Goal: Information Seeking & Learning: Learn about a topic

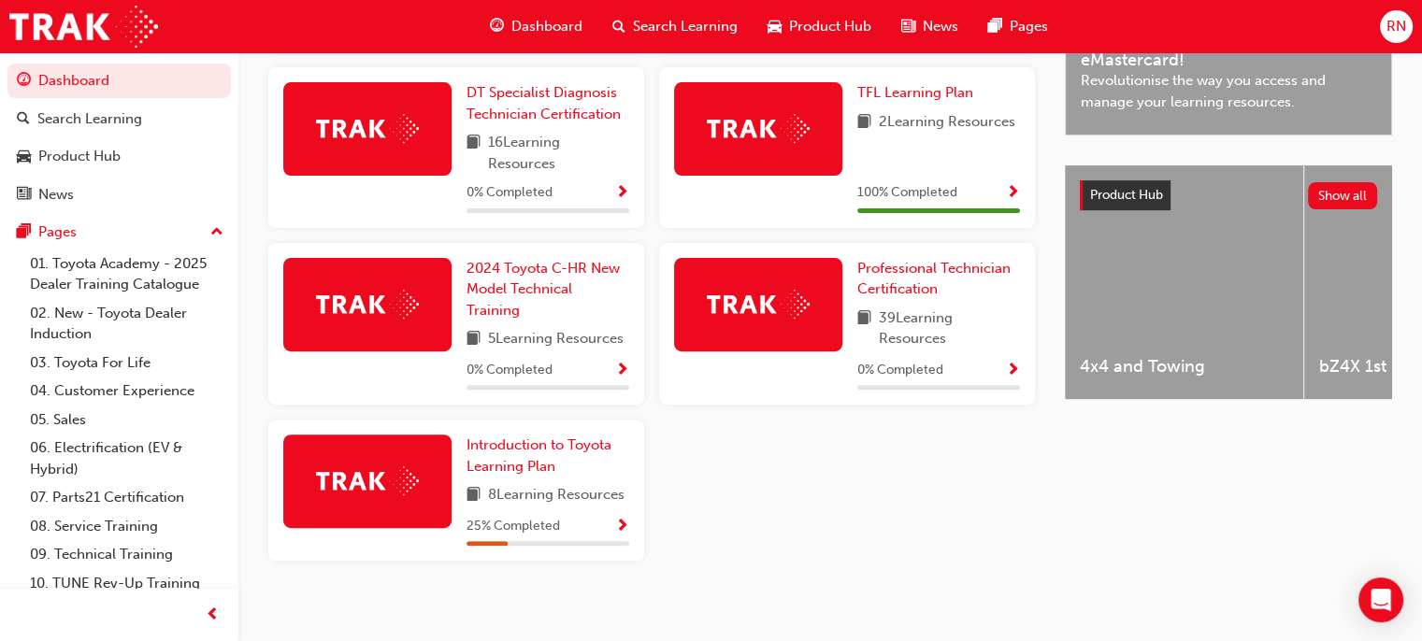
scroll to position [640, 0]
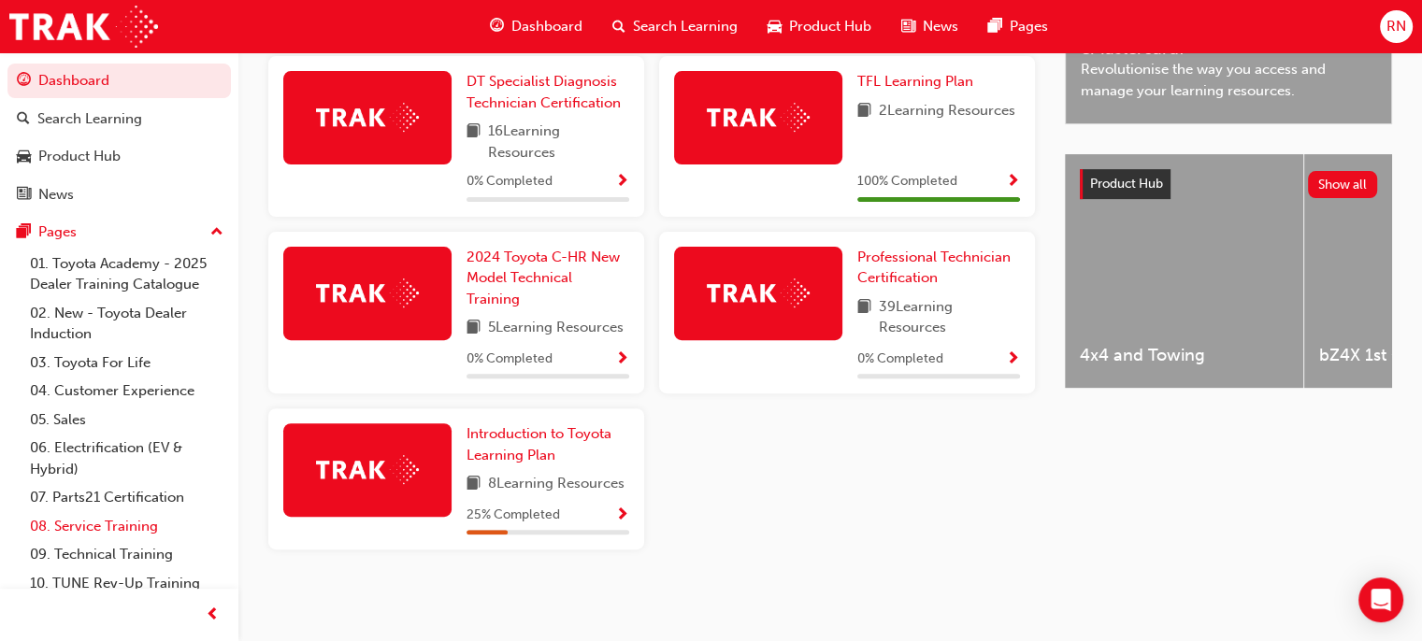
click at [122, 524] on link "08. Service Training" at bounding box center [126, 526] width 208 height 29
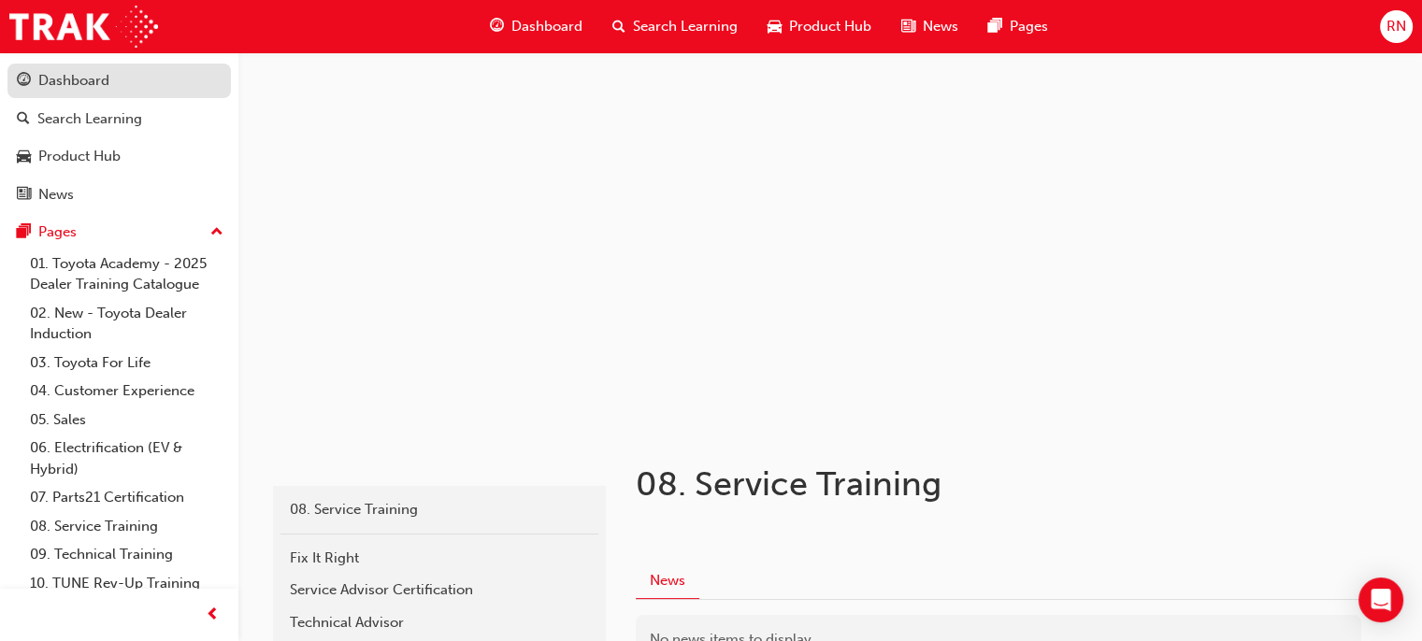
click at [64, 76] on div "Dashboard" at bounding box center [73, 81] width 71 height 22
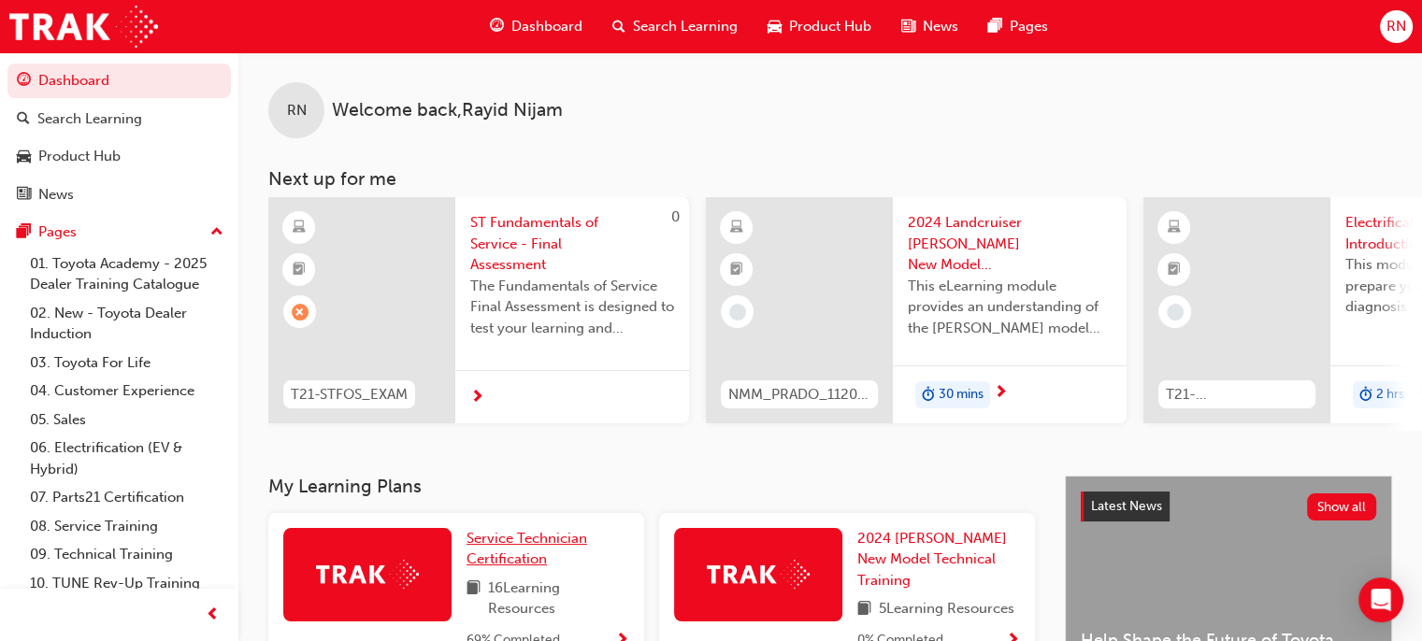
click at [502, 562] on span "Service Technician Certification" at bounding box center [527, 549] width 121 height 38
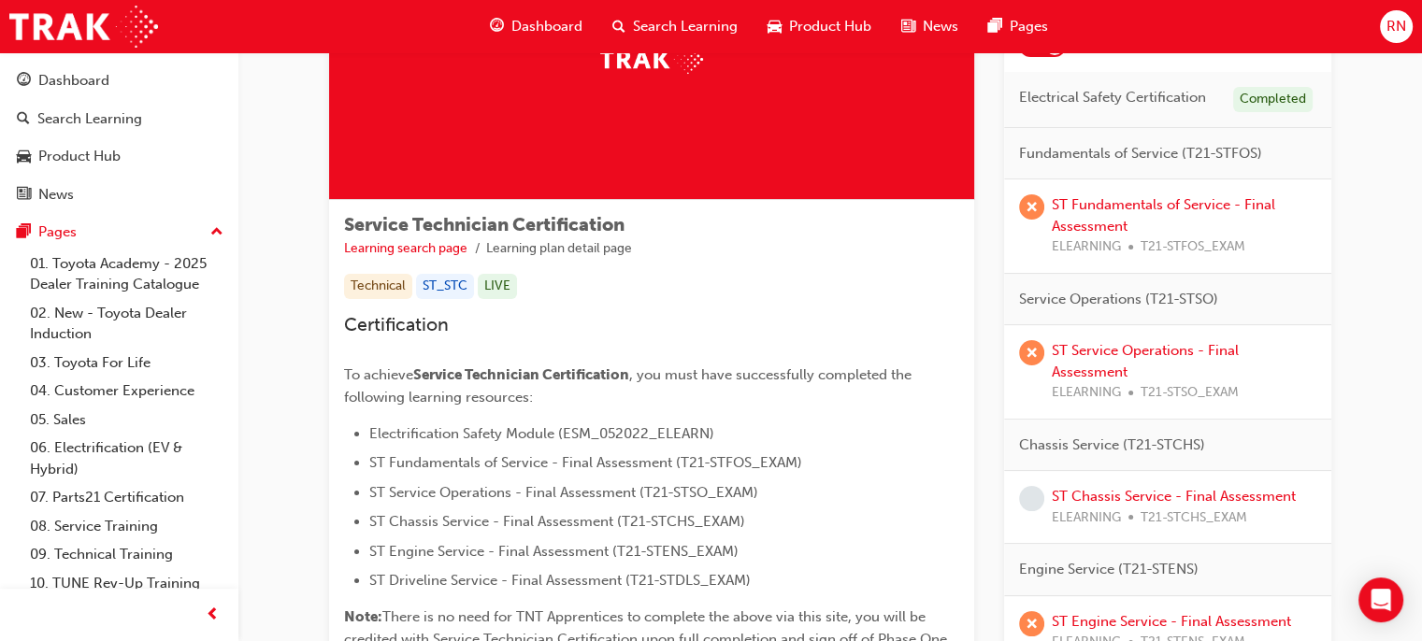
scroll to position [183, 0]
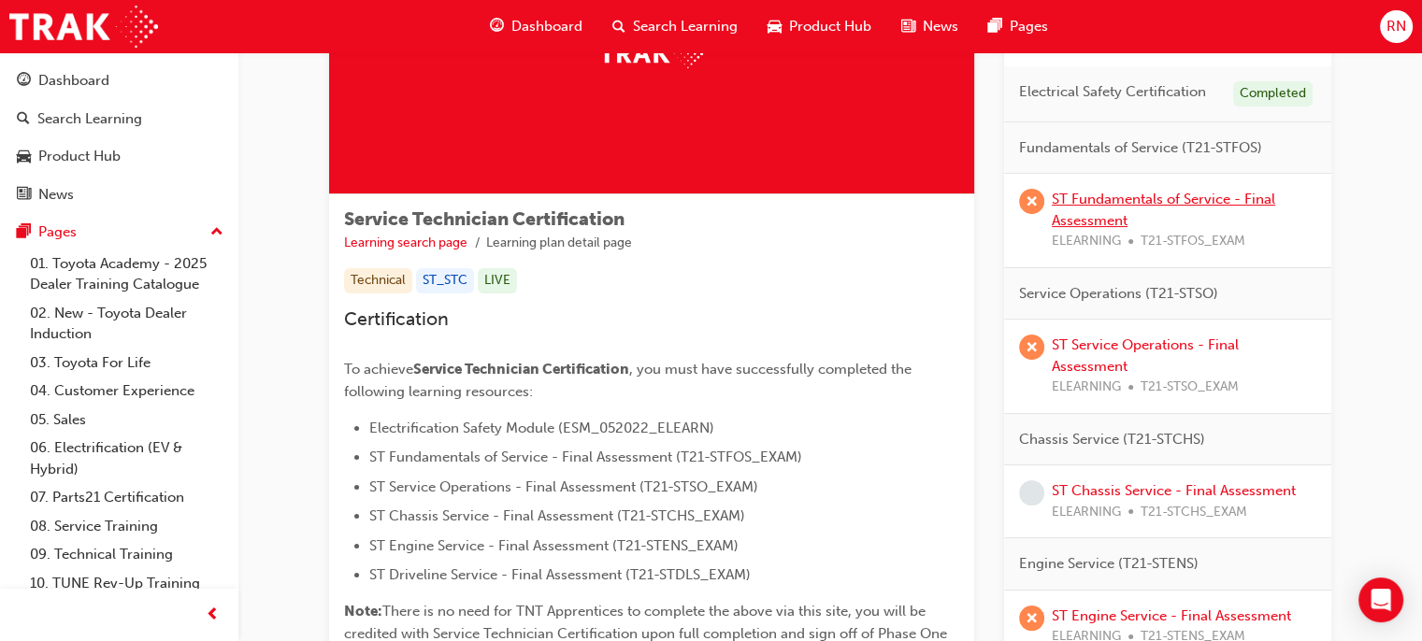
click at [1098, 202] on link "ST Fundamentals of Service - Final Assessment" at bounding box center [1163, 210] width 223 height 38
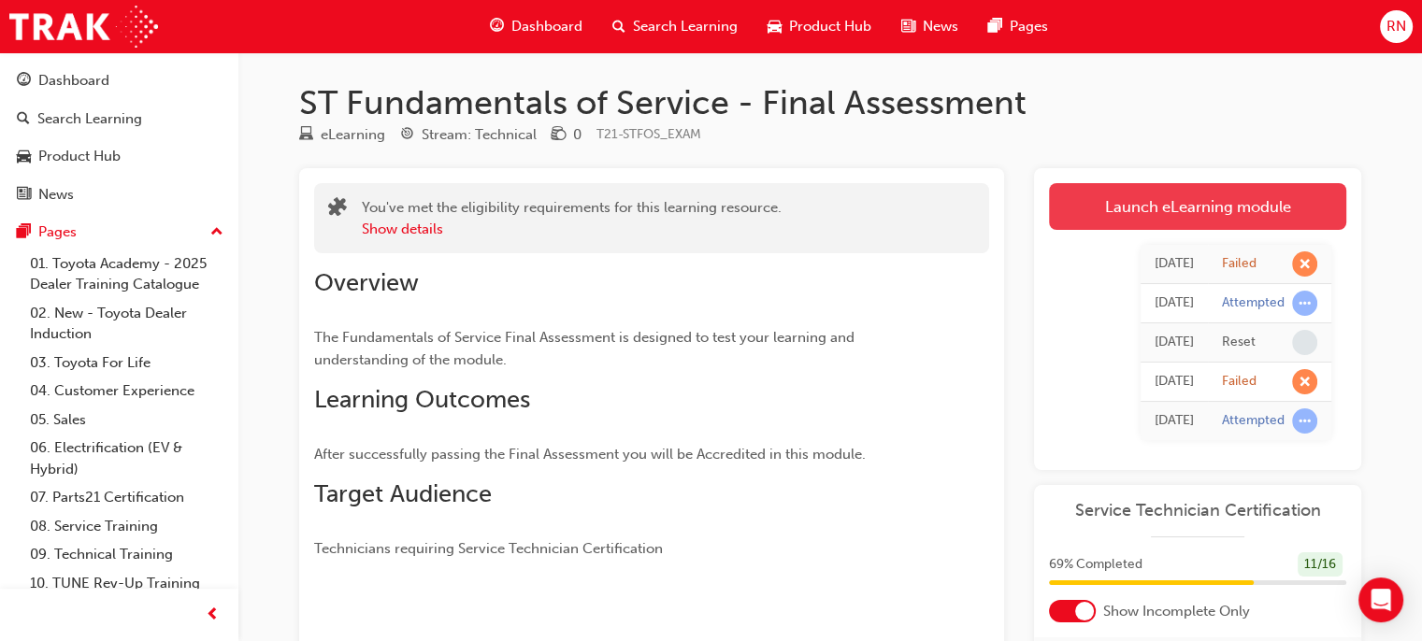
click at [1192, 216] on link "Launch eLearning module" at bounding box center [1197, 206] width 297 height 47
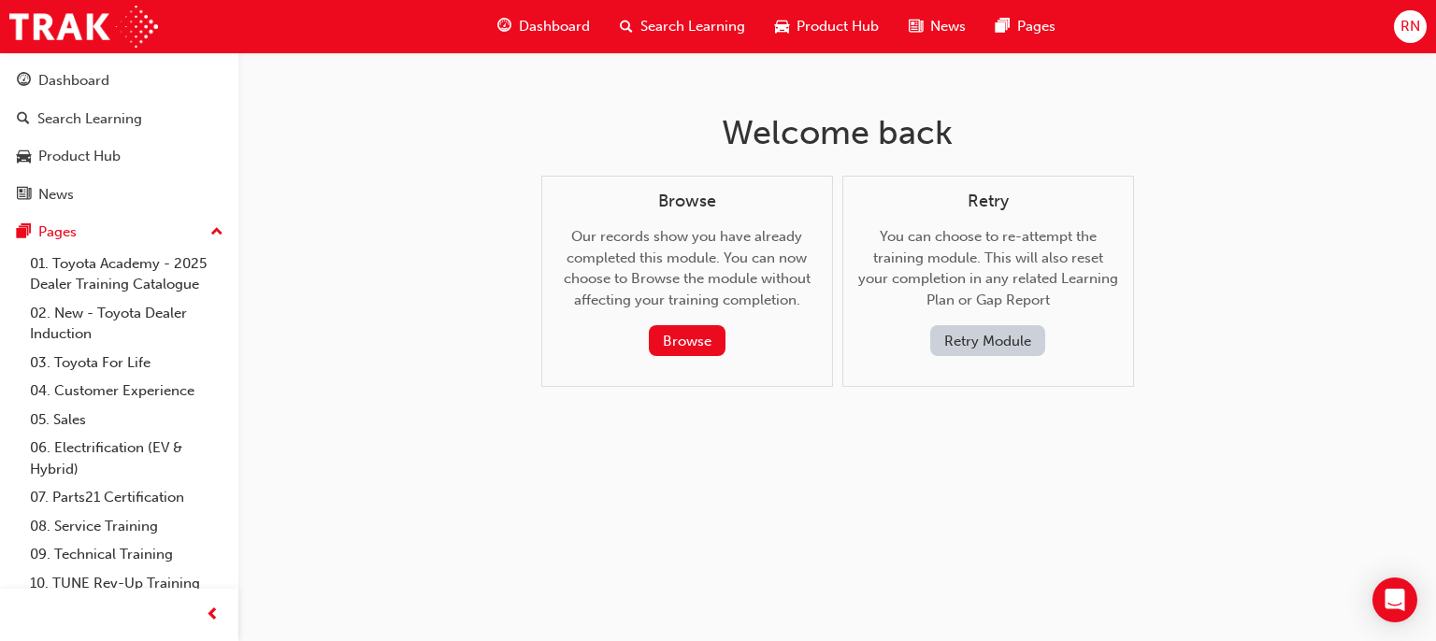
click at [957, 337] on button "Retry Module" at bounding box center [987, 340] width 115 height 31
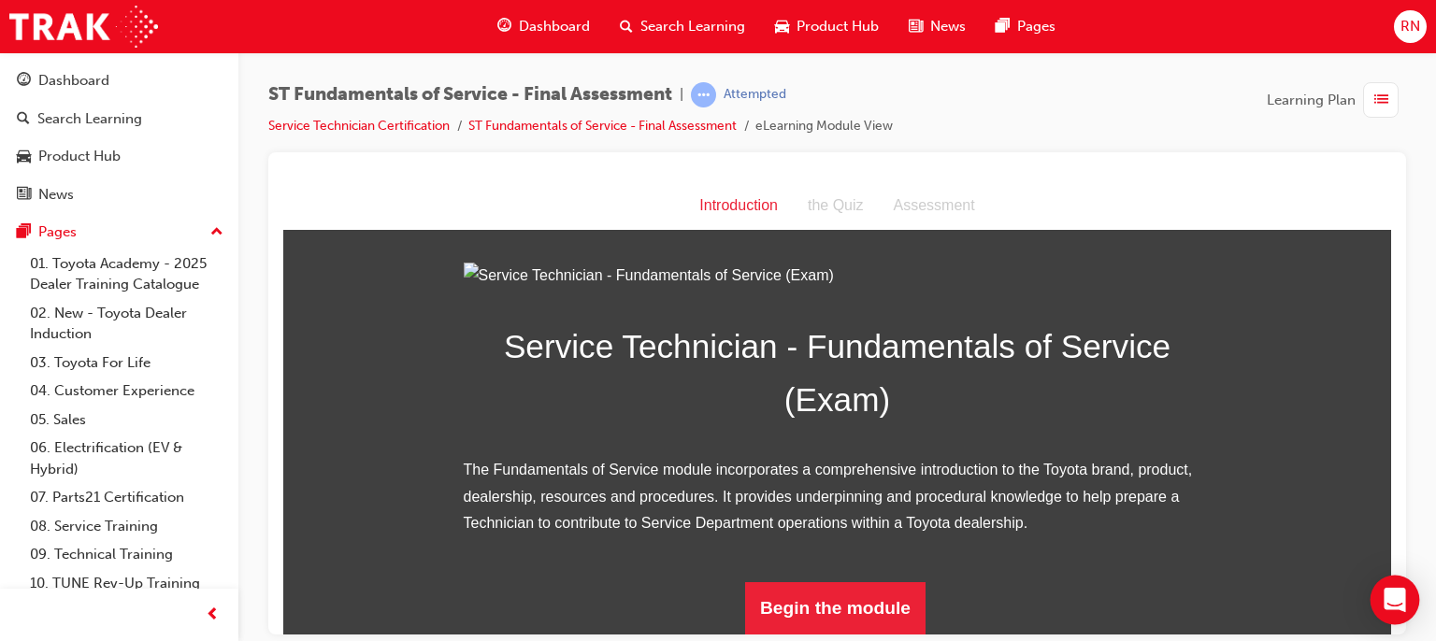
scroll to position [224, 0]
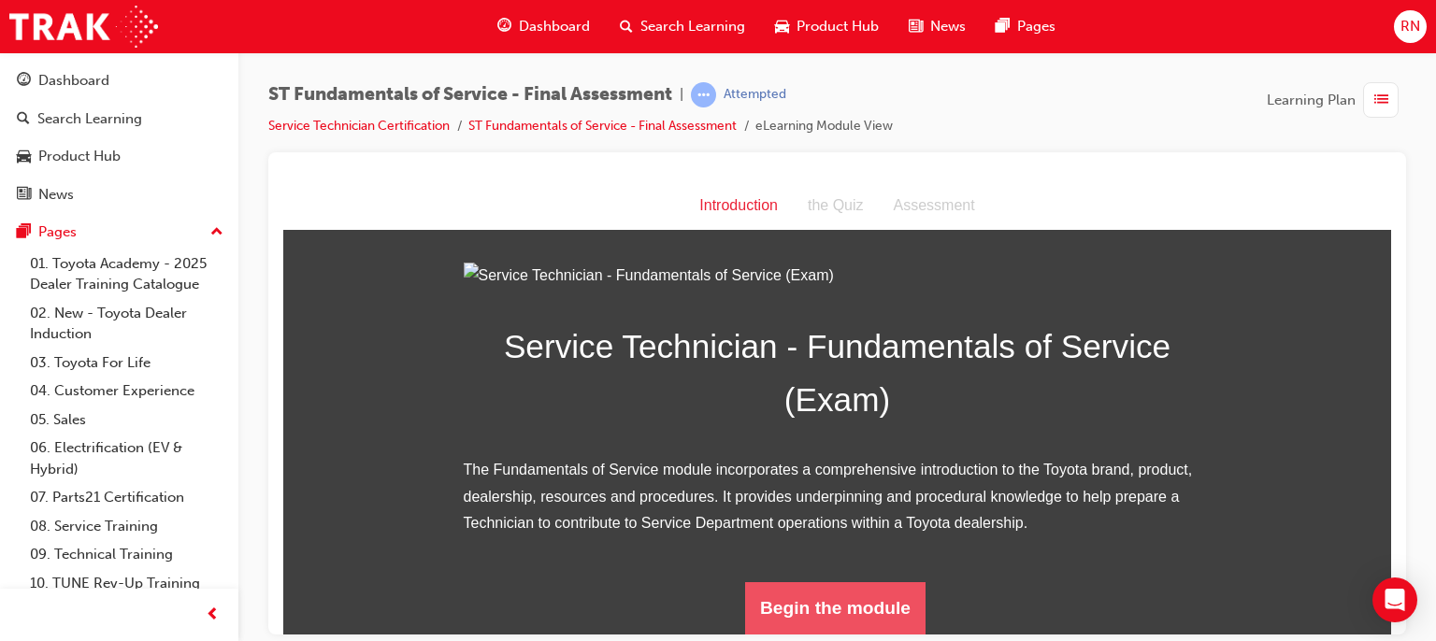
click at [775, 609] on button "Begin the module" at bounding box center [835, 608] width 180 height 52
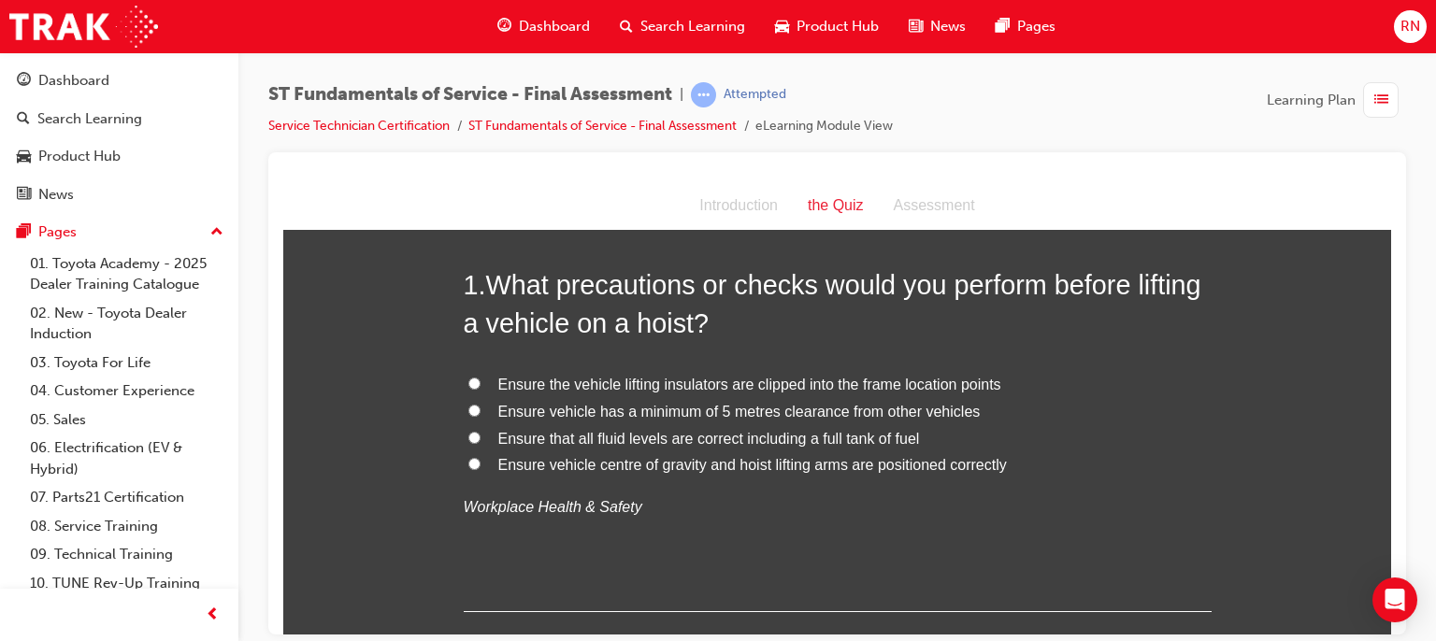
scroll to position [112, 0]
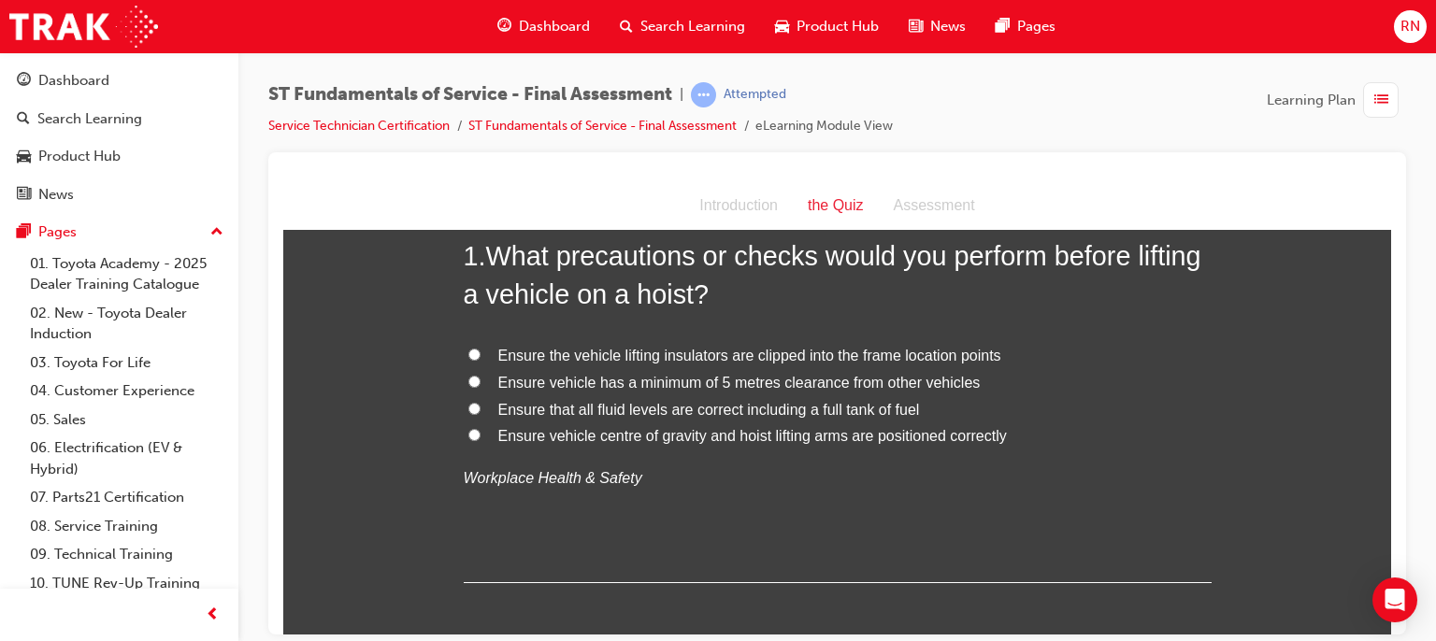
click at [659, 407] on span "Ensure that all fluid levels are correct including a full tank of fuel" at bounding box center [709, 409] width 422 height 16
click at [481, 407] on input "Ensure that all fluid levels are correct including a full tank of fuel" at bounding box center [474, 408] width 12 height 12
radio input "true"
click at [632, 350] on span "Ensure the vehicle lifting insulators are clipped into the frame location points" at bounding box center [749, 355] width 503 height 16
click at [481, 350] on input "Ensure the vehicle lifting insulators are clipped into the frame location points" at bounding box center [474, 354] width 12 height 12
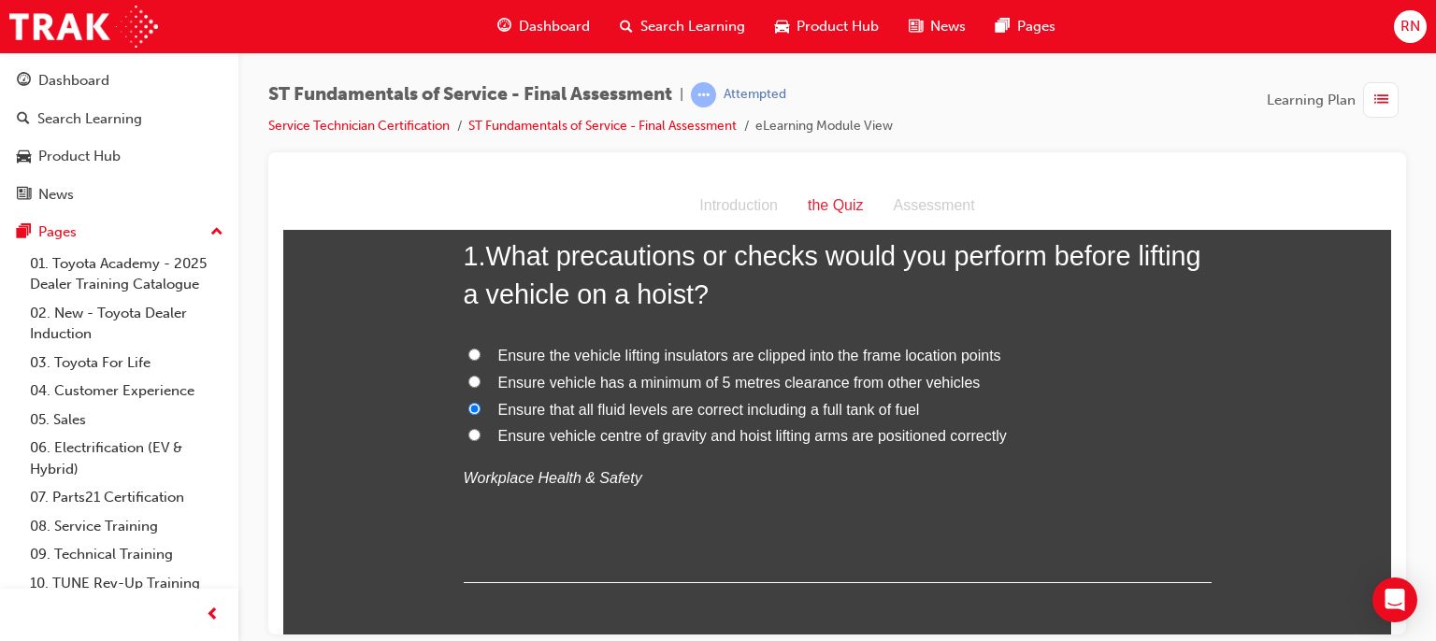
radio input "true"
click at [531, 437] on span "Ensure vehicle centre of gravity and hoist lifting arms are positioned correctly" at bounding box center [752, 435] width 509 height 16
click at [481, 437] on input "Ensure vehicle centre of gravity and hoist lifting arms are positioned correctly" at bounding box center [474, 434] width 12 height 12
radio input "true"
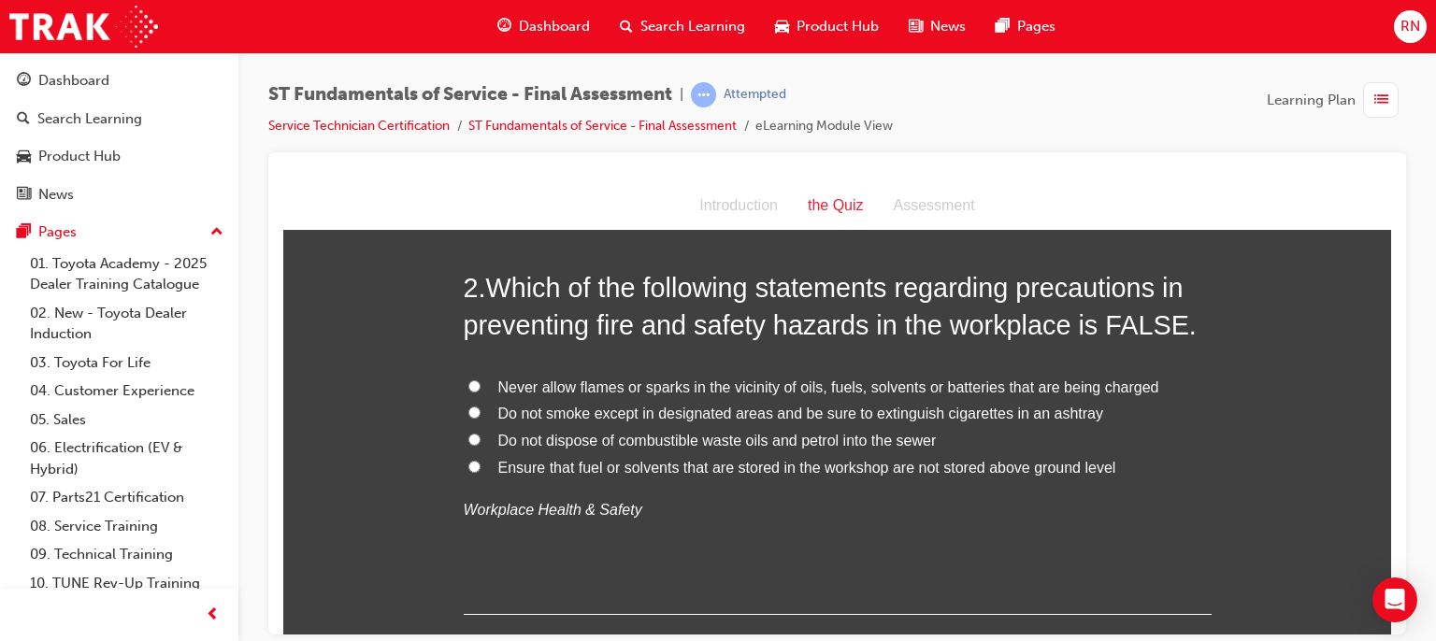
scroll to position [524, 0]
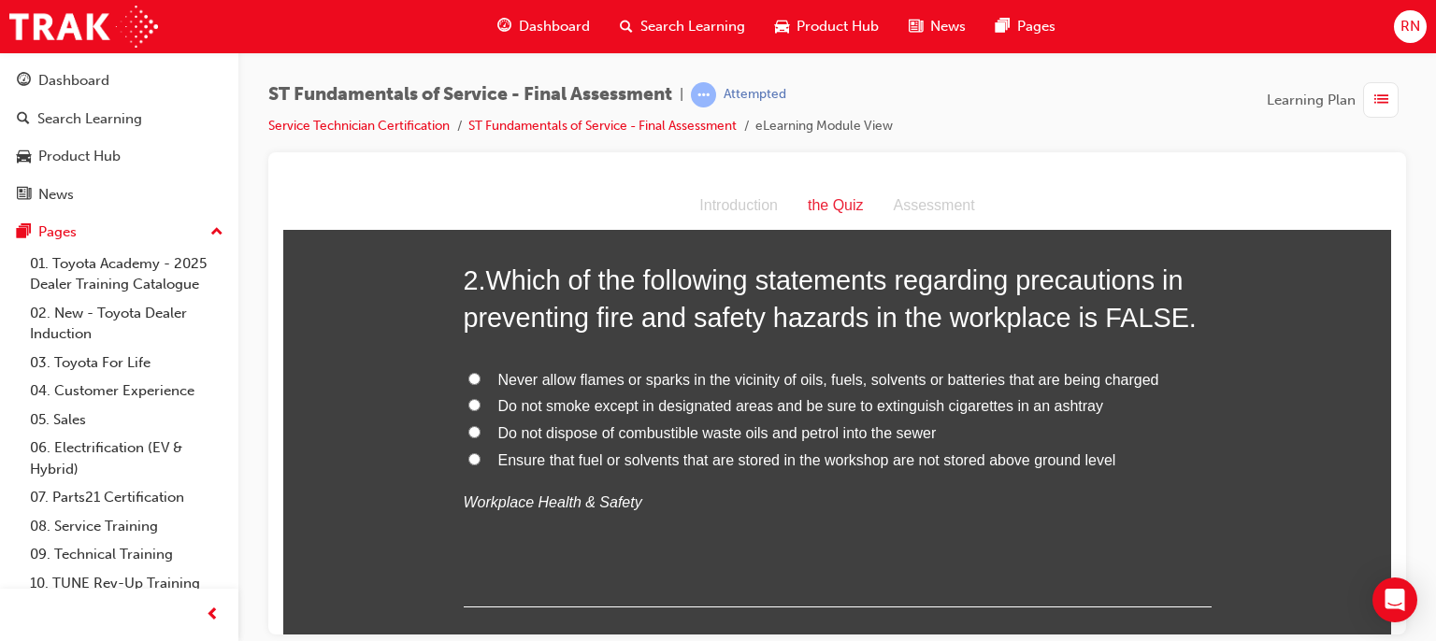
drag, startPoint x: 878, startPoint y: 478, endPoint x: 783, endPoint y: 508, distance: 99.9
click at [783, 508] on p "Workplace Health & Safety" at bounding box center [838, 502] width 748 height 27
click at [468, 455] on input "Ensure that fuel or solvents that are stored in the workshop are not stored abo…" at bounding box center [474, 458] width 12 height 12
radio input "true"
click at [408, 197] on div "Introduction the Quiz Assessment" at bounding box center [837, 205] width 1108 height 49
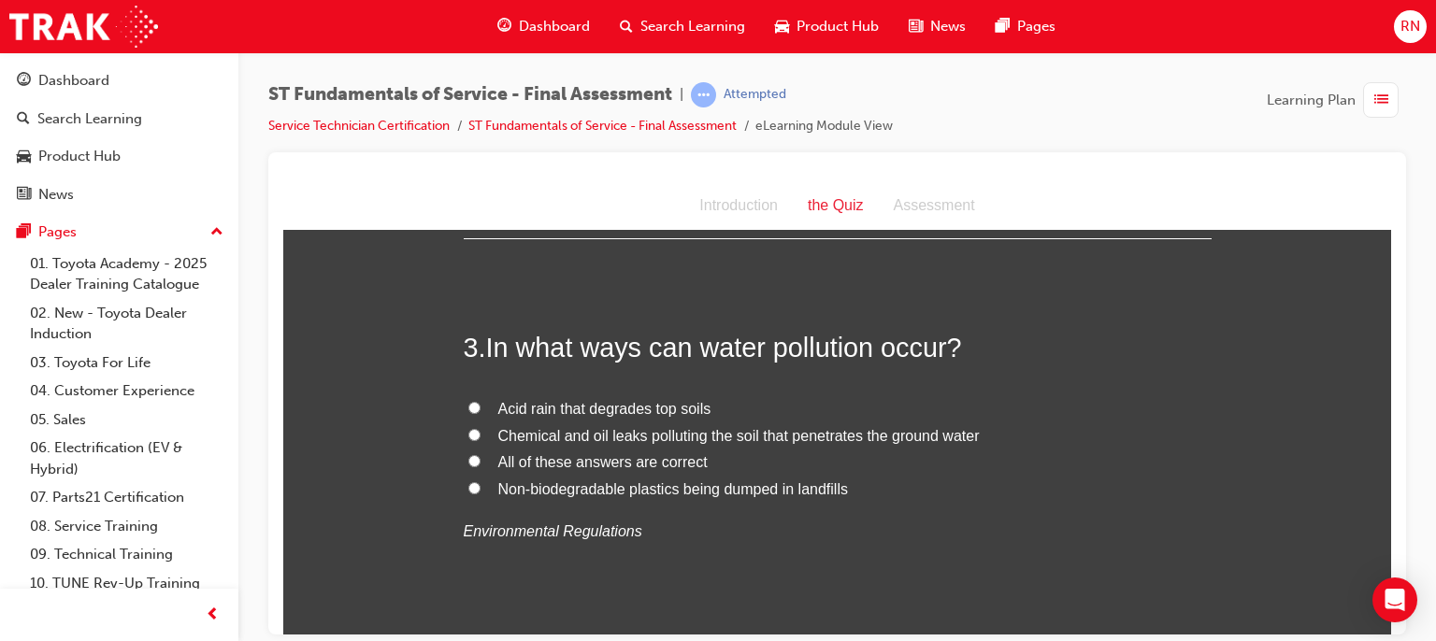
scroll to position [897, 0]
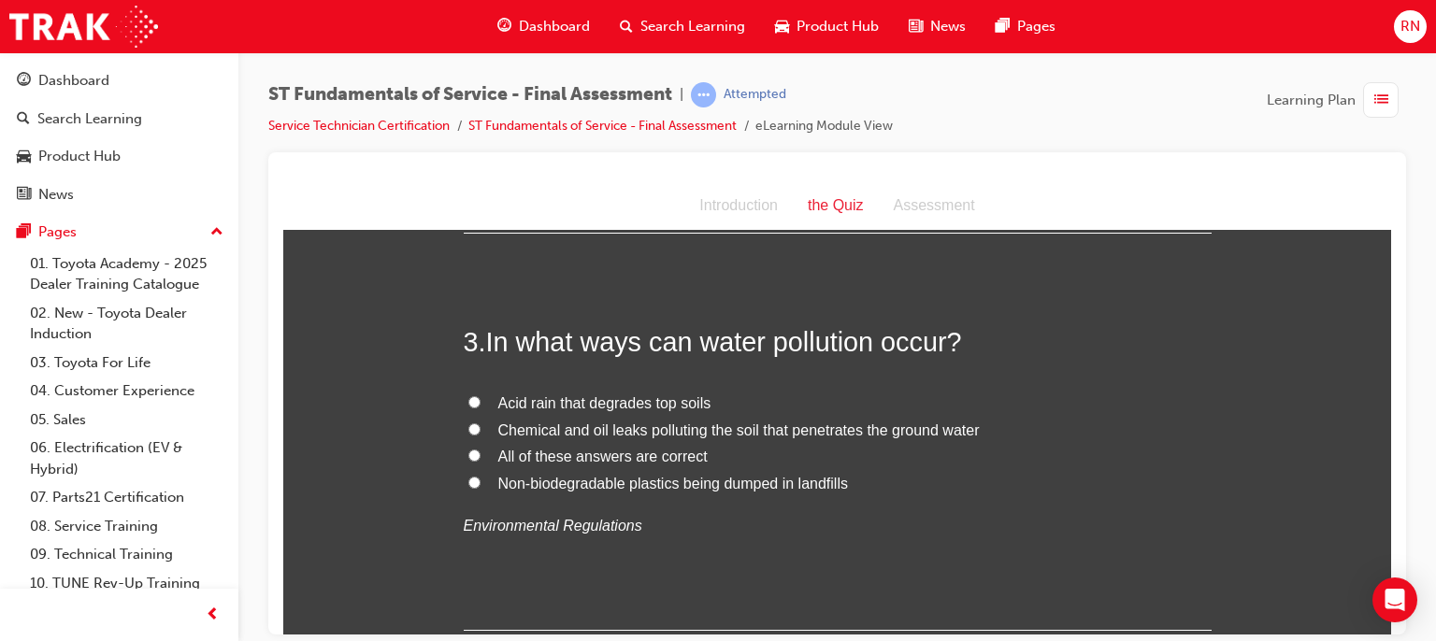
click at [517, 431] on span "Chemical and oil leaks polluting the soil that penetrates the ground water" at bounding box center [738, 430] width 481 height 16
click at [481, 431] on input "Chemical and oil leaks polluting the soil that penetrates the ground water" at bounding box center [474, 429] width 12 height 12
radio input "true"
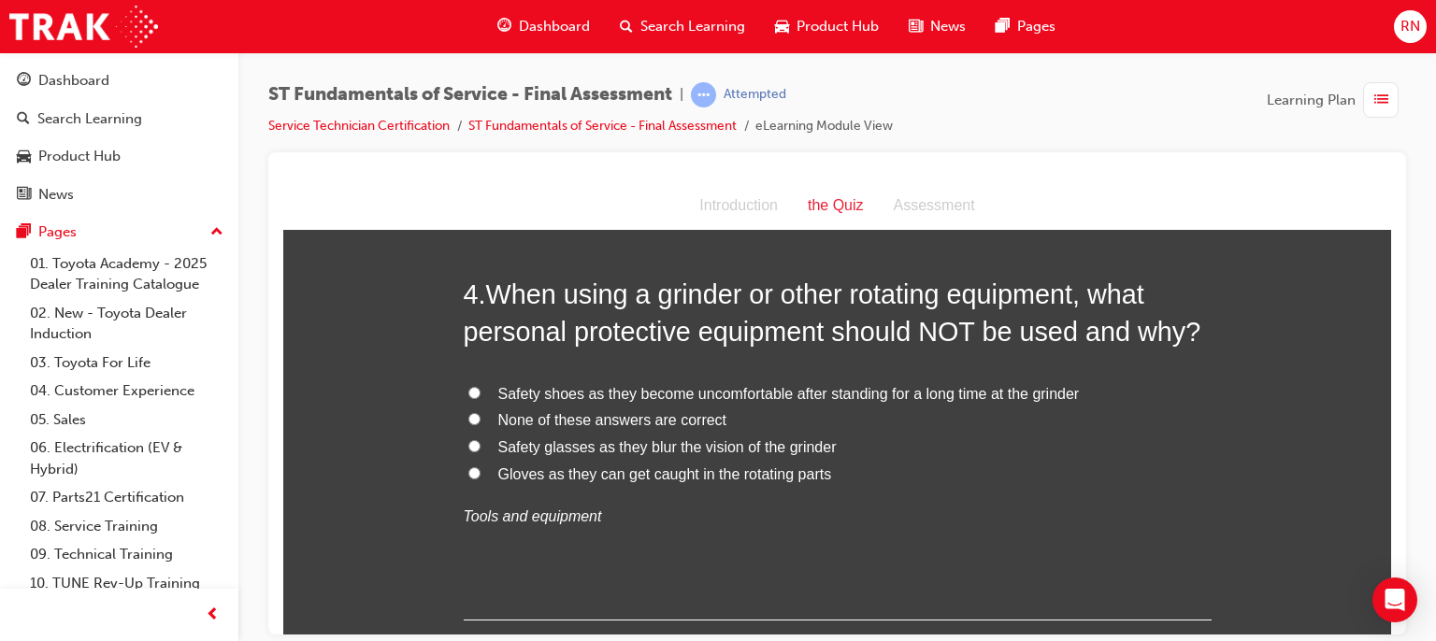
scroll to position [1346, 0]
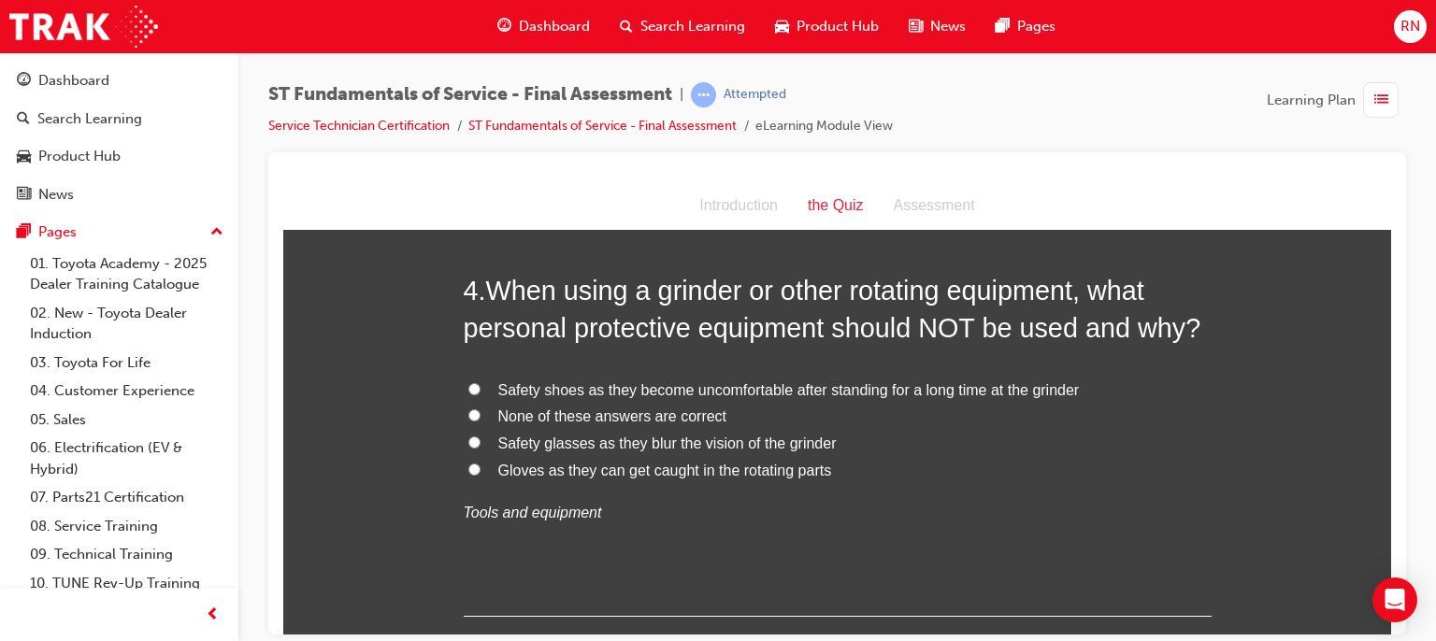
click at [542, 468] on span "Gloves as they can get caught in the rotating parts" at bounding box center [665, 470] width 334 height 16
click at [481, 468] on input "Gloves as they can get caught in the rotating parts" at bounding box center [474, 469] width 12 height 12
radio input "true"
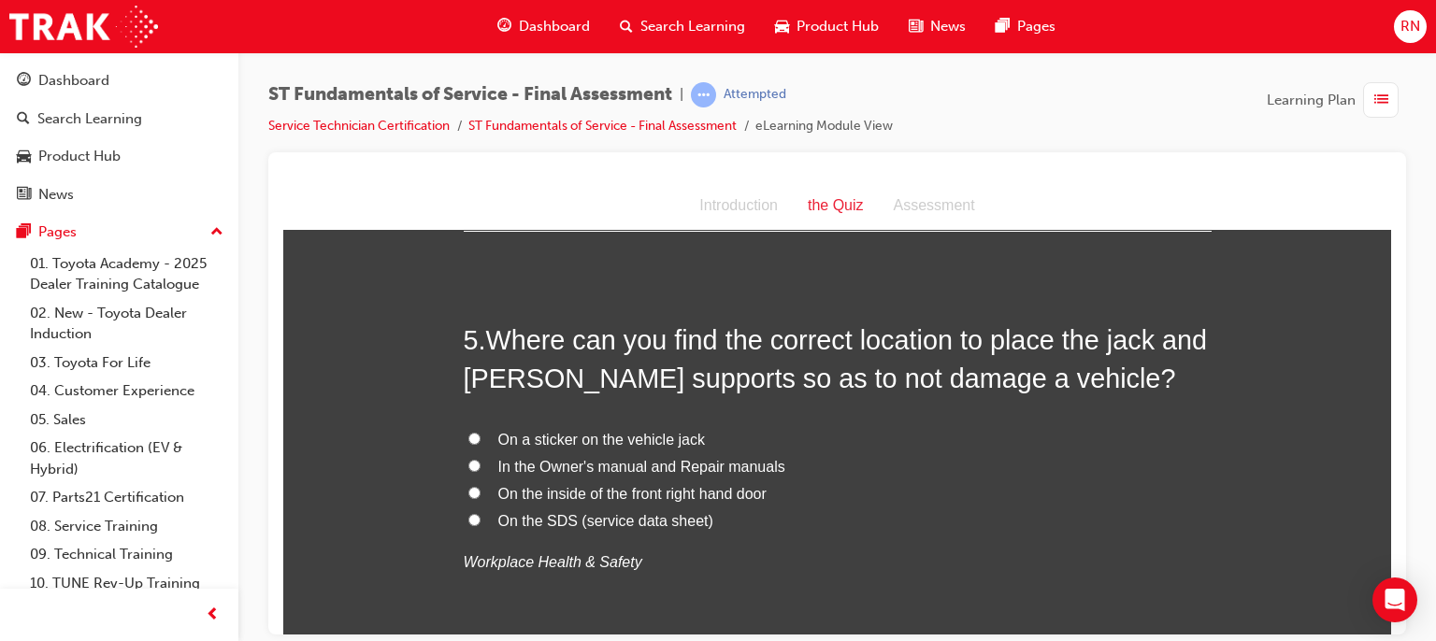
scroll to position [1758, 0]
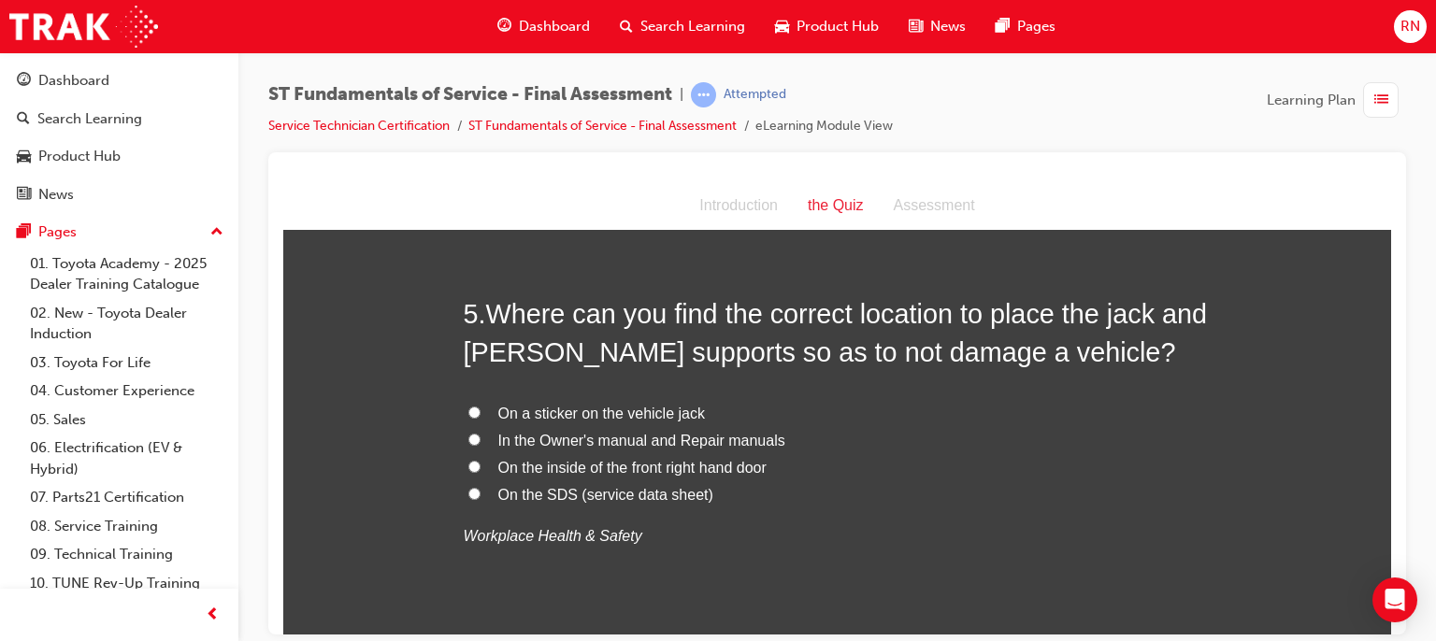
click at [552, 438] on span "In the Owner's manual and Repair manuals" at bounding box center [641, 440] width 287 height 16
click at [481, 438] on input "In the Owner's manual and Repair manuals" at bounding box center [474, 439] width 12 height 12
radio input "true"
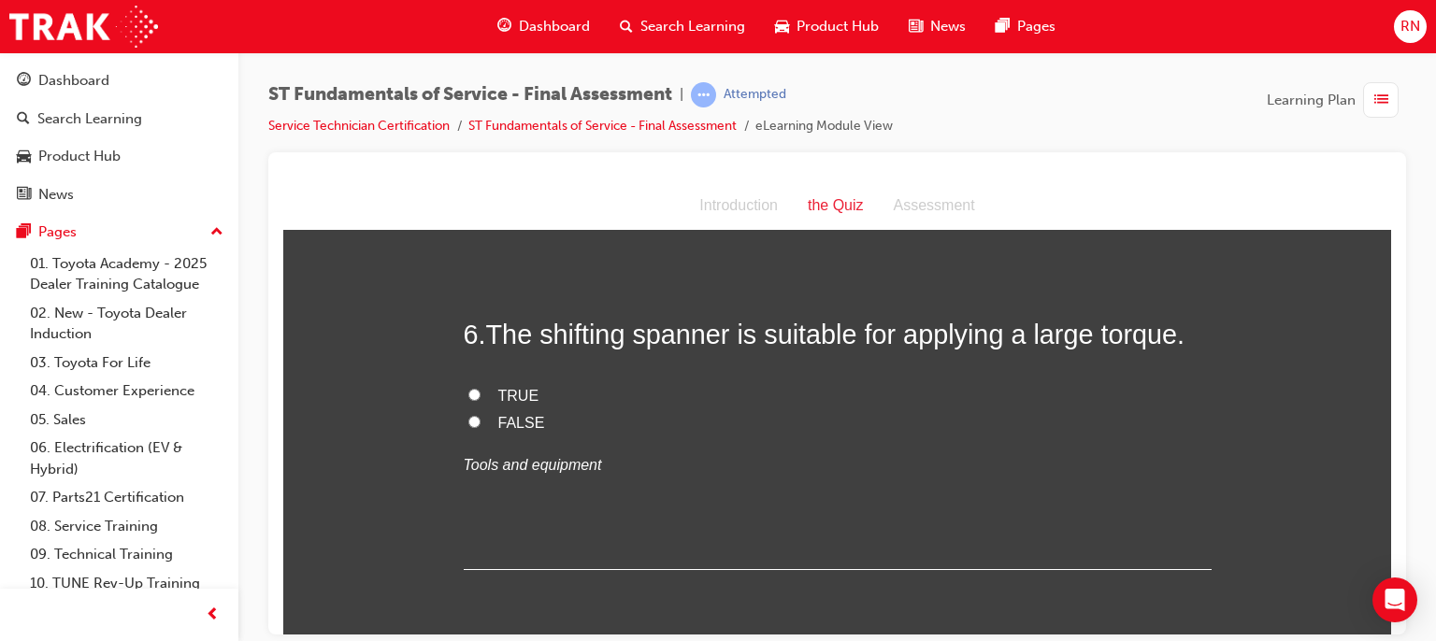
scroll to position [2206, 0]
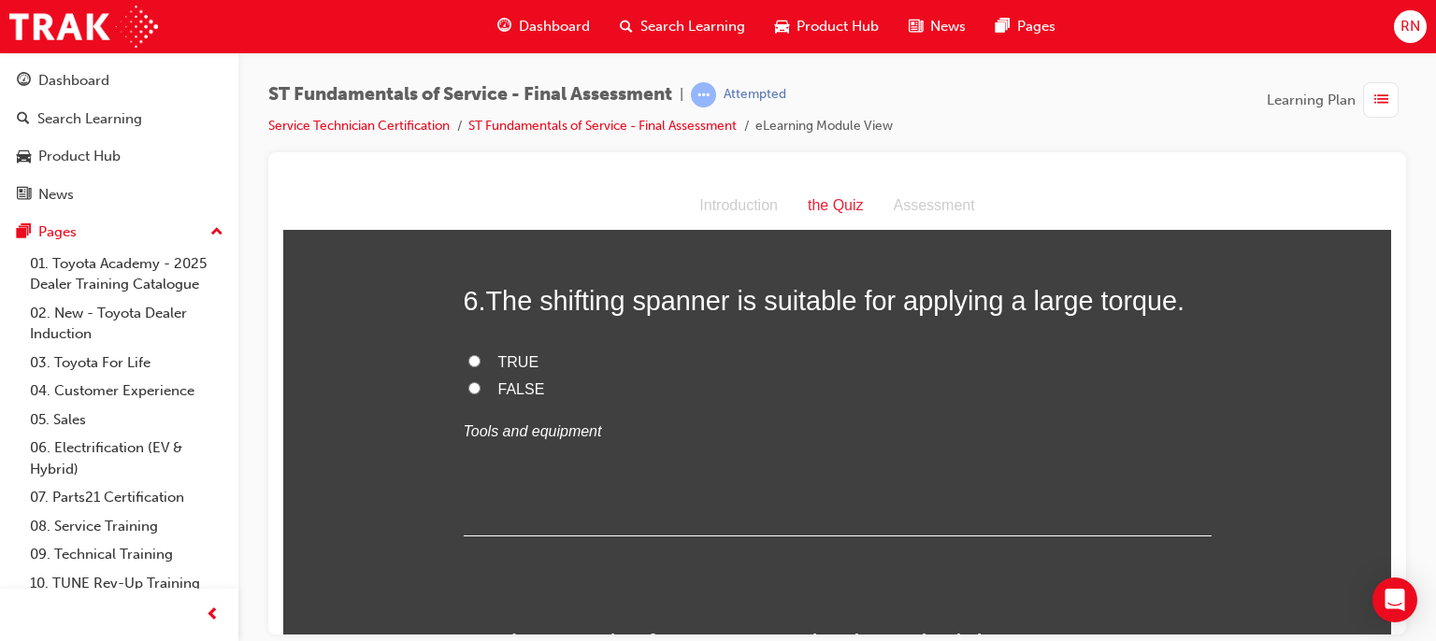
click at [468, 384] on input "FALSE" at bounding box center [474, 387] width 12 height 12
radio input "true"
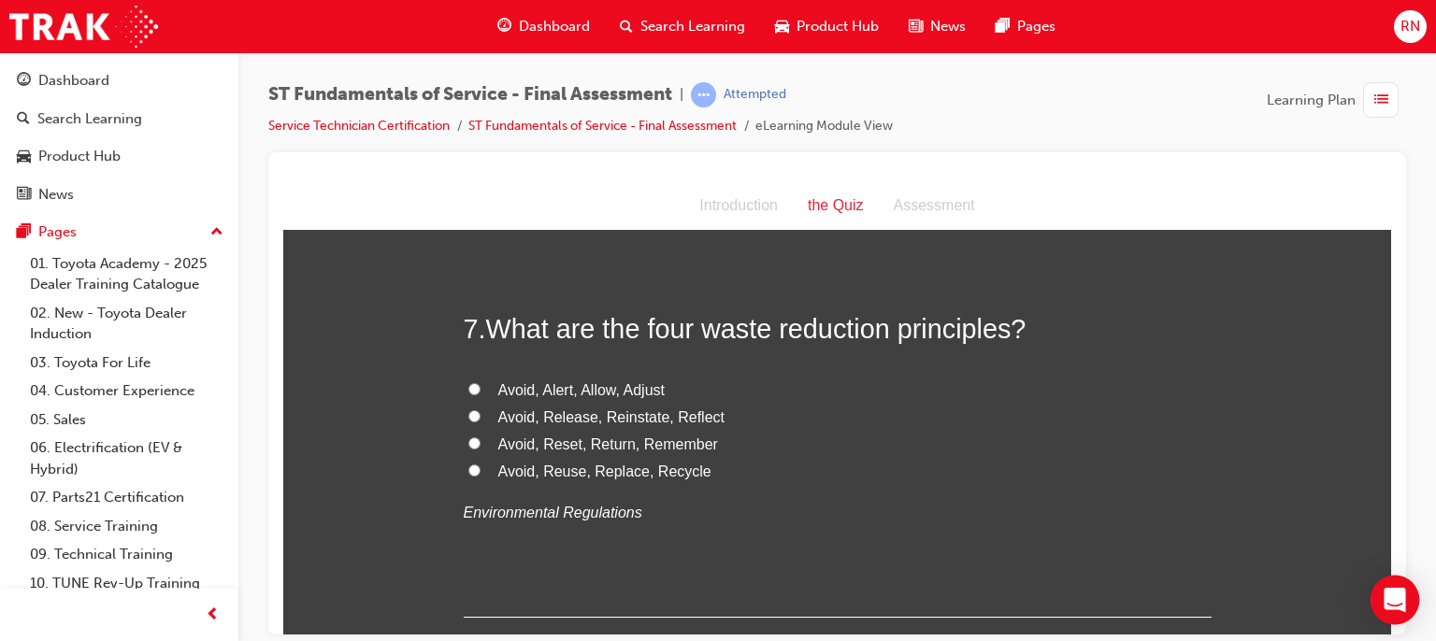
scroll to position [2543, 0]
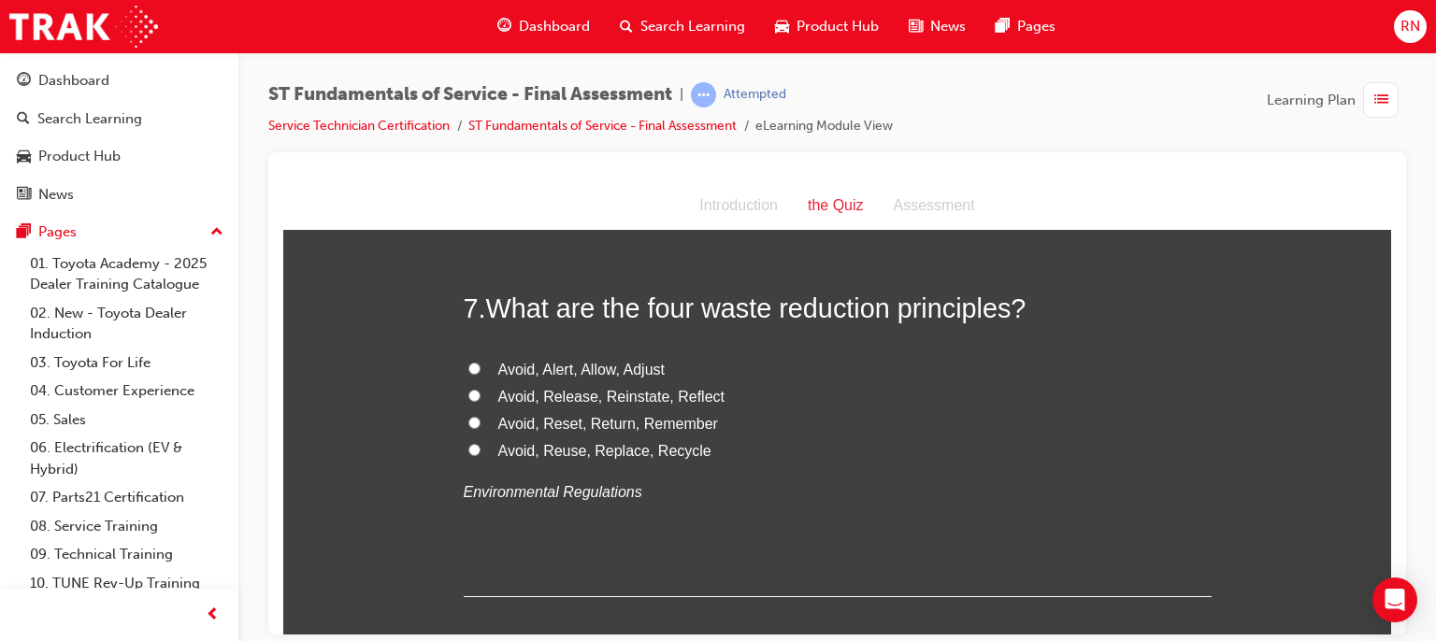
click at [468, 444] on input "Avoid, Reuse, Replace, Recycle" at bounding box center [474, 449] width 12 height 12
radio input "true"
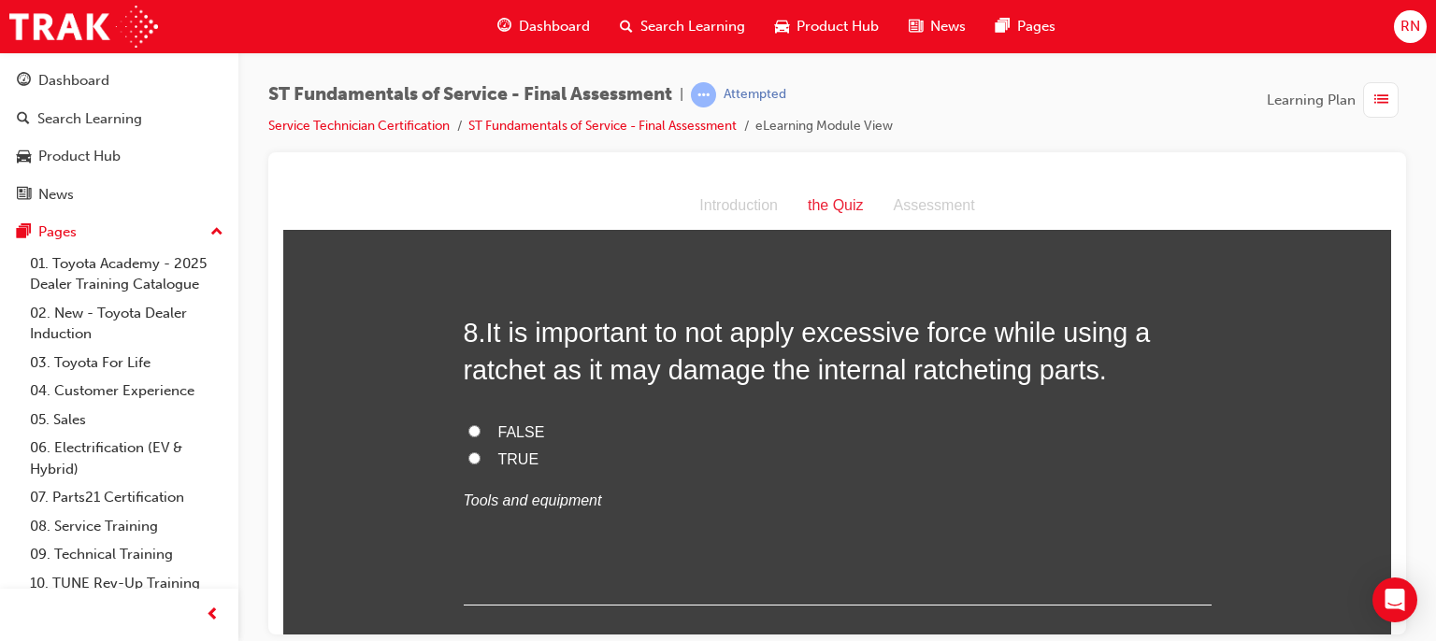
scroll to position [2917, 0]
click at [468, 452] on input "TRUE" at bounding box center [474, 457] width 12 height 12
radio input "true"
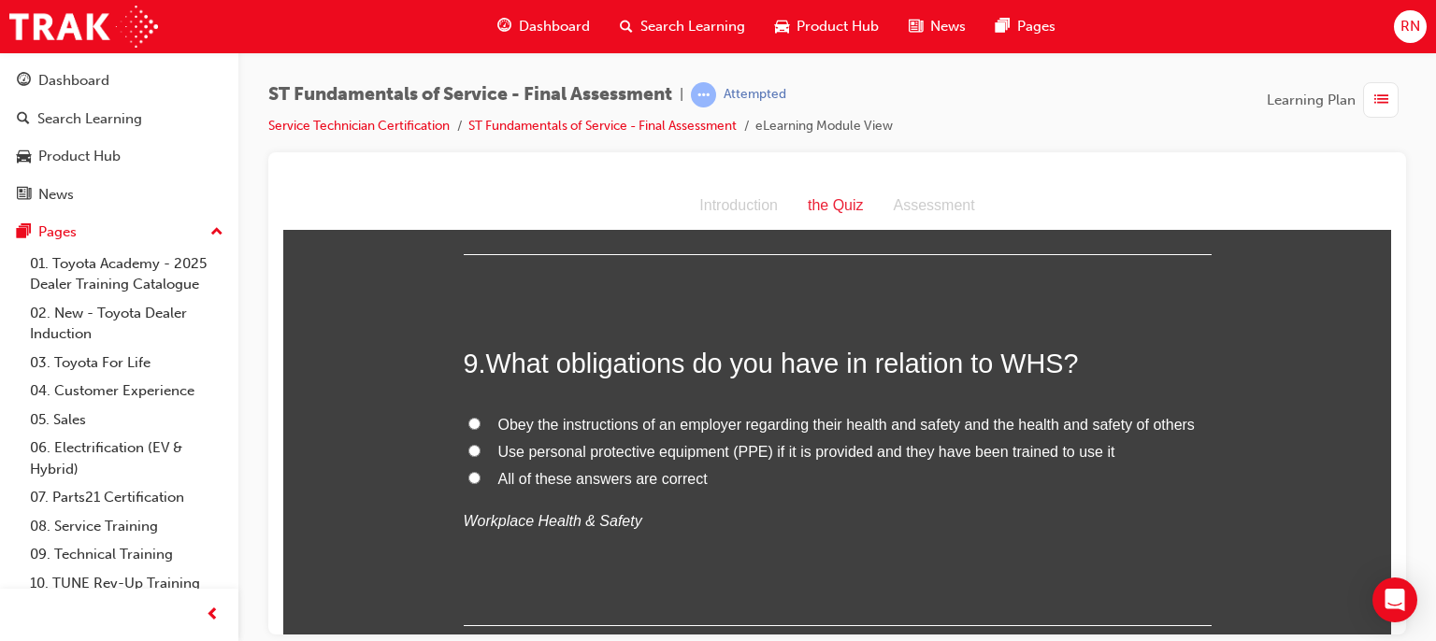
scroll to position [3291, 0]
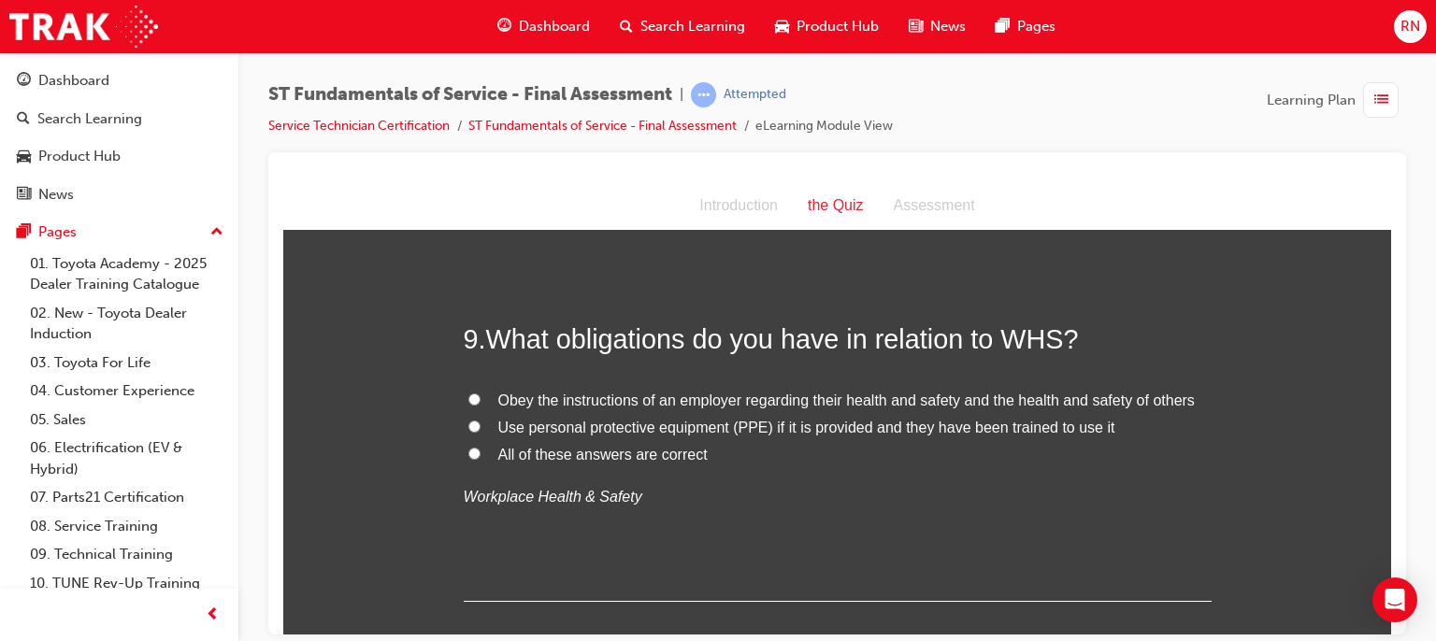
click at [582, 395] on span "Obey the instructions of an employer regarding their health and safety and the …" at bounding box center [846, 400] width 696 height 16
click at [481, 395] on input "Obey the instructions of an employer regarding their health and safety and the …" at bounding box center [474, 399] width 12 height 12
radio input "true"
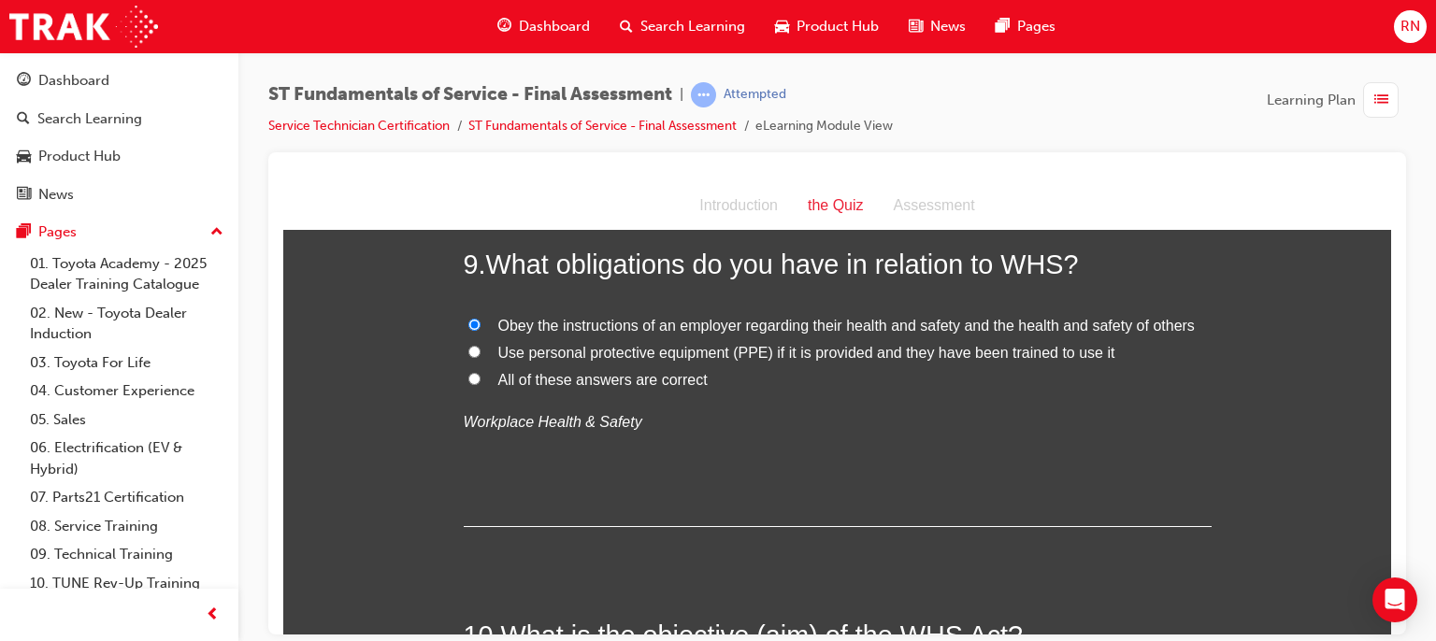
scroll to position [3403, 0]
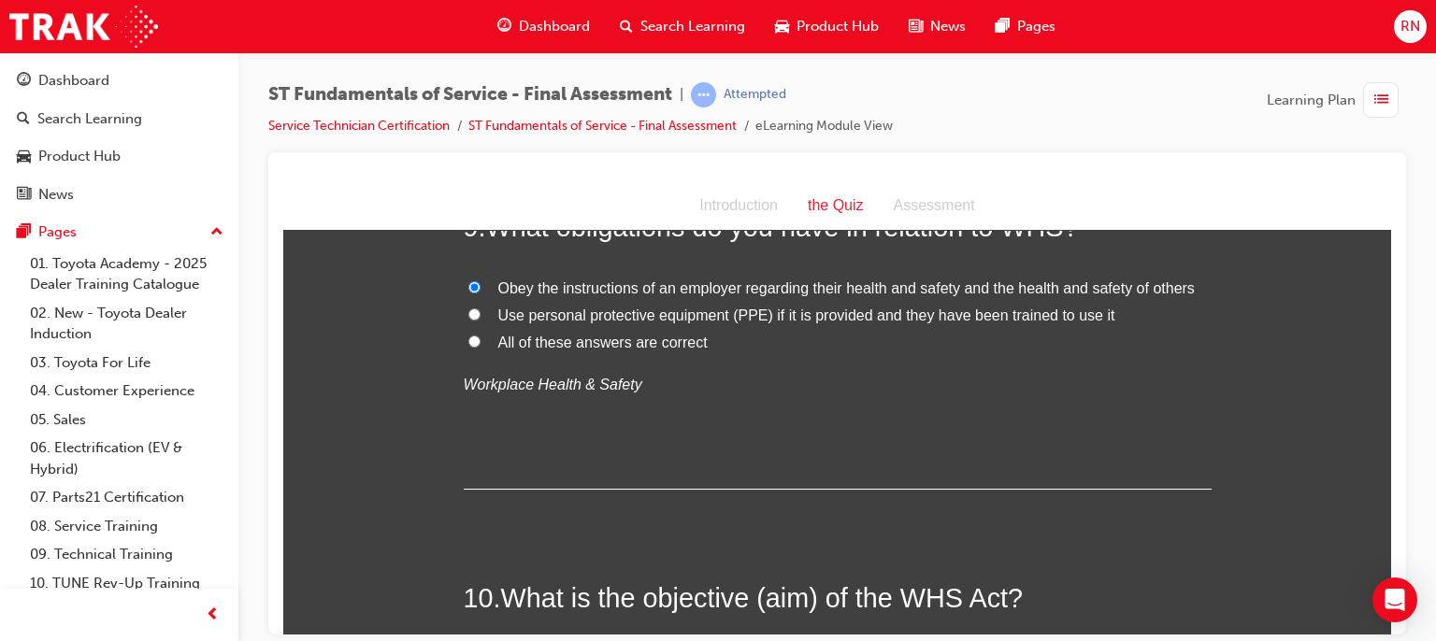
click at [468, 315] on input "Use personal protective equipment (PPE) if it is provided and they have been tr…" at bounding box center [474, 314] width 12 height 12
radio input "true"
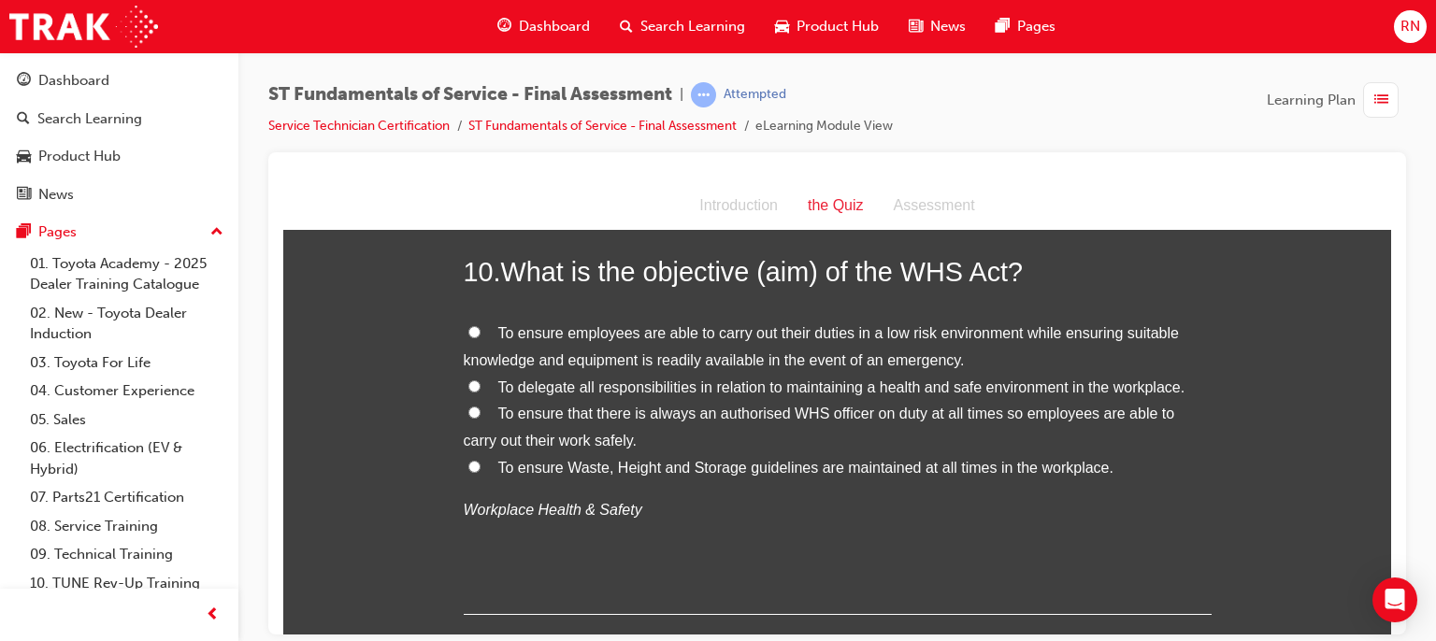
scroll to position [3712, 0]
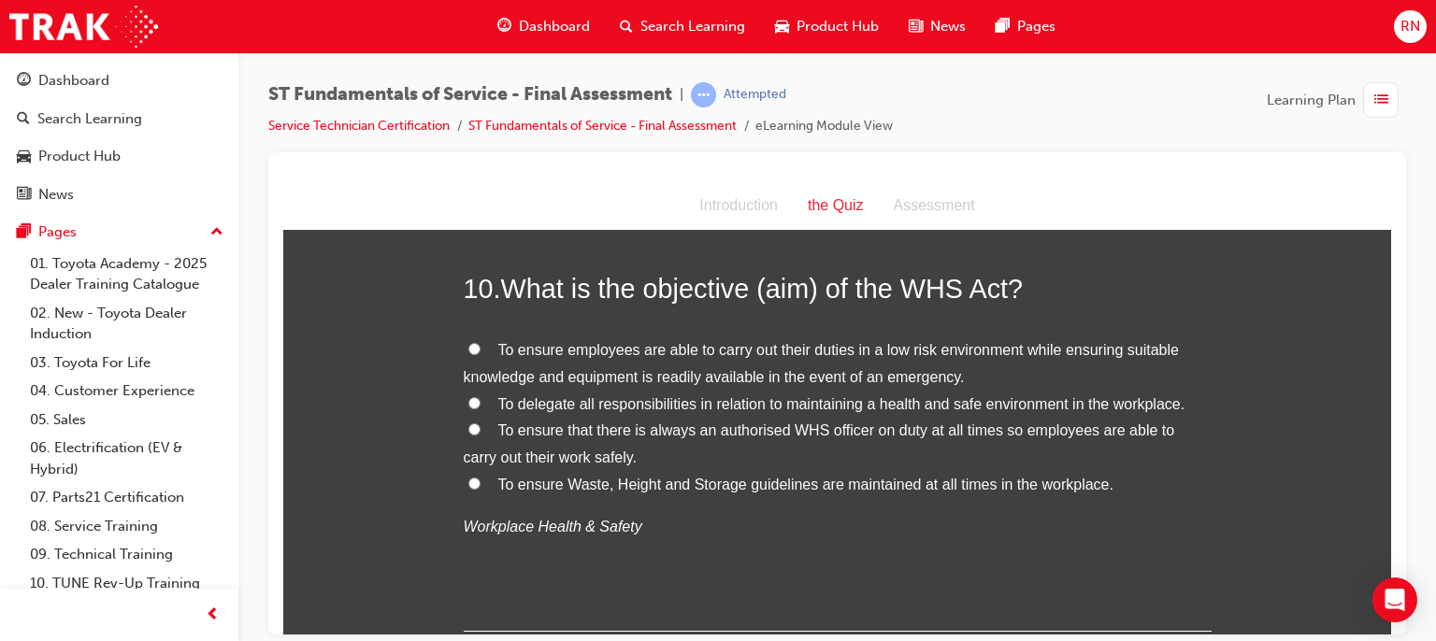
click at [470, 430] on input "To ensure that there is always an authorised WHS officer on duty at all times s…" at bounding box center [474, 429] width 12 height 12
radio input "true"
click at [468, 429] on input "To ensure that there is always an authorised WHS officer on duty at all times s…" at bounding box center [474, 429] width 12 height 12
click at [468, 425] on input "To ensure that there is always an authorised WHS officer on duty at all times s…" at bounding box center [474, 429] width 12 height 12
click at [468, 482] on input "To ensure Waste, Height and Storage guidelines are maintained at all times in t…" at bounding box center [474, 483] width 12 height 12
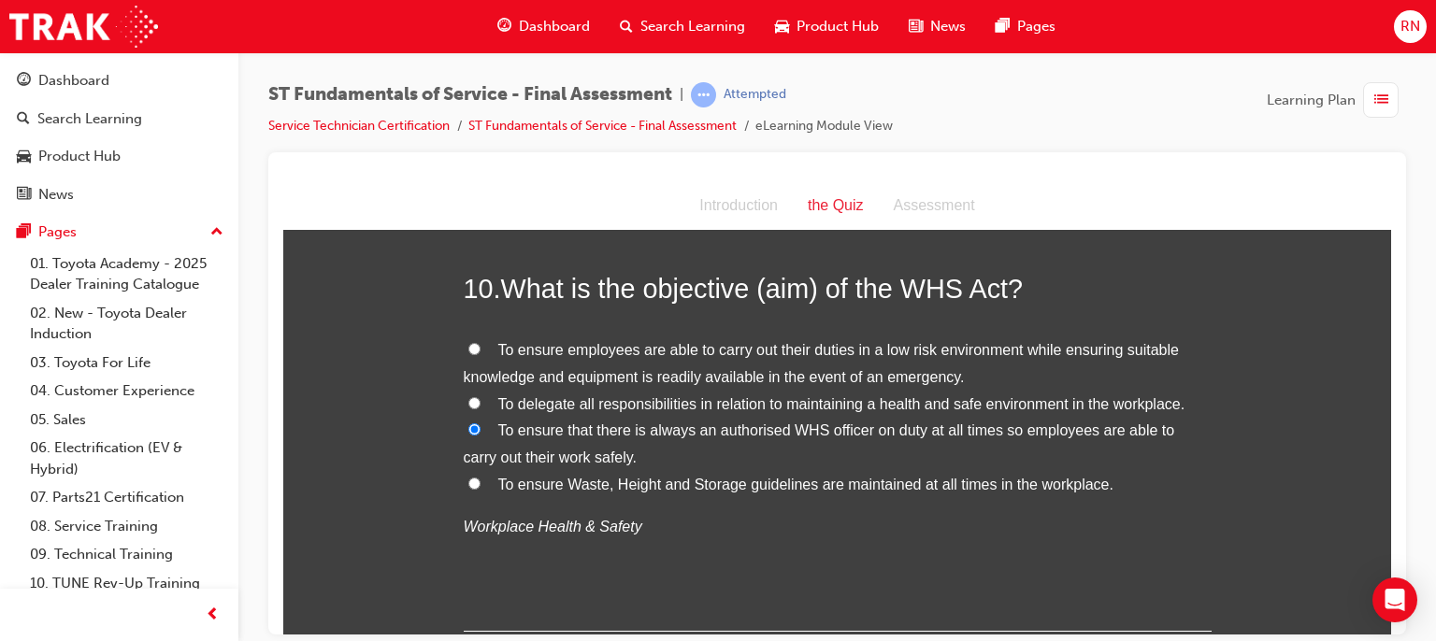
radio input "true"
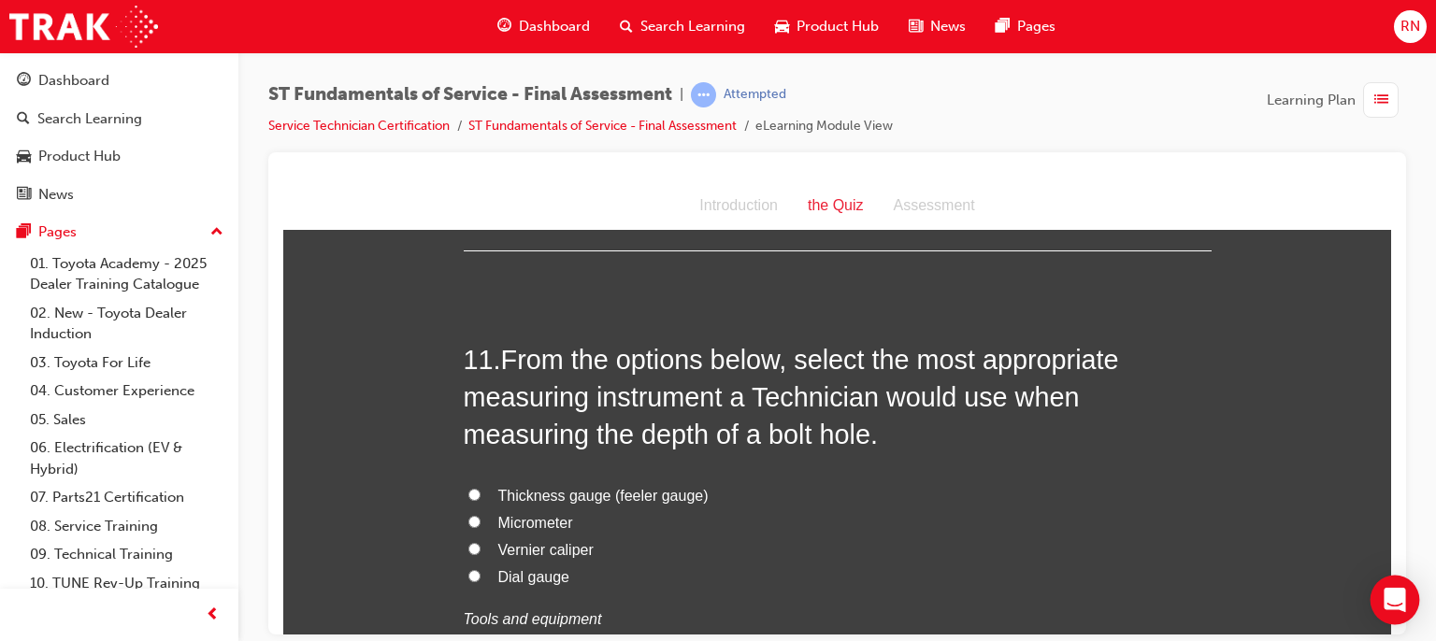
scroll to position [4124, 0]
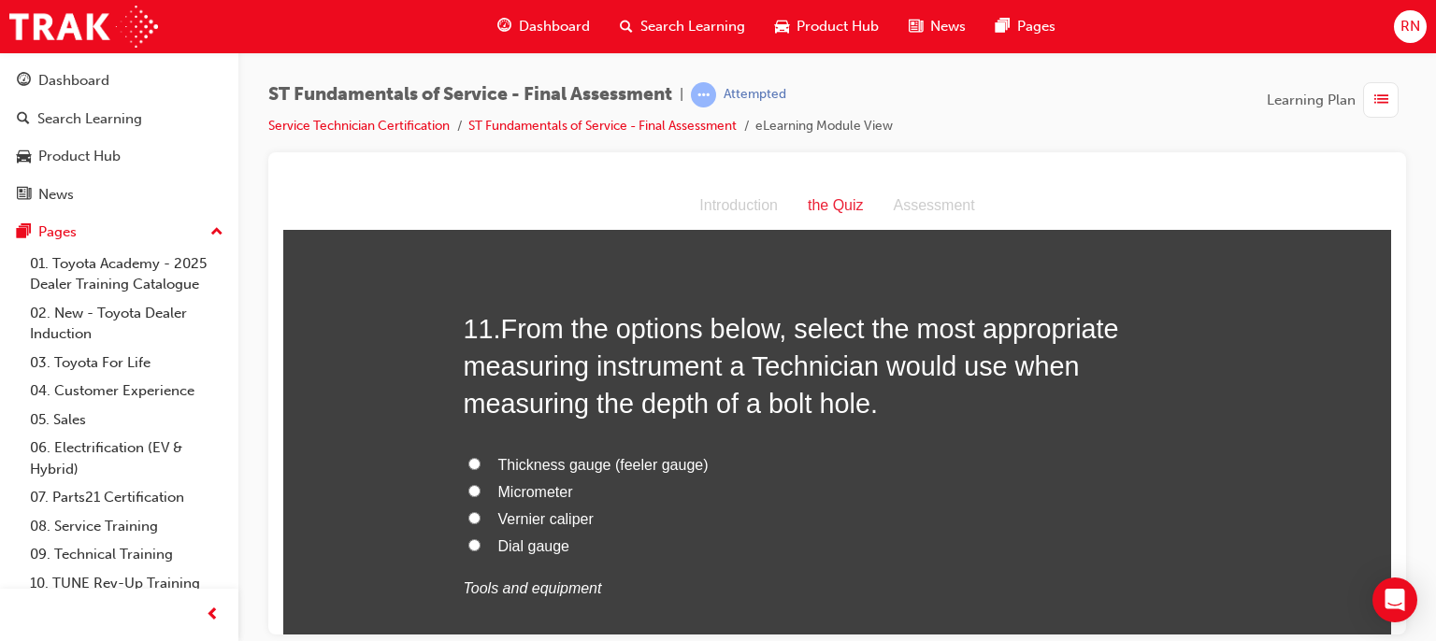
click at [498, 515] on span "Vernier caliper" at bounding box center [545, 518] width 95 height 16
click at [481, 515] on input "Vernier caliper" at bounding box center [474, 517] width 12 height 12
radio input "true"
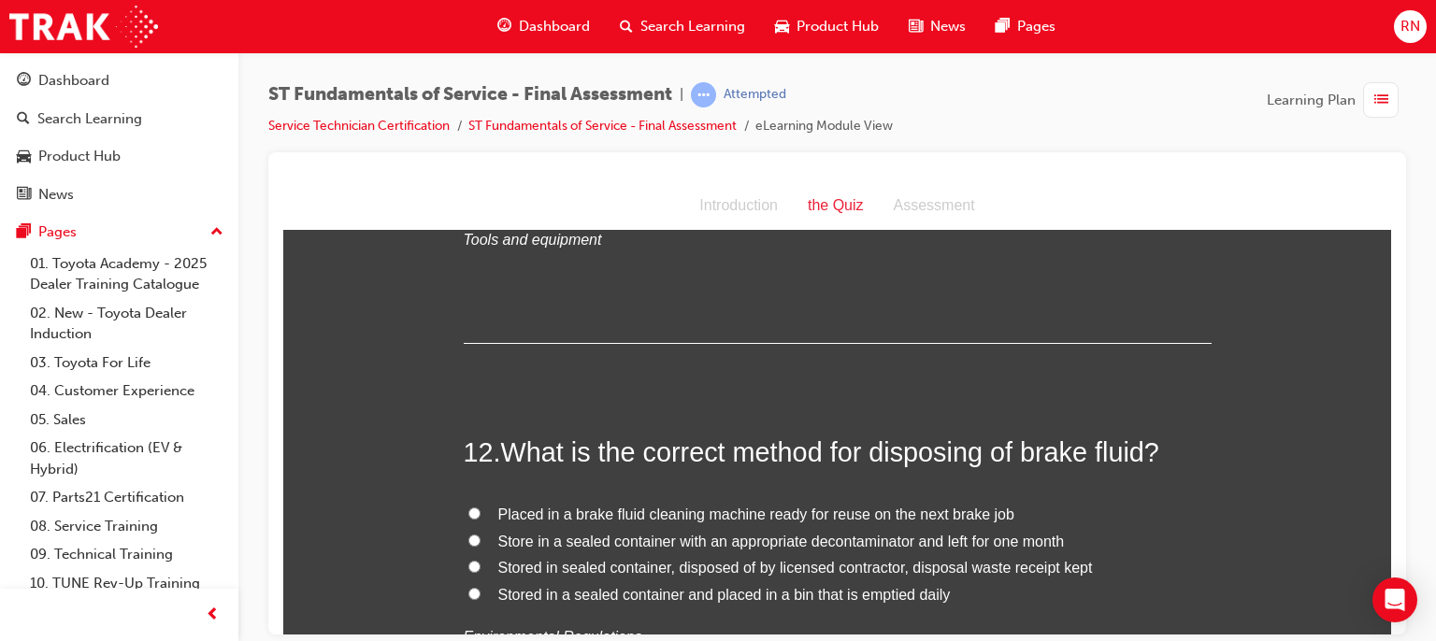
scroll to position [4573, 0]
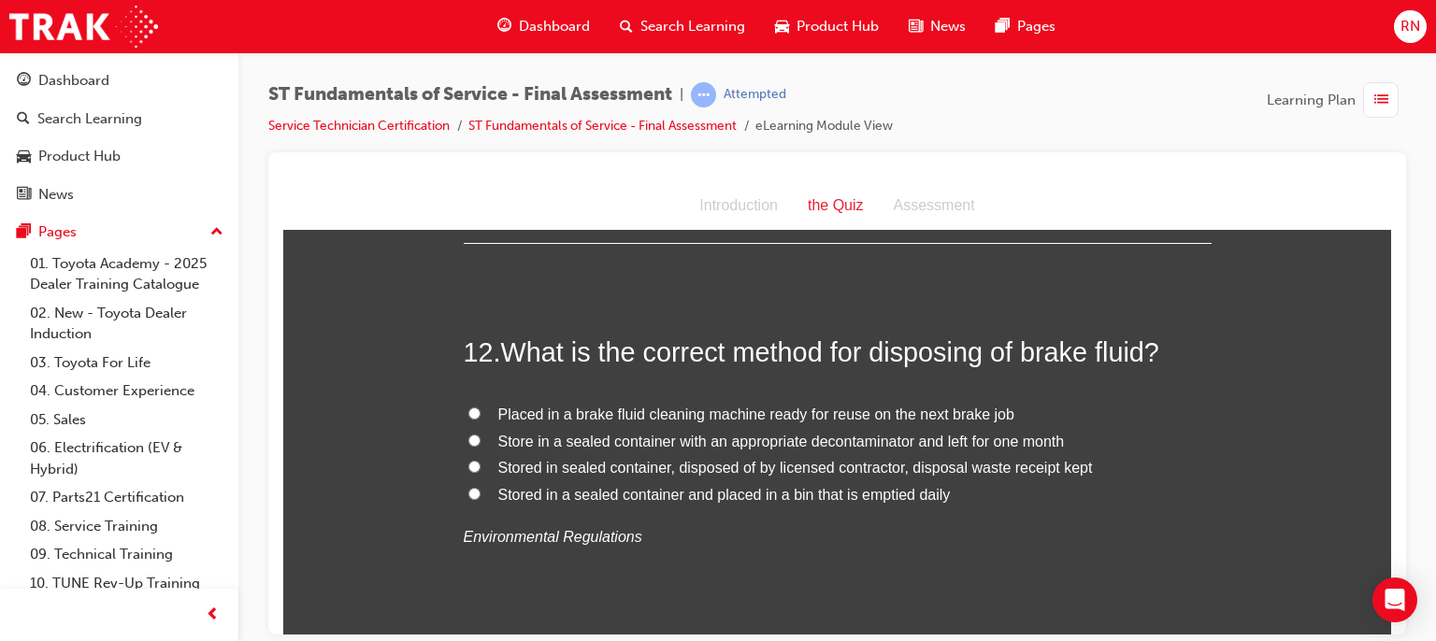
click at [468, 463] on input "Stored in sealed container, disposed of by licensed contractor, disposal waste …" at bounding box center [474, 466] width 12 height 12
radio input "true"
click at [468, 463] on input "Stored in sealed container, disposed of by licensed contractor, disposal waste …" at bounding box center [474, 466] width 12 height 12
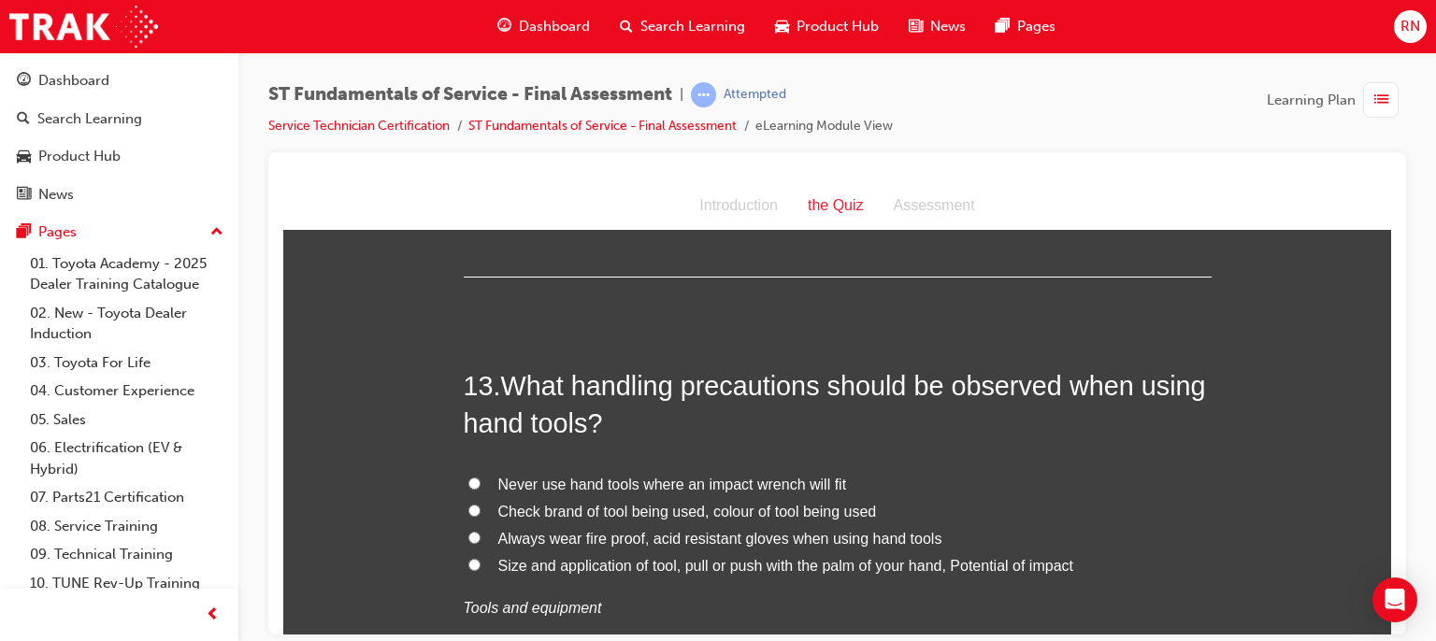
scroll to position [4984, 0]
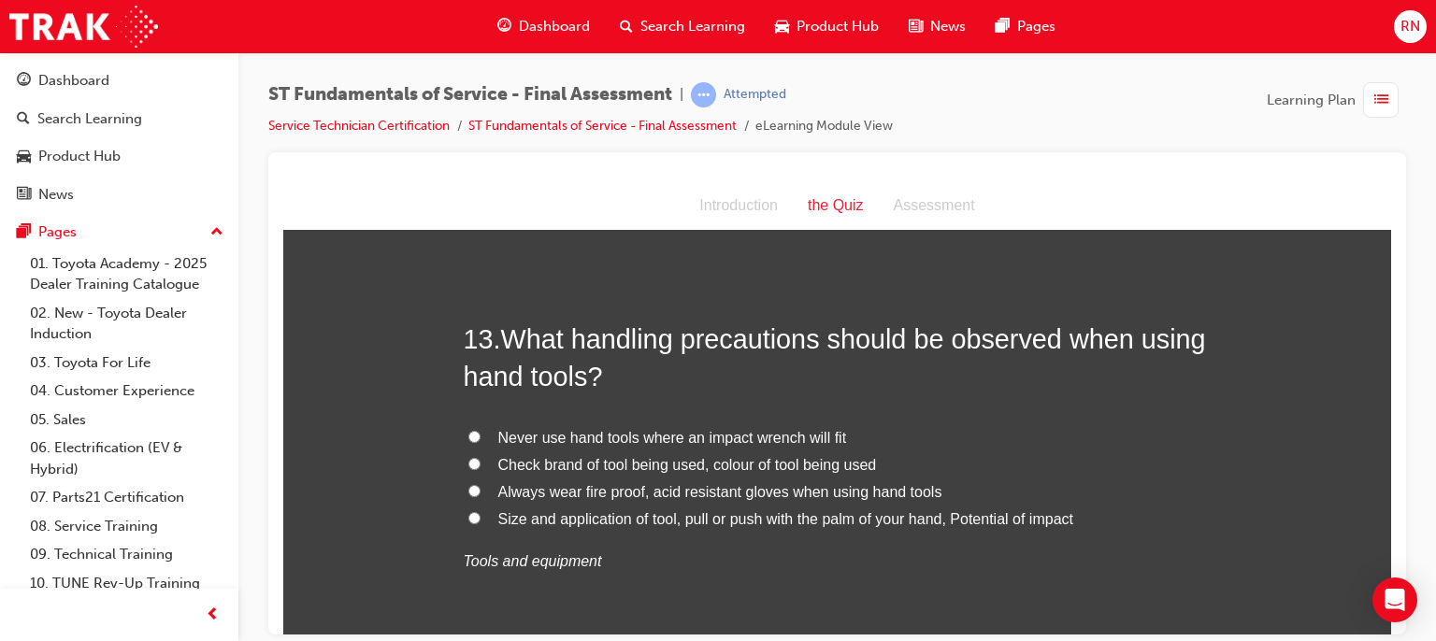
click at [468, 433] on input "Never use hand tools where an impact wrench will fit" at bounding box center [474, 436] width 12 height 12
radio input "true"
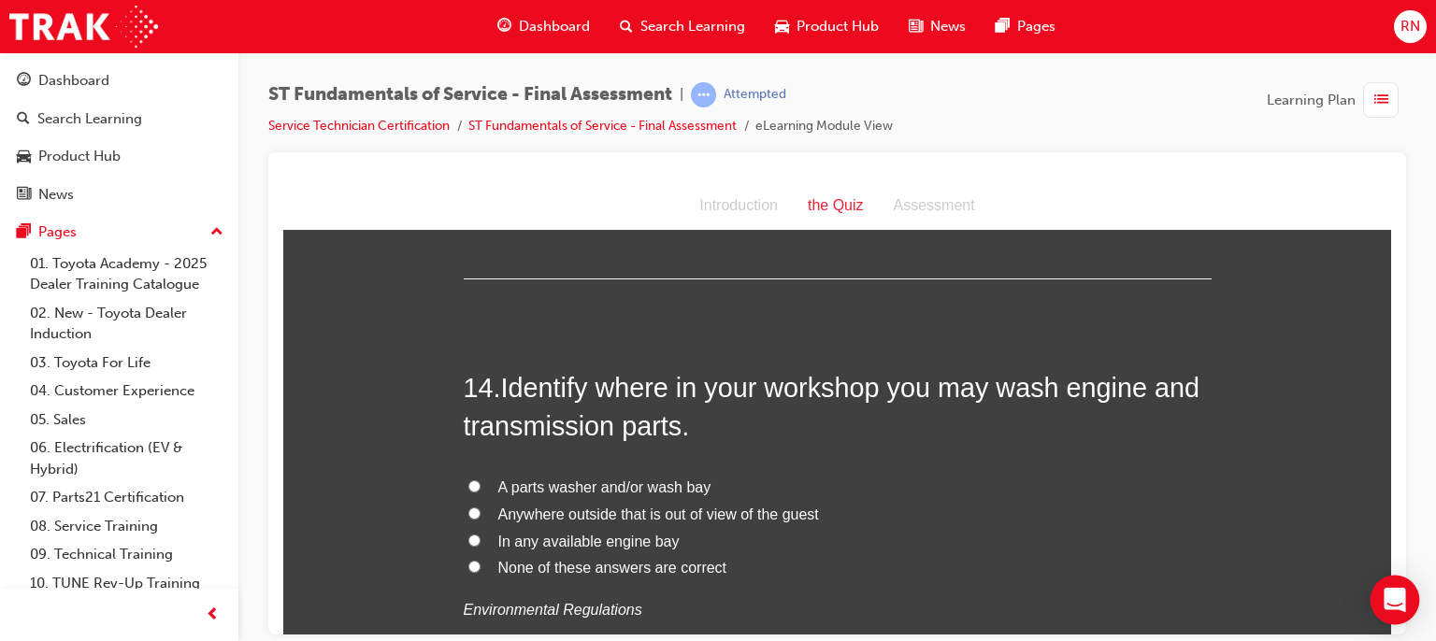
scroll to position [5433, 0]
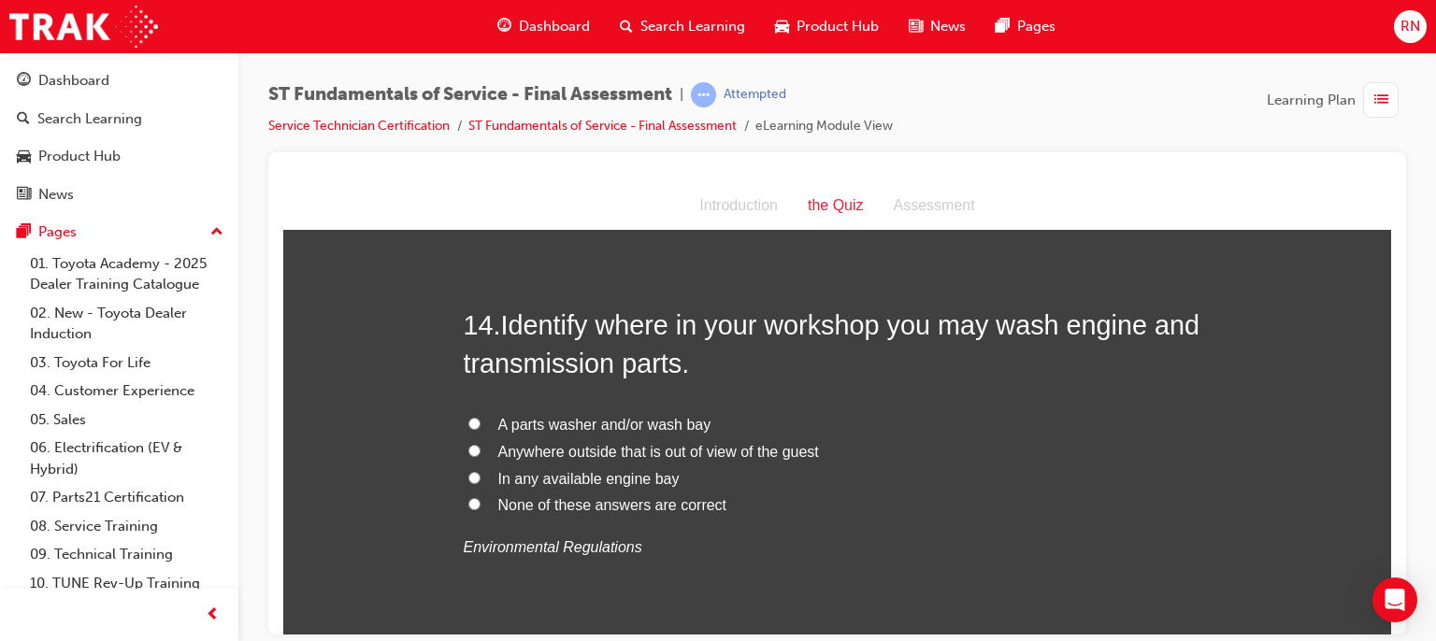
click at [468, 417] on input "A parts washer and/or wash bay" at bounding box center [474, 423] width 12 height 12
radio input "true"
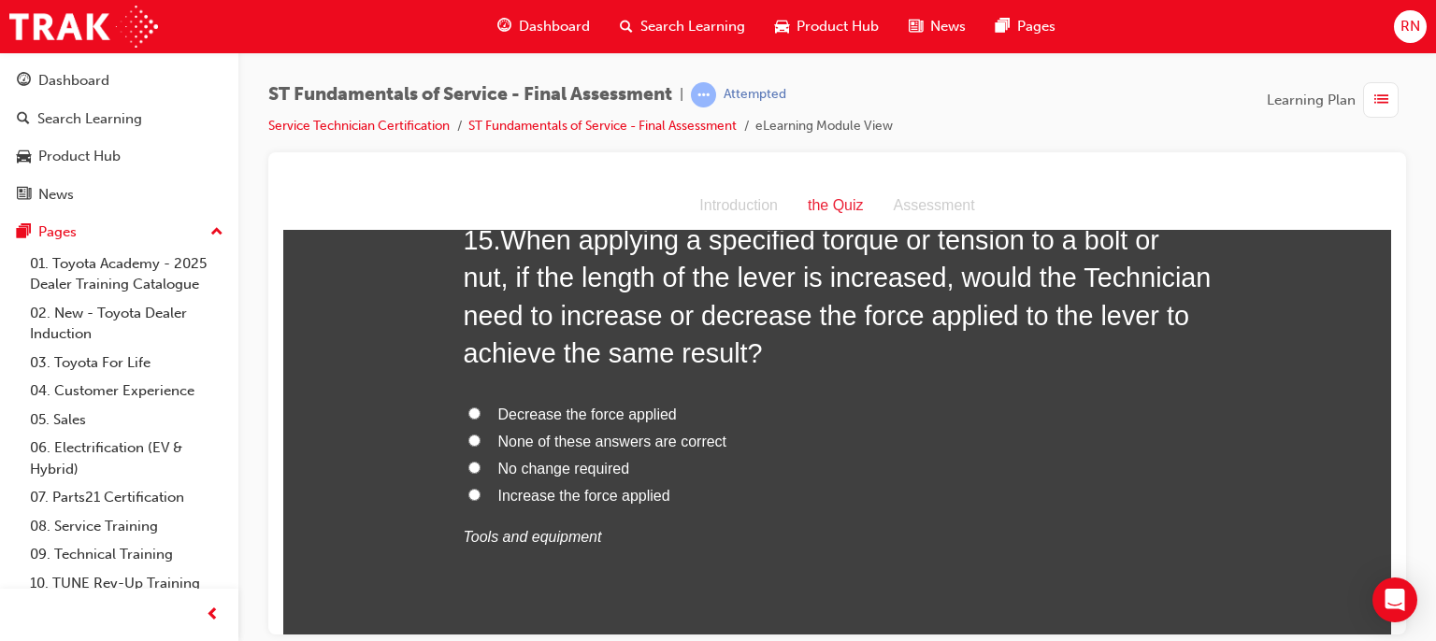
scroll to position [5956, 0]
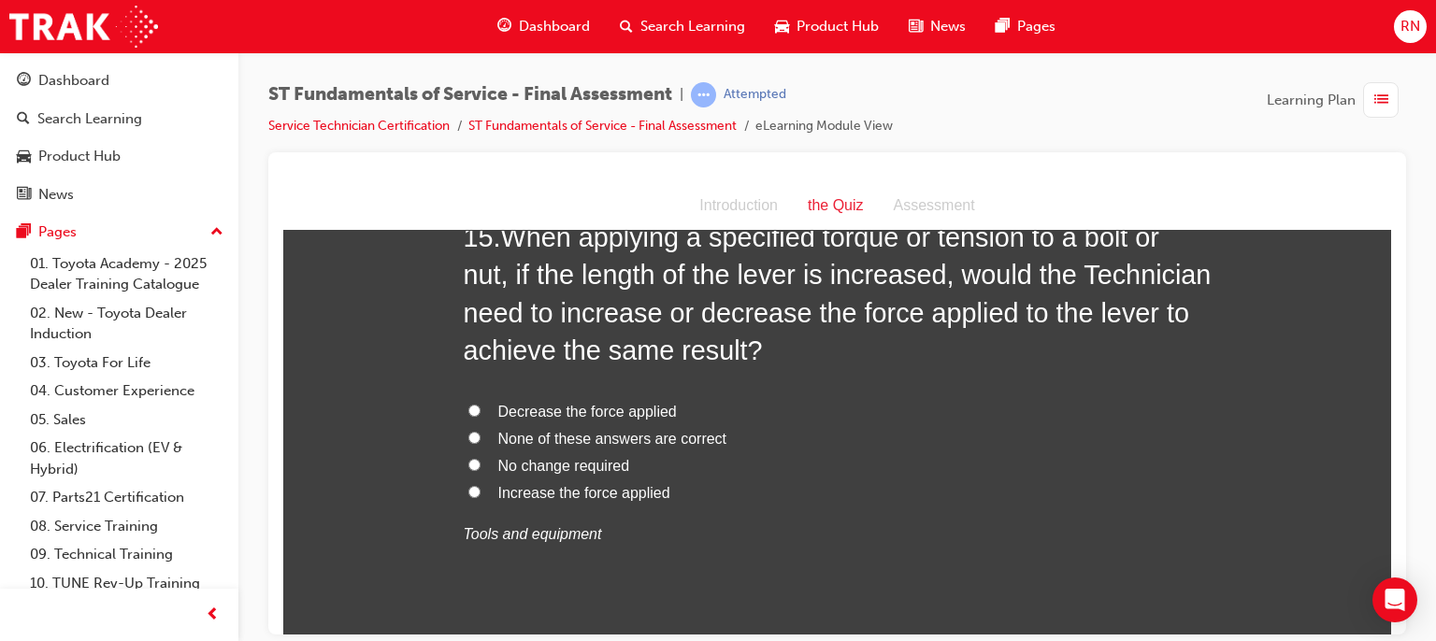
click at [567, 466] on span "No change required" at bounding box center [564, 465] width 132 height 16
click at [481, 466] on input "No change required" at bounding box center [474, 464] width 12 height 12
radio input "true"
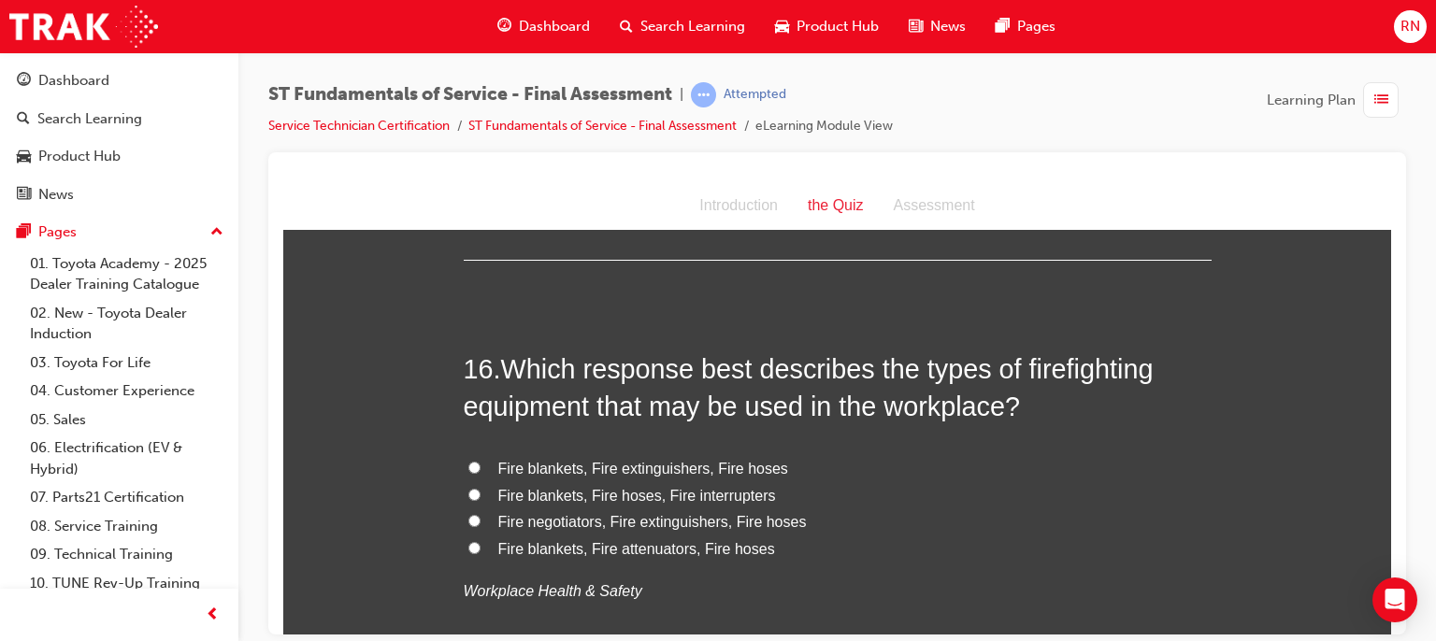
scroll to position [6368, 0]
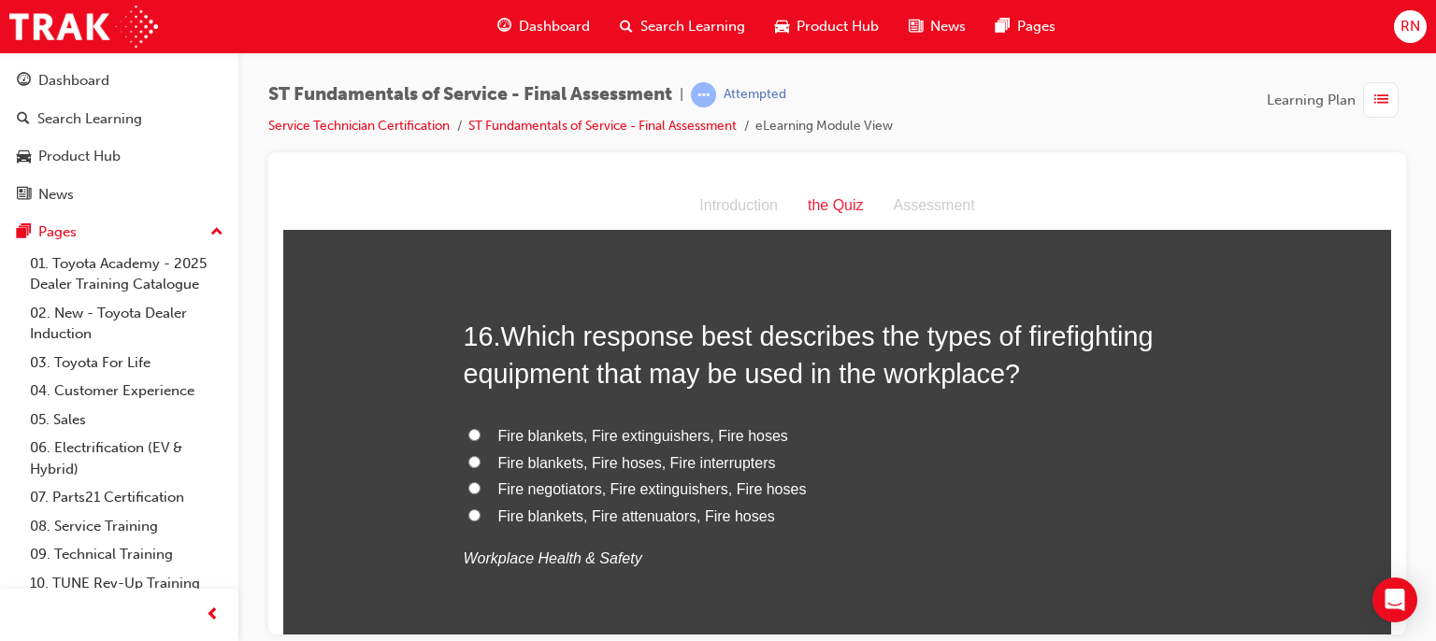
click at [498, 437] on span "Fire blankets, Fire extinguishers, Fire hoses" at bounding box center [643, 435] width 290 height 16
click at [481, 437] on input "Fire blankets, Fire extinguishers, Fire hoses" at bounding box center [474, 434] width 12 height 12
radio input "true"
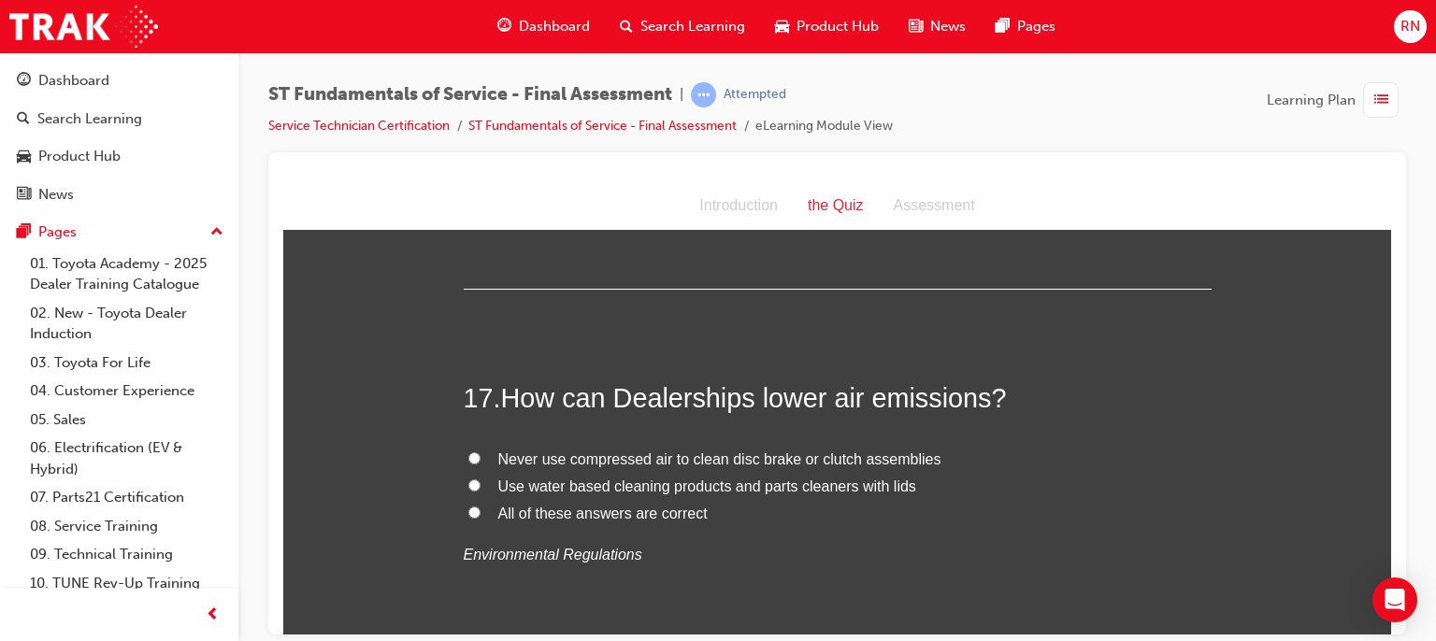
scroll to position [6779, 0]
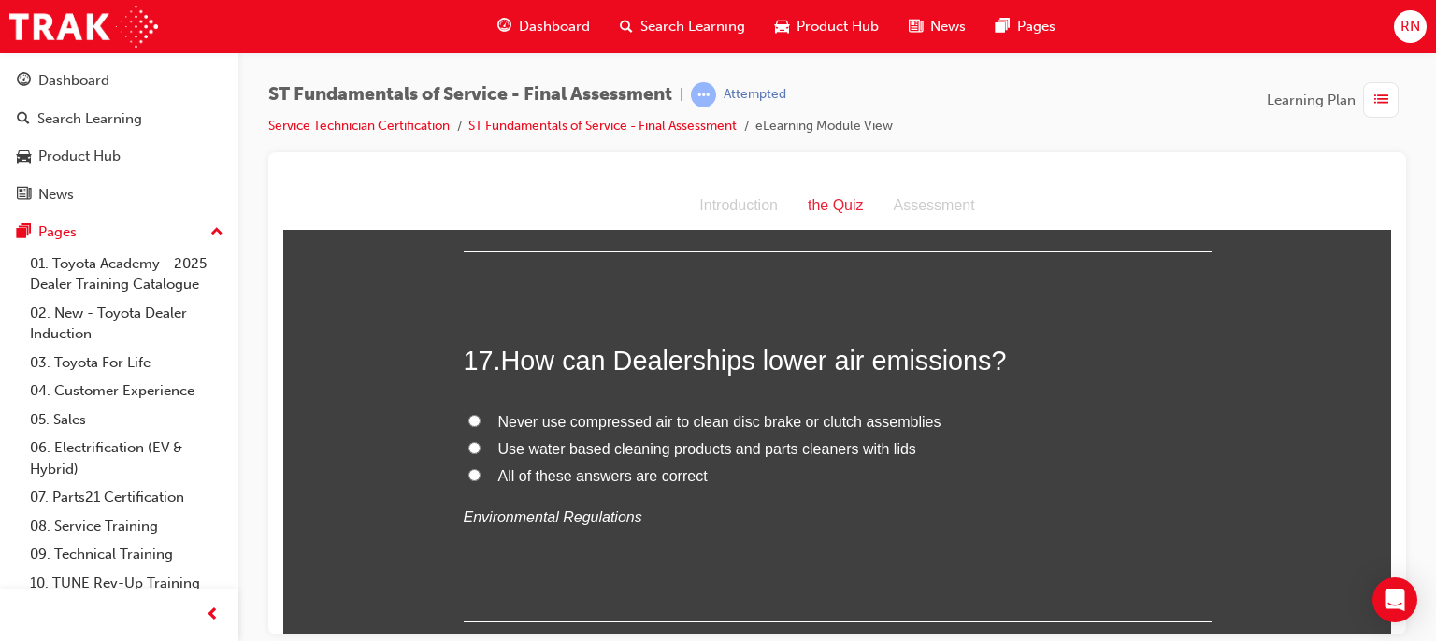
click at [592, 420] on span "Never use compressed air to clean disc brake or clutch assemblies" at bounding box center [719, 421] width 443 height 16
click at [481, 420] on input "Never use compressed air to clean disc brake or clutch assemblies" at bounding box center [474, 420] width 12 height 12
radio input "true"
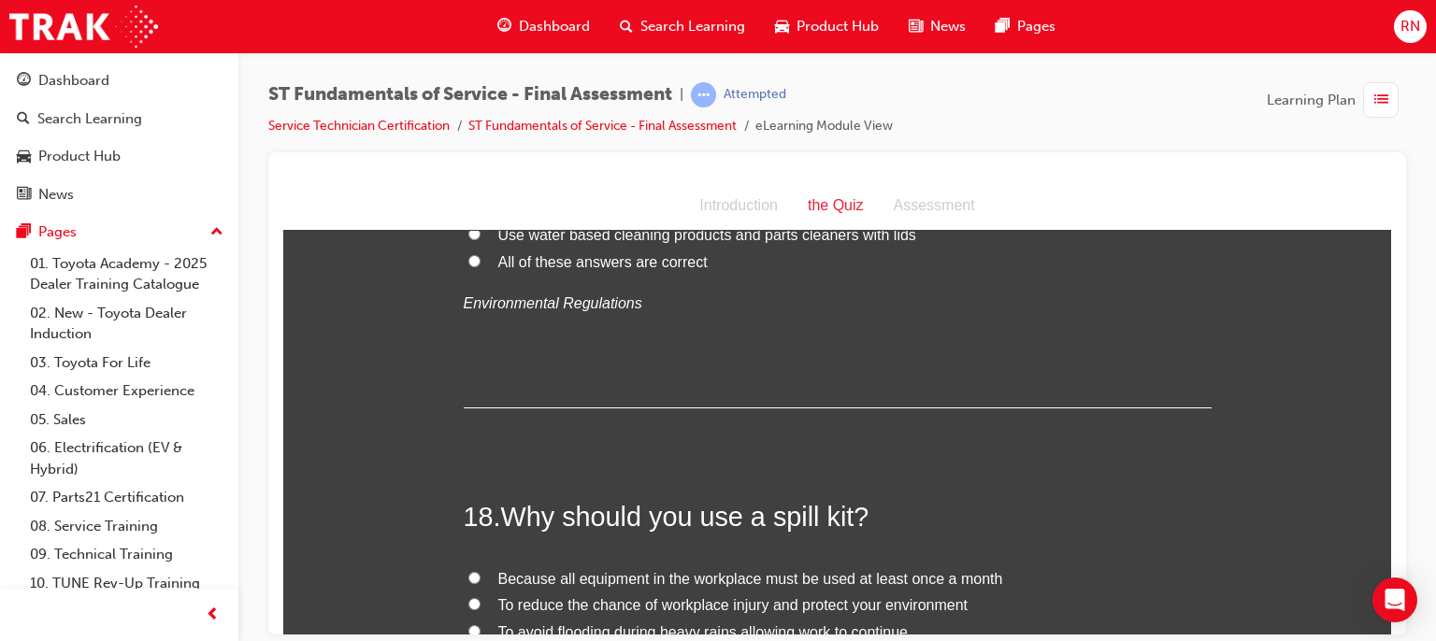
scroll to position [7115, 0]
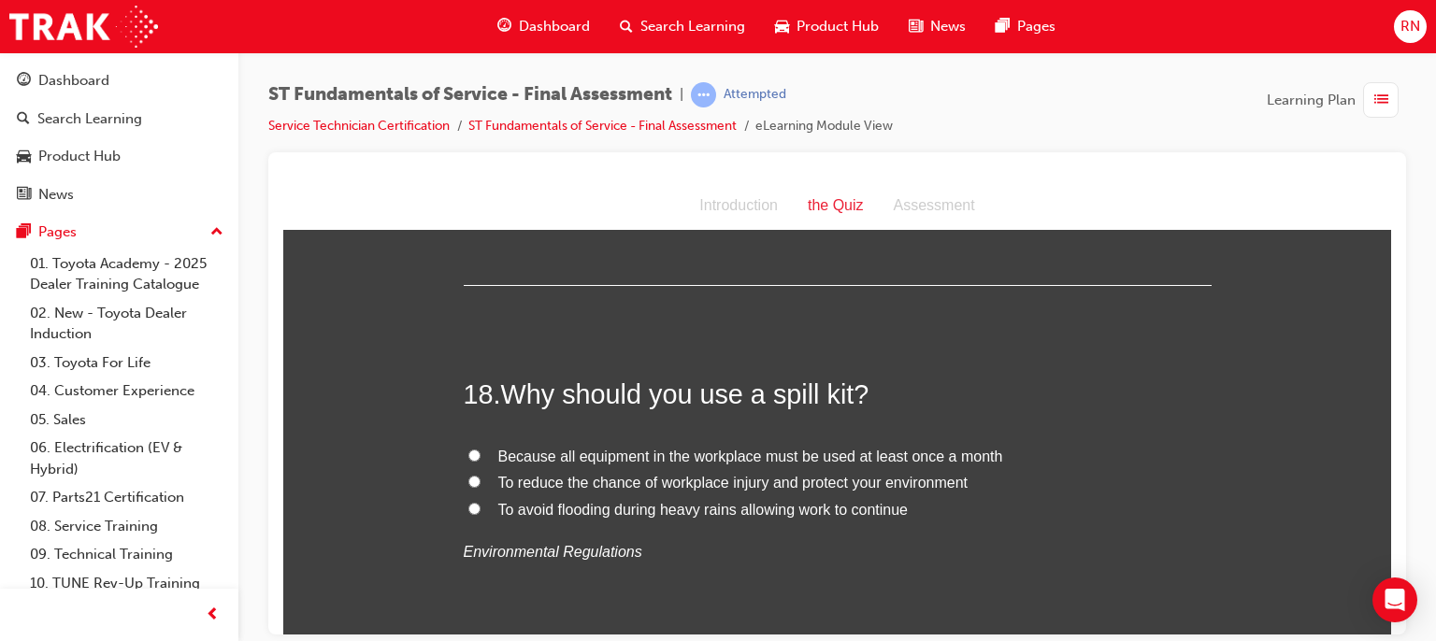
click at [468, 478] on input "To reduce the chance of workplace injury and protect your environment" at bounding box center [474, 481] width 12 height 12
radio input "true"
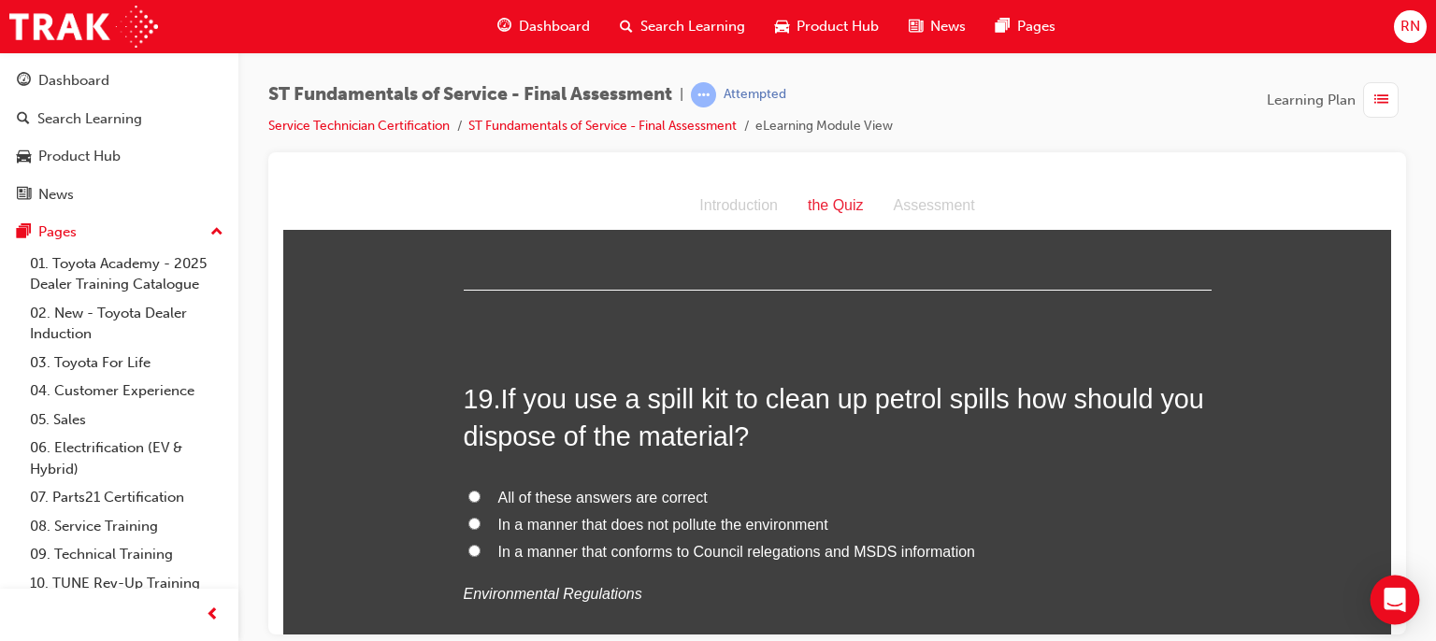
scroll to position [7489, 0]
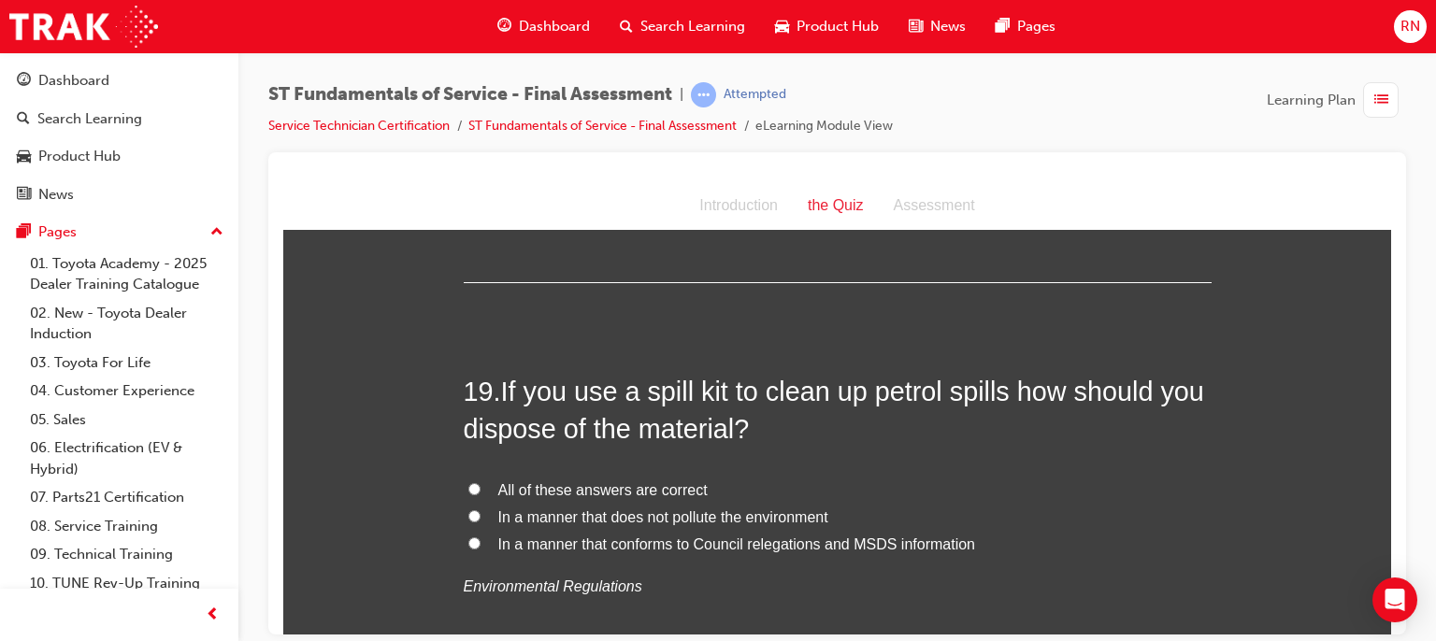
click at [503, 513] on span "In a manner that does not pollute the environment" at bounding box center [663, 517] width 330 height 16
click at [481, 513] on input "In a manner that does not pollute the environment" at bounding box center [474, 516] width 12 height 12
radio input "true"
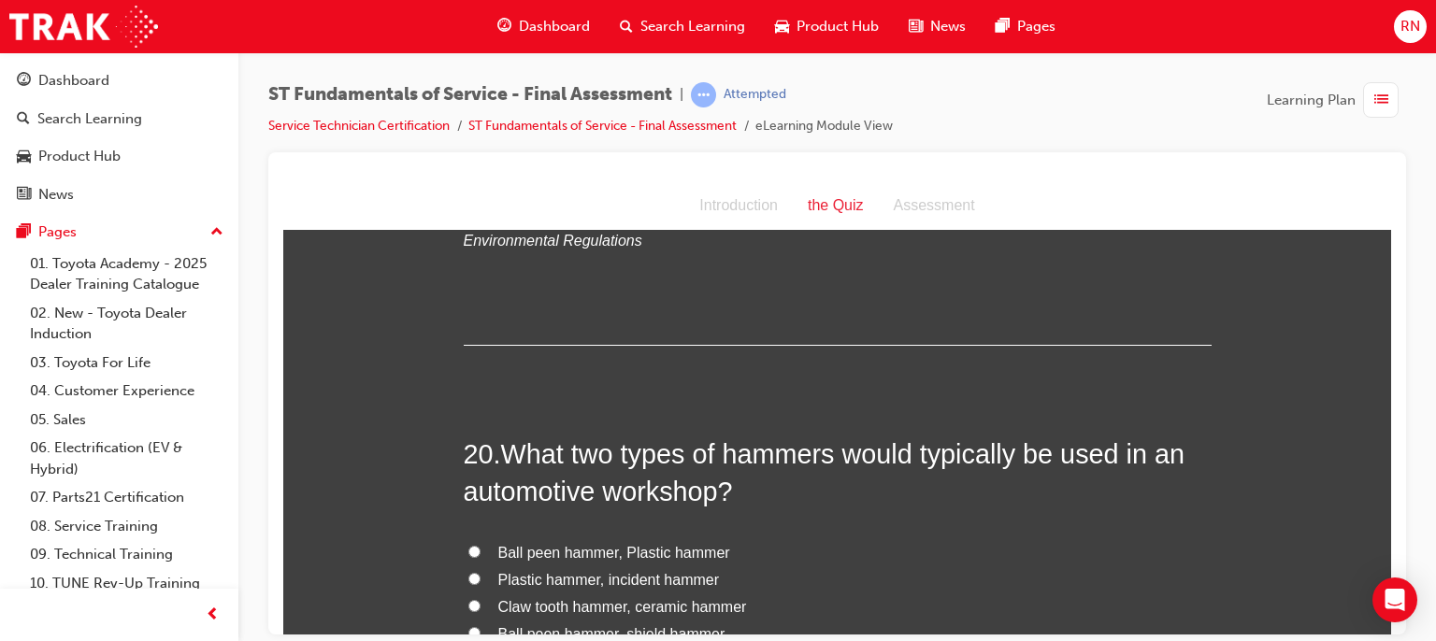
scroll to position [7901, 0]
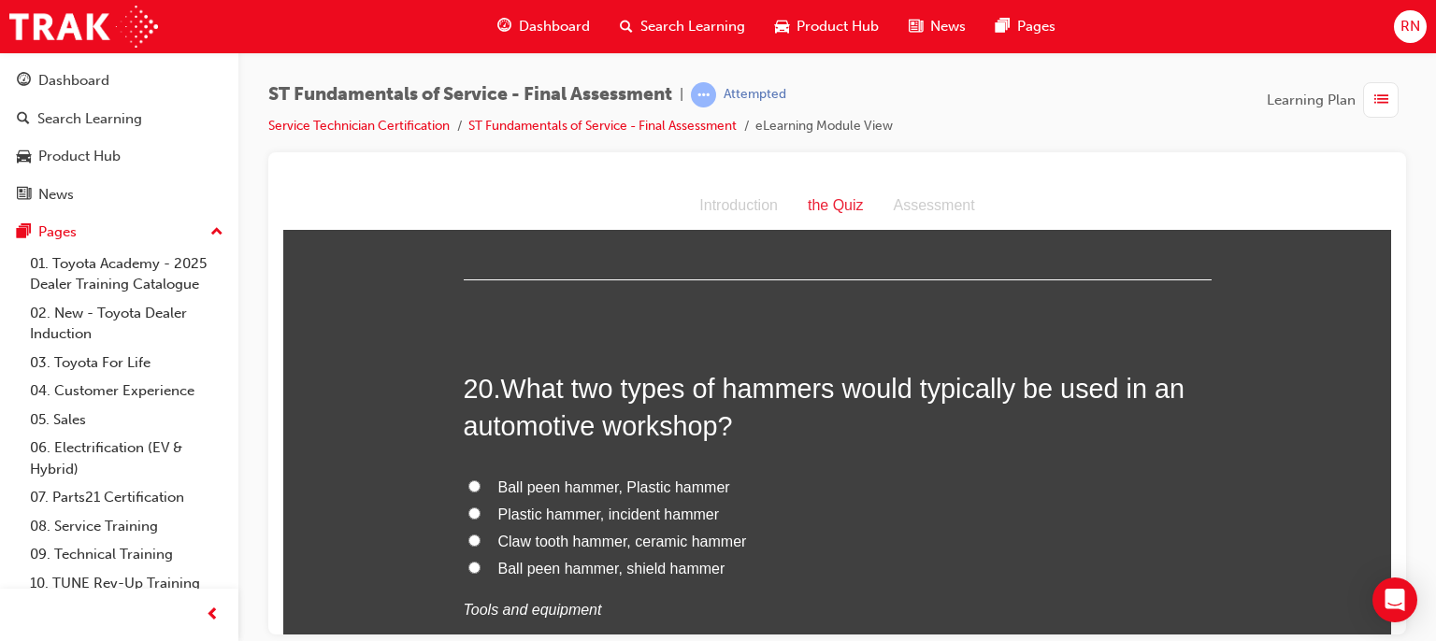
click at [562, 482] on span "Ball peen hammer, Plastic hammer" at bounding box center [614, 487] width 232 height 16
click at [481, 482] on input "Ball peen hammer, Plastic hammer" at bounding box center [474, 486] width 12 height 12
radio input "true"
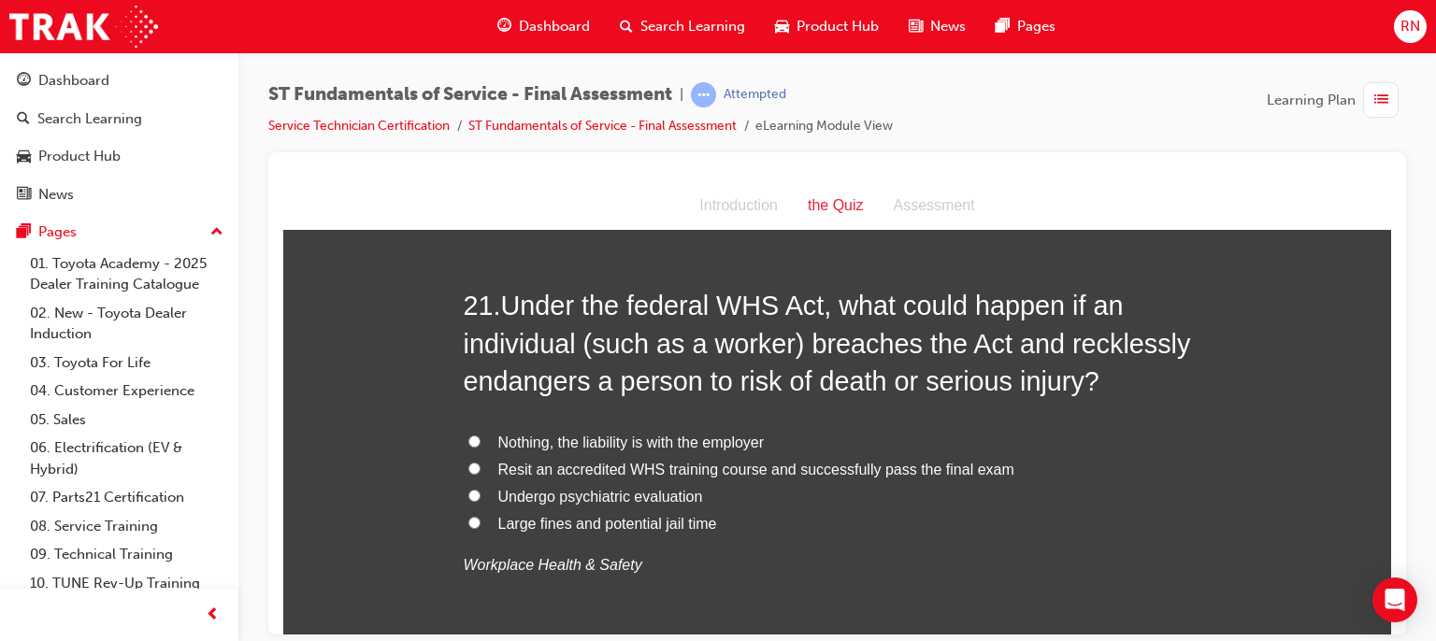
scroll to position [8424, 0]
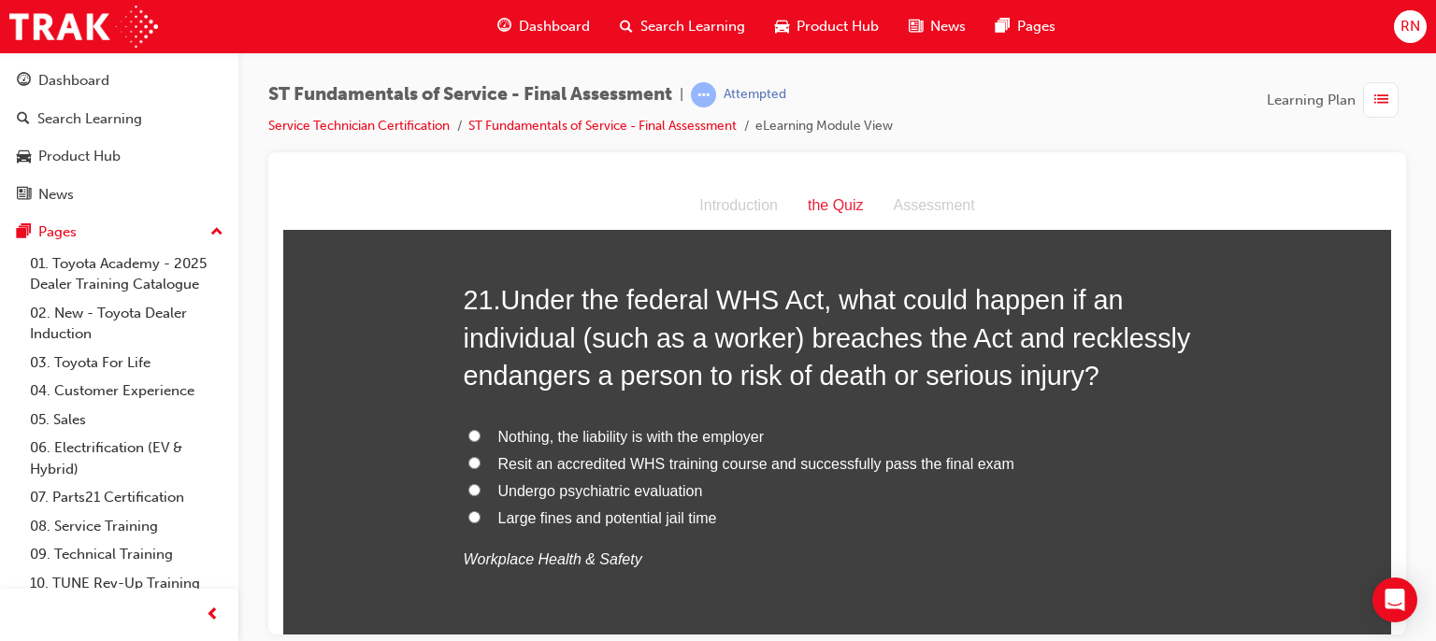
click at [562, 463] on span "Resit an accredited WHS training course and successfully pass the final exam" at bounding box center [756, 463] width 516 height 16
click at [481, 463] on input "Resit an accredited WHS training course and successfully pass the final exam" at bounding box center [474, 462] width 12 height 12
radio input "true"
click at [562, 463] on span "Resit an accredited WHS training course and successfully pass the final exam" at bounding box center [756, 463] width 516 height 16
click at [481, 463] on input "Resit an accredited WHS training course and successfully pass the final exam" at bounding box center [474, 462] width 12 height 12
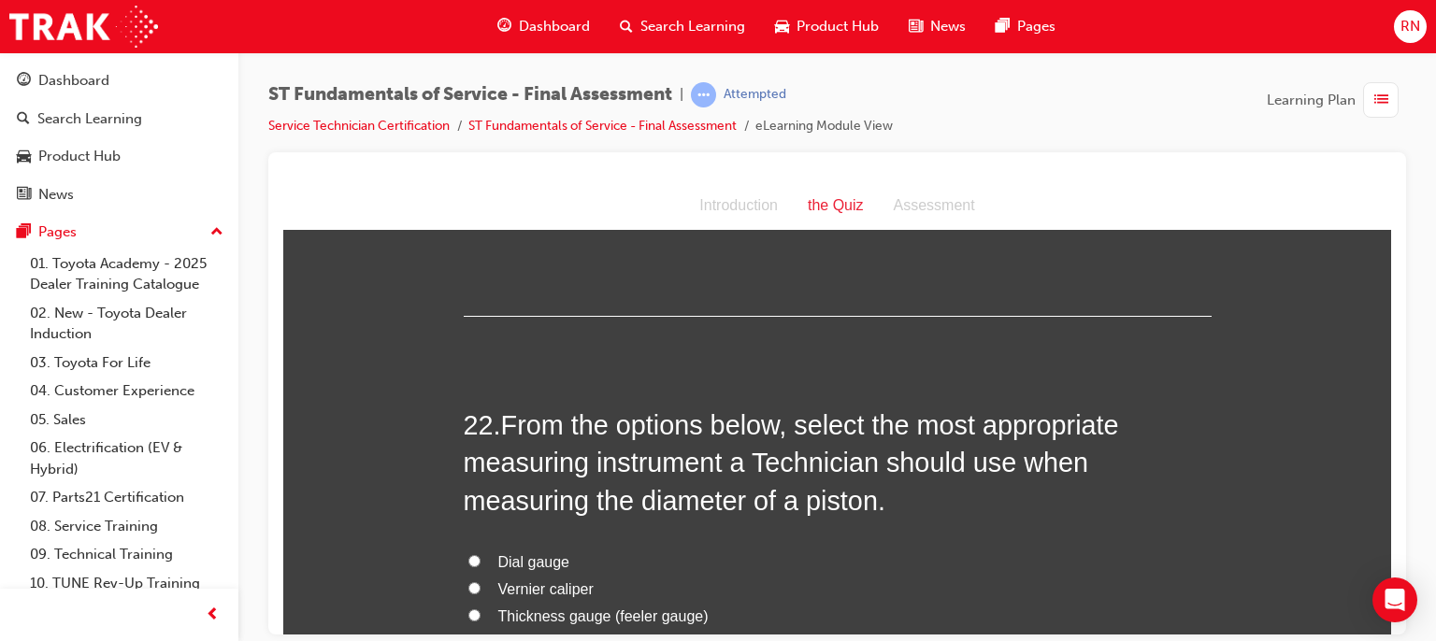
scroll to position [8873, 0]
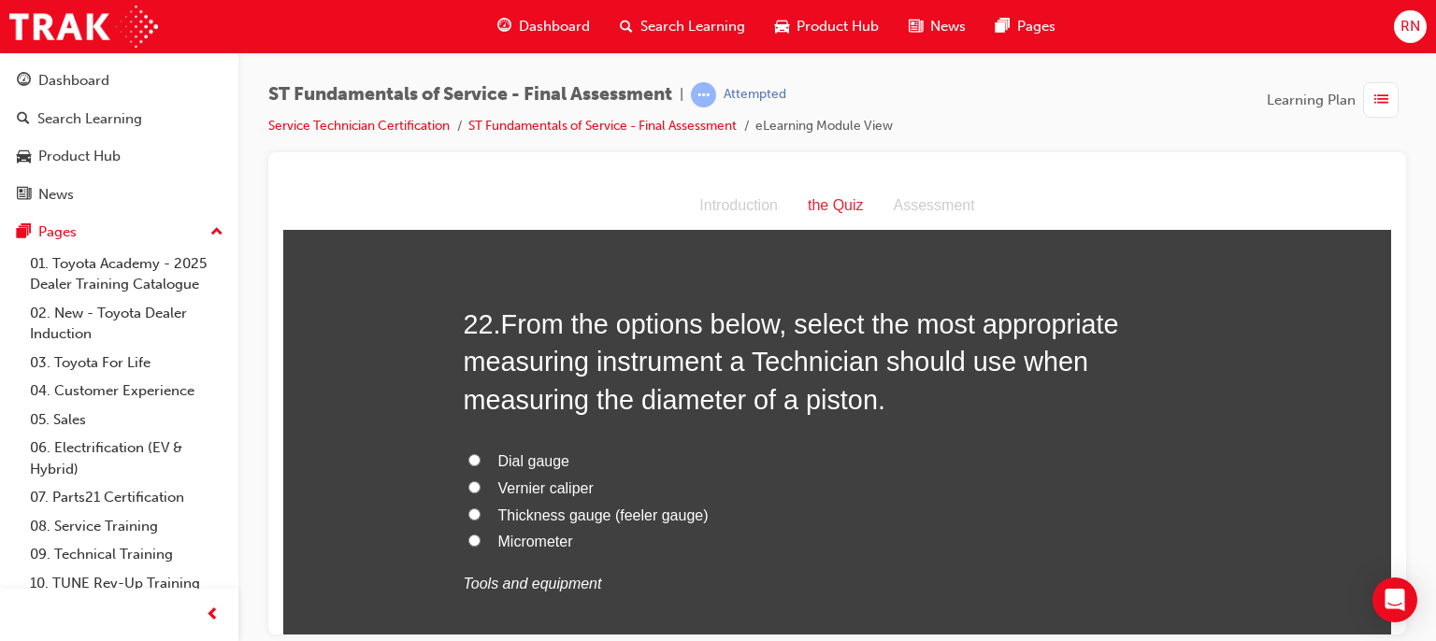
click at [527, 541] on span "Micrometer" at bounding box center [535, 541] width 75 height 16
click at [481, 541] on input "Micrometer" at bounding box center [474, 540] width 12 height 12
radio input "true"
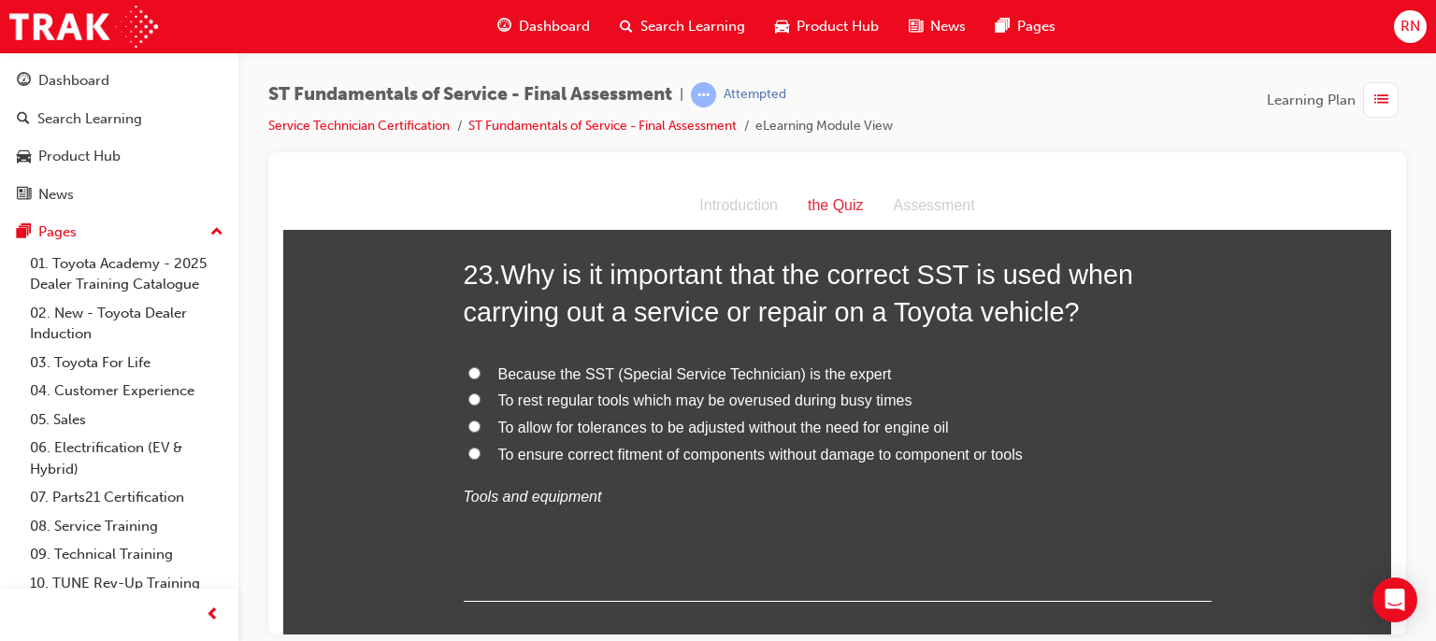
scroll to position [9397, 0]
click at [468, 447] on input "To ensure correct fitment of components without damage to component or tools" at bounding box center [474, 452] width 12 height 12
radio input "true"
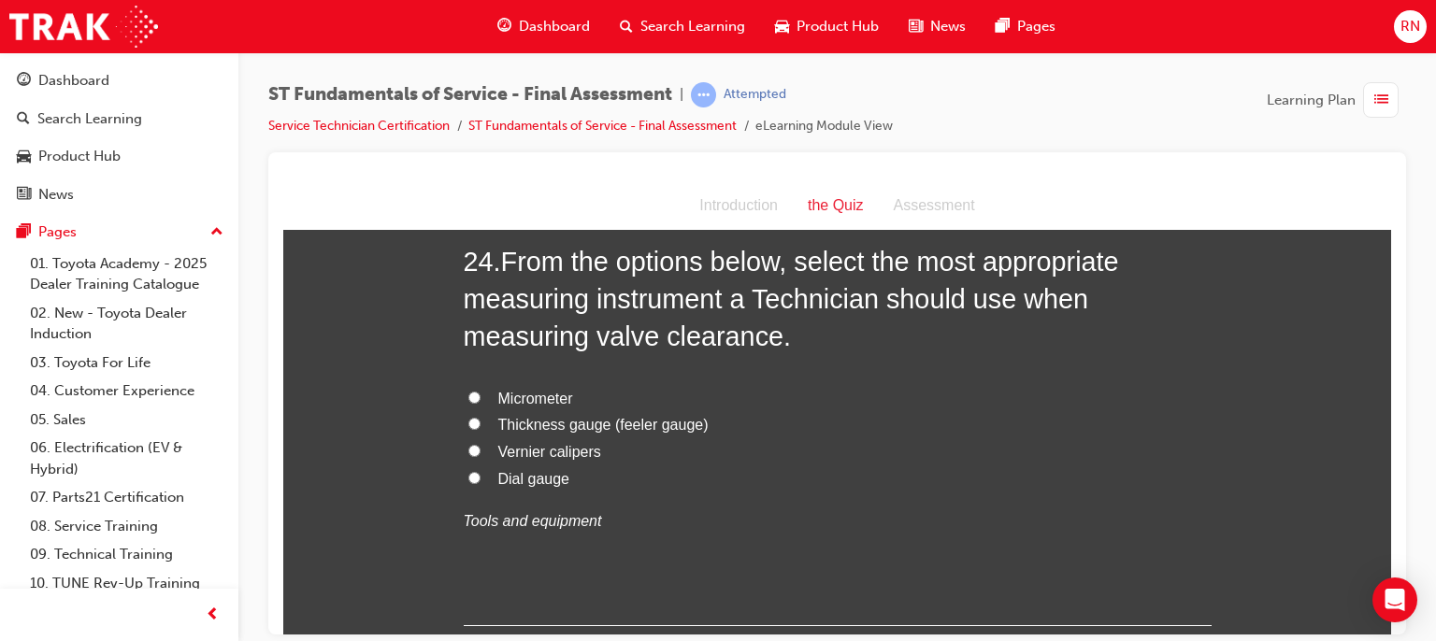
scroll to position [9845, 0]
click at [564, 420] on span "Thickness gauge (feeler gauge)" at bounding box center [603, 423] width 210 height 16
click at [481, 420] on input "Thickness gauge (feeler gauge)" at bounding box center [474, 422] width 12 height 12
radio input "true"
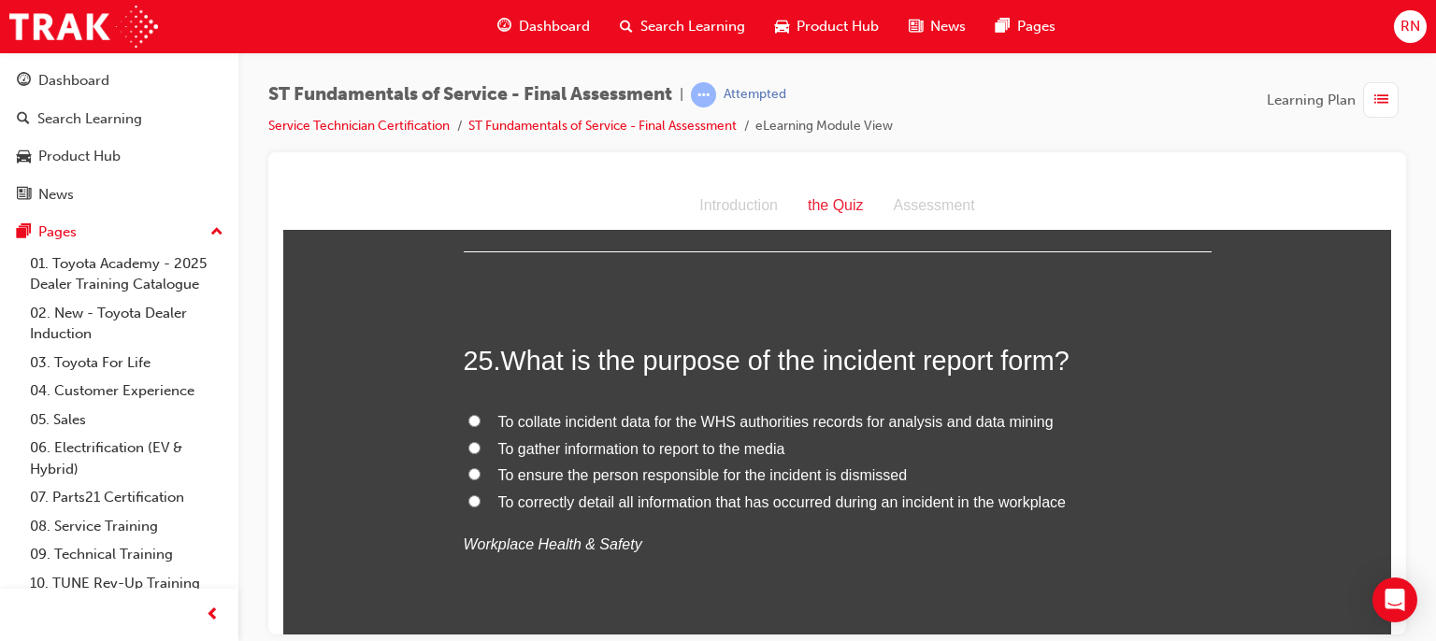
scroll to position [10294, 0]
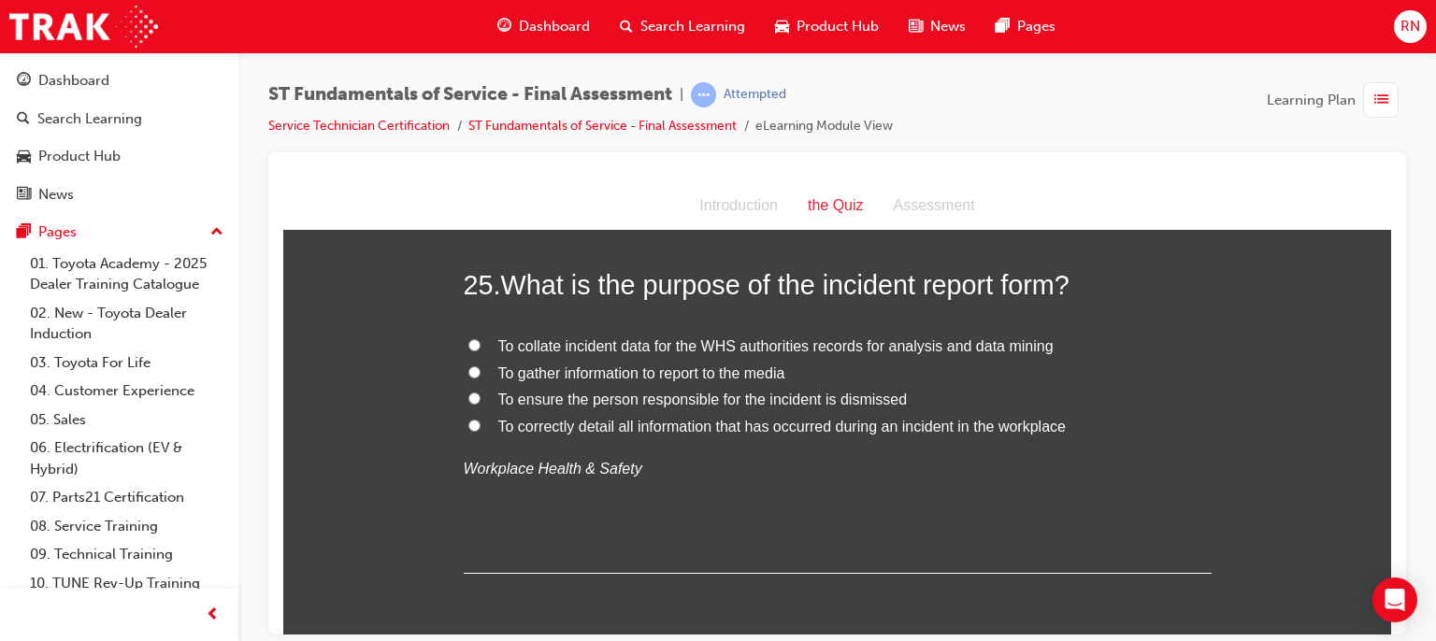
click at [763, 425] on span "To correctly detail all information that has occurred during an incident in the…" at bounding box center [781, 426] width 567 height 16
click at [481, 425] on input "To correctly detail all information that has occurred during an incident in the…" at bounding box center [474, 425] width 12 height 12
radio input "true"
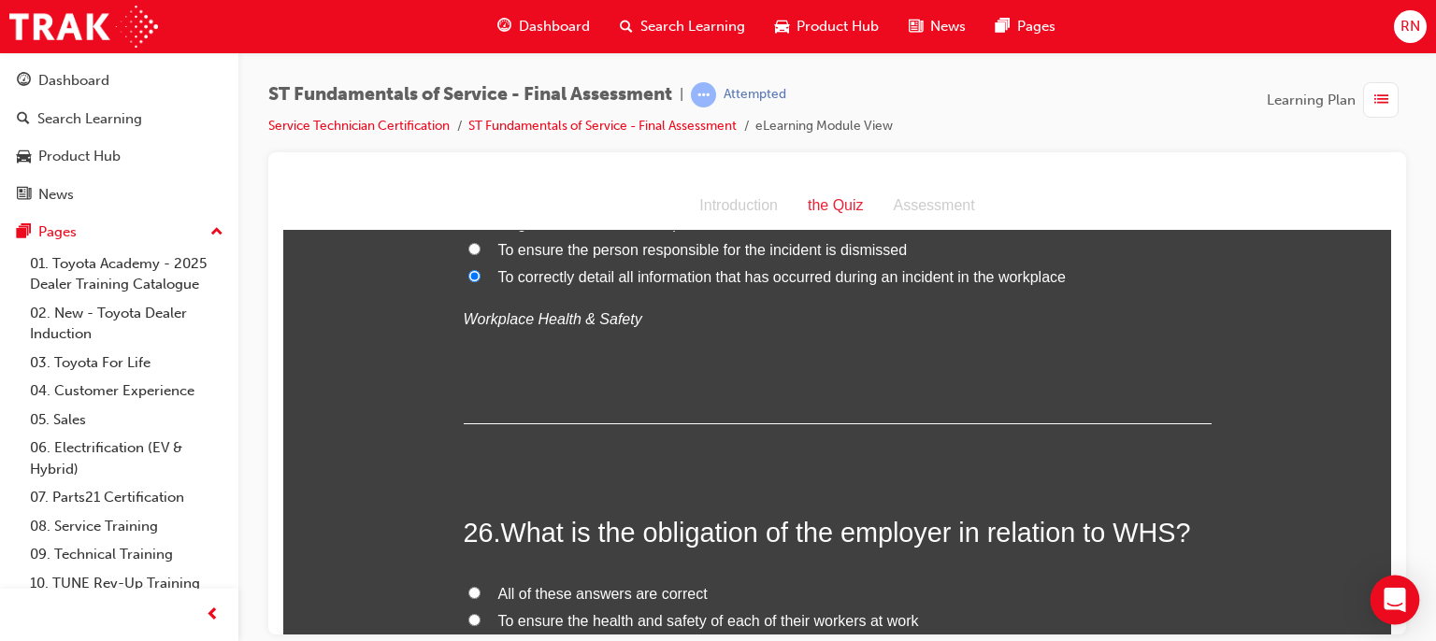
drag, startPoint x: 1380, startPoint y: 623, endPoint x: 1663, endPoint y: 803, distance: 335.9
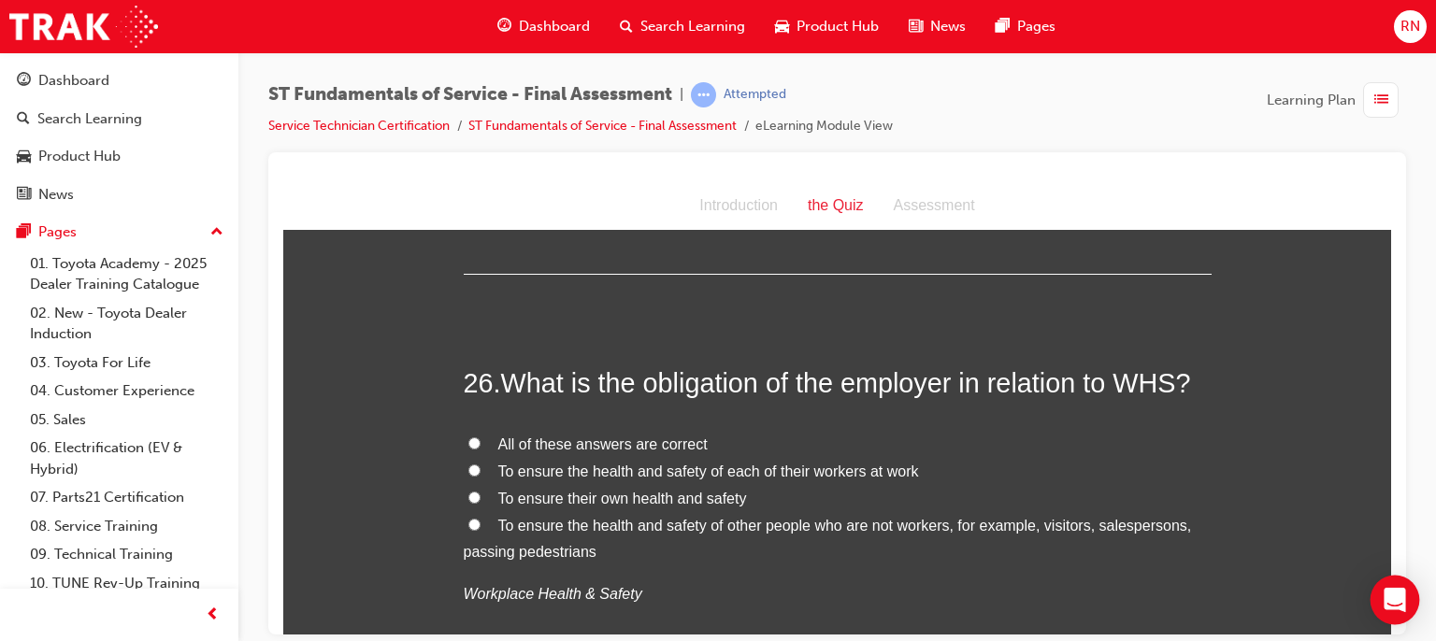
scroll to position [10631, 0]
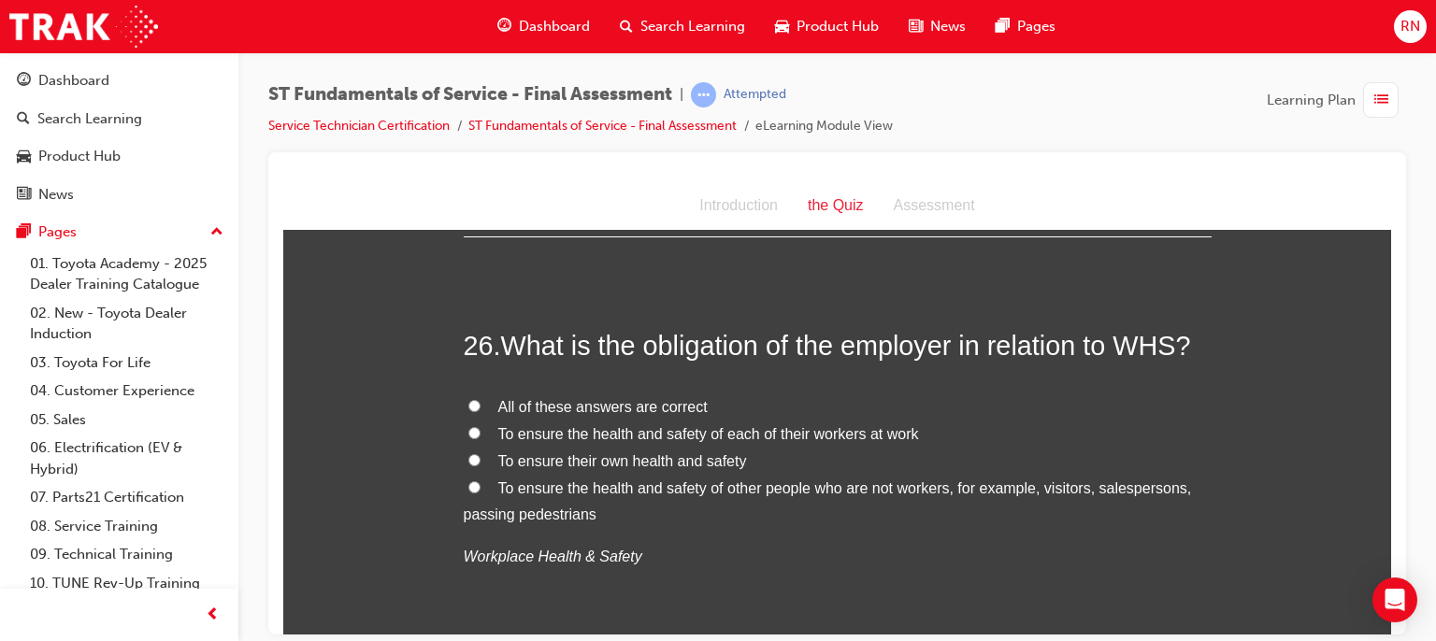
click at [464, 428] on label "To ensure the health and safety of each of their workers at work" at bounding box center [838, 434] width 748 height 27
click at [468, 428] on input "To ensure the health and safety of each of their workers at work" at bounding box center [474, 432] width 12 height 12
radio input "true"
click at [464, 428] on label "To ensure the health and safety of each of their workers at work" at bounding box center [838, 434] width 748 height 27
click at [468, 428] on input "To ensure the health and safety of each of their workers at work" at bounding box center [474, 432] width 12 height 12
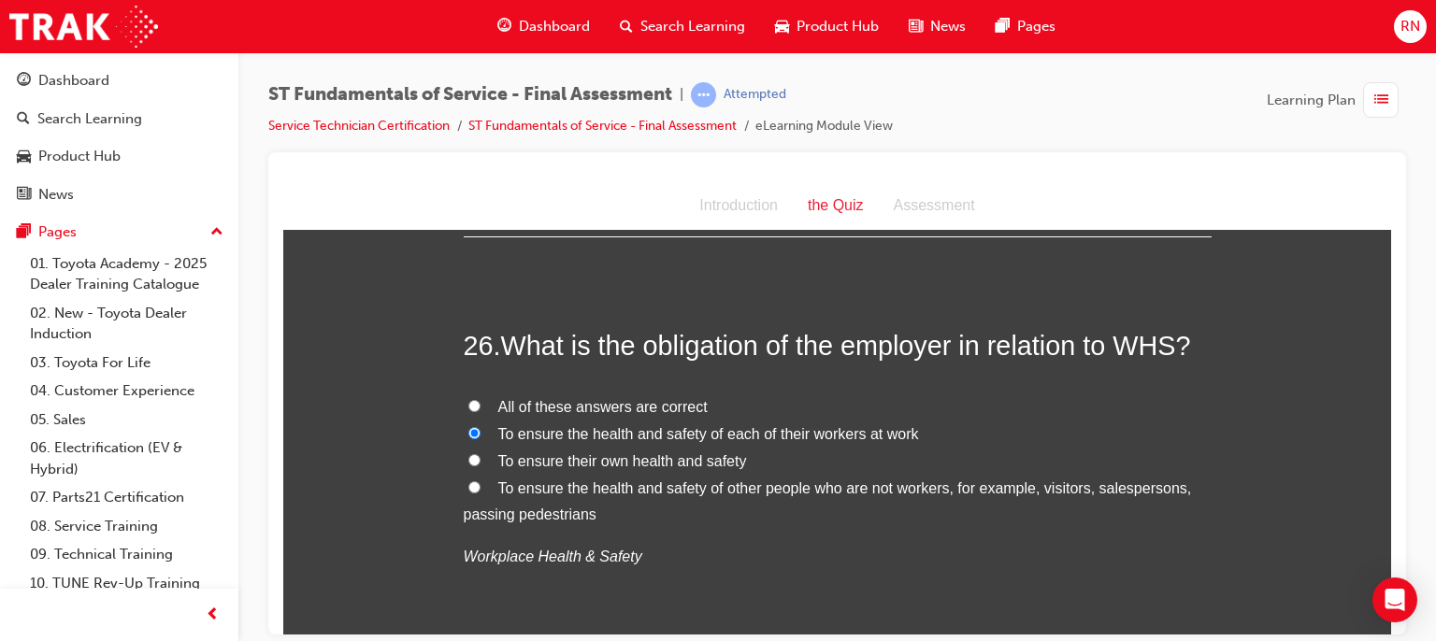
click at [464, 428] on label "To ensure the health and safety of each of their workers at work" at bounding box center [838, 434] width 748 height 27
click at [468, 428] on input "To ensure the health and safety of each of their workers at work" at bounding box center [474, 432] width 12 height 12
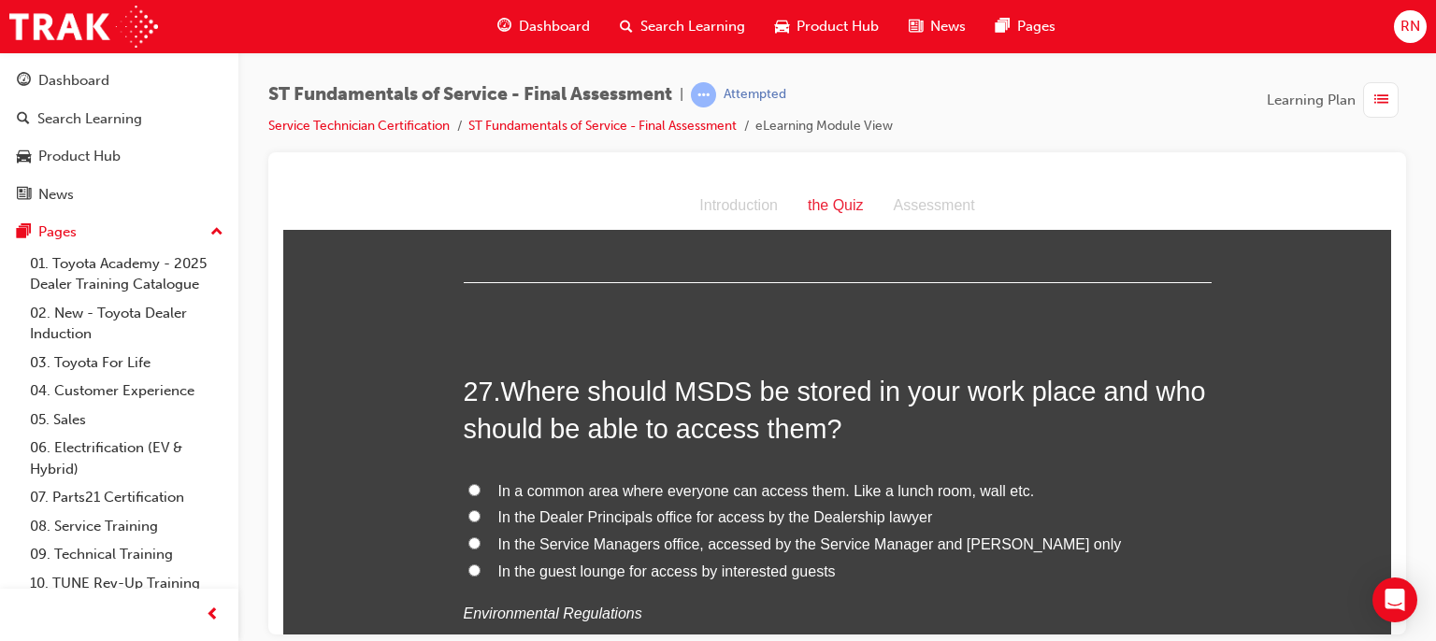
scroll to position [11042, 0]
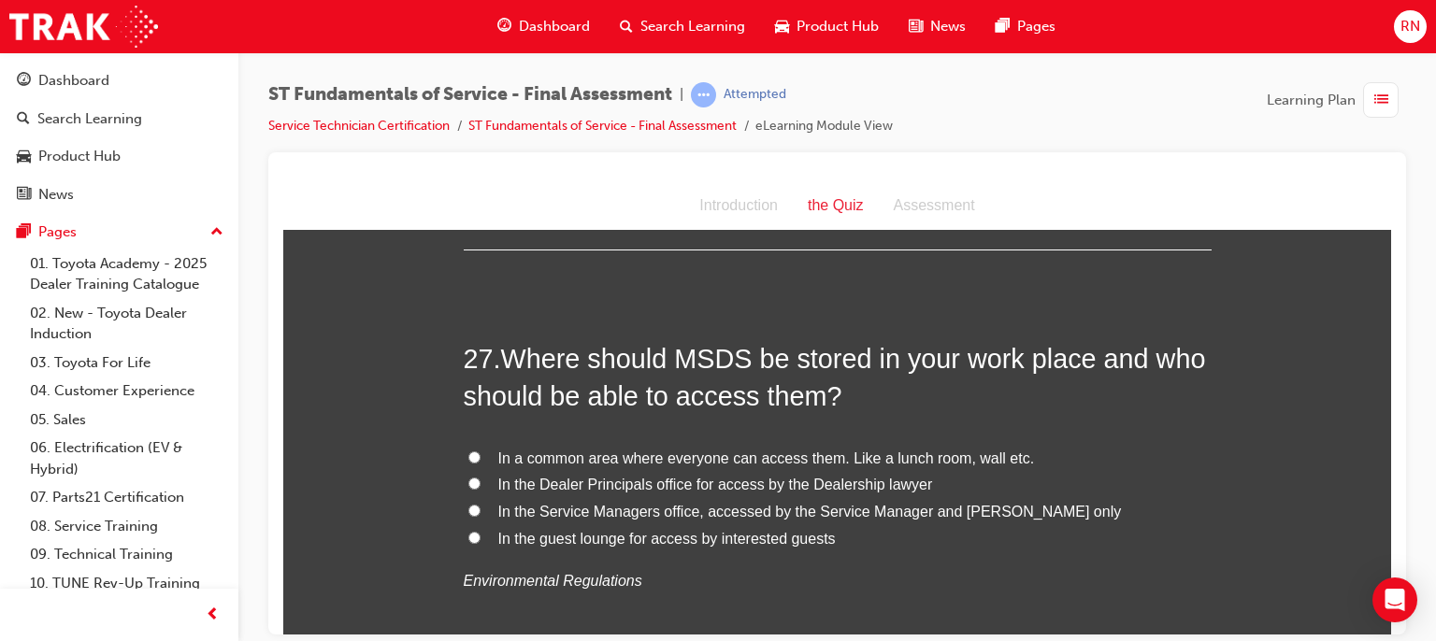
click at [532, 450] on span "In a common area where everyone can access them. Like a lunch room, wall etc." at bounding box center [766, 458] width 537 height 16
click at [481, 451] on input "In a common area where everyone can access them. Like a lunch room, wall etc." at bounding box center [474, 457] width 12 height 12
radio input "true"
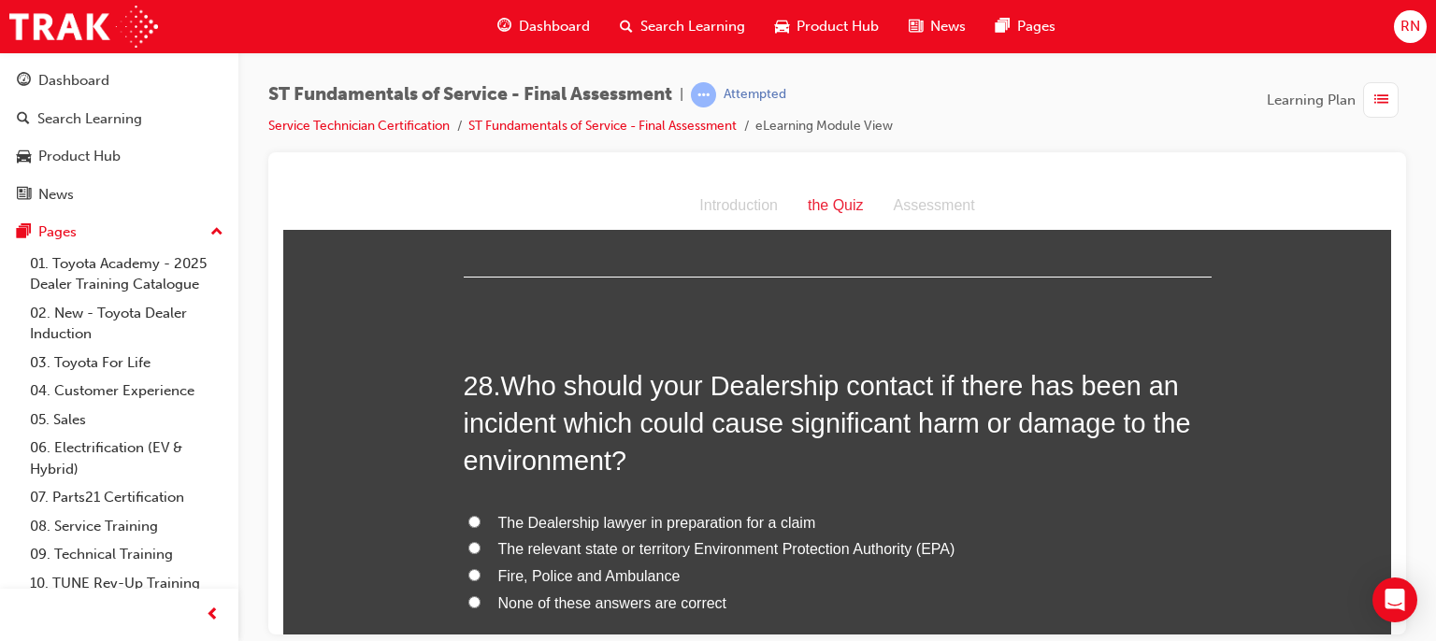
scroll to position [11491, 0]
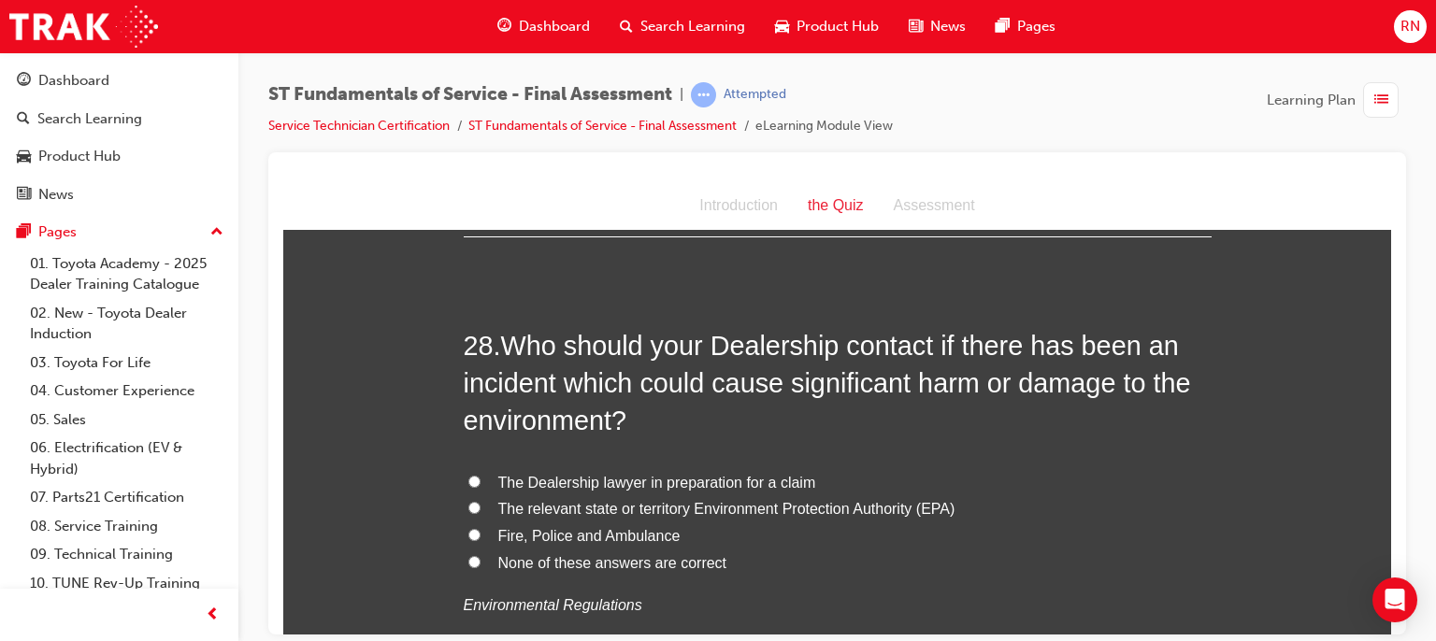
click at [583, 504] on span "The relevant state or territory Environment Protection Authority (EPA)" at bounding box center [726, 508] width 457 height 16
click at [481, 504] on input "The relevant state or territory Environment Protection Authority (EPA)" at bounding box center [474, 507] width 12 height 12
radio input "true"
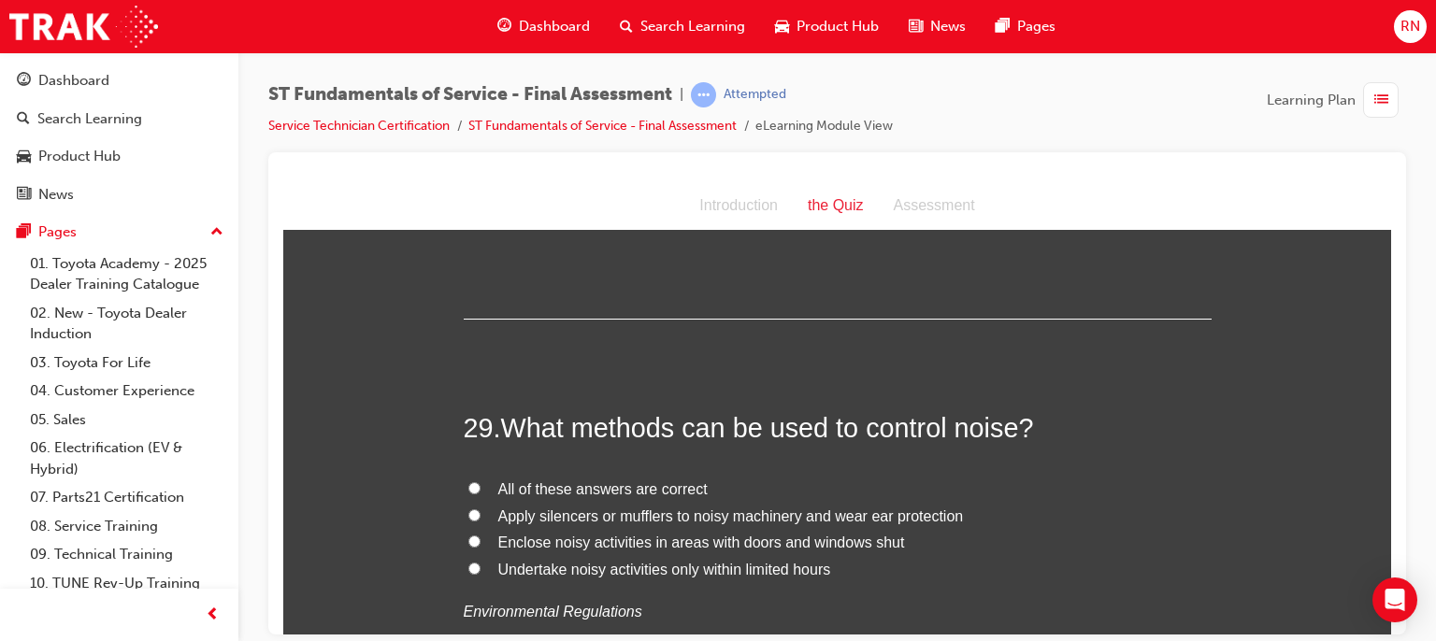
scroll to position [11902, 0]
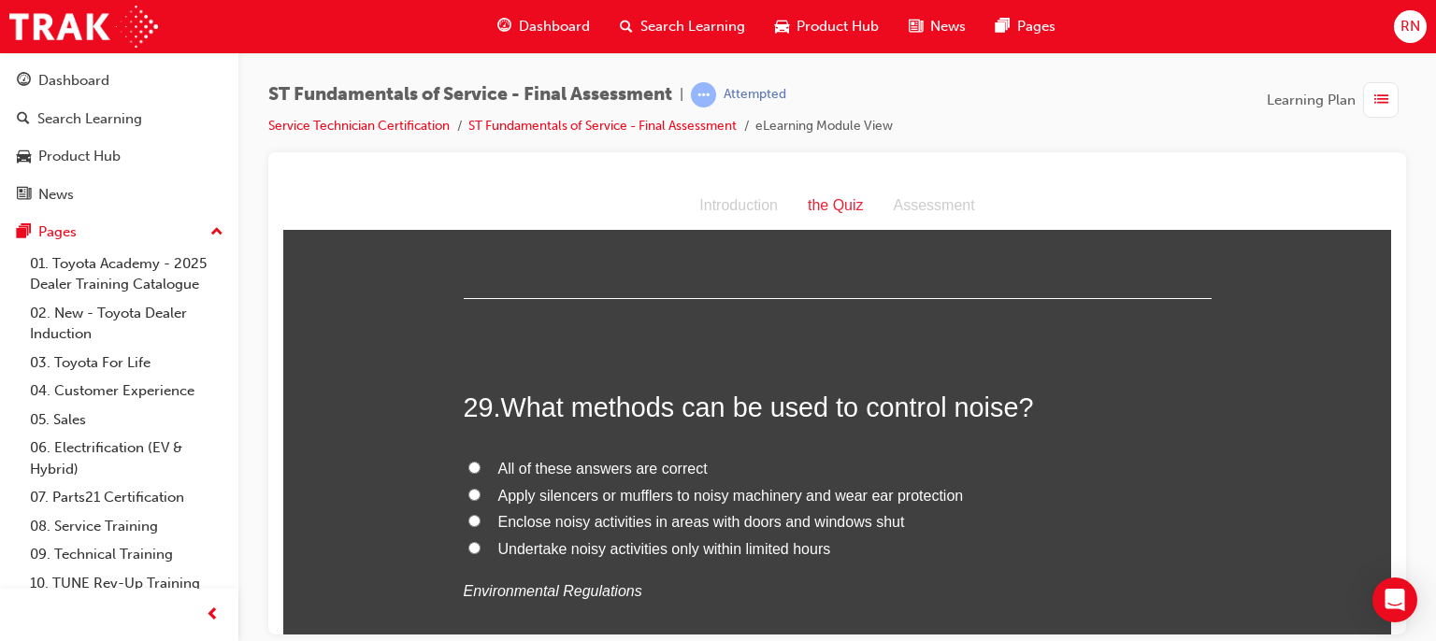
click at [550, 489] on span "Apply silencers or mufflers to noisy machinery and wear ear protection" at bounding box center [731, 495] width 466 height 16
click at [481, 489] on input "Apply silencers or mufflers to noisy machinery and wear ear protection" at bounding box center [474, 494] width 12 height 12
radio input "true"
click at [550, 489] on span "Apply silencers or mufflers to noisy machinery and wear ear protection" at bounding box center [731, 495] width 466 height 16
click at [481, 489] on input "Apply silencers or mufflers to noisy machinery and wear ear protection" at bounding box center [474, 494] width 12 height 12
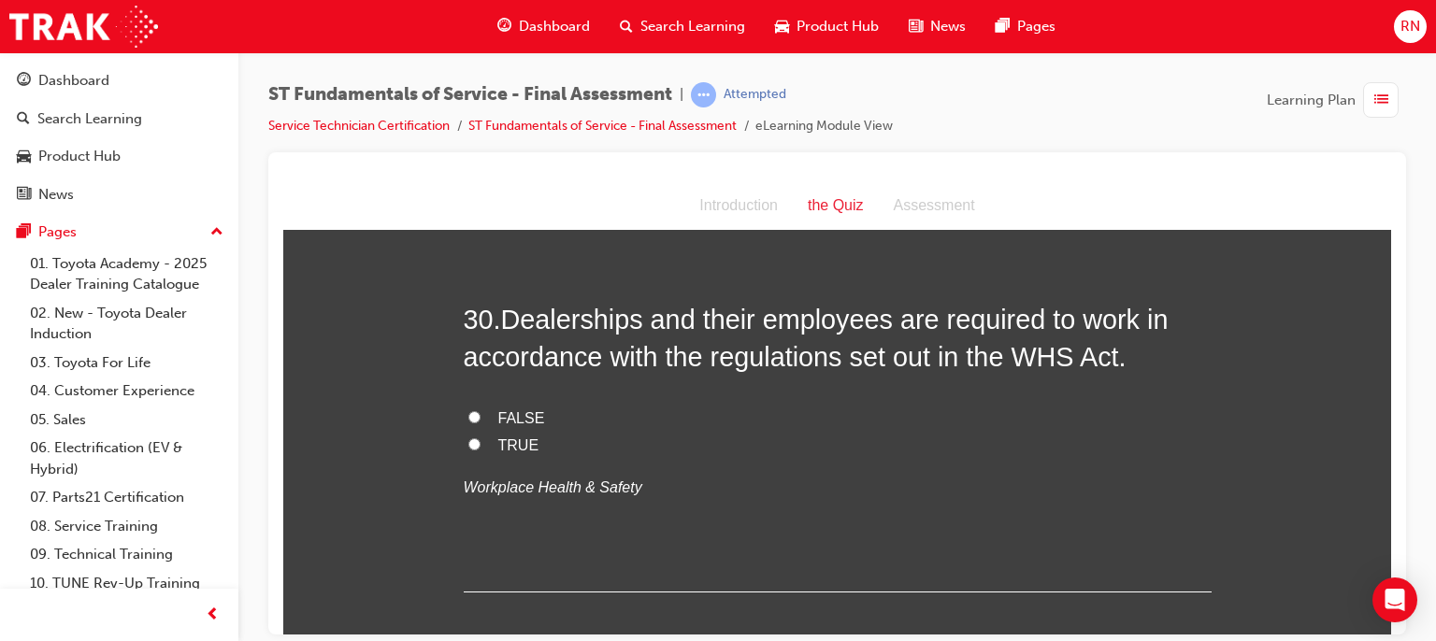
scroll to position [12388, 0]
click at [468, 437] on input "TRUE" at bounding box center [474, 443] width 12 height 12
radio input "true"
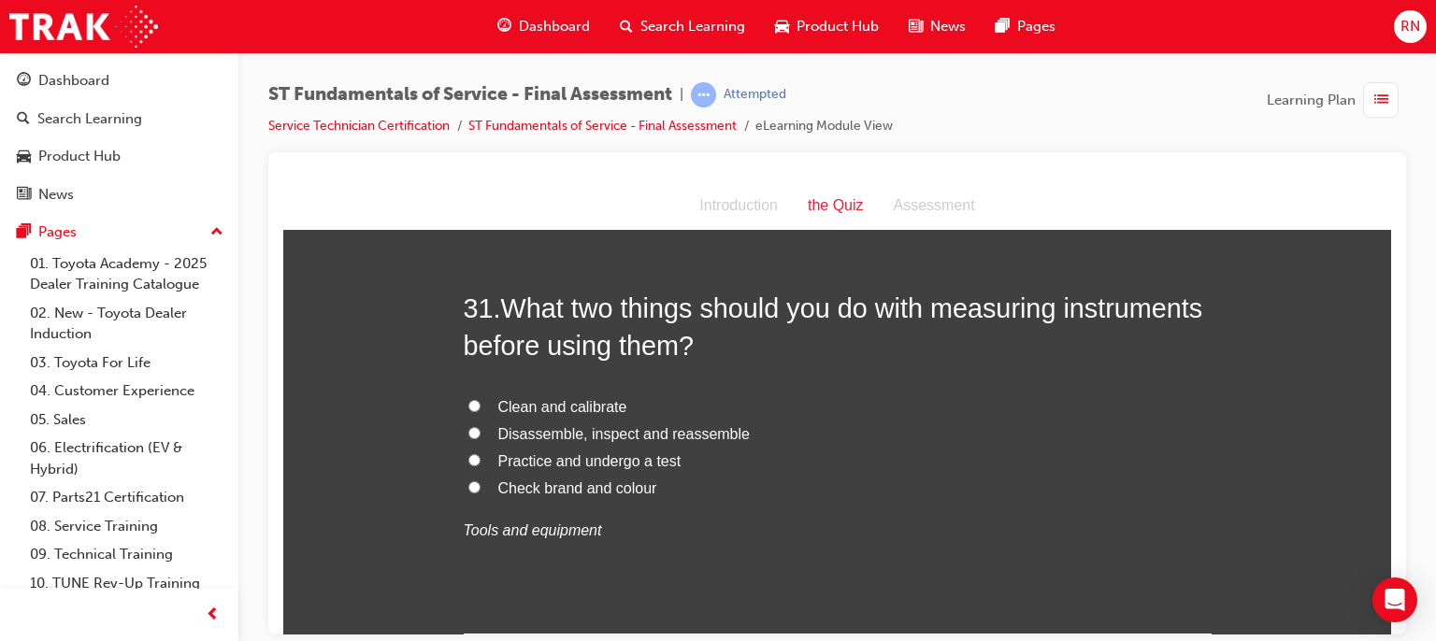
scroll to position [12800, 0]
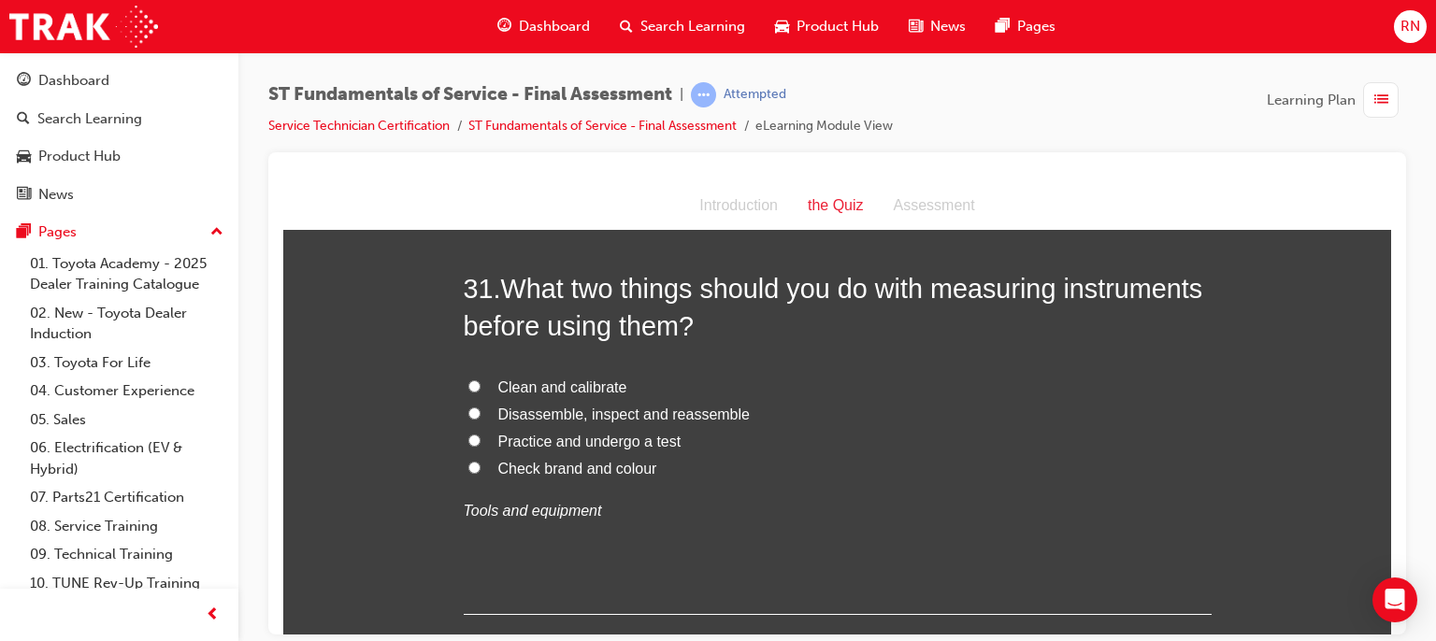
click at [538, 382] on span "Clean and calibrate" at bounding box center [562, 387] width 129 height 16
click at [481, 382] on input "Clean and calibrate" at bounding box center [474, 386] width 12 height 12
radio input "true"
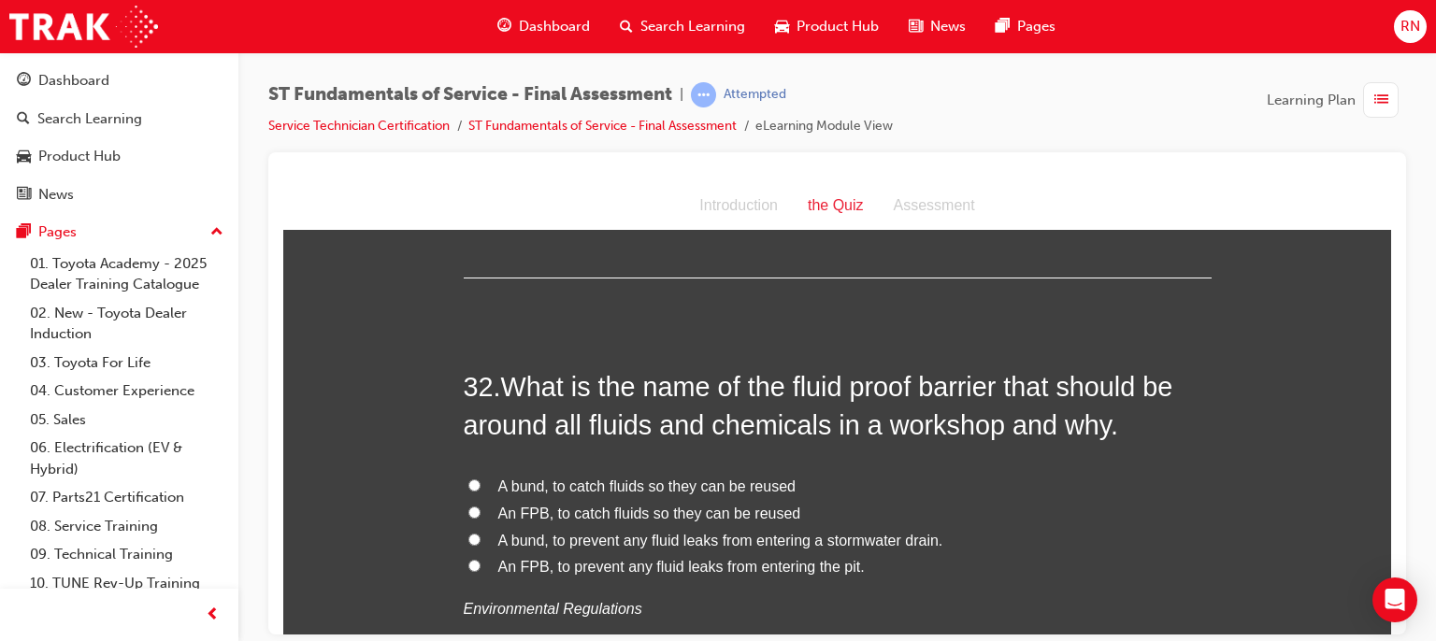
scroll to position [13174, 0]
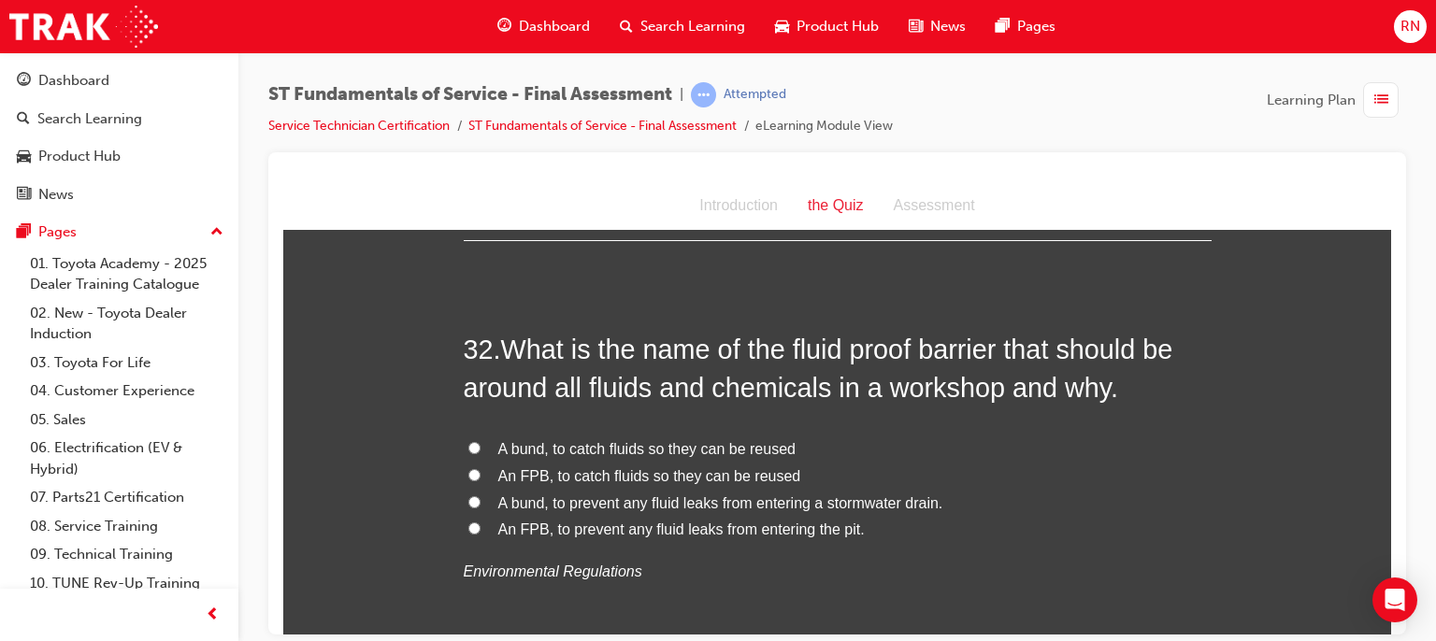
click at [672, 504] on span "A bund, to prevent any fluid leaks from entering a stormwater drain." at bounding box center [720, 503] width 445 height 16
click at [481, 504] on input "A bund, to prevent any fluid leaks from entering a stormwater drain." at bounding box center [474, 501] width 12 height 12
radio input "true"
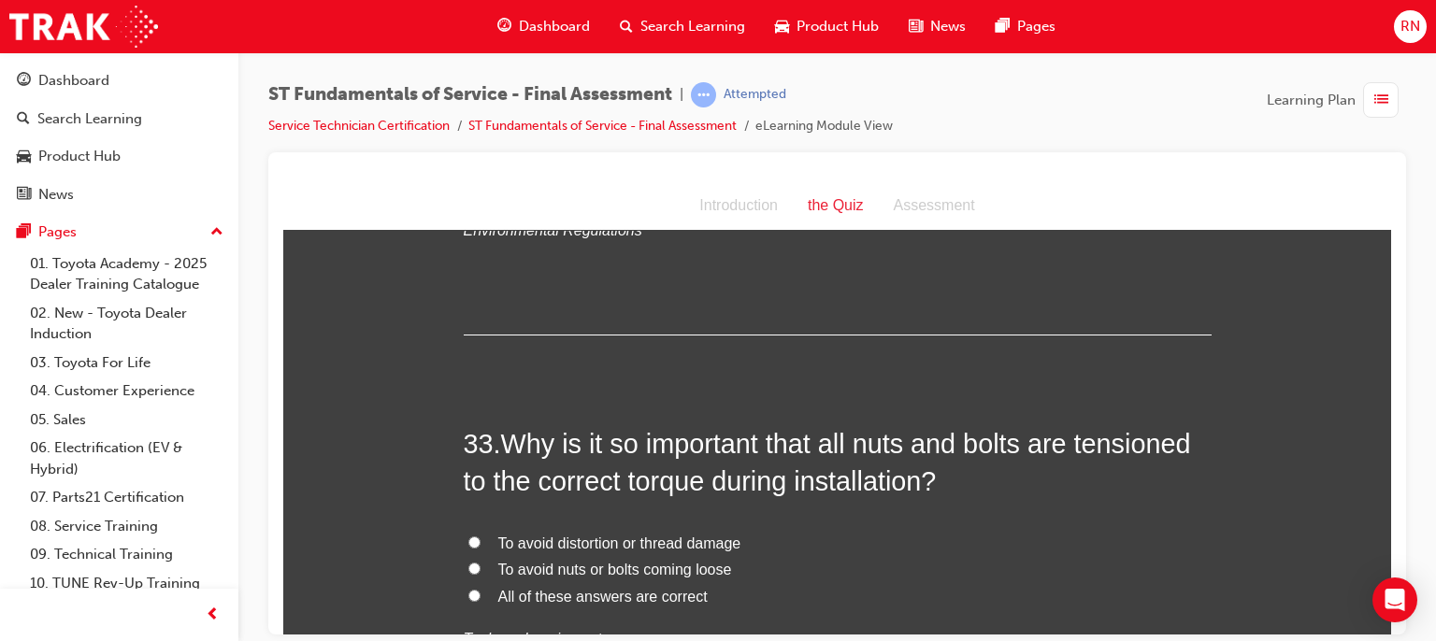
scroll to position [13622, 0]
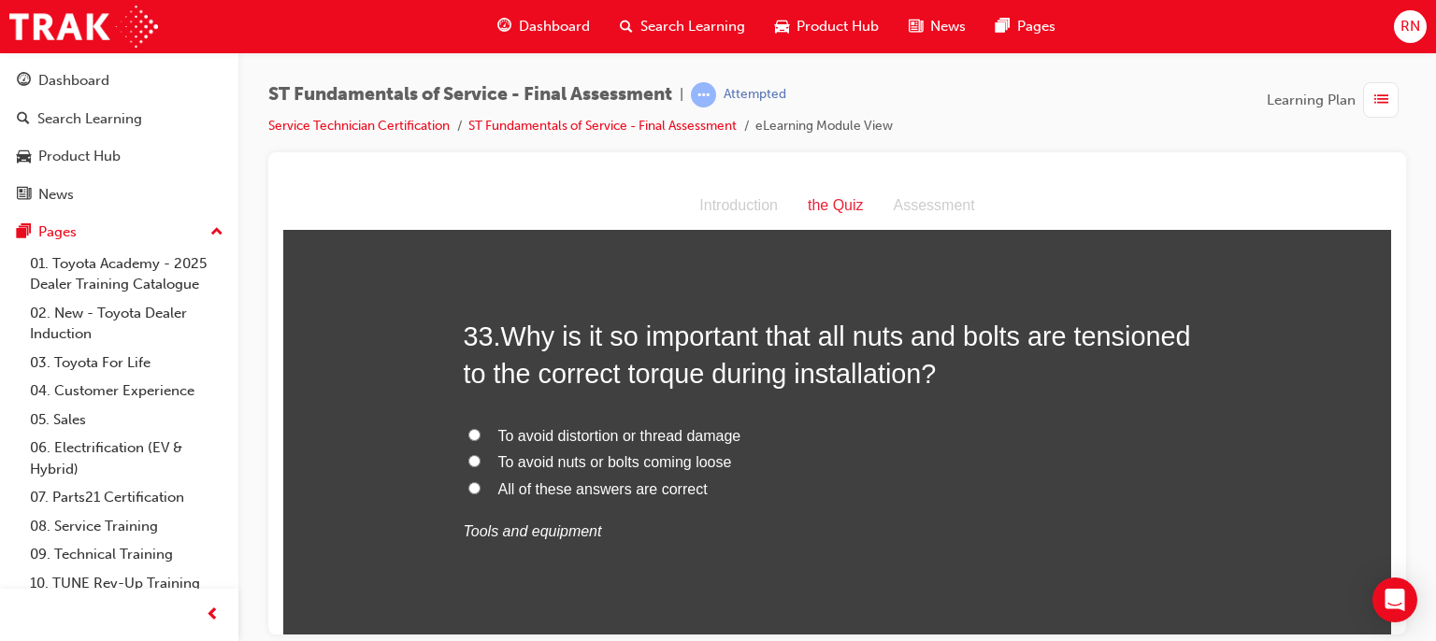
click at [468, 454] on input "To avoid nuts or bolts coming loose" at bounding box center [474, 460] width 12 height 12
radio input "true"
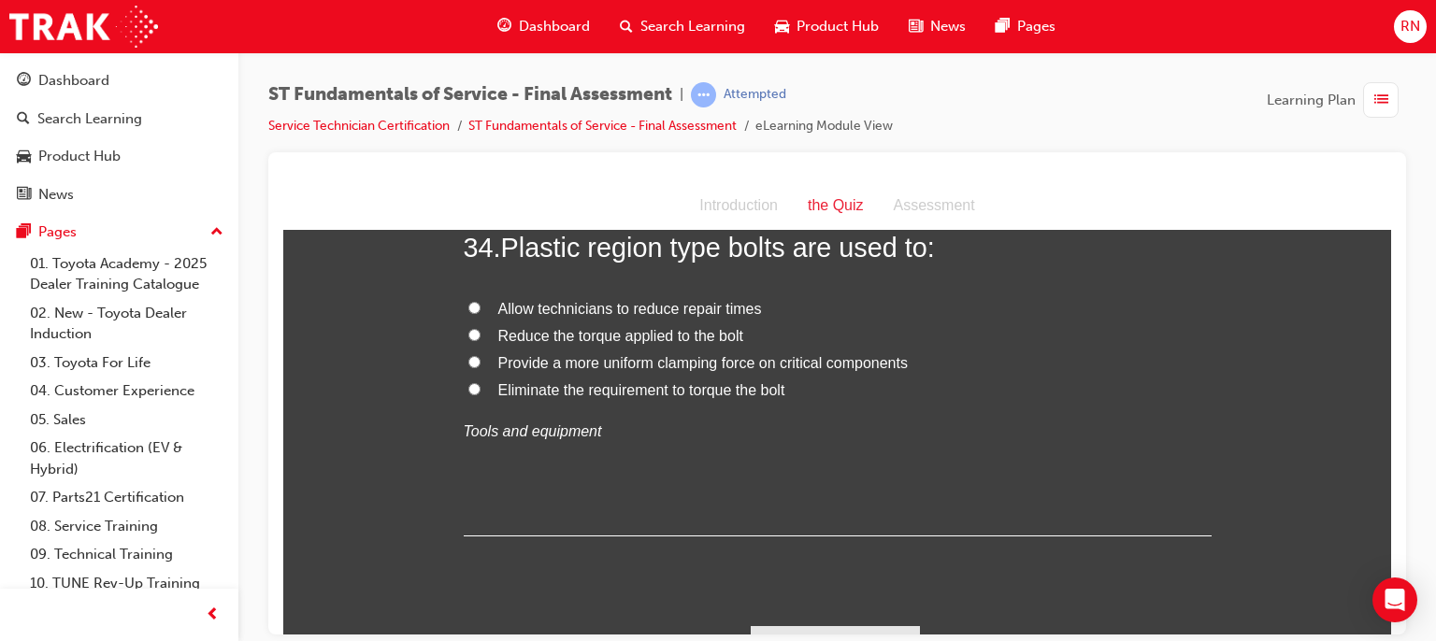
scroll to position [14082, 0]
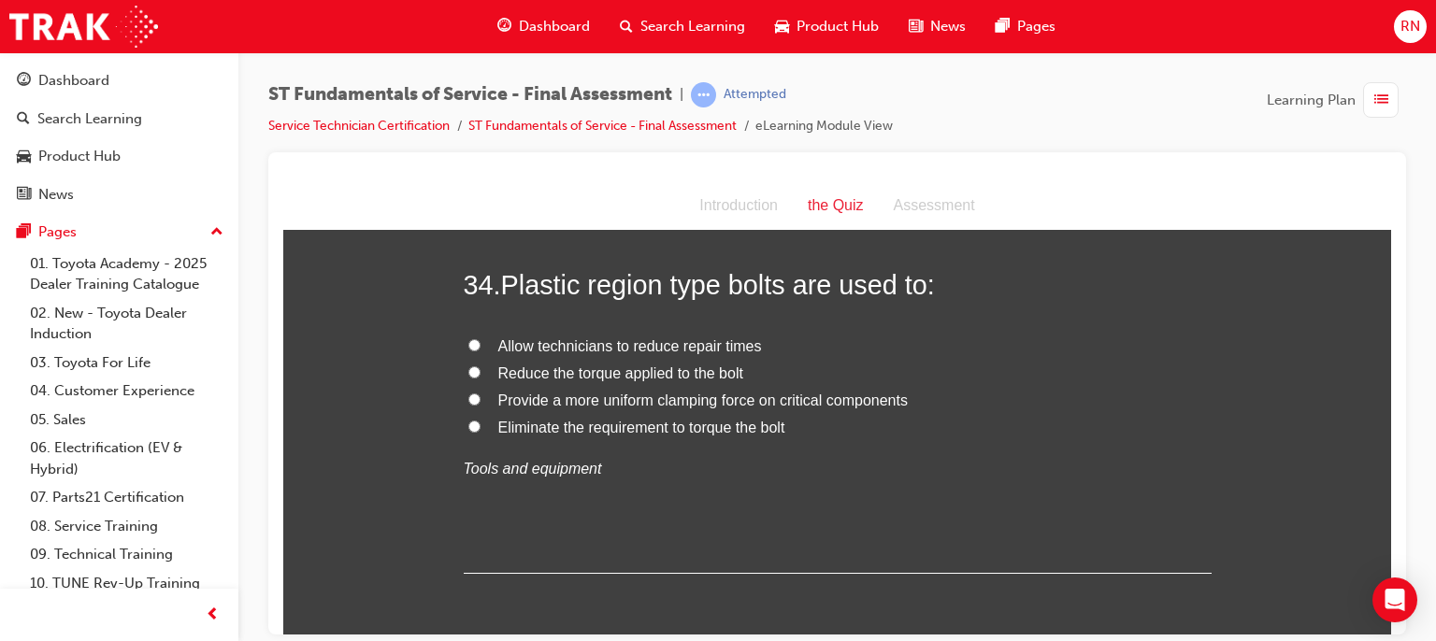
click at [468, 393] on input "Provide a more uniform clamping force on critical components" at bounding box center [474, 399] width 12 height 12
radio input "true"
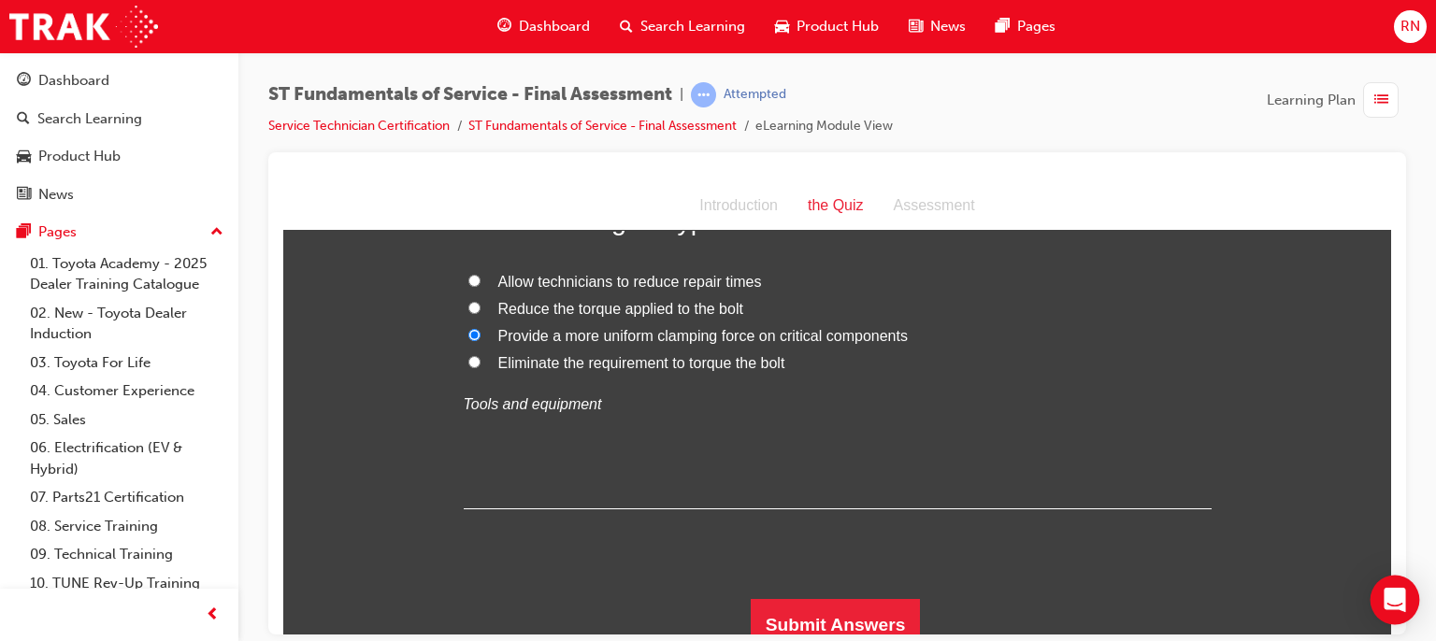
scroll to position [14157, 0]
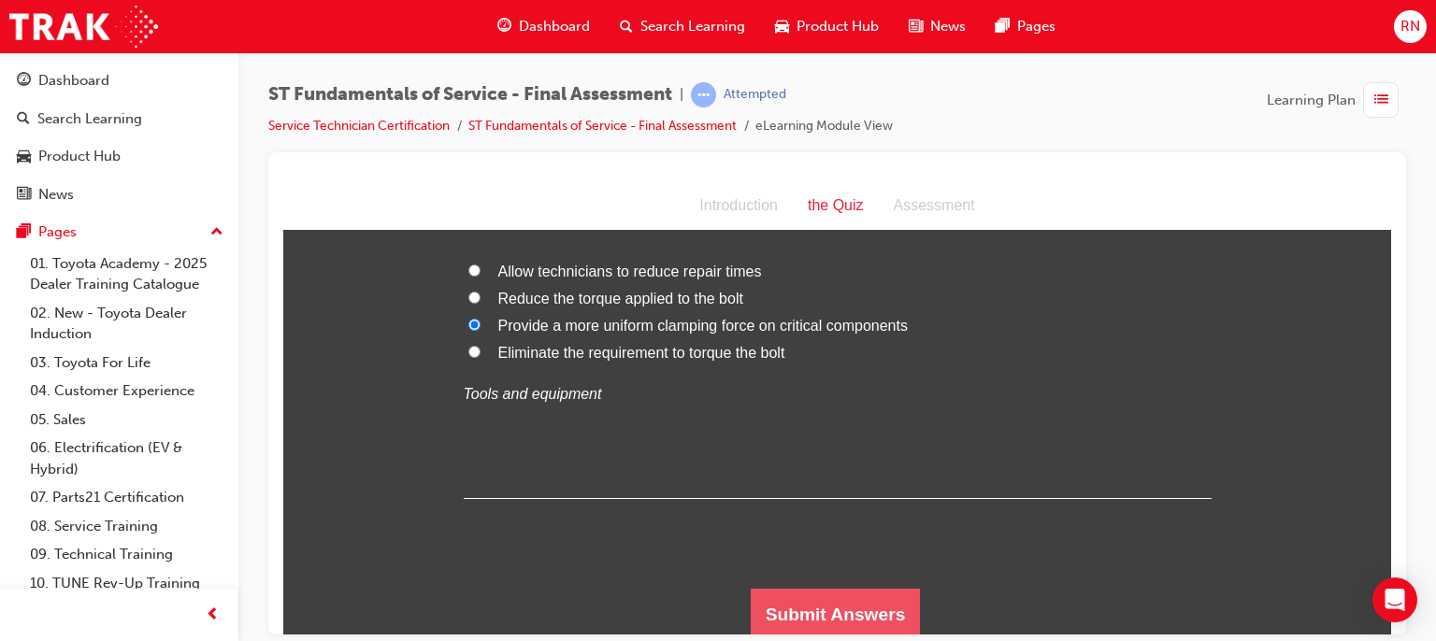
click at [819, 601] on button "Submit Answers" at bounding box center [836, 614] width 170 height 52
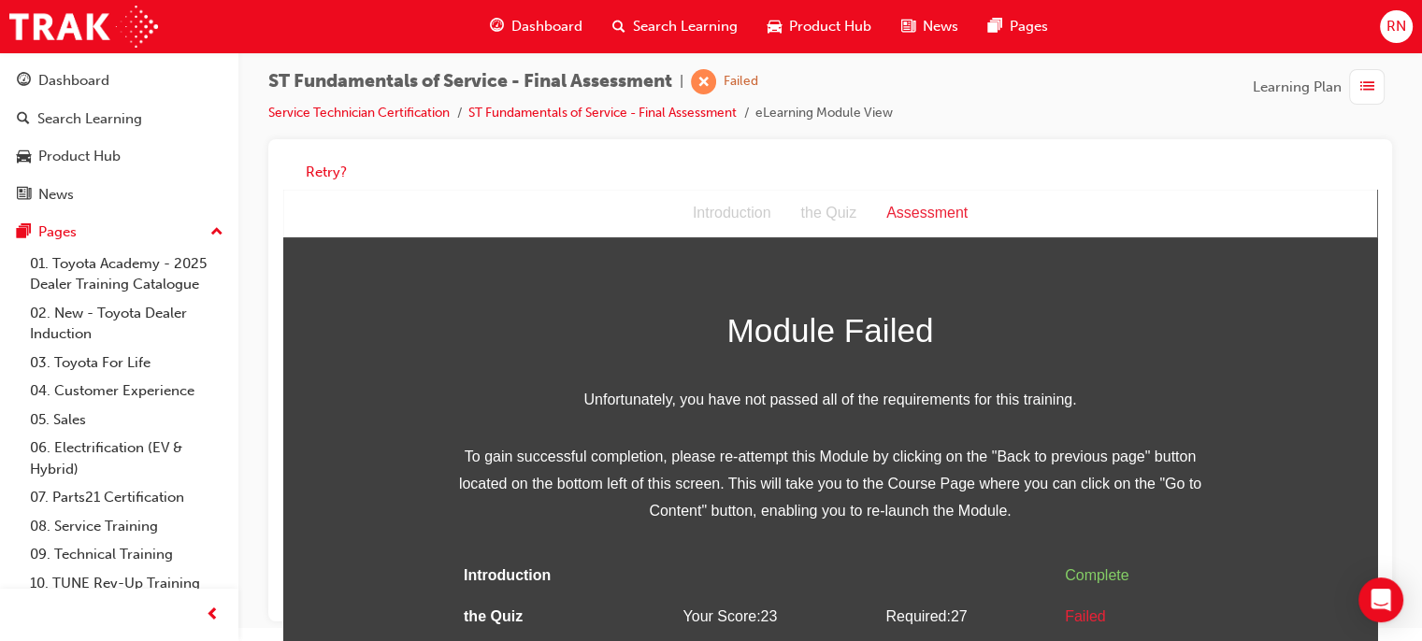
scroll to position [37, 0]
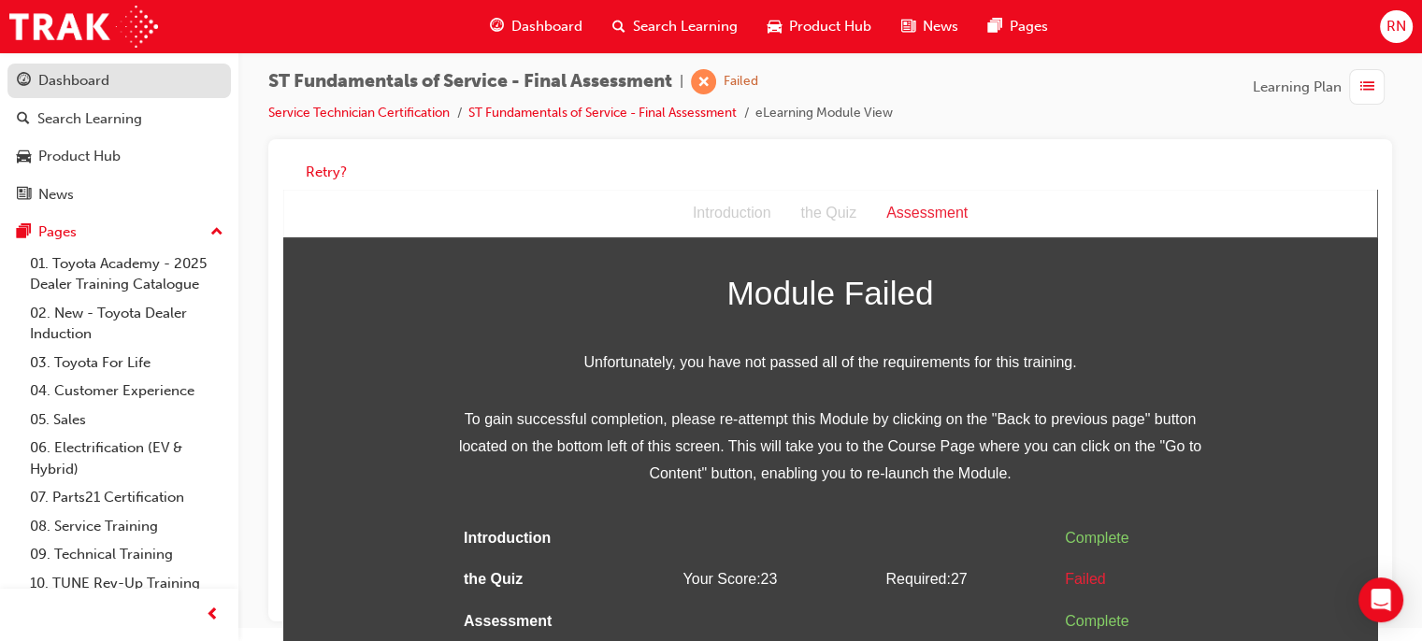
click at [86, 79] on div "Dashboard" at bounding box center [73, 81] width 71 height 22
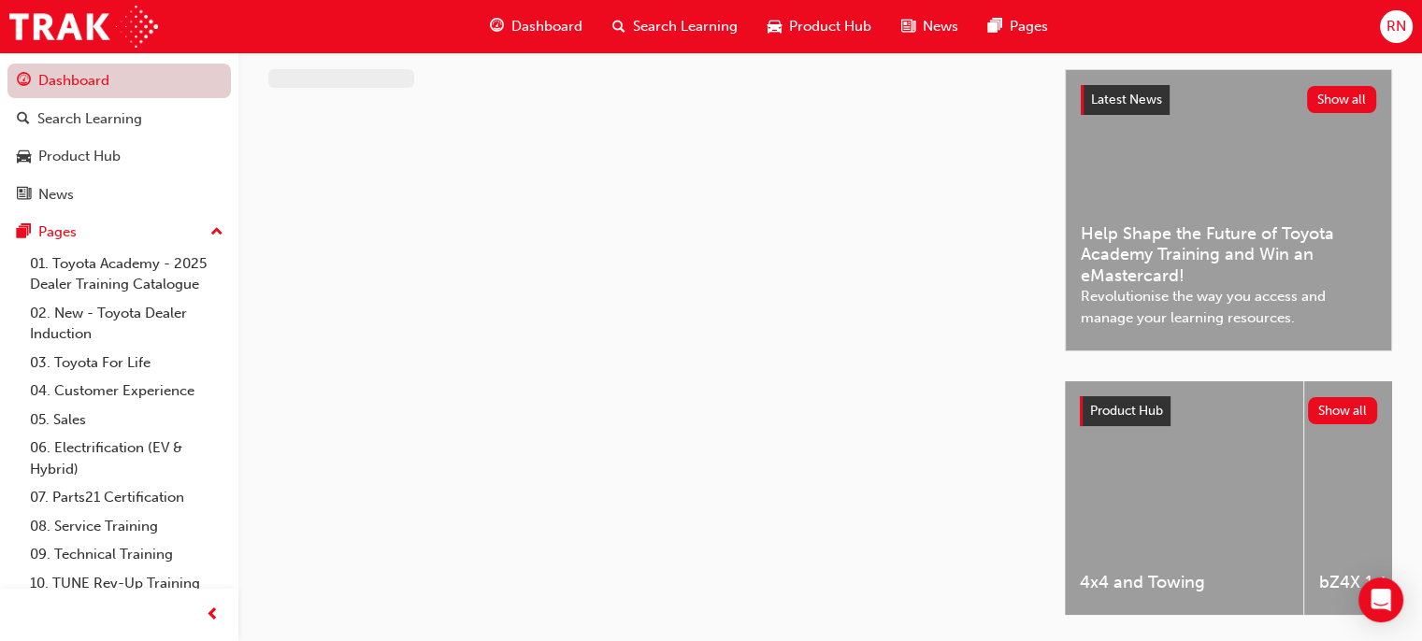
click at [86, 79] on link "Dashboard" at bounding box center [118, 81] width 223 height 35
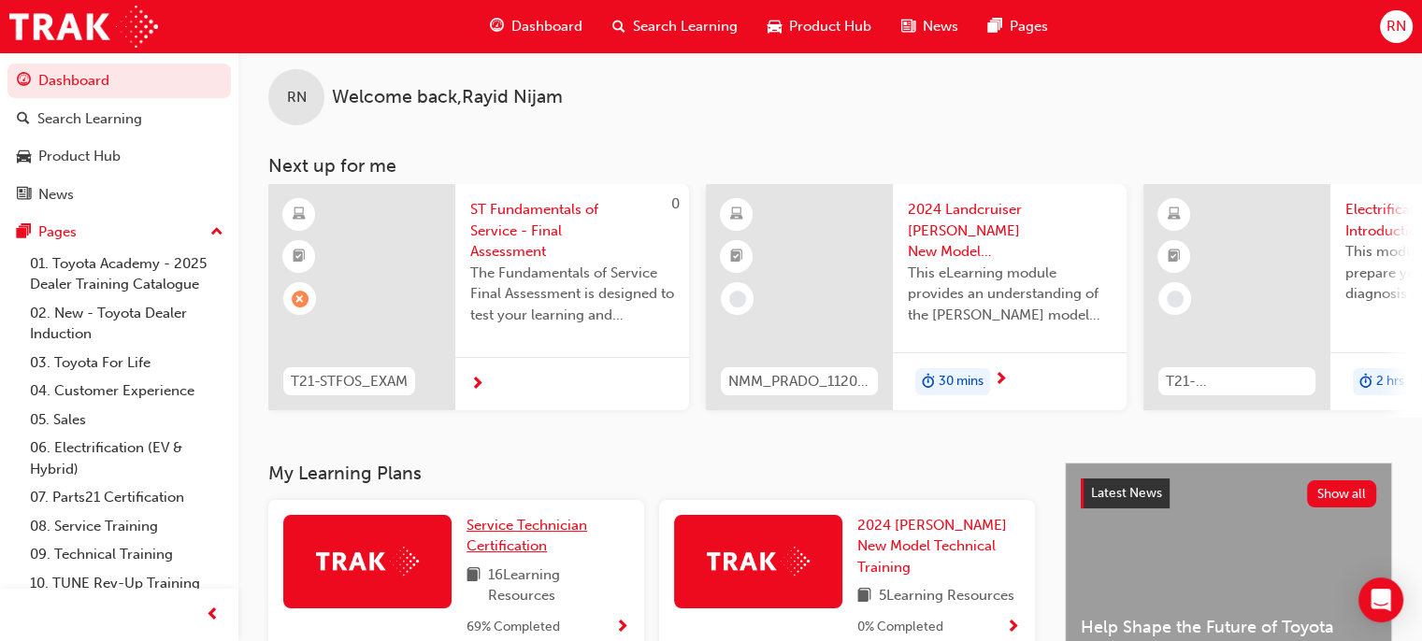
click at [541, 543] on span "Service Technician Certification" at bounding box center [527, 536] width 121 height 38
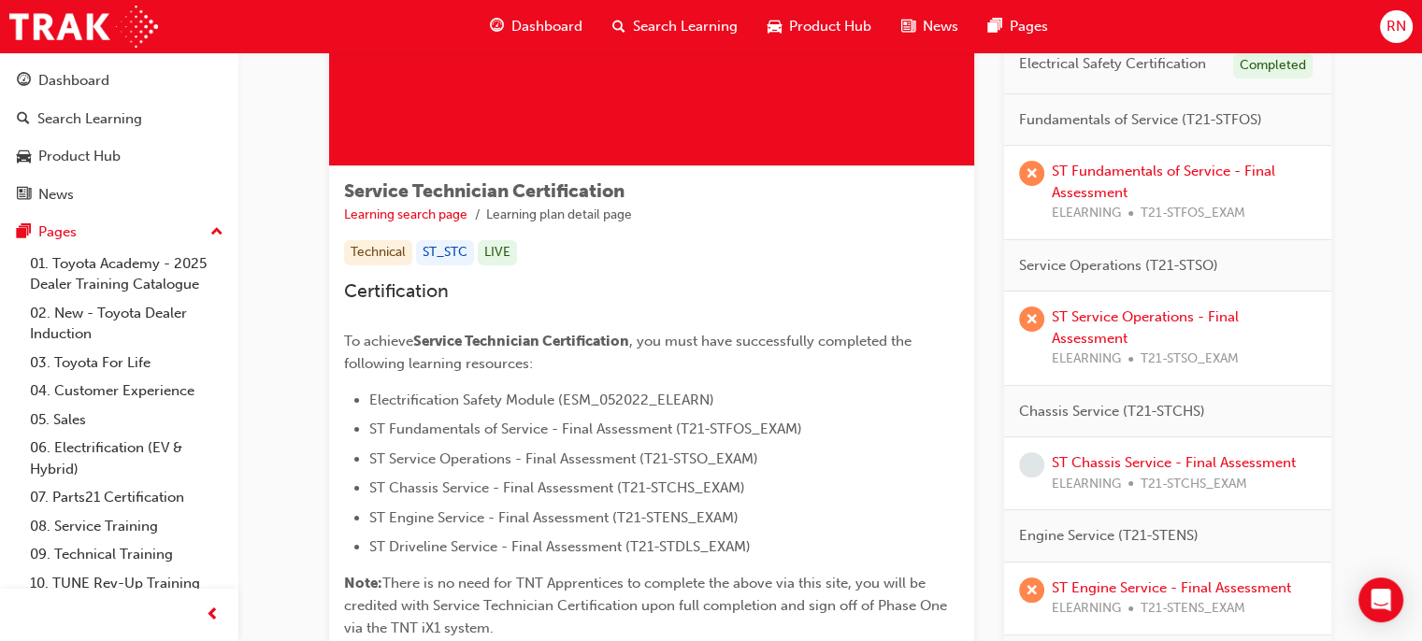
scroll to position [224, 0]
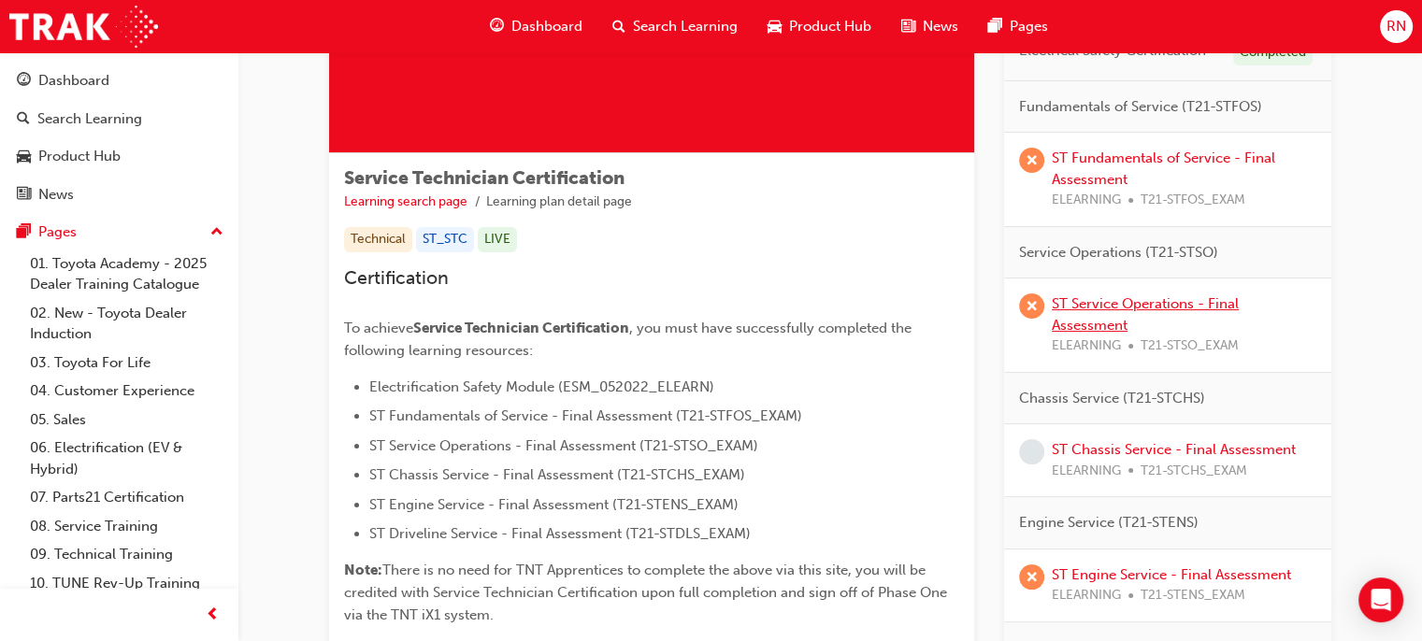
click at [1097, 306] on link "ST Service Operations - Final Assessment" at bounding box center [1145, 314] width 187 height 38
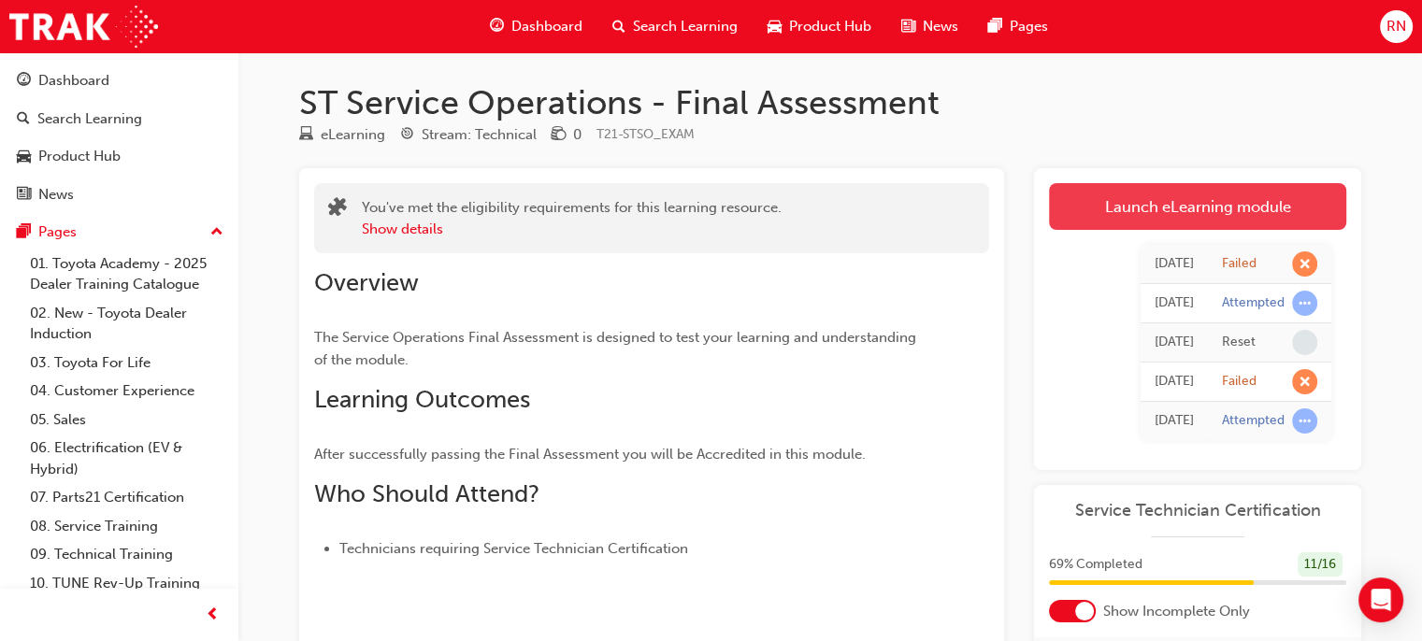
click at [1219, 203] on link "Launch eLearning module" at bounding box center [1197, 206] width 297 height 47
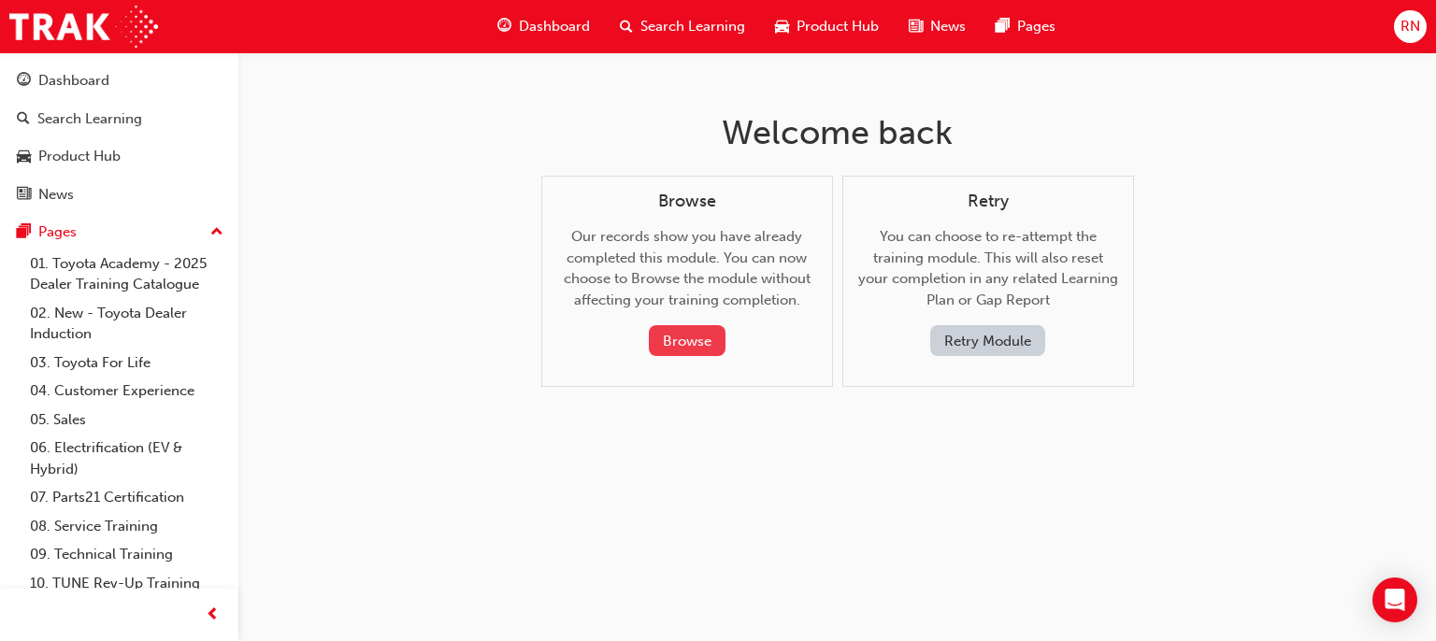
click at [672, 345] on button "Browse" at bounding box center [687, 340] width 77 height 31
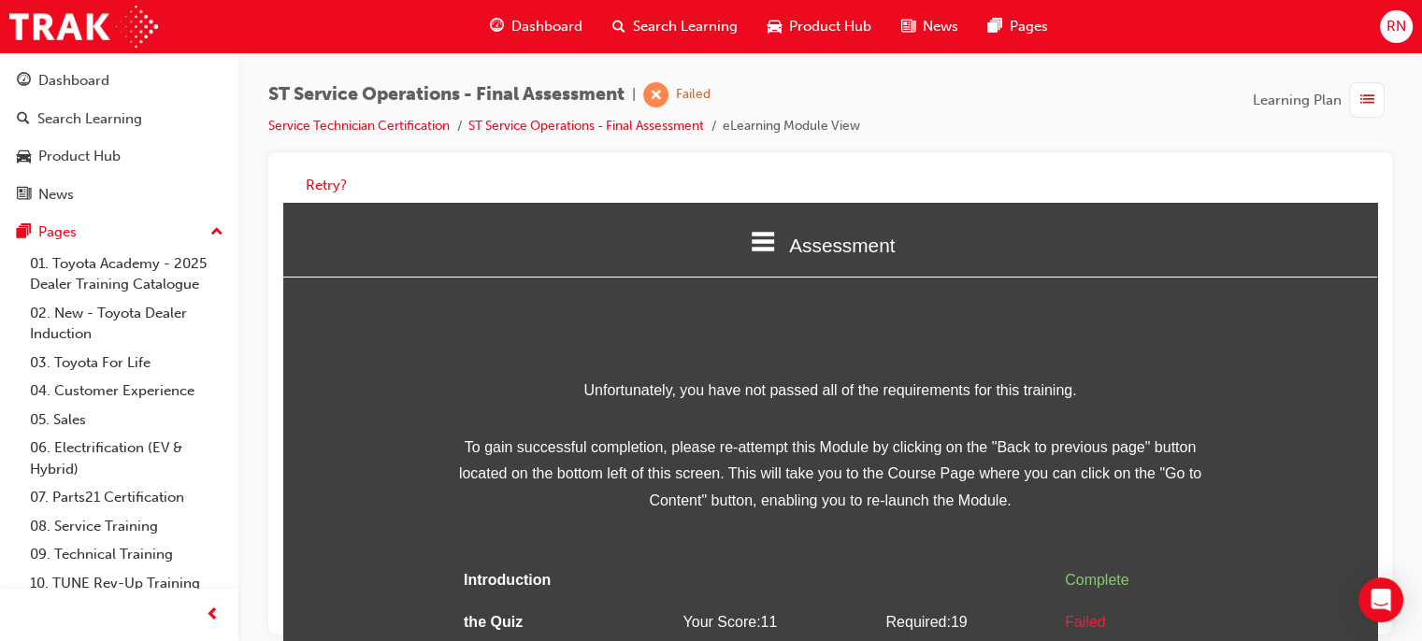
click at [1377, 628] on div "Retry?" at bounding box center [830, 393] width 1124 height 482
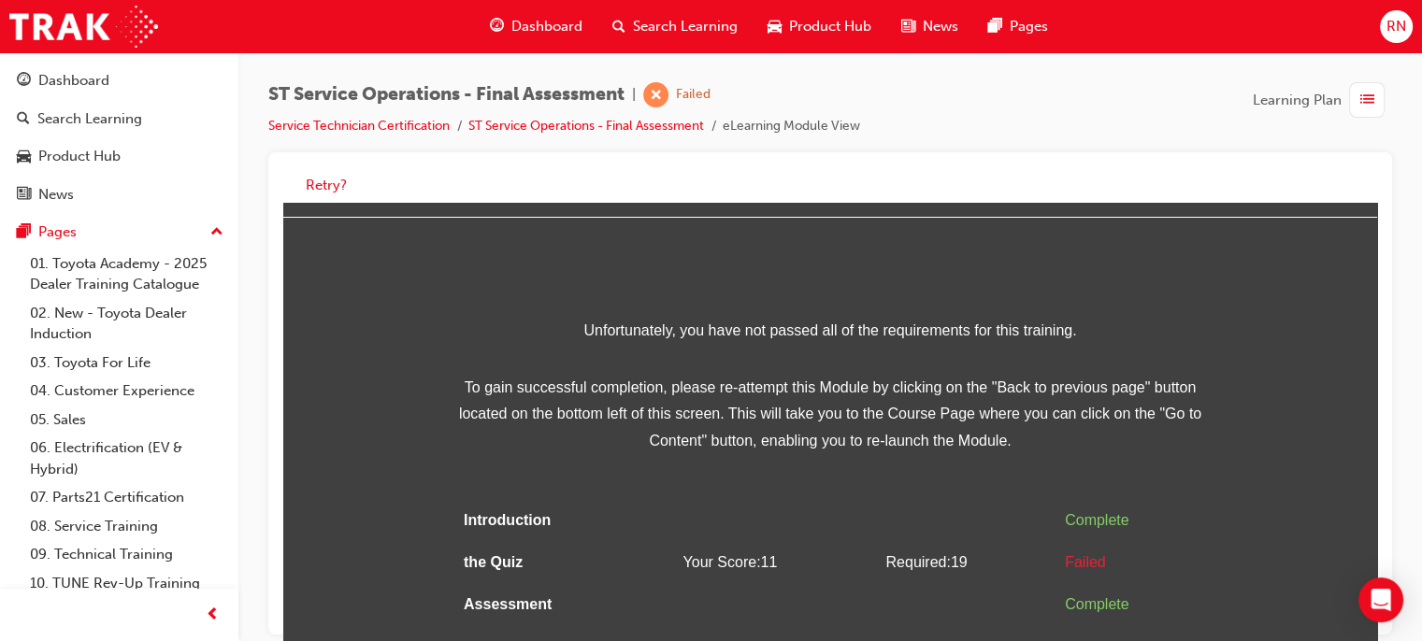
scroll to position [13, 0]
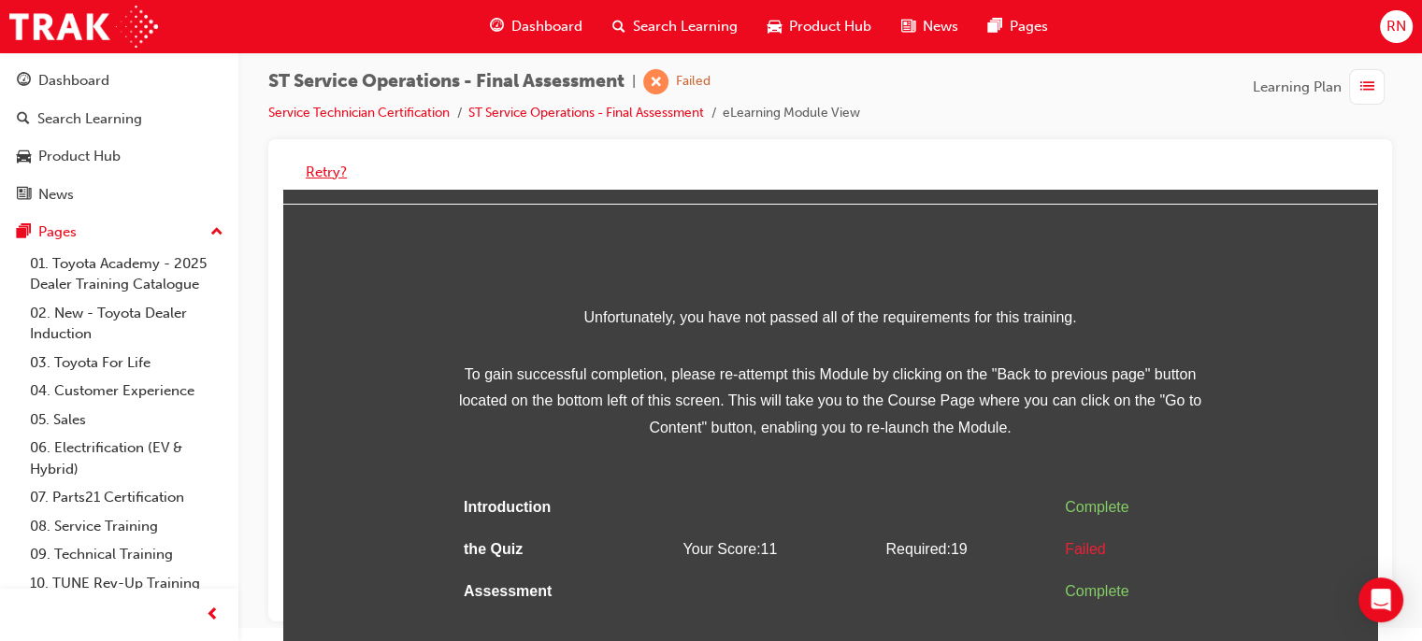
click at [318, 165] on button "Retry?" at bounding box center [326, 173] width 41 height 22
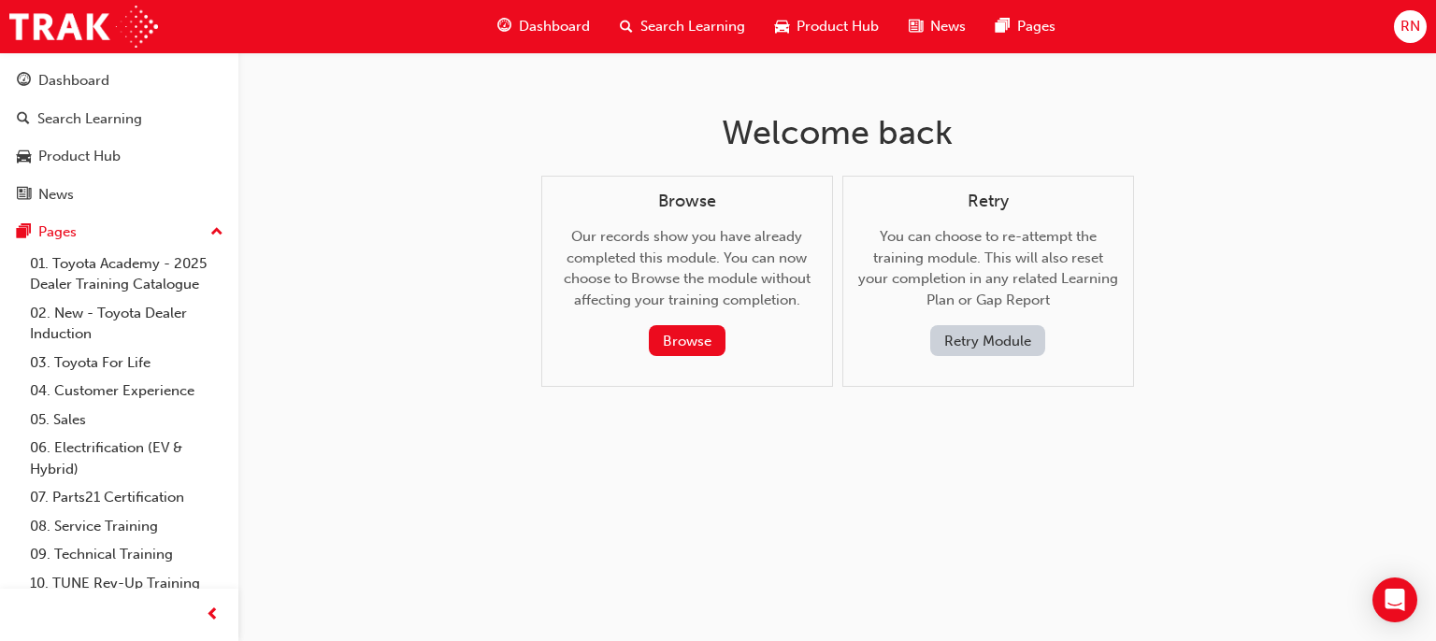
click at [999, 344] on button "Retry Module" at bounding box center [987, 340] width 115 height 31
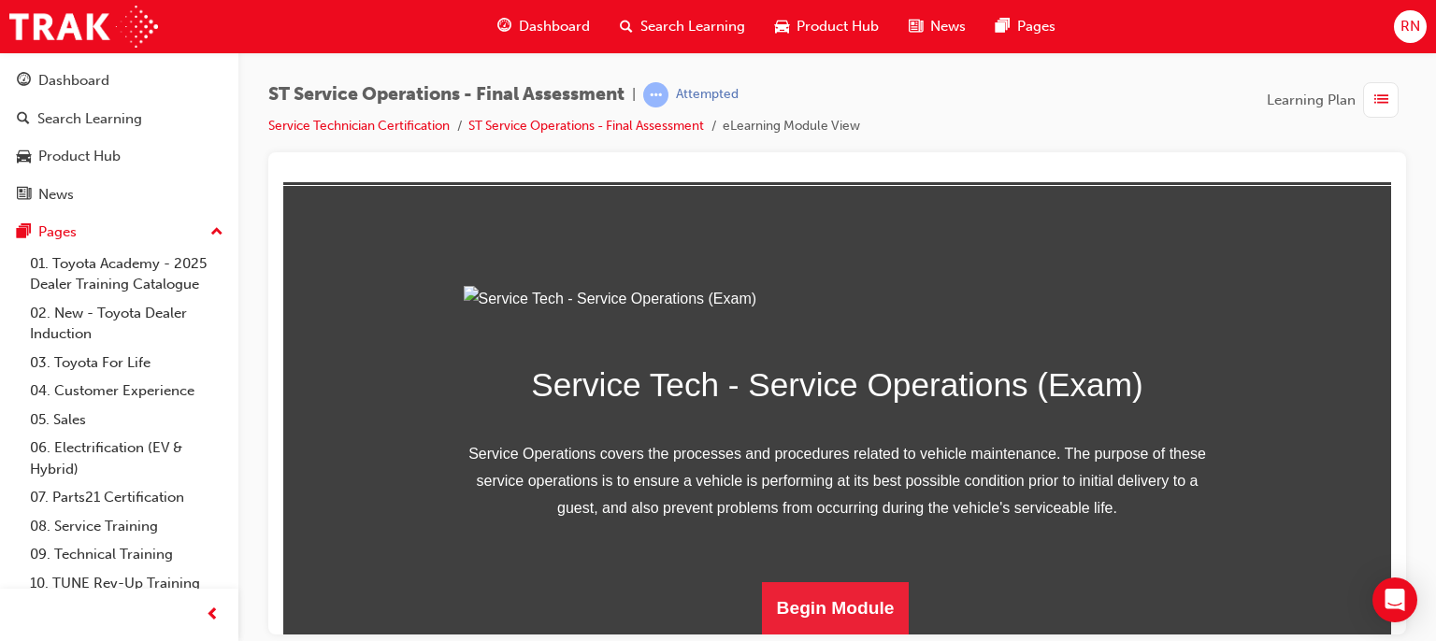
scroll to position [277, 0]
click at [842, 606] on button "Begin Module" at bounding box center [836, 608] width 148 height 52
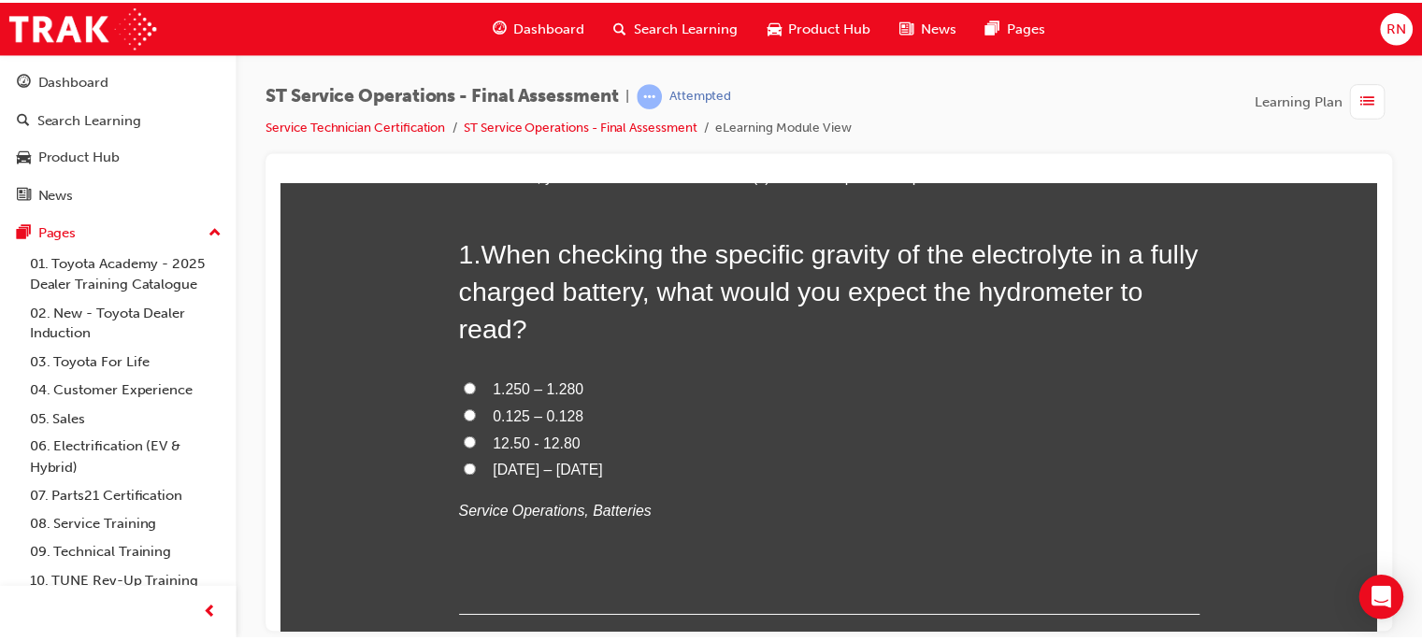
scroll to position [150, 0]
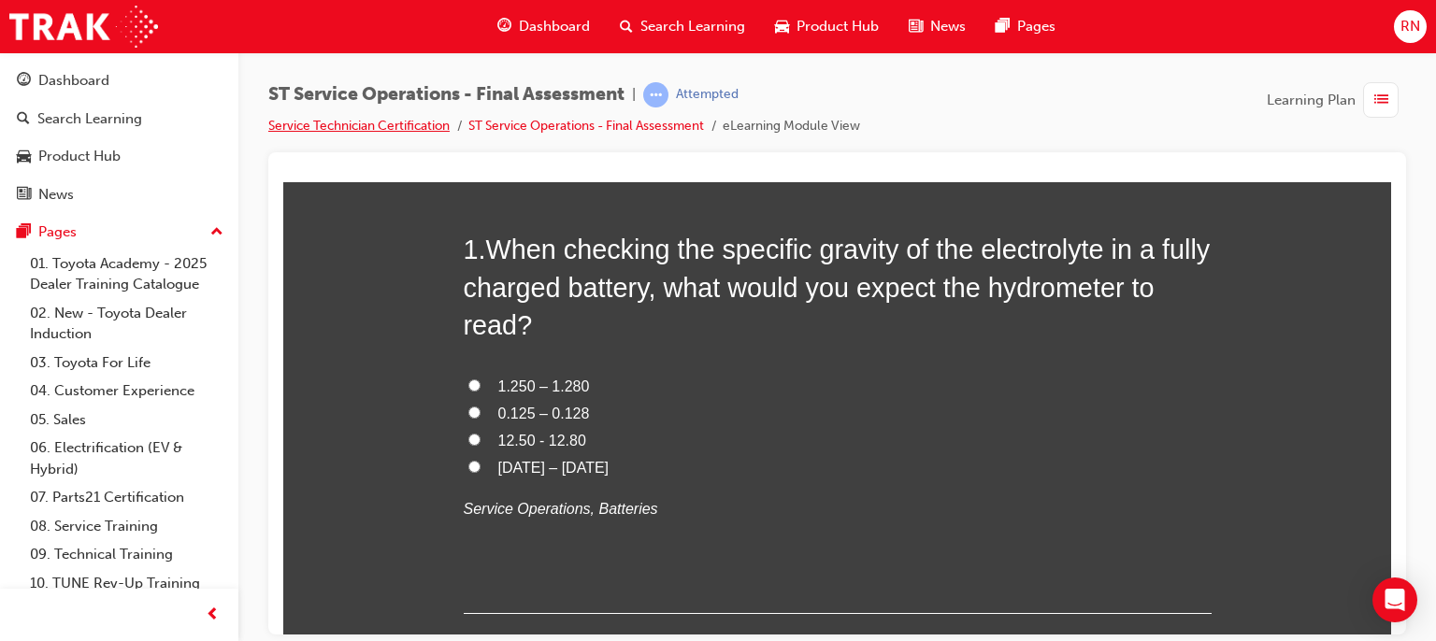
click at [380, 124] on link "Service Technician Certification" at bounding box center [358, 126] width 181 height 16
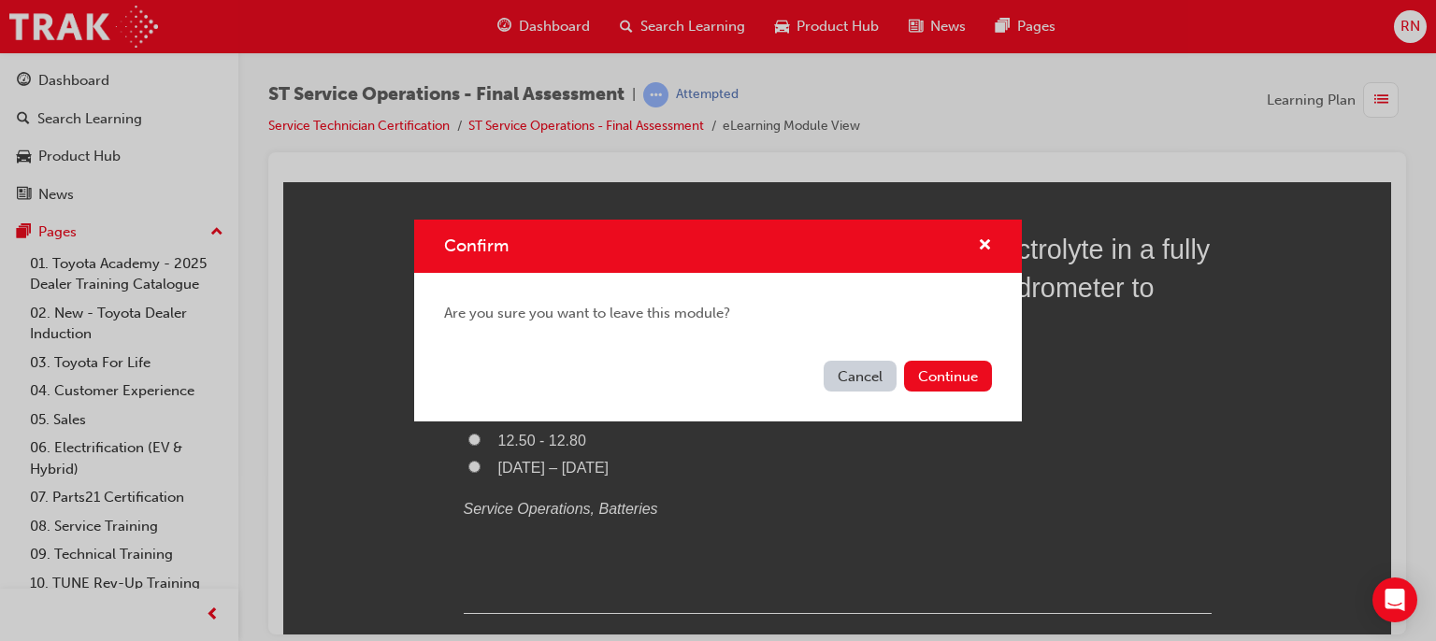
click at [845, 374] on button "Cancel" at bounding box center [860, 376] width 73 height 31
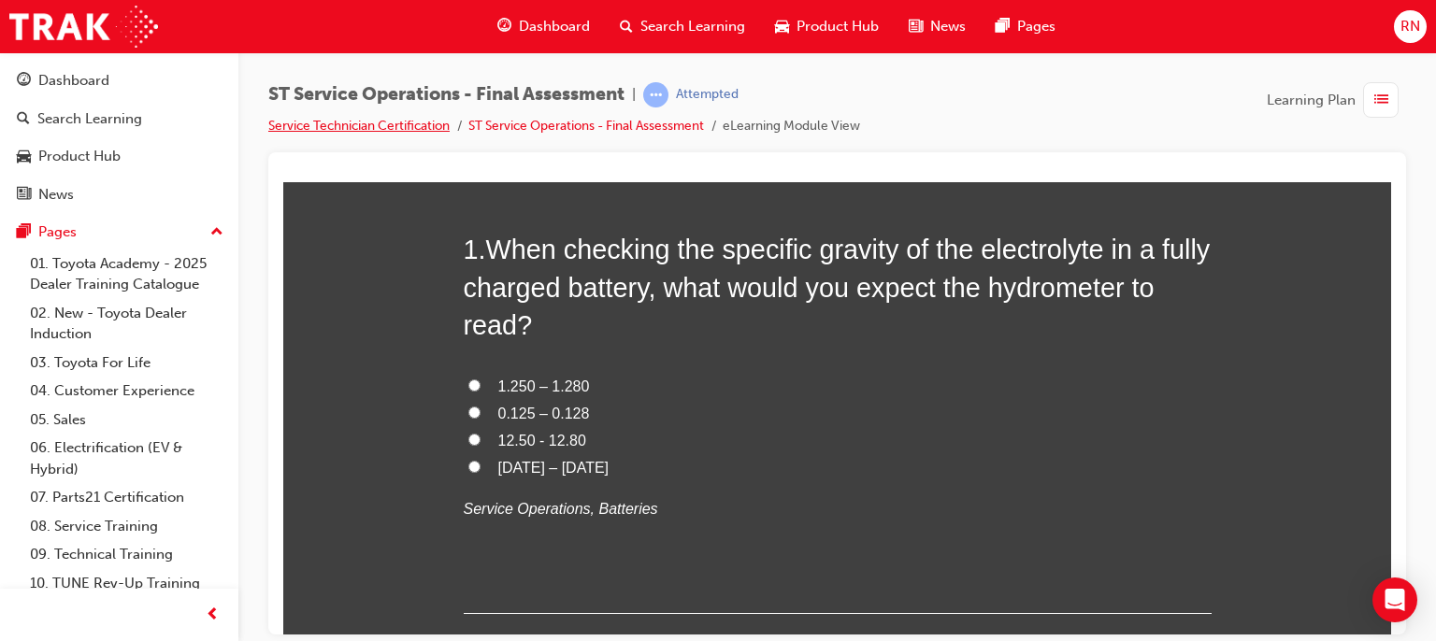
click at [409, 127] on link "Service Technician Certification" at bounding box center [358, 126] width 181 height 16
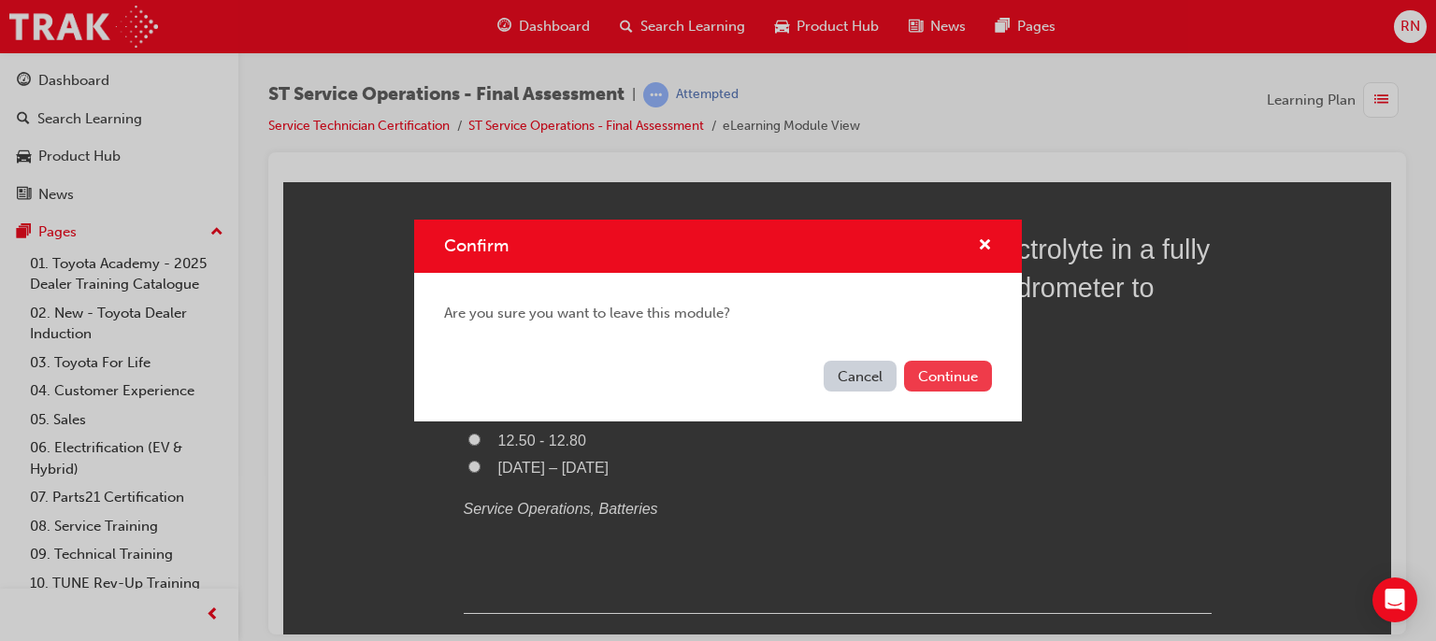
click at [930, 381] on button "Continue" at bounding box center [948, 376] width 88 height 31
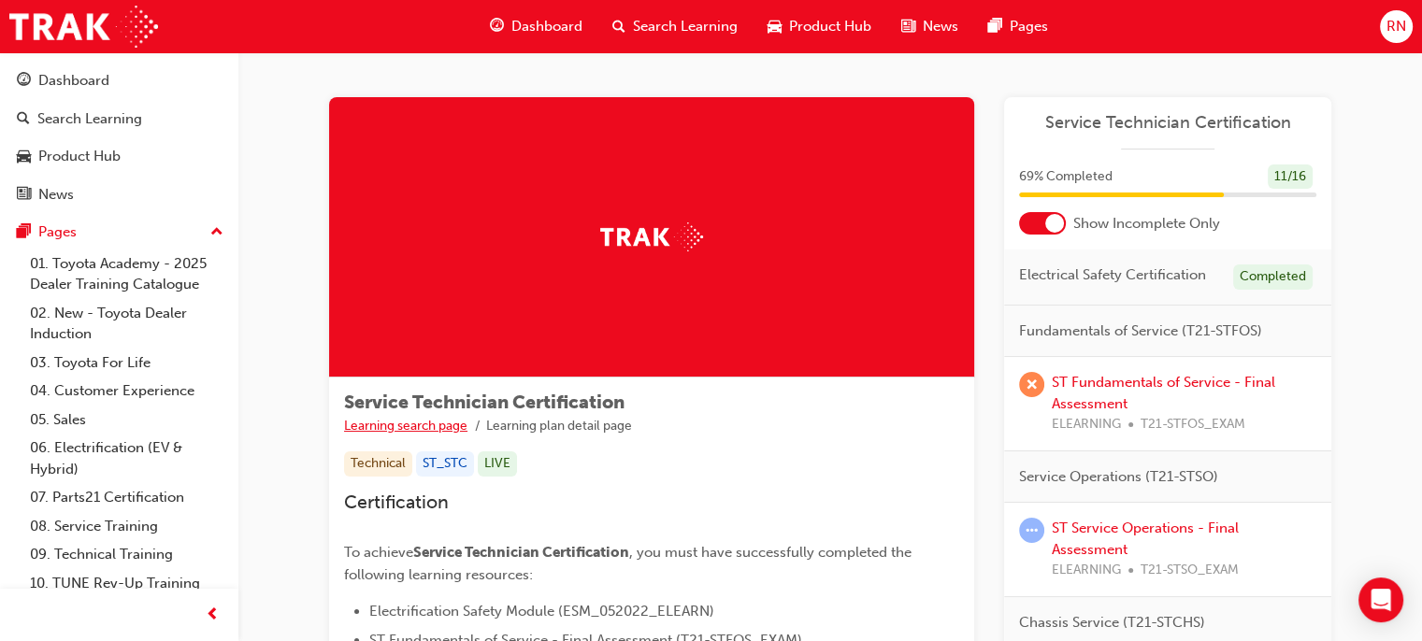
click at [427, 428] on link "Learning search page" at bounding box center [405, 426] width 123 height 16
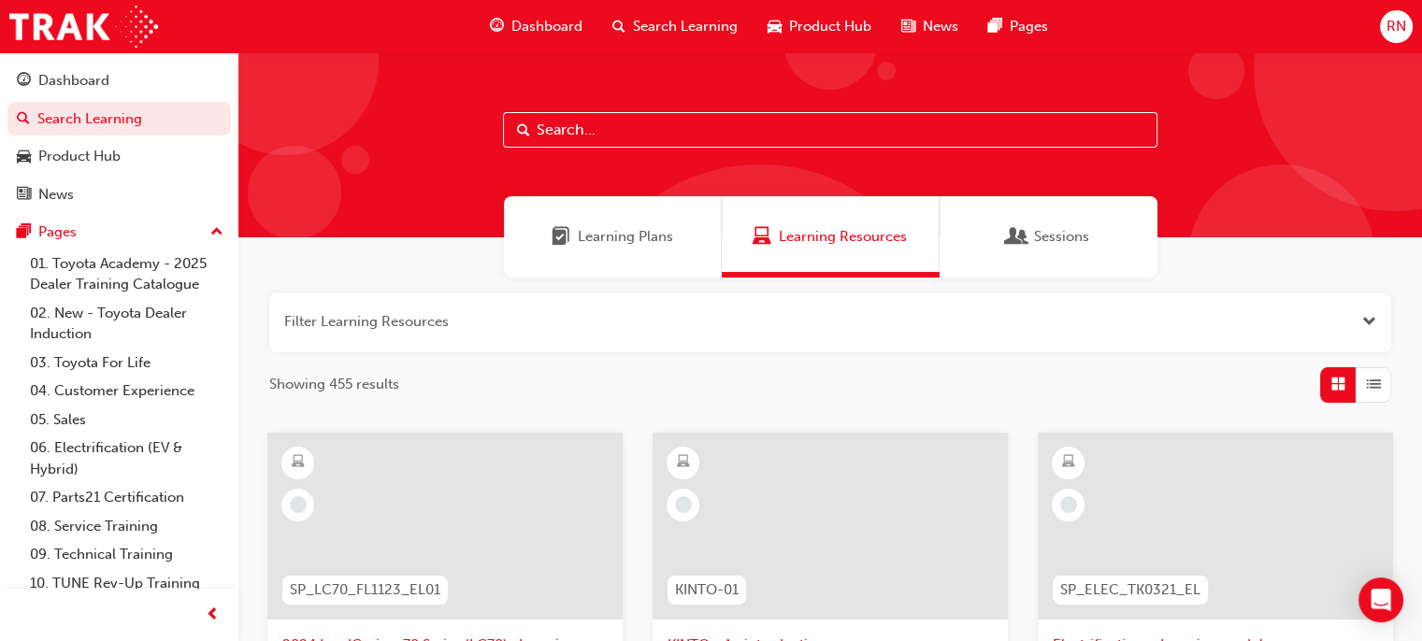
click at [696, 344] on button "button" at bounding box center [830, 323] width 1122 height 60
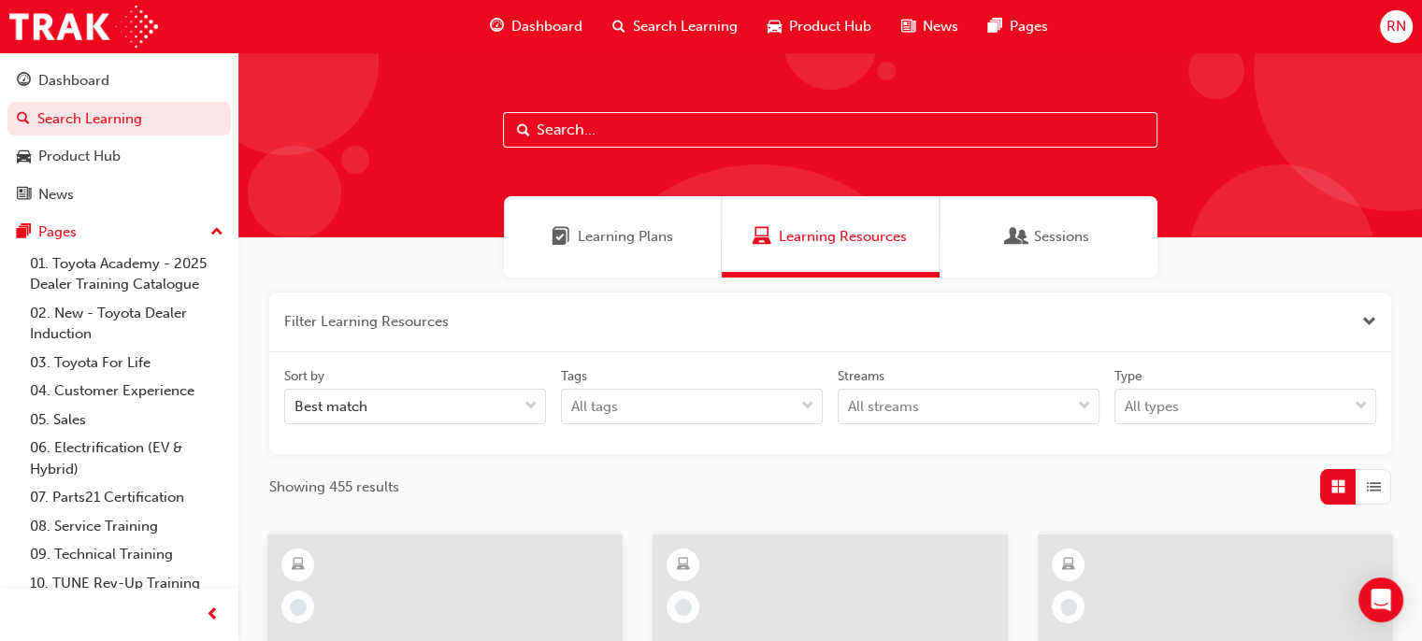
click at [696, 344] on button "button" at bounding box center [830, 323] width 1122 height 60
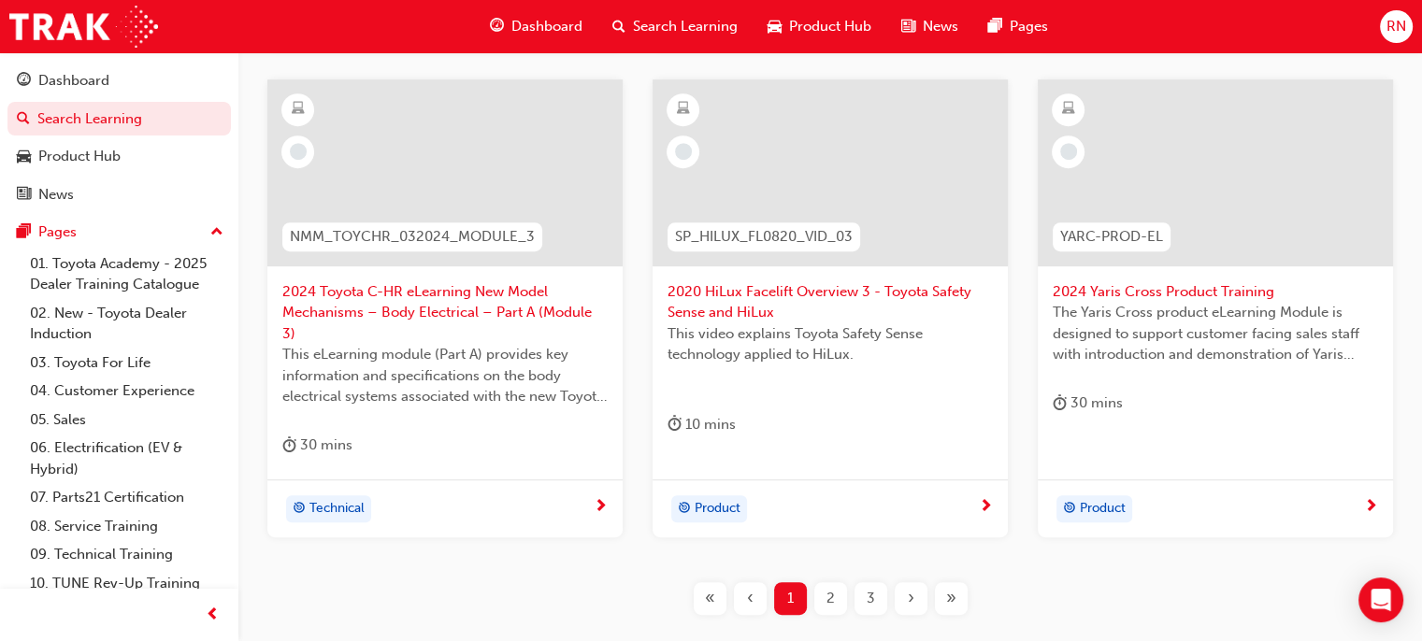
scroll to position [926, 0]
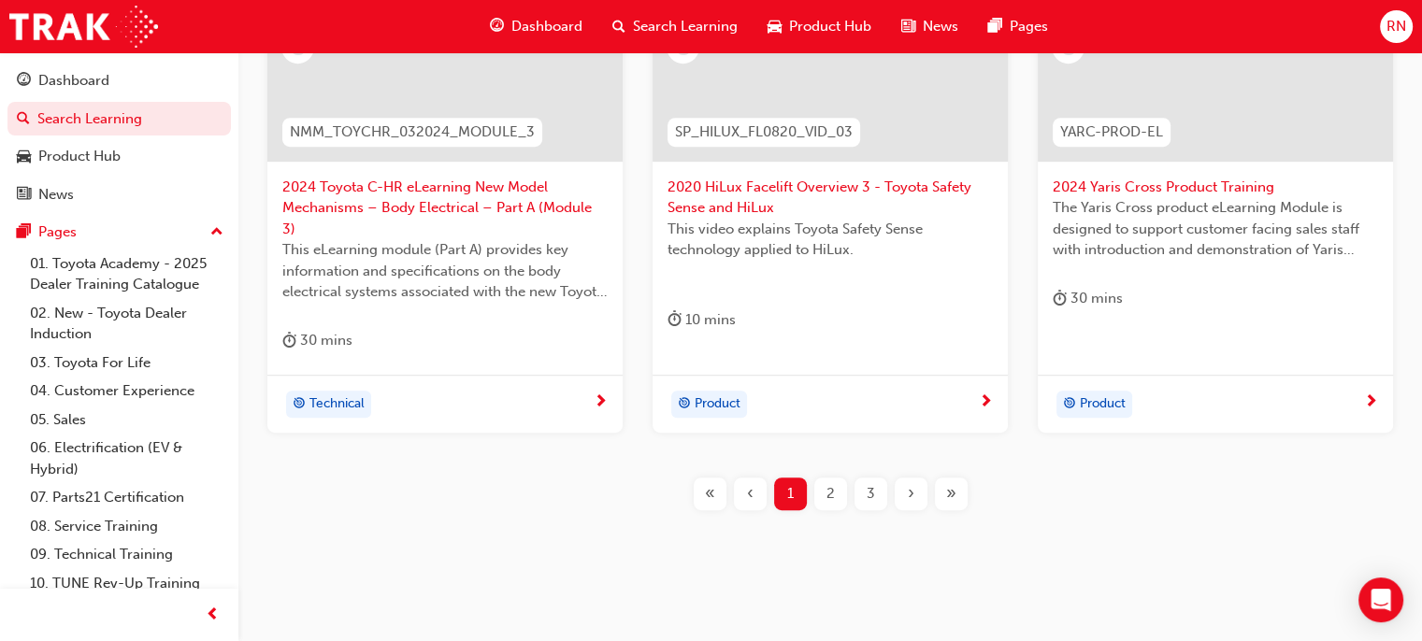
click at [826, 483] on span "2" at bounding box center [830, 494] width 8 height 22
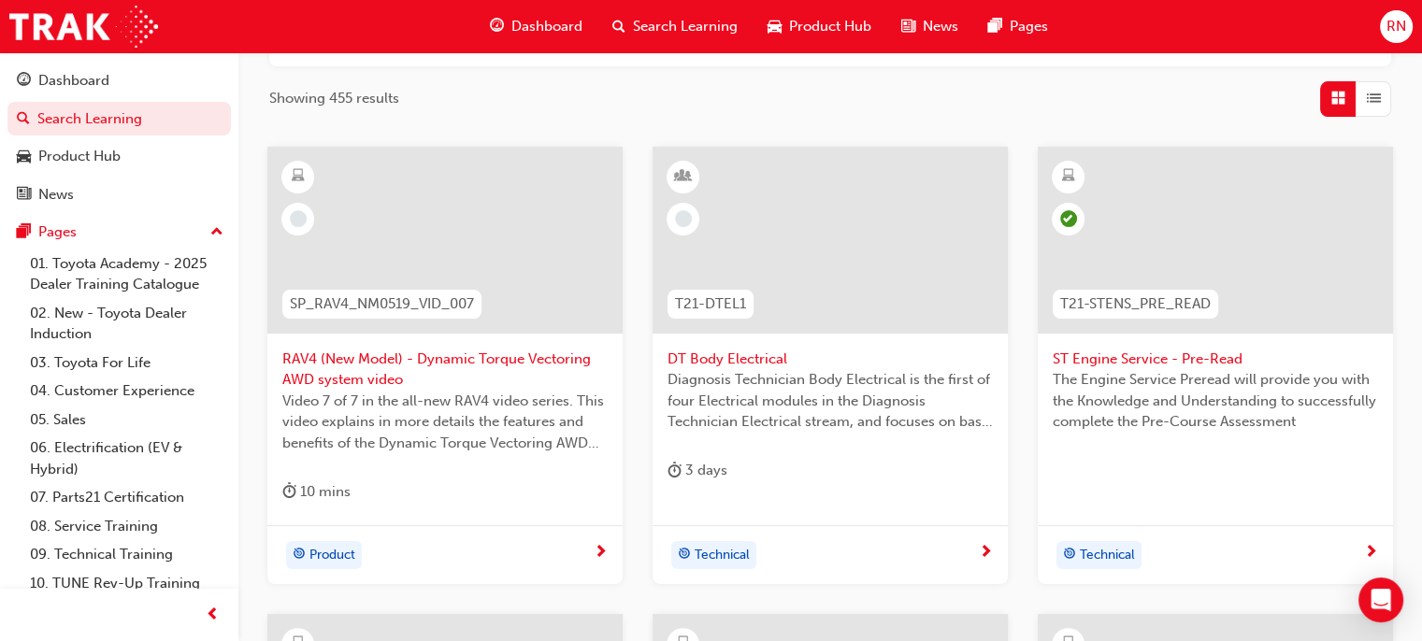
scroll to position [290, 0]
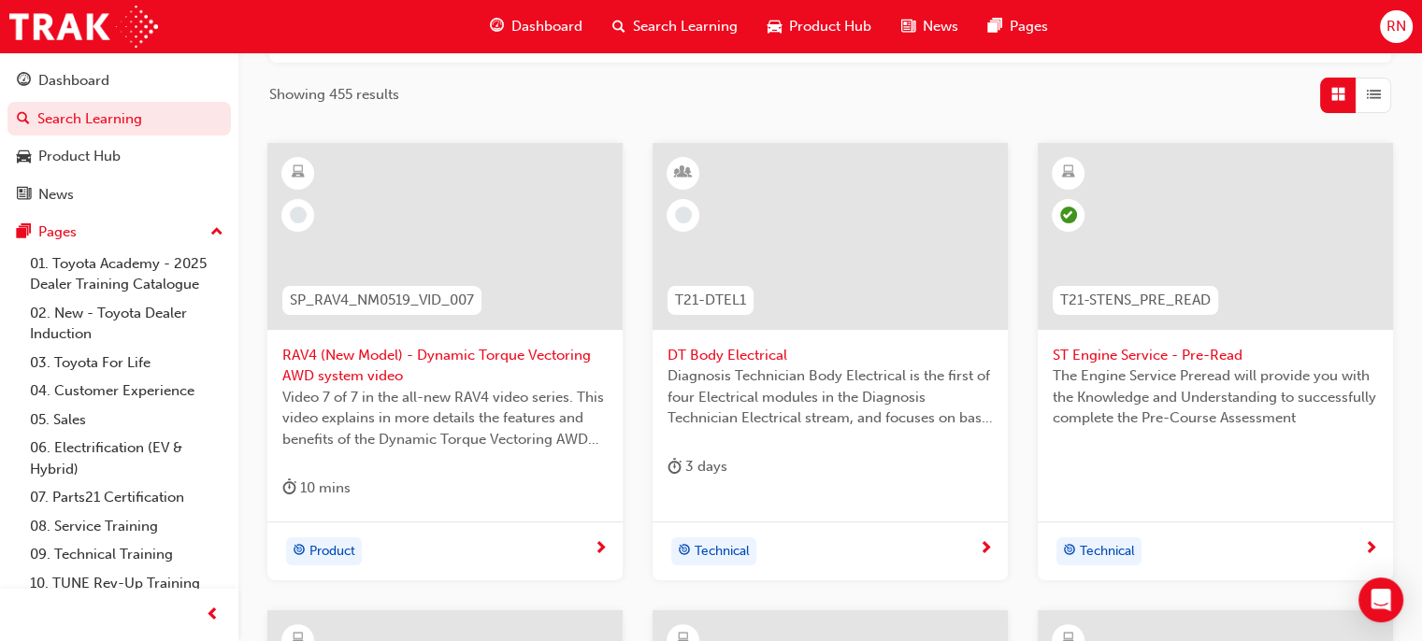
click at [1148, 356] on span "ST Engine Service - Pre-Read" at bounding box center [1215, 356] width 325 height 22
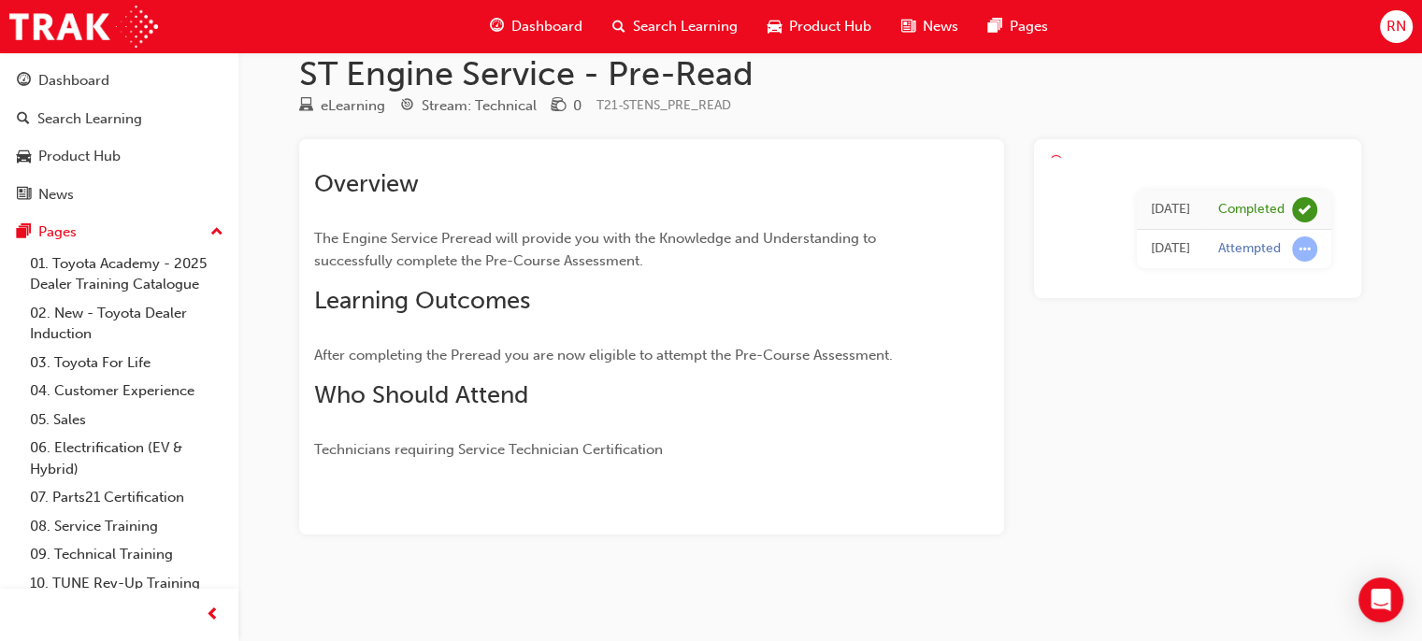
scroll to position [29, 0]
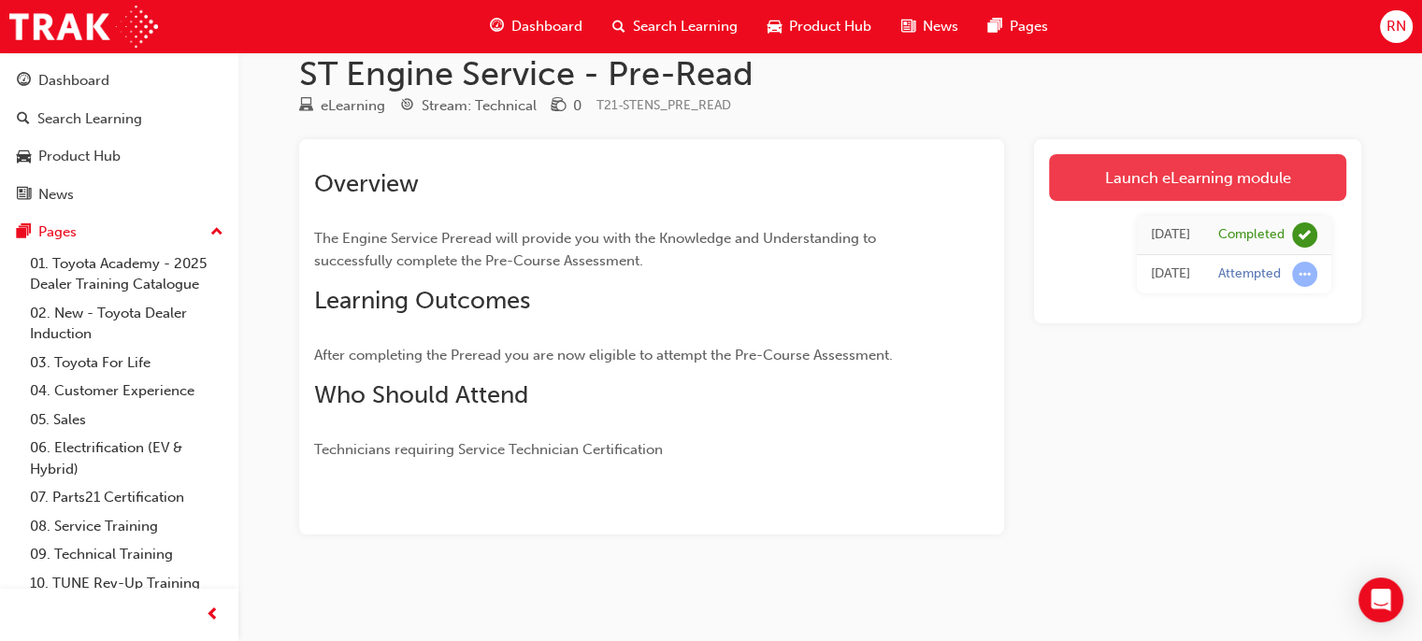
click at [1200, 183] on link "Launch eLearning module" at bounding box center [1197, 177] width 297 height 47
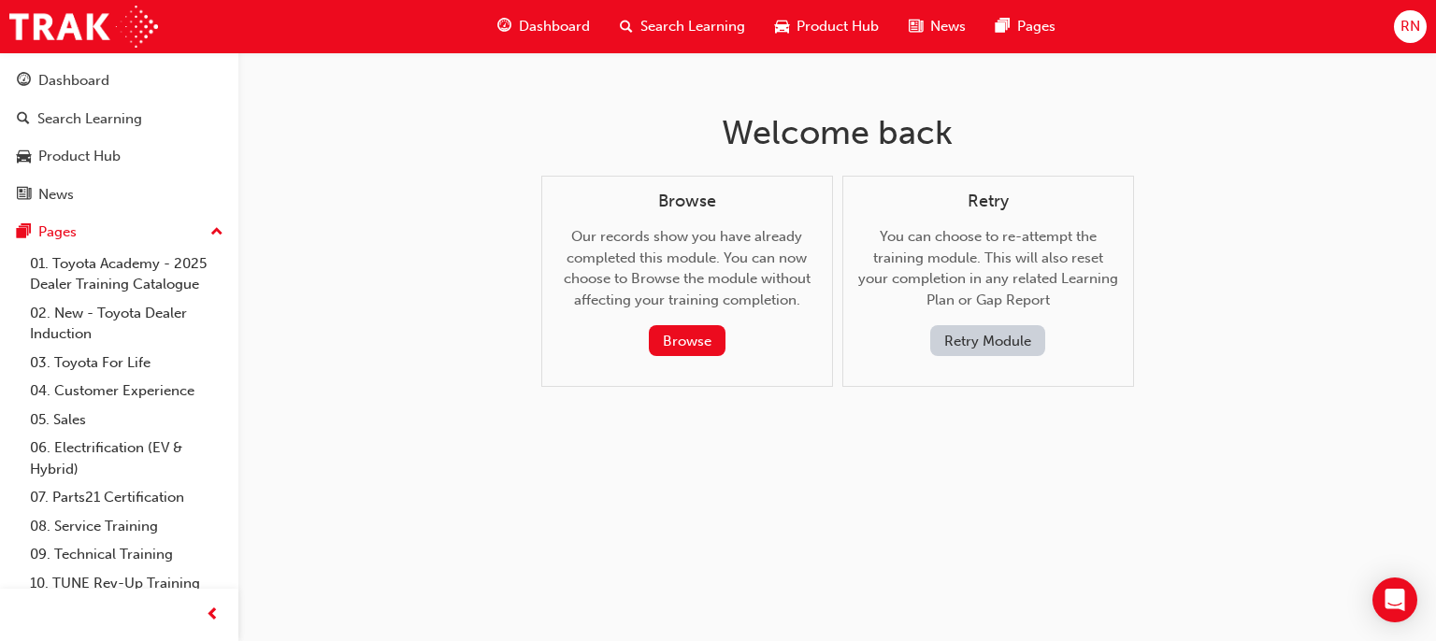
click at [970, 344] on button "Retry Module" at bounding box center [987, 340] width 115 height 31
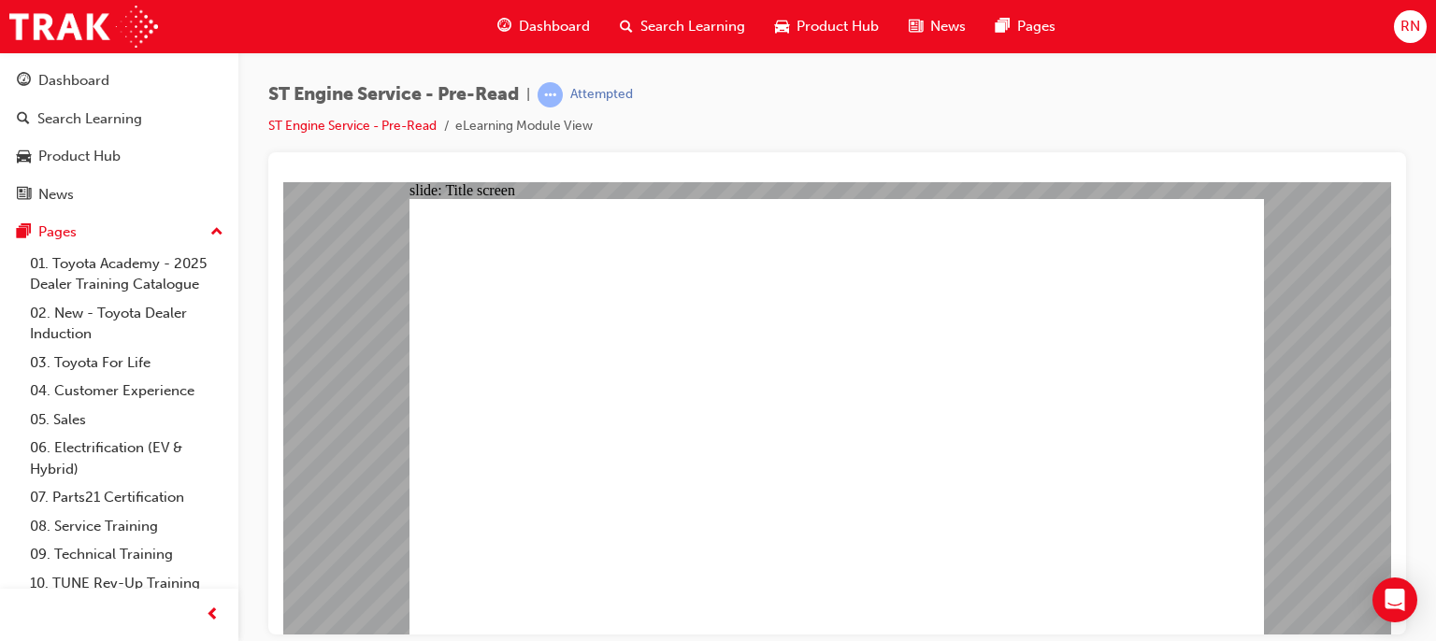
click at [81, 80] on div "Dashboard" at bounding box center [73, 81] width 71 height 22
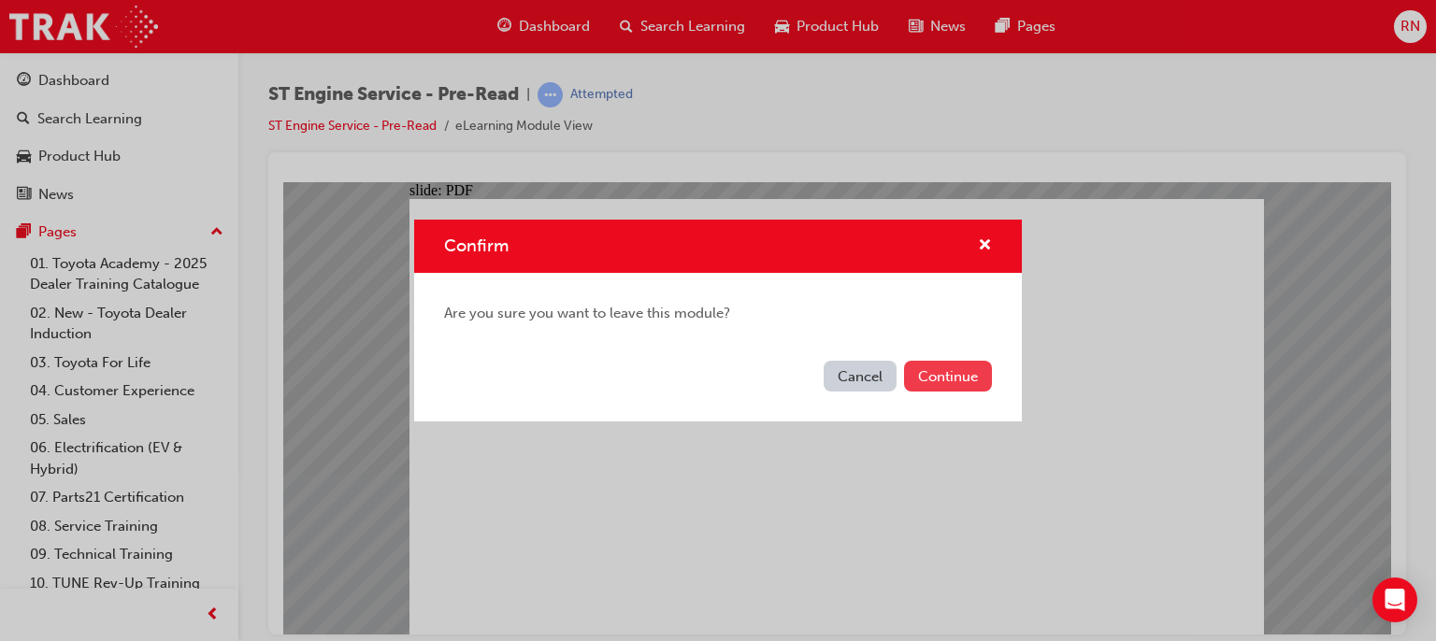
click at [953, 378] on button "Continue" at bounding box center [948, 376] width 88 height 31
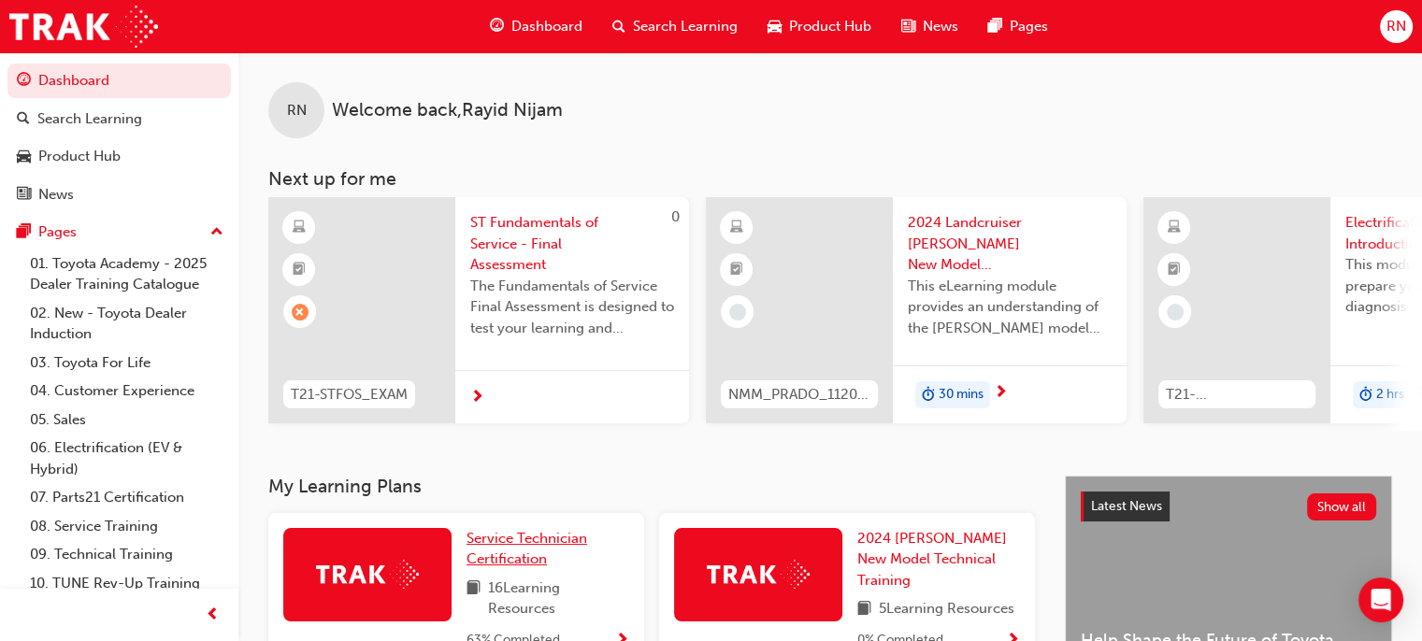
click at [495, 561] on span "Service Technician Certification" at bounding box center [527, 549] width 121 height 38
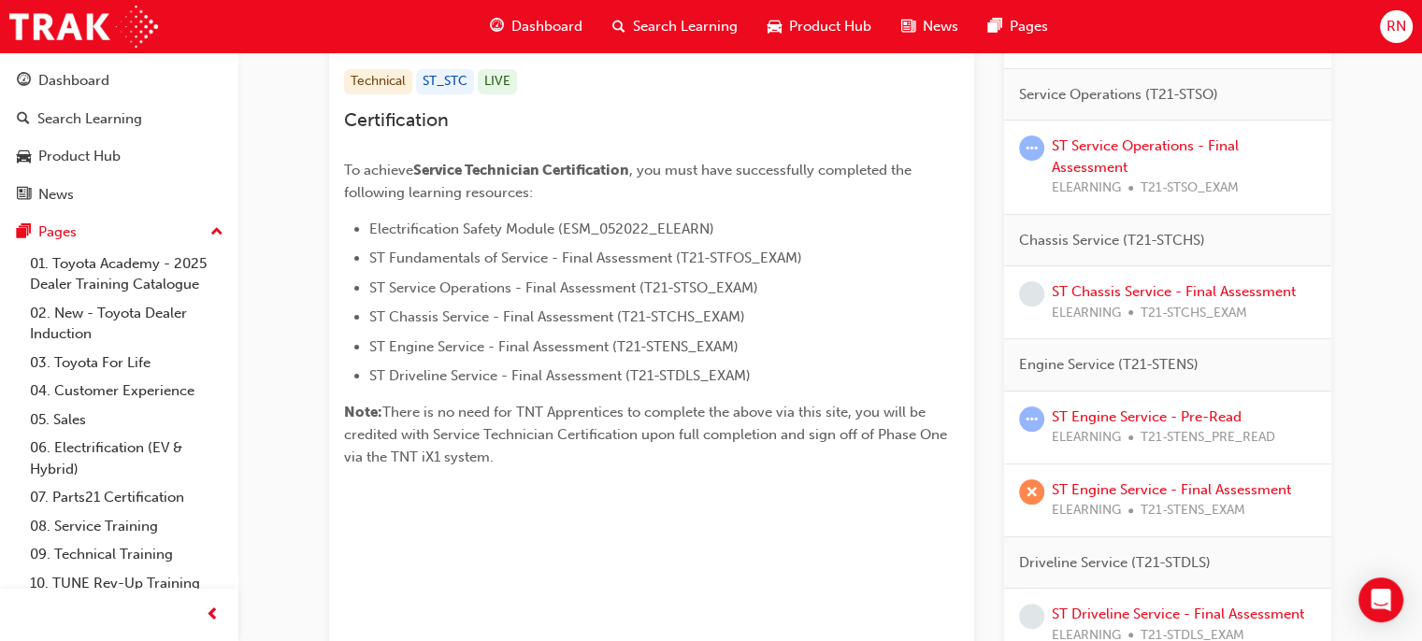
scroll to position [411, 0]
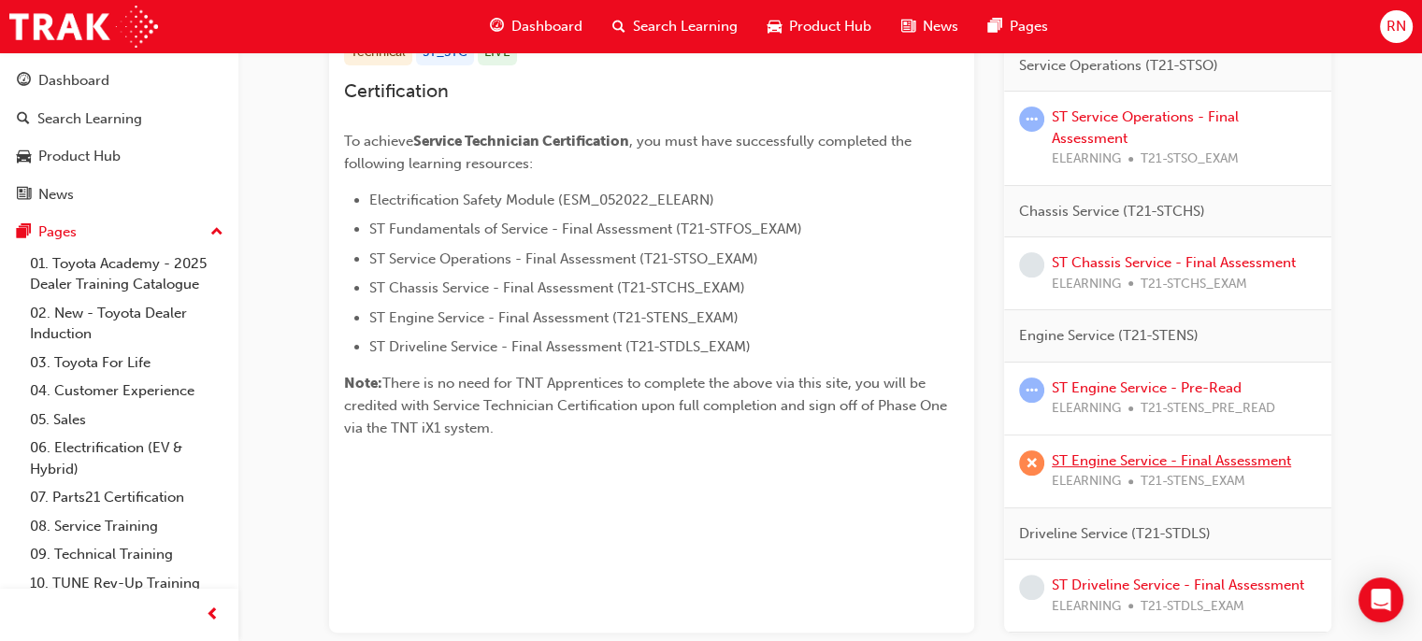
click at [1127, 460] on link "ST Engine Service - Final Assessment" at bounding box center [1171, 460] width 239 height 17
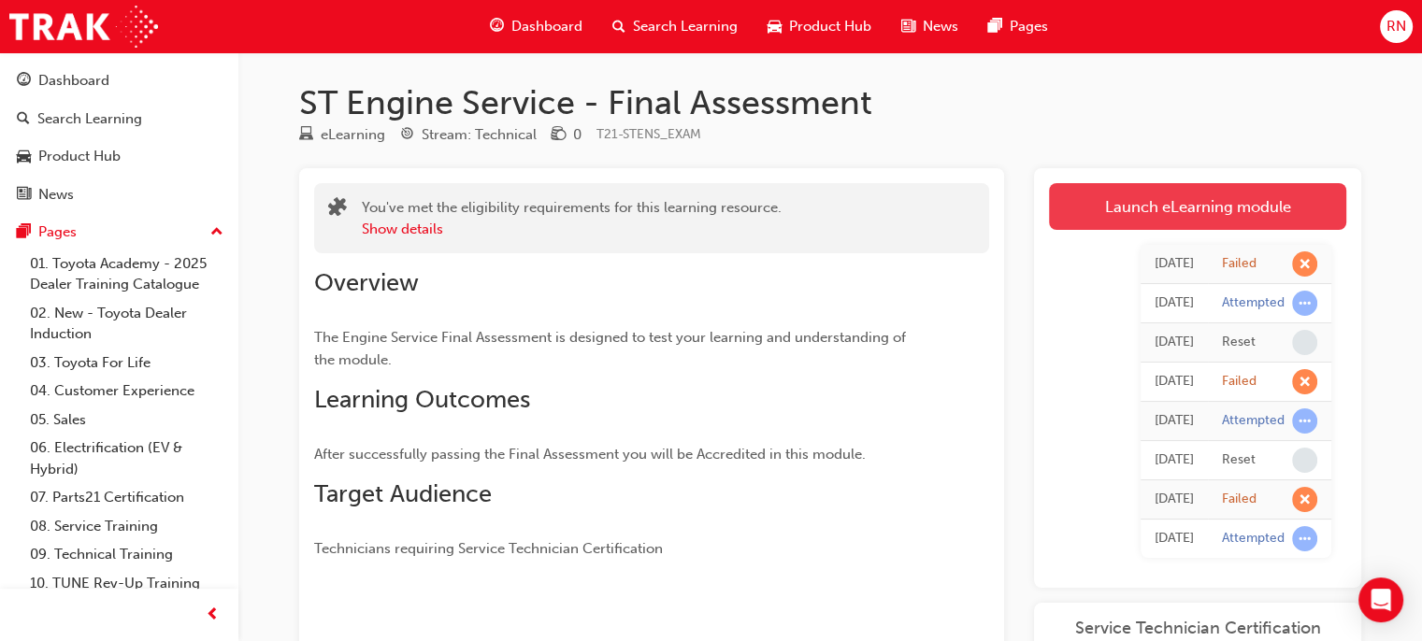
click at [1190, 195] on link "Launch eLearning module" at bounding box center [1197, 206] width 297 height 47
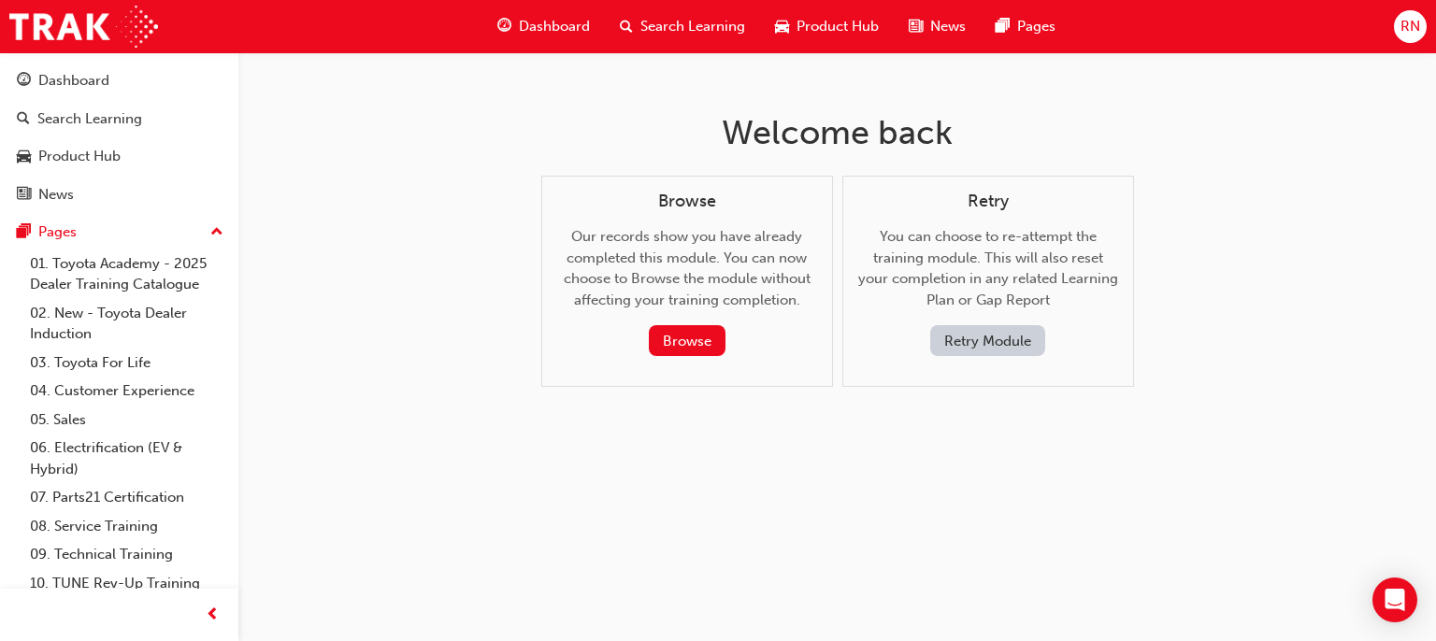
click at [994, 352] on button "Retry Module" at bounding box center [987, 340] width 115 height 31
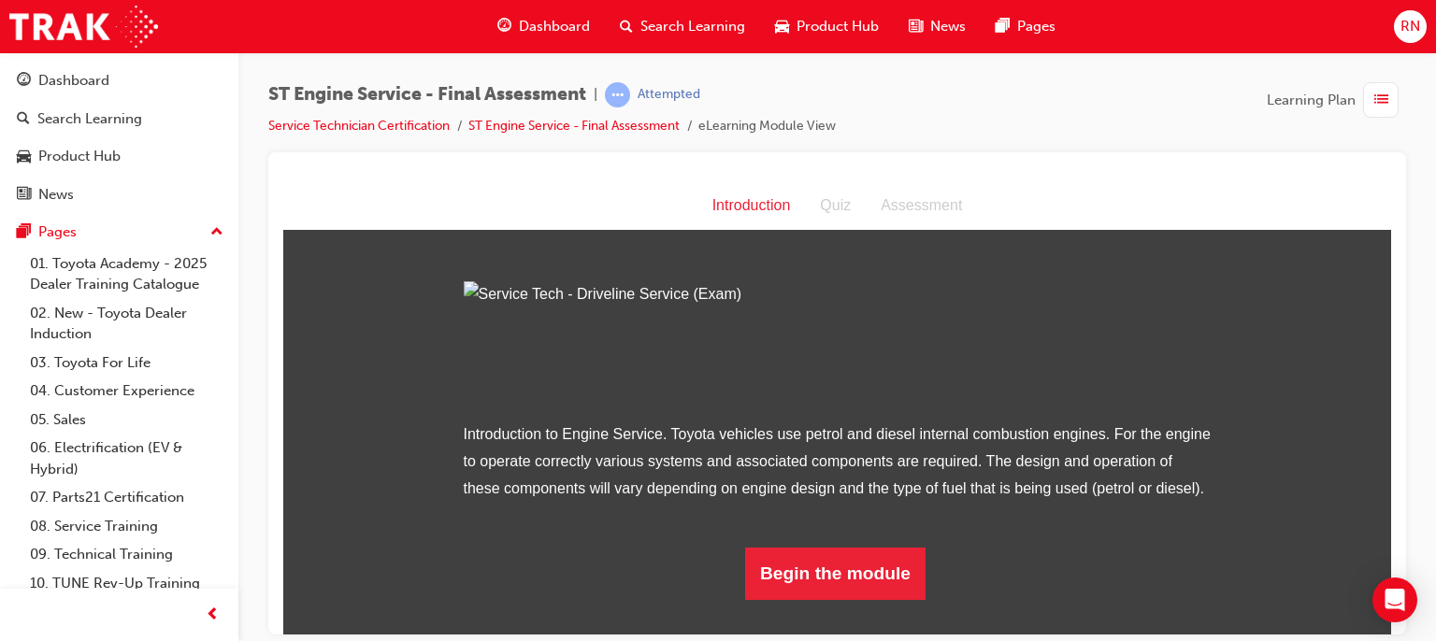
scroll to position [171, 0]
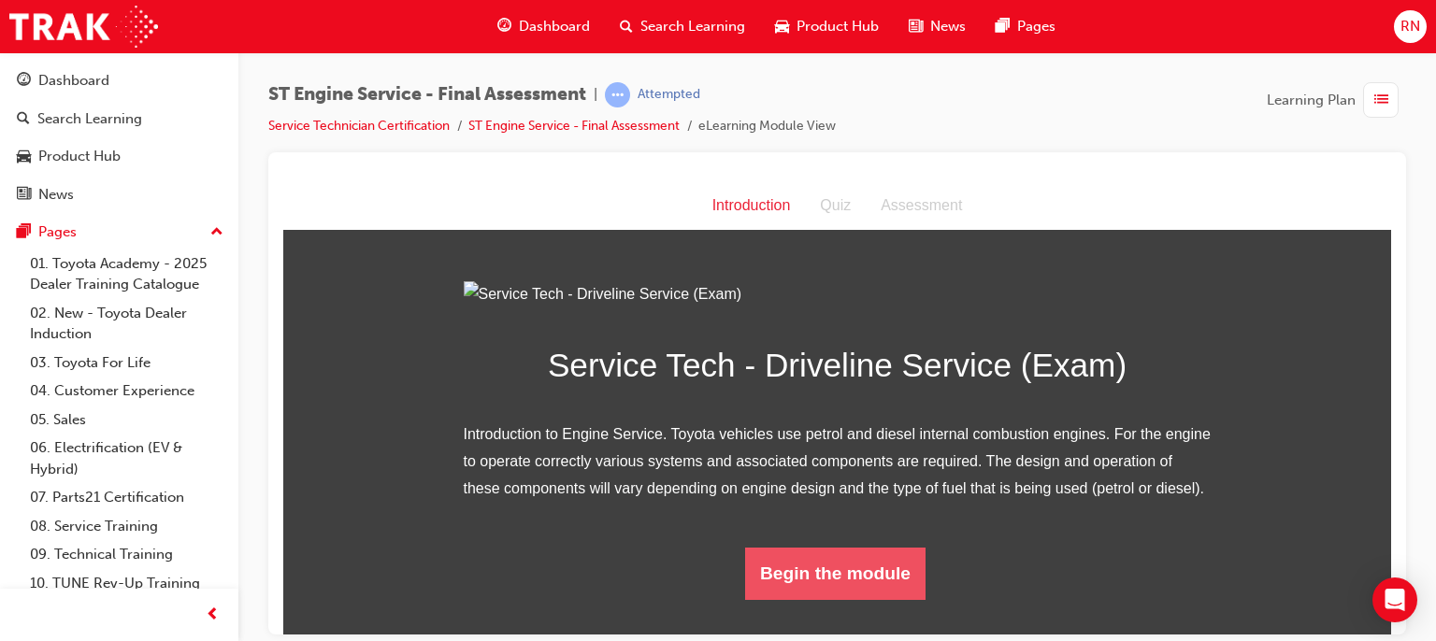
click at [865, 597] on button "Begin the module" at bounding box center [835, 573] width 180 height 52
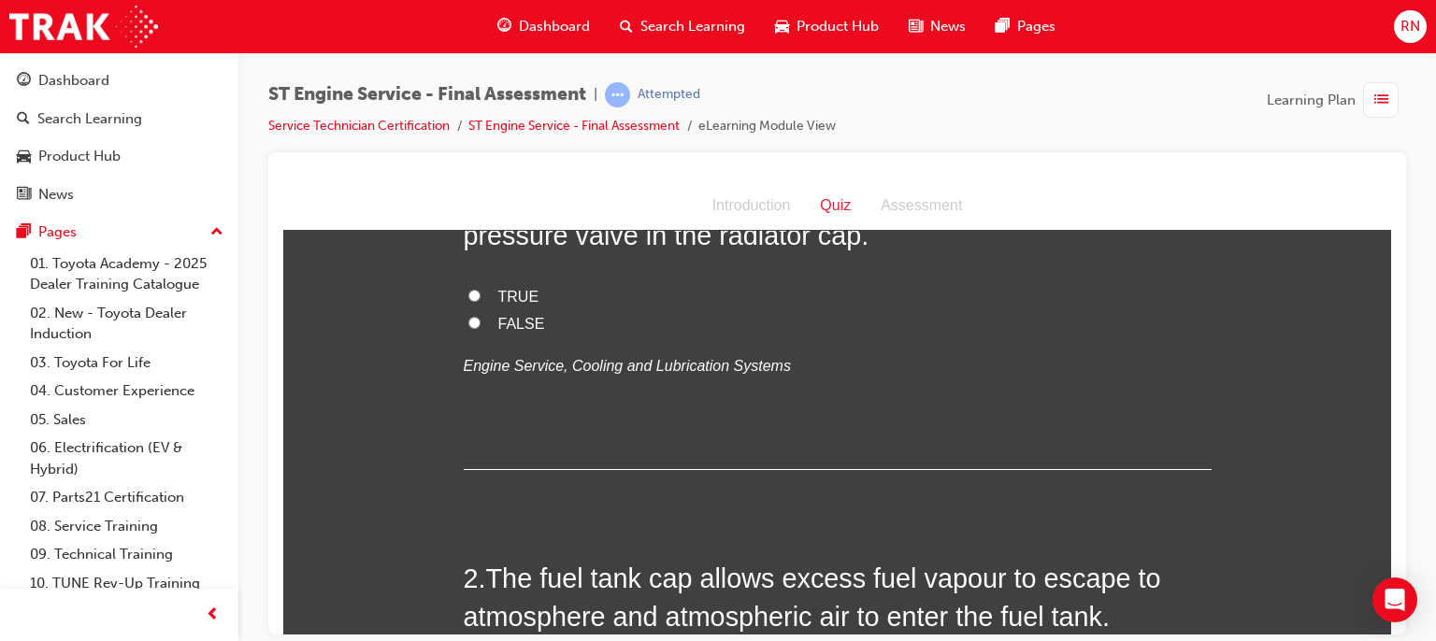
scroll to position [0, 0]
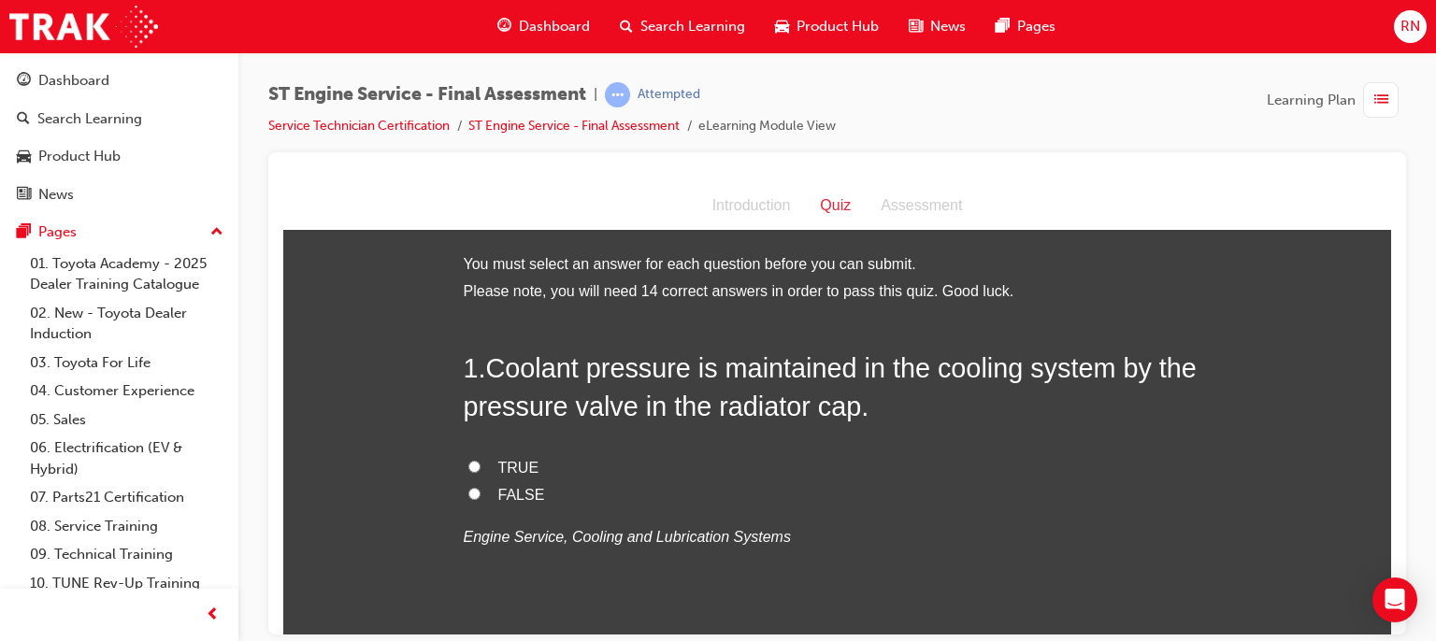
click at [468, 467] on input "TRUE" at bounding box center [474, 466] width 12 height 12
radio input "true"
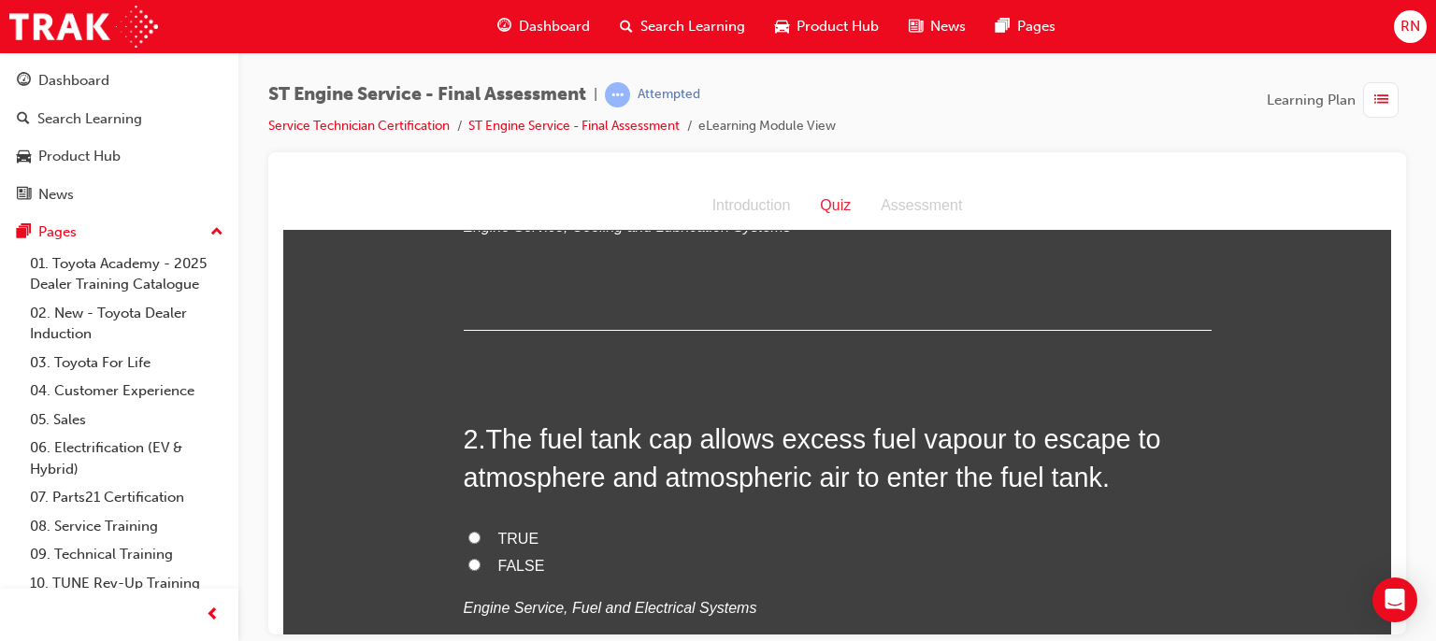
scroll to position [337, 0]
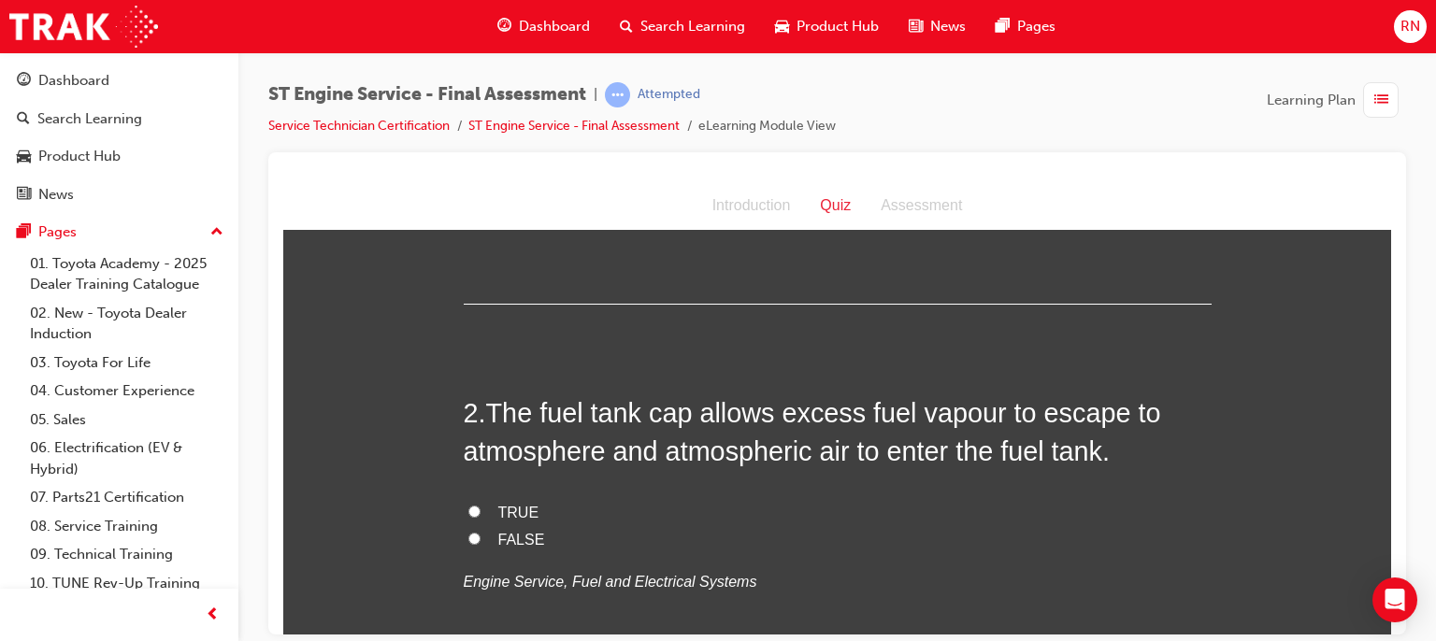
click at [468, 514] on input "TRUE" at bounding box center [474, 511] width 12 height 12
radio input "true"
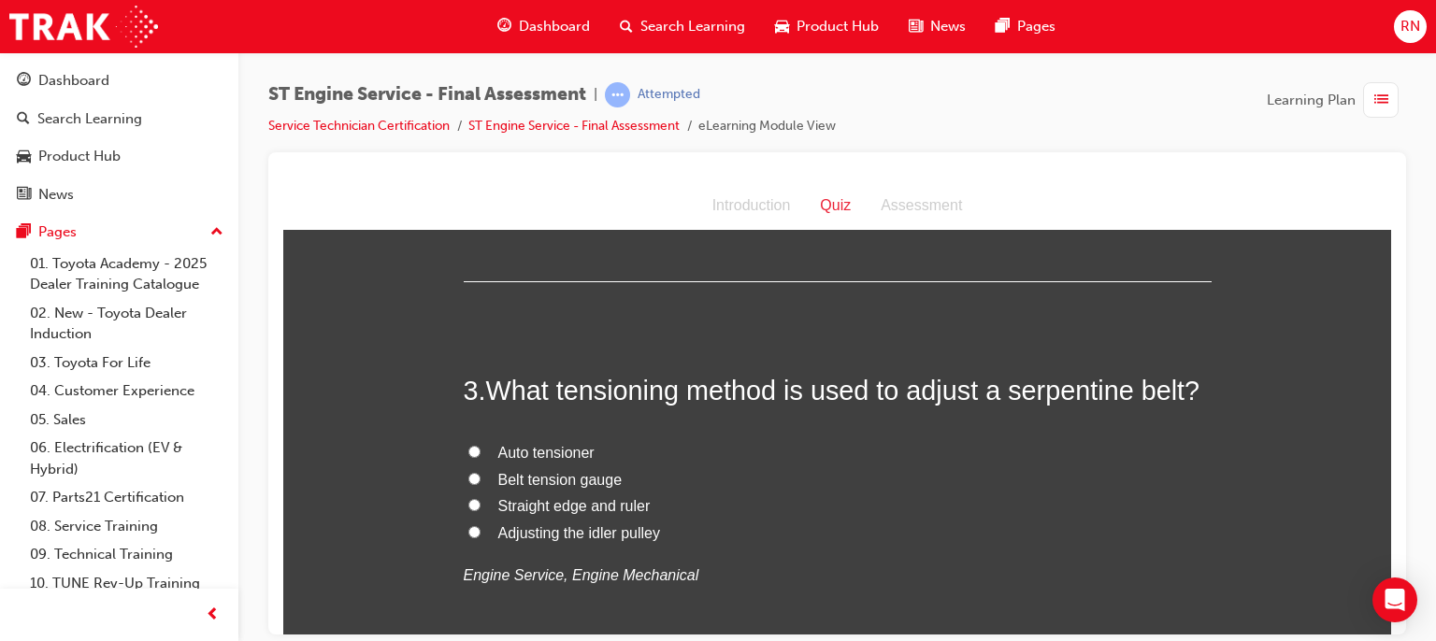
scroll to position [748, 0]
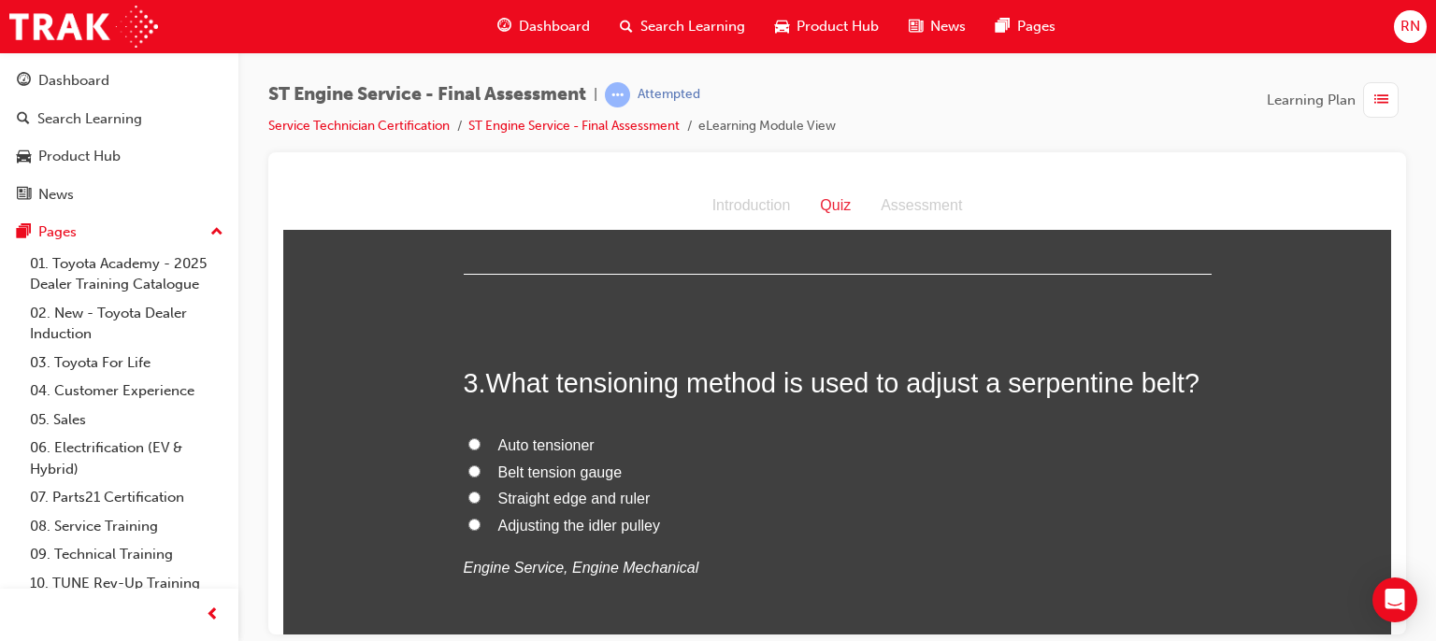
click at [523, 470] on span "Belt tension gauge" at bounding box center [560, 472] width 124 height 16
click at [481, 470] on input "Belt tension gauge" at bounding box center [474, 471] width 12 height 12
radio input "true"
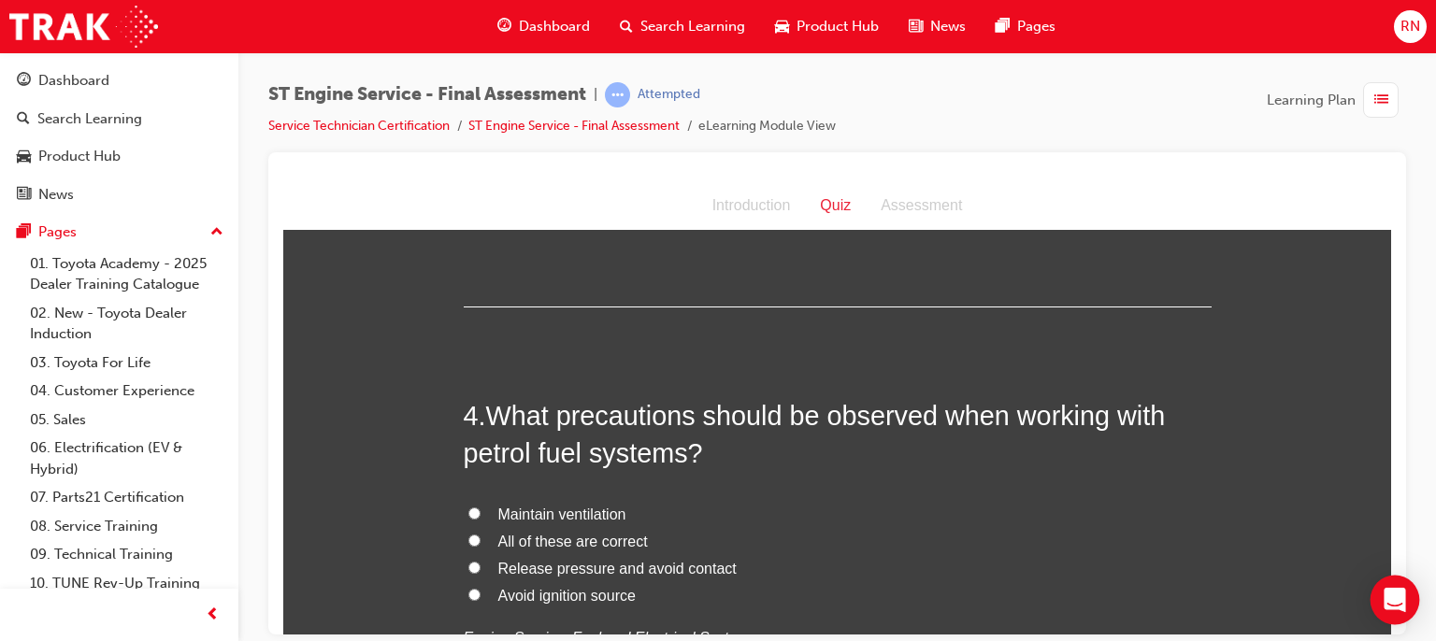
scroll to position [1122, 0]
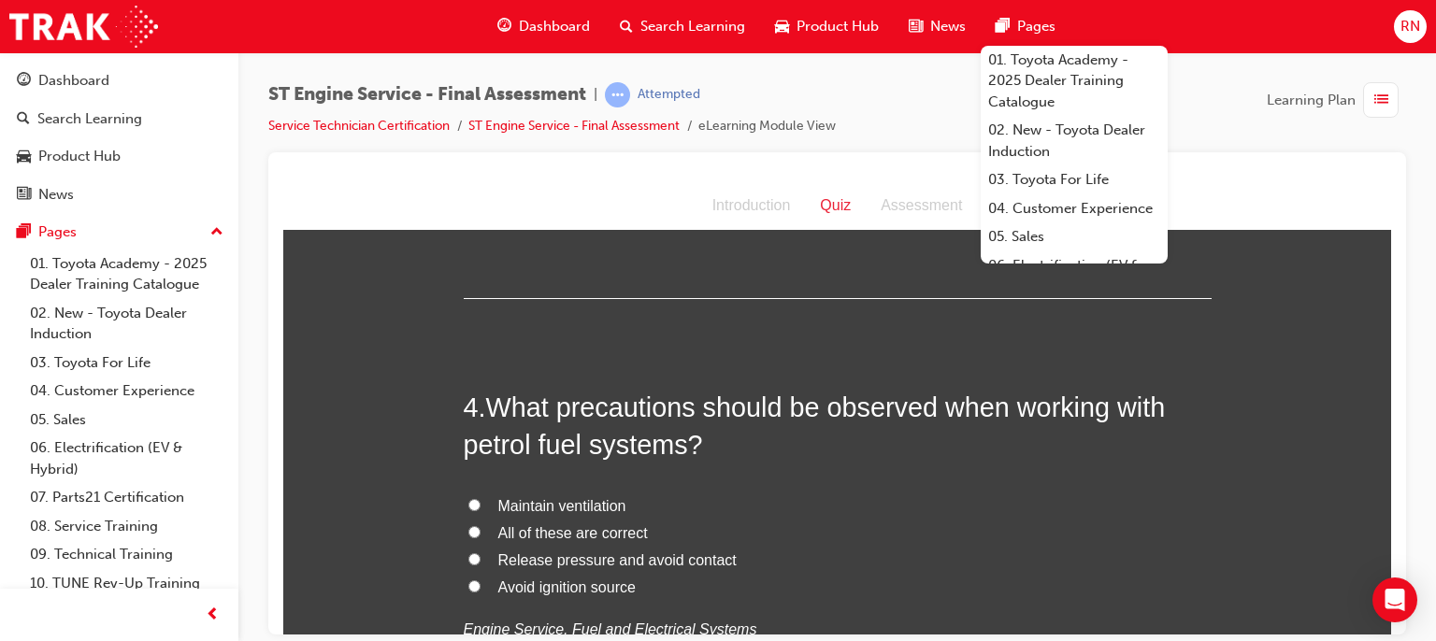
click at [1391, 540] on div at bounding box center [837, 393] width 1138 height 482
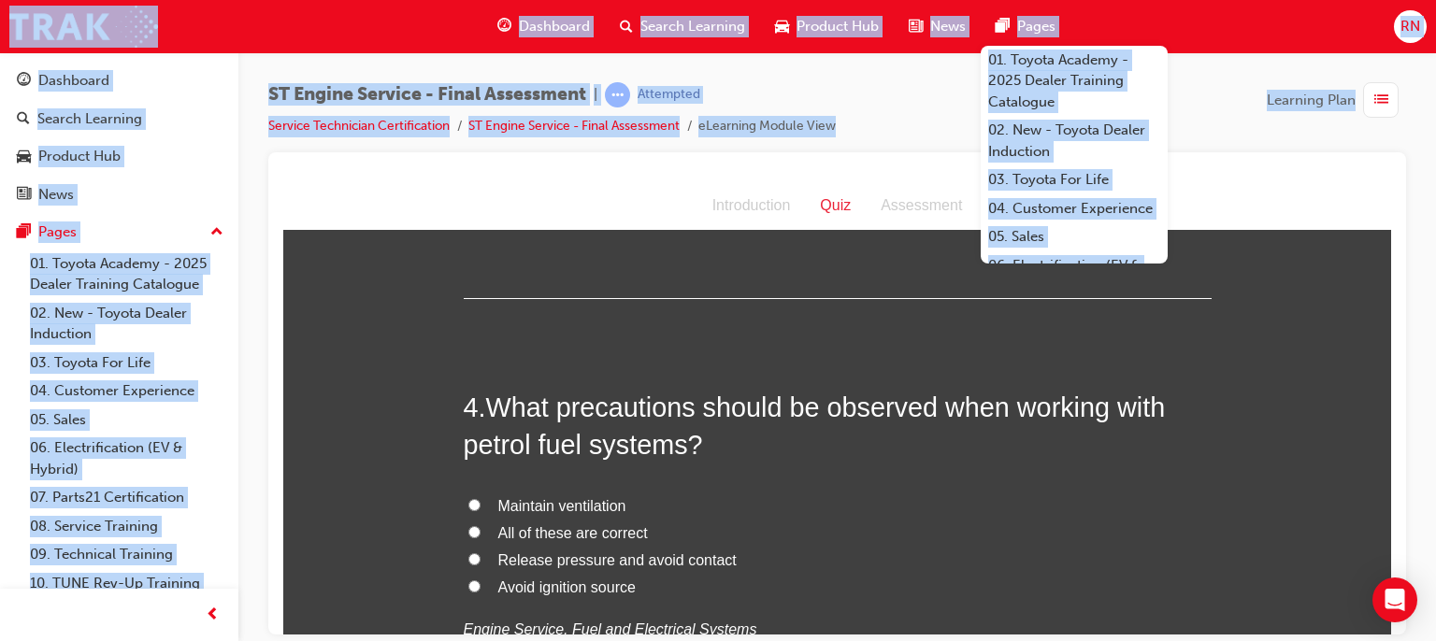
click at [1391, 540] on div at bounding box center [837, 393] width 1138 height 482
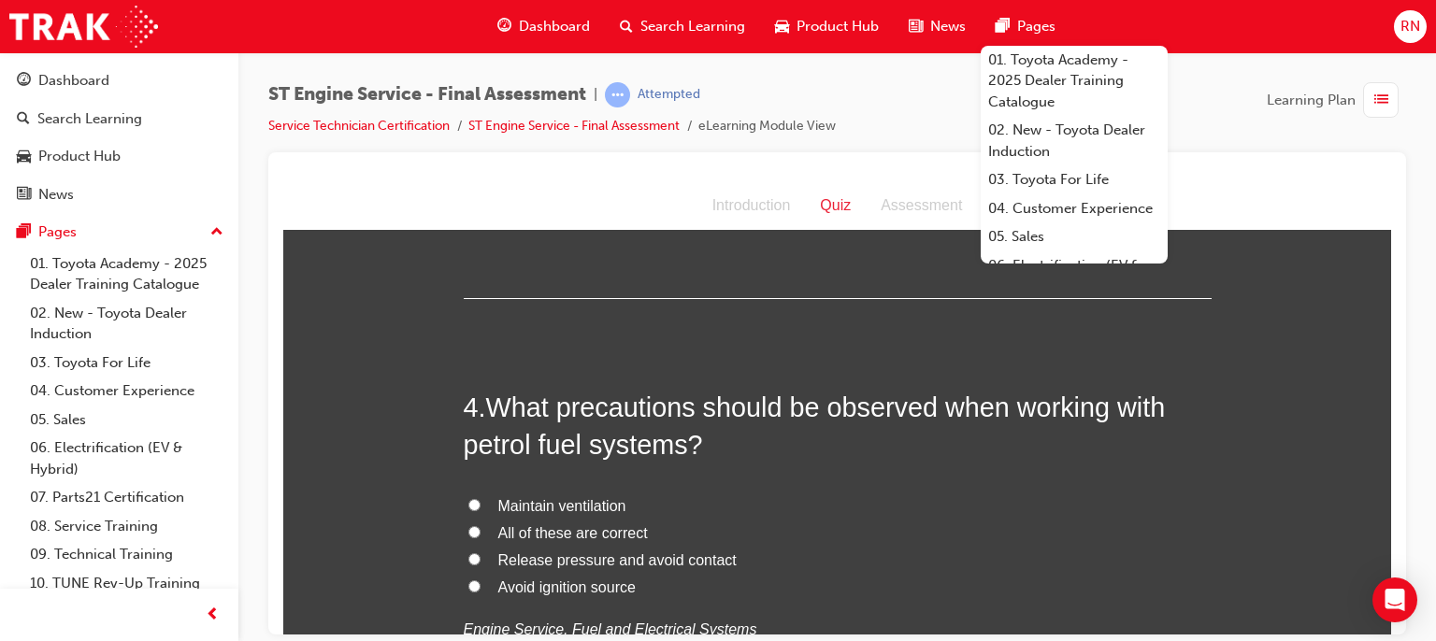
drag, startPoint x: 1216, startPoint y: 533, endPoint x: 1406, endPoint y: 534, distance: 189.8
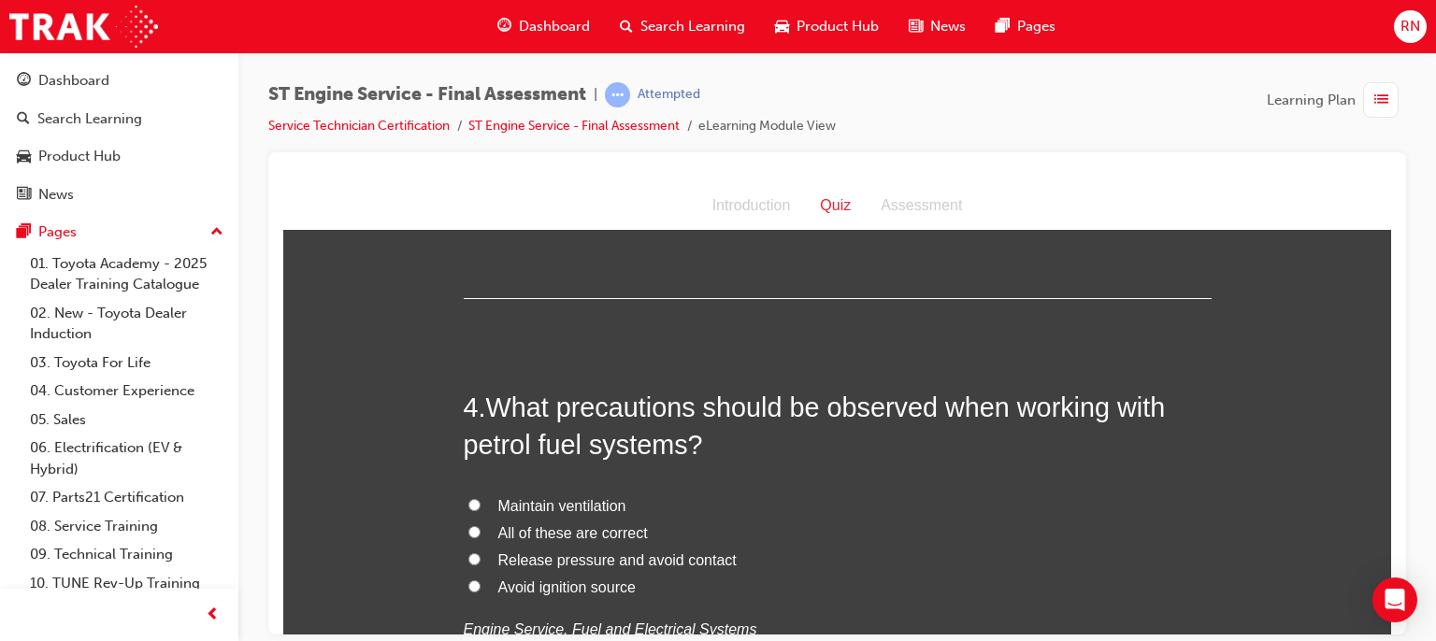
click at [468, 584] on input "Avoid ignition source" at bounding box center [474, 586] width 12 height 12
radio input "true"
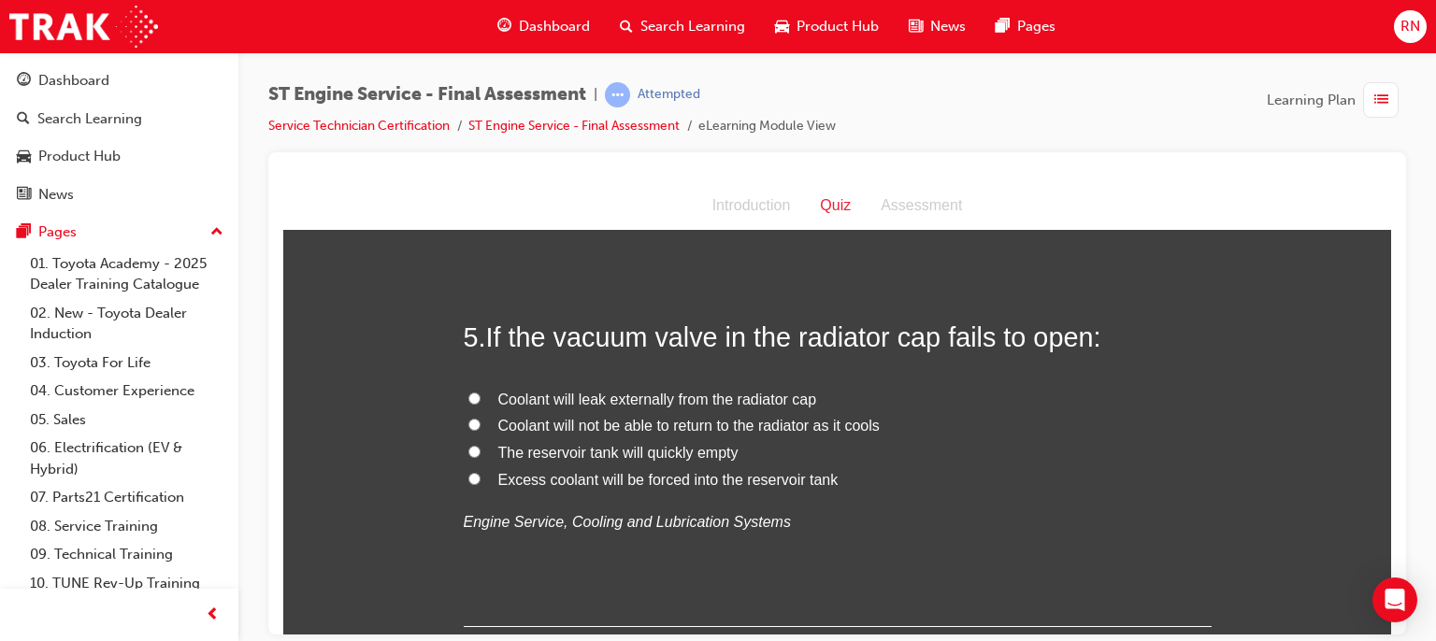
scroll to position [1645, 0]
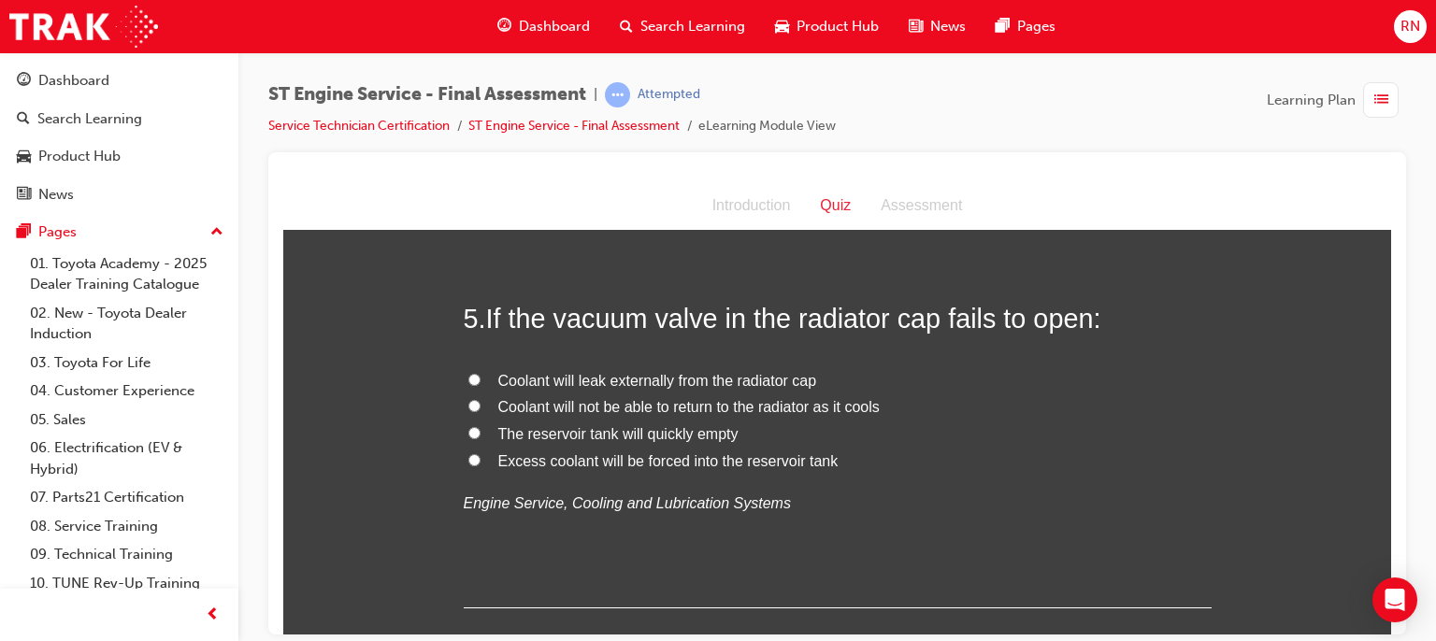
click at [468, 403] on input "Coolant will not be able to return to the radiator as it cools" at bounding box center [474, 405] width 12 height 12
radio input "true"
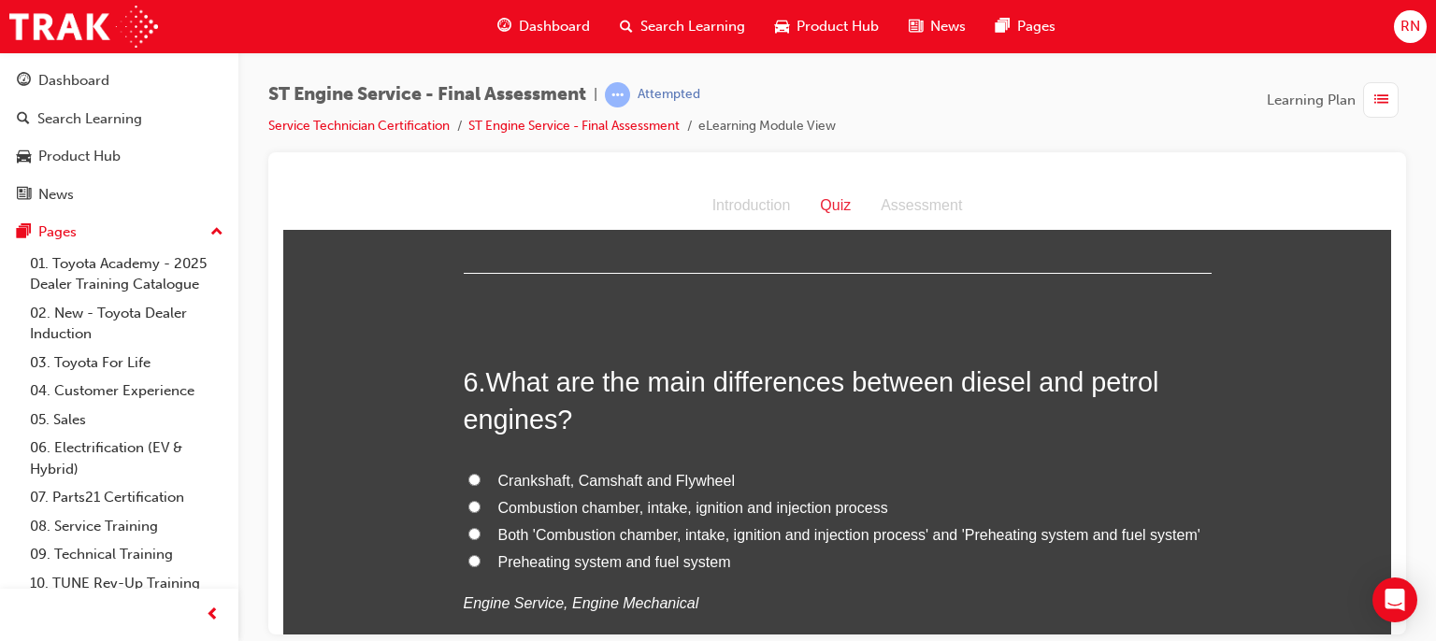
scroll to position [1982, 0]
click at [468, 530] on input "Both 'Combustion chamber, intake, ignition and injection process' and 'Preheati…" at bounding box center [474, 531] width 12 height 12
radio input "true"
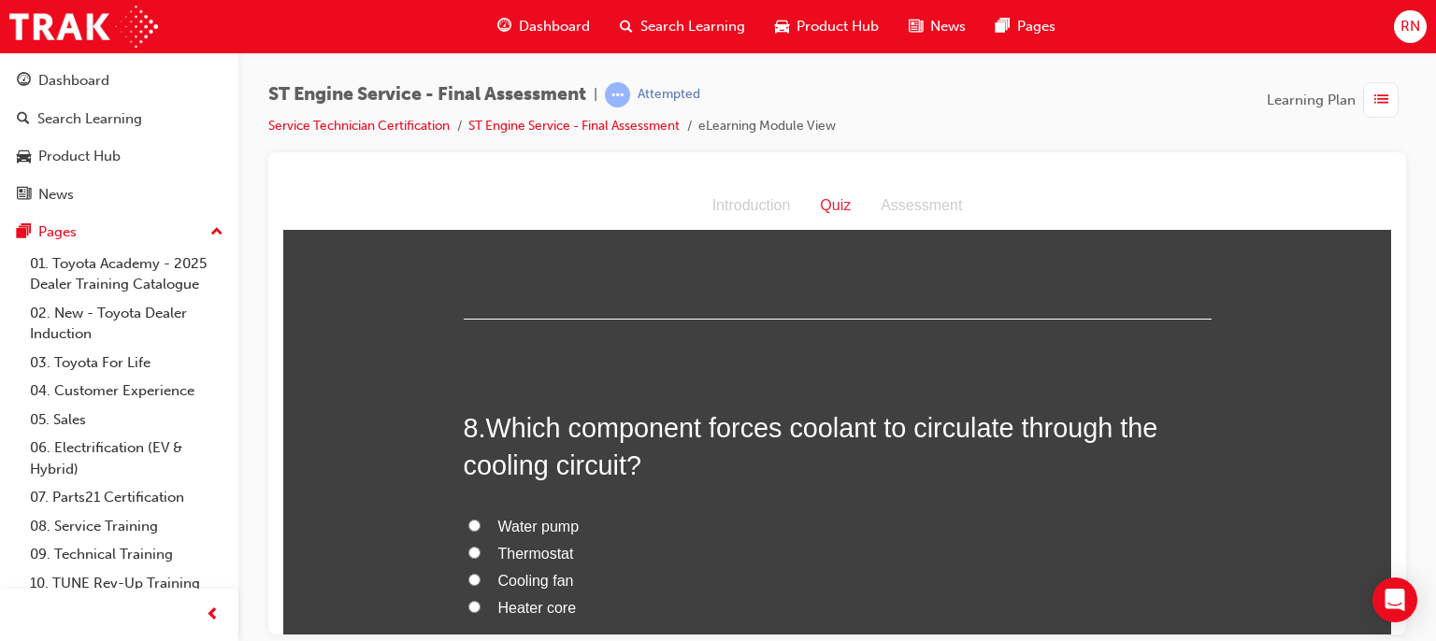
scroll to position [2842, 0]
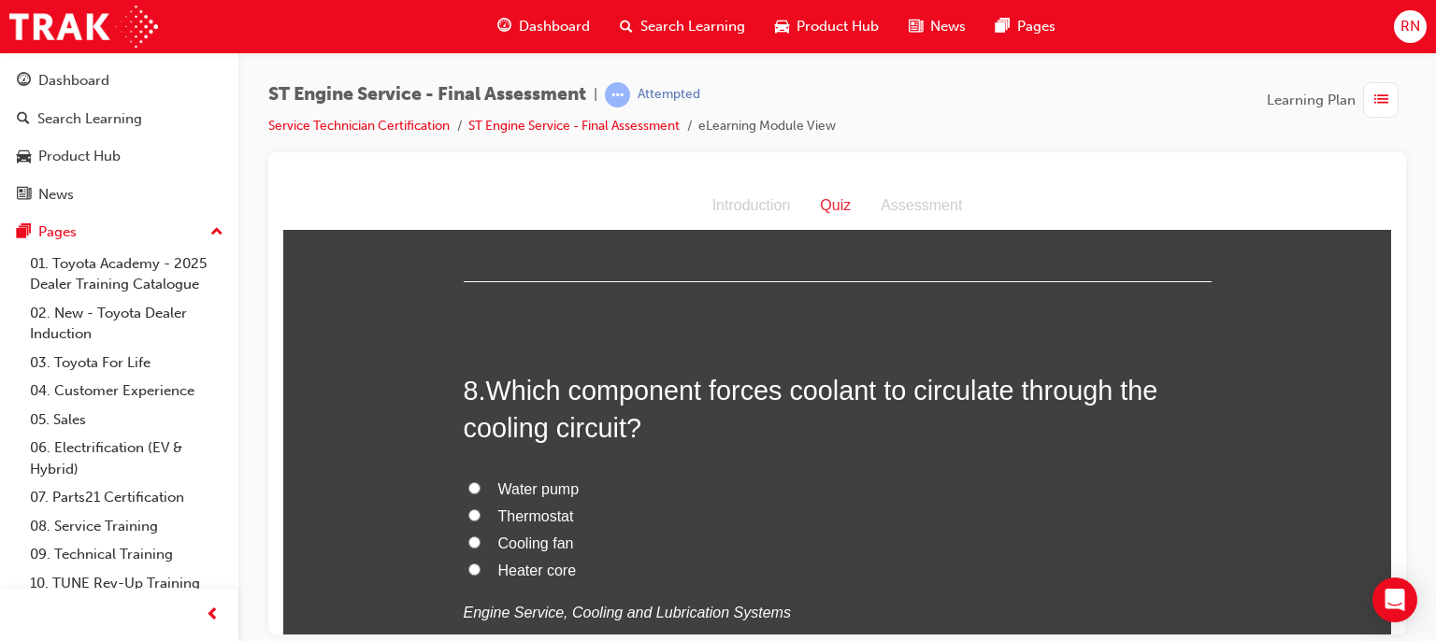
click at [468, 481] on input "Water pump" at bounding box center [474, 487] width 12 height 12
radio input "true"
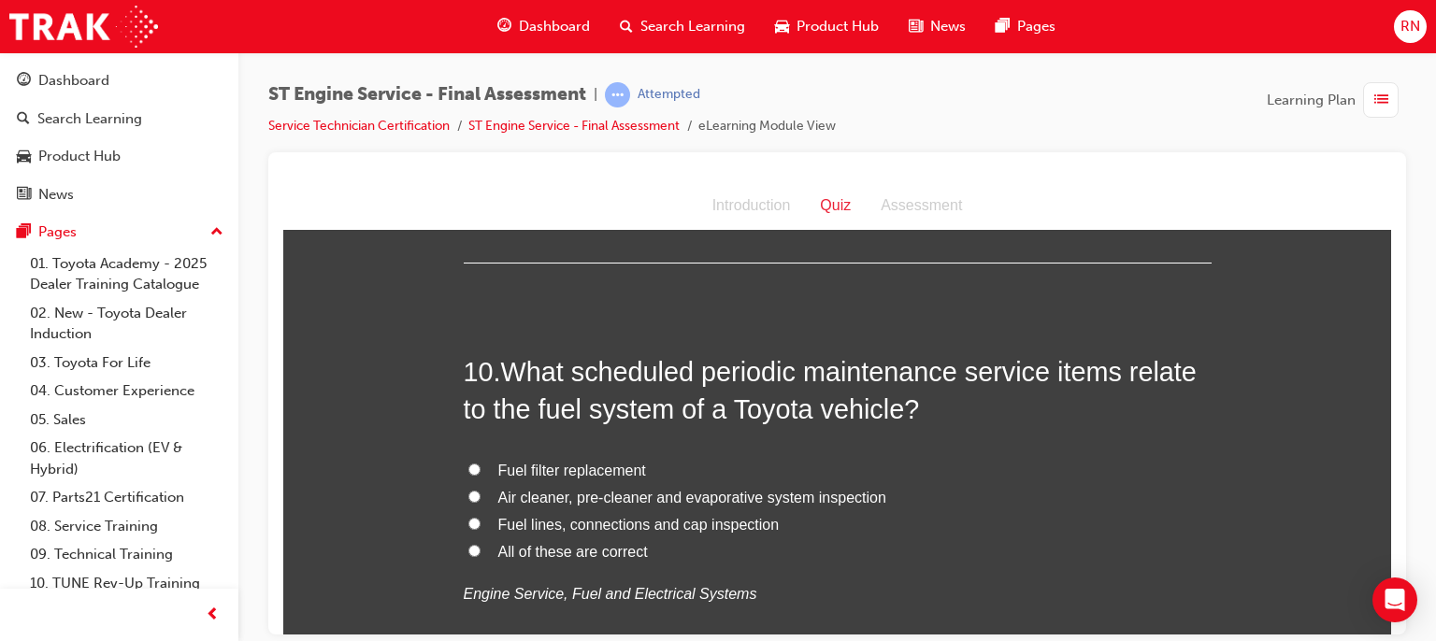
scroll to position [3777, 0]
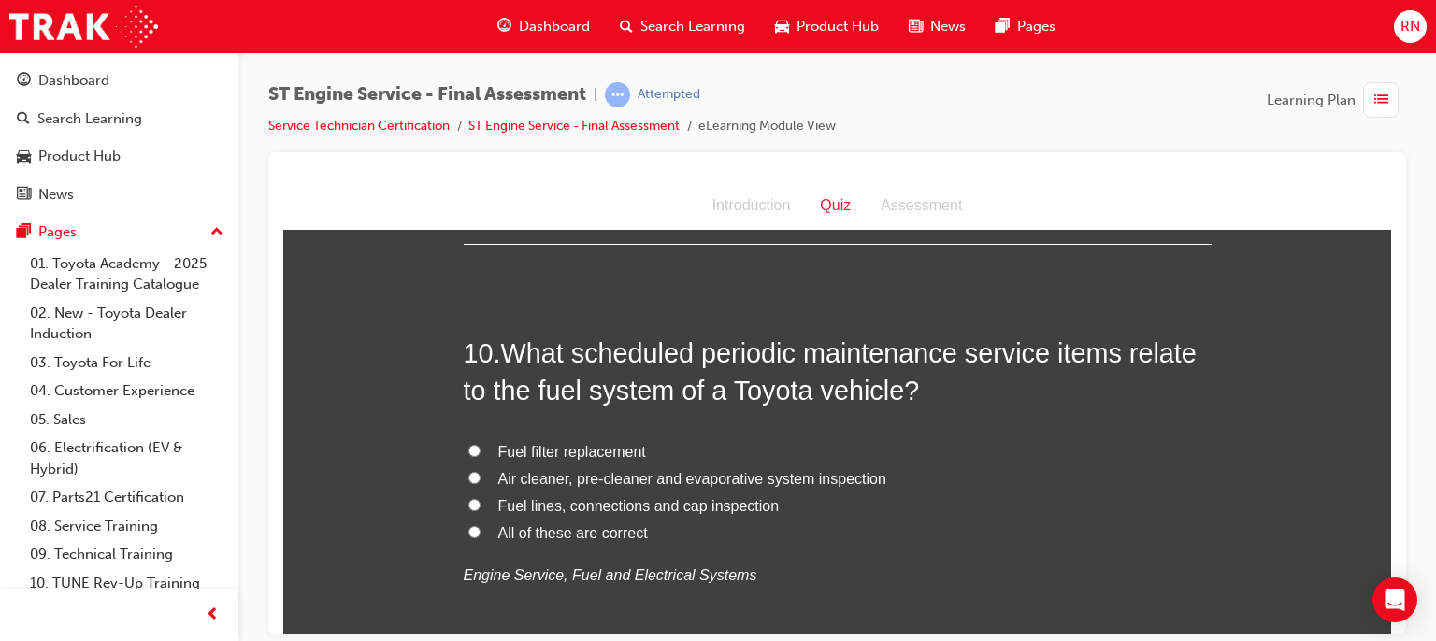
click at [572, 450] on span "Fuel filter replacement" at bounding box center [572, 451] width 148 height 16
click at [481, 450] on input "Fuel filter replacement" at bounding box center [474, 450] width 12 height 12
radio input "true"
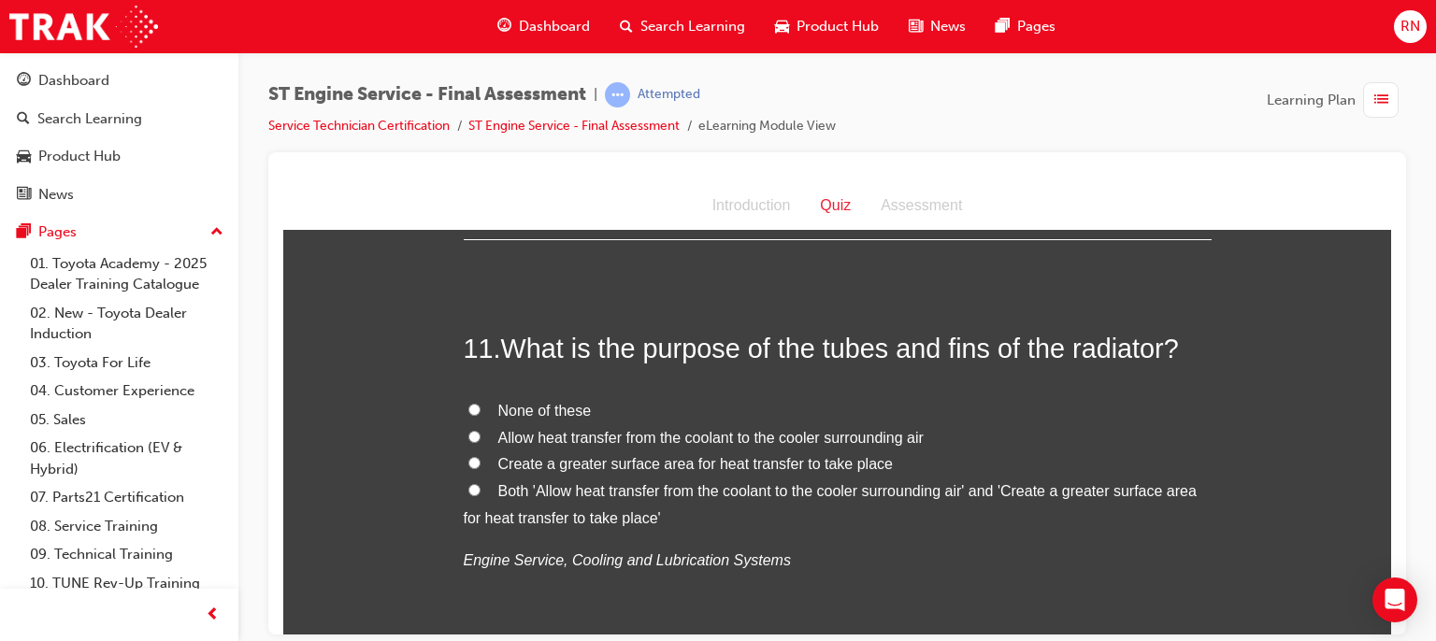
scroll to position [4226, 0]
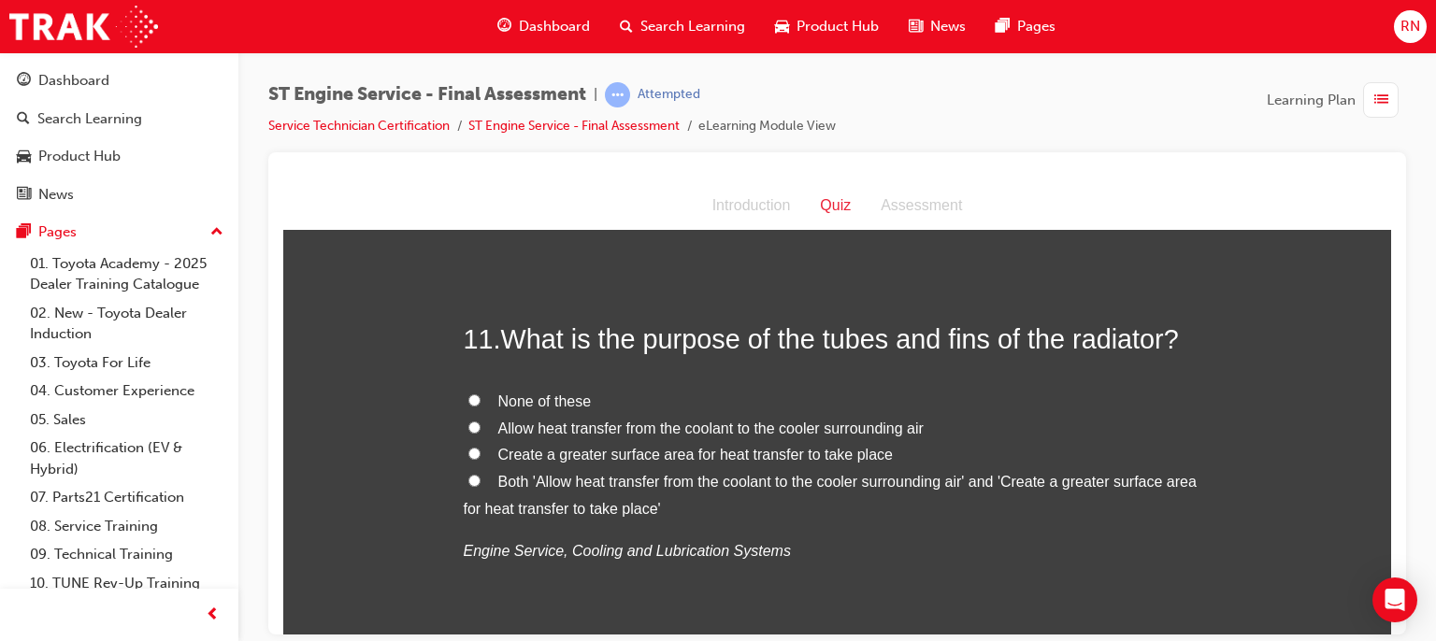
click at [471, 399] on input "None of these" at bounding box center [474, 400] width 12 height 12
radio input "true"
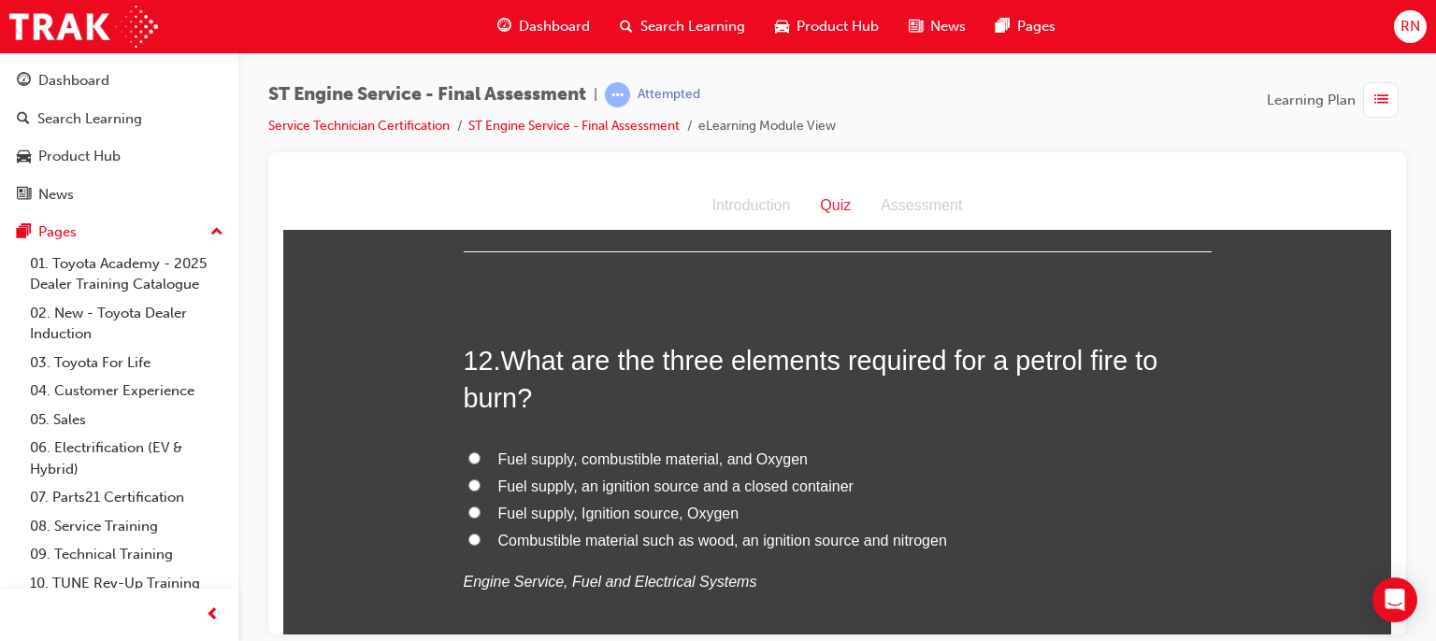
scroll to position [4637, 0]
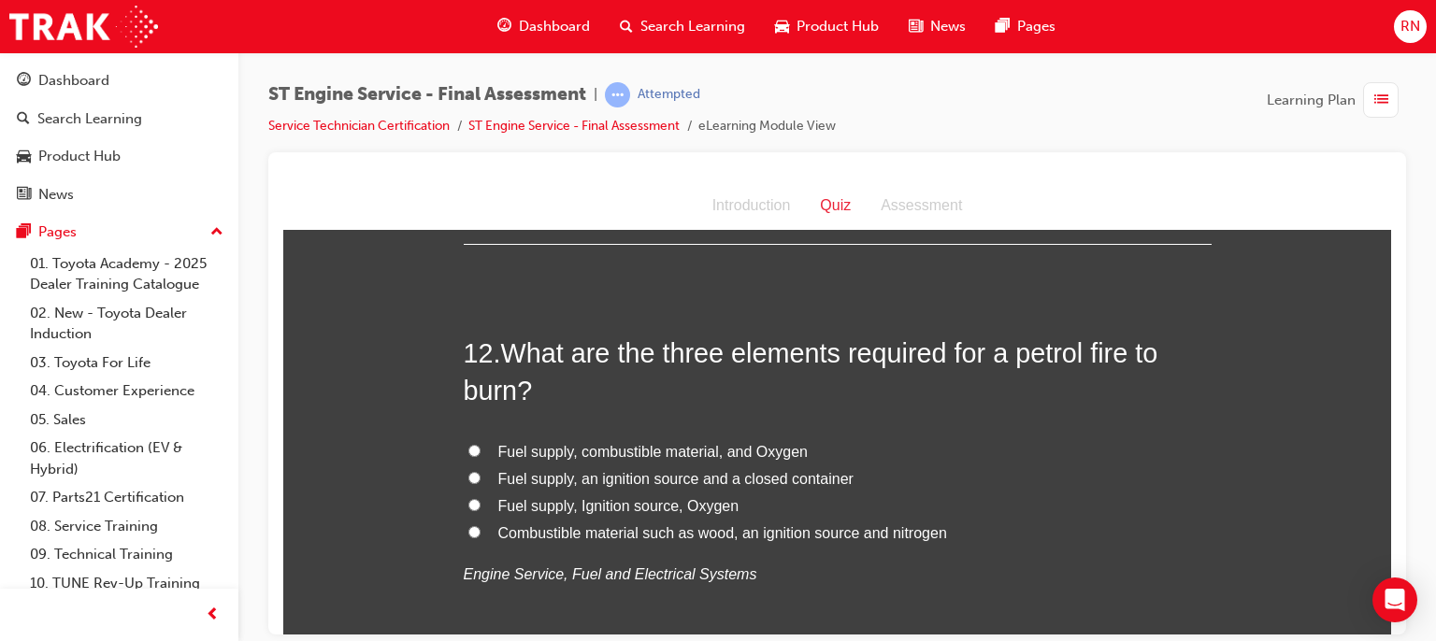
click at [468, 508] on input "Fuel supply, Ignition source, Oxygen" at bounding box center [474, 504] width 12 height 12
radio input "true"
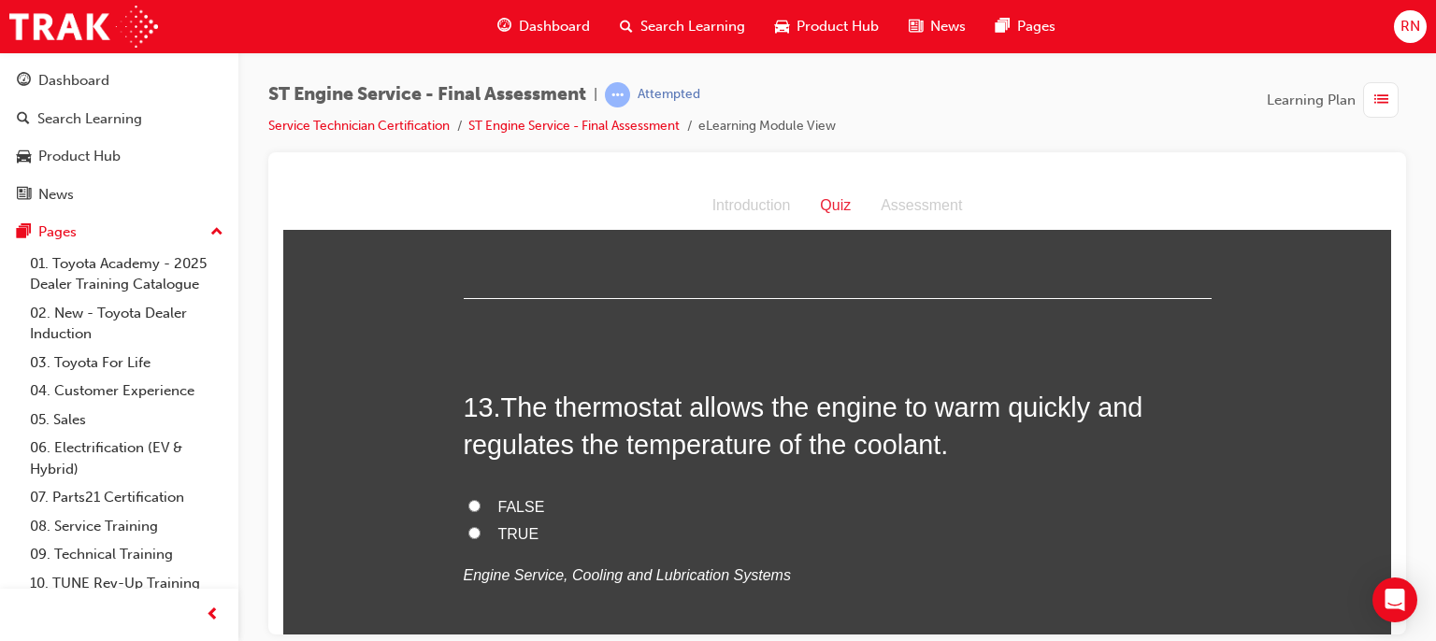
scroll to position [5048, 0]
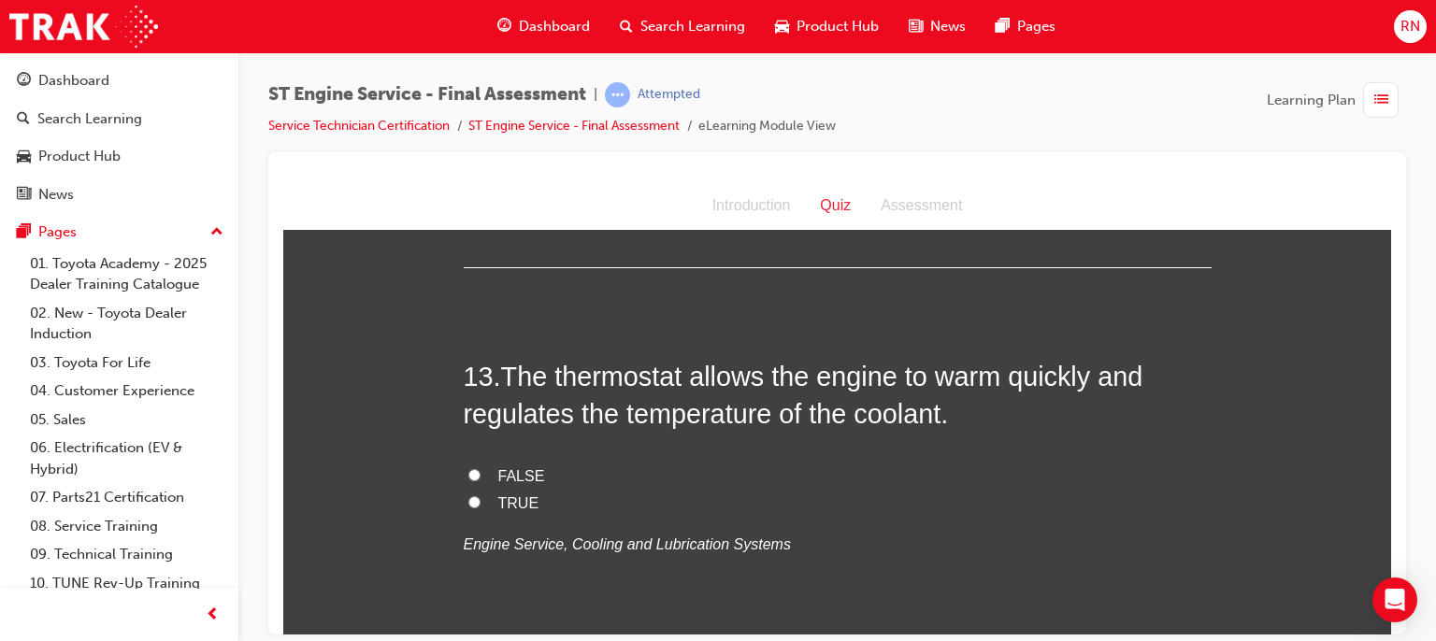
click at [468, 501] on input "TRUE" at bounding box center [474, 501] width 12 height 12
radio input "true"
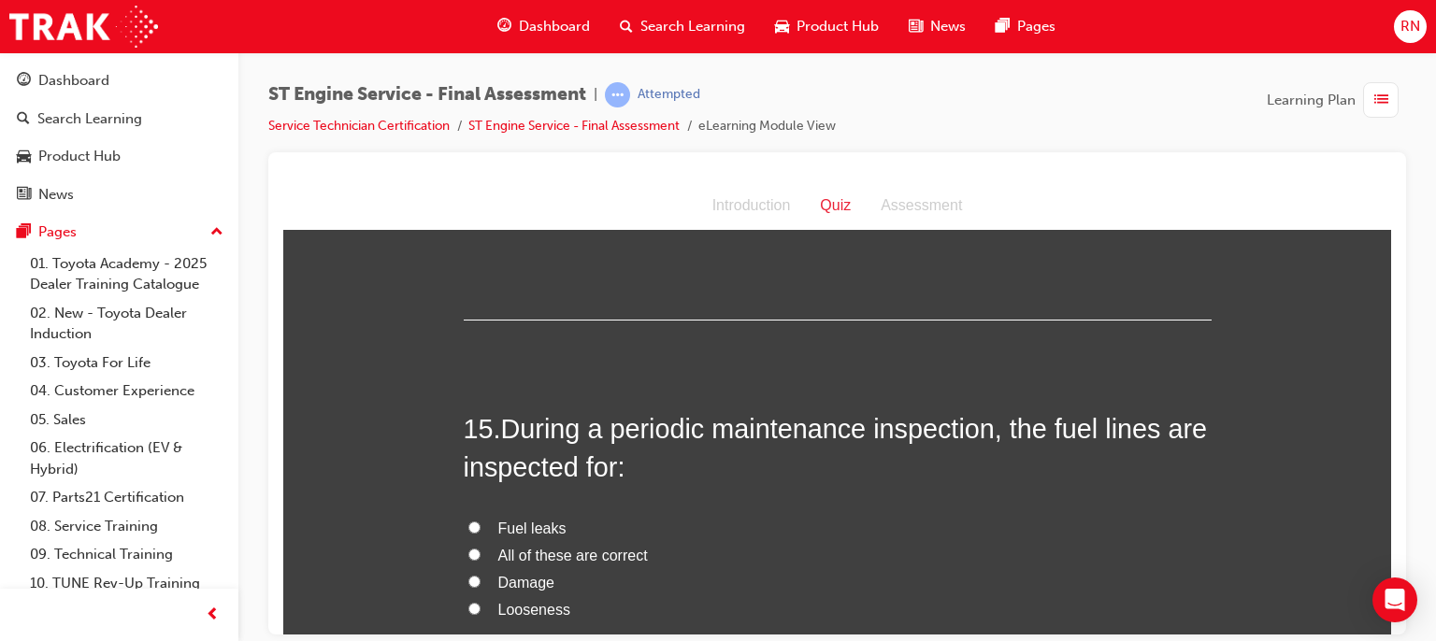
scroll to position [5834, 0]
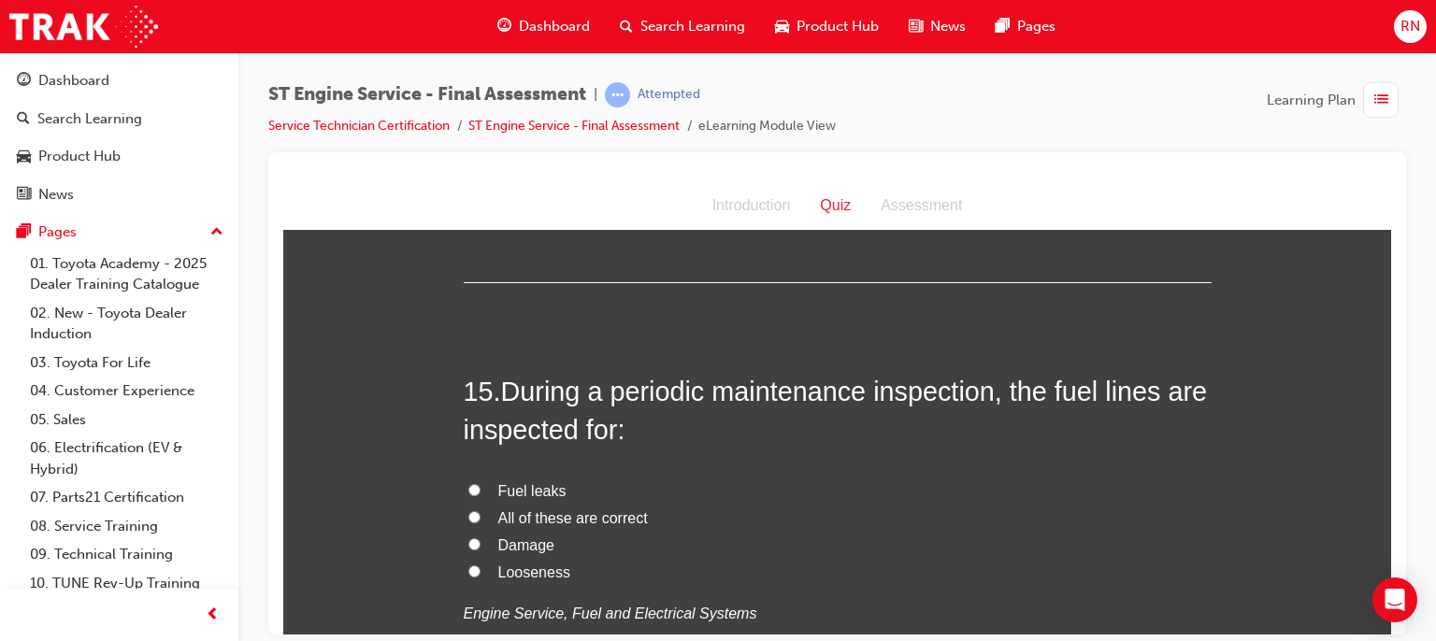
click at [468, 515] on input "All of these are correct" at bounding box center [474, 516] width 12 height 12
radio input "true"
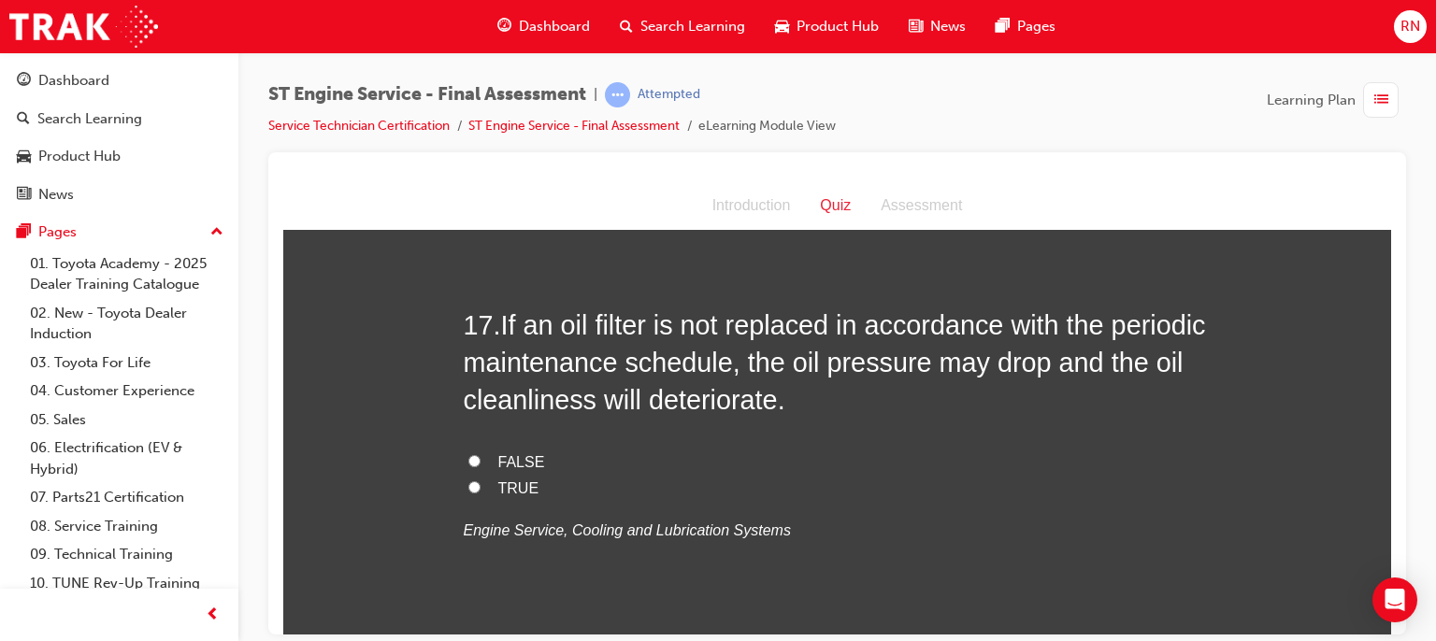
scroll to position [6760, 0]
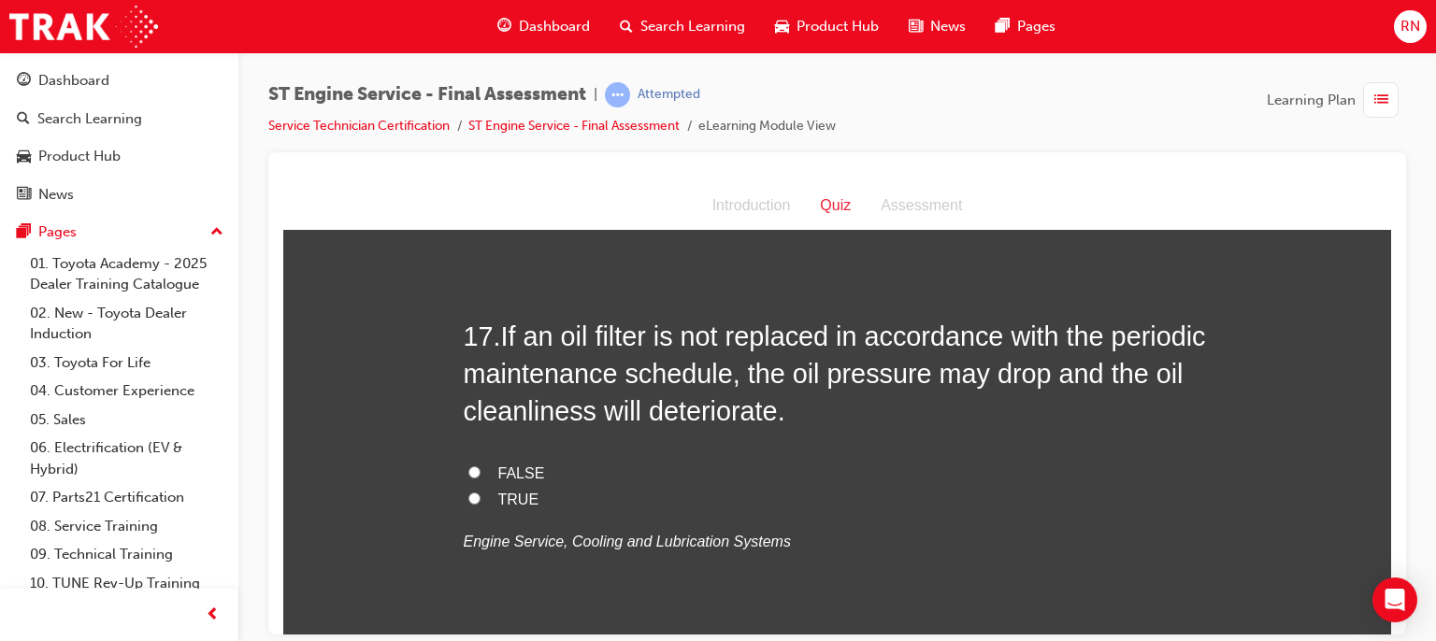
click at [468, 467] on input "FALSE" at bounding box center [474, 472] width 12 height 12
radio input "true"
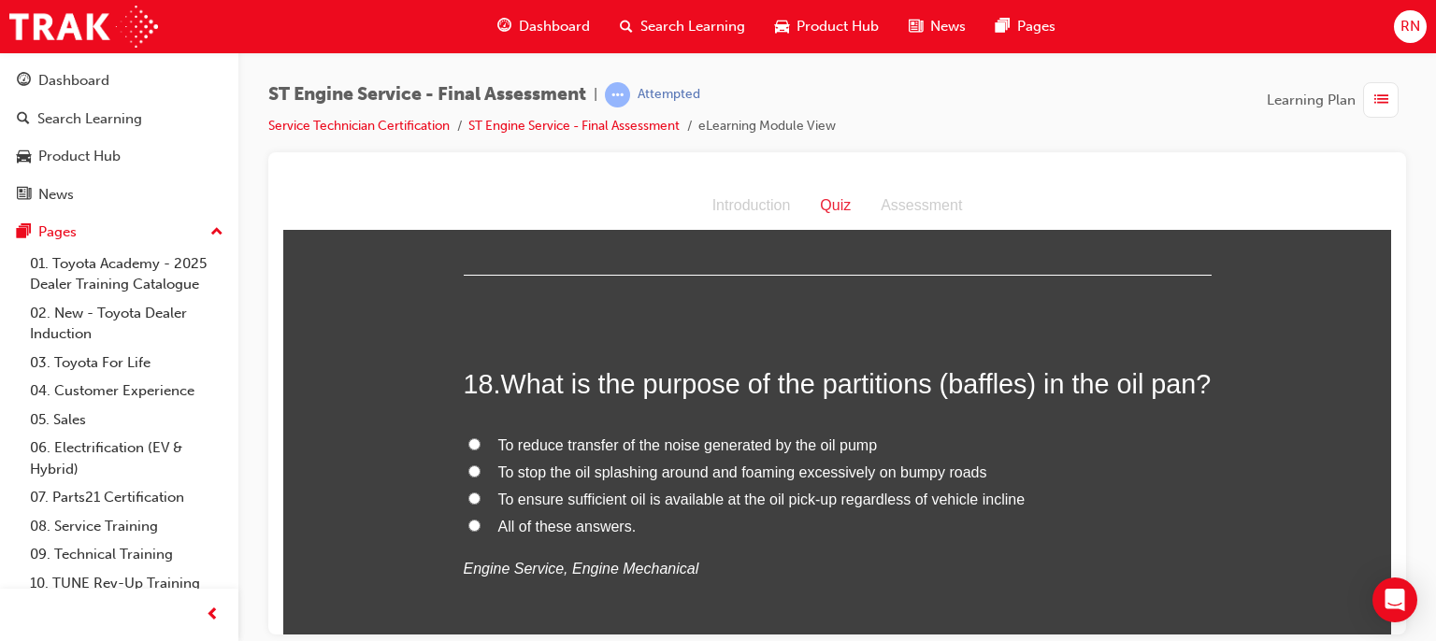
scroll to position [7134, 0]
click at [469, 447] on input "To reduce transfer of the noise generated by the oil pump" at bounding box center [474, 441] width 12 height 12
radio input "true"
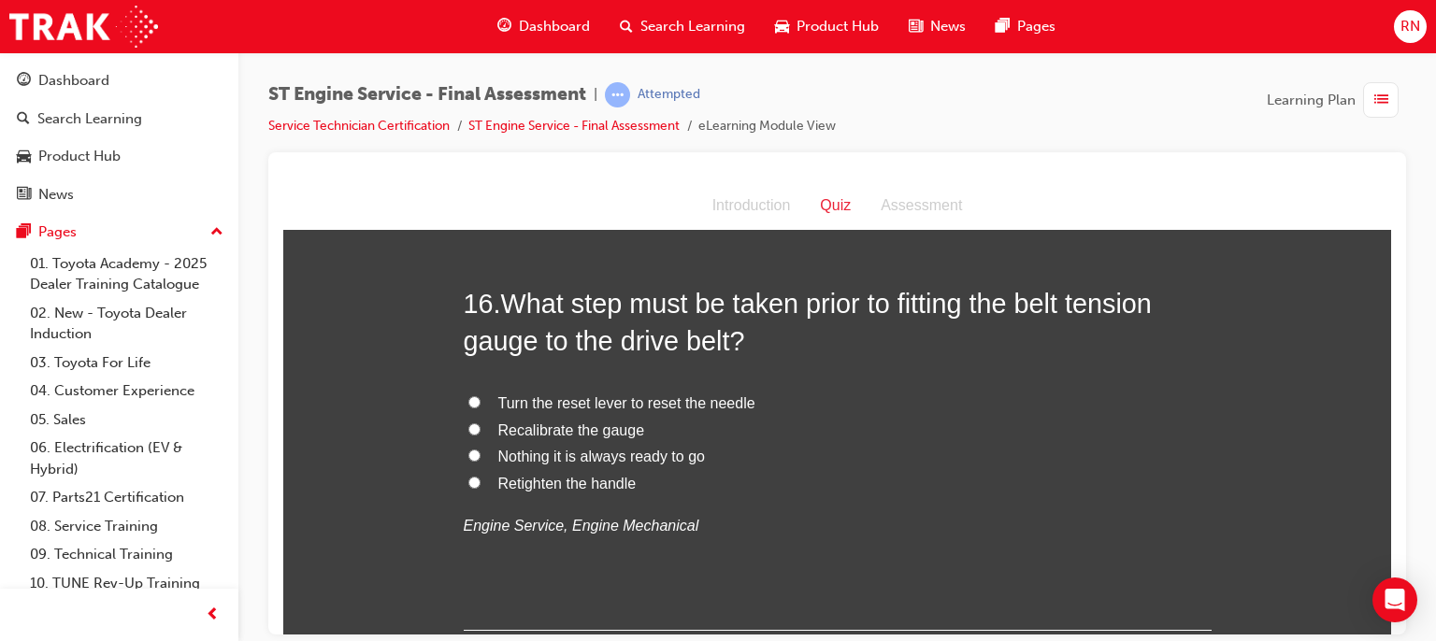
scroll to position [6348, 0]
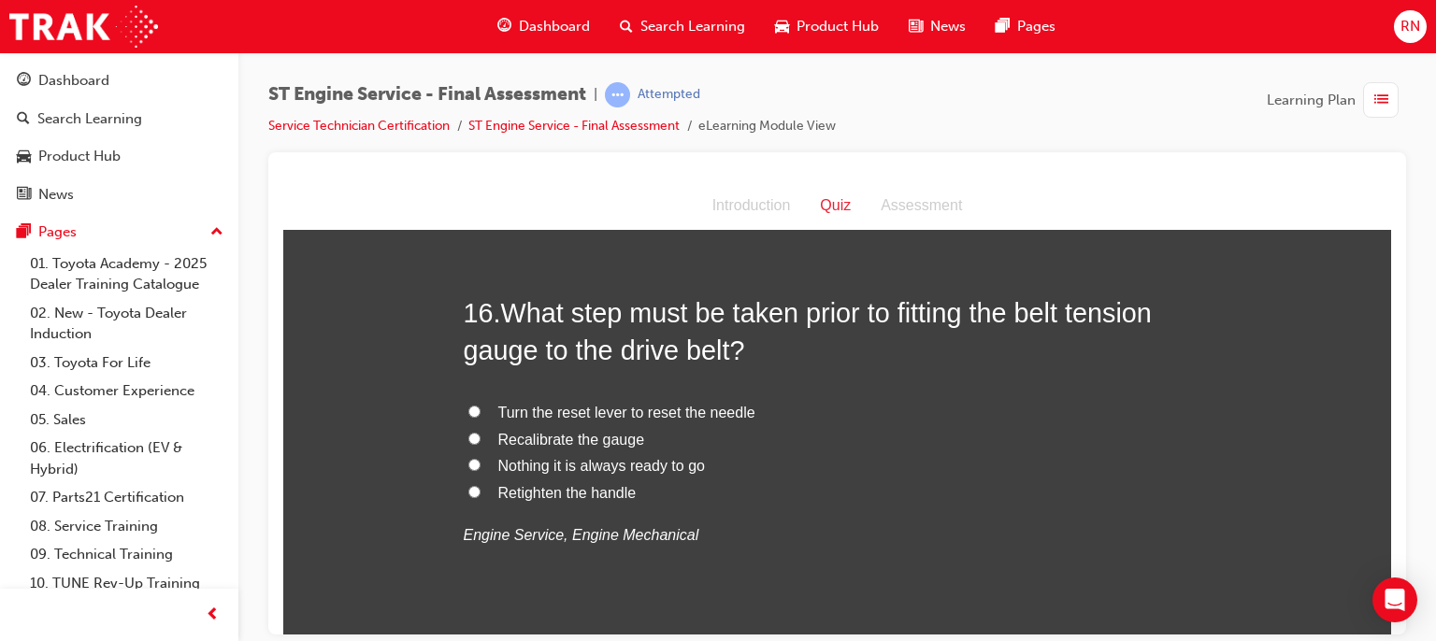
click at [468, 405] on input "Turn the reset lever to reset the needle" at bounding box center [474, 411] width 12 height 12
radio input "true"
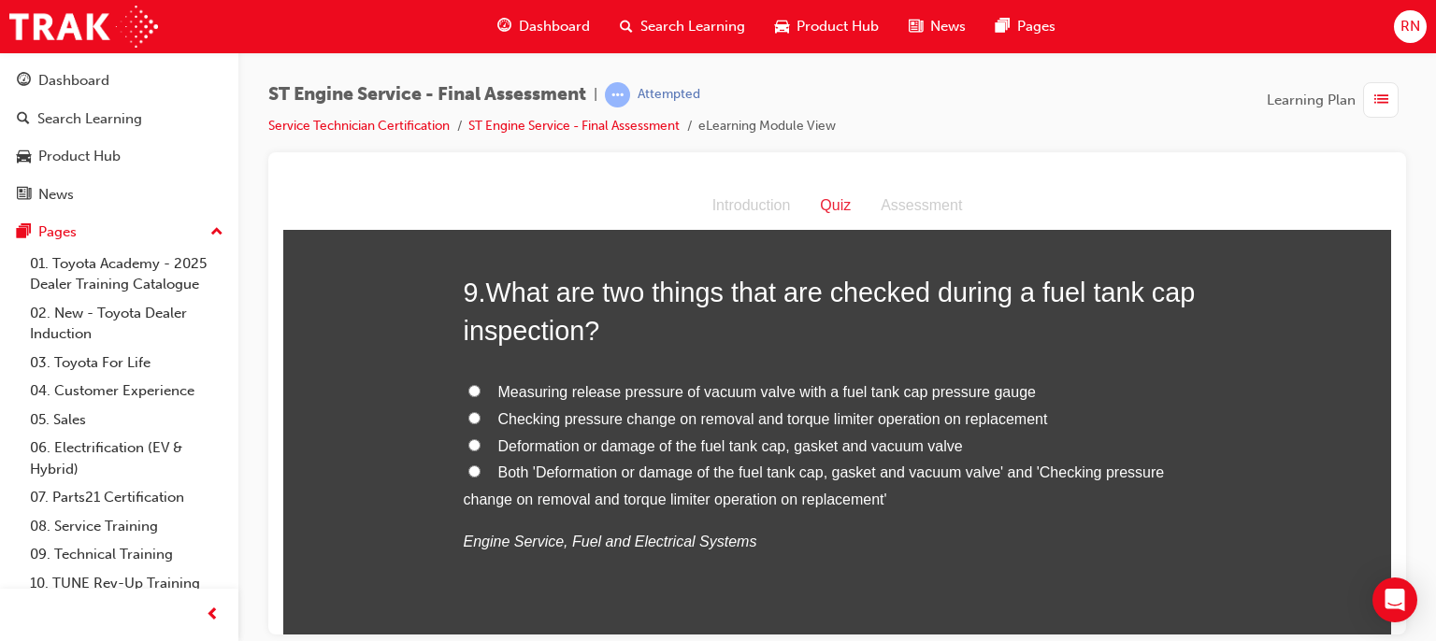
scroll to position [3405, 0]
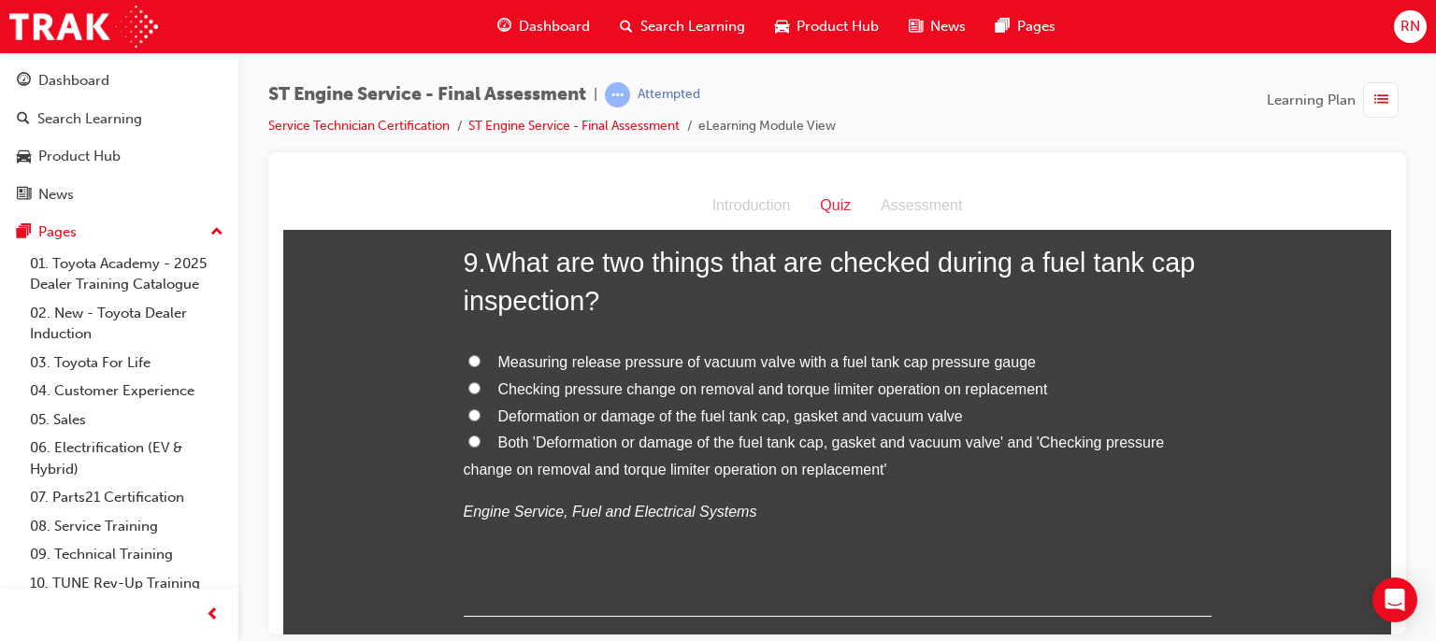
click at [747, 418] on span "Deformation or damage of the fuel tank cap, gasket and vacuum valve" at bounding box center [730, 416] width 465 height 16
click at [481, 418] on input "Deformation or damage of the fuel tank cap, gasket and vacuum valve" at bounding box center [474, 415] width 12 height 12
radio input "true"
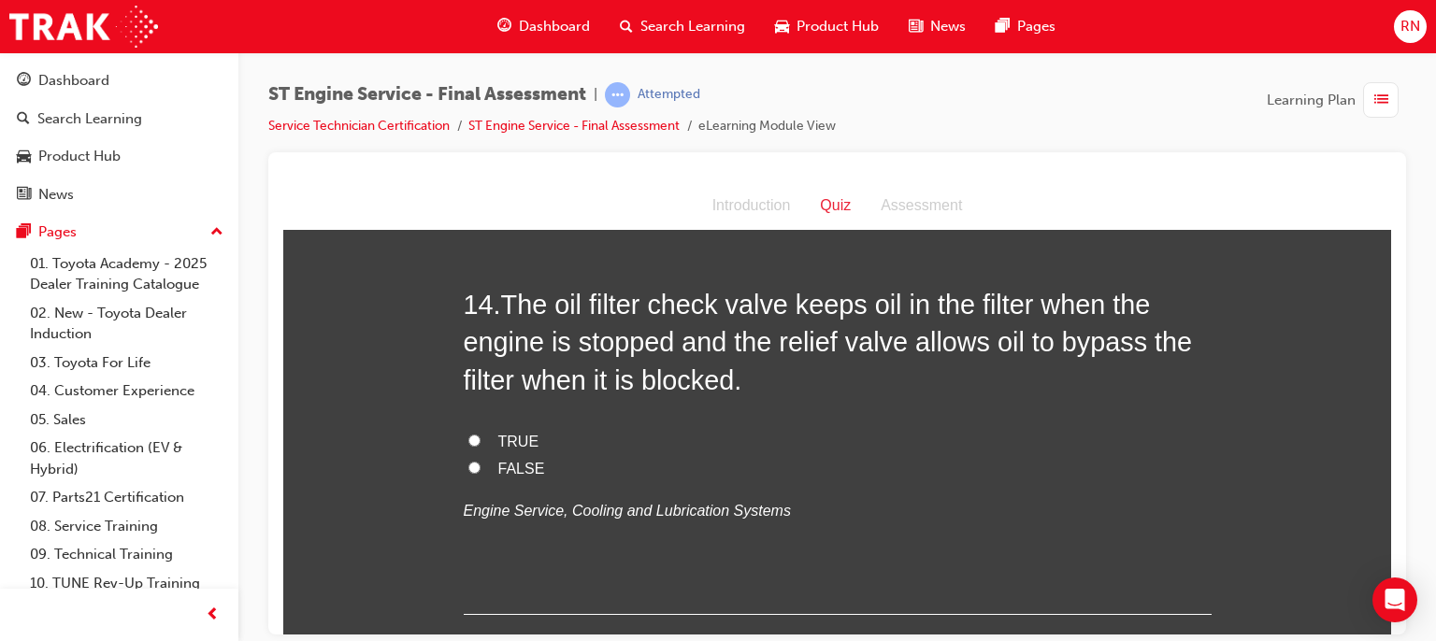
scroll to position [5460, 0]
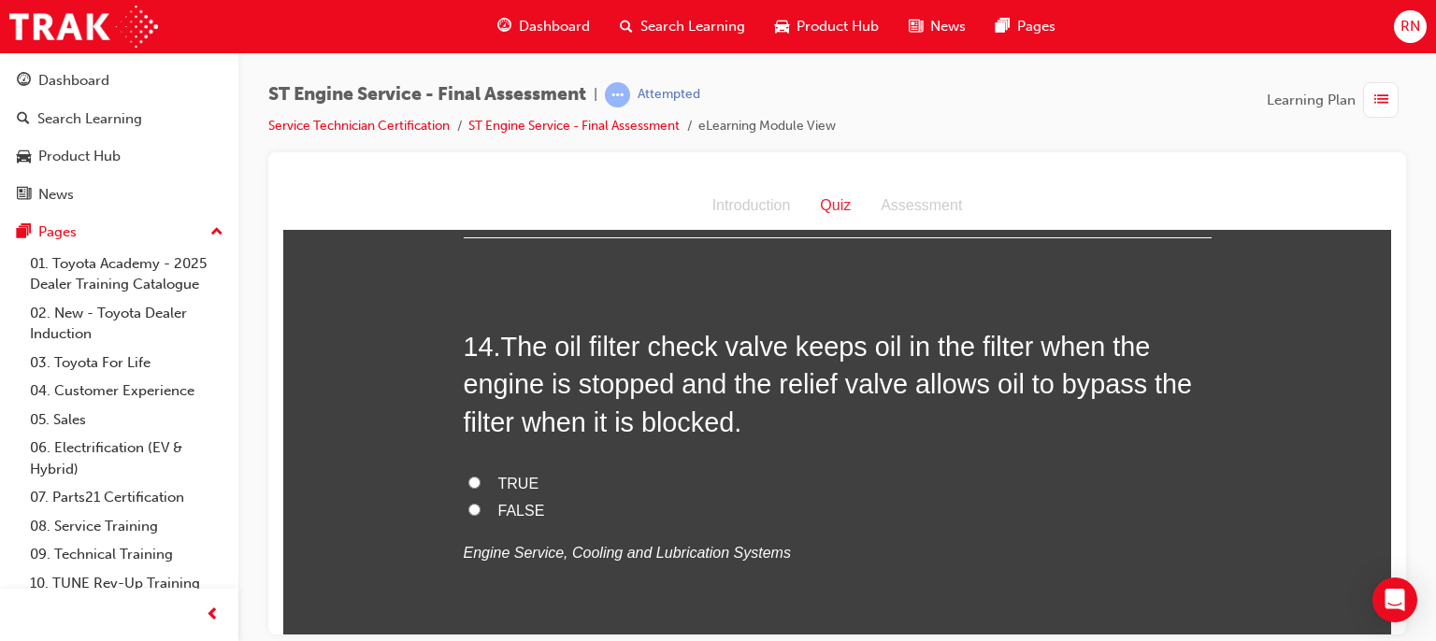
click at [471, 476] on input "TRUE" at bounding box center [474, 482] width 12 height 12
radio input "true"
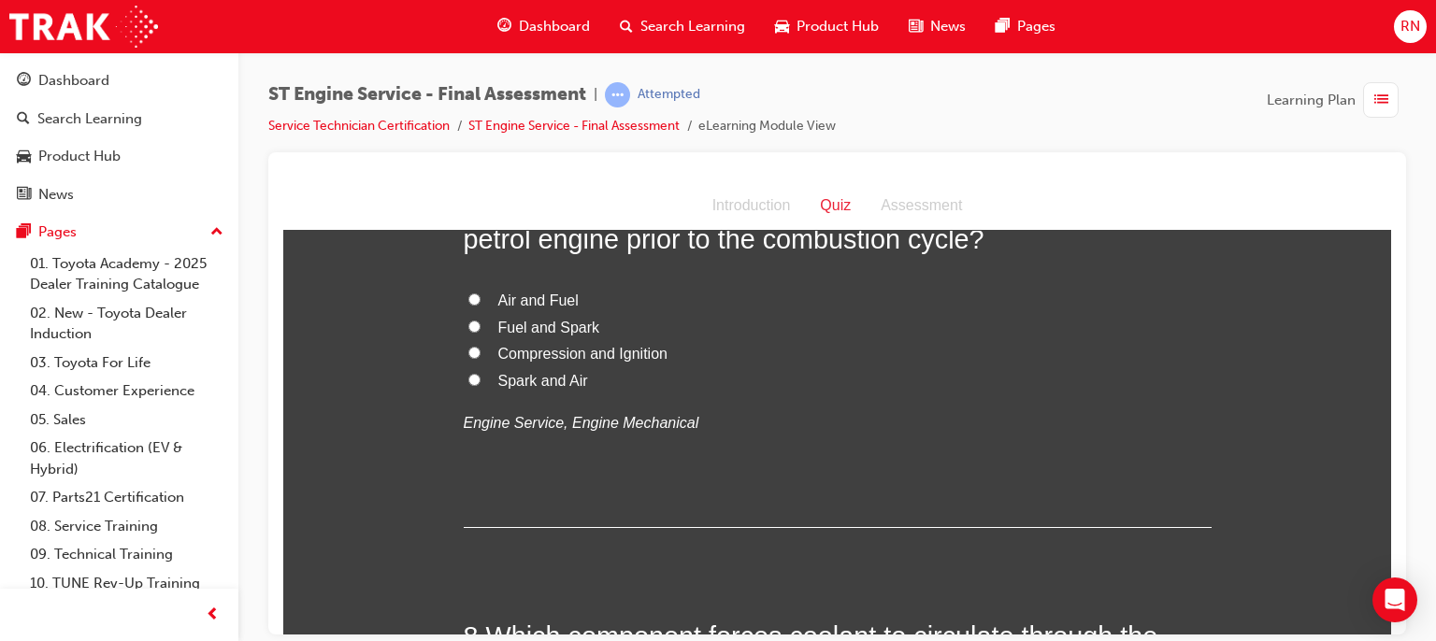
scroll to position [2201, 0]
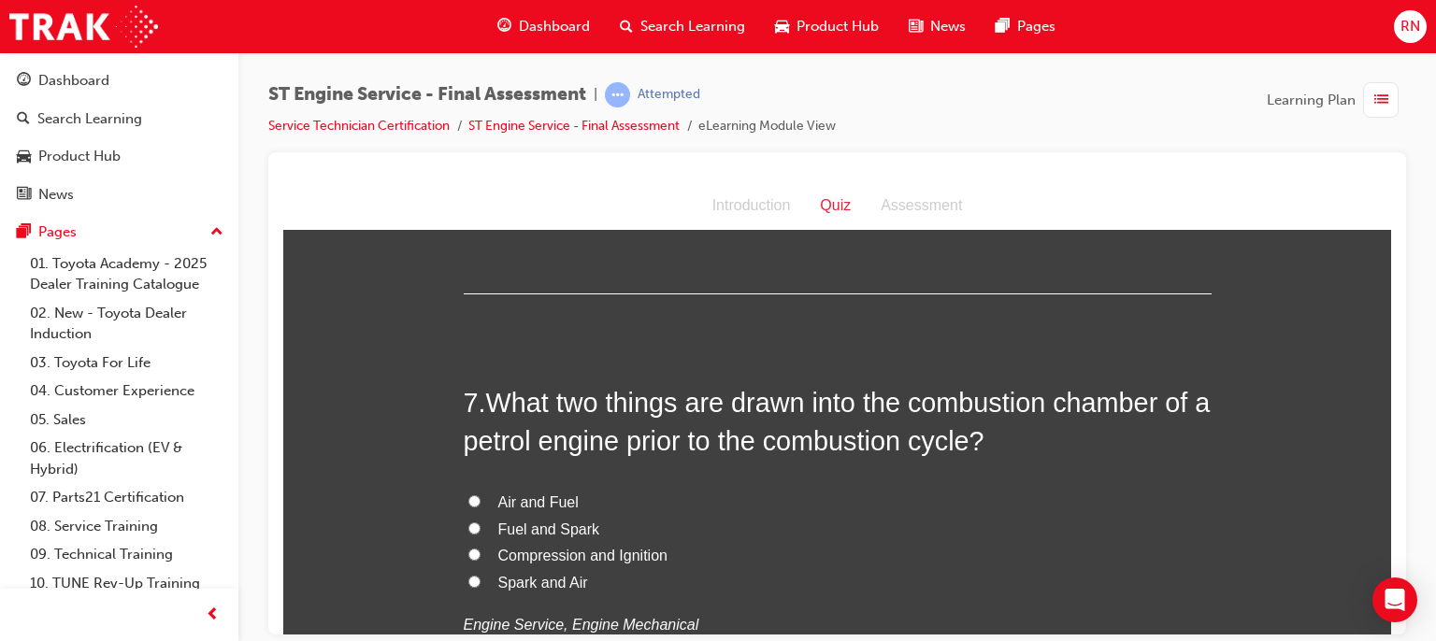
scroll to position [2425, 0]
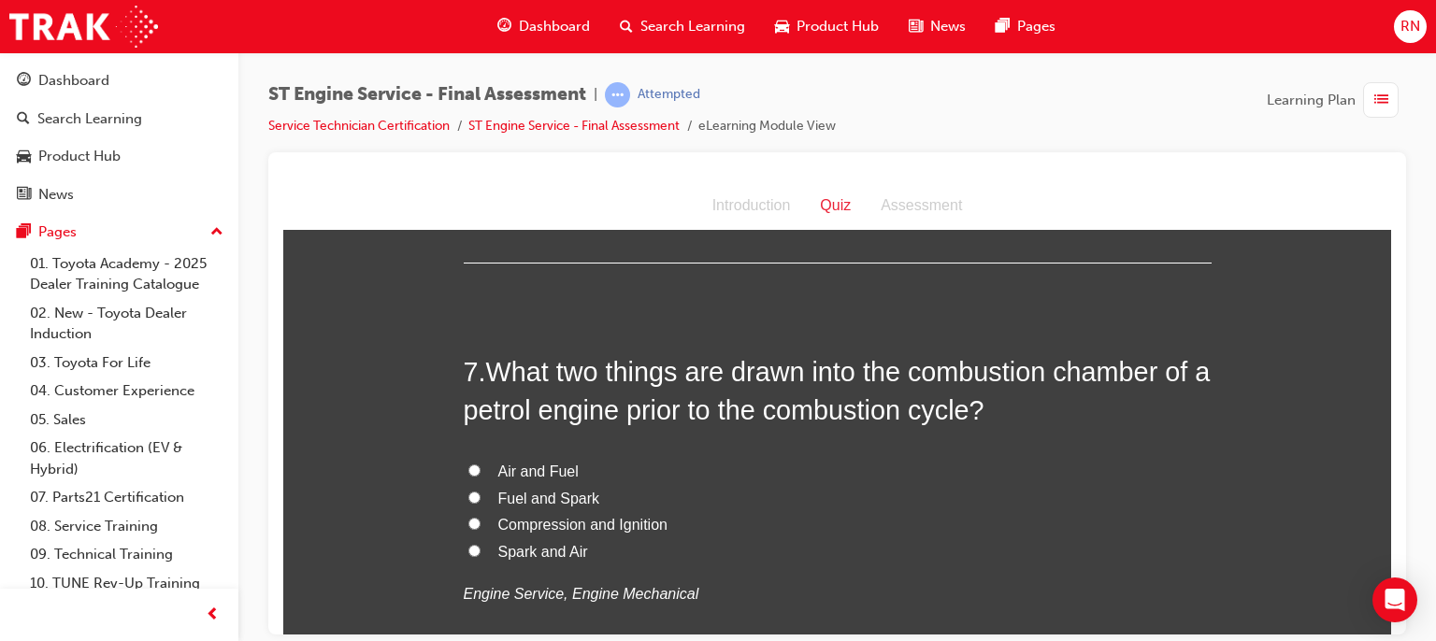
click at [524, 544] on span "Spark and Air" at bounding box center [543, 551] width 90 height 16
click at [481, 544] on input "Spark and Air" at bounding box center [474, 550] width 12 height 12
radio input "true"
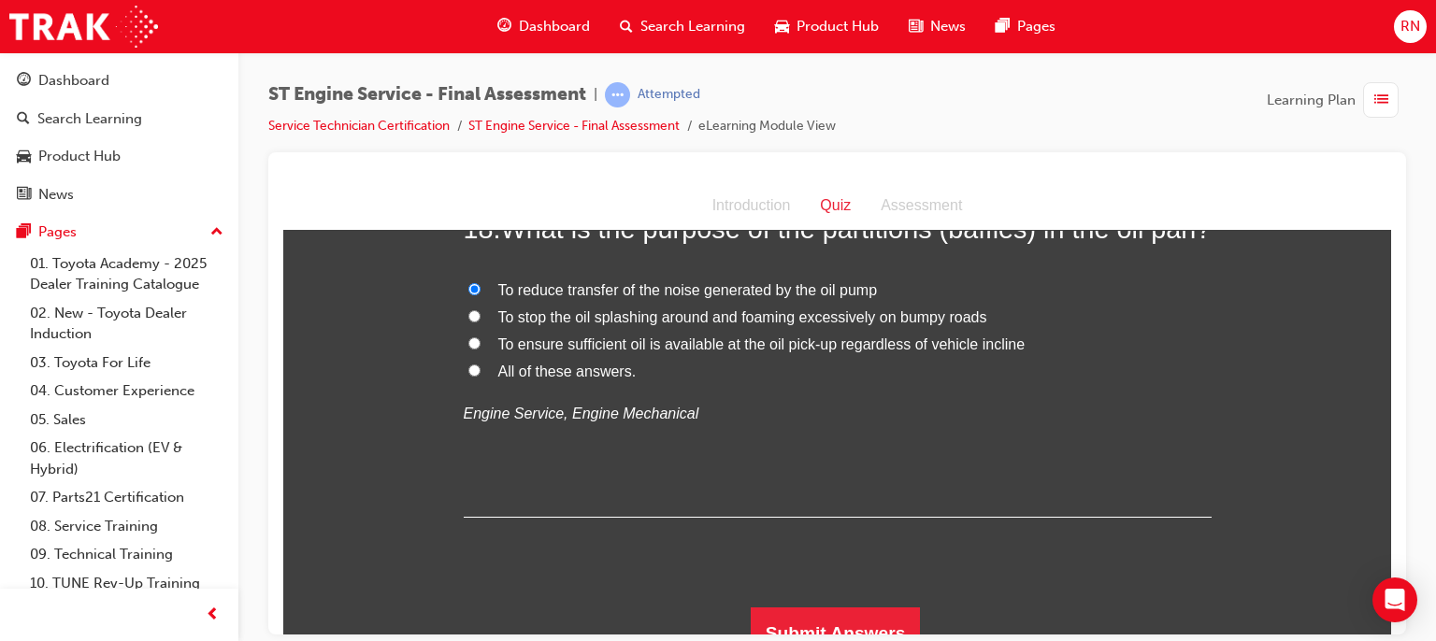
scroll to position [7345, 0]
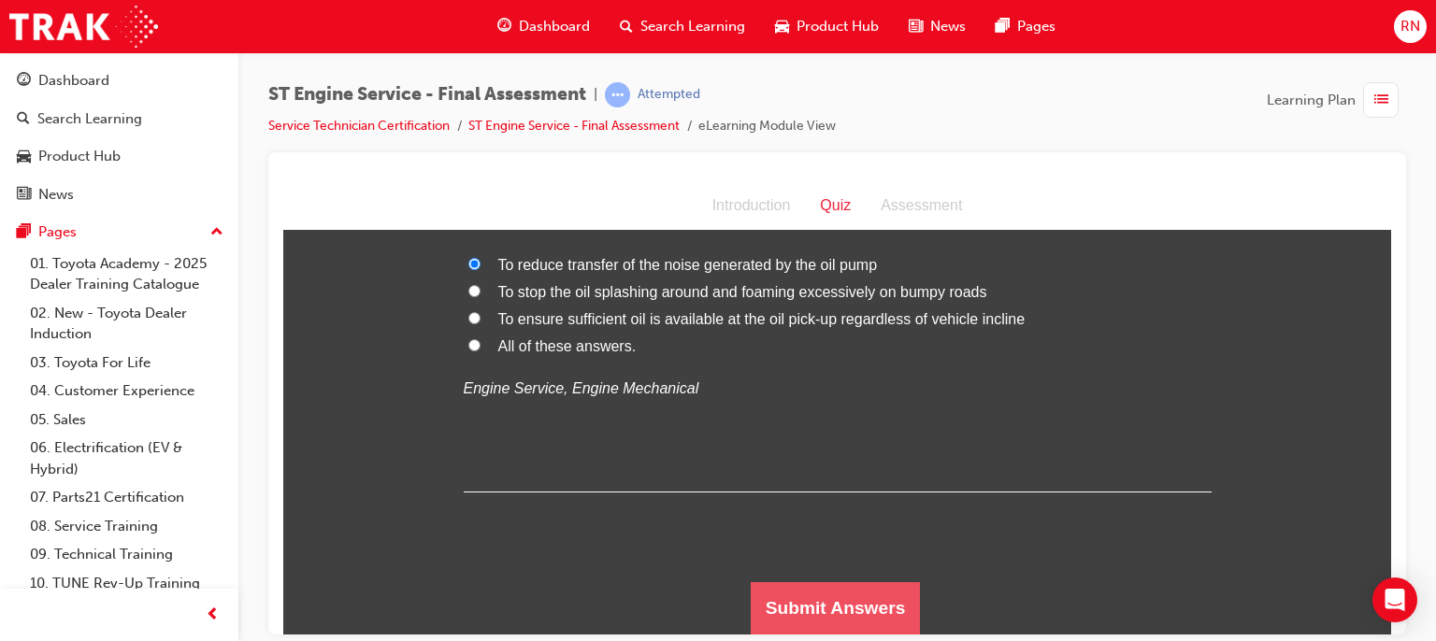
click at [806, 602] on button "Submit Answers" at bounding box center [836, 608] width 170 height 52
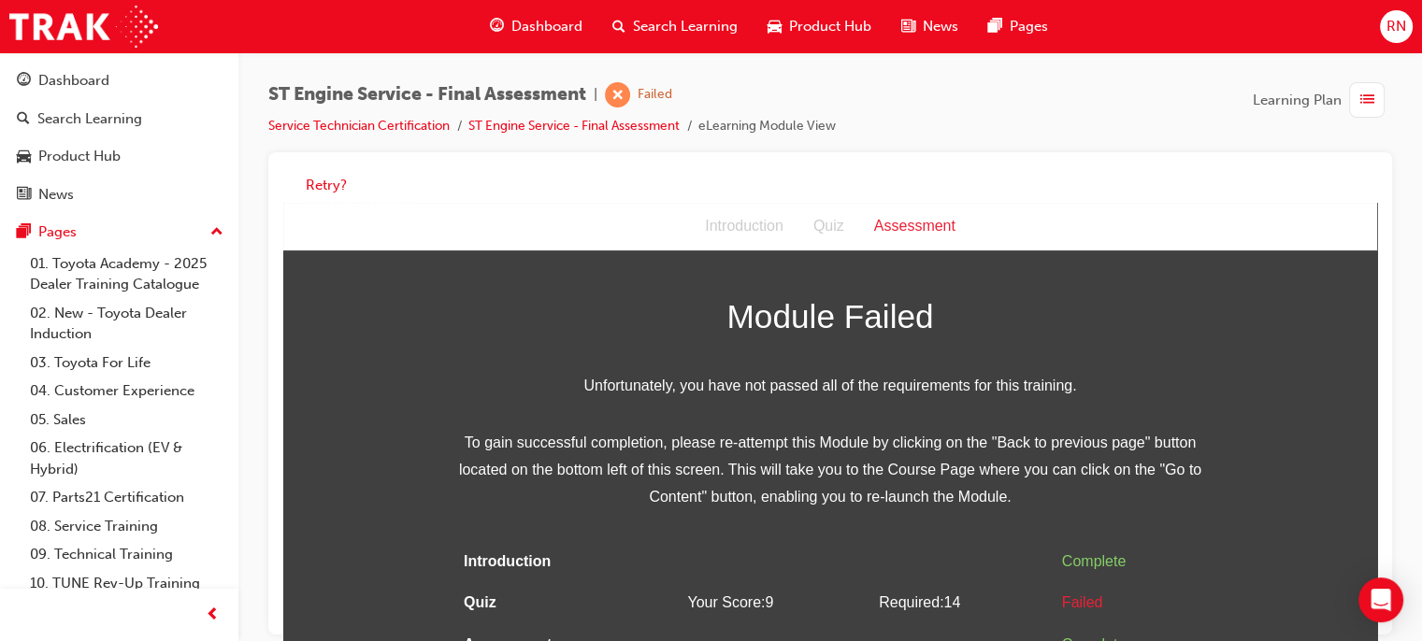
scroll to position [37, 0]
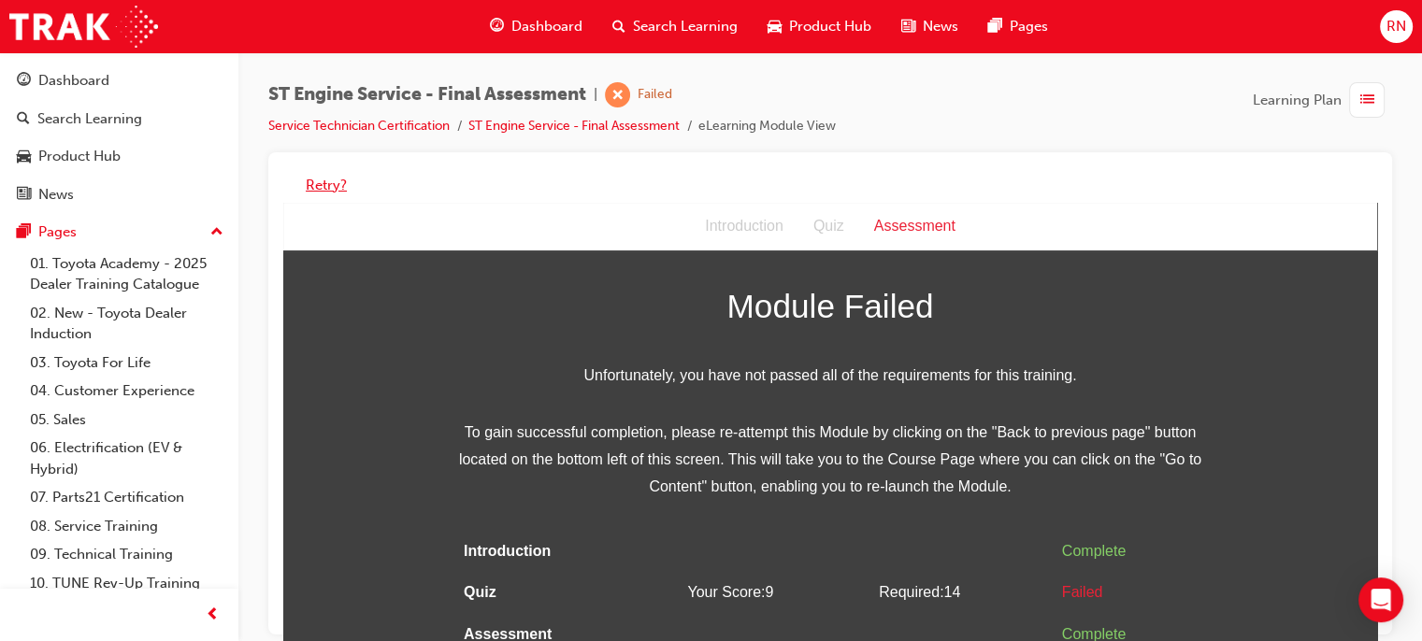
click at [329, 186] on button "Retry?" at bounding box center [326, 186] width 41 height 22
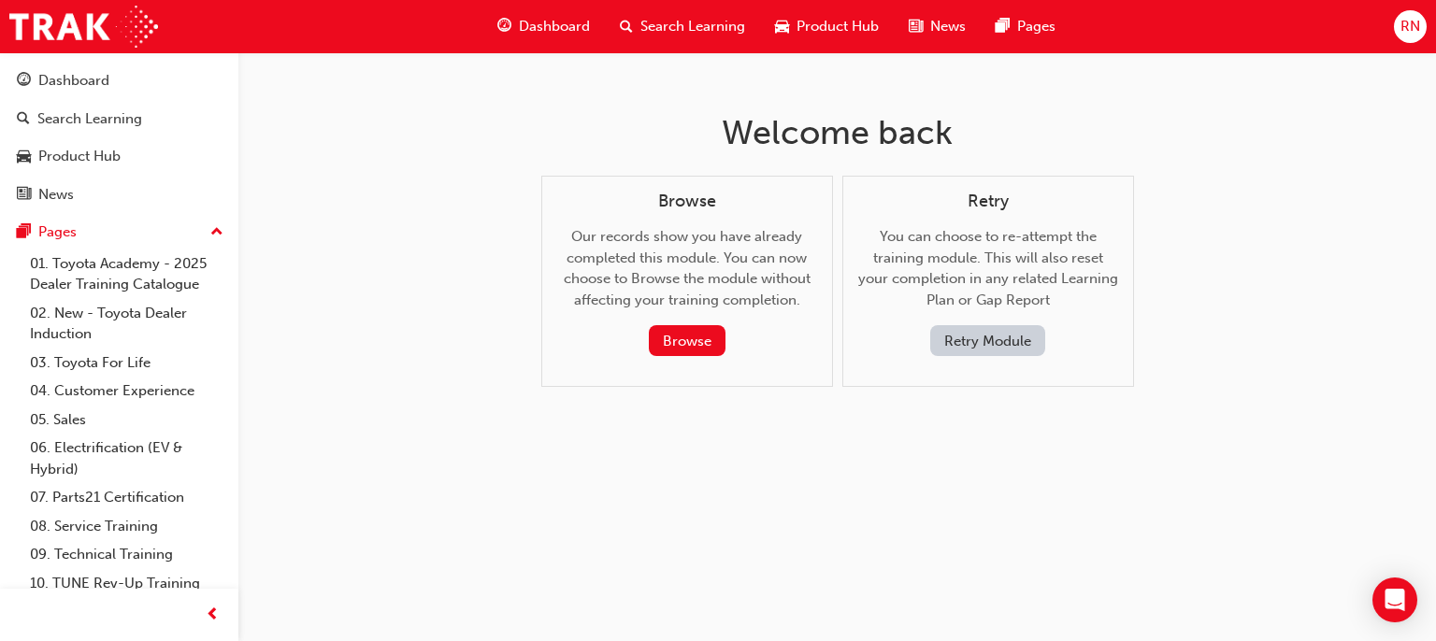
click at [1017, 333] on button "Retry Module" at bounding box center [987, 340] width 115 height 31
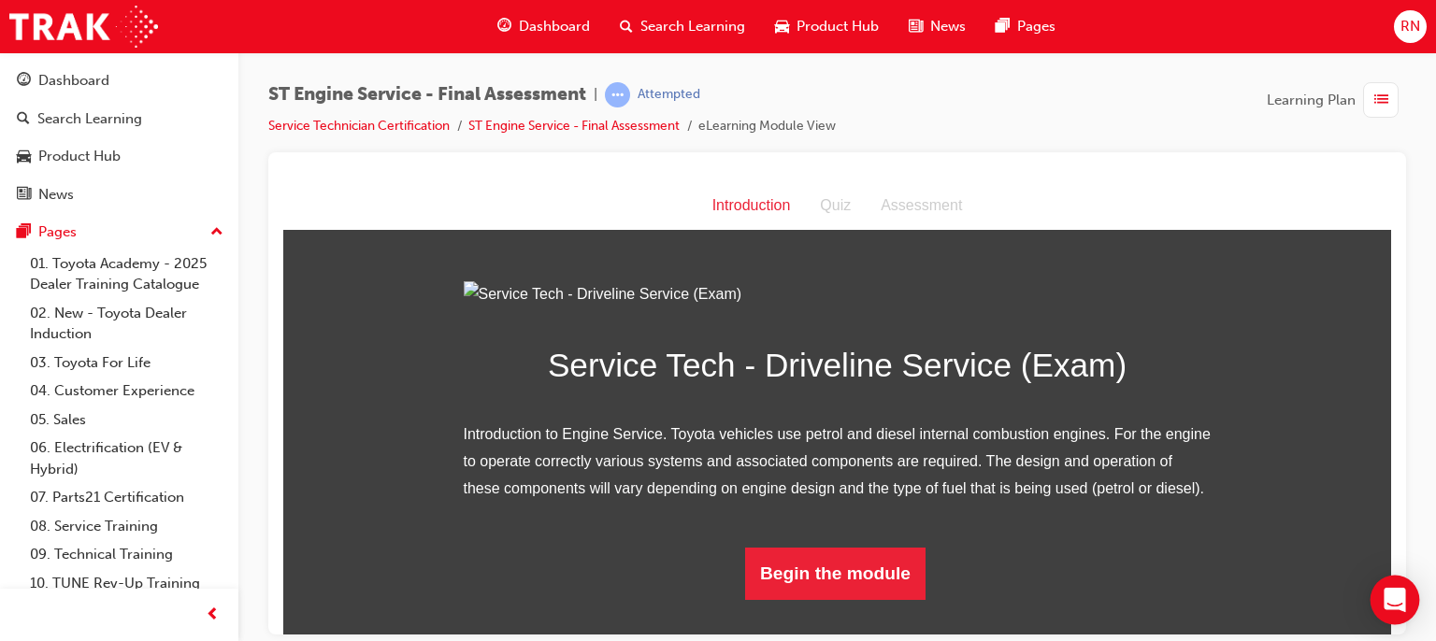
scroll to position [150, 0]
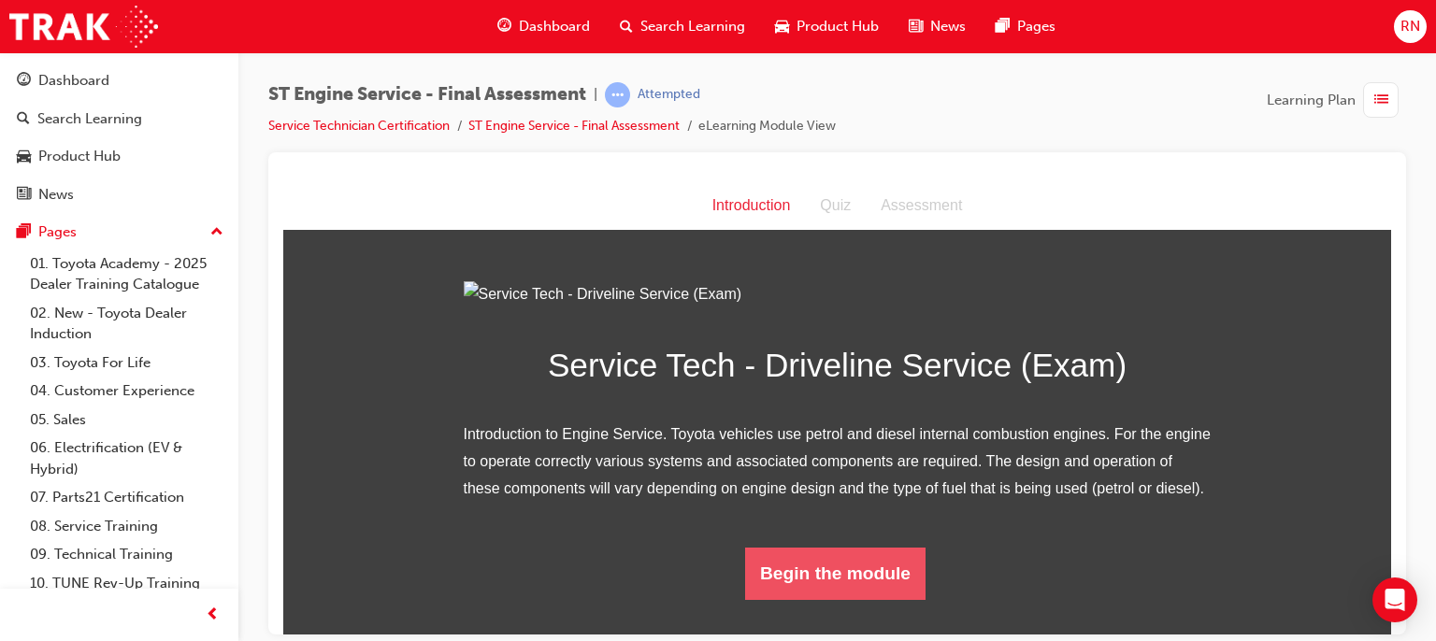
click at [834, 599] on button "Begin the module" at bounding box center [835, 573] width 180 height 52
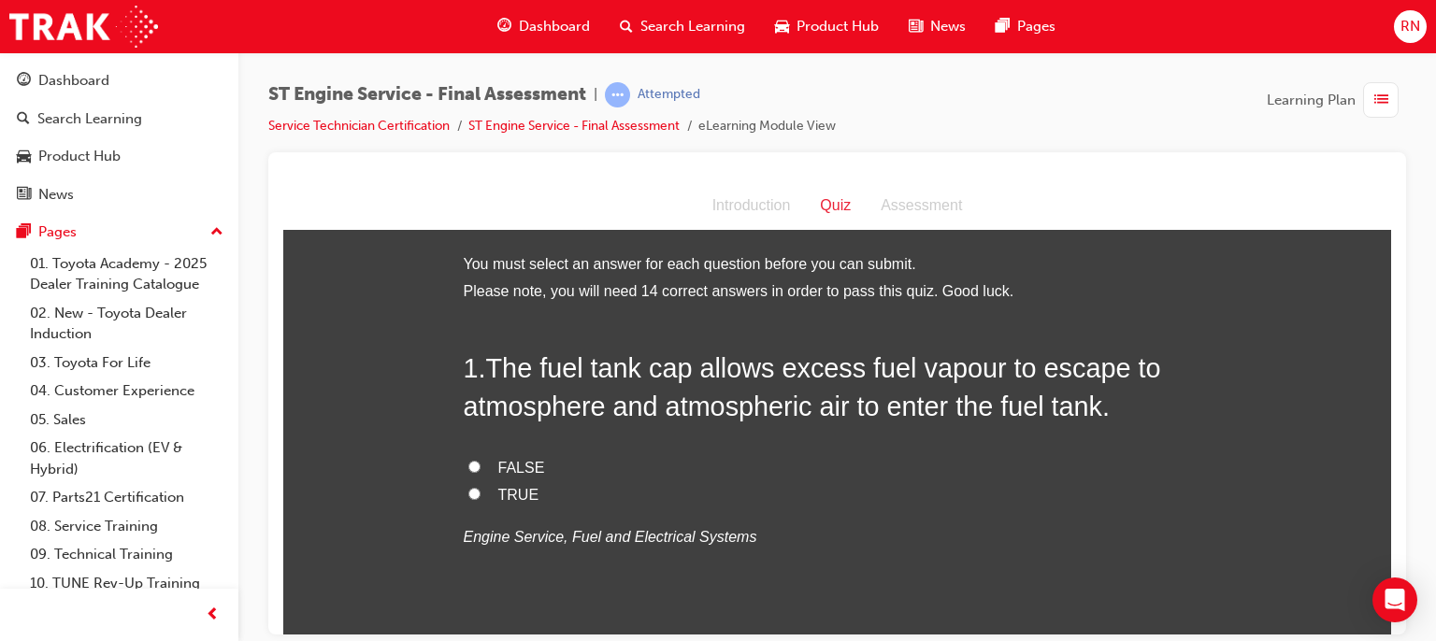
click at [470, 482] on label "TRUE" at bounding box center [838, 494] width 748 height 27
click at [470, 487] on input "TRUE" at bounding box center [474, 493] width 12 height 12
radio input "true"
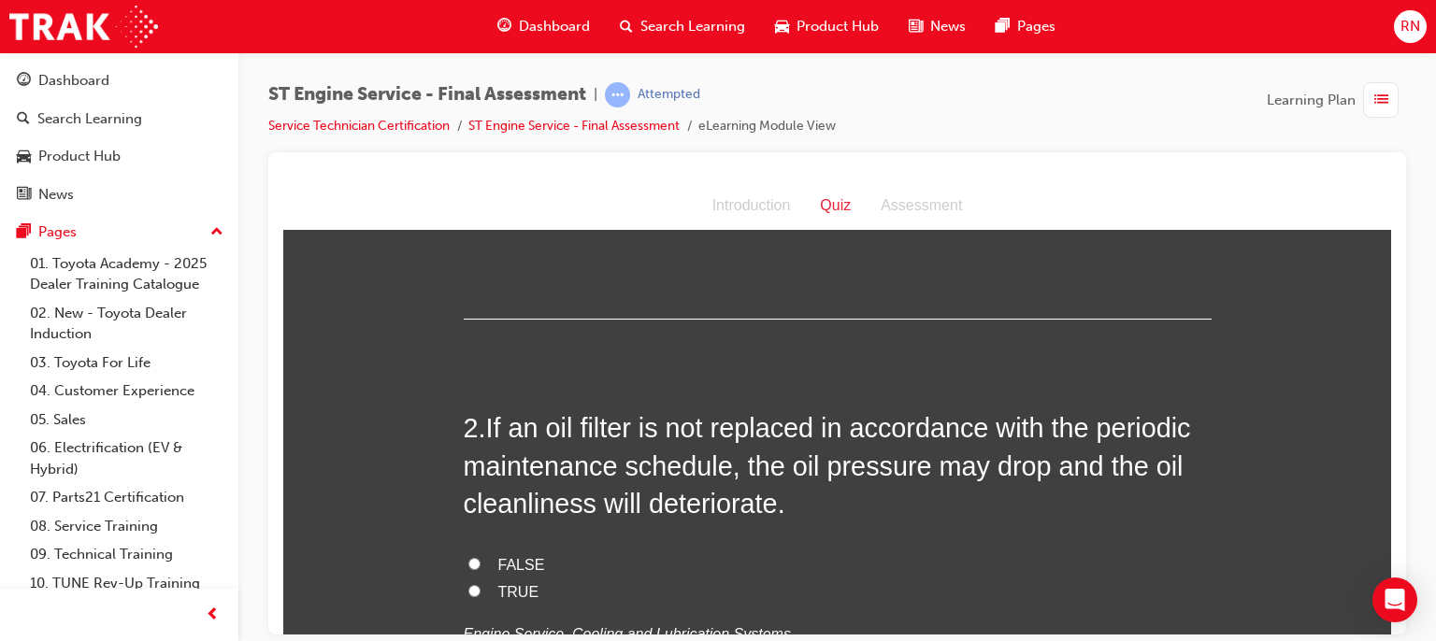
scroll to position [337, 0]
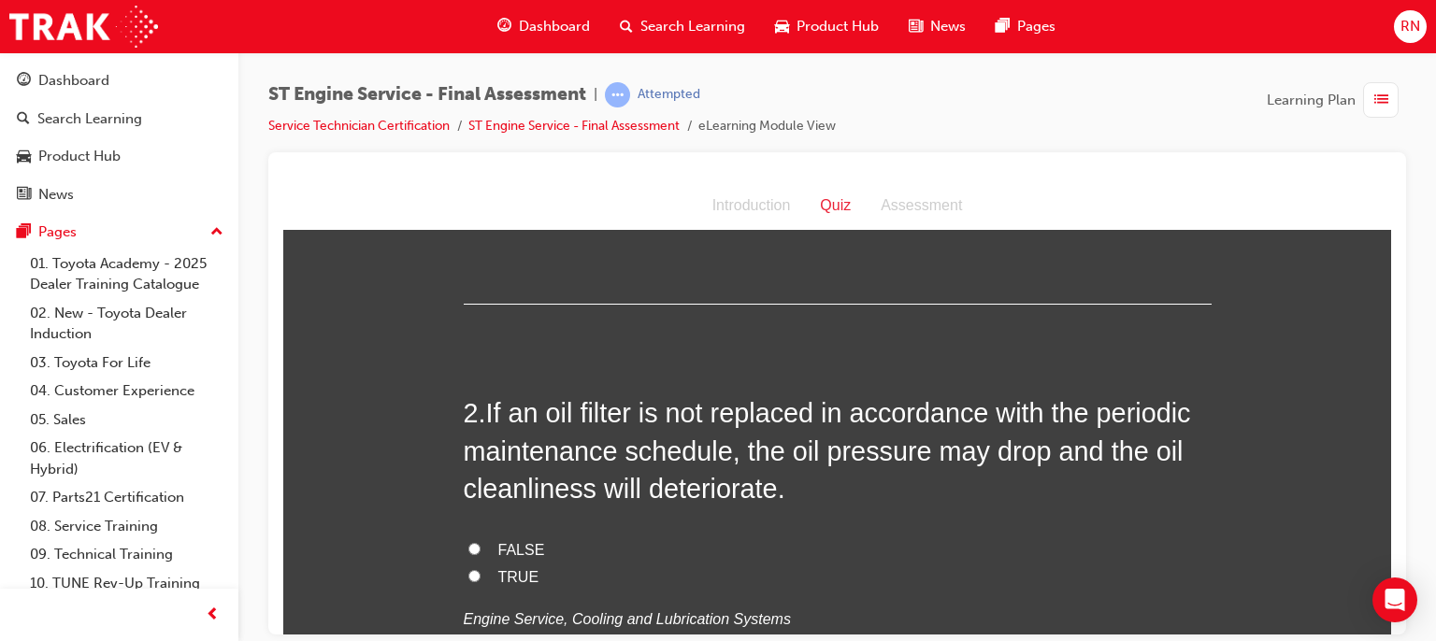
click at [468, 576] on input "TRUE" at bounding box center [474, 575] width 12 height 12
radio input "true"
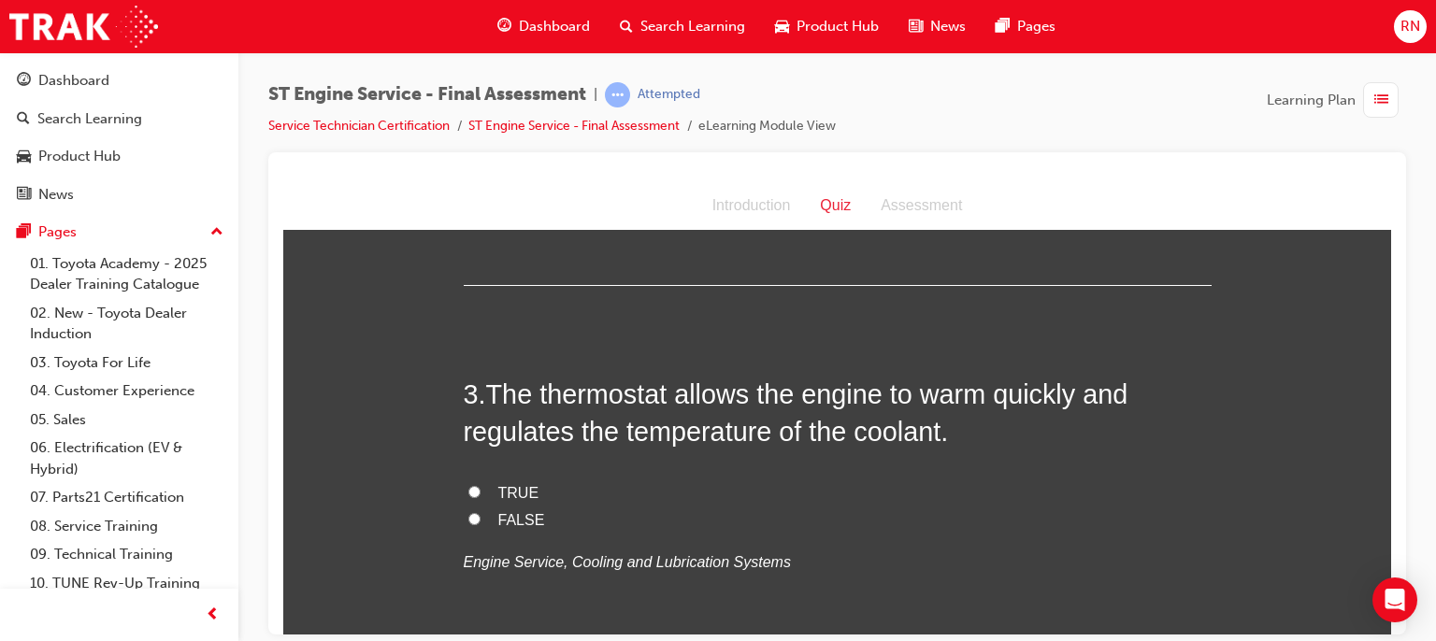
scroll to position [785, 0]
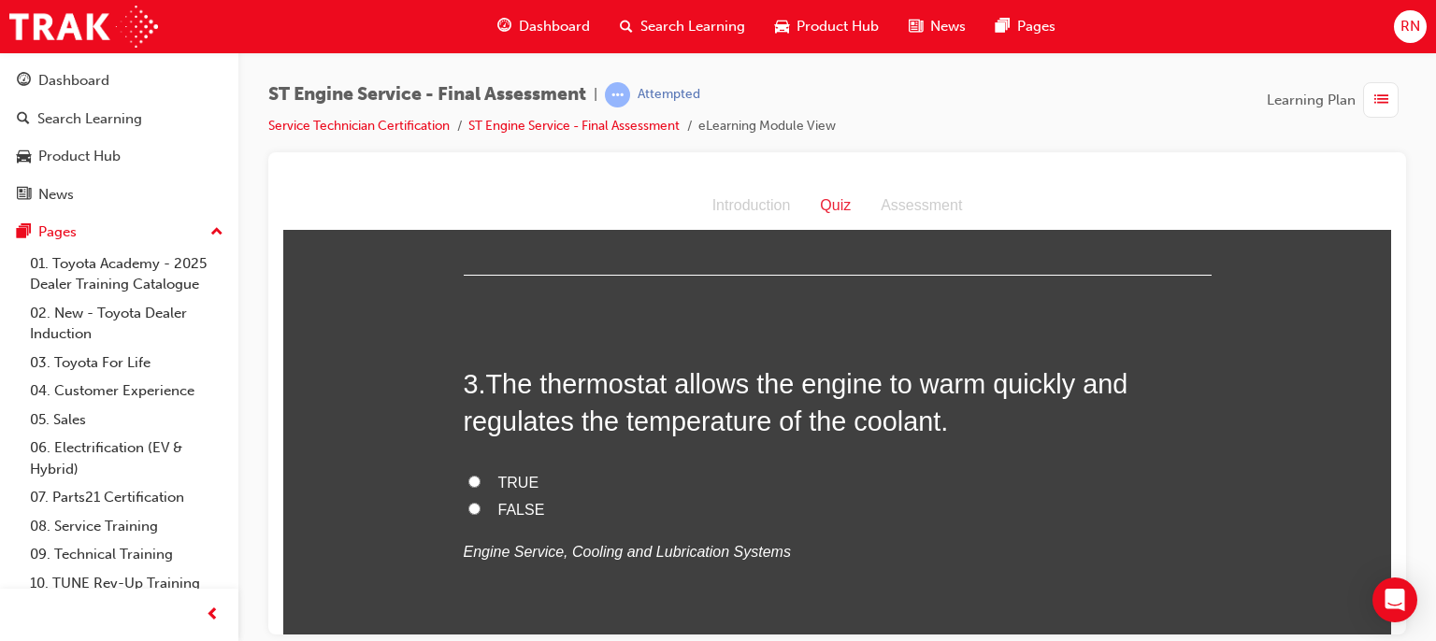
click at [468, 481] on input "TRUE" at bounding box center [474, 481] width 12 height 12
radio input "true"
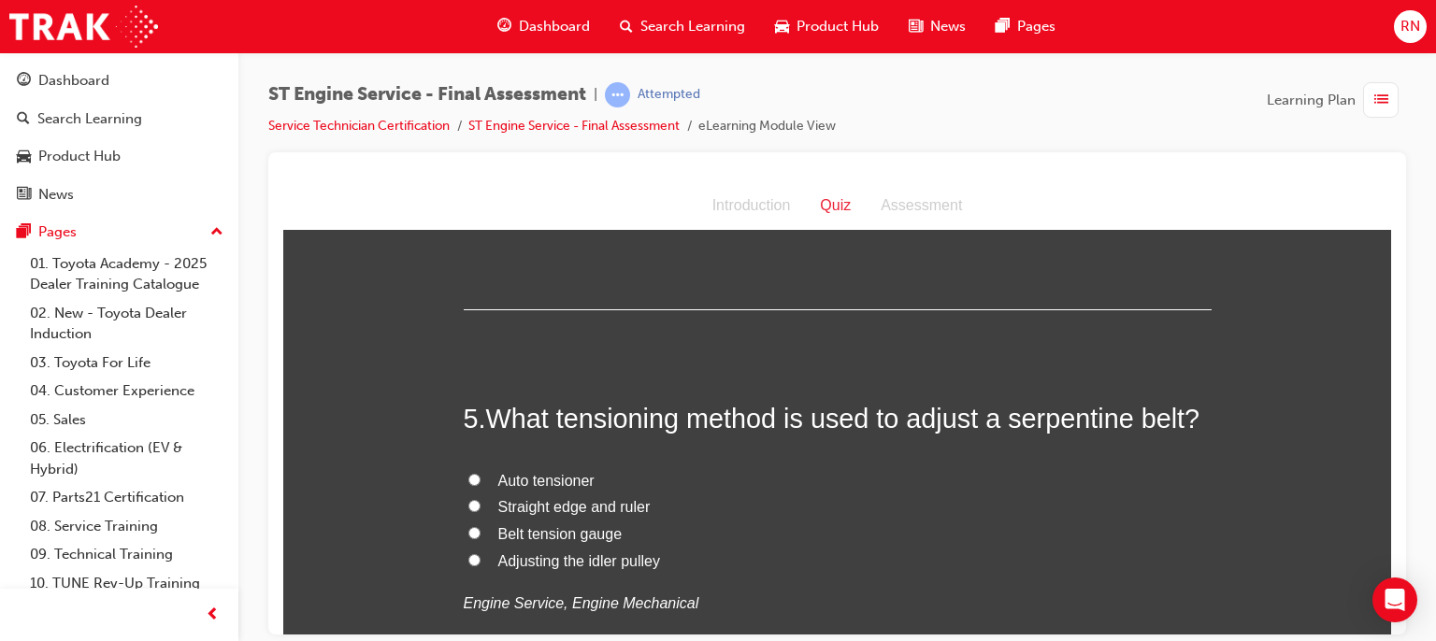
scroll to position [1571, 0]
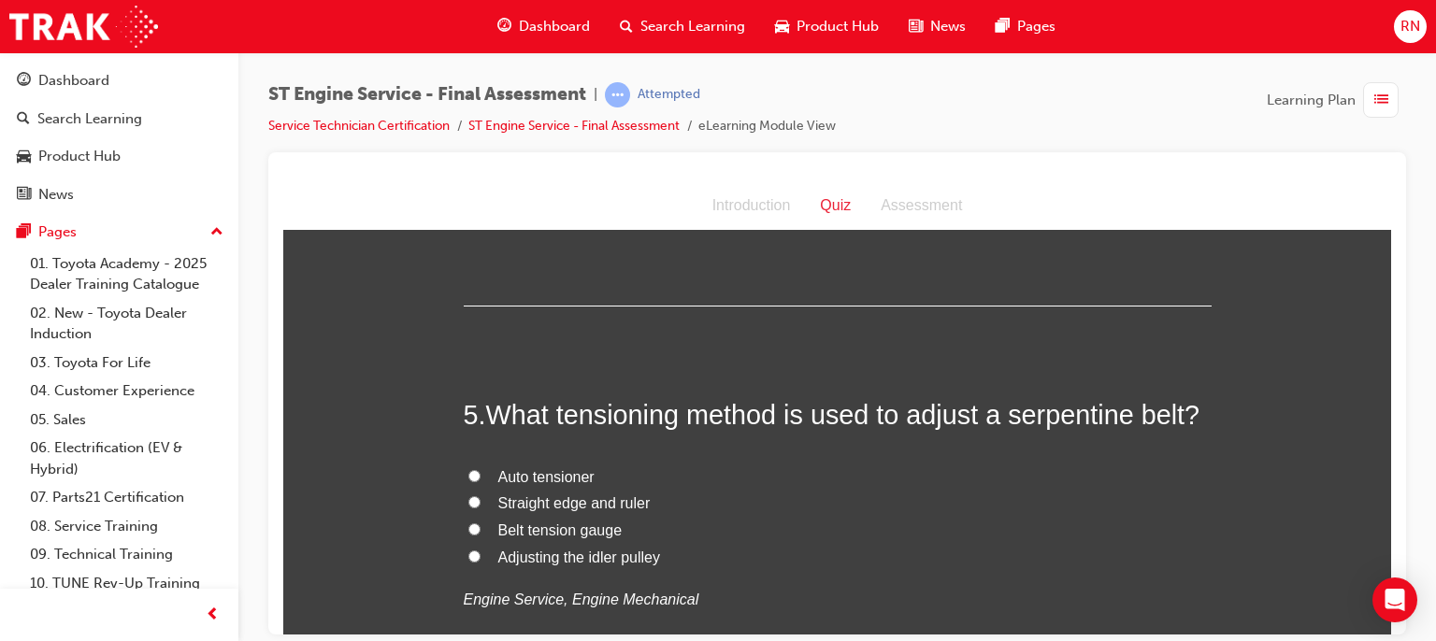
click at [471, 525] on input "Belt tension gauge" at bounding box center [474, 529] width 12 height 12
radio input "true"
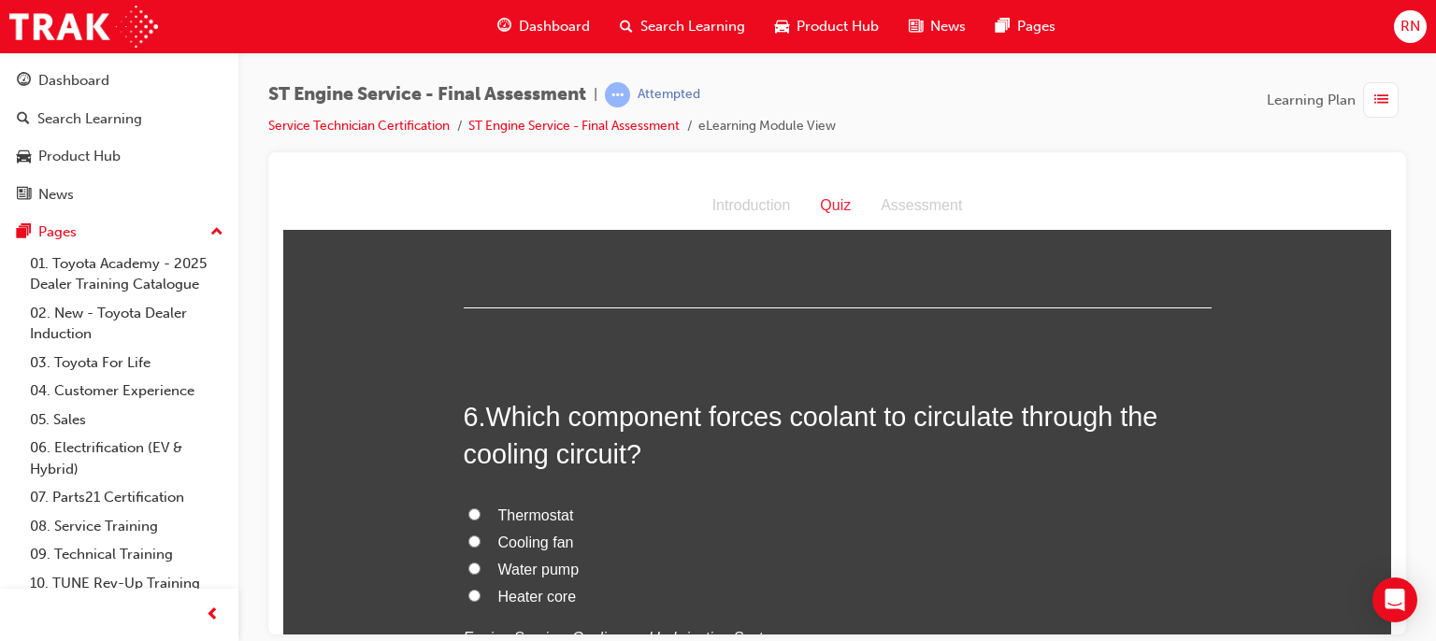
scroll to position [1982, 0]
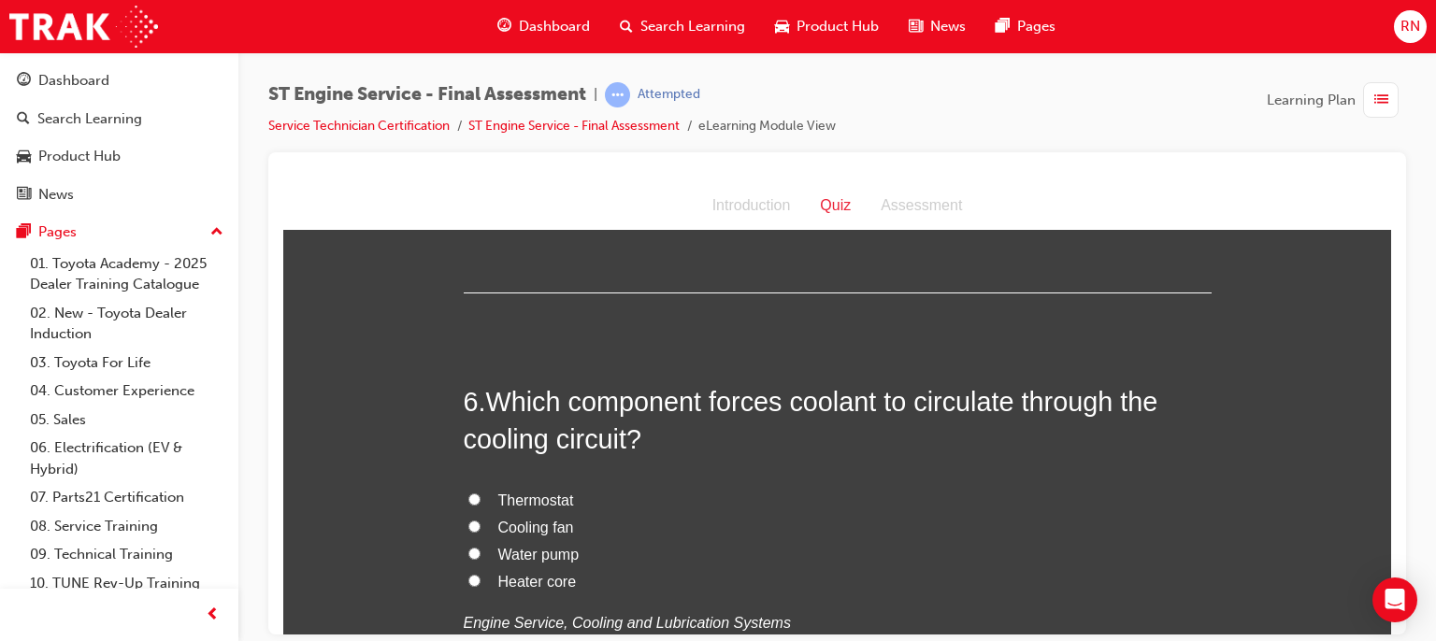
click at [469, 558] on label "Water pump" at bounding box center [838, 554] width 748 height 27
click at [469, 558] on input "Water pump" at bounding box center [474, 553] width 12 height 12
radio input "true"
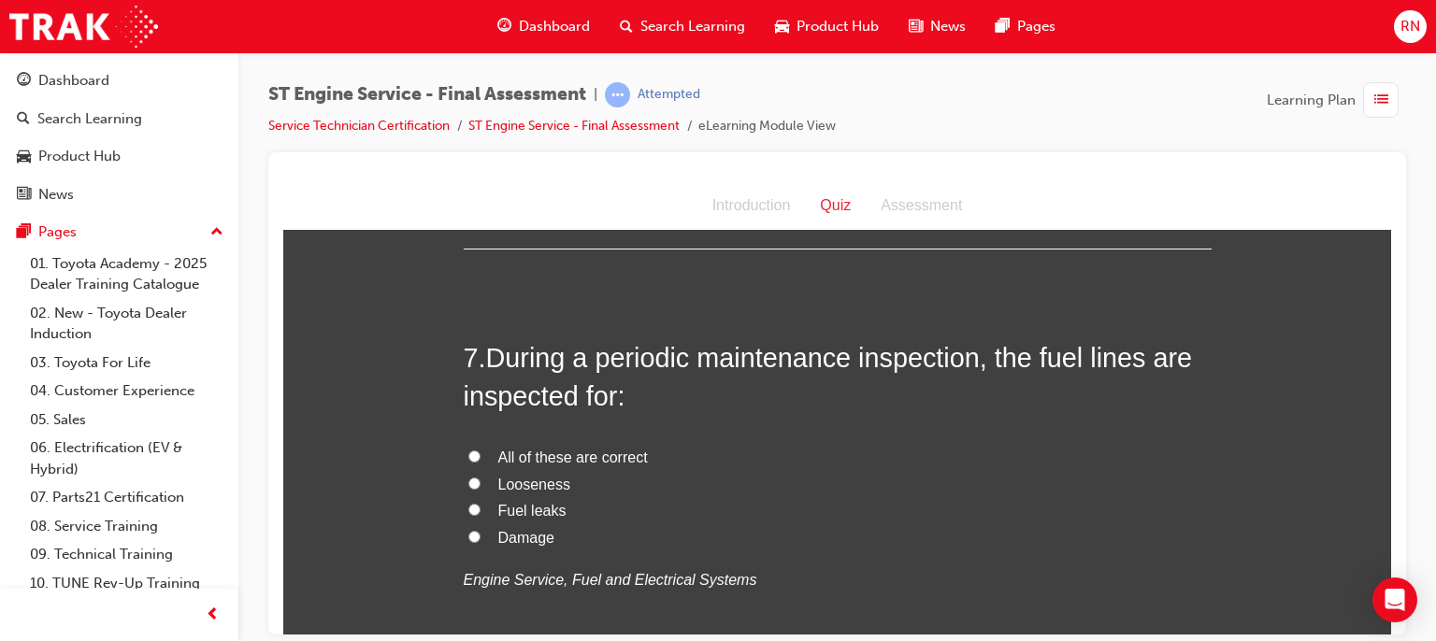
scroll to position [2468, 0]
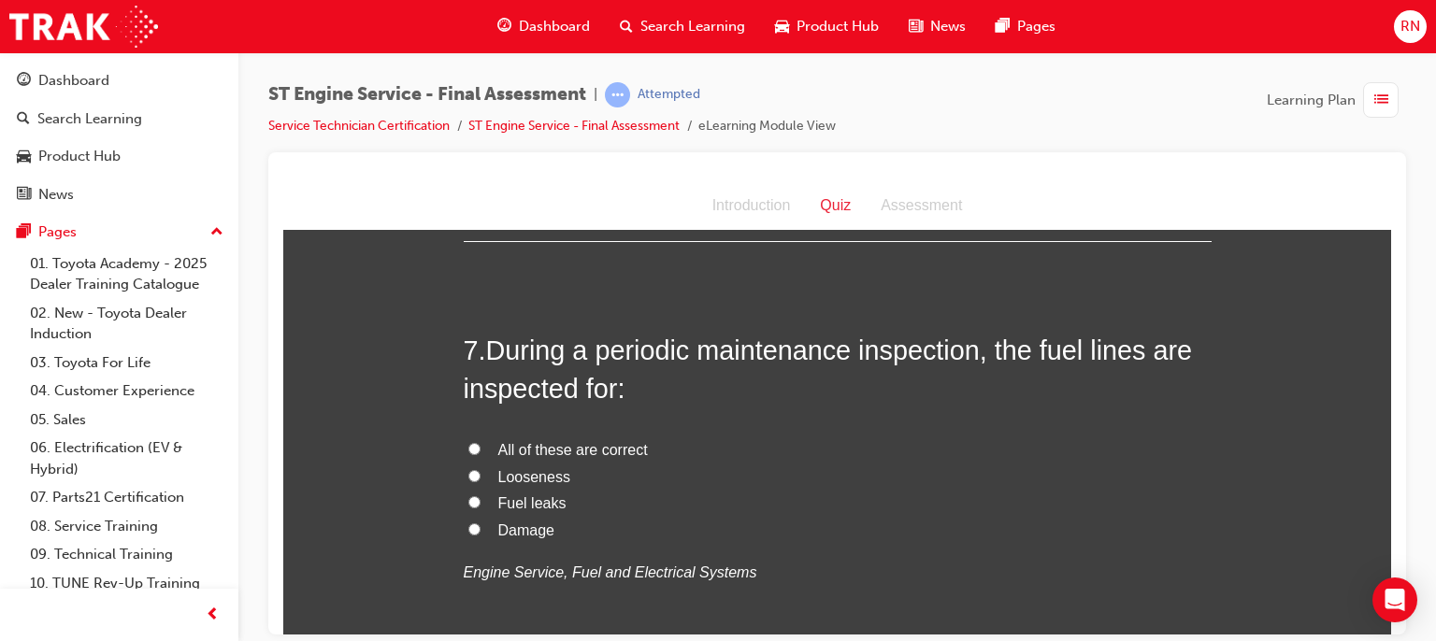
click at [501, 503] on span "Fuel leaks" at bounding box center [532, 503] width 68 height 16
click at [481, 503] on input "Fuel leaks" at bounding box center [474, 501] width 12 height 12
radio input "true"
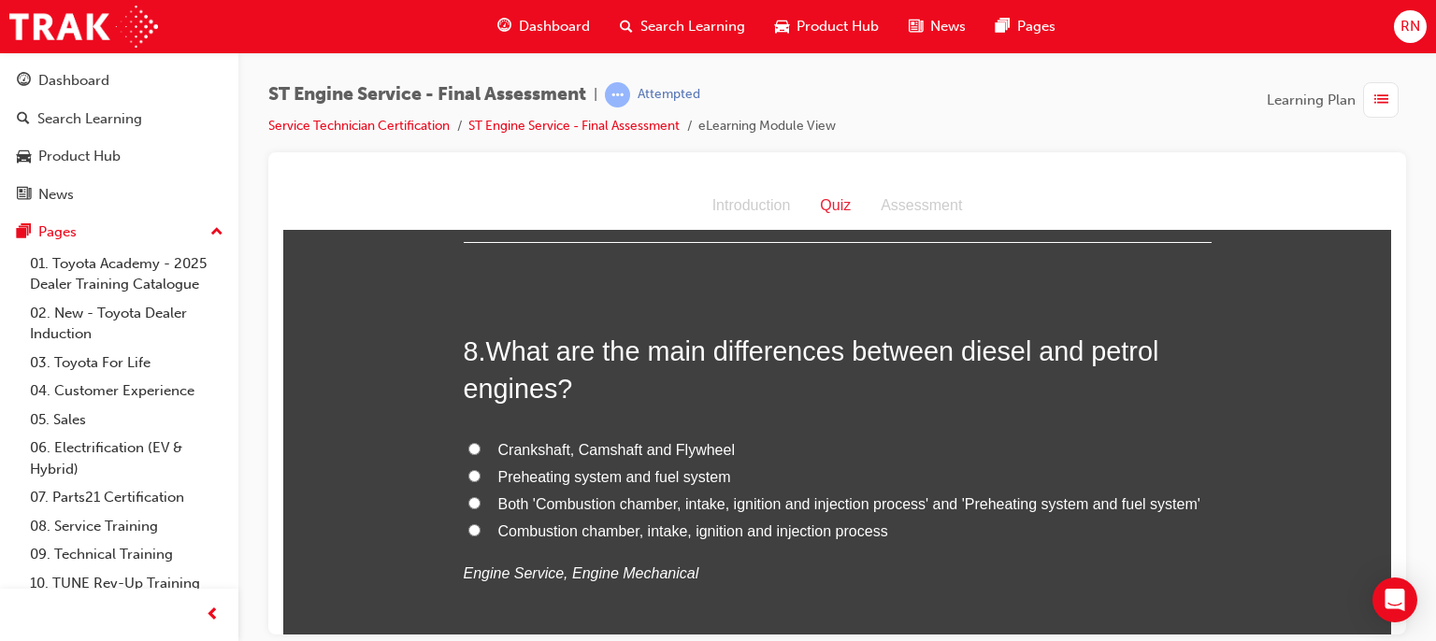
scroll to position [2917, 0]
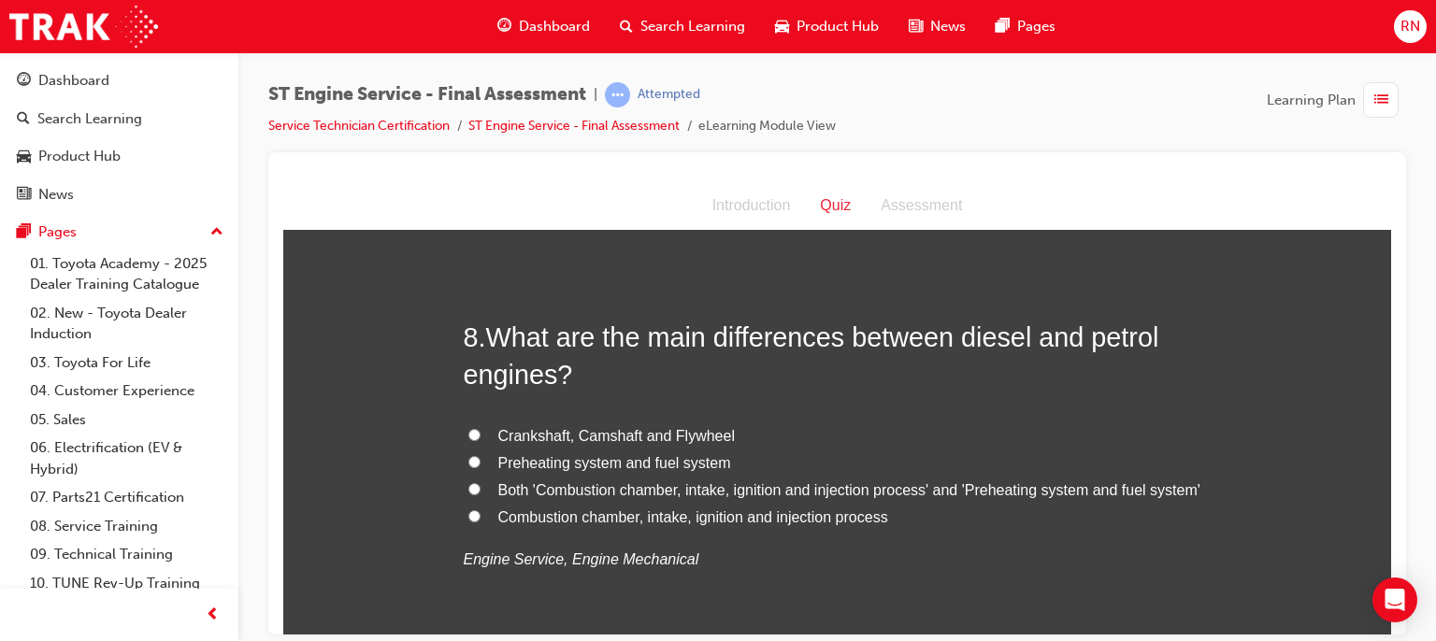
click at [468, 461] on input "Preheating system and fuel system" at bounding box center [474, 461] width 12 height 12
radio input "true"
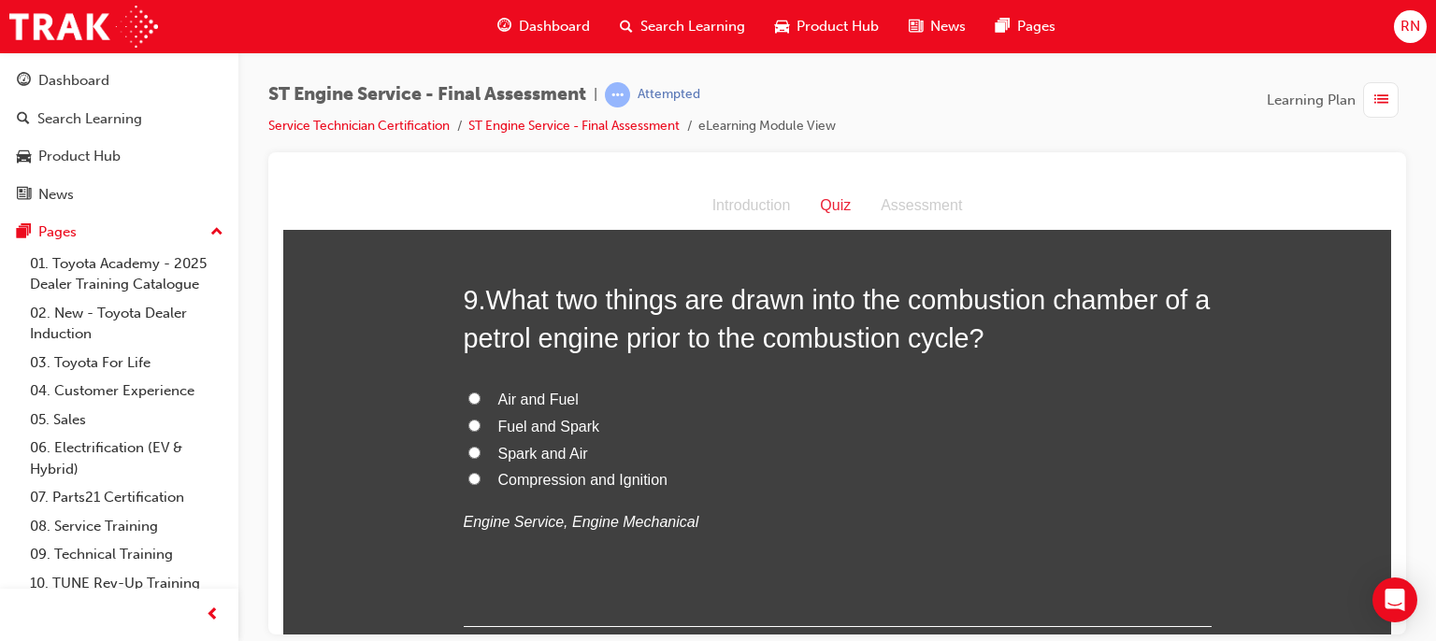
scroll to position [3403, 0]
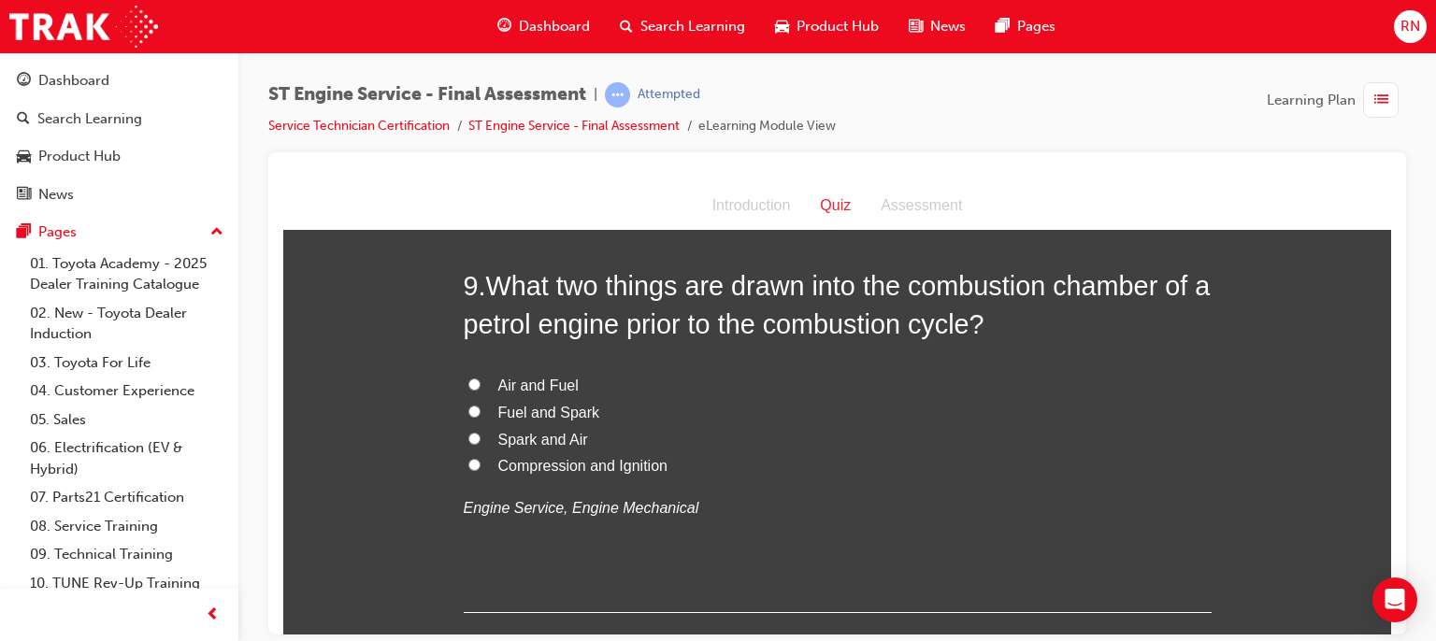
click at [474, 406] on label "Fuel and Spark" at bounding box center [838, 412] width 748 height 27
click at [474, 406] on input "Fuel and Spark" at bounding box center [474, 411] width 12 height 12
radio input "true"
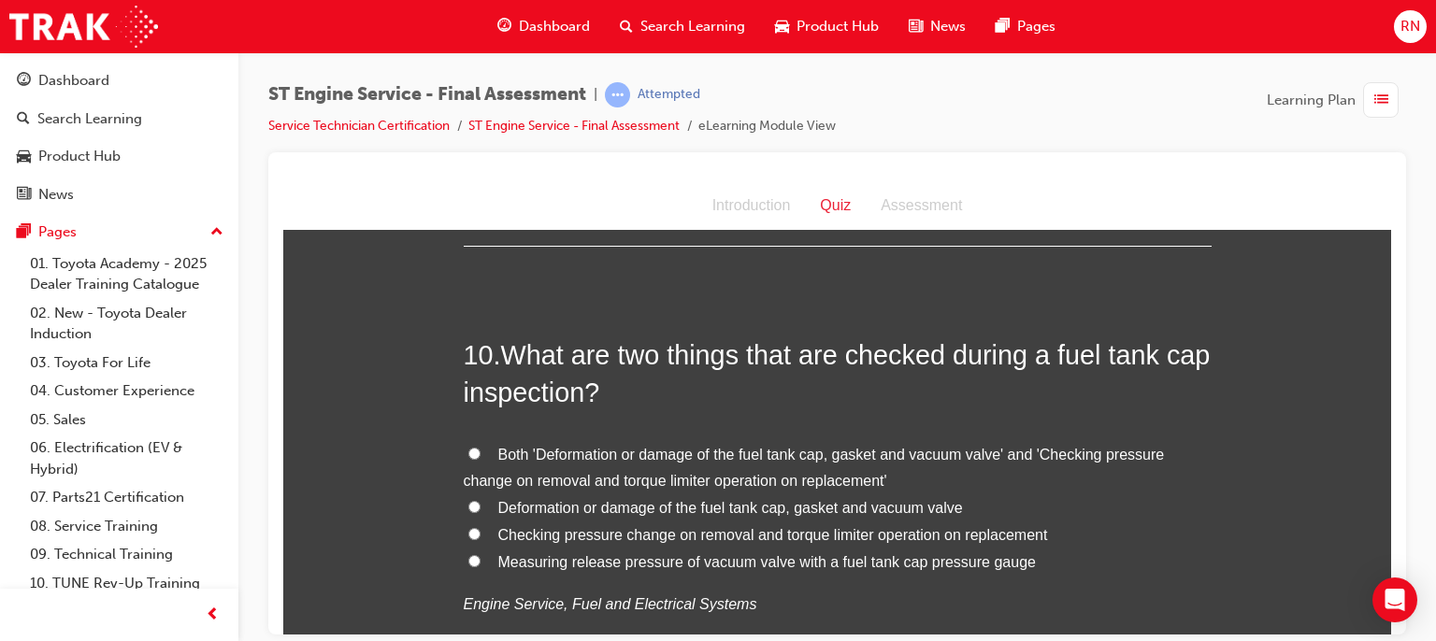
scroll to position [3777, 0]
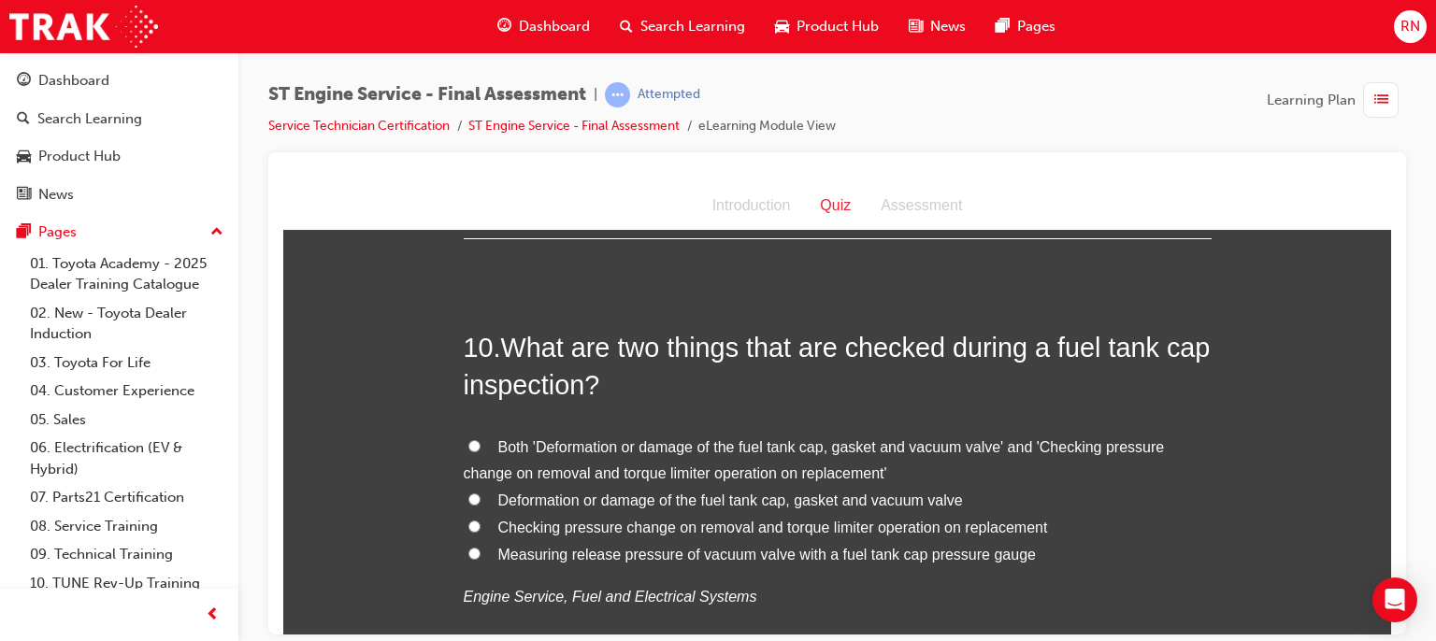
drag, startPoint x: 456, startPoint y: 499, endPoint x: 466, endPoint y: 495, distance: 10.5
click at [466, 495] on label "Deformation or damage of the fuel tank cap, gasket and vacuum valve" at bounding box center [838, 500] width 748 height 27
click at [468, 495] on input "Deformation or damage of the fuel tank cap, gasket and vacuum valve" at bounding box center [474, 499] width 12 height 12
radio input "true"
click at [468, 495] on input "Deformation or damage of the fuel tank cap, gasket and vacuum valve" at bounding box center [474, 499] width 12 height 12
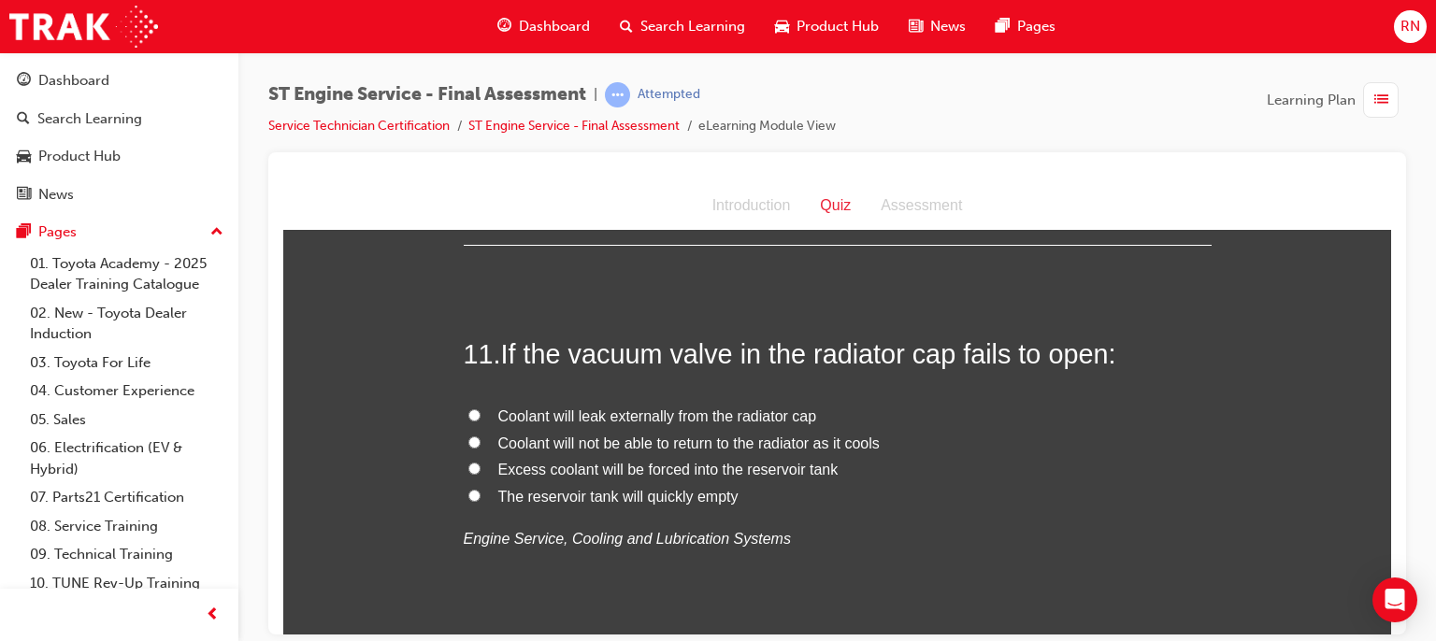
scroll to position [4263, 0]
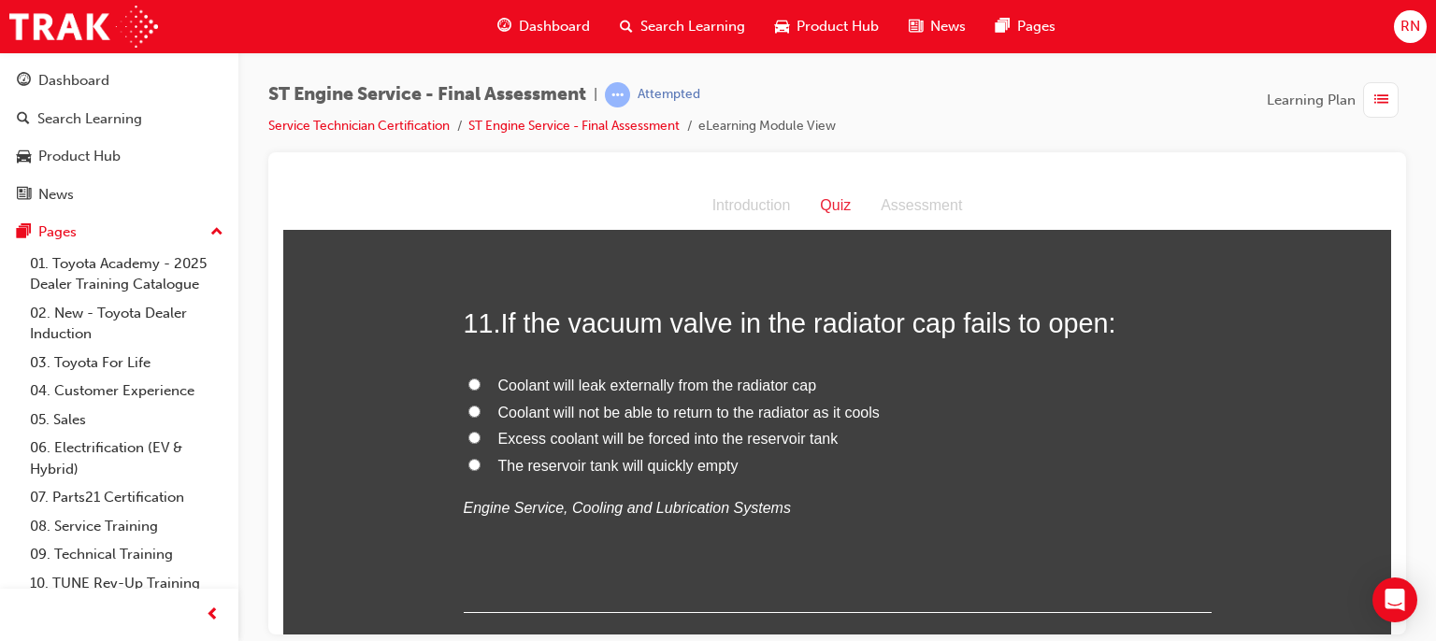
click at [552, 407] on span "Coolant will not be able to return to the radiator as it cools" at bounding box center [688, 412] width 381 height 16
click at [481, 407] on input "Coolant will not be able to return to the radiator as it cools" at bounding box center [474, 411] width 12 height 12
radio input "true"
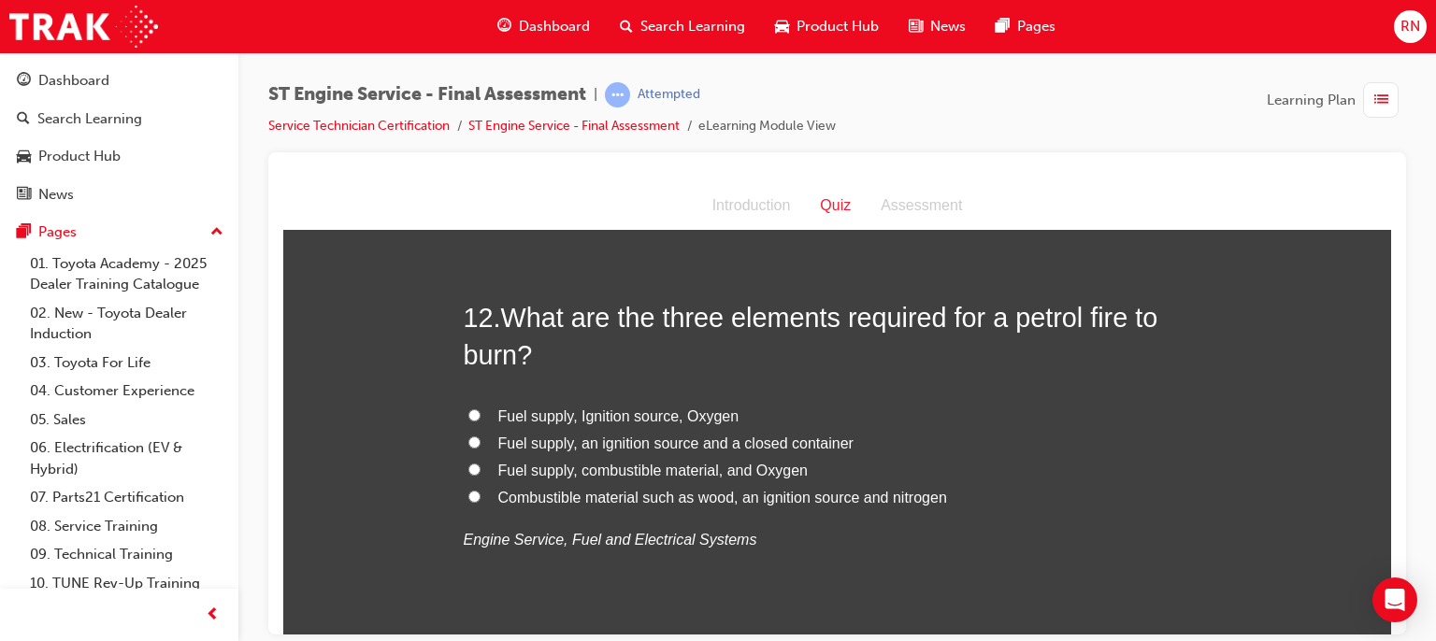
scroll to position [4674, 0]
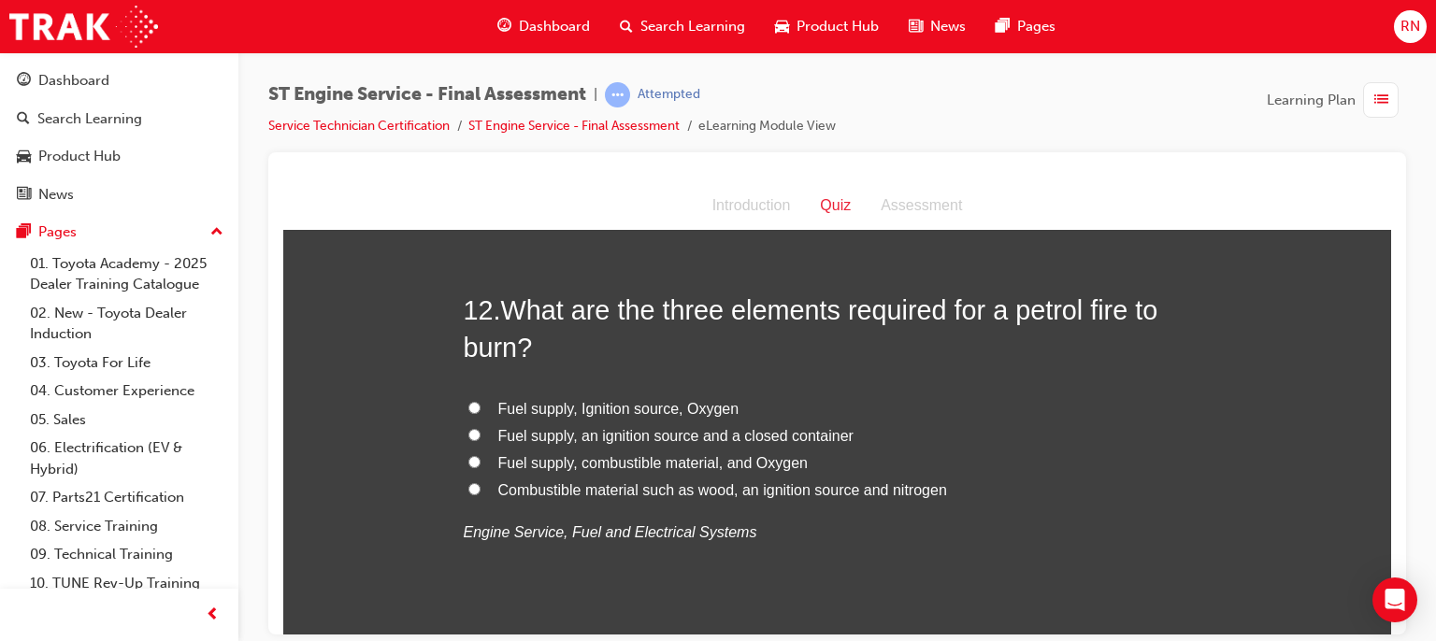
click at [468, 405] on input "Fuel supply, Ignition source, Oxygen" at bounding box center [474, 407] width 12 height 12
radio input "true"
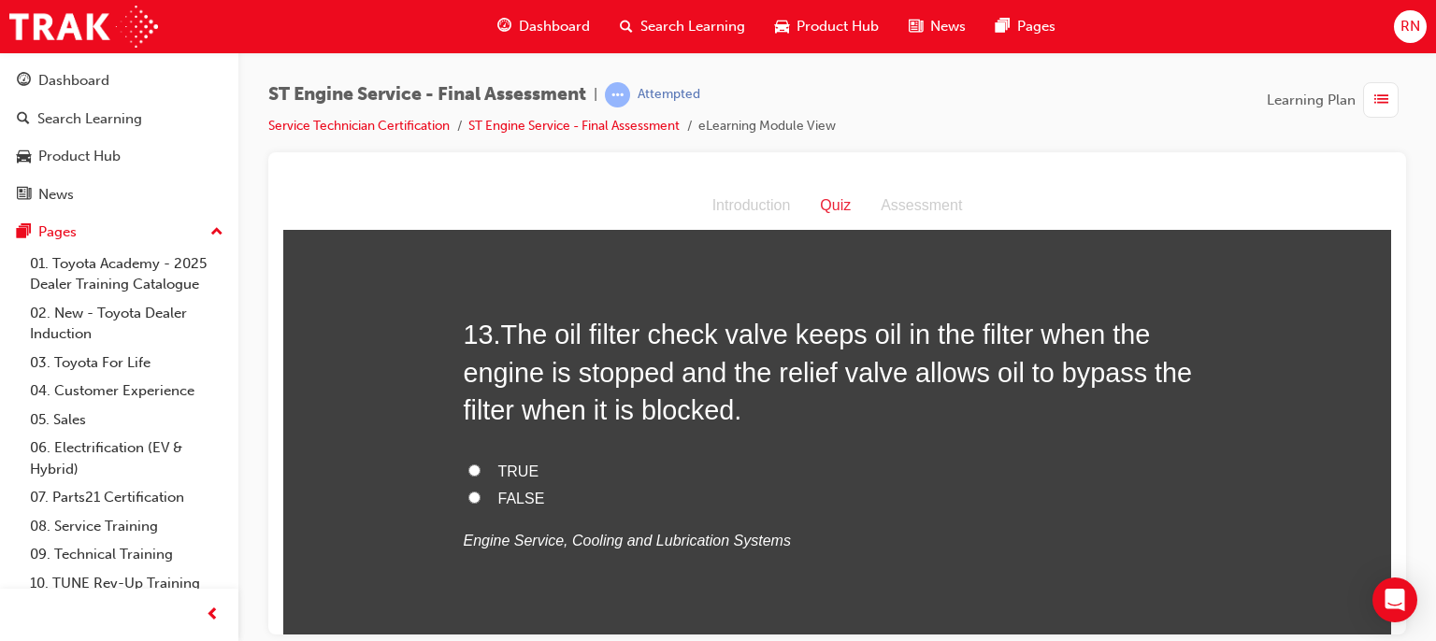
scroll to position [5086, 0]
click at [468, 496] on input "FALSE" at bounding box center [474, 496] width 12 height 12
radio input "true"
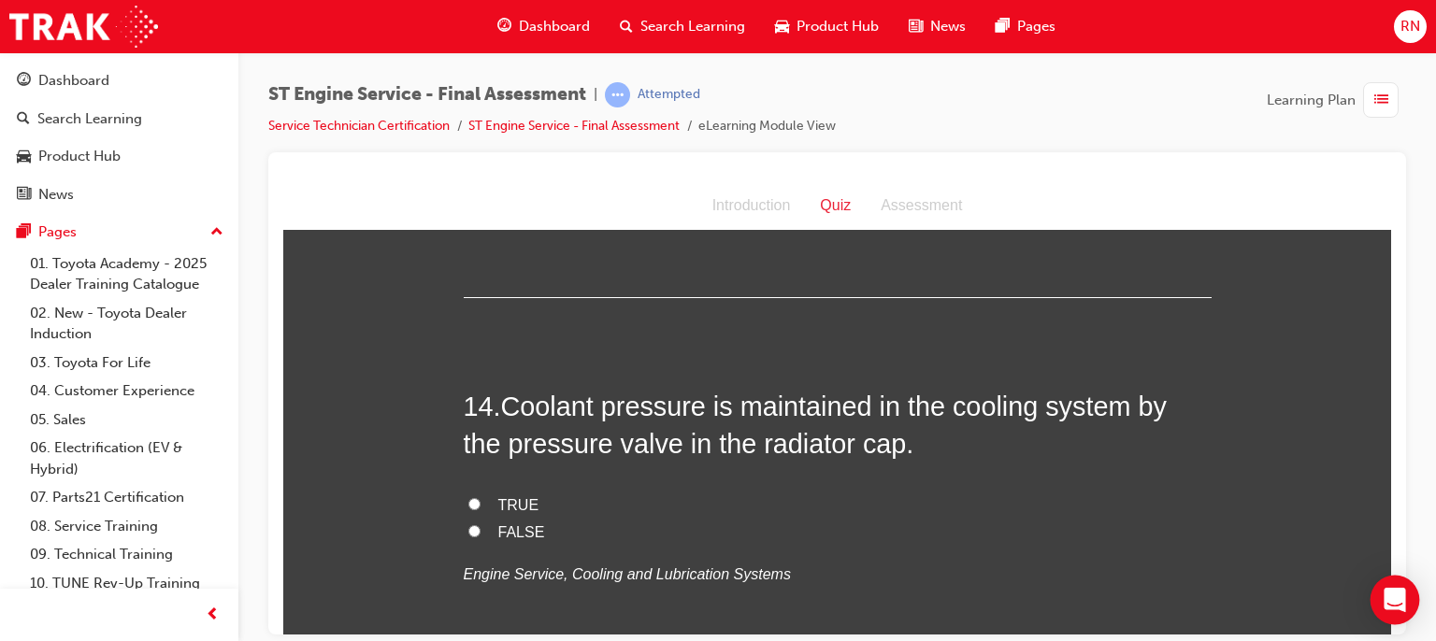
scroll to position [5460, 0]
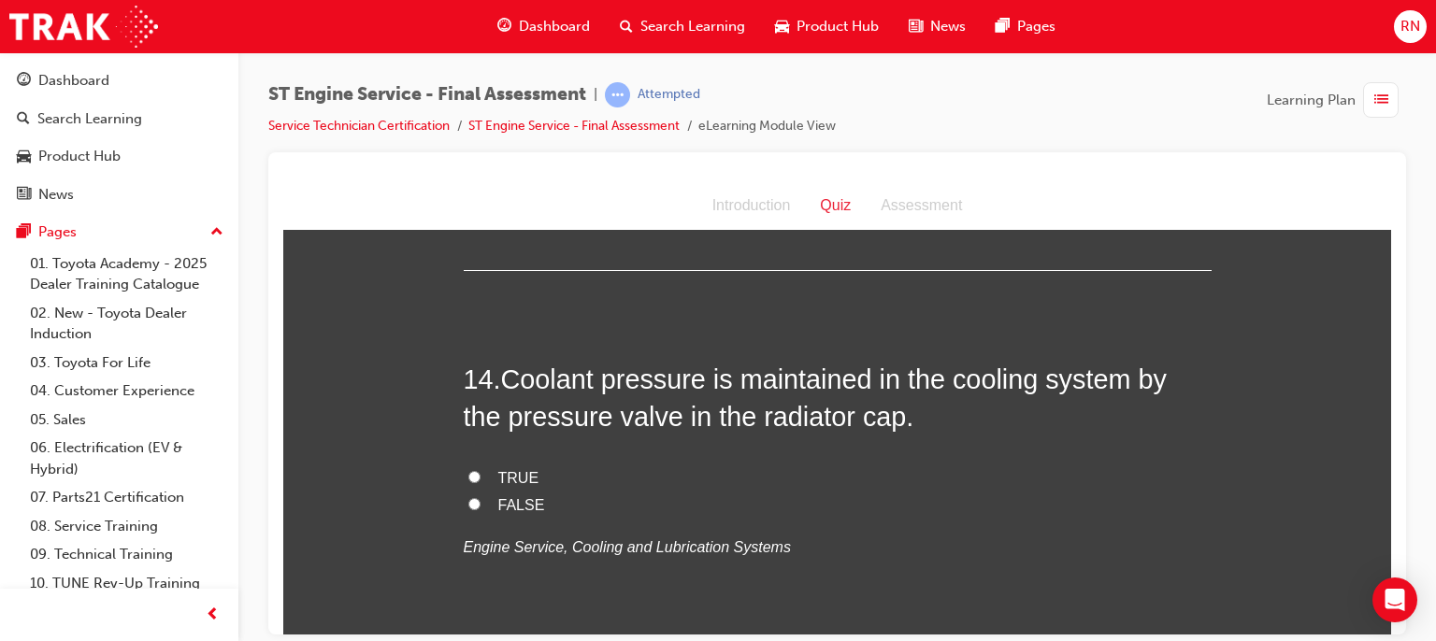
click at [468, 470] on input "TRUE" at bounding box center [474, 476] width 12 height 12
radio input "true"
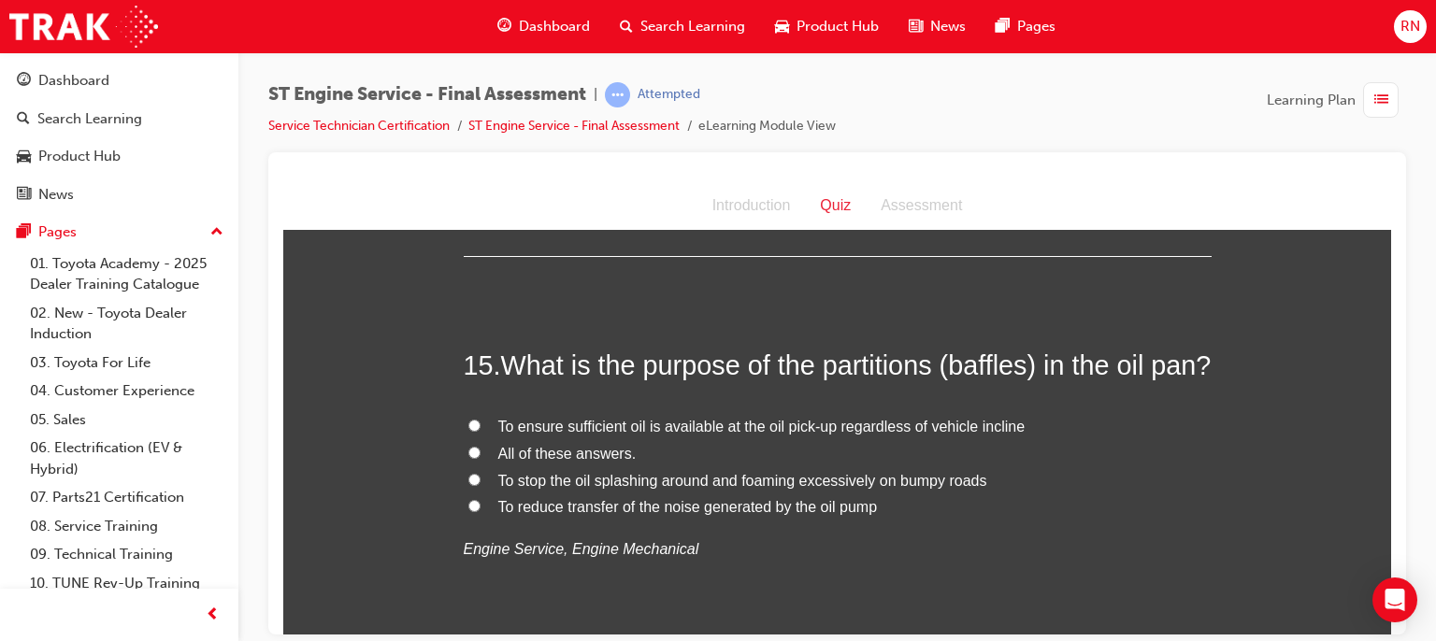
scroll to position [5871, 0]
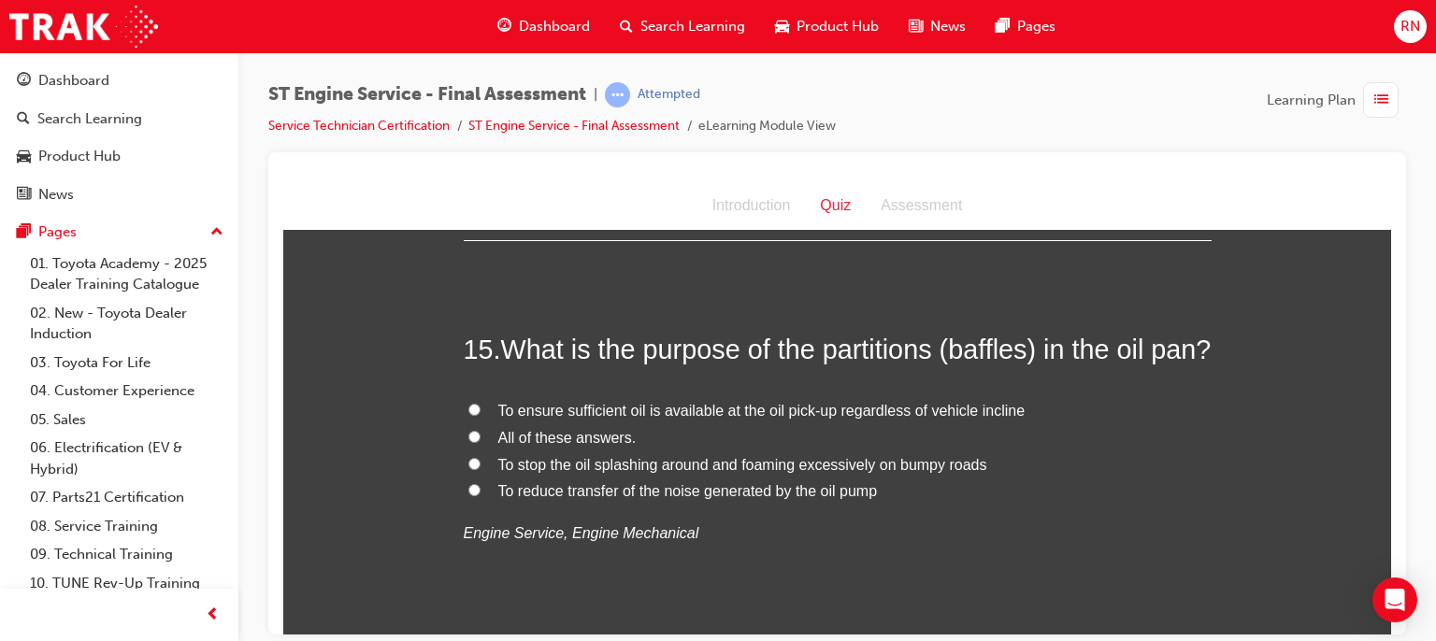
click at [573, 498] on span "To reduce transfer of the noise generated by the oil pump" at bounding box center [688, 490] width 380 height 16
click at [481, 495] on input "To reduce transfer of the noise generated by the oil pump" at bounding box center [474, 489] width 12 height 12
radio input "true"
click at [509, 418] on span "To ensure sufficient oil is available at the oil pick-up regardless of vehicle …" at bounding box center [761, 410] width 527 height 16
click at [481, 415] on input "To ensure sufficient oil is available at the oil pick-up regardless of vehicle …" at bounding box center [474, 409] width 12 height 12
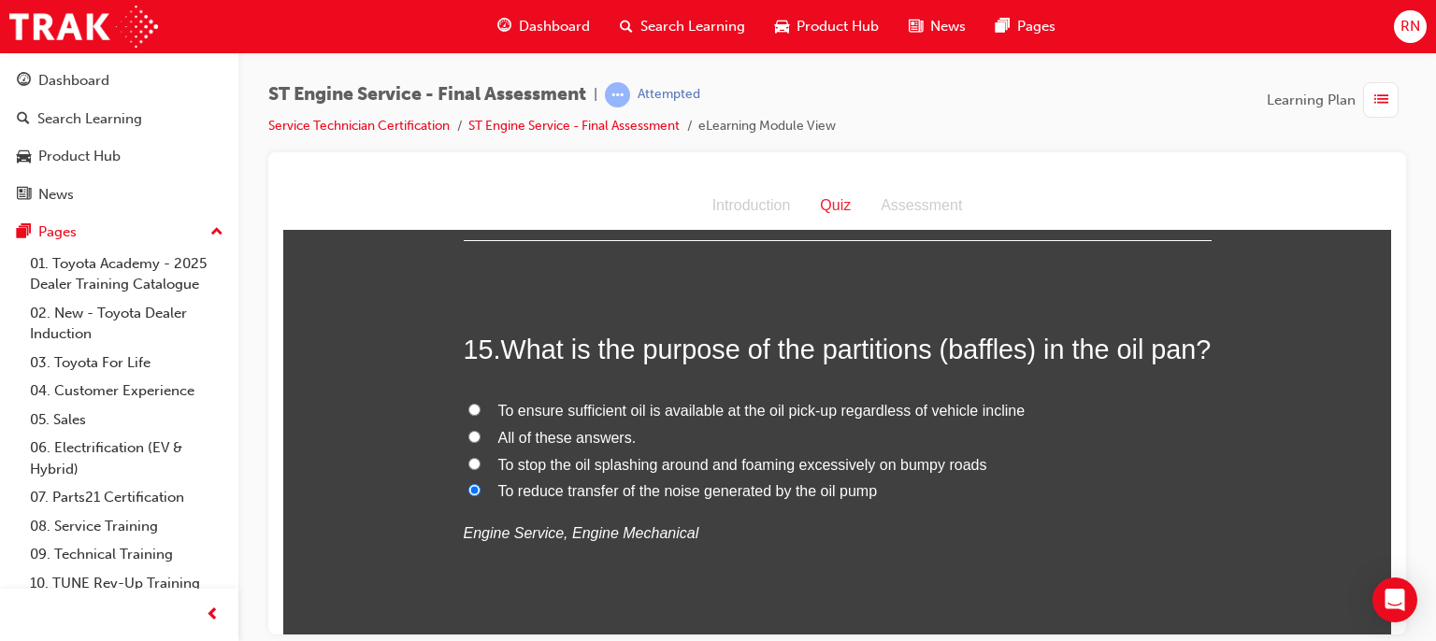
radio input "true"
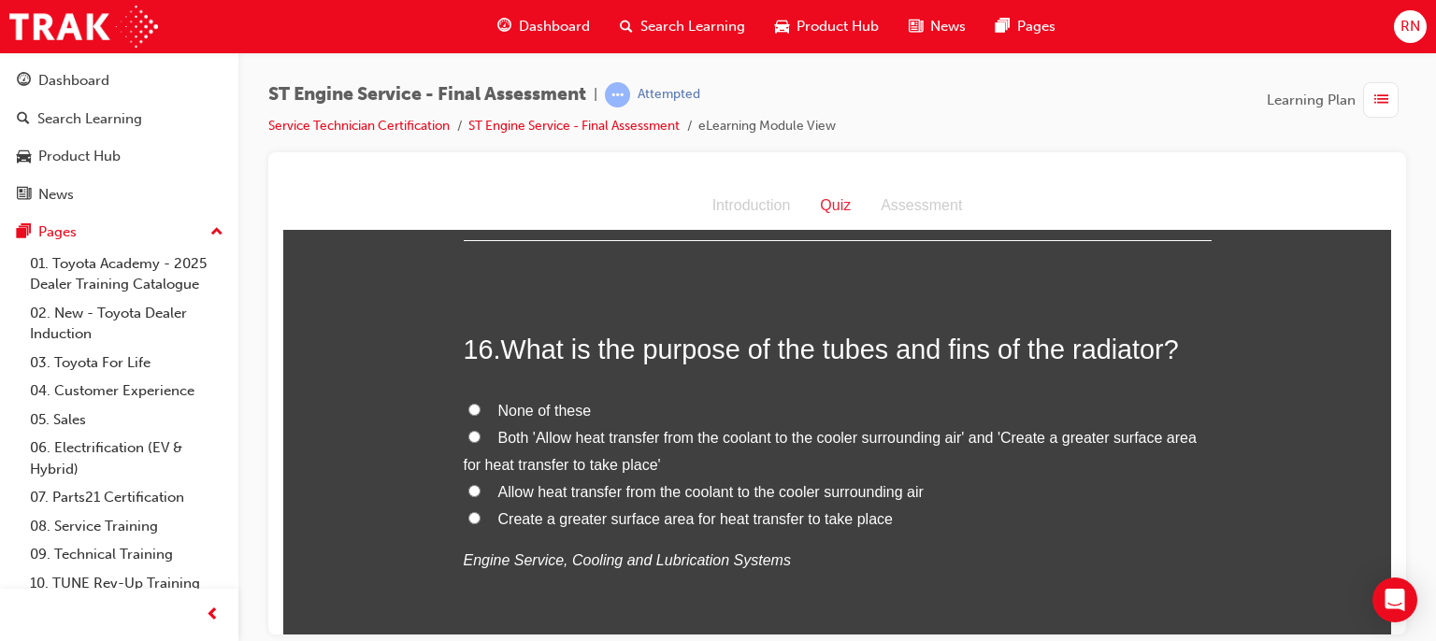
scroll to position [6282, 0]
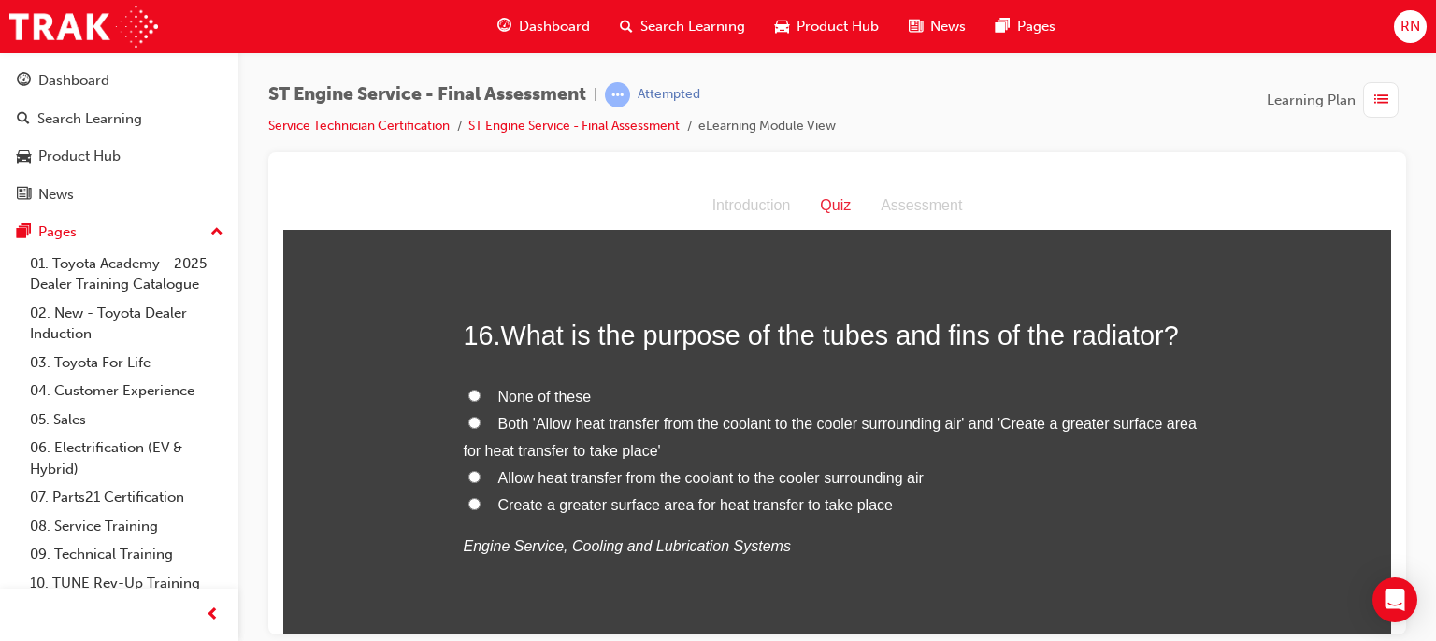
click at [498, 404] on span "None of these" at bounding box center [544, 396] width 93 height 16
click at [481, 401] on input "None of these" at bounding box center [474, 395] width 12 height 12
radio input "true"
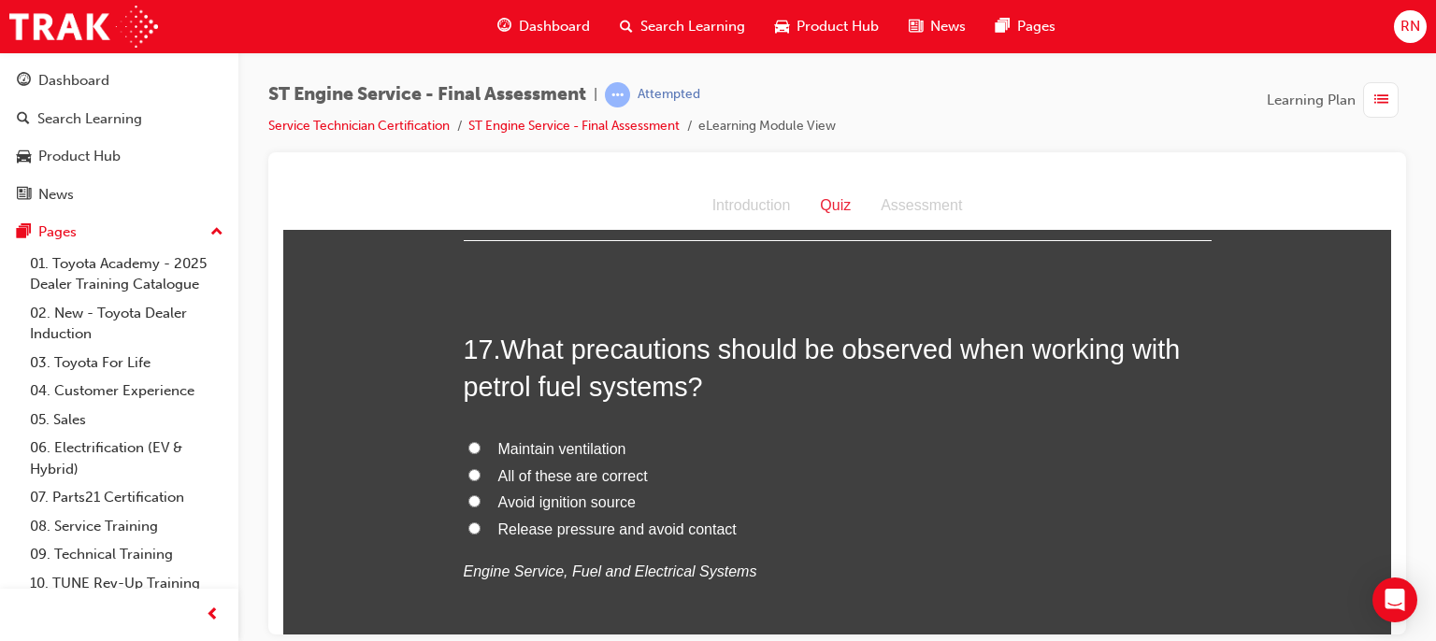
scroll to position [6731, 0]
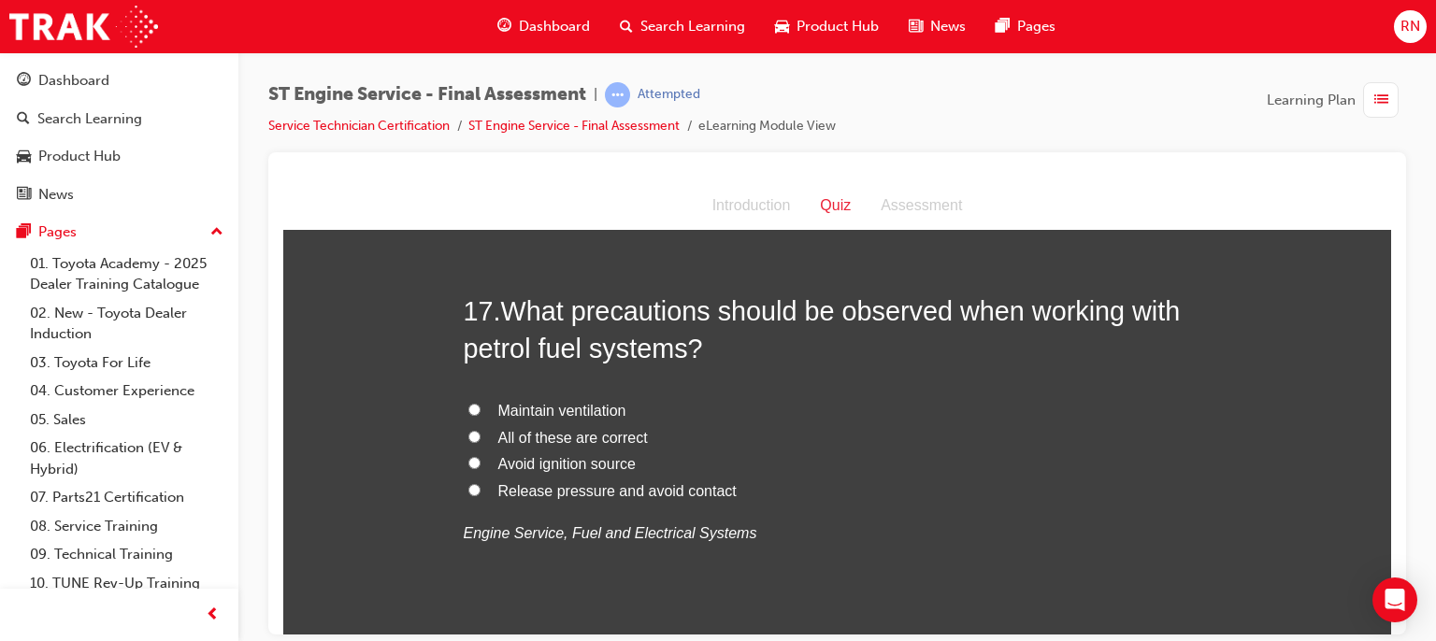
click at [536, 471] on span "Avoid ignition source" at bounding box center [566, 463] width 137 height 16
click at [481, 468] on input "Avoid ignition source" at bounding box center [474, 462] width 12 height 12
radio input "true"
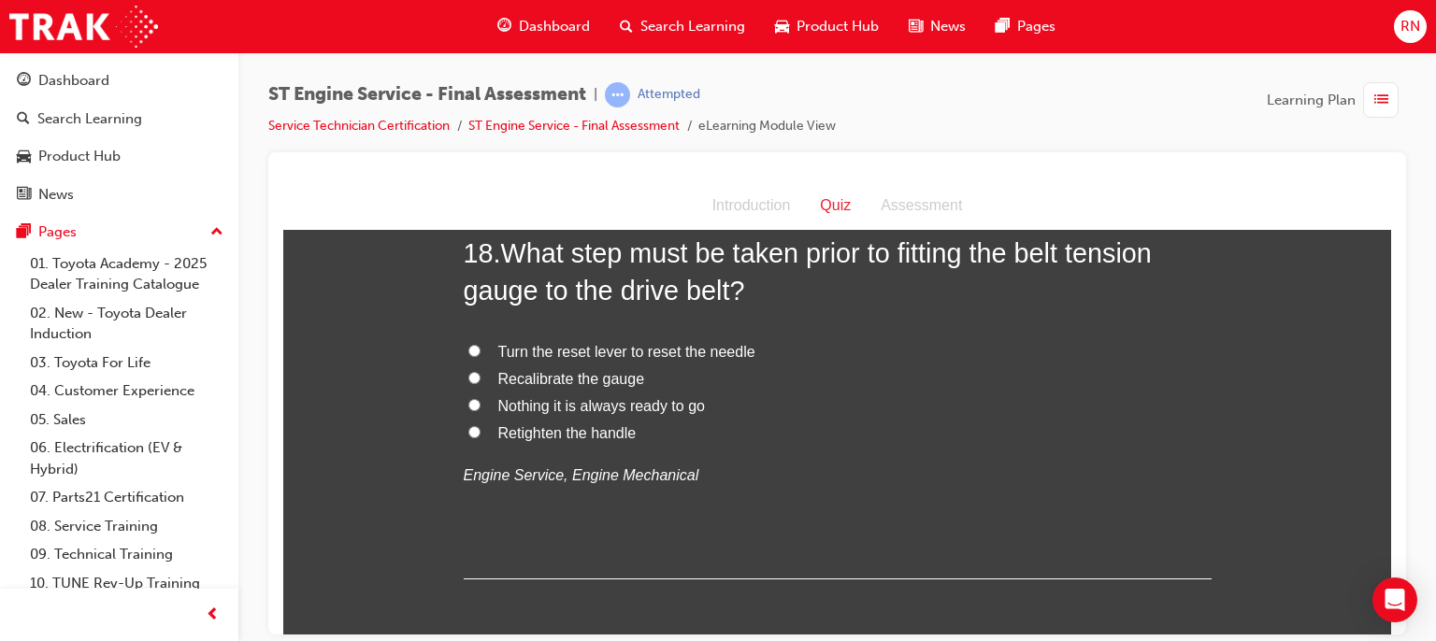
scroll to position [7255, 0]
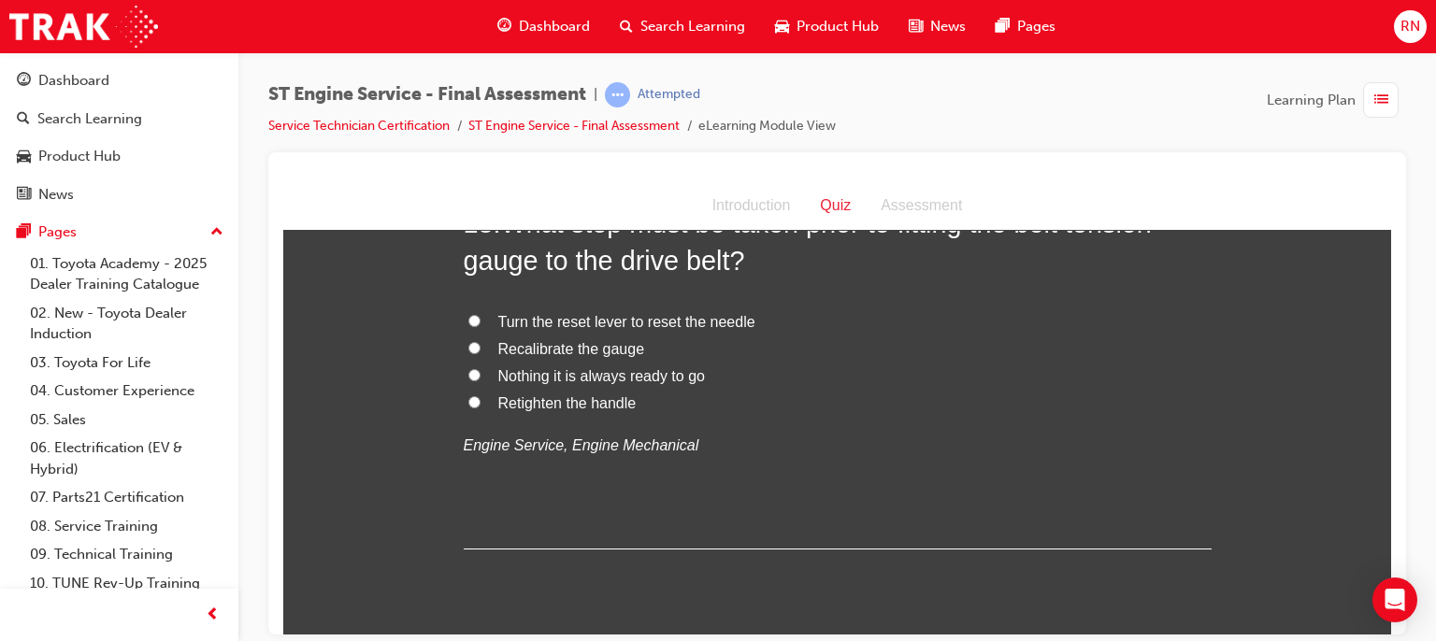
click at [578, 356] on span "Recalibrate the gauge" at bounding box center [571, 348] width 147 height 16
click at [481, 353] on input "Recalibrate the gauge" at bounding box center [474, 347] width 12 height 12
radio input "true"
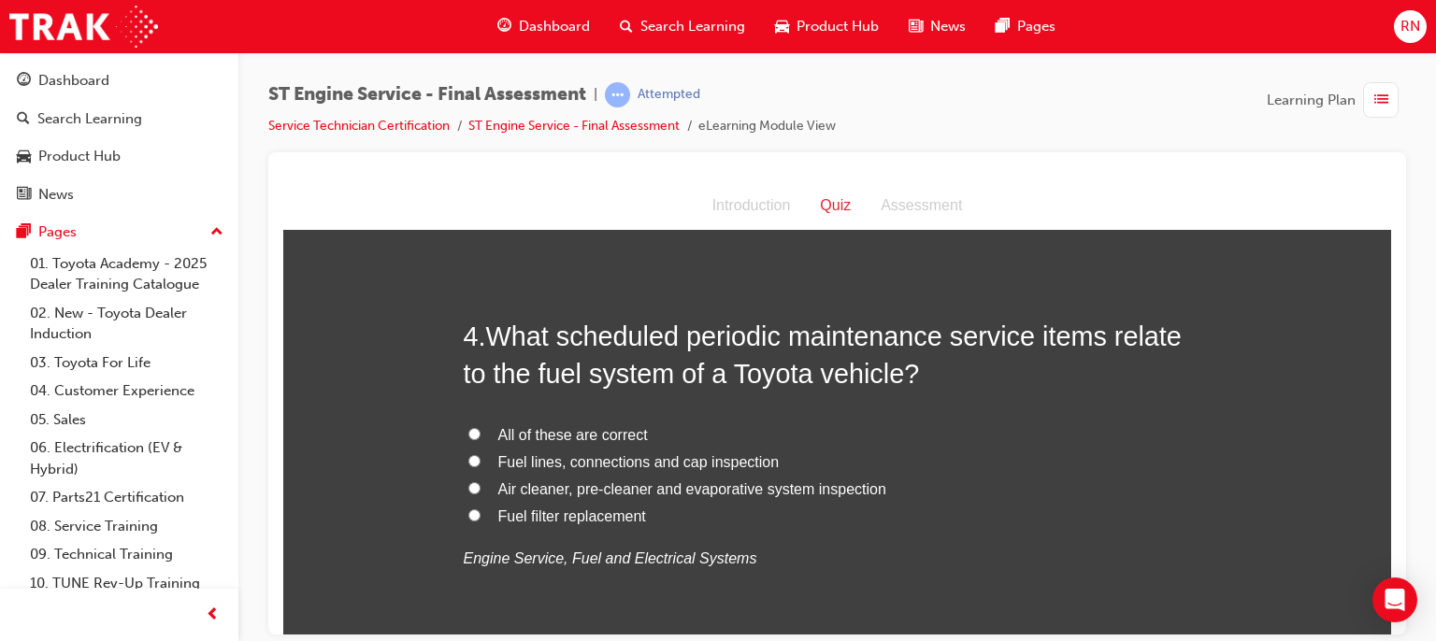
scroll to position [1177, 0]
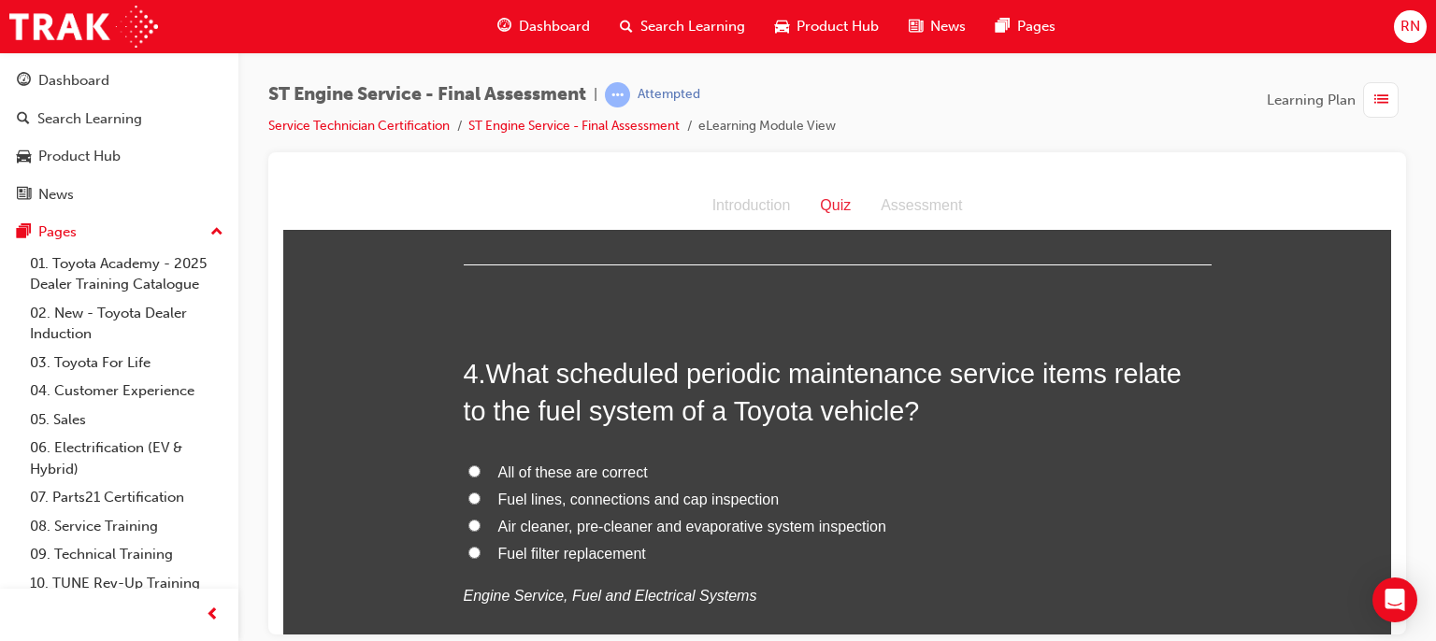
click at [517, 556] on span "Fuel filter replacement" at bounding box center [572, 553] width 148 height 16
click at [481, 556] on input "Fuel filter replacement" at bounding box center [474, 552] width 12 height 12
radio input "true"
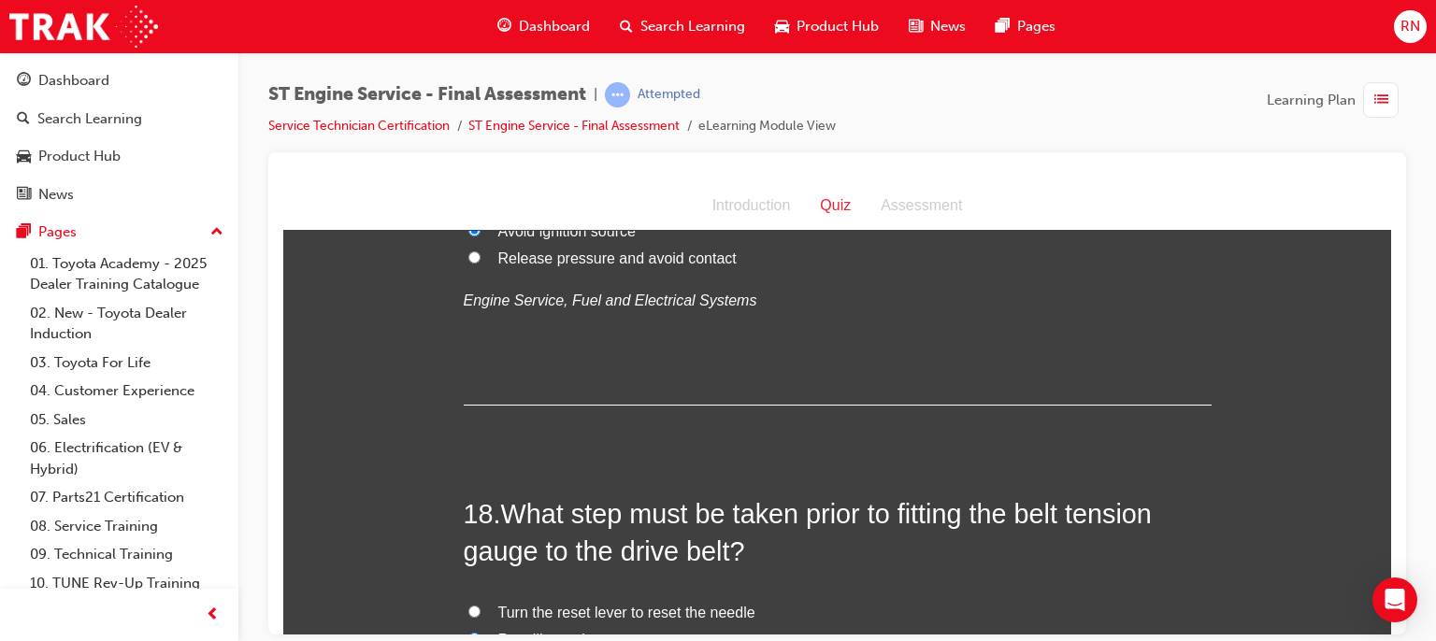
scroll to position [7345, 0]
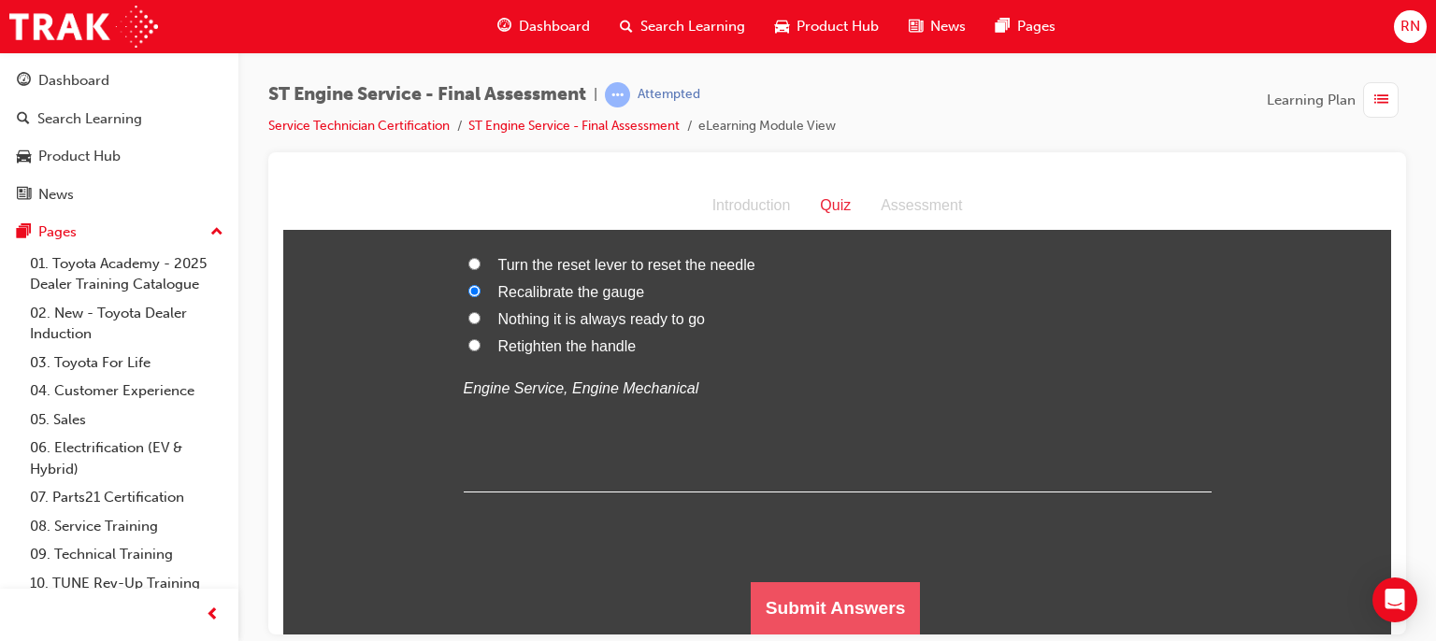
click at [837, 620] on button "Submit Answers" at bounding box center [836, 608] width 170 height 52
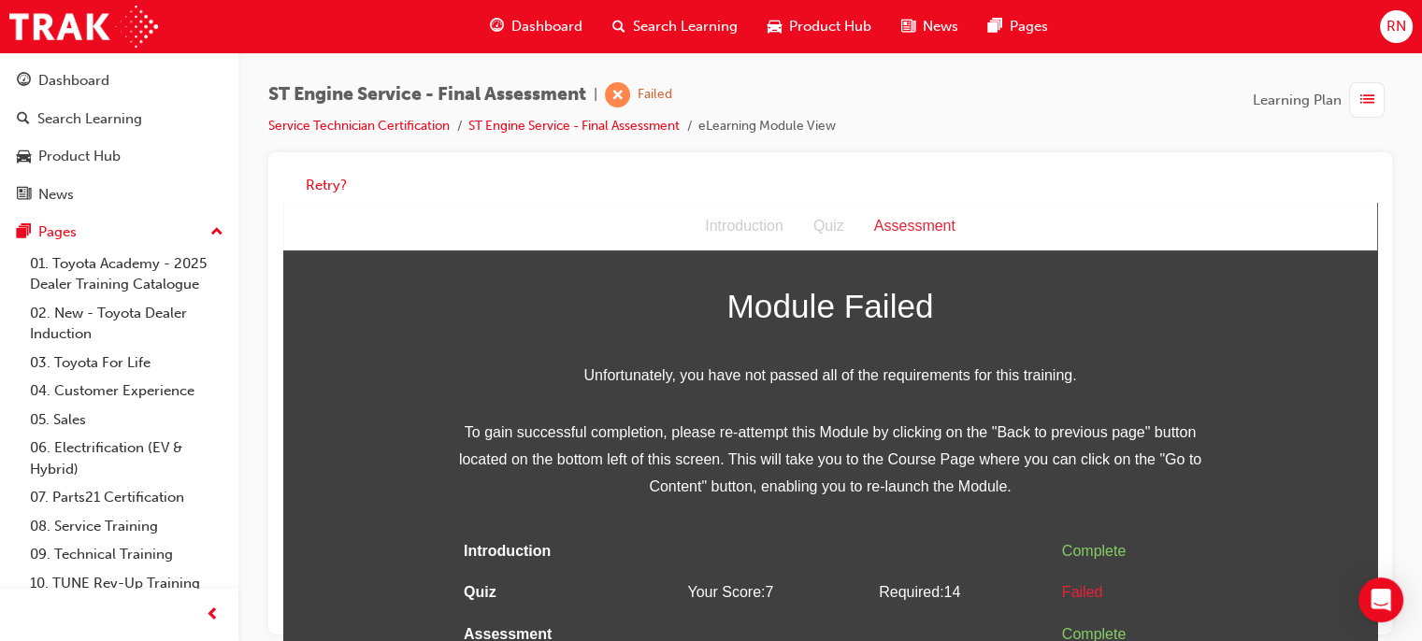
scroll to position [36, 0]
click at [100, 86] on div "Dashboard" at bounding box center [73, 81] width 71 height 22
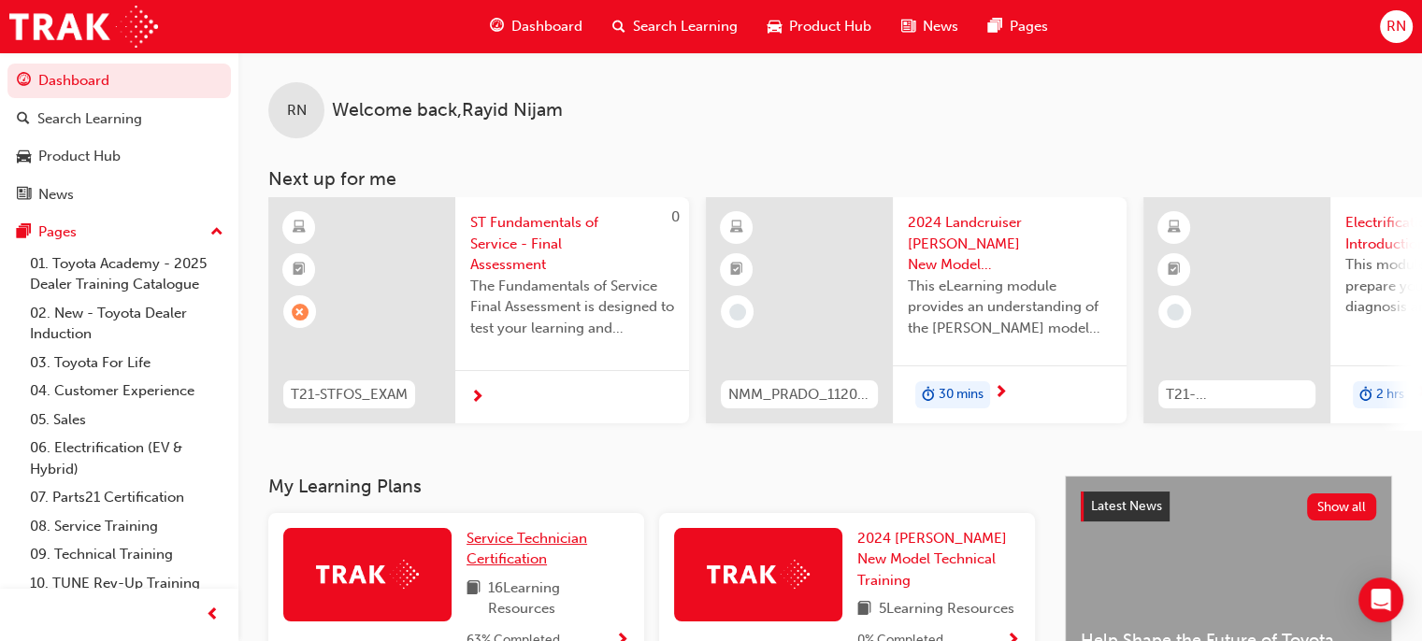
click at [526, 558] on span "Service Technician Certification" at bounding box center [527, 549] width 121 height 38
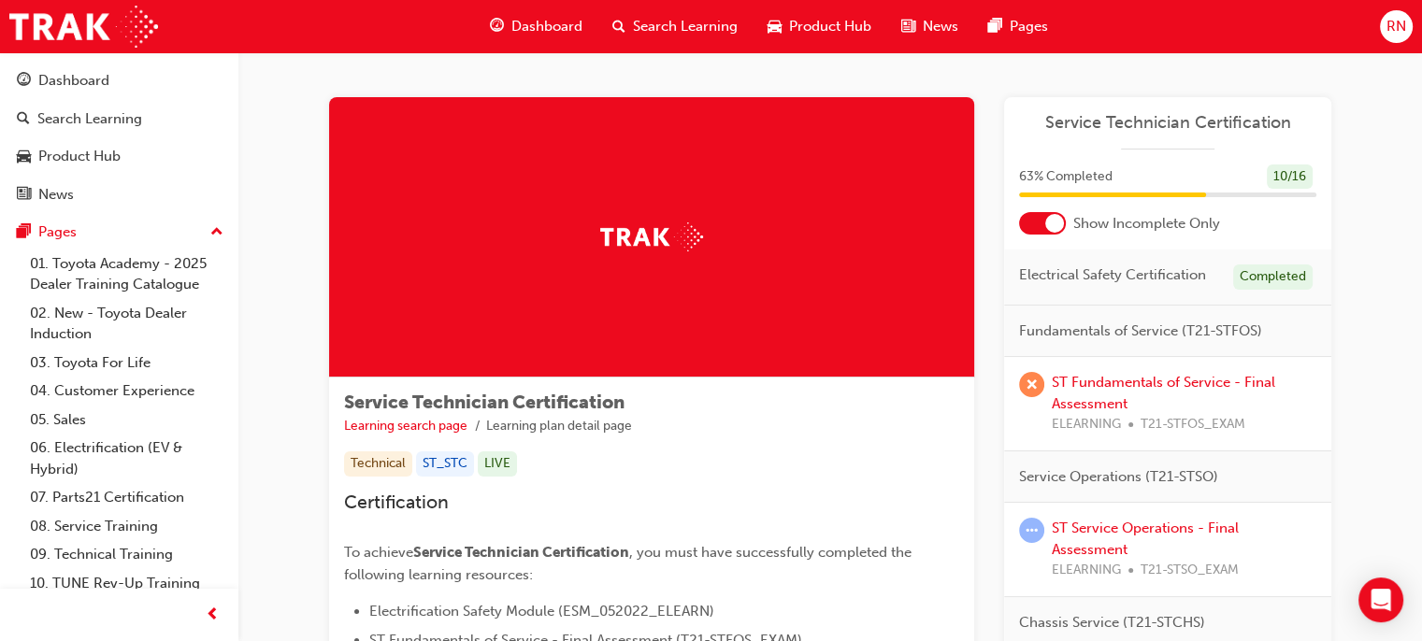
scroll to position [538, 0]
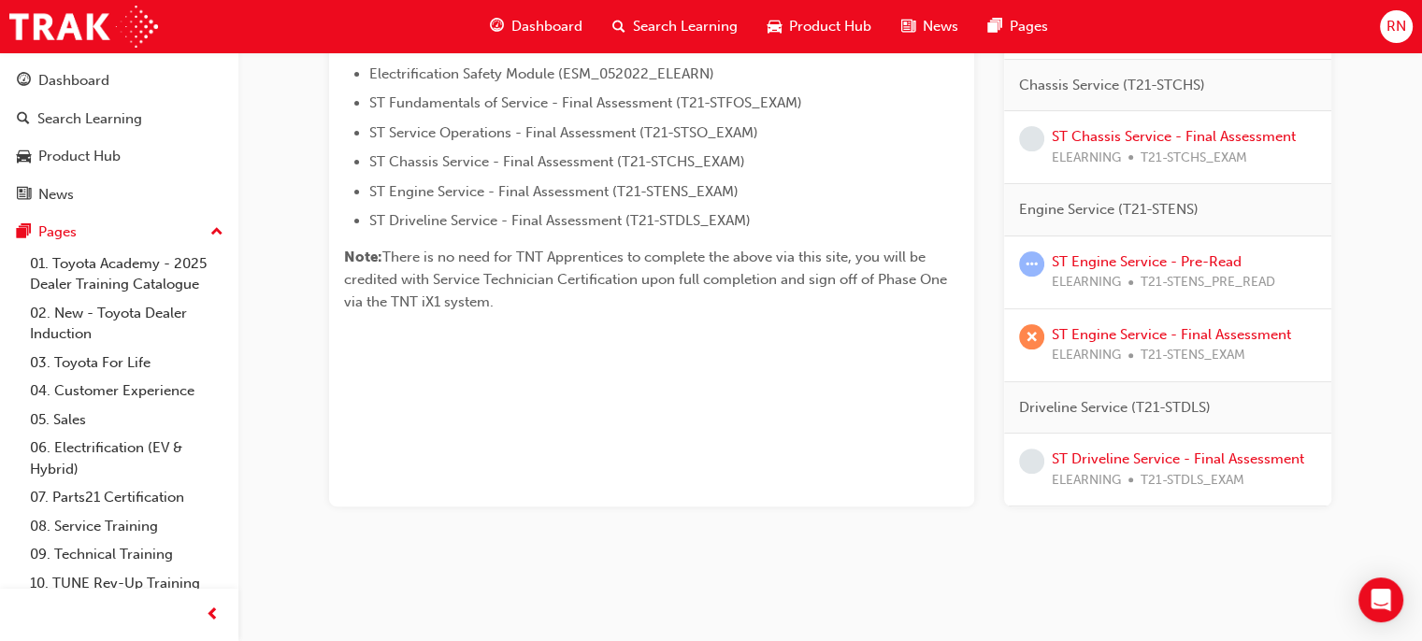
click at [1100, 319] on div "ST Engine Service - Final Assessment ELEARNING T21-STENS_EXAM" at bounding box center [1167, 345] width 327 height 73
click at [1109, 136] on link "ST Chassis Service - Final Assessment" at bounding box center [1174, 136] width 244 height 17
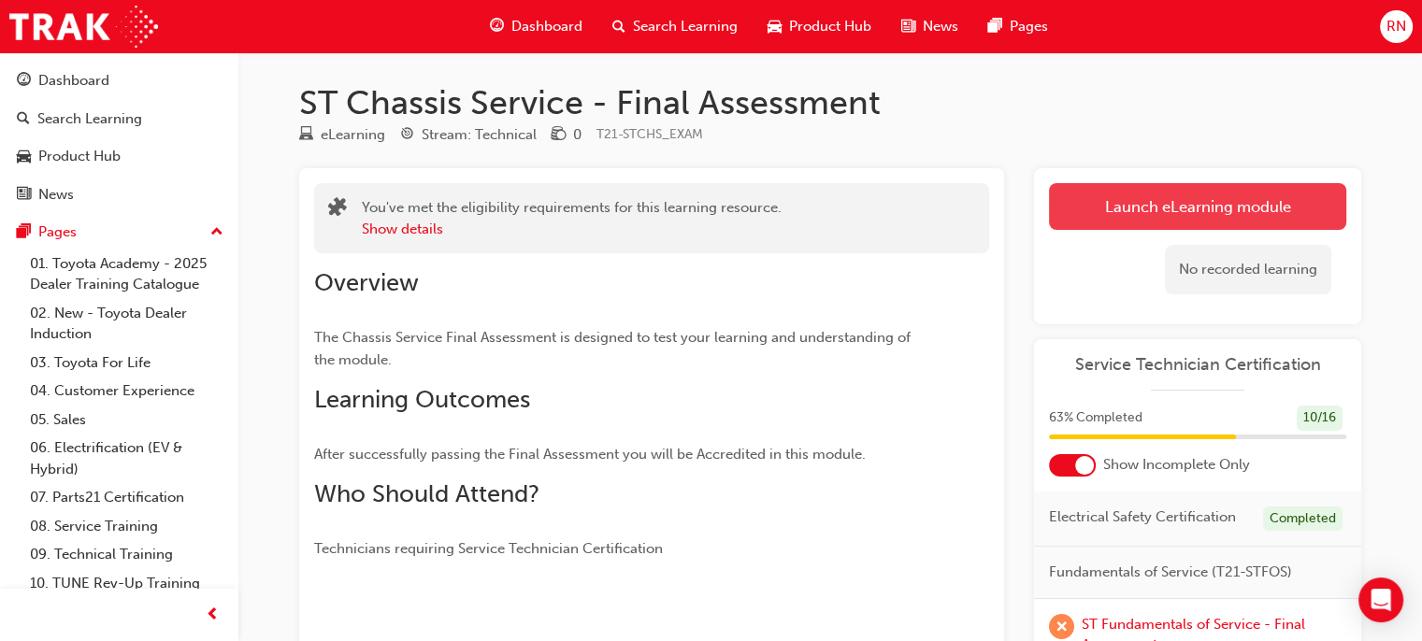
click at [1211, 213] on link "Launch eLearning module" at bounding box center [1197, 206] width 297 height 47
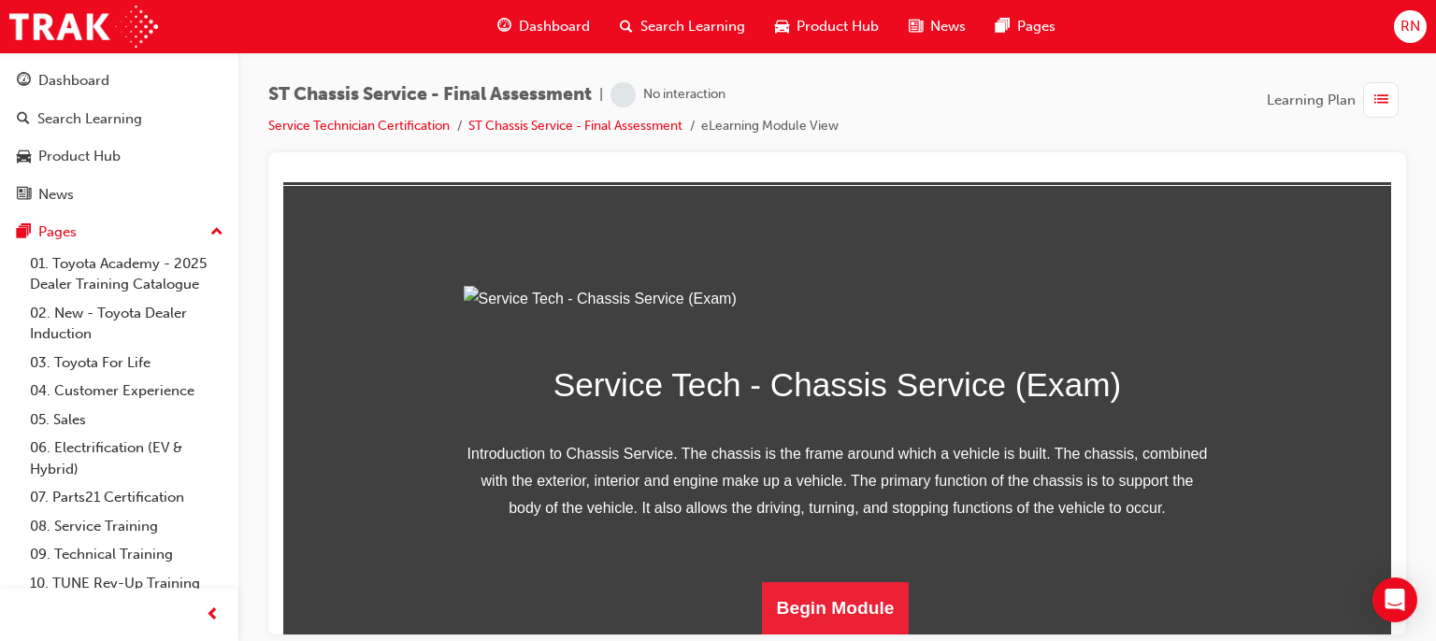
scroll to position [277, 0]
click at [864, 613] on button "Begin Module" at bounding box center [836, 608] width 148 height 52
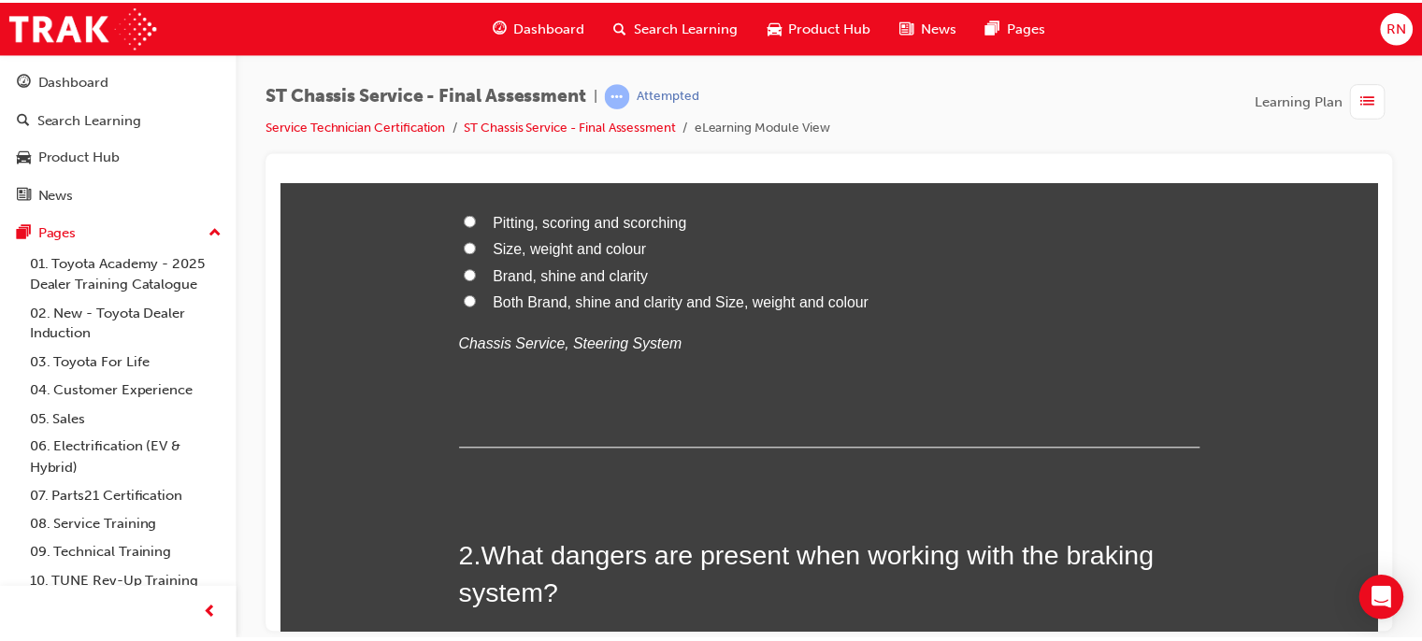
scroll to position [0, 0]
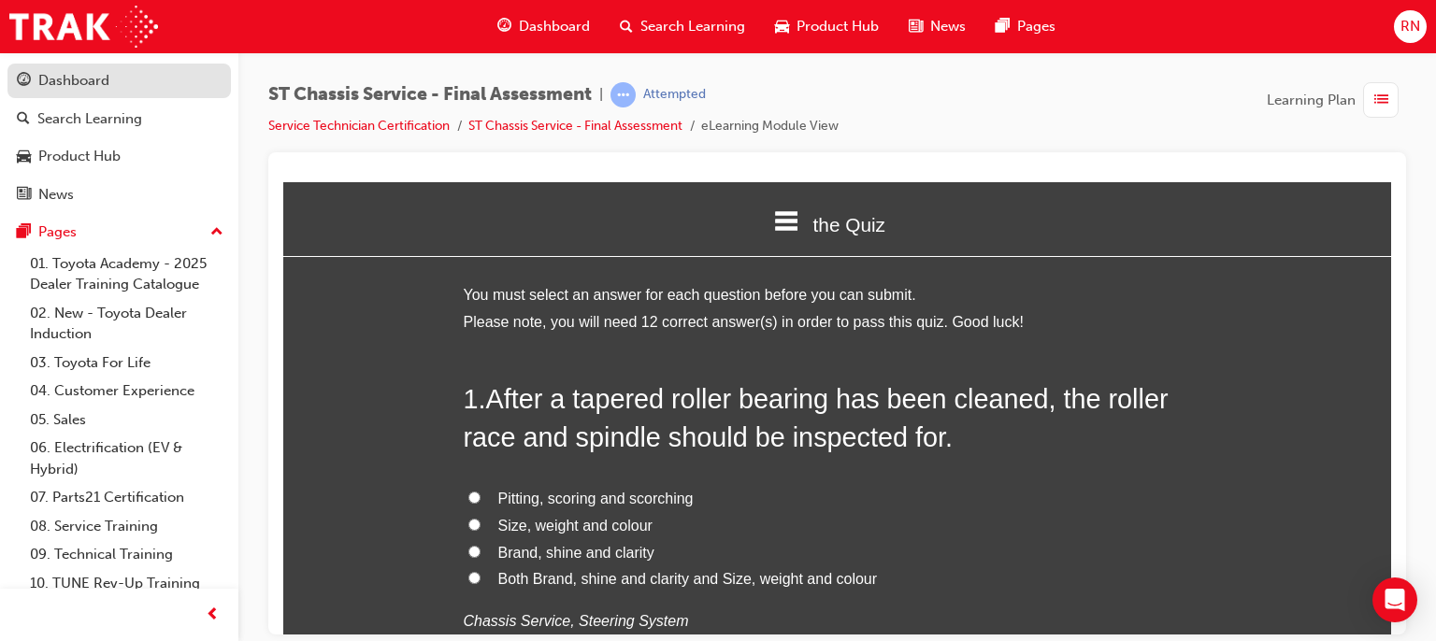
click at [75, 88] on div "Dashboard" at bounding box center [73, 81] width 71 height 22
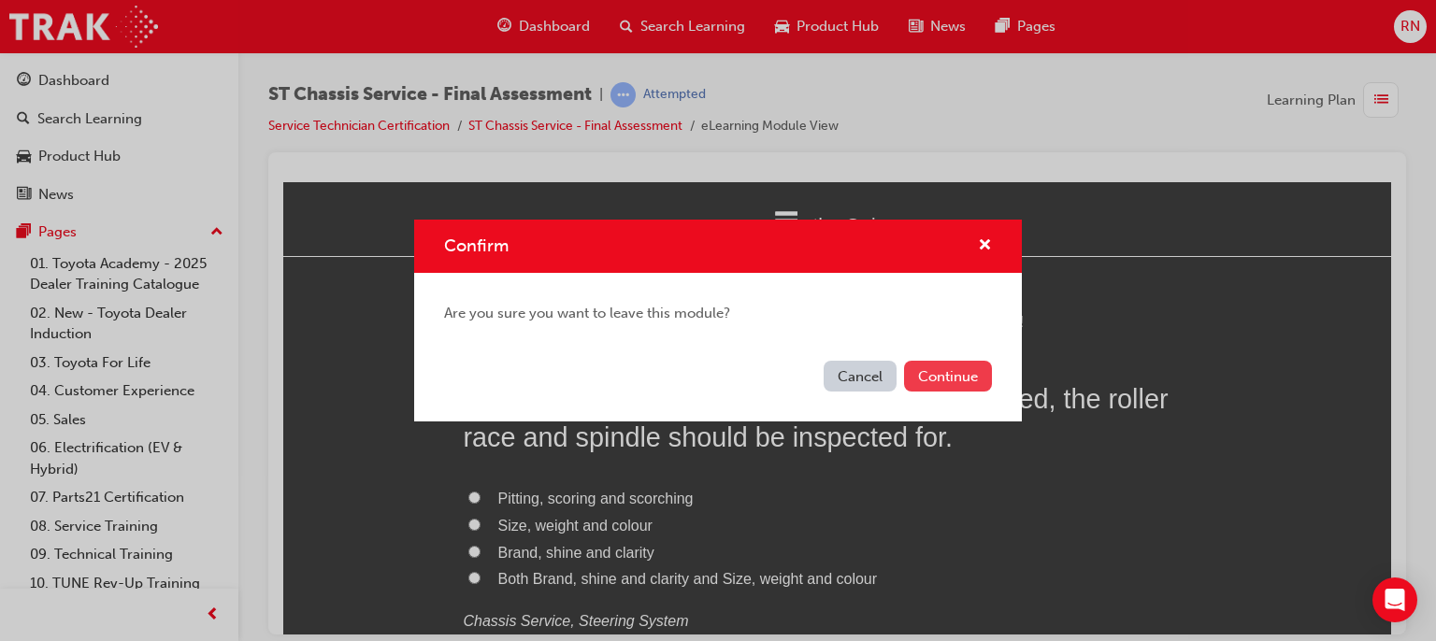
click at [913, 372] on button "Continue" at bounding box center [948, 376] width 88 height 31
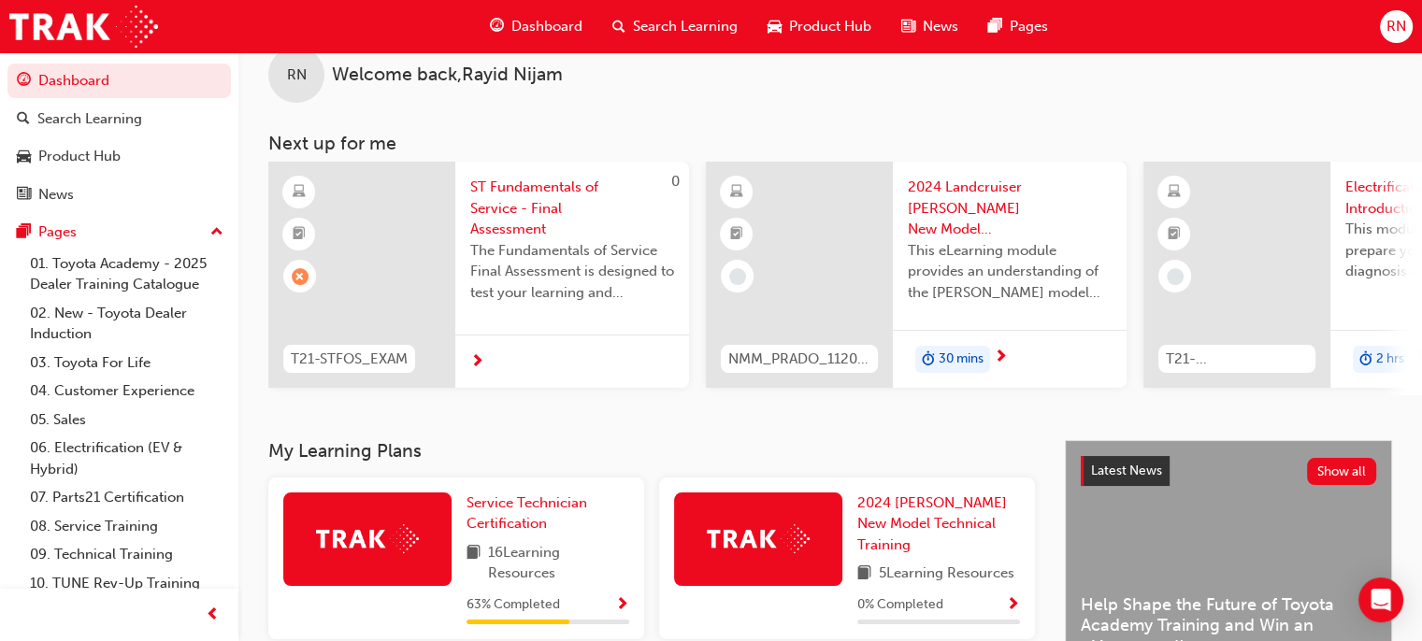
scroll to position [32, 0]
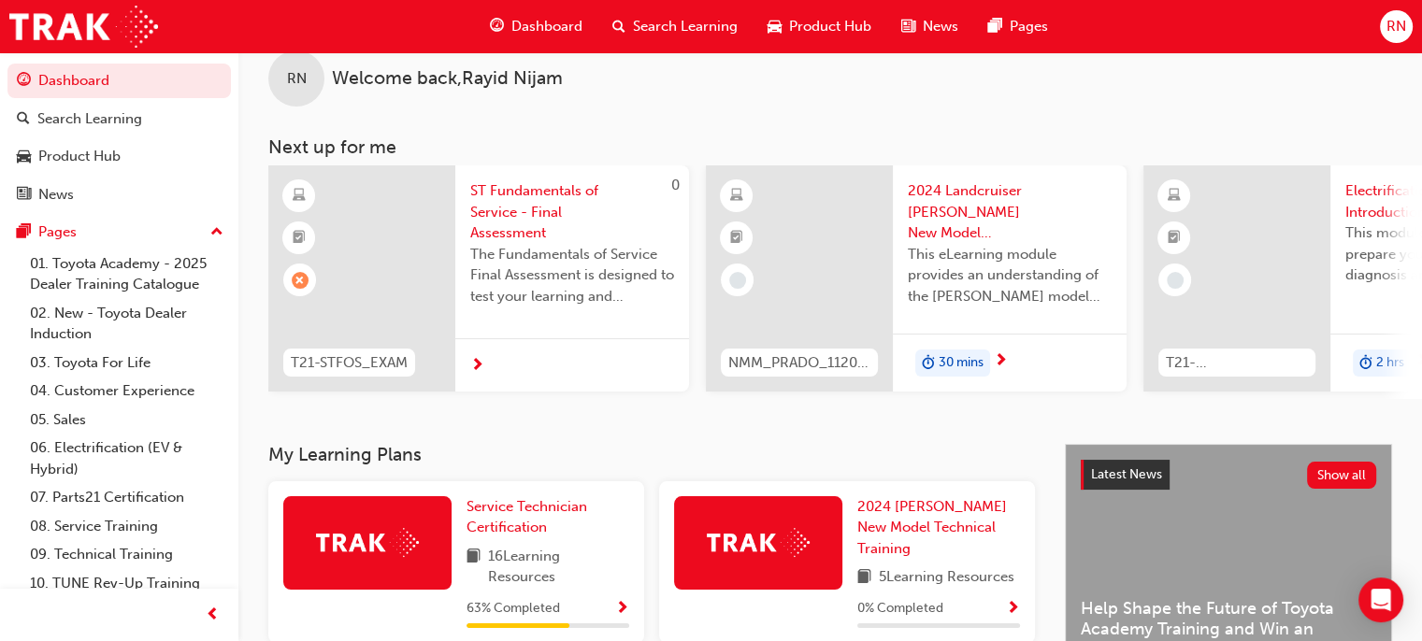
click at [537, 594] on div "Service Technician Certification 16 Learning Resources 63 % Completed" at bounding box center [548, 562] width 163 height 133
click at [534, 515] on span "Service Technician Certification" at bounding box center [527, 517] width 121 height 38
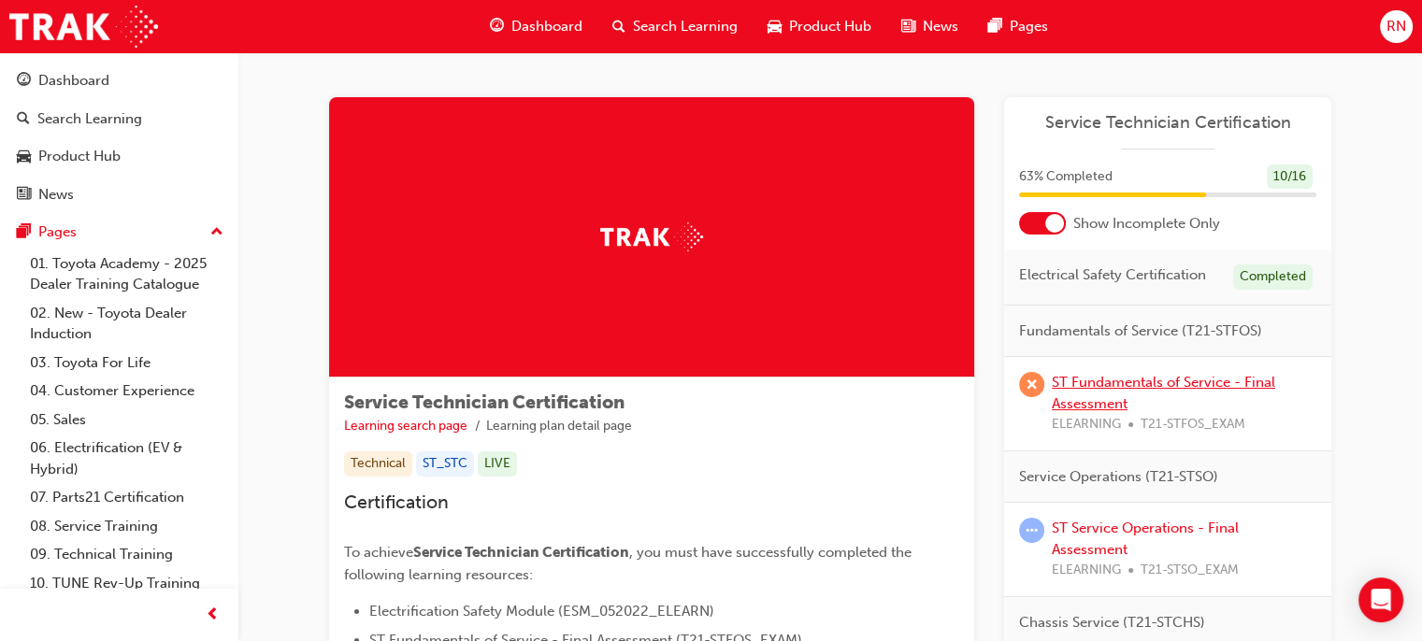
click at [1102, 396] on link "ST Fundamentals of Service - Final Assessment" at bounding box center [1163, 393] width 223 height 38
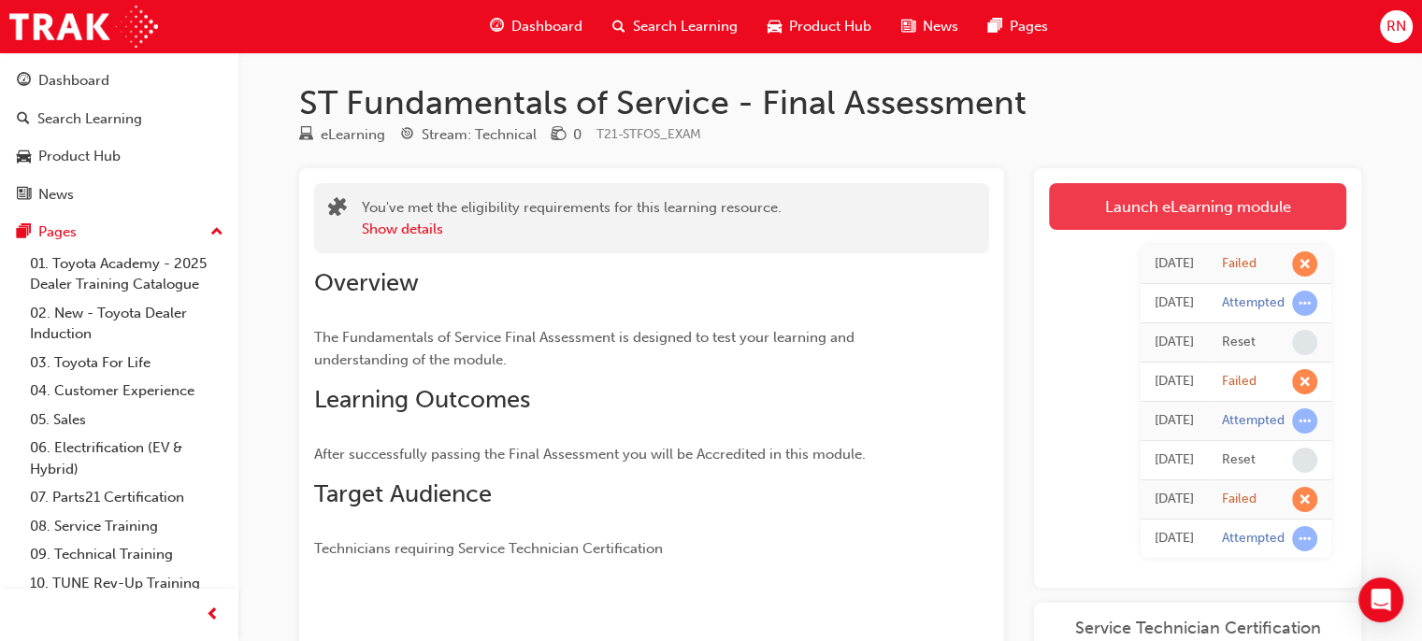
click at [1251, 209] on link "Launch eLearning module" at bounding box center [1197, 206] width 297 height 47
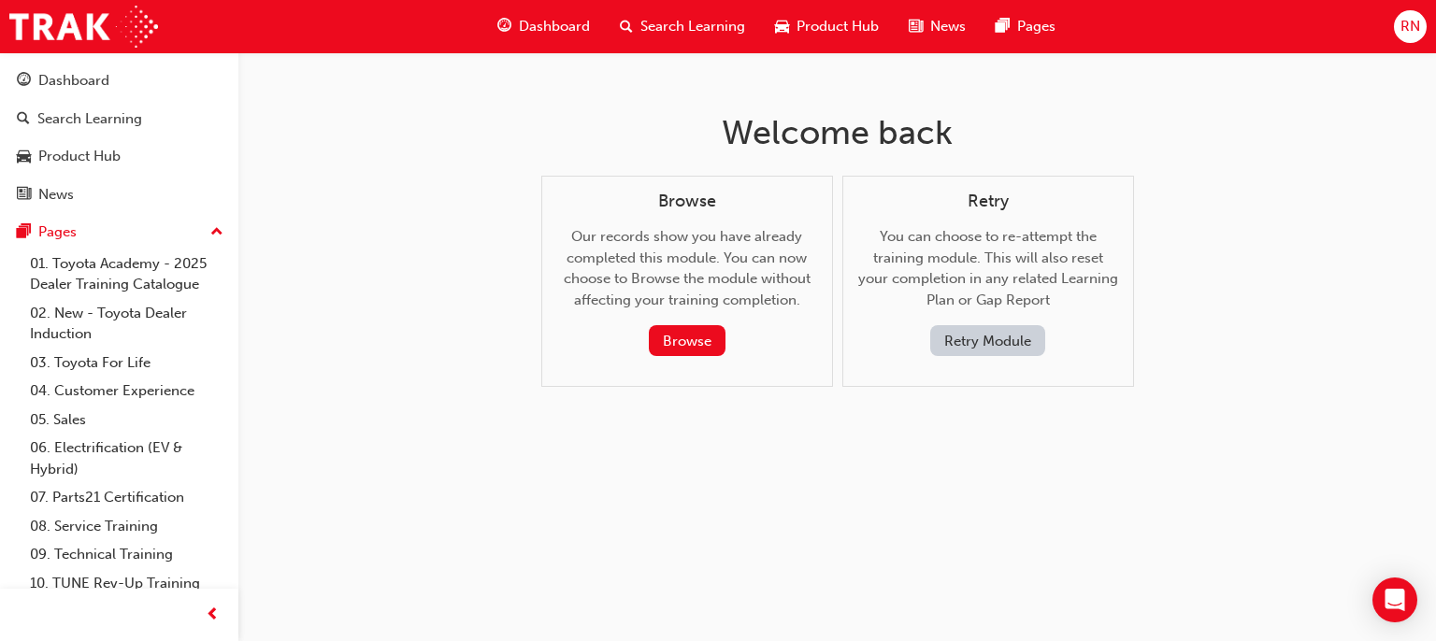
click at [966, 344] on button "Retry Module" at bounding box center [987, 340] width 115 height 31
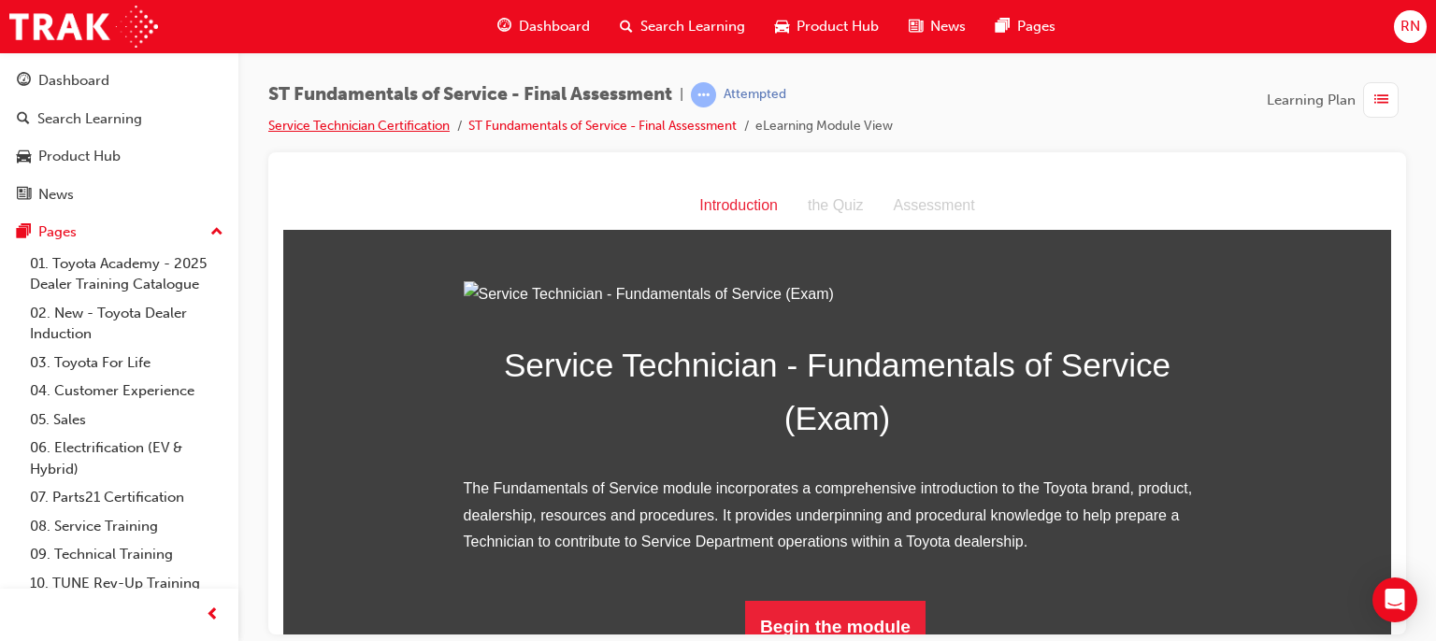
click at [415, 126] on link "Service Technician Certification" at bounding box center [358, 126] width 181 height 16
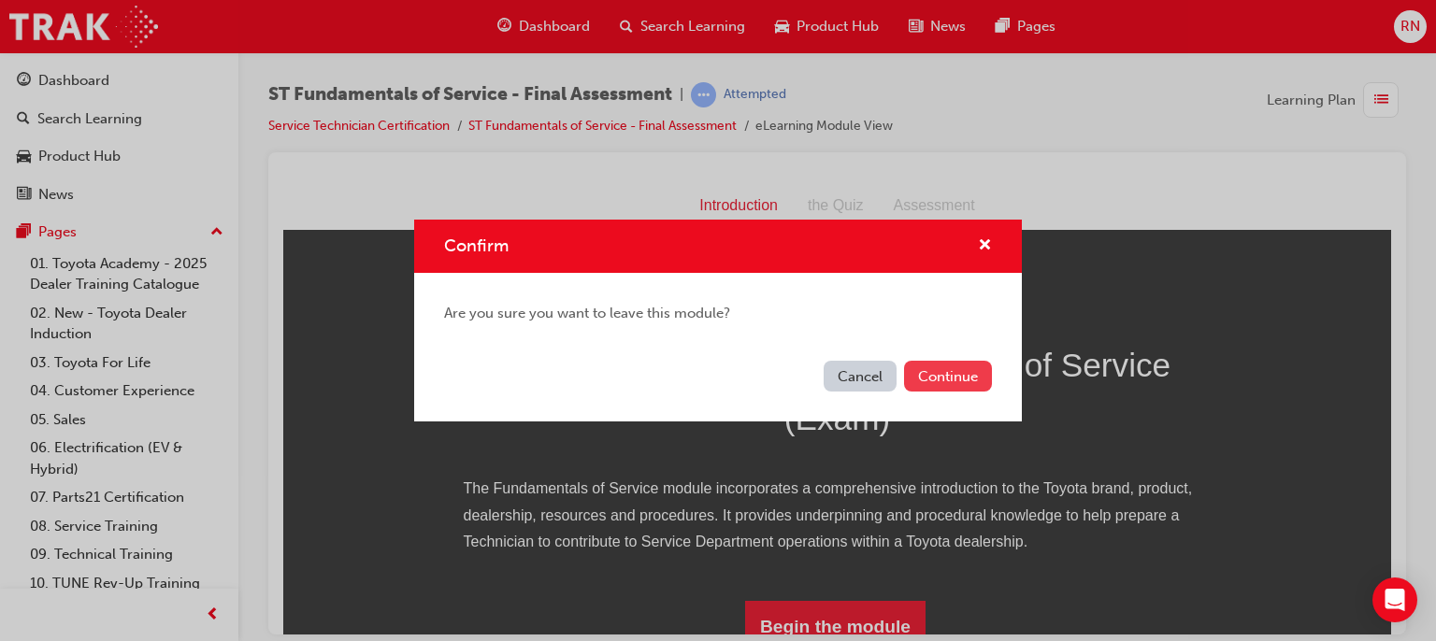
click at [970, 386] on button "Continue" at bounding box center [948, 376] width 88 height 31
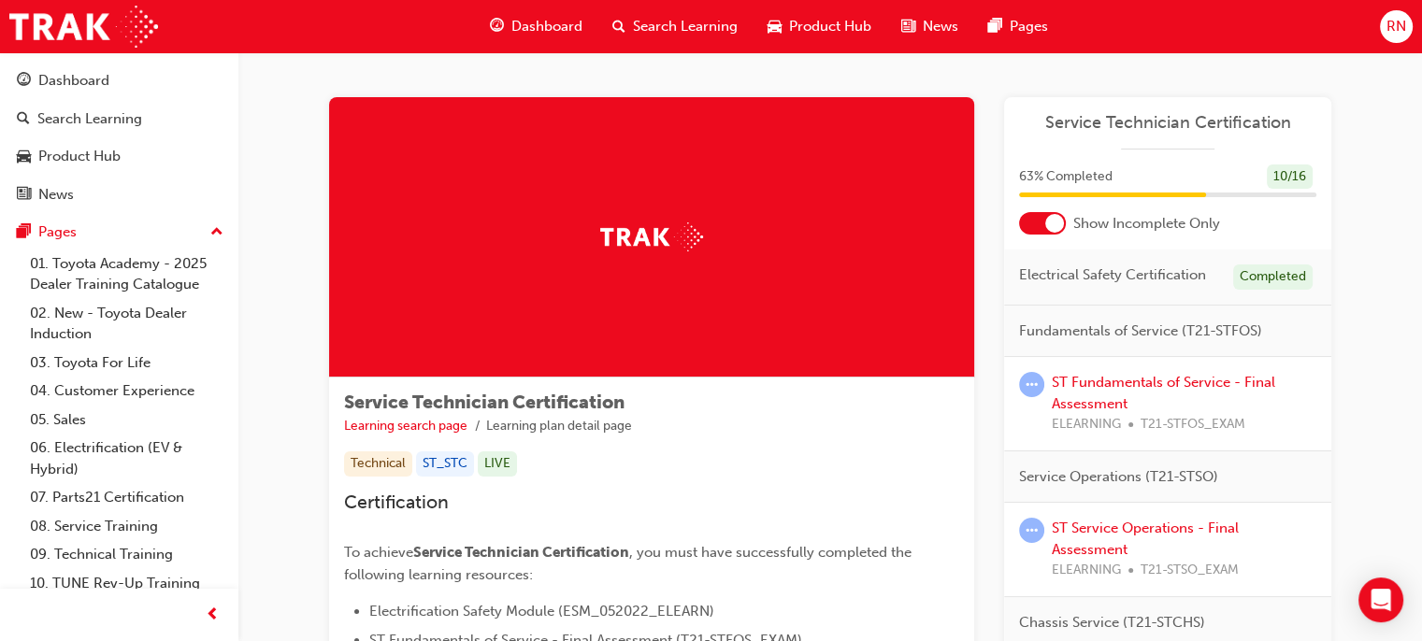
click at [688, 22] on span "Search Learning" at bounding box center [685, 27] width 105 height 22
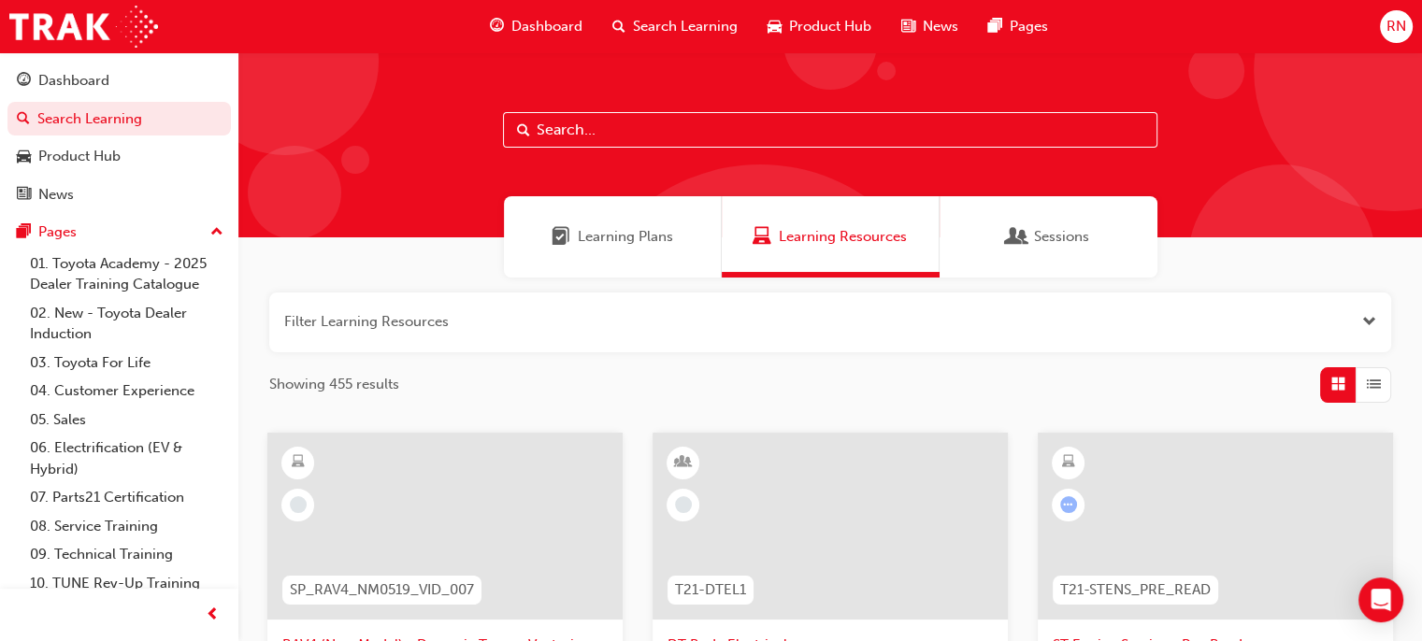
click at [558, 25] on span "Dashboard" at bounding box center [546, 27] width 71 height 22
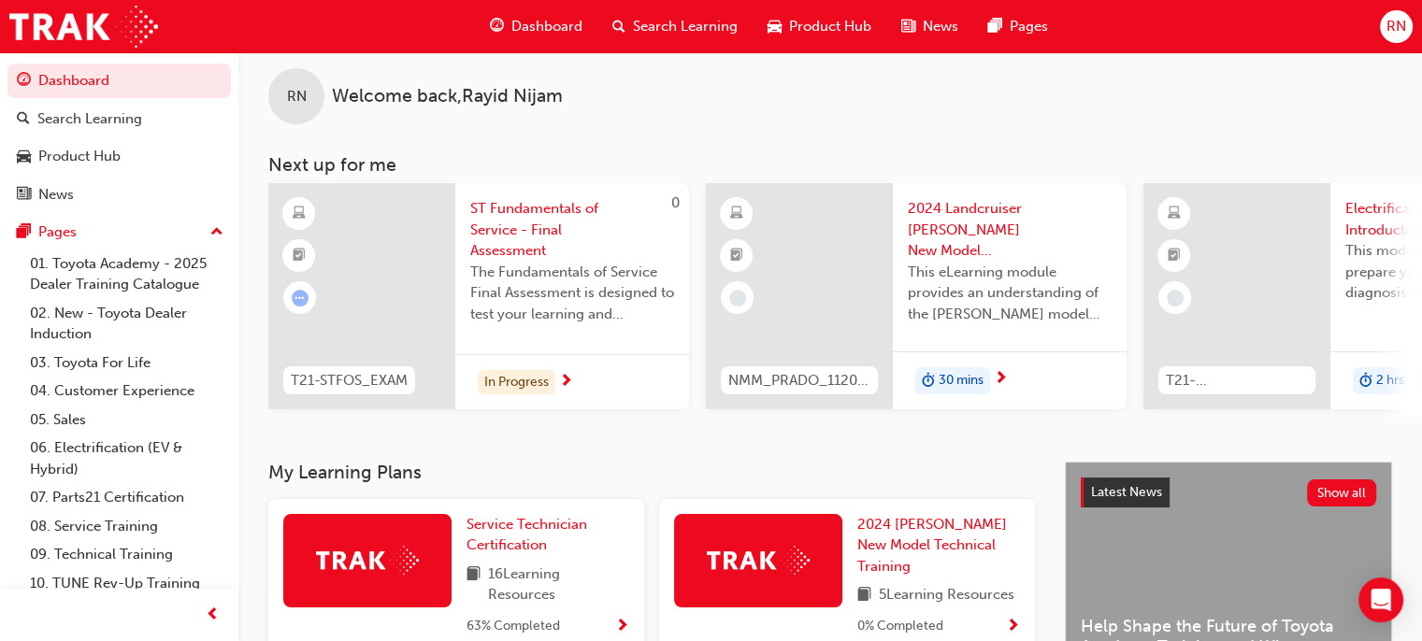
scroll to position [7, 0]
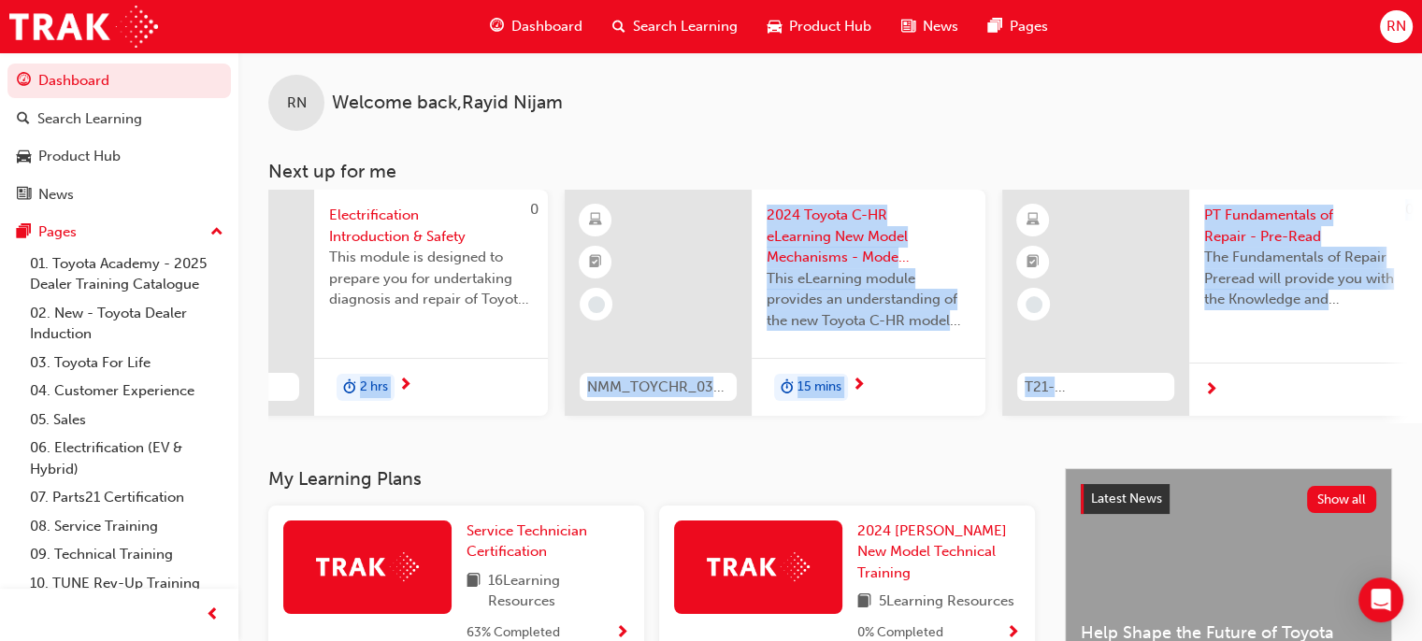
drag, startPoint x: 1371, startPoint y: 420, endPoint x: 1435, endPoint y: 408, distance: 65.6
click at [1422, 408] on html "Your version of Internet Explorer is outdated and not supported. Please upgrade…" at bounding box center [711, 313] width 1422 height 641
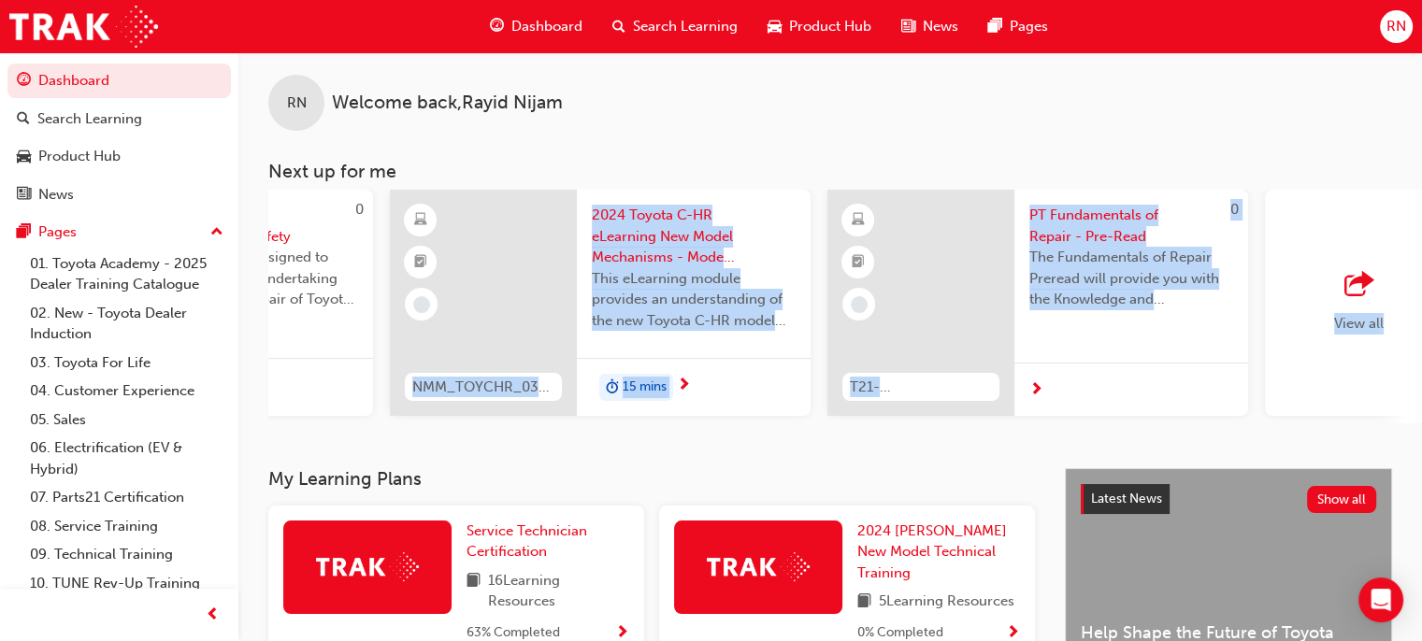
click at [1228, 371] on div at bounding box center [1131, 390] width 234 height 54
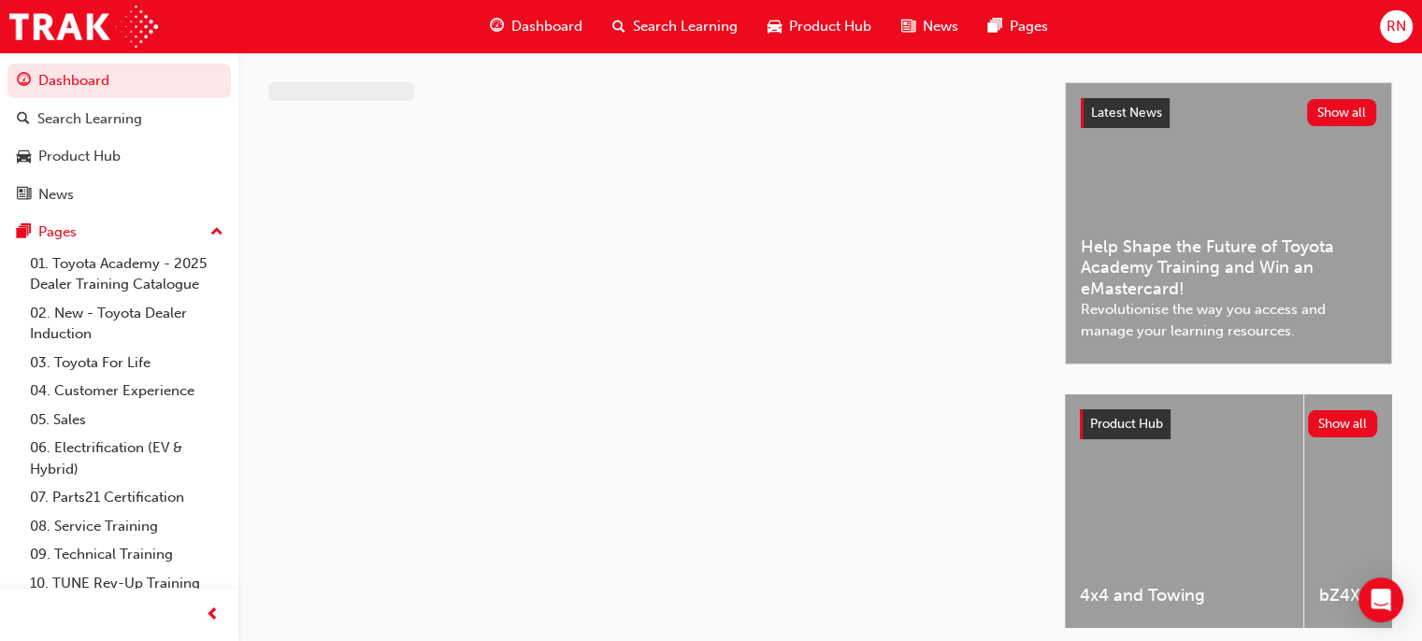
scroll to position [7, 0]
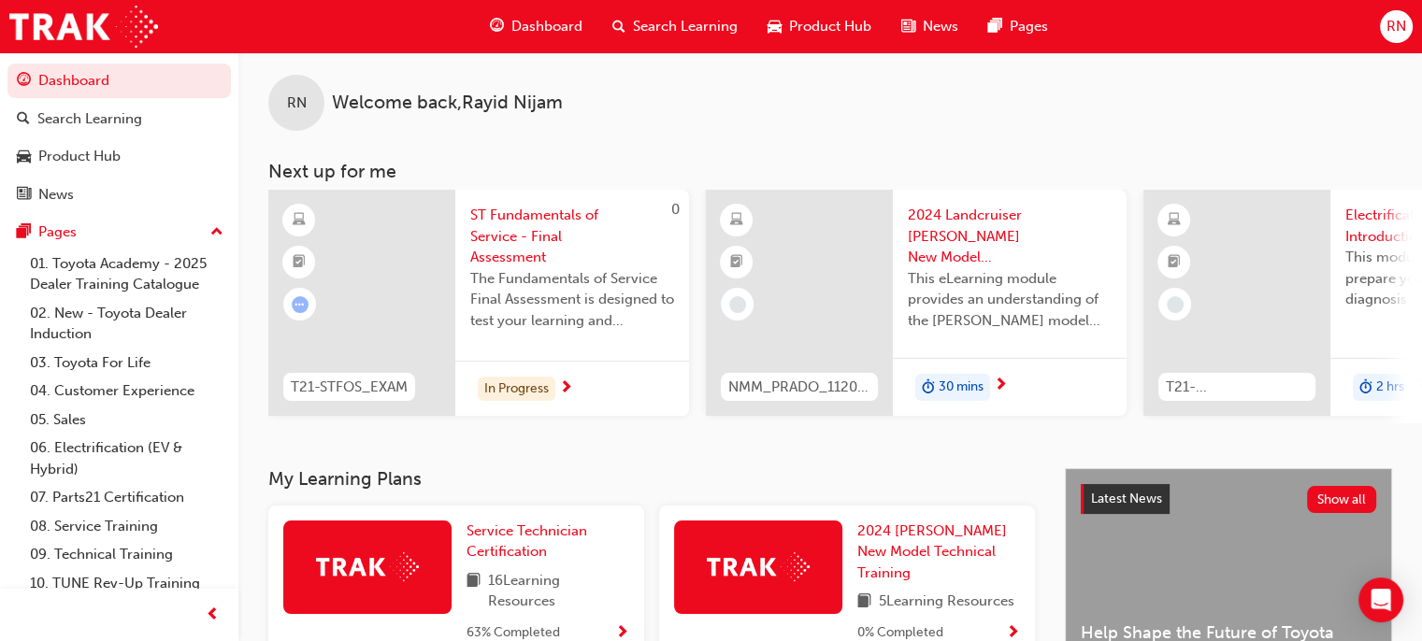
click at [1403, 431] on div "RN Welcome back , [PERSON_NAME] Next up for me 0 T21-STFOS_EXAM ST Fundamentals…" at bounding box center [830, 257] width 1184 height 424
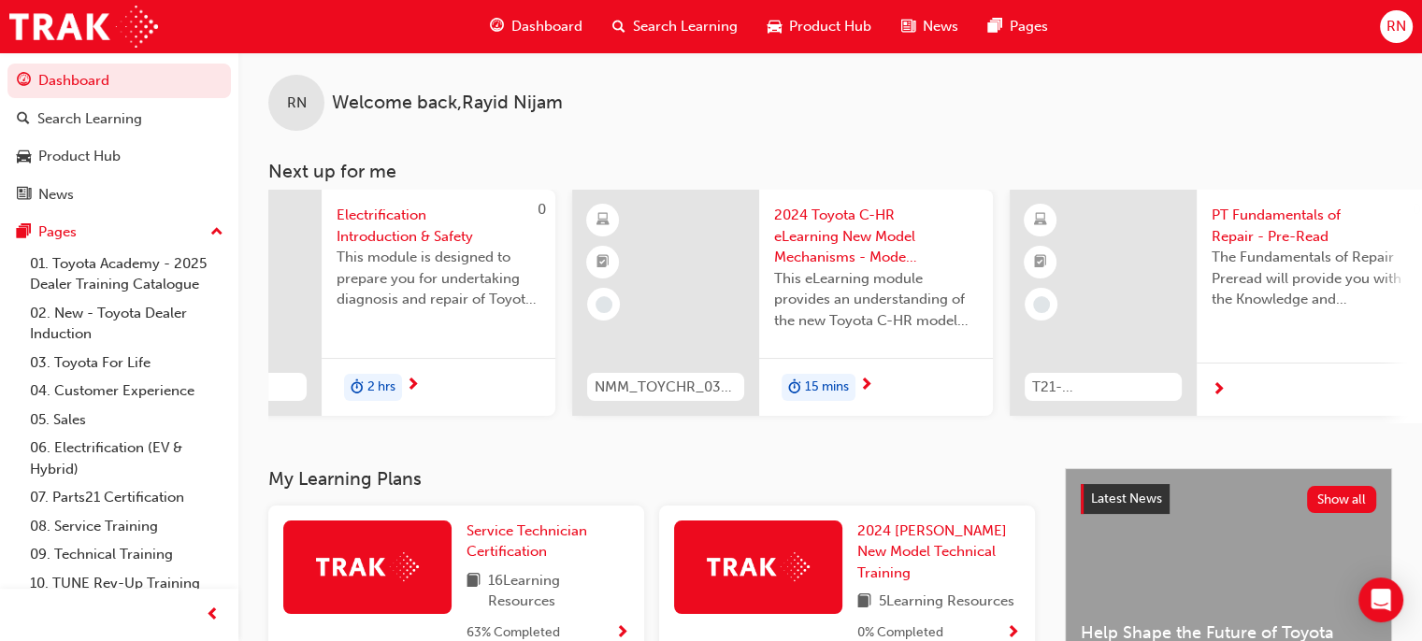
click at [1283, 218] on span "PT Fundamentals of Repair - Pre-Read" at bounding box center [1314, 226] width 204 height 42
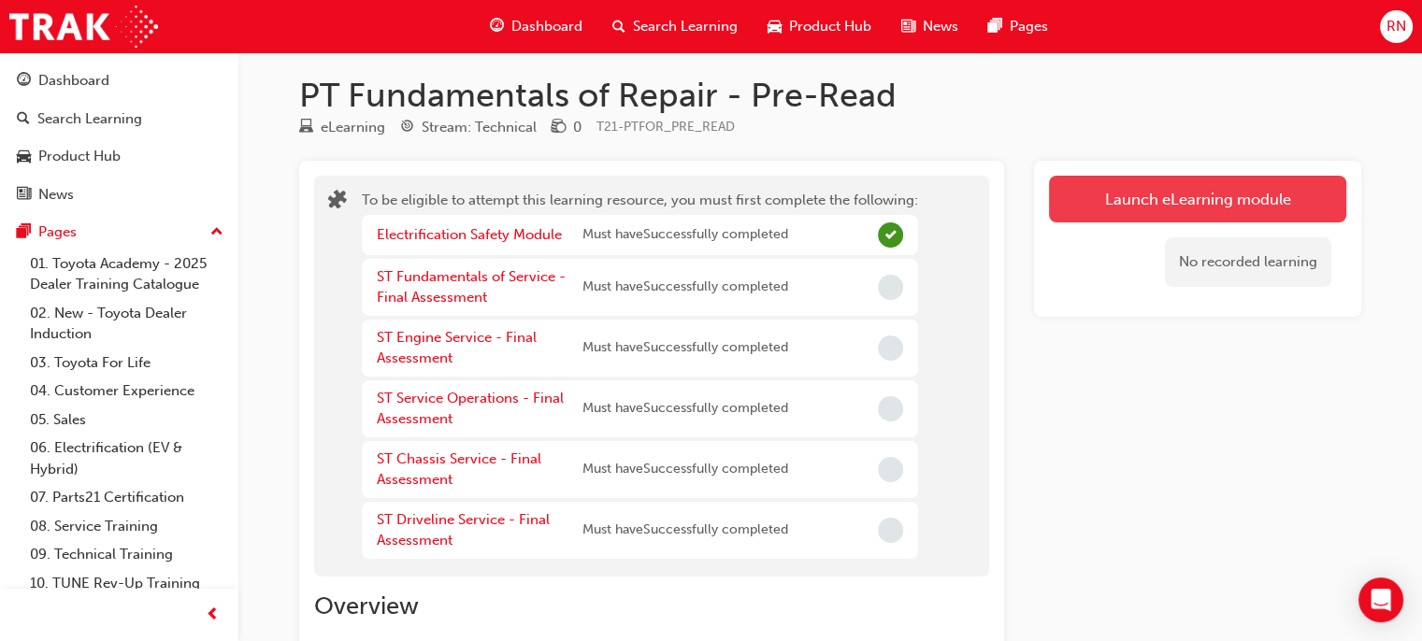
click at [1222, 203] on button "Launch eLearning module" at bounding box center [1197, 199] width 297 height 47
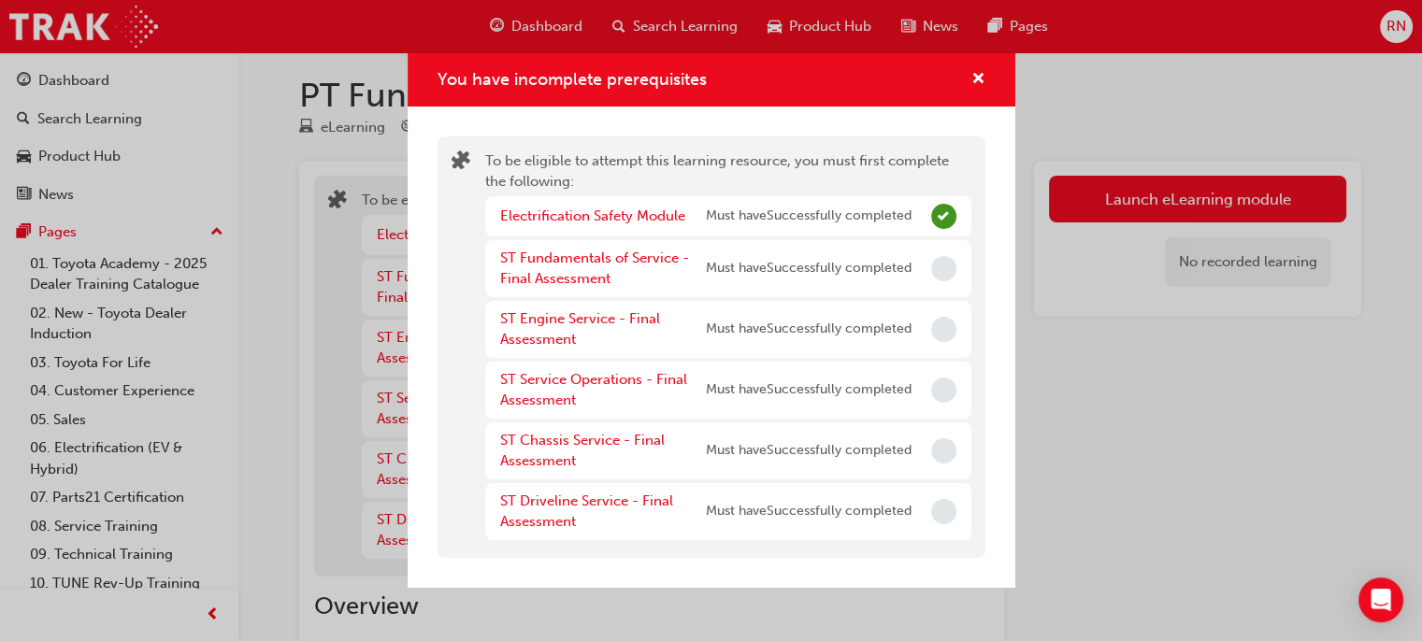
click at [1104, 196] on div "You have incomplete prerequisites To be eligible to attempt this learning resou…" at bounding box center [711, 320] width 1422 height 641
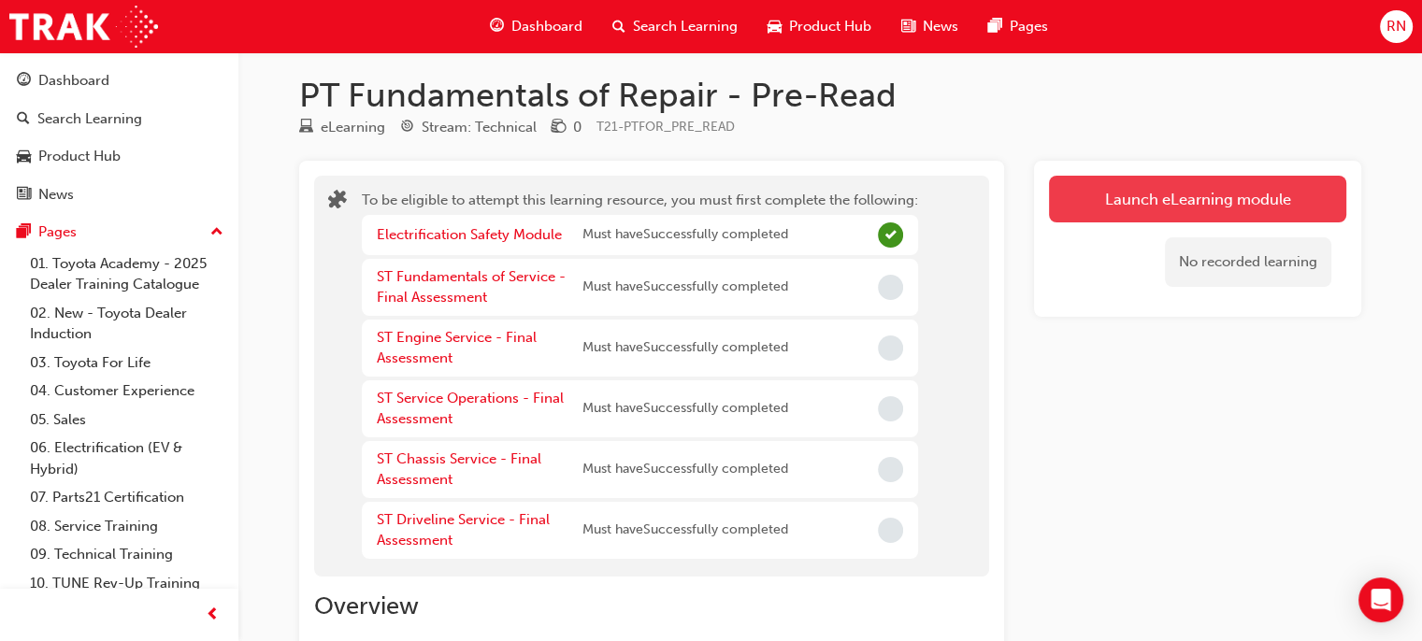
click at [1223, 203] on button "Launch eLearning module" at bounding box center [1197, 199] width 297 height 47
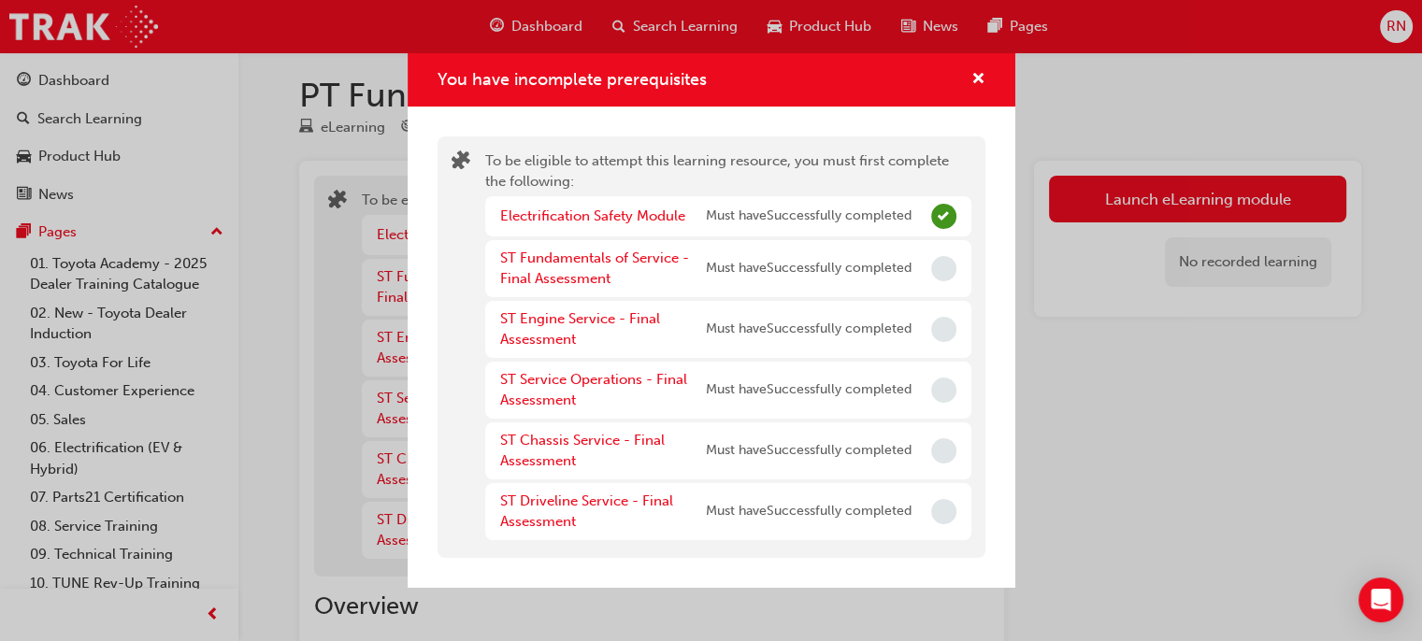
click at [1374, 470] on div "You have incomplete prerequisites To be eligible to attempt this learning resou…" at bounding box center [711, 320] width 1422 height 641
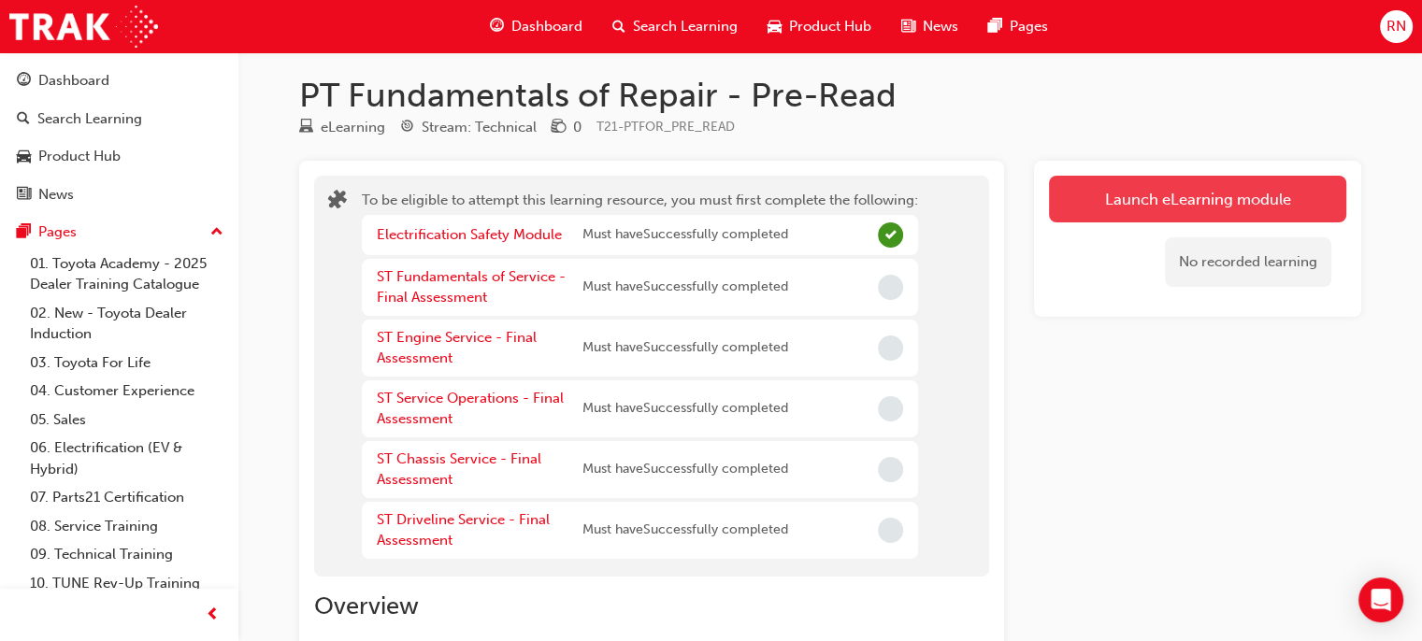
click at [1170, 192] on button "Launch eLearning module" at bounding box center [1197, 199] width 297 height 47
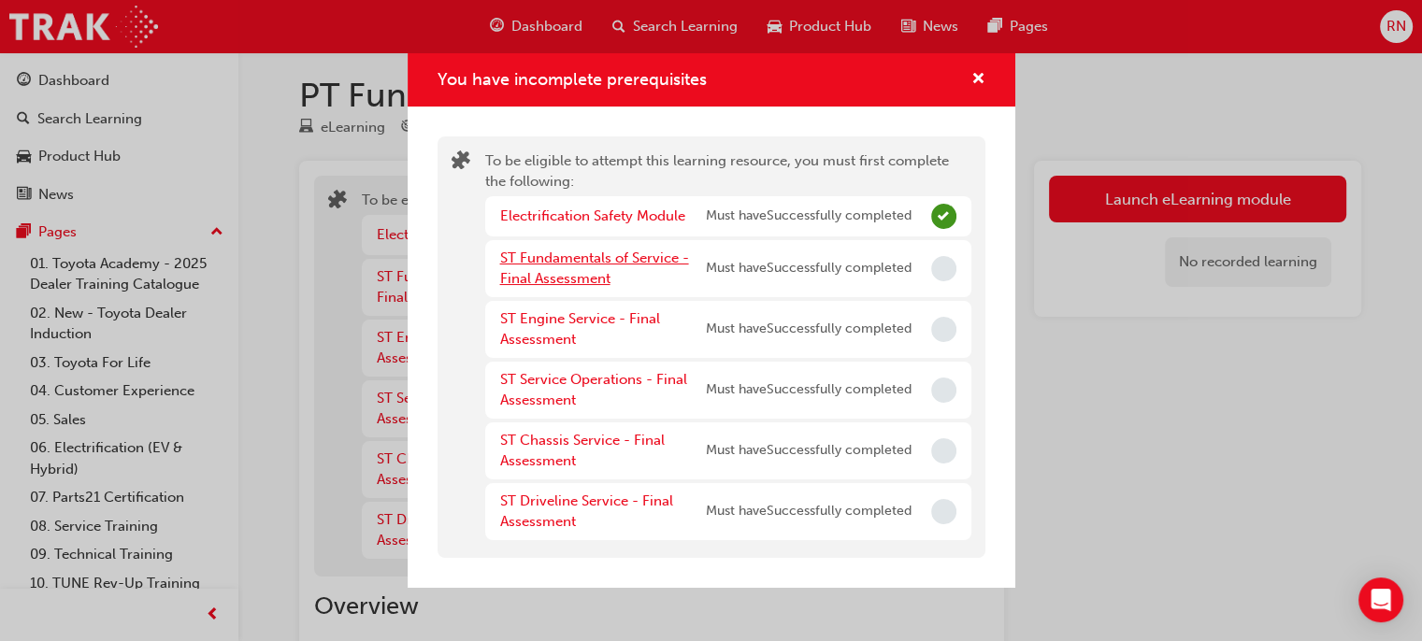
click at [561, 270] on link "ST Fundamentals of Service - Final Assessment" at bounding box center [594, 269] width 189 height 38
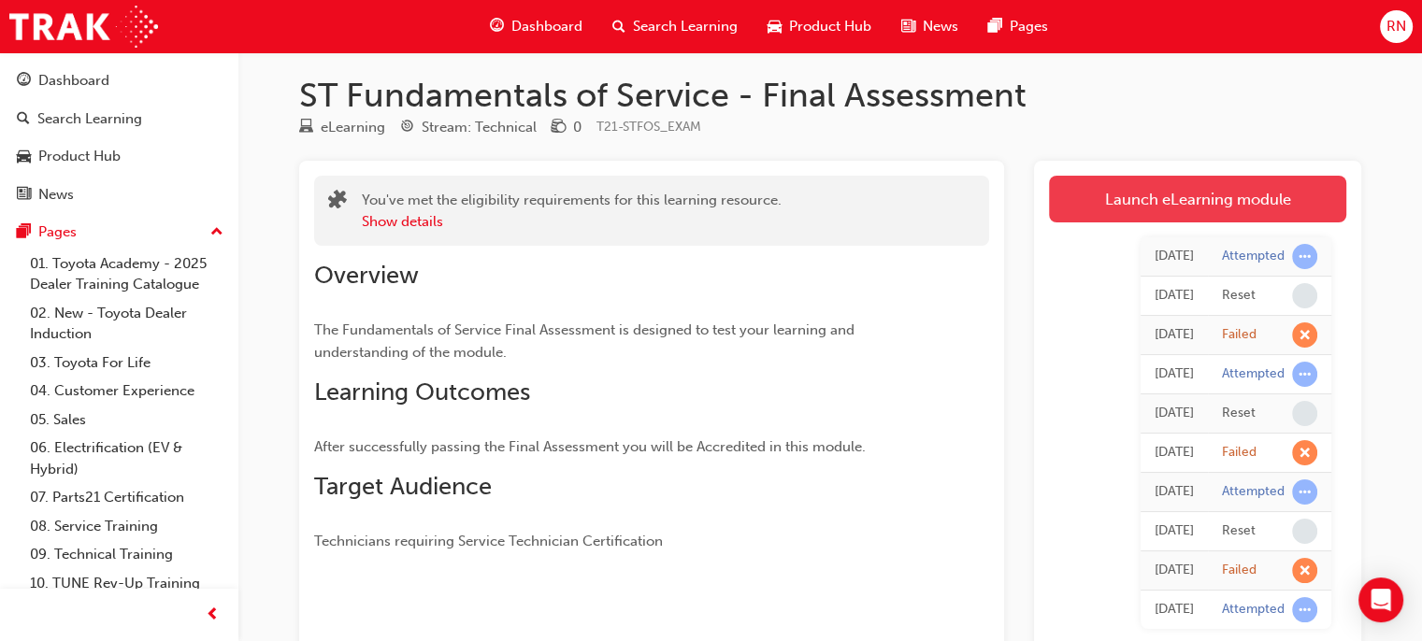
click at [1173, 215] on link "Launch eLearning module" at bounding box center [1197, 199] width 297 height 47
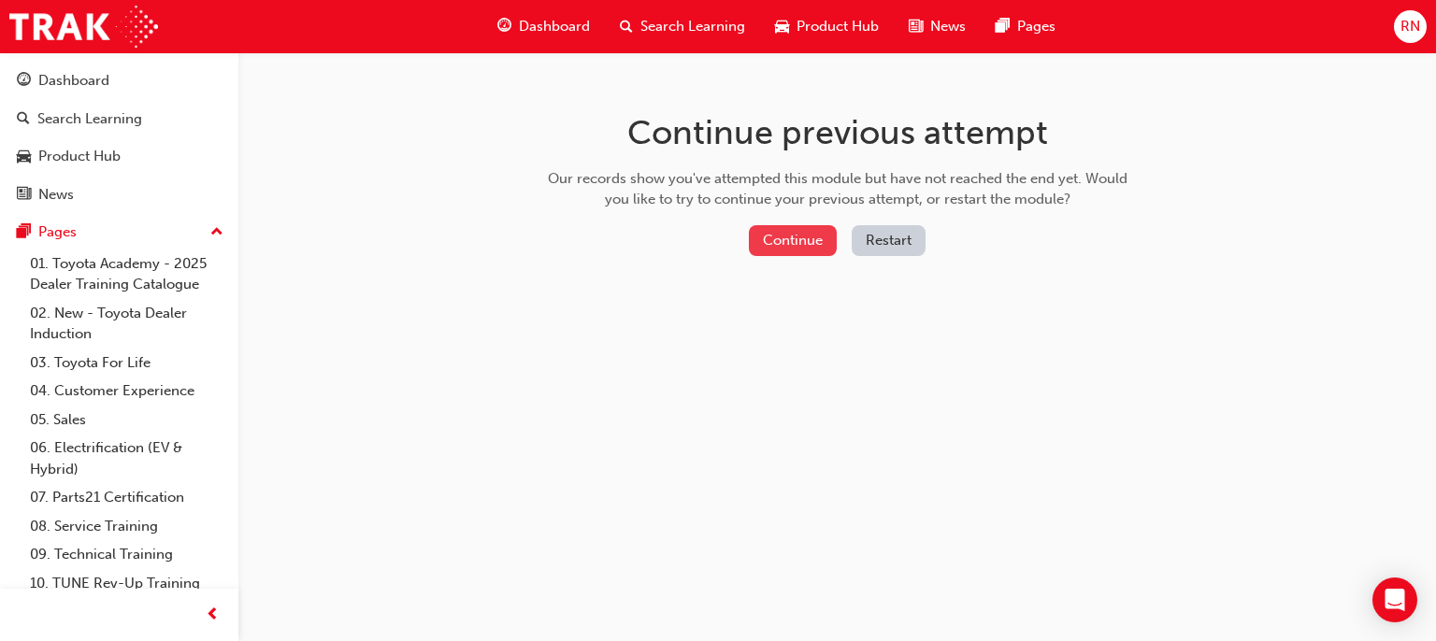
click at [774, 246] on button "Continue" at bounding box center [793, 240] width 88 height 31
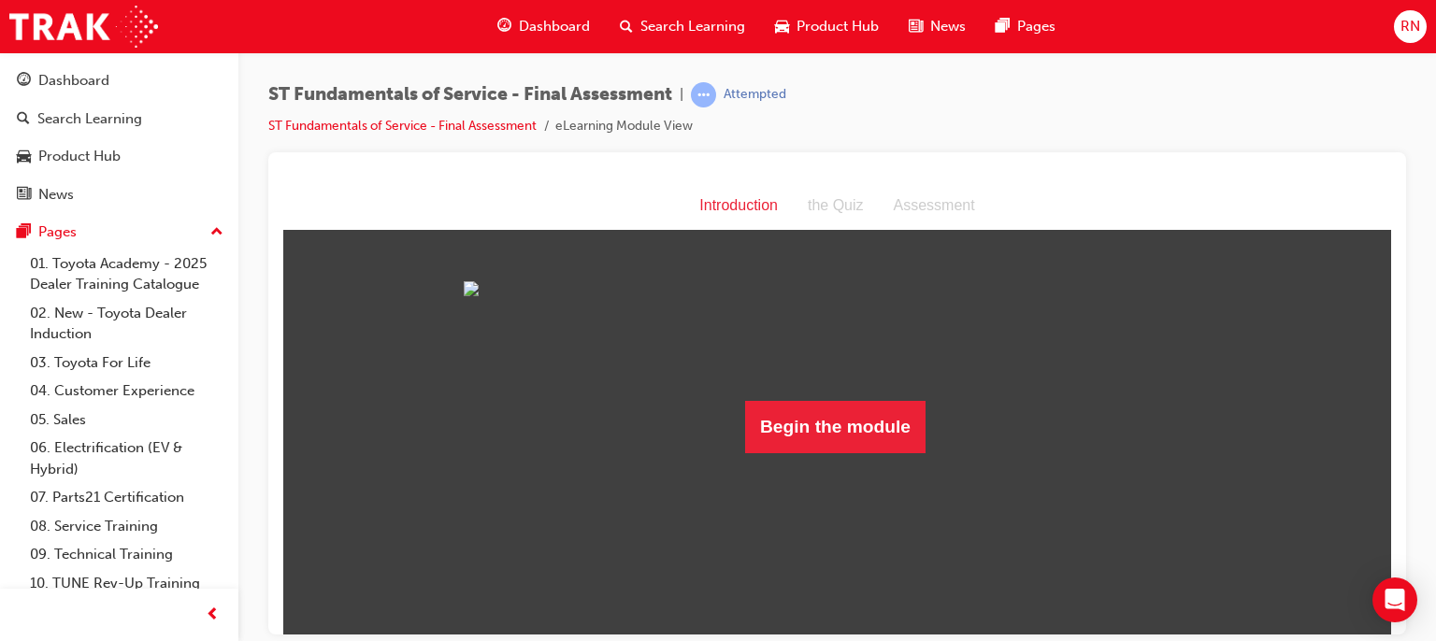
scroll to position [36, 0]
click at [839, 452] on button "Begin the module" at bounding box center [835, 426] width 180 height 52
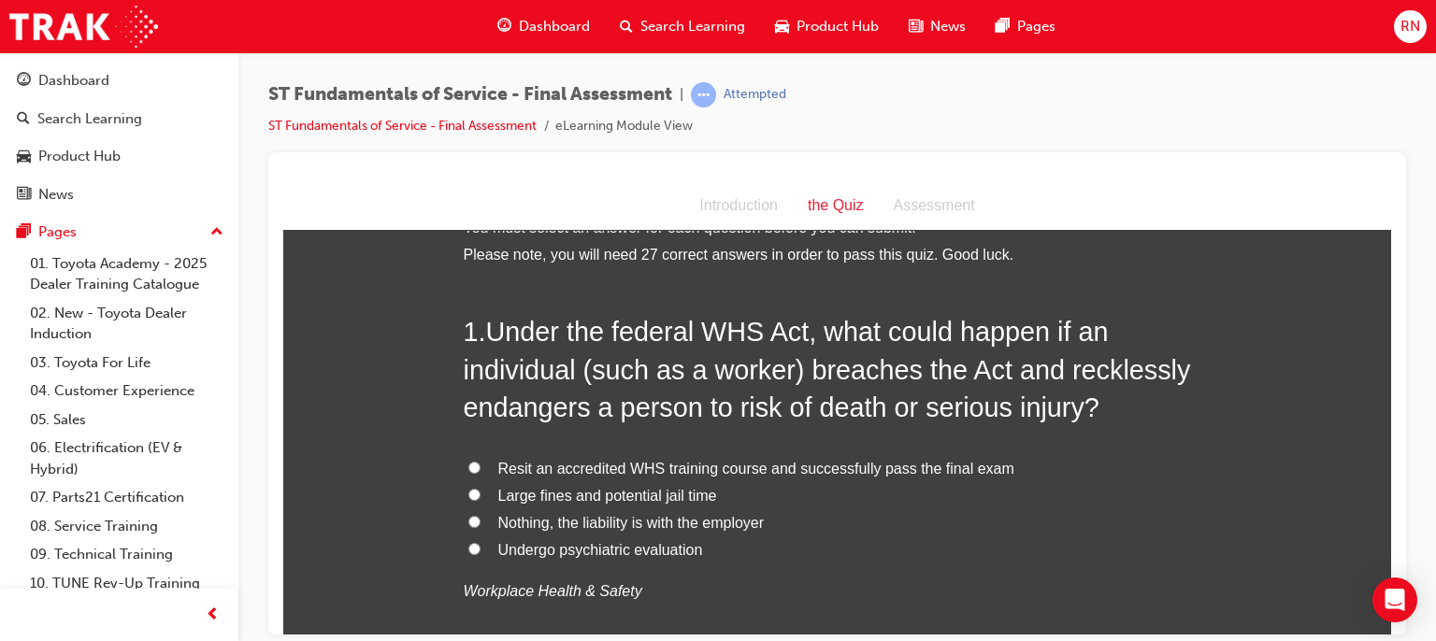
scroll to position [0, 0]
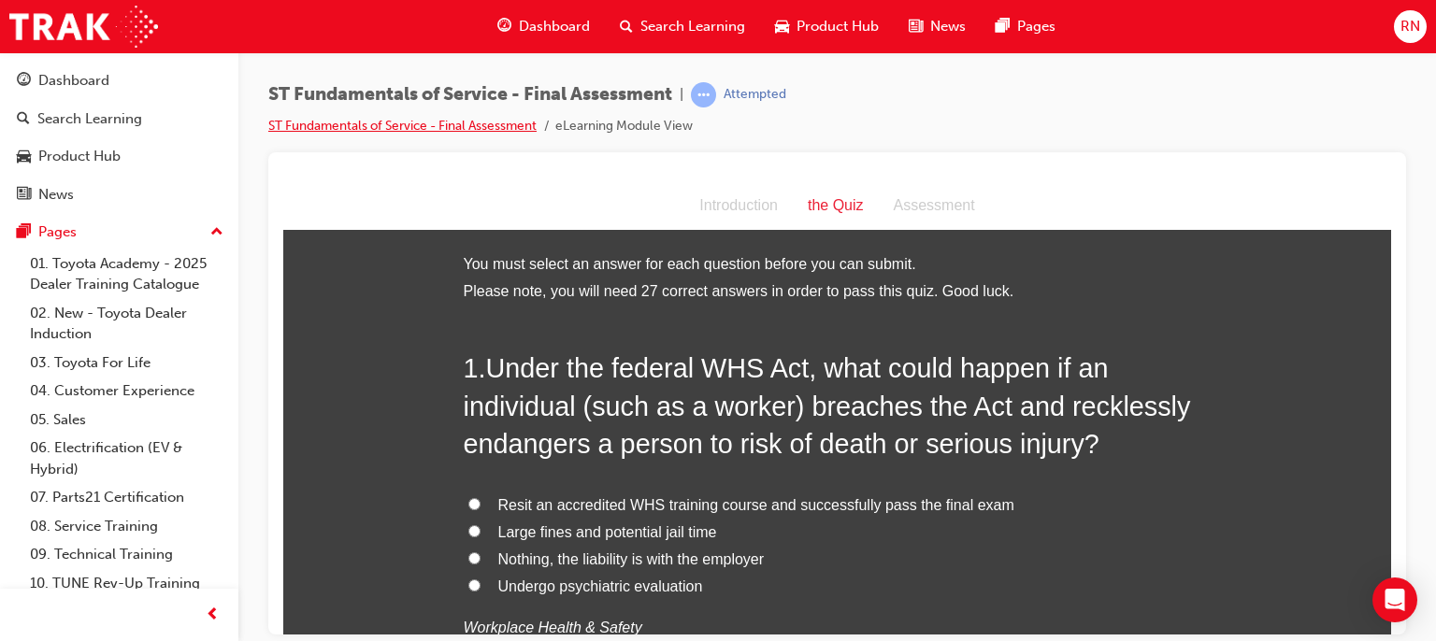
click at [385, 125] on link "ST Fundamentals of Service - Final Assessment" at bounding box center [402, 126] width 268 height 16
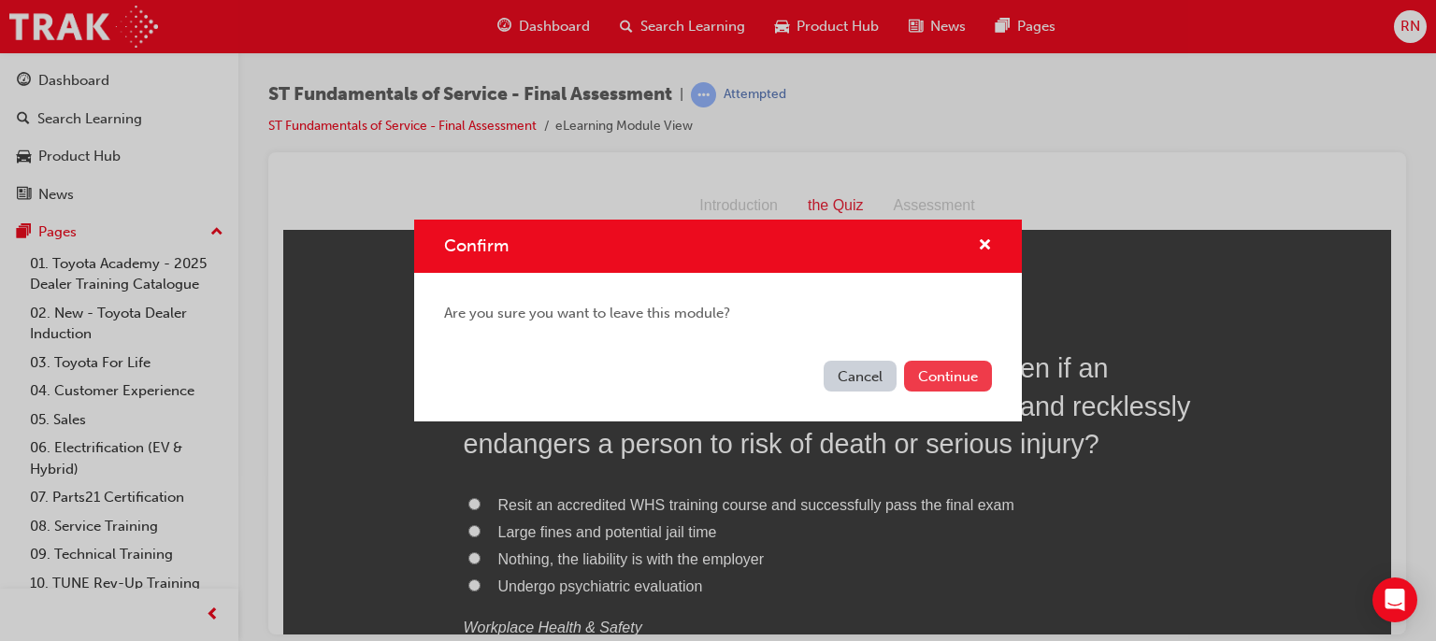
click at [969, 369] on button "Continue" at bounding box center [948, 376] width 88 height 31
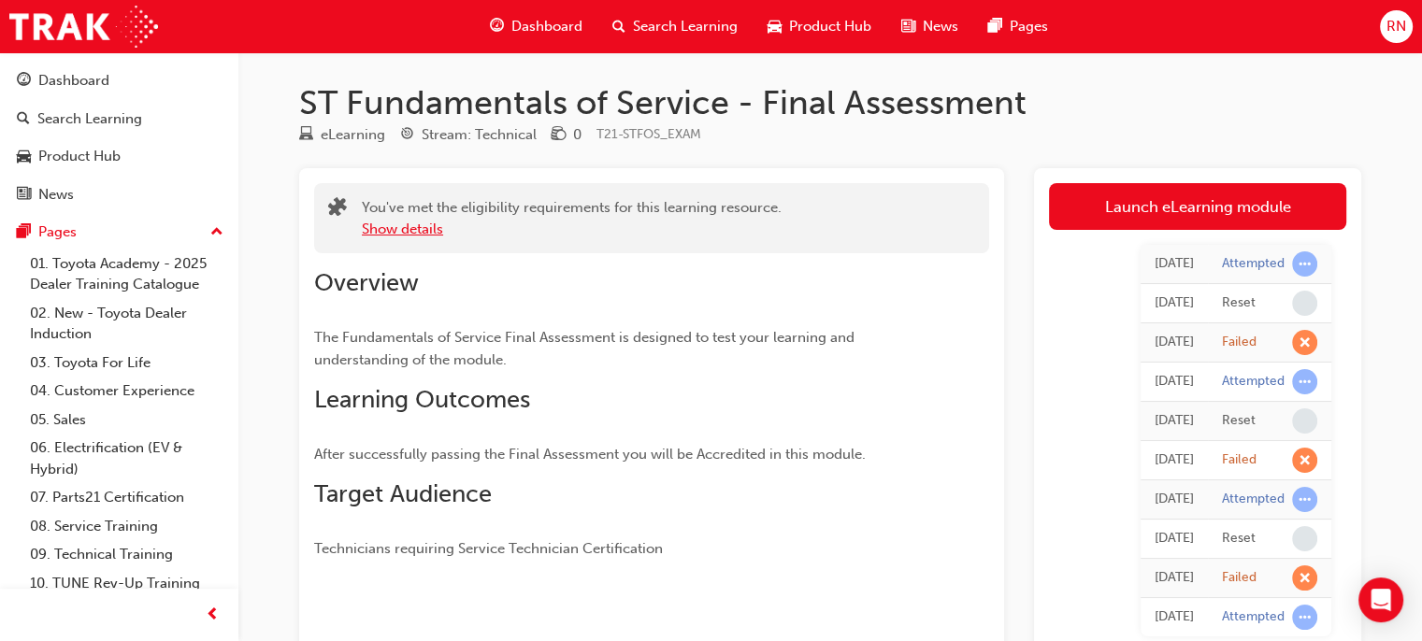
click at [395, 226] on button "Show details" at bounding box center [402, 230] width 81 height 22
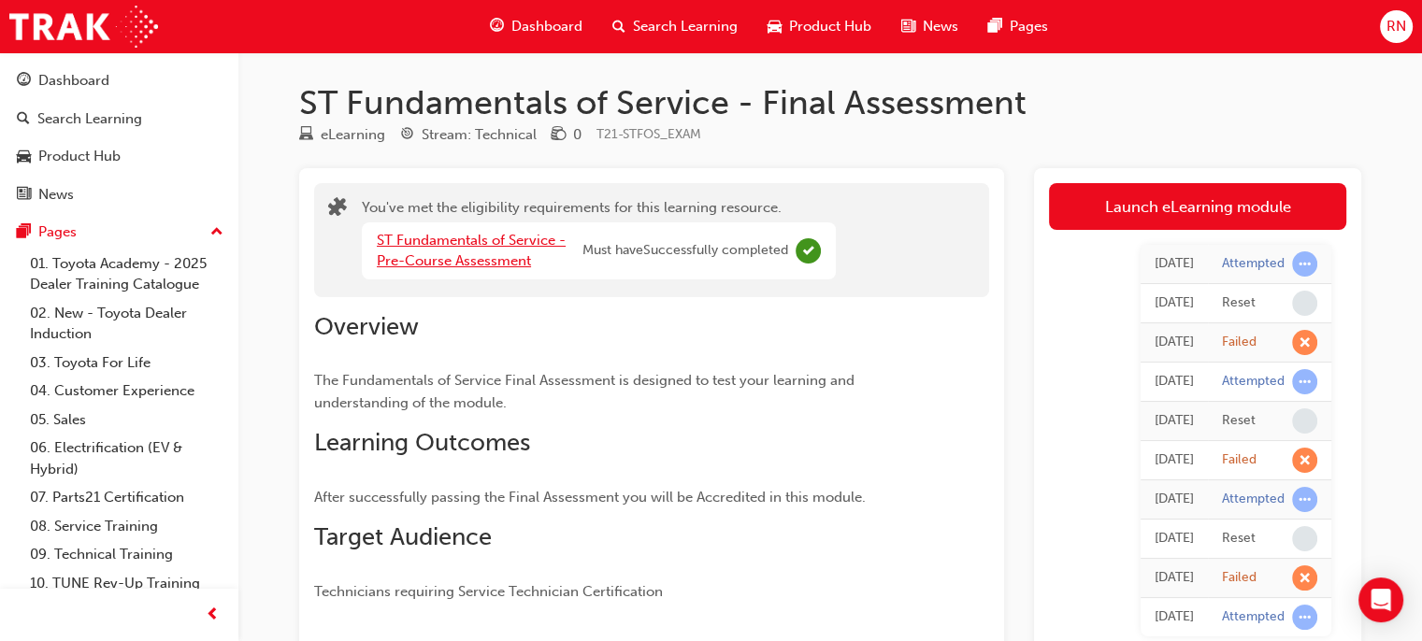
click at [479, 259] on link "ST Fundamentals of Service - Pre-Course Assessment" at bounding box center [471, 251] width 189 height 38
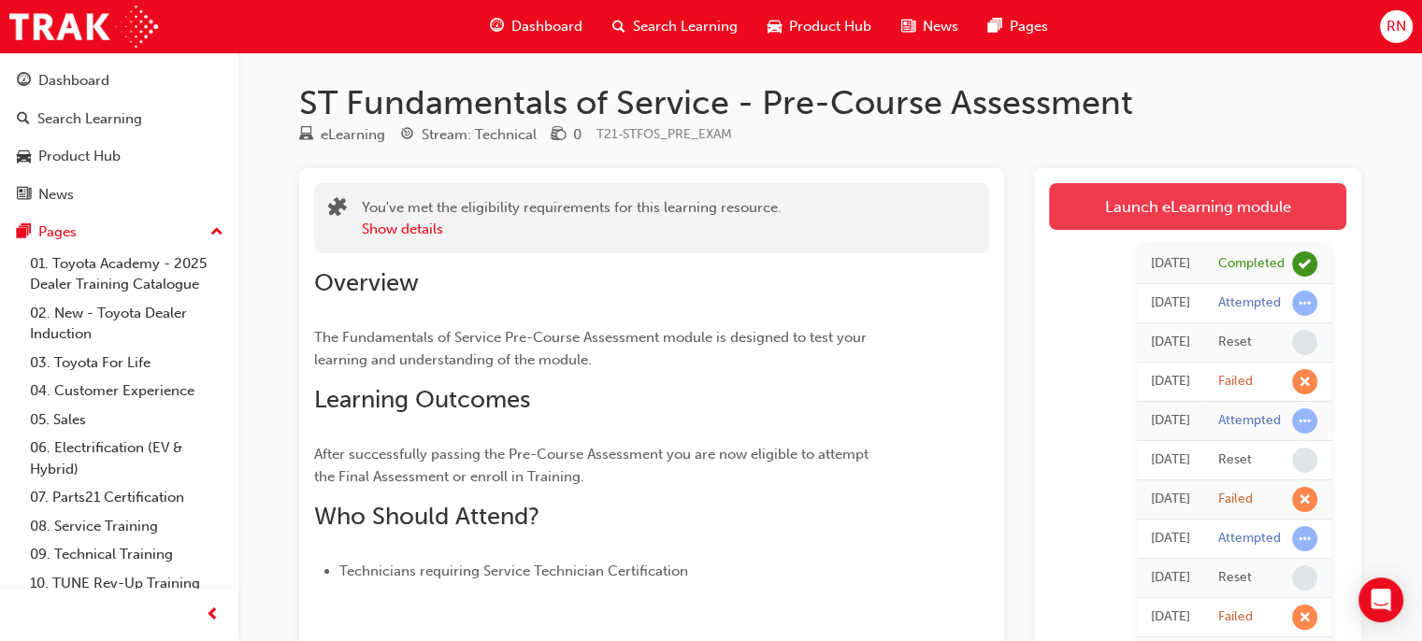
click at [1141, 210] on link "Launch eLearning module" at bounding box center [1197, 206] width 297 height 47
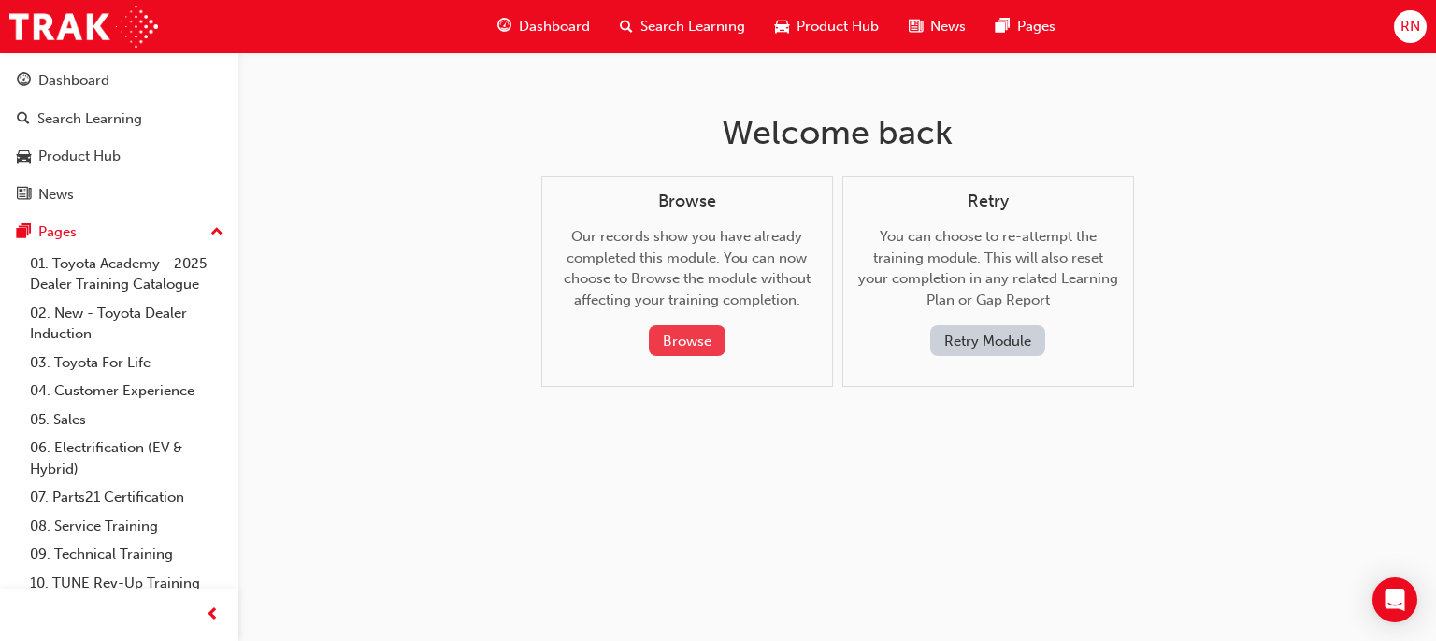
click at [692, 342] on button "Browse" at bounding box center [687, 340] width 77 height 31
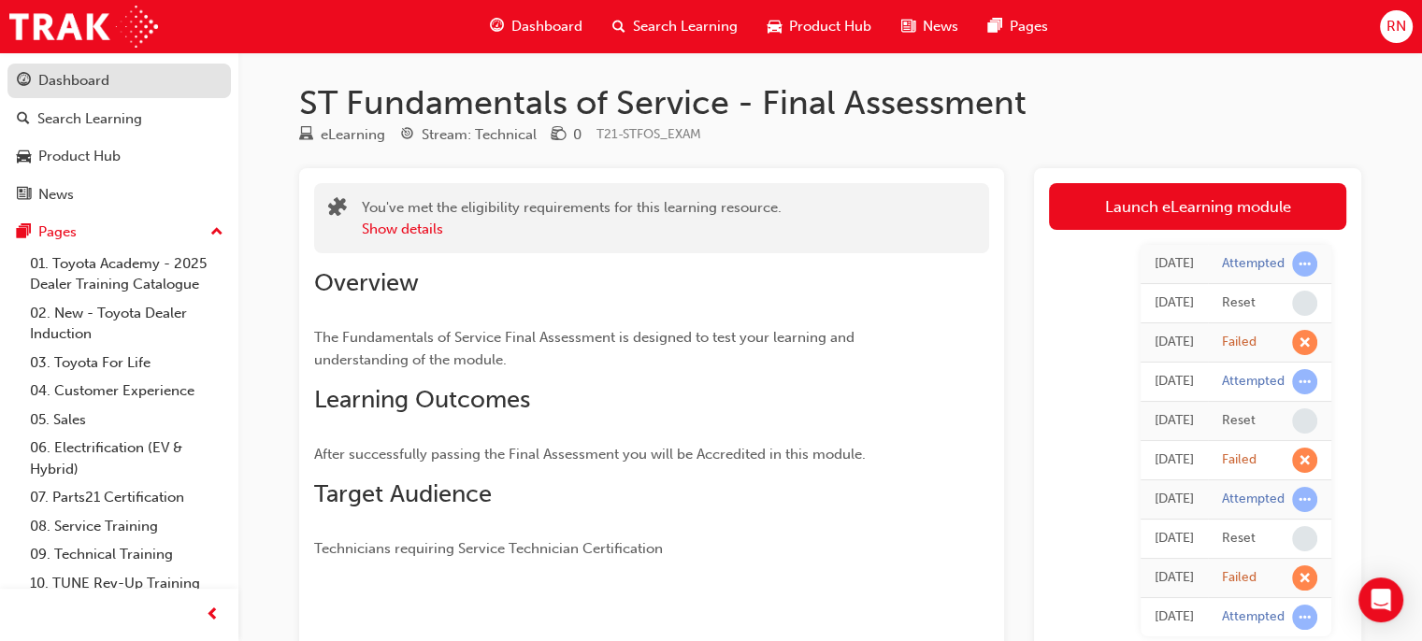
click at [77, 89] on div "Dashboard" at bounding box center [73, 81] width 71 height 22
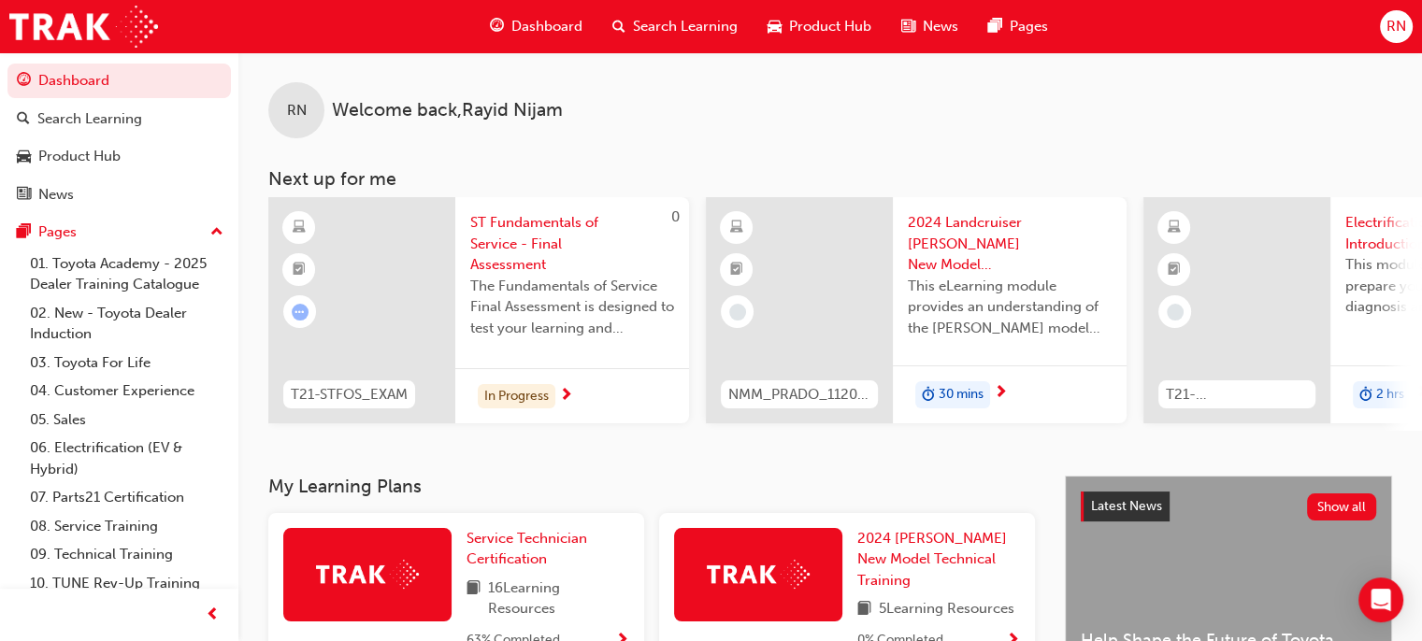
click at [502, 611] on span "16 Learning Resources" at bounding box center [558, 599] width 141 height 42
click at [521, 550] on span "Service Technician Certification" at bounding box center [527, 549] width 121 height 38
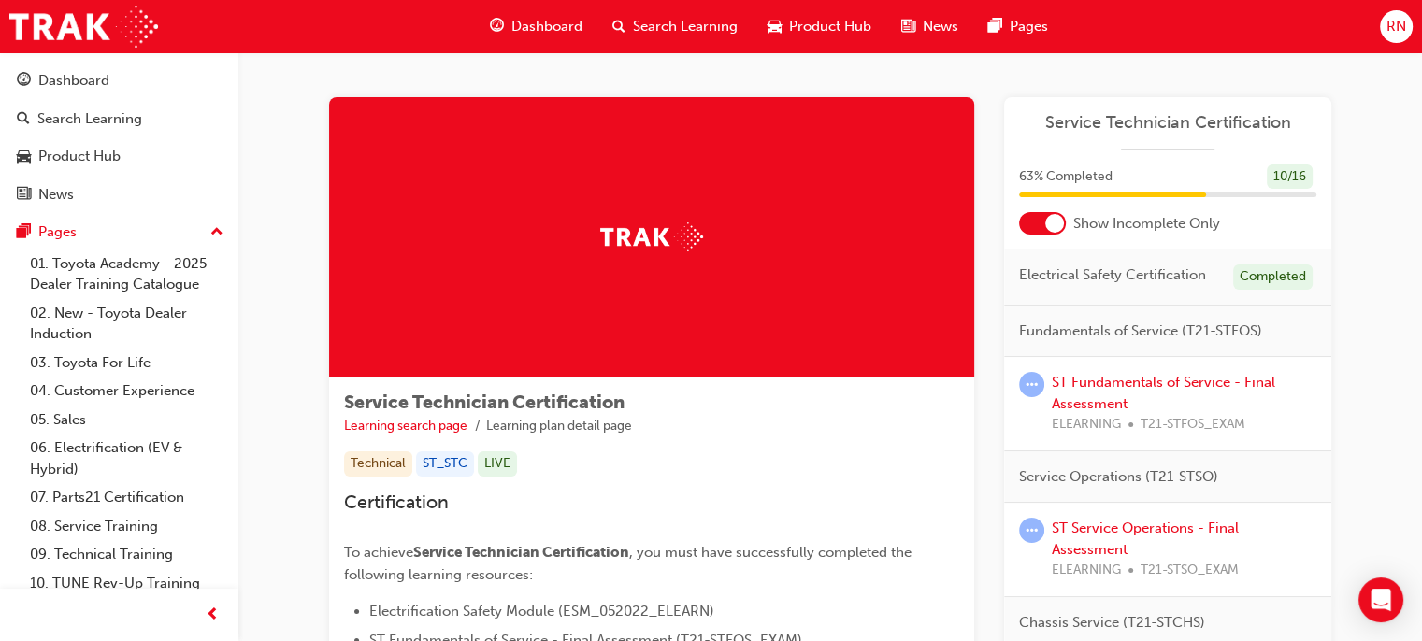
scroll to position [538, 0]
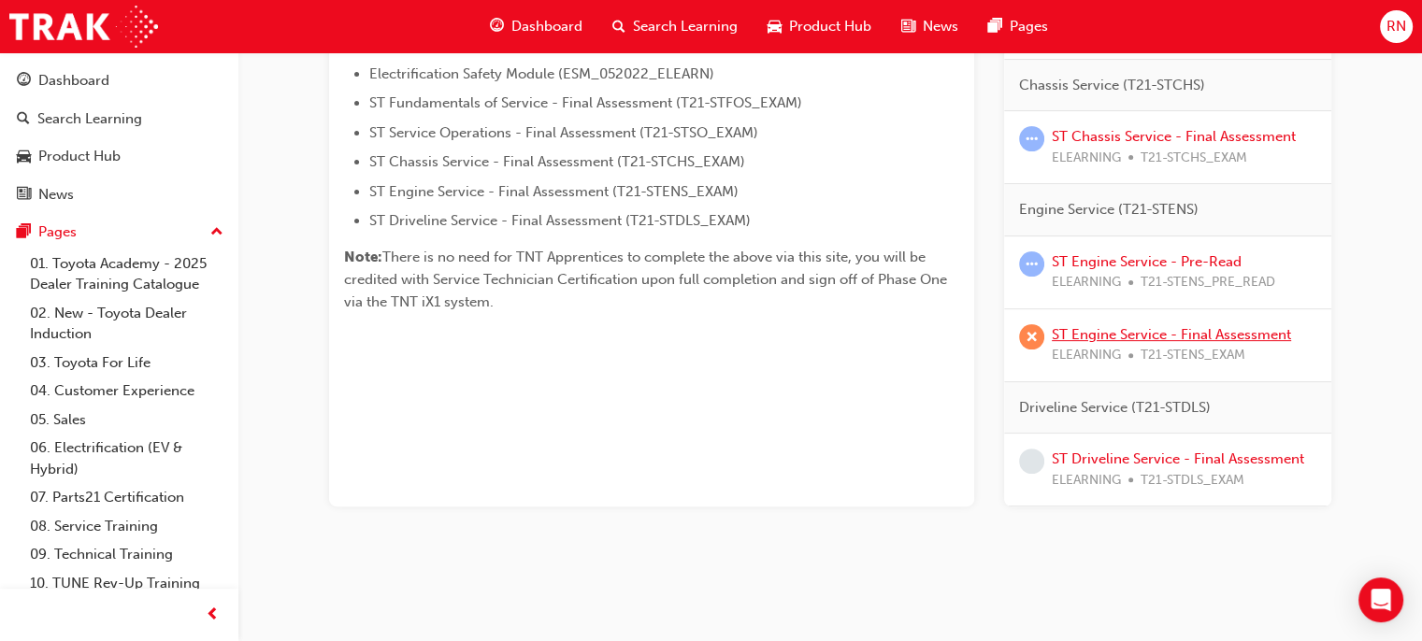
click at [1139, 330] on link "ST Engine Service - Final Assessment" at bounding box center [1171, 334] width 239 height 17
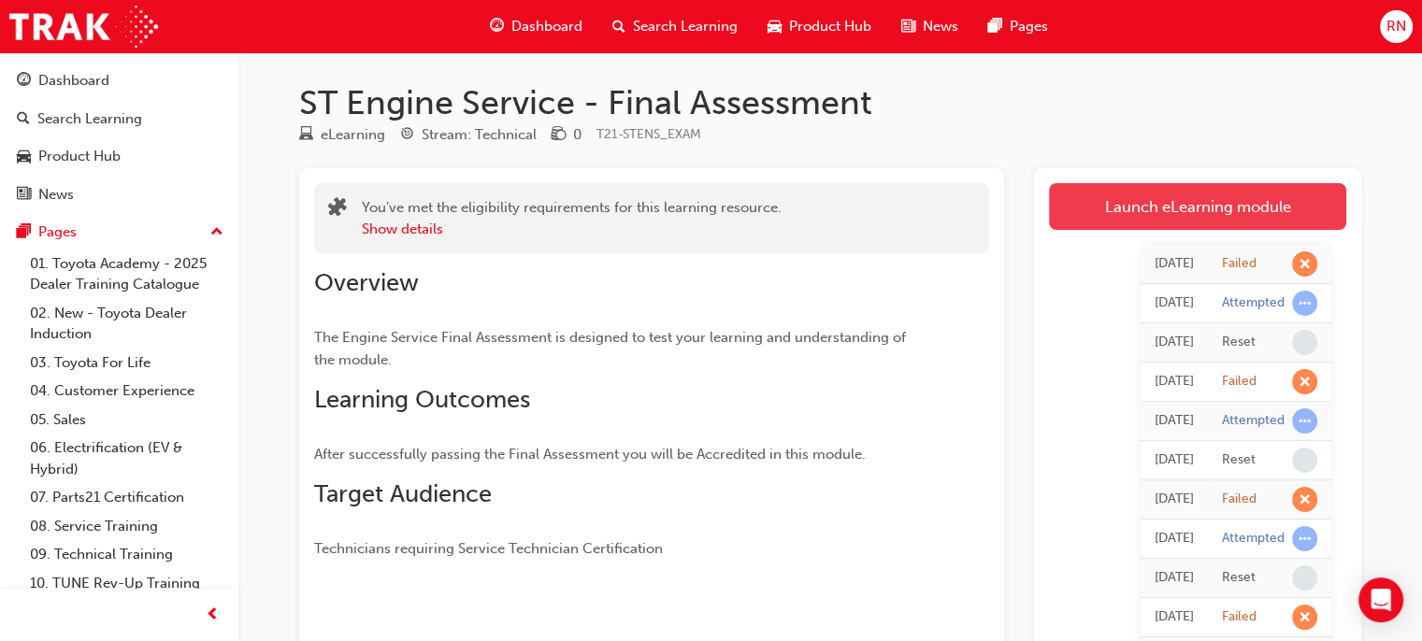
click at [1219, 200] on link "Launch eLearning module" at bounding box center [1197, 206] width 297 height 47
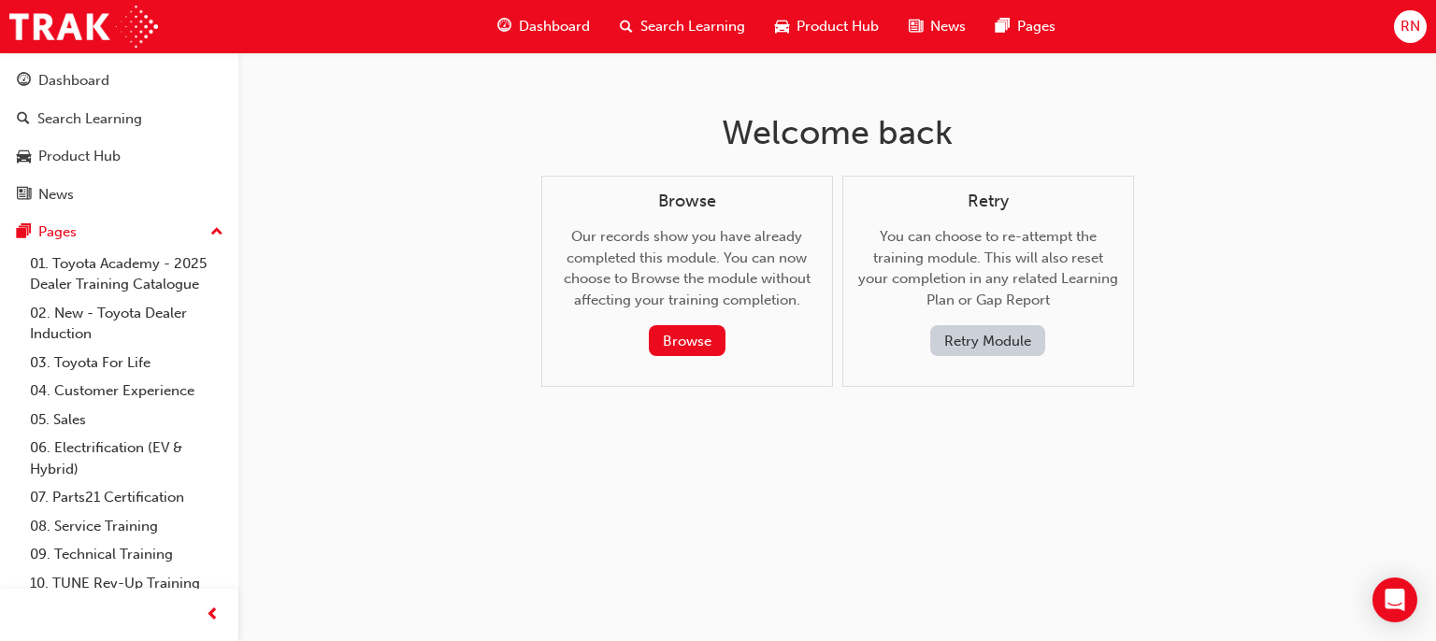
click at [976, 342] on button "Retry Module" at bounding box center [987, 340] width 115 height 31
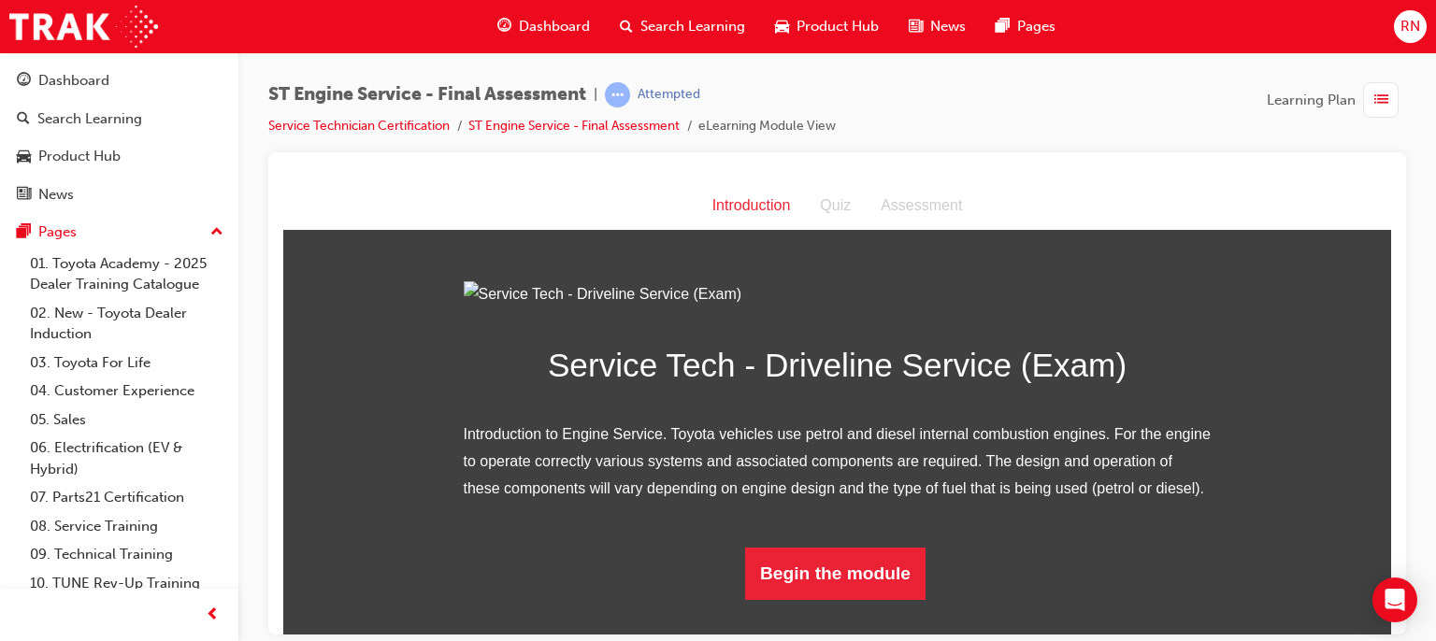
scroll to position [171, 0]
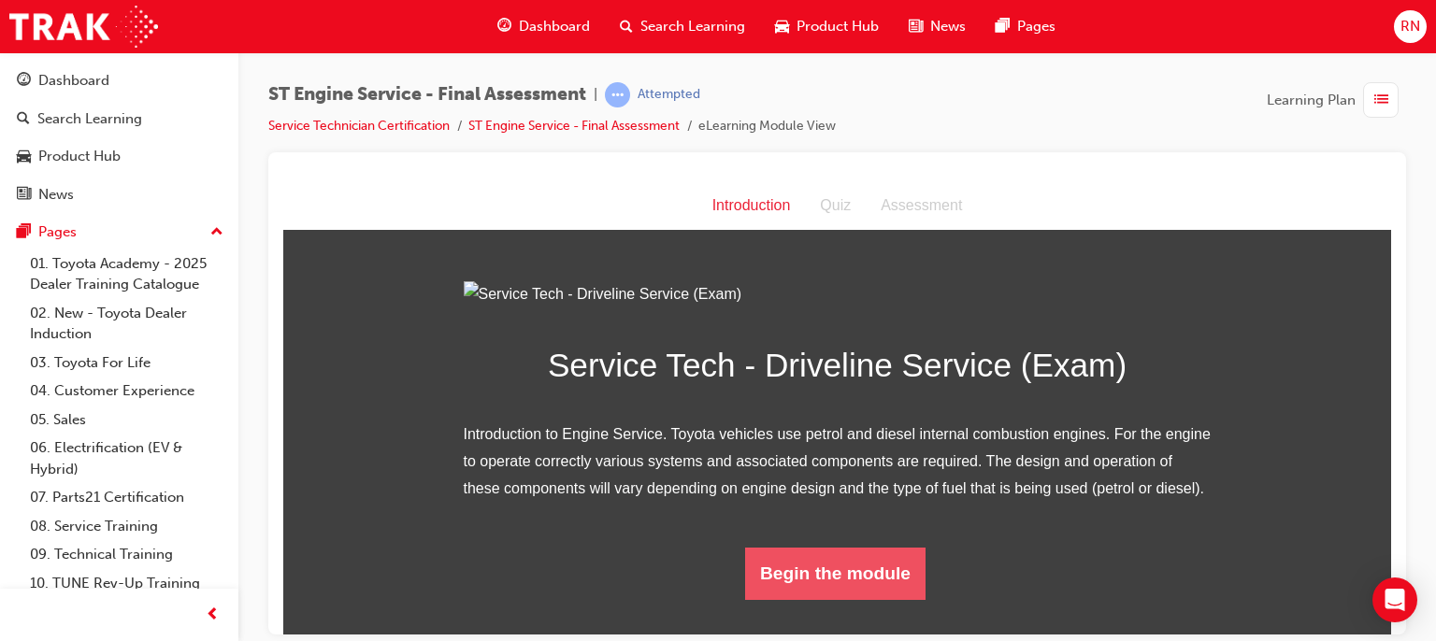
click at [806, 599] on button "Begin the module" at bounding box center [835, 573] width 180 height 52
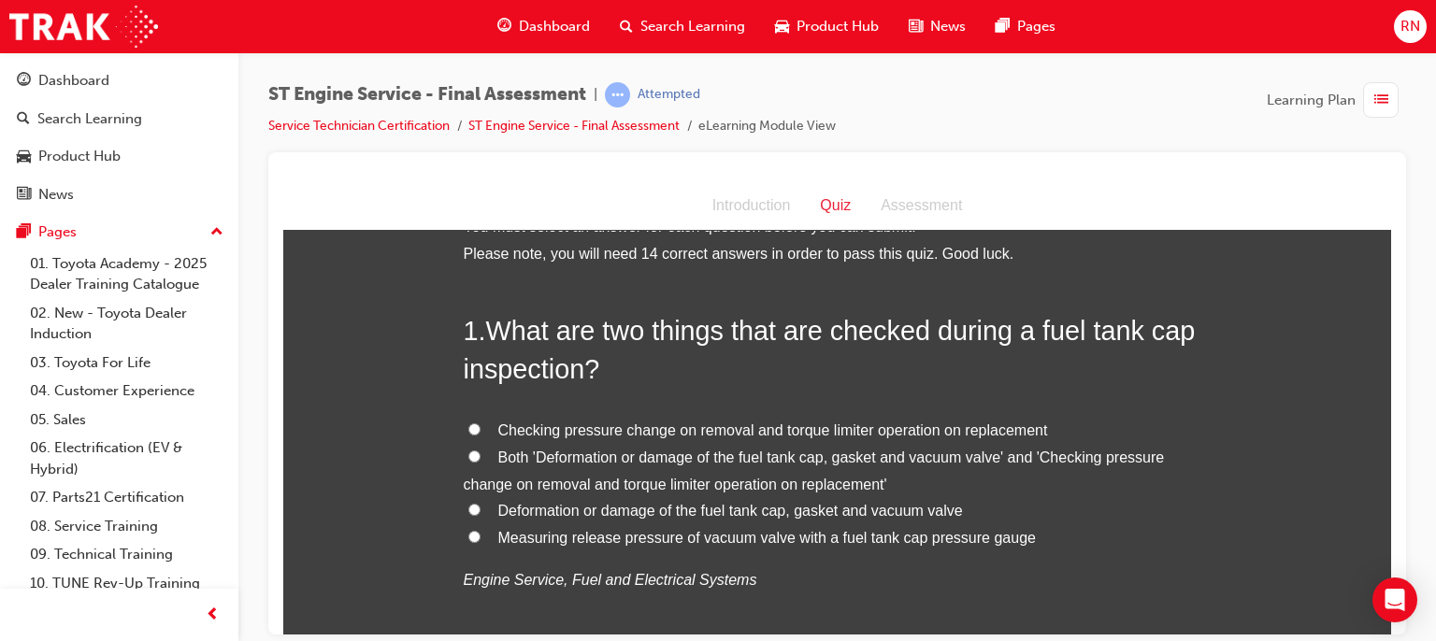
scroll to position [75, 0]
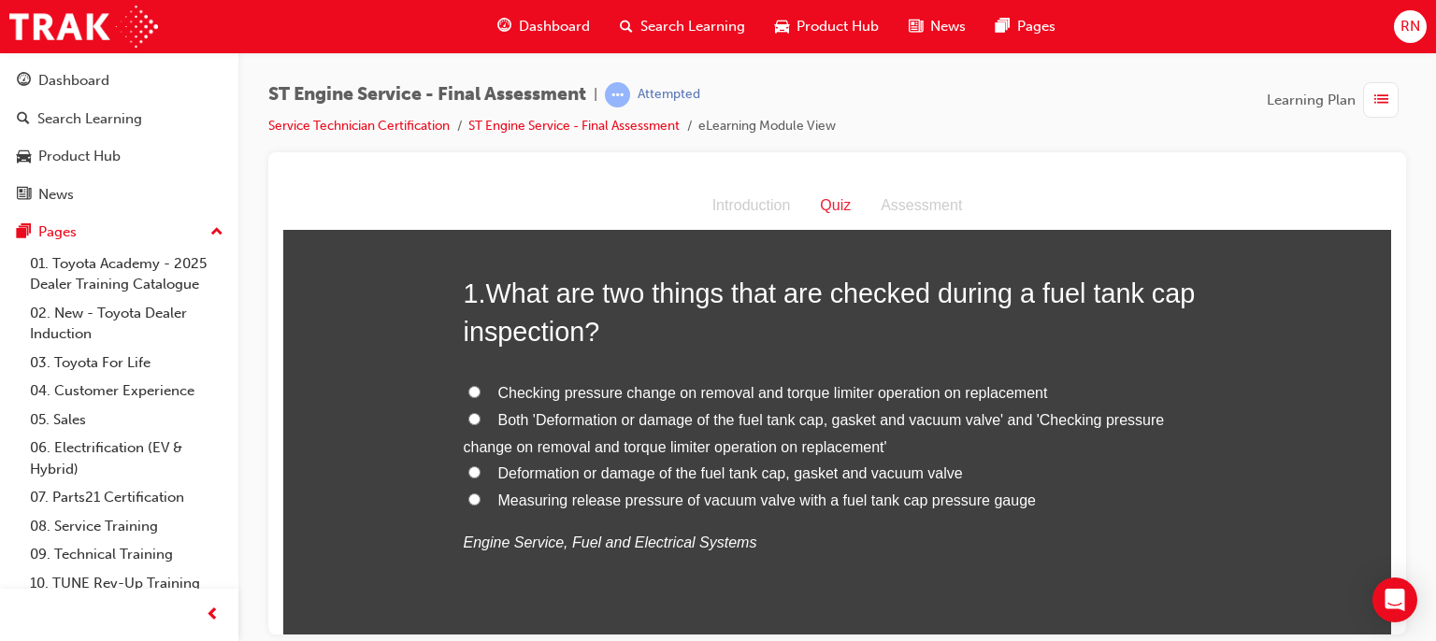
click at [468, 472] on input "Deformation or damage of the fuel tank cap, gasket and vacuum valve" at bounding box center [474, 472] width 12 height 12
radio input "true"
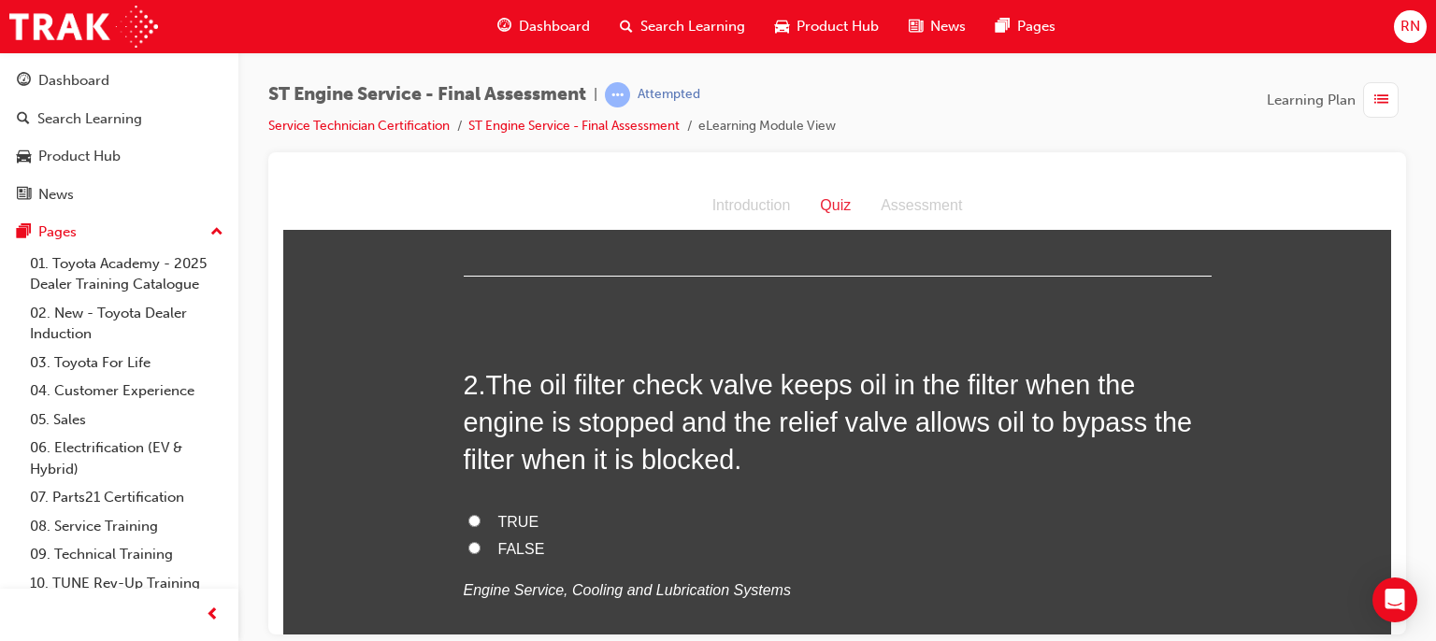
scroll to position [486, 0]
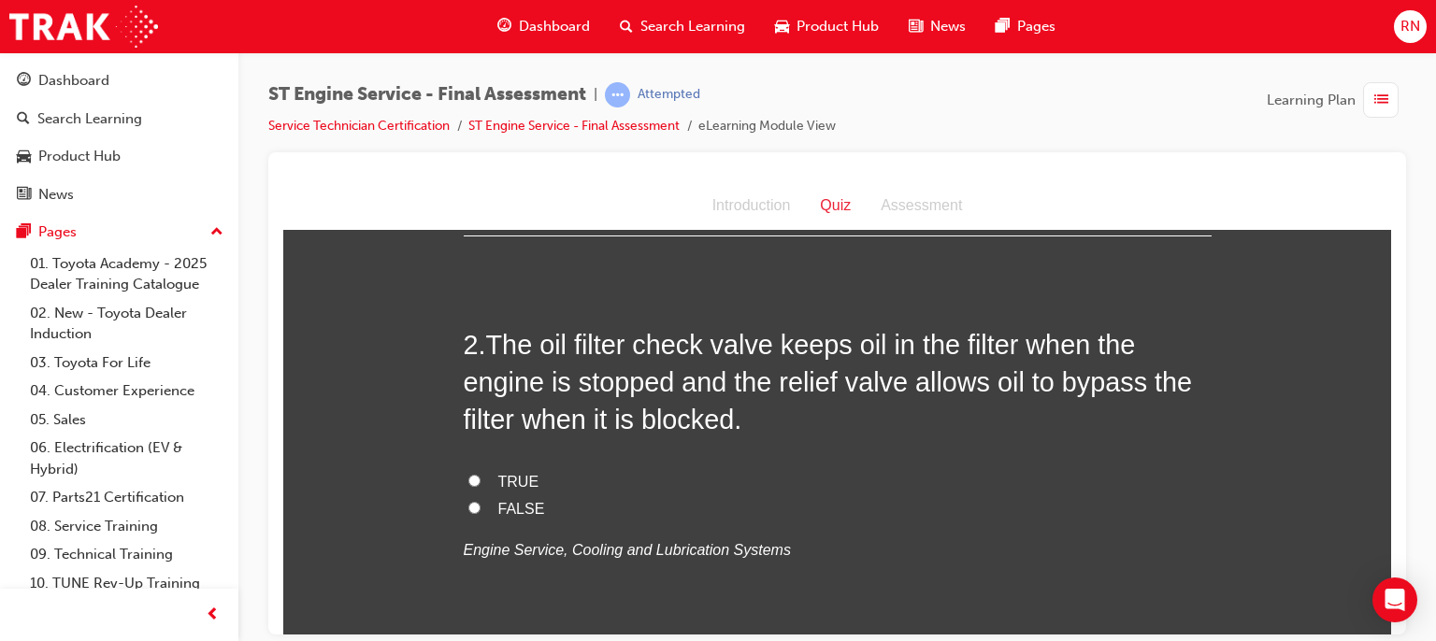
click at [468, 477] on input "TRUE" at bounding box center [474, 480] width 12 height 12
radio input "true"
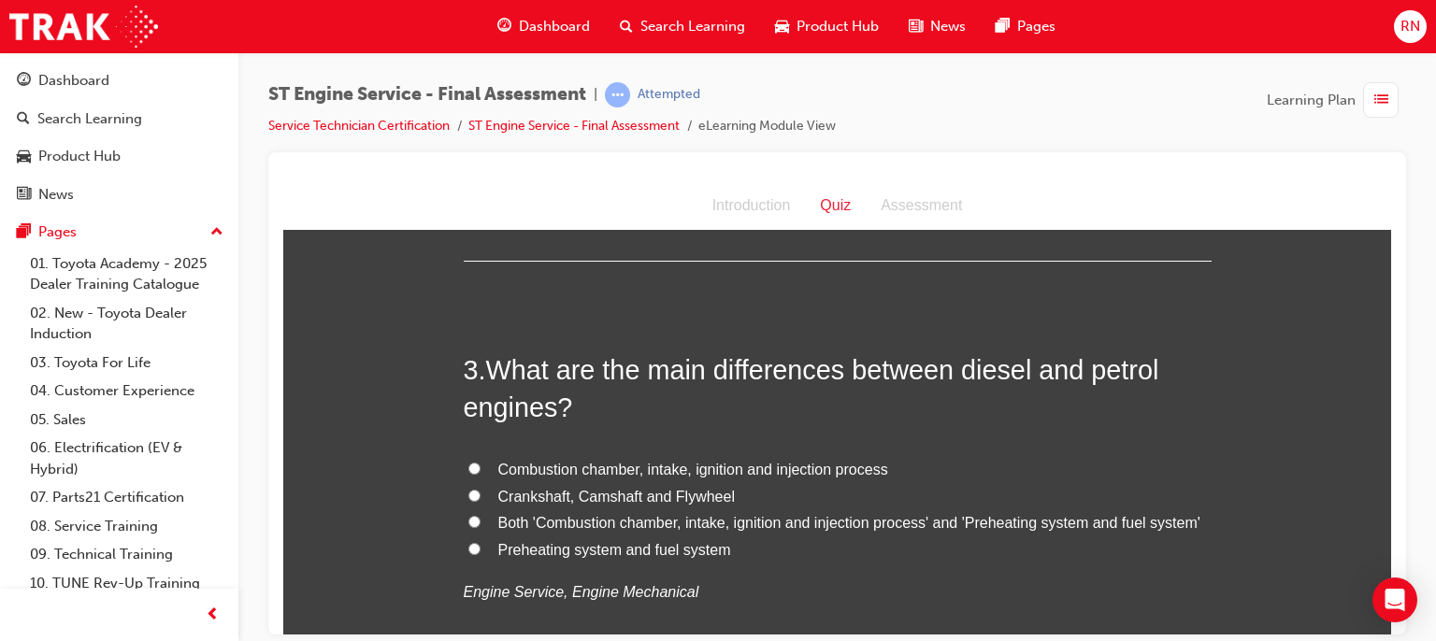
scroll to position [897, 0]
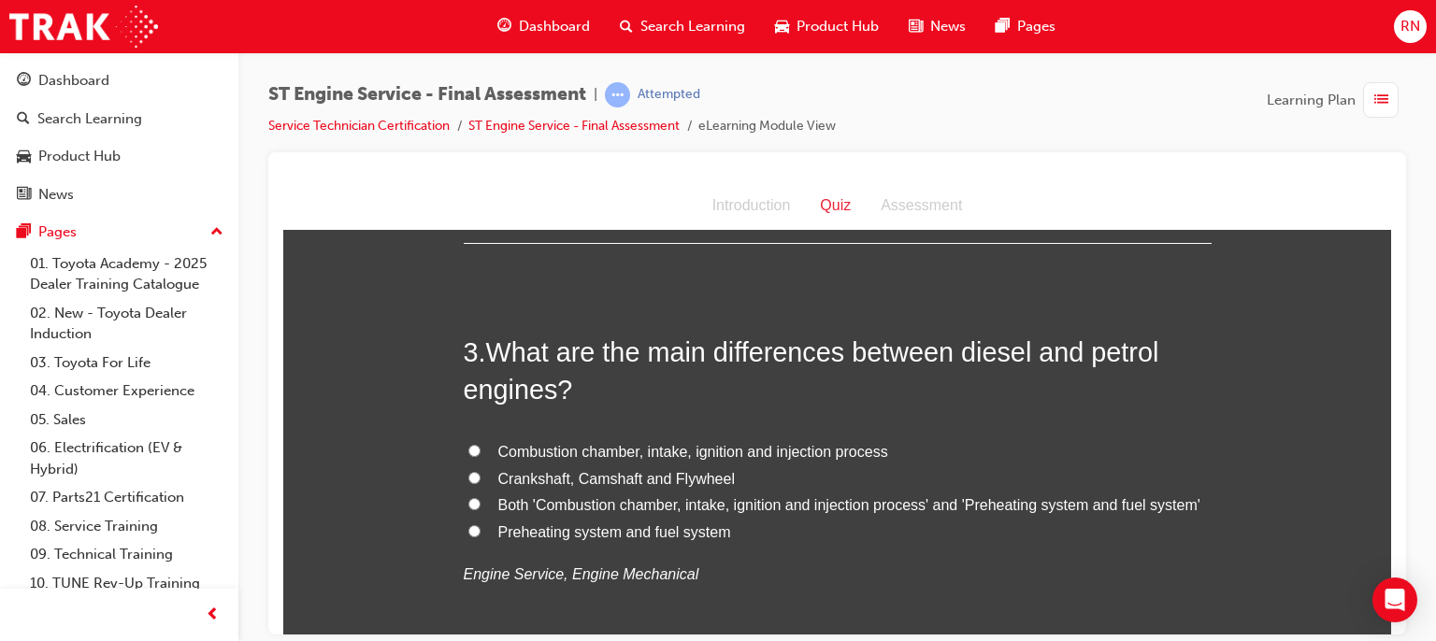
click at [471, 504] on input "Both 'Combustion chamber, intake, ignition and injection process' and 'Preheati…" at bounding box center [474, 503] width 12 height 12
radio input "true"
click at [468, 452] on input "Combustion chamber, intake, ignition and injection process" at bounding box center [474, 450] width 12 height 12
radio input "true"
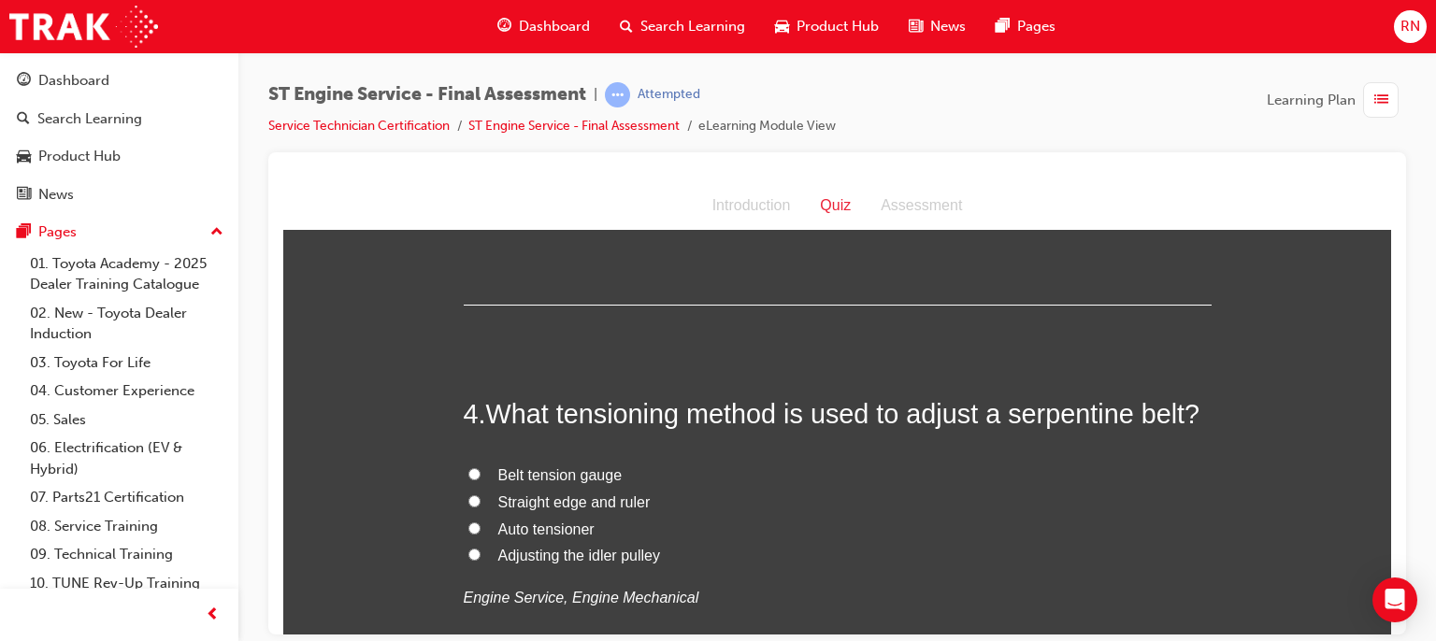
scroll to position [1309, 0]
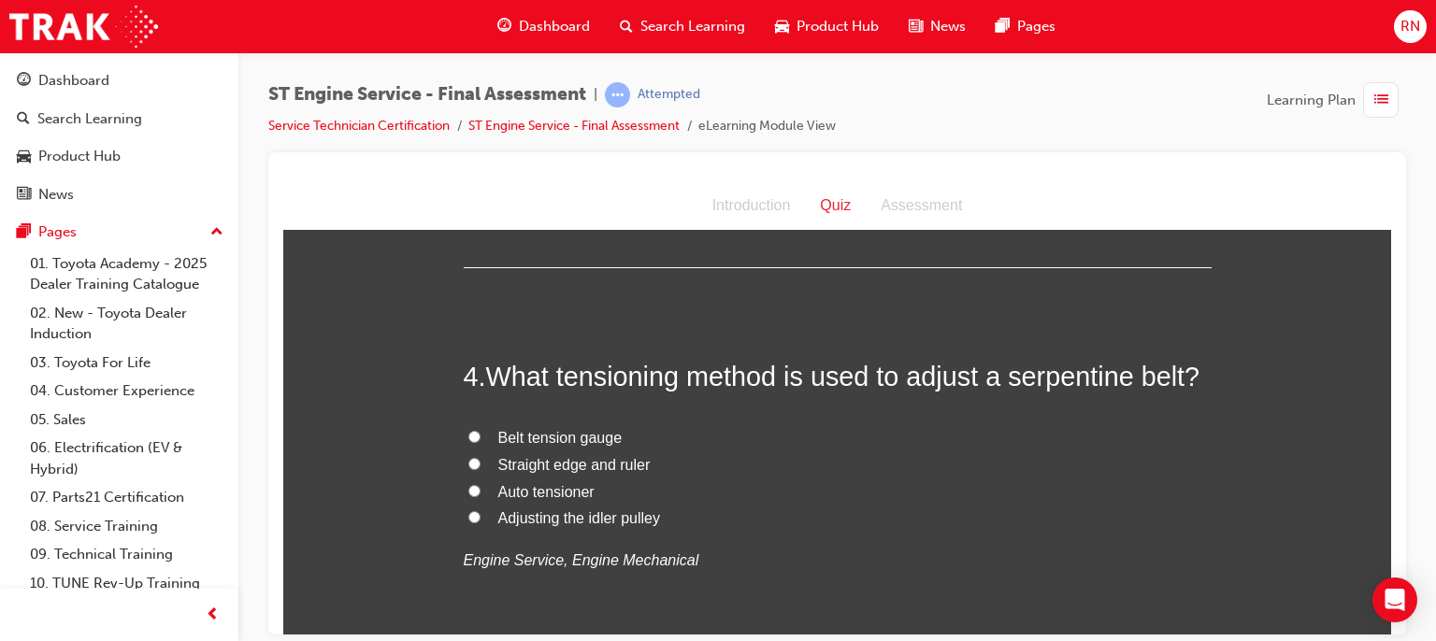
click at [468, 436] on input "Belt tension gauge" at bounding box center [474, 436] width 12 height 12
radio input "true"
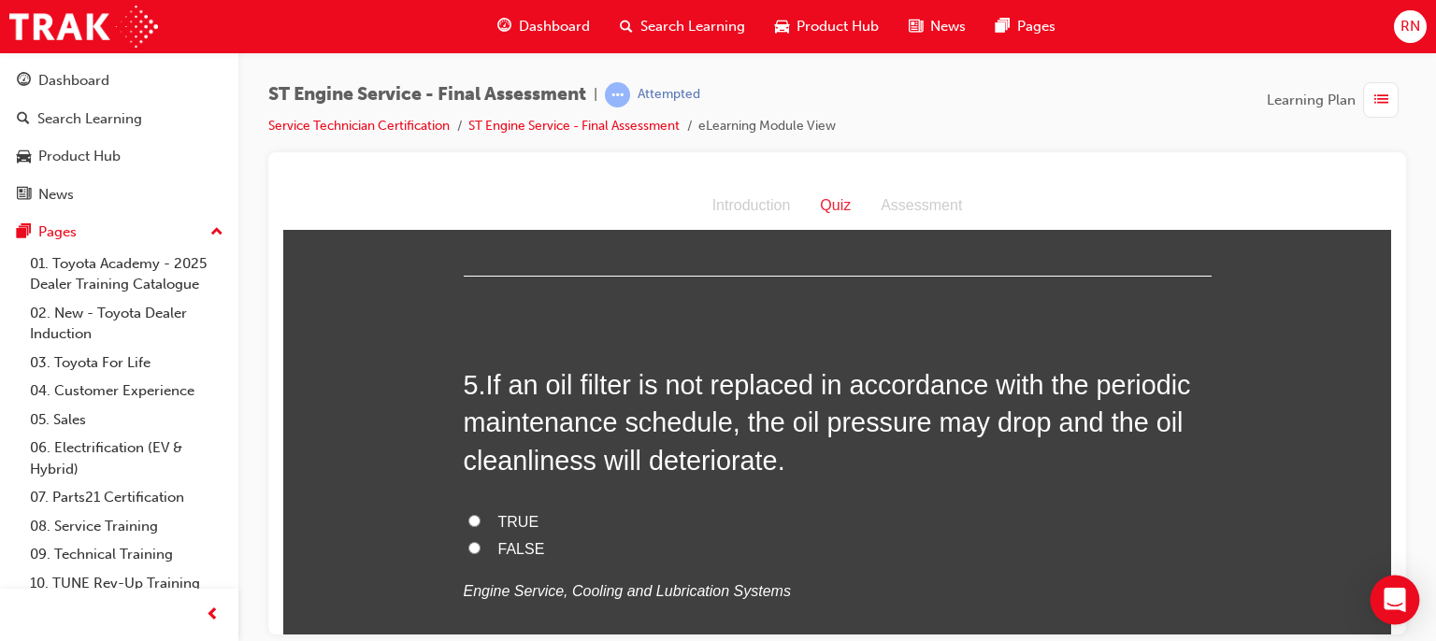
scroll to position [1720, 0]
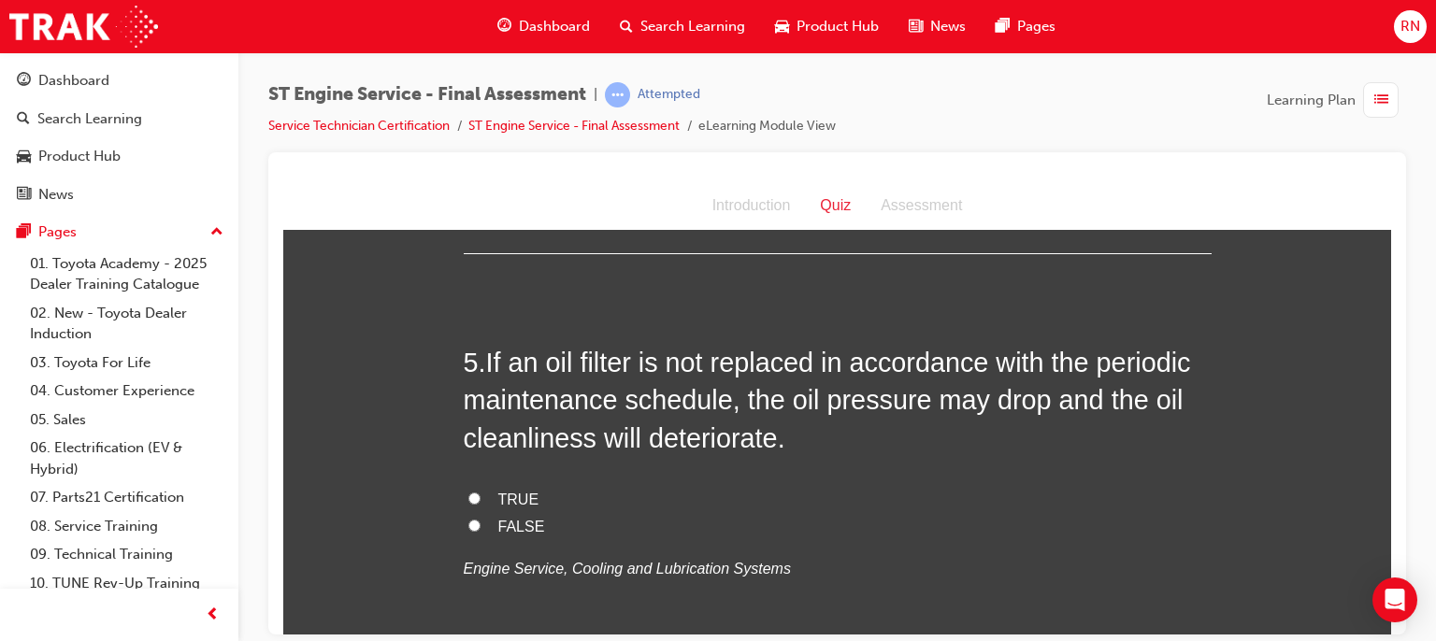
click at [468, 493] on input "TRUE" at bounding box center [474, 498] width 12 height 12
radio input "true"
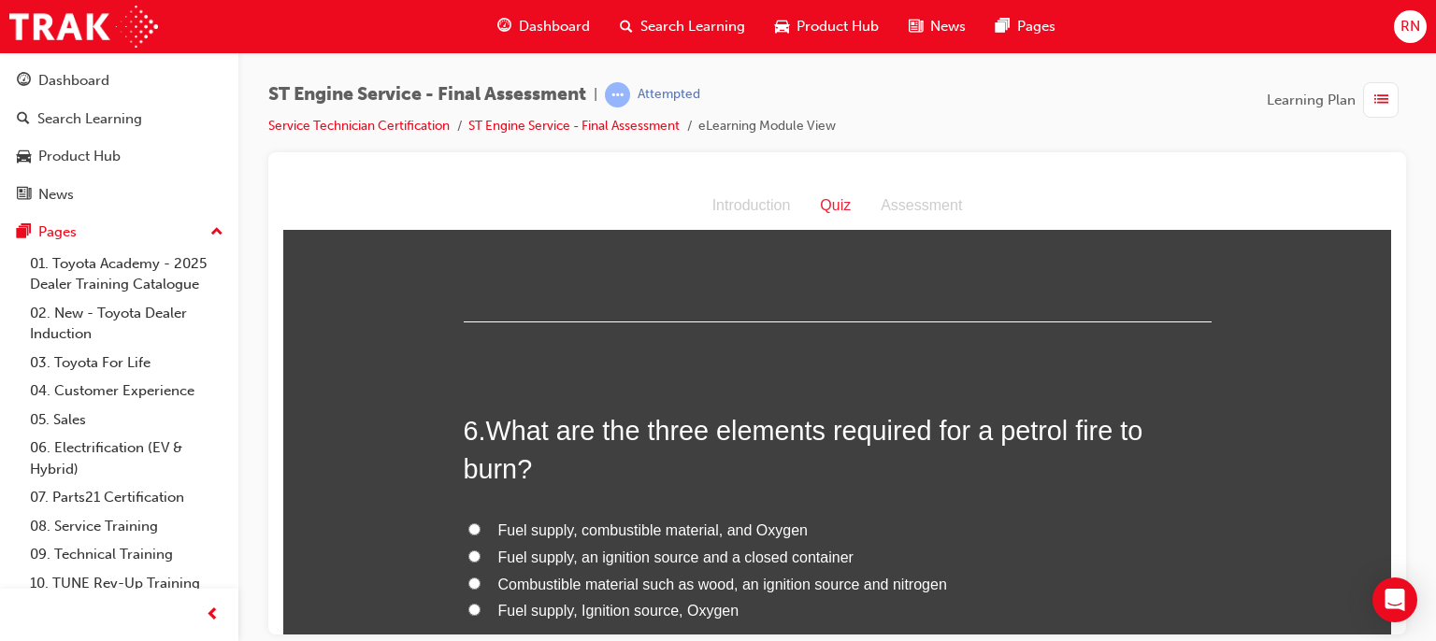
scroll to position [2132, 0]
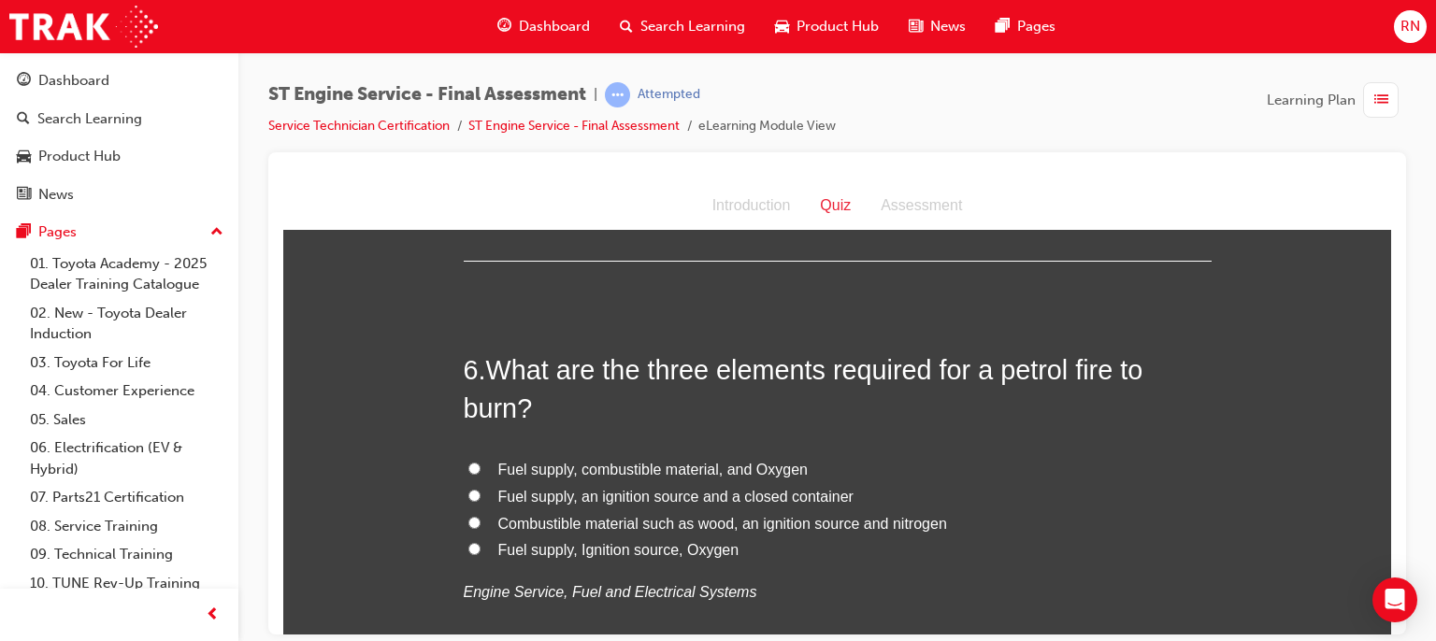
click at [468, 542] on input "Fuel supply, Ignition source, Oxygen" at bounding box center [474, 548] width 12 height 12
radio input "true"
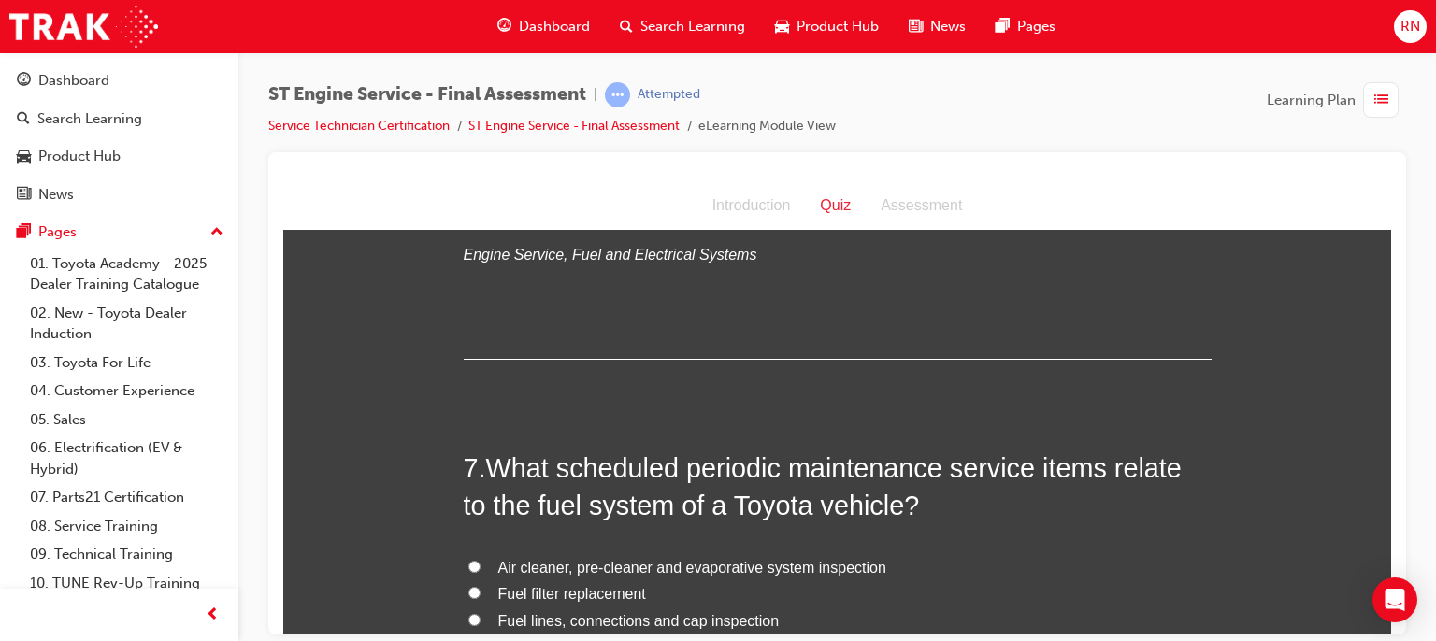
scroll to position [2580, 0]
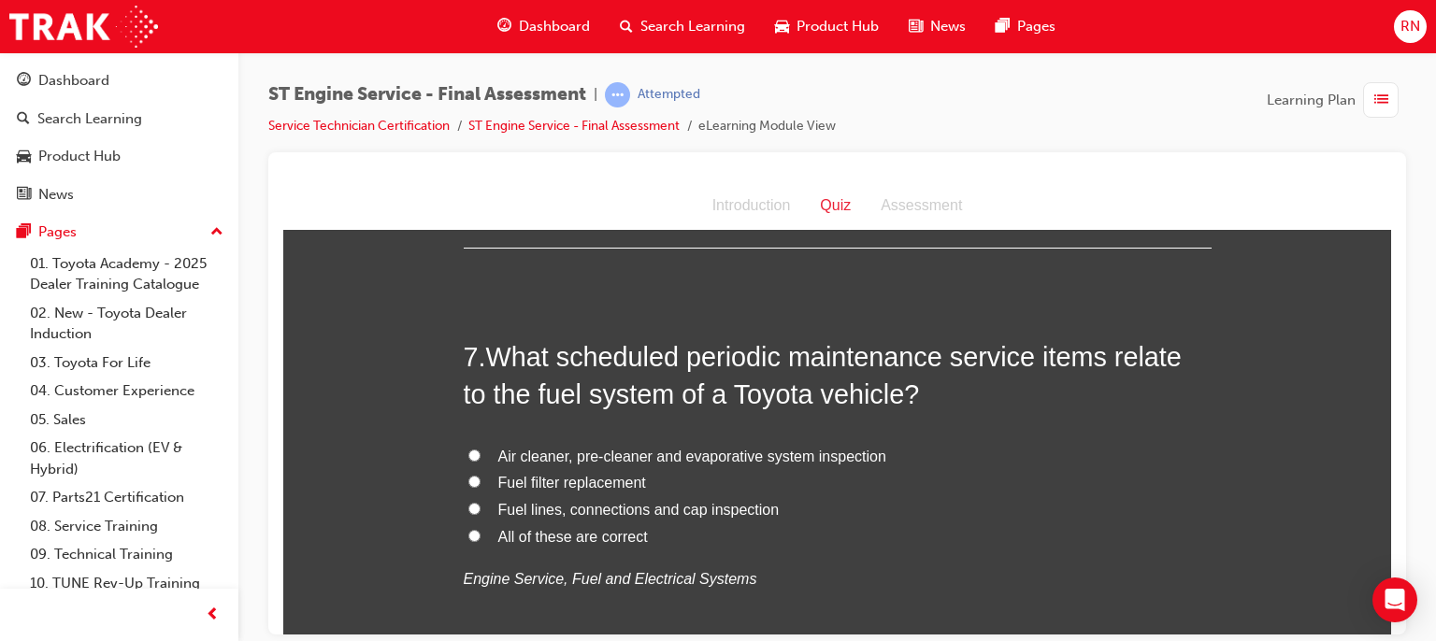
click at [552, 481] on span "Fuel filter replacement" at bounding box center [572, 482] width 148 height 16
click at [481, 481] on input "Fuel filter replacement" at bounding box center [474, 481] width 12 height 12
radio input "true"
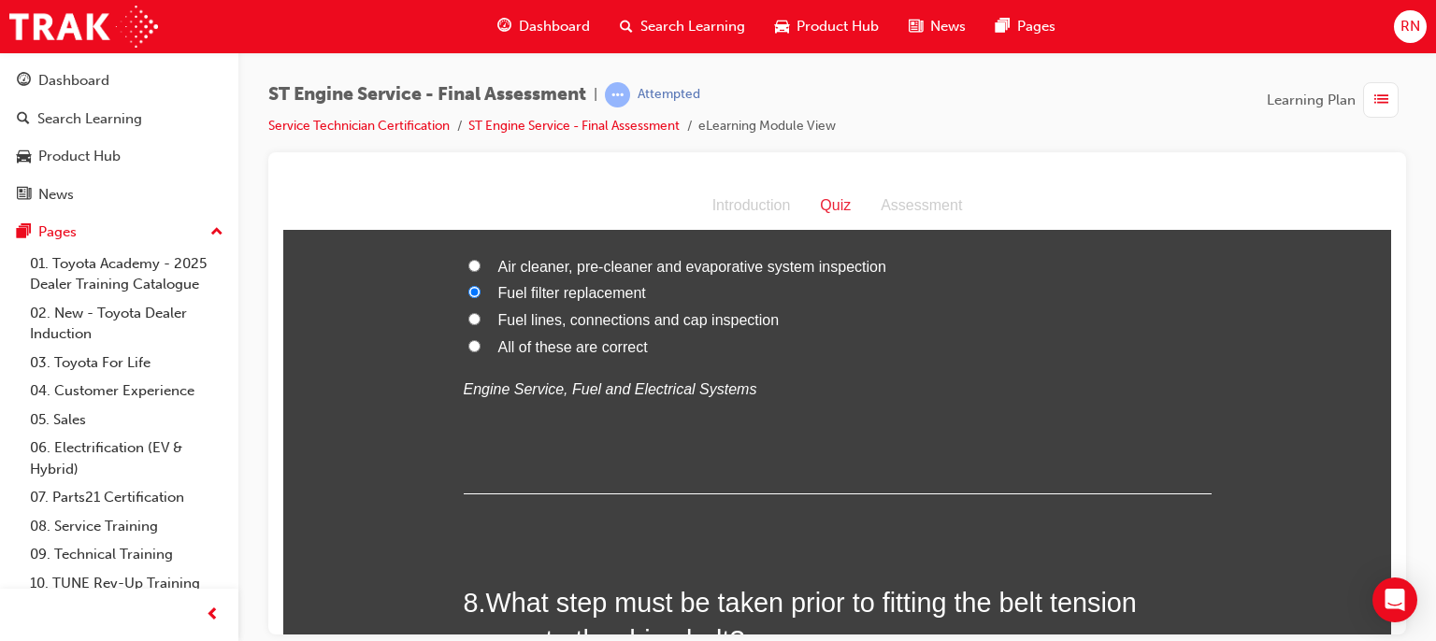
drag, startPoint x: 1385, startPoint y: 623, endPoint x: 1668, endPoint y: 803, distance: 335.9
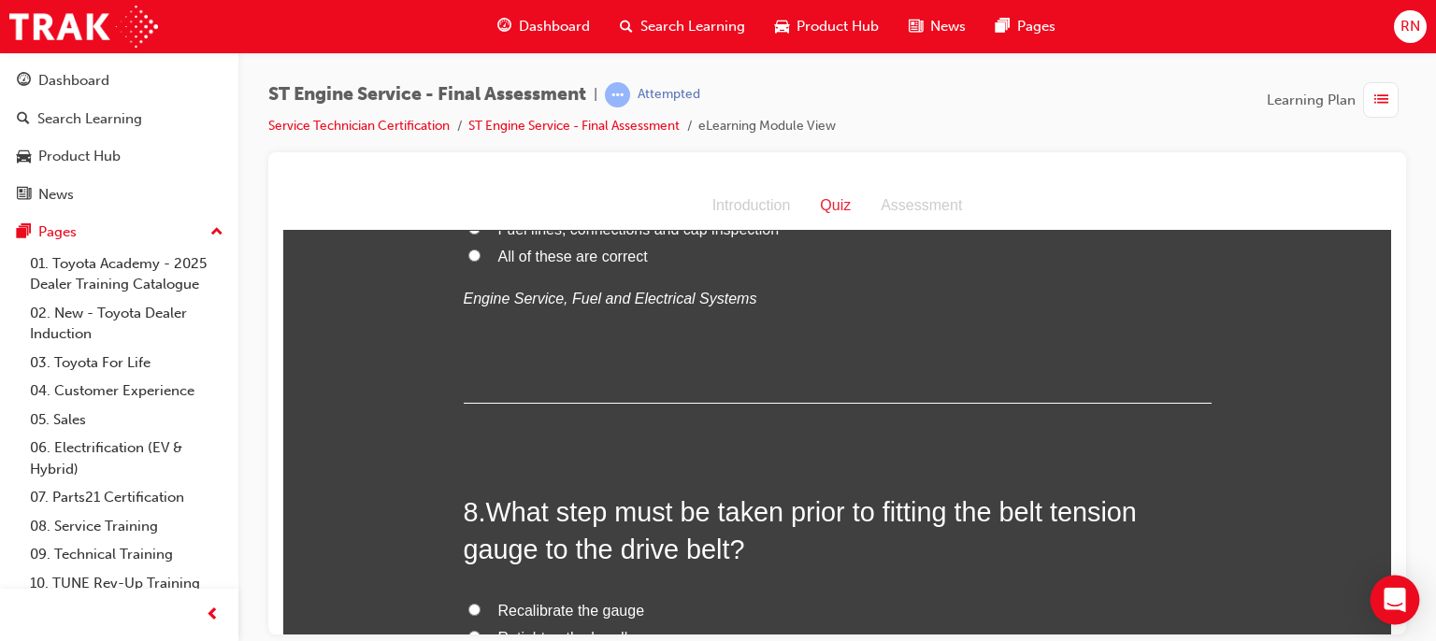
scroll to position [2954, 0]
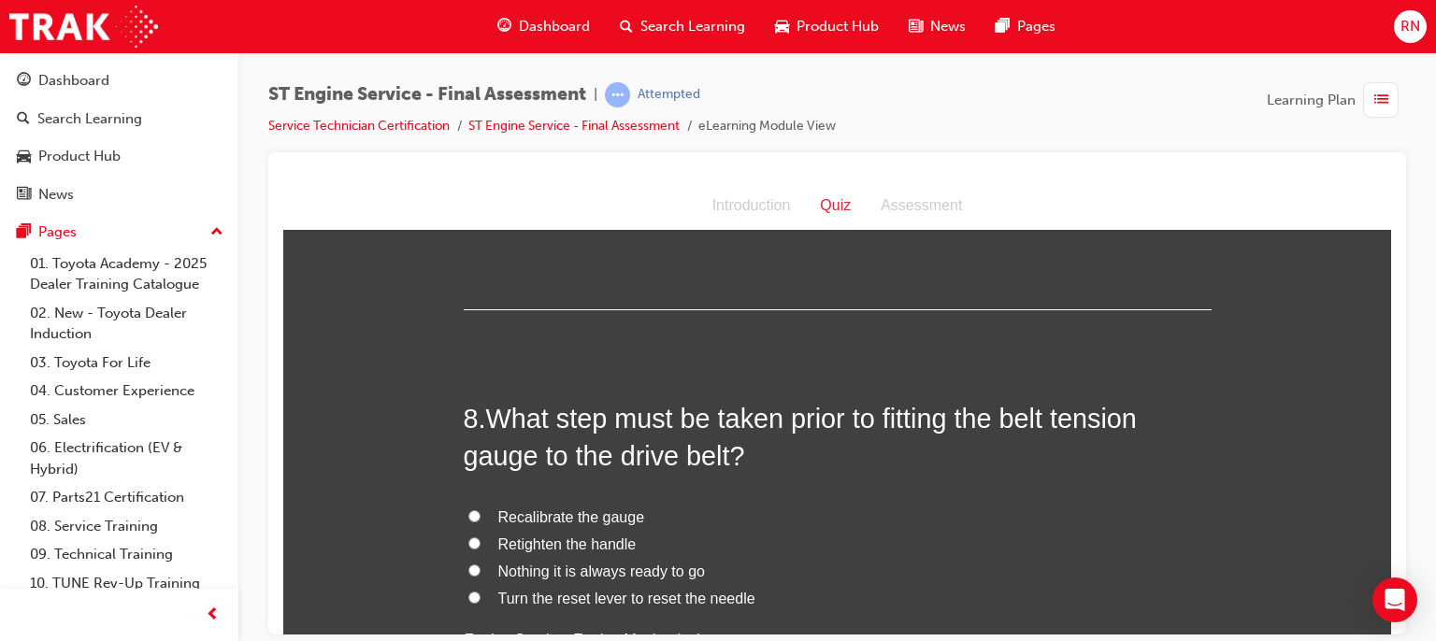
click at [572, 566] on span "Nothing it is always ready to go" at bounding box center [601, 571] width 207 height 16
click at [481, 566] on input "Nothing it is always ready to go" at bounding box center [474, 570] width 12 height 12
radio input "true"
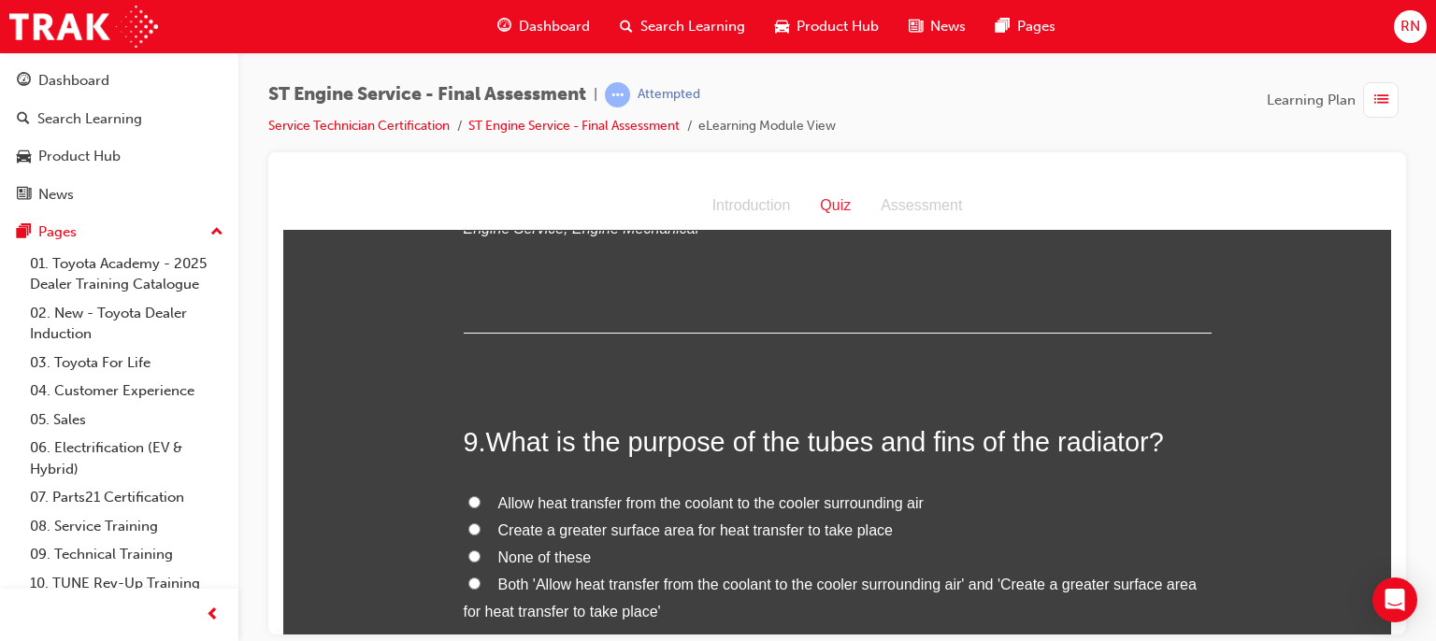
scroll to position [3403, 0]
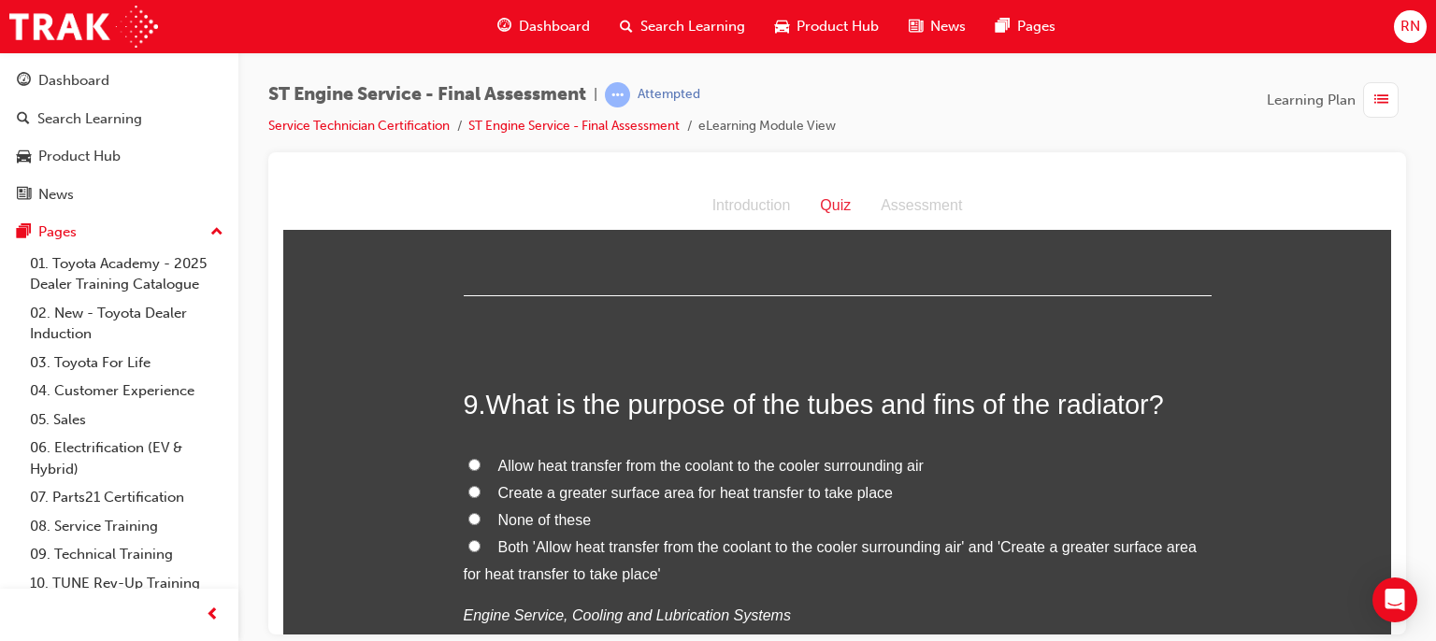
click at [468, 515] on input "None of these" at bounding box center [474, 518] width 12 height 12
radio input "true"
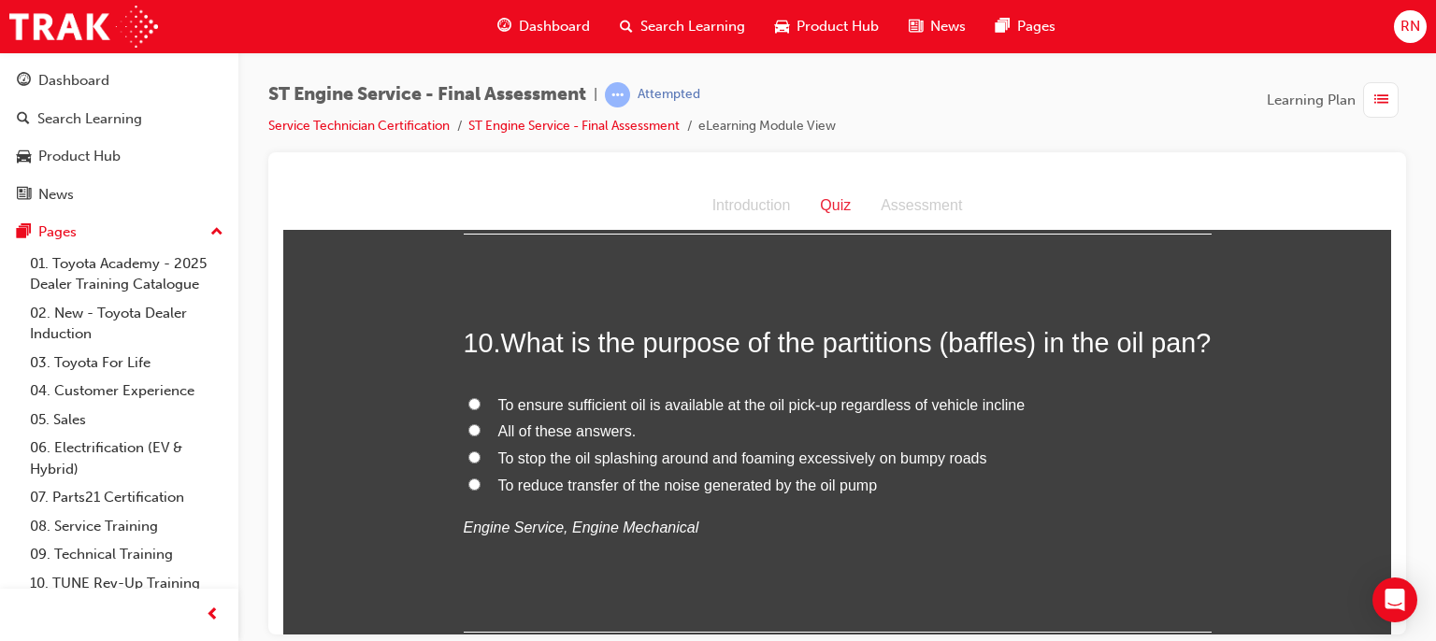
scroll to position [3885, 0]
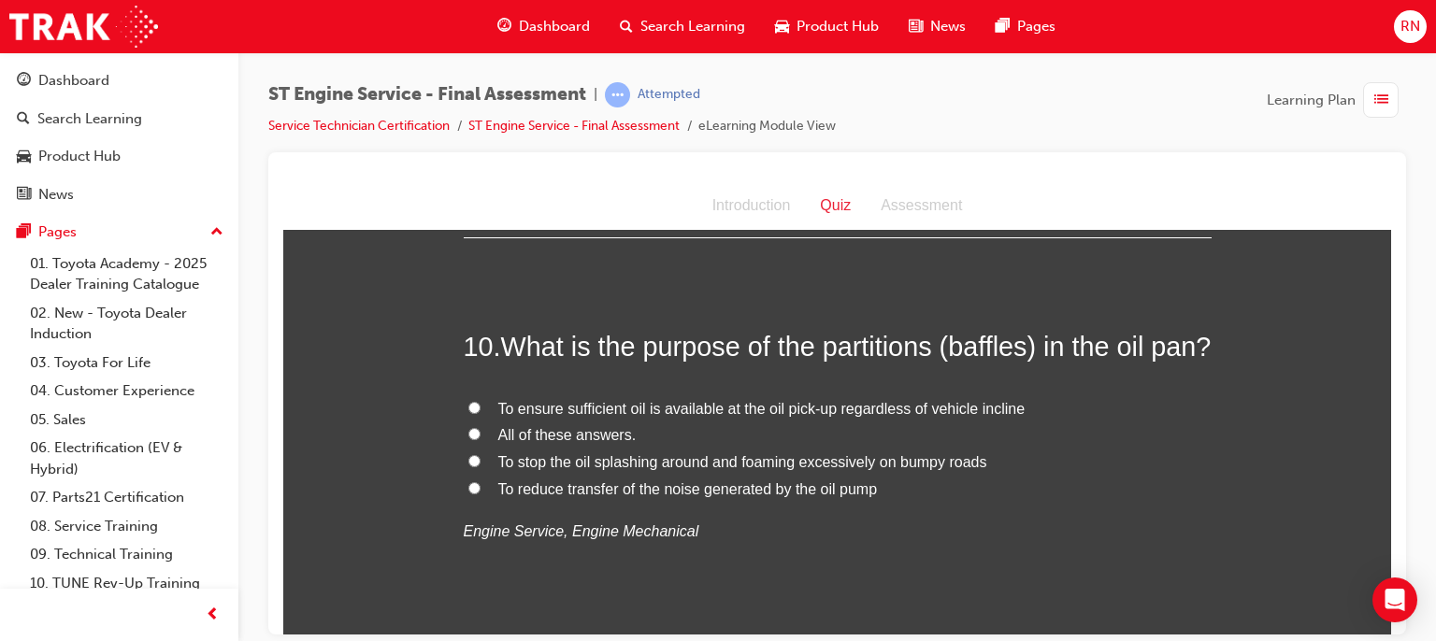
drag, startPoint x: 553, startPoint y: 470, endPoint x: 471, endPoint y: 467, distance: 82.3
click at [471, 439] on input "All of these answers." at bounding box center [474, 433] width 12 height 12
radio input "true"
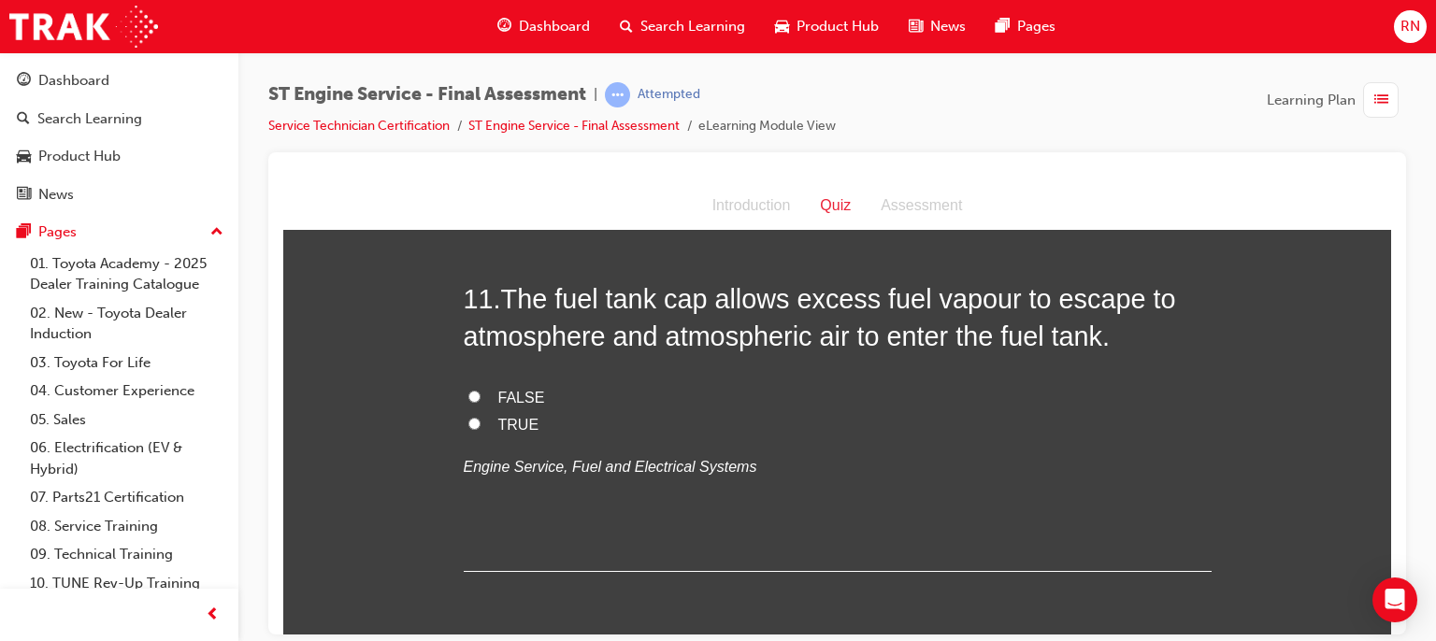
scroll to position [4372, 0]
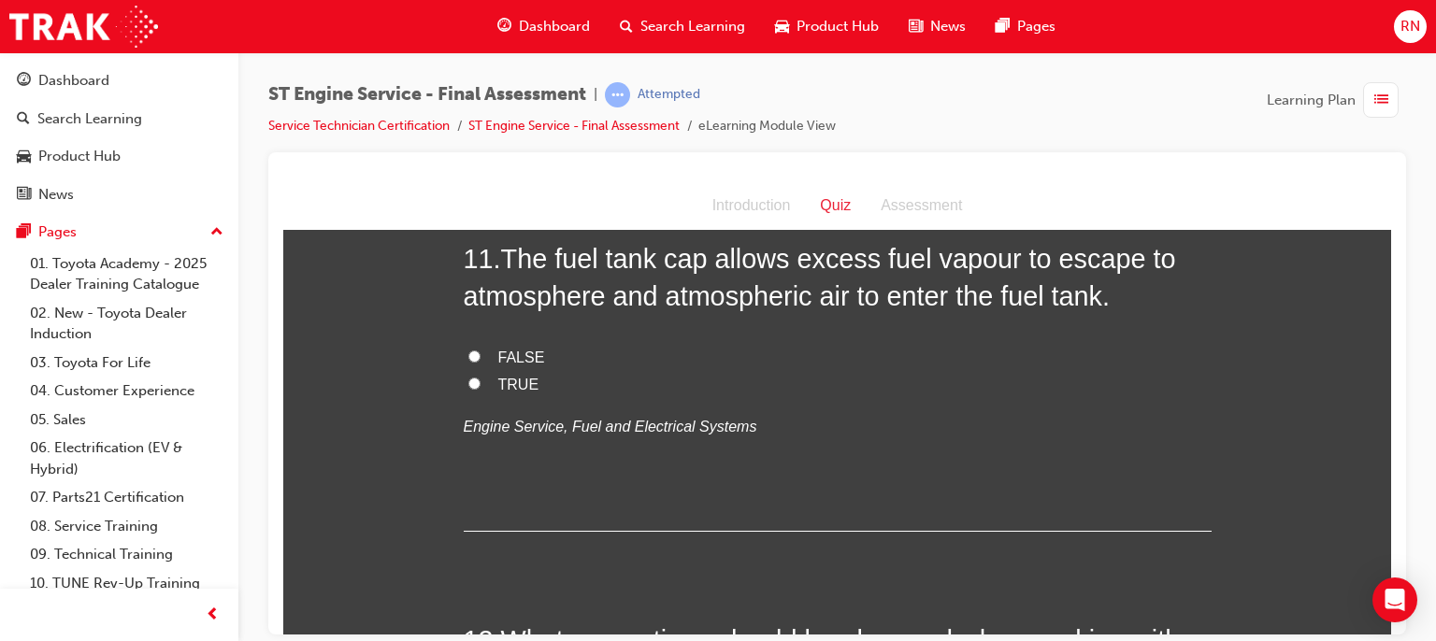
click at [498, 392] on span "TRUE" at bounding box center [518, 384] width 41 height 16
click at [481, 389] on input "TRUE" at bounding box center [474, 383] width 12 height 12
radio input "true"
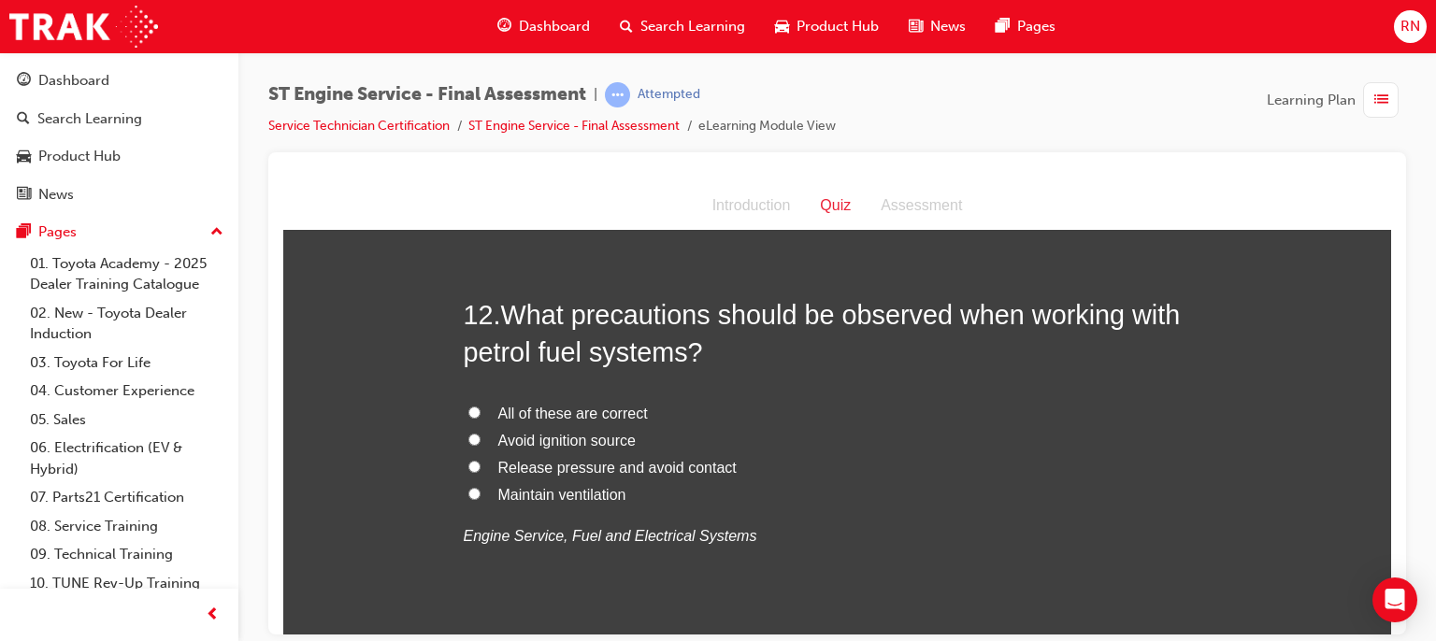
scroll to position [4708, 0]
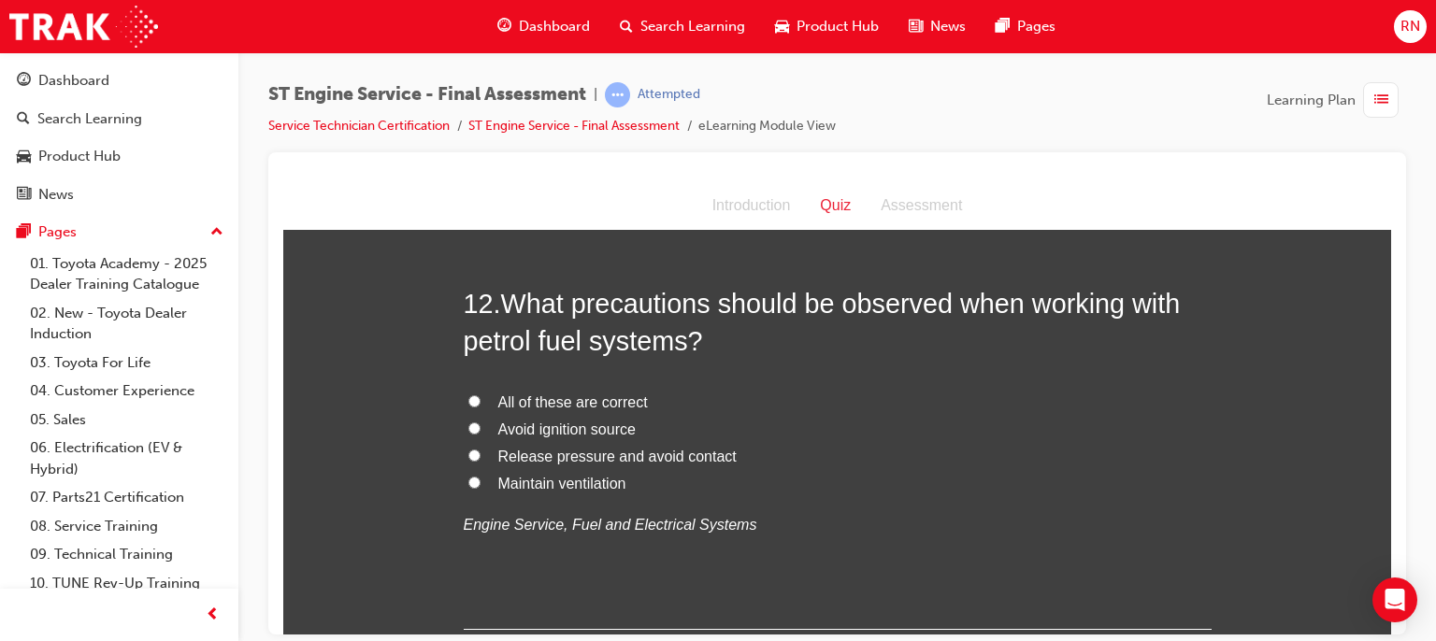
click at [563, 491] on span "Maintain ventilation" at bounding box center [562, 483] width 128 height 16
click at [481, 488] on input "Maintain ventilation" at bounding box center [474, 482] width 12 height 12
radio input "true"
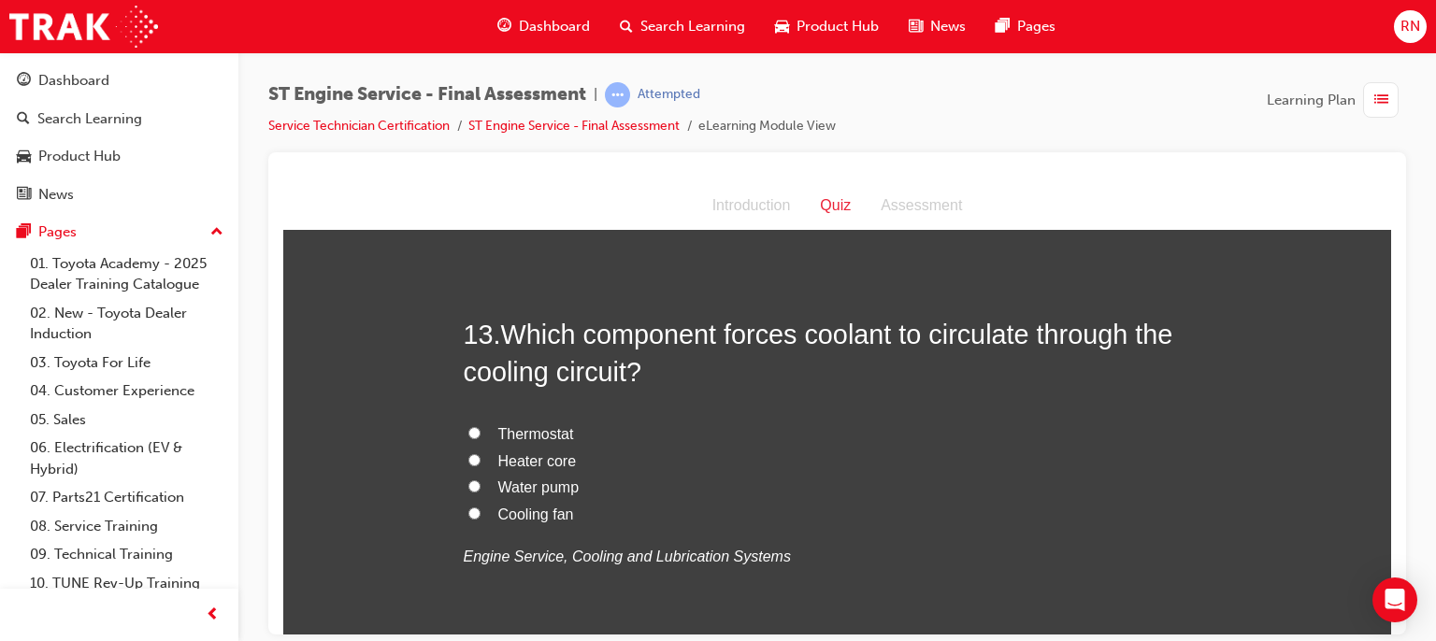
scroll to position [5119, 0]
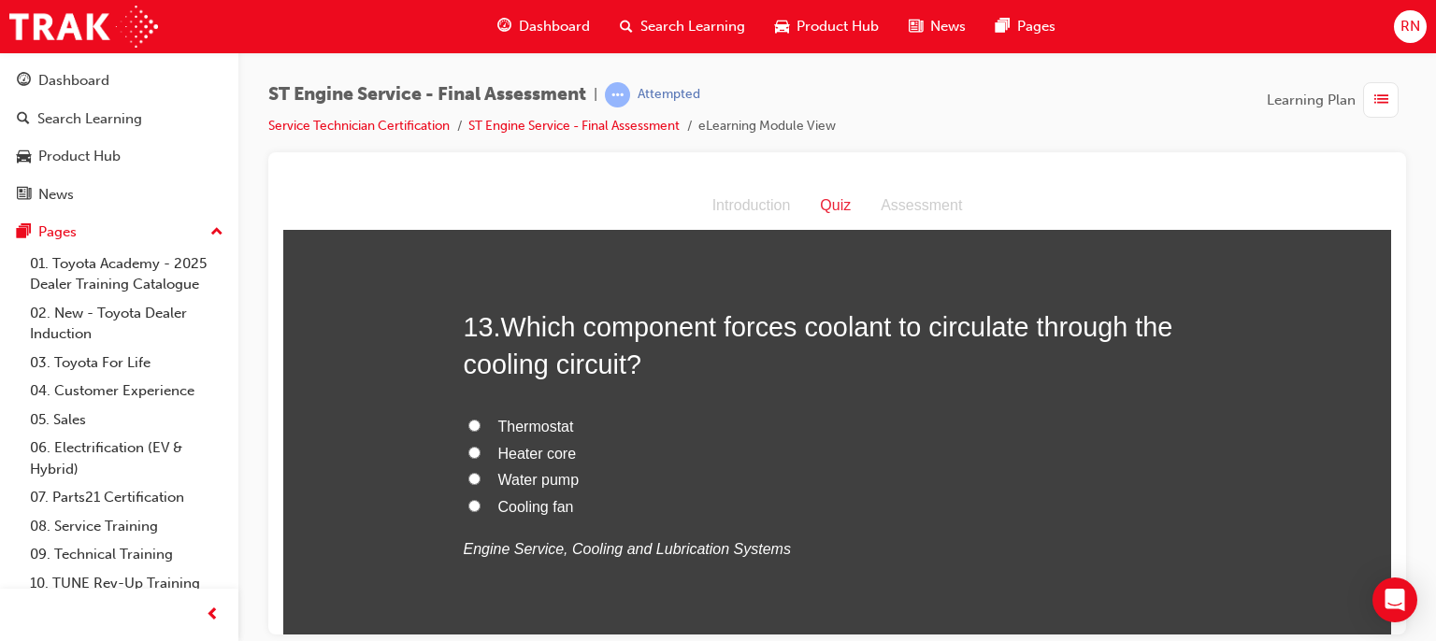
click at [505, 487] on span "Water pump" at bounding box center [538, 479] width 81 height 16
click at [481, 484] on input "Water pump" at bounding box center [474, 478] width 12 height 12
radio input "true"
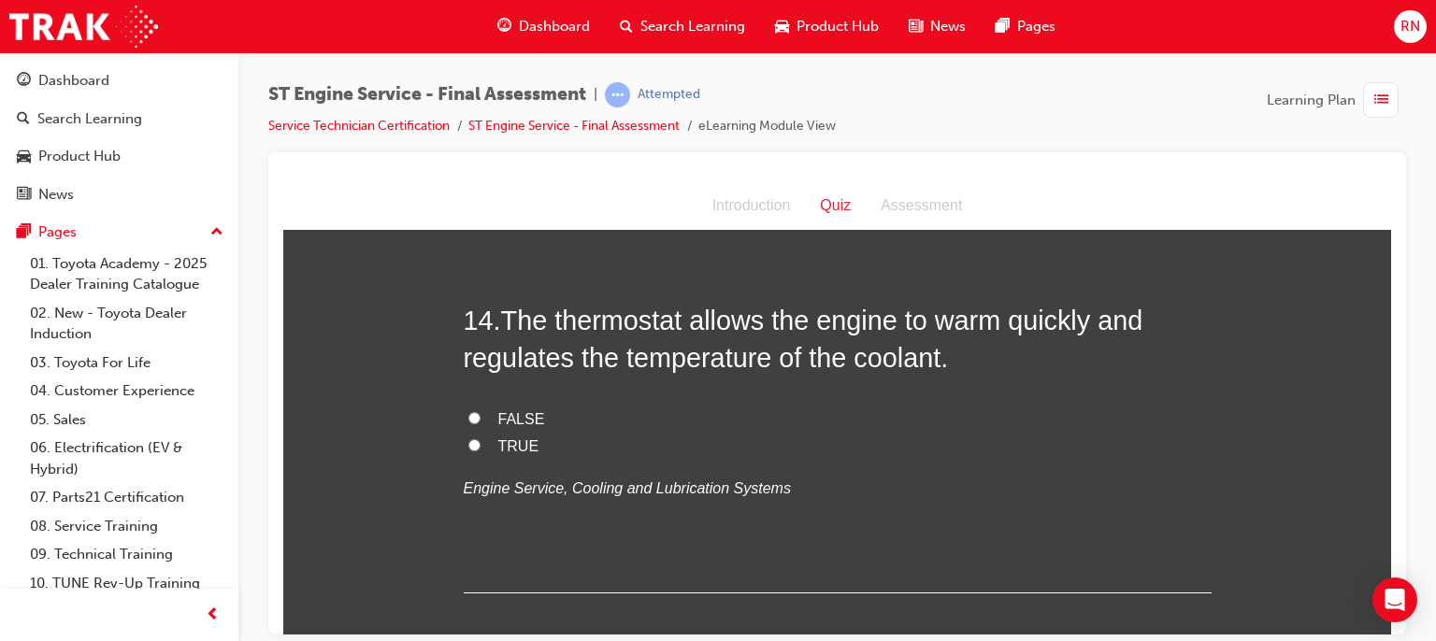
scroll to position [5568, 0]
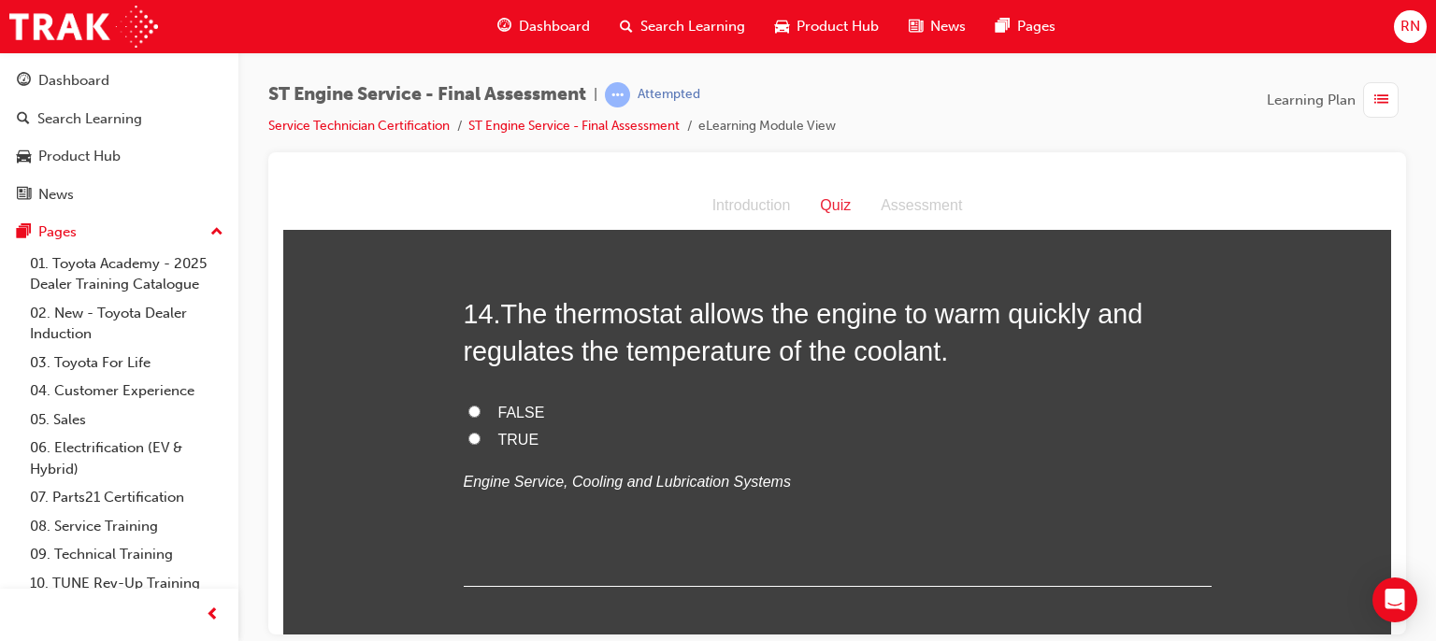
click at [498, 447] on span "TRUE" at bounding box center [518, 439] width 41 height 16
click at [481, 444] on input "TRUE" at bounding box center [474, 438] width 12 height 12
radio input "true"
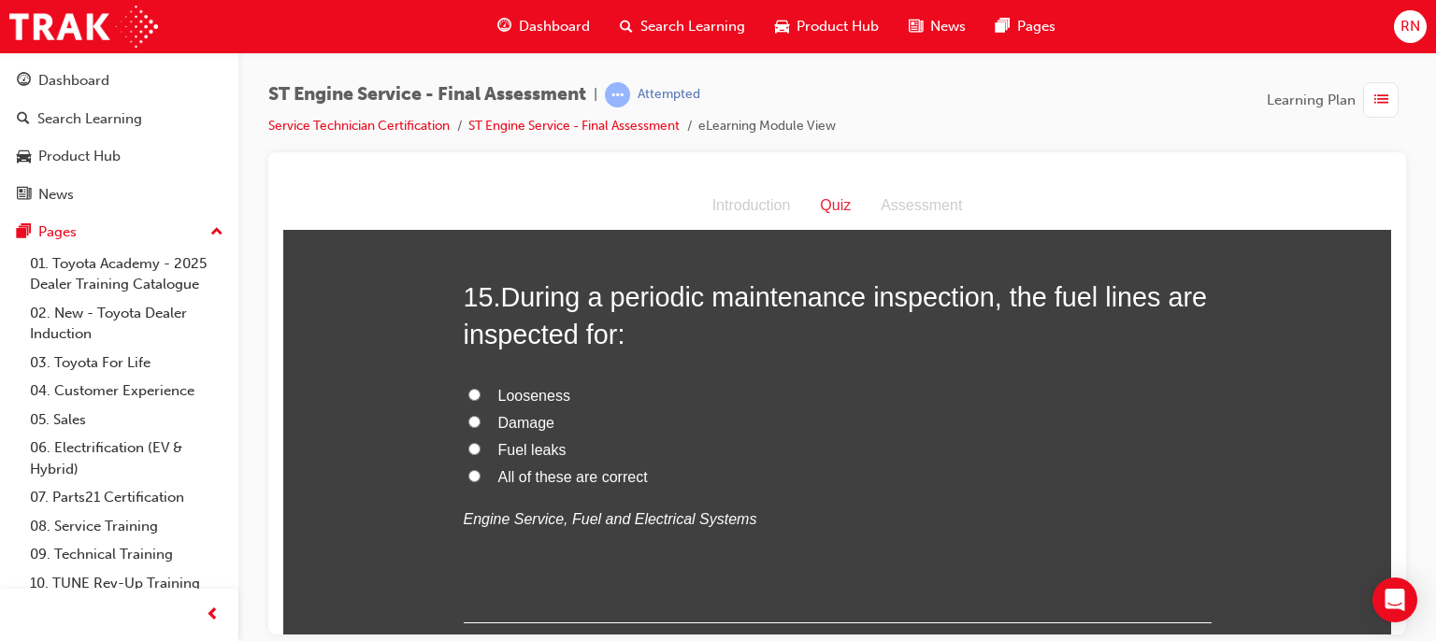
scroll to position [5980, 0]
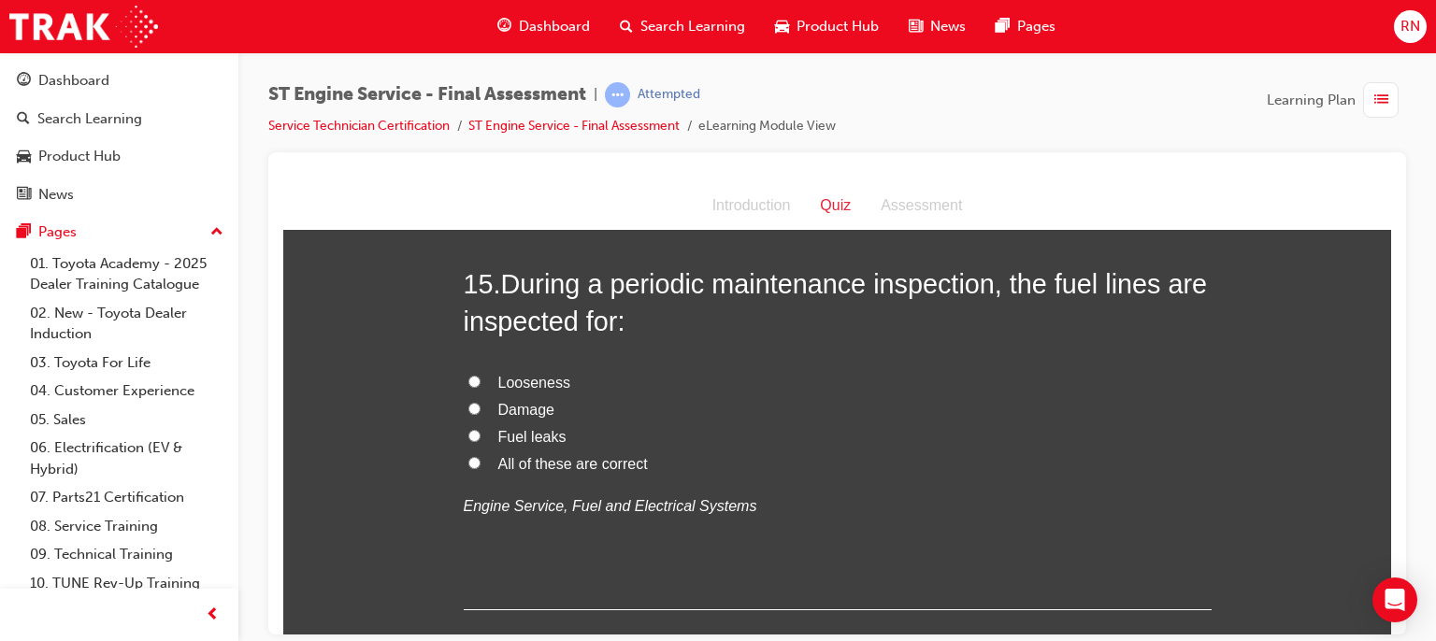
click at [499, 471] on span "All of these are correct" at bounding box center [573, 463] width 150 height 16
click at [481, 468] on input "All of these are correct" at bounding box center [474, 462] width 12 height 12
radio input "true"
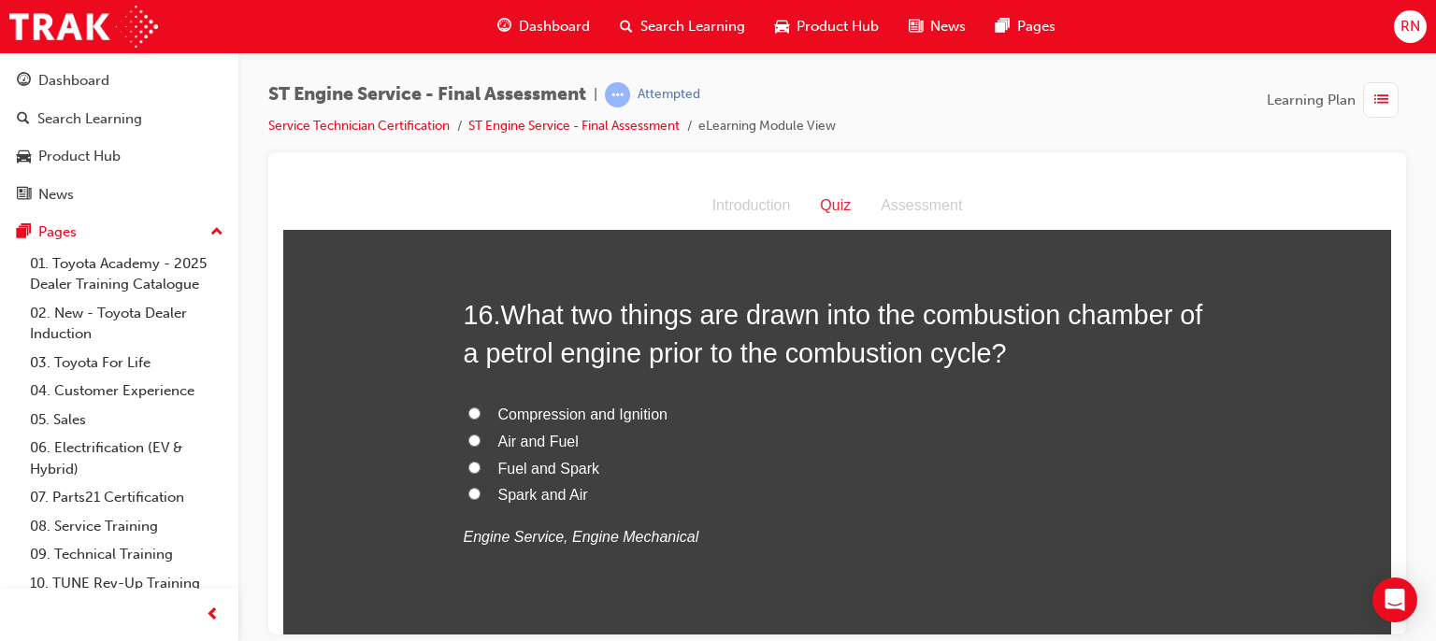
scroll to position [6391, 0]
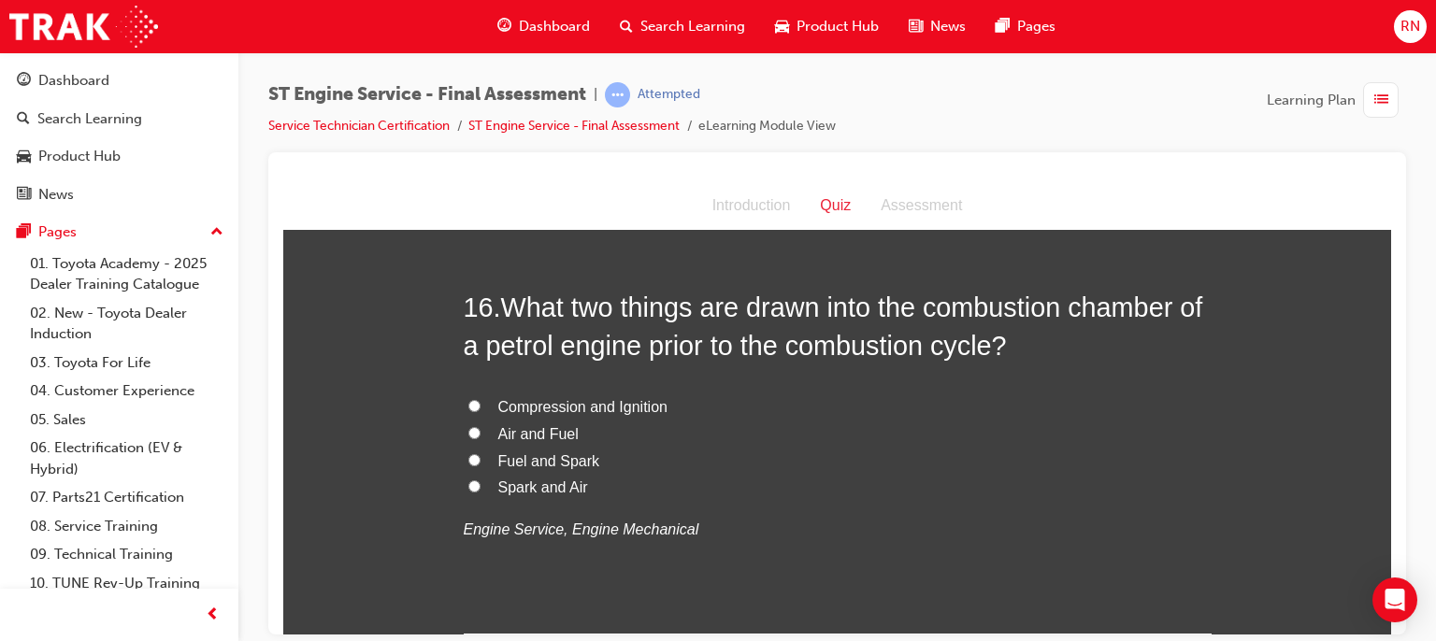
click at [538, 468] on span "Fuel and Spark" at bounding box center [549, 460] width 102 height 16
click at [481, 466] on input "Fuel and Spark" at bounding box center [474, 459] width 12 height 12
radio input "true"
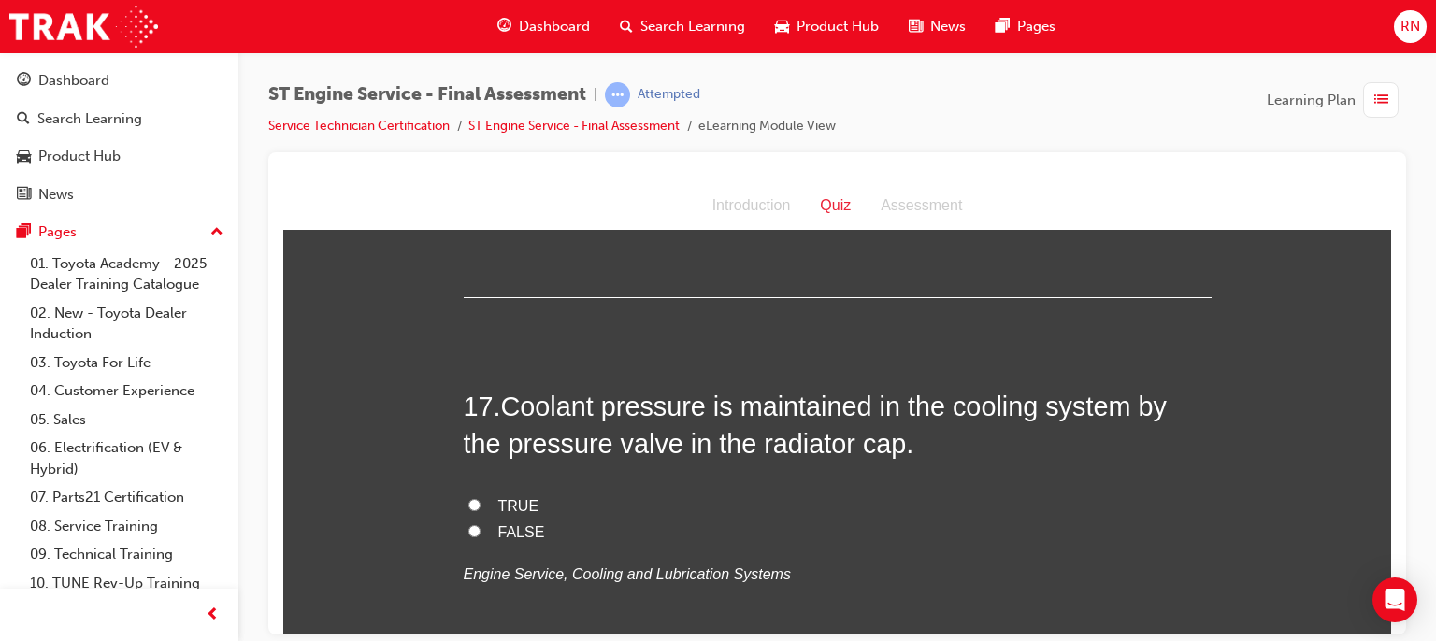
scroll to position [6765, 0]
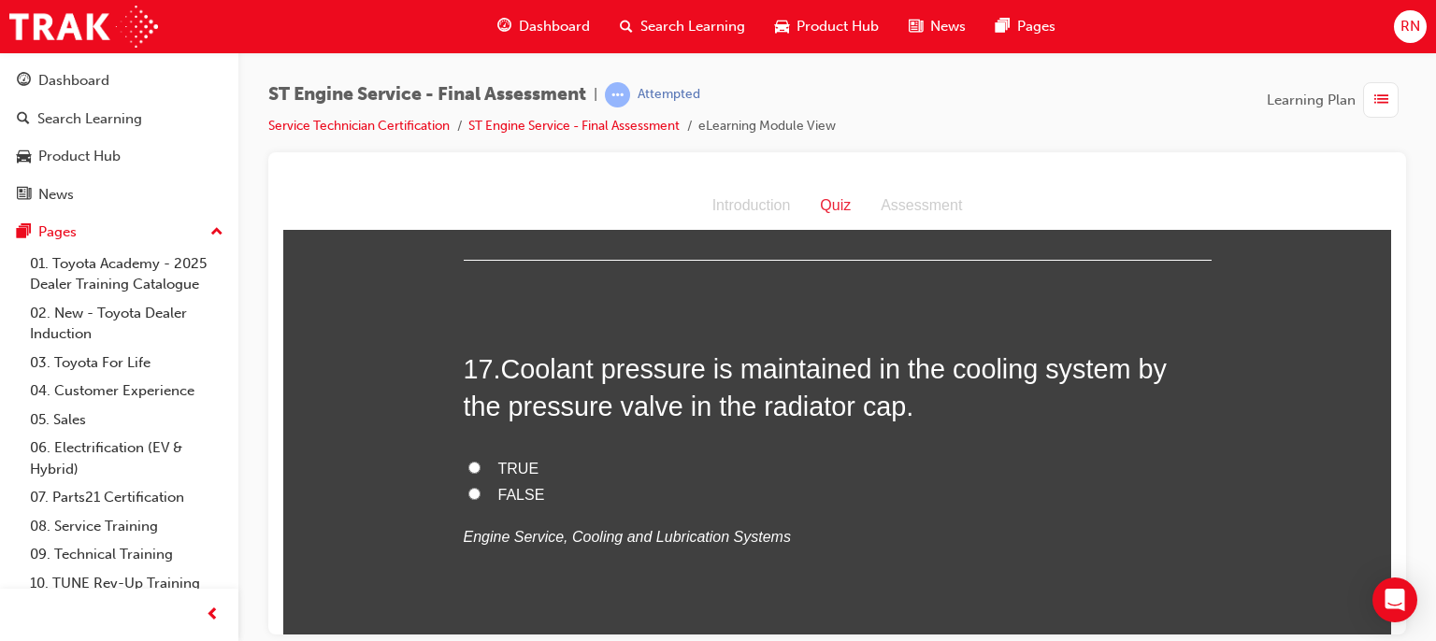
click at [468, 473] on input "TRUE" at bounding box center [474, 467] width 12 height 12
radio input "true"
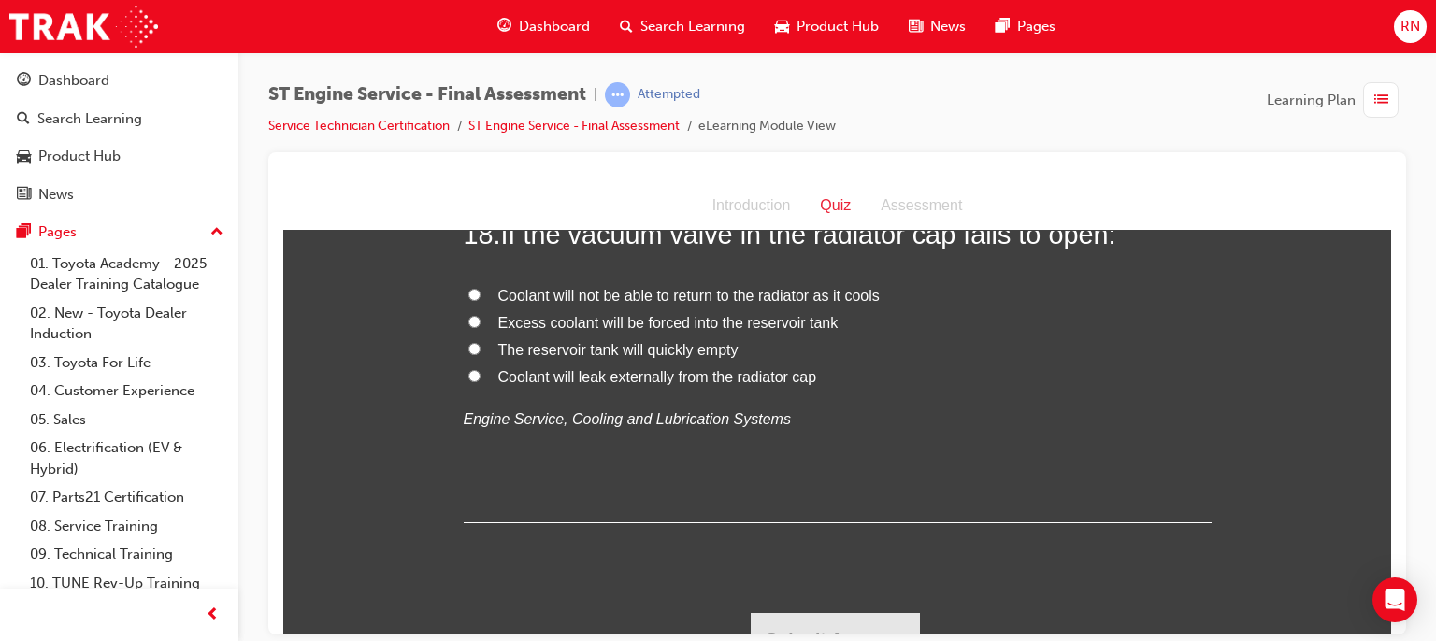
scroll to position [7288, 0]
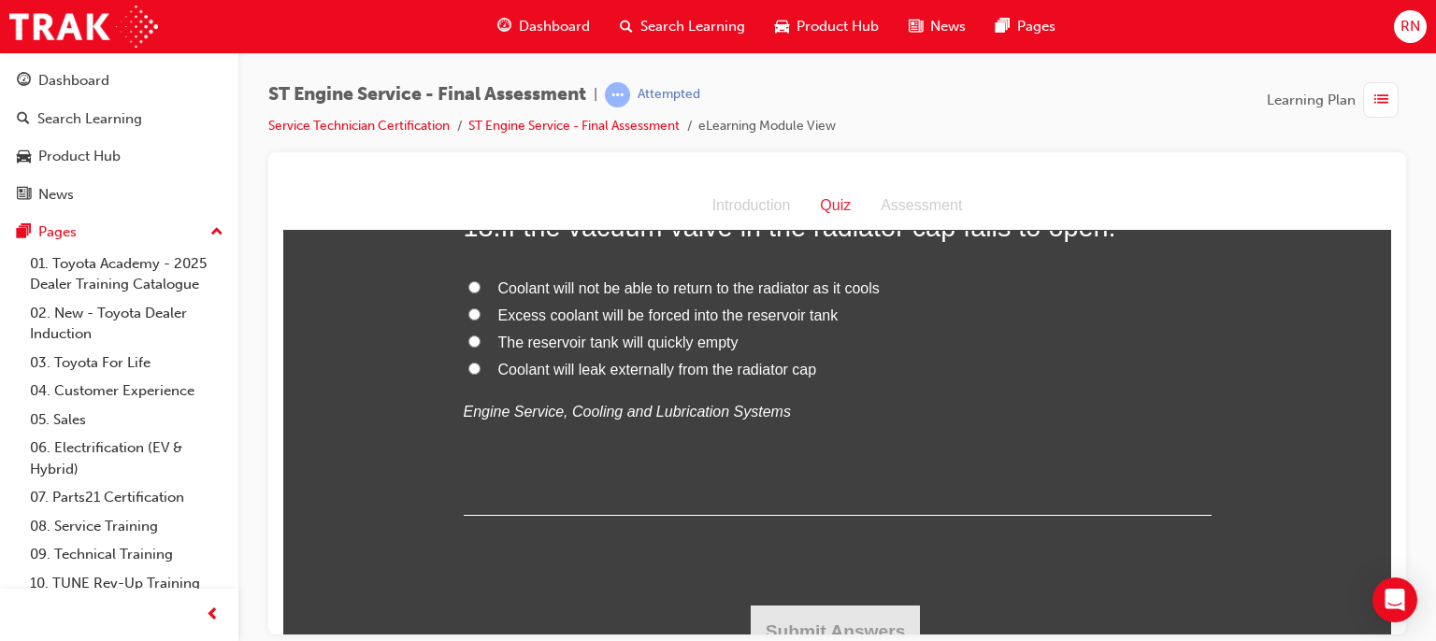
click at [625, 302] on label "Coolant will not be able to return to the radiator as it cools" at bounding box center [838, 288] width 748 height 27
click at [481, 293] on input "Coolant will not be able to return to the radiator as it cools" at bounding box center [474, 286] width 12 height 12
radio input "true"
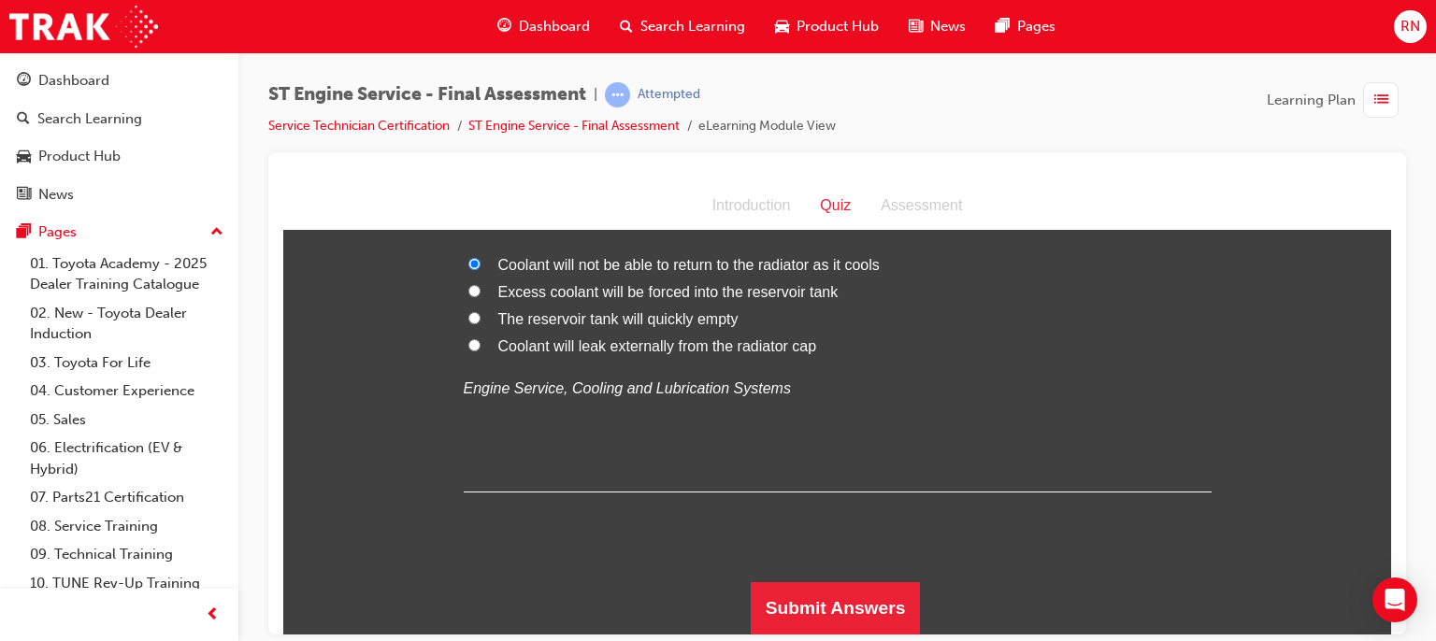
scroll to position [7345, 0]
click at [834, 601] on button "Submit Answers" at bounding box center [836, 608] width 170 height 52
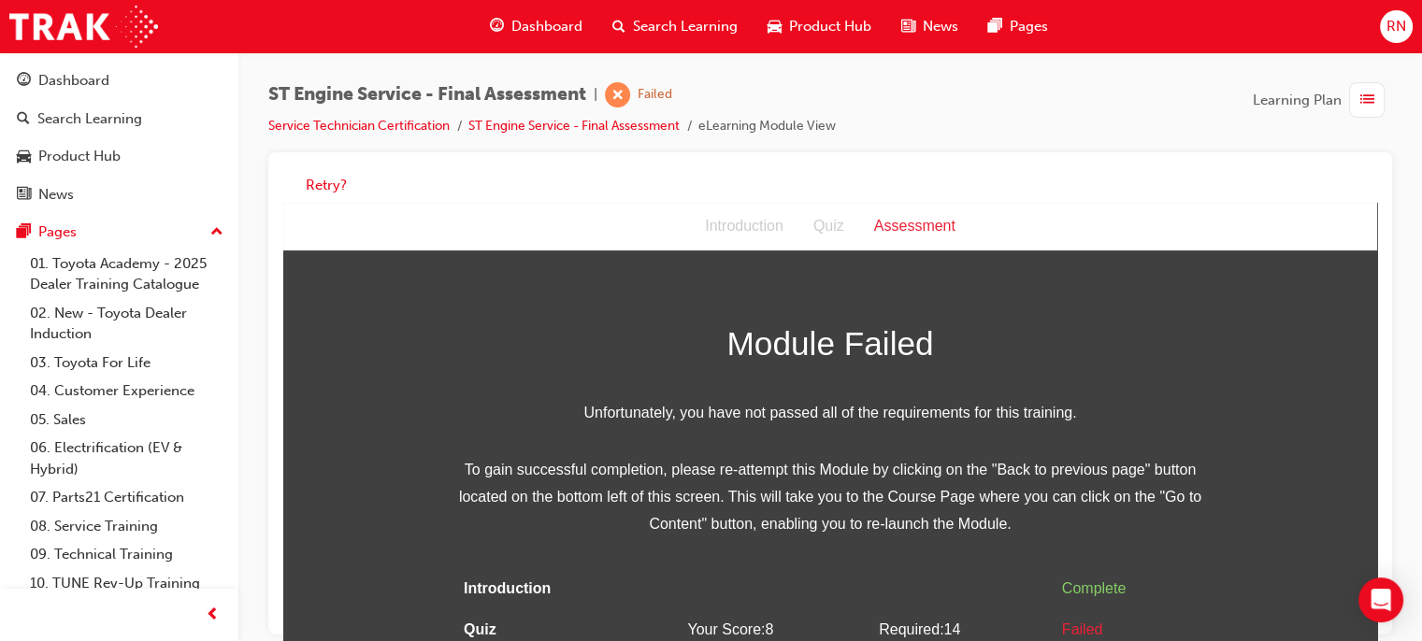
scroll to position [37, 0]
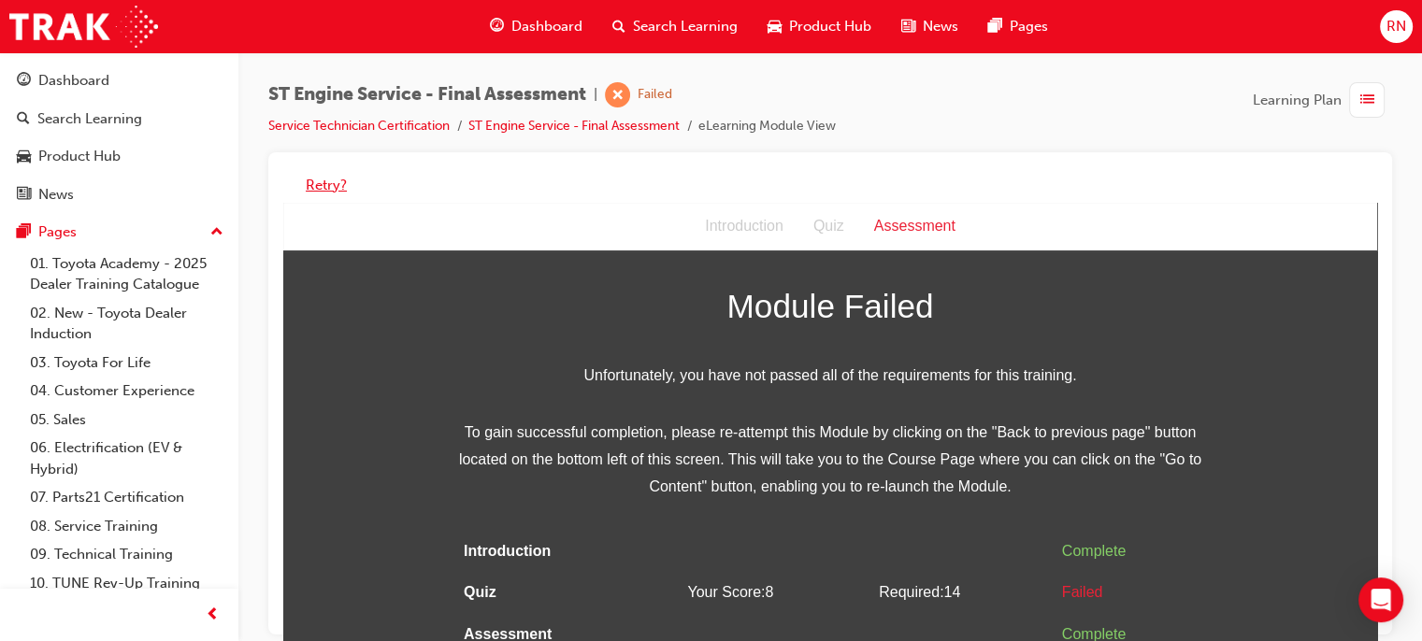
click at [333, 183] on button "Retry?" at bounding box center [326, 186] width 41 height 22
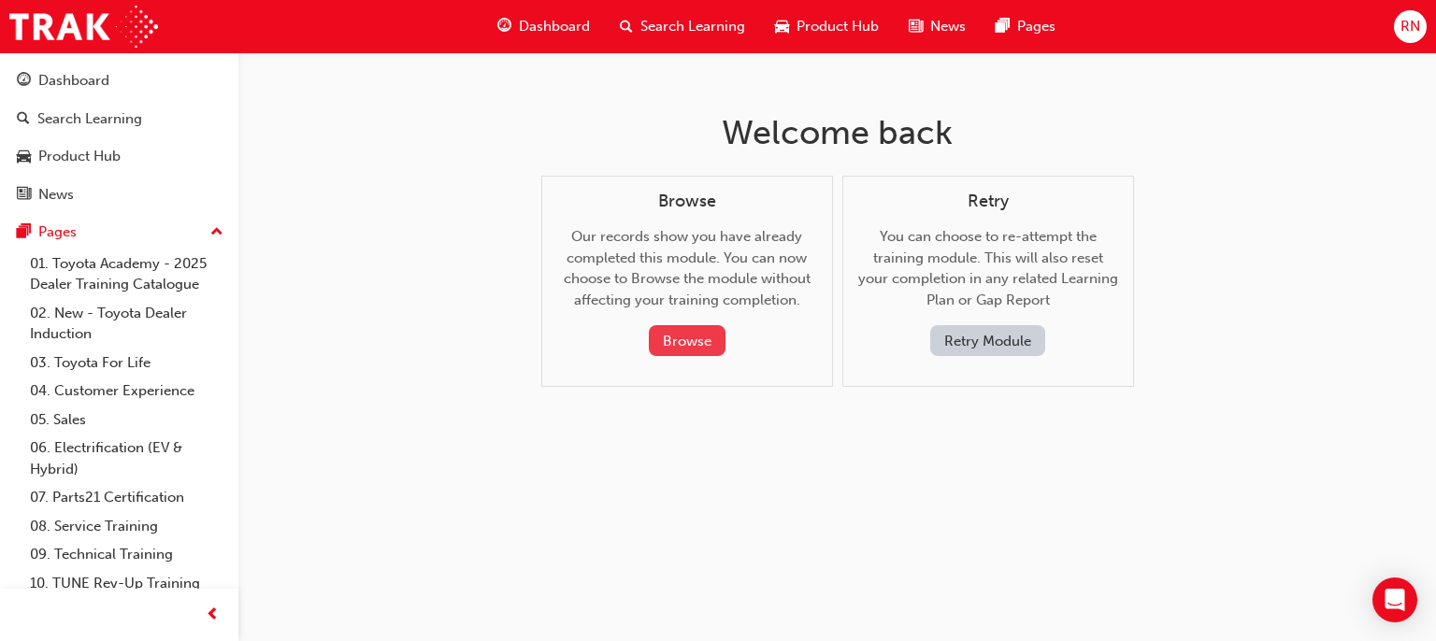
click at [691, 350] on button "Browse" at bounding box center [687, 340] width 77 height 31
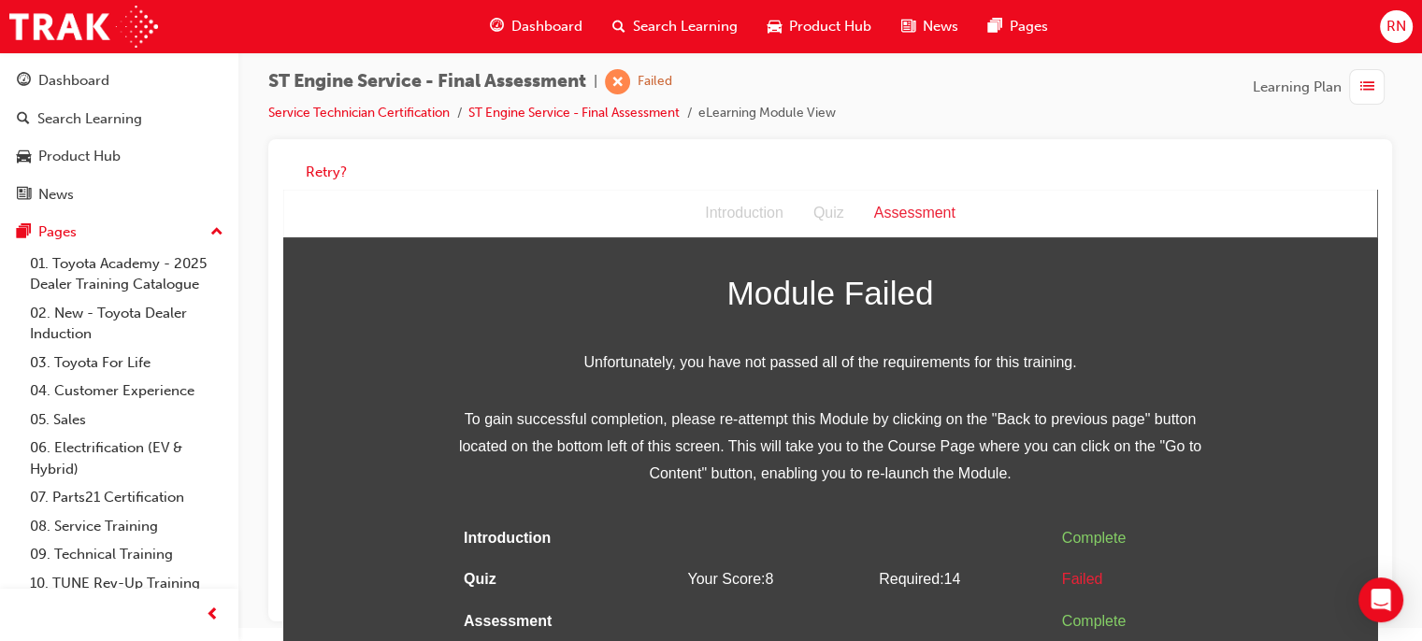
scroll to position [12, 0]
click at [394, 113] on link "Service Technician Certification" at bounding box center [358, 114] width 181 height 16
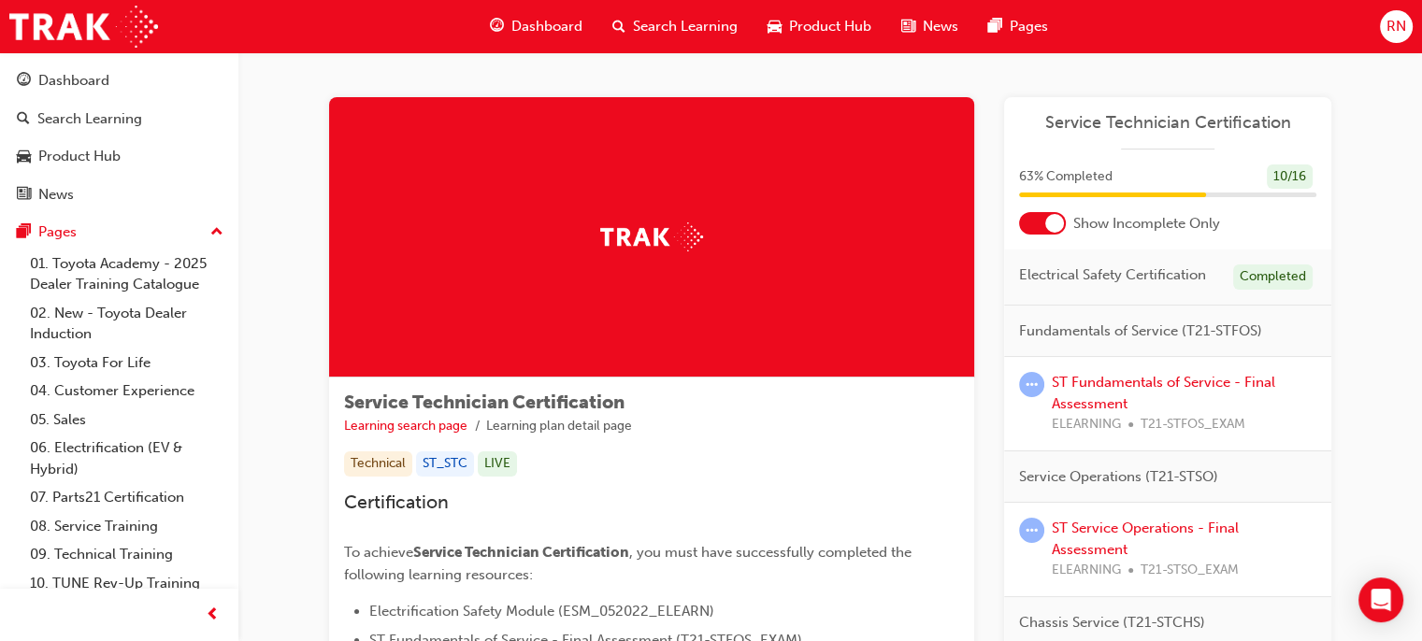
scroll to position [538, 0]
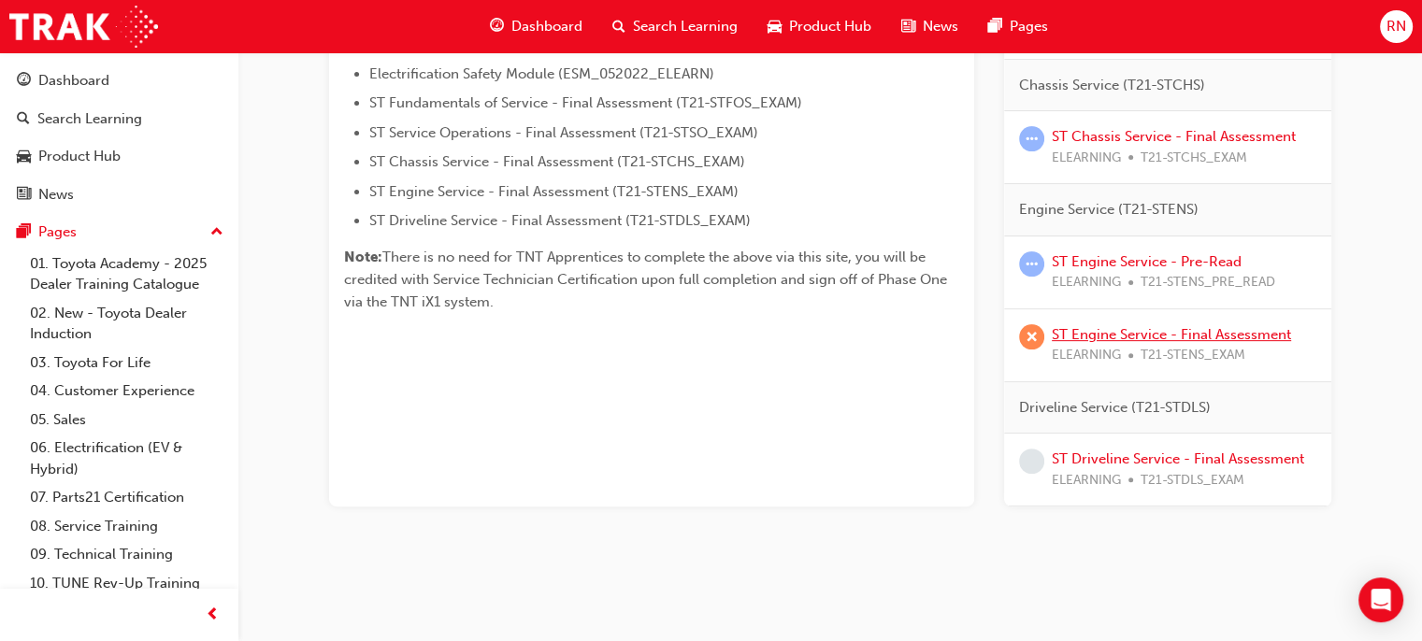
click at [1140, 331] on link "ST Engine Service - Final Assessment" at bounding box center [1171, 334] width 239 height 17
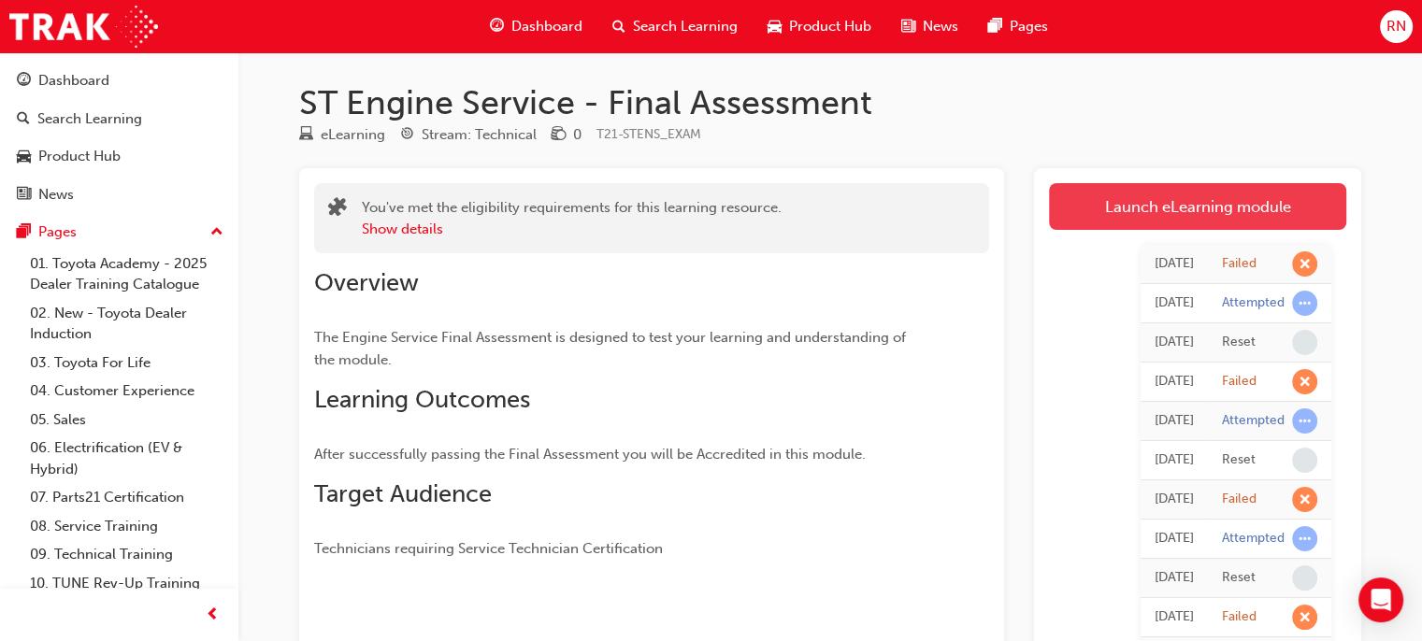
click at [1238, 209] on link "Launch eLearning module" at bounding box center [1197, 206] width 297 height 47
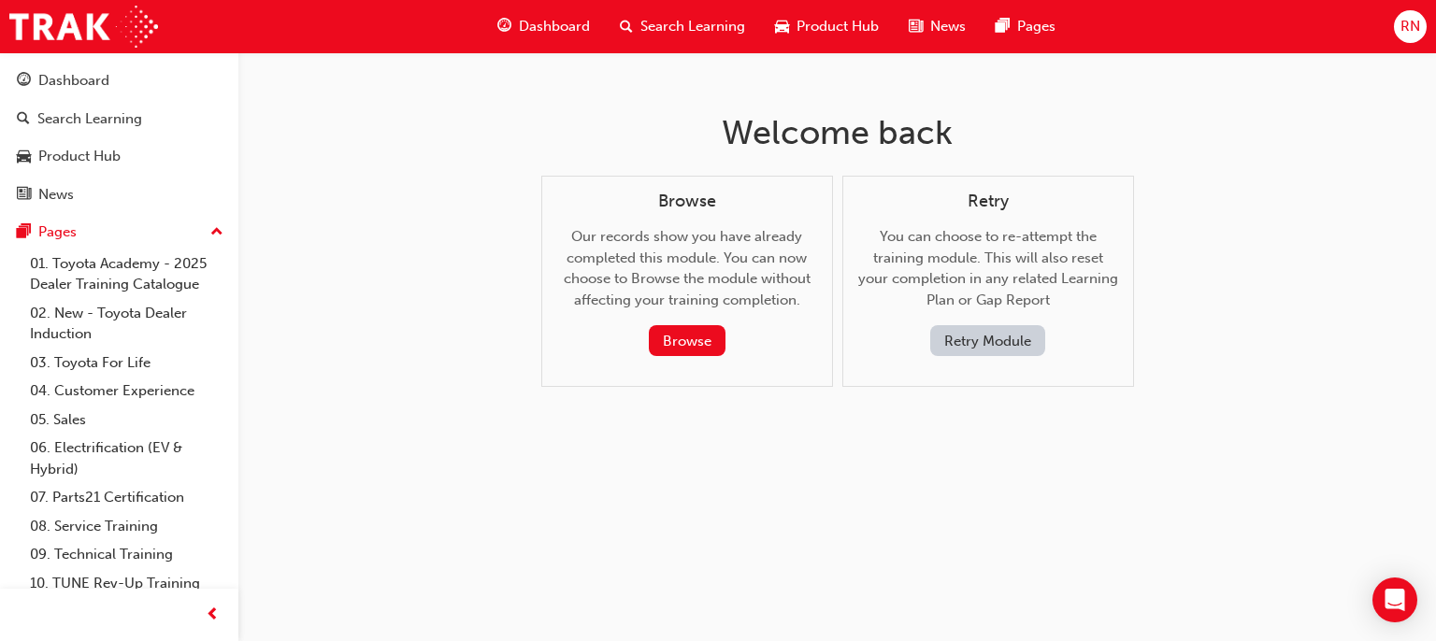
click at [1000, 345] on button "Retry Module" at bounding box center [987, 340] width 115 height 31
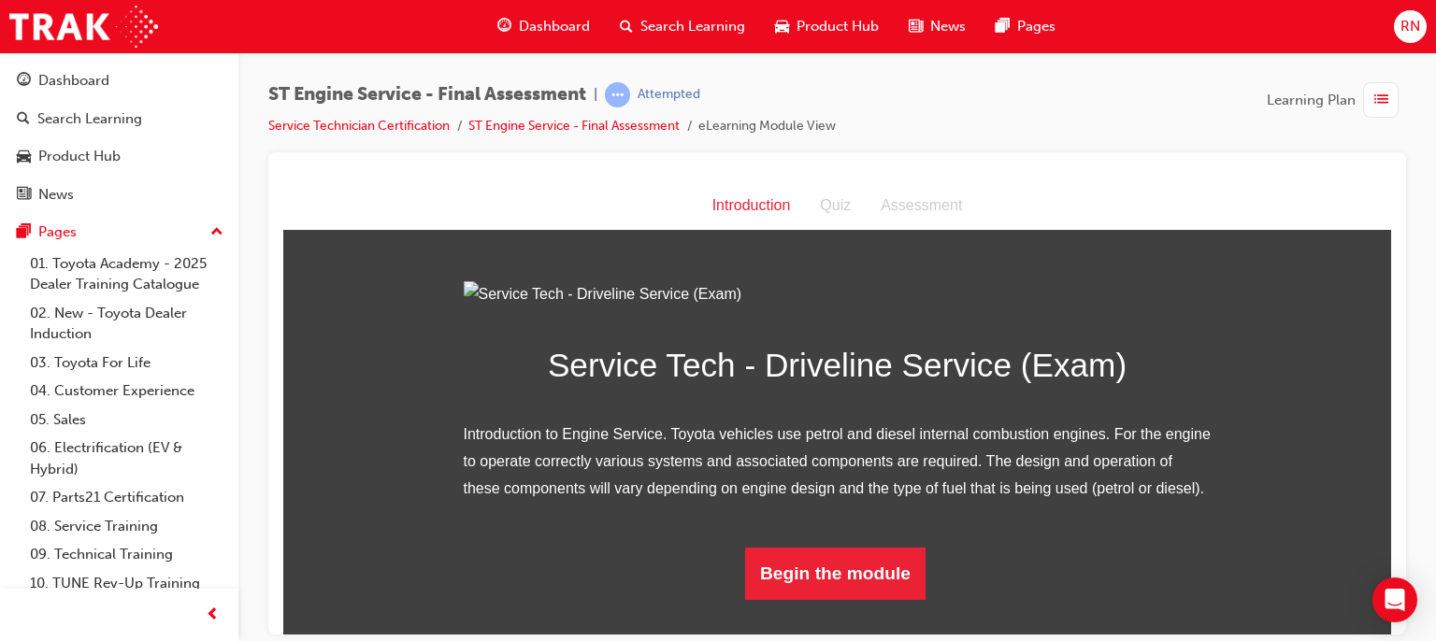
scroll to position [171, 0]
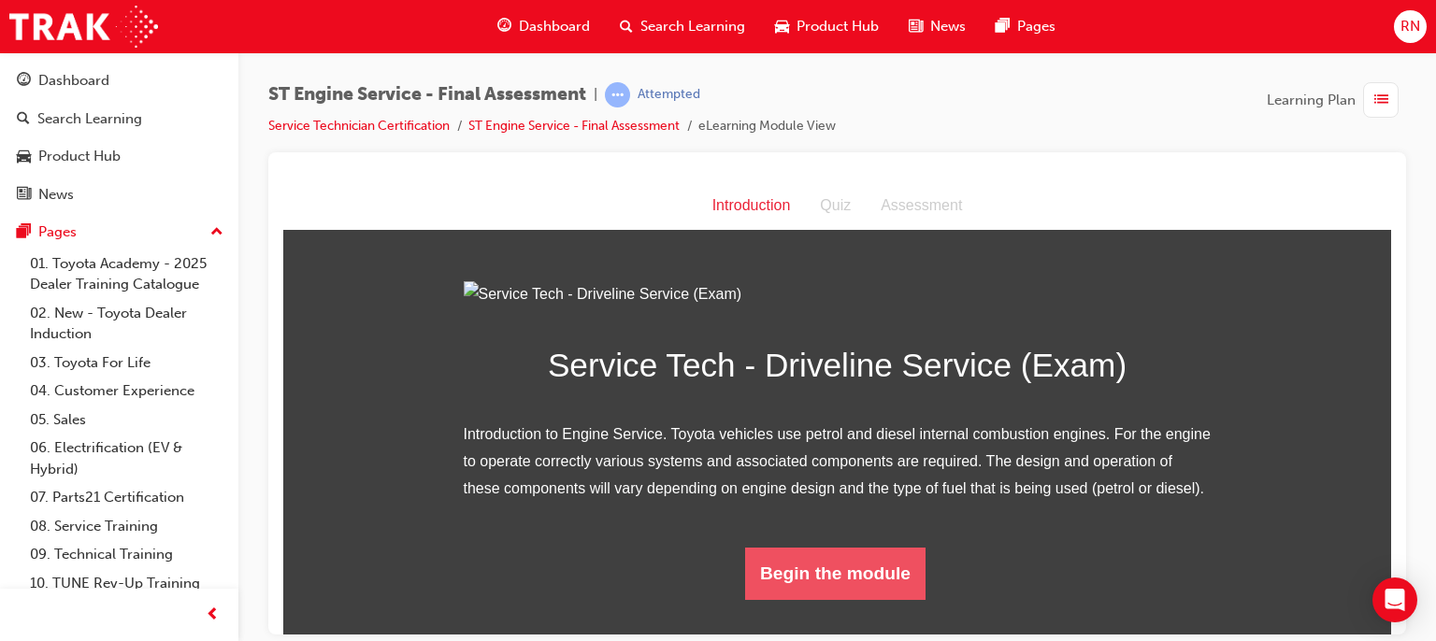
click at [883, 599] on button "Begin the module" at bounding box center [835, 573] width 180 height 52
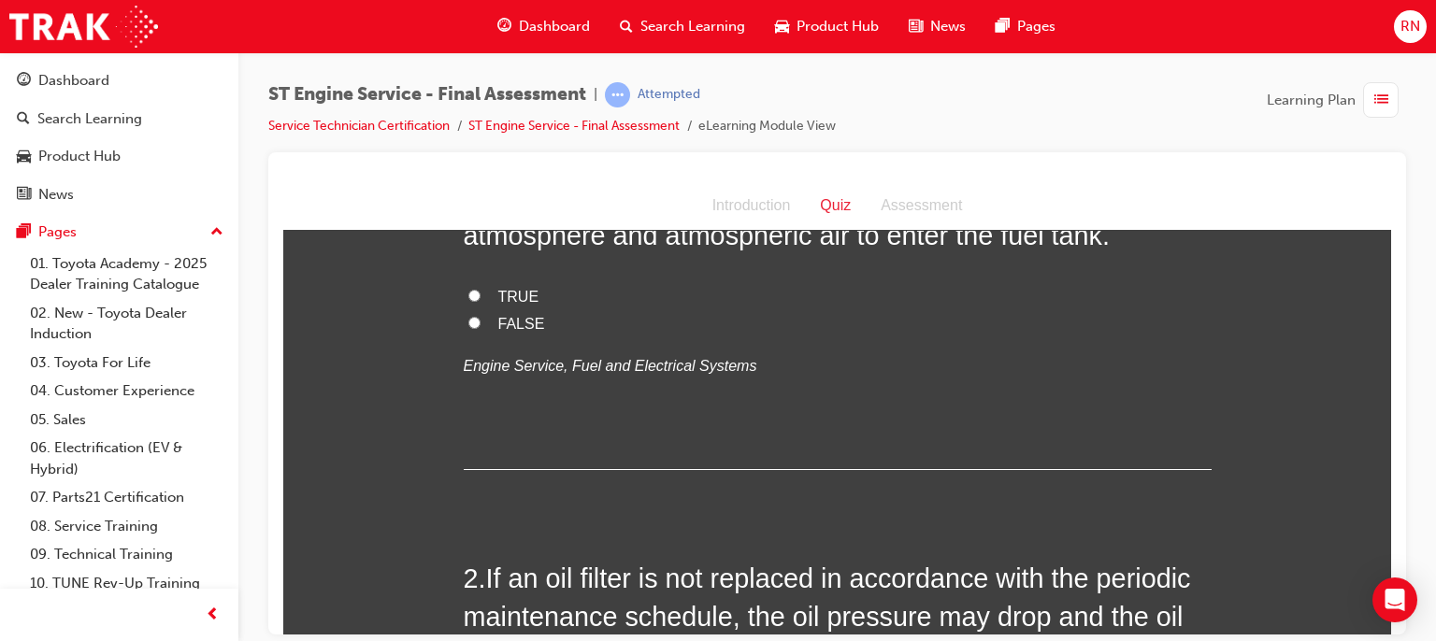
scroll to position [0, 0]
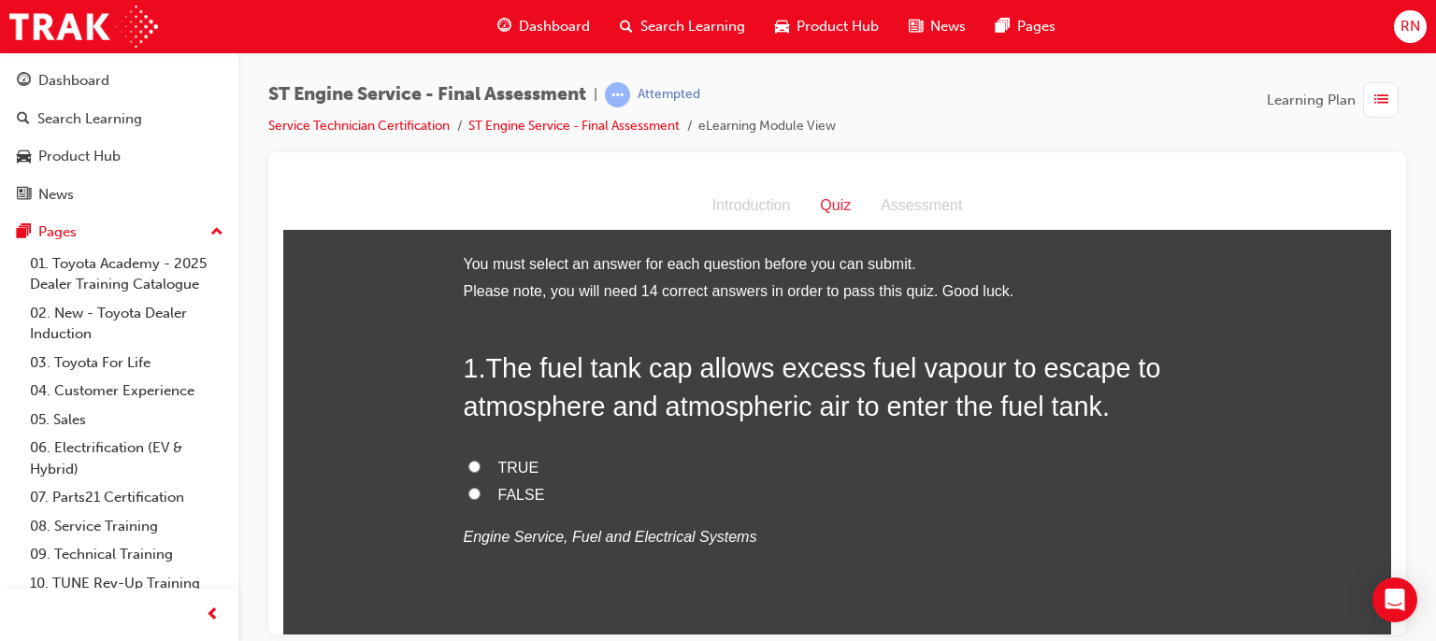
click at [468, 495] on input "FALSE" at bounding box center [474, 493] width 12 height 12
radio input "true"
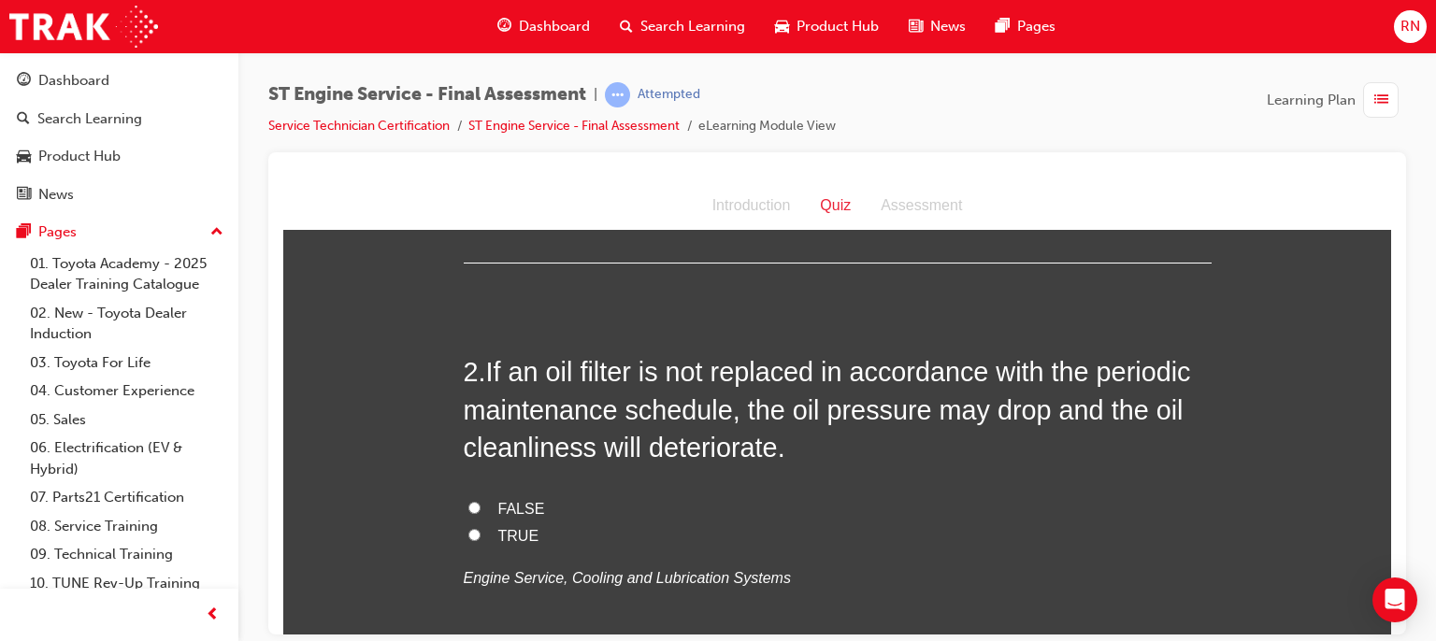
scroll to position [411, 0]
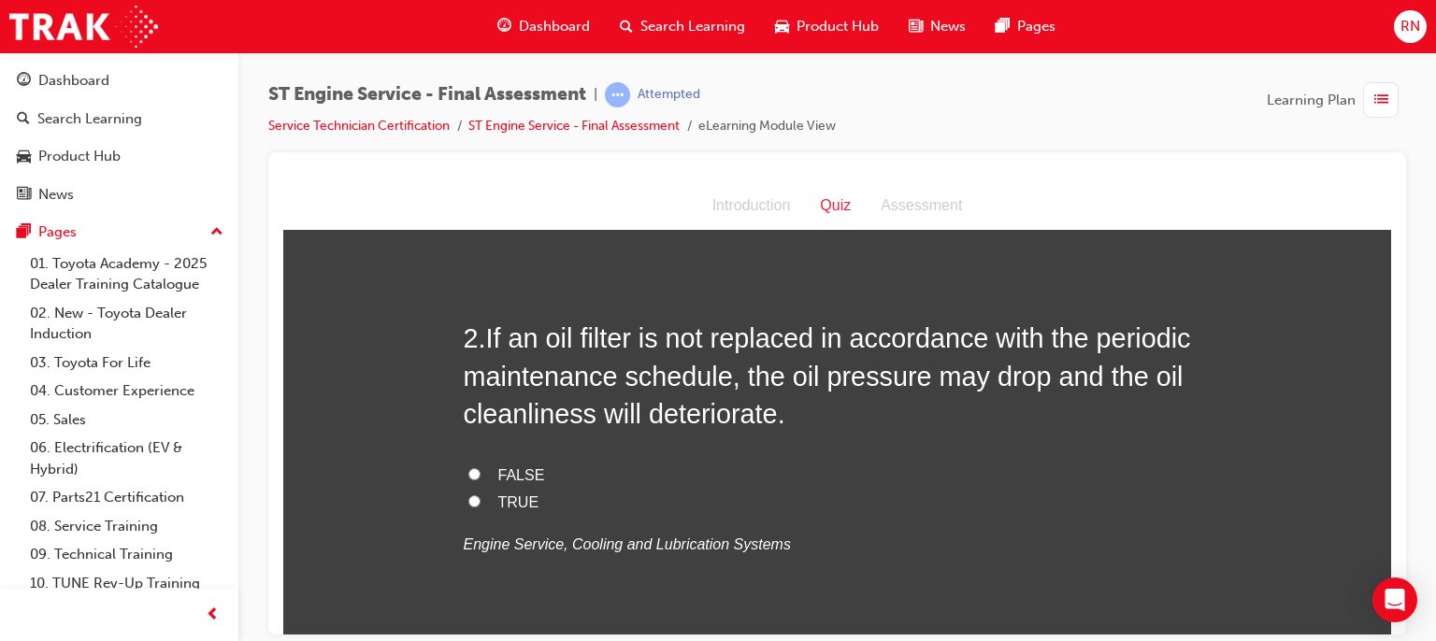
click at [471, 471] on input "FALSE" at bounding box center [474, 473] width 12 height 12
radio input "true"
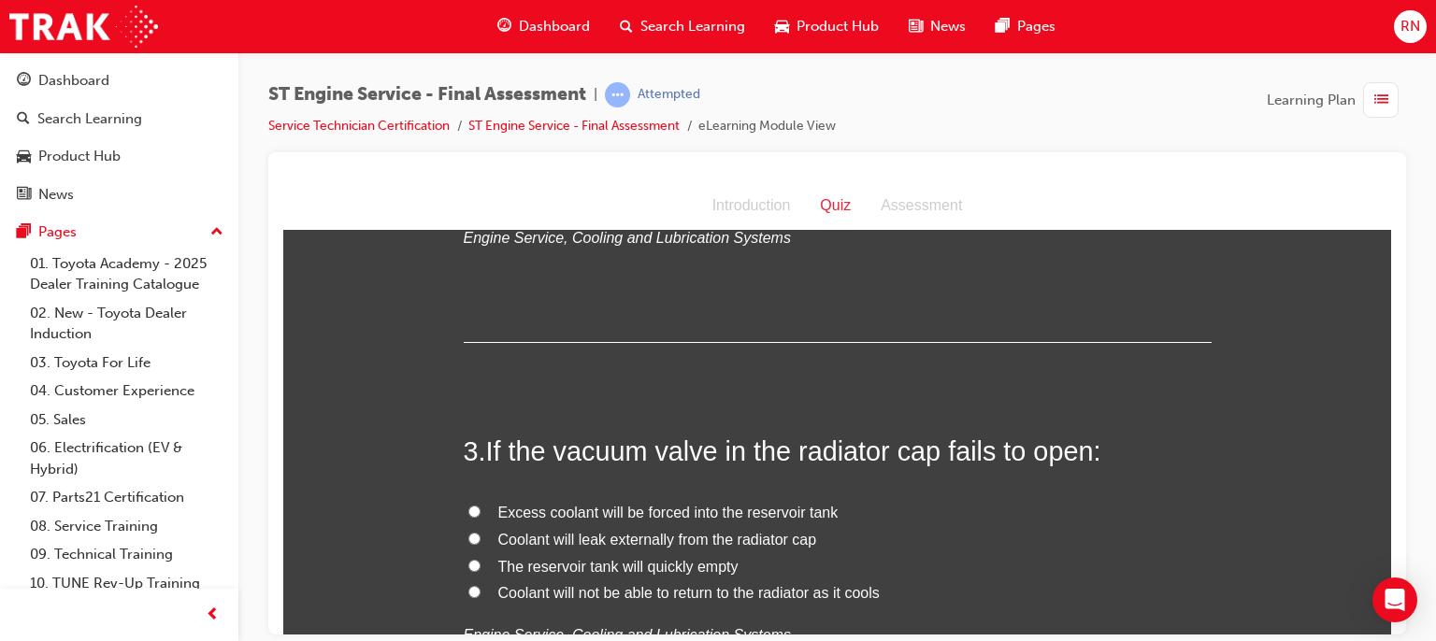
scroll to position [748, 0]
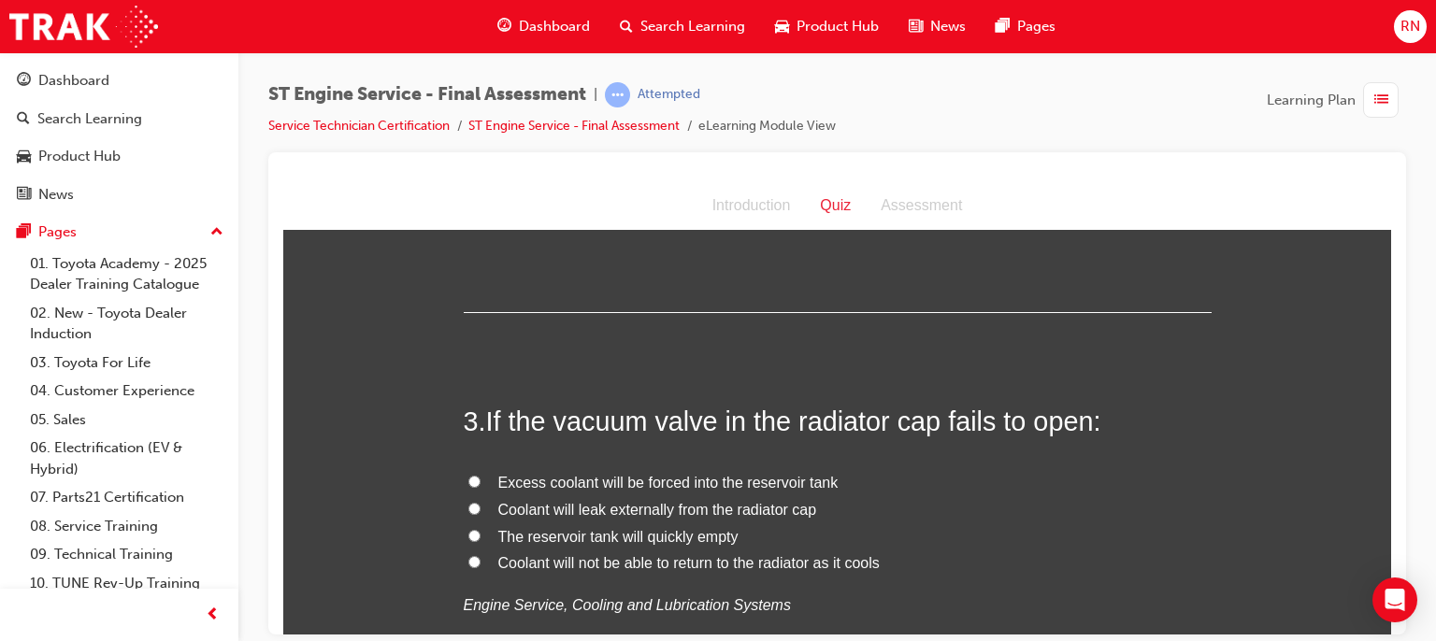
click at [608, 567] on span "Coolant will not be able to return to the radiator as it cools" at bounding box center [688, 562] width 381 height 16
click at [481, 567] on input "Coolant will not be able to return to the radiator as it cools" at bounding box center [474, 561] width 12 height 12
radio input "true"
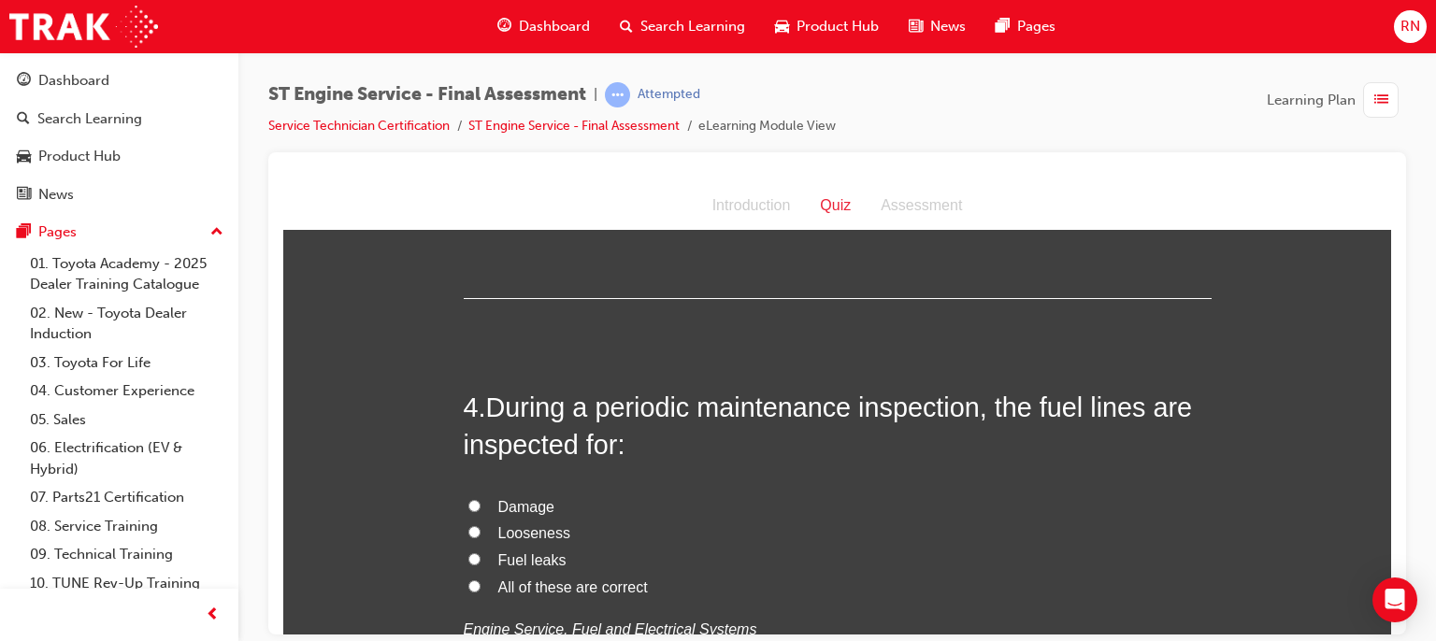
scroll to position [1197, 0]
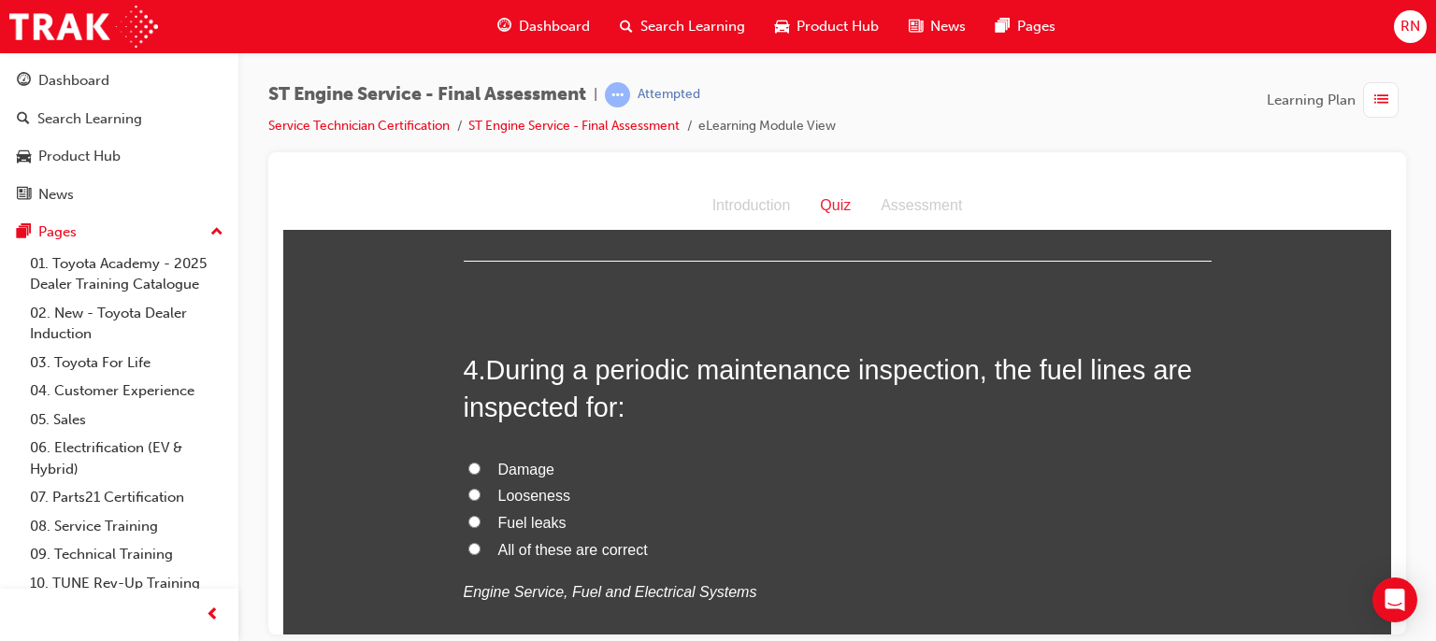
click at [468, 545] on input "All of these are correct" at bounding box center [474, 548] width 12 height 12
radio input "true"
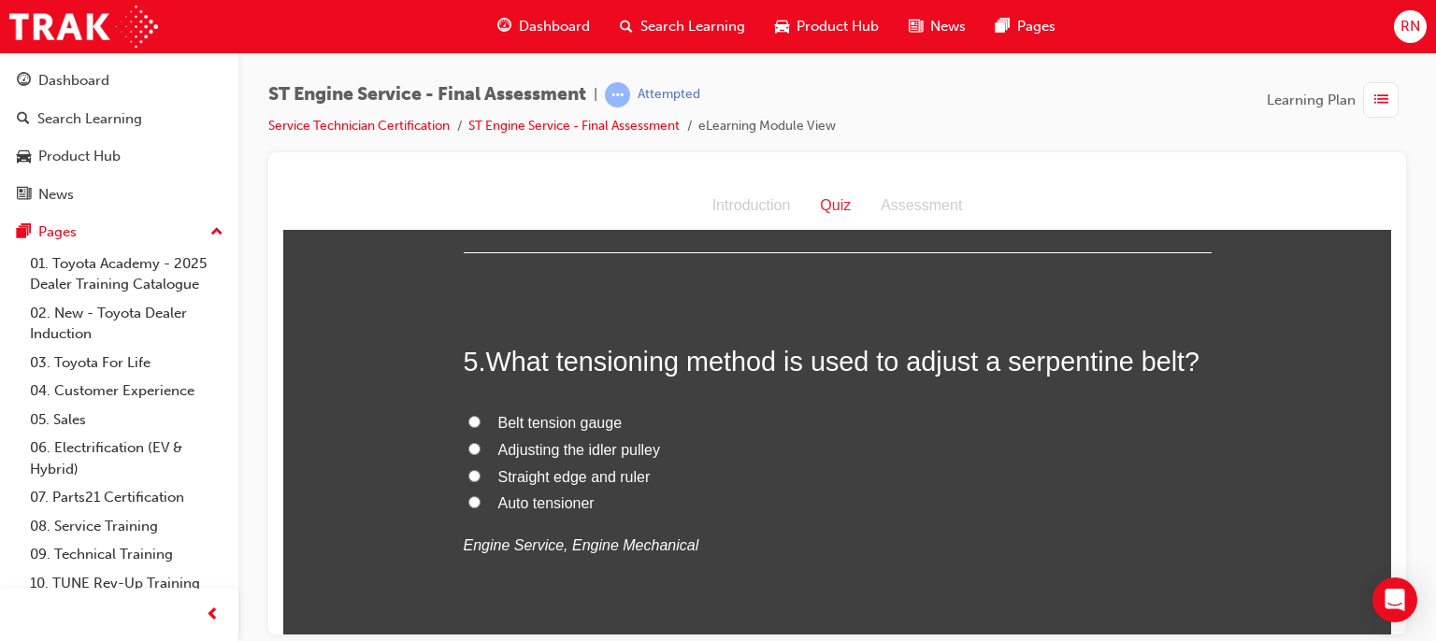
scroll to position [1645, 0]
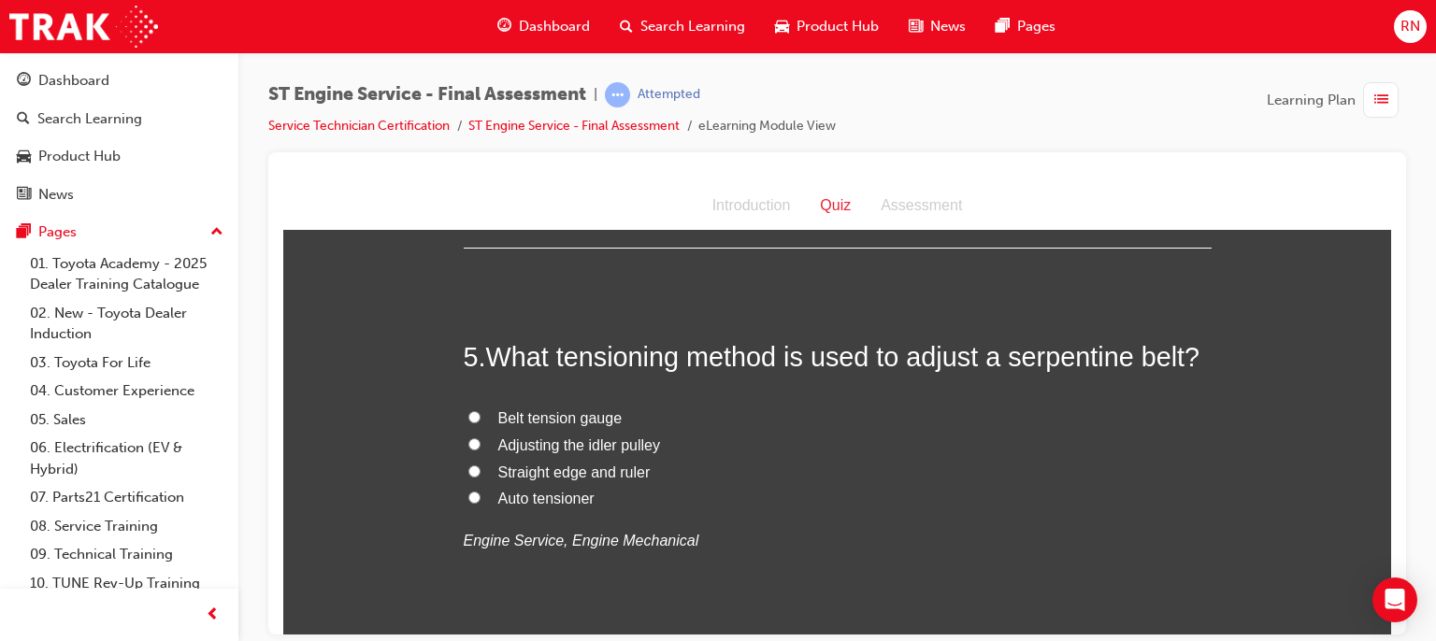
click at [468, 410] on input "Belt tension gauge" at bounding box center [474, 416] width 12 height 12
radio input "true"
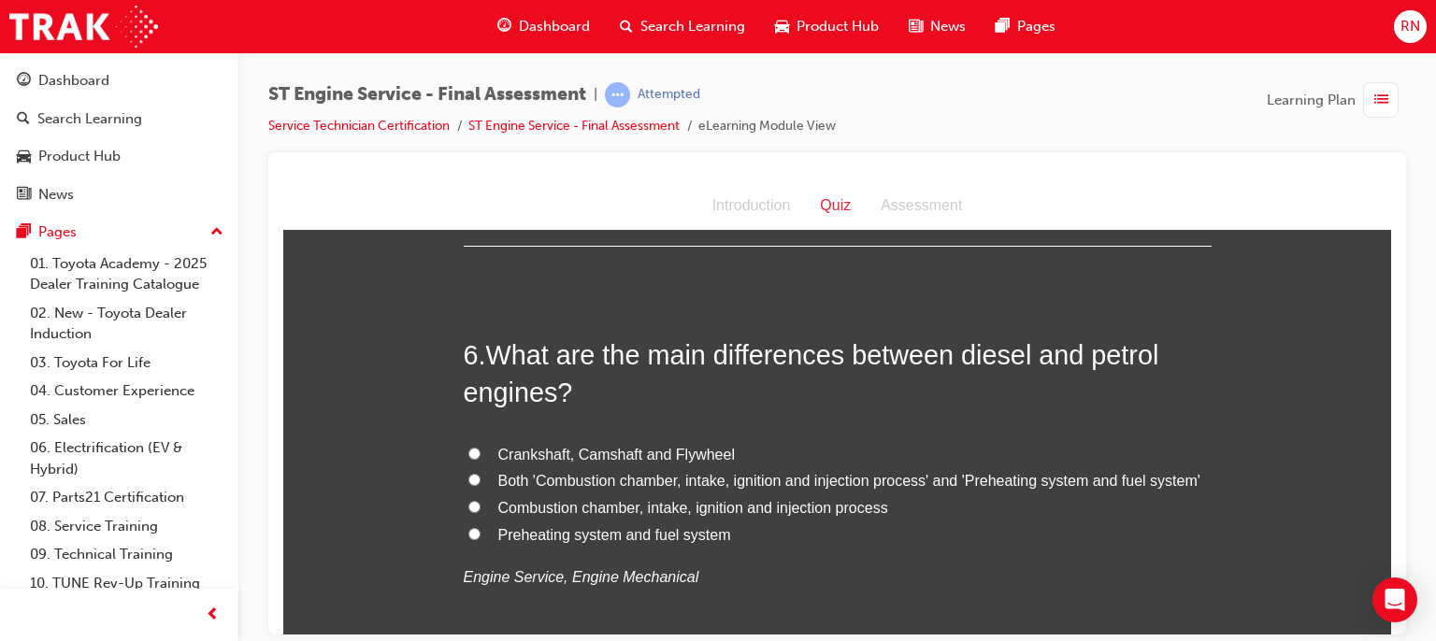
scroll to position [2057, 0]
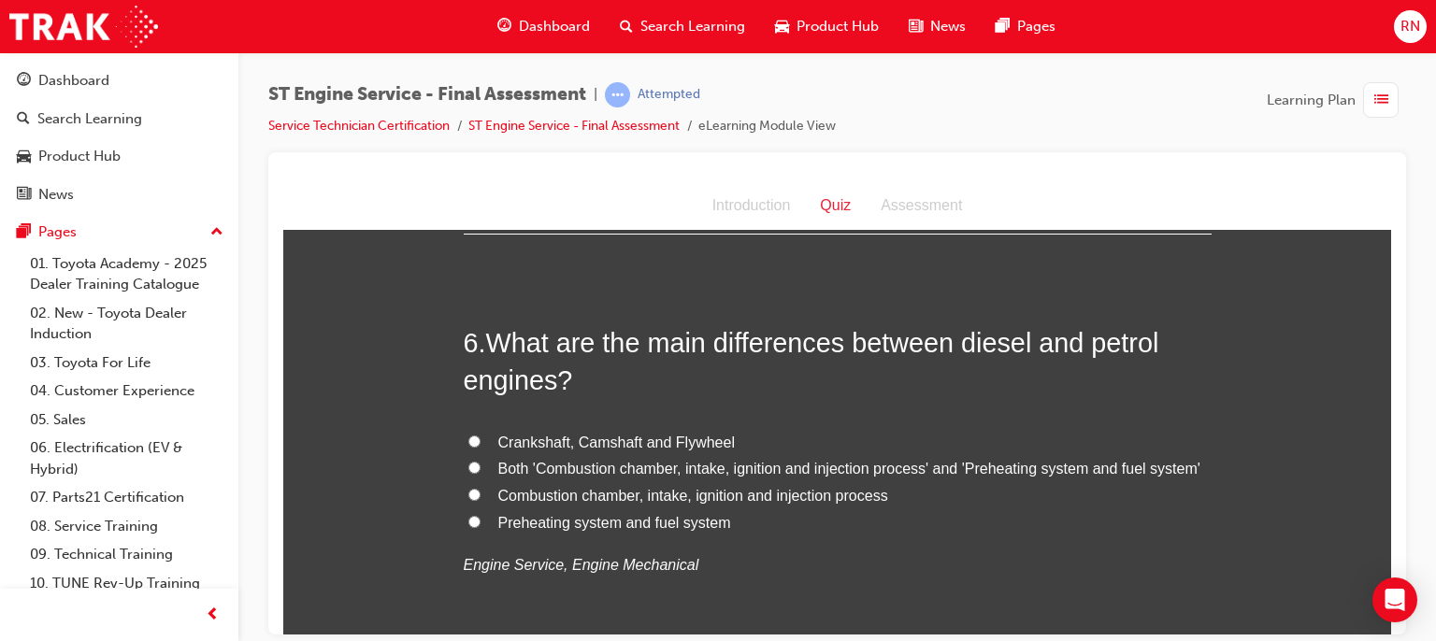
click at [513, 470] on span "Both 'Combustion chamber, intake, ignition and injection process' and 'Preheati…" at bounding box center [849, 468] width 702 height 16
click at [481, 470] on input "Both 'Combustion chamber, intake, ignition and injection process' and 'Preheati…" at bounding box center [474, 467] width 12 height 12
radio input "true"
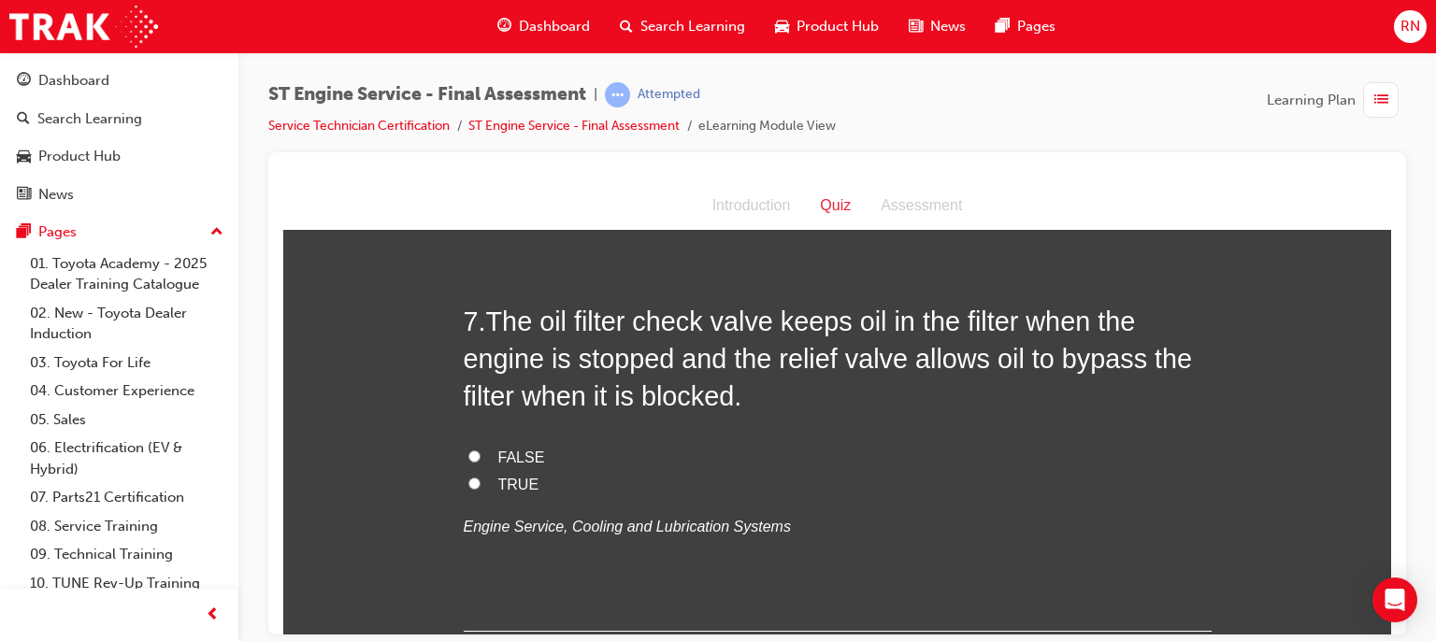
scroll to position [2543, 0]
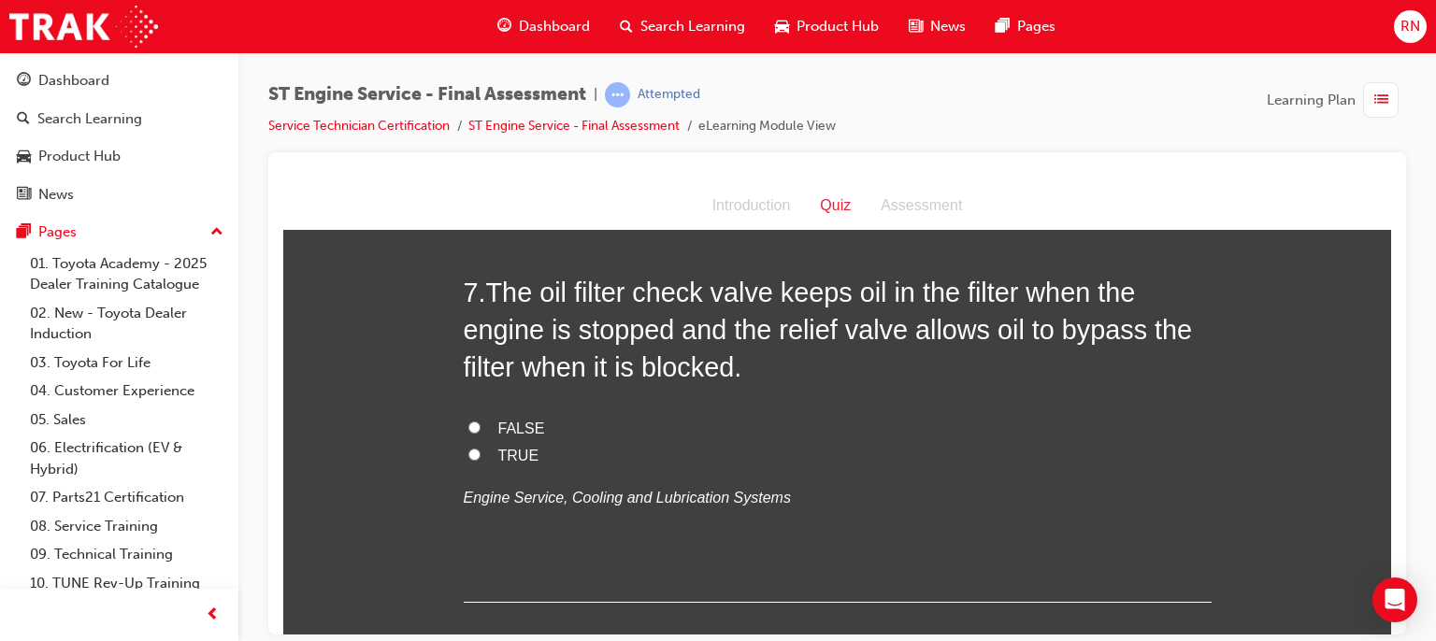
click at [473, 452] on label "TRUE" at bounding box center [838, 455] width 748 height 27
click at [473, 452] on input "TRUE" at bounding box center [474, 454] width 12 height 12
radio input "true"
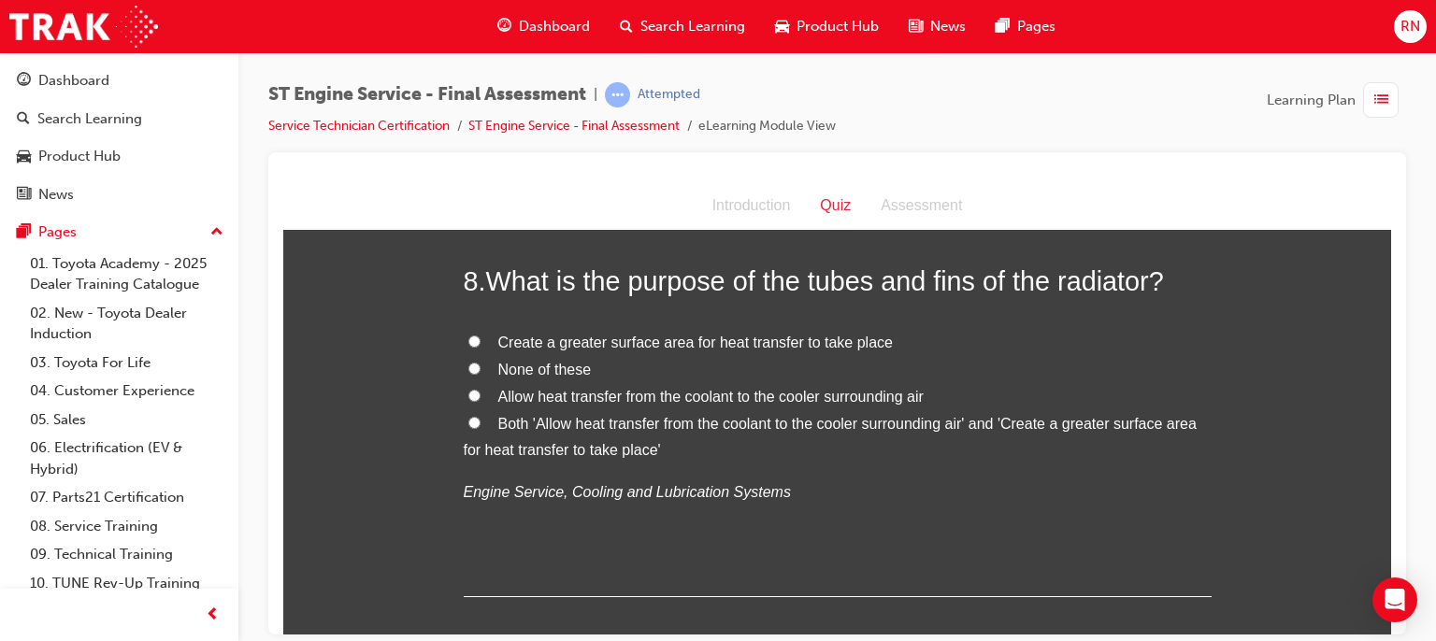
scroll to position [2992, 0]
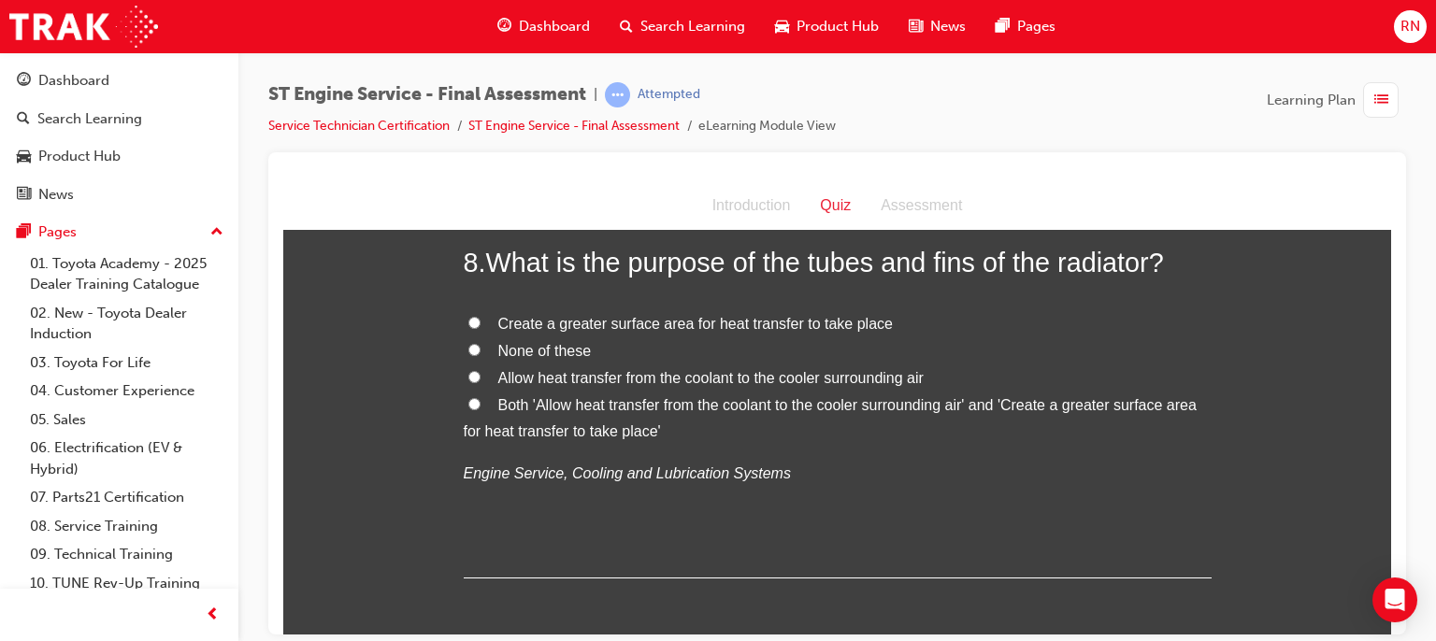
click at [468, 372] on input "Allow heat transfer from the coolant to the cooler surrounding air" at bounding box center [474, 376] width 12 height 12
radio input "true"
click at [469, 321] on input "Create a greater surface area for heat transfer to take place" at bounding box center [474, 322] width 12 height 12
radio input "true"
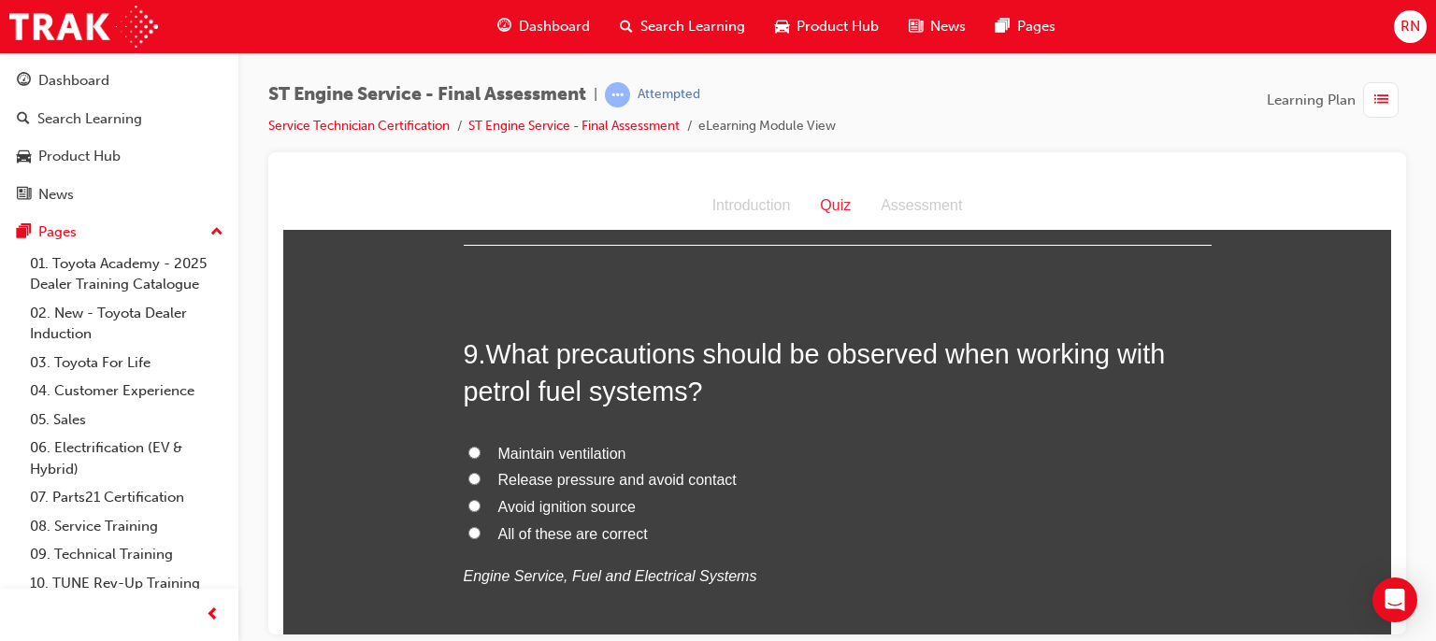
scroll to position [3328, 0]
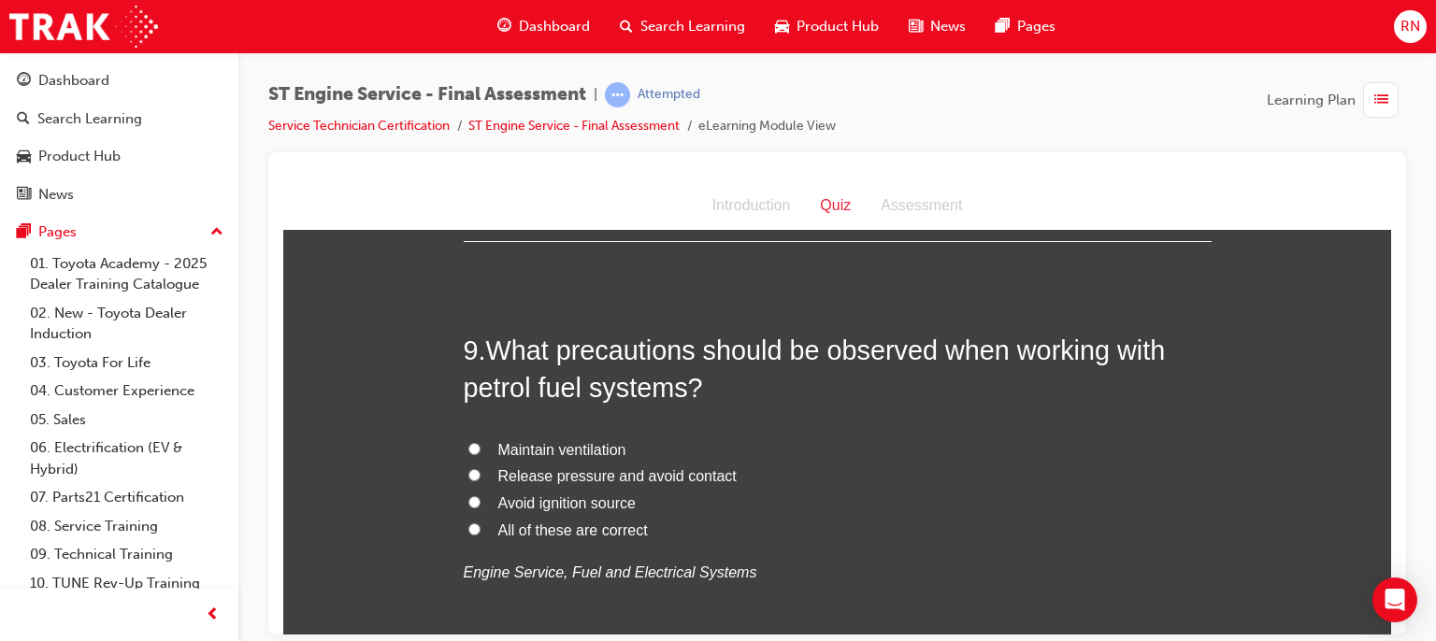
click at [510, 510] on span "Avoid ignition source" at bounding box center [566, 503] width 137 height 16
click at [481, 508] on input "Avoid ignition source" at bounding box center [474, 501] width 12 height 12
radio input "true"
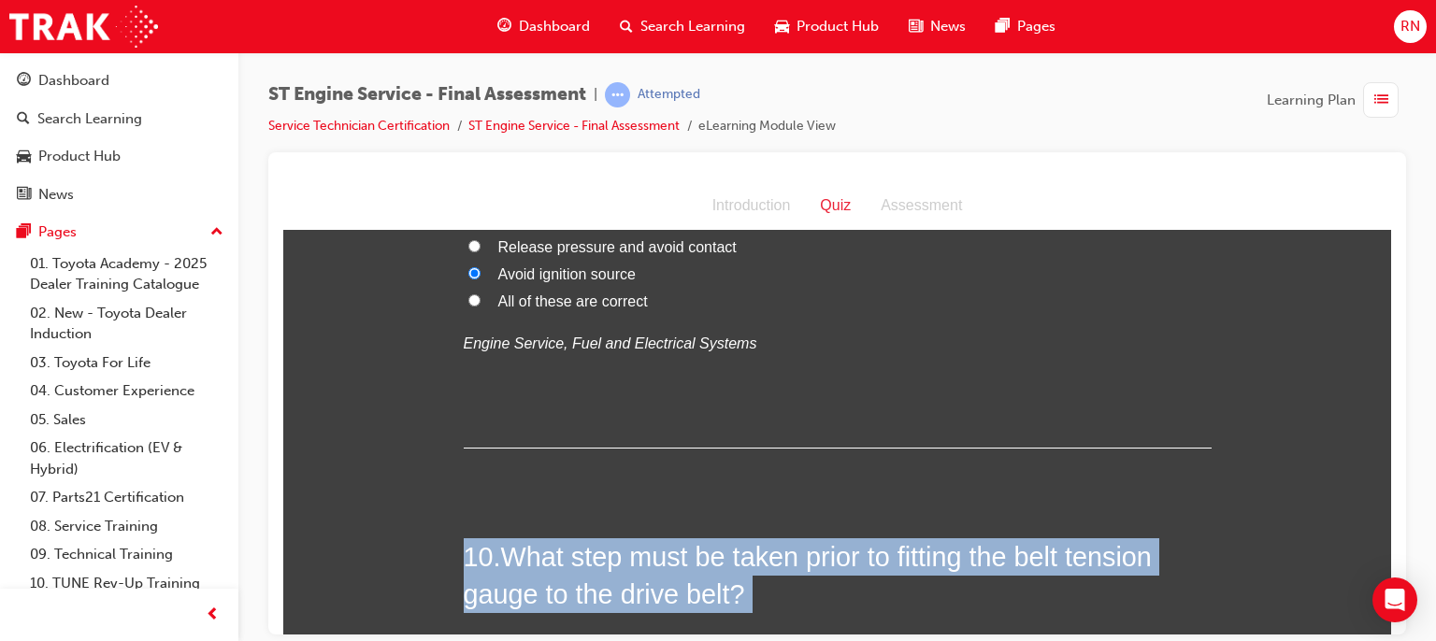
drag, startPoint x: 1375, startPoint y: 625, endPoint x: 1387, endPoint y: 624, distance: 12.2
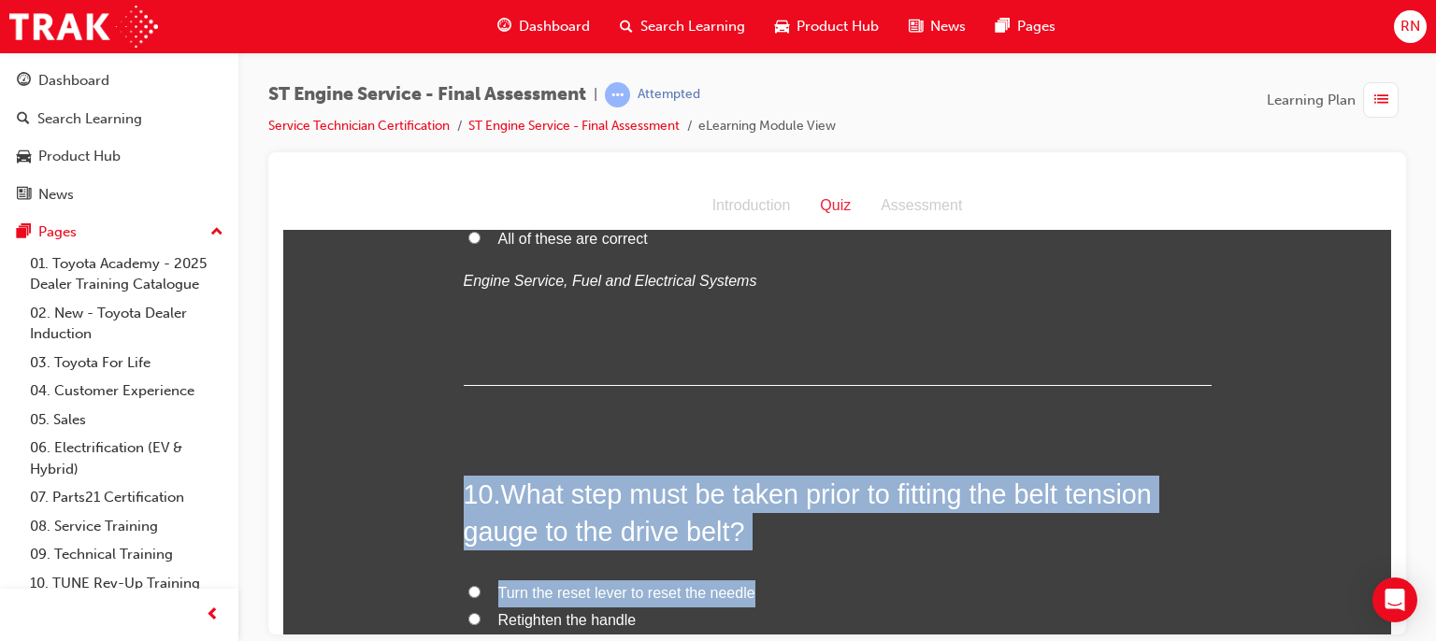
scroll to position [3636, 0]
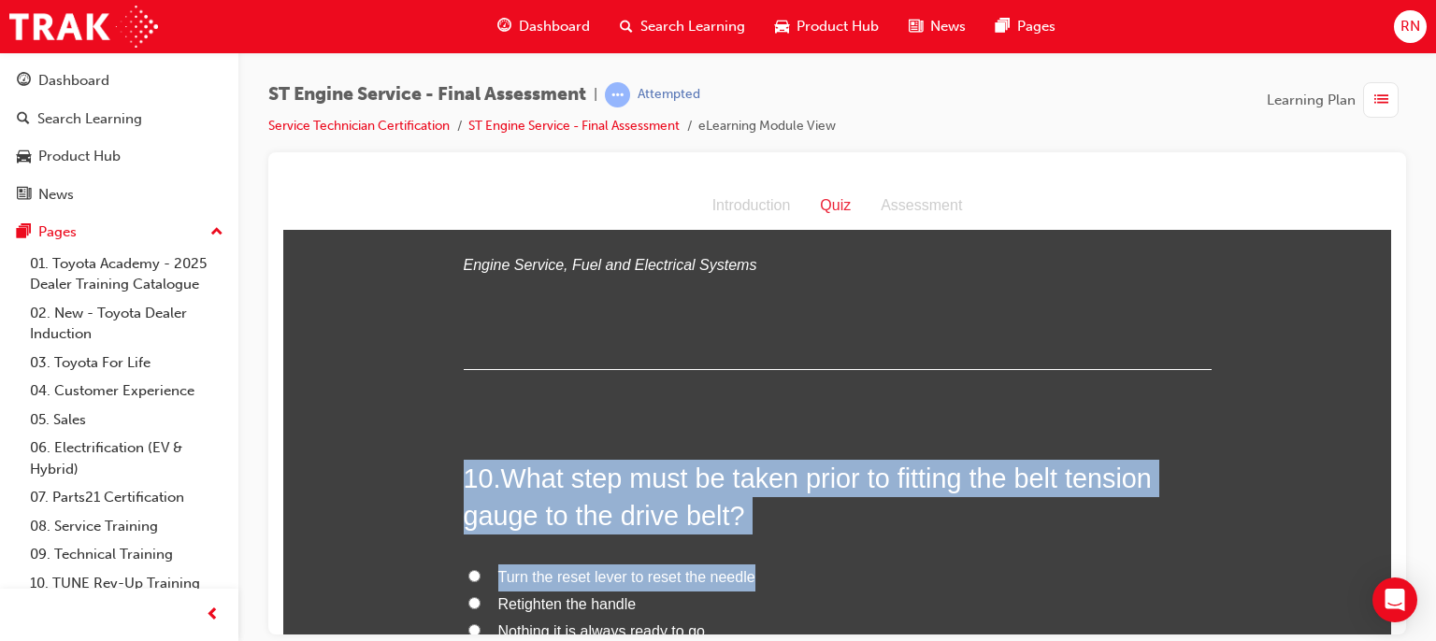
click at [1197, 582] on label "Turn the reset lever to reset the needle" at bounding box center [838, 577] width 748 height 27
click at [481, 582] on input "Turn the reset lever to reset the needle" at bounding box center [474, 575] width 12 height 12
radio input "true"
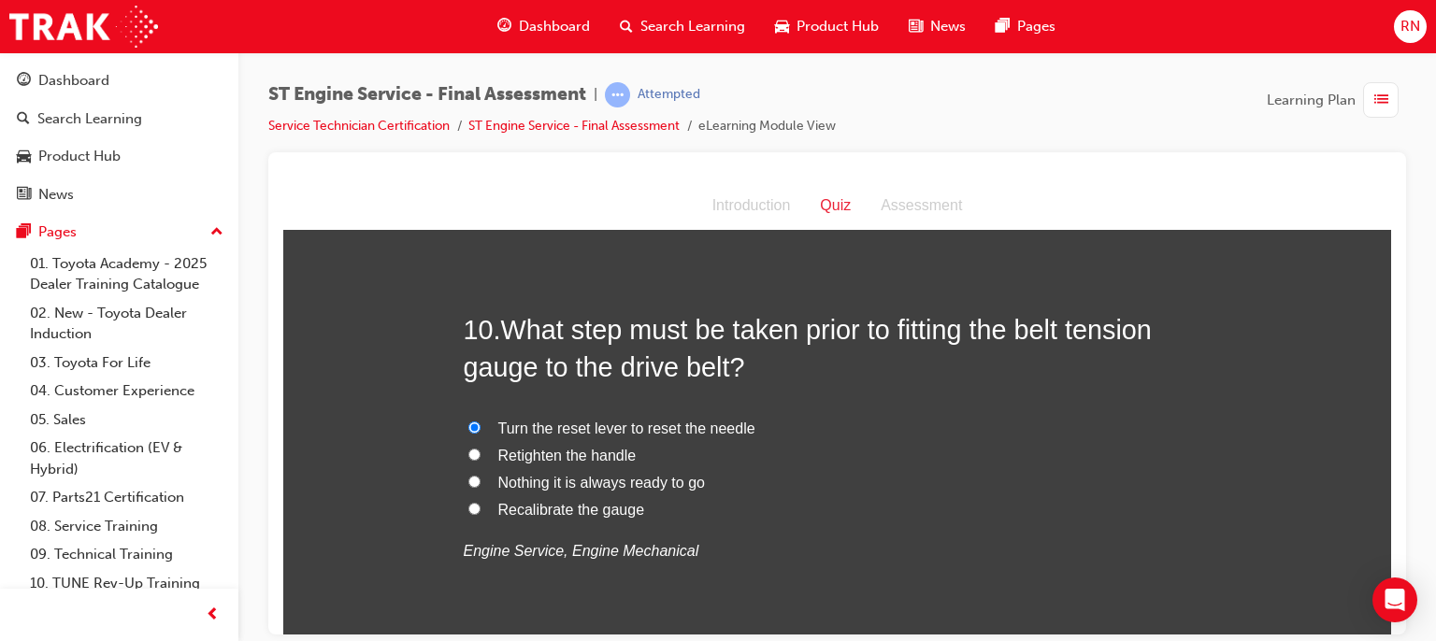
scroll to position [3785, 0]
click at [543, 508] on span "Recalibrate the gauge" at bounding box center [571, 508] width 147 height 16
click at [481, 508] on input "Recalibrate the gauge" at bounding box center [474, 507] width 12 height 12
radio input "true"
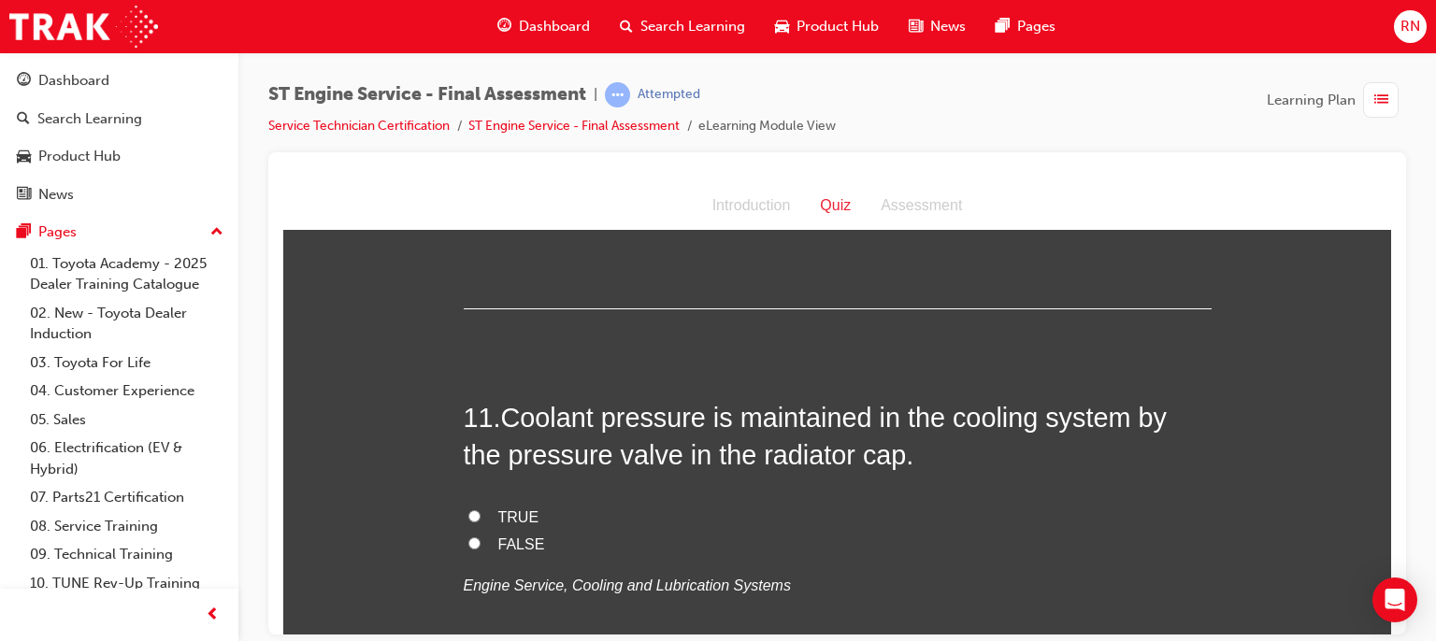
scroll to position [4159, 0]
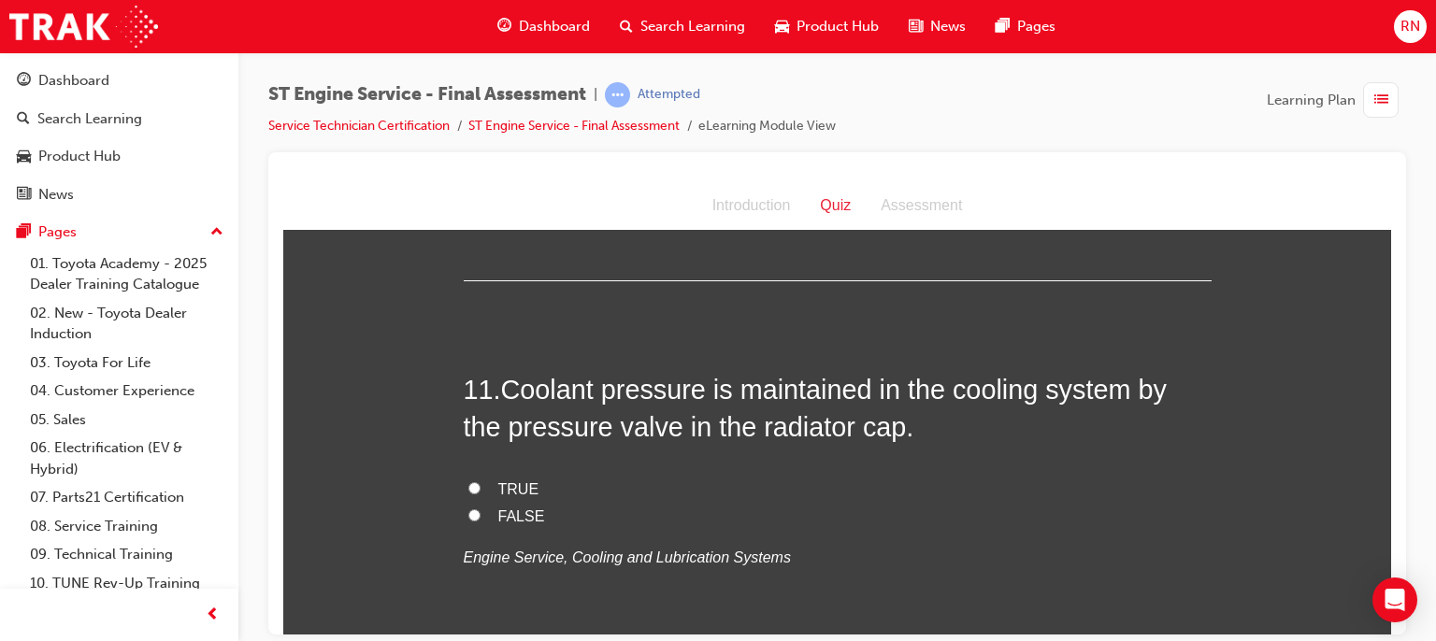
click at [504, 482] on span "TRUE" at bounding box center [518, 489] width 41 height 16
click at [481, 482] on input "TRUE" at bounding box center [474, 487] width 12 height 12
radio input "true"
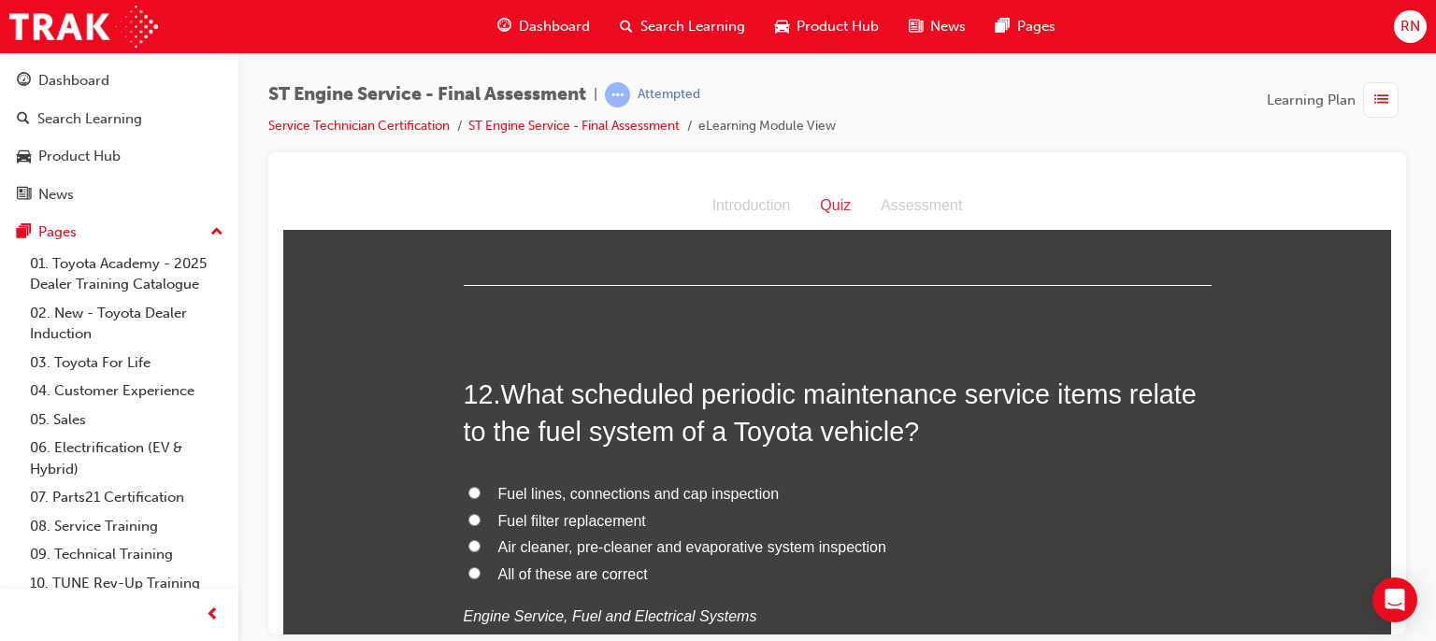
scroll to position [4571, 0]
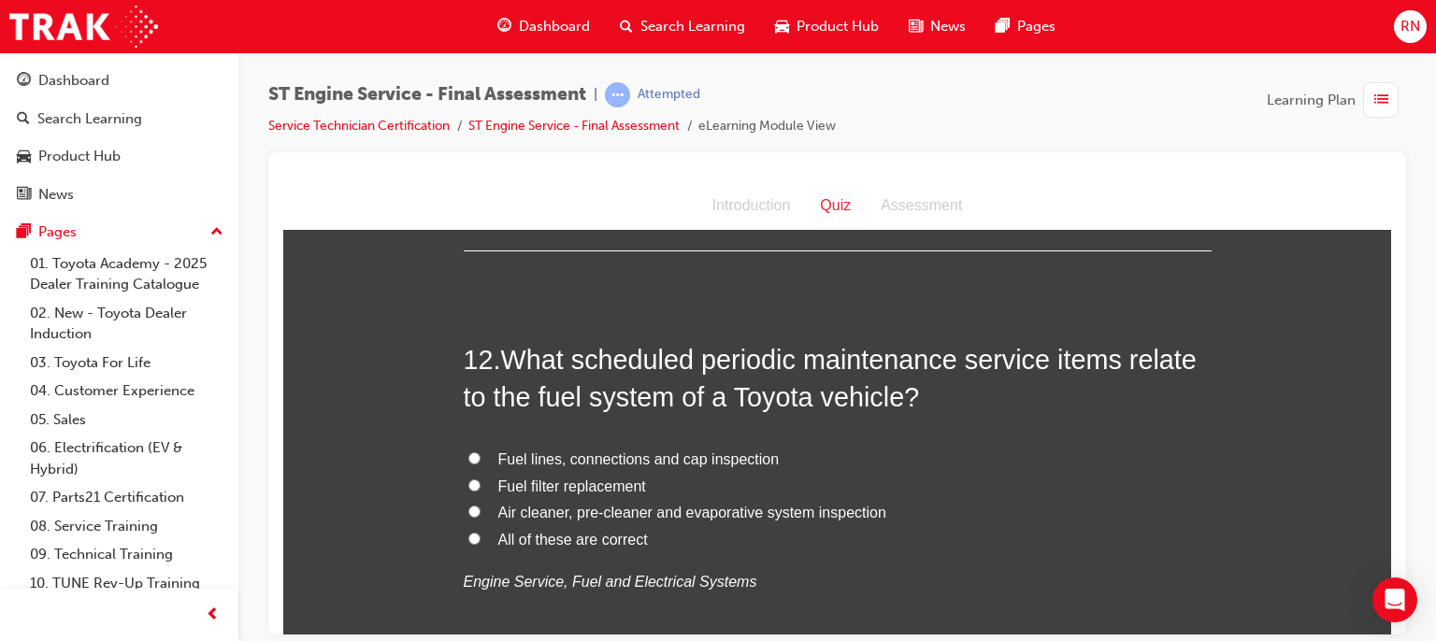
click at [482, 478] on label "Fuel filter replacement" at bounding box center [838, 486] width 748 height 27
click at [481, 479] on input "Fuel filter replacement" at bounding box center [474, 485] width 12 height 12
radio input "true"
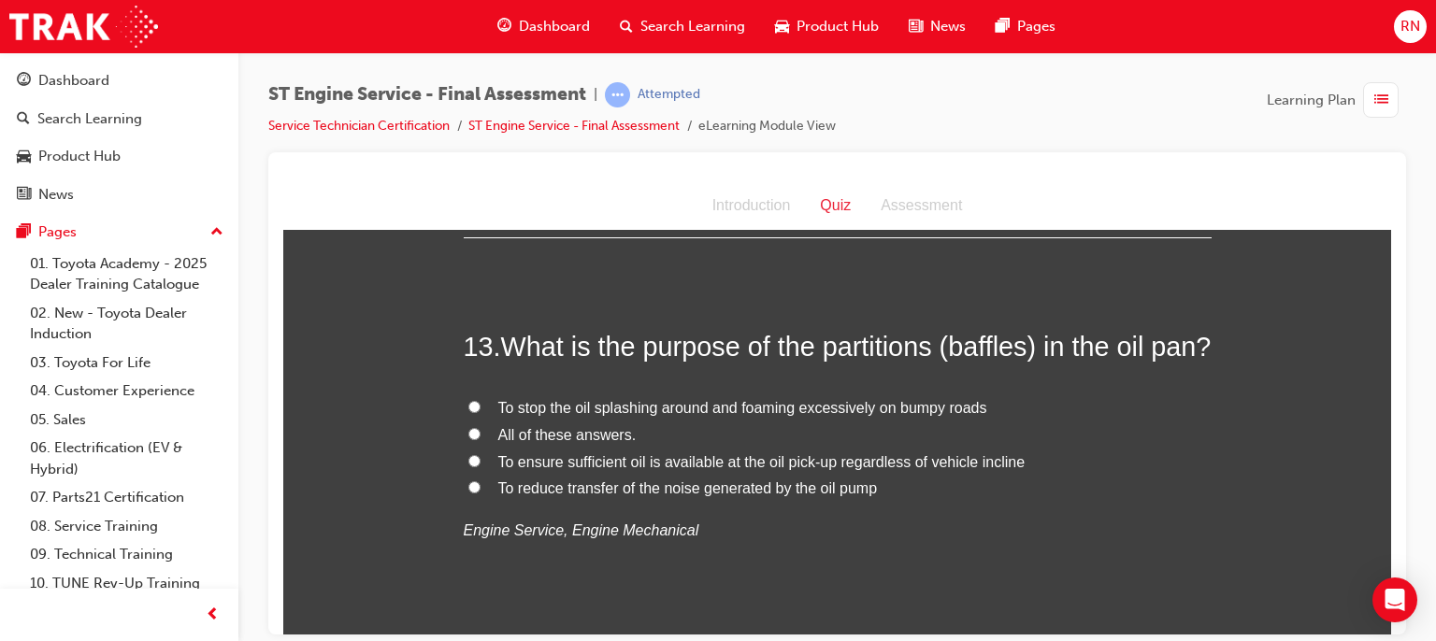
scroll to position [5057, 0]
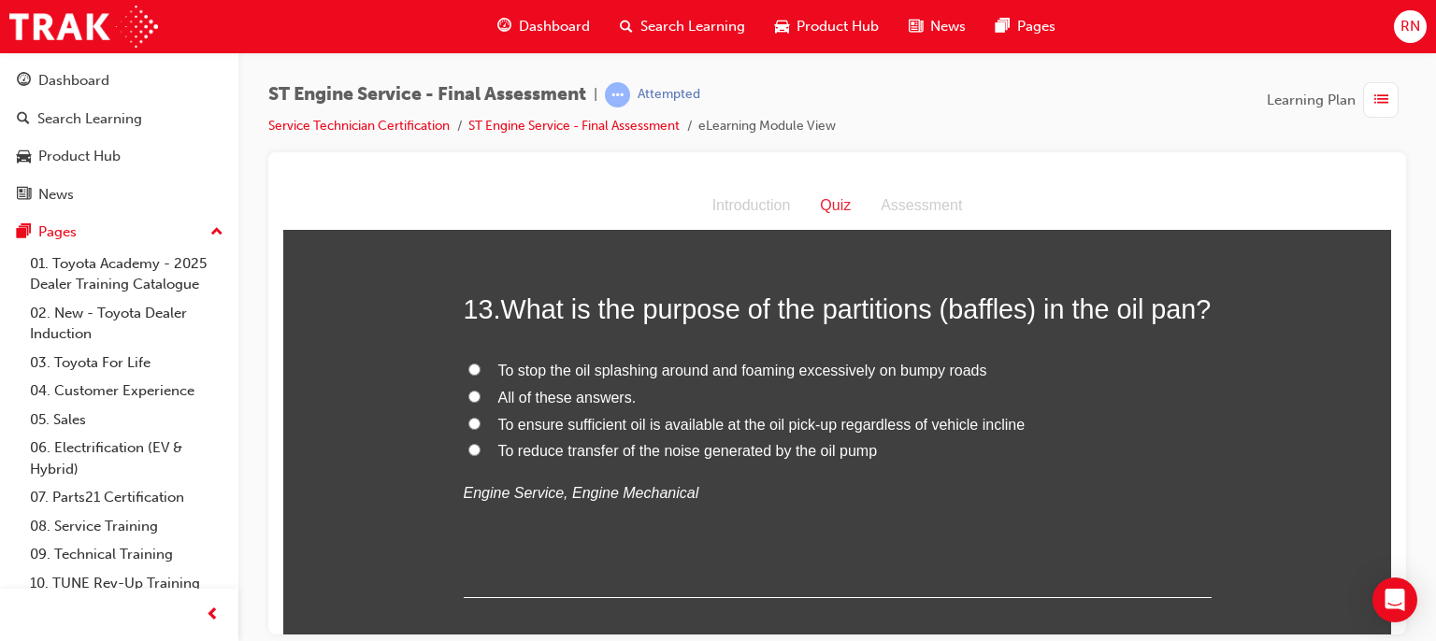
click at [542, 405] on span "All of these answers." at bounding box center [567, 397] width 138 height 16
click at [481, 402] on input "All of these answers." at bounding box center [474, 396] width 12 height 12
radio input "true"
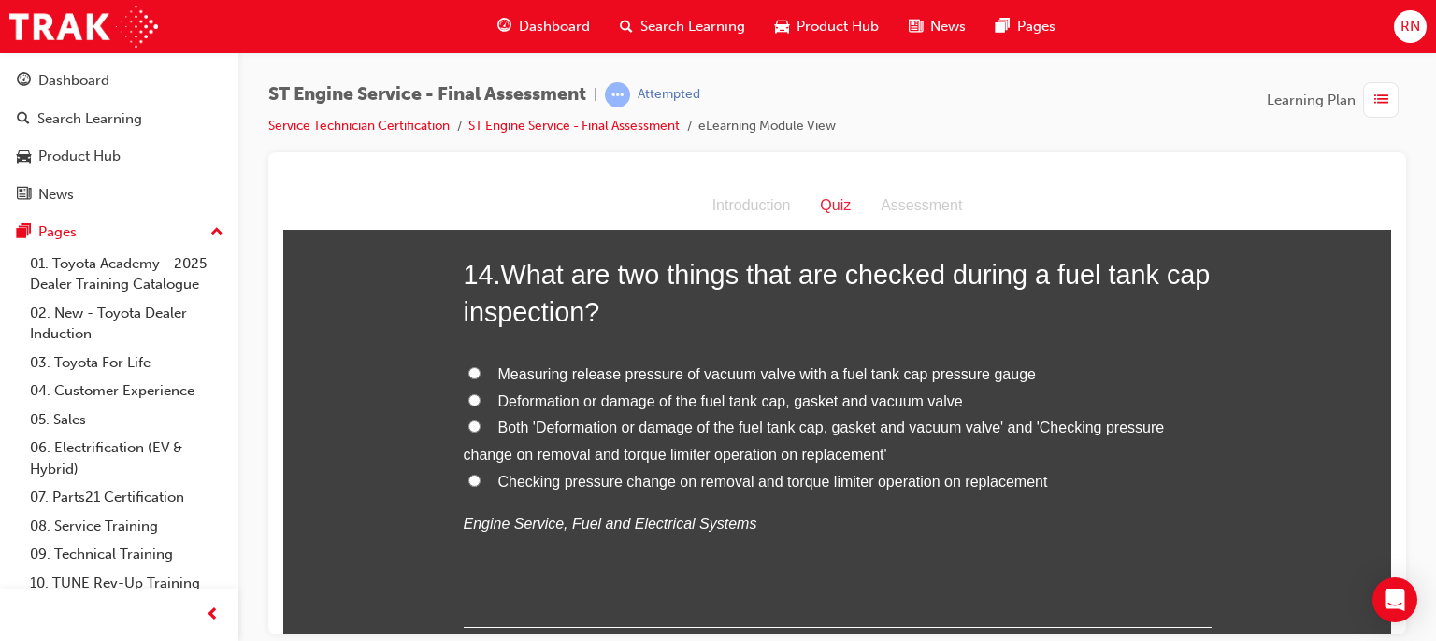
scroll to position [5506, 0]
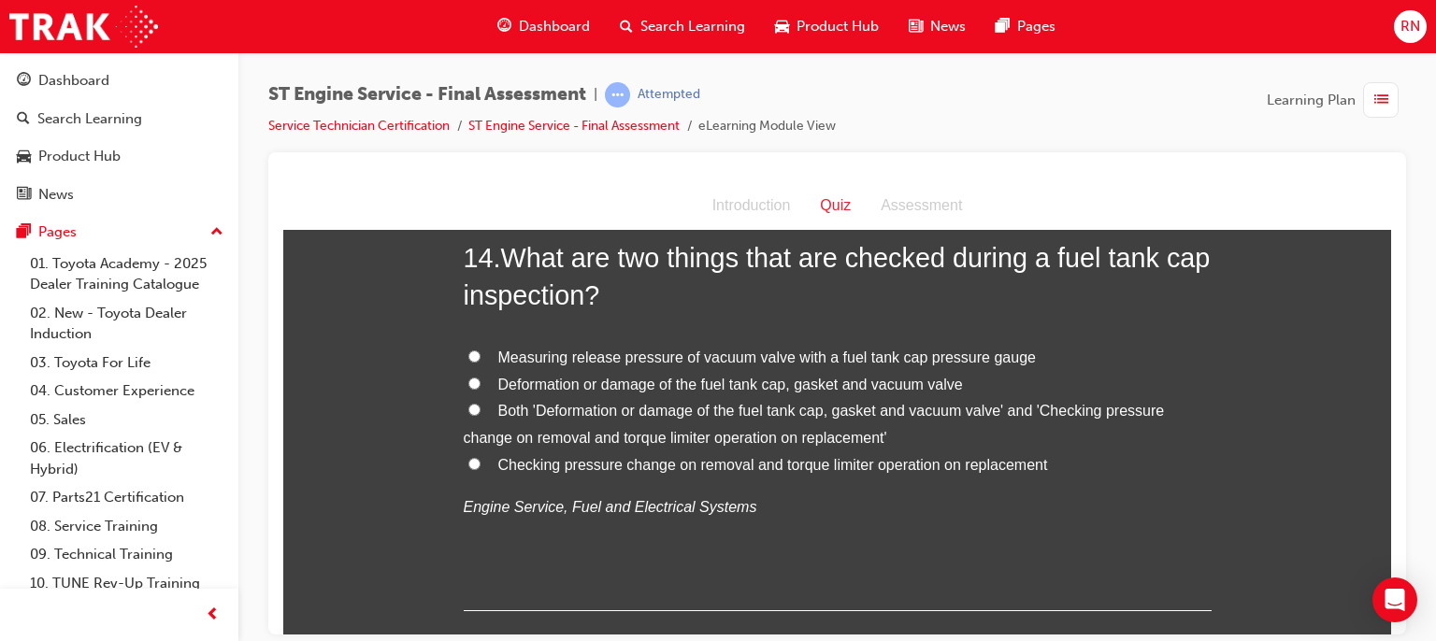
click at [470, 415] on input "Both 'Deformation or damage of the fuel tank cap, gasket and vacuum valve' and …" at bounding box center [474, 409] width 12 height 12
radio input "true"
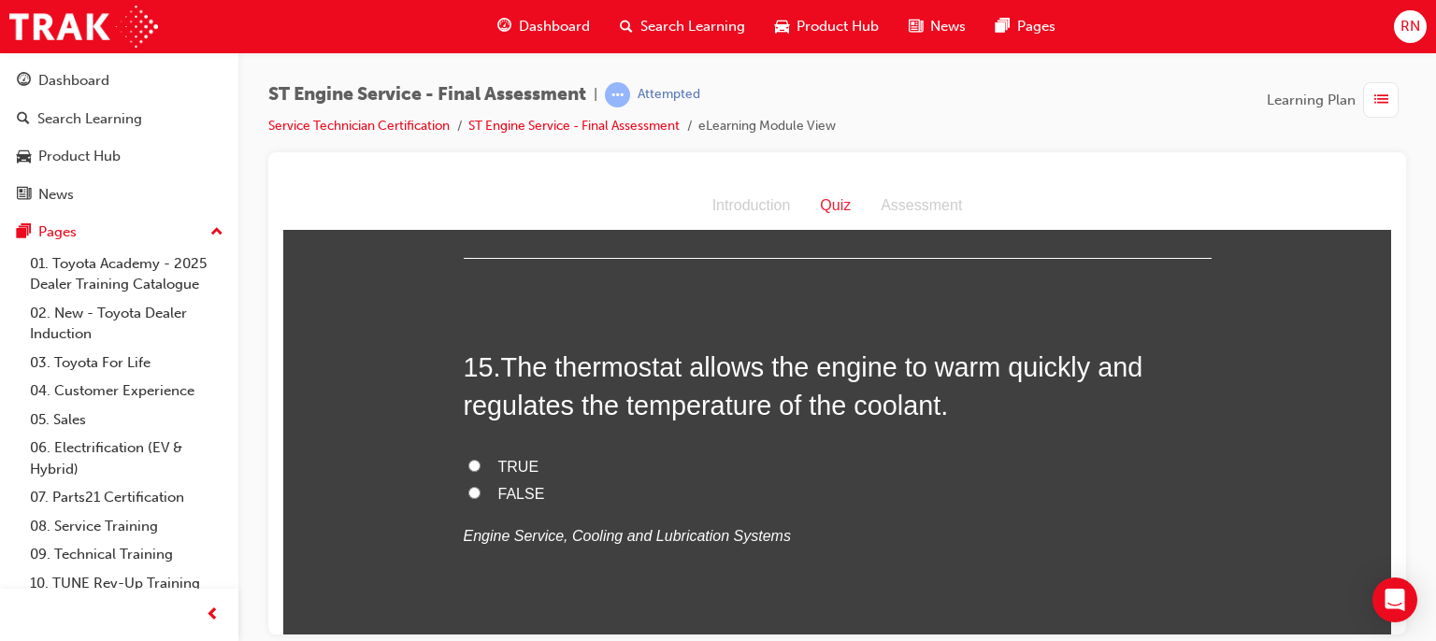
scroll to position [5880, 0]
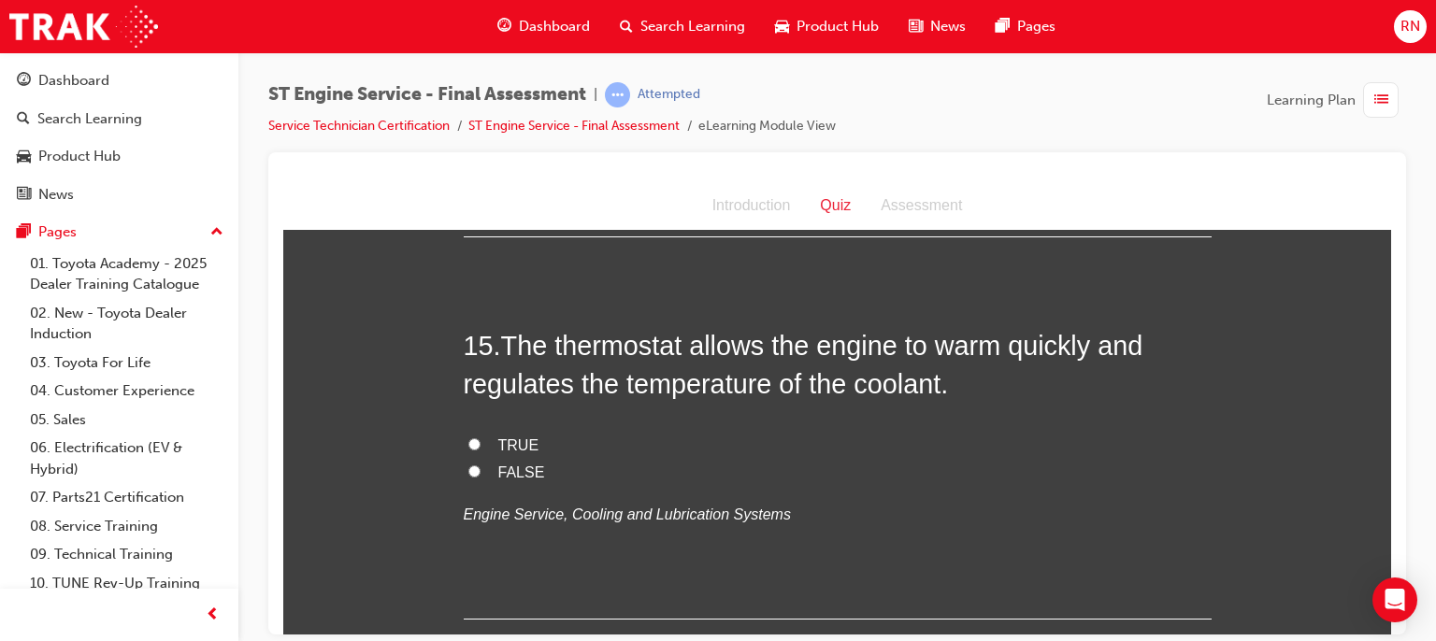
click at [468, 450] on input "TRUE" at bounding box center [474, 444] width 12 height 12
radio input "true"
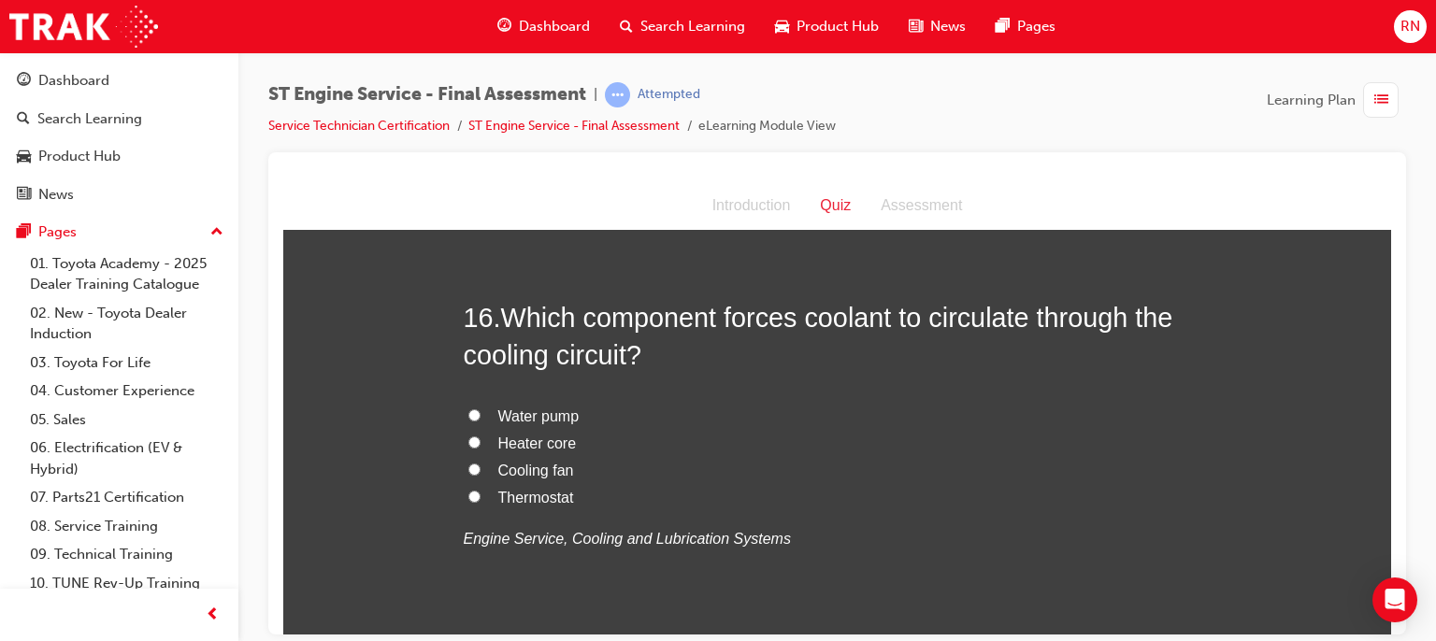
scroll to position [6291, 0]
click at [472, 420] on input "Water pump" at bounding box center [474, 414] width 12 height 12
radio input "true"
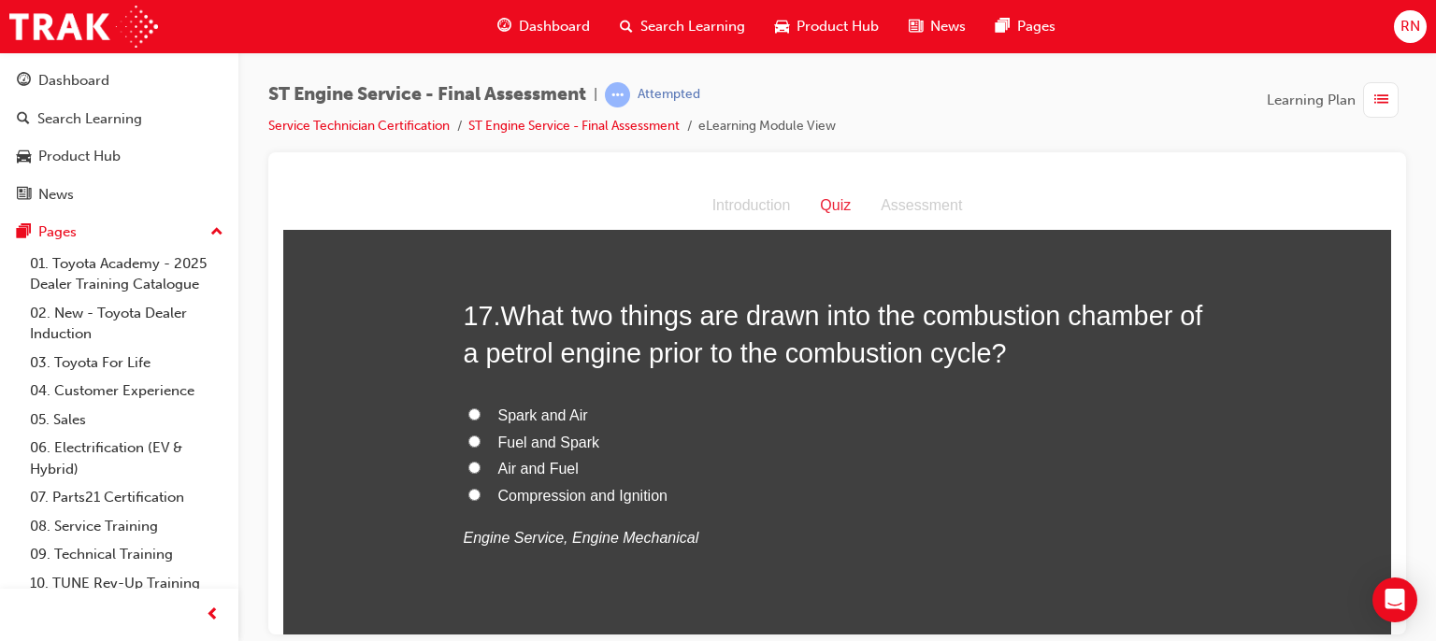
scroll to position [6740, 0]
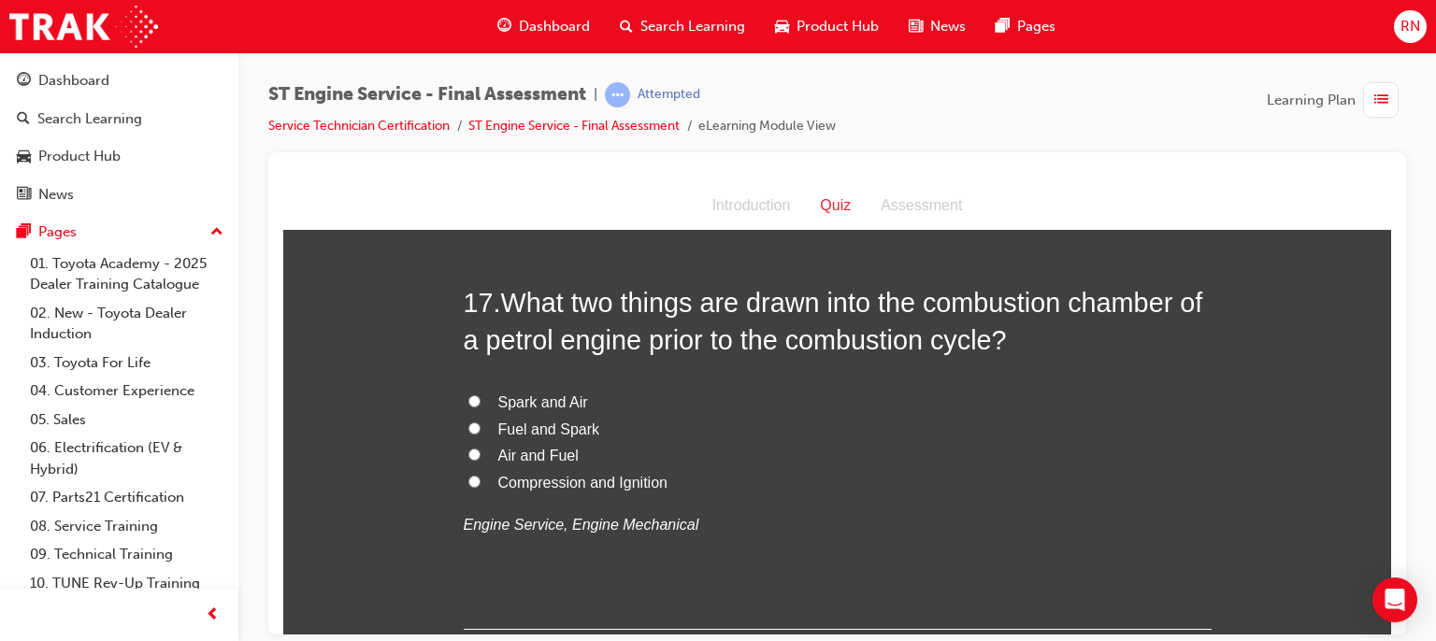
click at [521, 463] on span "Air and Fuel" at bounding box center [538, 455] width 80 height 16
click at [481, 460] on input "Air and Fuel" at bounding box center [474, 454] width 12 height 12
radio input "true"
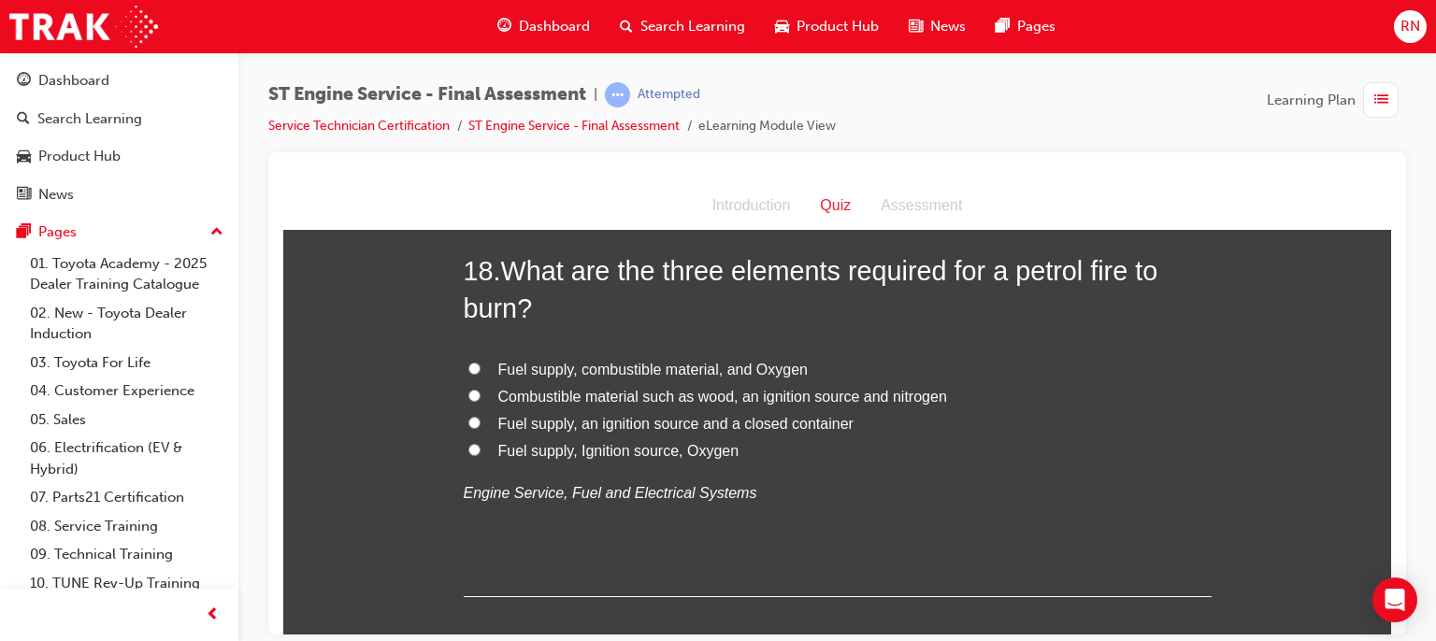
scroll to position [7226, 0]
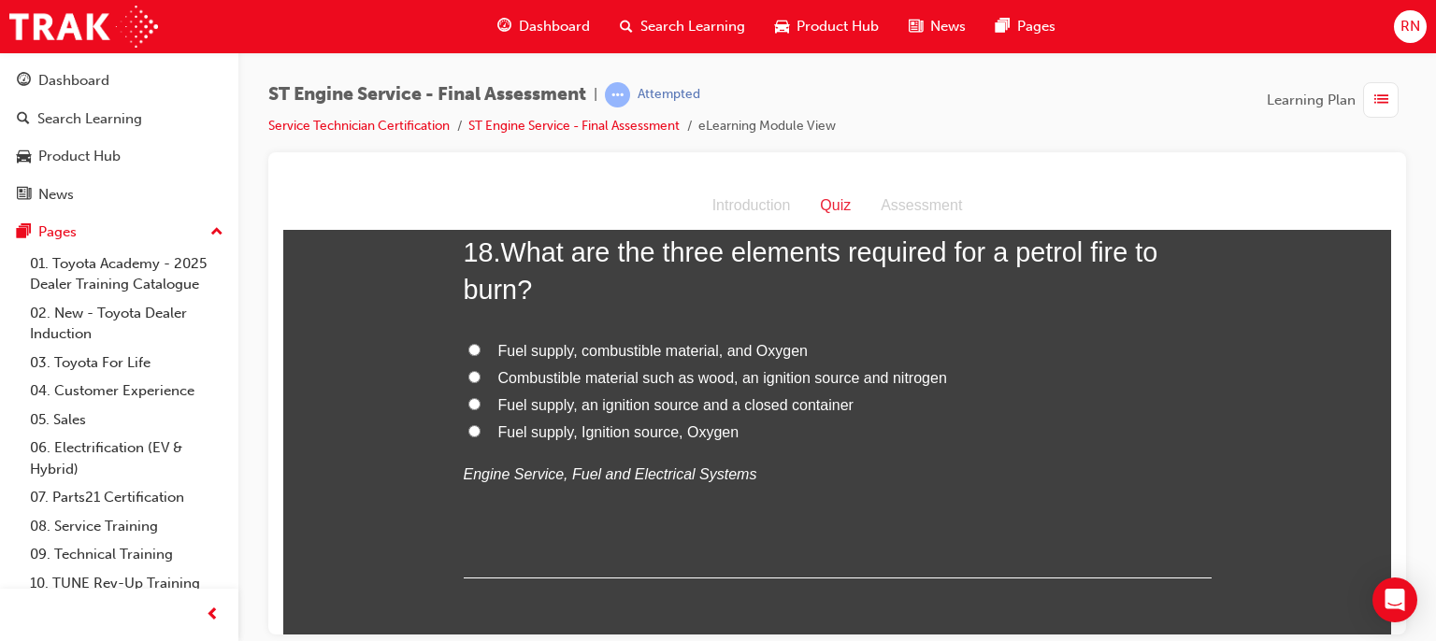
click at [533, 446] on label "Fuel supply, Ignition source, Oxygen" at bounding box center [838, 432] width 748 height 27
click at [481, 437] on input "Fuel supply, Ignition source, Oxygen" at bounding box center [474, 430] width 12 height 12
radio input "true"
click at [533, 446] on label "Fuel supply, Ignition source, Oxygen" at bounding box center [838, 432] width 748 height 27
click at [481, 437] on input "Fuel supply, Ignition source, Oxygen" at bounding box center [474, 430] width 12 height 12
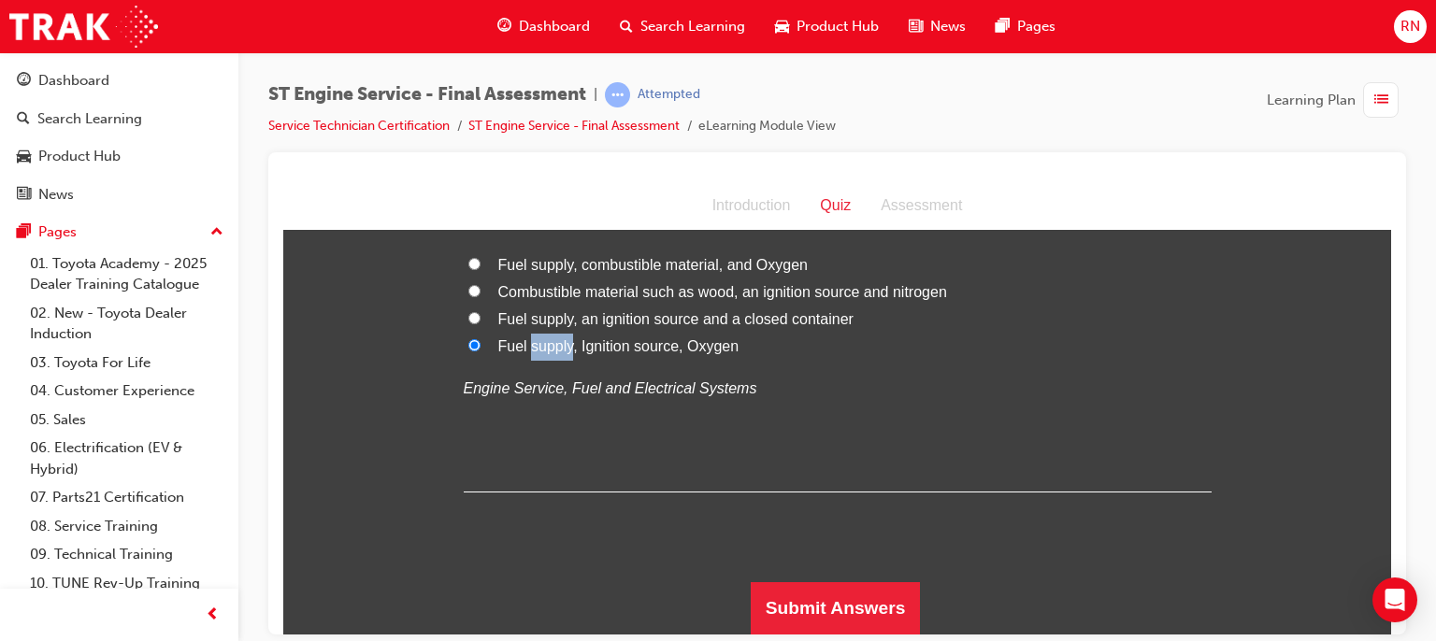
scroll to position [7345, 0]
click at [840, 609] on button "Submit Answers" at bounding box center [836, 608] width 170 height 52
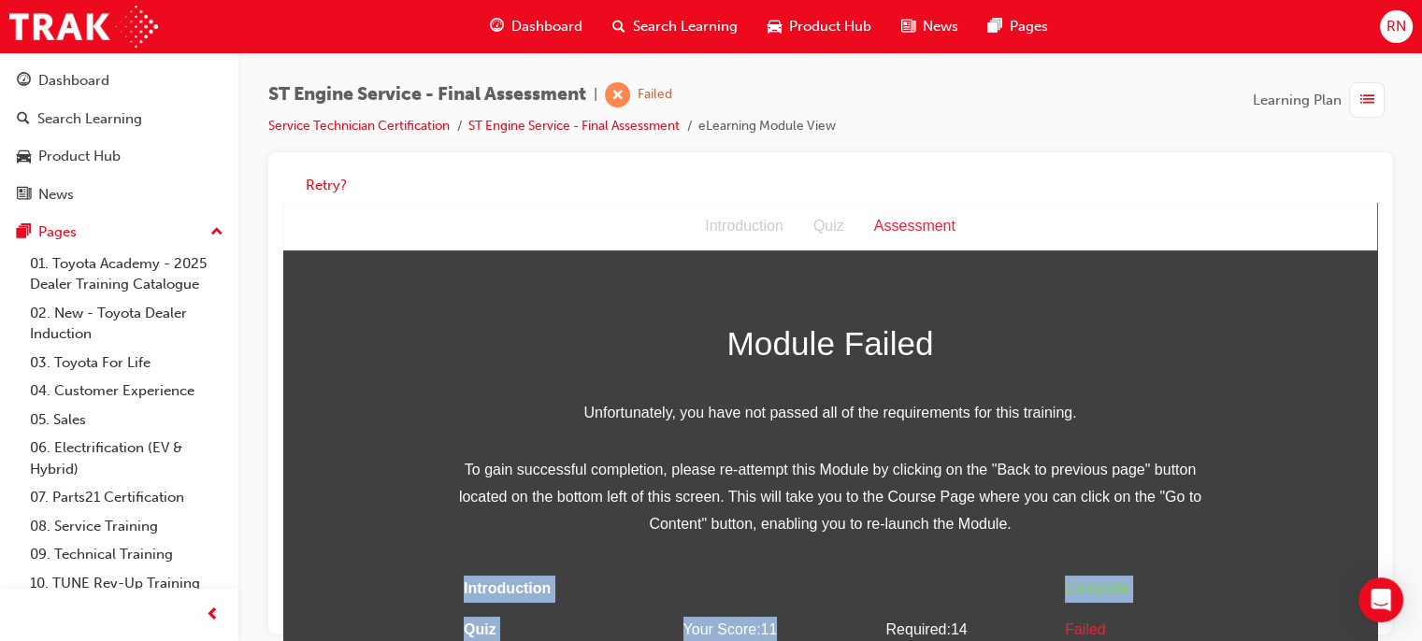
scroll to position [37, 0]
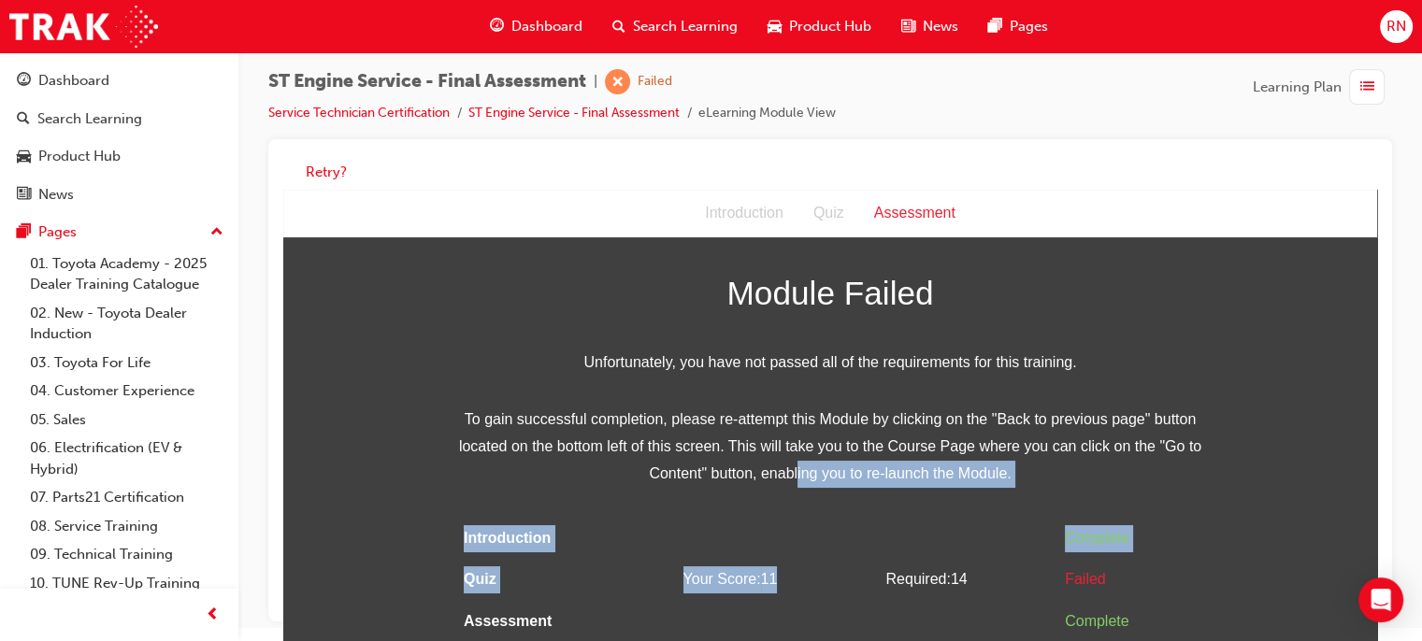
drag, startPoint x: 840, startPoint y: 617, endPoint x: 690, endPoint y: 551, distance: 163.6
click at [690, 551] on tbody "Introduction Complete Quiz Your Score: 11 Required: 14 Failed Assessment Comple…" at bounding box center [830, 580] width 748 height 125
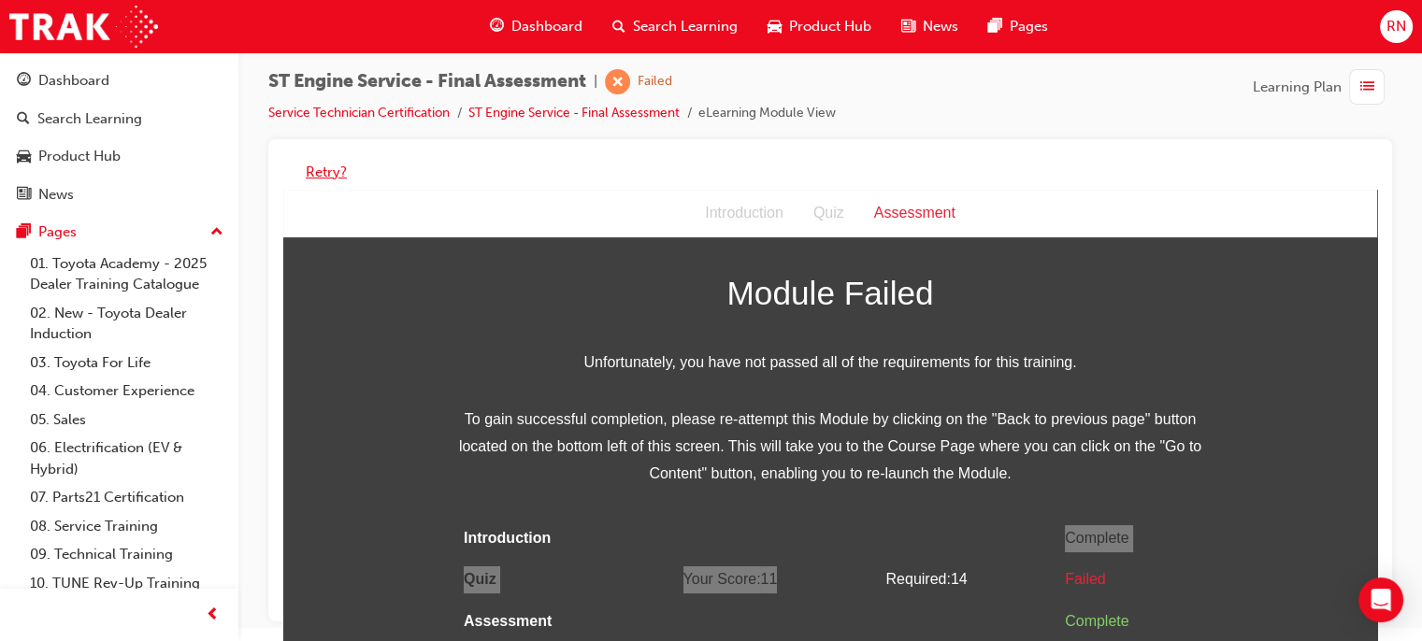
click at [325, 165] on button "Retry?" at bounding box center [326, 173] width 41 height 22
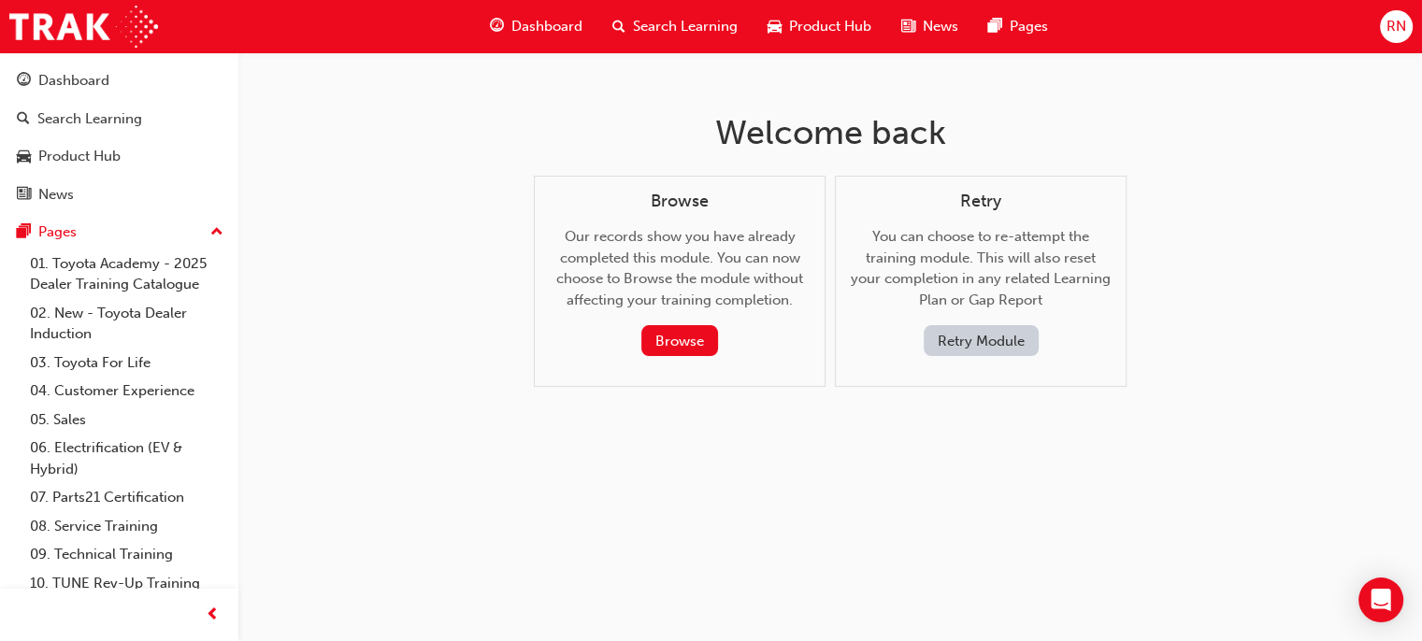
scroll to position [0, 0]
click at [976, 325] on button "Retry Module" at bounding box center [987, 340] width 115 height 31
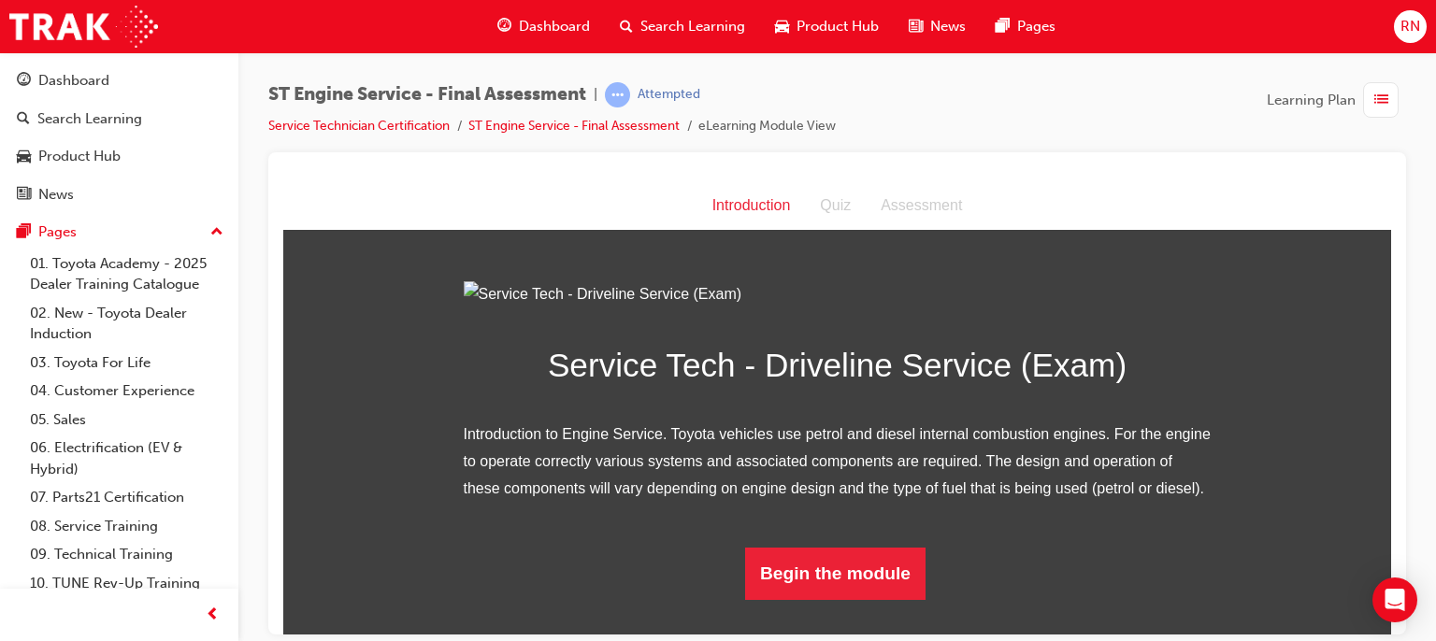
scroll to position [171, 0]
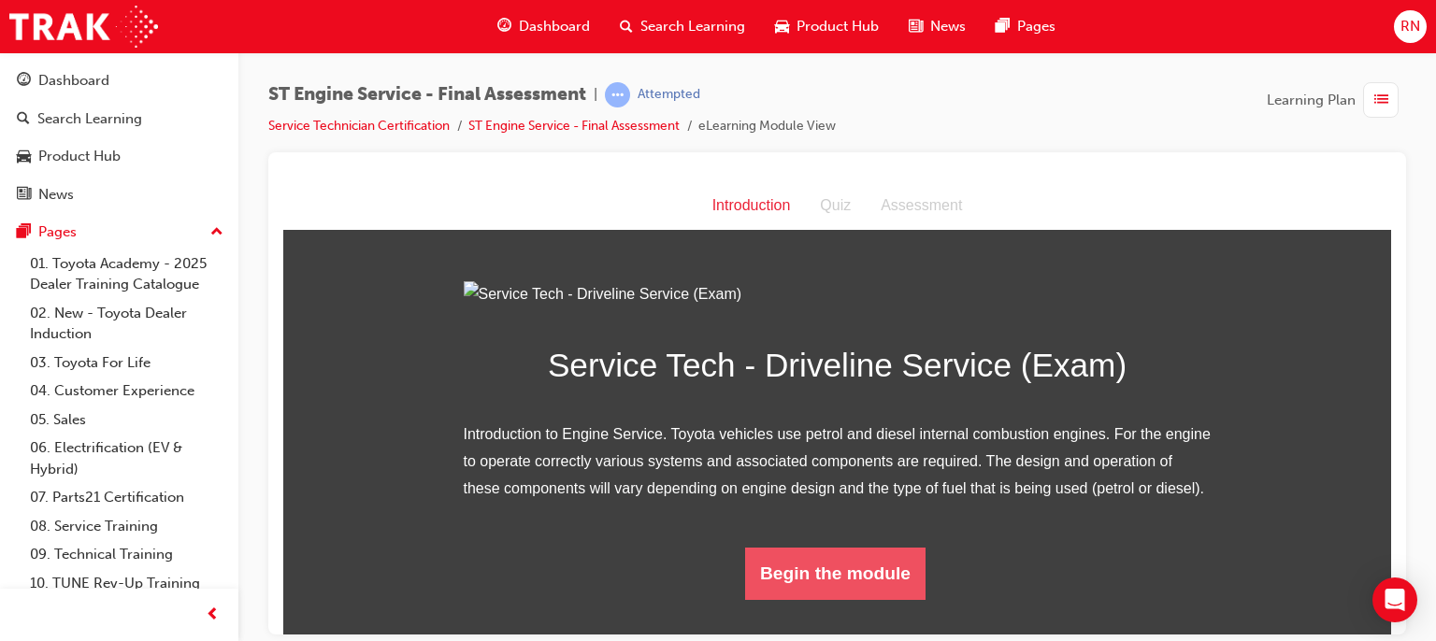
click at [826, 599] on button "Begin the module" at bounding box center [835, 573] width 180 height 52
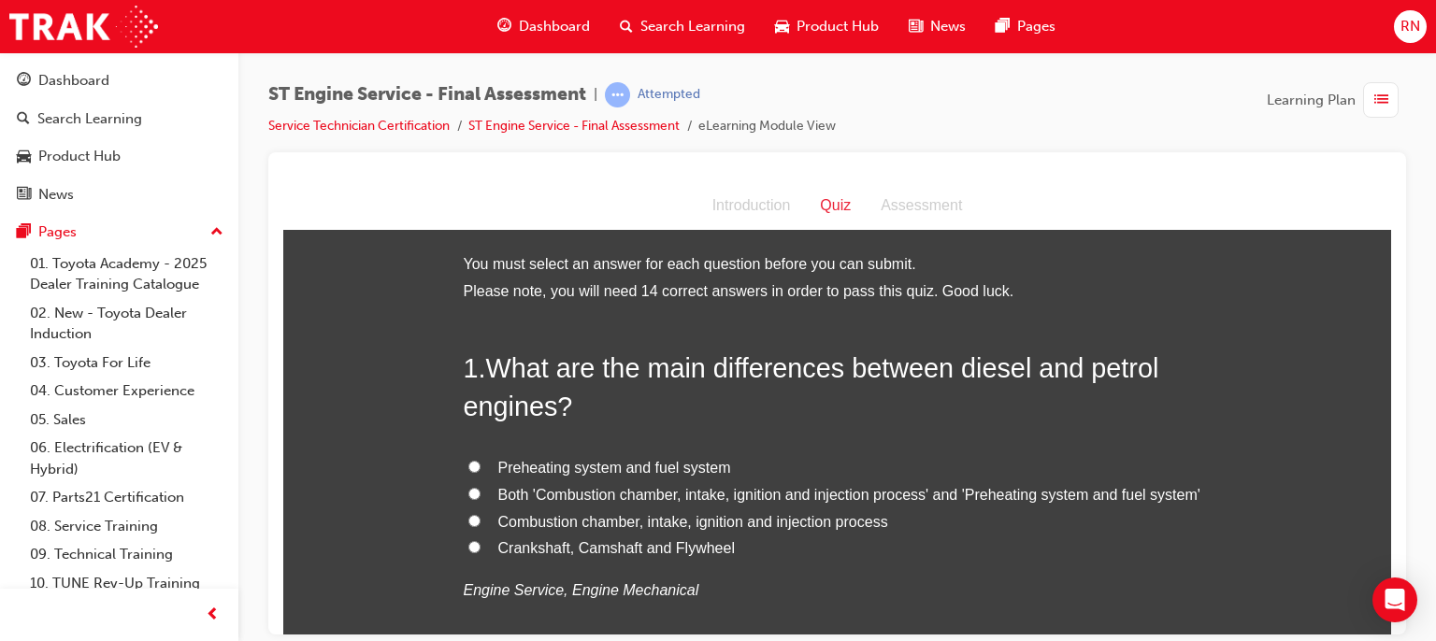
click at [468, 519] on input "Combustion chamber, intake, ignition and injection process" at bounding box center [474, 520] width 12 height 12
radio input "true"
click at [468, 519] on input "Combustion chamber, intake, ignition and injection process" at bounding box center [474, 520] width 12 height 12
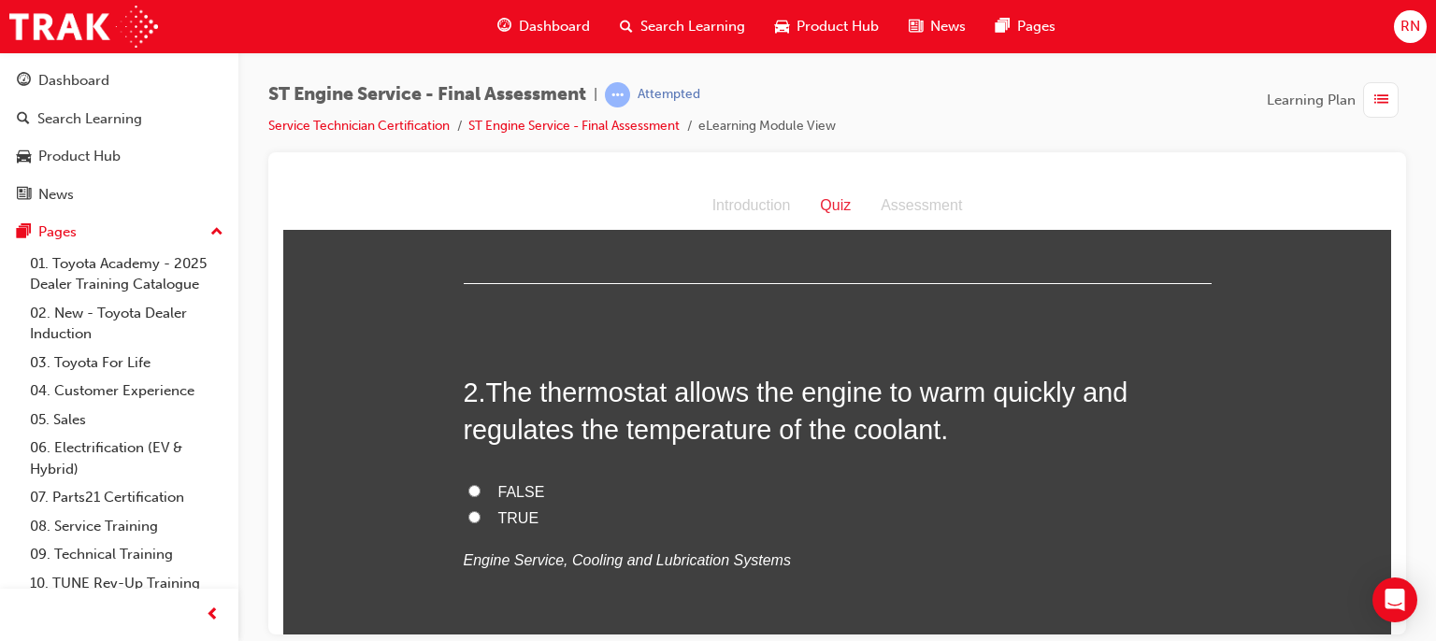
scroll to position [449, 0]
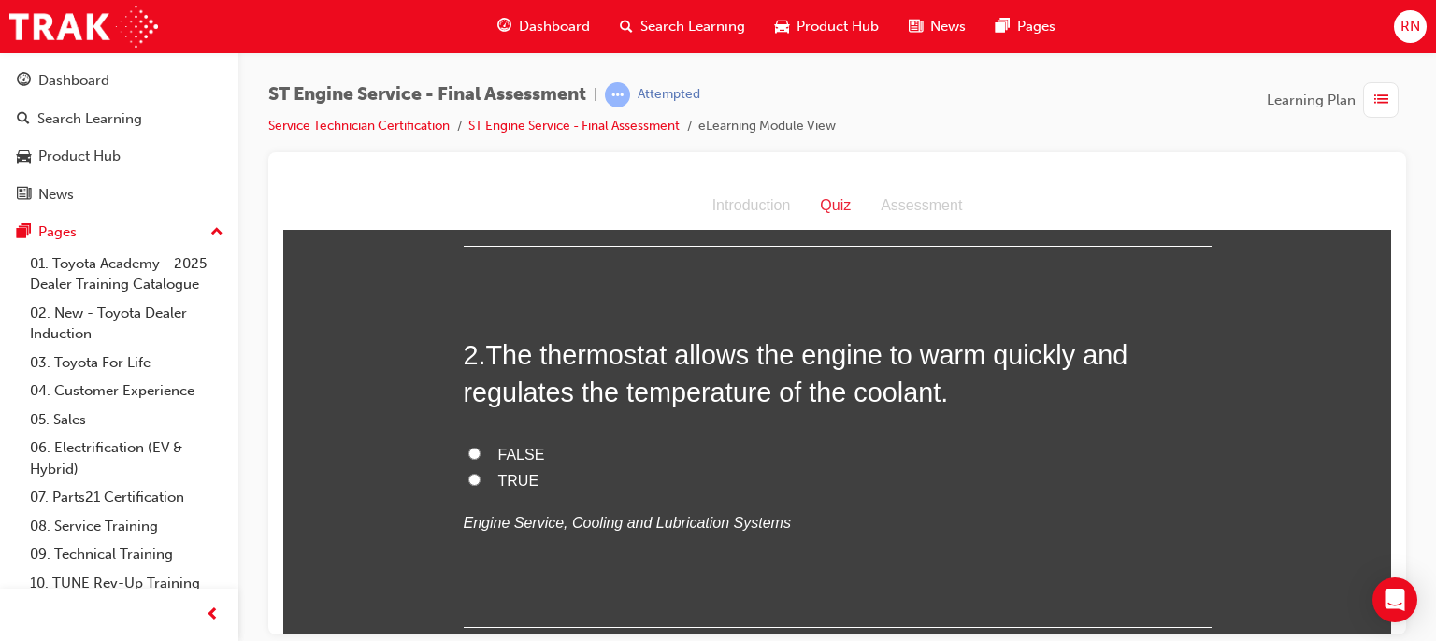
click at [468, 480] on input "TRUE" at bounding box center [474, 479] width 12 height 12
radio input "true"
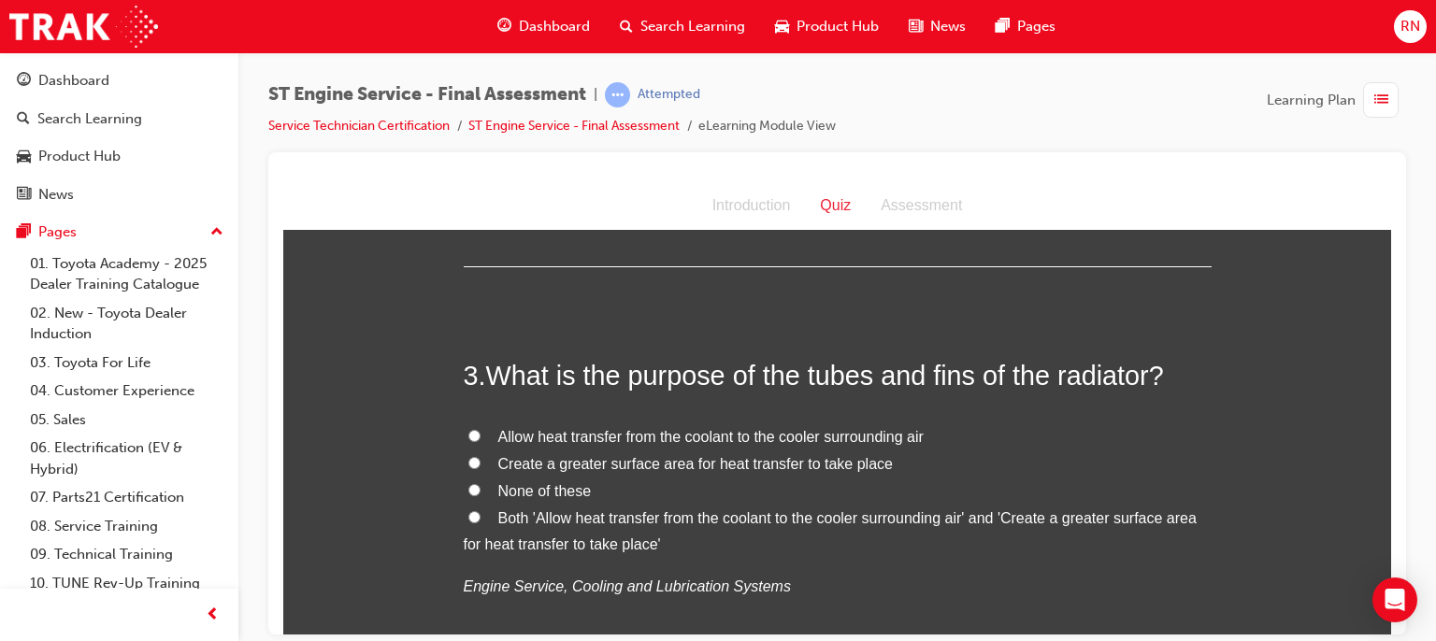
scroll to position [823, 0]
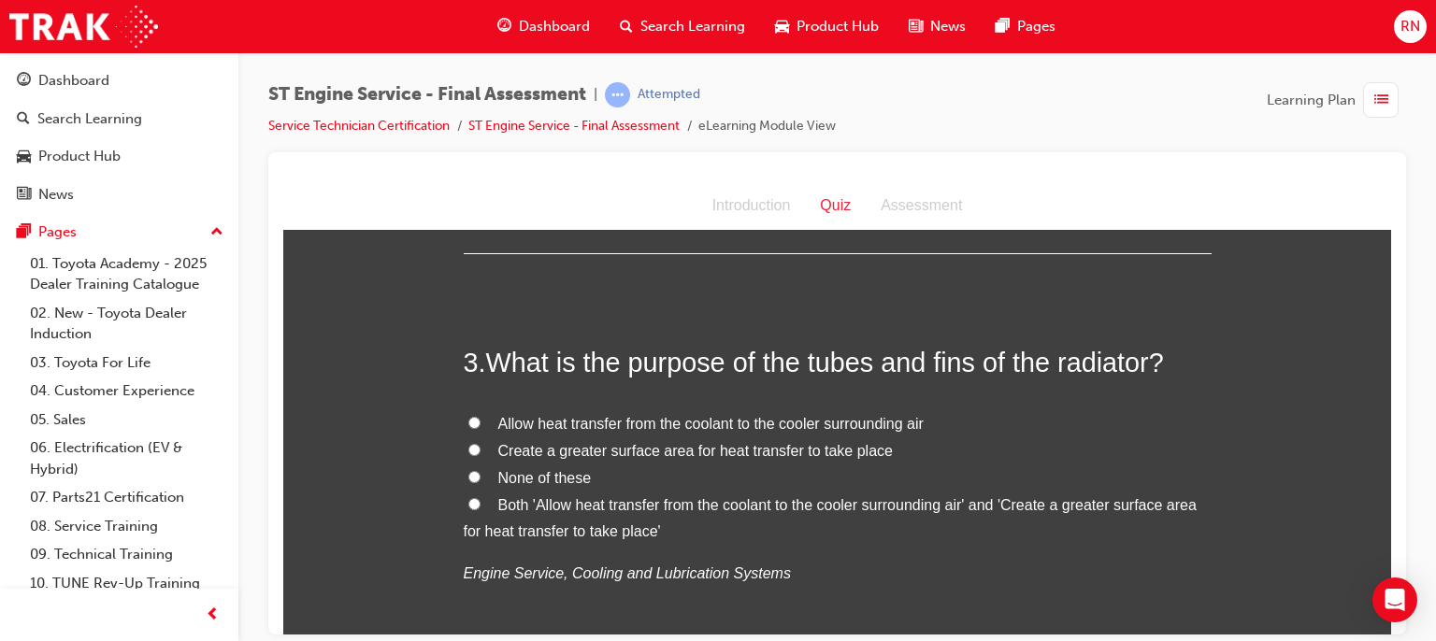
click at [468, 420] on input "Allow heat transfer from the coolant to the cooler surrounding air" at bounding box center [474, 422] width 12 height 12
radio input "true"
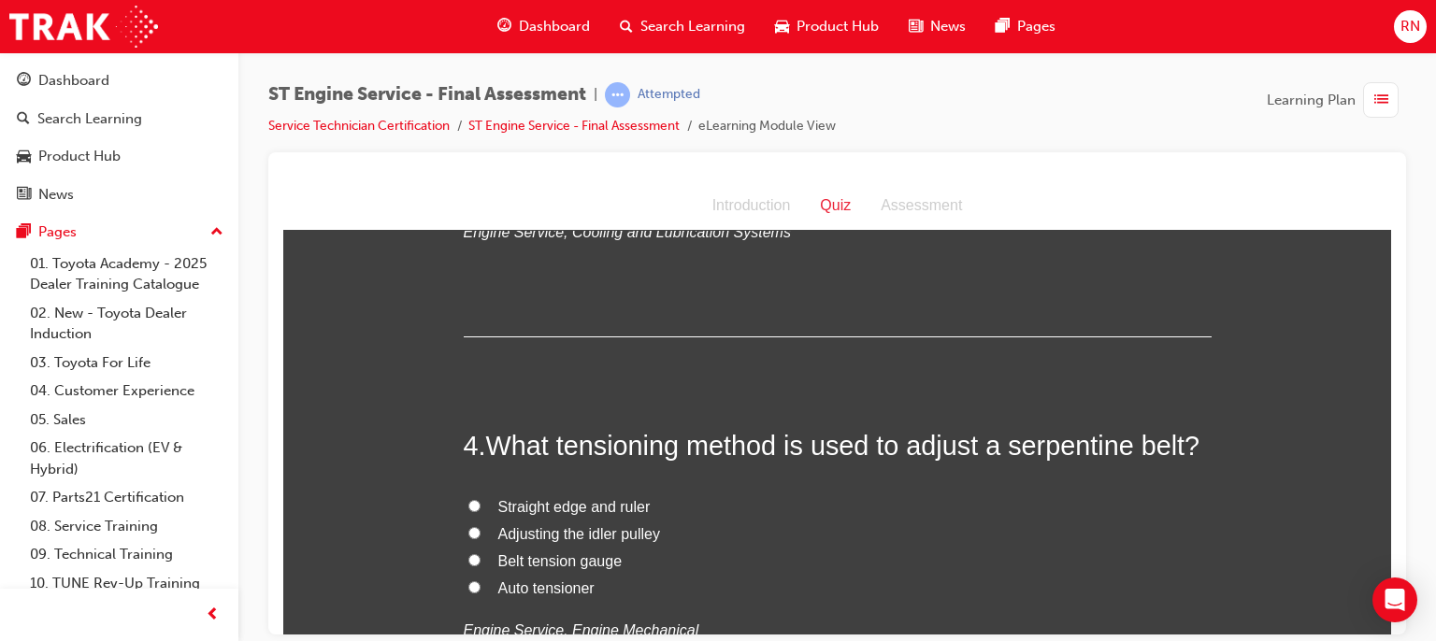
scroll to position [1197, 0]
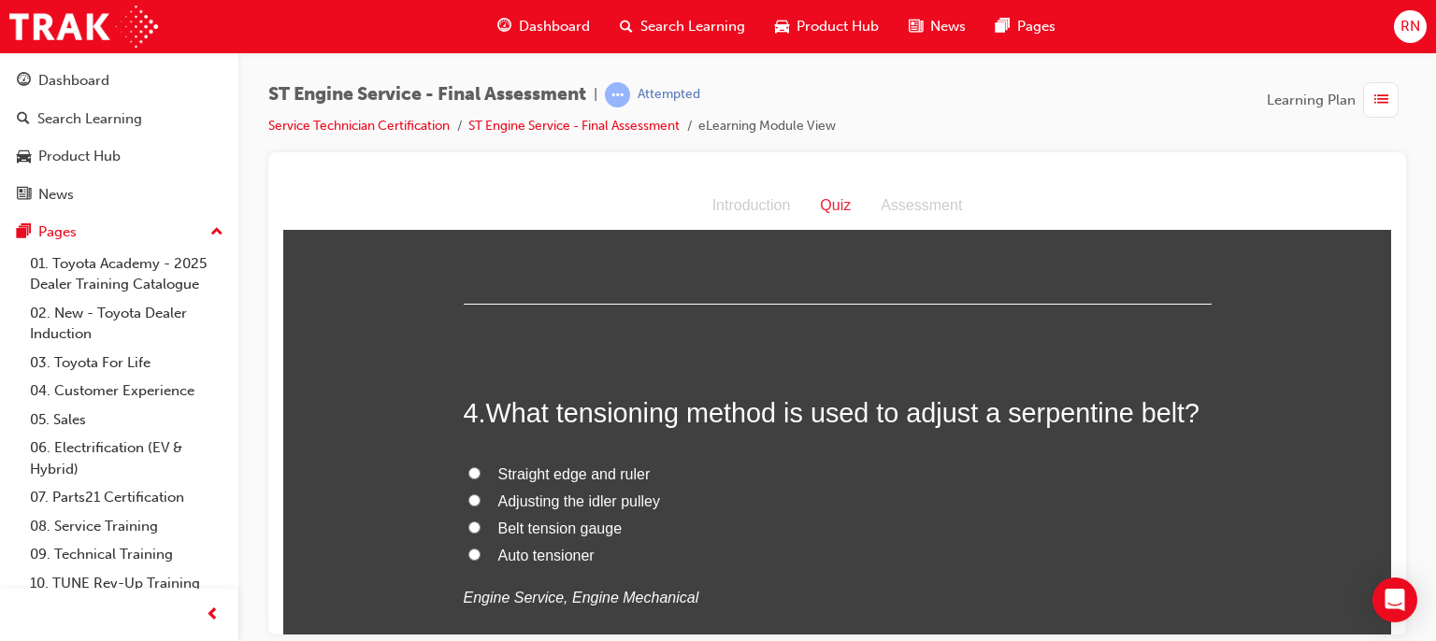
click at [570, 522] on span "Belt tension gauge" at bounding box center [560, 528] width 124 height 16
click at [481, 522] on input "Belt tension gauge" at bounding box center [474, 527] width 12 height 12
radio input "true"
click at [501, 530] on span "Belt tension gauge" at bounding box center [560, 528] width 124 height 16
click at [481, 530] on input "Belt tension gauge" at bounding box center [474, 527] width 12 height 12
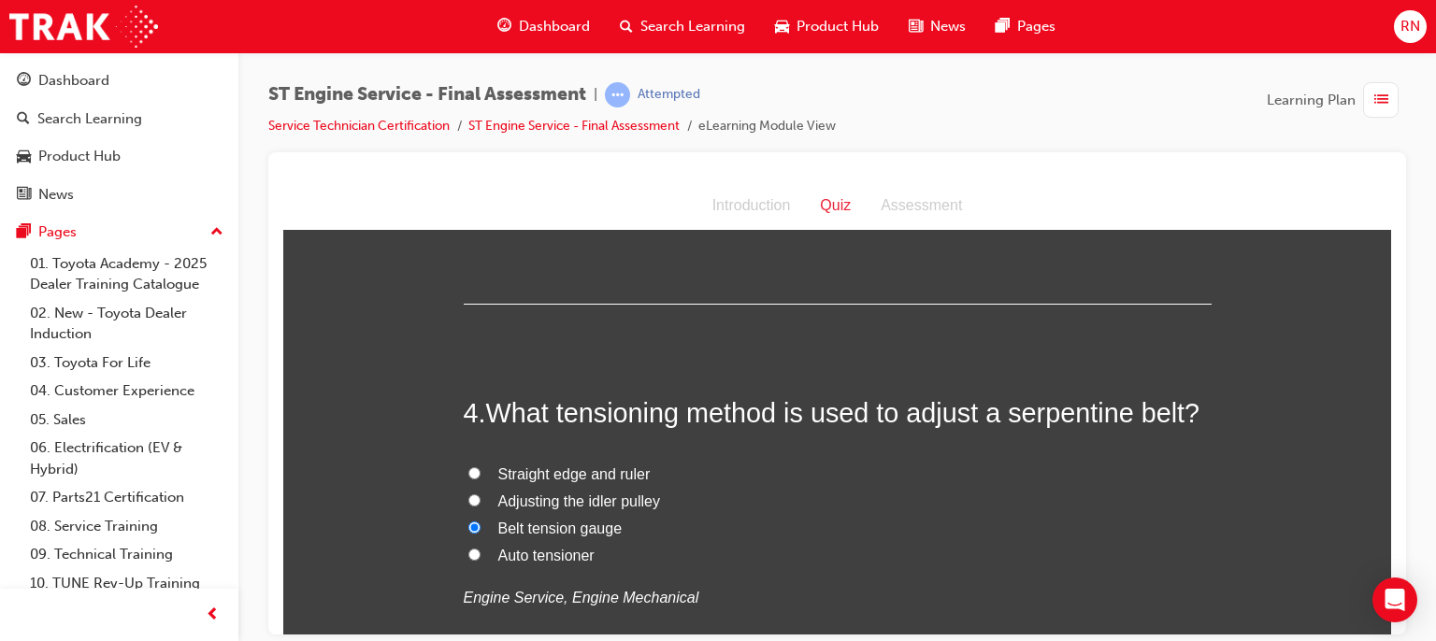
click at [512, 553] on span "Auto tensioner" at bounding box center [546, 555] width 96 height 16
click at [481, 553] on input "Auto tensioner" at bounding box center [474, 554] width 12 height 12
radio input "true"
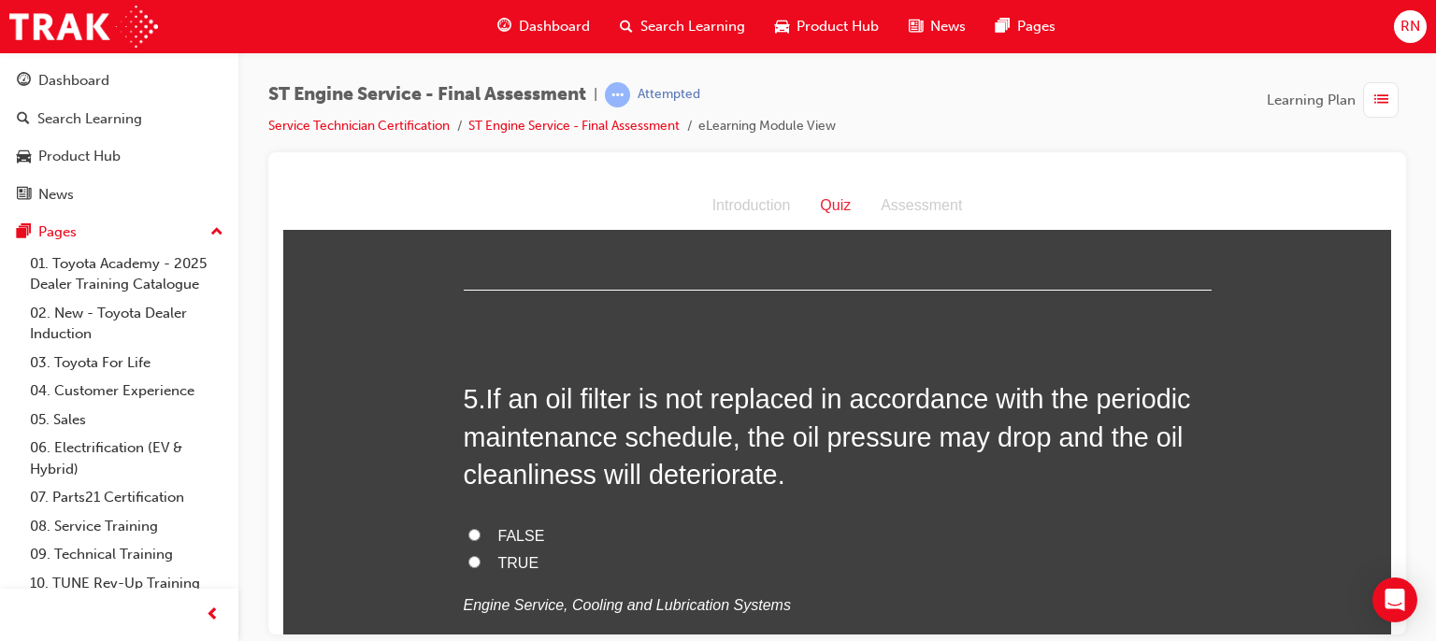
scroll to position [1645, 0]
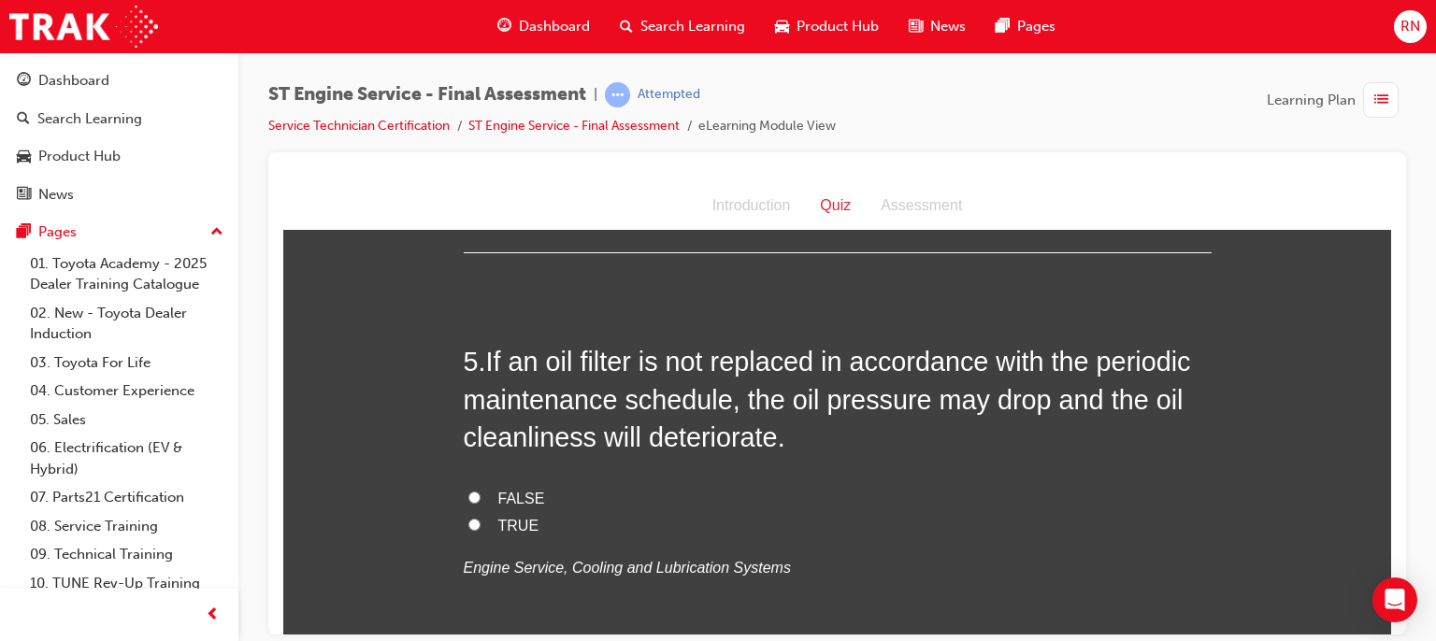
click at [468, 523] on input "TRUE" at bounding box center [474, 524] width 12 height 12
radio input "true"
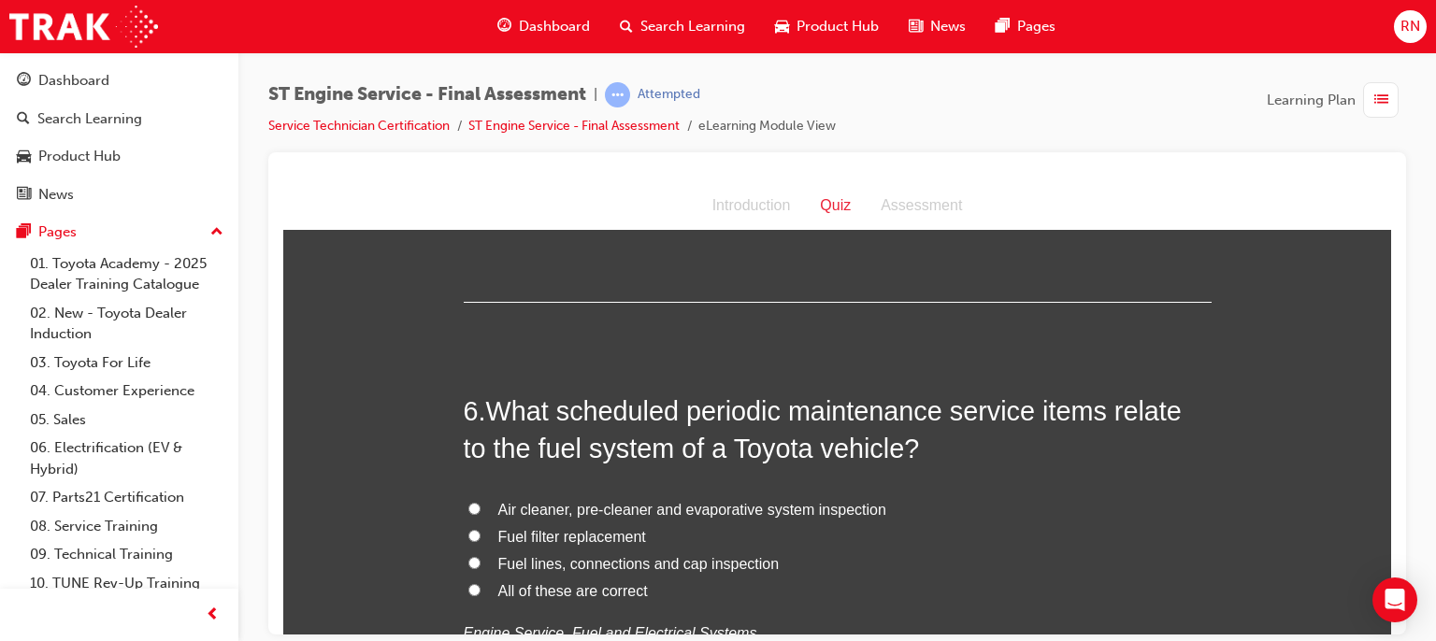
scroll to position [2019, 0]
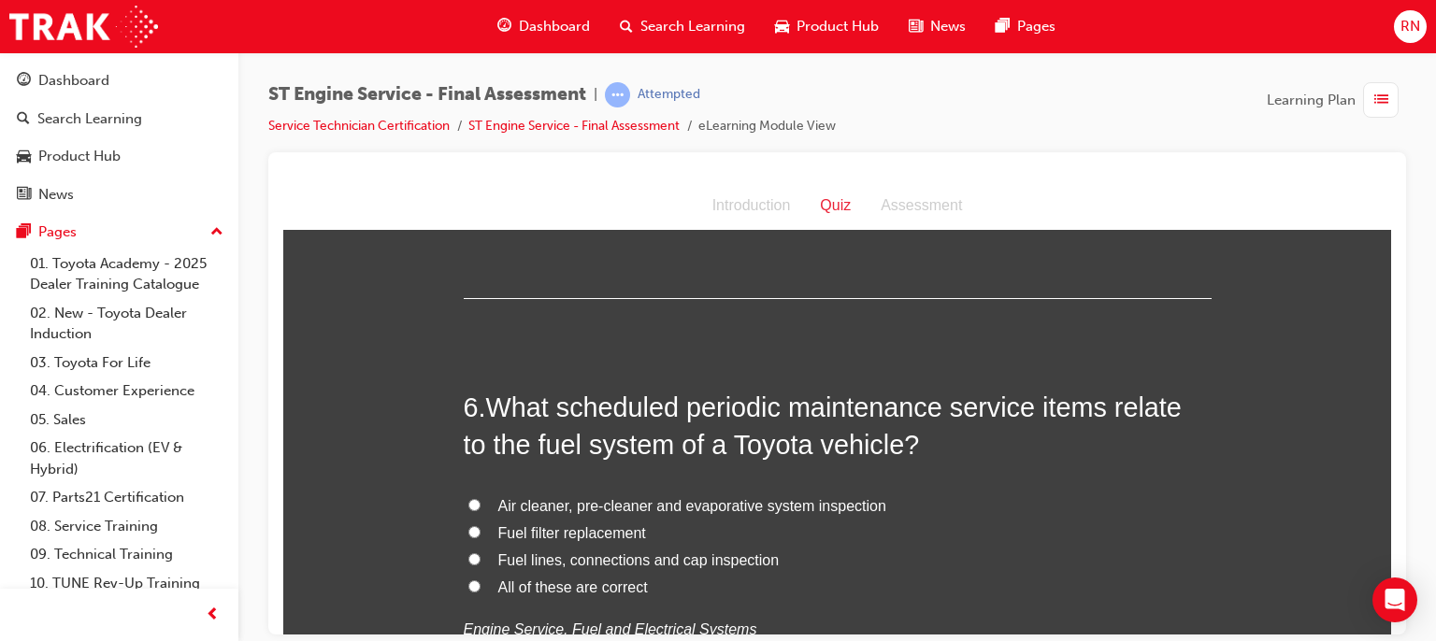
click at [542, 530] on span "Fuel filter replacement" at bounding box center [572, 532] width 148 height 16
click at [481, 530] on input "Fuel filter replacement" at bounding box center [474, 531] width 12 height 12
radio input "true"
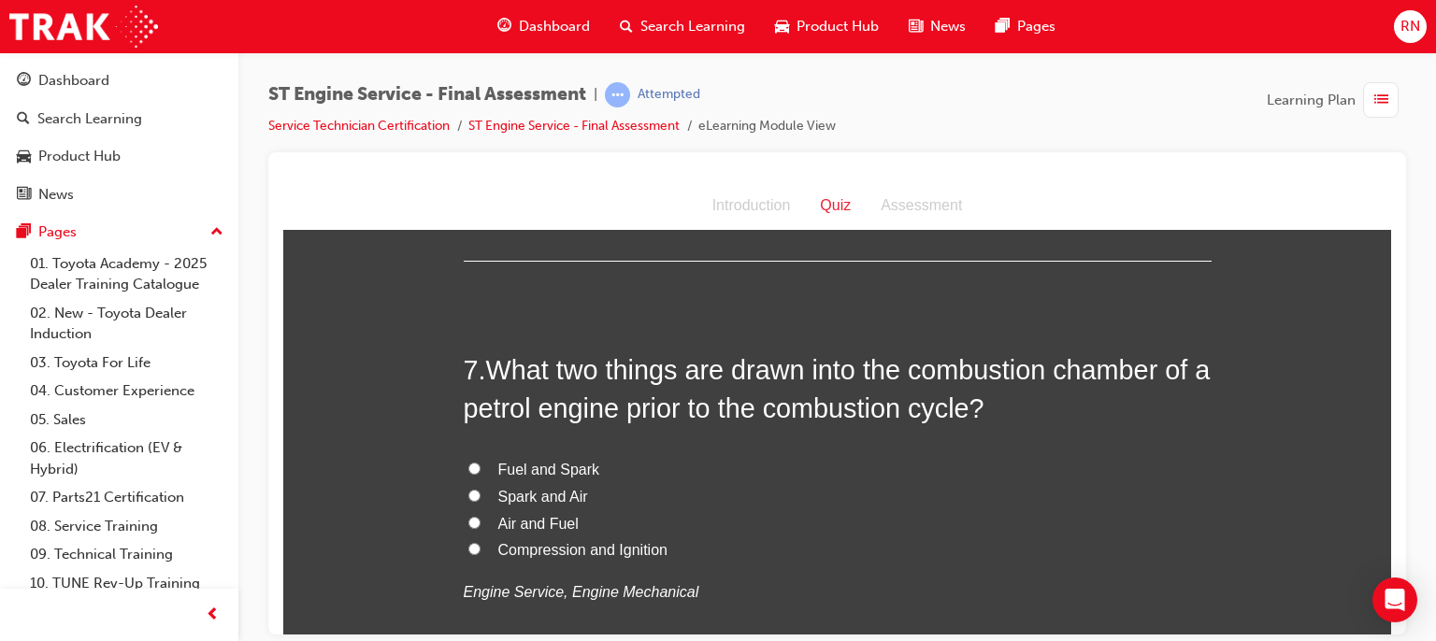
scroll to position [2505, 0]
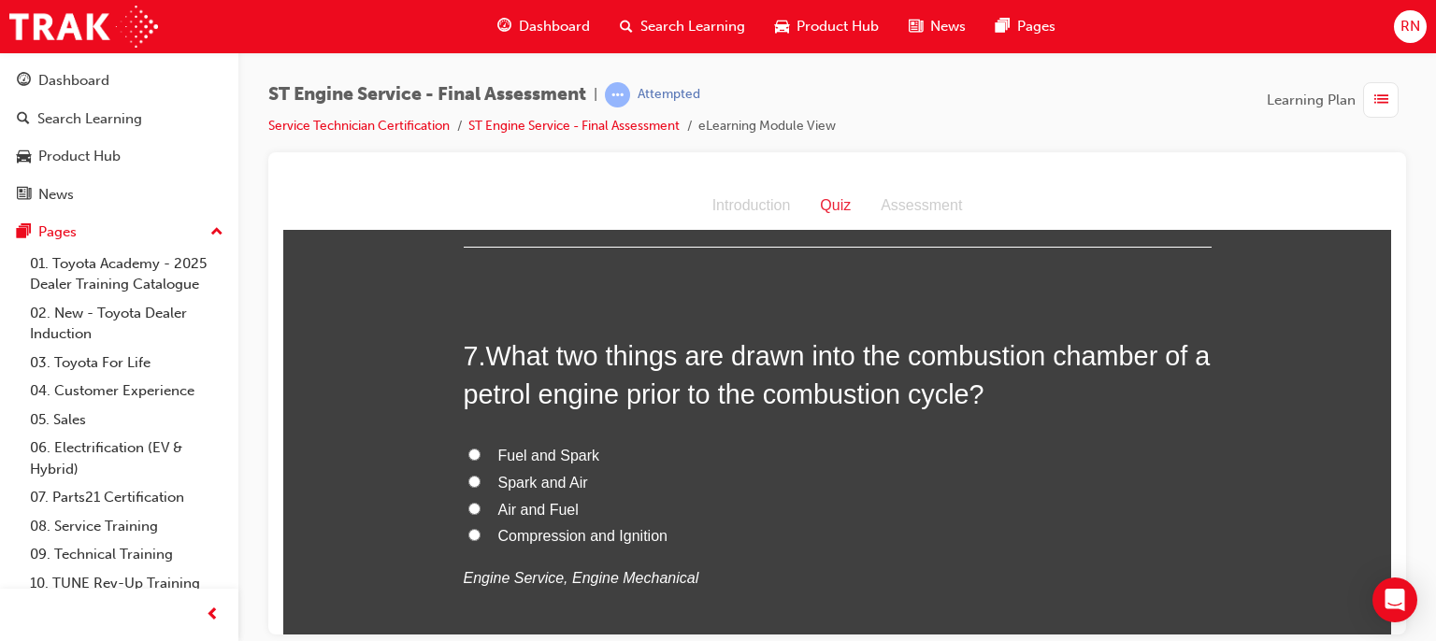
click at [533, 508] on span "Air and Fuel" at bounding box center [538, 509] width 80 height 16
click at [481, 508] on input "Air and Fuel" at bounding box center [474, 508] width 12 height 12
radio input "true"
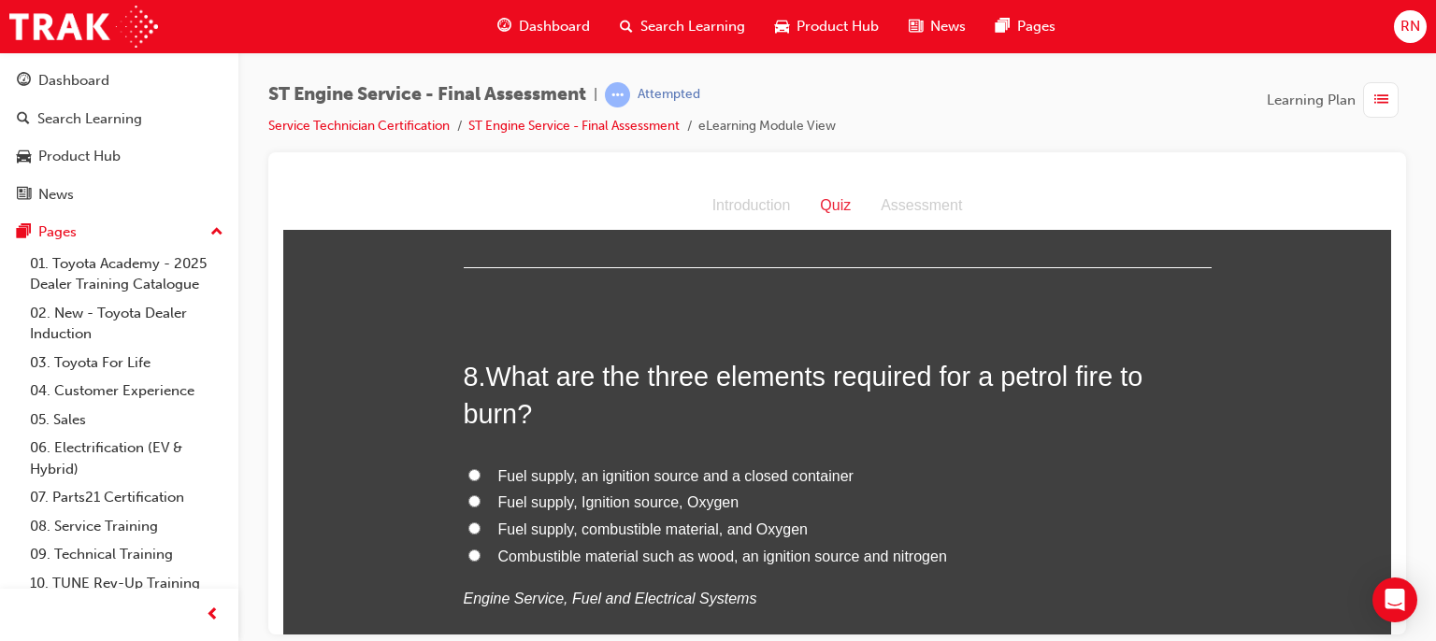
scroll to position [2954, 0]
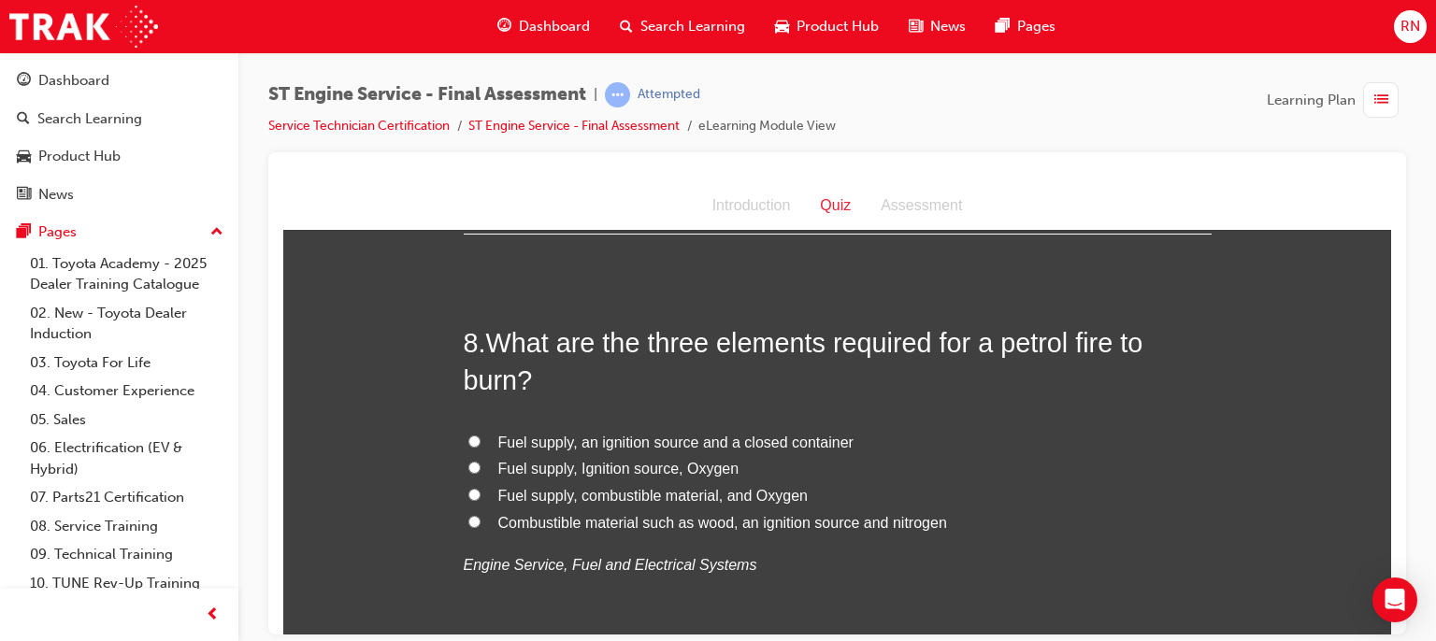
click at [592, 470] on span "Fuel supply, Ignition source, Oxygen" at bounding box center [618, 468] width 241 height 16
click at [481, 470] on input "Fuel supply, Ignition source, Oxygen" at bounding box center [474, 467] width 12 height 12
radio input "true"
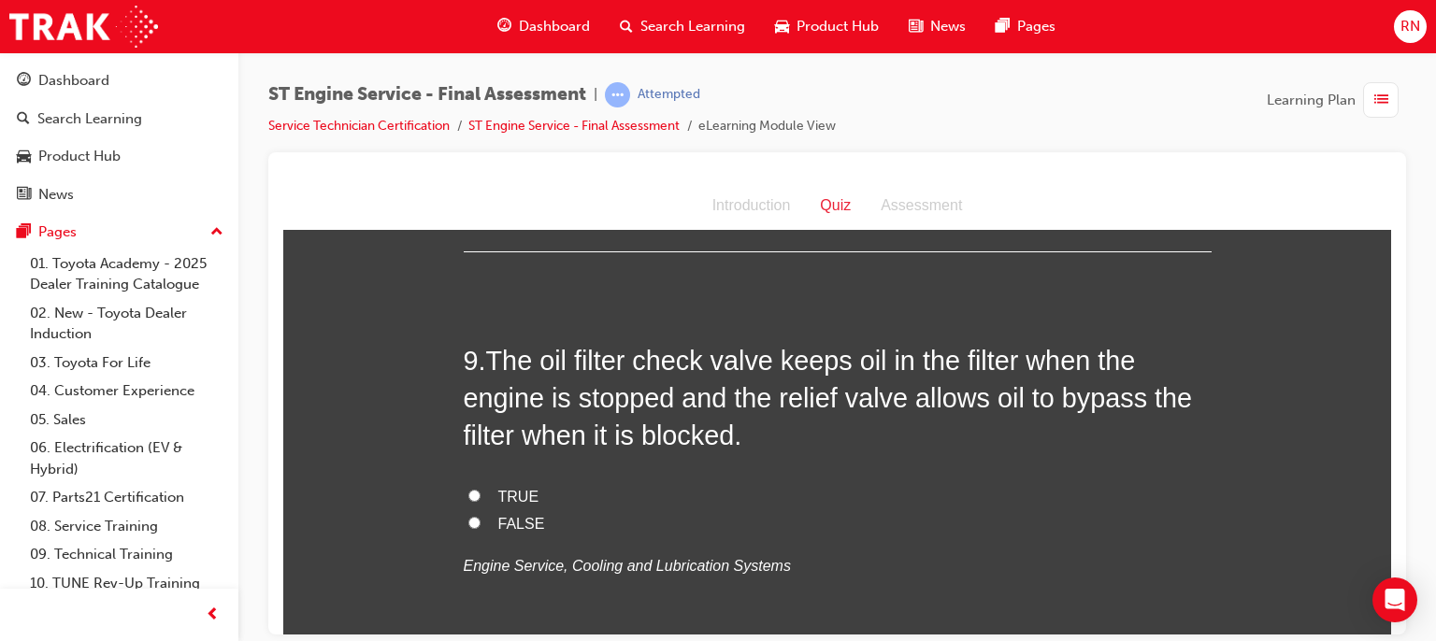
scroll to position [3403, 0]
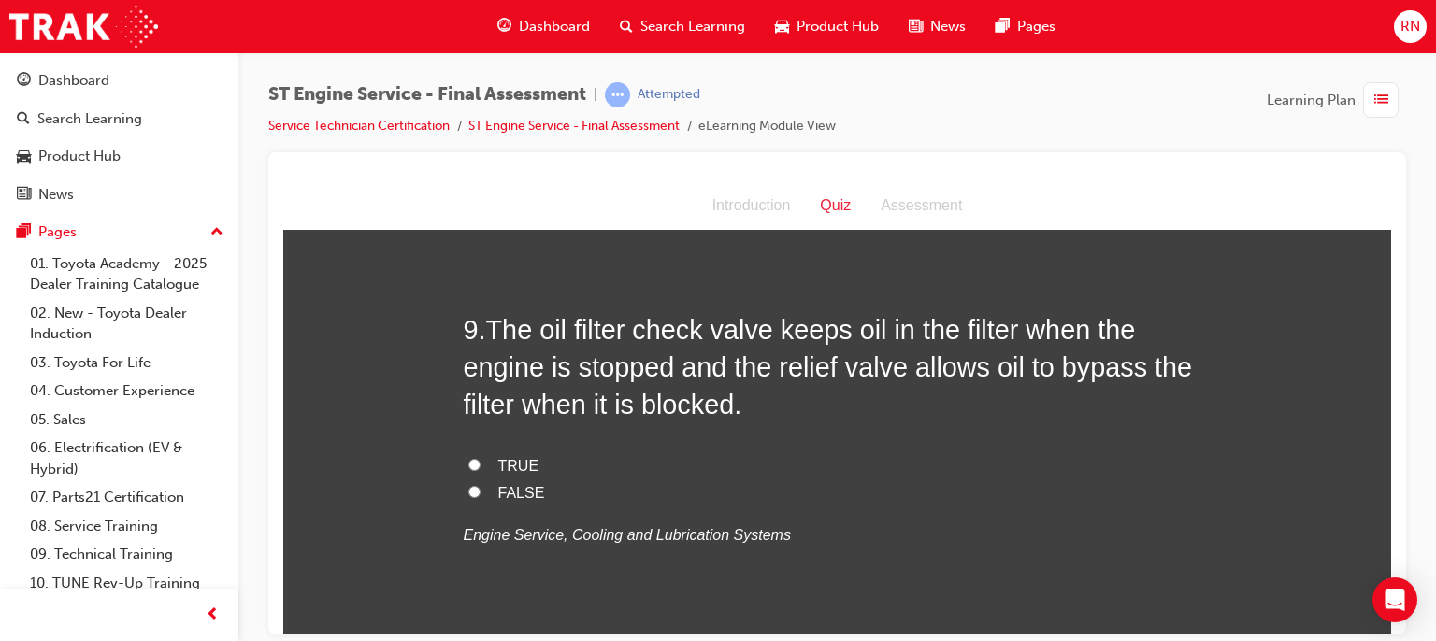
click at [468, 493] on input "FALSE" at bounding box center [474, 491] width 12 height 12
radio input "true"
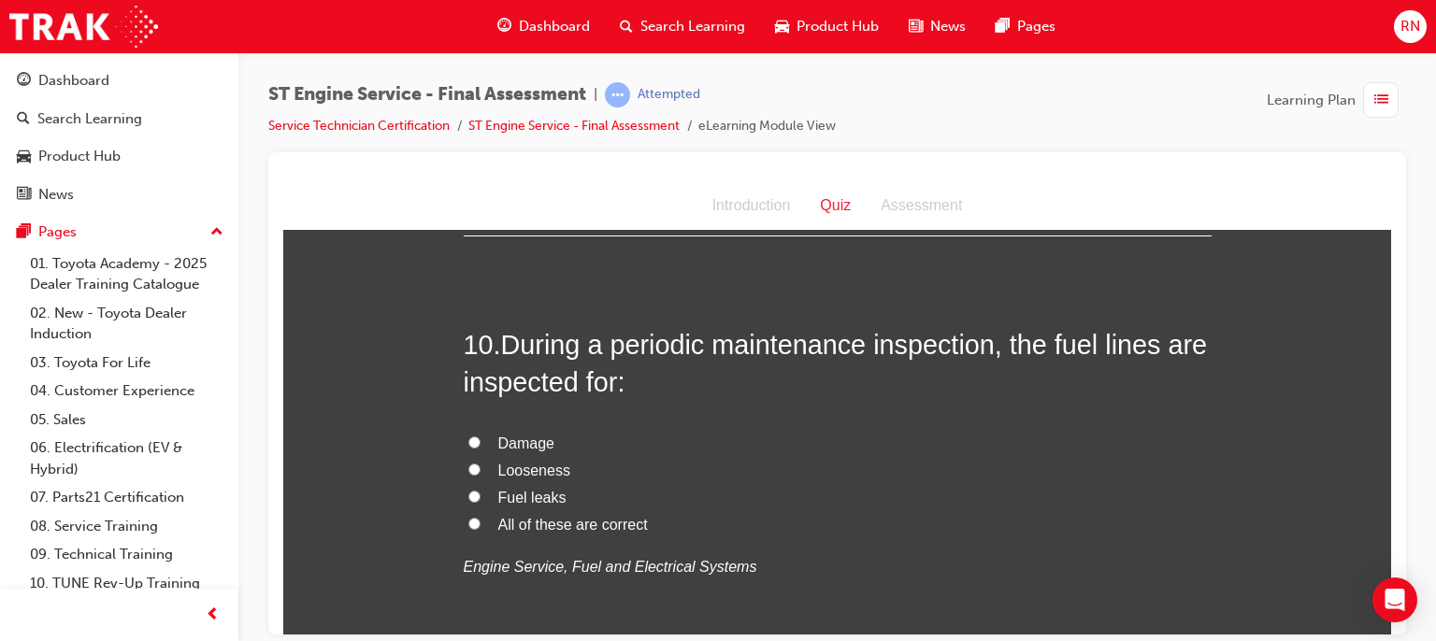
scroll to position [3814, 0]
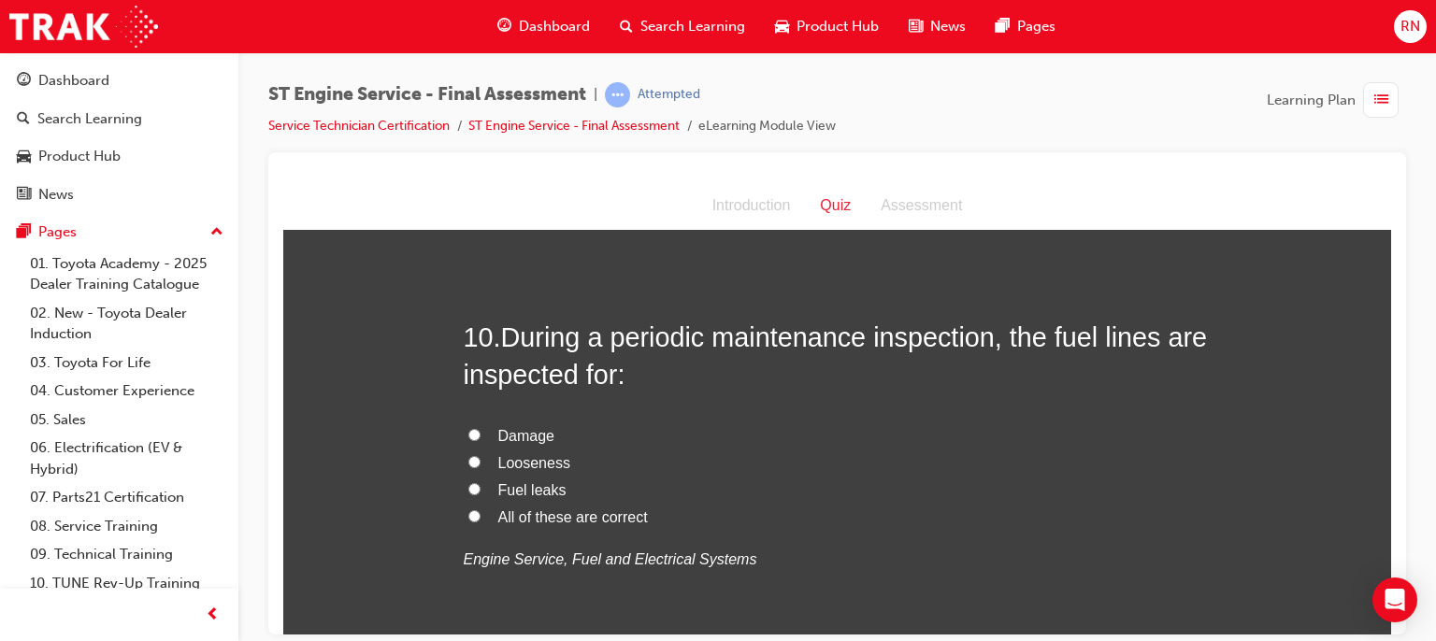
click at [498, 517] on span "All of these are correct" at bounding box center [573, 517] width 150 height 16
click at [481, 517] on input "All of these are correct" at bounding box center [474, 516] width 12 height 12
radio input "true"
click at [1391, 625] on div at bounding box center [837, 393] width 1138 height 482
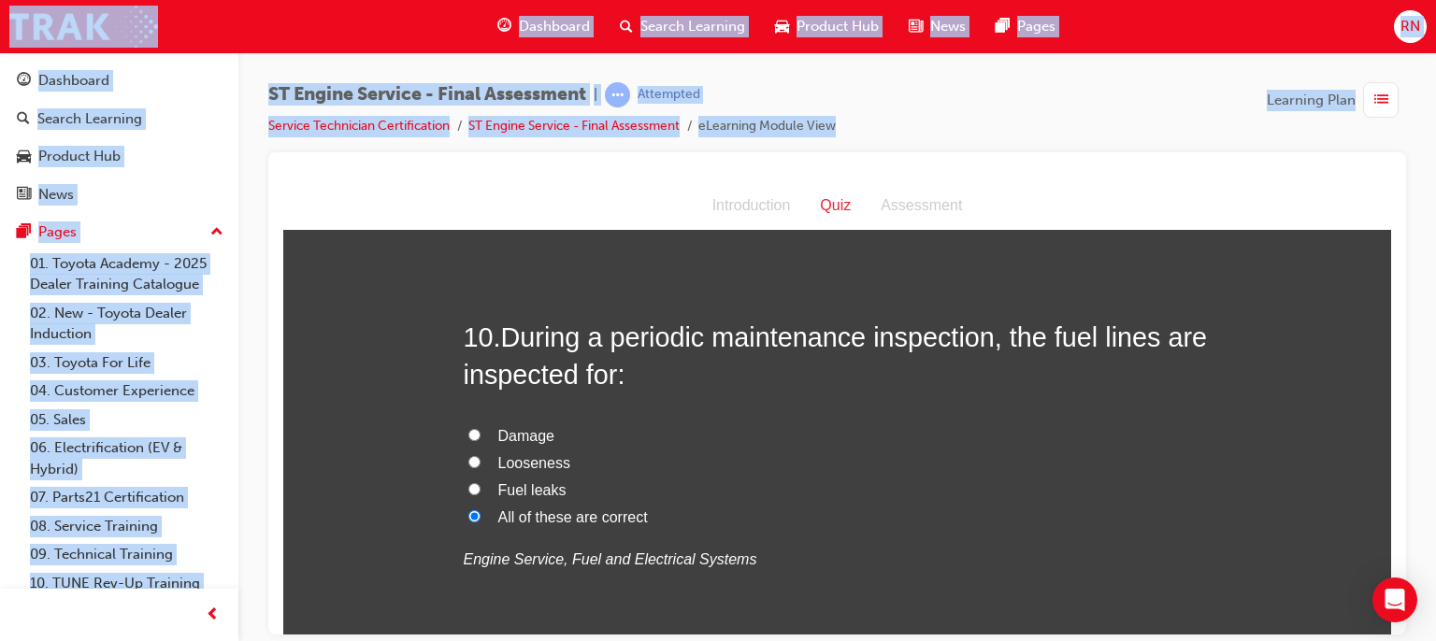
click at [1391, 625] on div at bounding box center [837, 393] width 1138 height 482
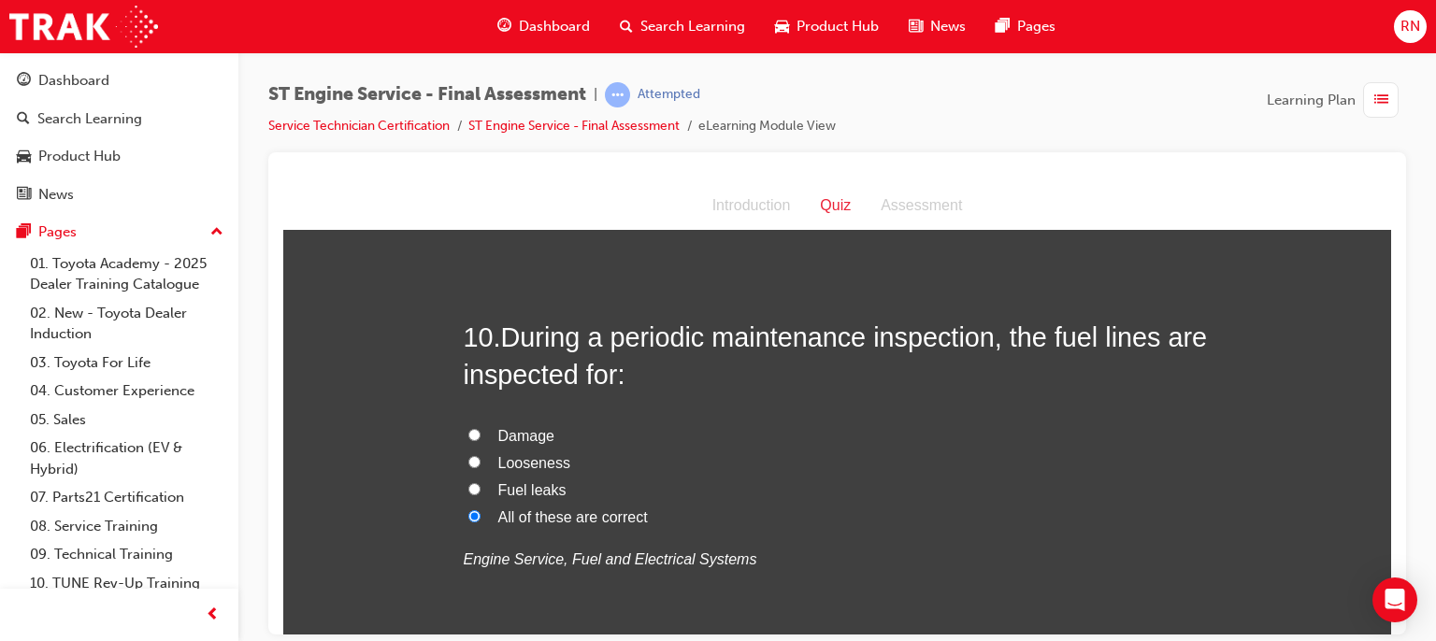
click at [1033, 519] on label "All of these are correct" at bounding box center [838, 517] width 748 height 27
click at [481, 519] on input "All of these are correct" at bounding box center [474, 516] width 12 height 12
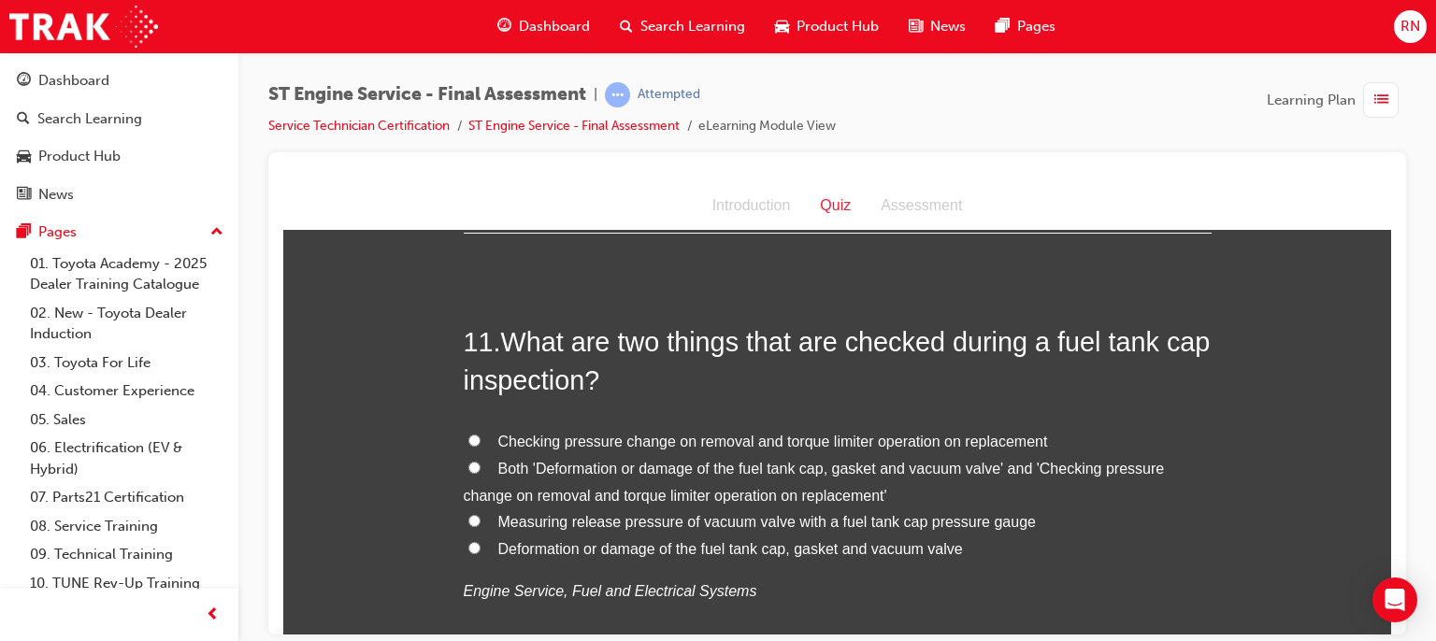
scroll to position [4263, 0]
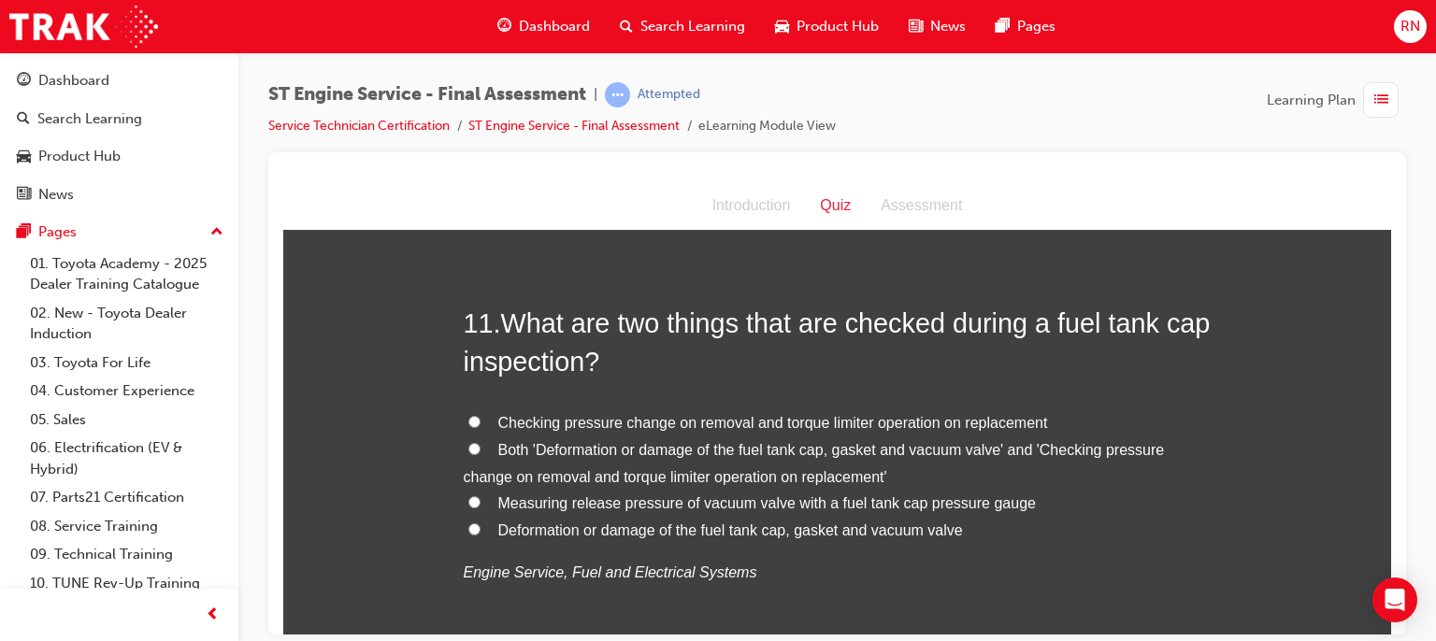
click at [775, 529] on span "Deformation or damage of the fuel tank cap, gasket and vacuum valve" at bounding box center [730, 530] width 465 height 16
click at [481, 529] on input "Deformation or damage of the fuel tank cap, gasket and vacuum valve" at bounding box center [474, 529] width 12 height 12
radio input "true"
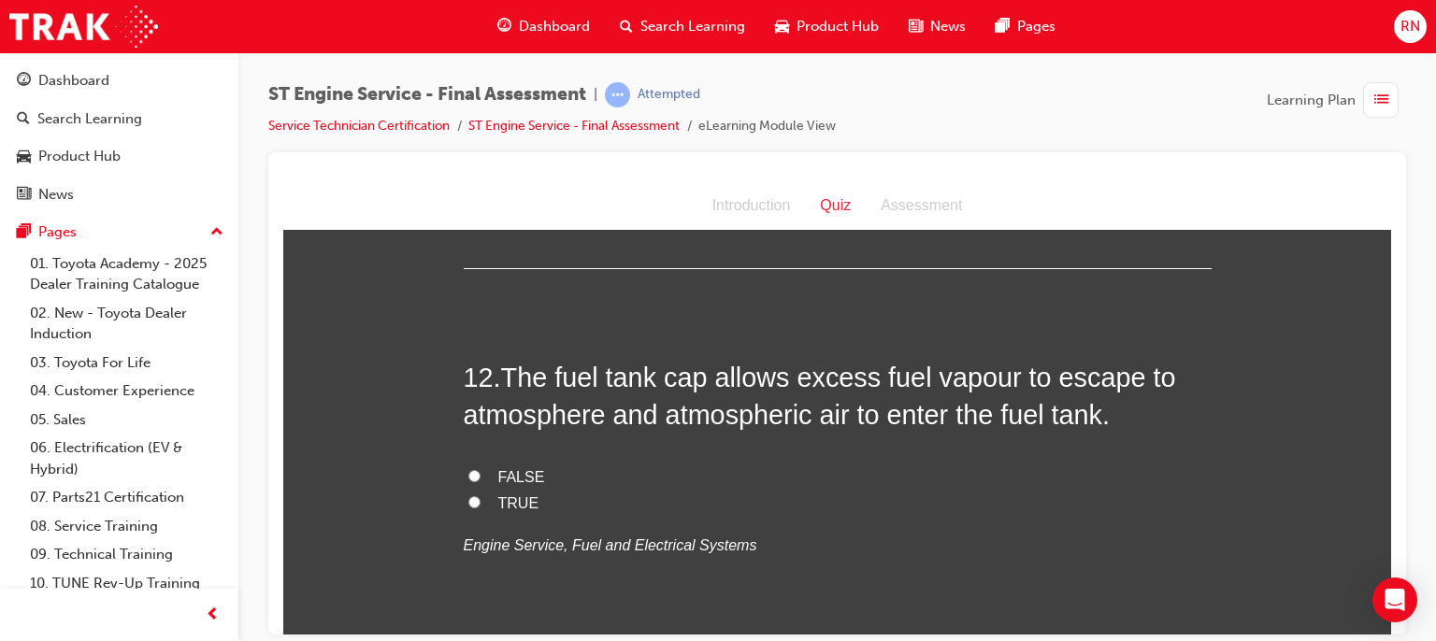
scroll to position [4712, 0]
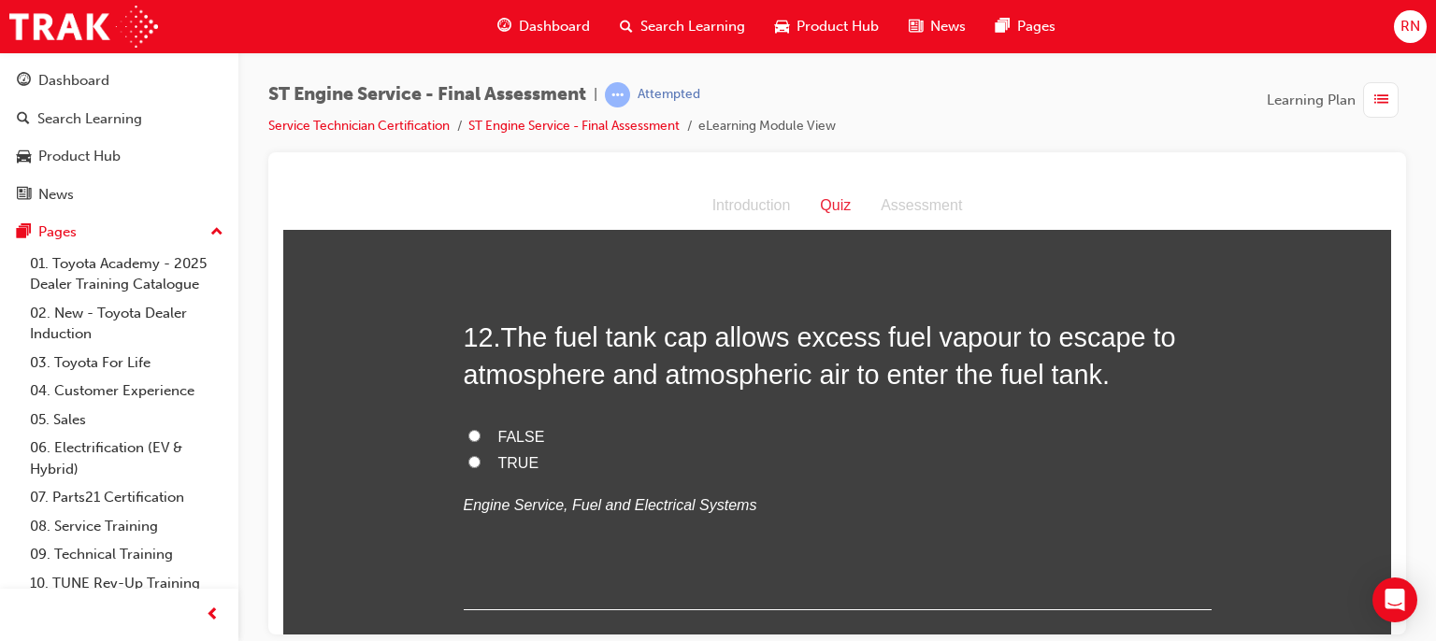
click at [464, 455] on label "TRUE" at bounding box center [838, 463] width 748 height 27
click at [468, 455] on input "TRUE" at bounding box center [474, 461] width 12 height 12
radio input "true"
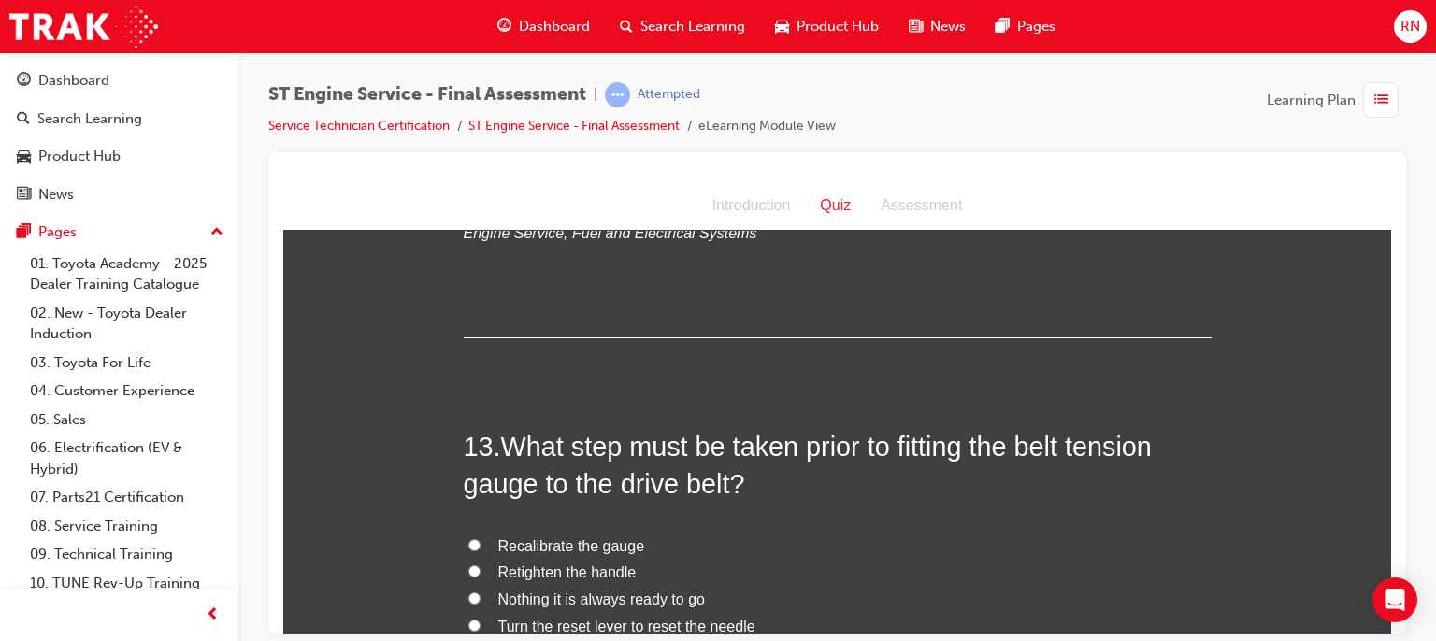
scroll to position [5086, 0]
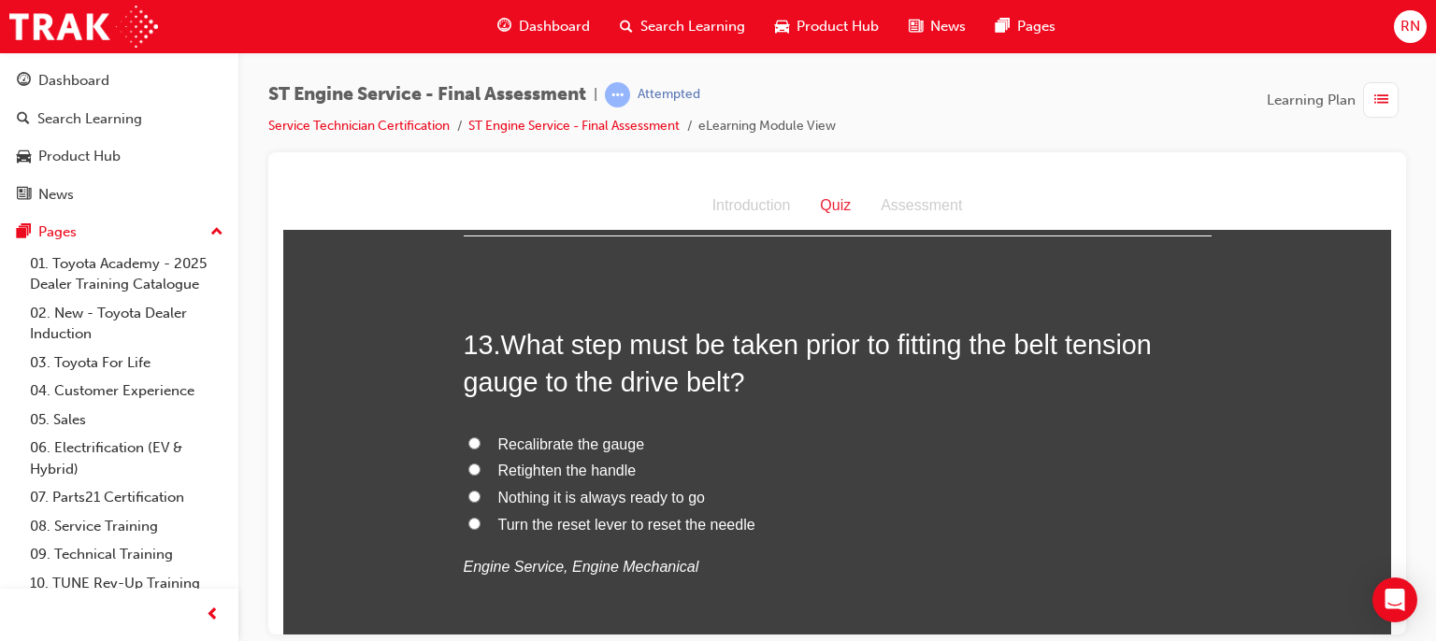
click at [547, 440] on span "Recalibrate the gauge" at bounding box center [571, 444] width 147 height 16
click at [481, 440] on input "Recalibrate the gauge" at bounding box center [474, 443] width 12 height 12
radio input "true"
click at [468, 493] on input "Nothing it is always ready to go" at bounding box center [474, 496] width 12 height 12
radio input "true"
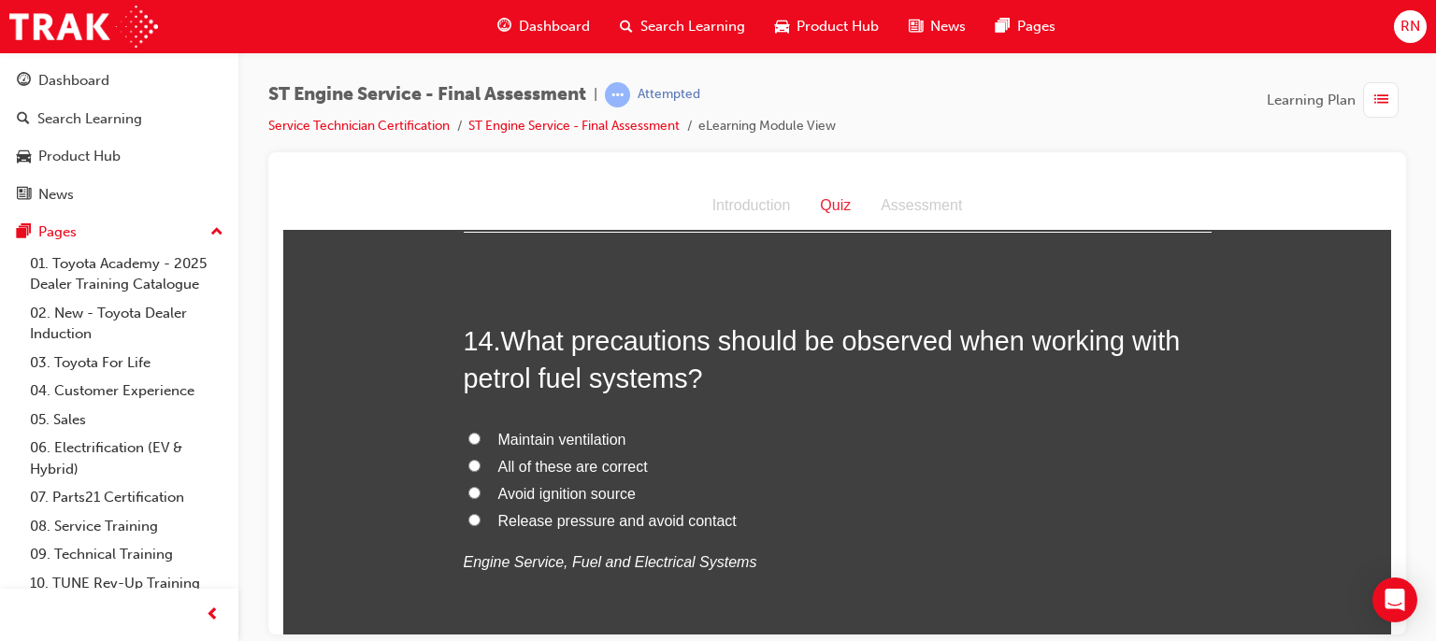
scroll to position [5535, 0]
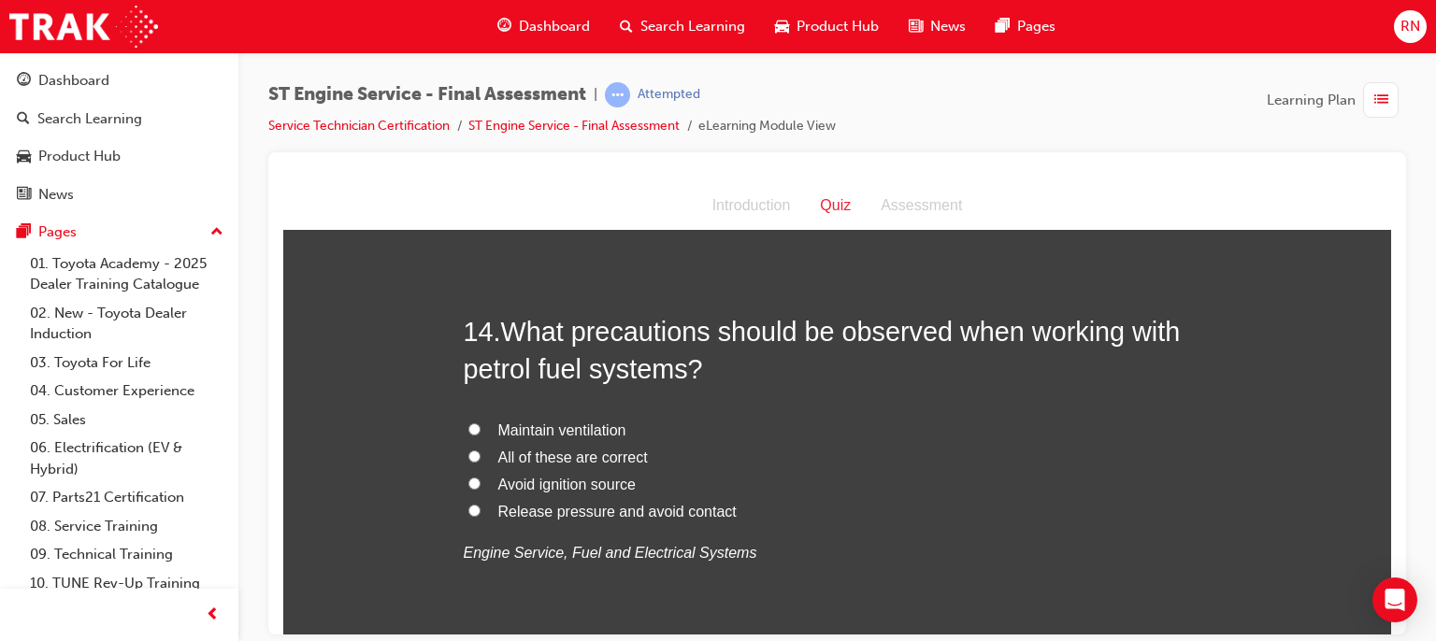
click at [553, 485] on span "Avoid ignition source" at bounding box center [566, 484] width 137 height 16
click at [481, 485] on input "Avoid ignition source" at bounding box center [474, 483] width 12 height 12
radio input "true"
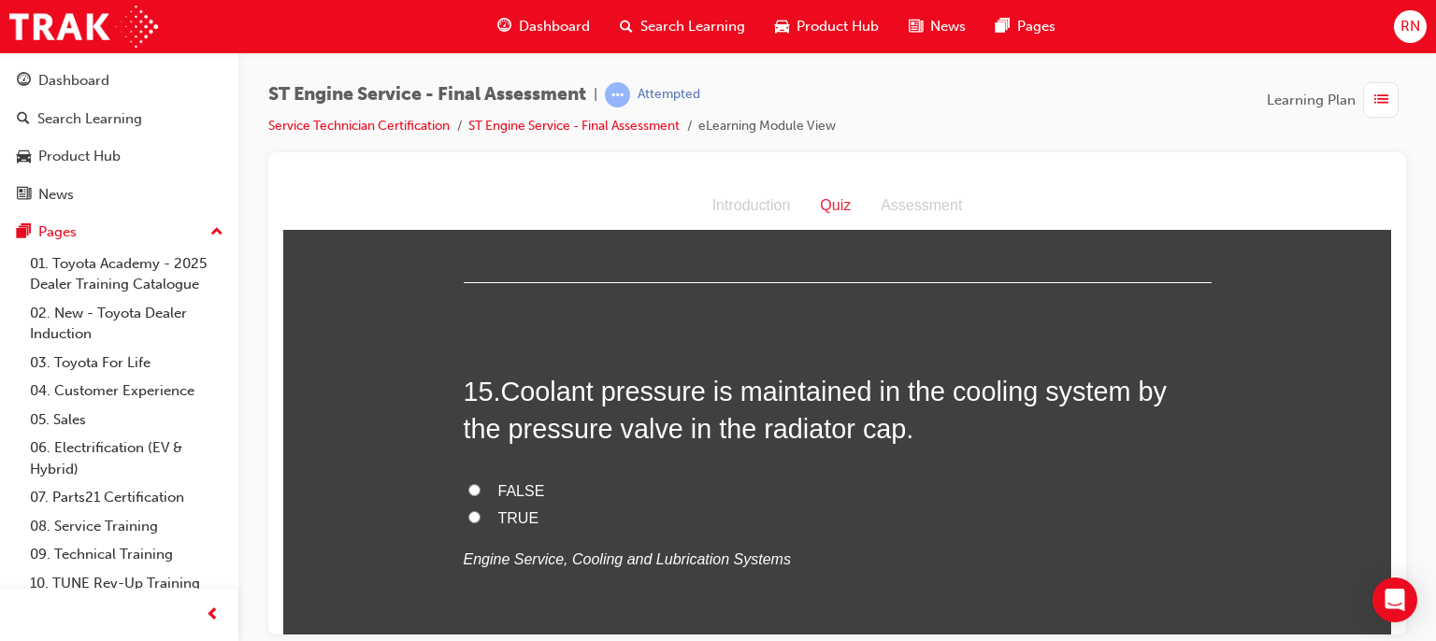
scroll to position [5946, 0]
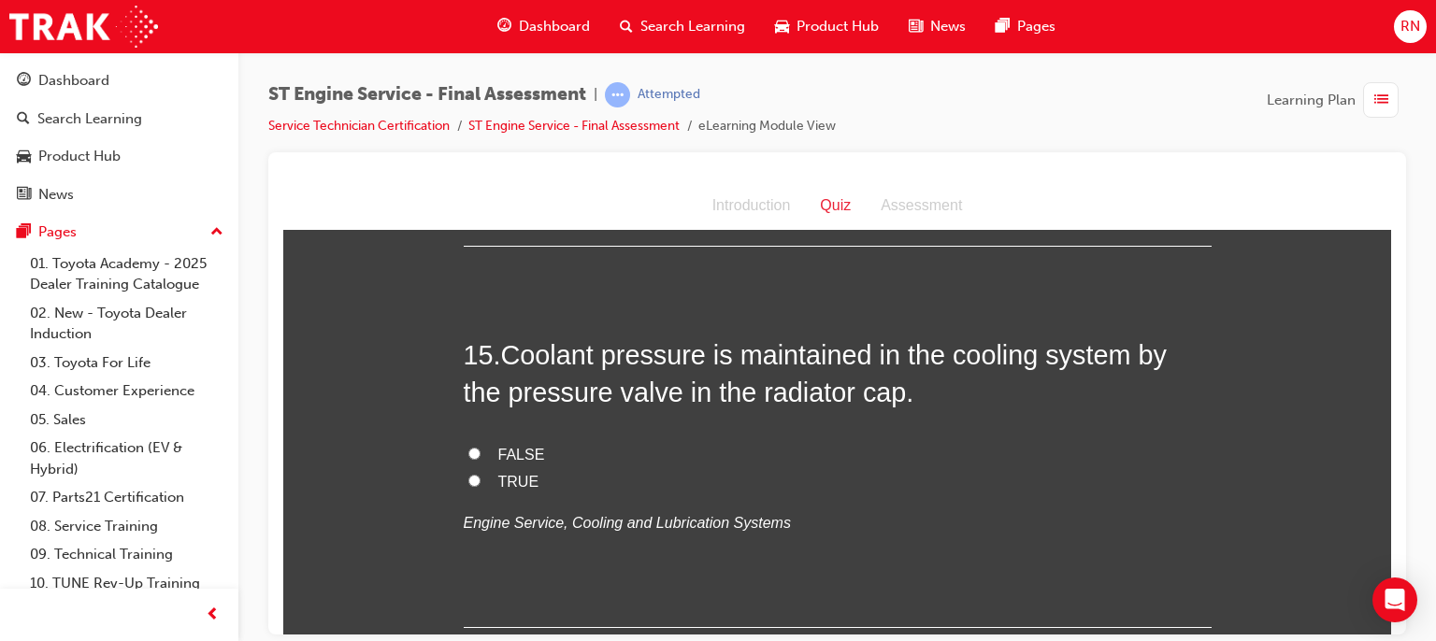
click at [503, 477] on span "TRUE" at bounding box center [518, 481] width 41 height 16
click at [481, 477] on input "TRUE" at bounding box center [474, 480] width 12 height 12
radio input "true"
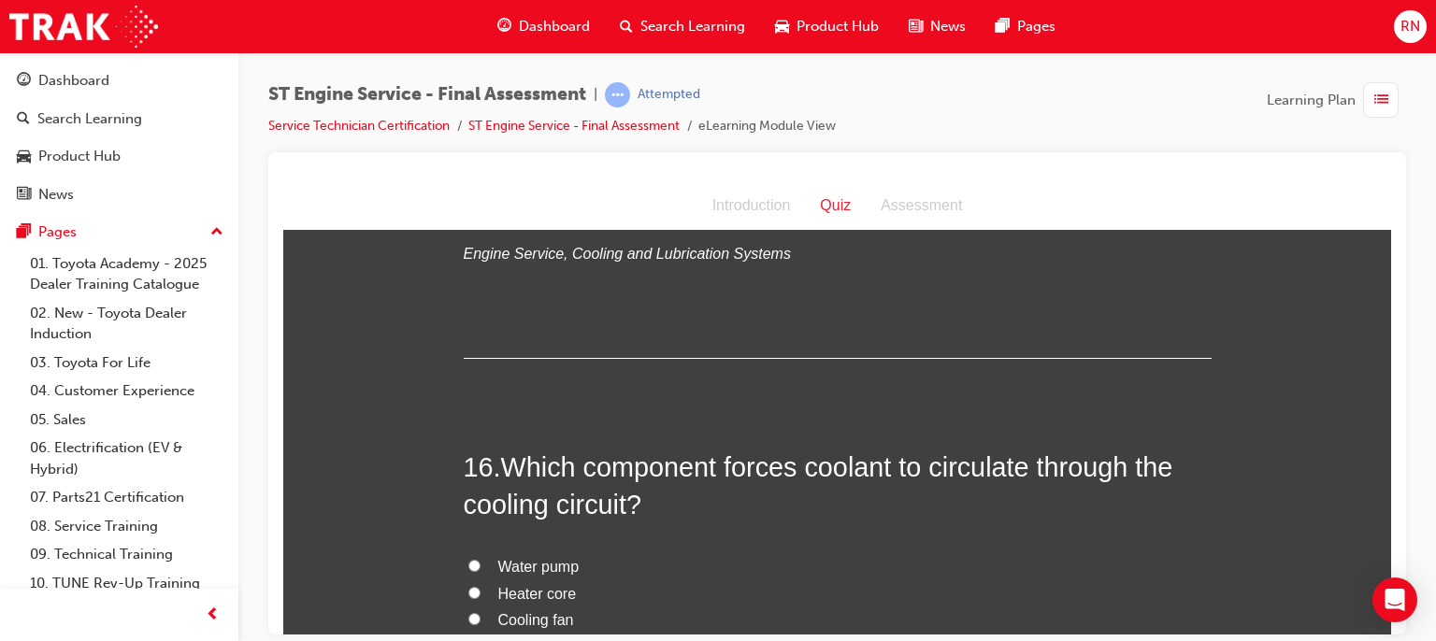
scroll to position [6320, 0]
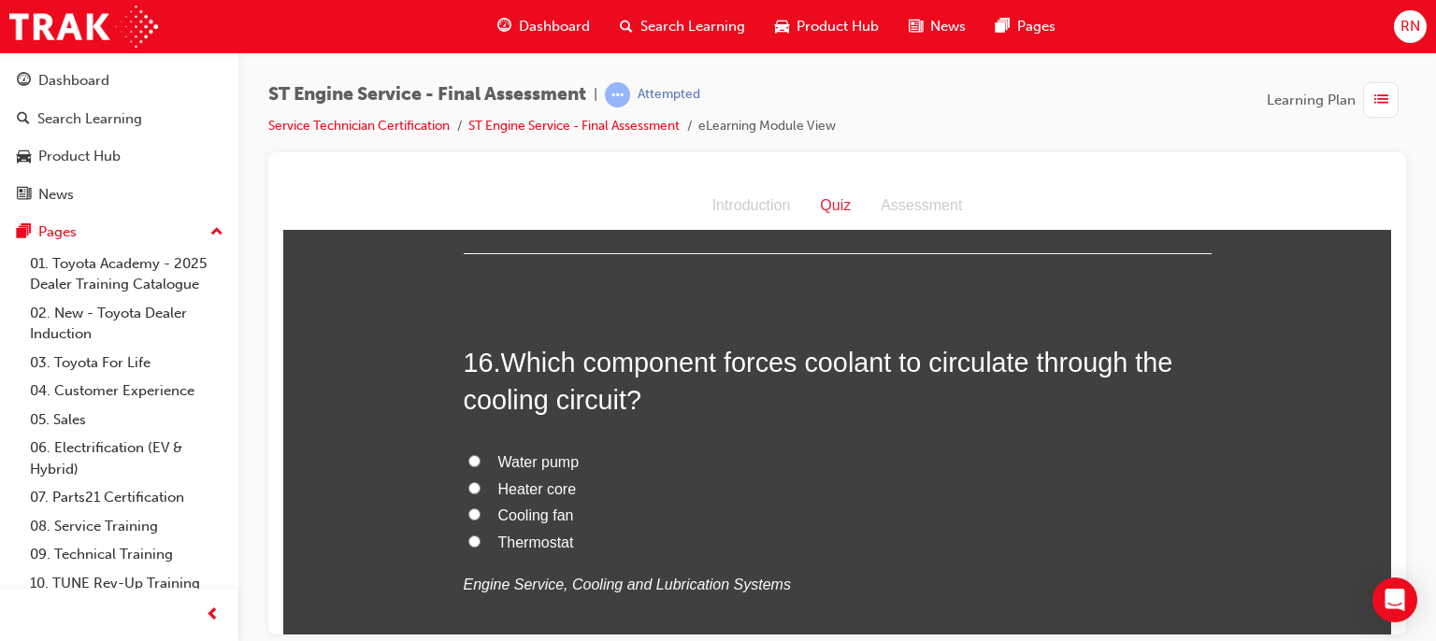
click at [558, 453] on span "Water pump" at bounding box center [538, 461] width 81 height 16
click at [481, 454] on input "Water pump" at bounding box center [474, 460] width 12 height 12
radio input "true"
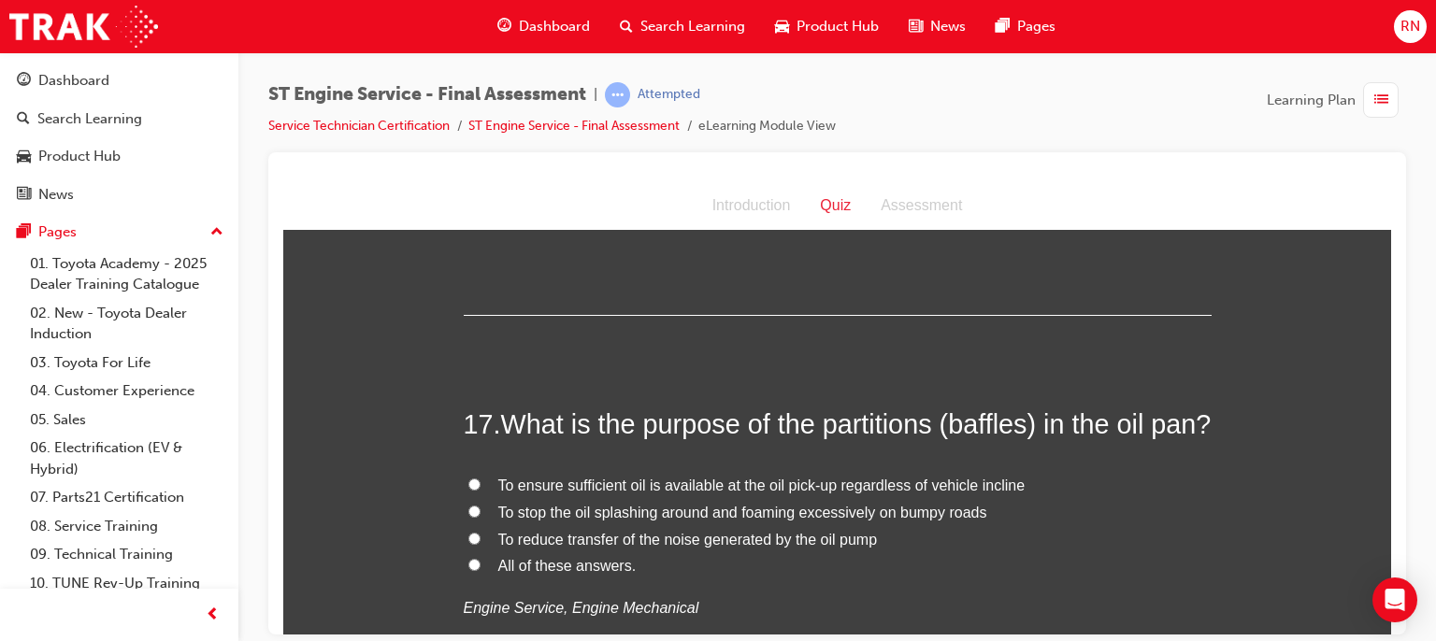
scroll to position [6731, 0]
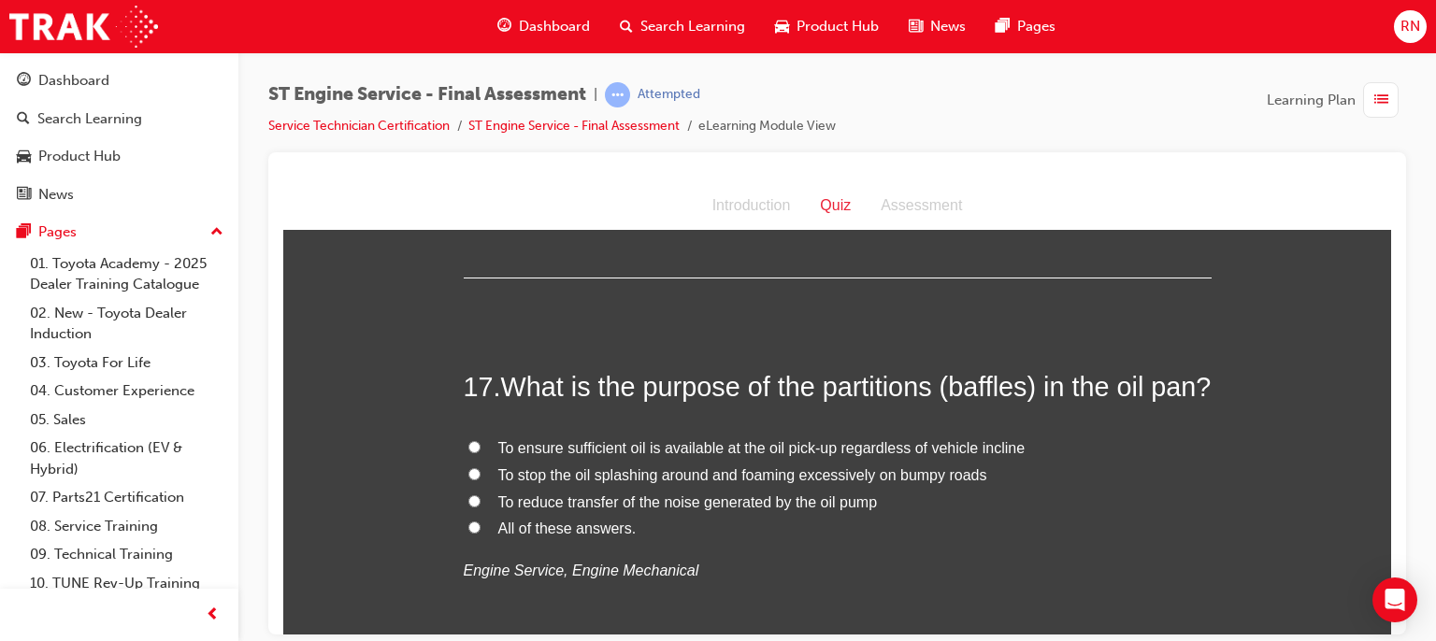
click at [536, 510] on span "To reduce transfer of the noise generated by the oil pump" at bounding box center [688, 502] width 380 height 16
click at [481, 507] on input "To reduce transfer of the noise generated by the oil pump" at bounding box center [474, 501] width 12 height 12
radio input "true"
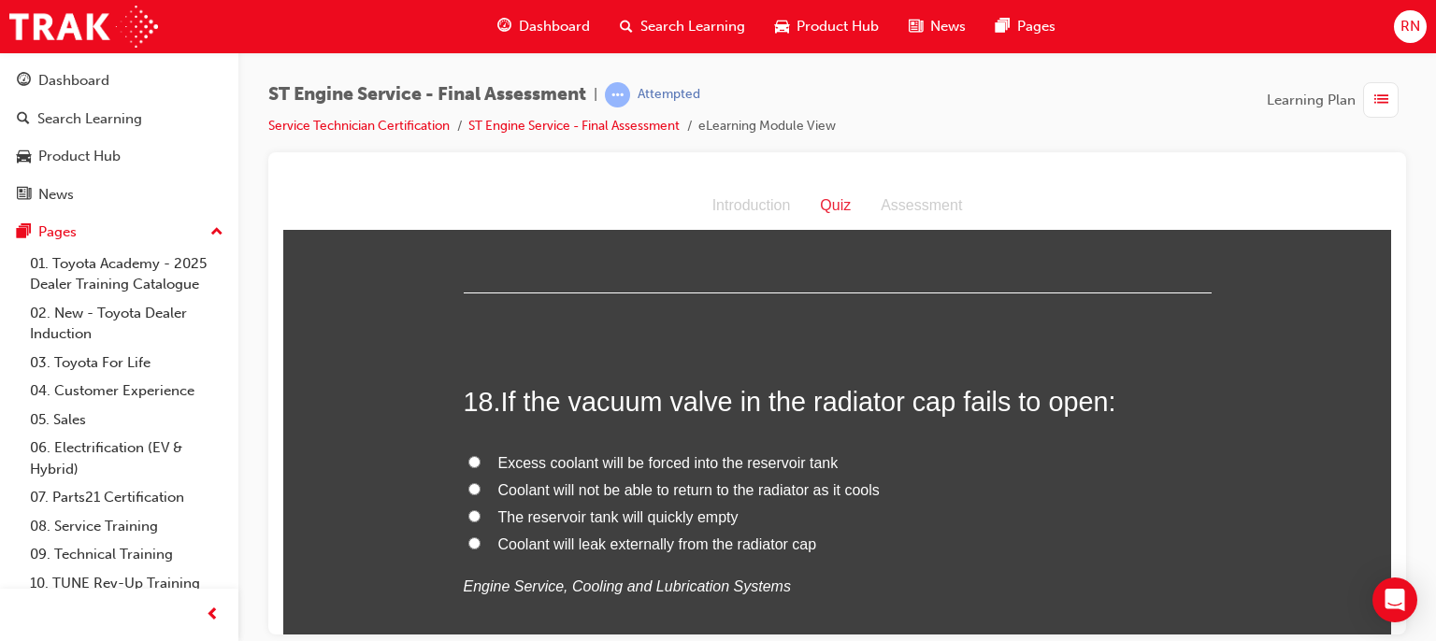
scroll to position [7143, 0]
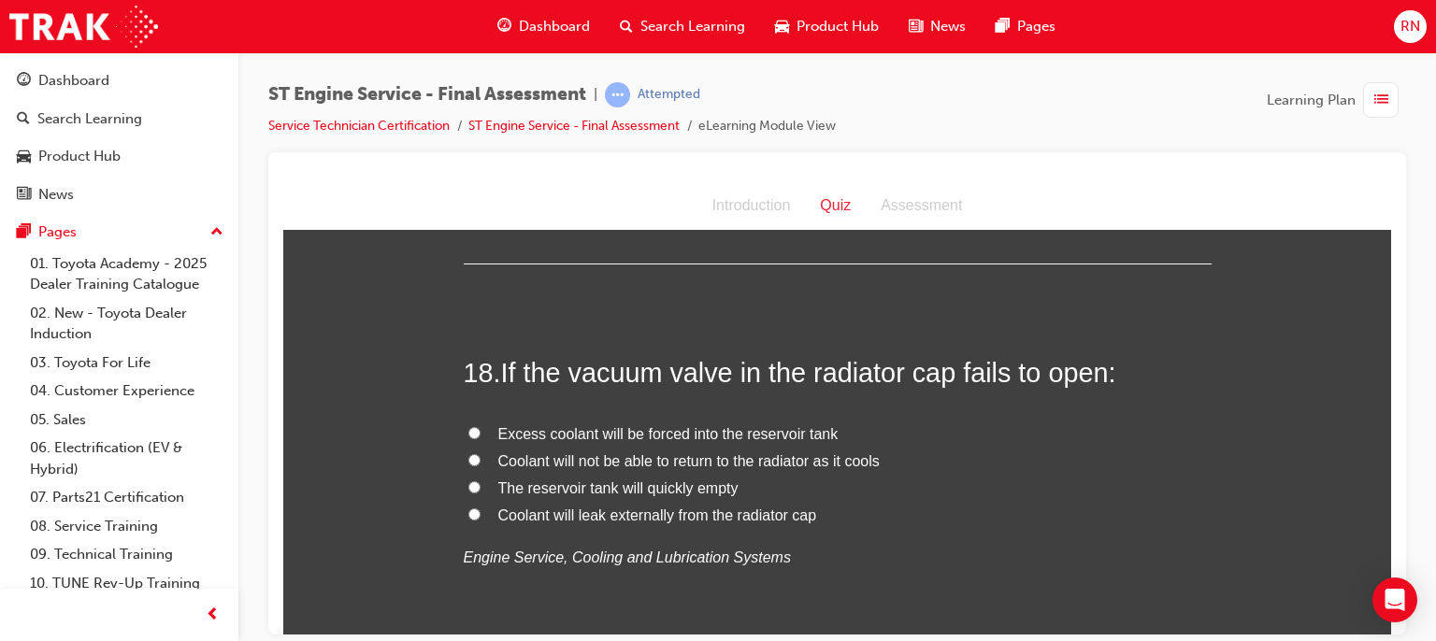
click at [692, 468] on span "Coolant will not be able to return to the radiator as it cools" at bounding box center [688, 460] width 381 height 16
click at [481, 466] on input "Coolant will not be able to return to the radiator as it cools" at bounding box center [474, 459] width 12 height 12
radio input "true"
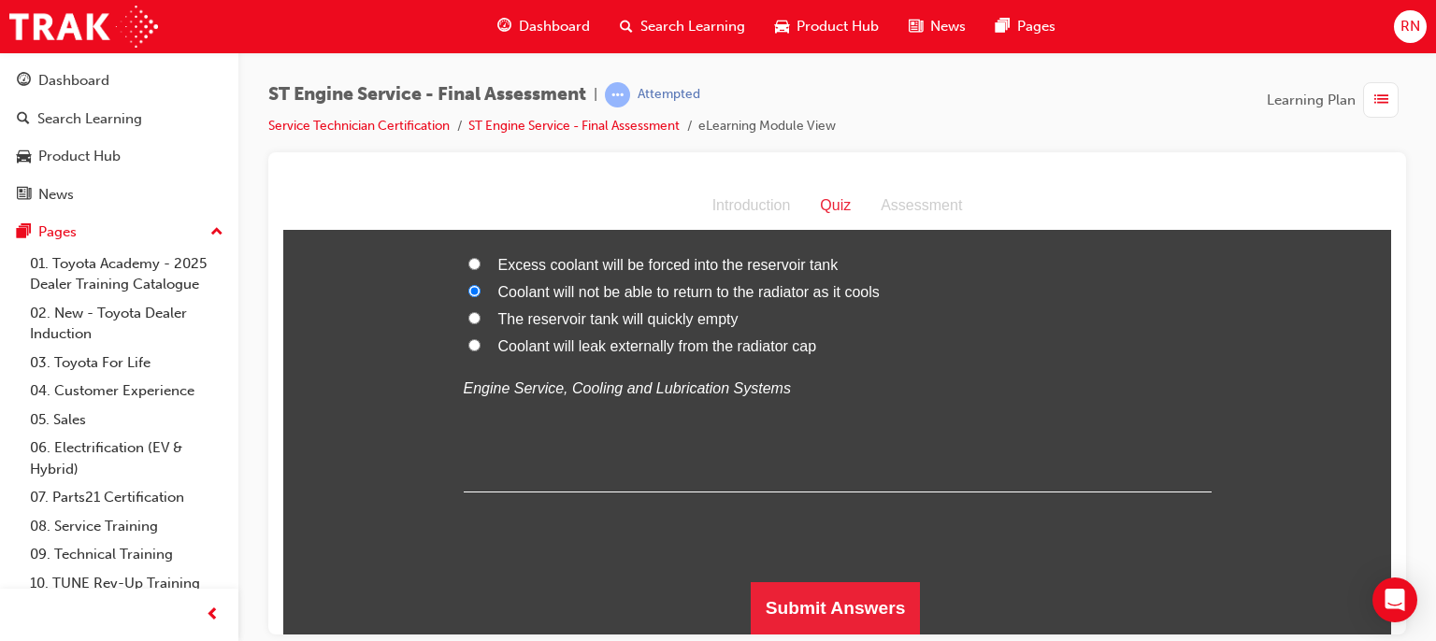
scroll to position [7345, 0]
click at [760, 601] on button "Submit Answers" at bounding box center [836, 608] width 170 height 52
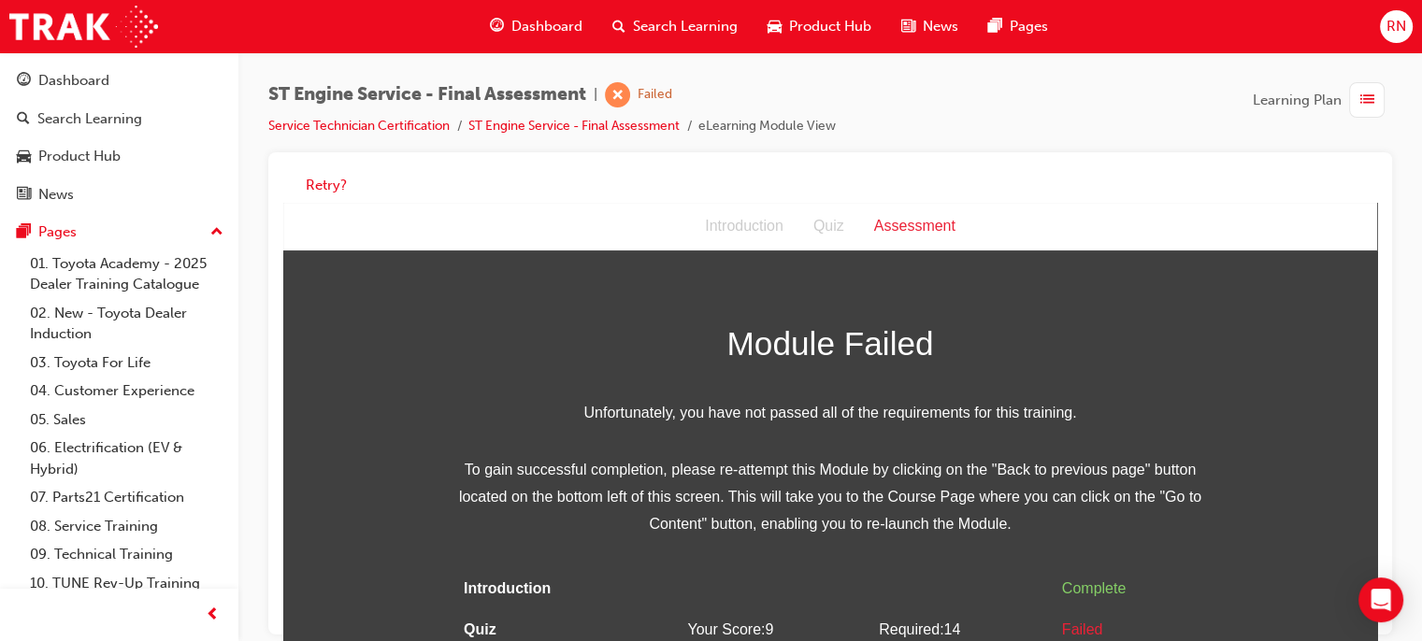
scroll to position [37, 0]
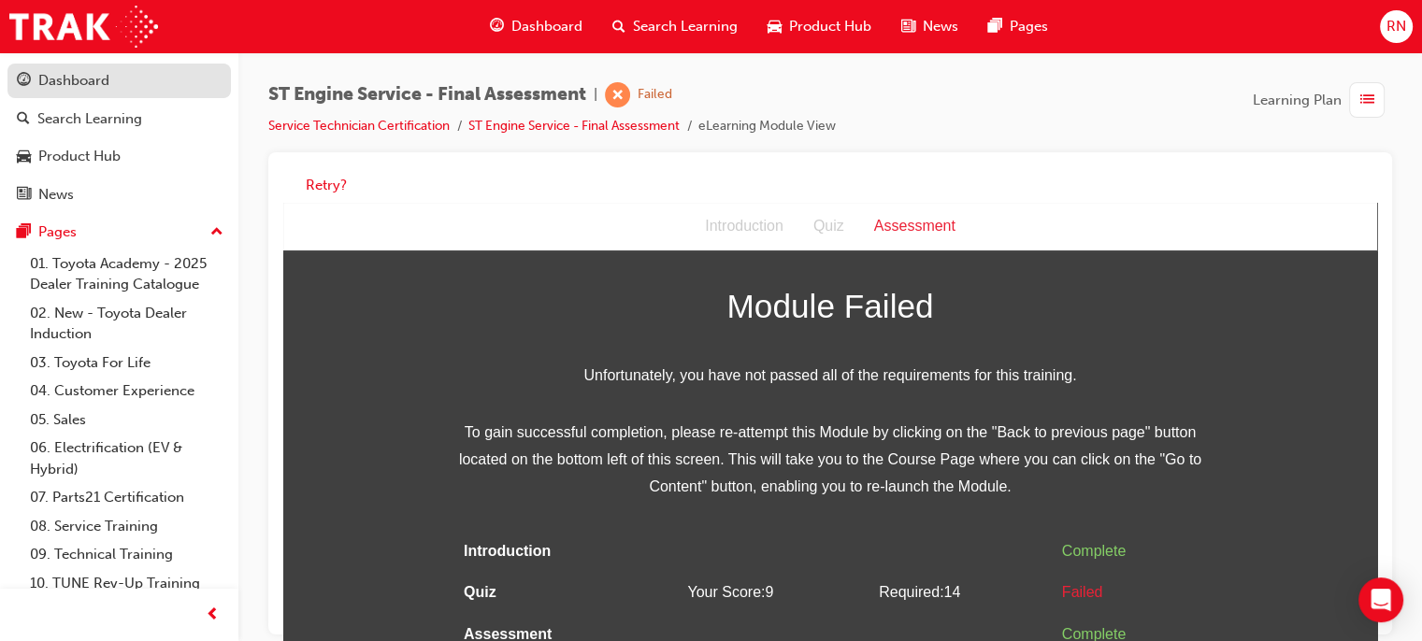
click at [99, 92] on div "Dashboard" at bounding box center [119, 80] width 205 height 23
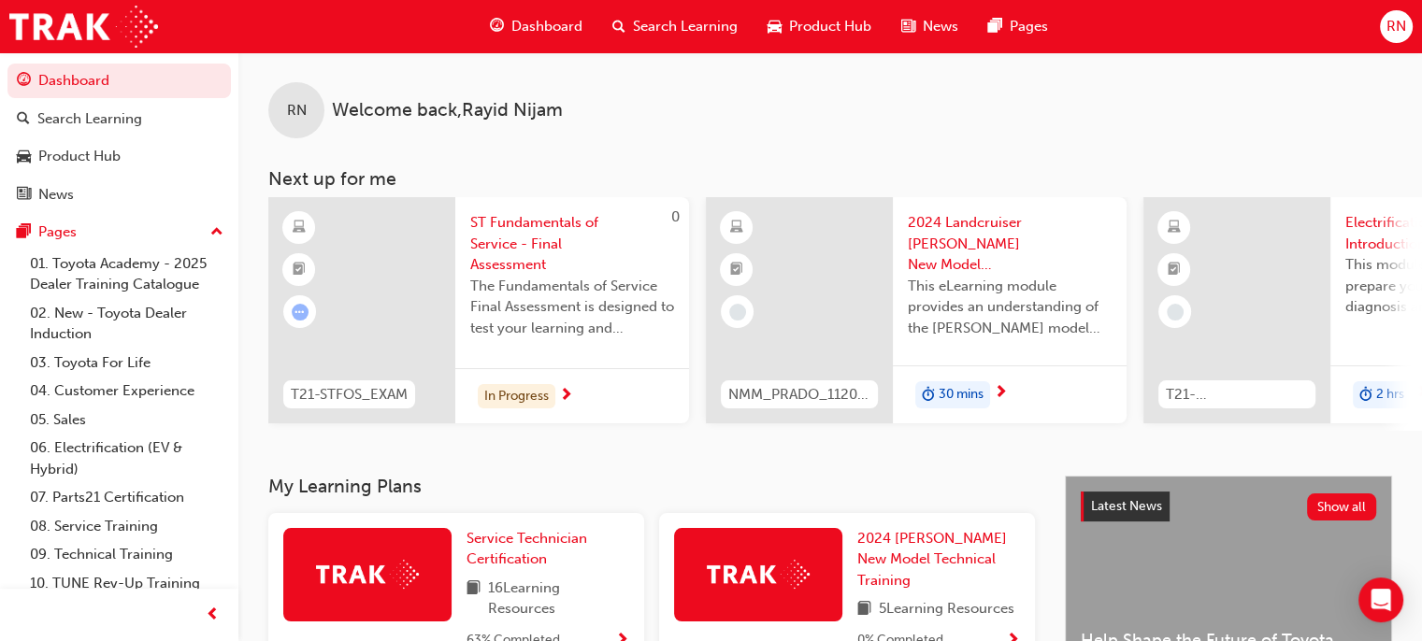
click at [509, 596] on span "16 Learning Resources" at bounding box center [558, 599] width 141 height 42
click at [525, 568] on span "Service Technician Certification" at bounding box center [527, 549] width 121 height 38
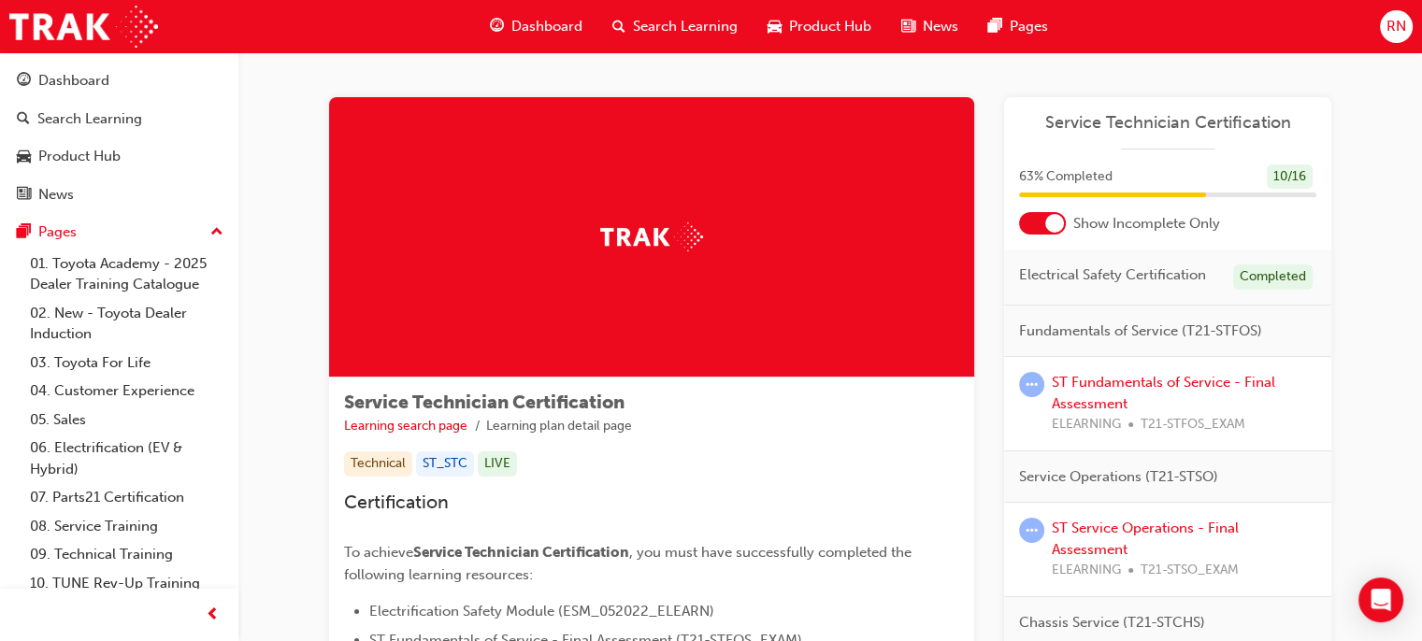
scroll to position [538, 0]
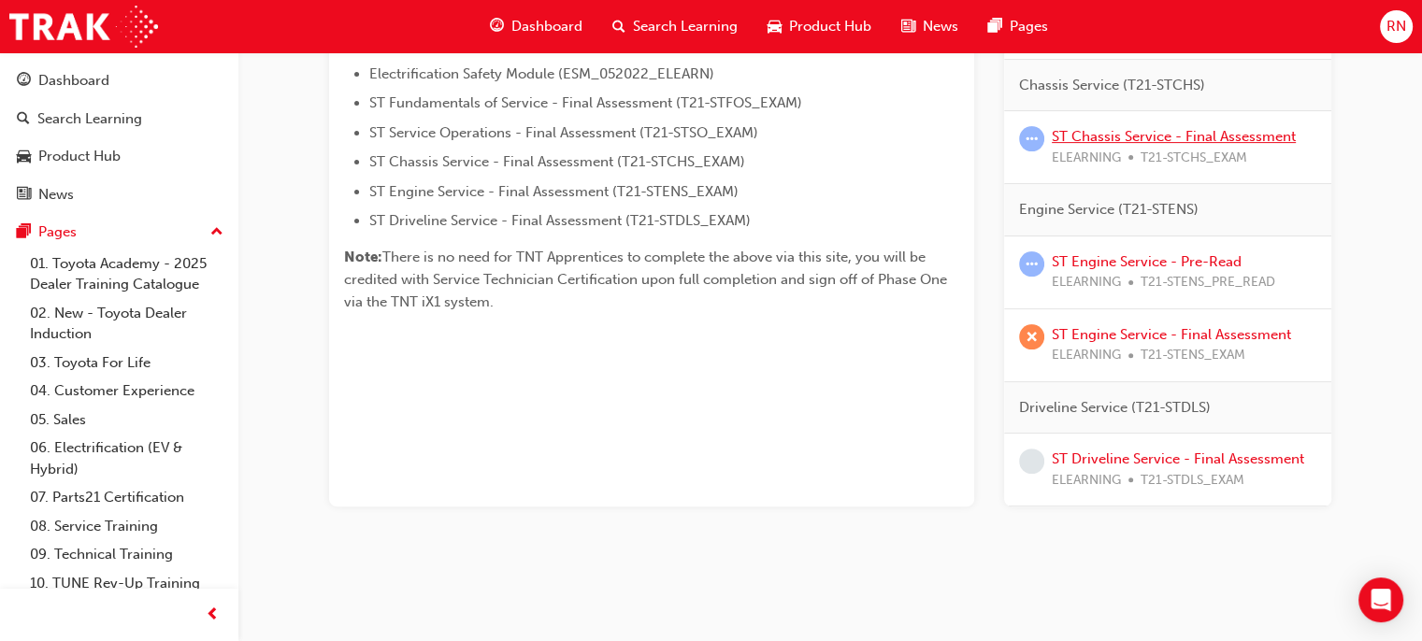
click at [1122, 136] on link "ST Chassis Service - Final Assessment" at bounding box center [1174, 136] width 244 height 17
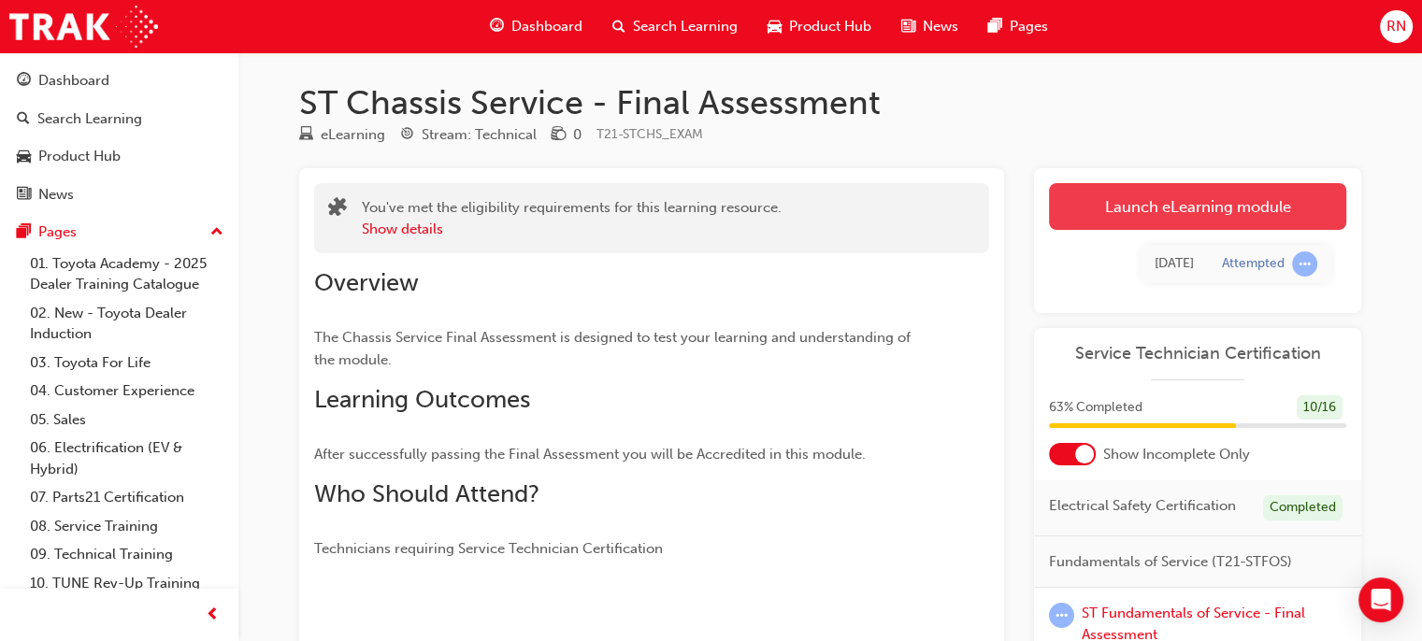
click at [1229, 219] on link "Launch eLearning module" at bounding box center [1197, 206] width 297 height 47
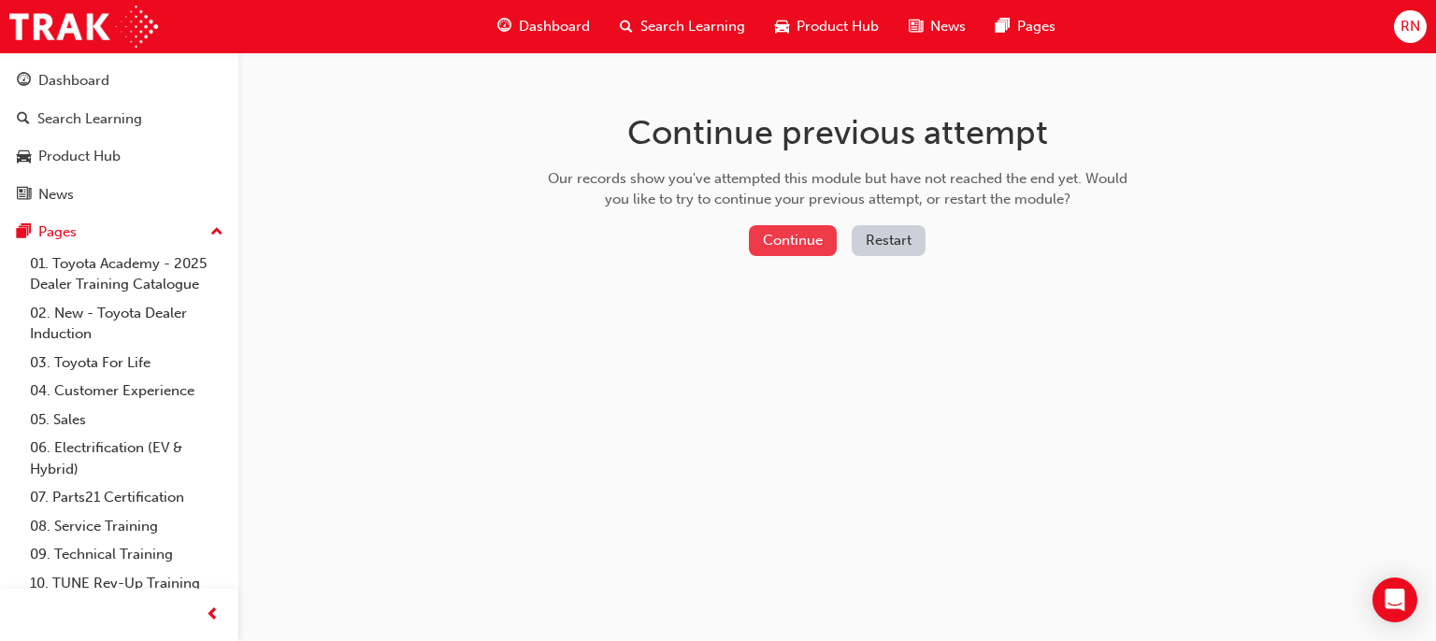
click at [804, 243] on button "Continue" at bounding box center [793, 240] width 88 height 31
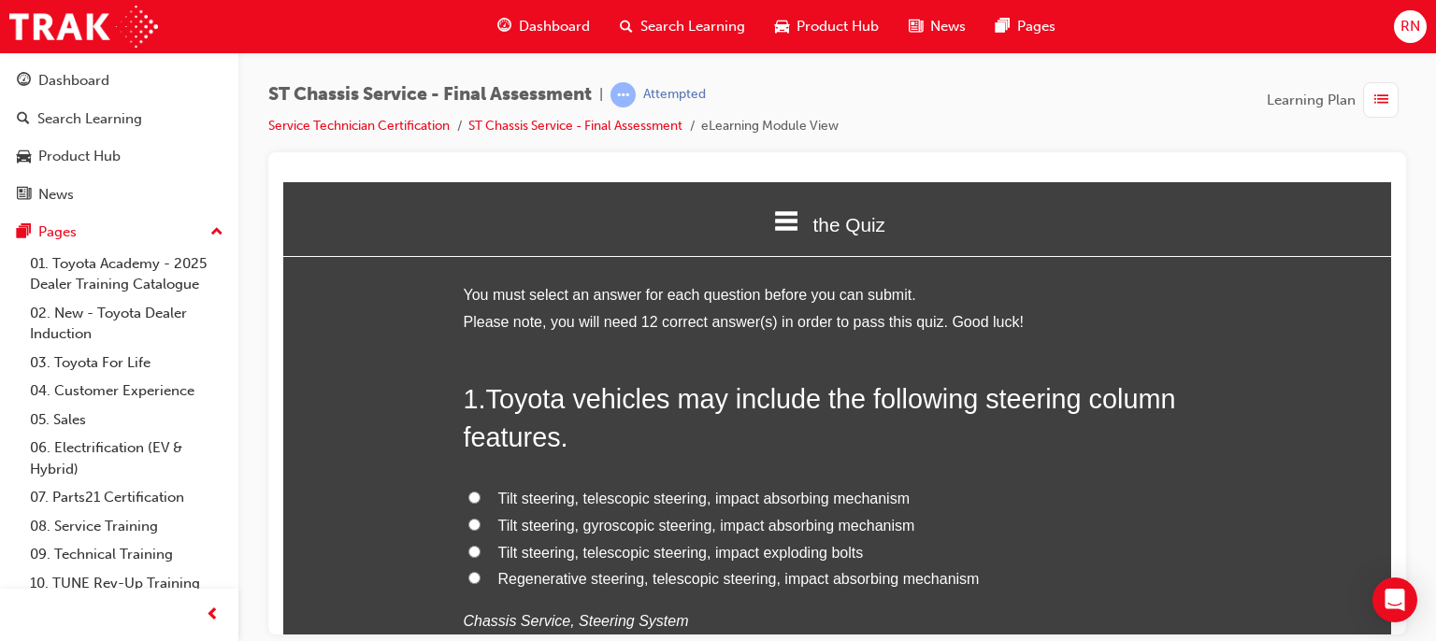
click at [468, 546] on input "Tilt steering, telescopic steering, impact exploding bolts" at bounding box center [474, 551] width 12 height 12
radio input "true"
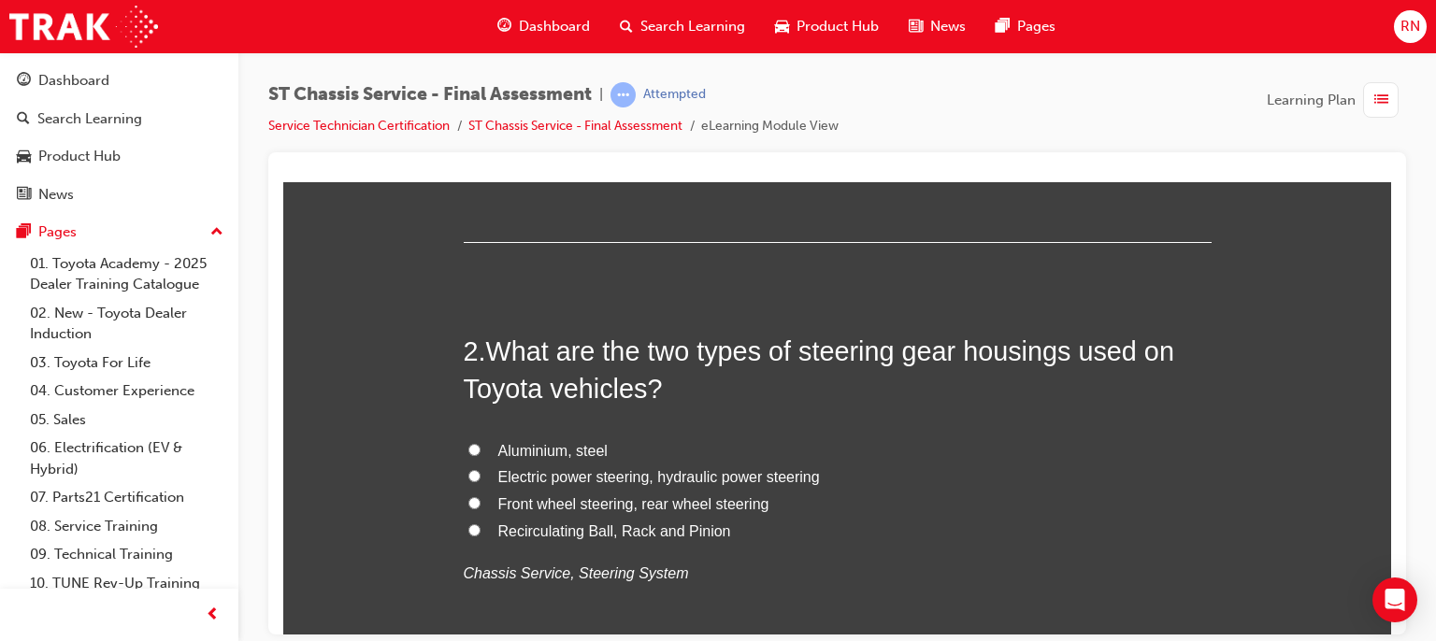
scroll to position [486, 0]
click at [557, 526] on span "Recirculating Ball, Rack and Pinion" at bounding box center [614, 528] width 233 height 16
click at [481, 526] on input "Recirculating Ball, Rack and Pinion" at bounding box center [474, 527] width 12 height 12
radio input "true"
click at [468, 525] on input "Recirculating Ball, Rack and Pinion" at bounding box center [474, 527] width 12 height 12
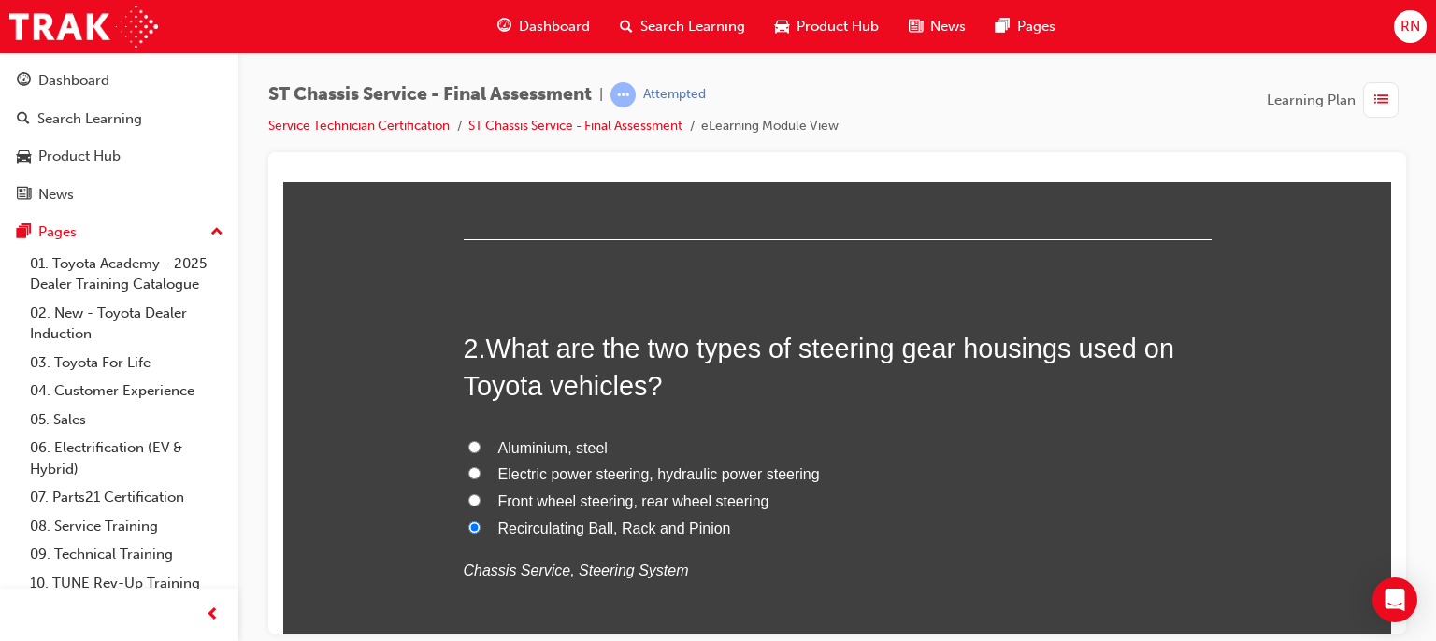
click at [468, 472] on input "Electric power steering, hydraulic power steering" at bounding box center [474, 473] width 12 height 12
radio input "true"
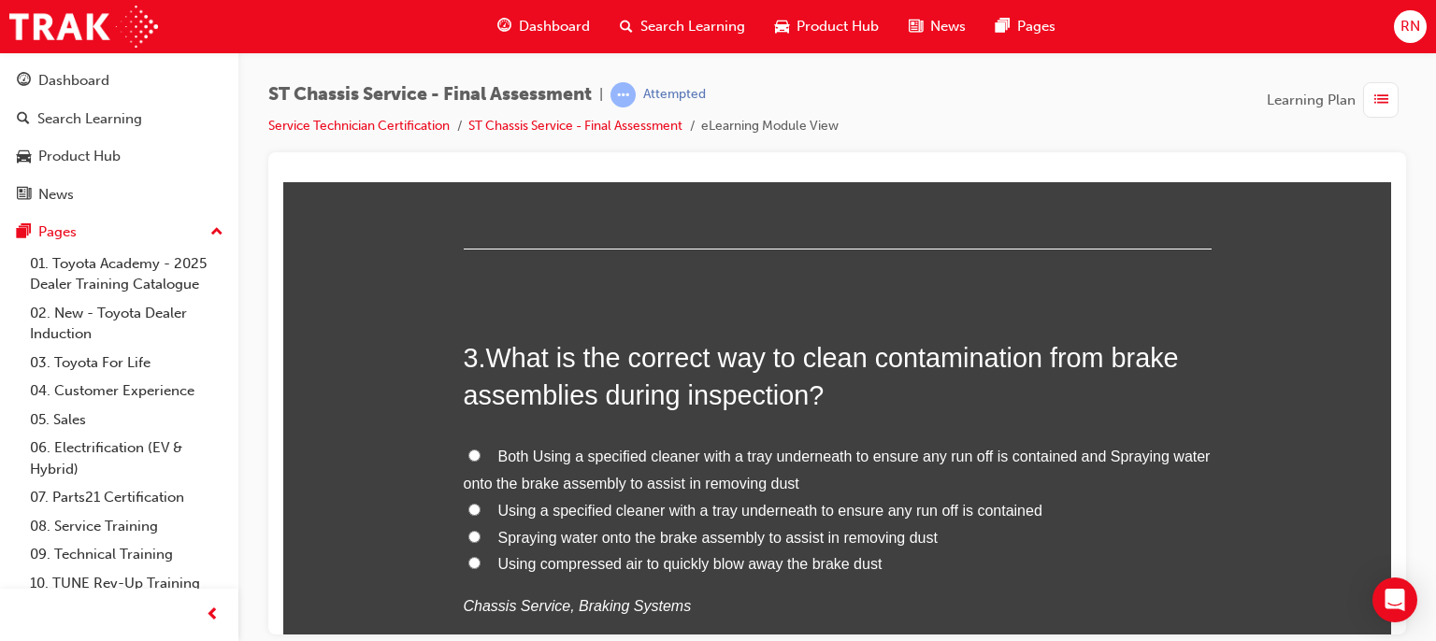
scroll to position [935, 0]
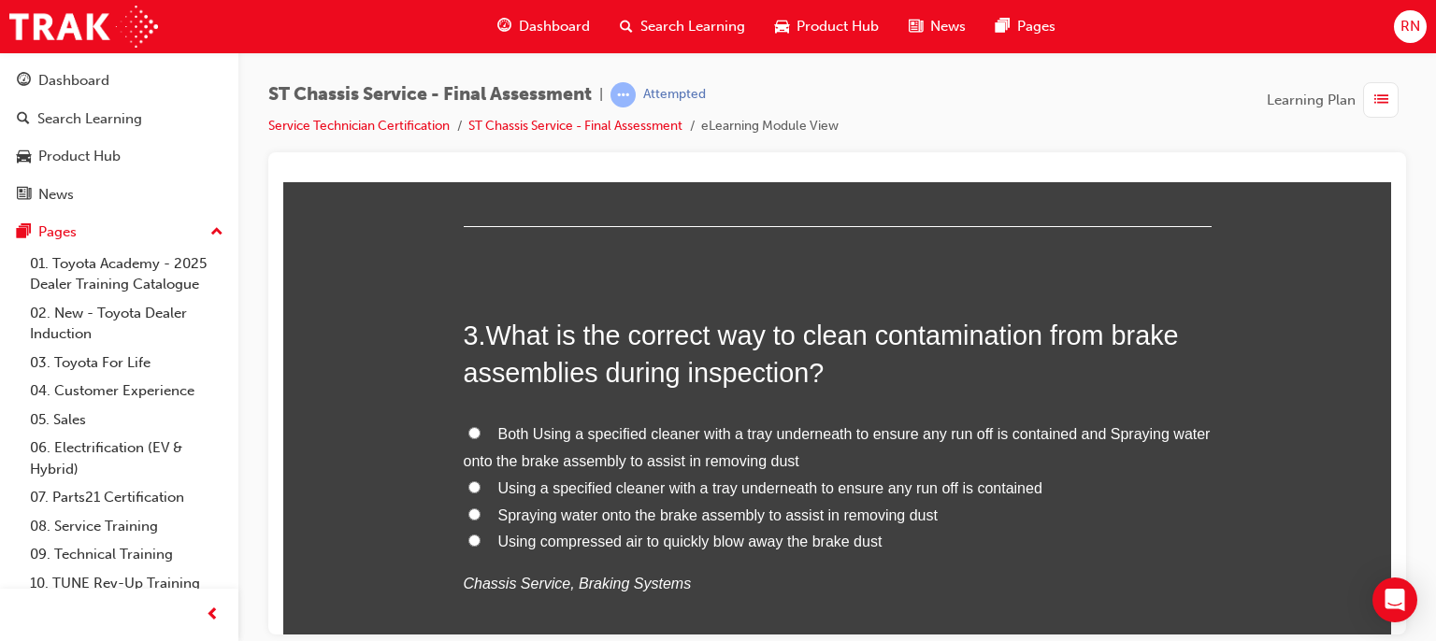
click at [694, 516] on span "Spraying water onto the brake assembly to assist in removing dust" at bounding box center [717, 515] width 439 height 16
click at [481, 516] on input "Spraying water onto the brake assembly to assist in removing dust" at bounding box center [474, 514] width 12 height 12
radio input "true"
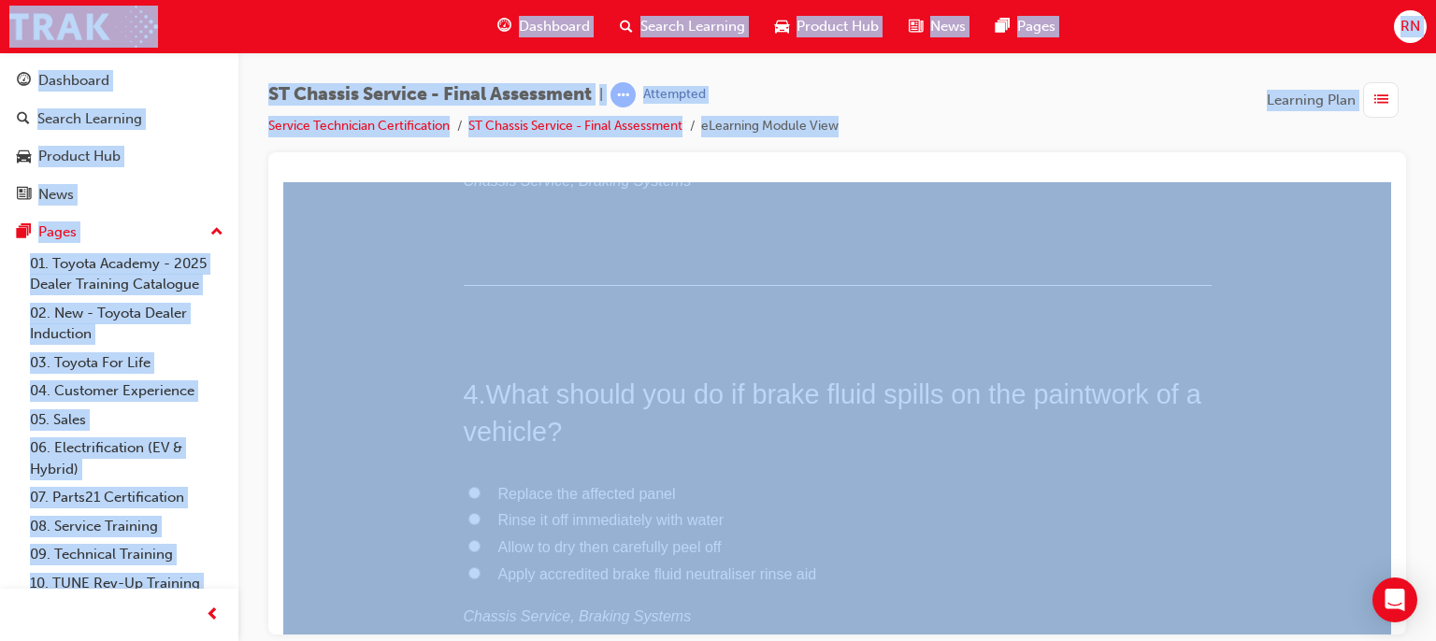
scroll to position [1346, 0]
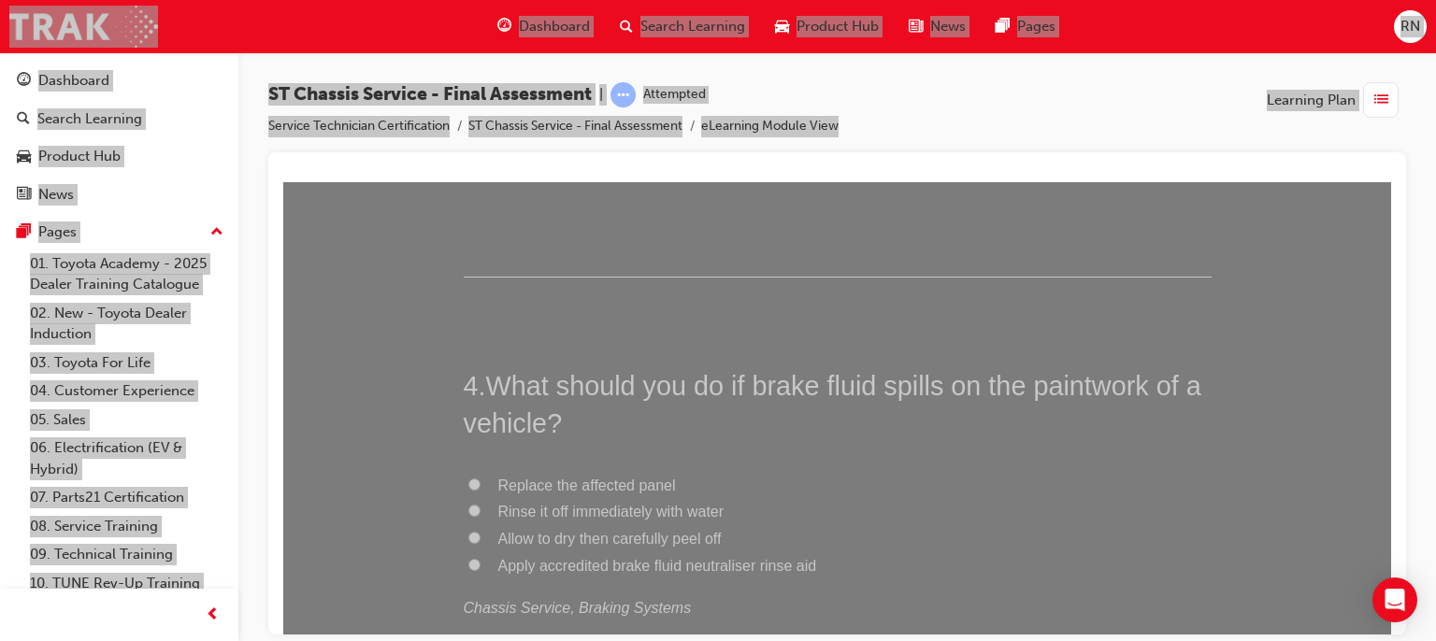
click at [647, 517] on span "Rinse it off immediately with water" at bounding box center [611, 511] width 226 height 16
click at [481, 516] on input "Rinse it off immediately with water" at bounding box center [474, 510] width 12 height 12
radio input "true"
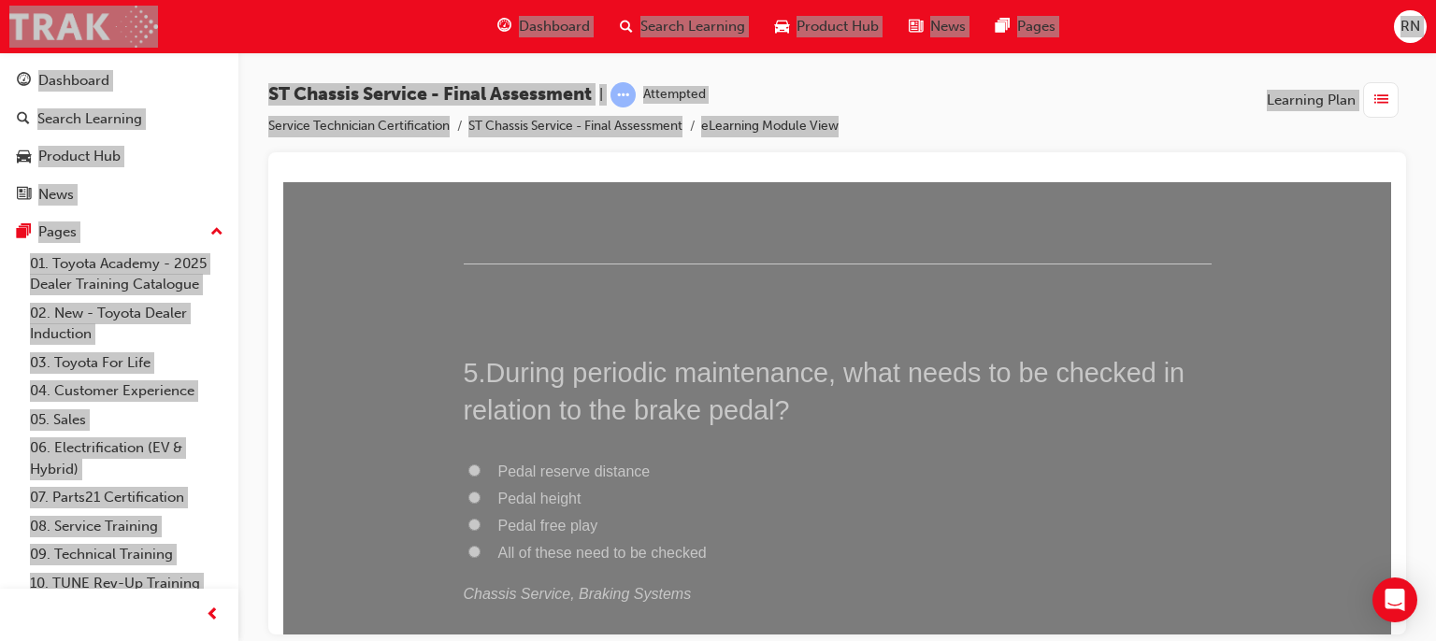
click at [526, 497] on span "Pedal height" at bounding box center [539, 498] width 83 height 16
click at [481, 497] on input "Pedal height" at bounding box center [474, 497] width 12 height 12
radio input "true"
click at [516, 496] on span "Pedal height" at bounding box center [539, 498] width 83 height 16
click at [481, 496] on input "Pedal height" at bounding box center [474, 497] width 12 height 12
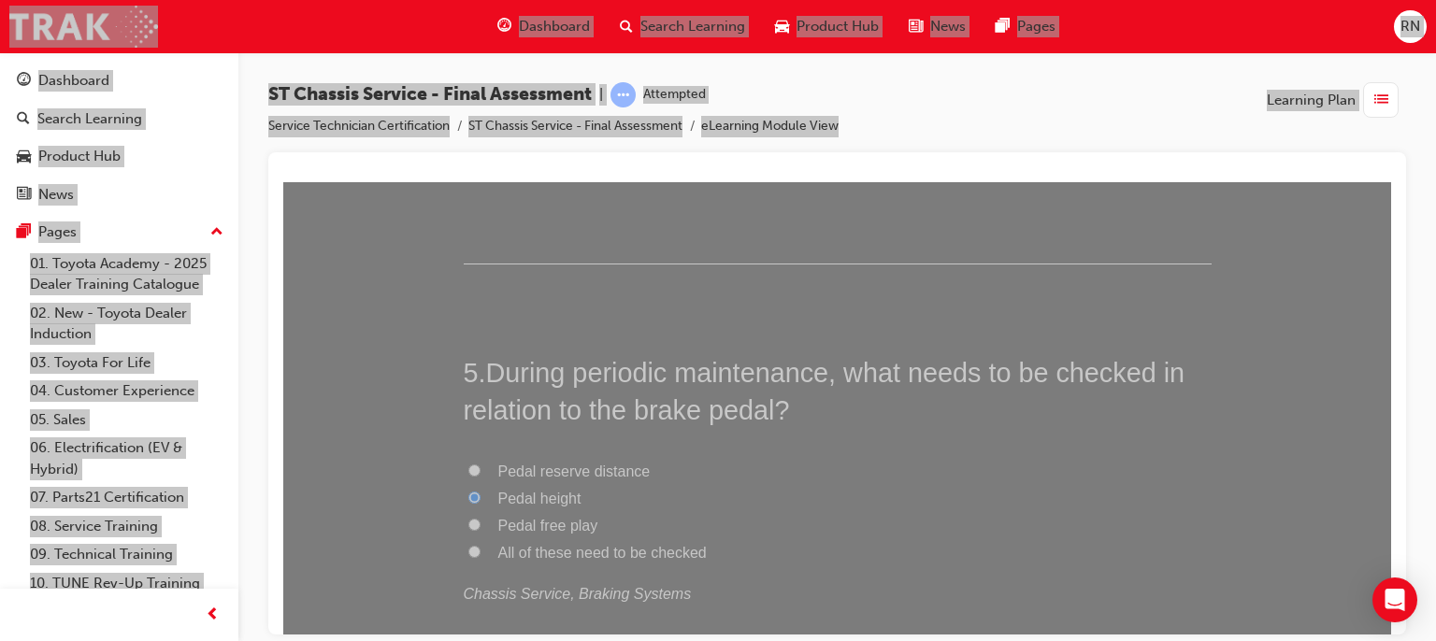
click at [525, 524] on span "Pedal free play" at bounding box center [548, 525] width 100 height 16
click at [481, 524] on input "Pedal free play" at bounding box center [474, 524] width 12 height 12
radio input "true"
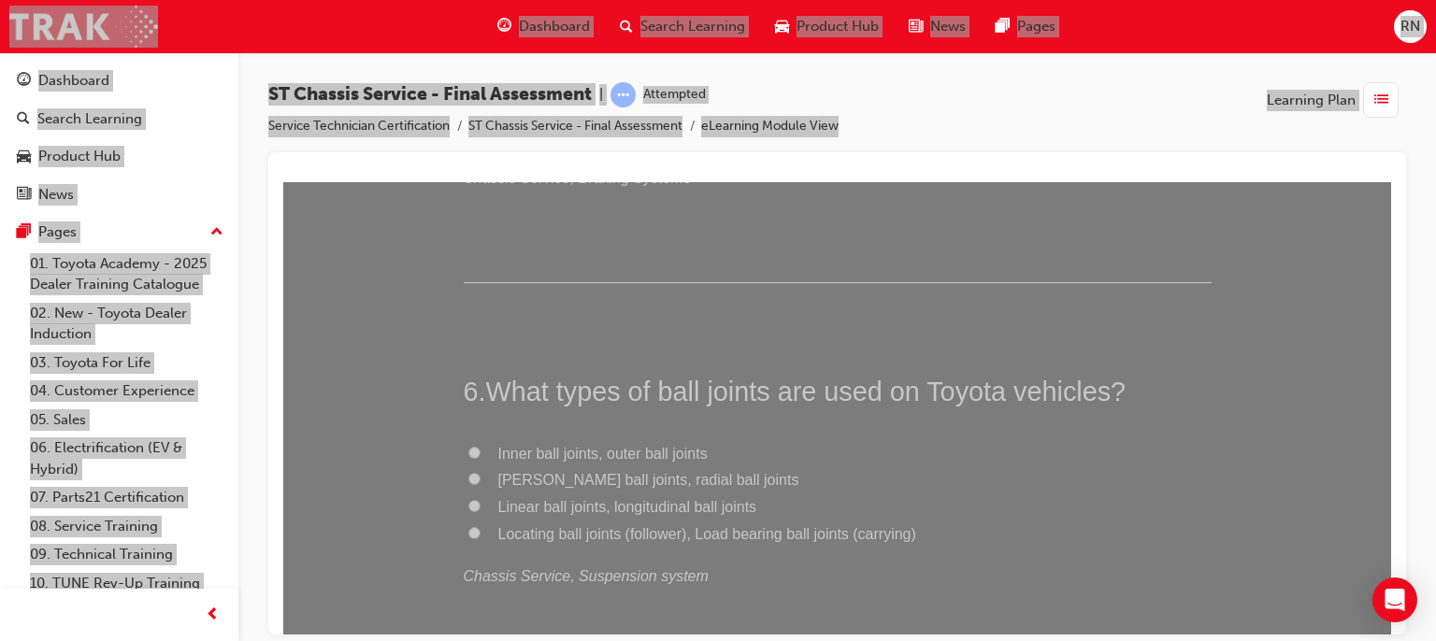
scroll to position [2244, 0]
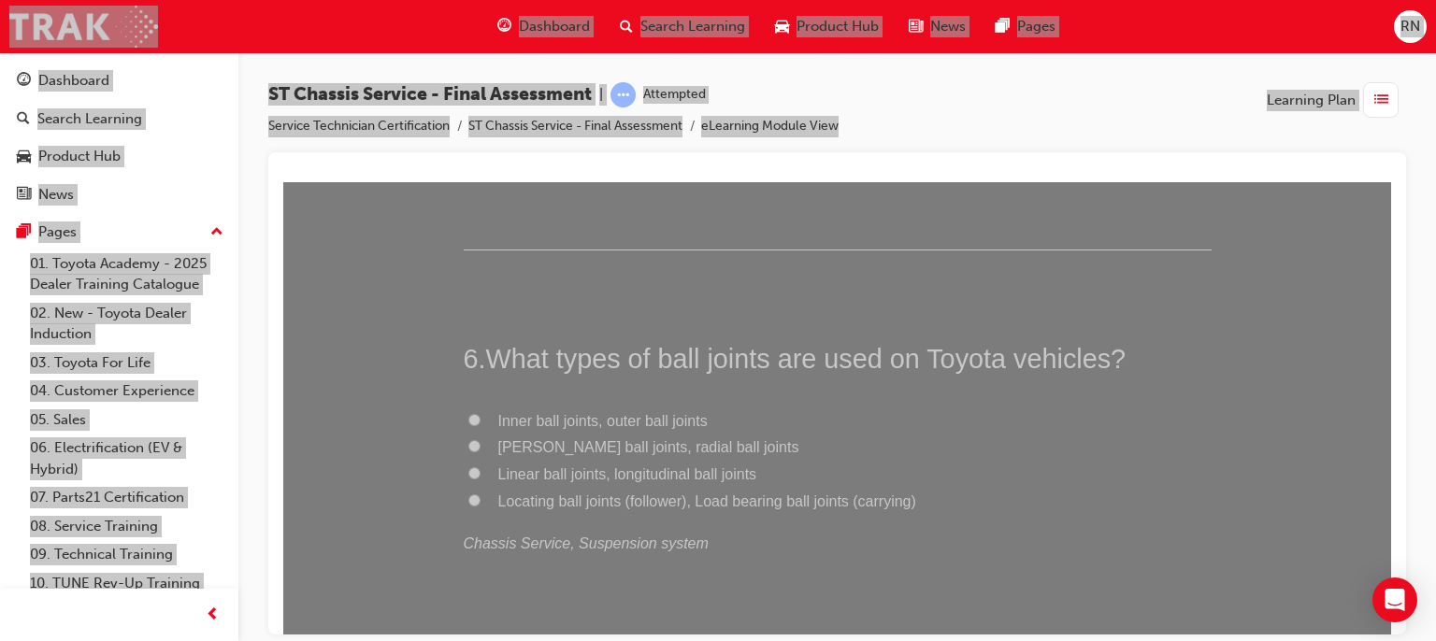
click at [549, 472] on span "Linear ball joints, longitudinal ball joints" at bounding box center [627, 474] width 259 height 16
click at [481, 472] on input "Linear ball joints, longitudinal ball joints" at bounding box center [474, 473] width 12 height 12
radio input "true"
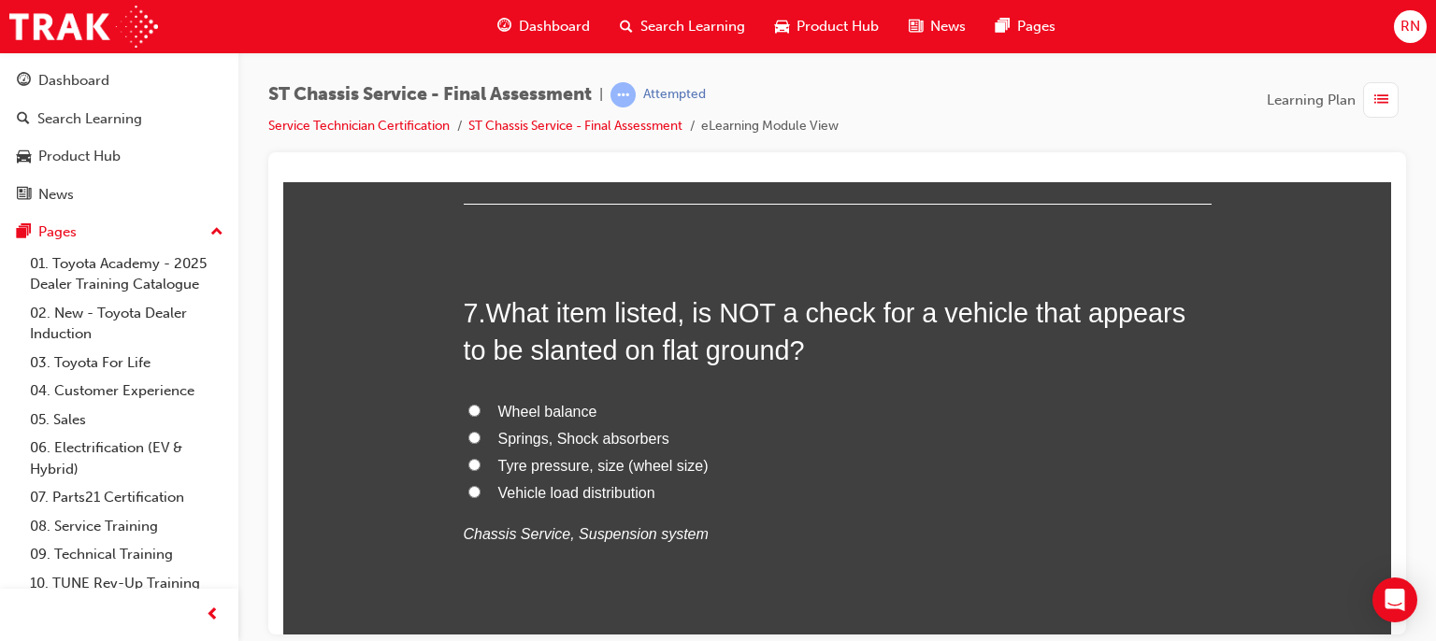
scroll to position [2692, 0]
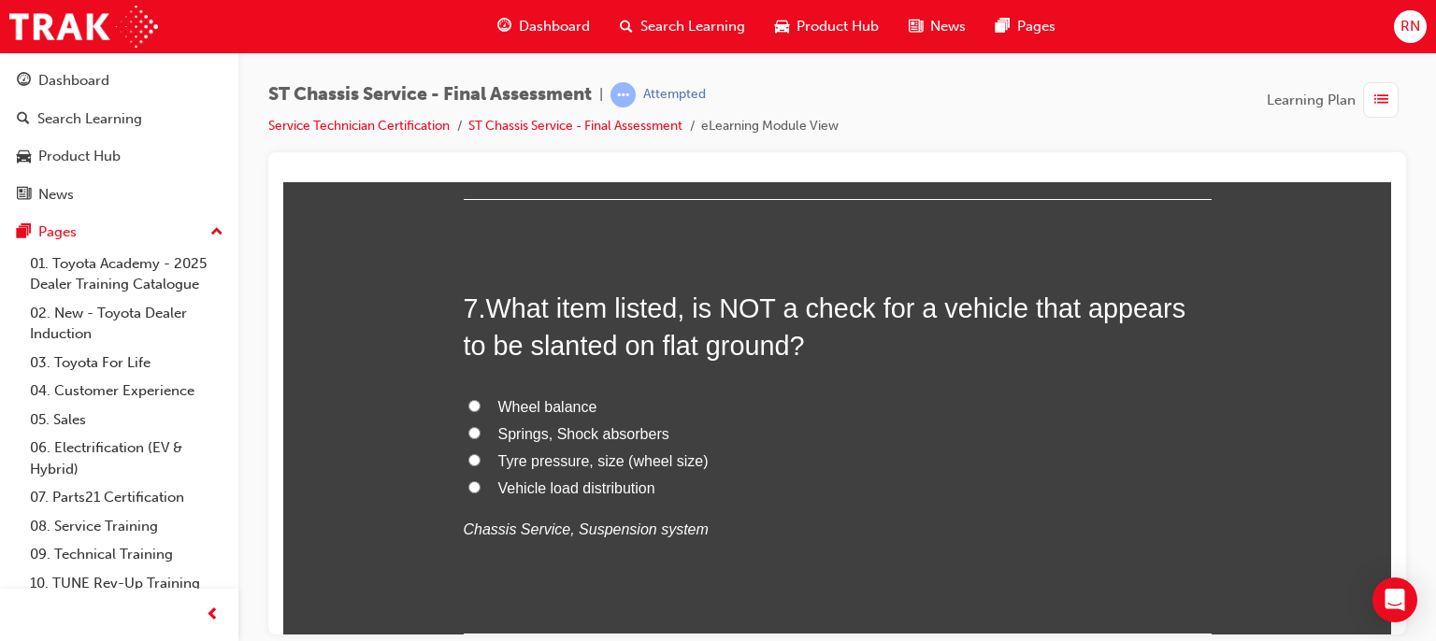
click at [561, 406] on span "Wheel balance" at bounding box center [547, 406] width 99 height 16
click at [481, 406] on input "Wheel balance" at bounding box center [474, 405] width 12 height 12
radio input "true"
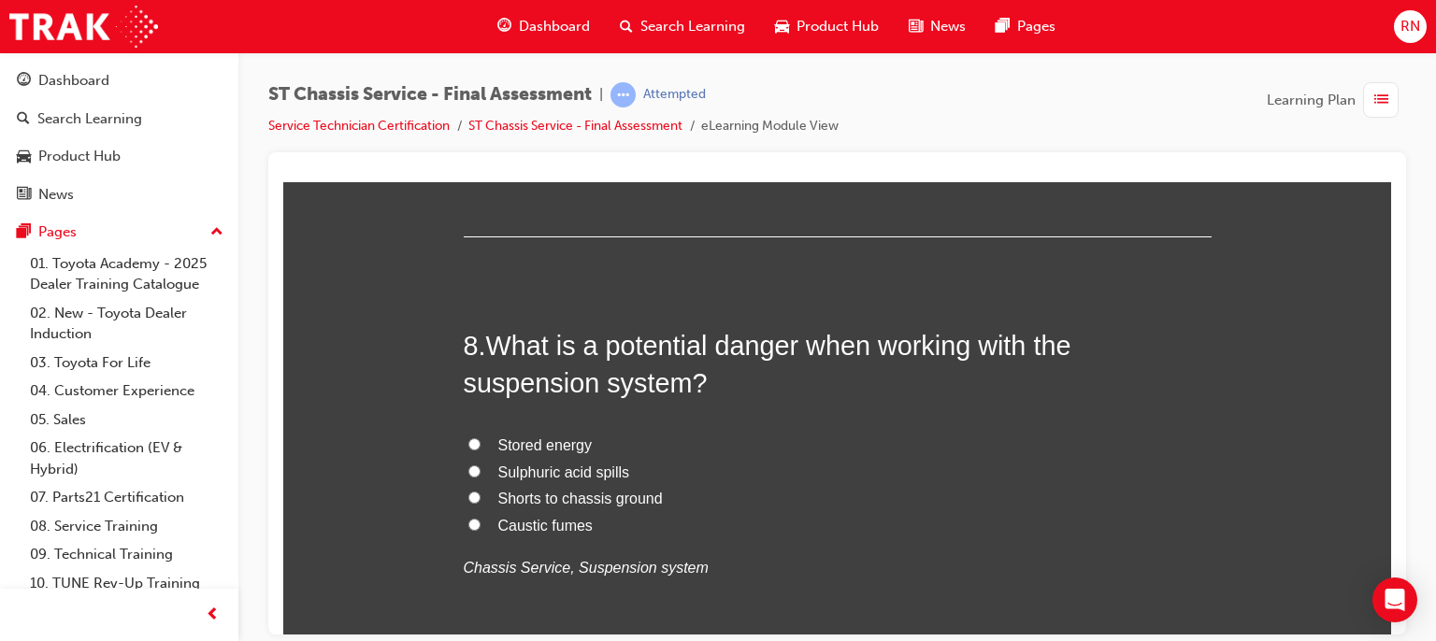
scroll to position [3104, 0]
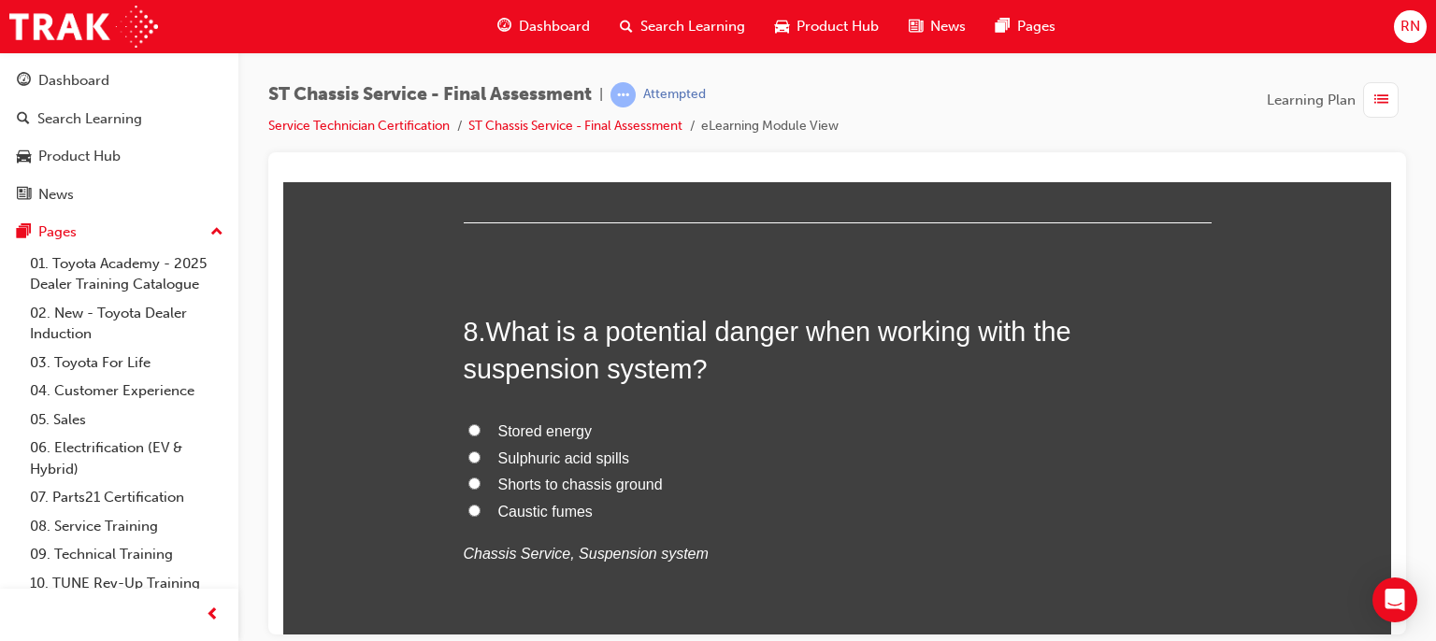
click at [530, 455] on span "Sulphuric acid spills" at bounding box center [564, 458] width 132 height 16
click at [481, 455] on input "Sulphuric acid spills" at bounding box center [474, 457] width 12 height 12
radio input "true"
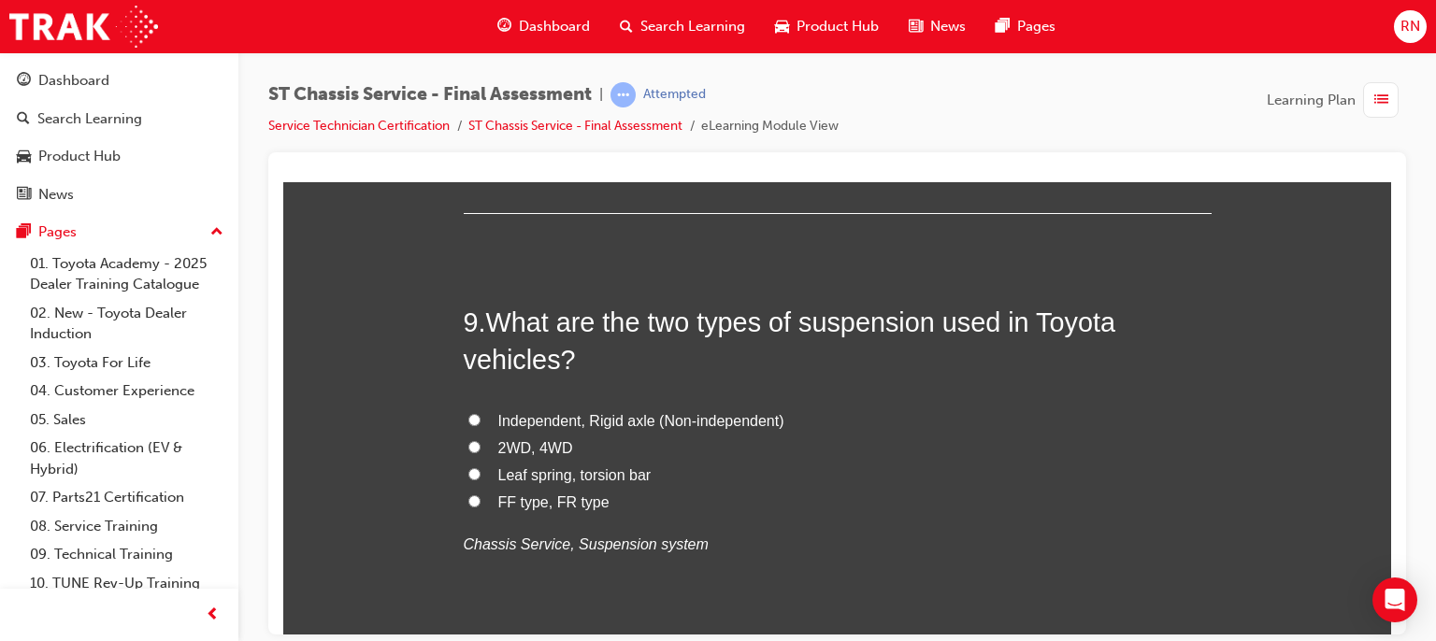
scroll to position [3627, 0]
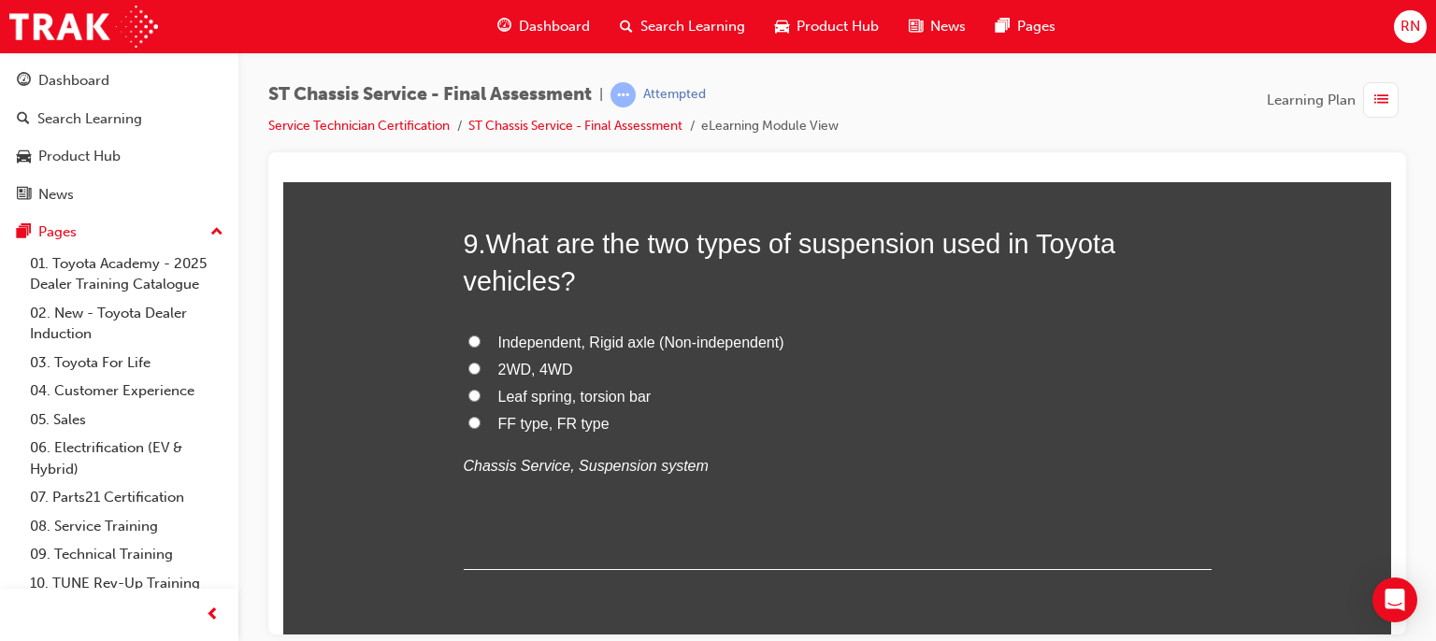
click at [546, 394] on span "Leaf spring, torsion bar" at bounding box center [574, 396] width 153 height 16
click at [481, 394] on input "Leaf spring, torsion bar" at bounding box center [474, 395] width 12 height 12
radio input "true"
click at [468, 418] on input "FF type, FR type" at bounding box center [474, 422] width 12 height 12
radio input "true"
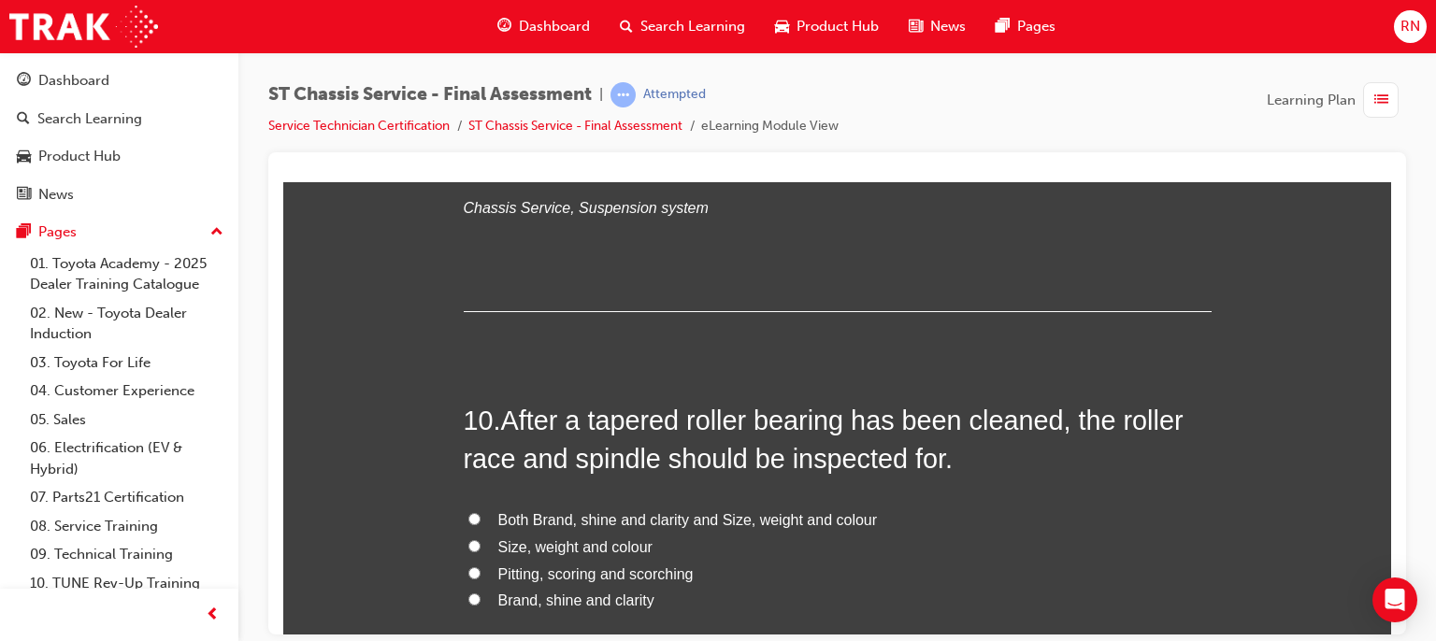
scroll to position [3964, 0]
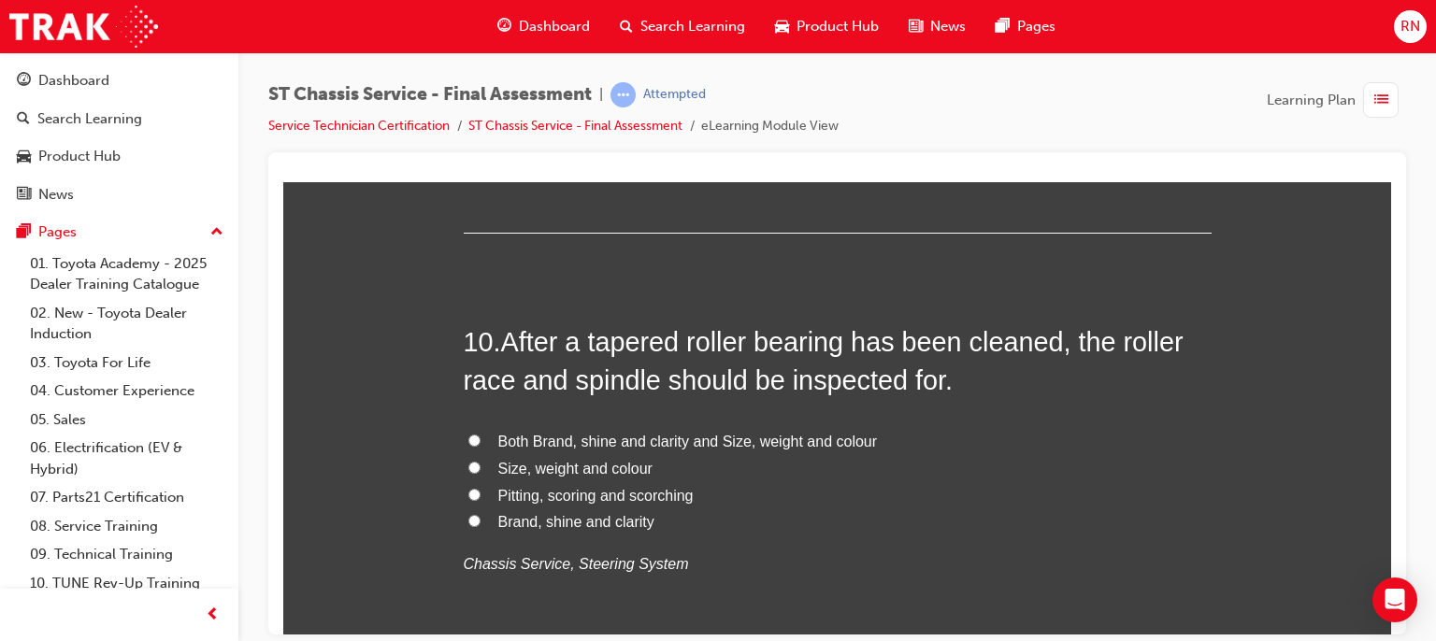
click at [468, 488] on input "Pitting, scoring and scorching" at bounding box center [474, 494] width 12 height 12
radio input "true"
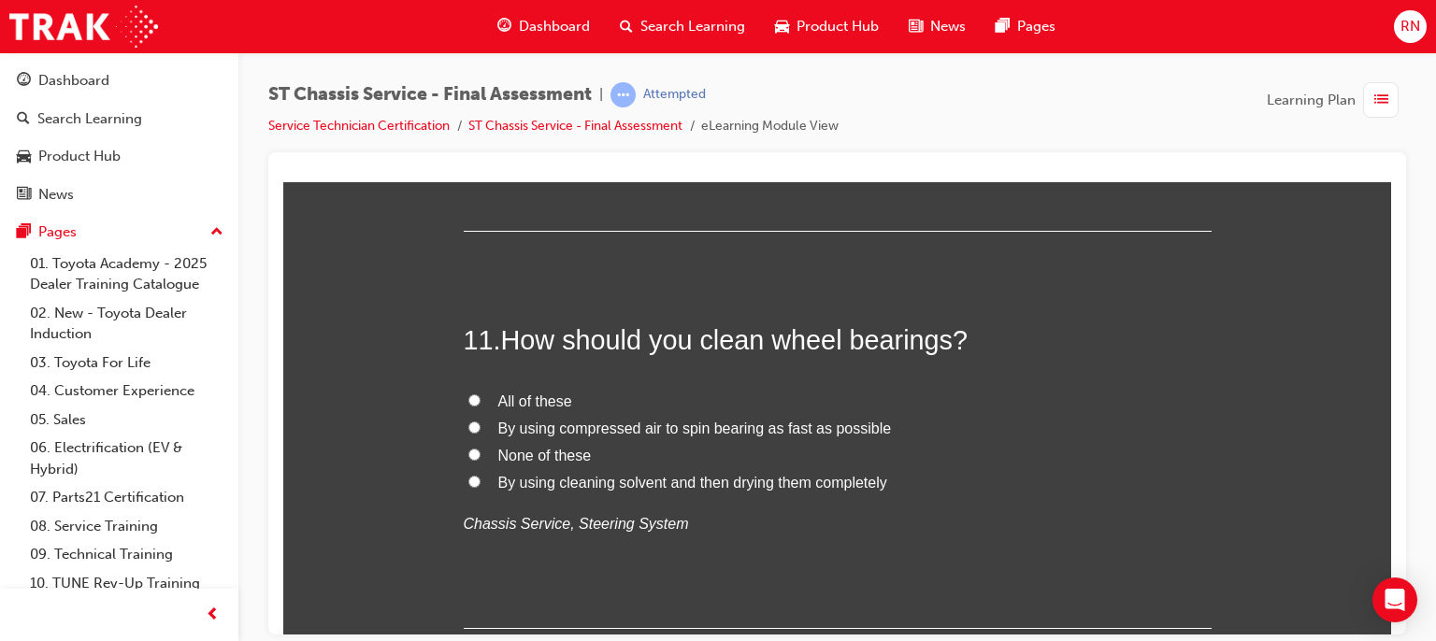
scroll to position [4413, 0]
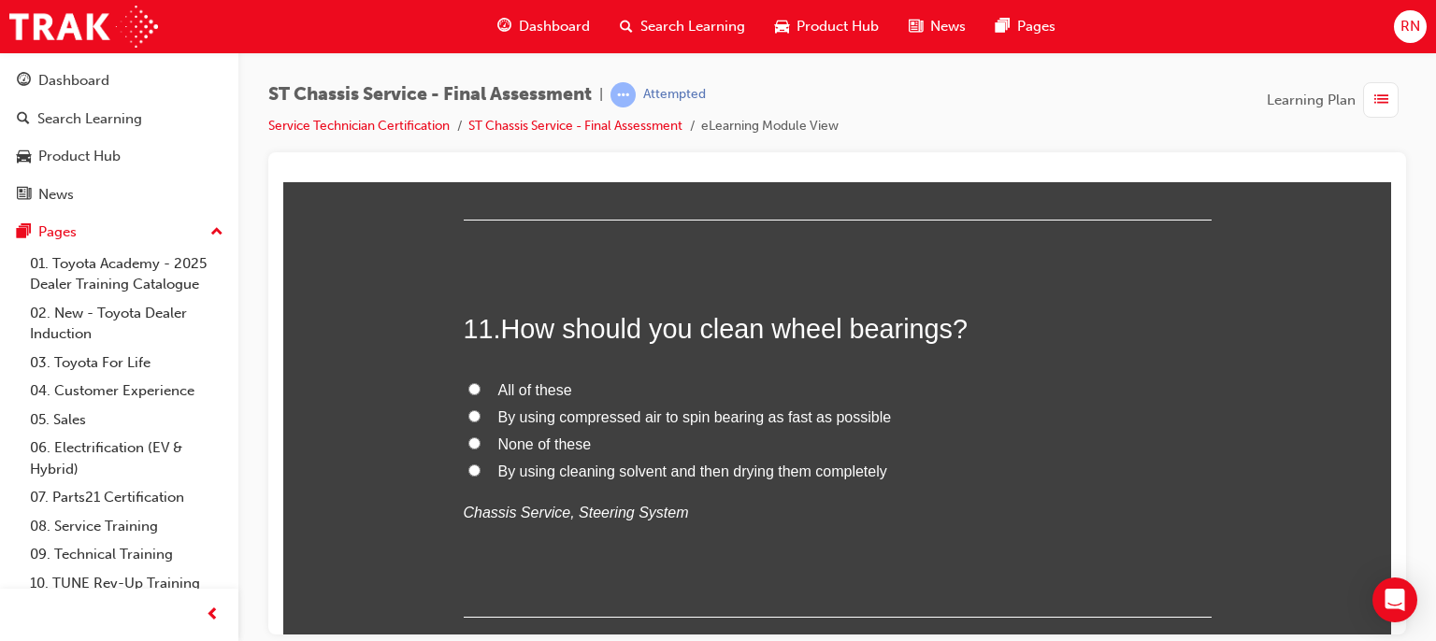
click at [565, 473] on span "By using cleaning solvent and then drying them completely" at bounding box center [692, 471] width 389 height 16
click at [481, 473] on input "By using cleaning solvent and then drying them completely" at bounding box center [474, 470] width 12 height 12
radio input "true"
click at [520, 440] on span "None of these" at bounding box center [544, 444] width 93 height 16
click at [481, 440] on input "None of these" at bounding box center [474, 443] width 12 height 12
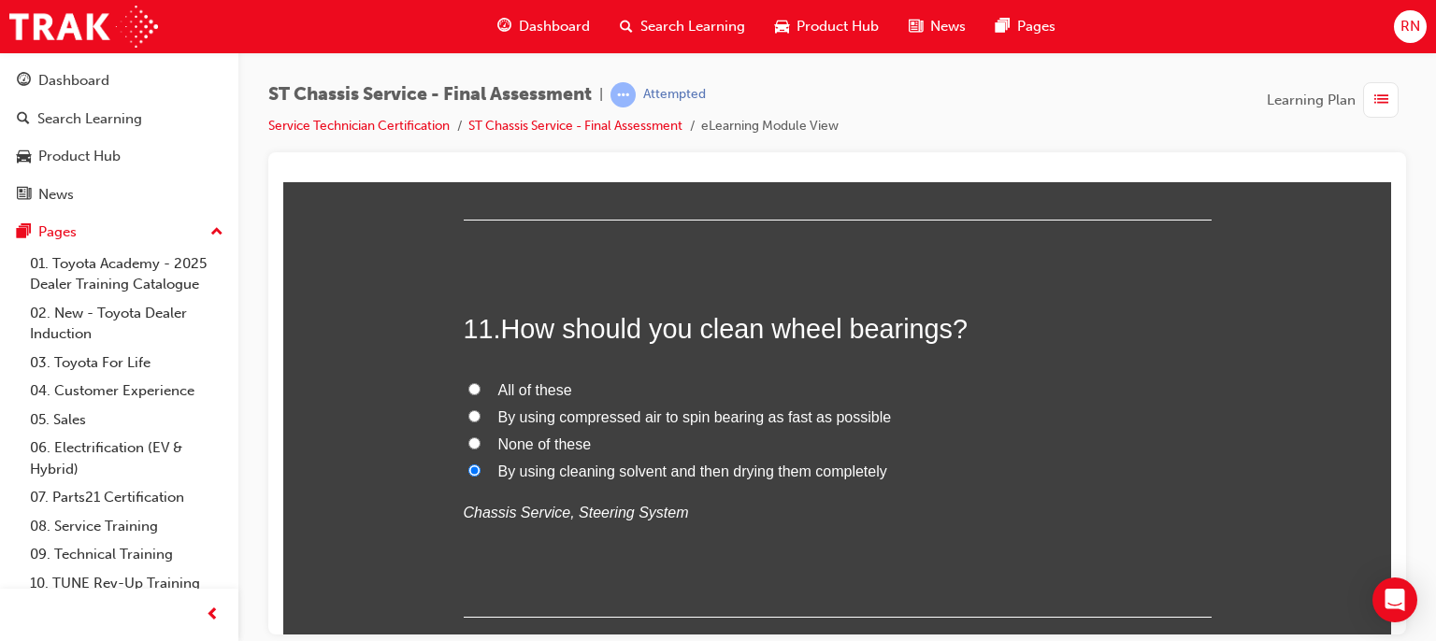
radio input "true"
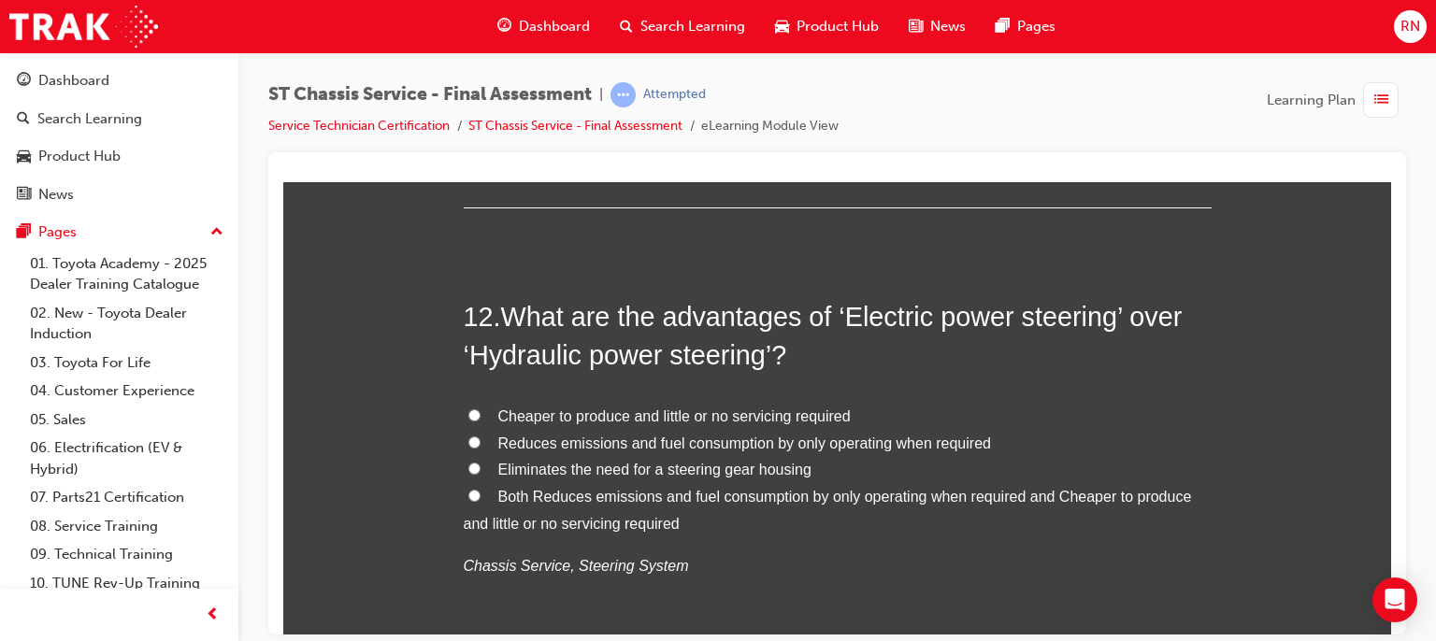
scroll to position [4824, 0]
click at [586, 418] on span "Cheaper to produce and little or no servicing required" at bounding box center [674, 414] width 352 height 16
click at [481, 418] on input "Cheaper to produce and little or no servicing required" at bounding box center [474, 413] width 12 height 12
radio input "true"
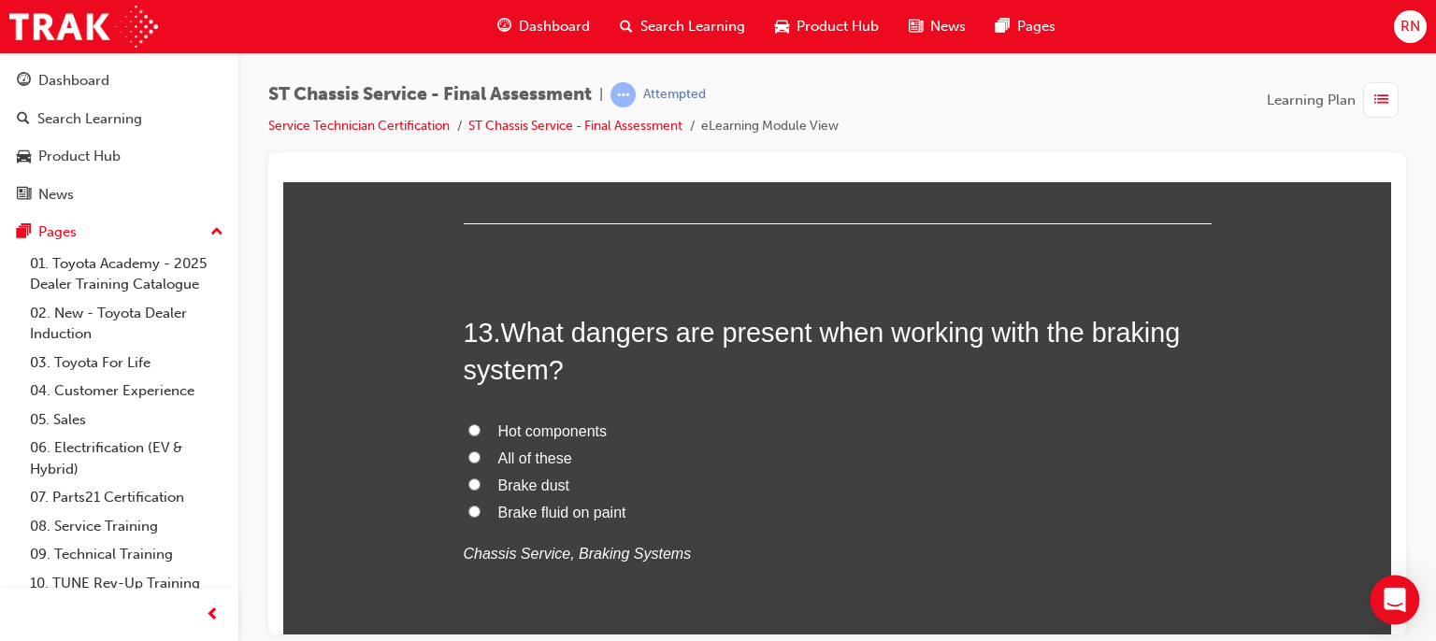
scroll to position [5273, 0]
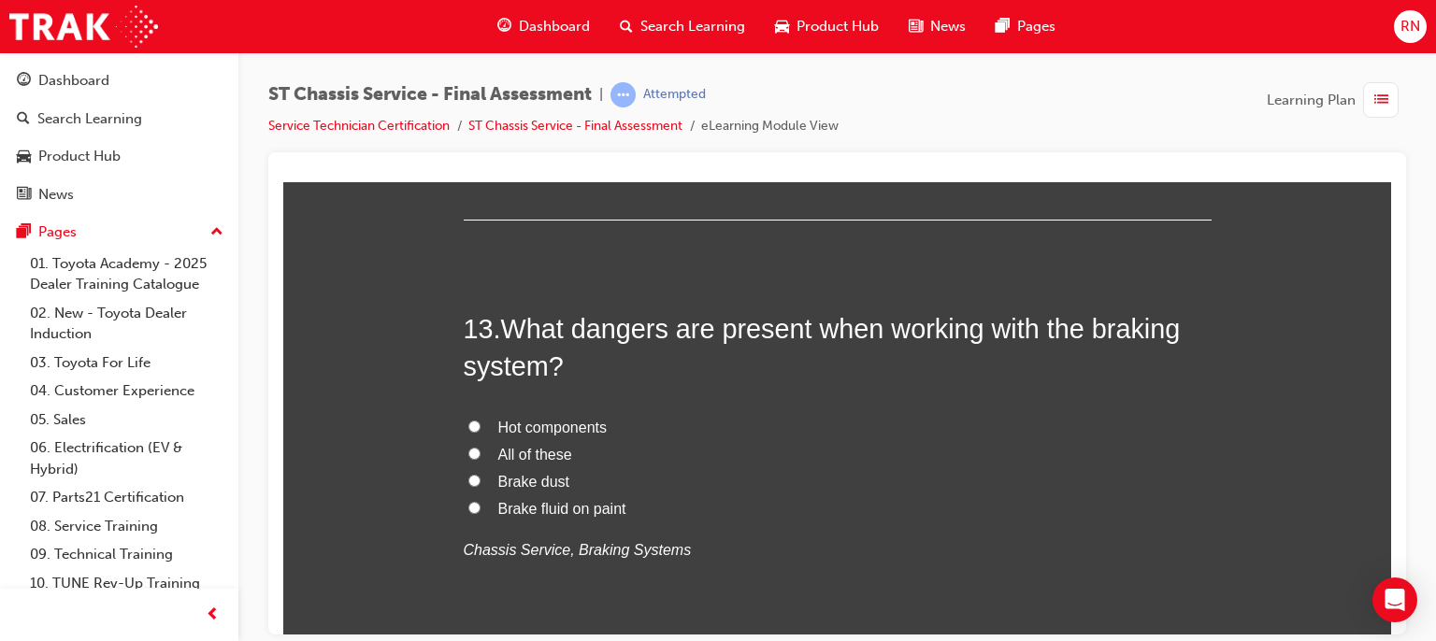
click at [530, 455] on span "All of these" at bounding box center [535, 454] width 74 height 16
click at [481, 455] on input "All of these" at bounding box center [474, 453] width 12 height 12
radio input "true"
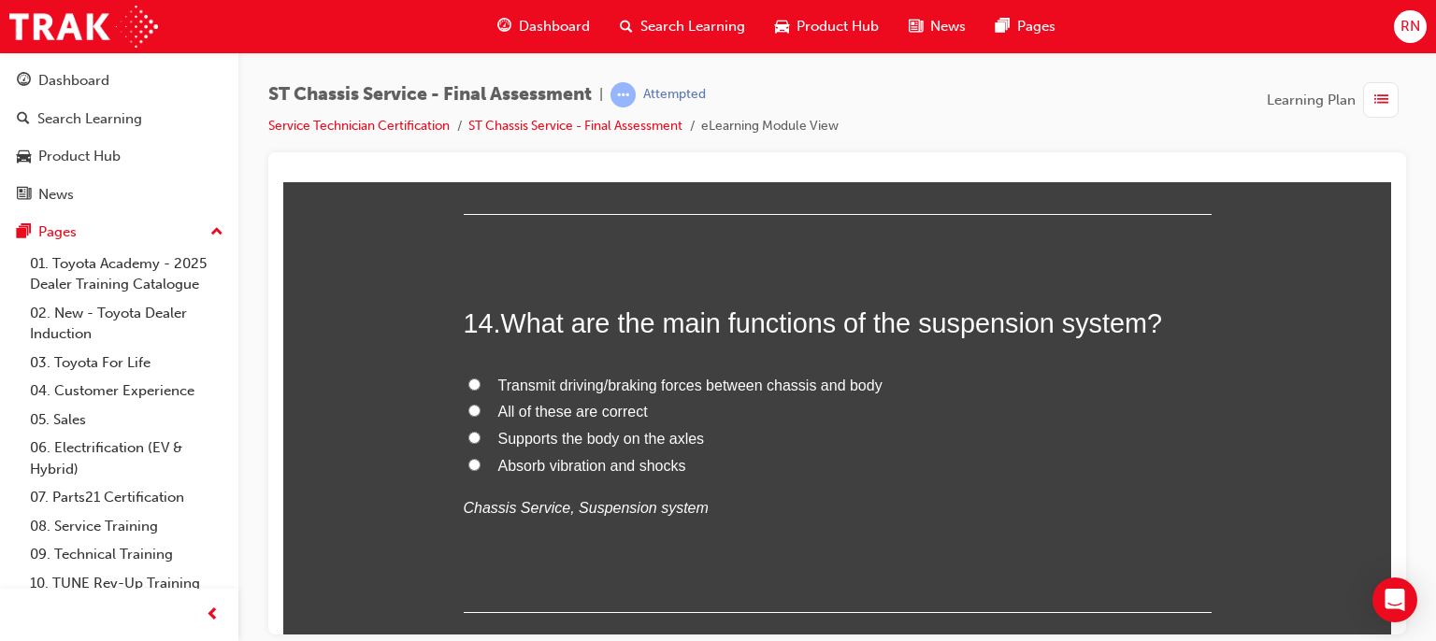
scroll to position [5722, 0]
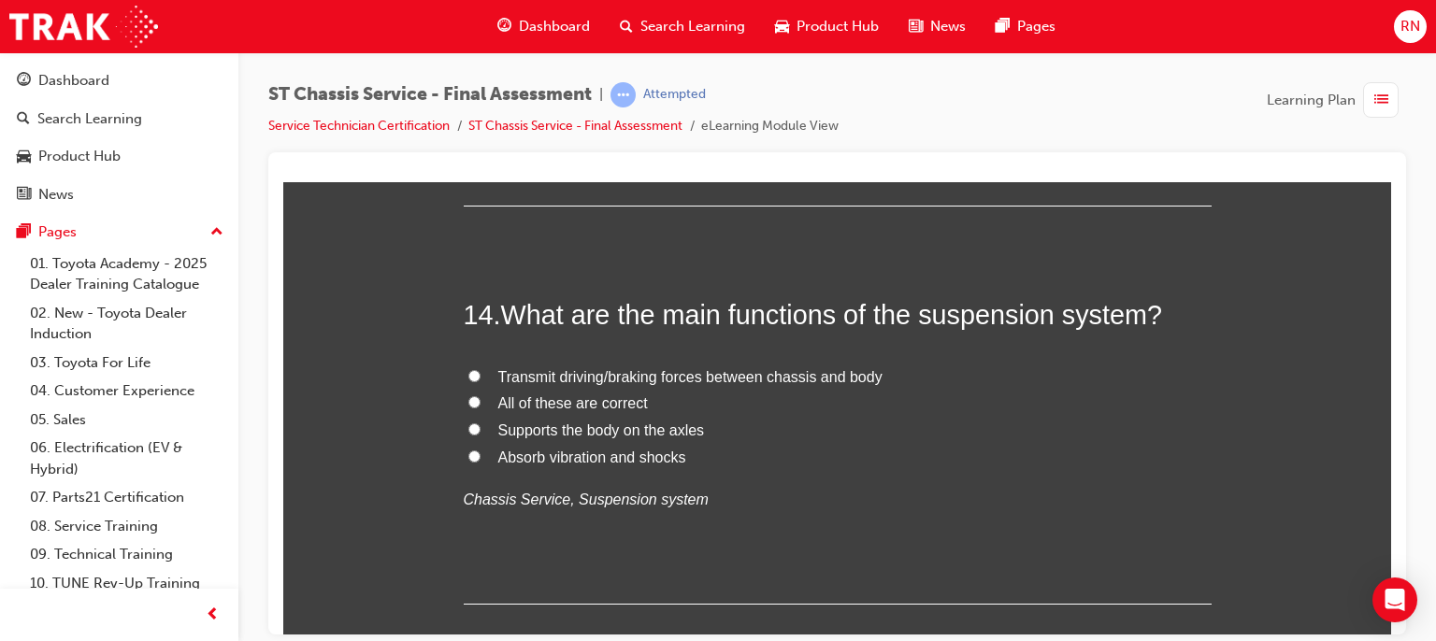
click at [530, 451] on span "Absorb vibration and shocks" at bounding box center [592, 457] width 188 height 16
click at [481, 451] on input "Absorb vibration and shocks" at bounding box center [474, 456] width 12 height 12
radio input "true"
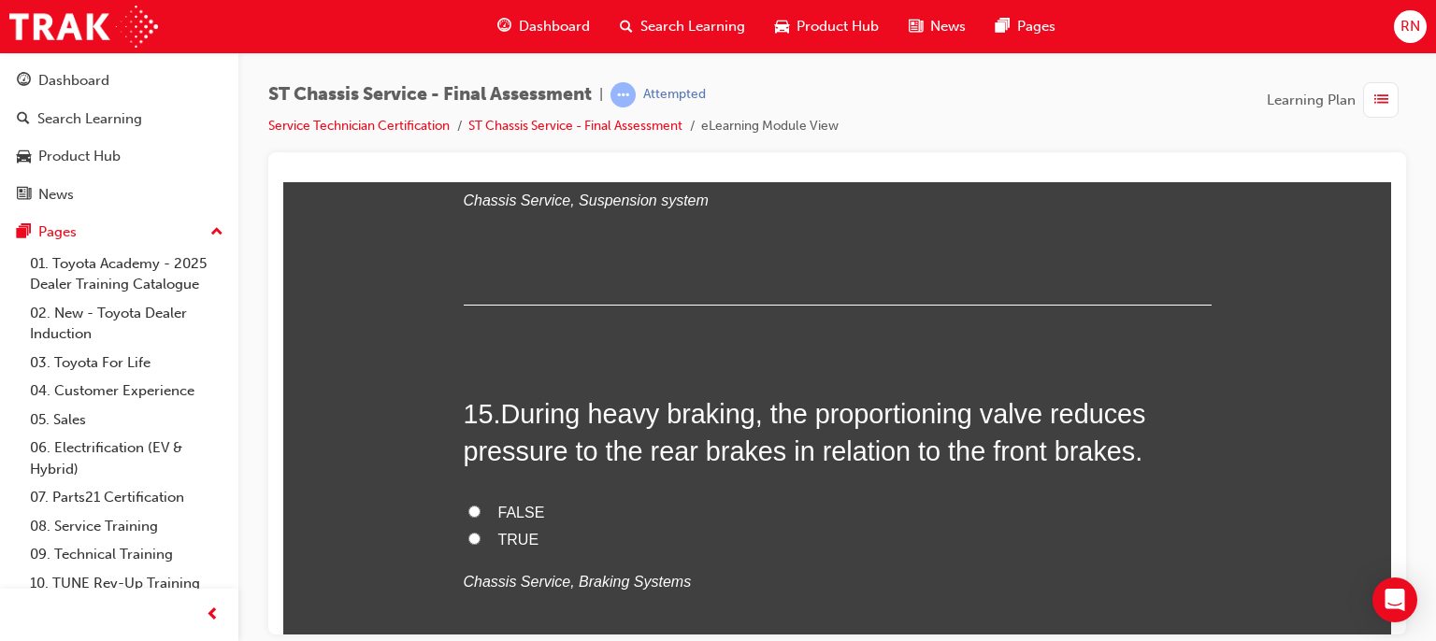
scroll to position [6058, 0]
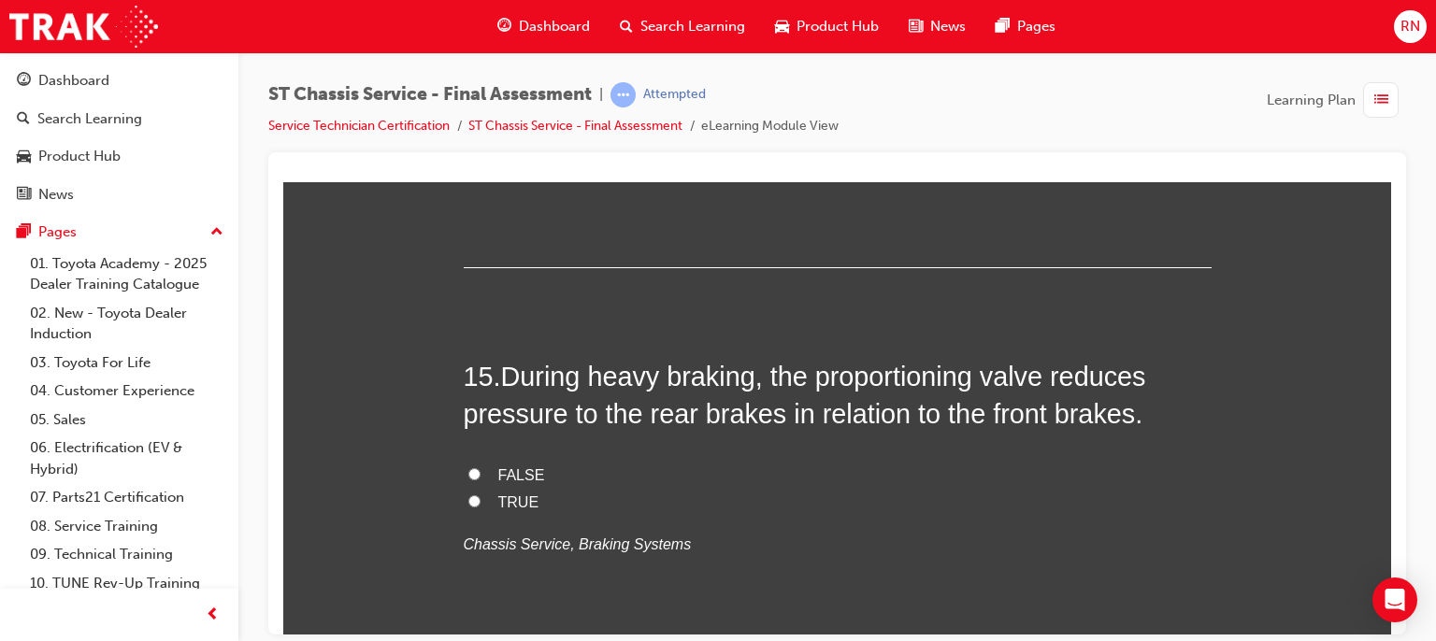
click at [468, 473] on input "FALSE" at bounding box center [474, 473] width 12 height 12
radio input "true"
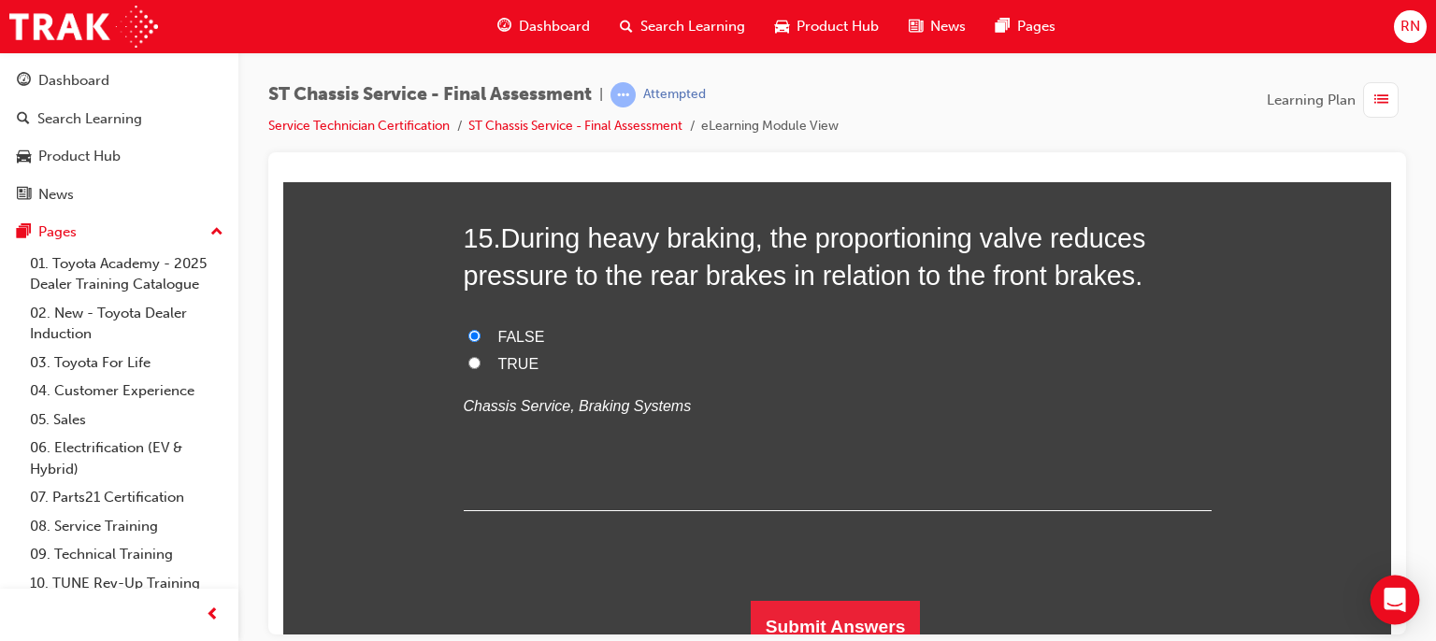
scroll to position [6211, 0]
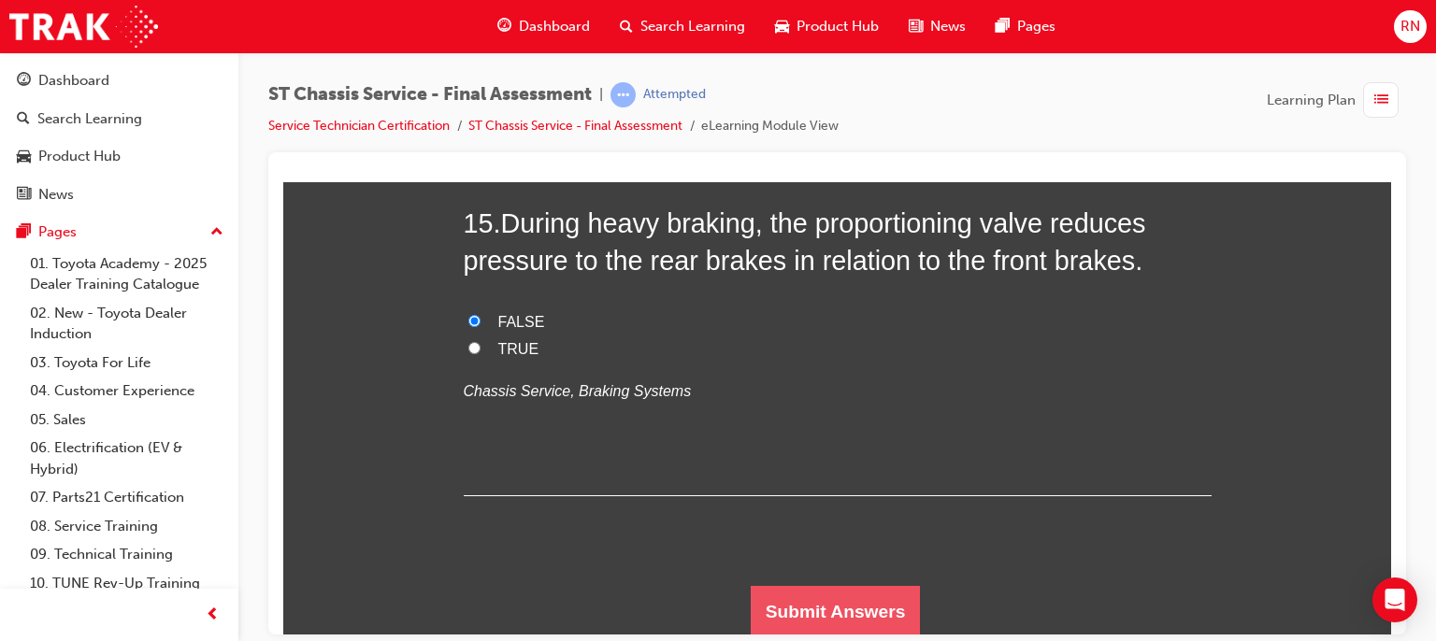
click at [858, 624] on button "Submit Answers" at bounding box center [836, 611] width 170 height 52
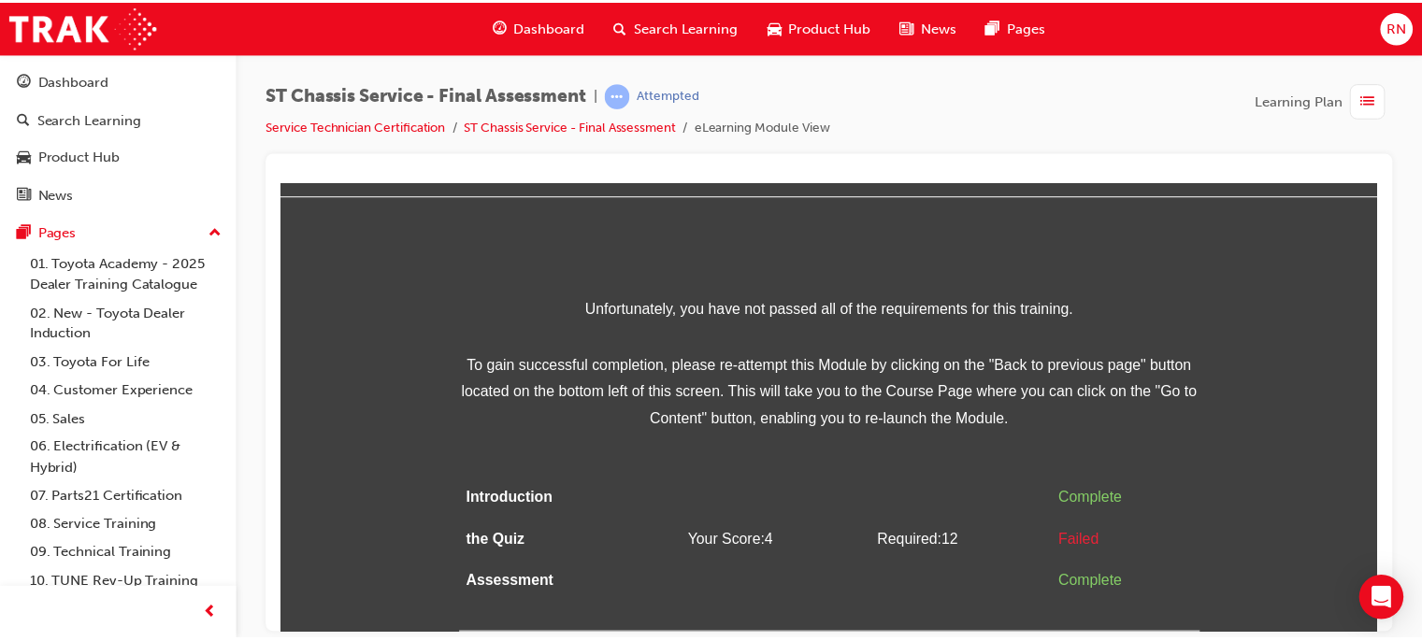
scroll to position [0, 0]
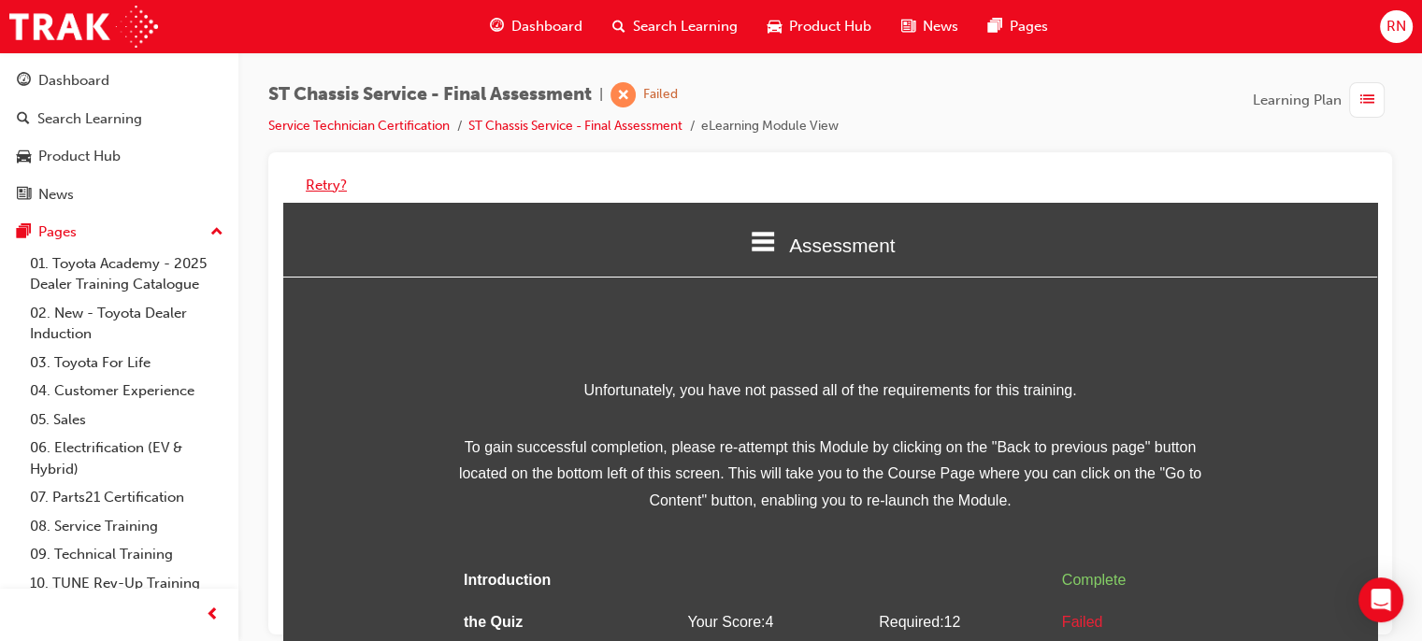
click at [312, 182] on button "Retry?" at bounding box center [326, 186] width 41 height 22
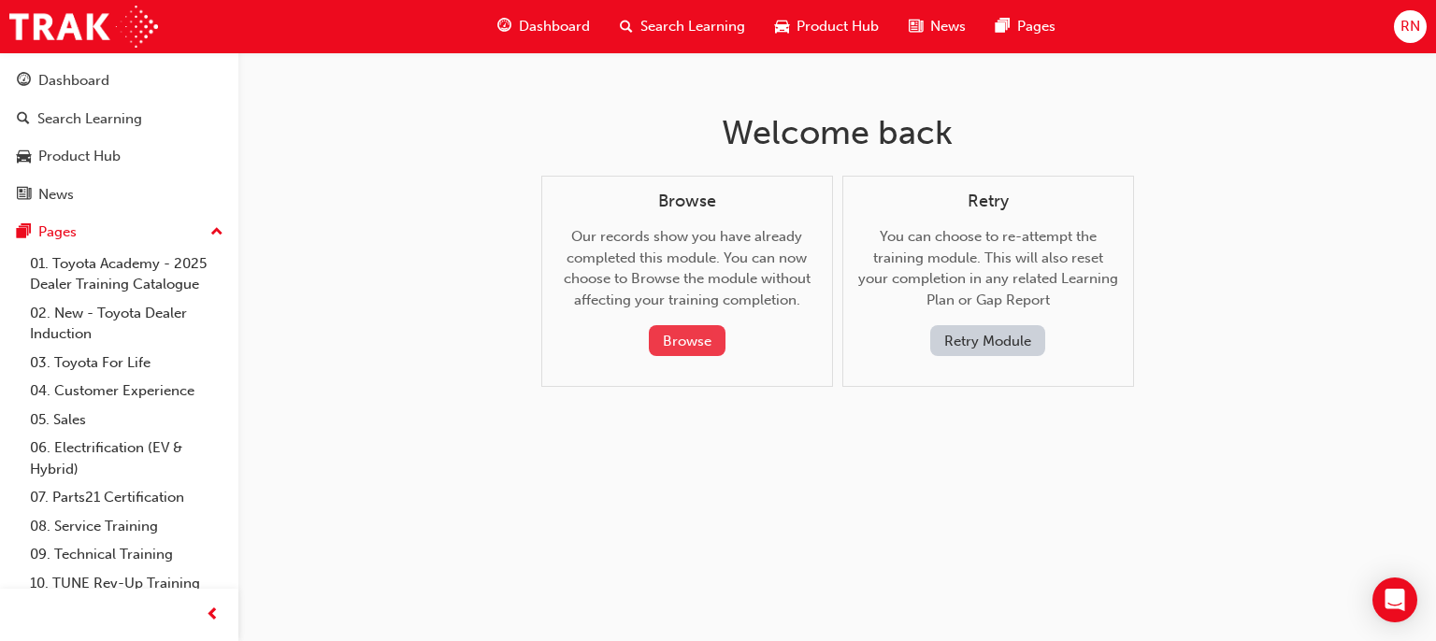
click at [681, 326] on button "Browse" at bounding box center [687, 340] width 77 height 31
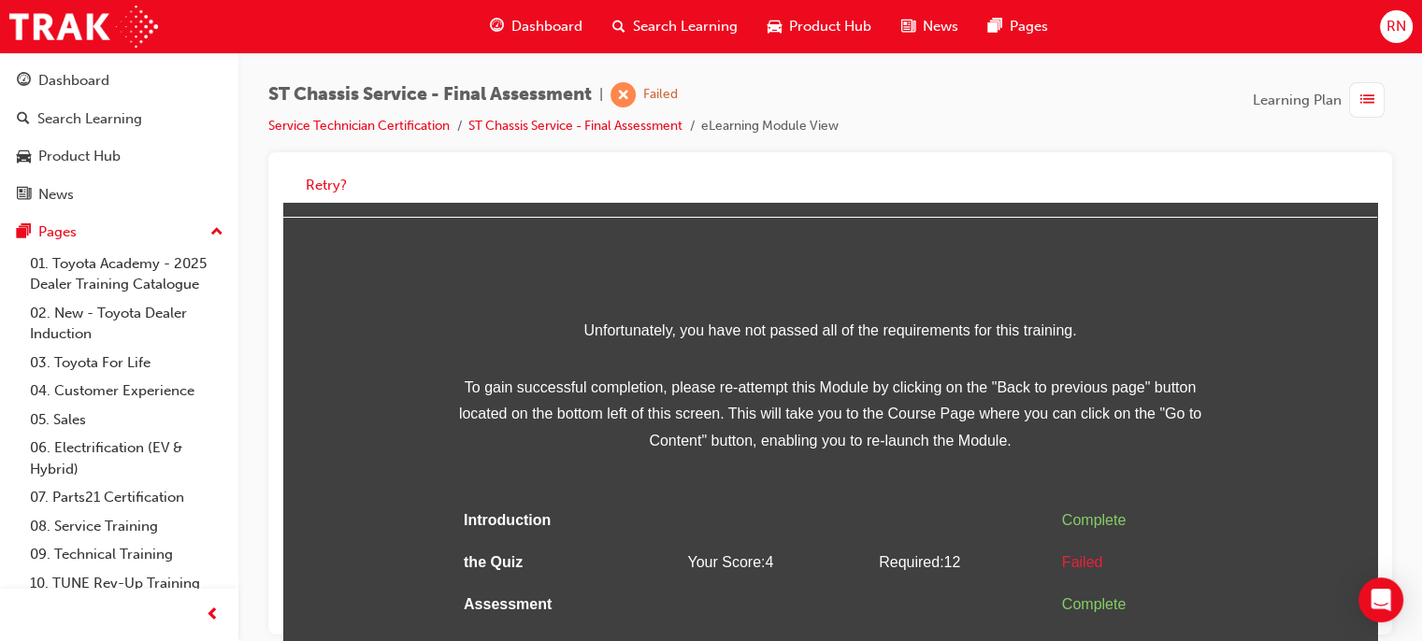
scroll to position [59, 0]
click at [325, 183] on button "Retry?" at bounding box center [326, 186] width 41 height 22
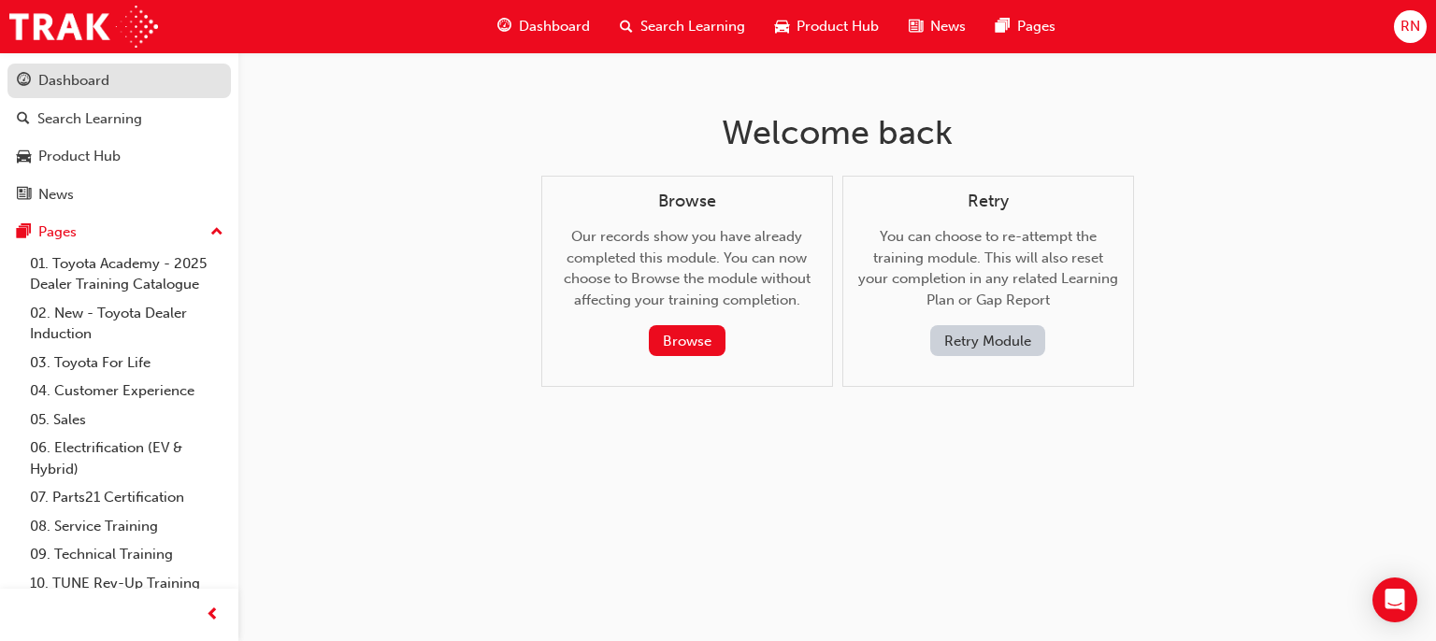
click at [76, 87] on div "Dashboard" at bounding box center [73, 81] width 71 height 22
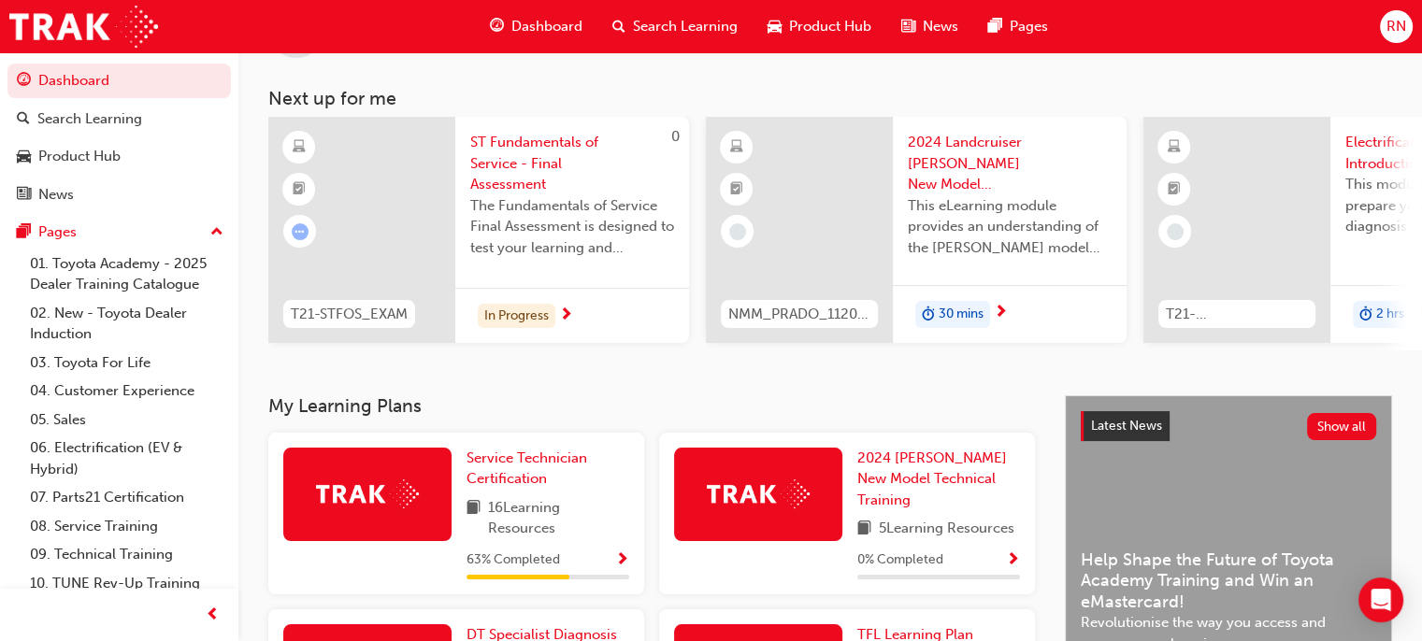
scroll to position [0, 1009]
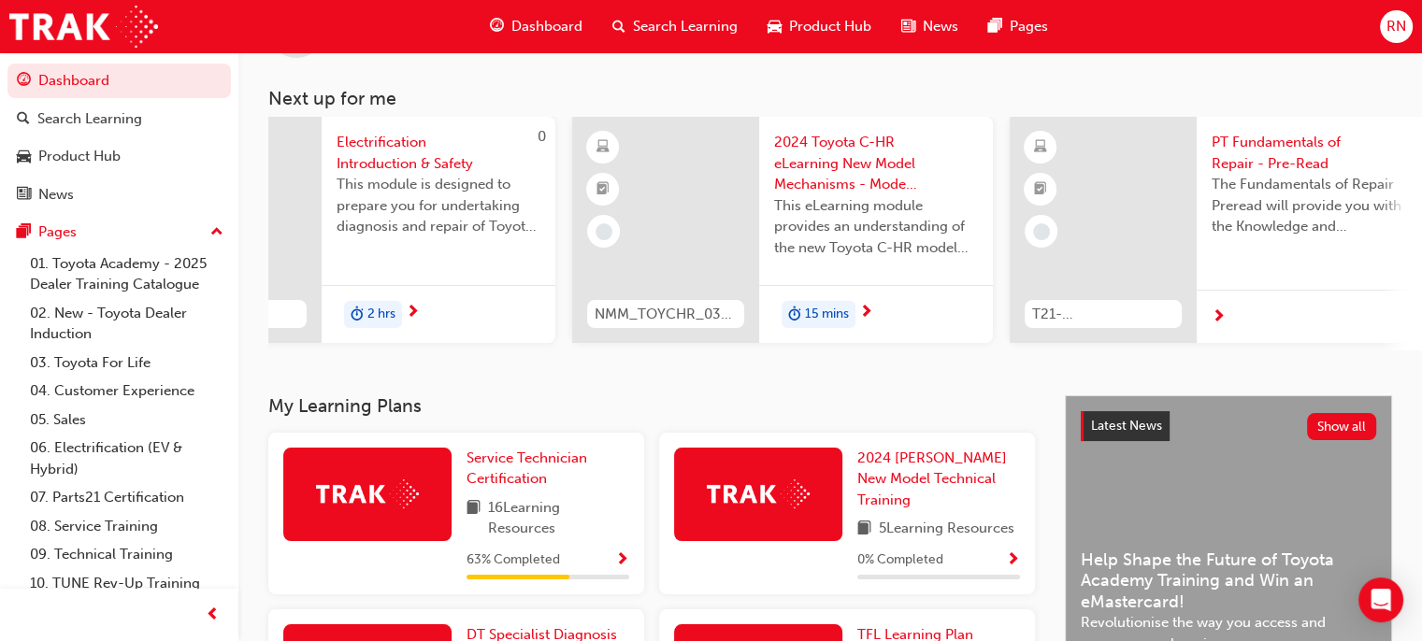
click at [1275, 159] on span "PT Fundamentals of Repair - Pre-Read" at bounding box center [1314, 153] width 204 height 42
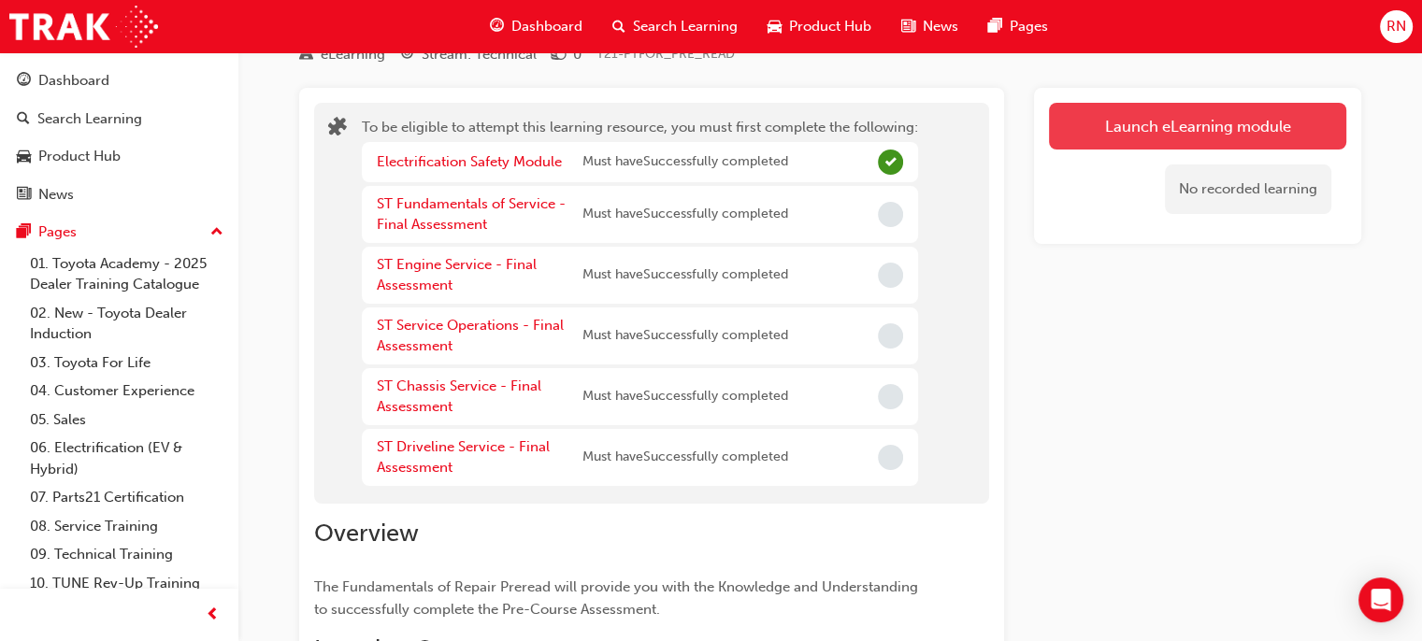
click at [1197, 132] on button "Launch eLearning module" at bounding box center [1197, 126] width 297 height 47
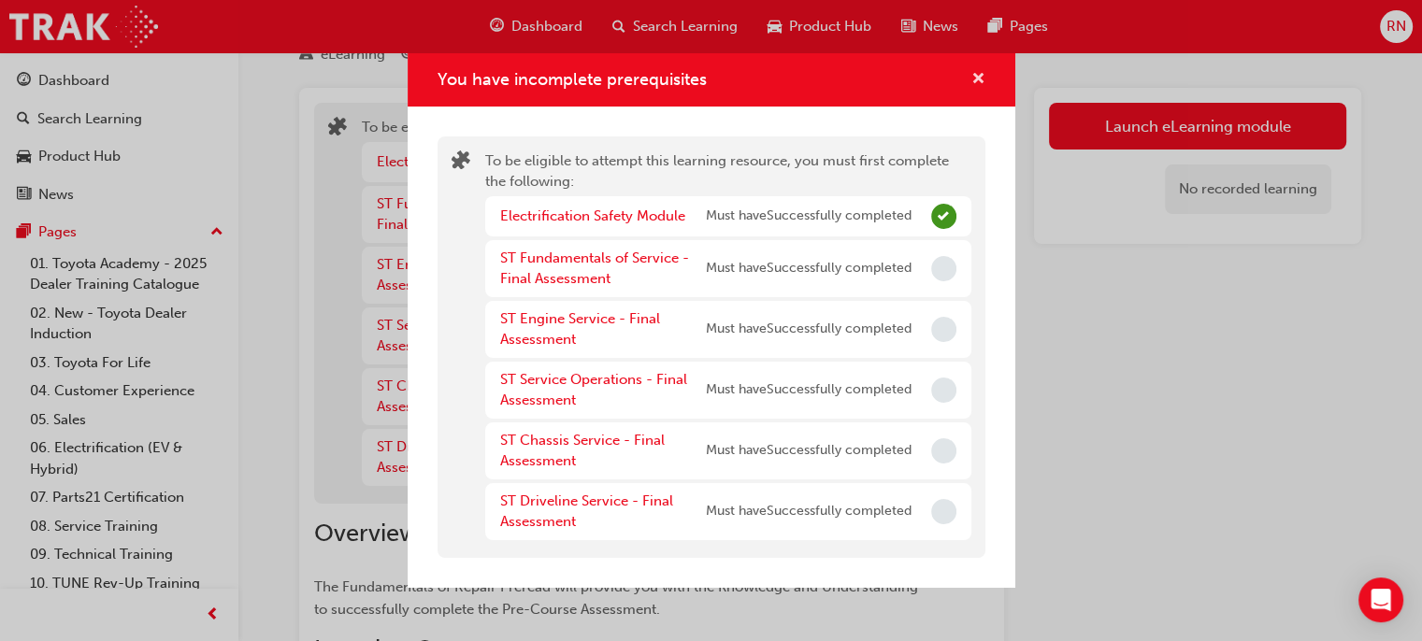
click at [978, 75] on span "cross-icon" at bounding box center [978, 80] width 14 height 17
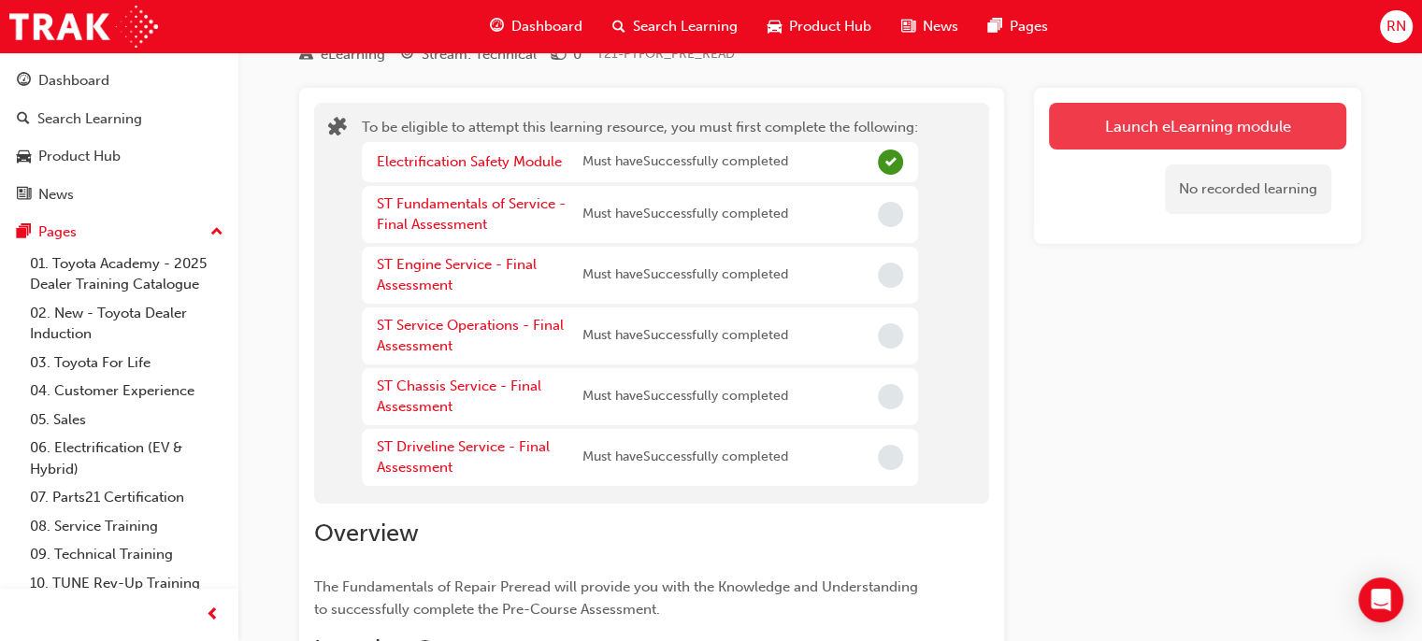
click at [1174, 122] on button "Launch eLearning module" at bounding box center [1197, 126] width 297 height 47
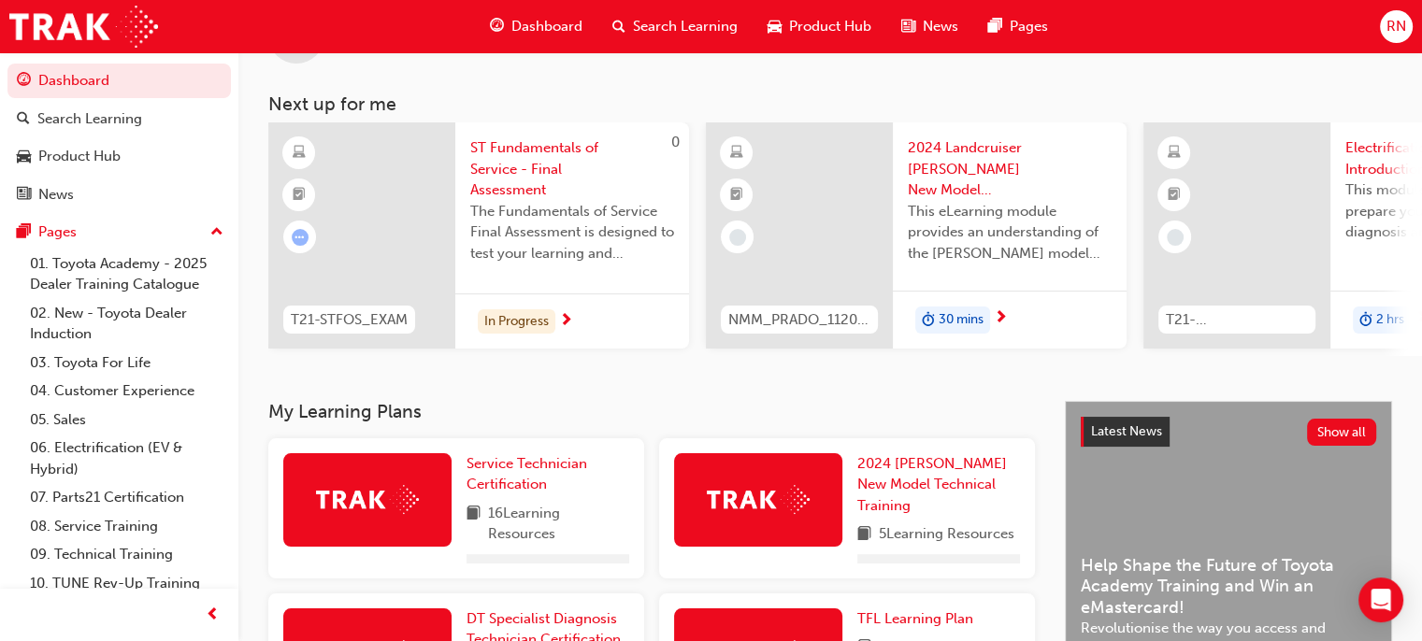
scroll to position [80, 0]
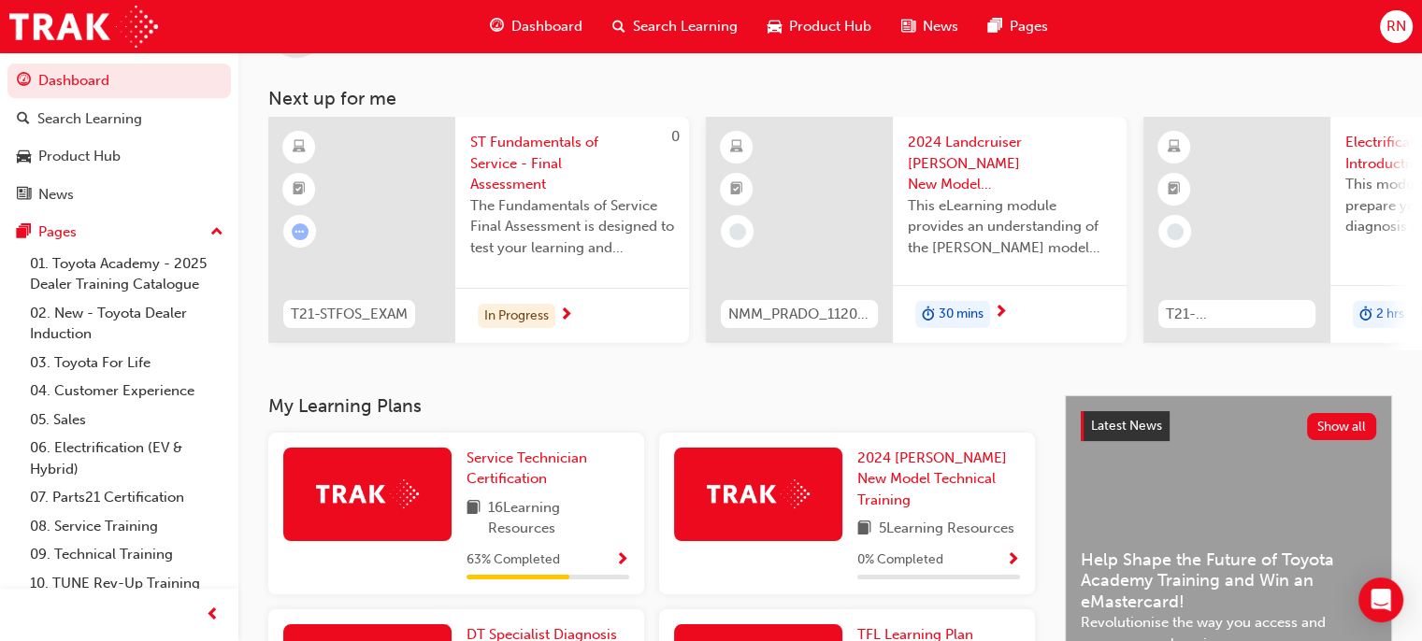
click at [1410, 356] on div "RN Welcome back , [PERSON_NAME] Next up for me 0 T21-STFOS_EXAM ST Fundamentals…" at bounding box center [830, 184] width 1184 height 424
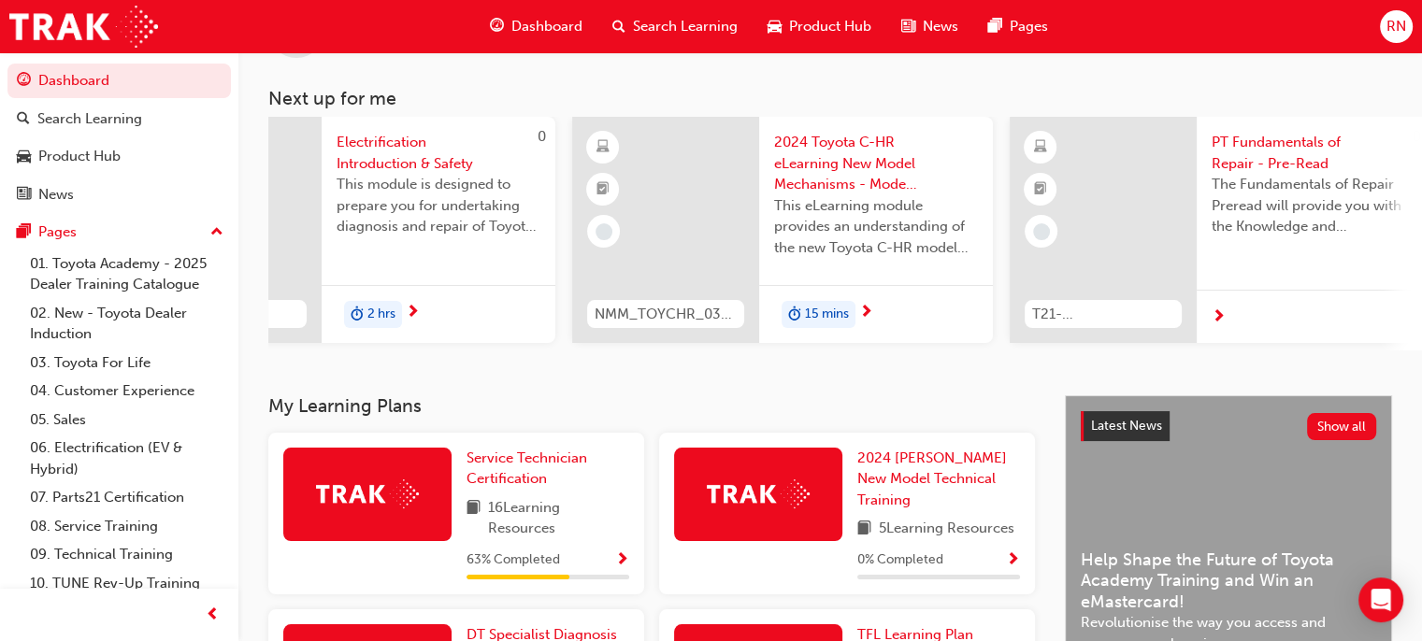
scroll to position [0, 1469]
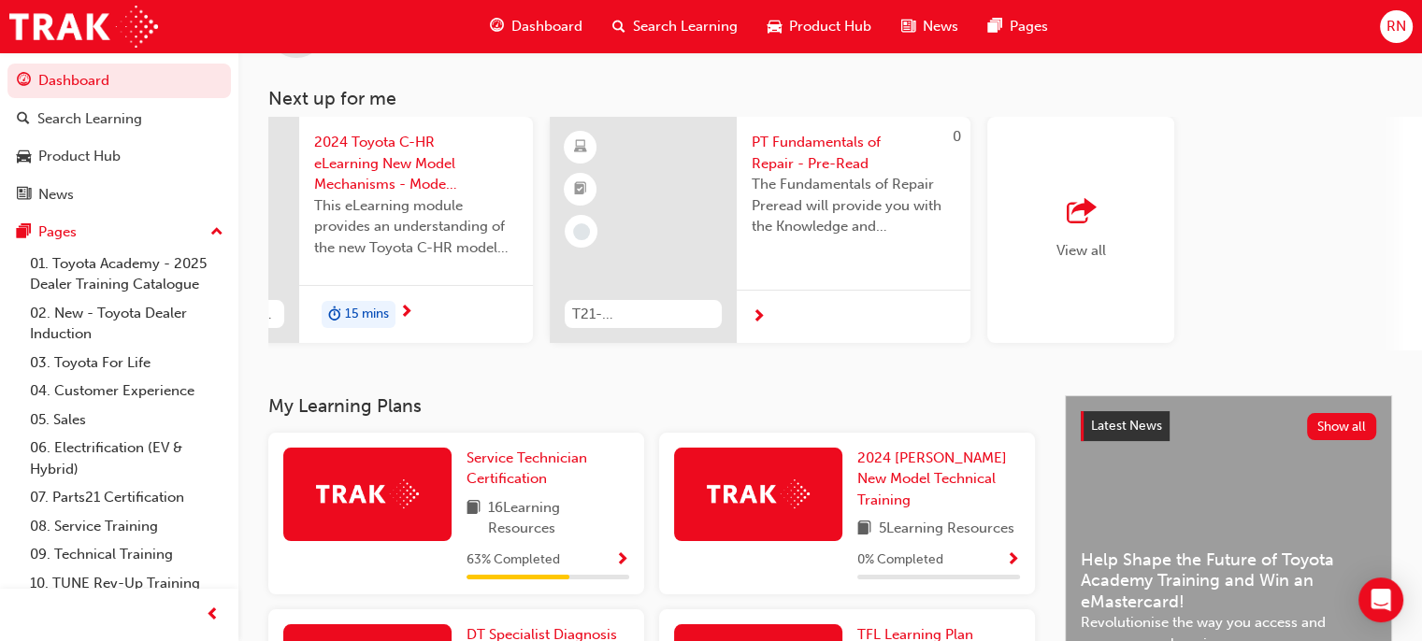
click at [1127, 259] on div "View all" at bounding box center [1080, 230] width 187 height 226
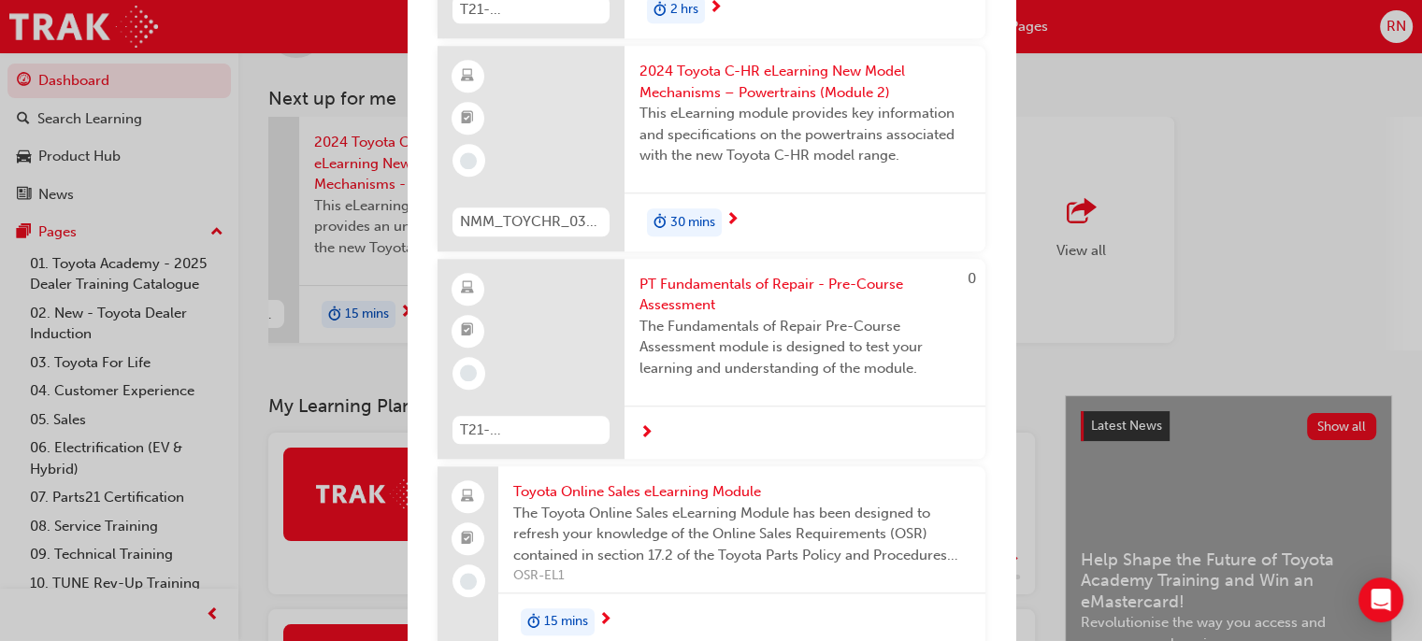
scroll to position [1919, 0]
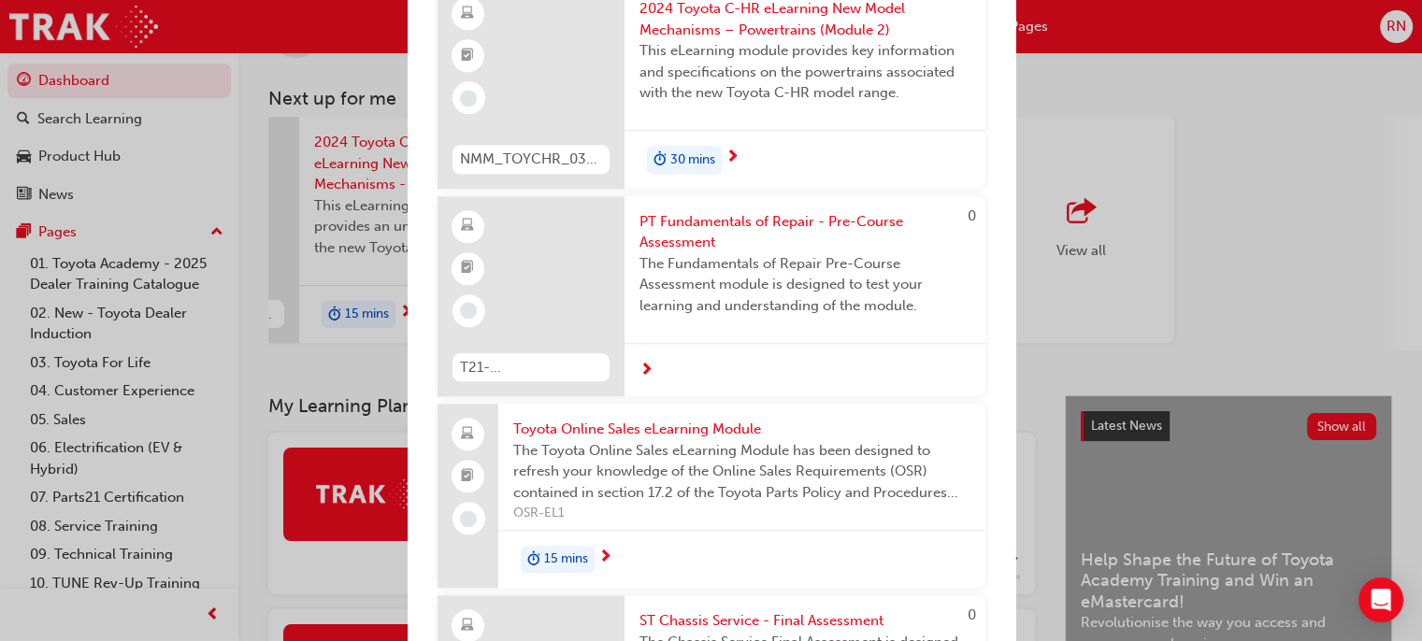
click at [708, 253] on span "PT Fundamentals of Repair - Pre-Course Assessment" at bounding box center [804, 232] width 331 height 42
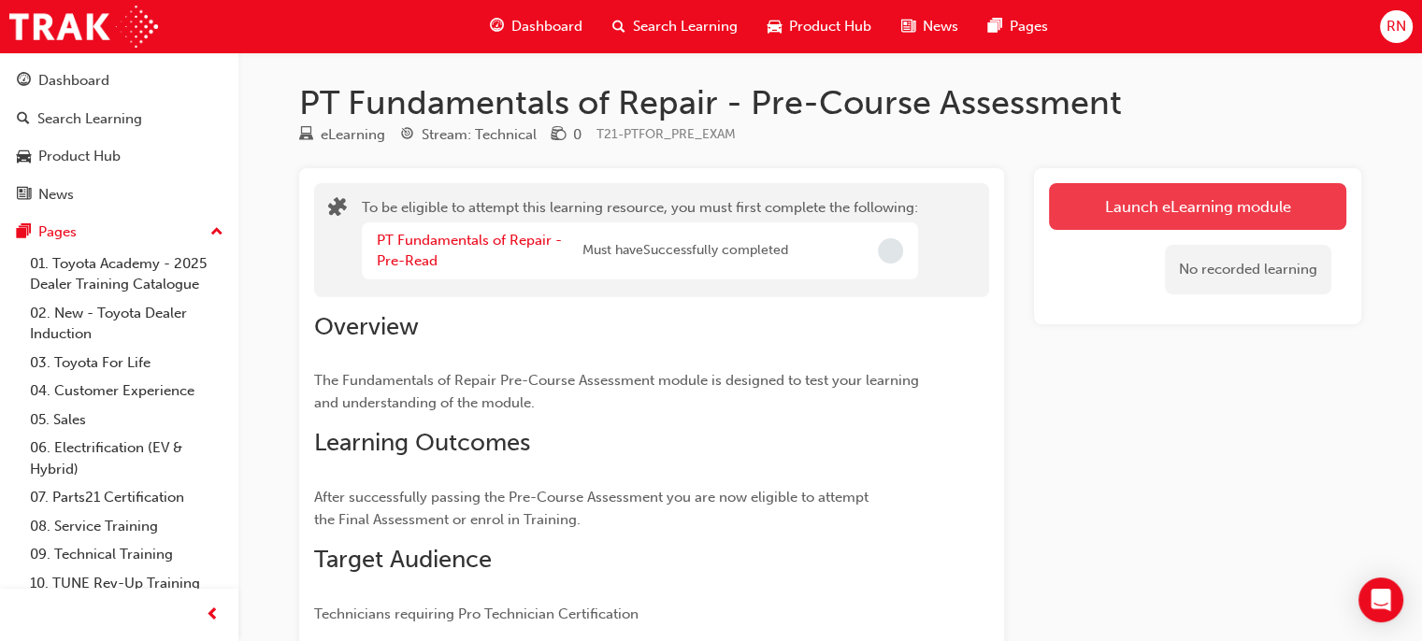
click at [1084, 218] on button "Launch eLearning module" at bounding box center [1197, 206] width 297 height 47
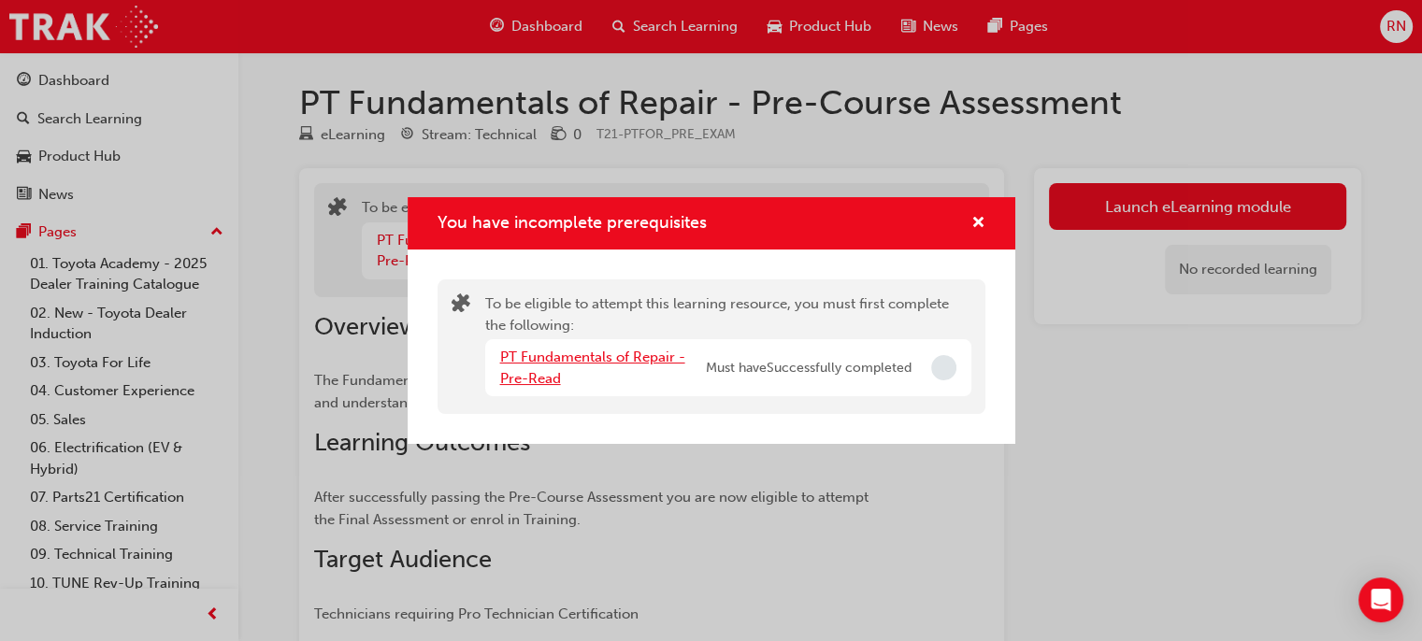
click at [528, 380] on link "PT Fundamentals of Repair - Pre-Read" at bounding box center [592, 368] width 185 height 38
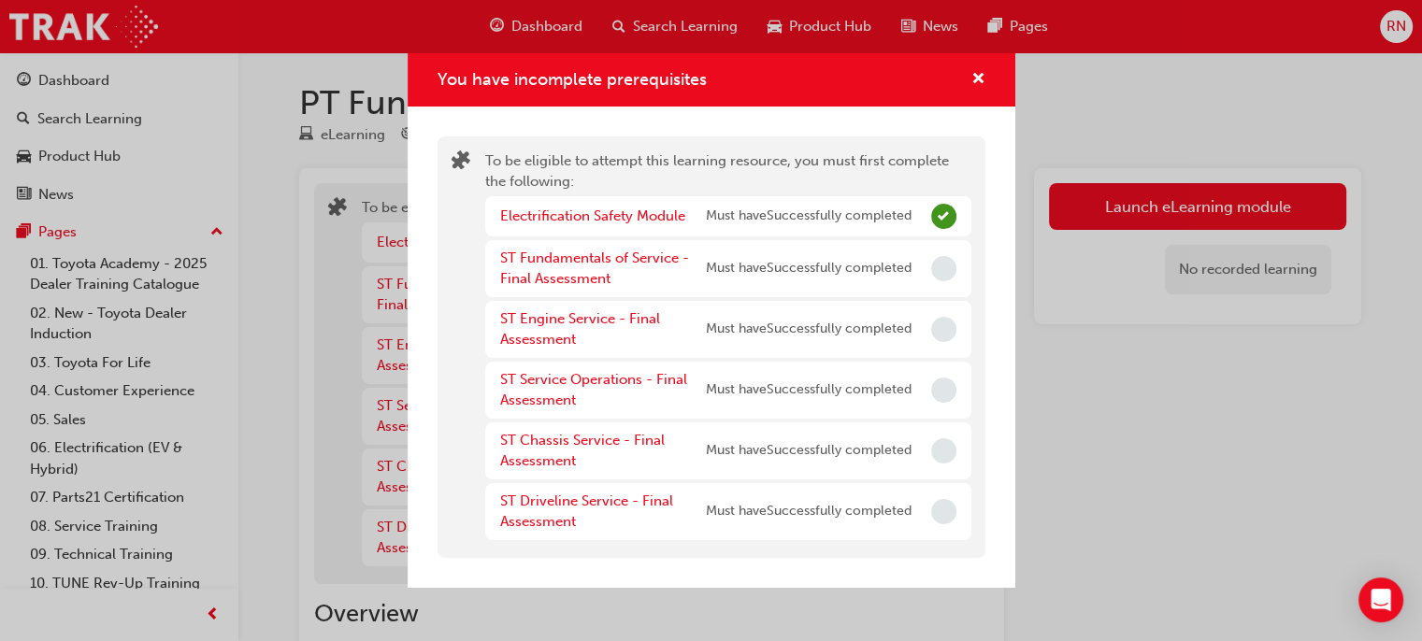
click at [1148, 208] on div "You have incomplete prerequisites To be eligible to attempt this learning resou…" at bounding box center [711, 320] width 1422 height 641
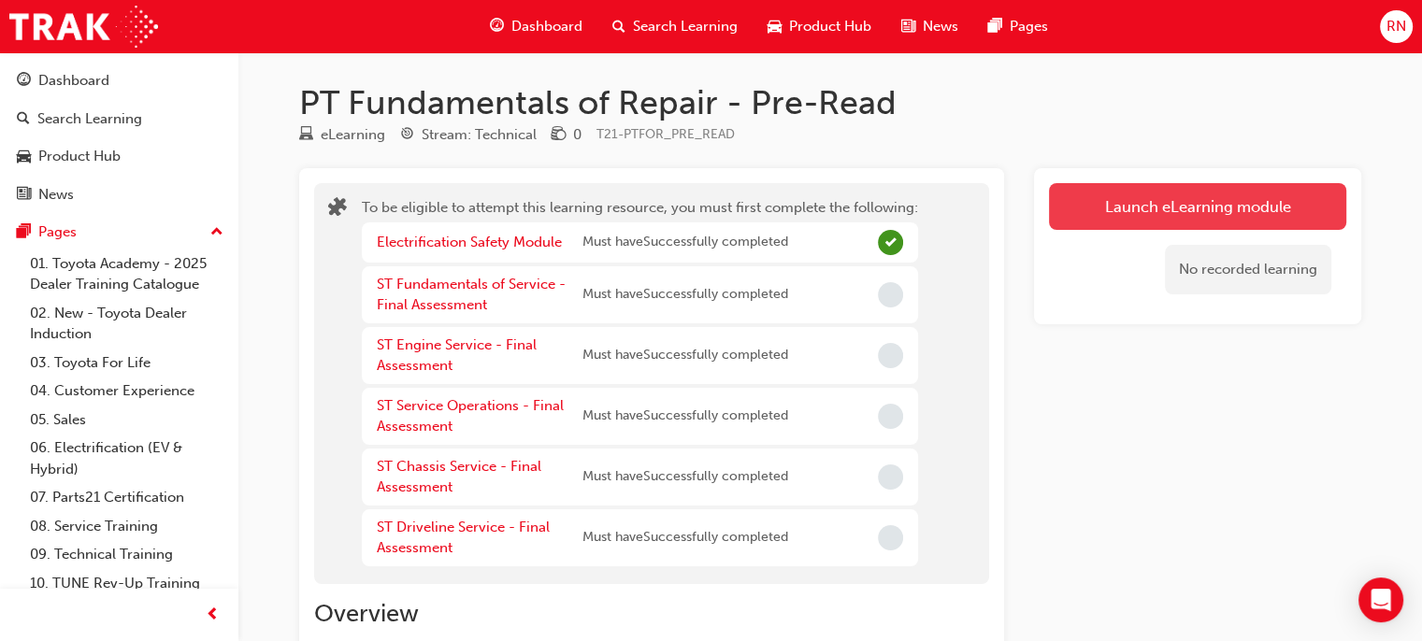
click at [1097, 222] on button "Launch eLearning module" at bounding box center [1197, 206] width 297 height 47
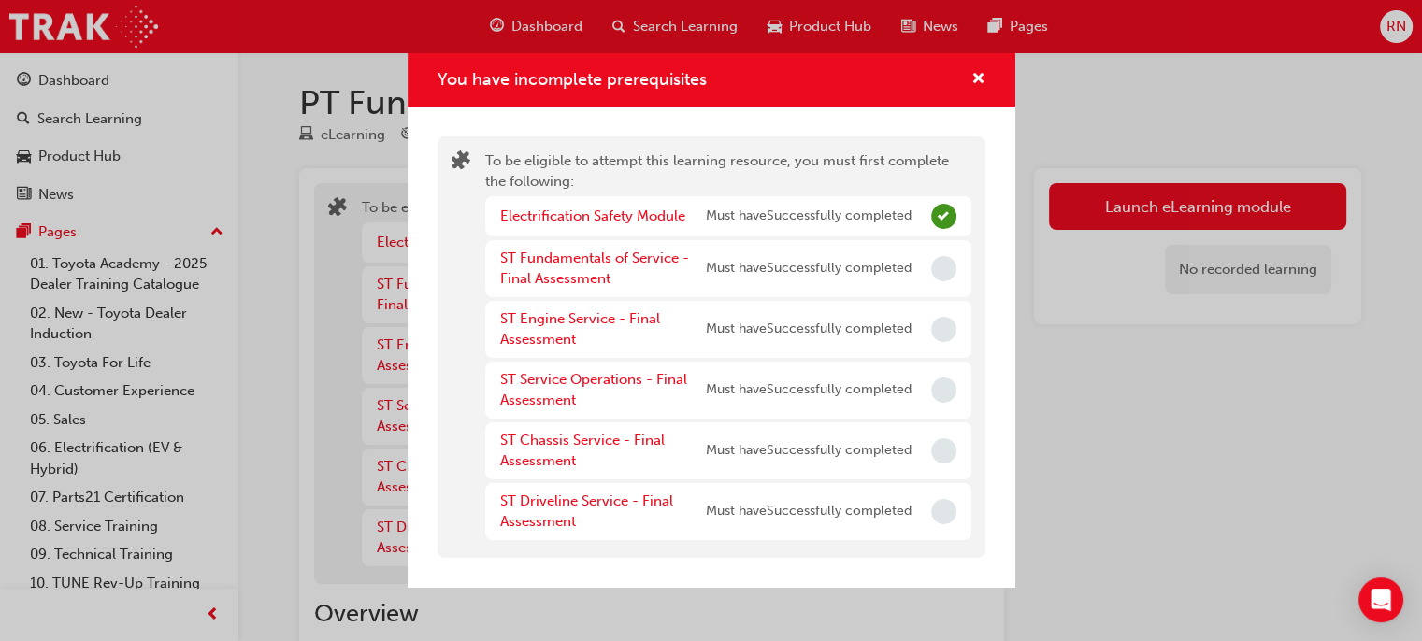
click at [1201, 390] on div "You have incomplete prerequisites To be eligible to attempt this learning resou…" at bounding box center [711, 320] width 1422 height 641
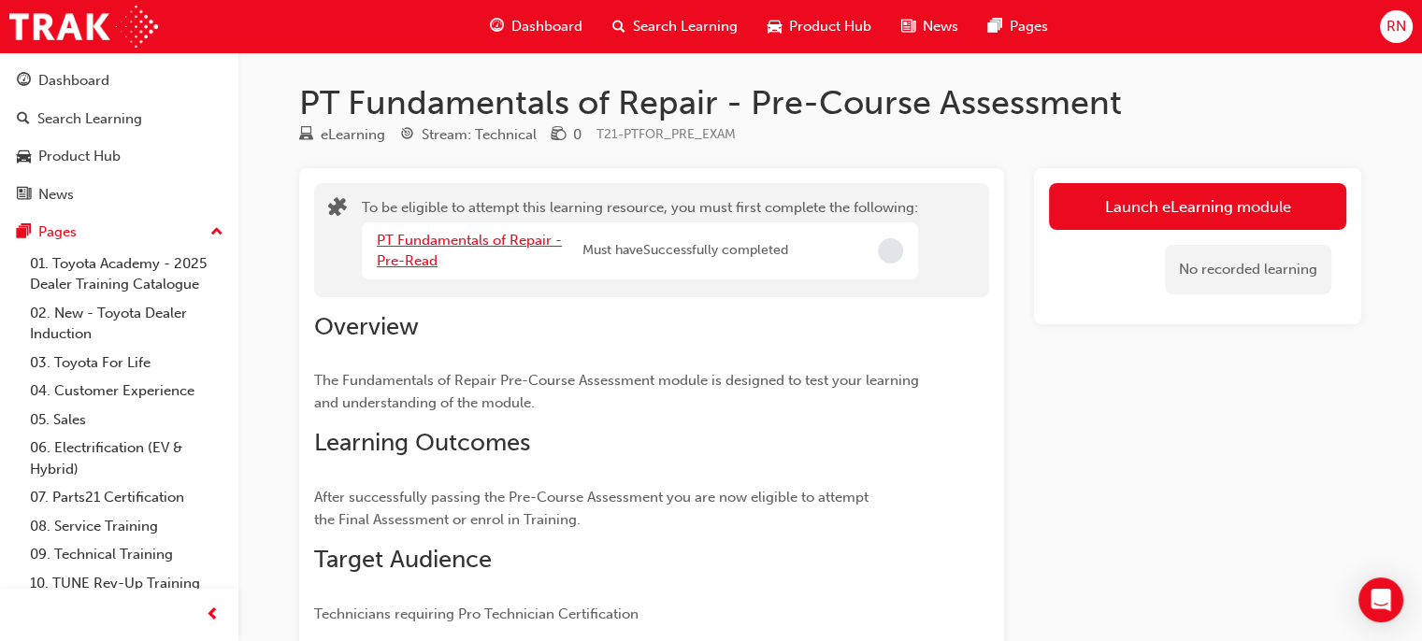
click at [415, 259] on link "PT Fundamentals of Repair - Pre-Read" at bounding box center [469, 251] width 185 height 38
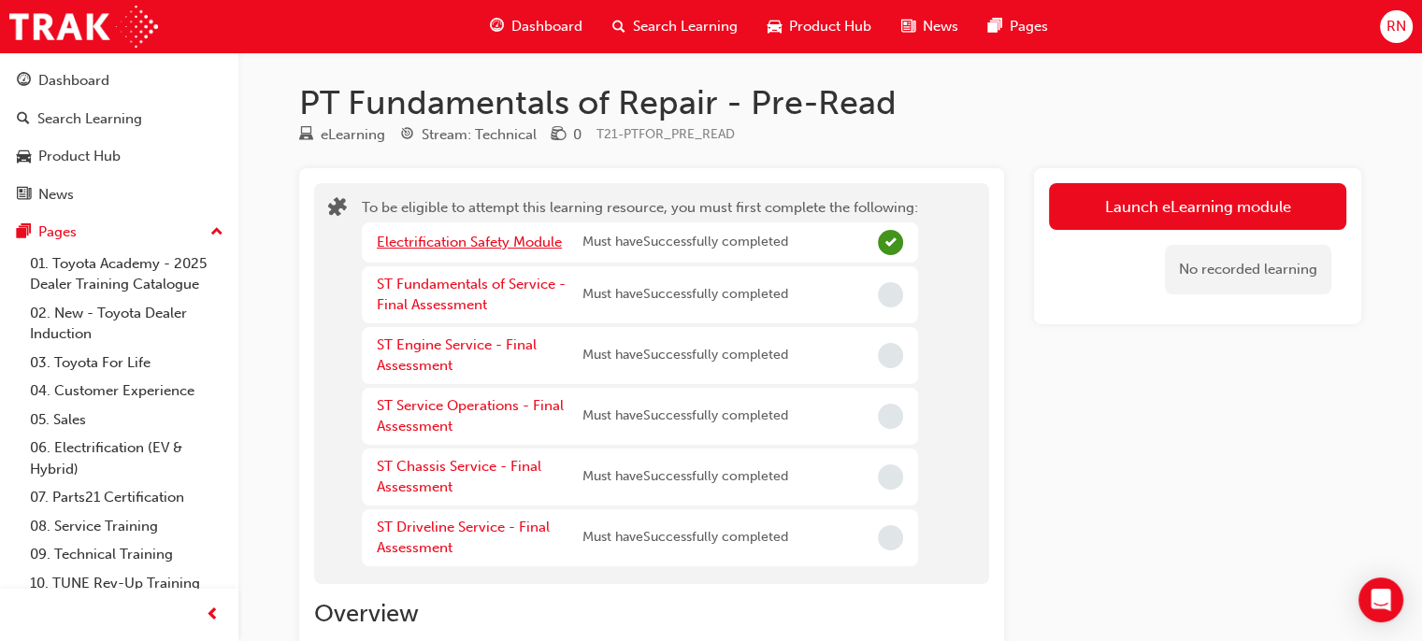
click at [483, 245] on link "Electrification Safety Module" at bounding box center [469, 242] width 185 height 17
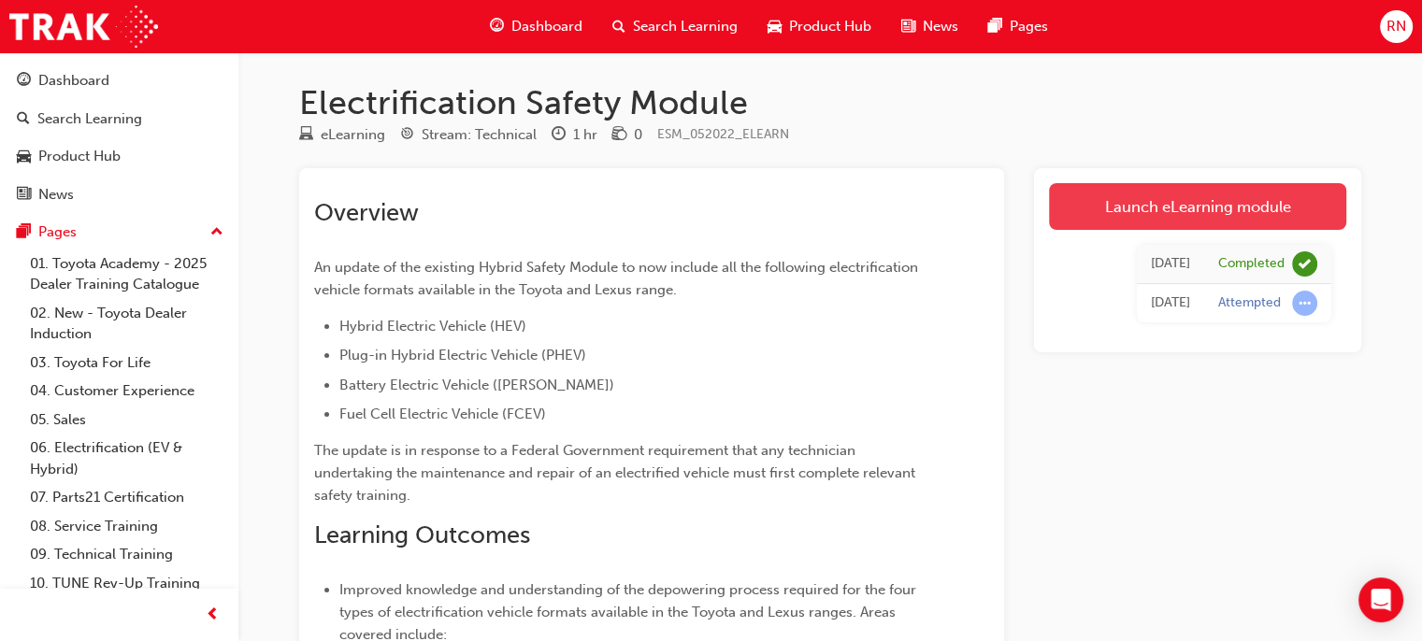
click at [1170, 210] on link "Launch eLearning module" at bounding box center [1197, 206] width 297 height 47
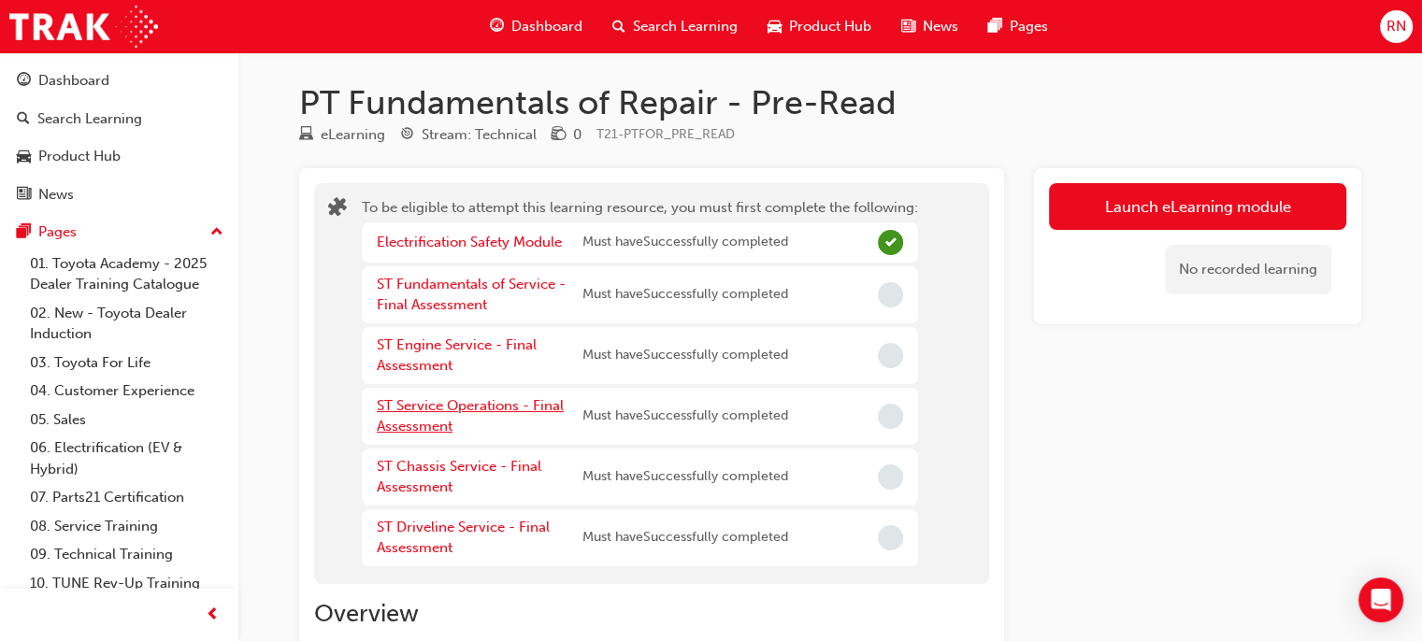
click at [434, 425] on link "ST Service Operations - Final Assessment" at bounding box center [470, 416] width 187 height 38
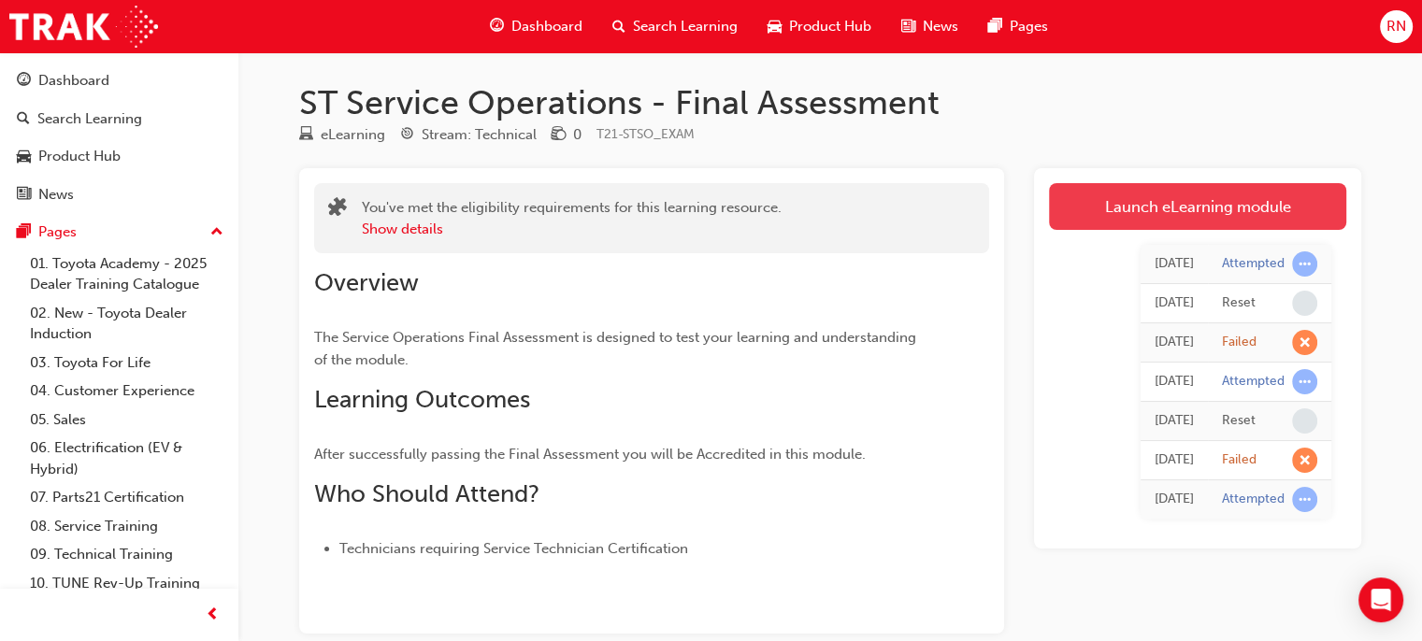
click at [1219, 216] on link "Launch eLearning module" at bounding box center [1197, 206] width 297 height 47
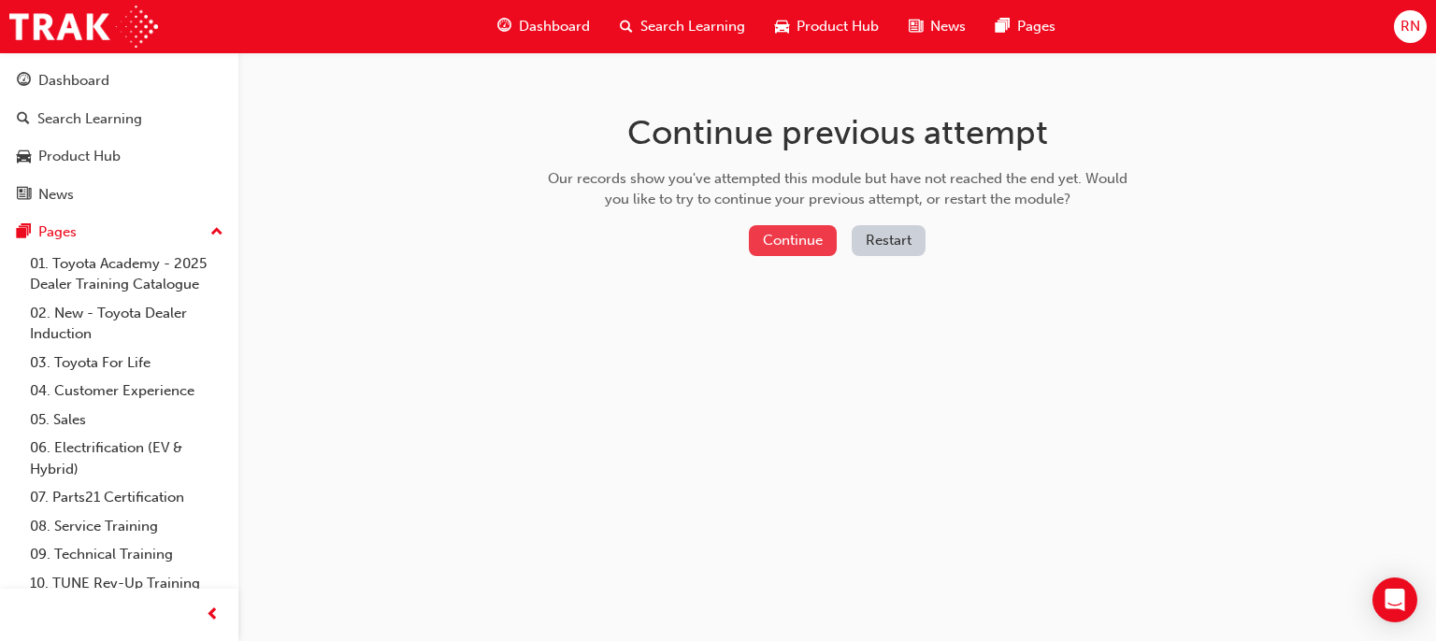
click at [809, 251] on button "Continue" at bounding box center [793, 240] width 88 height 31
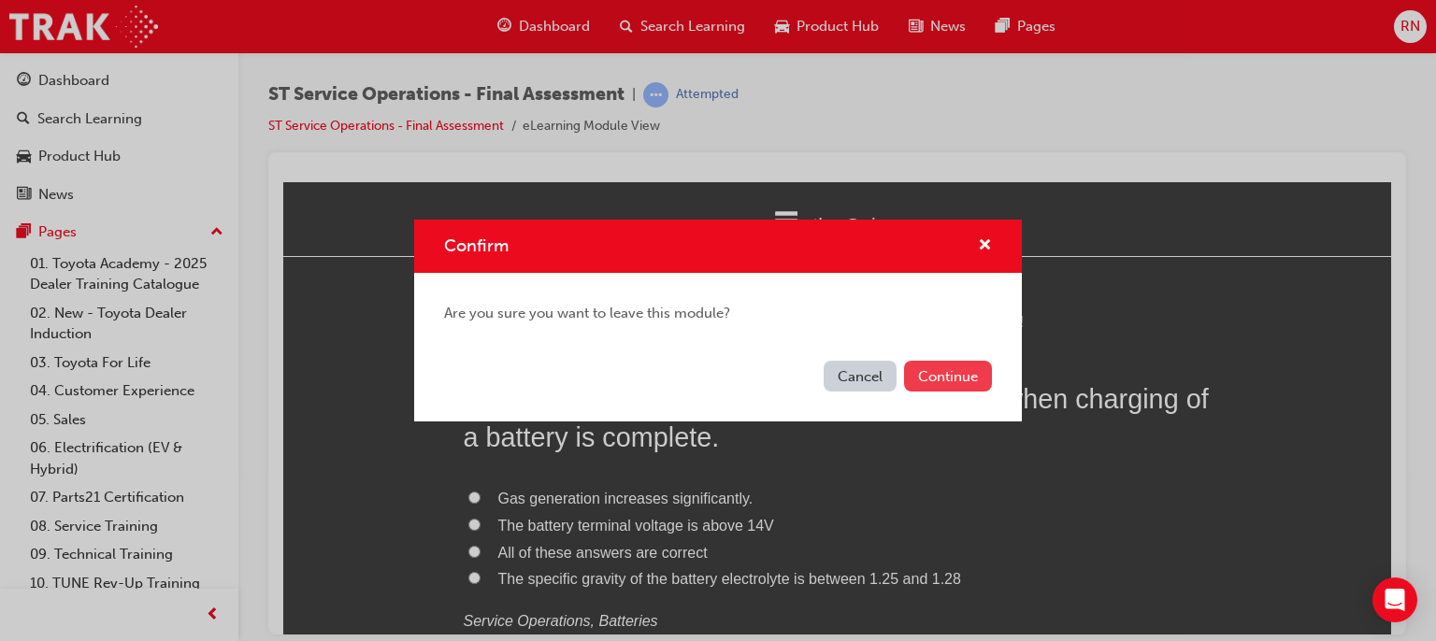
click at [949, 386] on button "Continue" at bounding box center [948, 376] width 88 height 31
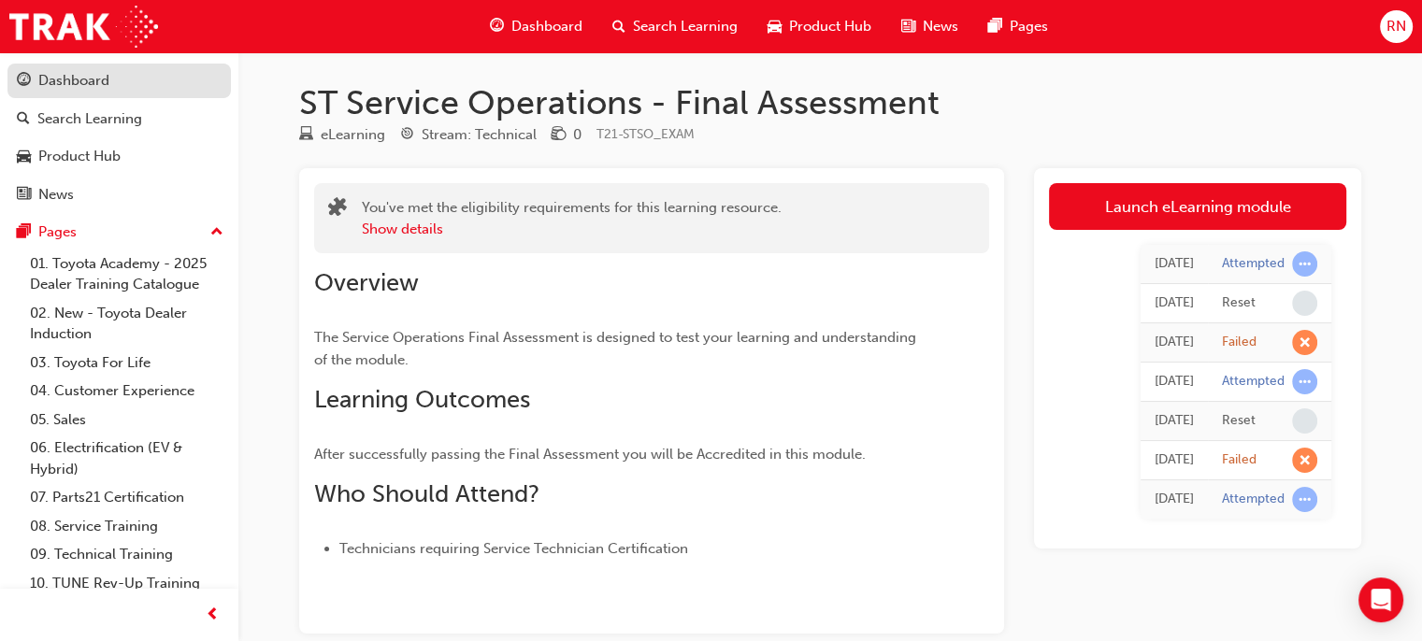
click at [82, 83] on div "Dashboard" at bounding box center [73, 81] width 71 height 22
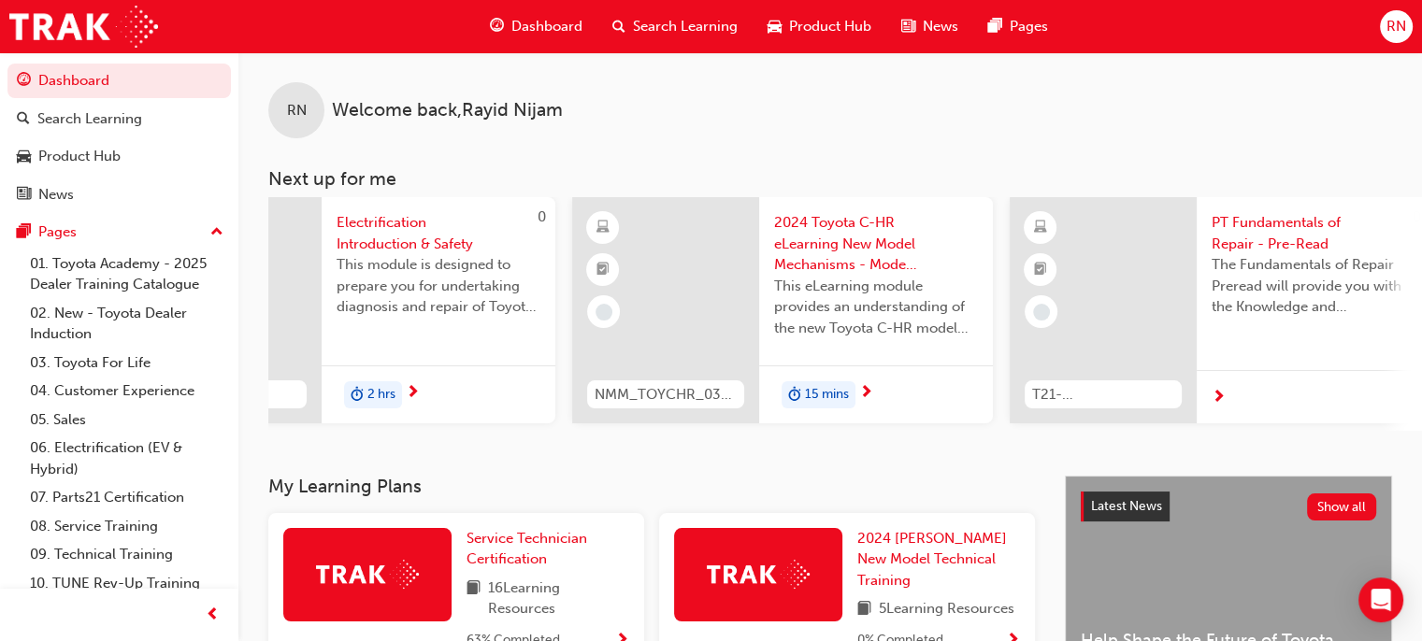
scroll to position [0, 1469]
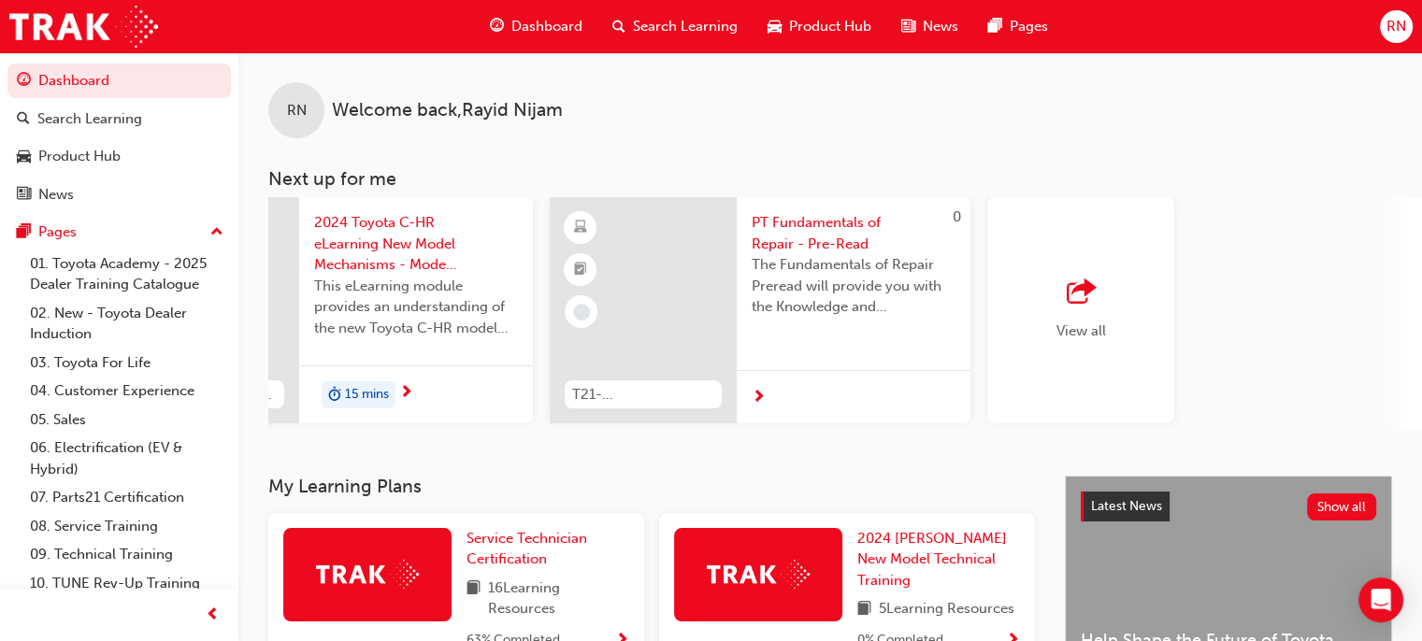
click at [1049, 353] on div "View all" at bounding box center [1080, 310] width 187 height 226
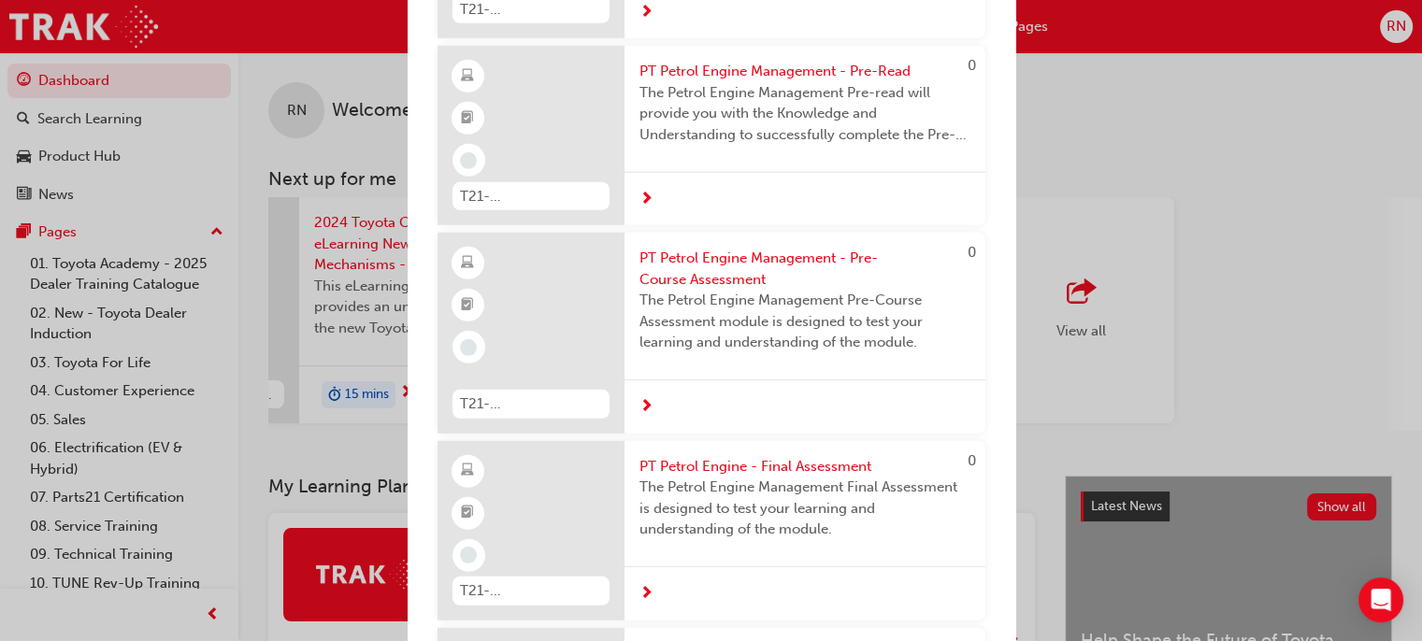
scroll to position [12681, 0]
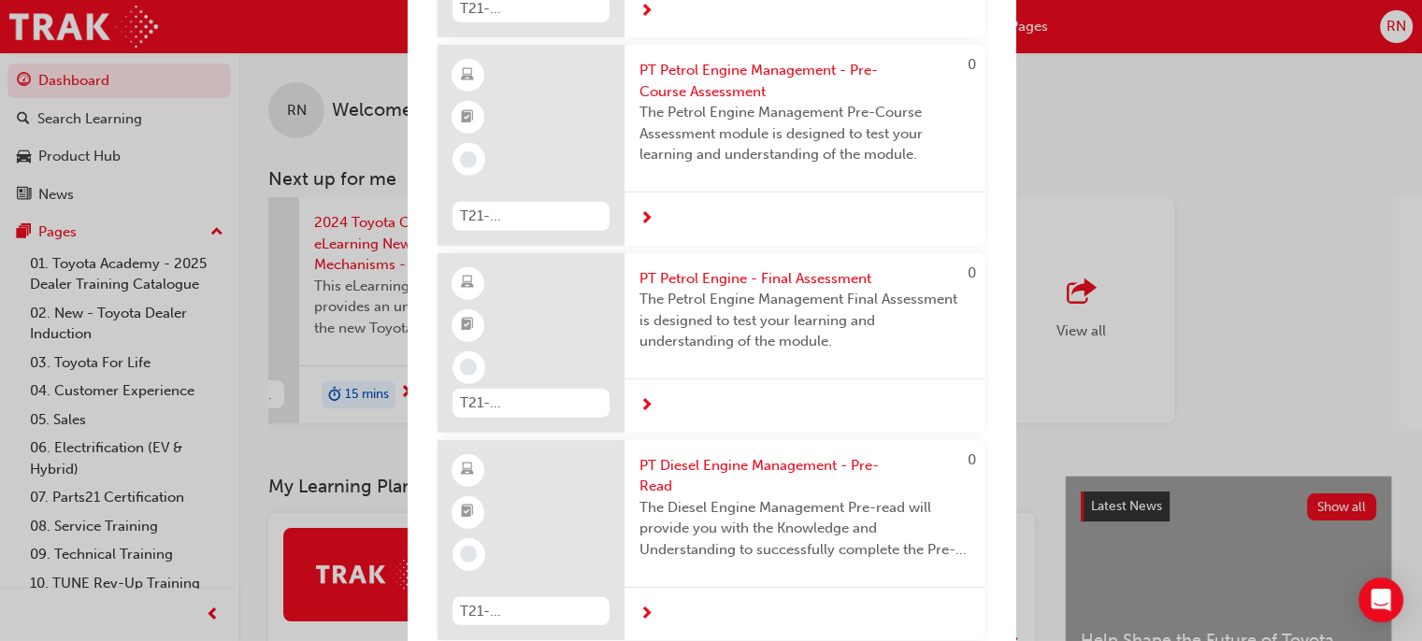
click at [1180, 205] on div "Next up for me 0 T21-STFOS_EXAM ST Fundamentals of Service - Final Assessment T…" at bounding box center [711, 320] width 1422 height 641
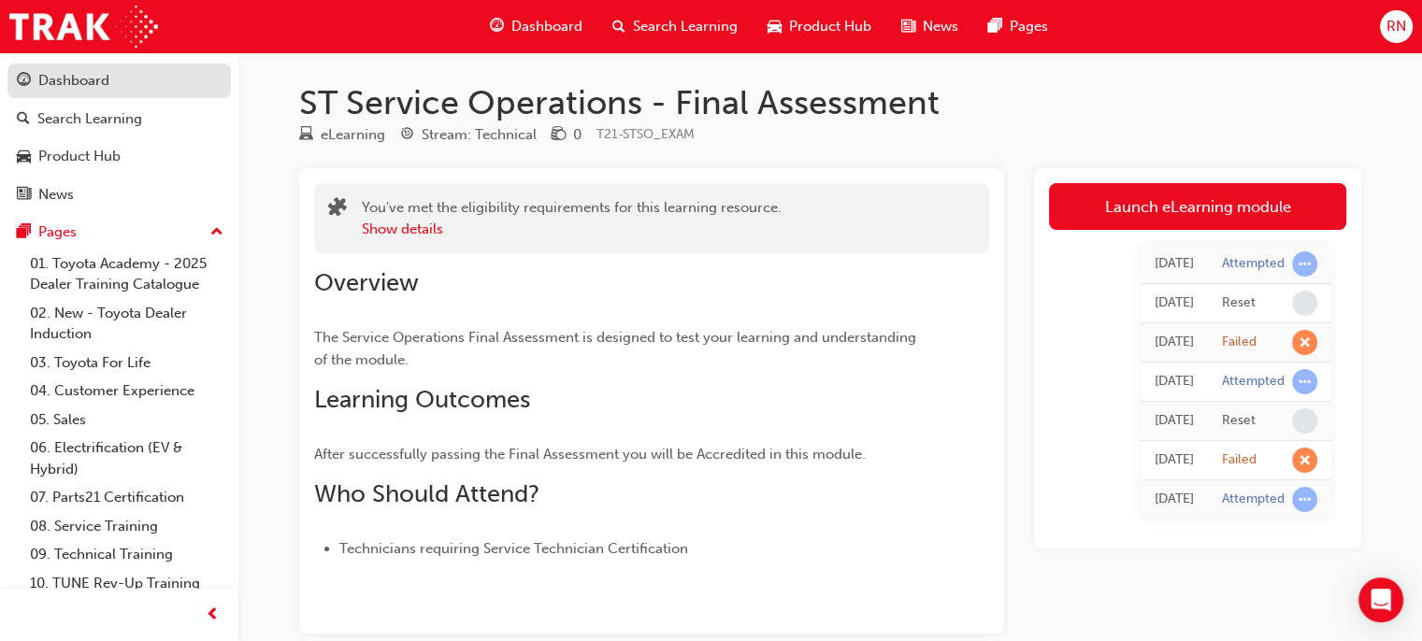
click at [65, 88] on div "Dashboard" at bounding box center [73, 81] width 71 height 22
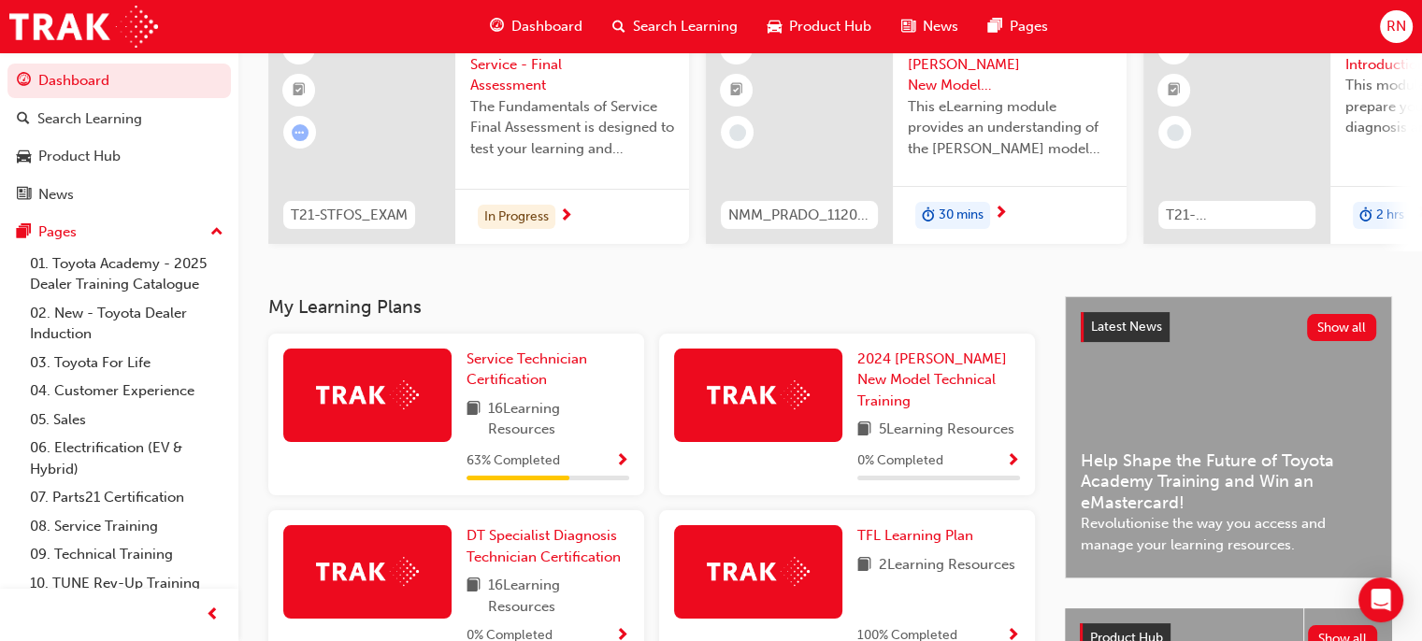
scroll to position [187, 0]
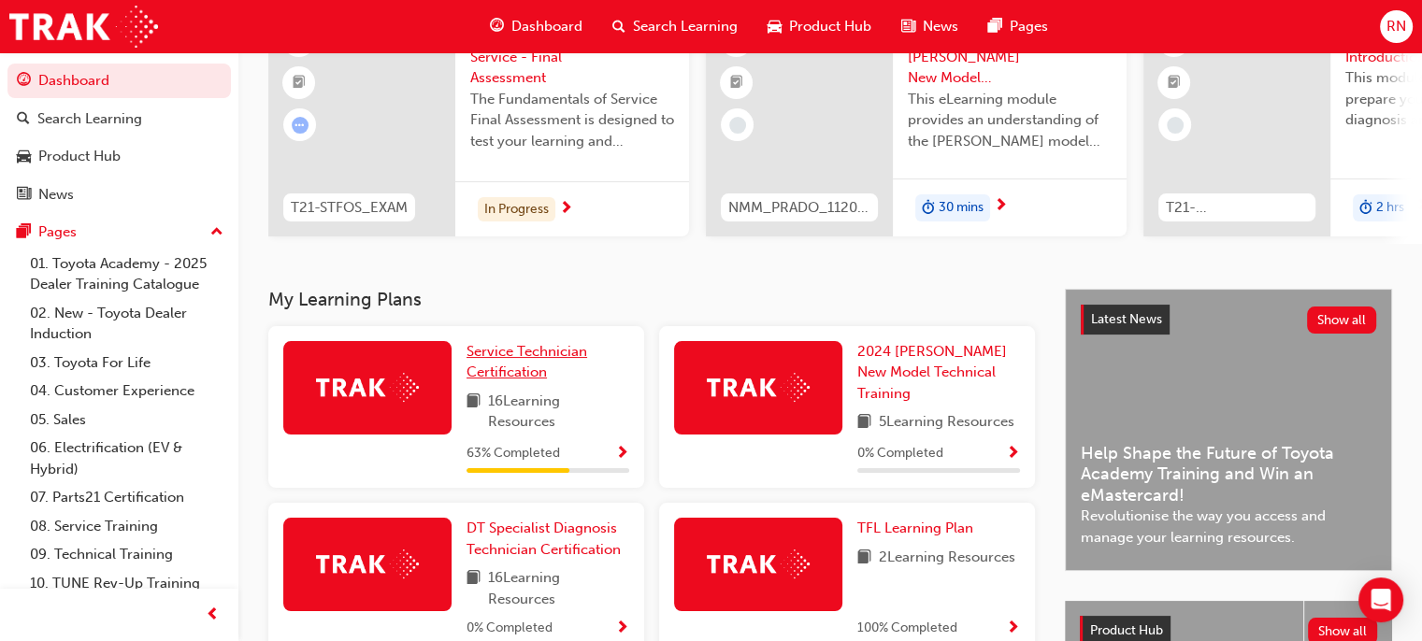
click at [535, 370] on span "Service Technician Certification" at bounding box center [527, 362] width 121 height 38
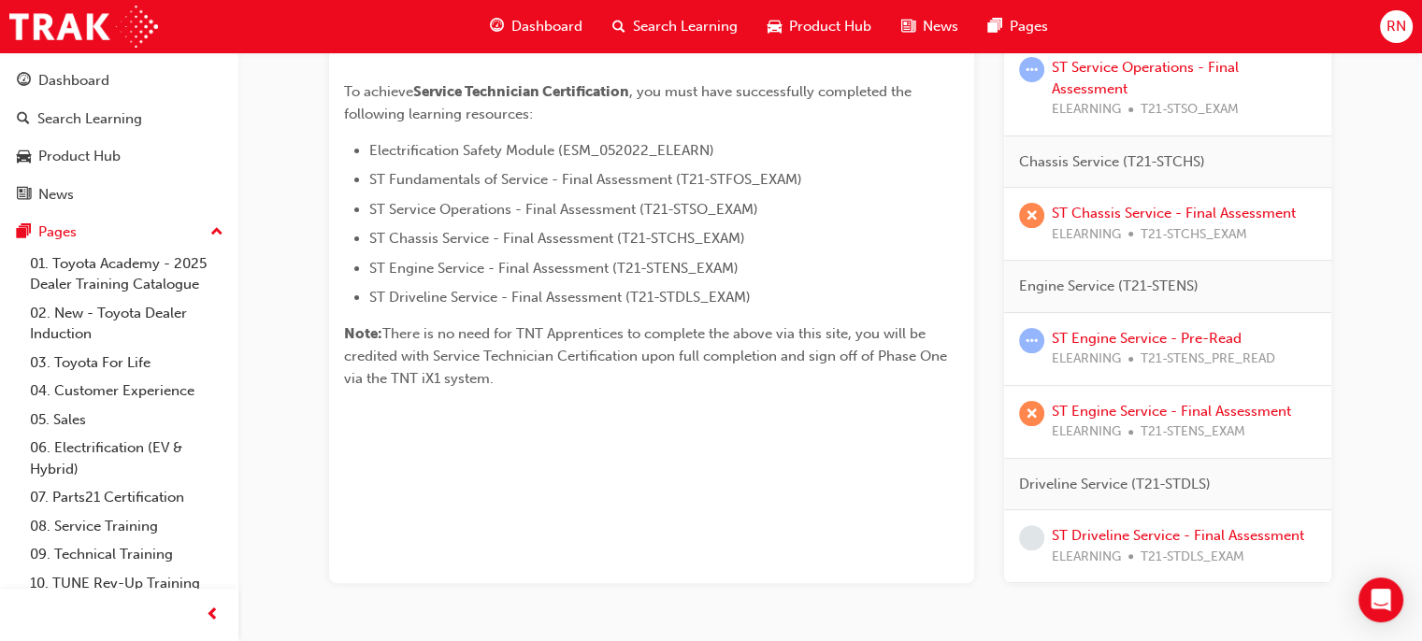
scroll to position [538, 0]
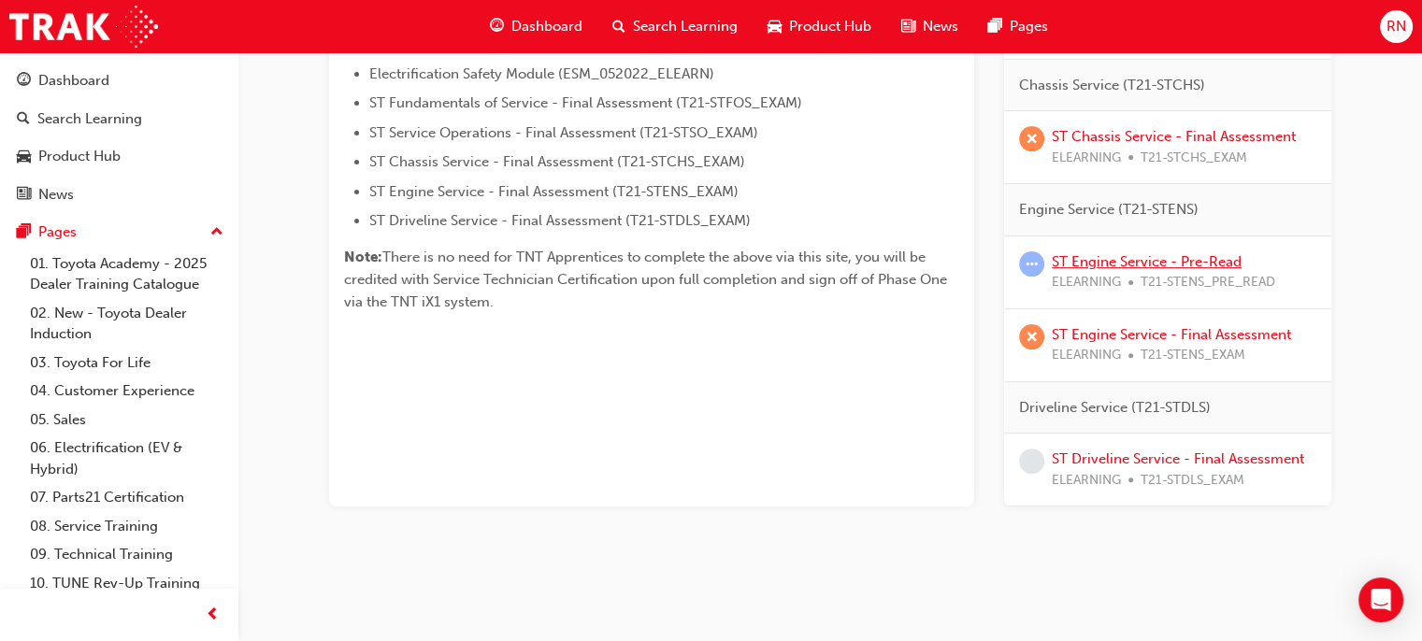
click at [1104, 259] on link "ST Engine Service - Pre-Read" at bounding box center [1147, 261] width 190 height 17
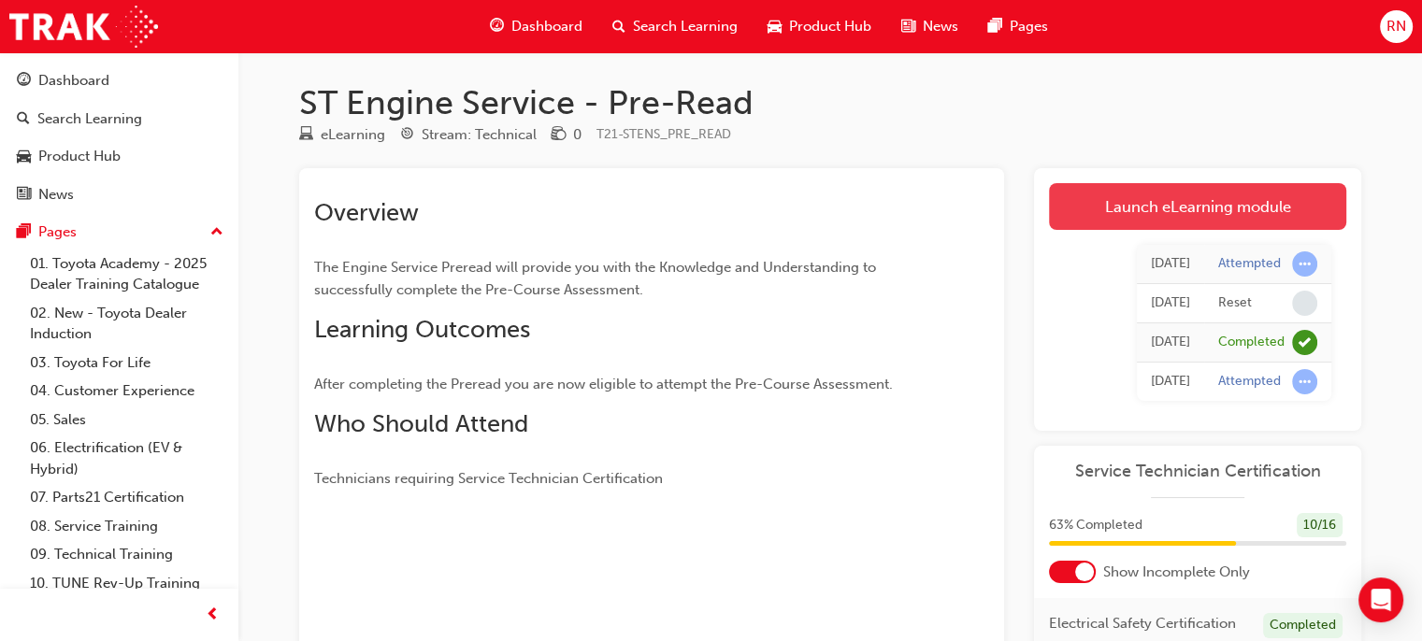
click at [1194, 206] on link "Launch eLearning module" at bounding box center [1197, 206] width 297 height 47
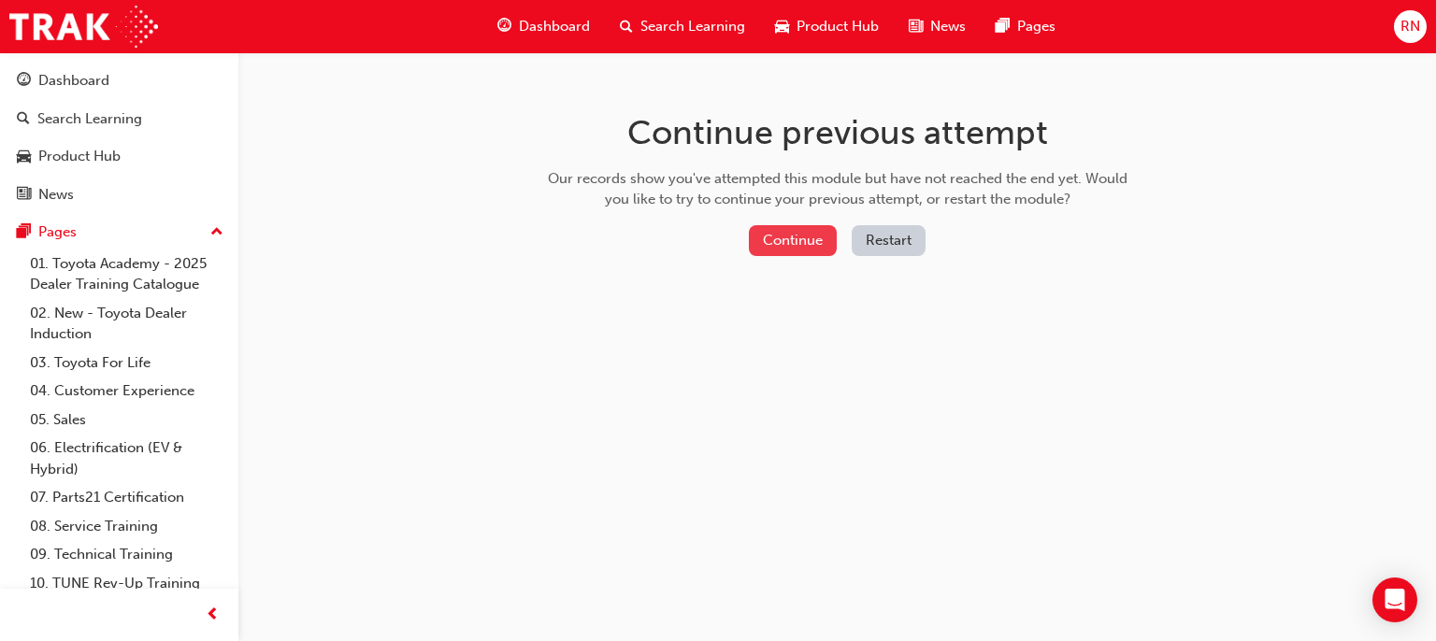
click at [827, 244] on button "Continue" at bounding box center [793, 240] width 88 height 31
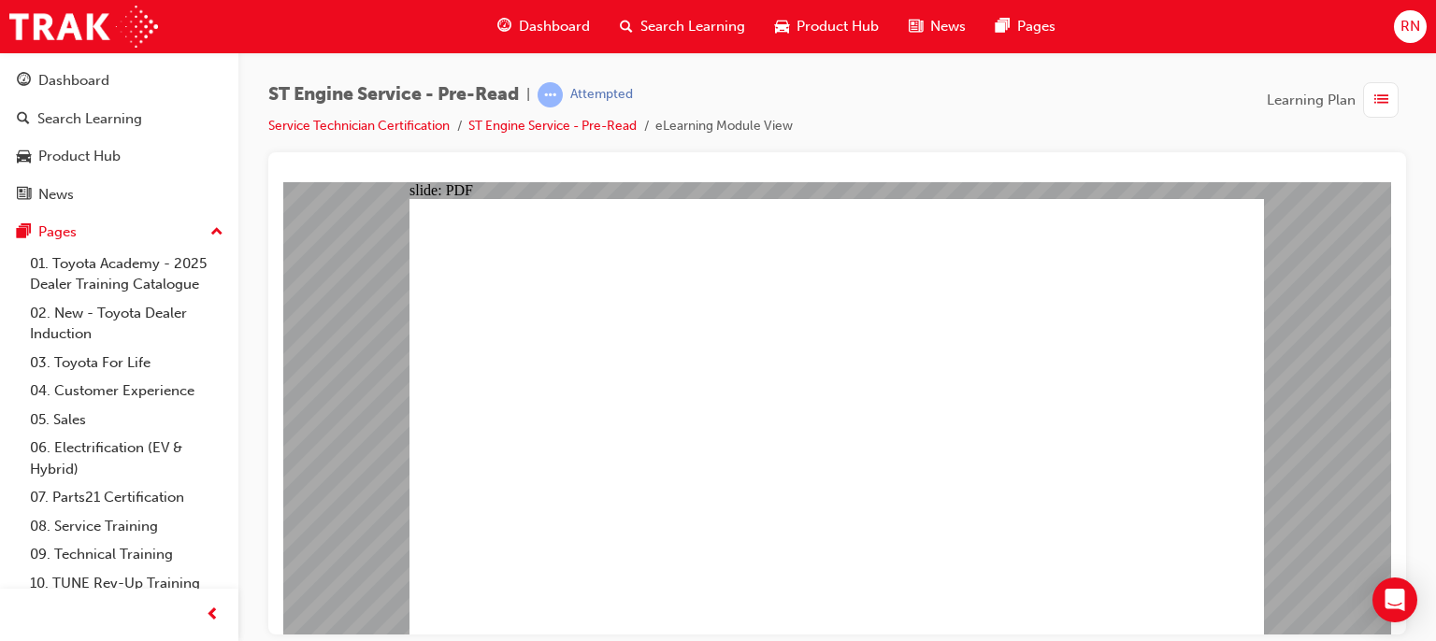
drag, startPoint x: 1266, startPoint y: 380, endPoint x: 1204, endPoint y: 227, distance: 164.4
click at [1204, 227] on div "slide: PDF BACK I have read this document BACK I have read this document" at bounding box center [837, 407] width 1108 height 452
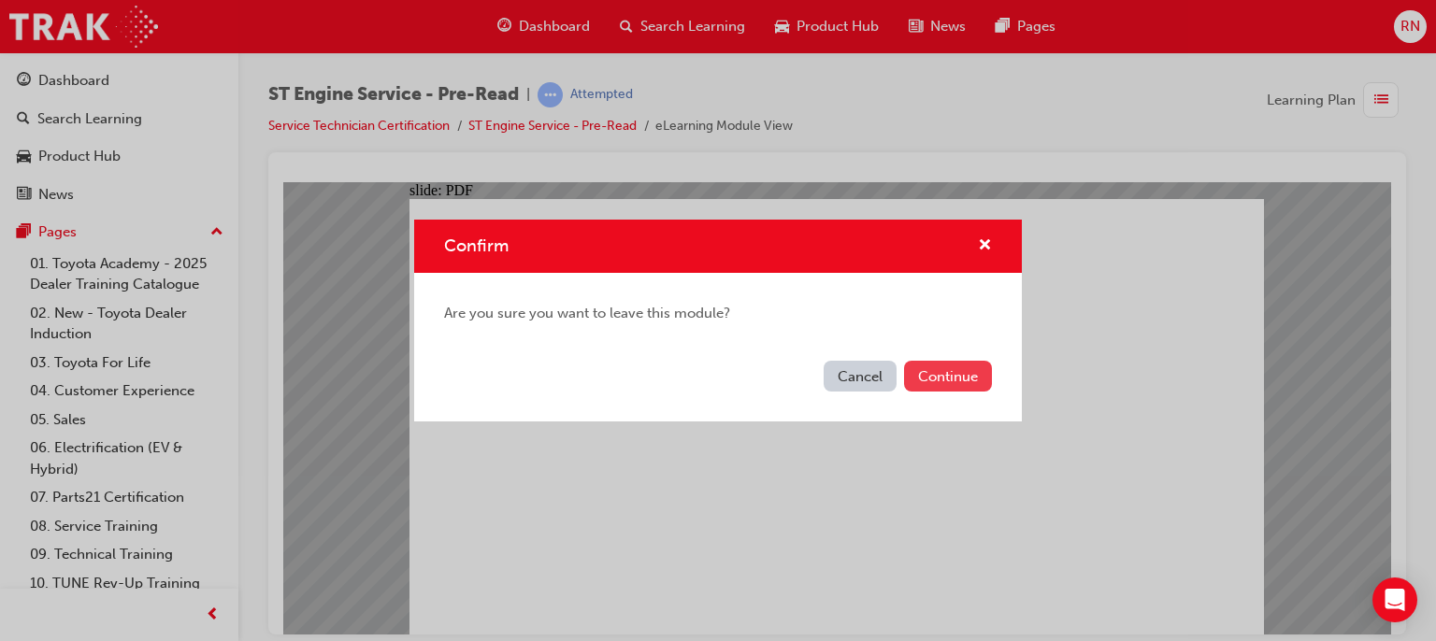
click at [947, 375] on button "Continue" at bounding box center [948, 376] width 88 height 31
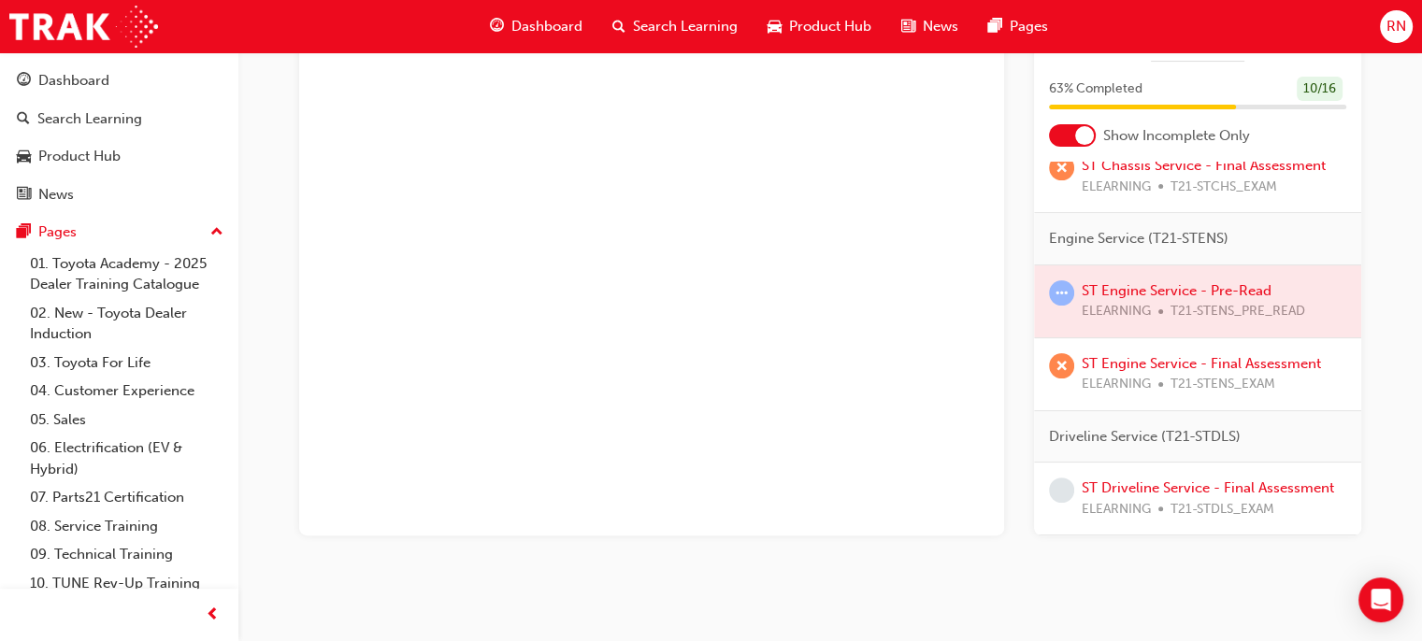
scroll to position [456, 0]
click at [1120, 355] on link "ST Engine Service - Final Assessment" at bounding box center [1201, 363] width 239 height 17
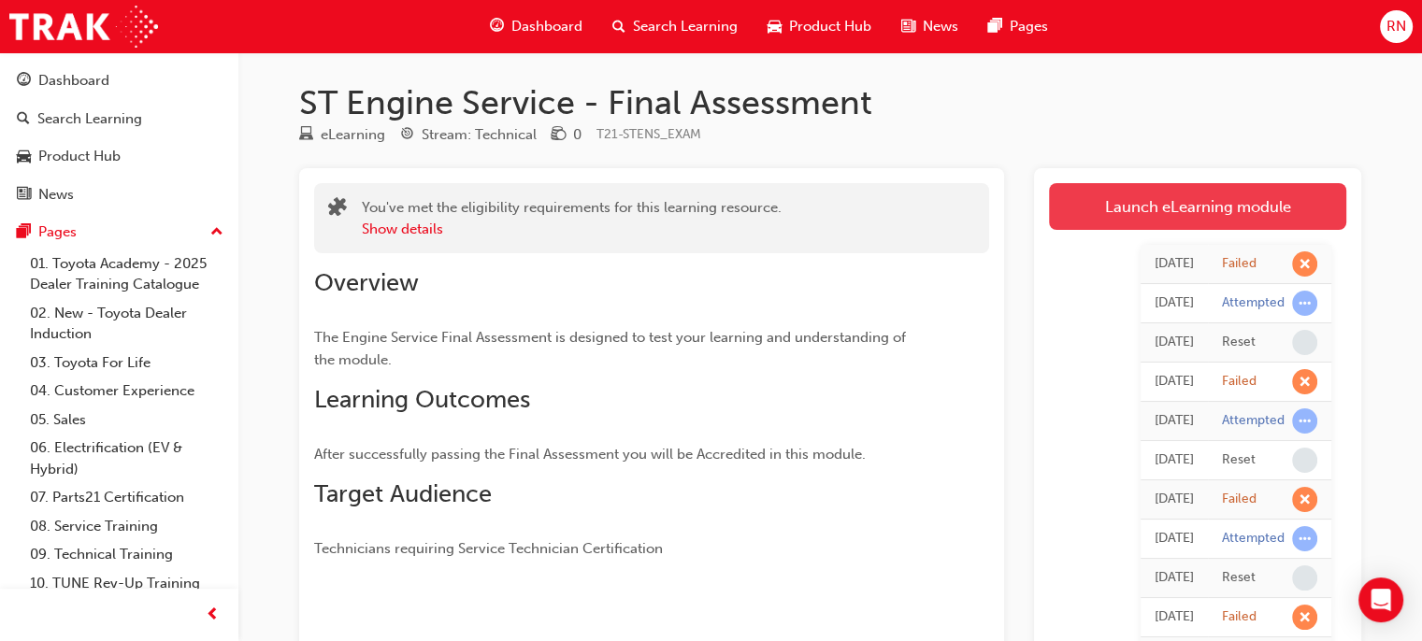
click at [1215, 204] on link "Launch eLearning module" at bounding box center [1197, 206] width 297 height 47
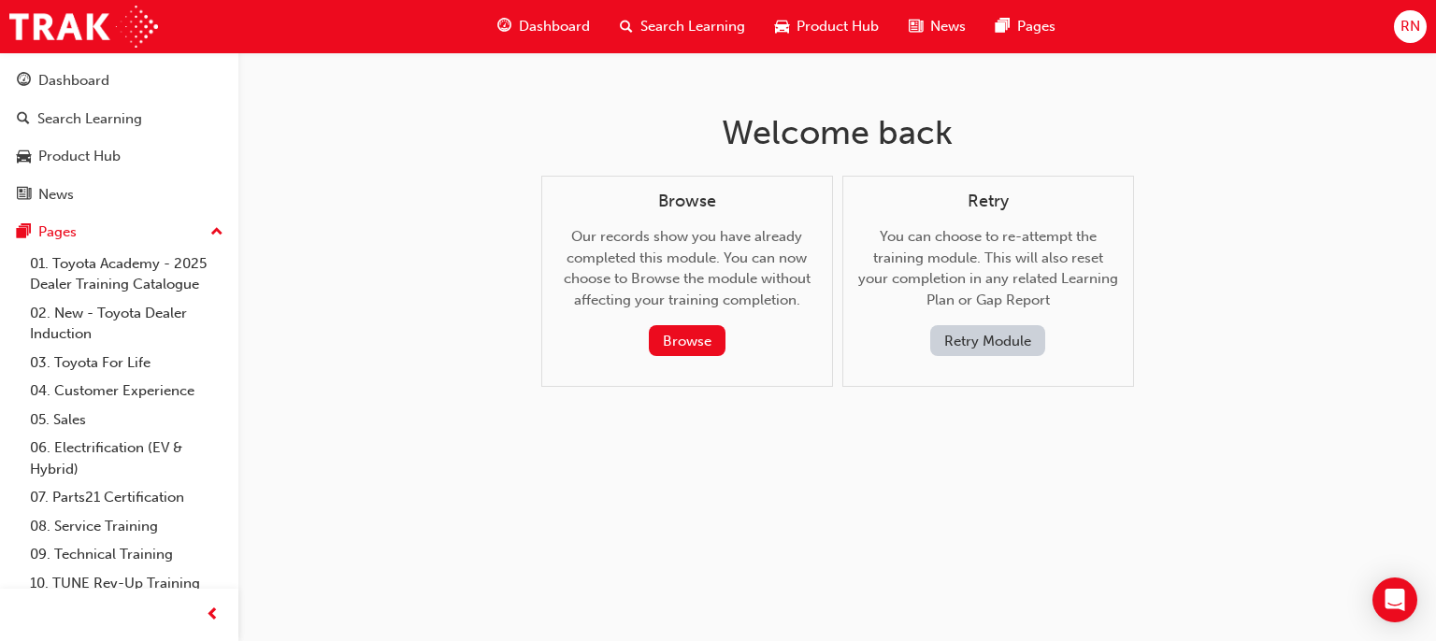
click at [946, 339] on button "Retry Module" at bounding box center [987, 340] width 115 height 31
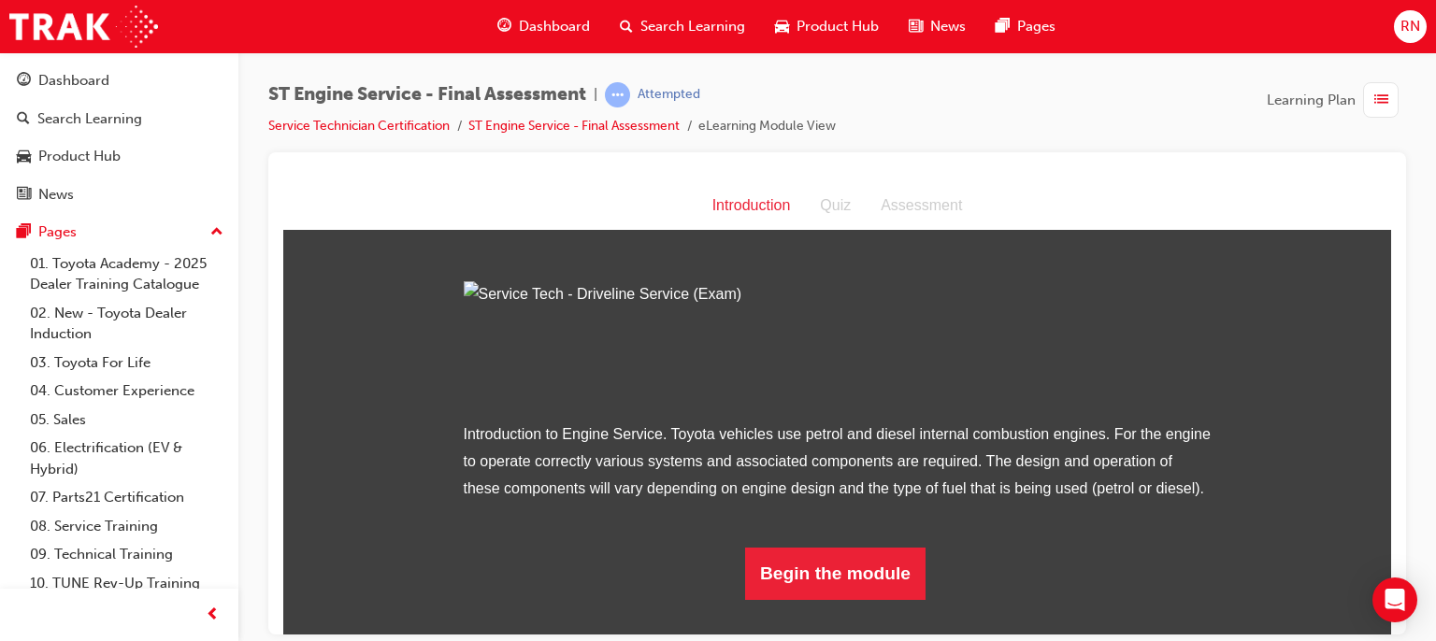
scroll to position [171, 0]
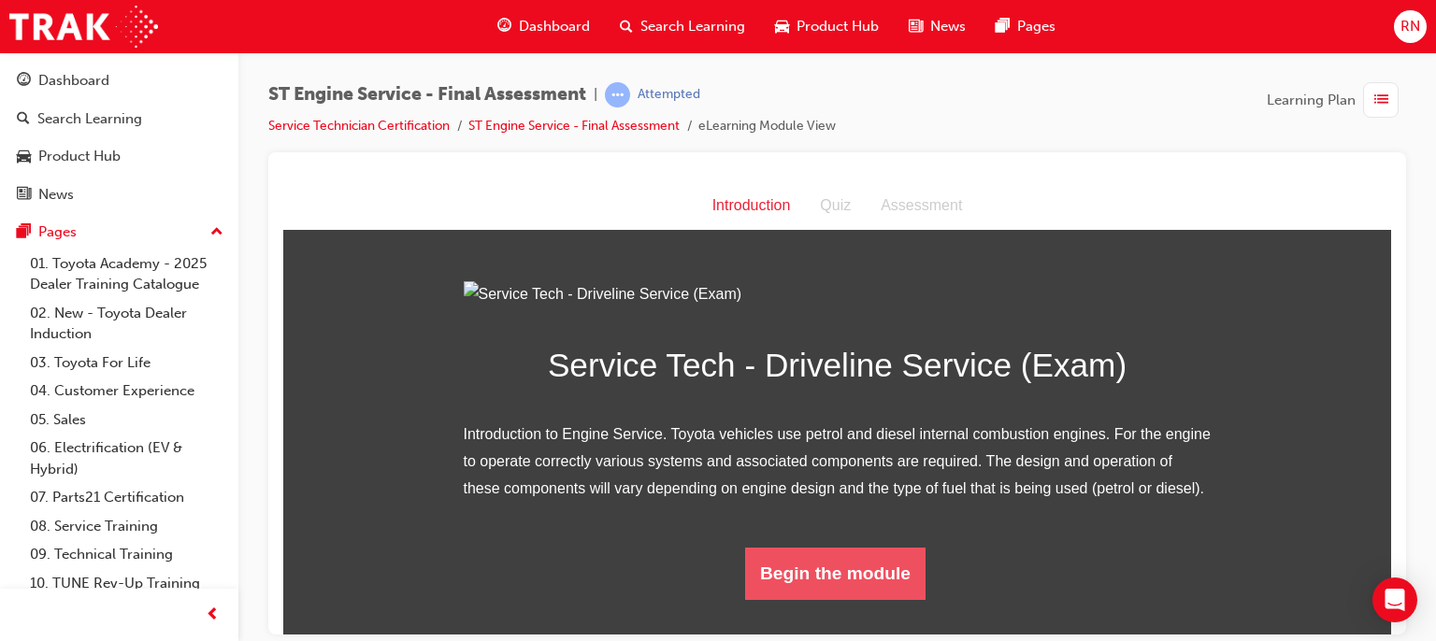
click at [848, 599] on button "Begin the module" at bounding box center [835, 573] width 180 height 52
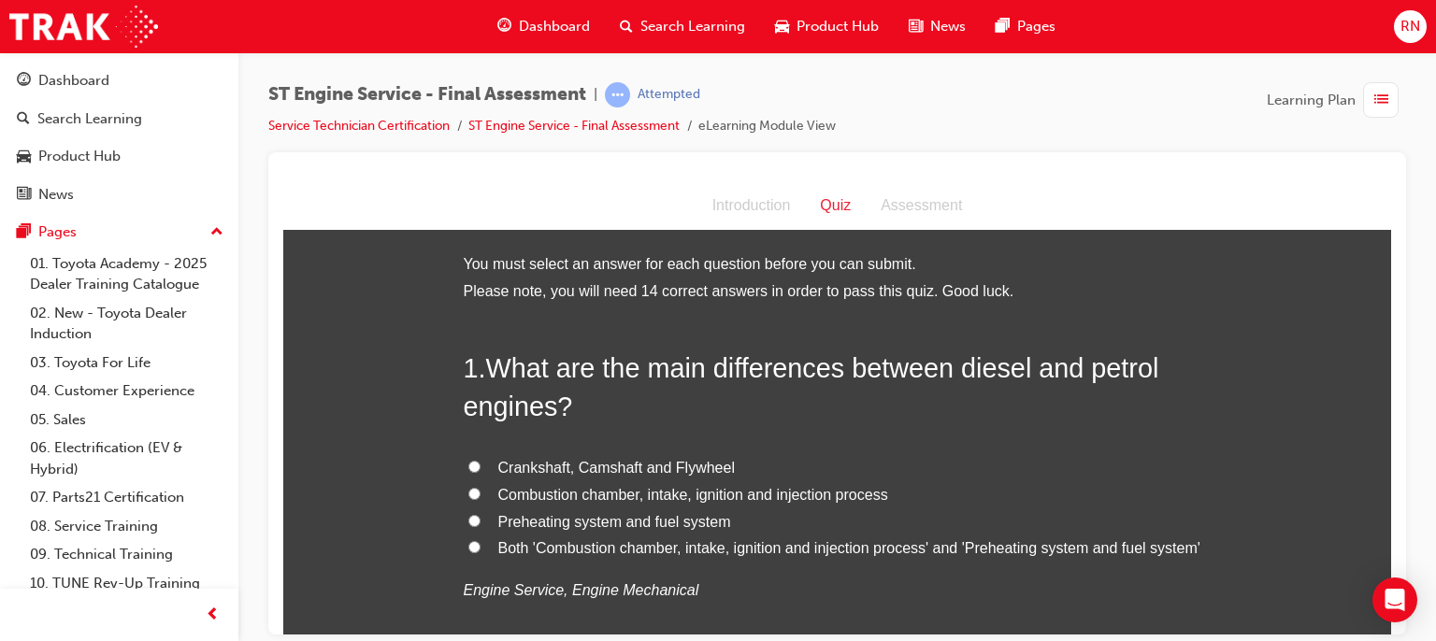
click at [469, 544] on input "Both 'Combustion chamber, intake, ignition and injection process' and 'Preheati…" at bounding box center [474, 546] width 12 height 12
radio input "true"
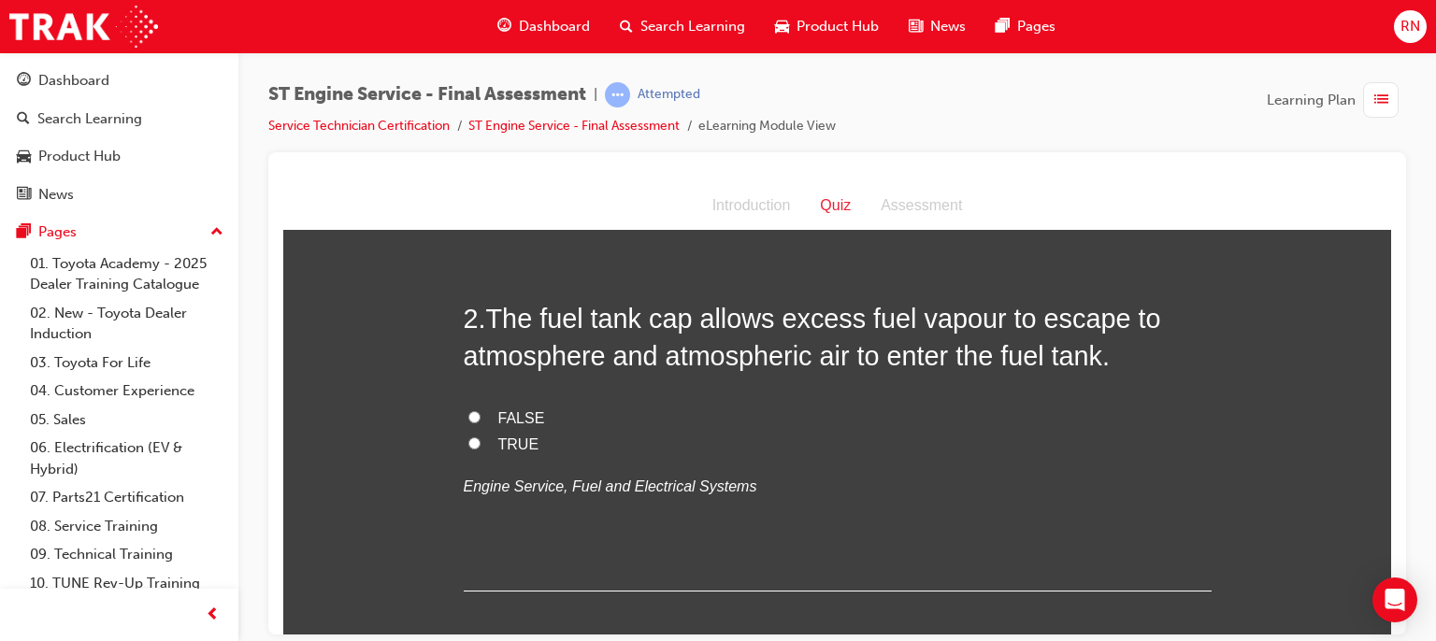
scroll to position [486, 0]
click at [468, 444] on input "TRUE" at bounding box center [474, 442] width 12 height 12
radio input "true"
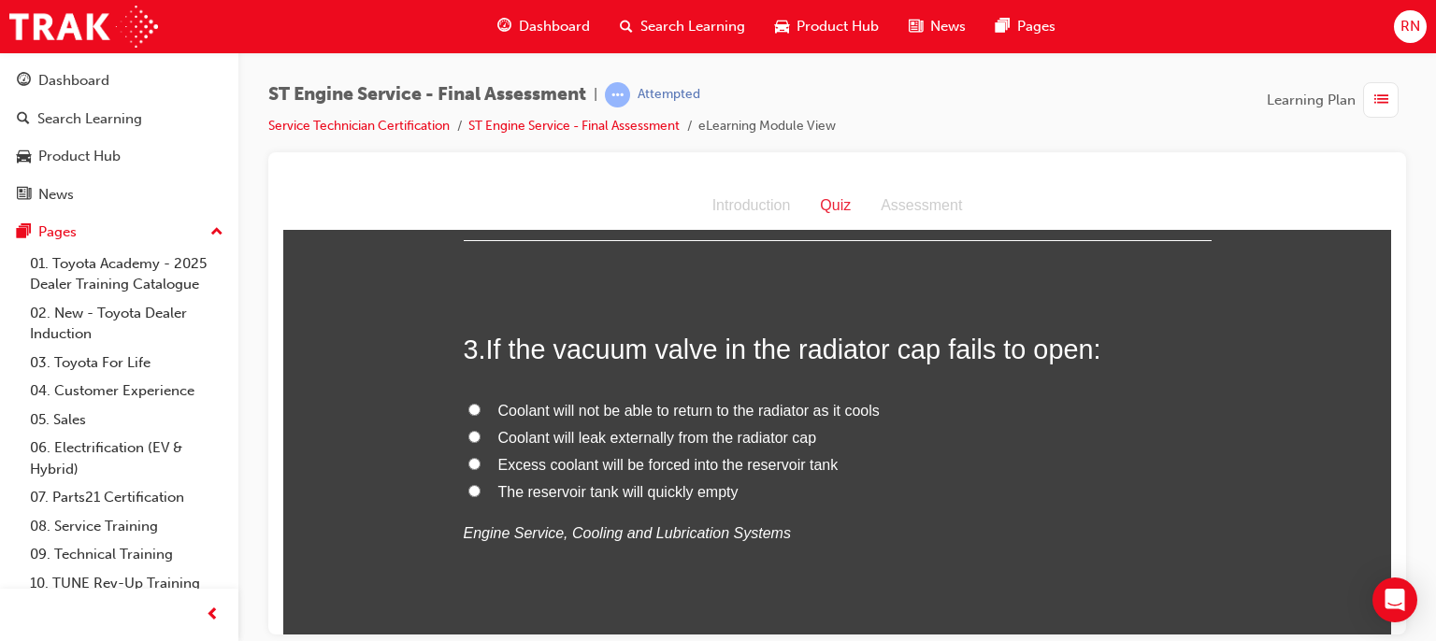
scroll to position [860, 0]
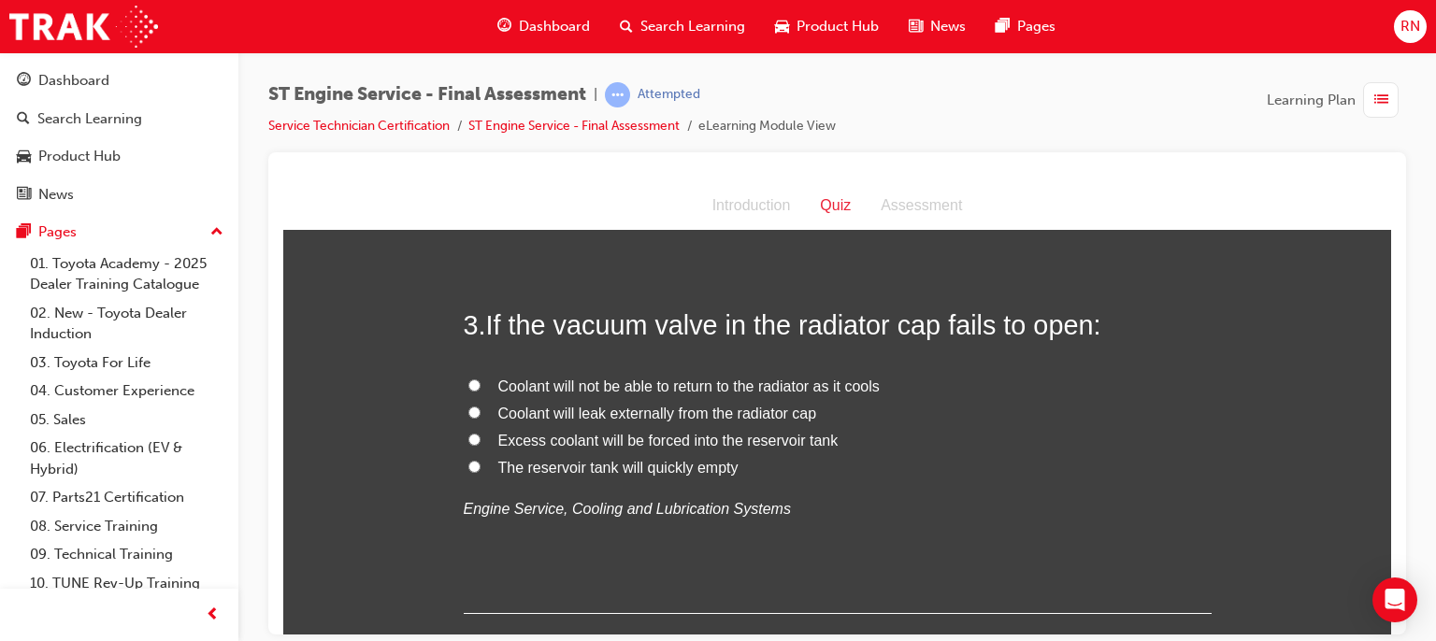
click at [468, 386] on input "Coolant will not be able to return to the radiator as it cools" at bounding box center [474, 385] width 12 height 12
radio input "true"
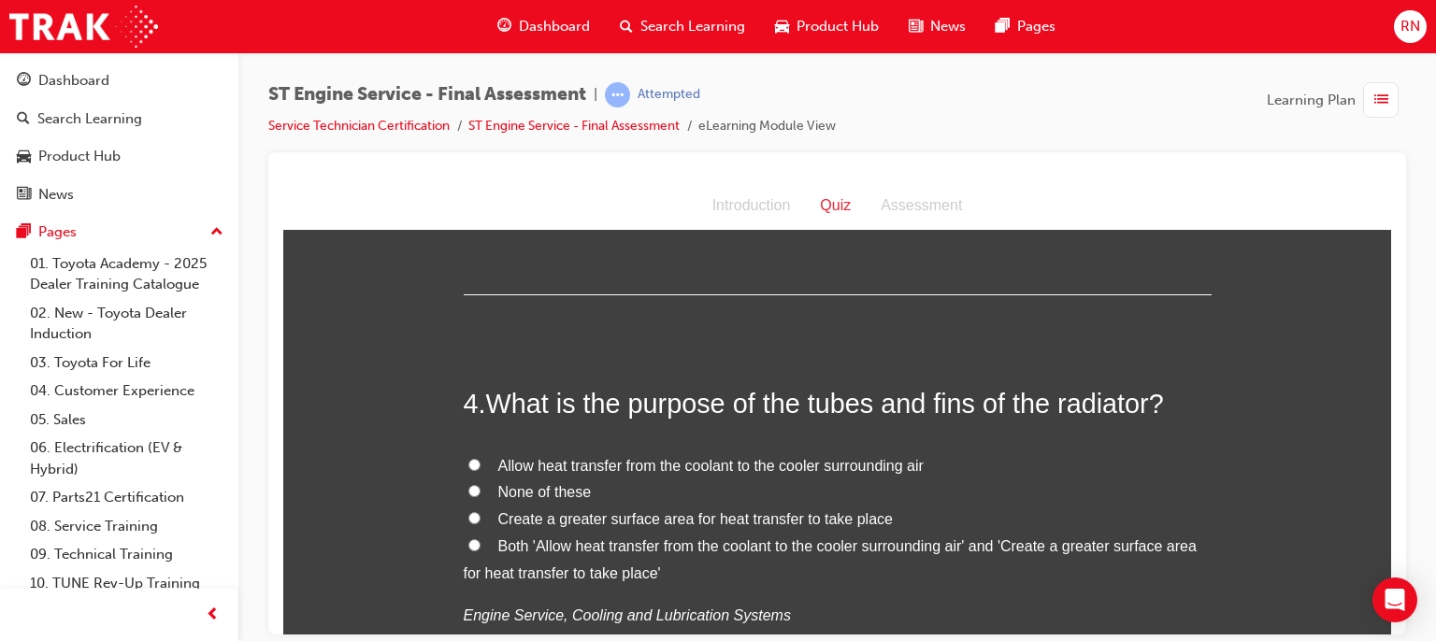
scroll to position [1197, 0]
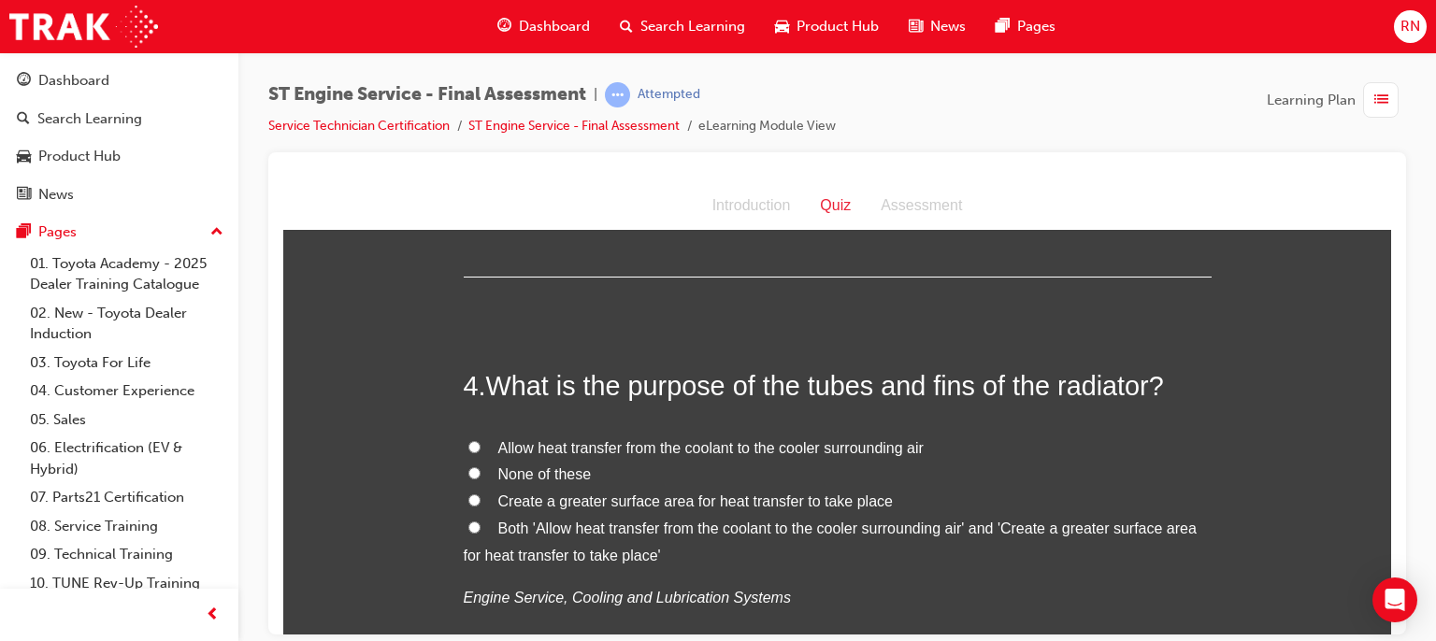
click at [468, 476] on input "None of these" at bounding box center [474, 473] width 12 height 12
radio input "true"
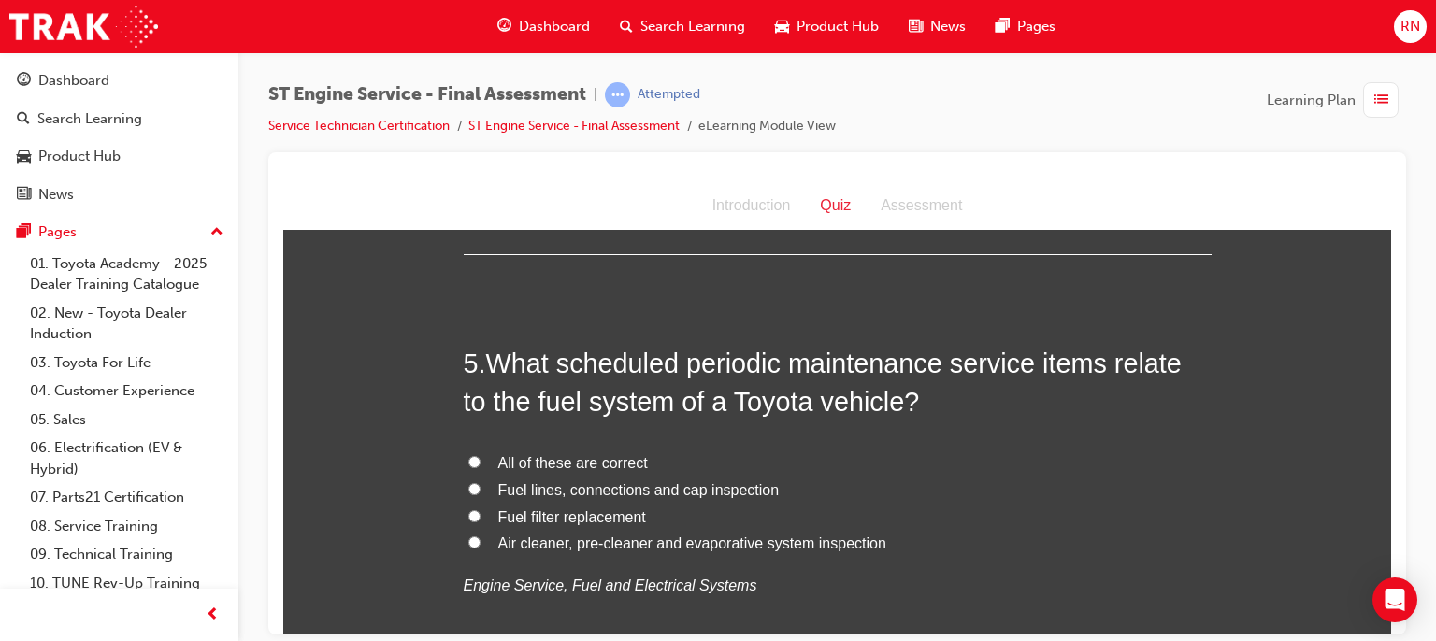
scroll to position [1645, 0]
click at [471, 510] on input "Fuel filter replacement" at bounding box center [474, 514] width 12 height 12
radio input "true"
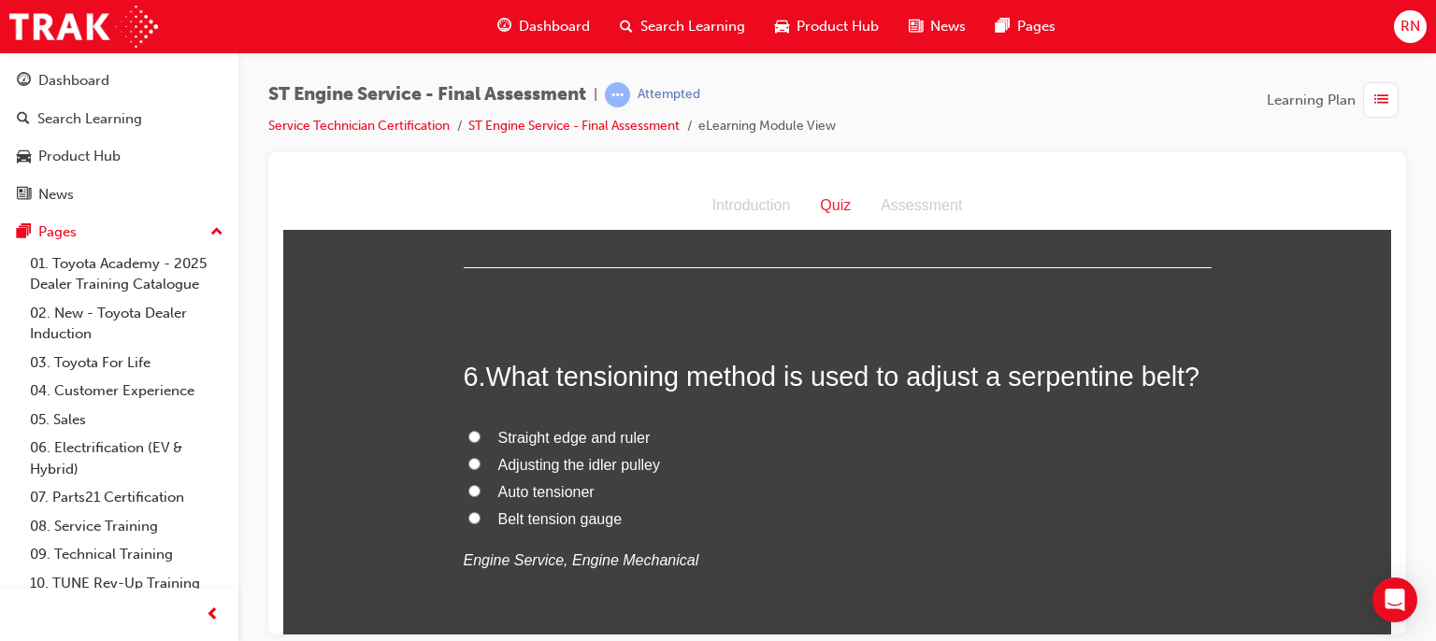
scroll to position [2068, 0]
click at [468, 510] on input "Belt tension gauge" at bounding box center [474, 516] width 12 height 12
radio input "true"
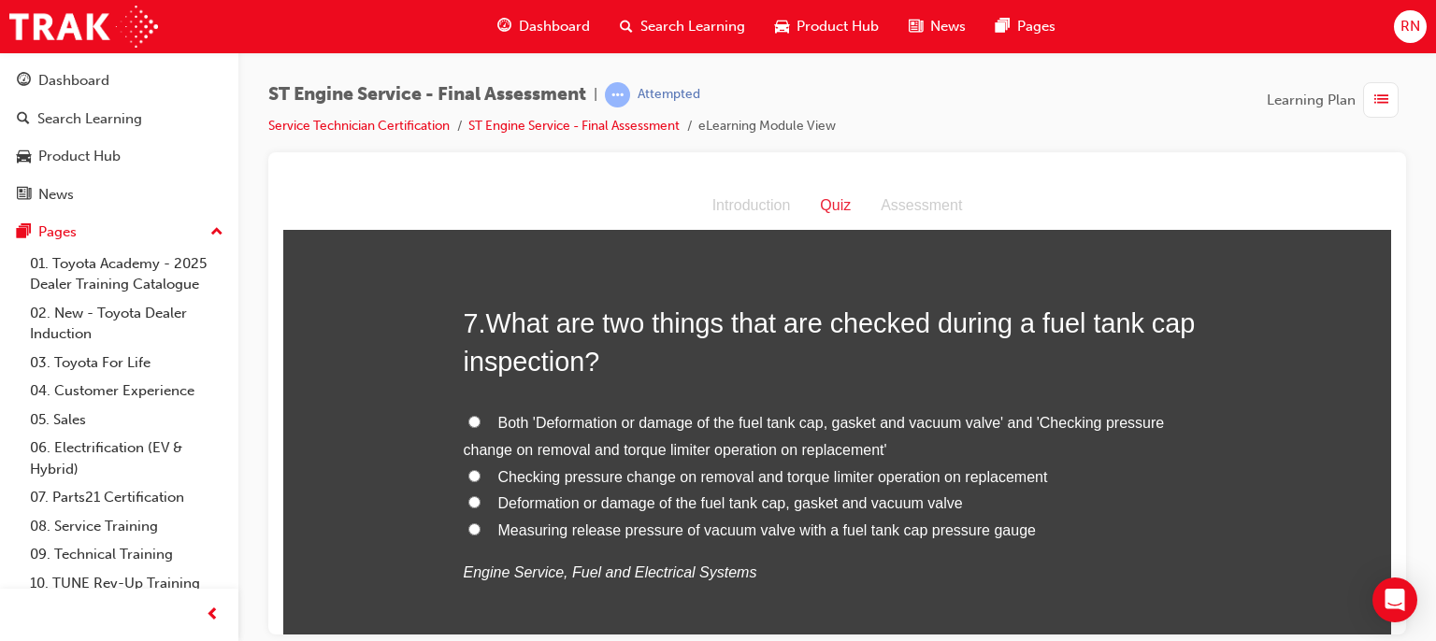
scroll to position [2554, 0]
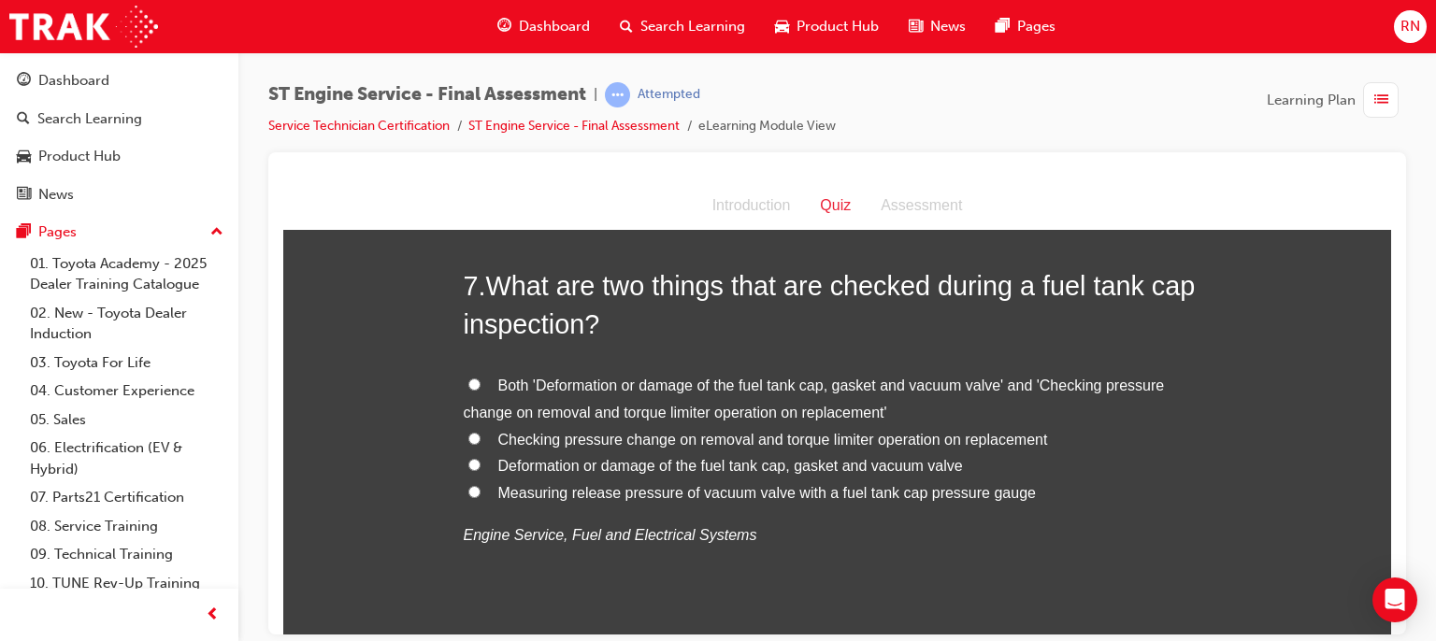
click at [561, 474] on label "Deformation or damage of the fuel tank cap, gasket and vacuum valve" at bounding box center [838, 465] width 748 height 27
click at [481, 470] on input "Deformation or damage of the fuel tank cap, gasket and vacuum valve" at bounding box center [474, 464] width 12 height 12
radio input "true"
click at [561, 474] on label "Deformation or damage of the fuel tank cap, gasket and vacuum valve" at bounding box center [838, 465] width 748 height 27
click at [481, 470] on input "Deformation or damage of the fuel tank cap, gasket and vacuum valve" at bounding box center [474, 464] width 12 height 12
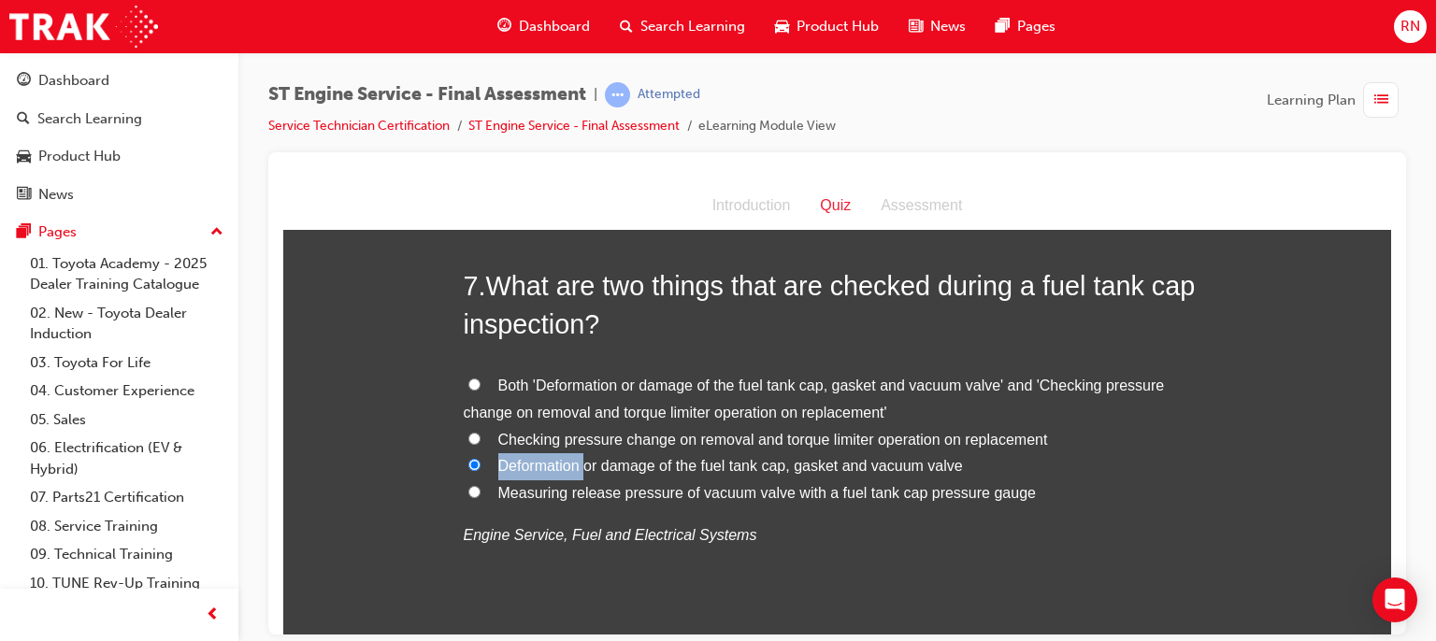
click at [561, 474] on label "Deformation or damage of the fuel tank cap, gasket and vacuum valve" at bounding box center [838, 465] width 748 height 27
click at [481, 470] on input "Deformation or damage of the fuel tank cap, gasket and vacuum valve" at bounding box center [474, 464] width 12 height 12
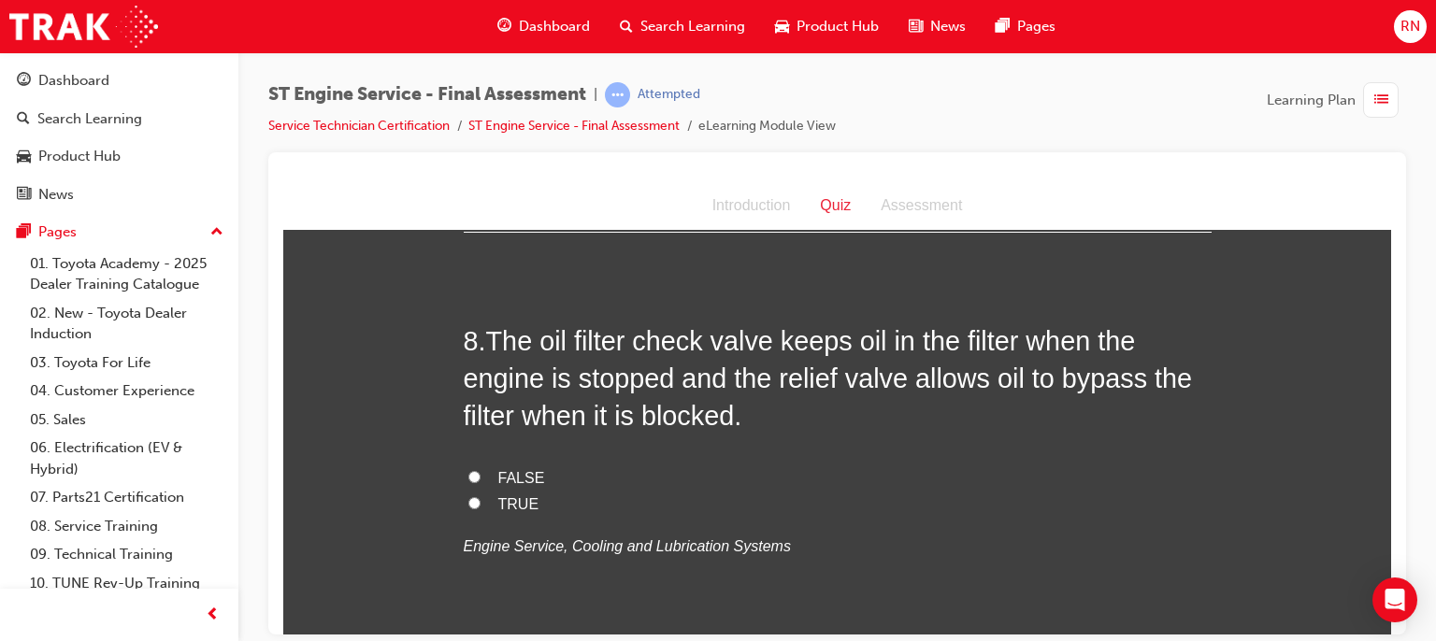
scroll to position [2965, 0]
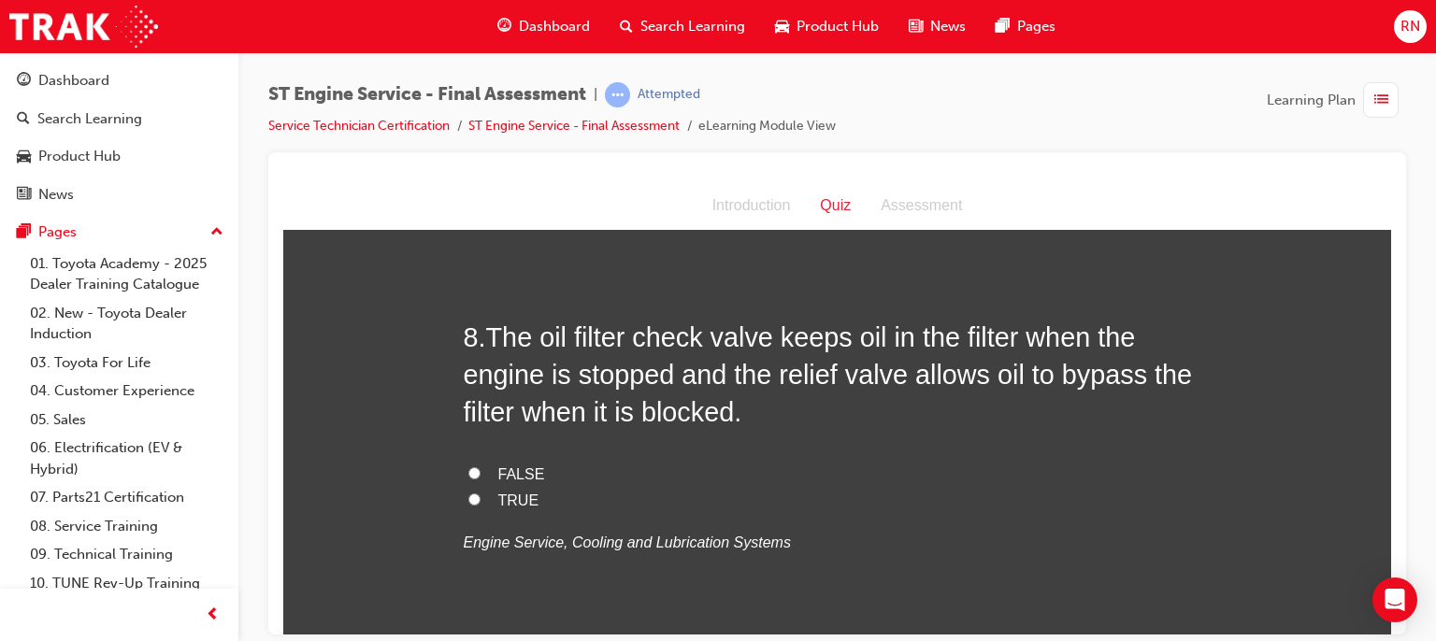
click at [468, 467] on input "FALSE" at bounding box center [474, 473] width 12 height 12
radio input "true"
click at [1380, 618] on div "Open Intercom Messenger" at bounding box center [1396, 601] width 50 height 50
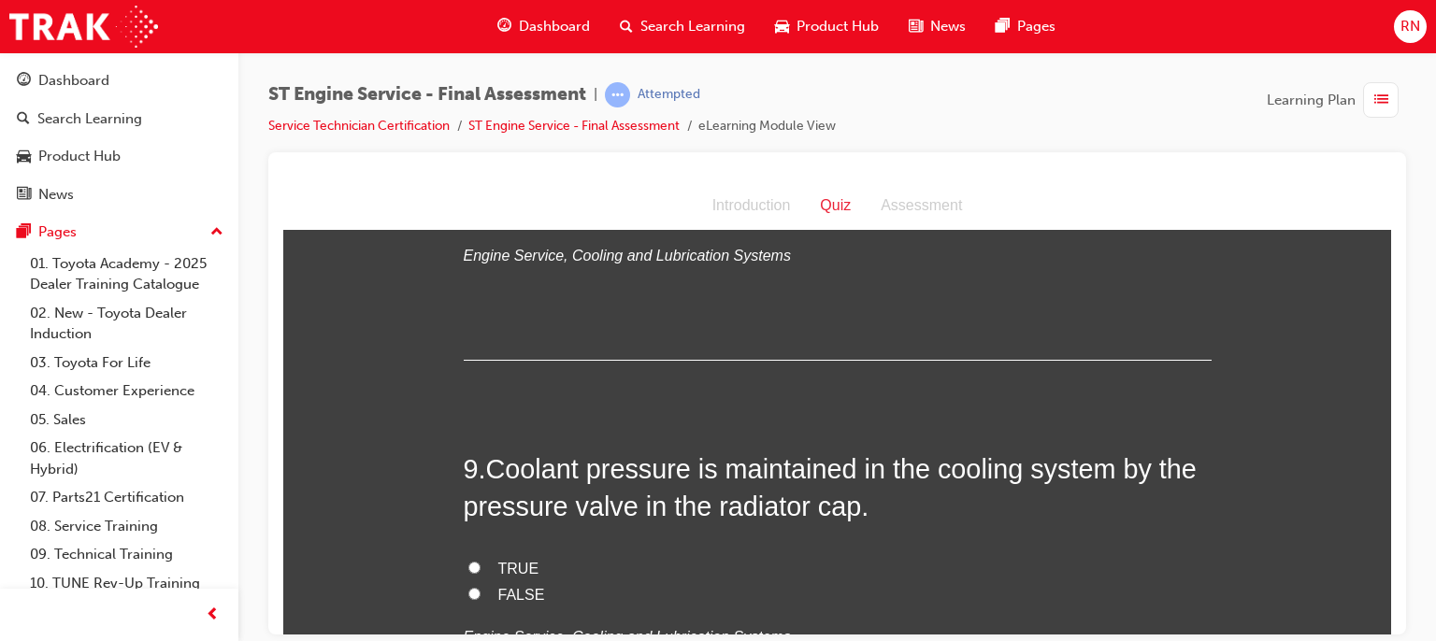
scroll to position [3352, 0]
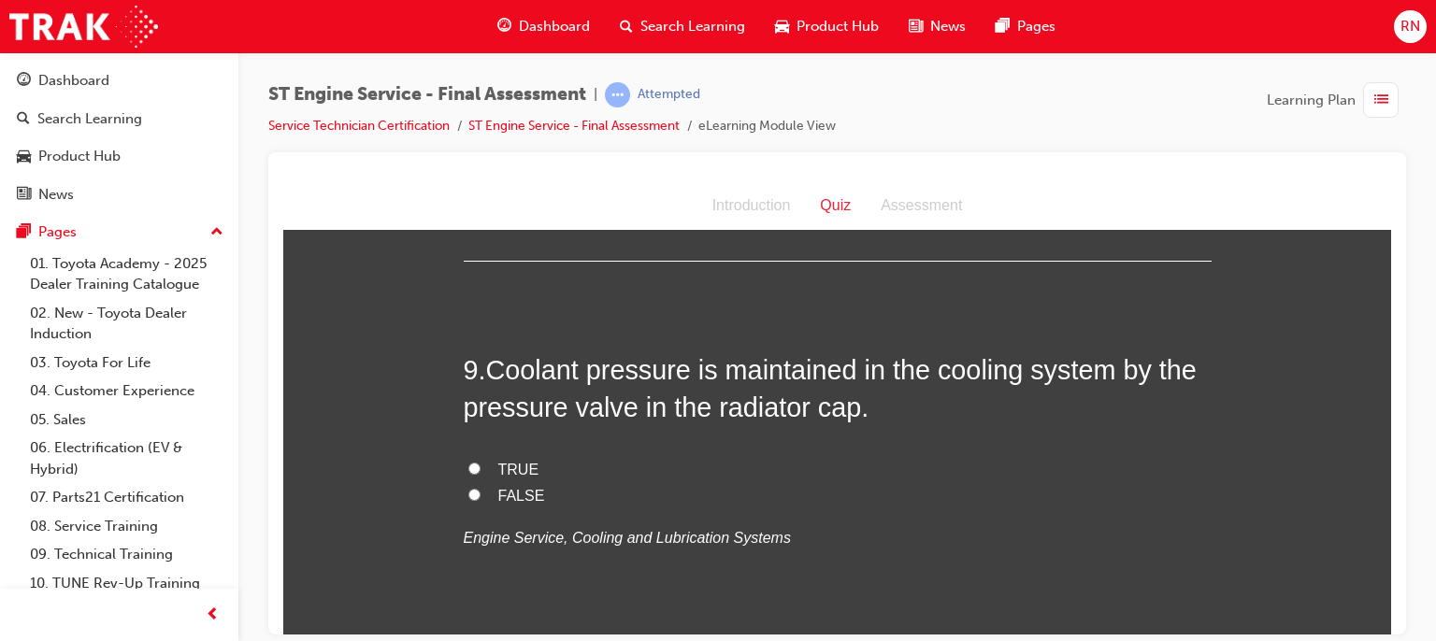
click at [468, 465] on input "TRUE" at bounding box center [474, 468] width 12 height 12
radio input "true"
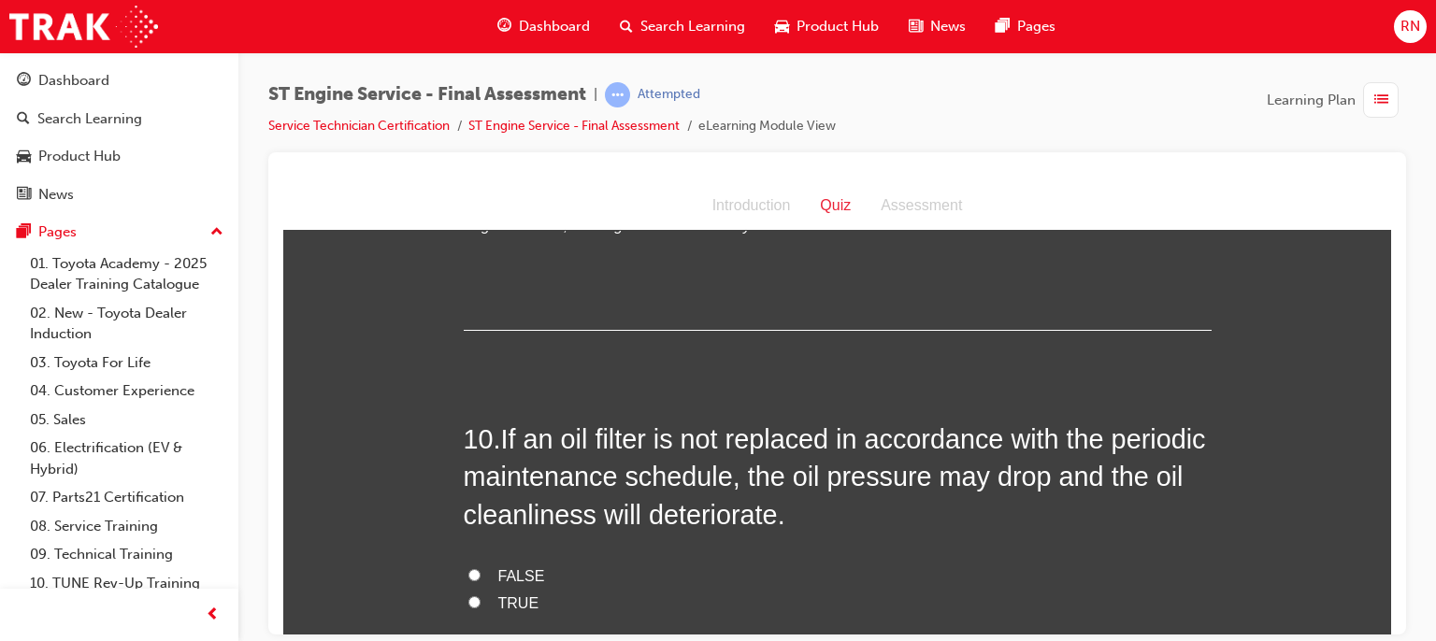
scroll to position [3713, 0]
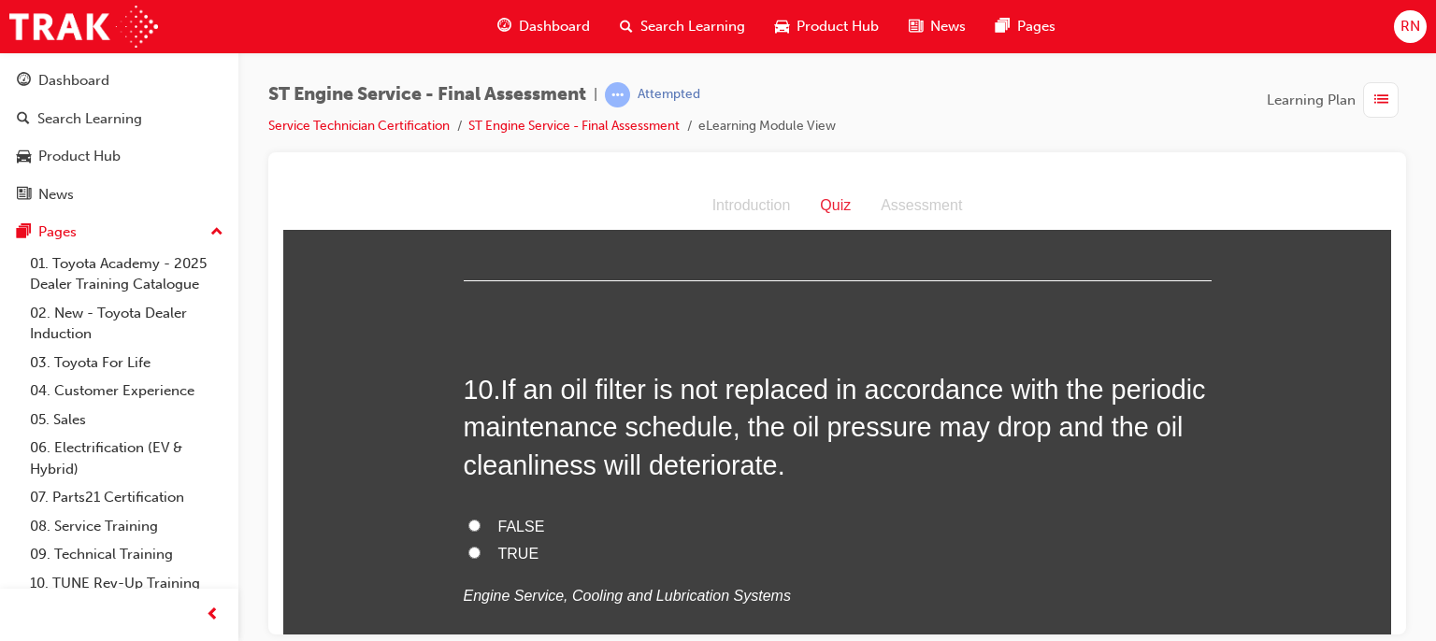
click at [468, 550] on input "TRUE" at bounding box center [474, 552] width 12 height 12
radio input "true"
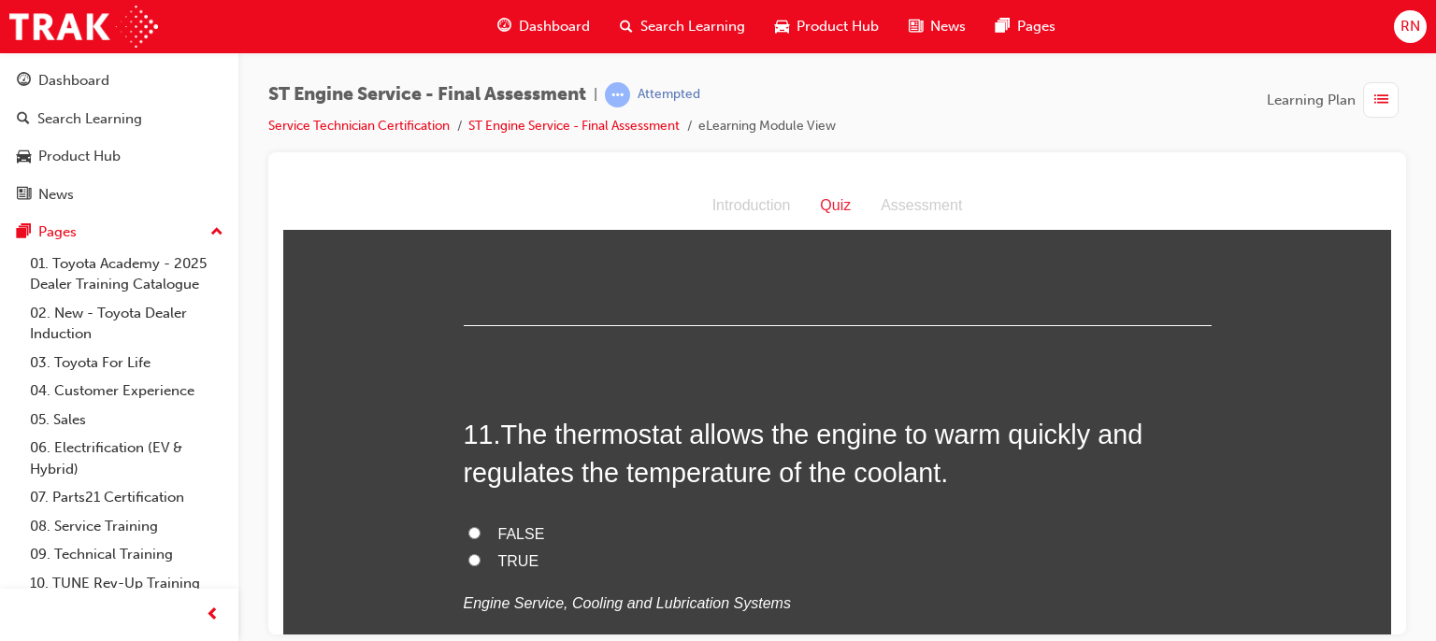
scroll to position [4136, 0]
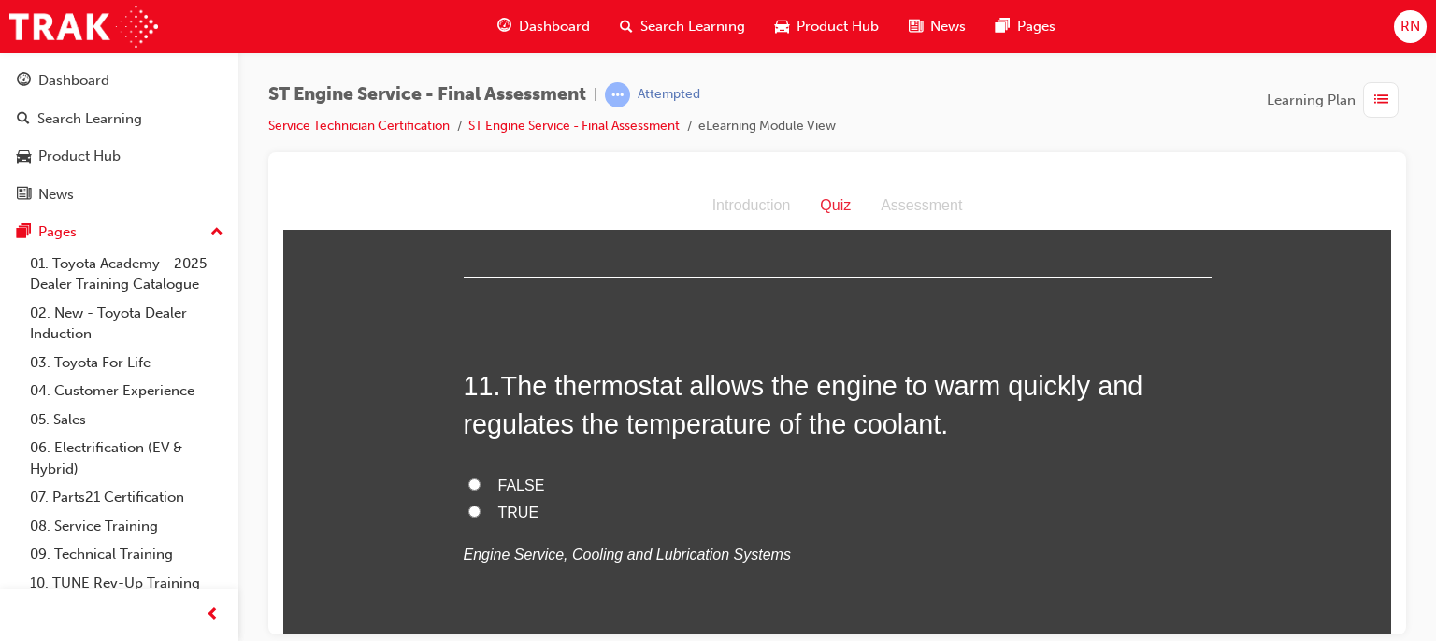
click at [468, 505] on input "TRUE" at bounding box center [474, 511] width 12 height 12
radio input "true"
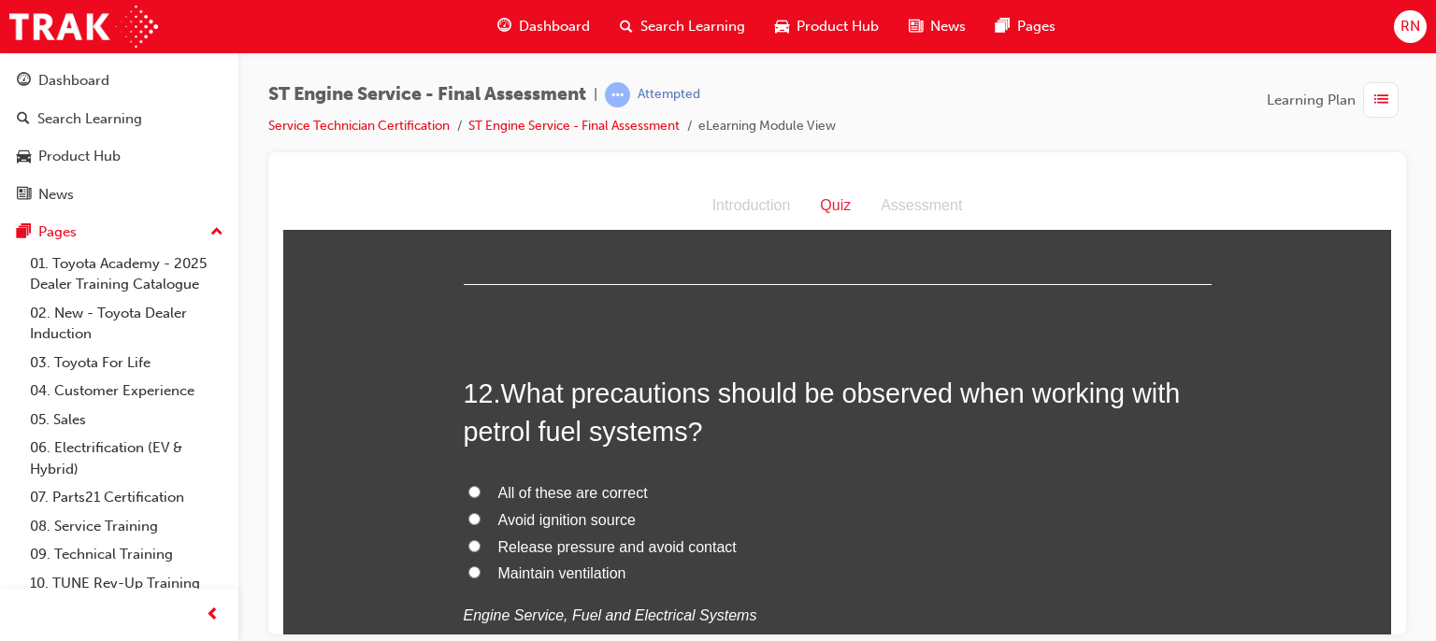
scroll to position [4523, 0]
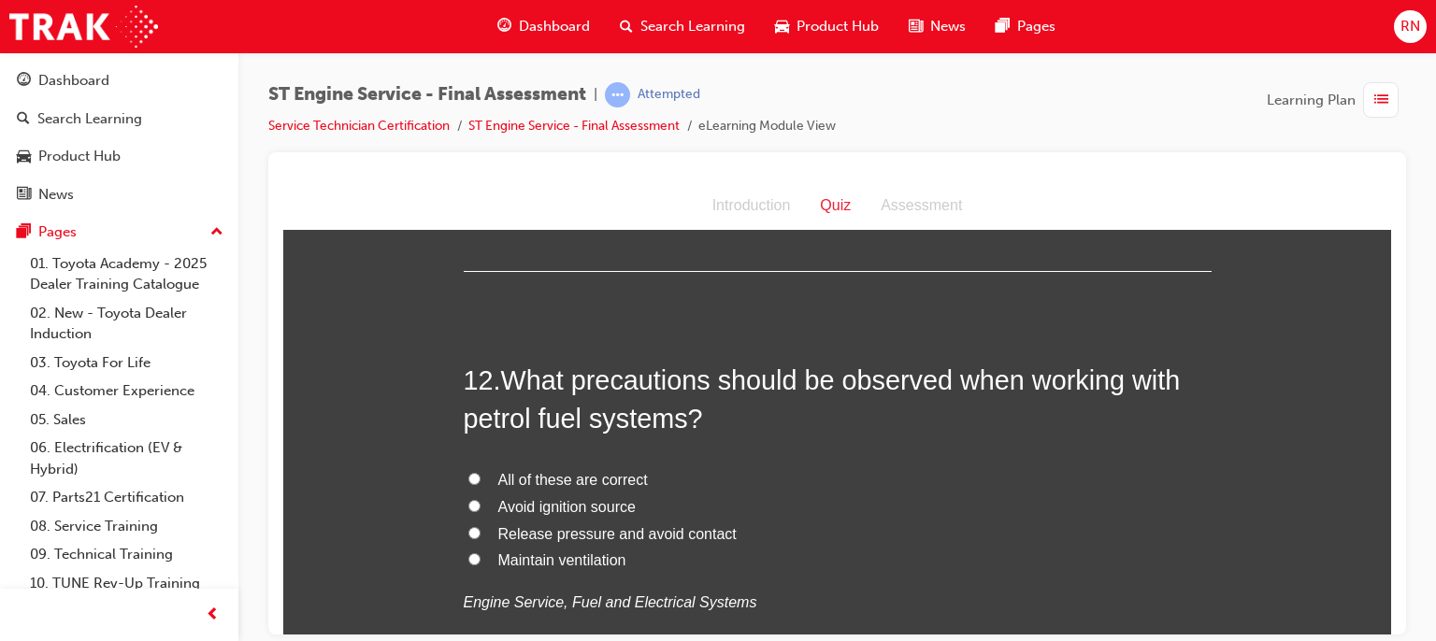
click at [502, 501] on span "Avoid ignition source" at bounding box center [566, 506] width 137 height 16
click at [481, 501] on input "Avoid ignition source" at bounding box center [474, 505] width 12 height 12
radio input "true"
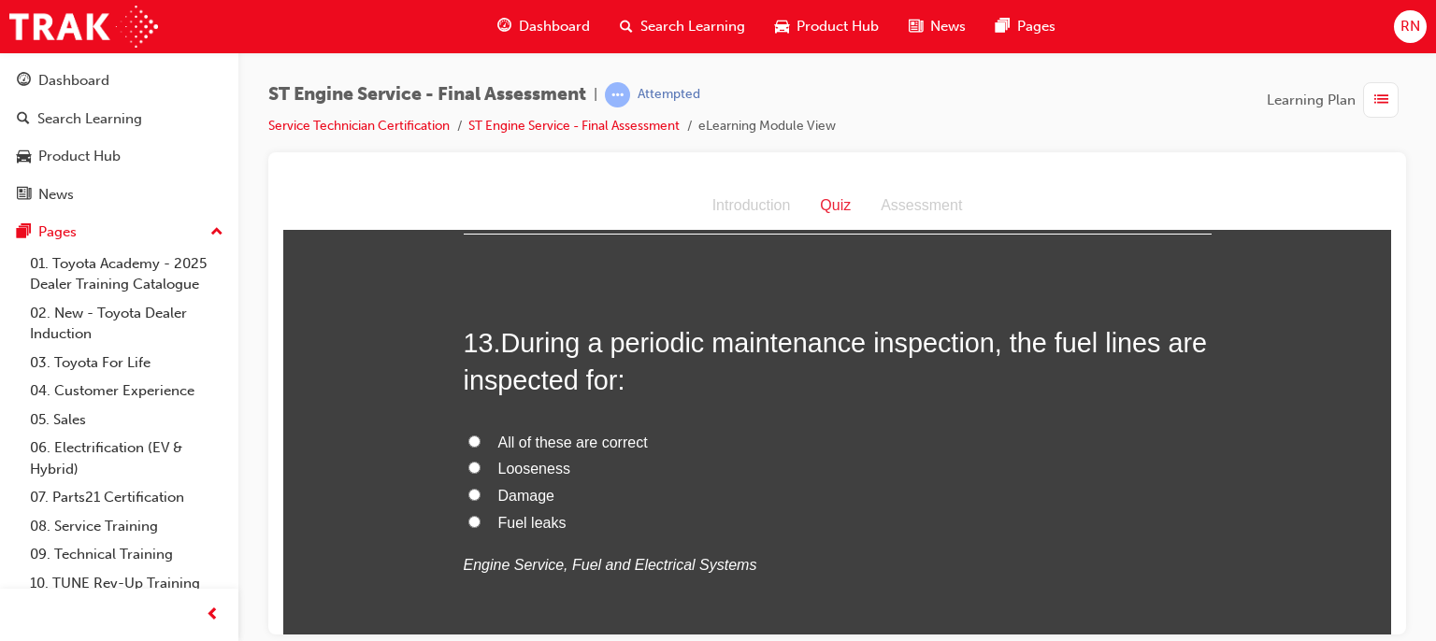
scroll to position [4997, 0]
click at [468, 435] on input "All of these are correct" at bounding box center [474, 440] width 12 height 12
radio input "true"
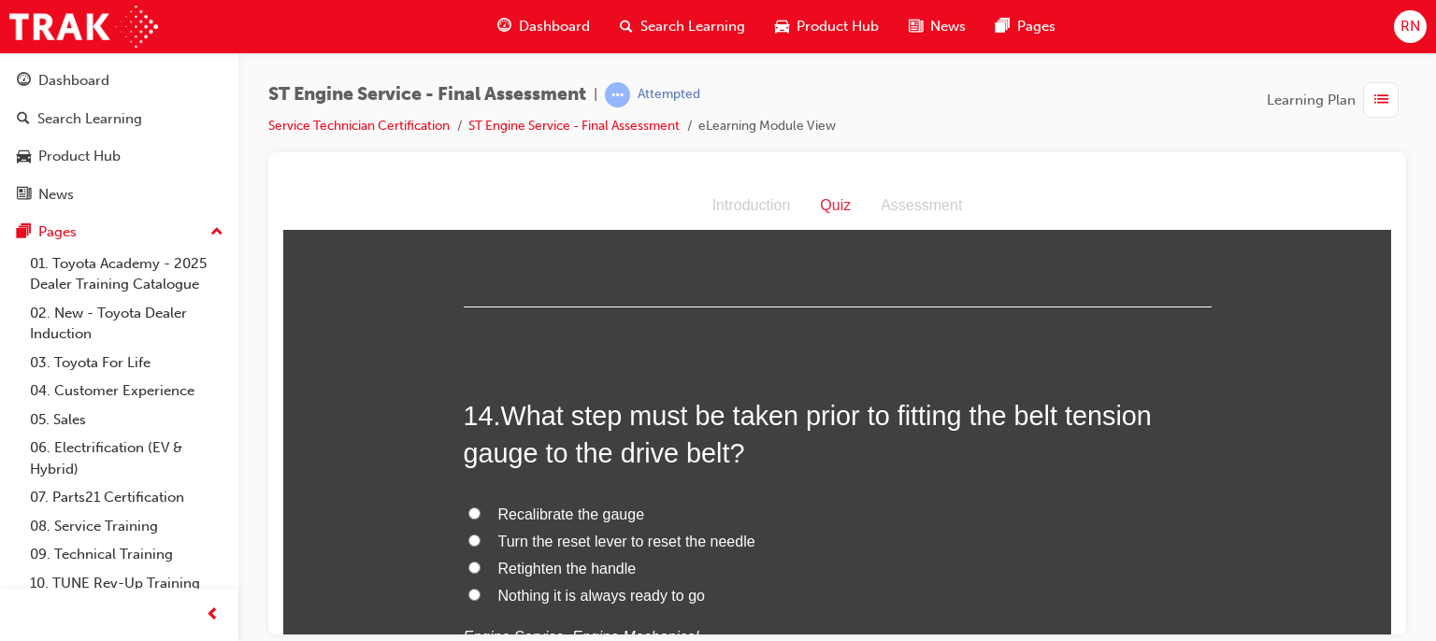
scroll to position [5396, 0]
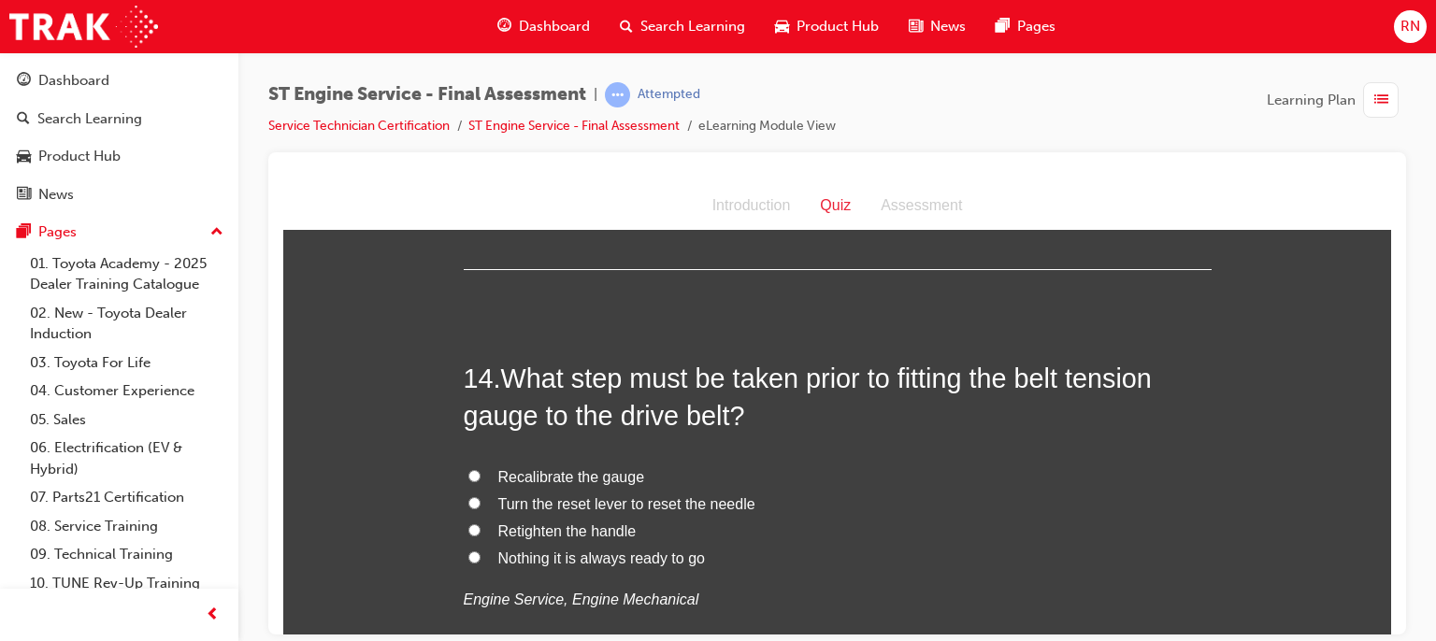
click at [464, 465] on label "Recalibrate the gauge" at bounding box center [838, 477] width 748 height 27
click at [468, 469] on input "Recalibrate the gauge" at bounding box center [474, 475] width 12 height 12
radio input "true"
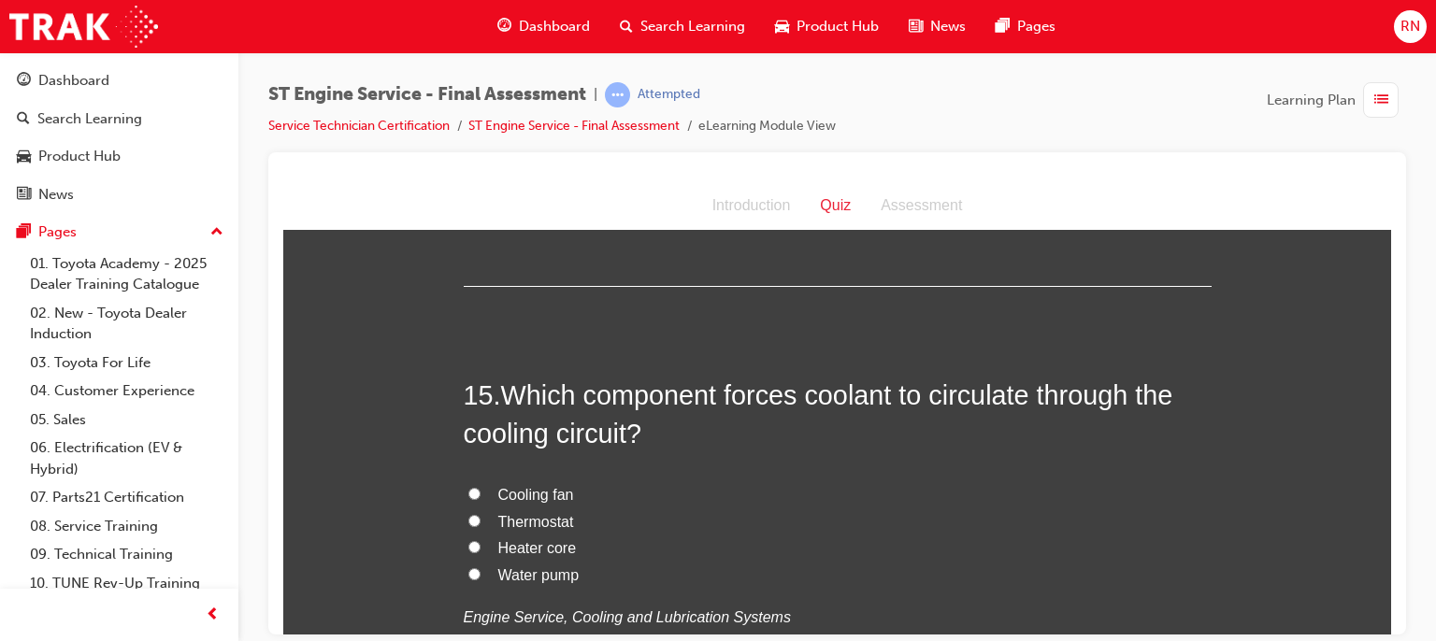
scroll to position [5832, 0]
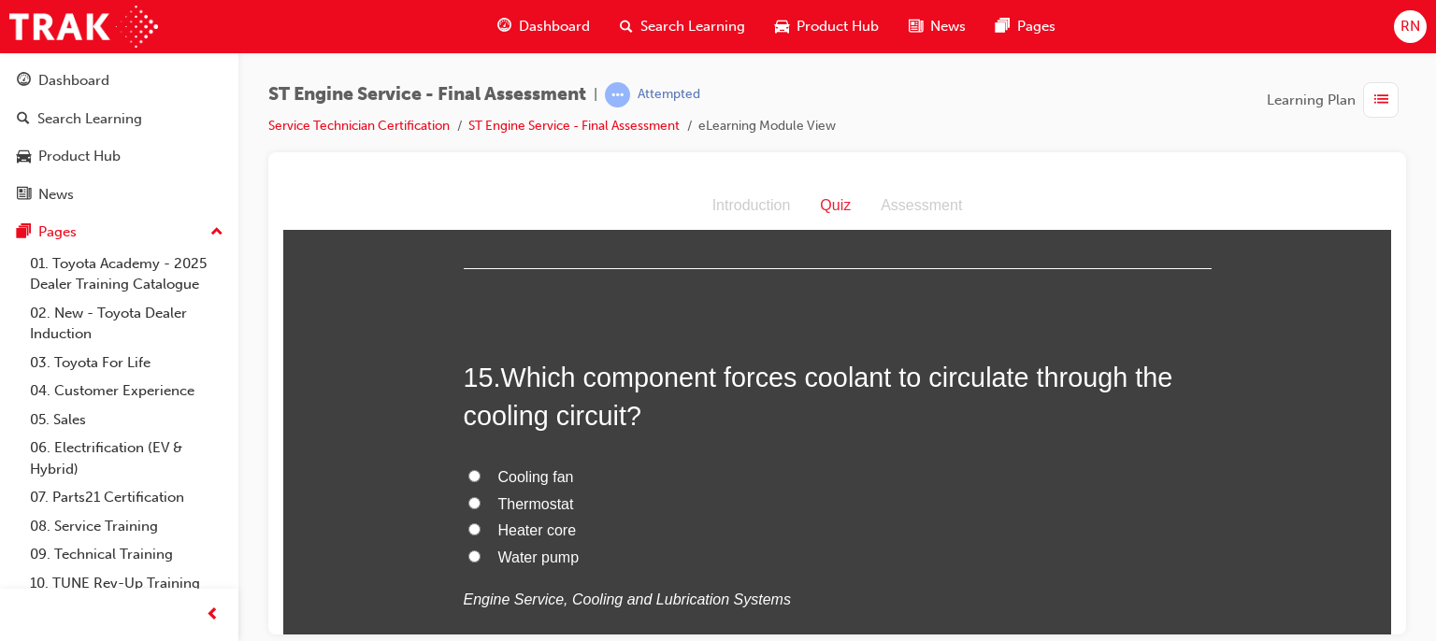
click at [505, 552] on span "Water pump" at bounding box center [538, 557] width 81 height 16
click at [481, 552] on input "Water pump" at bounding box center [474, 556] width 12 height 12
radio input "true"
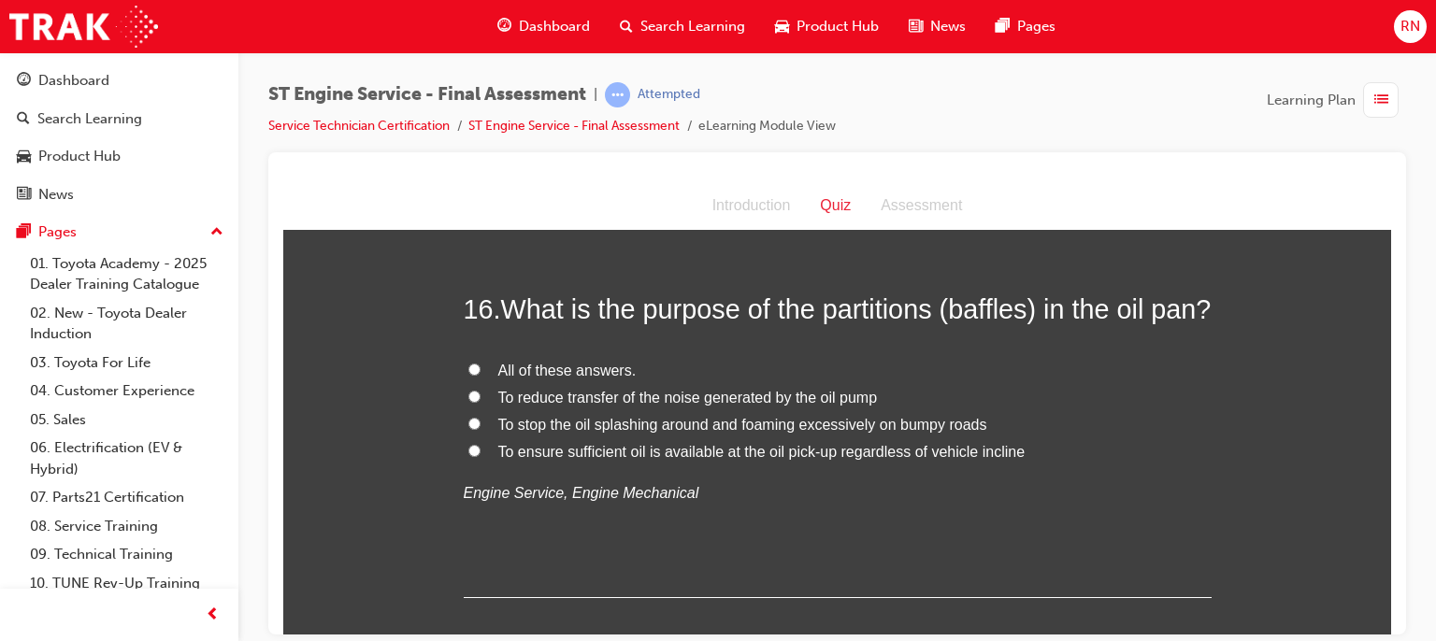
scroll to position [6343, 0]
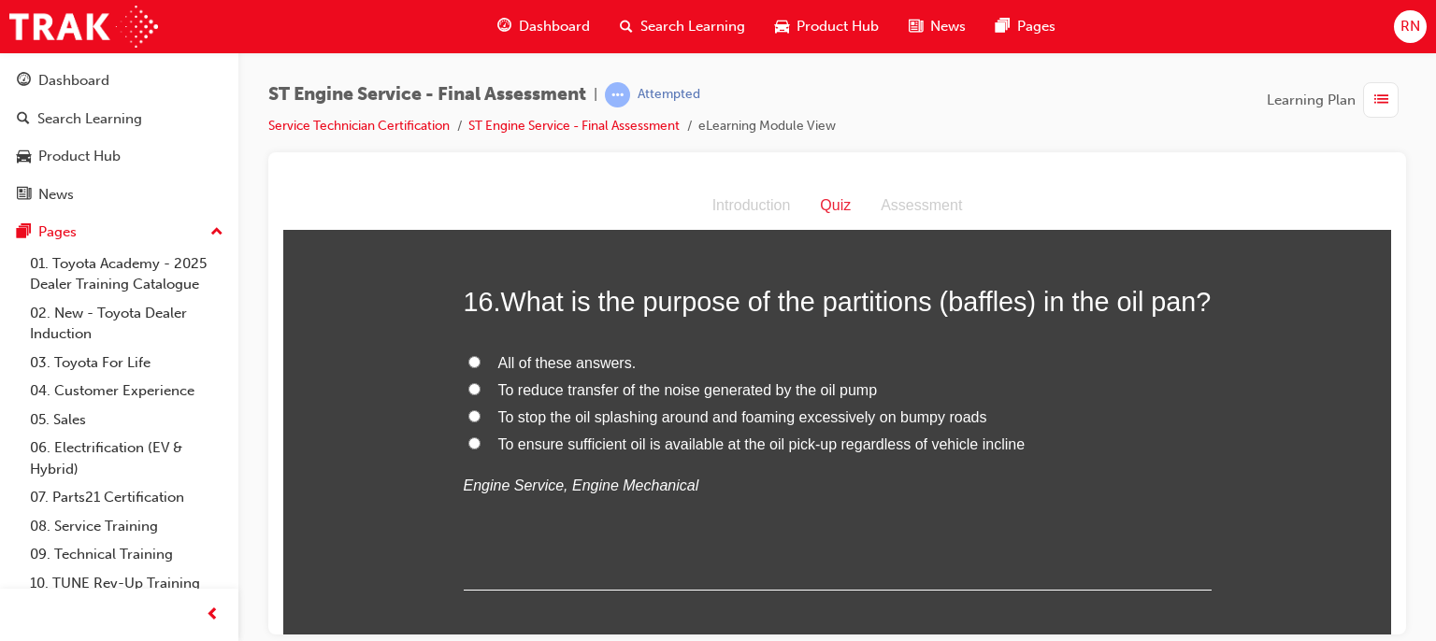
click at [469, 395] on input "To reduce transfer of the noise generated by the oil pump" at bounding box center [474, 388] width 12 height 12
radio input "true"
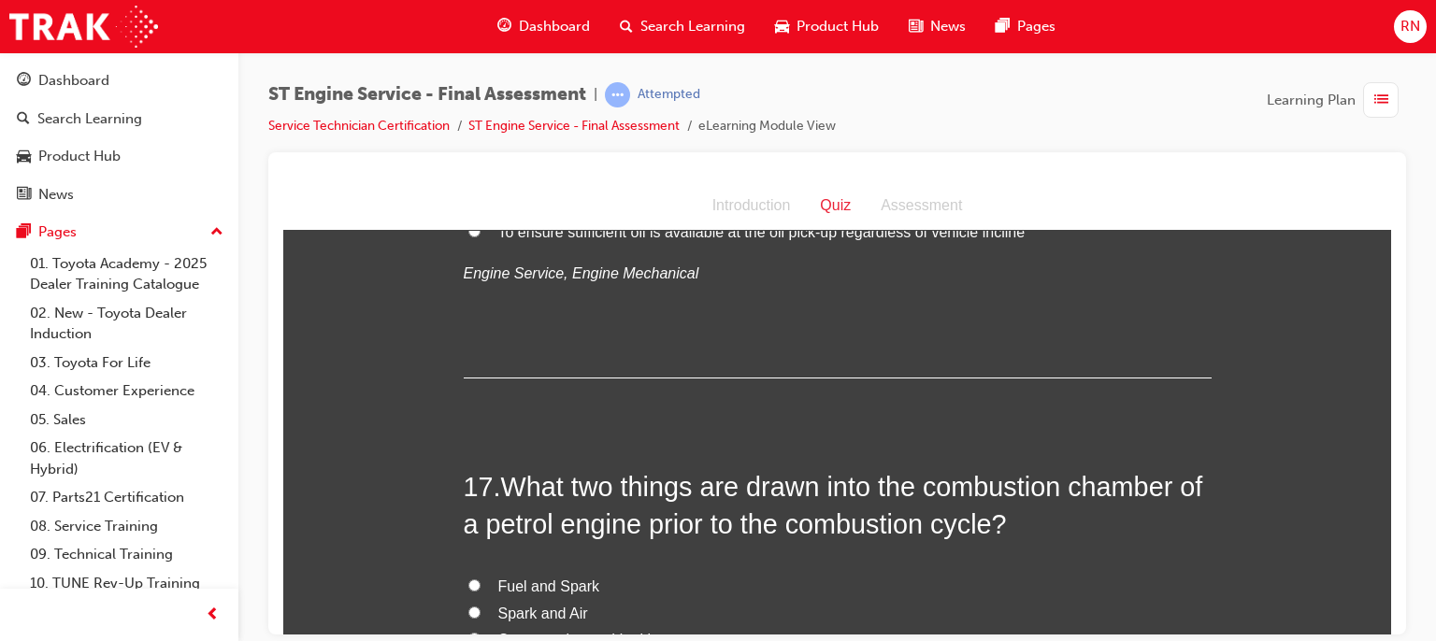
scroll to position [6680, 0]
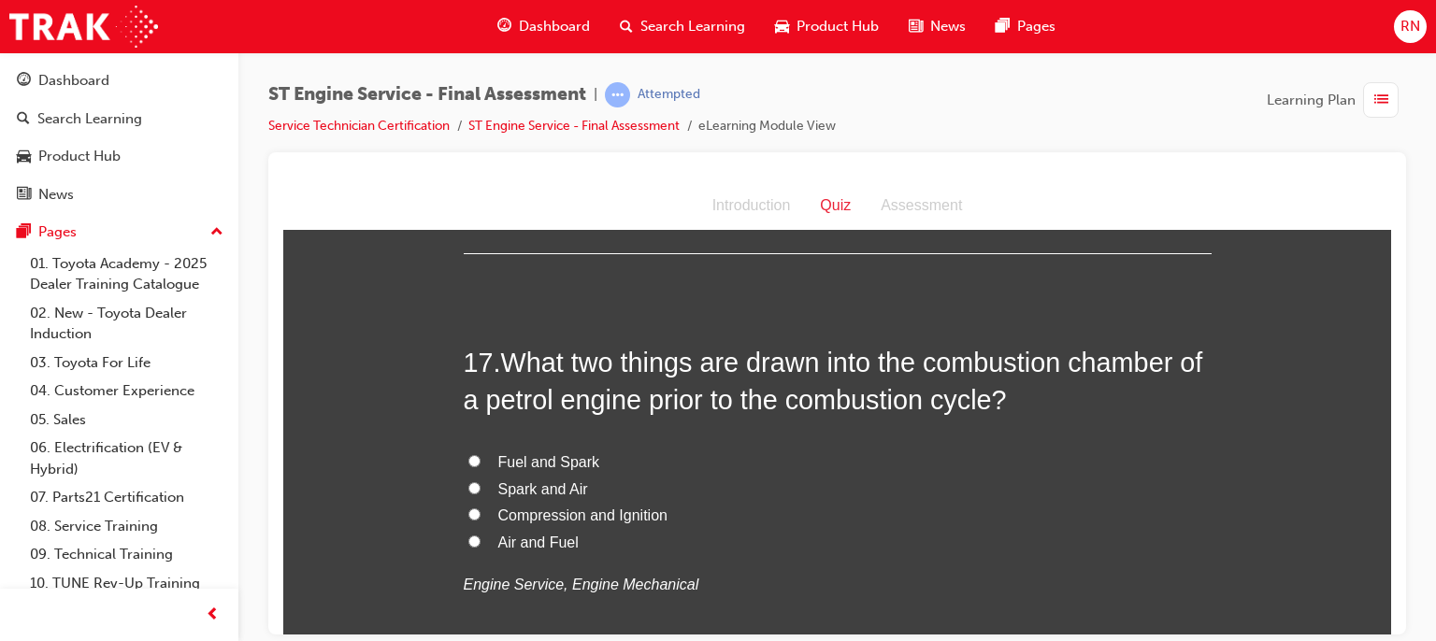
click at [524, 496] on span "Spark and Air" at bounding box center [543, 489] width 90 height 16
click at [481, 494] on input "Spark and Air" at bounding box center [474, 487] width 12 height 12
radio input "true"
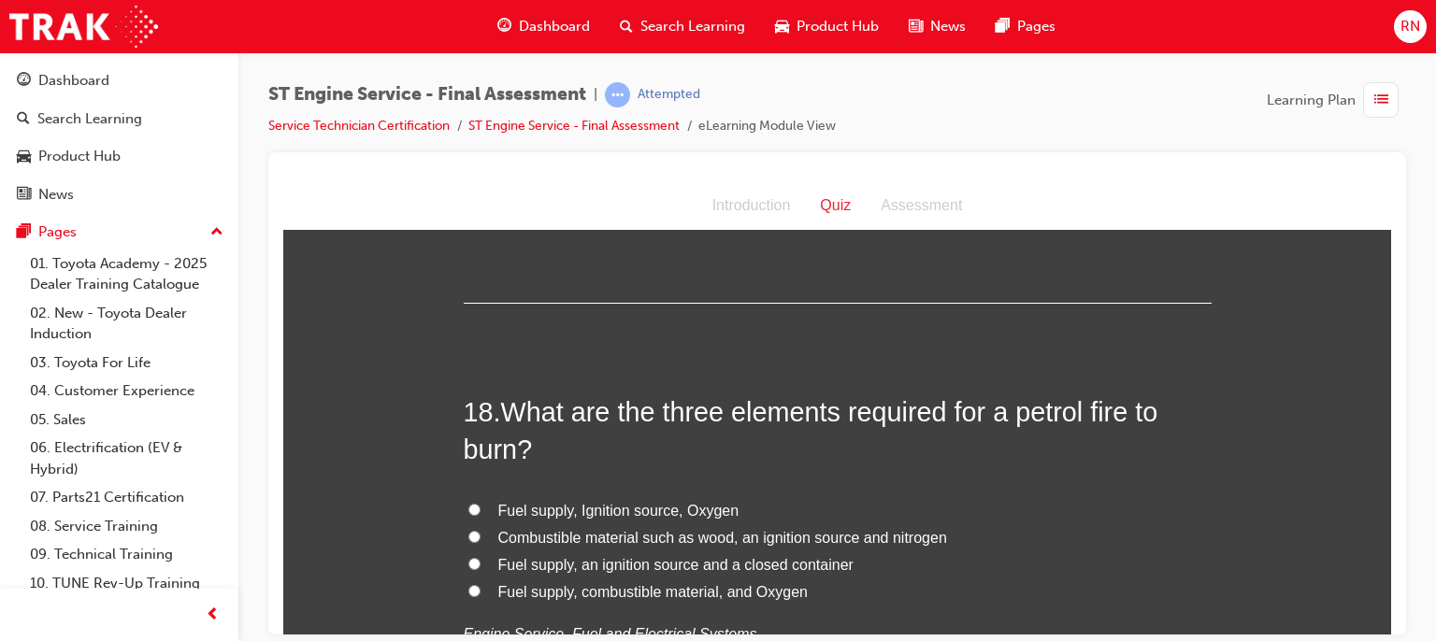
scroll to position [7215, 0]
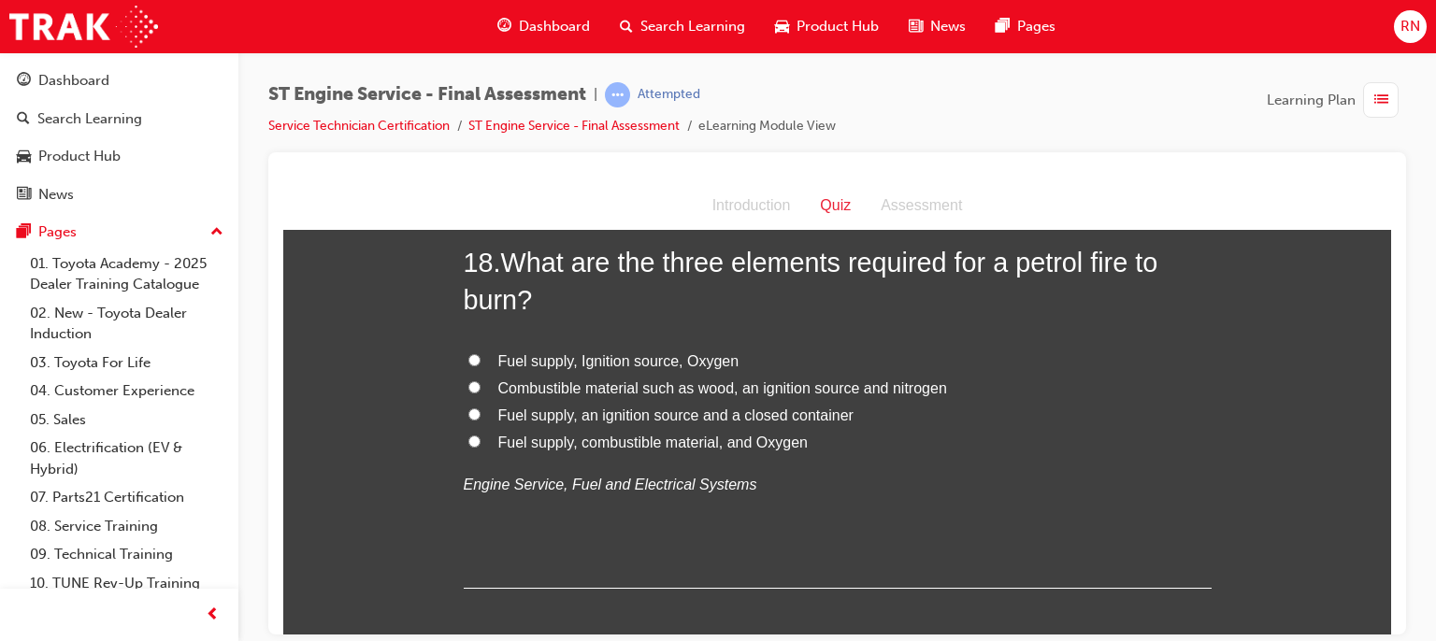
click at [555, 450] on span "Fuel supply, combustible material, and Oxygen" at bounding box center [652, 442] width 309 height 16
click at [481, 447] on input "Fuel supply, combustible material, and Oxygen" at bounding box center [474, 441] width 12 height 12
radio input "true"
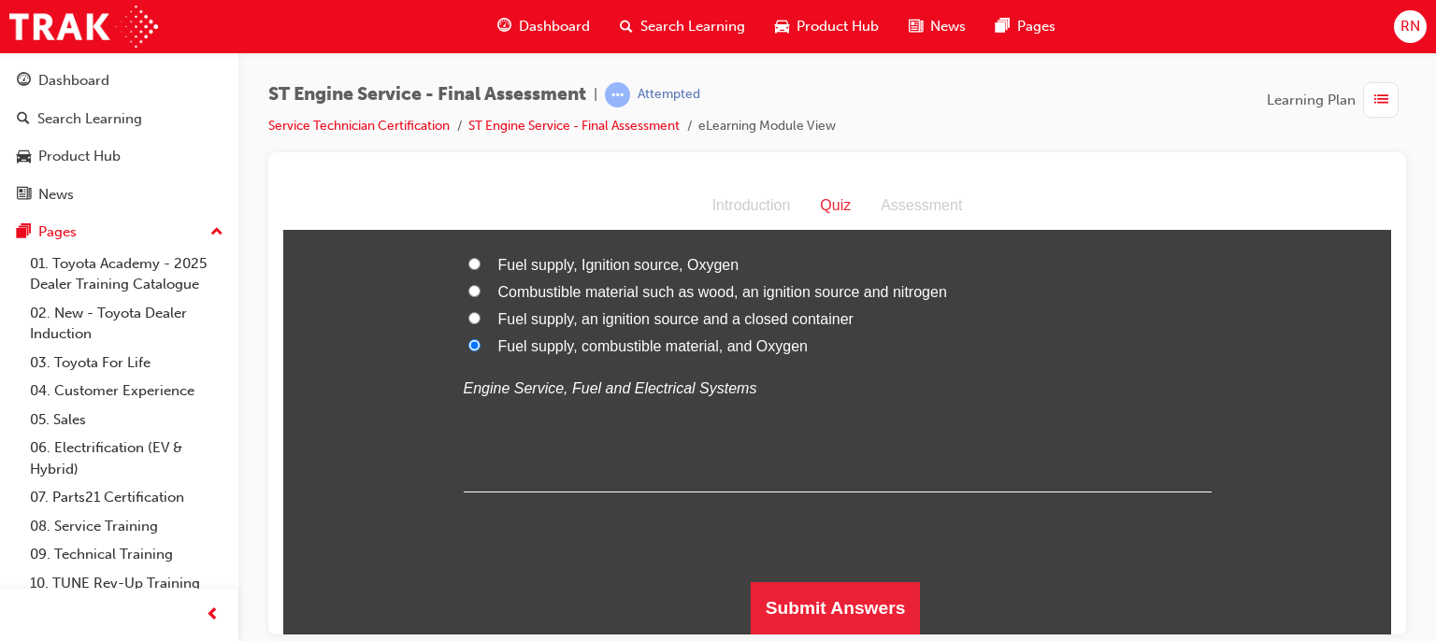
scroll to position [7345, 0]
click at [869, 594] on button "Submit Answers" at bounding box center [836, 608] width 170 height 52
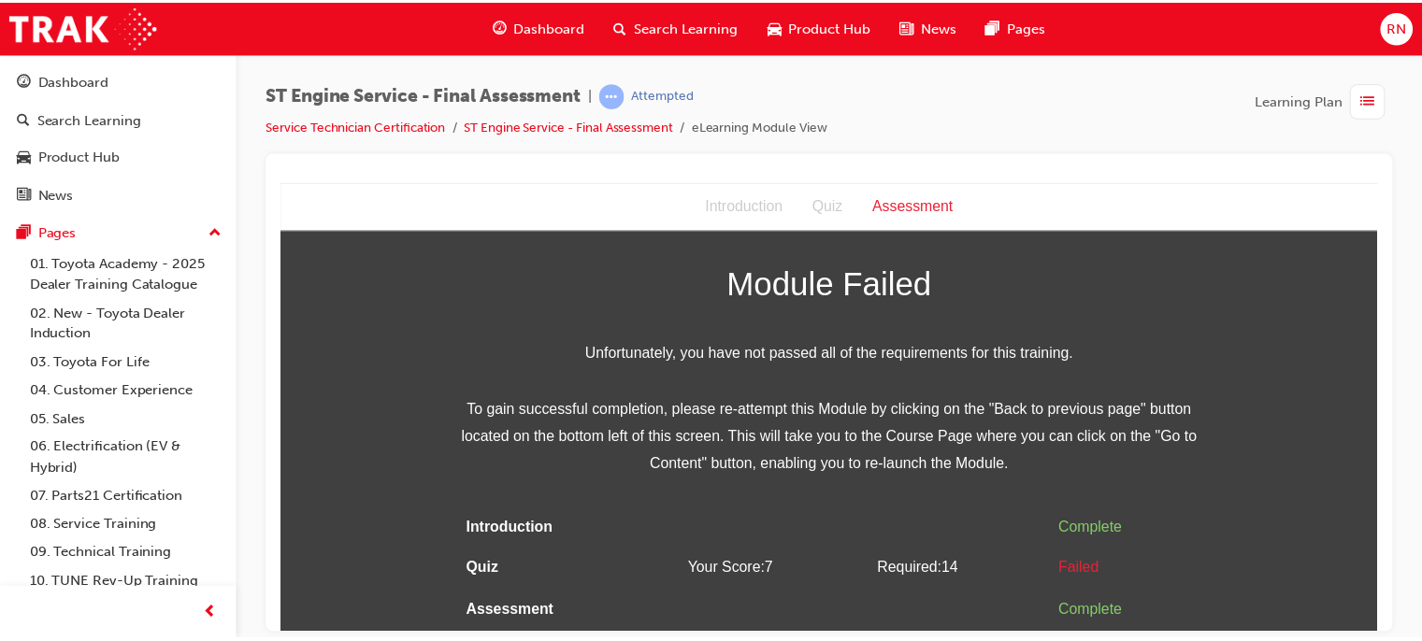
scroll to position [0, 0]
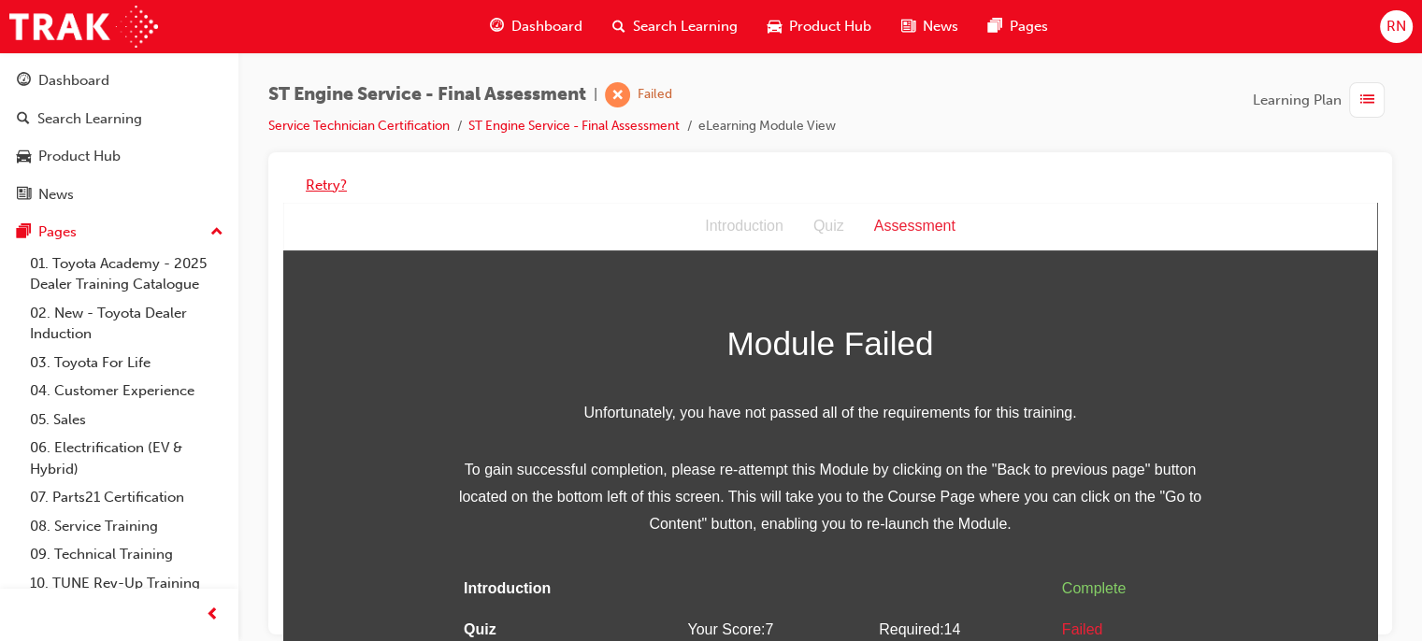
click at [325, 181] on button "Retry?" at bounding box center [326, 186] width 41 height 22
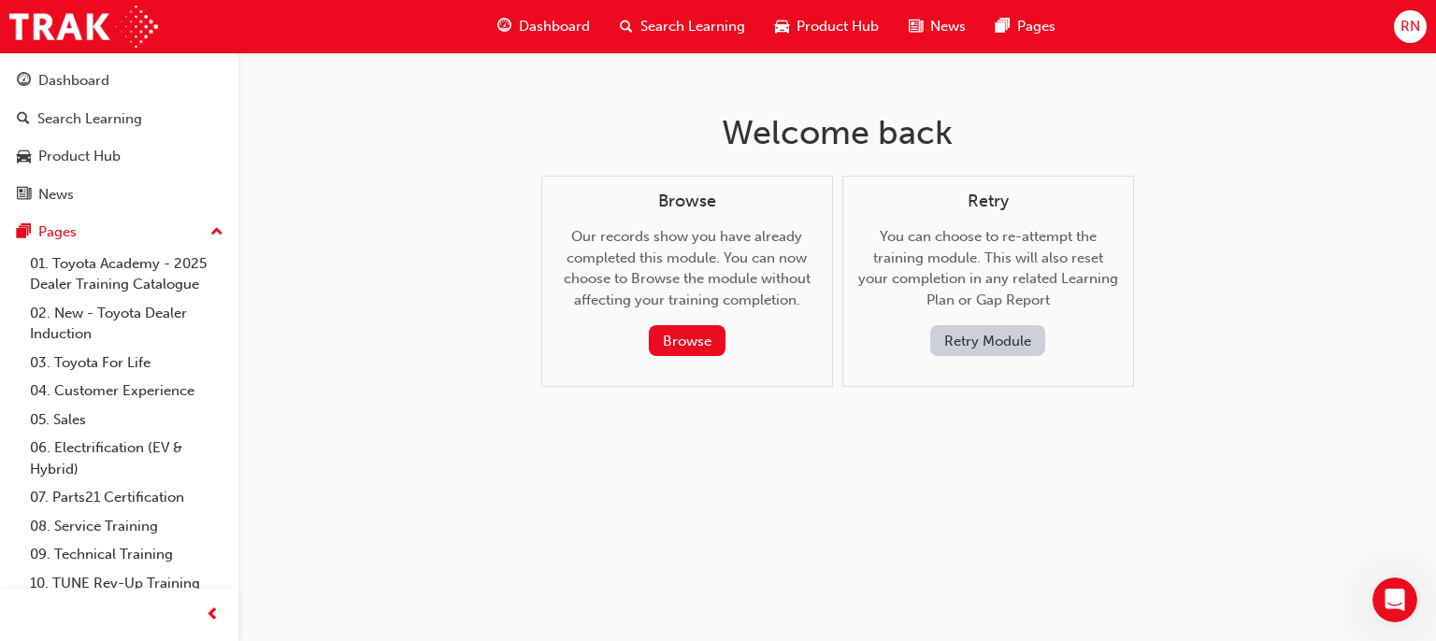
click at [982, 345] on button "Retry Module" at bounding box center [987, 340] width 115 height 31
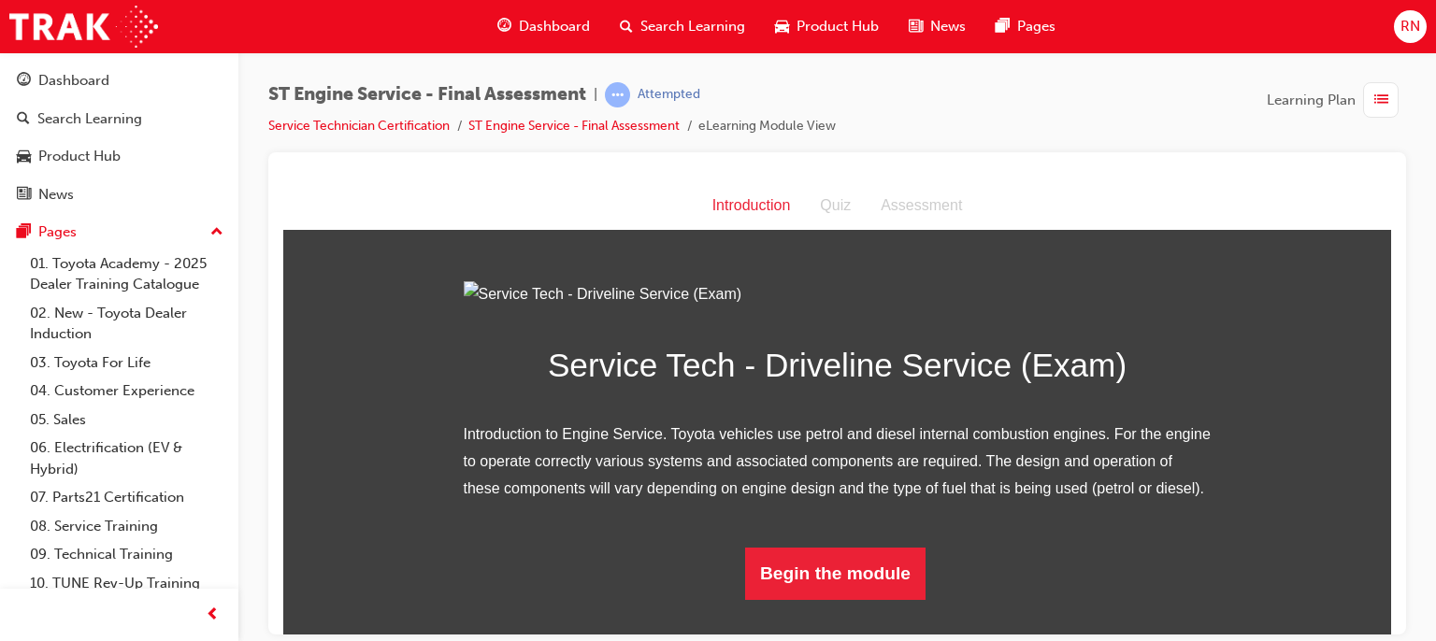
scroll to position [171, 0]
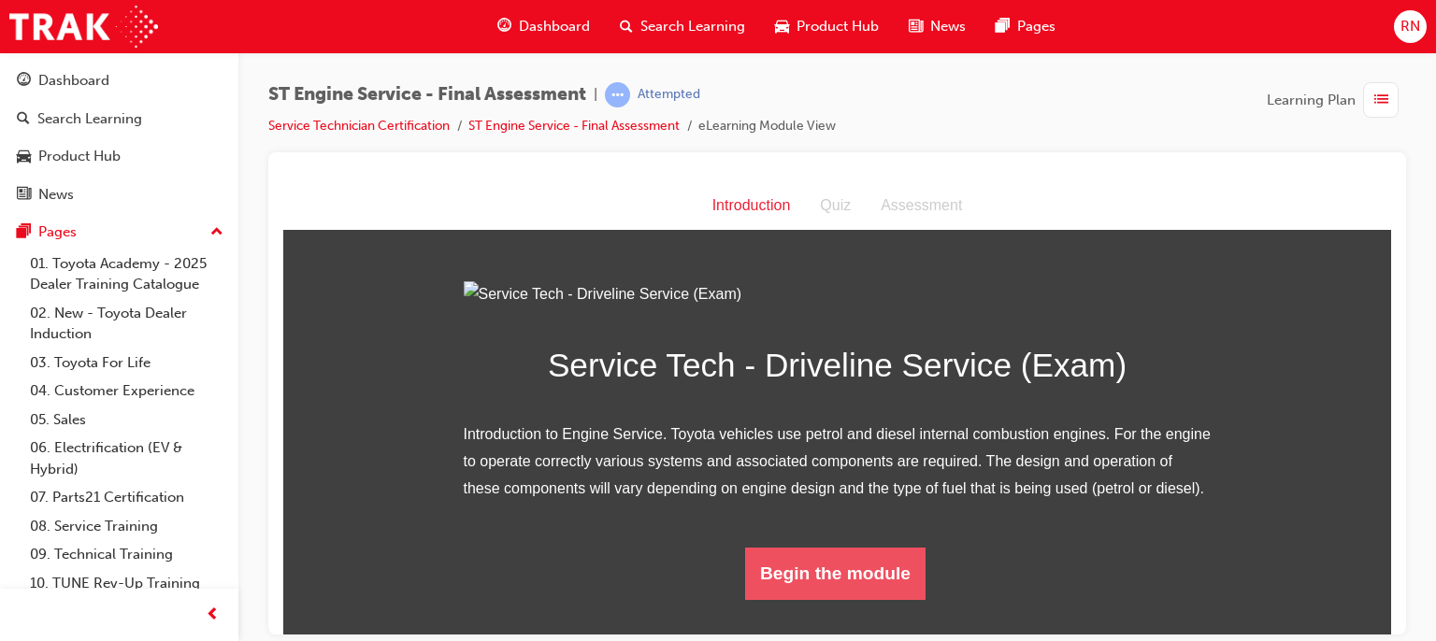
click at [818, 599] on button "Begin the module" at bounding box center [835, 573] width 180 height 52
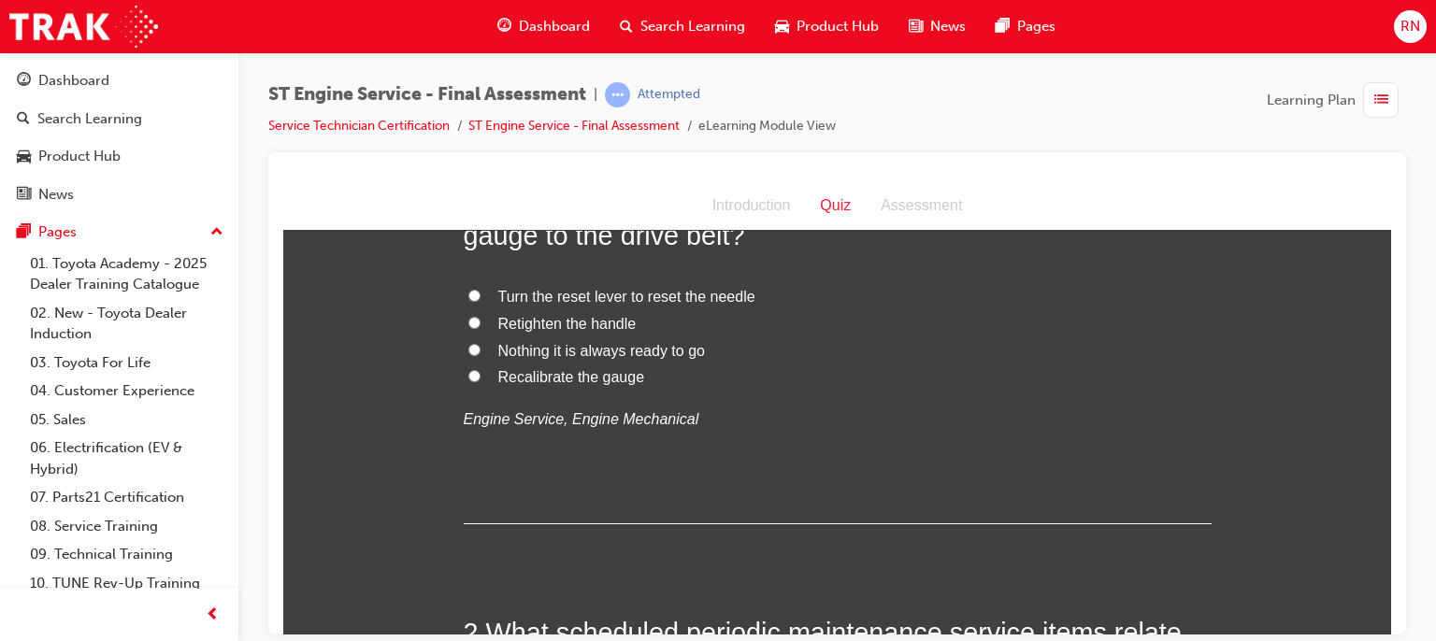
scroll to position [0, 0]
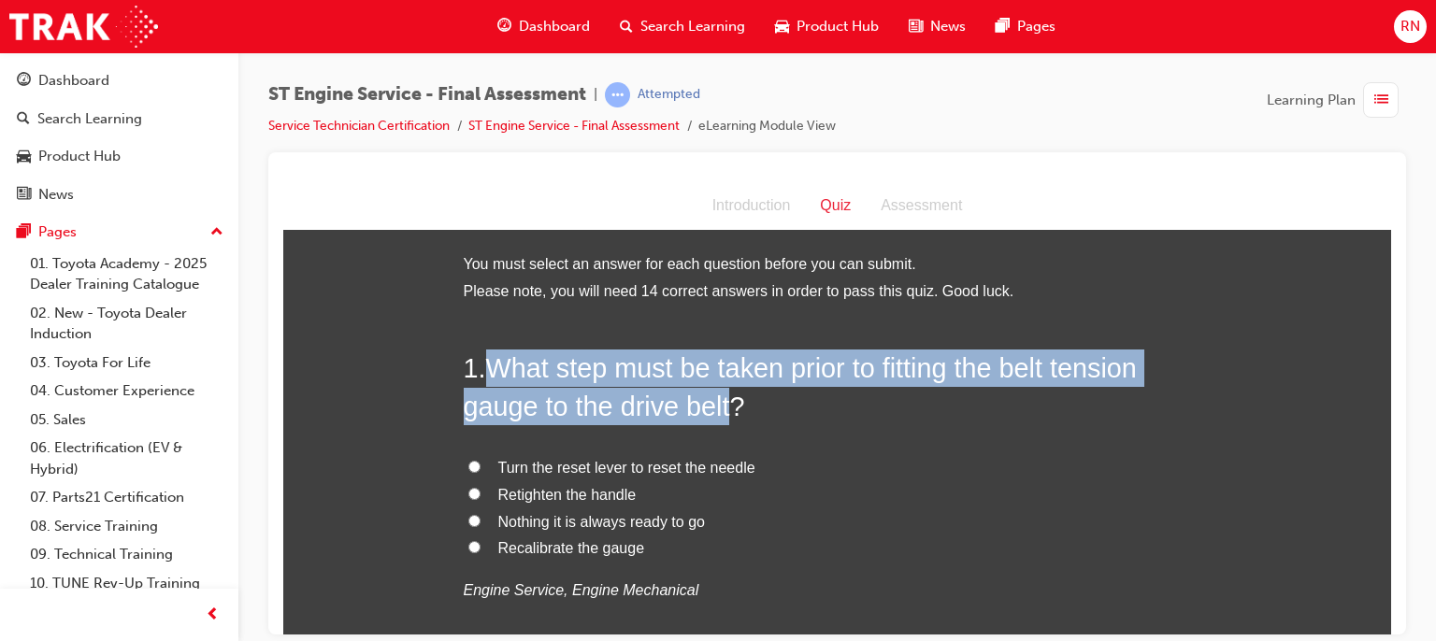
drag, startPoint x: 724, startPoint y: 408, endPoint x: 482, endPoint y: 376, distance: 243.3
click at [482, 376] on h2 "1 . What step must be taken prior to fitting the belt tension gauge to the driv…" at bounding box center [838, 387] width 748 height 76
copy span "What step must be taken prior to fitting the belt tension gauge to the drive be…"
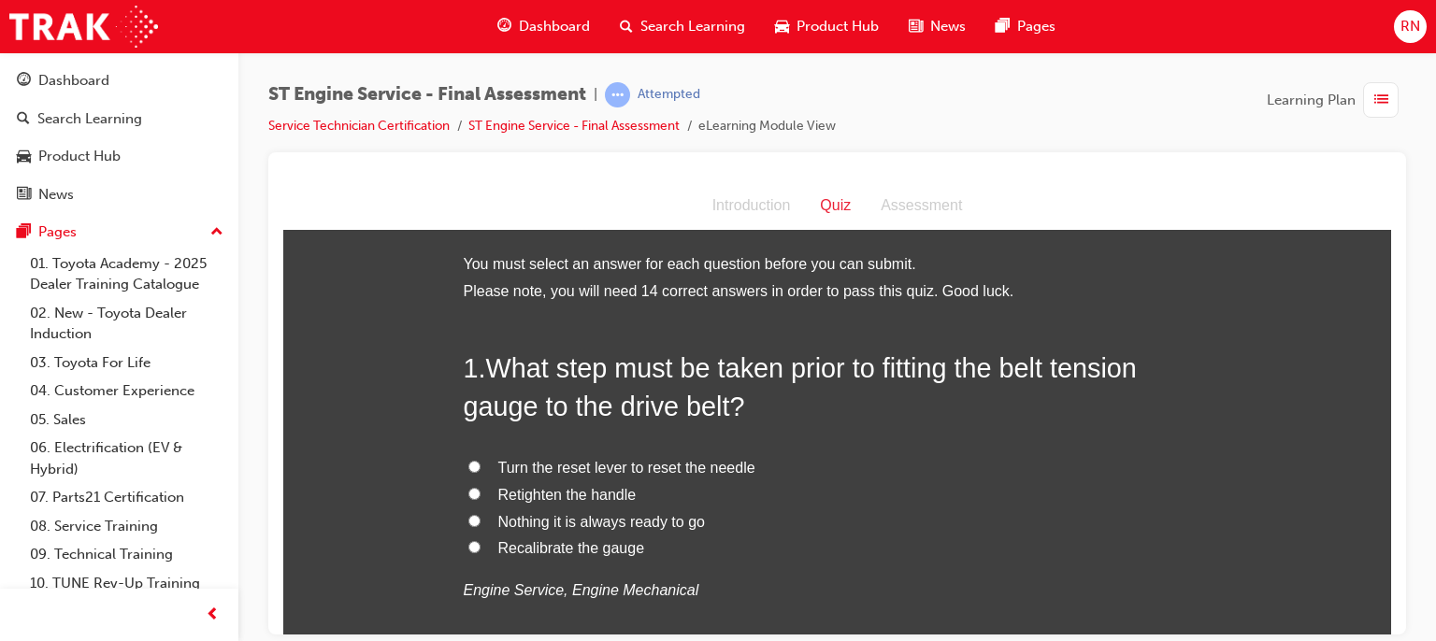
click at [557, 501] on span "Retighten the handle" at bounding box center [567, 494] width 138 height 16
click at [481, 499] on input "Retighten the handle" at bounding box center [474, 493] width 12 height 12
radio input "true"
click at [453, 173] on div at bounding box center [837, 174] width 1108 height 15
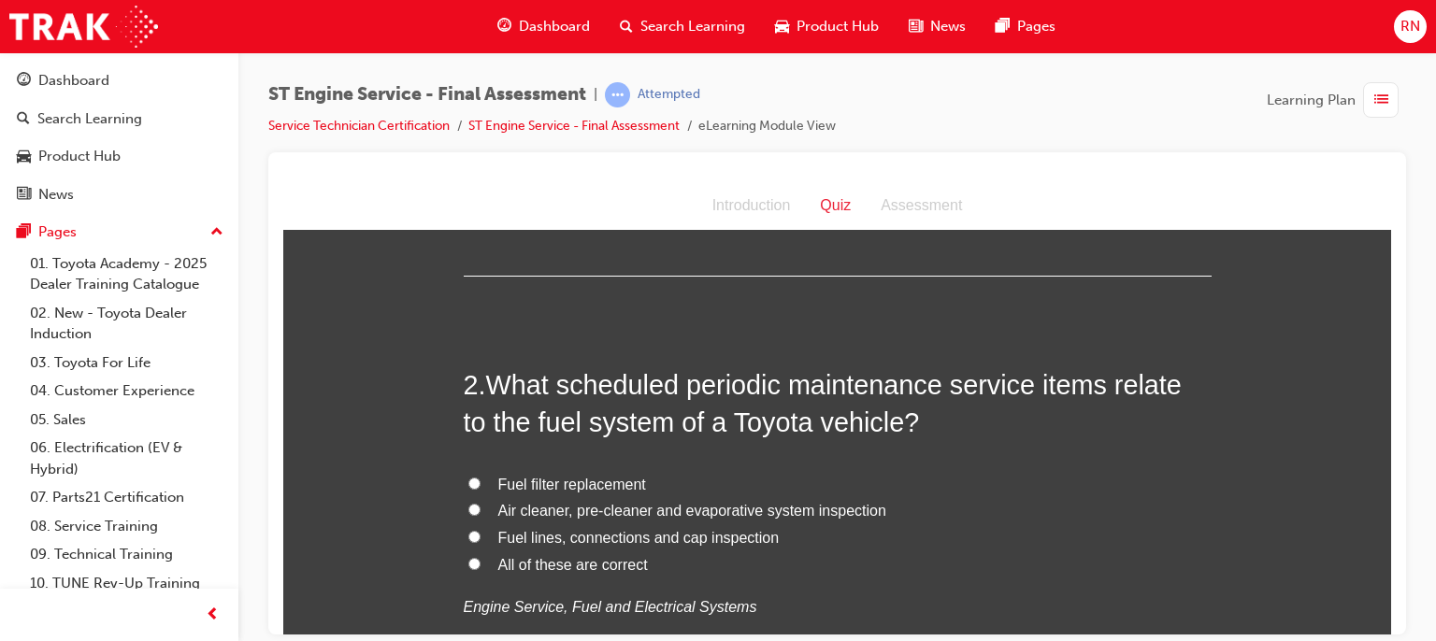
scroll to position [436, 0]
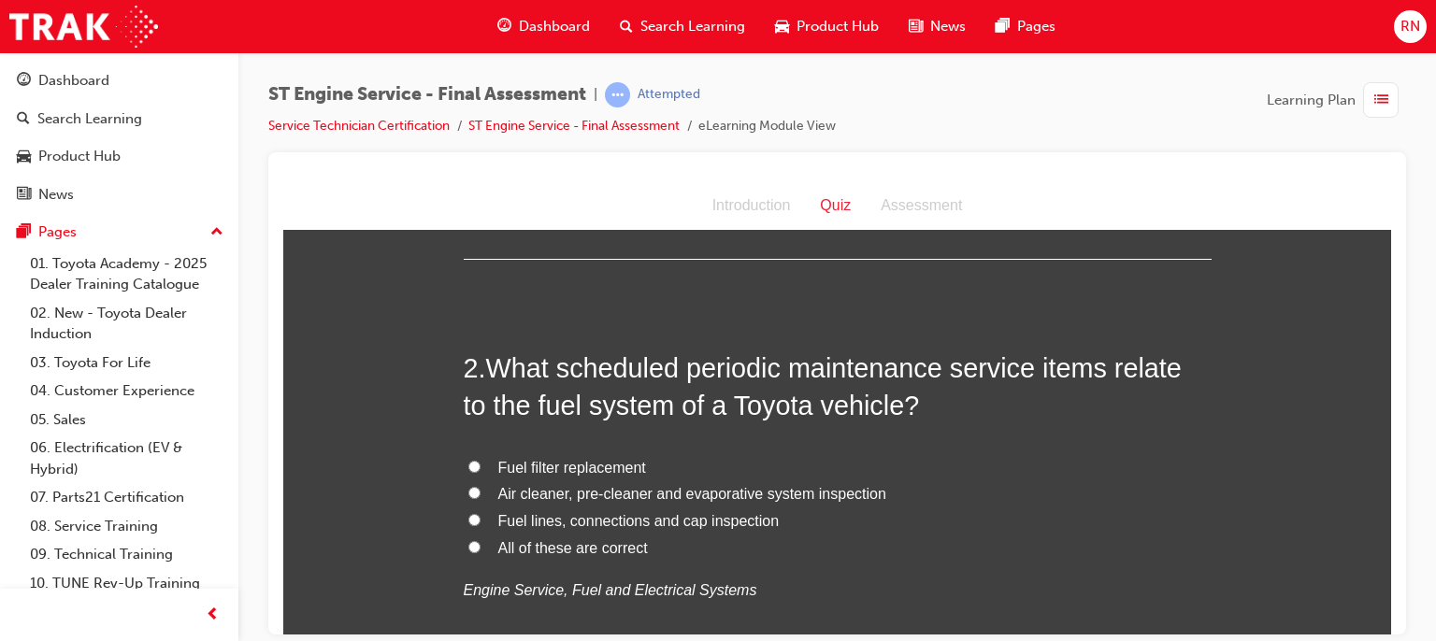
click at [469, 545] on input "All of these are correct" at bounding box center [474, 546] width 12 height 12
radio input "true"
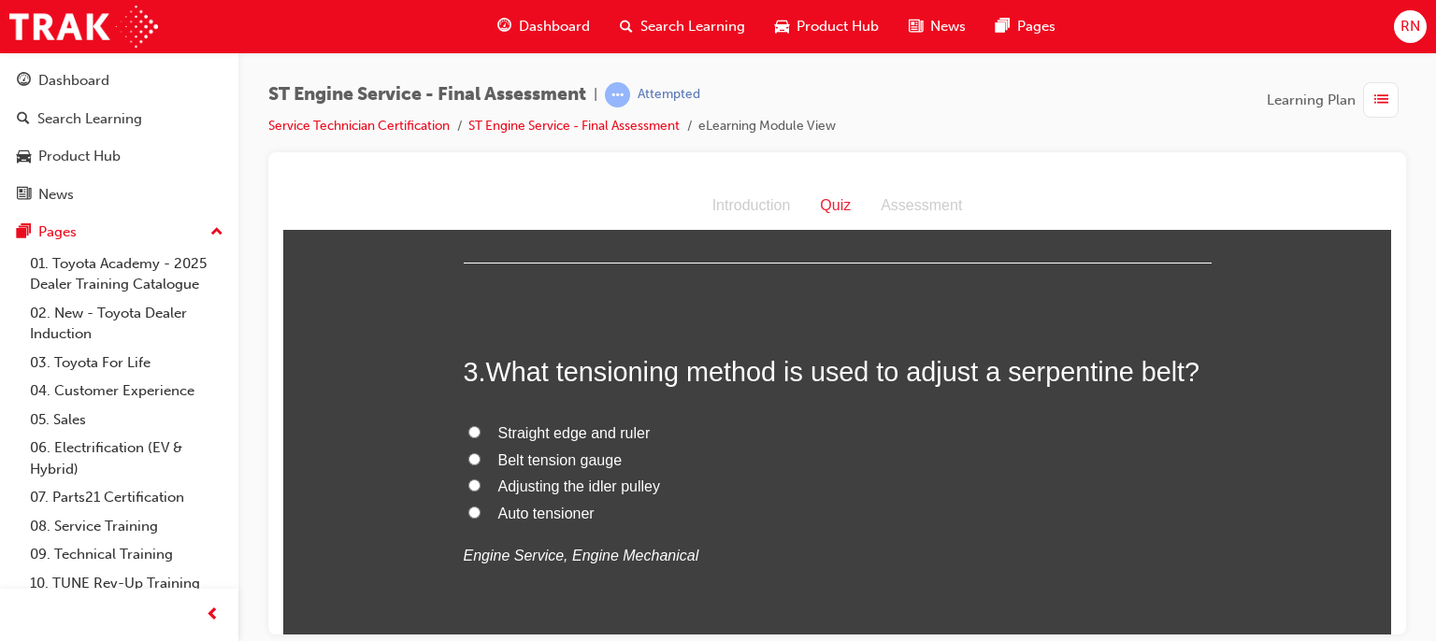
scroll to position [884, 0]
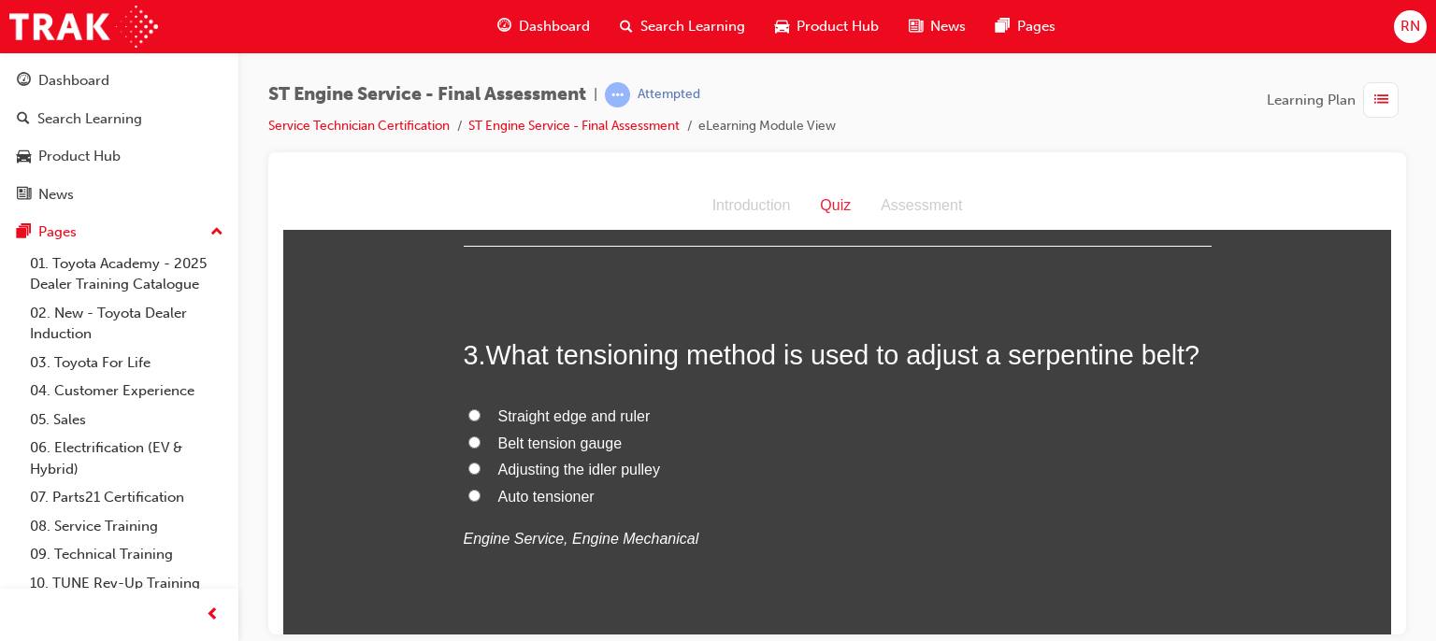
click at [528, 445] on span "Belt tension gauge" at bounding box center [560, 443] width 124 height 16
click at [481, 445] on input "Belt tension gauge" at bounding box center [474, 442] width 12 height 12
radio input "true"
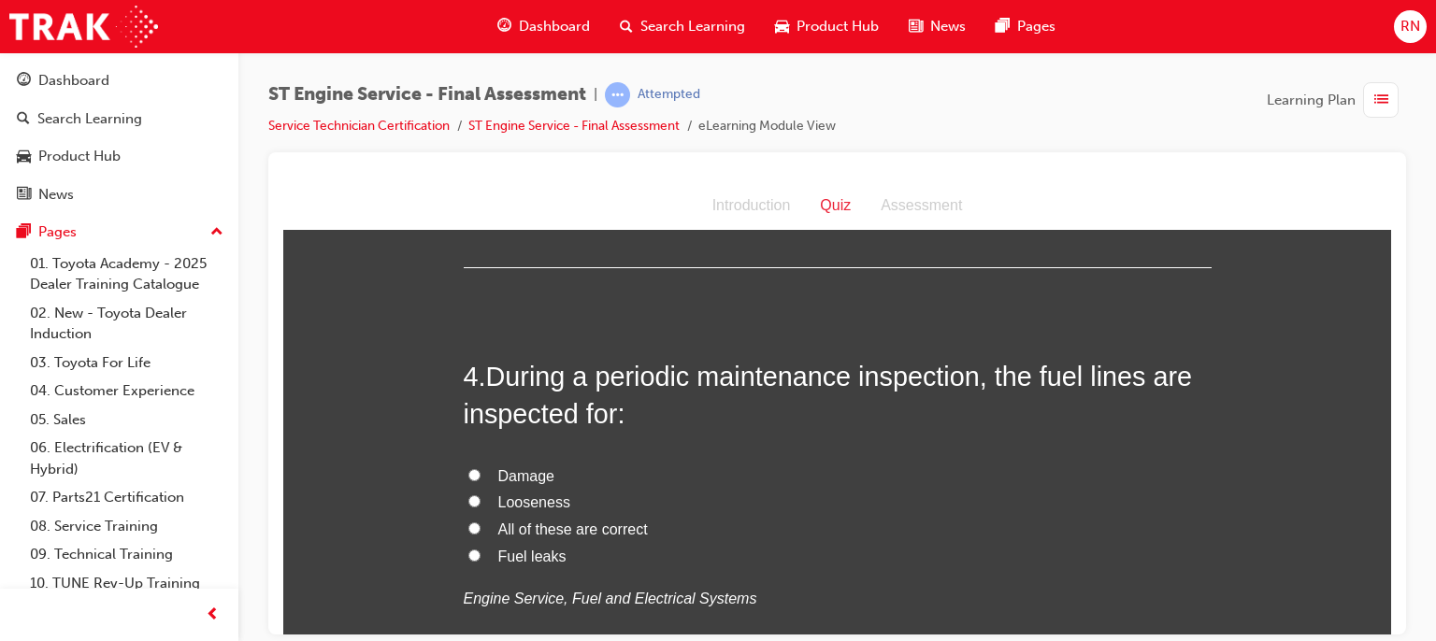
scroll to position [1296, 0]
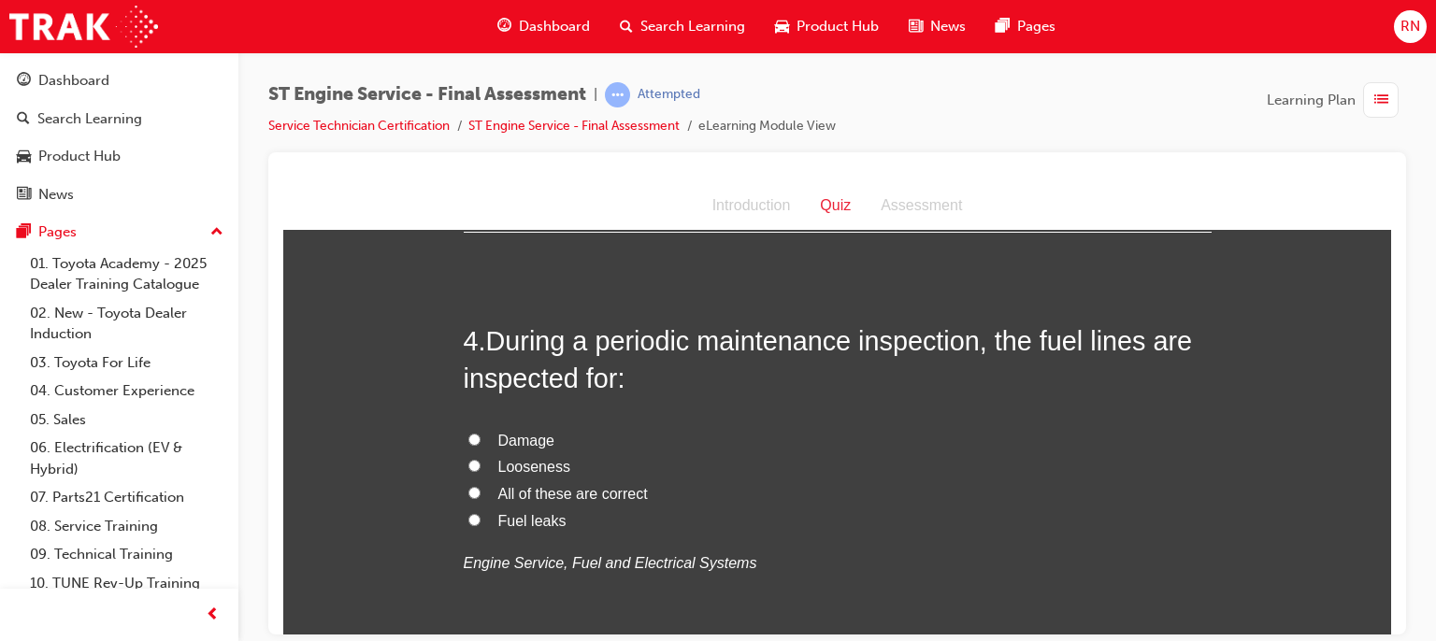
click at [578, 493] on span "All of these are correct" at bounding box center [573, 493] width 150 height 16
click at [481, 493] on input "All of these are correct" at bounding box center [474, 492] width 12 height 12
radio input "true"
click at [468, 514] on input "Fuel leaks" at bounding box center [474, 519] width 12 height 12
radio input "true"
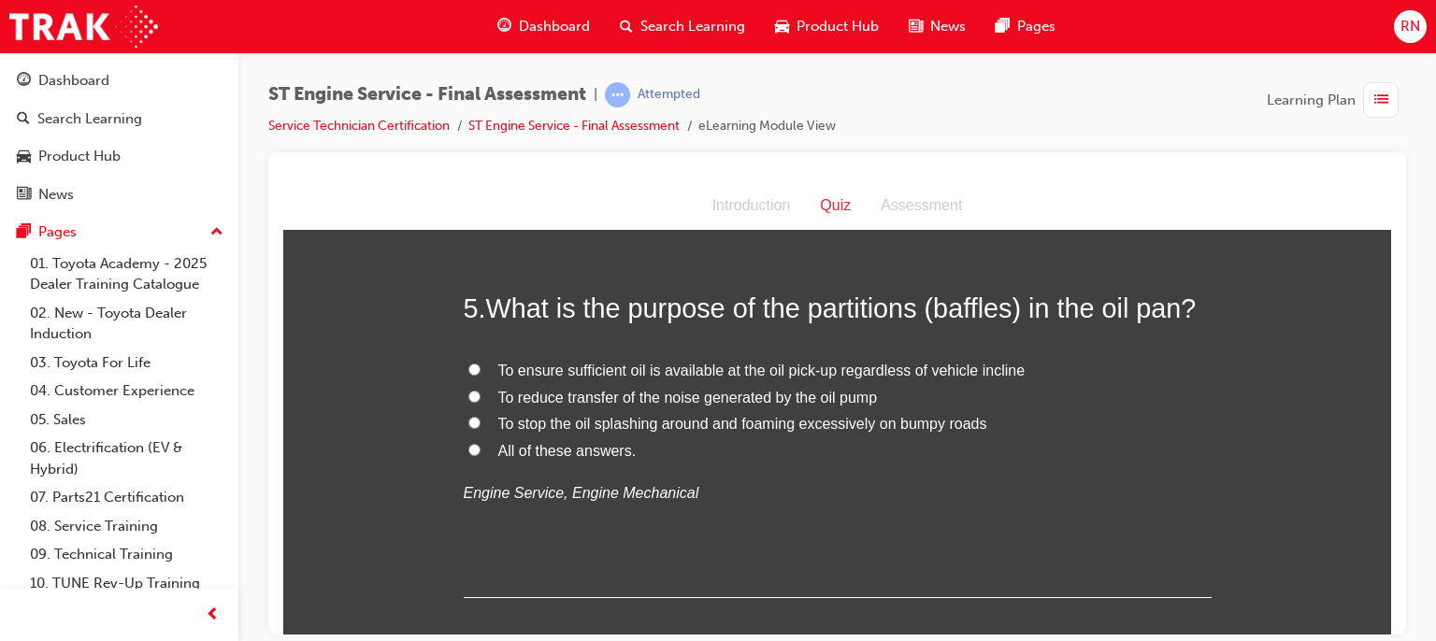
scroll to position [1770, 0]
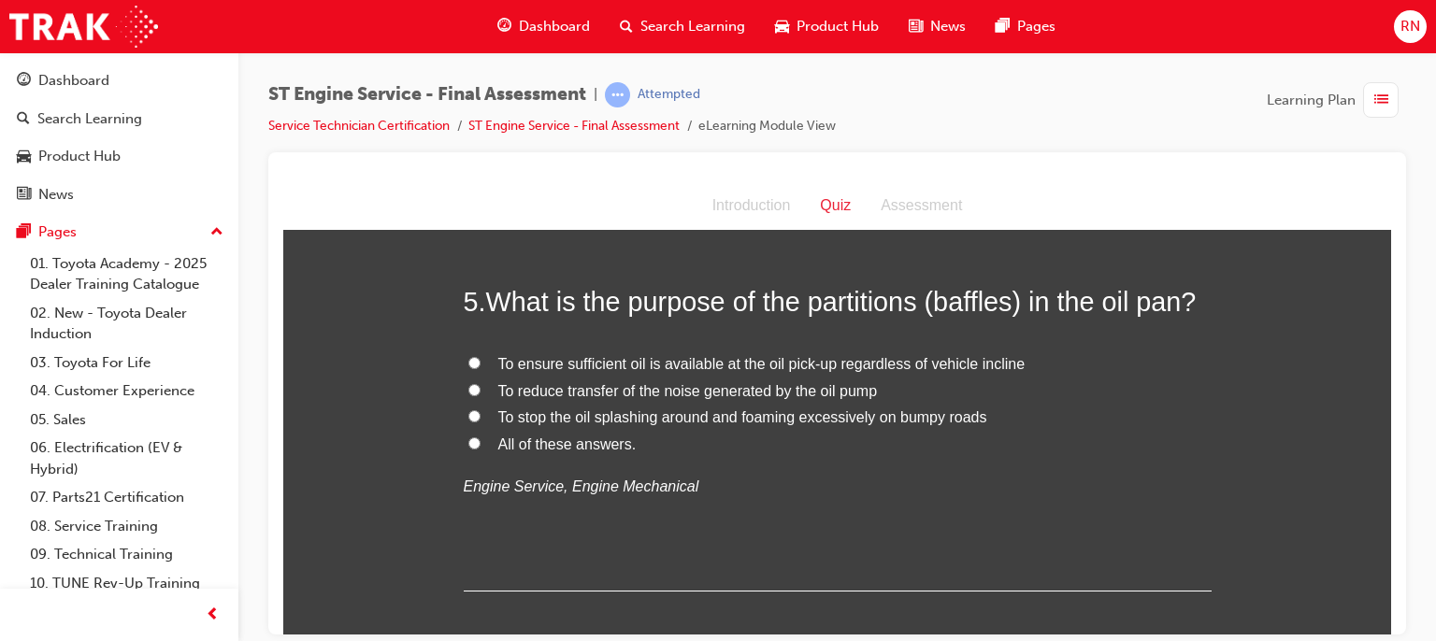
click at [500, 444] on span "All of these answers." at bounding box center [567, 444] width 138 height 16
click at [481, 444] on input "All of these answers." at bounding box center [474, 443] width 12 height 12
radio input "true"
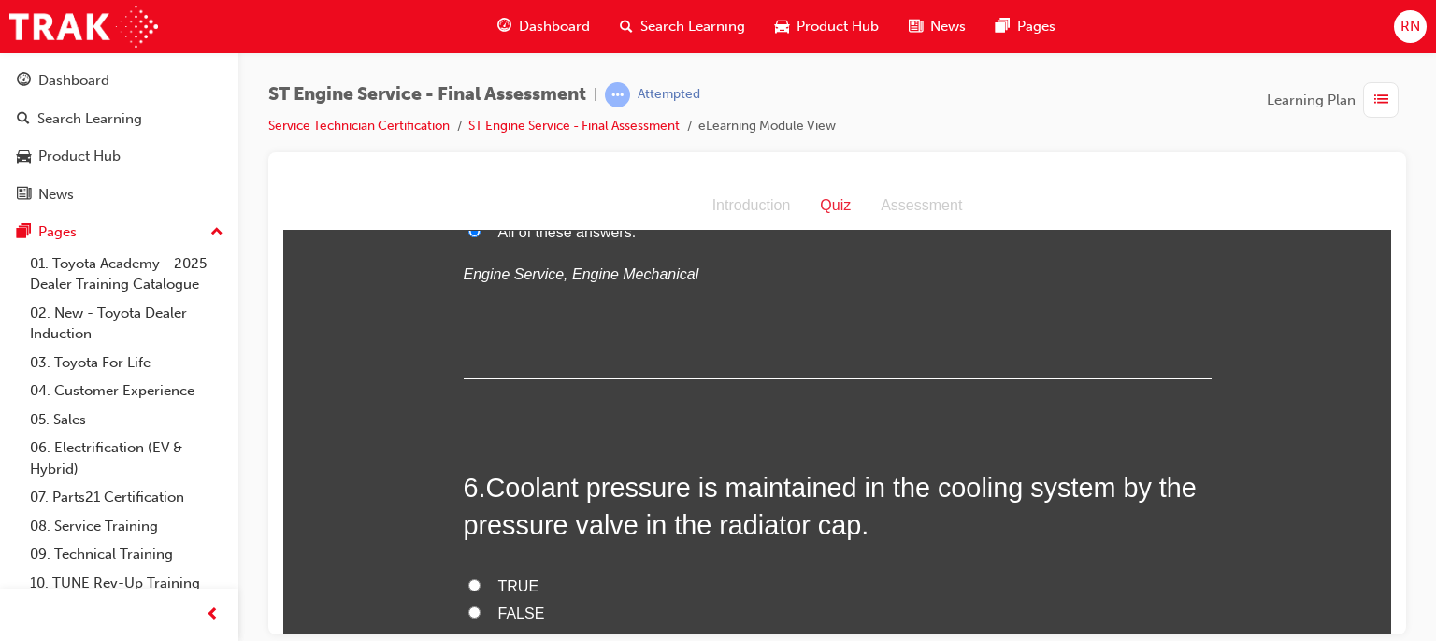
scroll to position [2068, 0]
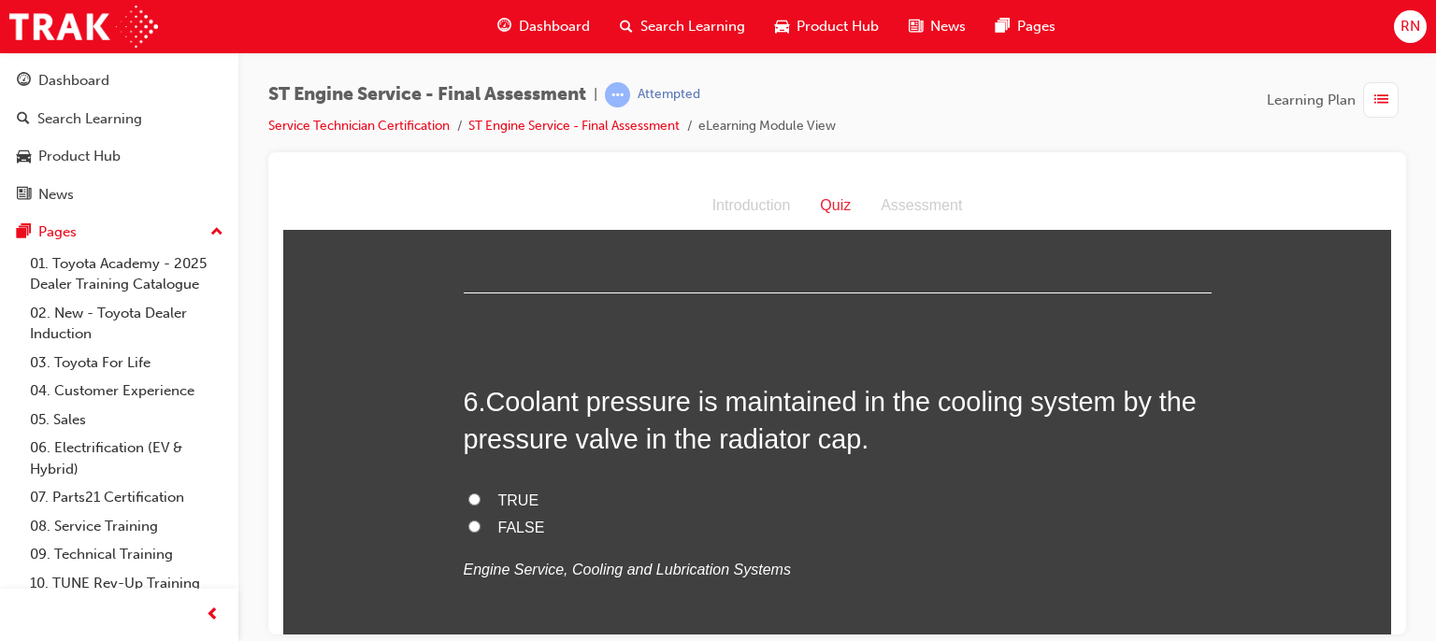
click at [468, 493] on input "TRUE" at bounding box center [474, 499] width 12 height 12
radio input "true"
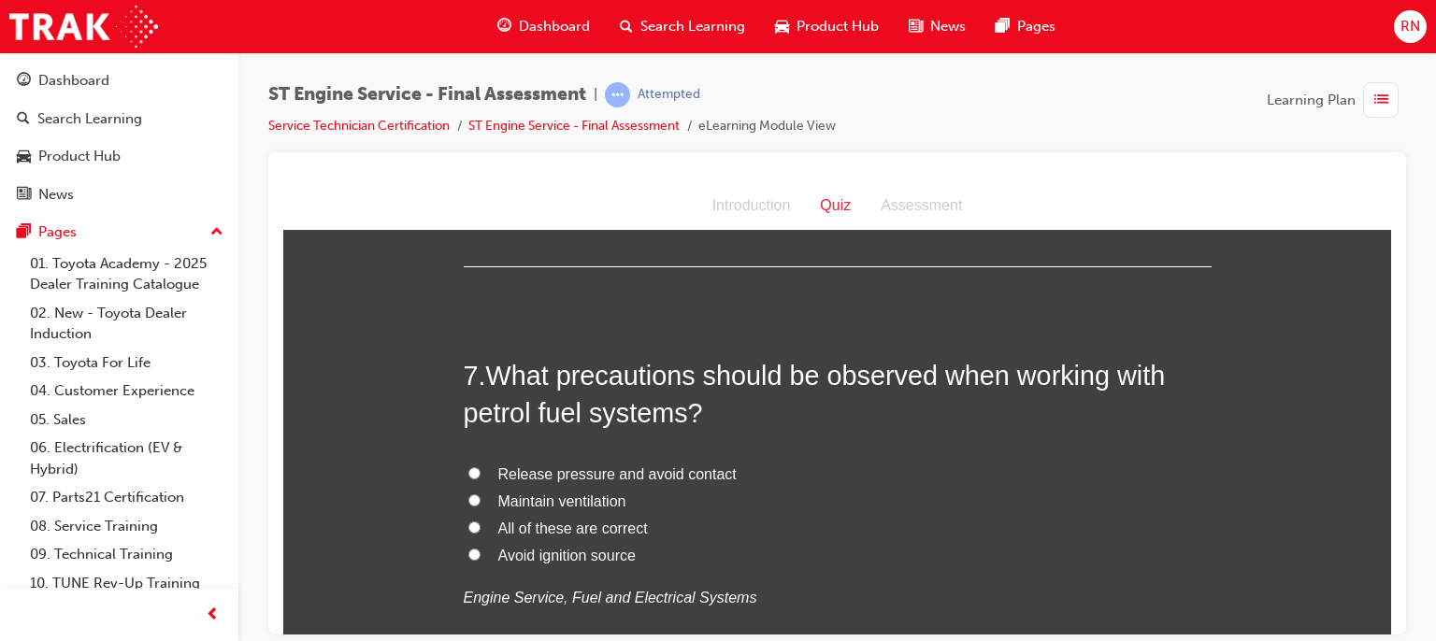
scroll to position [2492, 0]
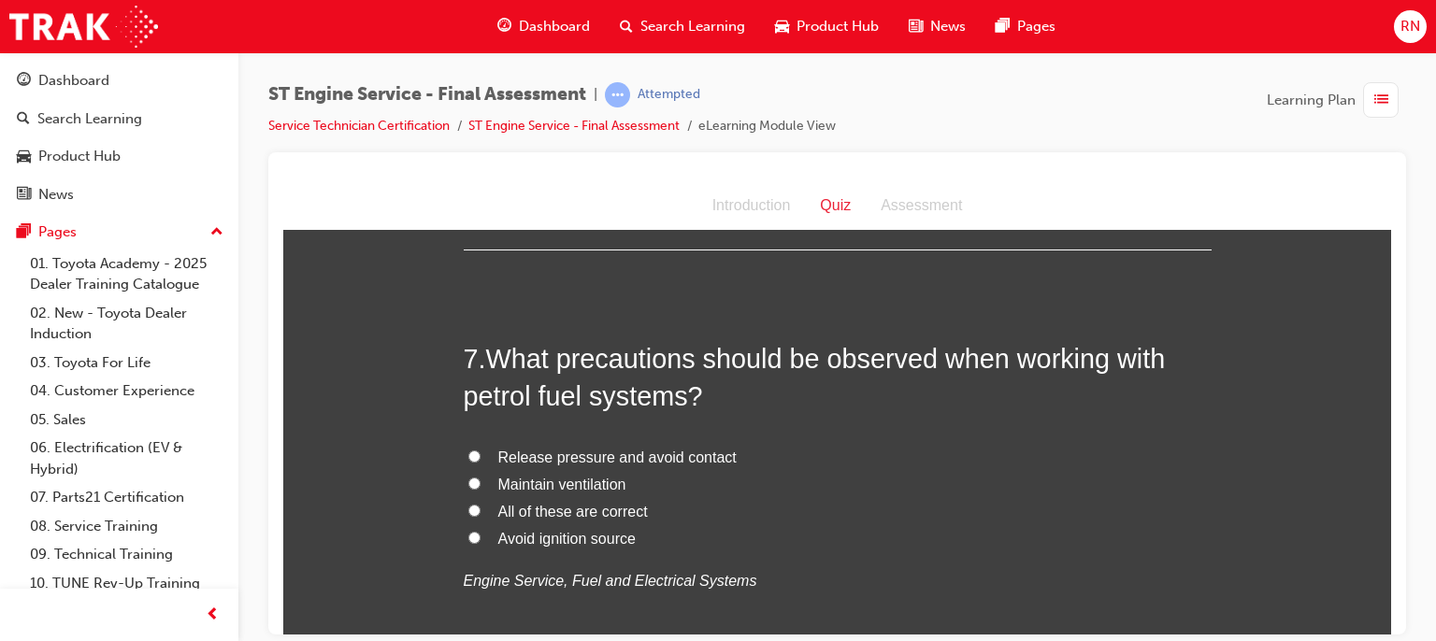
click at [557, 516] on span "All of these are correct" at bounding box center [573, 511] width 150 height 16
click at [481, 516] on input "All of these are correct" at bounding box center [474, 510] width 12 height 12
radio input "true"
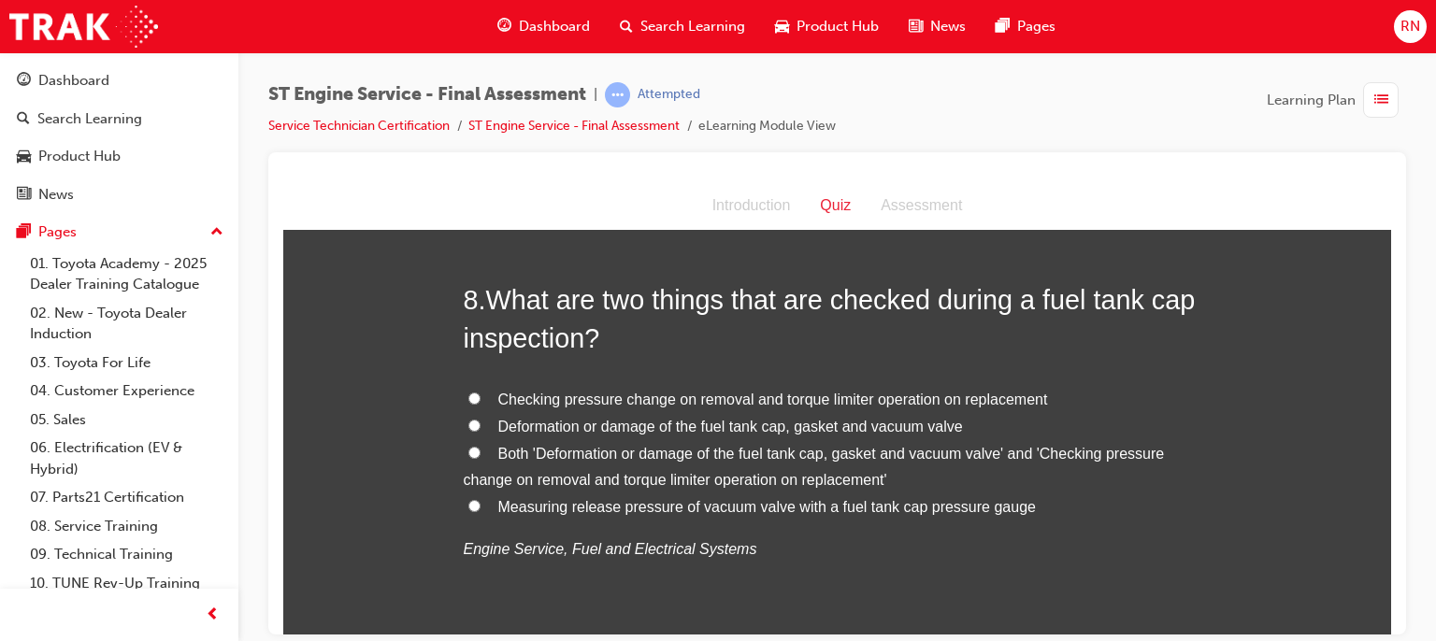
scroll to position [3003, 0]
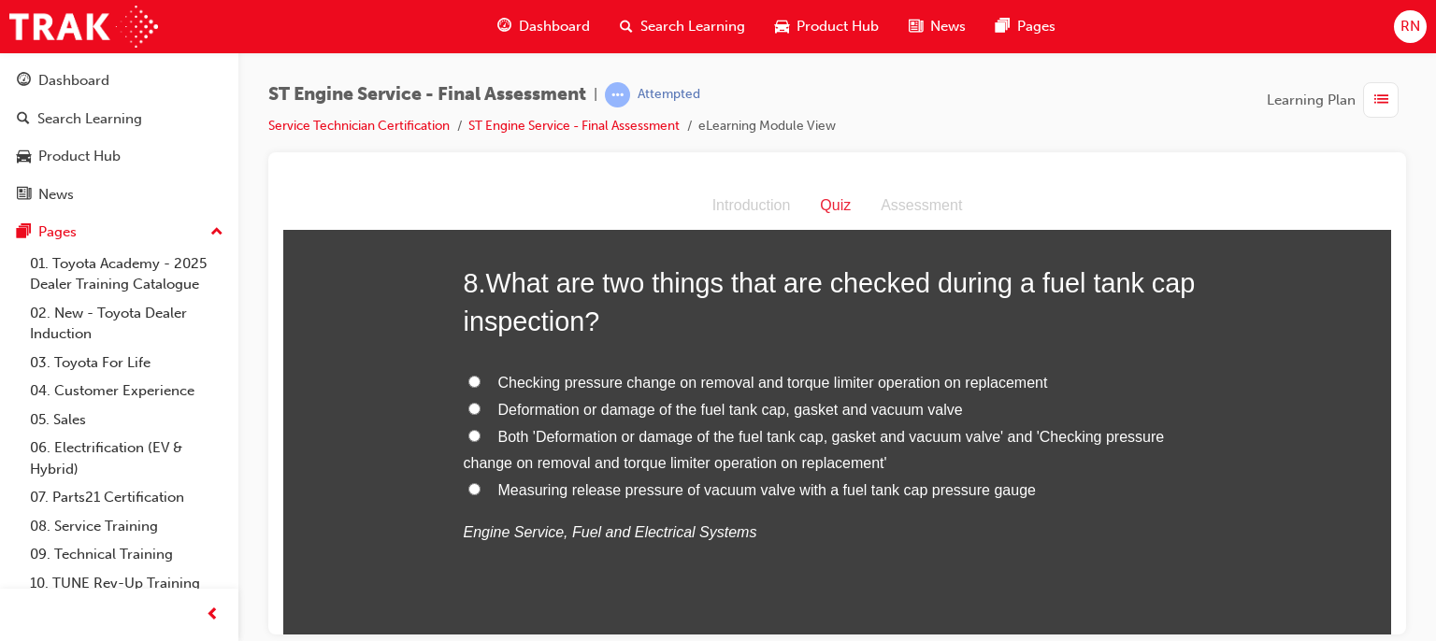
click at [557, 407] on span "Deformation or damage of the fuel tank cap, gasket and vacuum valve" at bounding box center [730, 409] width 465 height 16
click at [481, 407] on input "Deformation or damage of the fuel tank cap, gasket and vacuum valve" at bounding box center [474, 408] width 12 height 12
radio input "true"
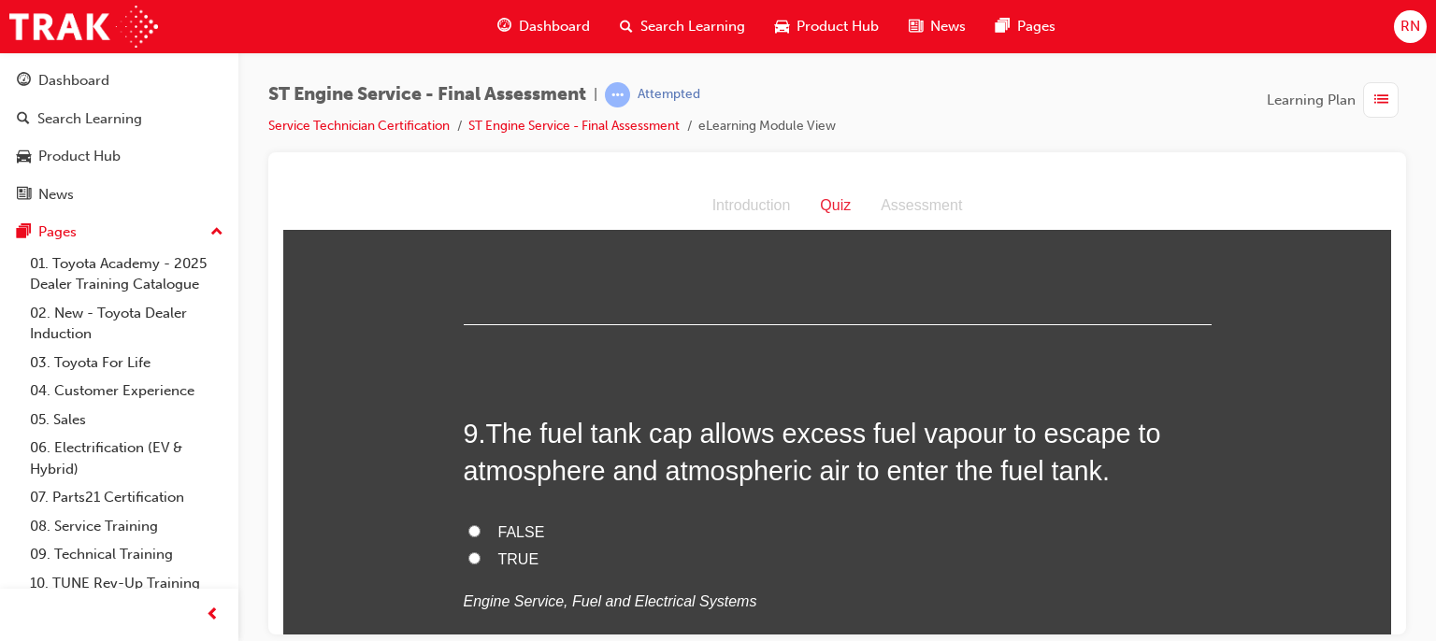
scroll to position [3353, 0]
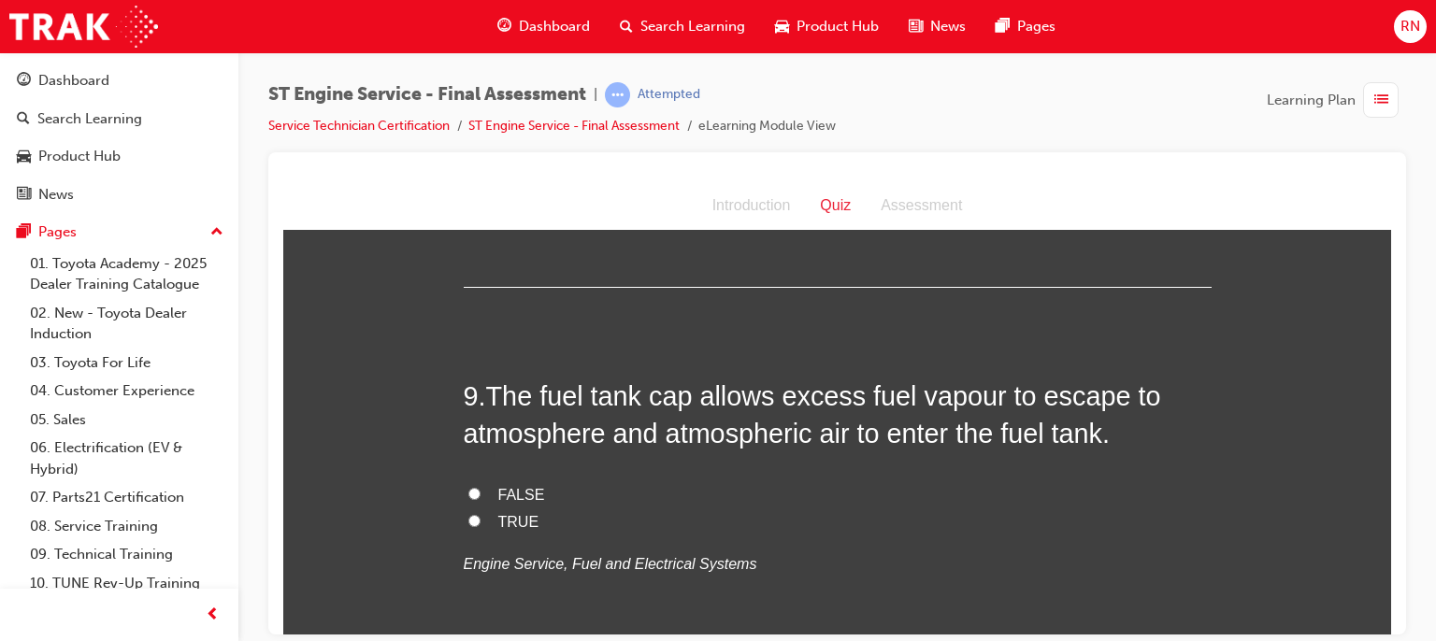
click at [468, 491] on input "FALSE" at bounding box center [474, 493] width 12 height 12
radio input "true"
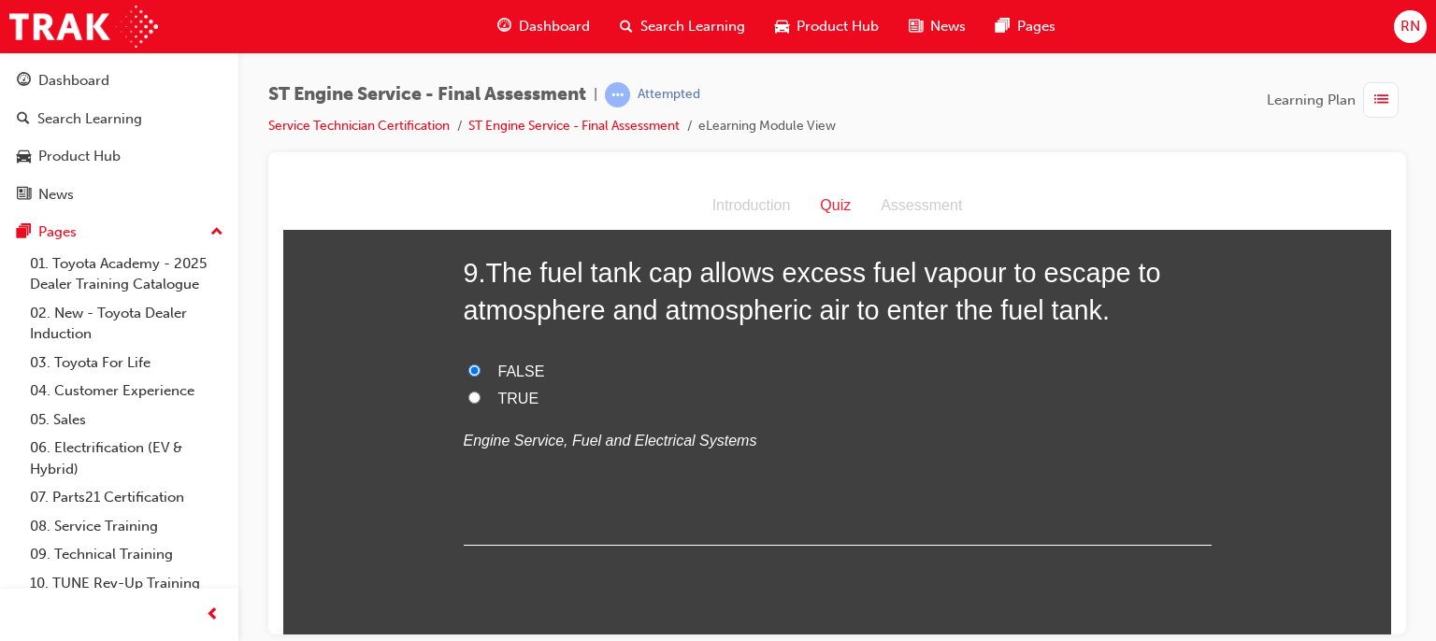
scroll to position [3502, 0]
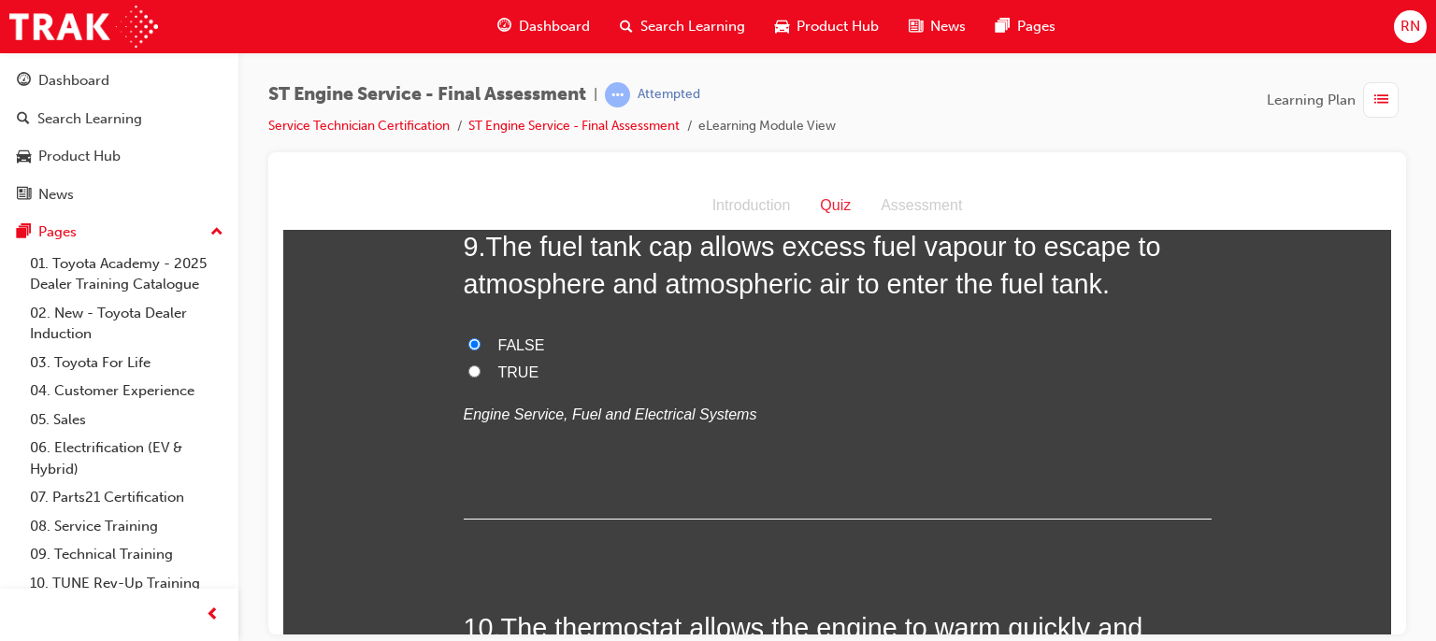
click at [468, 369] on input "TRUE" at bounding box center [474, 371] width 12 height 12
radio input "true"
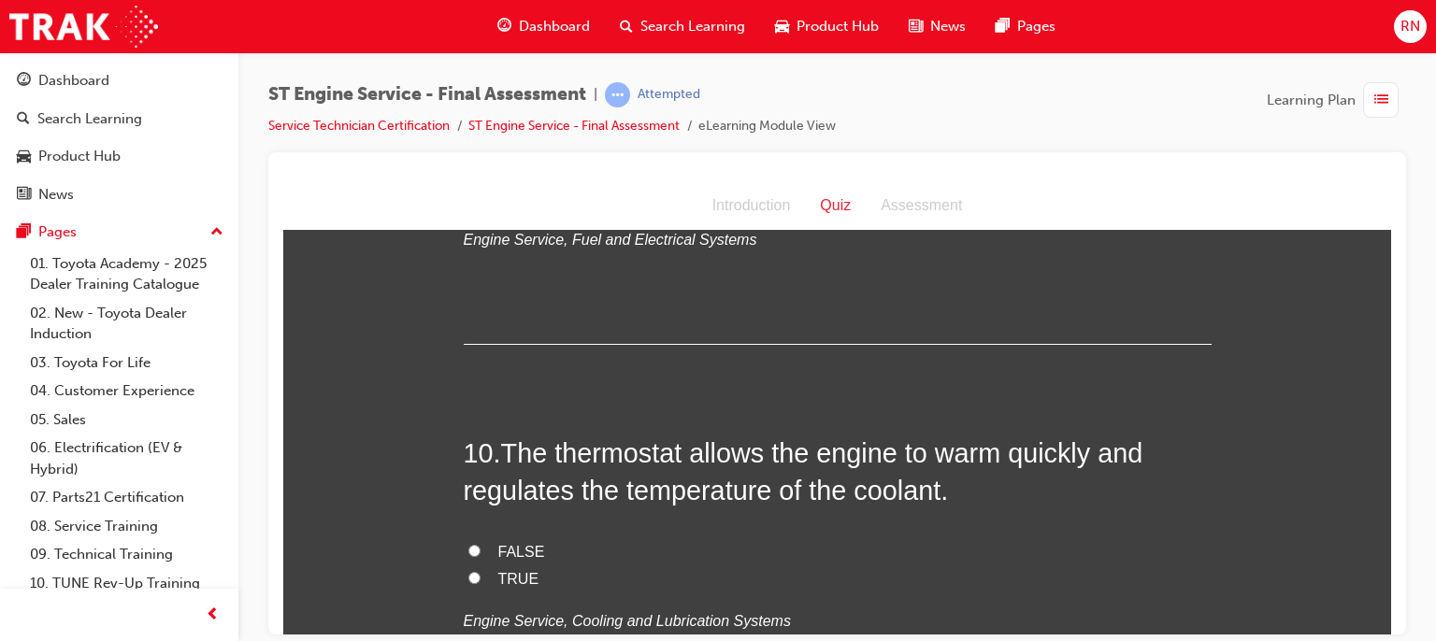
scroll to position [3689, 0]
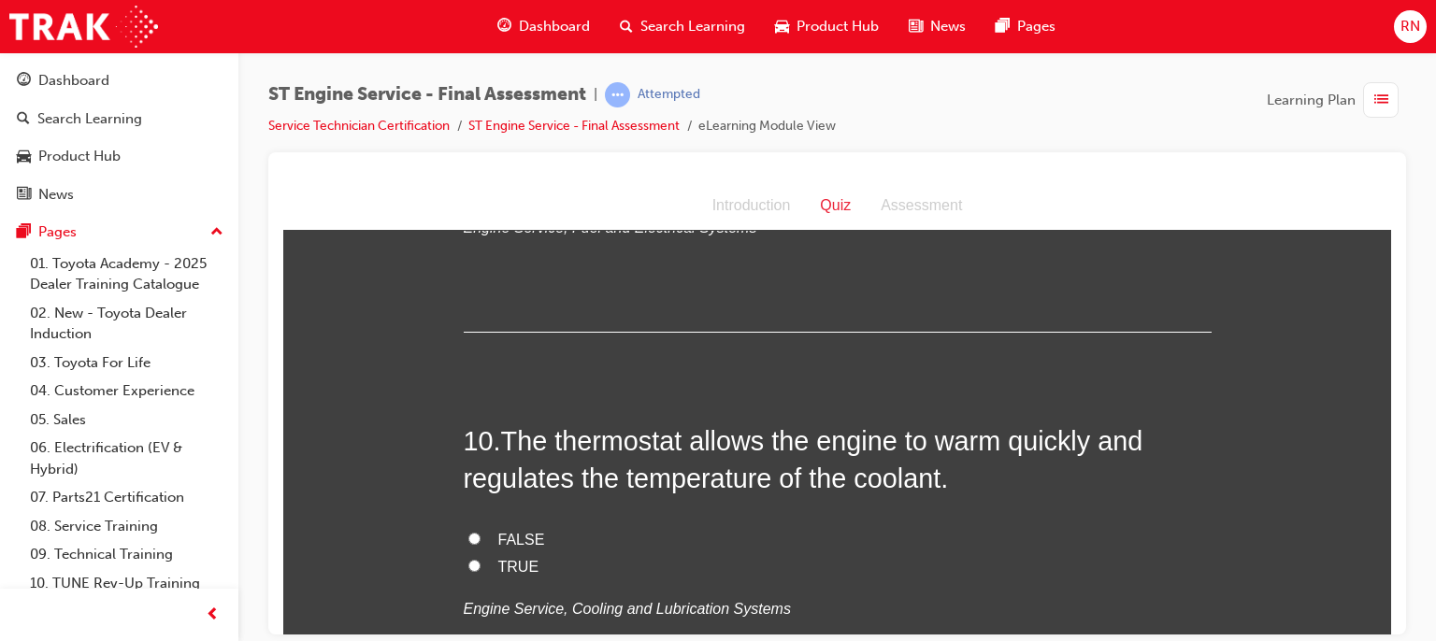
click at [469, 564] on input "TRUE" at bounding box center [474, 565] width 12 height 12
radio input "true"
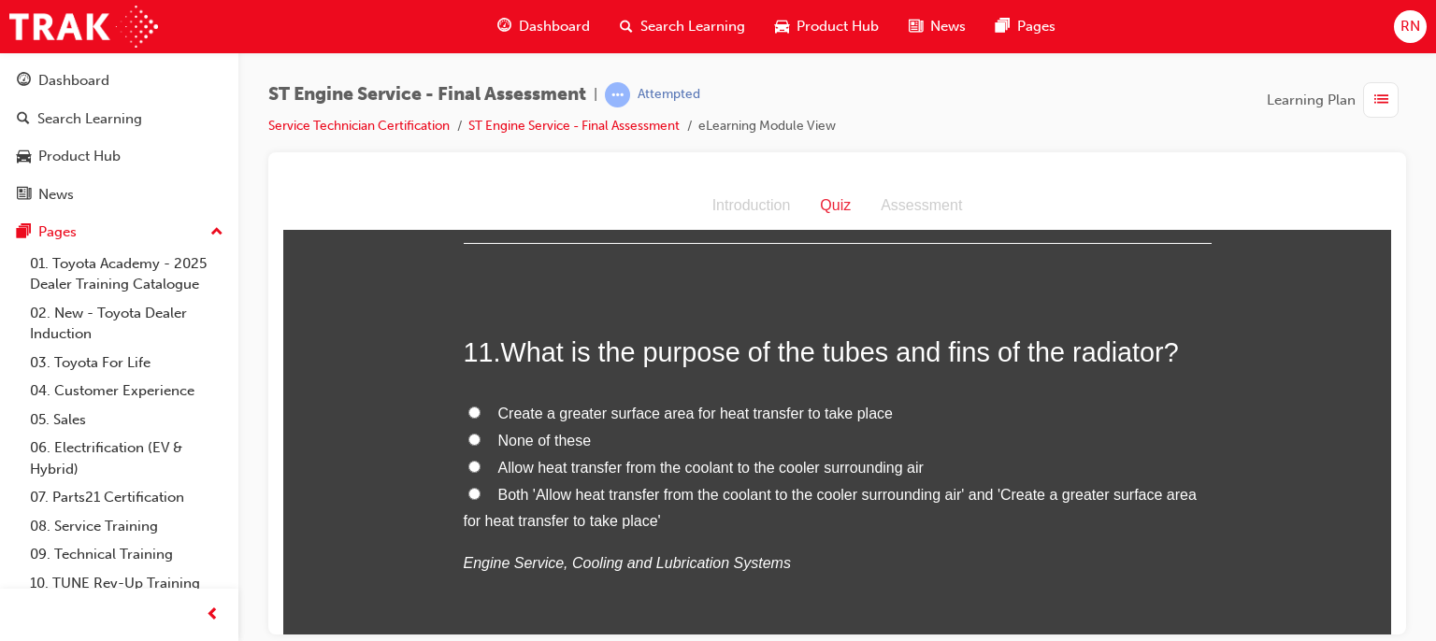
scroll to position [4175, 0]
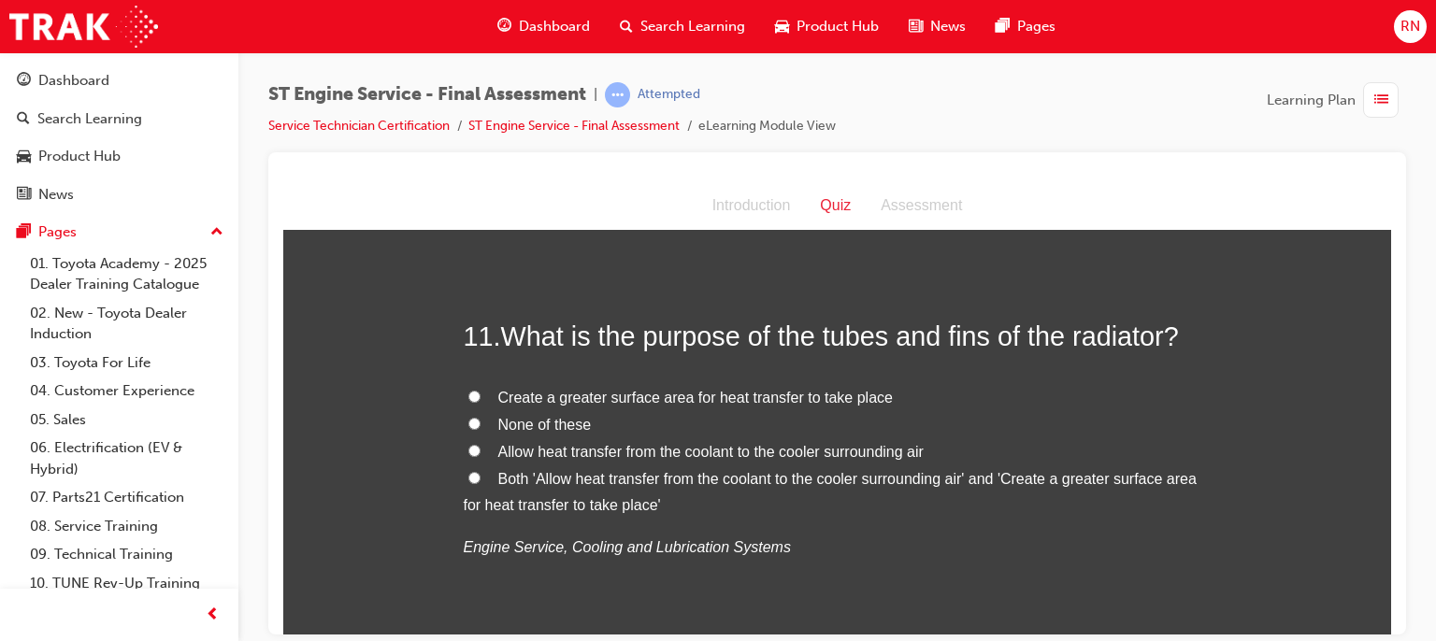
click at [470, 422] on input "None of these" at bounding box center [474, 423] width 12 height 12
radio input "true"
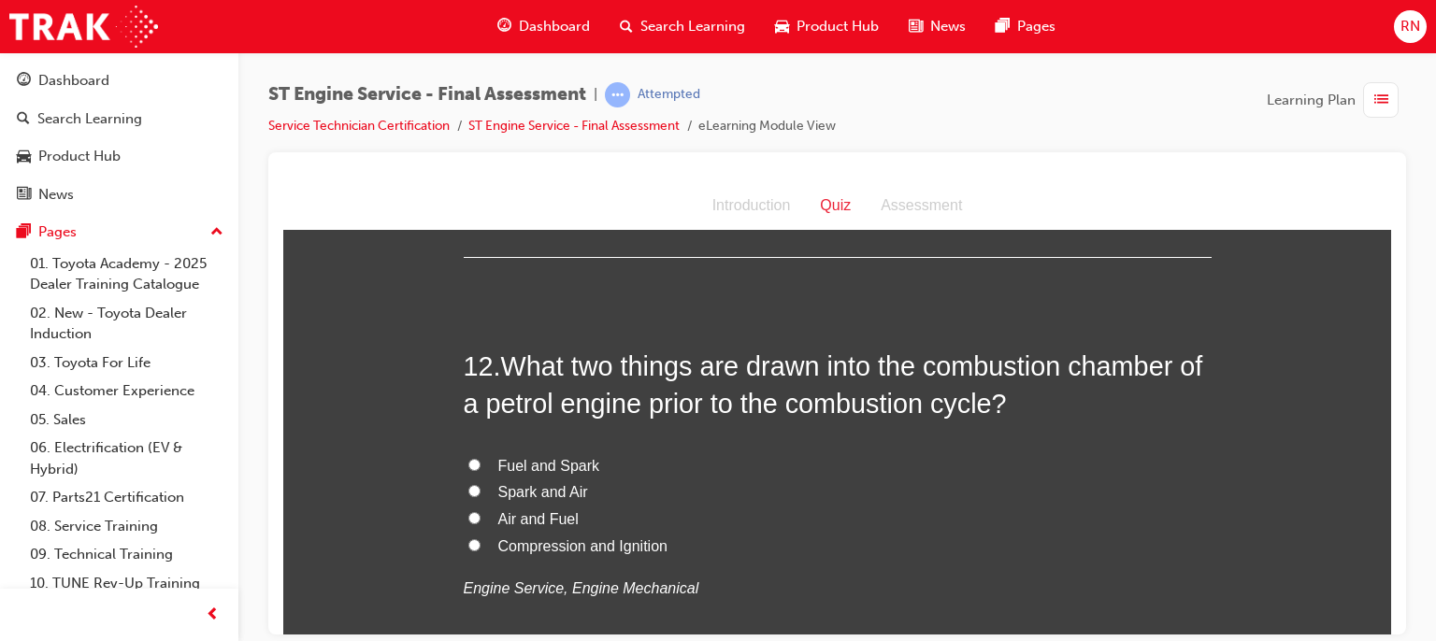
scroll to position [4587, 0]
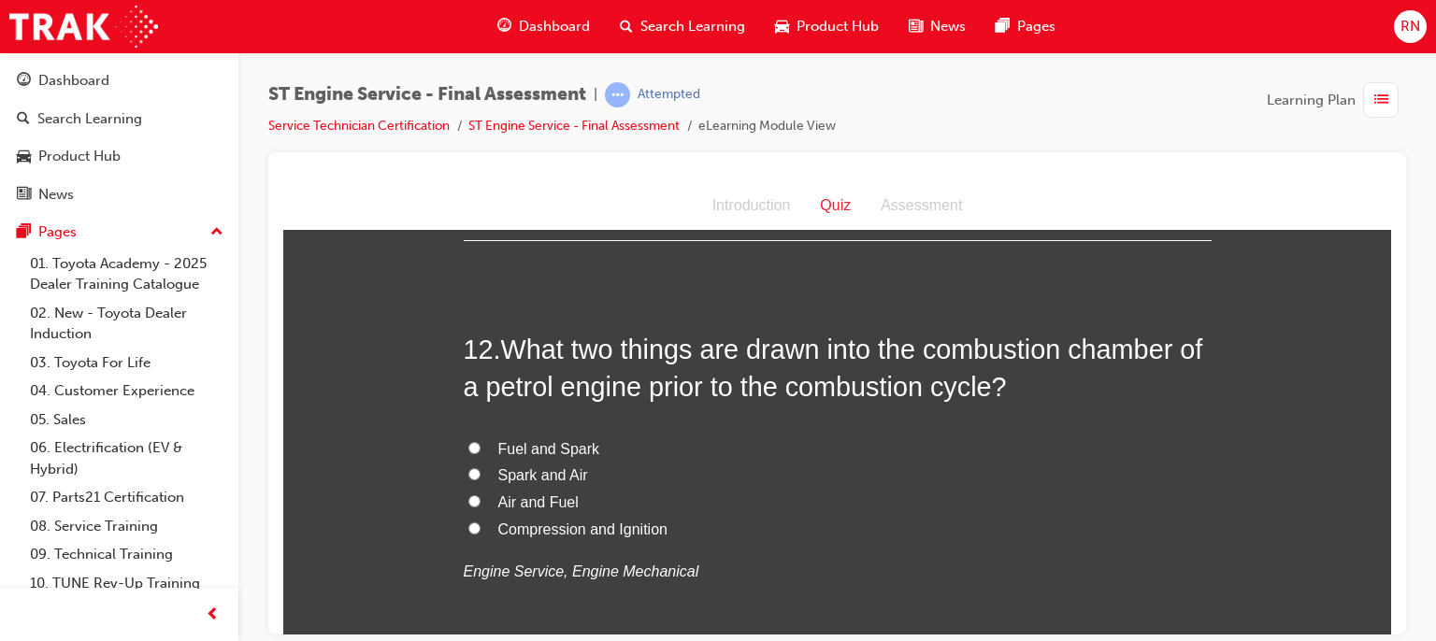
click at [512, 531] on span "Compression and Ignition" at bounding box center [582, 529] width 169 height 16
click at [481, 531] on input "Compression and Ignition" at bounding box center [474, 528] width 12 height 12
radio input "true"
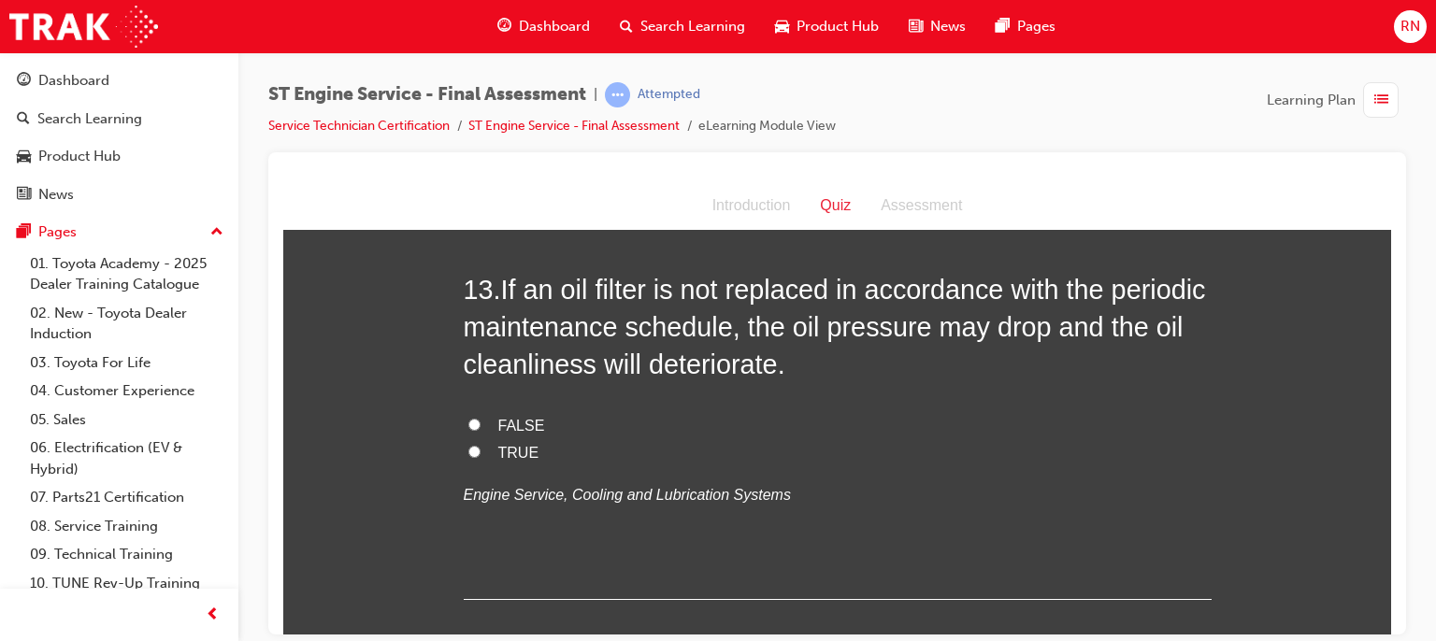
scroll to position [5110, 0]
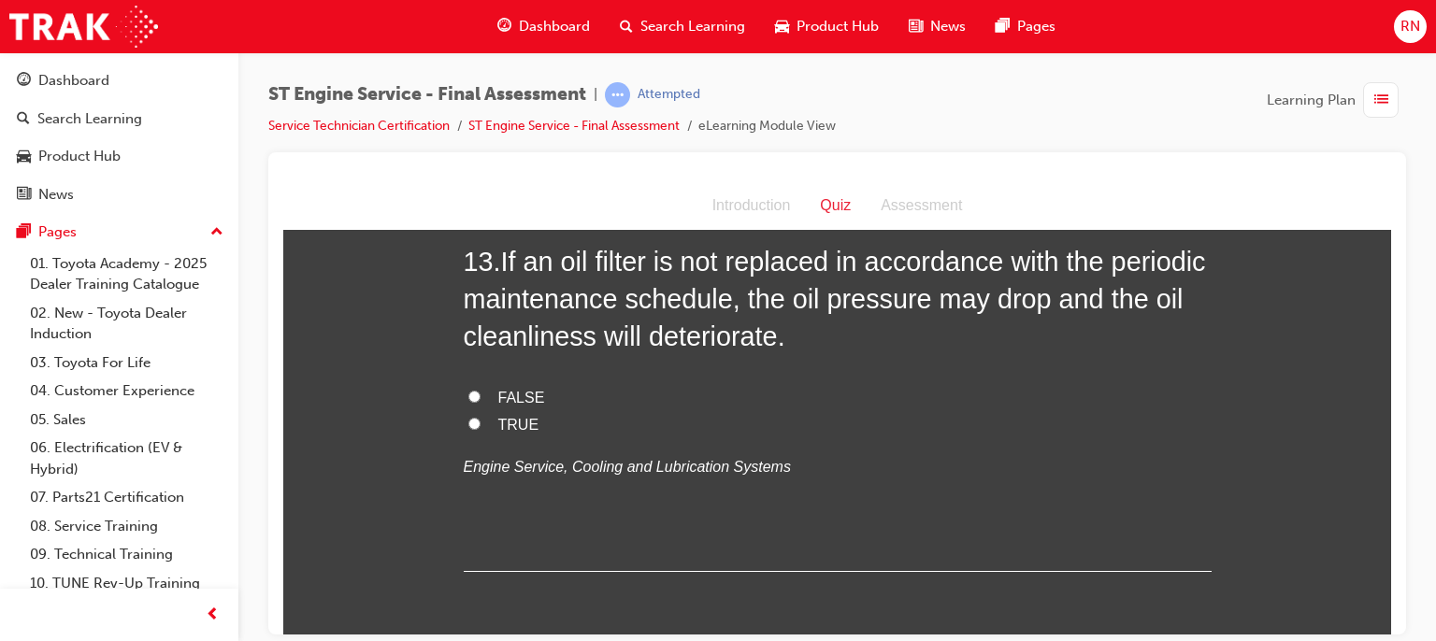
click at [468, 417] on input "TRUE" at bounding box center [474, 423] width 12 height 12
radio input "true"
click at [1391, 625] on div at bounding box center [837, 393] width 1138 height 482
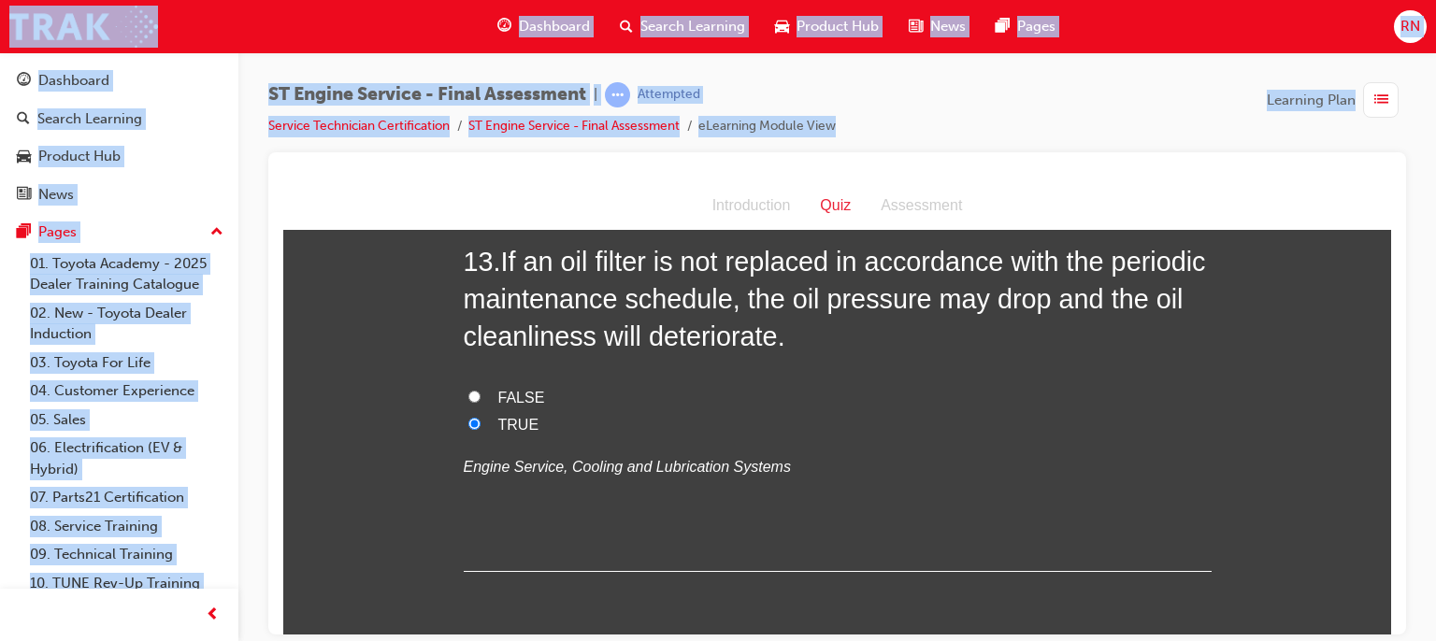
click at [1391, 625] on div at bounding box center [837, 393] width 1138 height 482
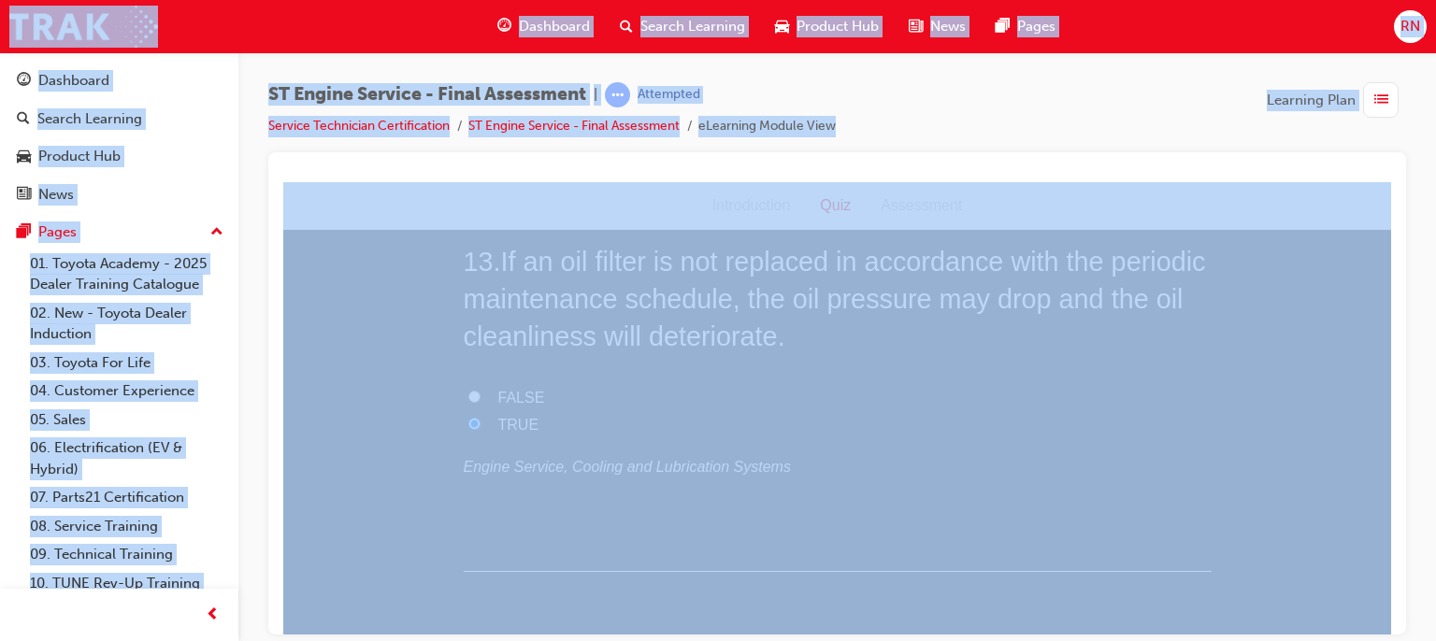
click at [1391, 625] on div at bounding box center [837, 393] width 1138 height 482
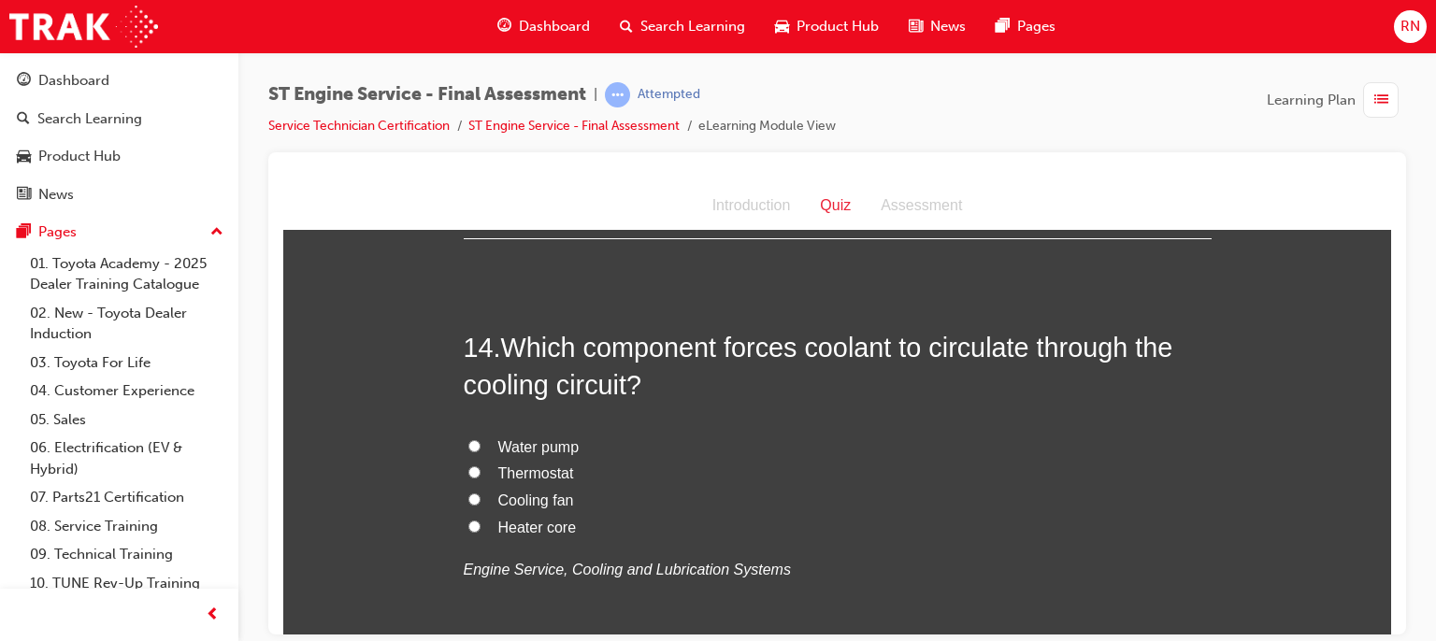
scroll to position [5447, 0]
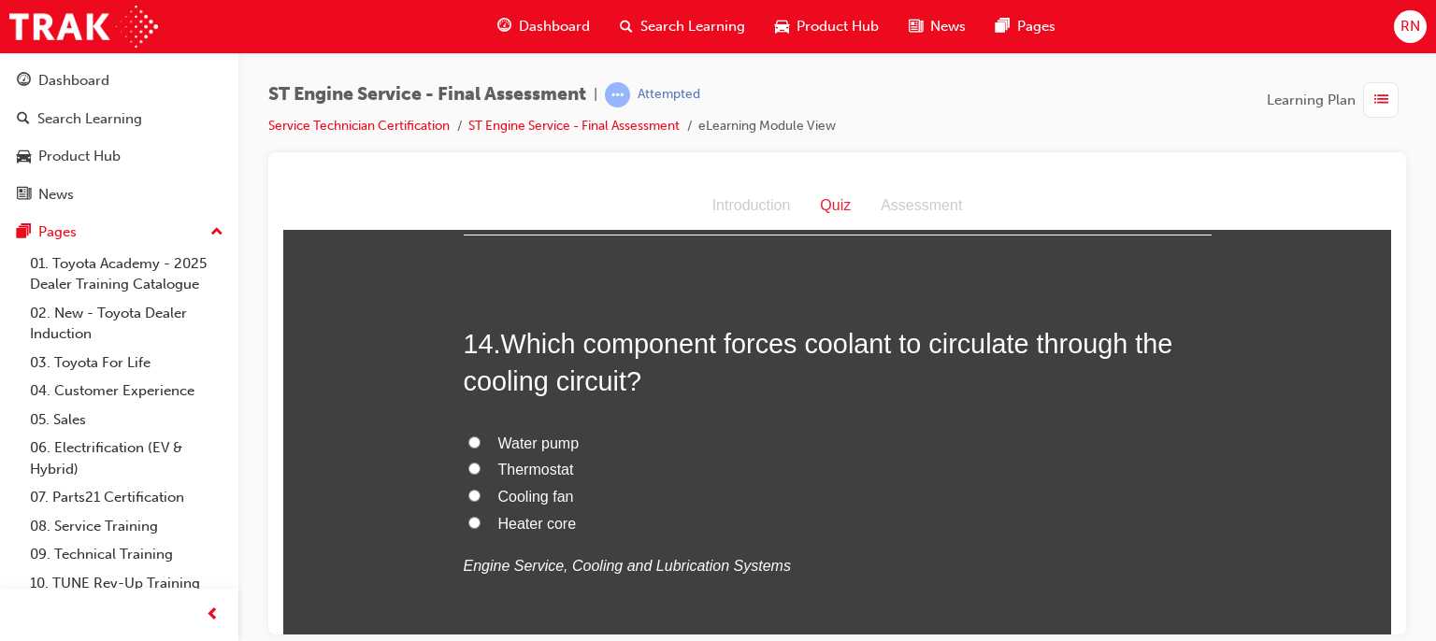
click at [552, 435] on span "Water pump" at bounding box center [538, 443] width 81 height 16
click at [481, 436] on input "Water pump" at bounding box center [474, 442] width 12 height 12
radio input "true"
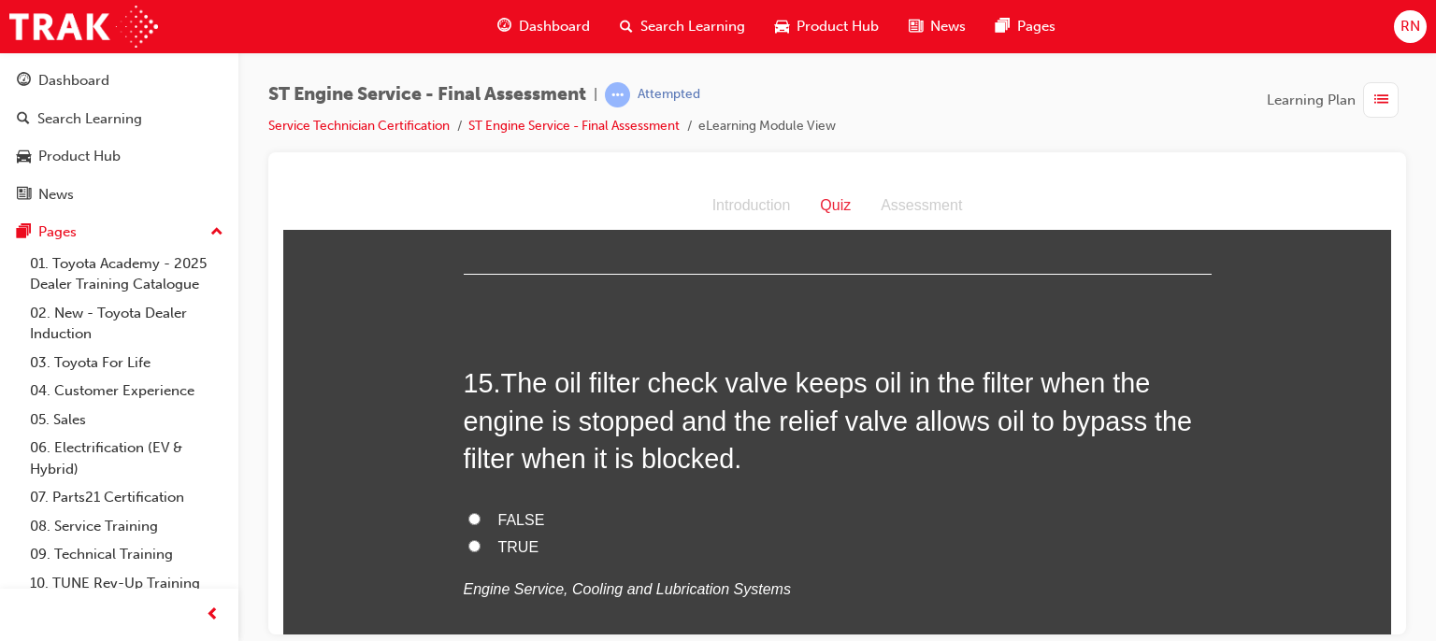
click at [468, 545] on input "TRUE" at bounding box center [474, 545] width 12 height 12
radio input "true"
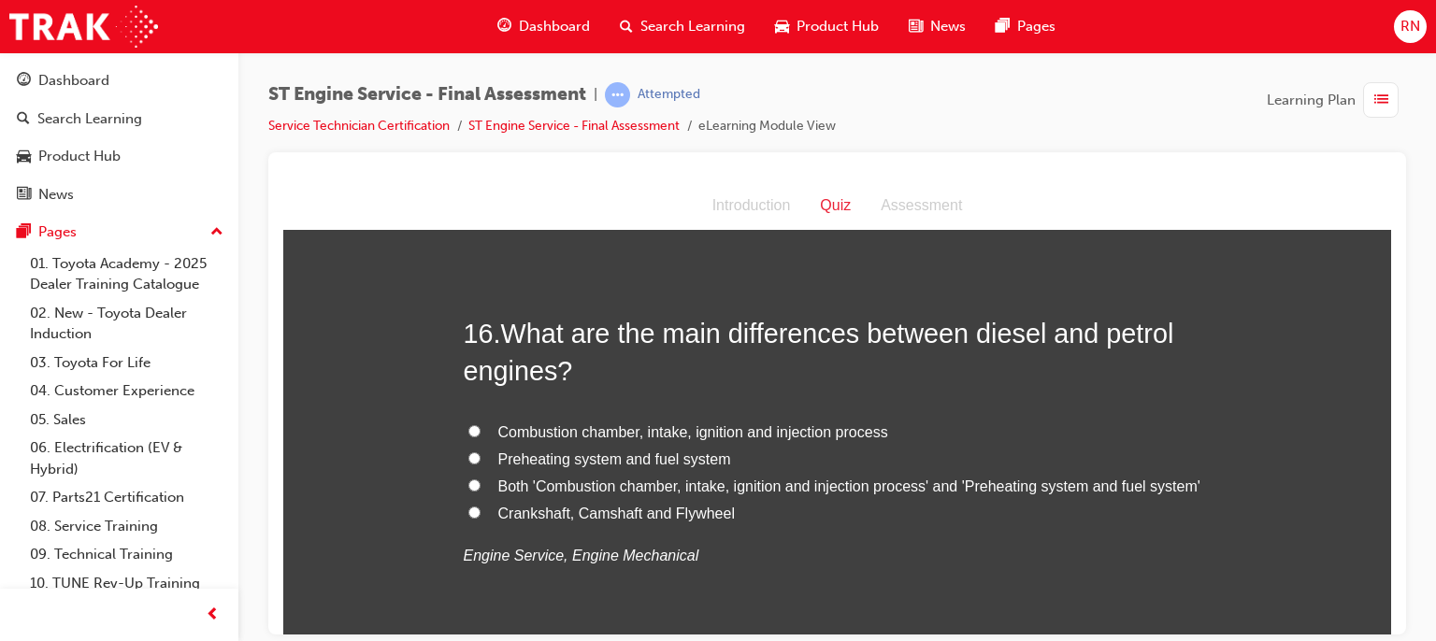
scroll to position [6328, 0]
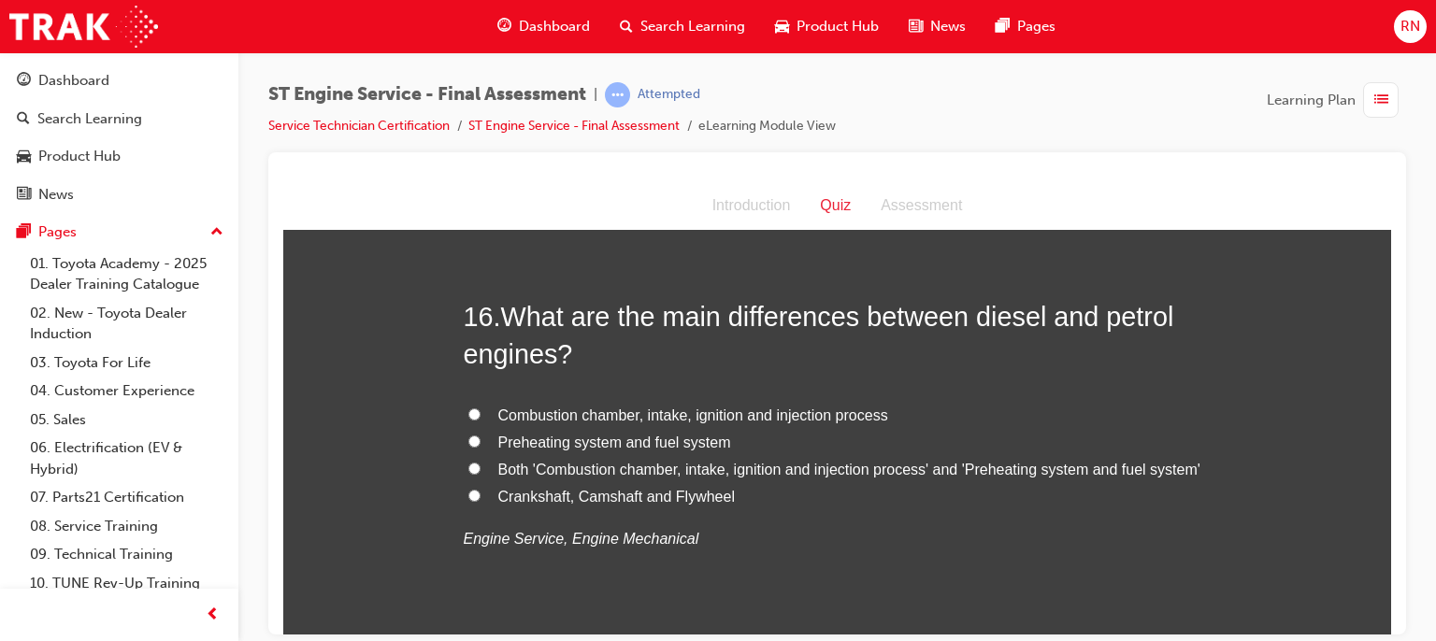
click at [568, 436] on span "Preheating system and fuel system" at bounding box center [614, 442] width 233 height 16
click at [481, 436] on input "Preheating system and fuel system" at bounding box center [474, 441] width 12 height 12
radio input "true"
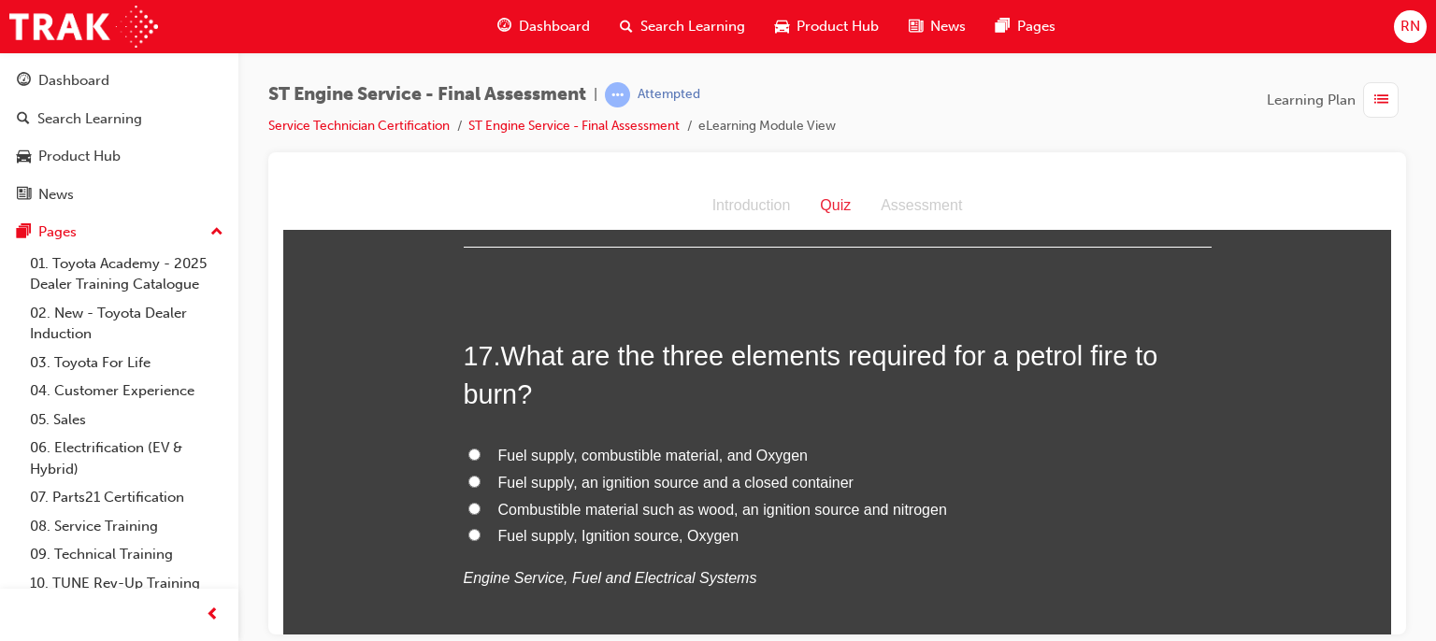
scroll to position [7120, 0]
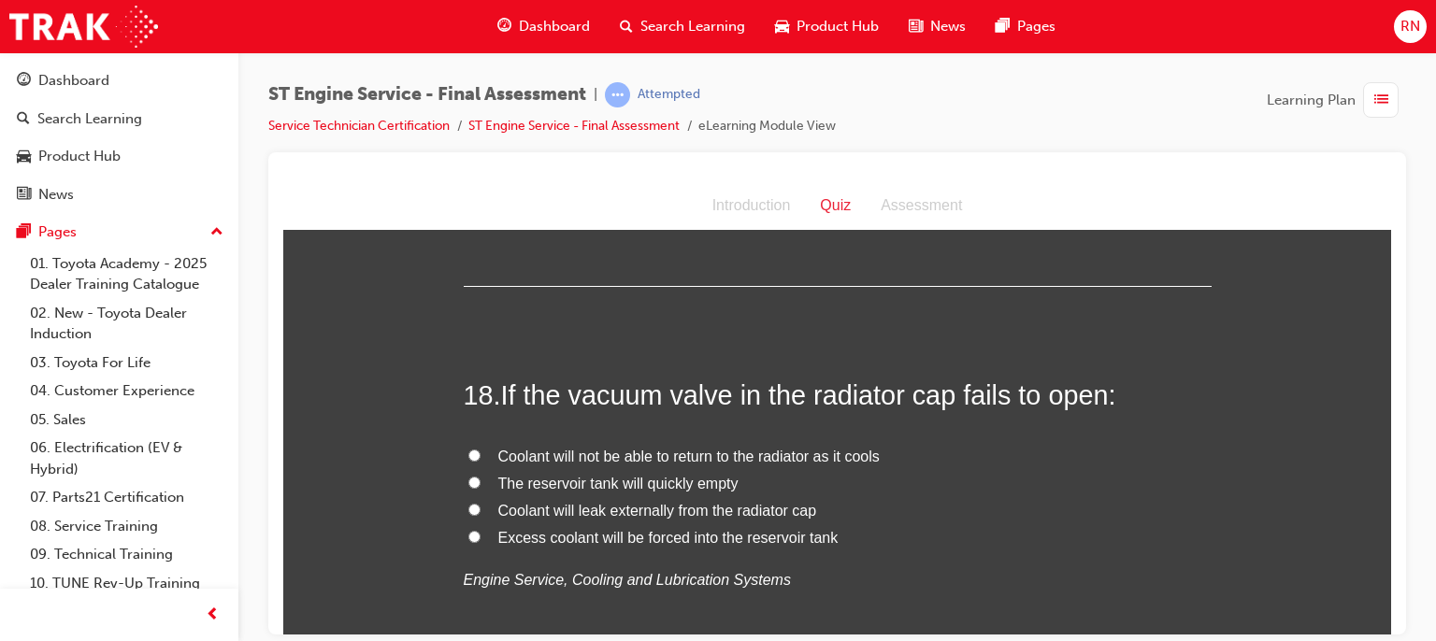
click at [756, 452] on span "Coolant will not be able to return to the radiator as it cools" at bounding box center [688, 456] width 381 height 16
click at [481, 452] on input "Coolant will not be able to return to the radiator as it cools" at bounding box center [474, 455] width 12 height 12
radio input "true"
click at [549, 534] on span "Excess coolant will be forced into the reservoir tank" at bounding box center [668, 537] width 340 height 16
click at [481, 534] on input "Excess coolant will be forced into the reservoir tank" at bounding box center [474, 536] width 12 height 12
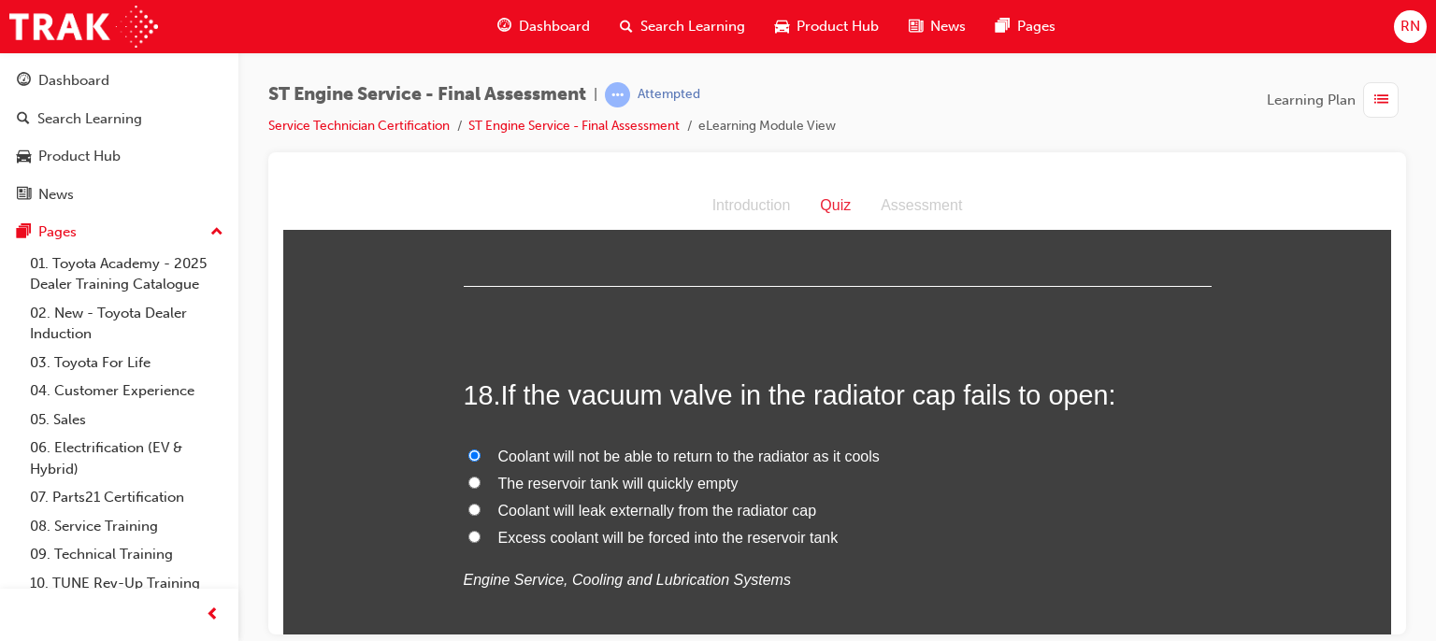
radio input "true"
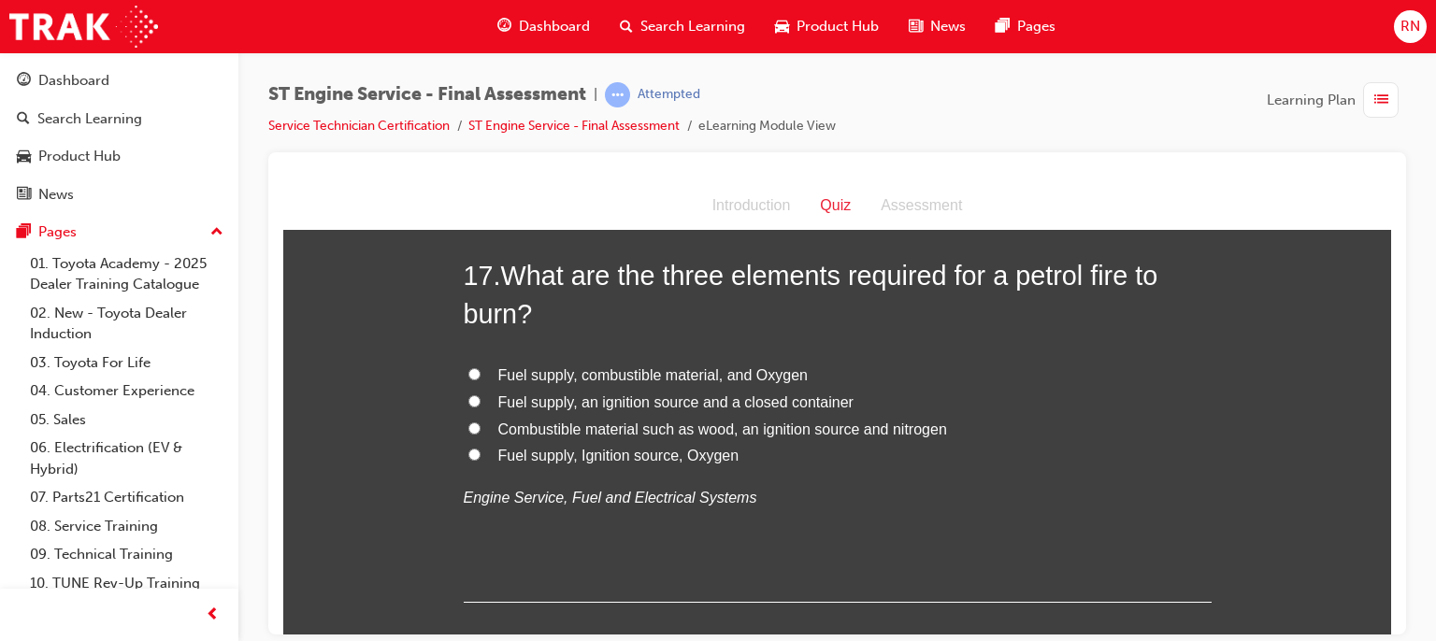
scroll to position [6762, 0]
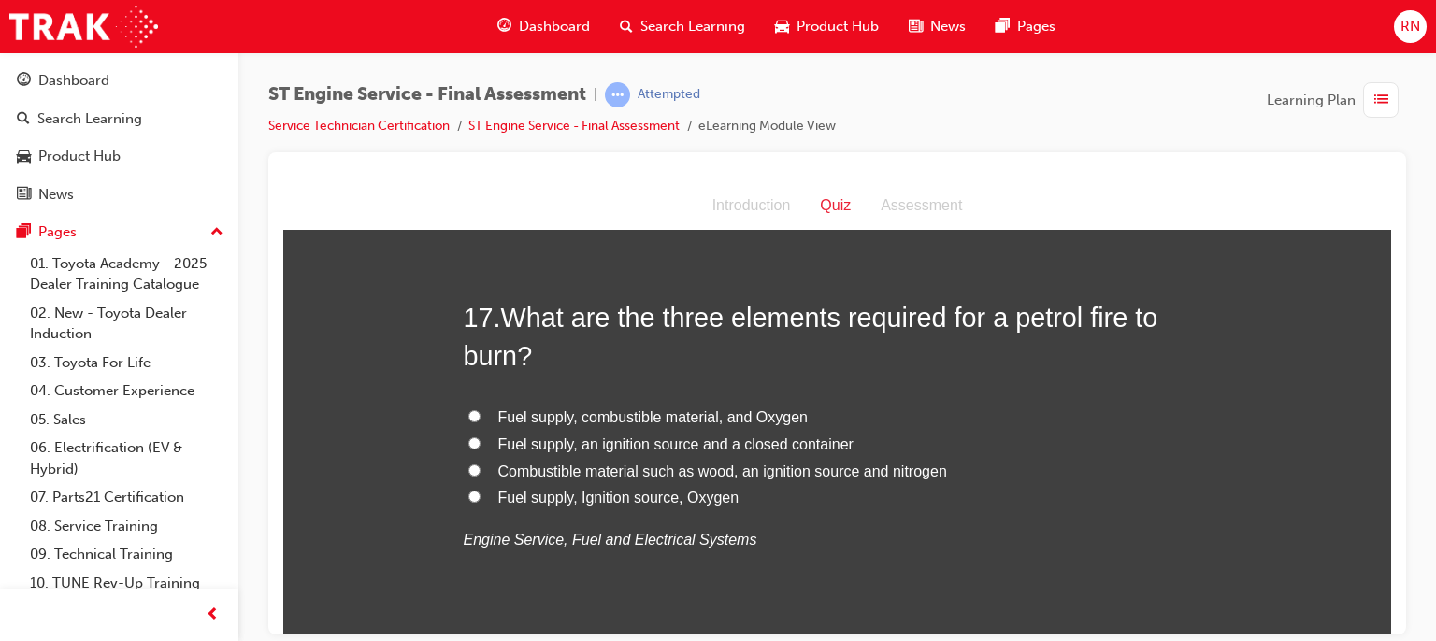
click at [616, 444] on span "Fuel supply, an ignition source and a closed container" at bounding box center [675, 444] width 355 height 16
click at [481, 444] on input "Fuel supply, an ignition source and a closed container" at bounding box center [474, 443] width 12 height 12
radio input "true"
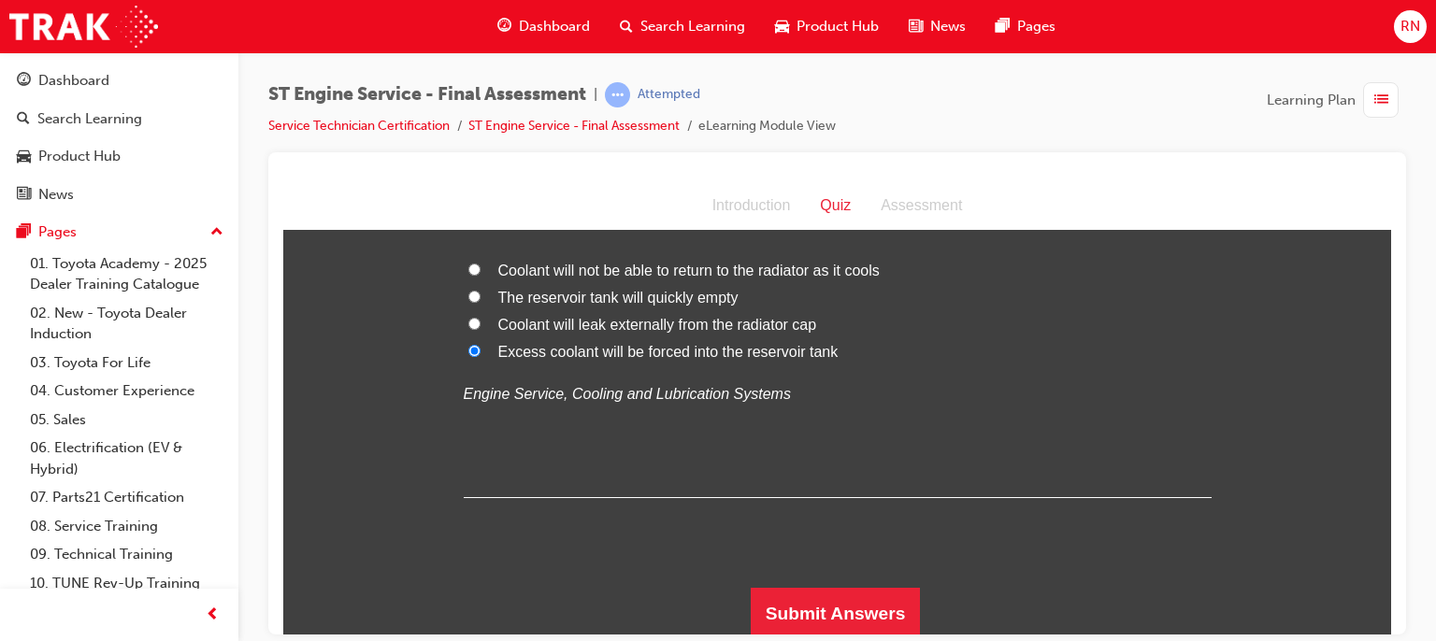
scroll to position [7307, 0]
click at [858, 596] on button "Submit Answers" at bounding box center [836, 612] width 170 height 52
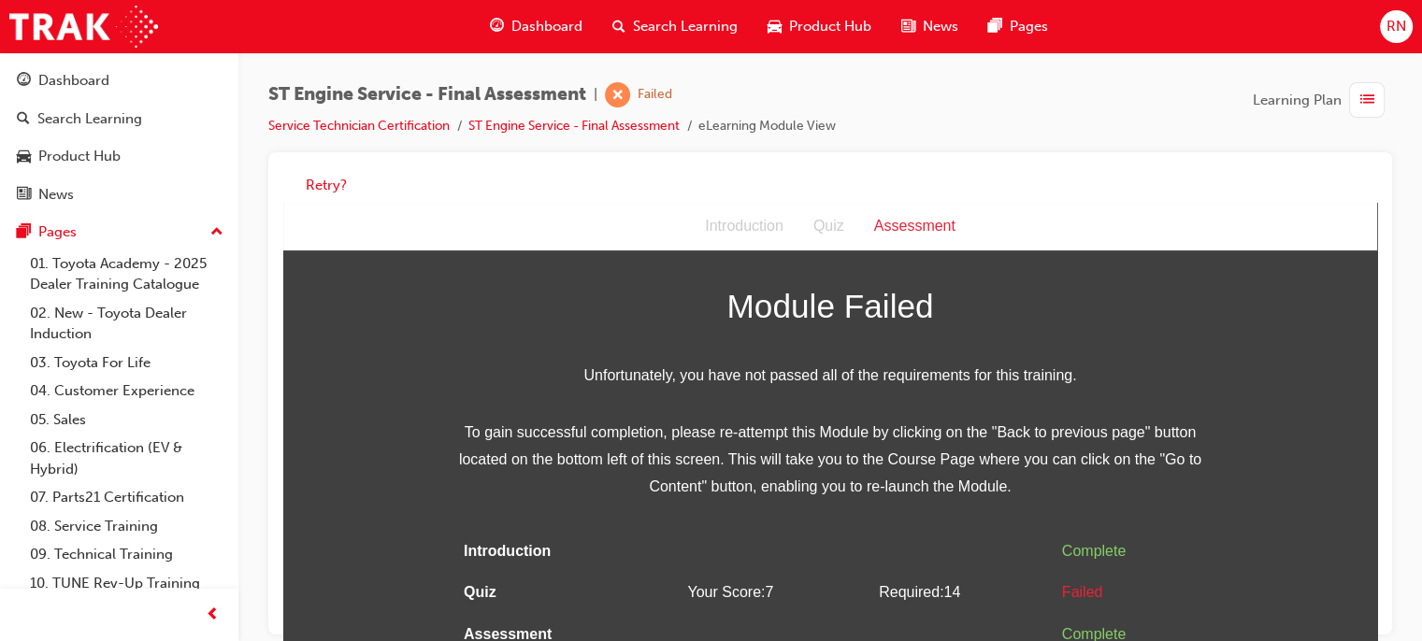
scroll to position [0, 0]
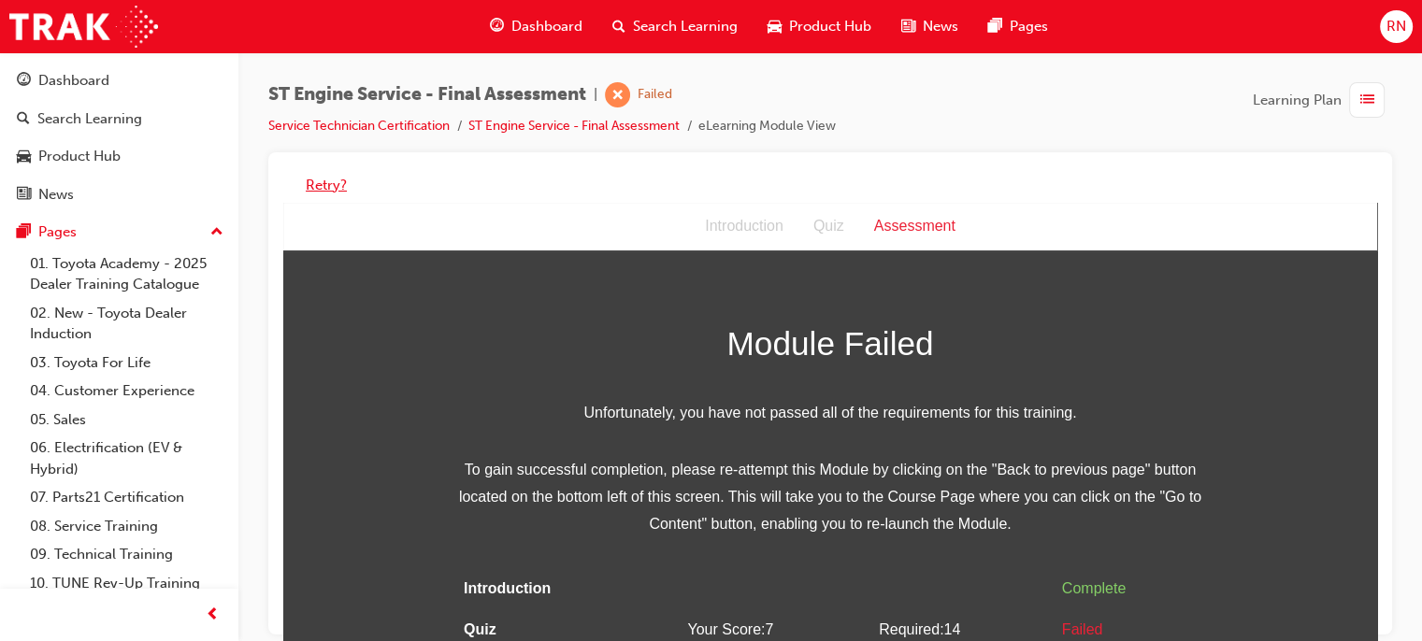
click at [331, 186] on button "Retry?" at bounding box center [326, 186] width 41 height 22
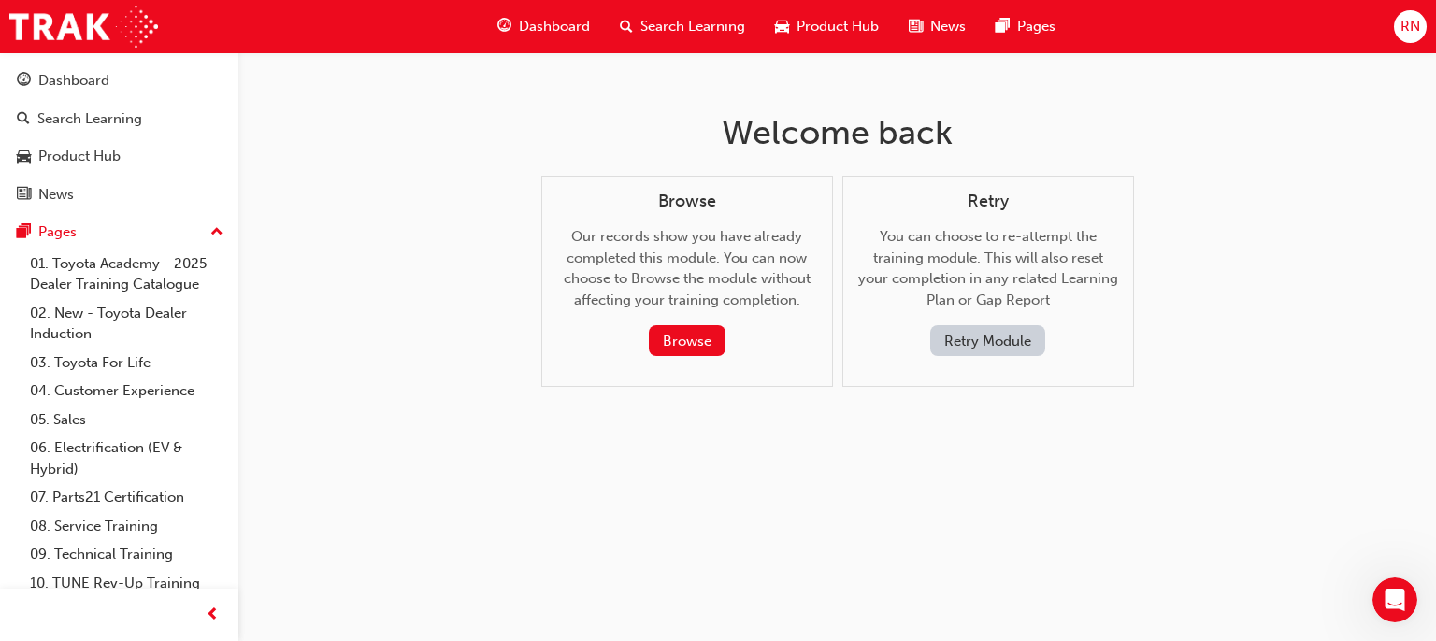
click at [980, 337] on button "Retry Module" at bounding box center [987, 340] width 115 height 31
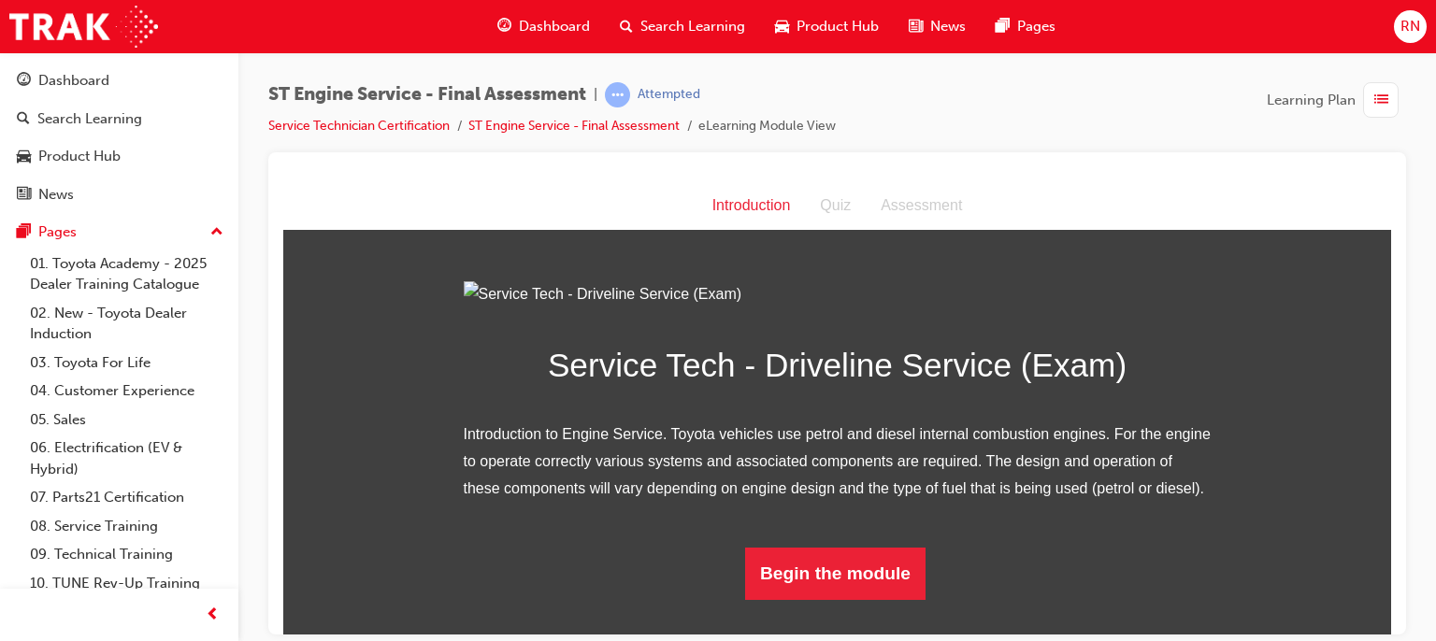
scroll to position [171, 0]
drag, startPoint x: 1384, startPoint y: 481, endPoint x: 1692, endPoint y: 808, distance: 449.0
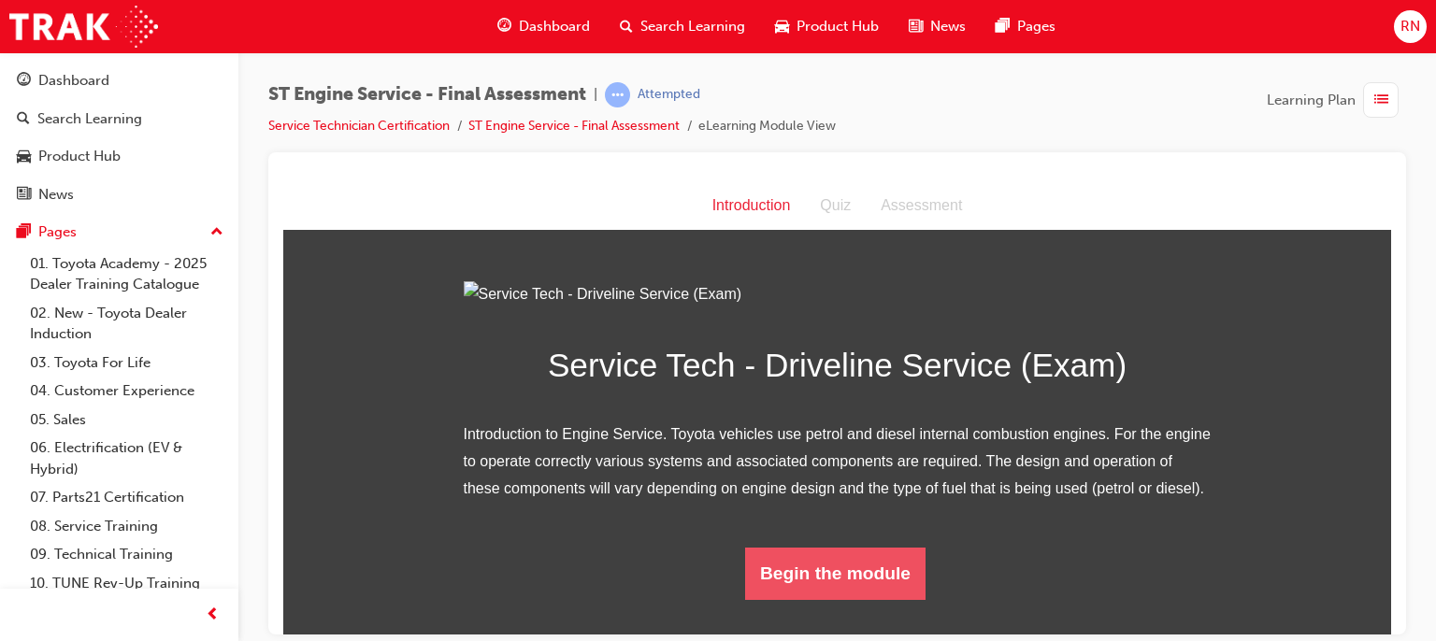
click at [868, 595] on button "Begin the module" at bounding box center [835, 573] width 180 height 52
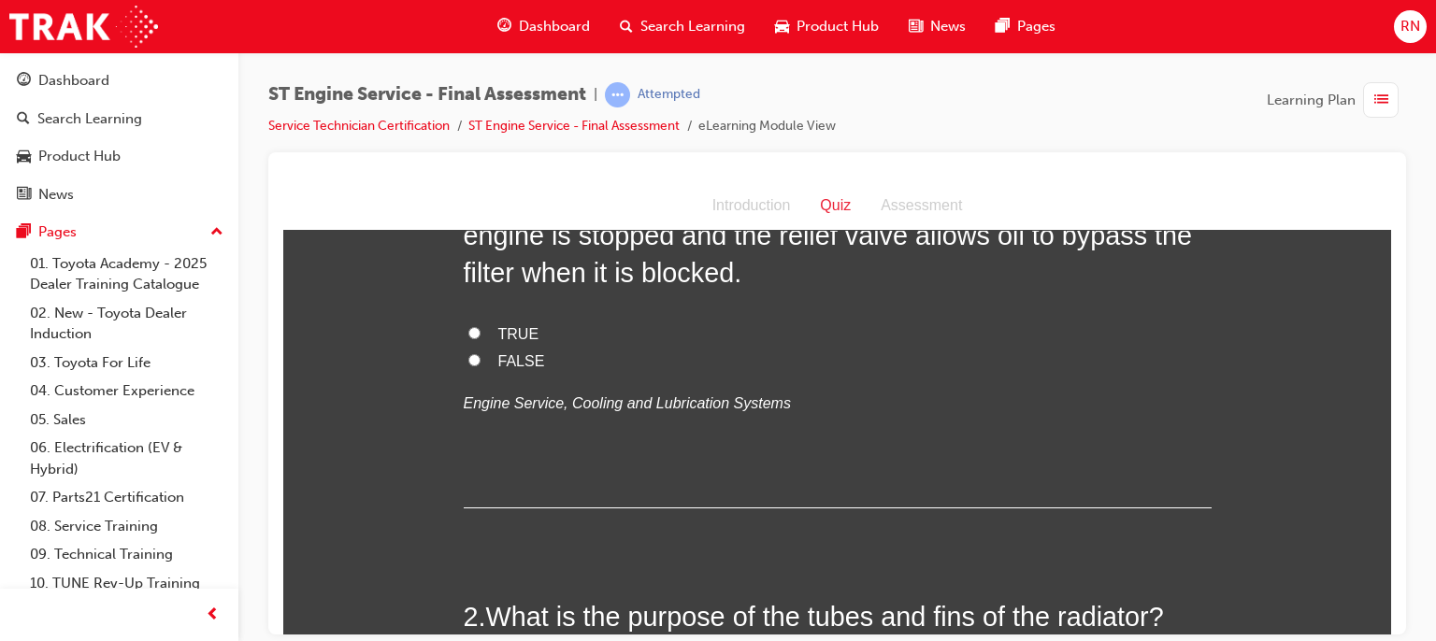
scroll to position [0, 0]
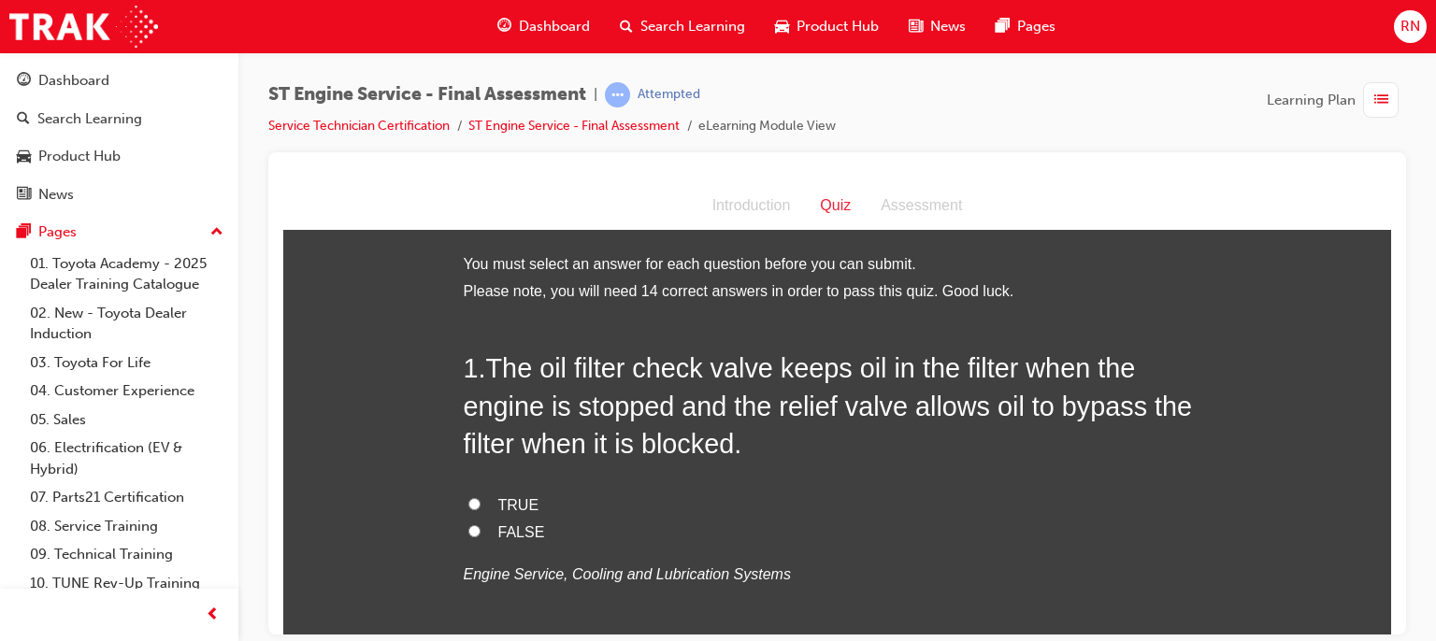
click at [469, 501] on input "TRUE" at bounding box center [474, 503] width 12 height 12
radio input "true"
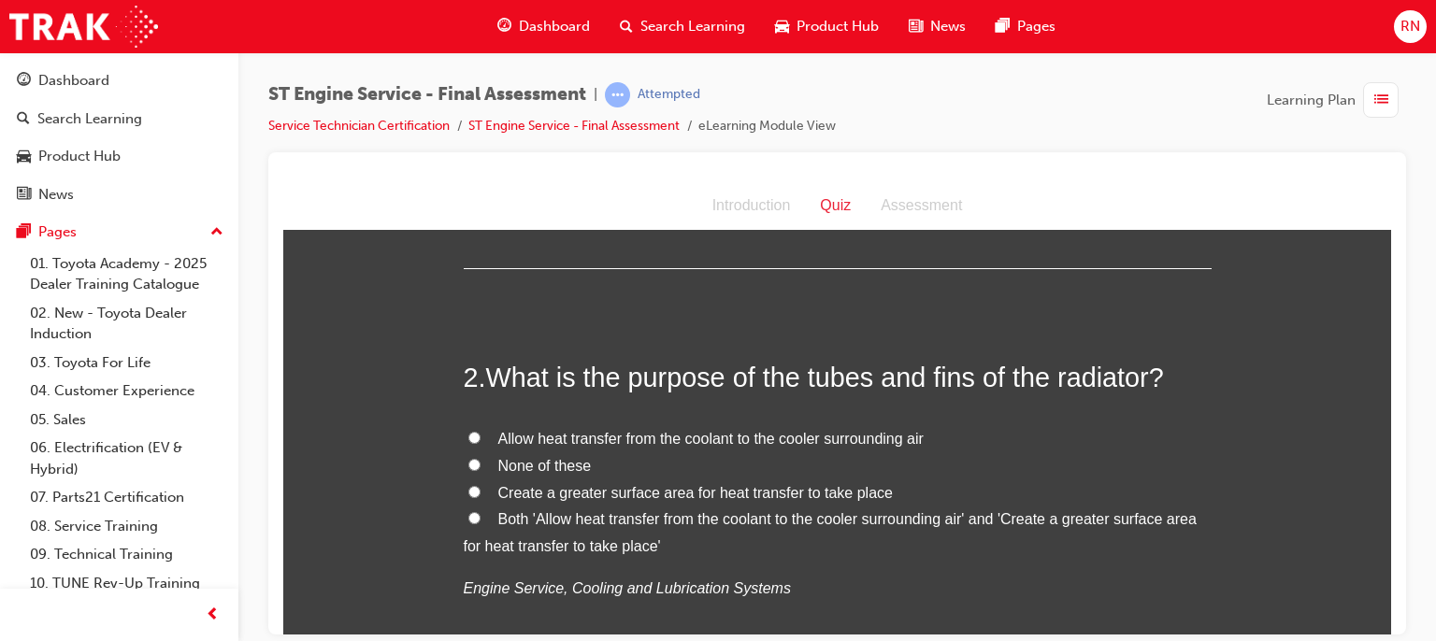
scroll to position [411, 0]
click at [468, 439] on input "Allow heat transfer from the coolant to the cooler surrounding air" at bounding box center [474, 436] width 12 height 12
radio input "true"
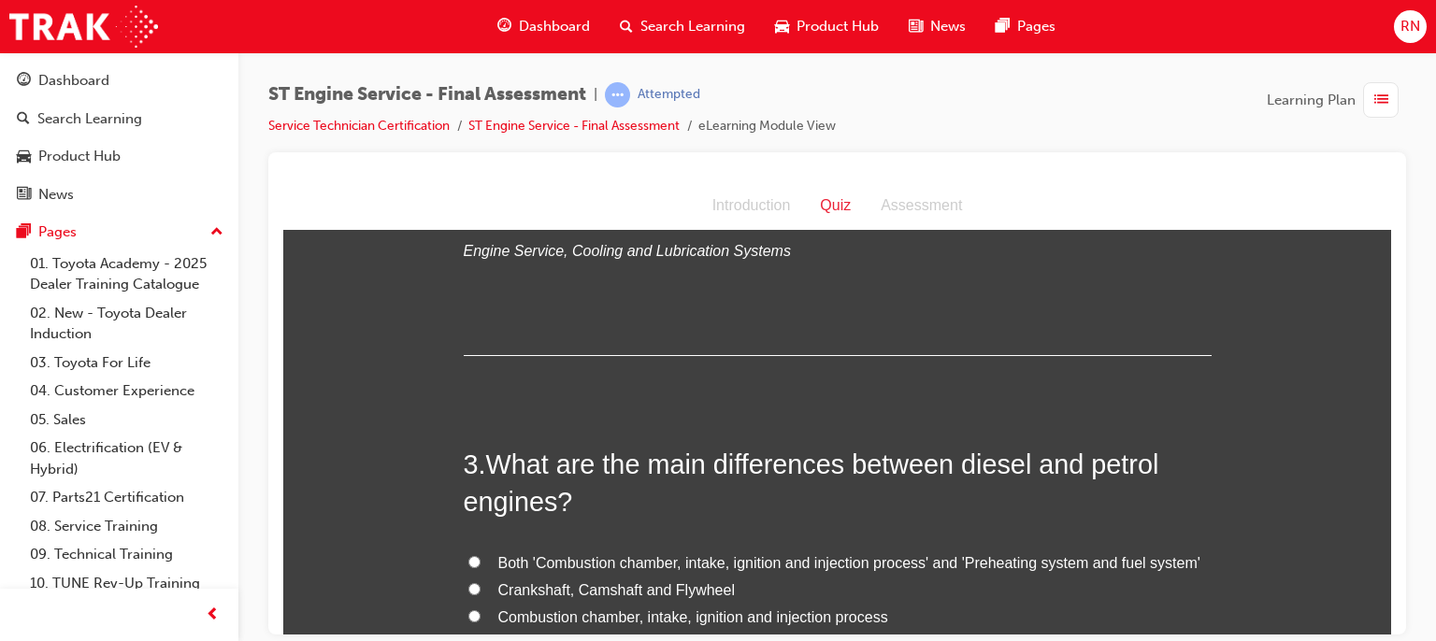
scroll to position [810, 0]
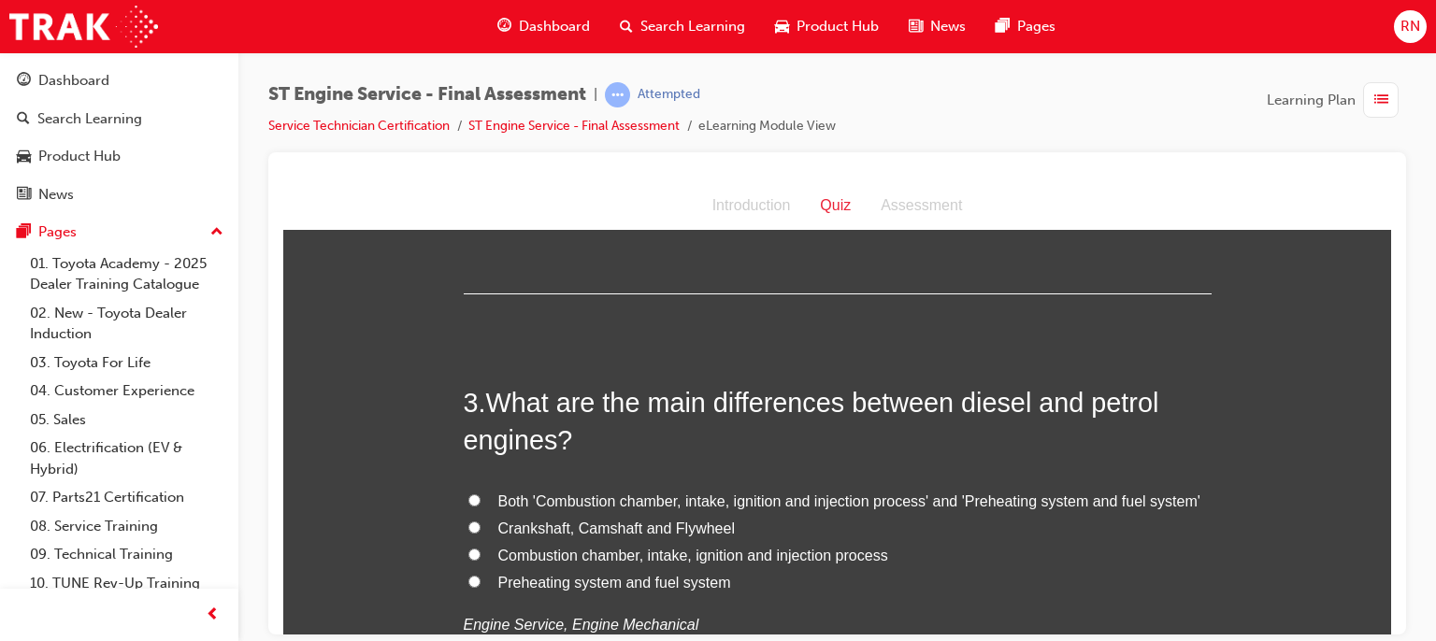
click at [468, 552] on input "Combustion chamber, intake, ignition and injection process" at bounding box center [474, 554] width 12 height 12
radio input "true"
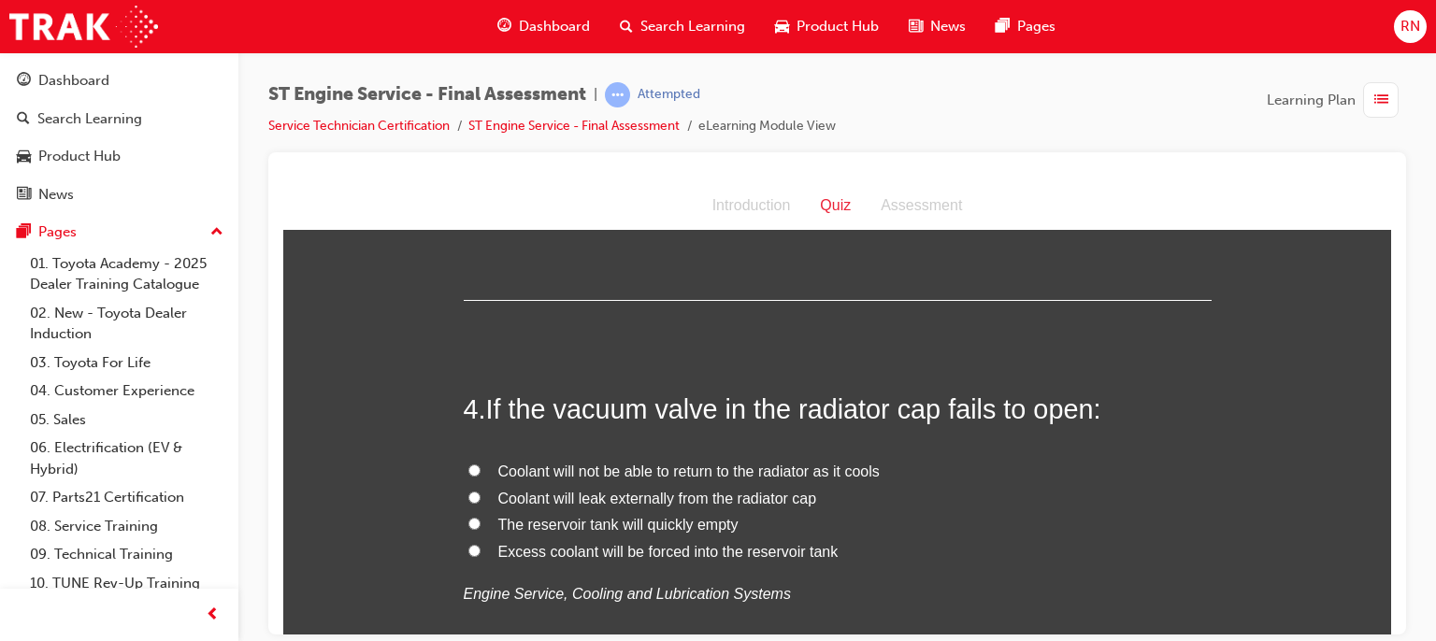
scroll to position [1246, 0]
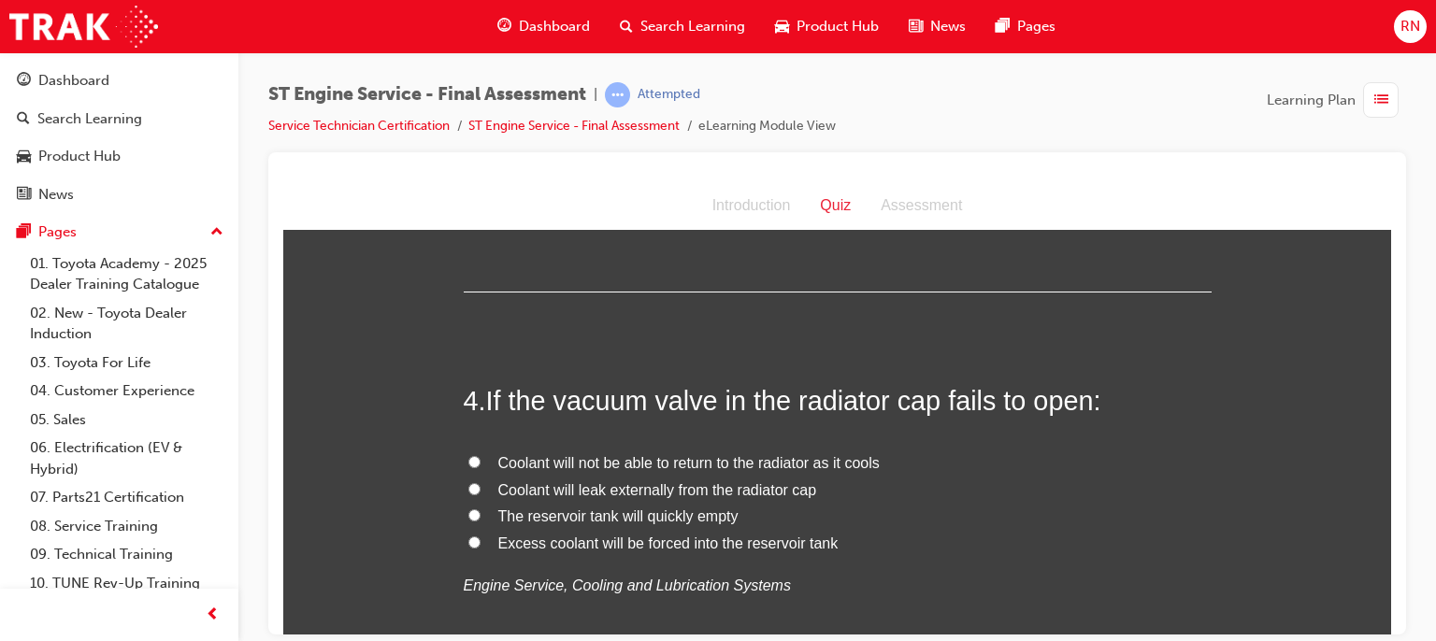
click at [468, 460] on input "Coolant will not be able to return to the radiator as it cools" at bounding box center [474, 461] width 12 height 12
radio input "true"
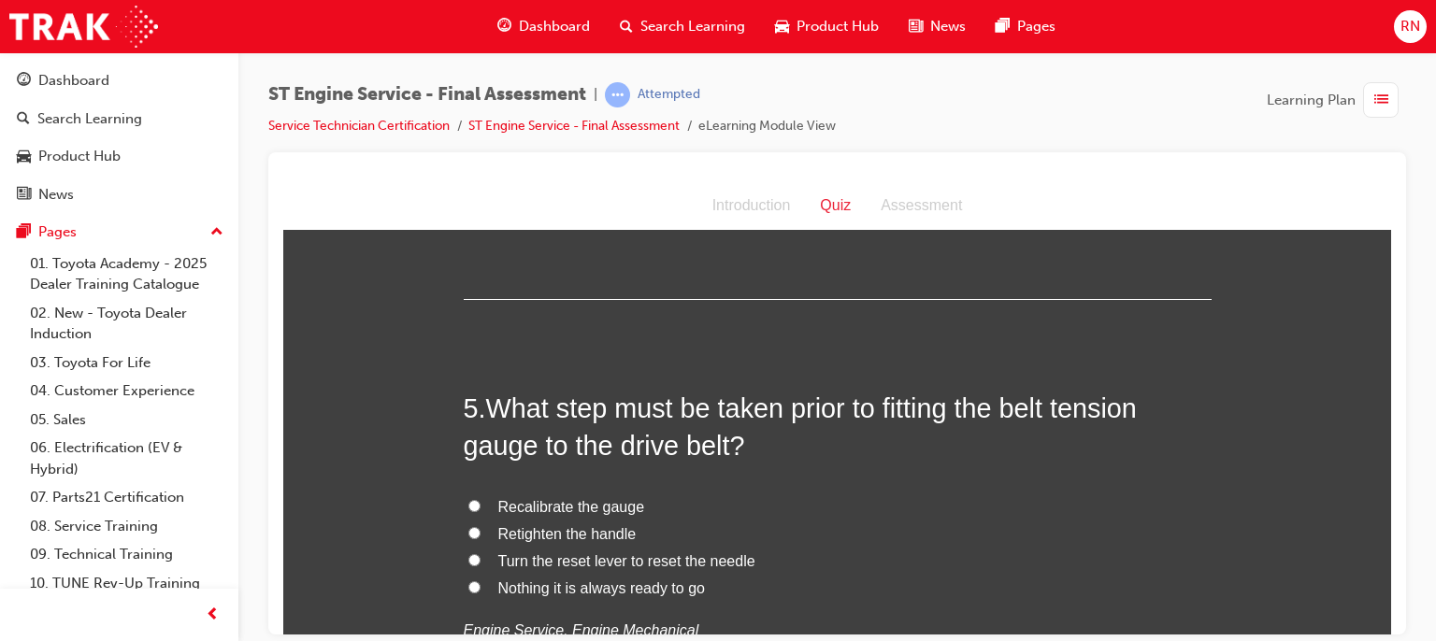
scroll to position [1645, 0]
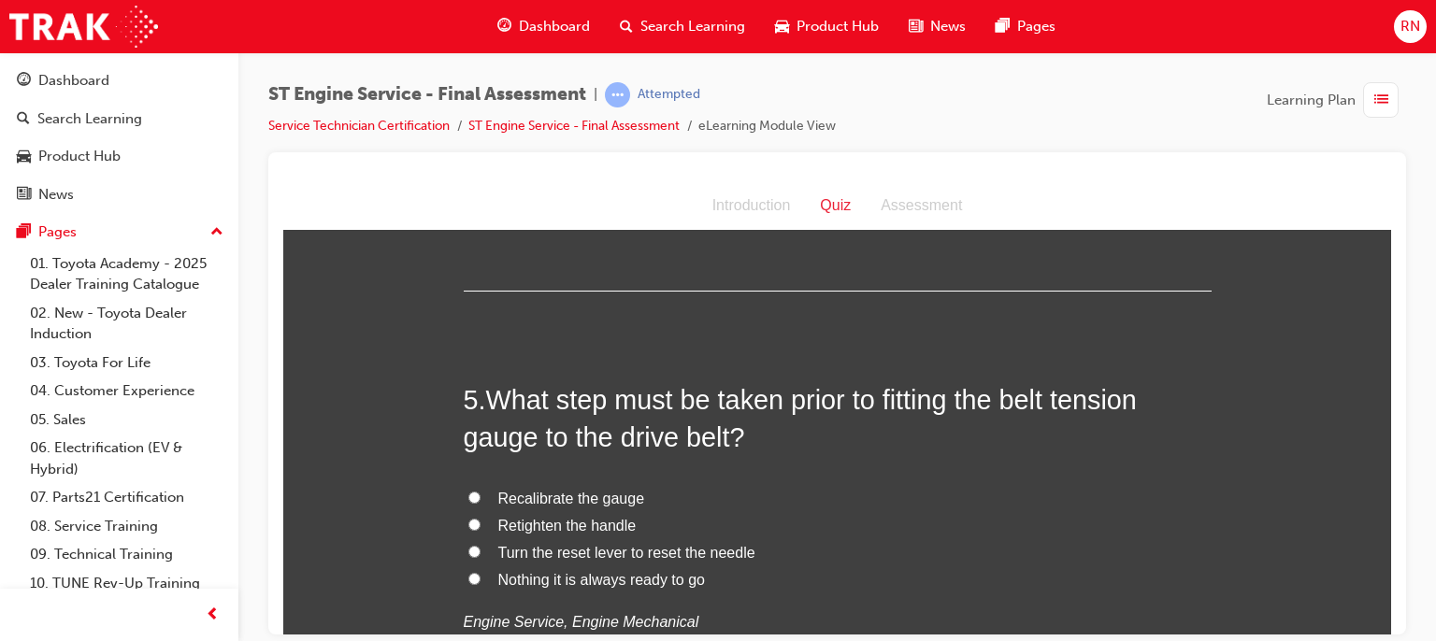
click at [562, 498] on span "Recalibrate the gauge" at bounding box center [571, 498] width 147 height 16
click at [481, 498] on input "Recalibrate the gauge" at bounding box center [474, 497] width 12 height 12
radio input "true"
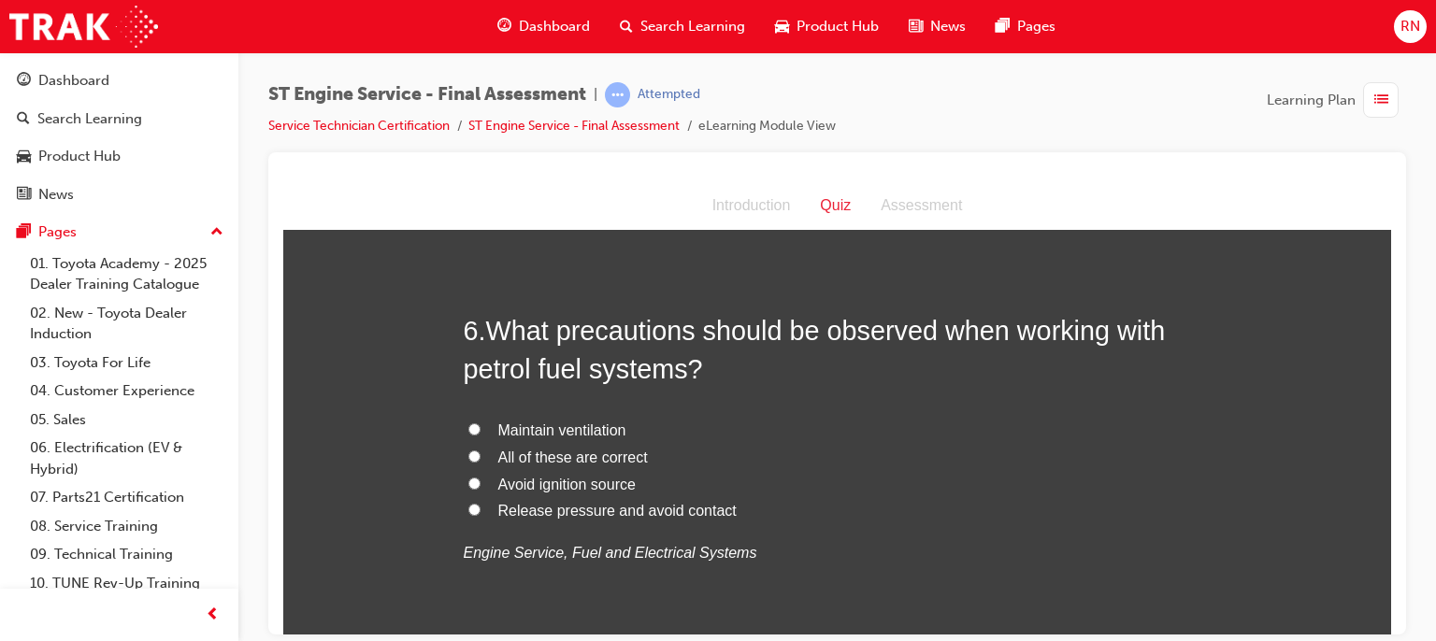
scroll to position [2169, 0]
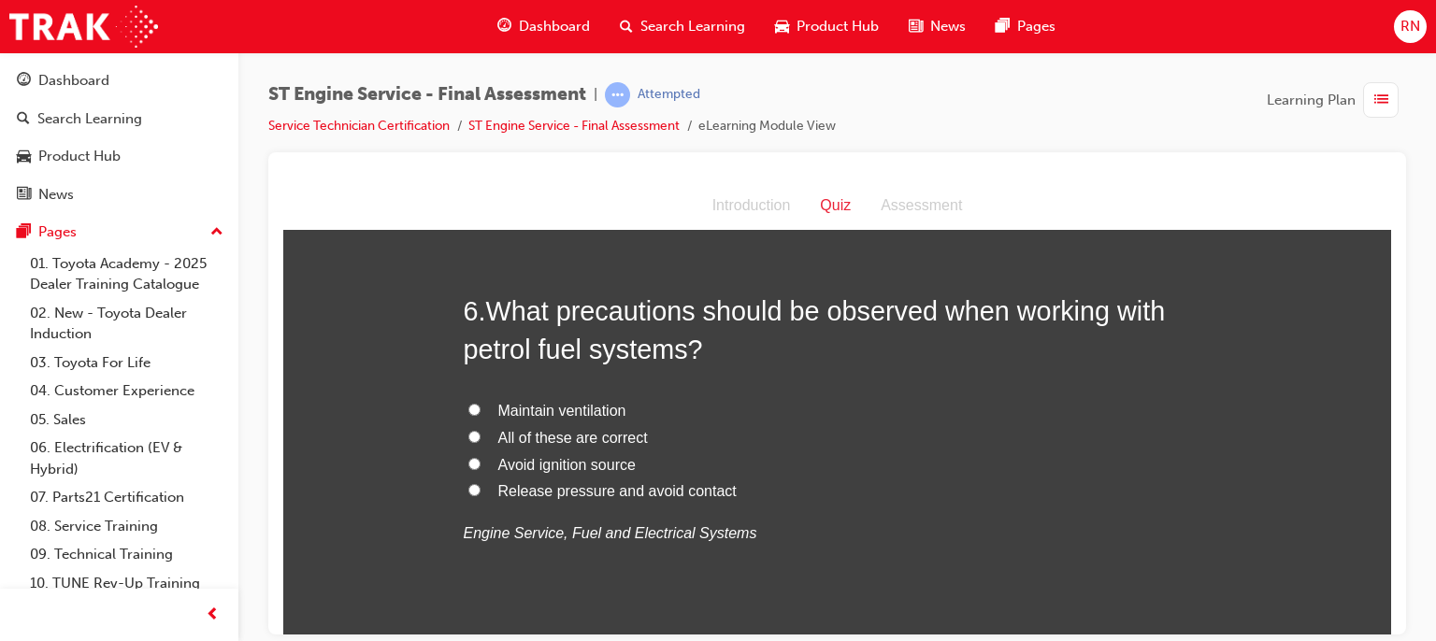
click at [578, 465] on span "Avoid ignition source" at bounding box center [566, 464] width 137 height 16
click at [481, 465] on input "Avoid ignition source" at bounding box center [474, 463] width 12 height 12
radio input "true"
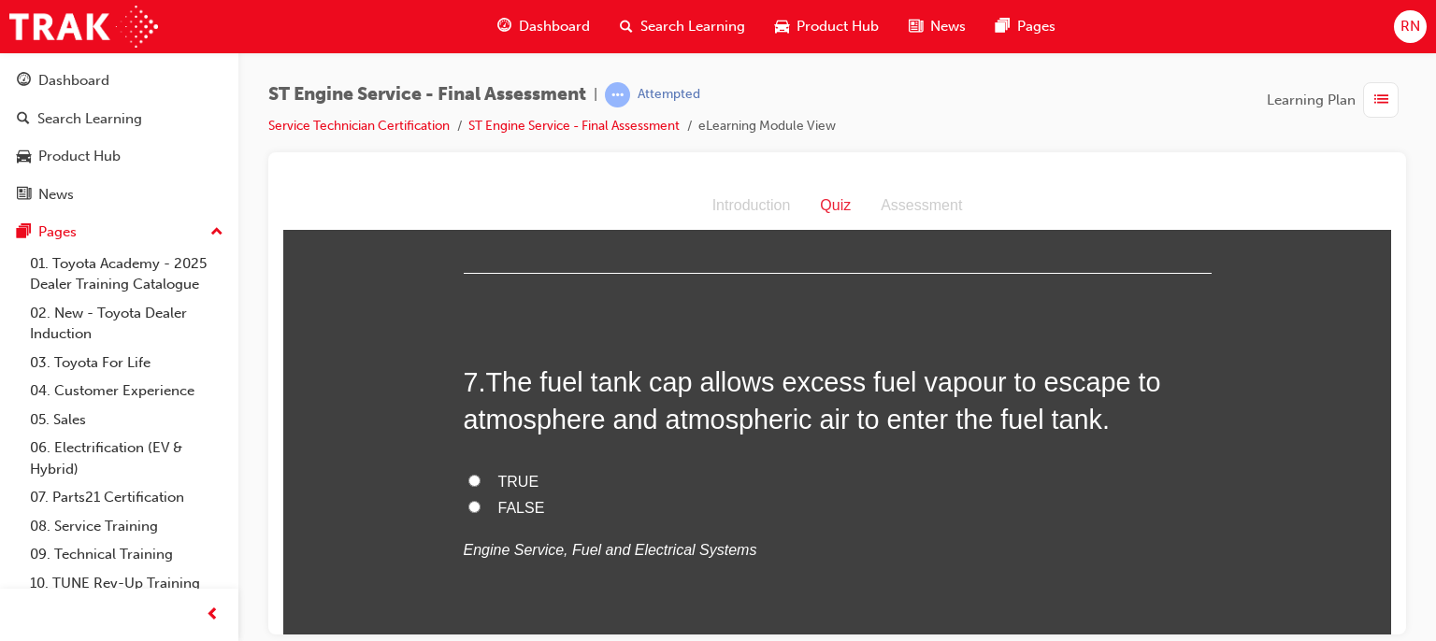
scroll to position [2543, 0]
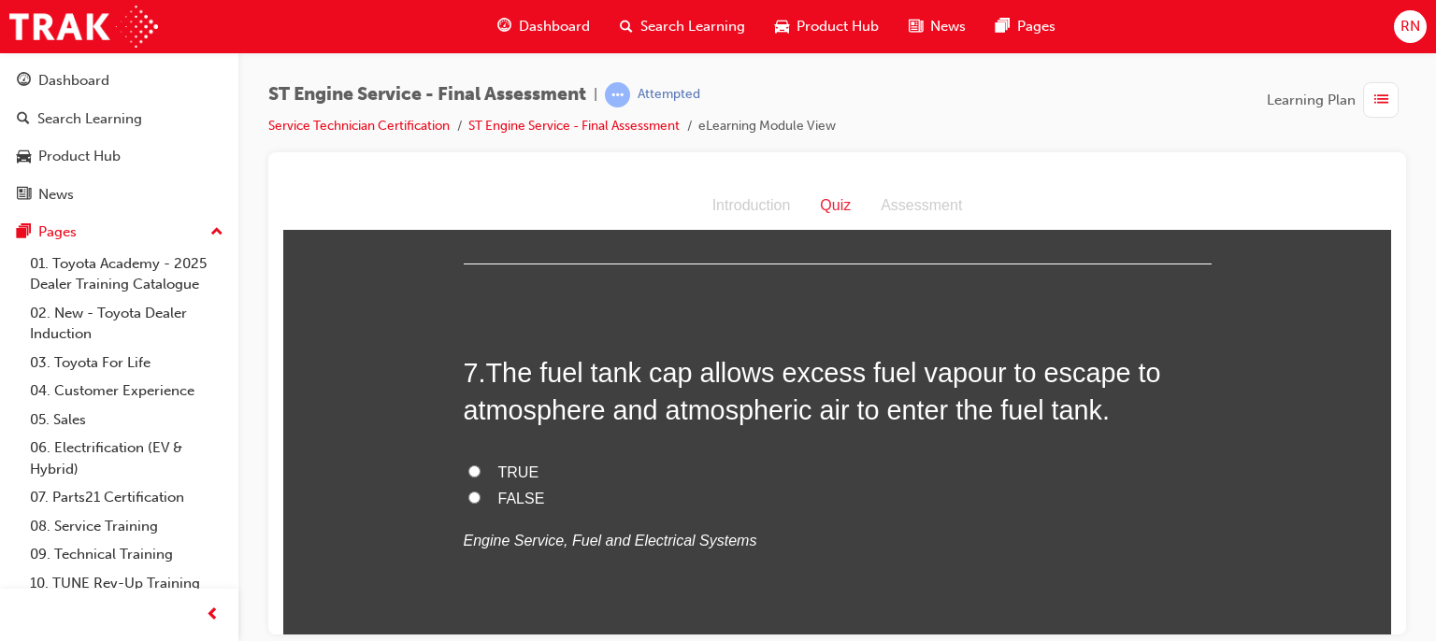
click at [469, 472] on input "TRUE" at bounding box center [474, 471] width 12 height 12
radio input "true"
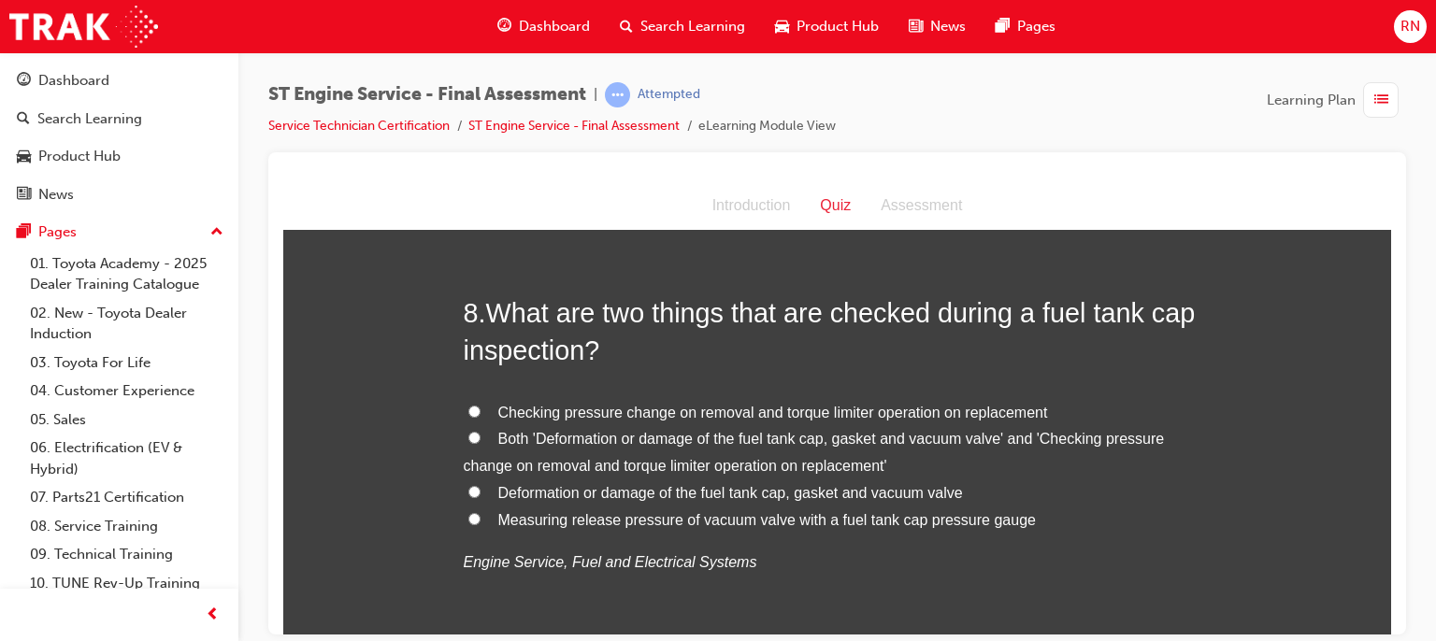
scroll to position [2992, 0]
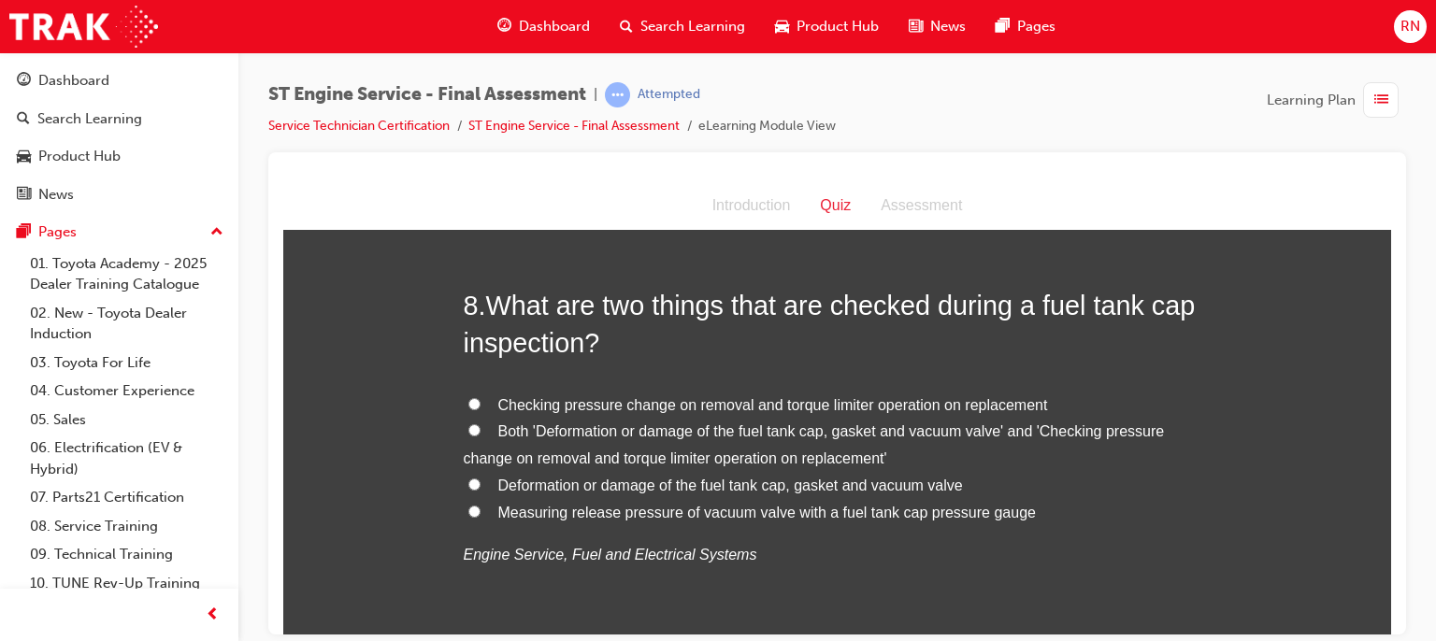
click at [472, 484] on input "Deformation or damage of the fuel tank cap, gasket and vacuum valve" at bounding box center [474, 484] width 12 height 12
radio input "true"
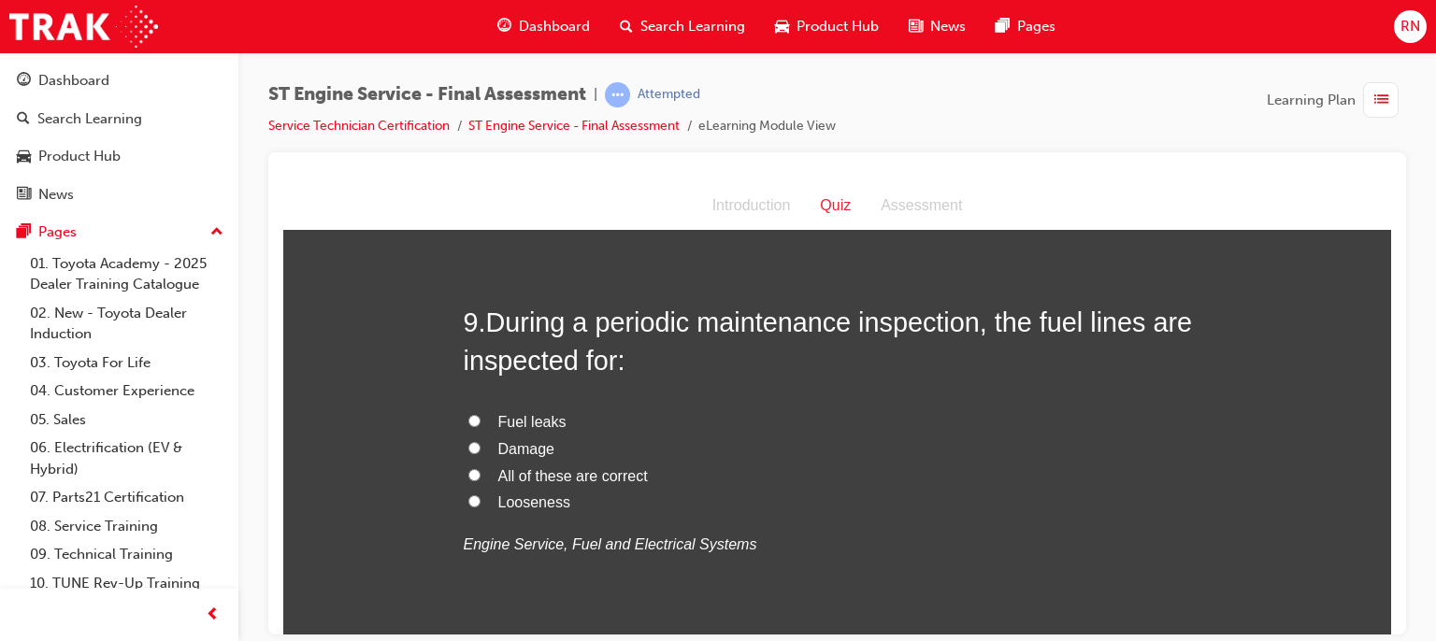
scroll to position [3452, 0]
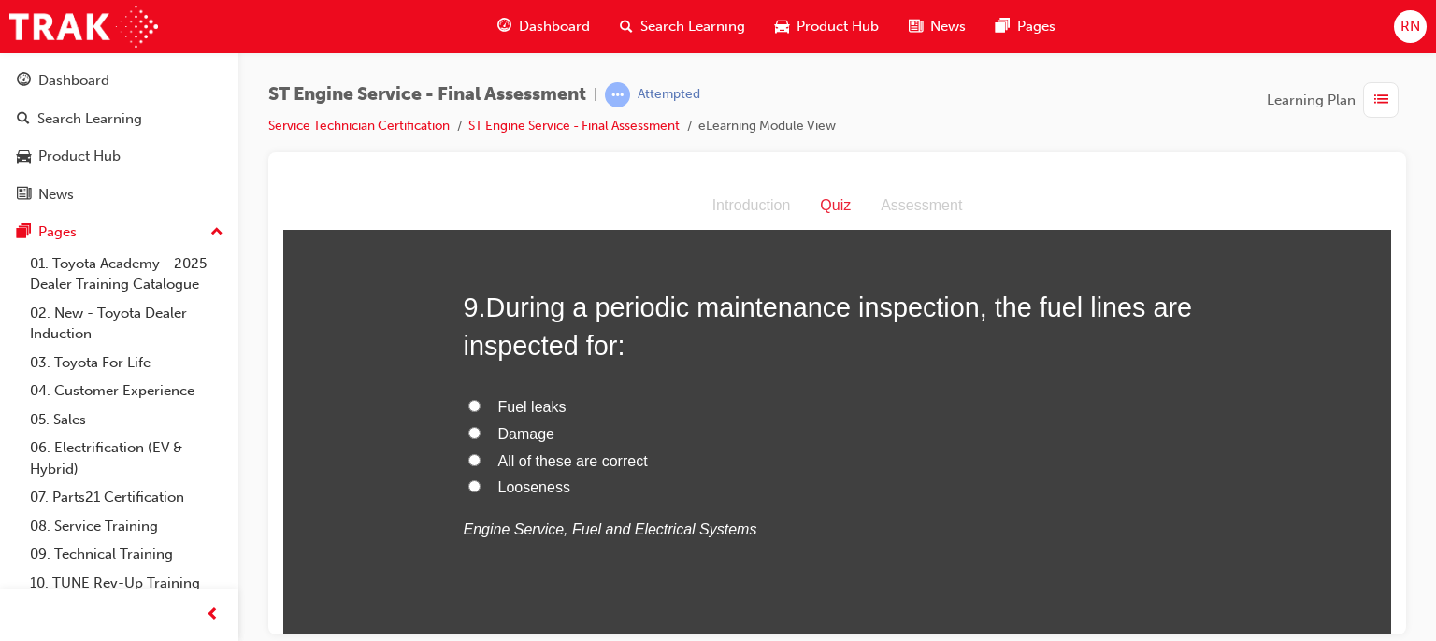
click at [500, 459] on span "All of these are correct" at bounding box center [573, 460] width 150 height 16
click at [481, 459] on input "All of these are correct" at bounding box center [474, 459] width 12 height 12
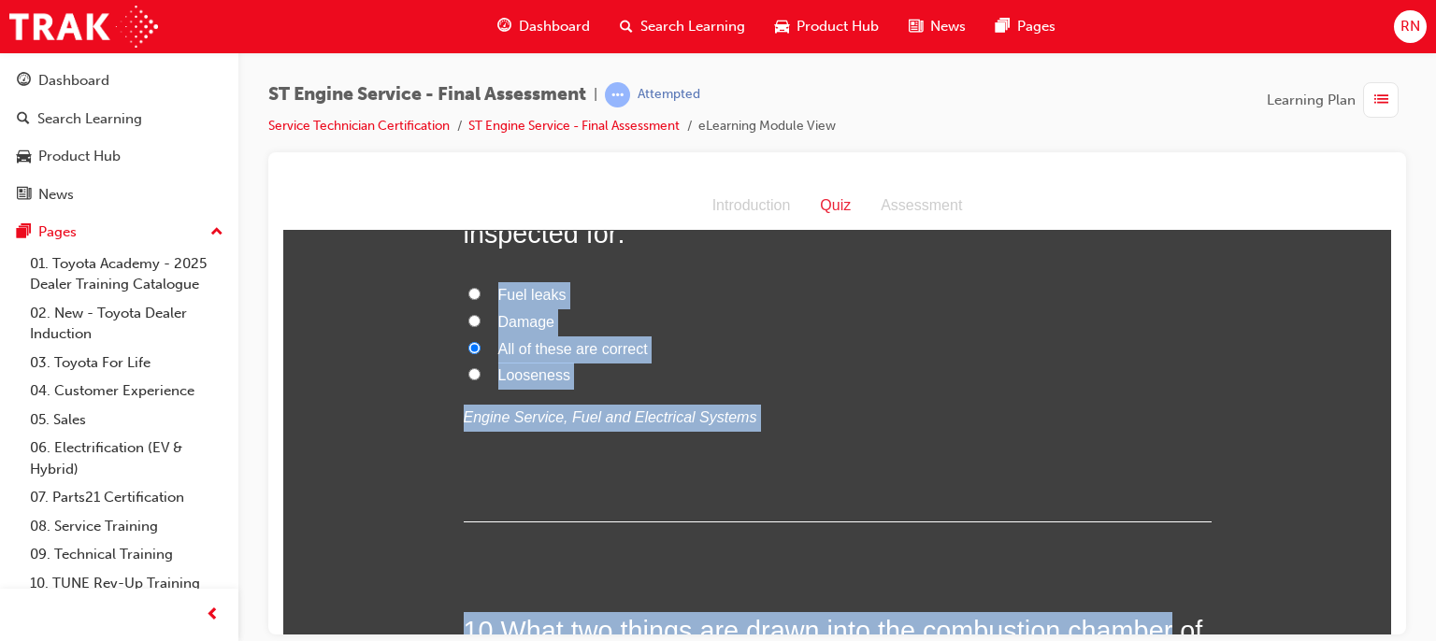
drag, startPoint x: 1028, startPoint y: 609, endPoint x: 1194, endPoint y: 650, distance: 170.5
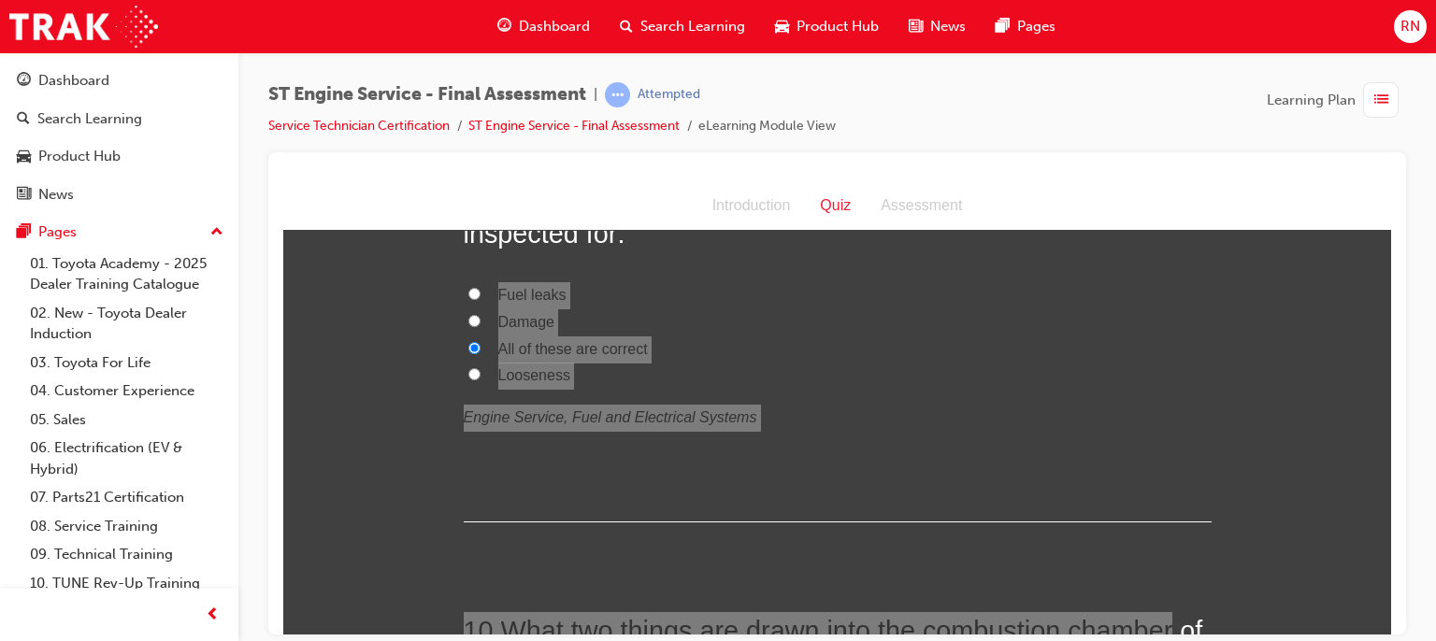
click at [1425, 582] on div "ST Engine Service - Final Assessment | Attempted Service Technician Certificati…" at bounding box center [837, 323] width 1198 height 542
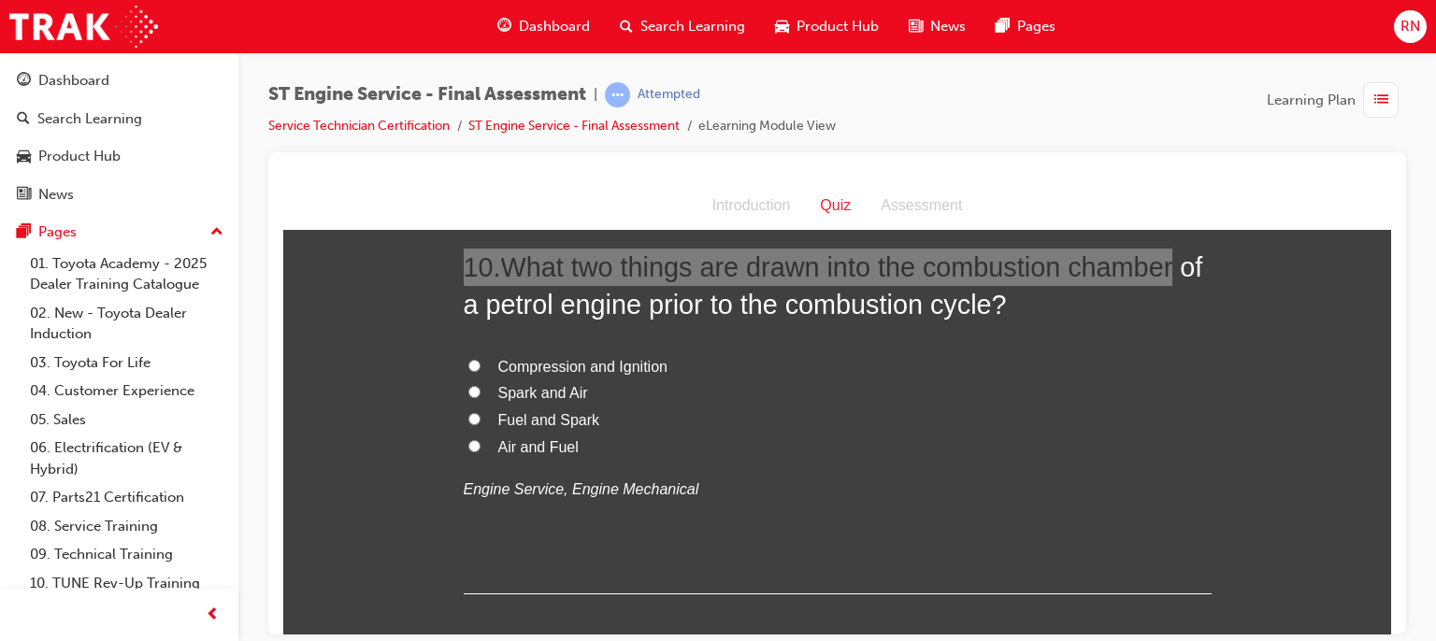
scroll to position [3938, 0]
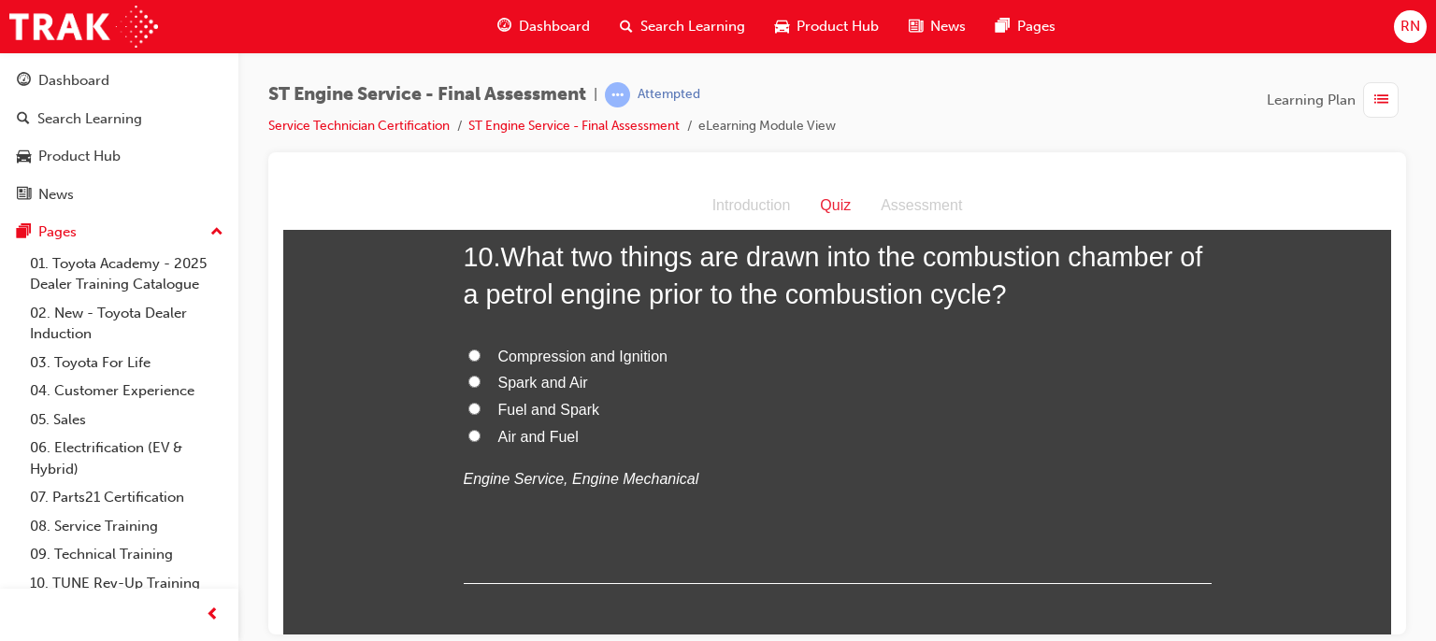
click at [524, 382] on span "Spark and Air" at bounding box center [543, 382] width 90 height 16
click at [481, 382] on input "Spark and Air" at bounding box center [474, 381] width 12 height 12
click at [530, 401] on span "Fuel and Spark" at bounding box center [549, 409] width 102 height 16
click at [481, 402] on input "Fuel and Spark" at bounding box center [474, 408] width 12 height 12
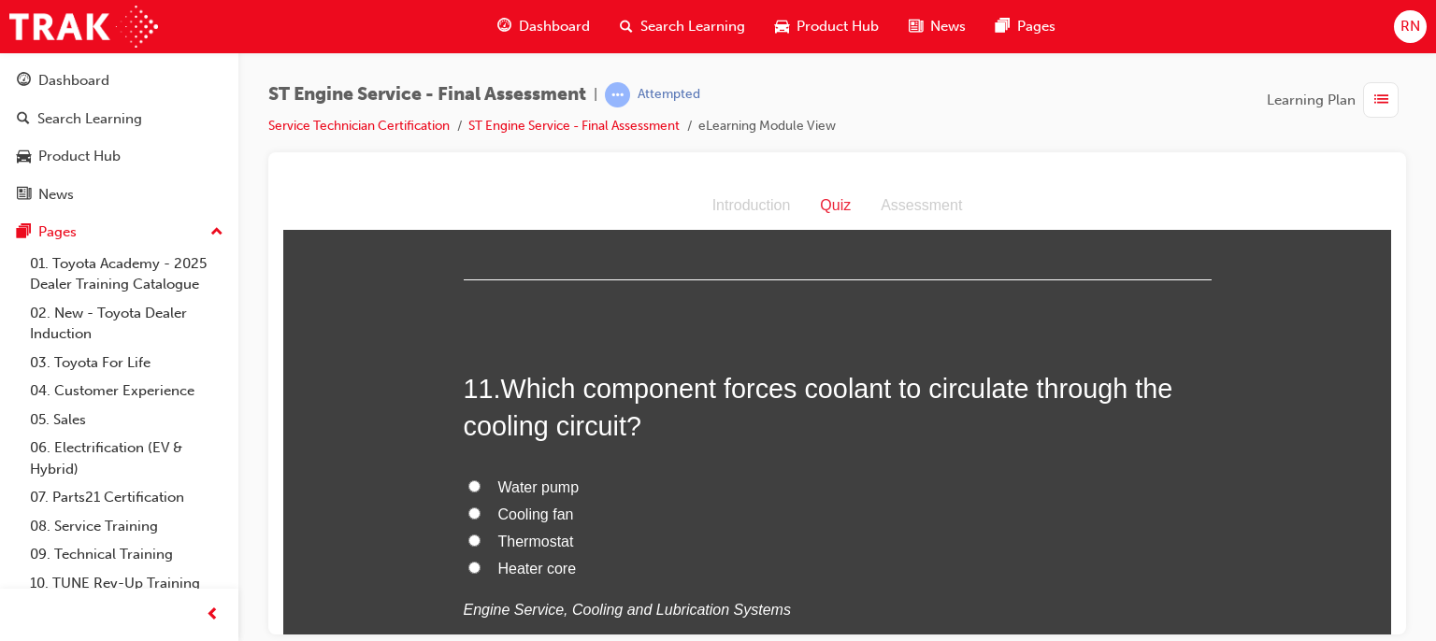
scroll to position [4249, 0]
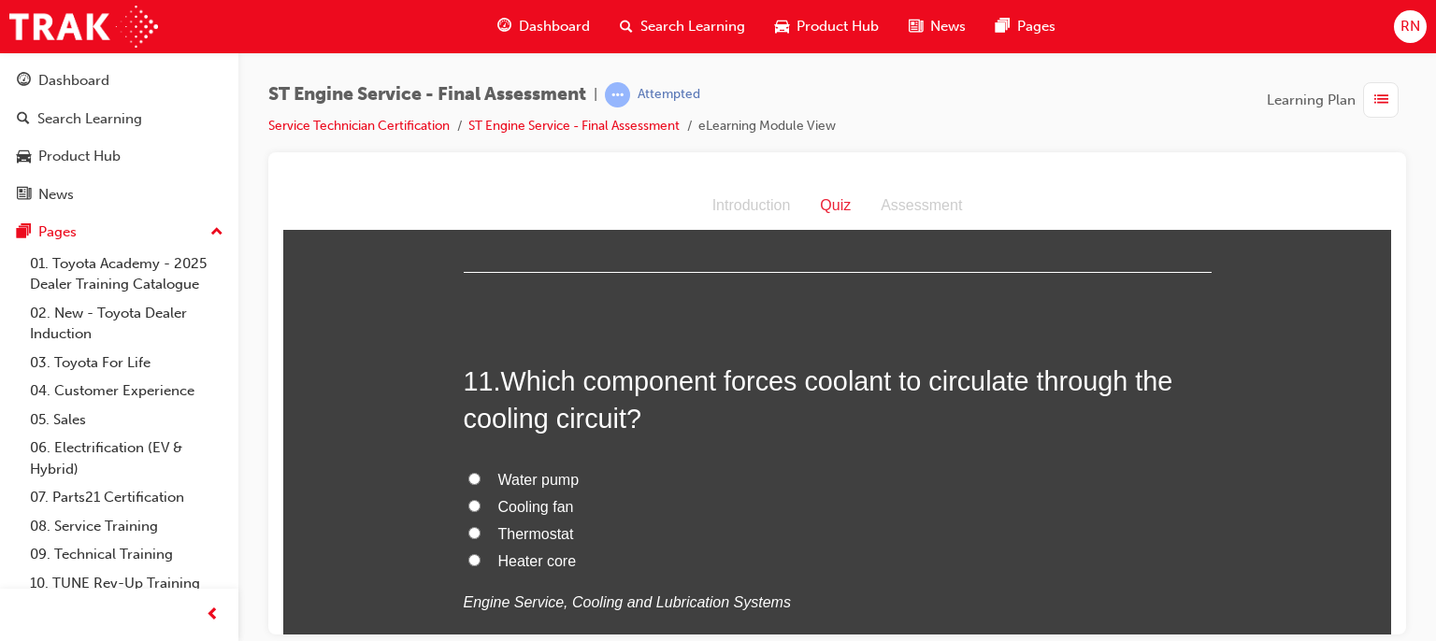
click at [553, 484] on span "Water pump" at bounding box center [538, 479] width 81 height 16
click at [481, 484] on input "Water pump" at bounding box center [474, 478] width 12 height 12
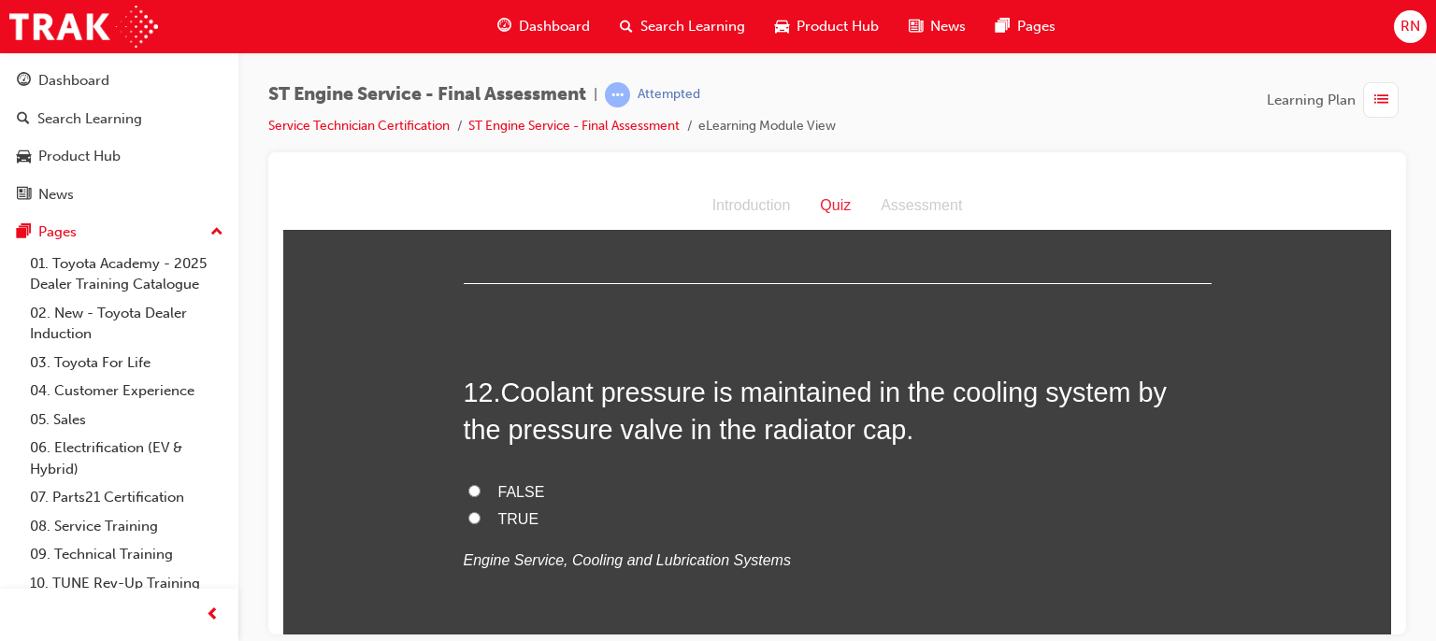
scroll to position [4710, 0]
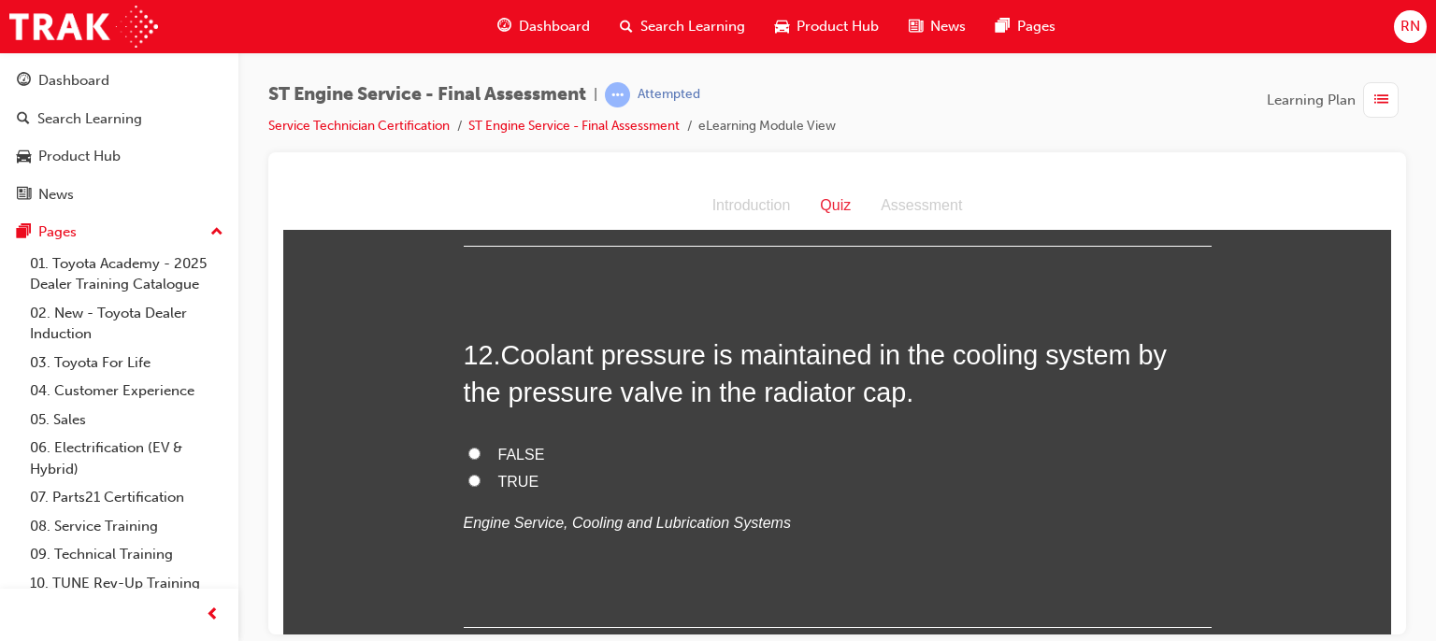
click at [468, 476] on input "TRUE" at bounding box center [474, 480] width 12 height 12
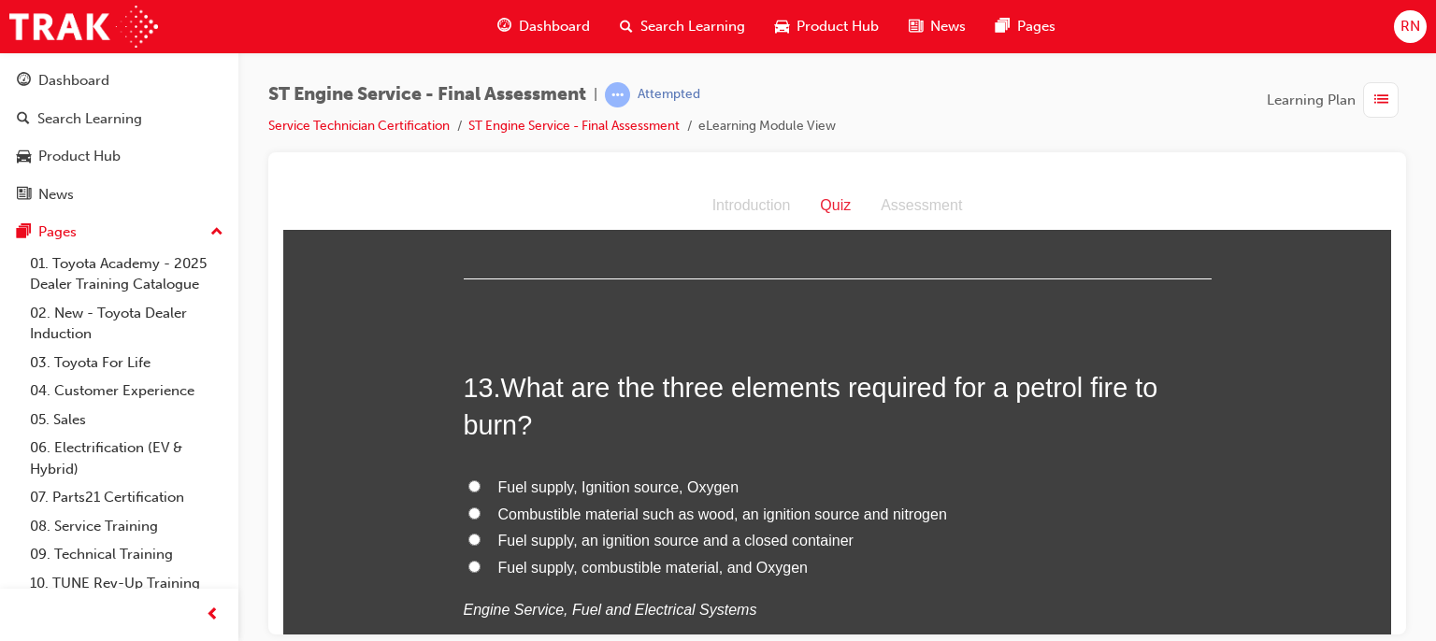
scroll to position [5071, 0]
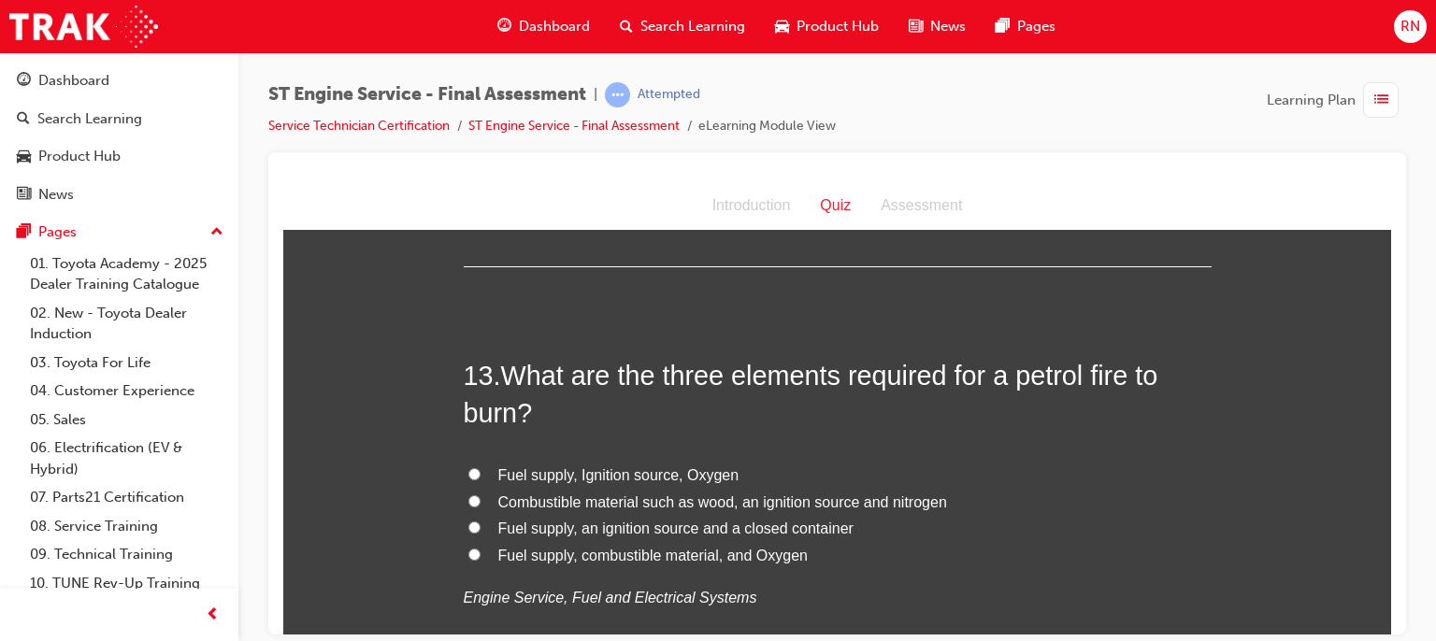
click at [577, 470] on span "Fuel supply, Ignition source, Oxygen" at bounding box center [618, 475] width 241 height 16
click at [481, 470] on input "Fuel supply, Ignition source, Oxygen" at bounding box center [474, 473] width 12 height 12
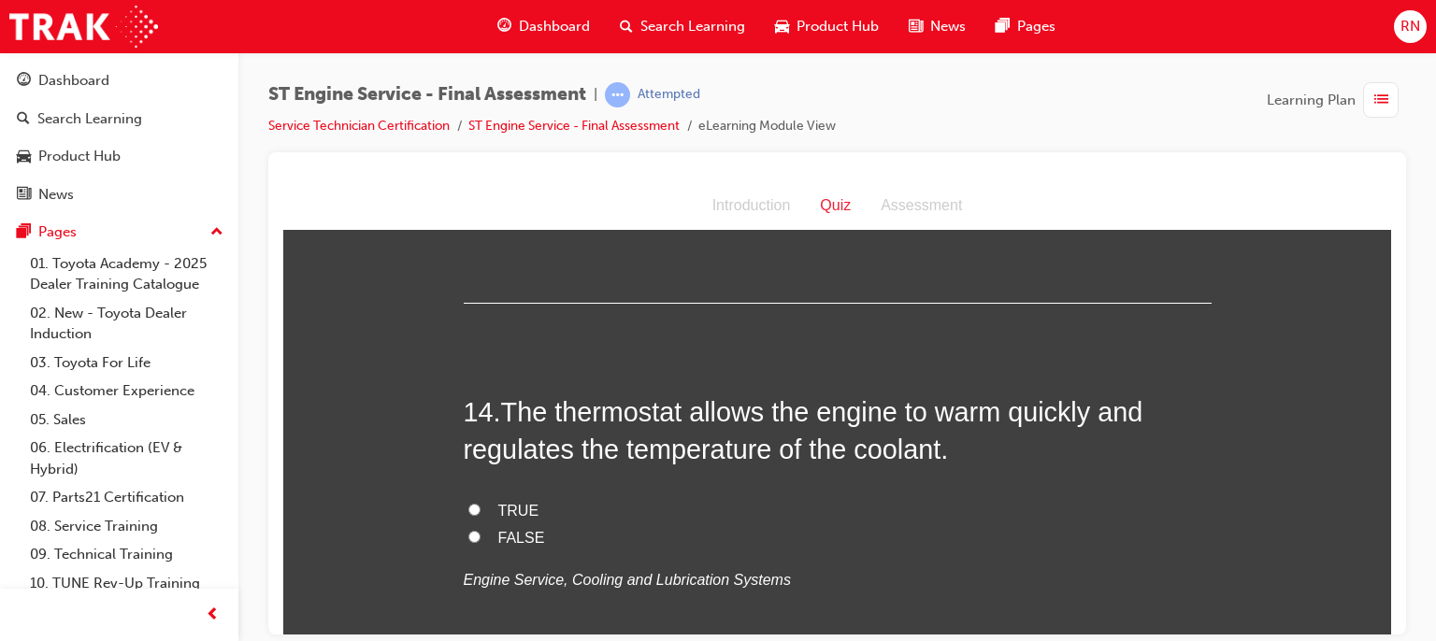
scroll to position [5507, 0]
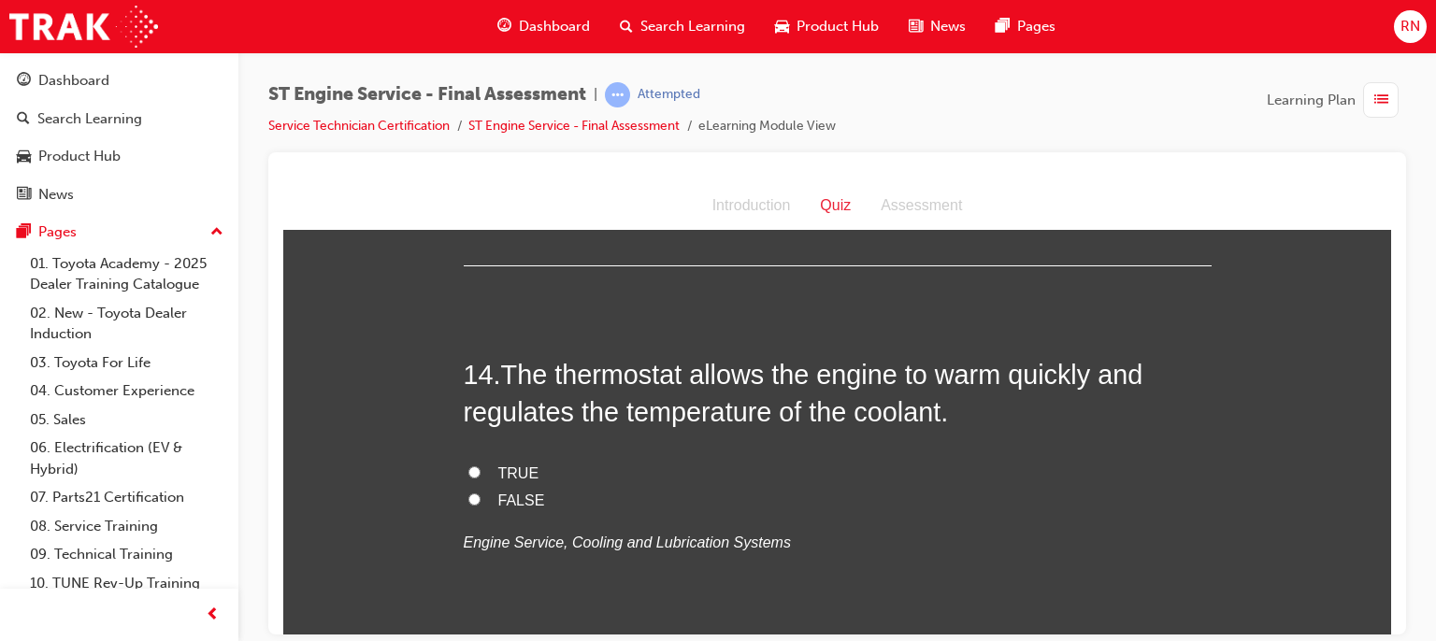
click at [468, 466] on input "TRUE" at bounding box center [474, 472] width 12 height 12
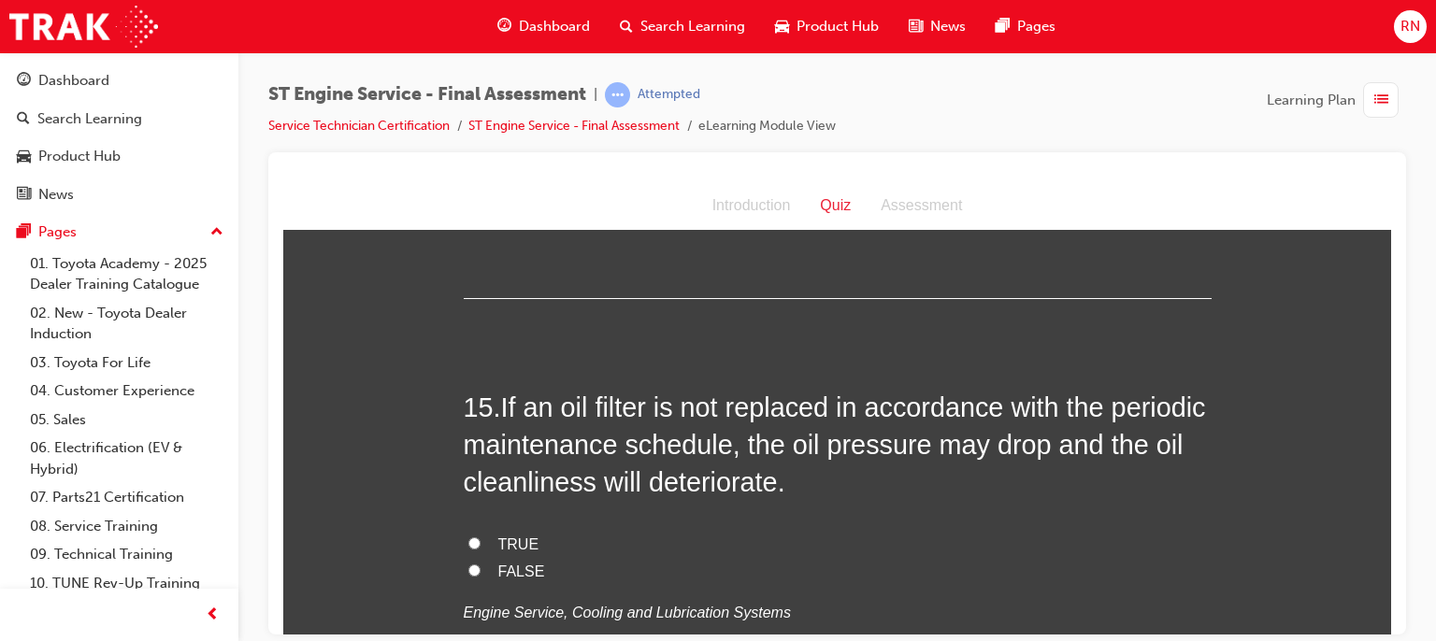
scroll to position [5894, 0]
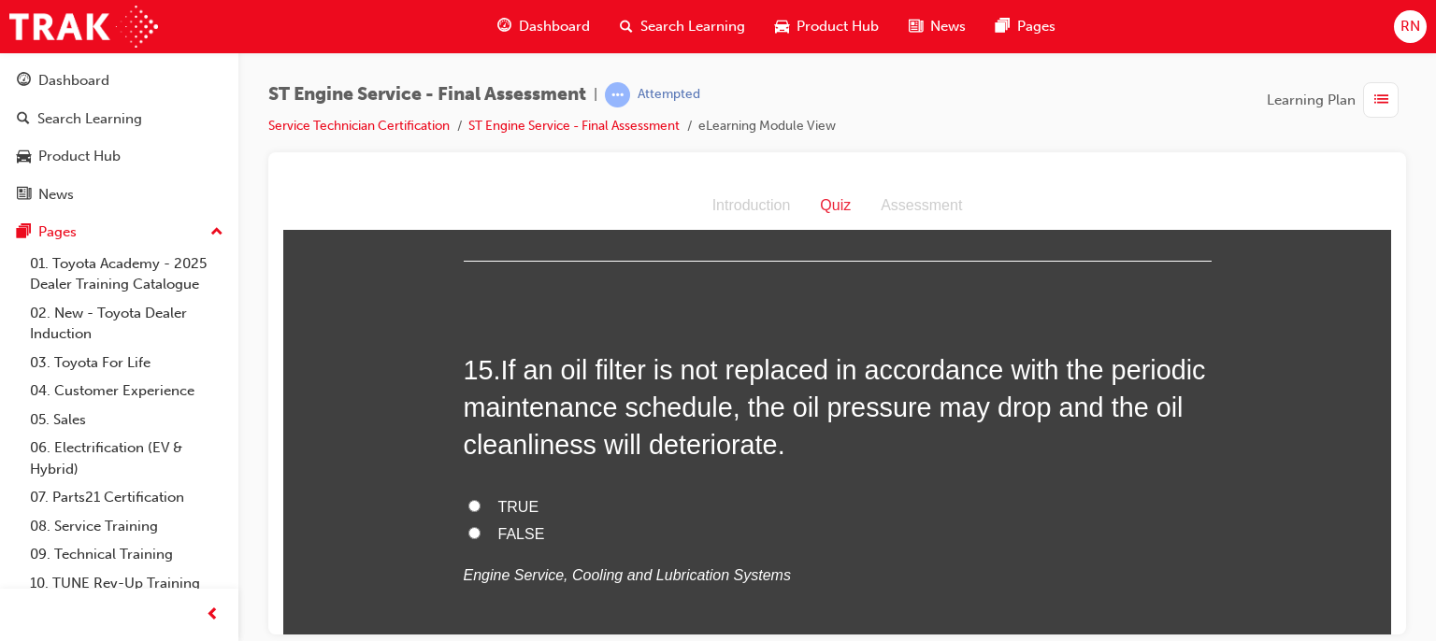
click at [515, 530] on span "FALSE" at bounding box center [521, 533] width 47 height 16
click at [481, 530] on input "FALSE" at bounding box center [474, 532] width 12 height 12
click at [499, 498] on span "TRUE" at bounding box center [518, 506] width 41 height 16
click at [481, 499] on input "TRUE" at bounding box center [474, 505] width 12 height 12
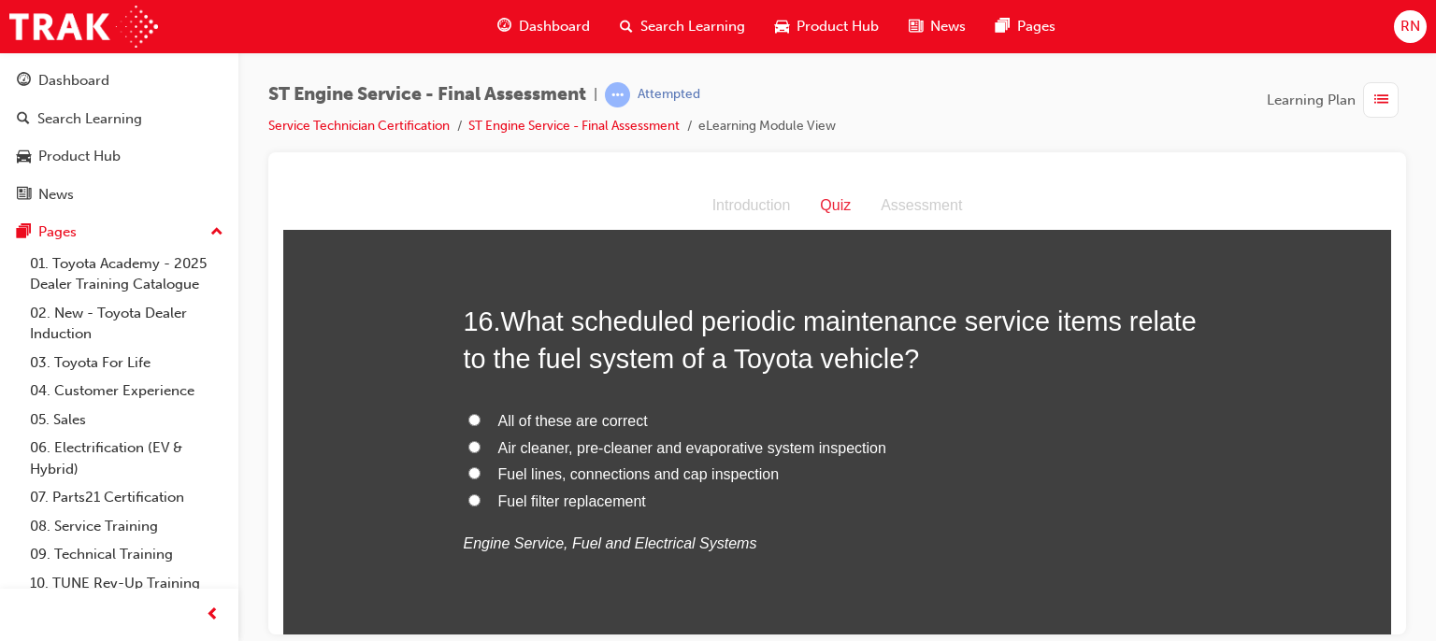
scroll to position [6392, 0]
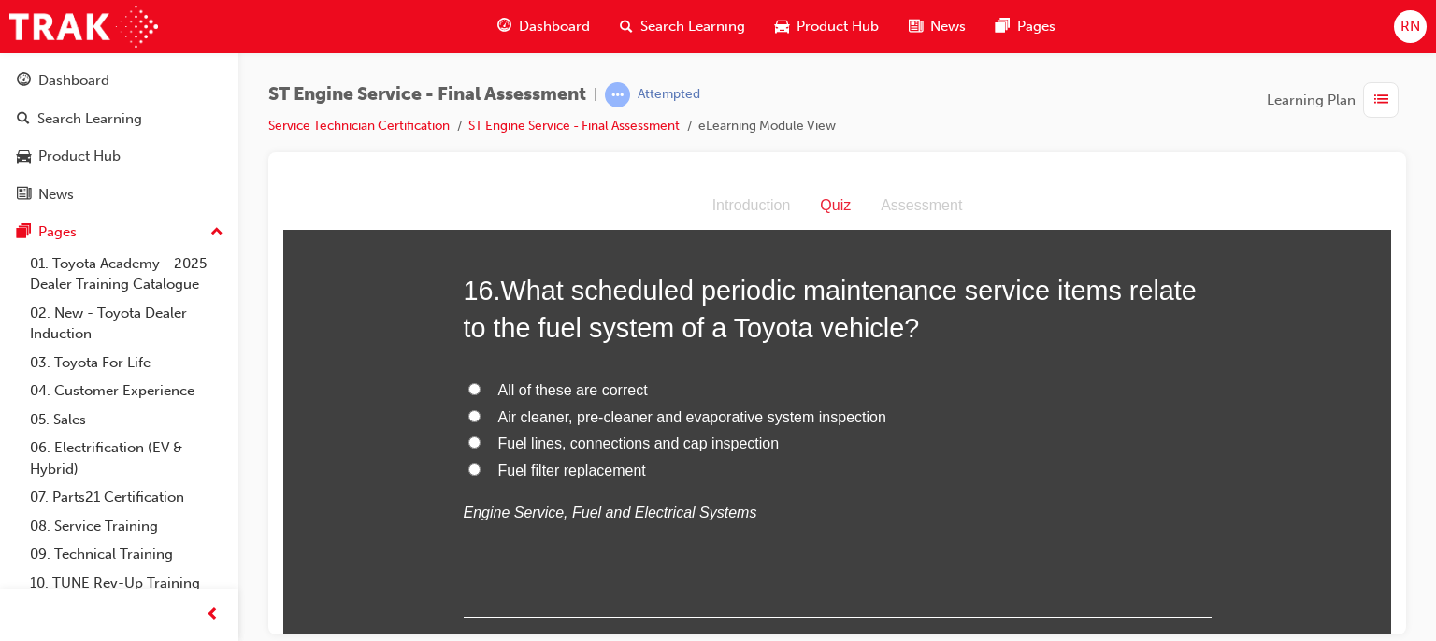
click at [503, 462] on span "Fuel filter replacement" at bounding box center [572, 470] width 148 height 16
click at [481, 463] on input "Fuel filter replacement" at bounding box center [474, 469] width 12 height 12
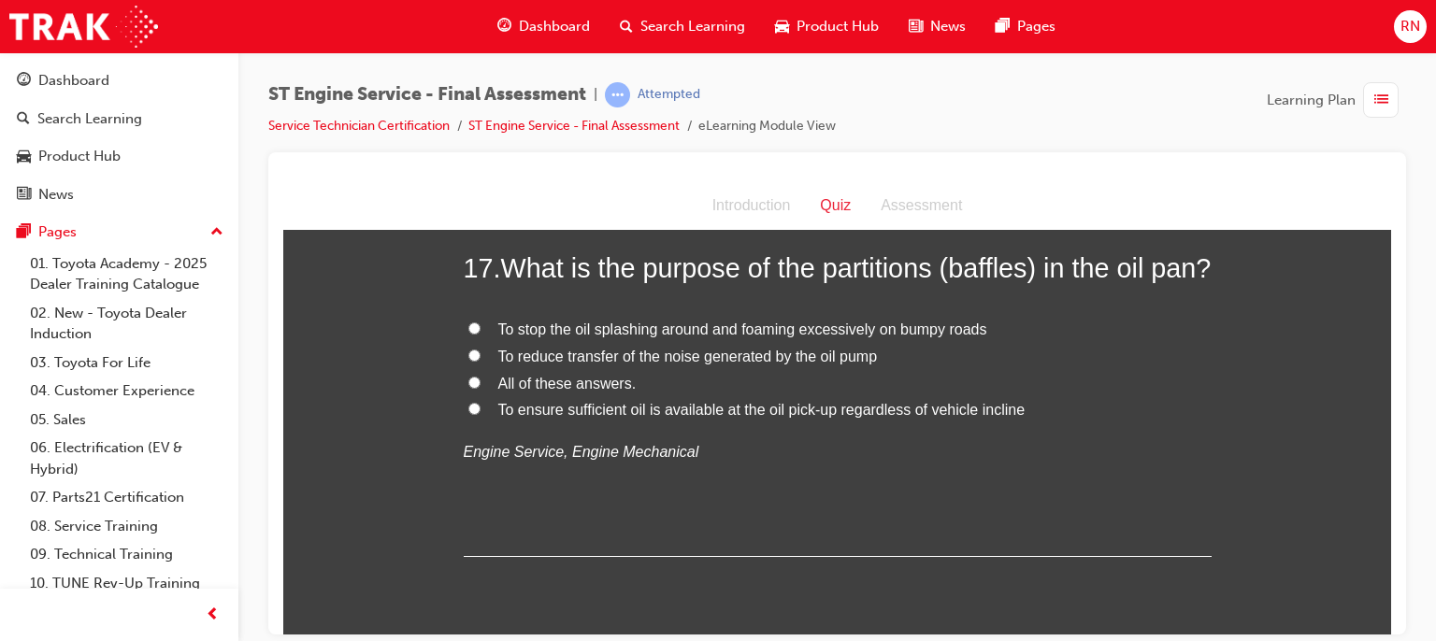
scroll to position [6854, 0]
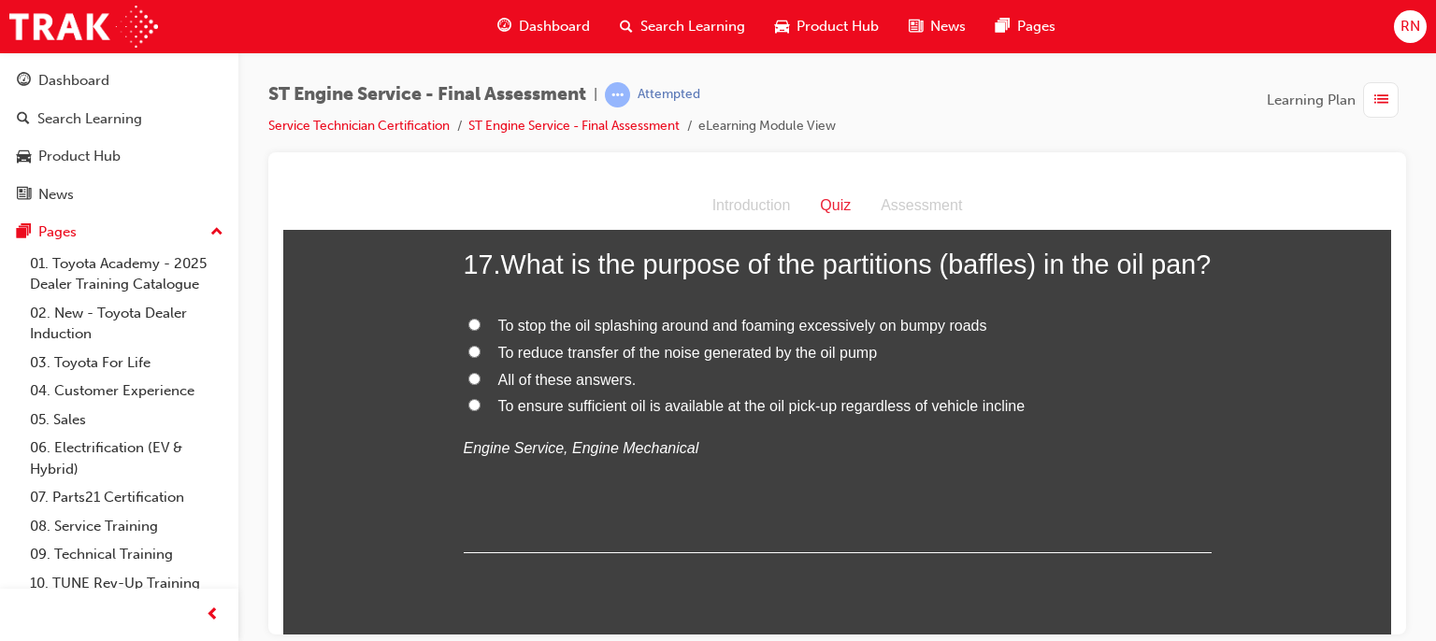
click at [587, 360] on span "To reduce transfer of the noise generated by the oil pump" at bounding box center [688, 352] width 380 height 16
click at [481, 357] on input "To reduce transfer of the noise generated by the oil pump" at bounding box center [474, 351] width 12 height 12
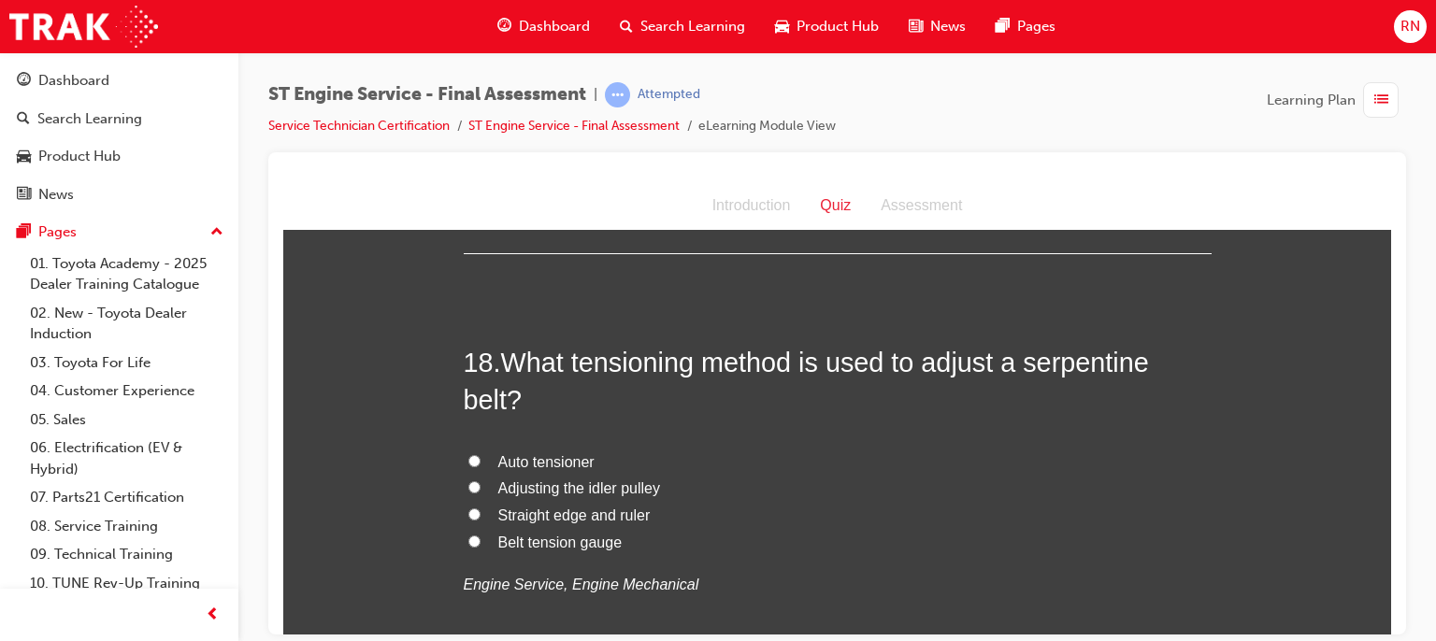
scroll to position [7215, 0]
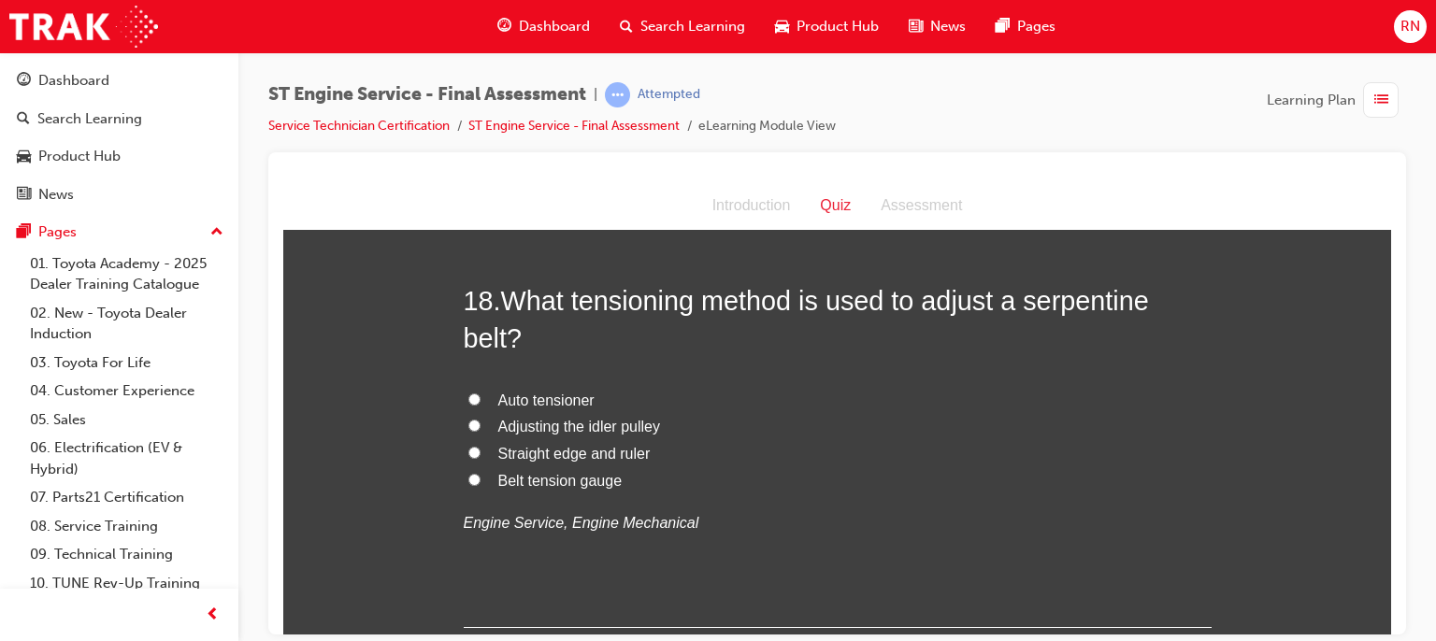
click at [543, 408] on span "Auto tensioner" at bounding box center [546, 400] width 96 height 16
click at [481, 405] on input "Auto tensioner" at bounding box center [474, 399] width 12 height 12
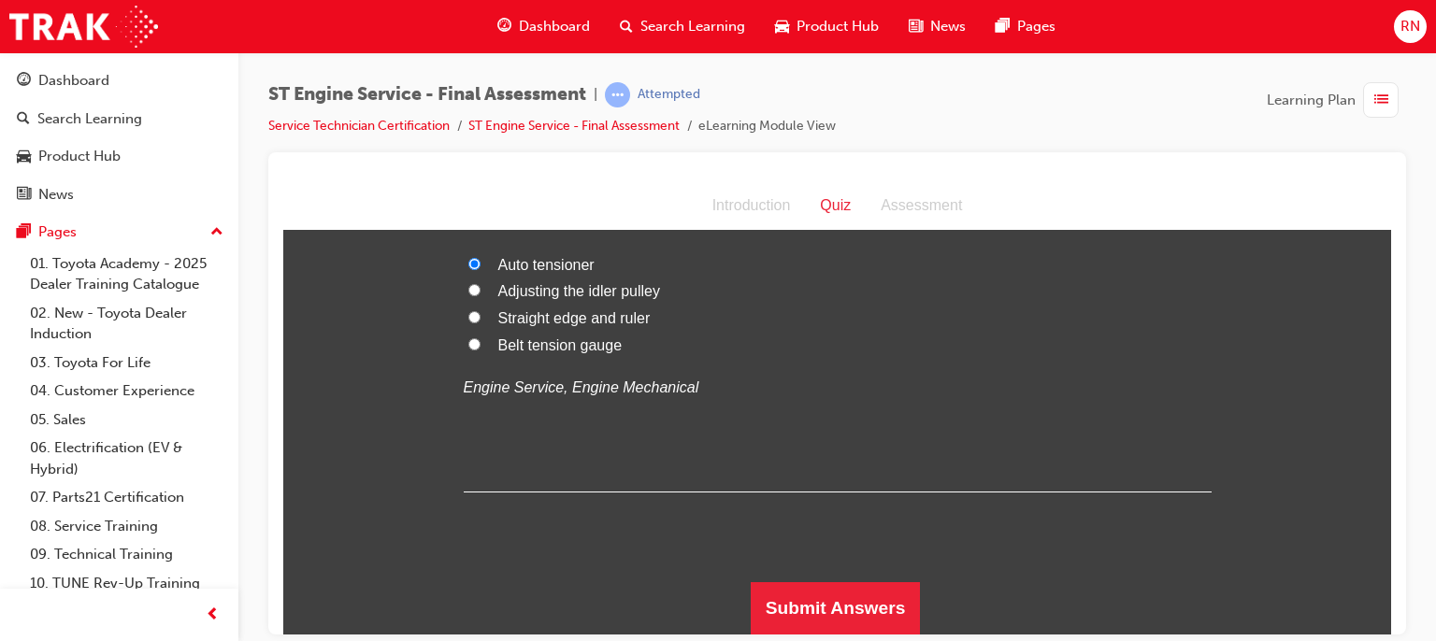
scroll to position [7383, 0]
click at [844, 602] on button "Submit Answers" at bounding box center [836, 608] width 170 height 52
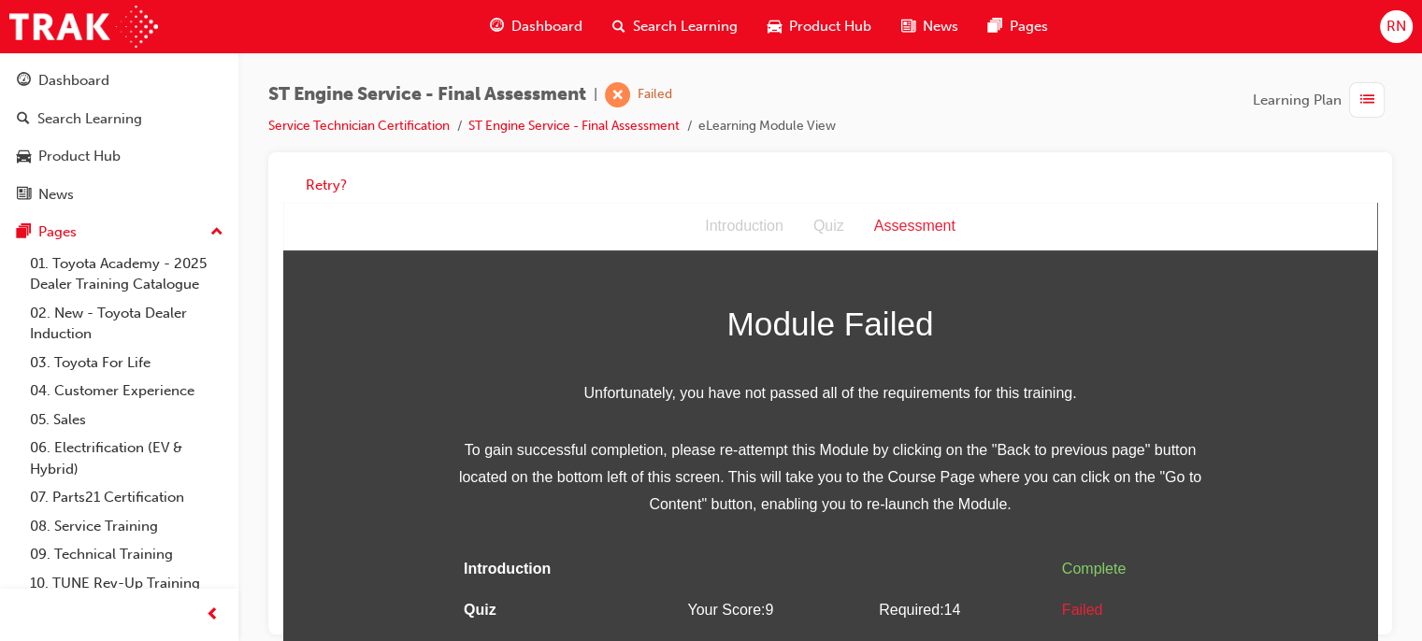
scroll to position [37, 0]
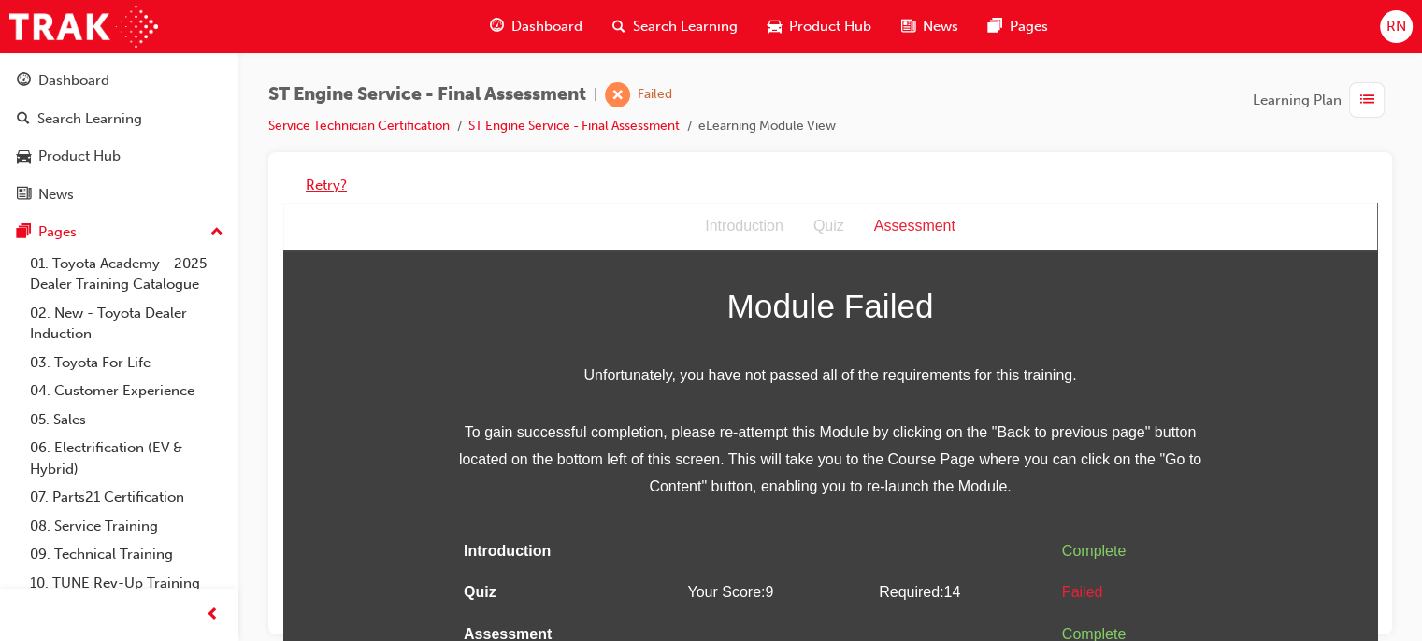
click at [324, 179] on button "Retry?" at bounding box center [326, 186] width 41 height 22
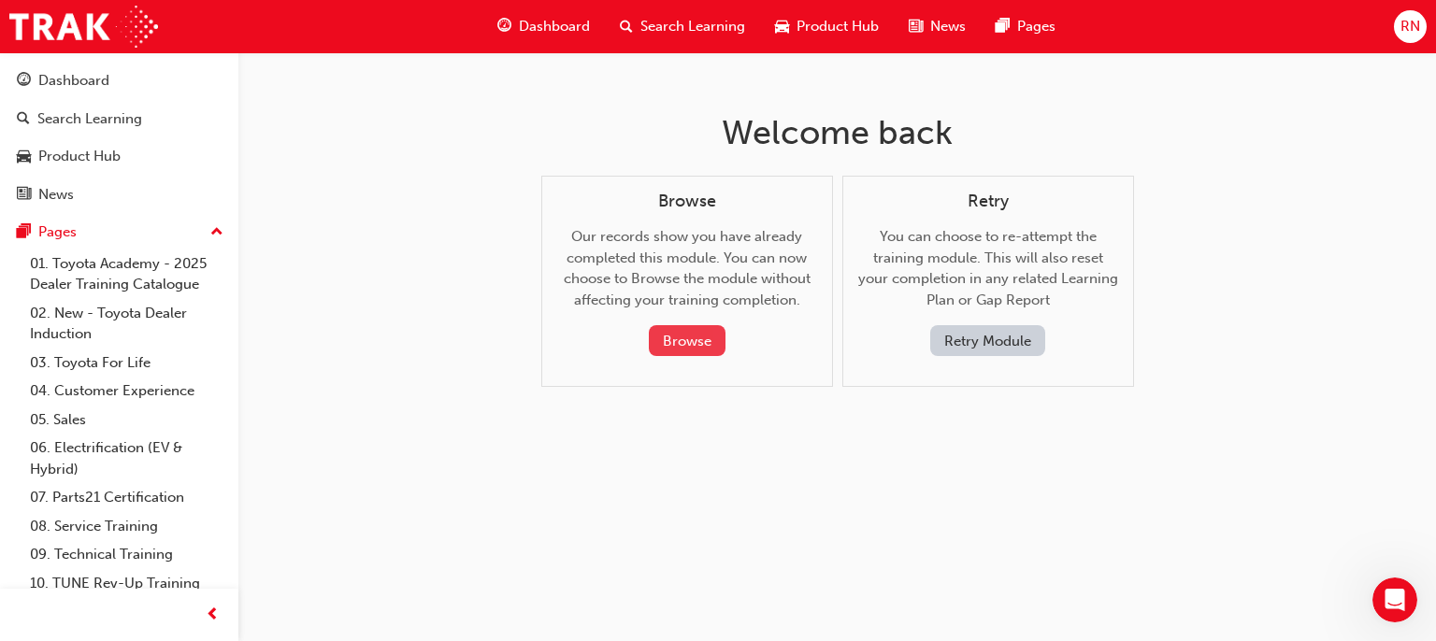
click at [682, 350] on button "Browse" at bounding box center [687, 340] width 77 height 31
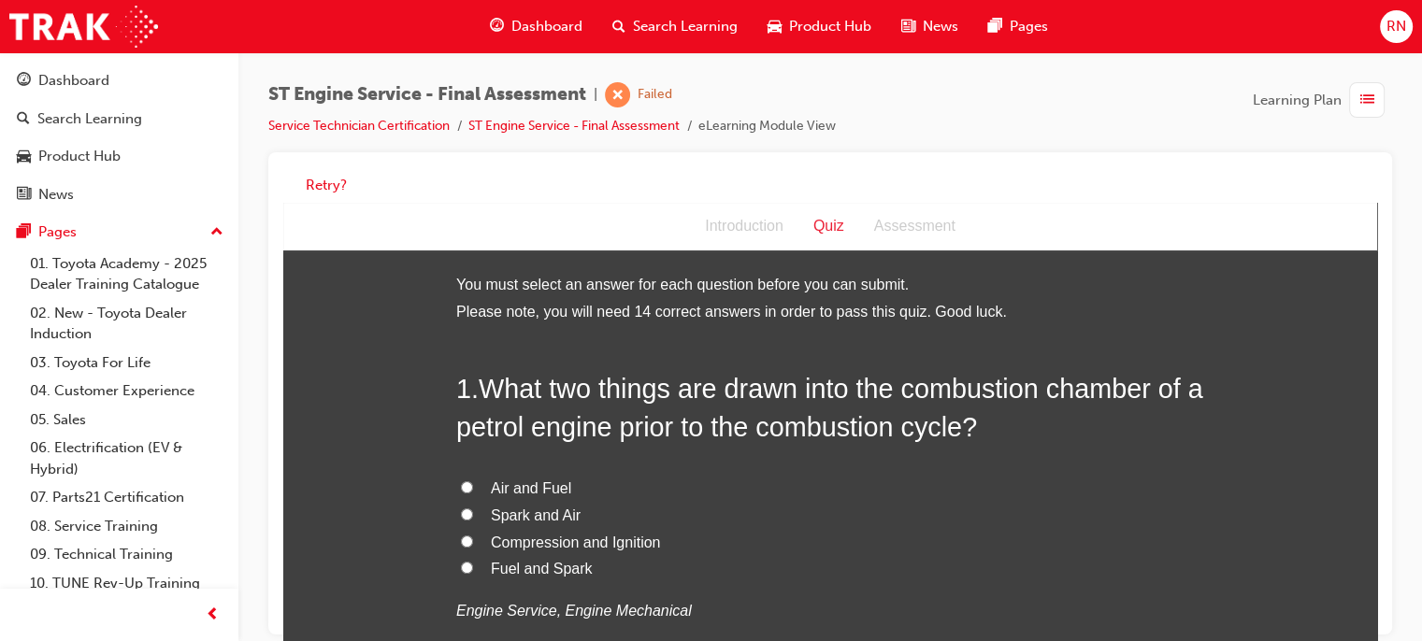
scroll to position [0, 0]
click at [537, 545] on span "Compression and Ignition" at bounding box center [575, 543] width 169 height 16
click at [473, 545] on input "Compression and Ignition" at bounding box center [467, 542] width 12 height 12
click at [537, 545] on span "Compression and Ignition" at bounding box center [575, 543] width 169 height 16
click at [473, 545] on input "Compression and Ignition" at bounding box center [467, 542] width 12 height 12
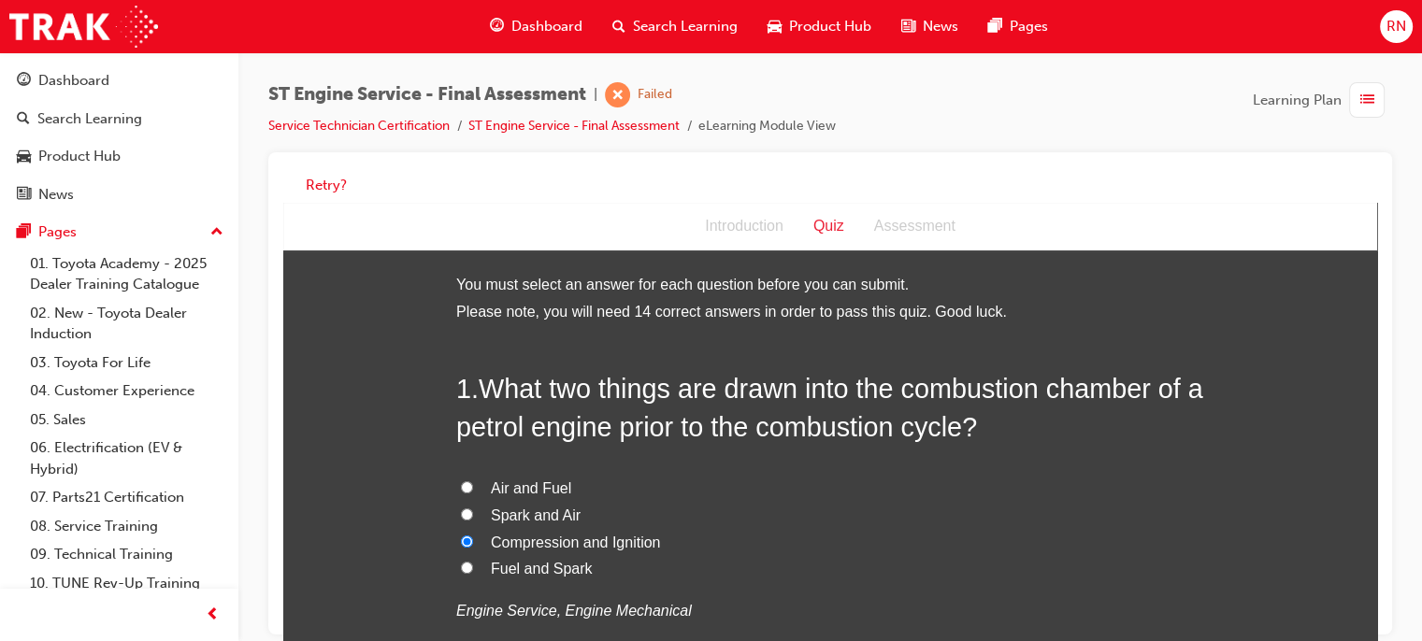
click at [537, 545] on span "Compression and Ignition" at bounding box center [575, 543] width 169 height 16
click at [473, 545] on input "Compression and Ignition" at bounding box center [467, 542] width 12 height 12
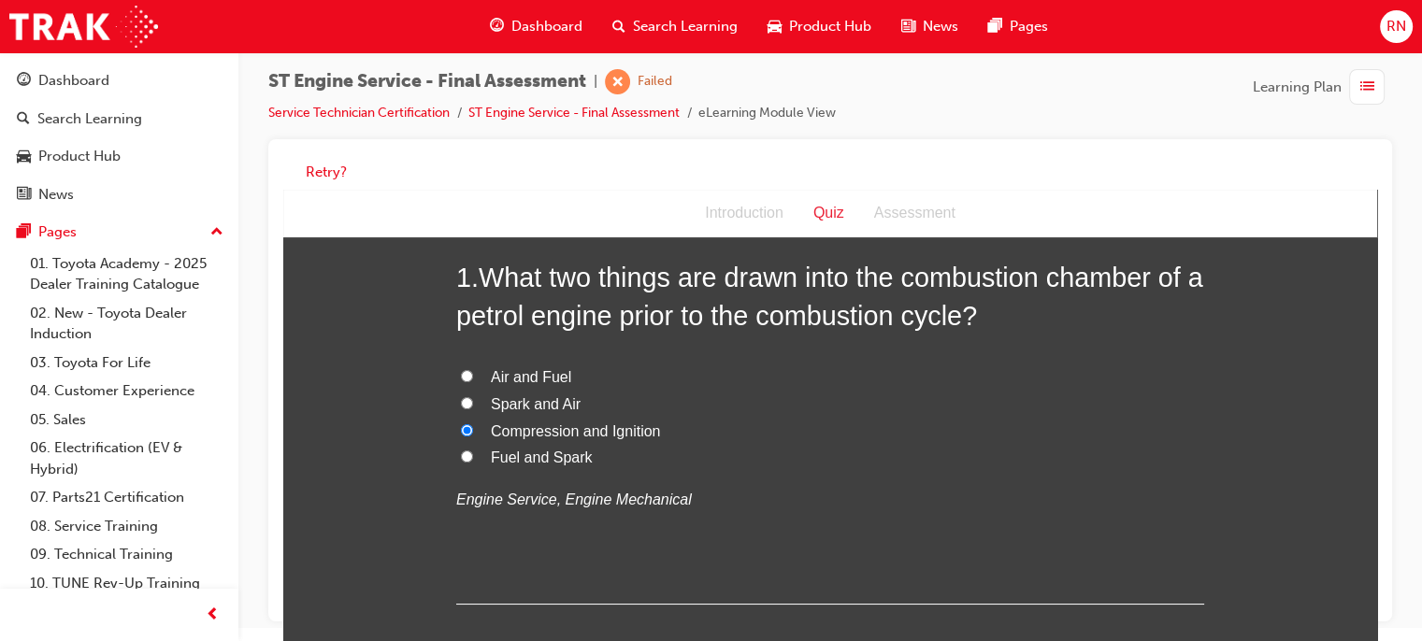
scroll to position [112, 0]
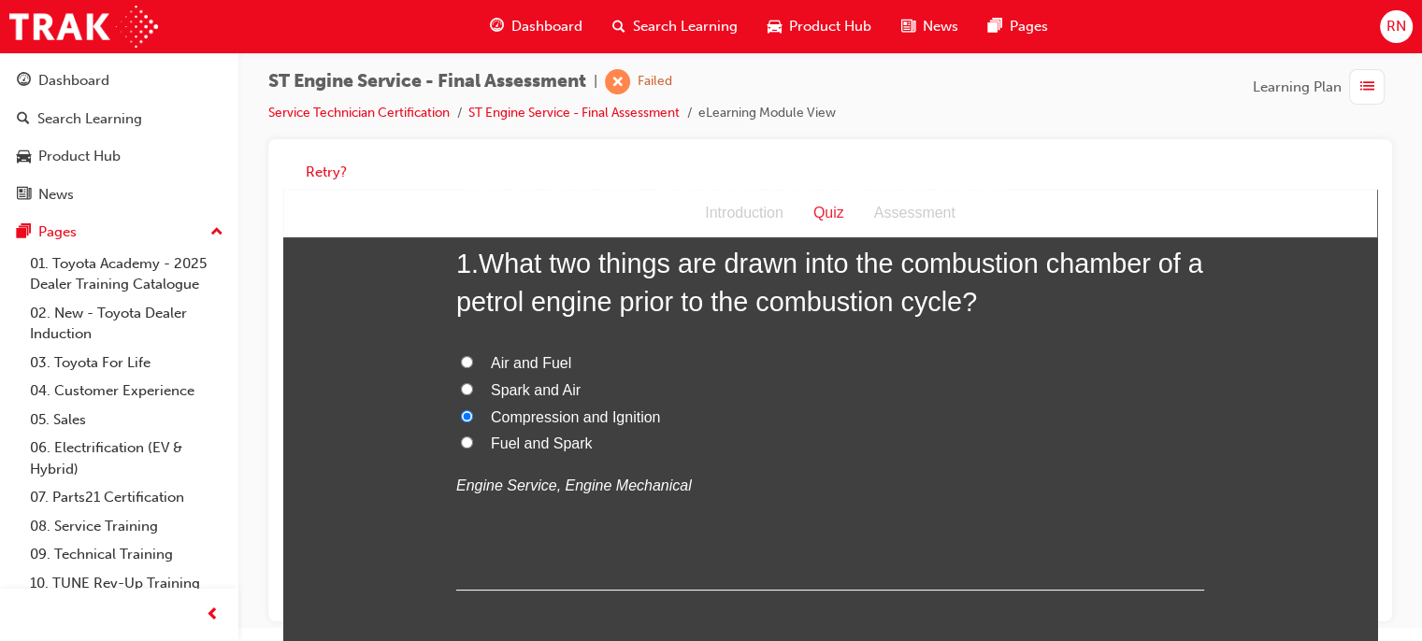
click at [461, 393] on input "Spark and Air" at bounding box center [467, 389] width 12 height 12
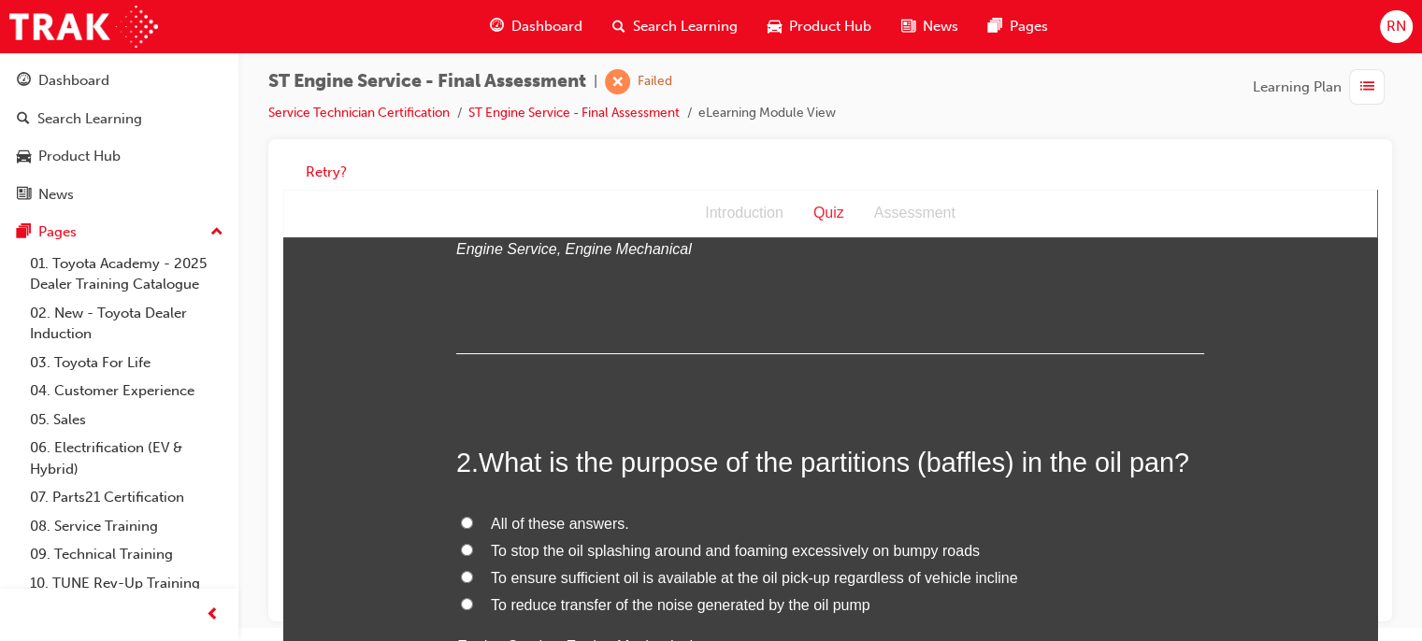
scroll to position [398, 0]
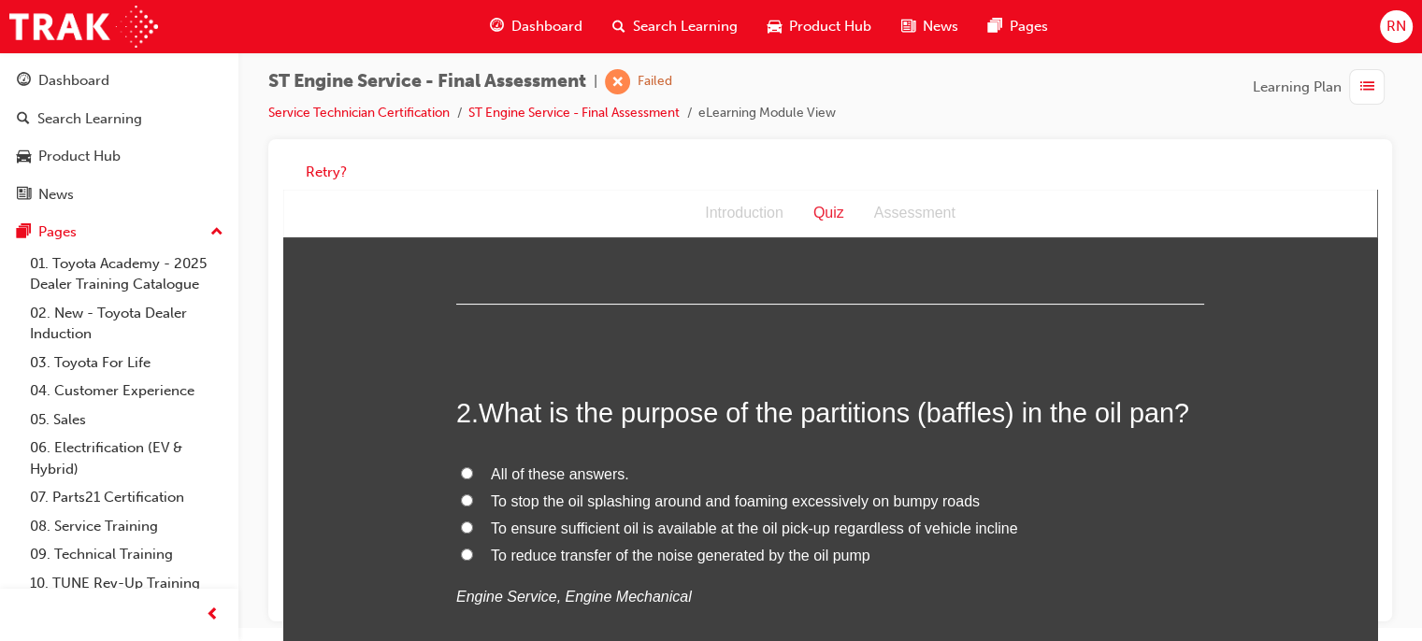
click at [494, 531] on span "To ensure sufficient oil is available at the oil pick-up regardless of vehicle …" at bounding box center [754, 529] width 527 height 16
click at [473, 531] on input "To ensure sufficient oil is available at the oil pick-up regardless of vehicle …" at bounding box center [467, 528] width 12 height 12
click at [529, 555] on span "To reduce transfer of the noise generated by the oil pump" at bounding box center [681, 556] width 380 height 16
click at [473, 555] on input "To reduce transfer of the noise generated by the oil pump" at bounding box center [467, 555] width 12 height 12
click at [573, 502] on span "To stop the oil splashing around and foaming excessively on bumpy roads" at bounding box center [735, 502] width 489 height 16
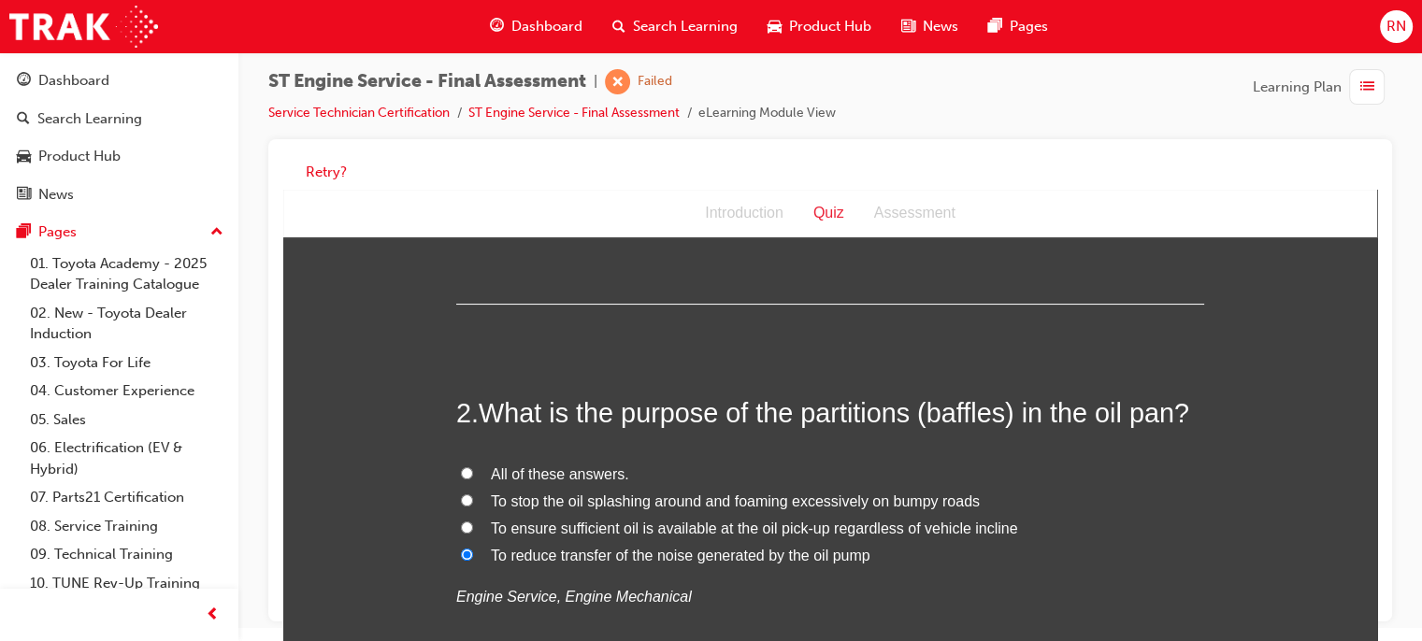
click at [473, 502] on input "To stop the oil splashing around and foaming excessively on bumpy roads" at bounding box center [467, 501] width 12 height 12
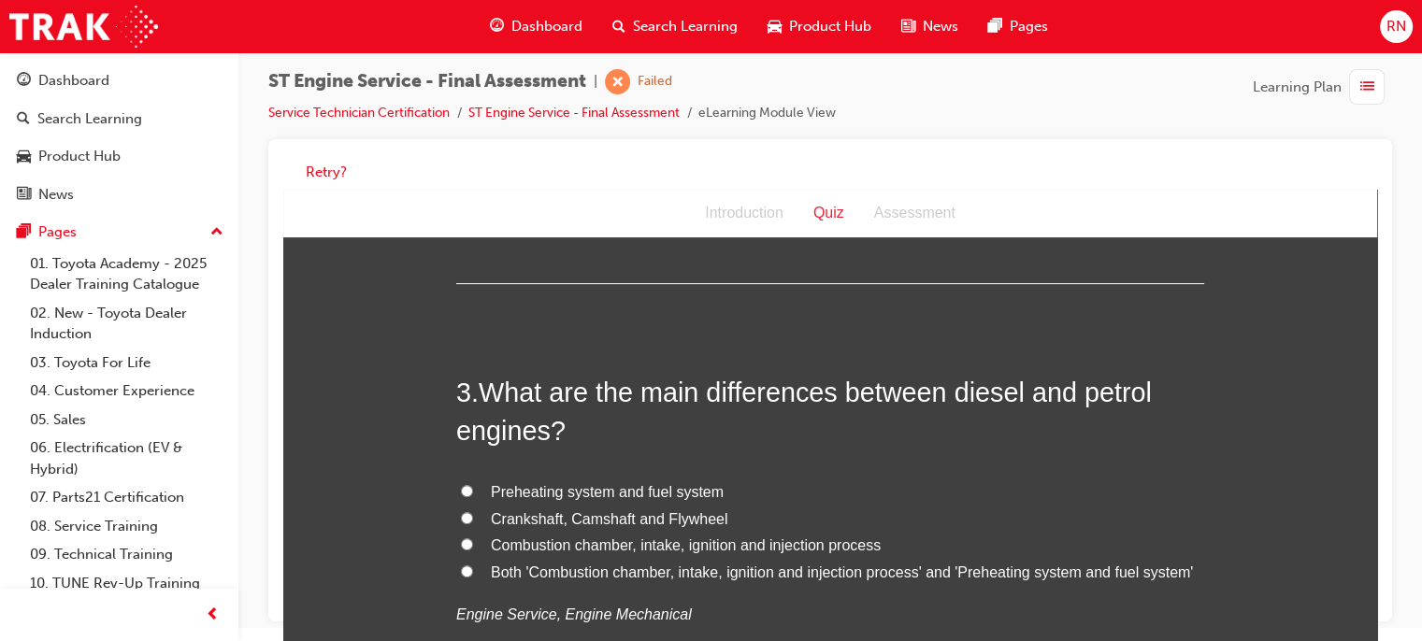
scroll to position [834, 0]
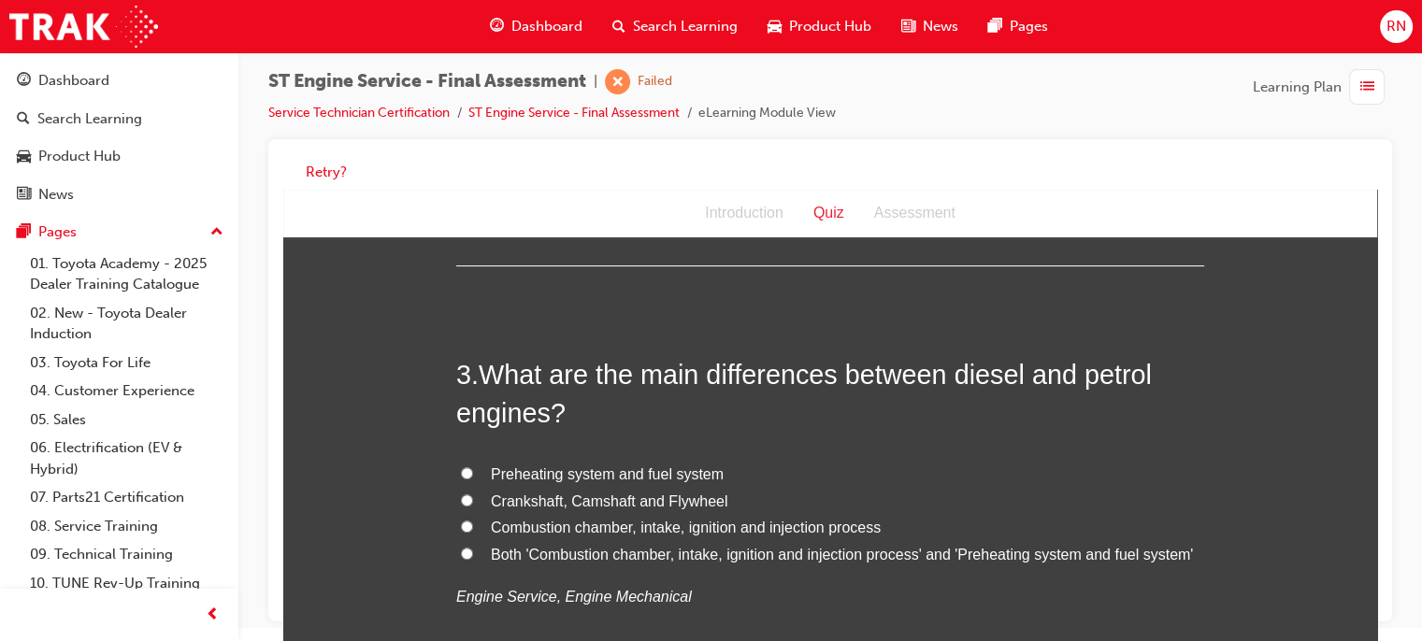
click at [574, 557] on span "Both 'Combustion chamber, intake, ignition and injection process' and 'Preheati…" at bounding box center [842, 555] width 702 height 16
click at [473, 557] on input "Both 'Combustion chamber, intake, ignition and injection process' and 'Preheati…" at bounding box center [467, 554] width 12 height 12
click at [574, 557] on span "Both 'Combustion chamber, intake, ignition and injection process' and 'Preheati…" at bounding box center [842, 555] width 702 height 16
click at [473, 557] on input "Both 'Combustion chamber, intake, ignition and injection process' and 'Preheati…" at bounding box center [467, 554] width 12 height 12
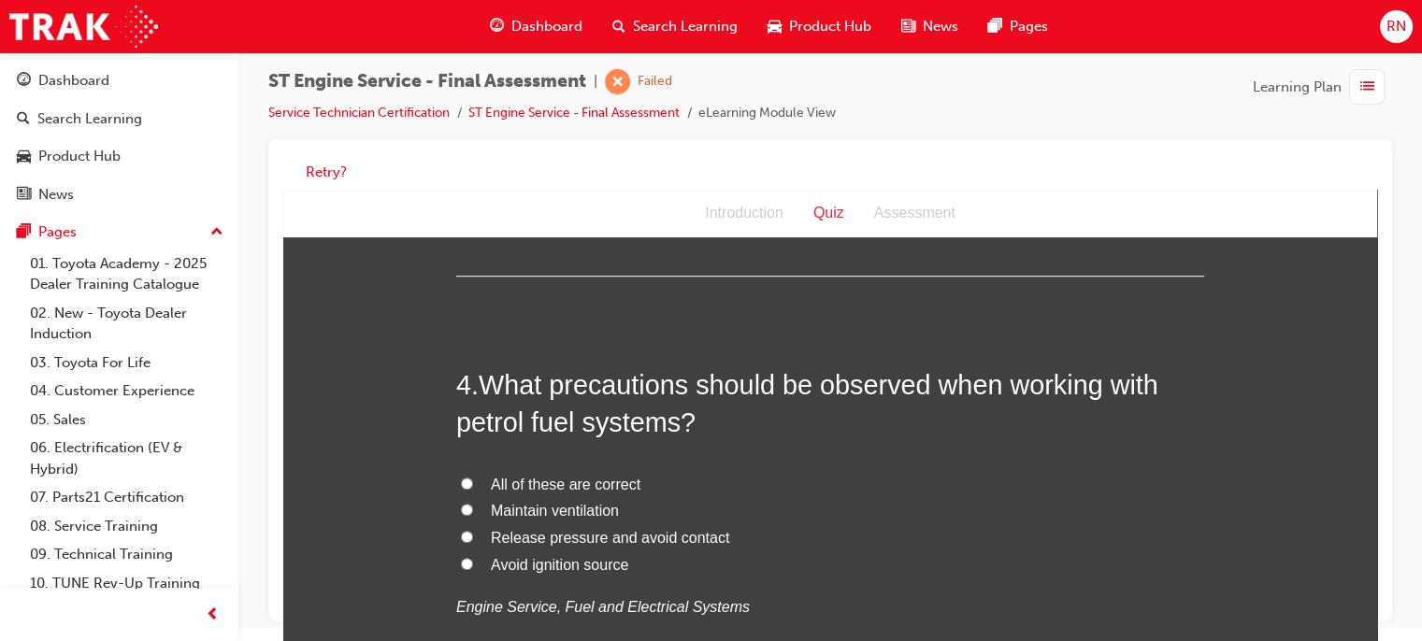
scroll to position [1296, 0]
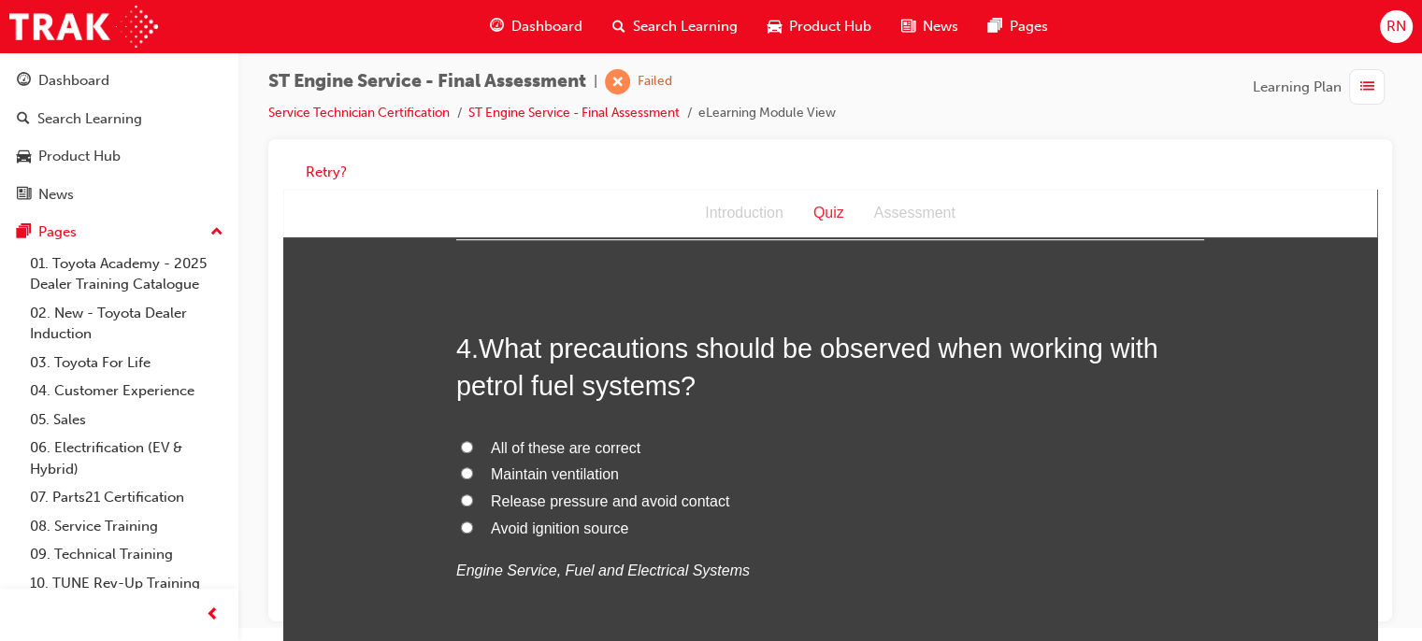
click at [548, 527] on span "Avoid ignition source" at bounding box center [559, 529] width 137 height 16
click at [473, 527] on input "Avoid ignition source" at bounding box center [467, 528] width 12 height 12
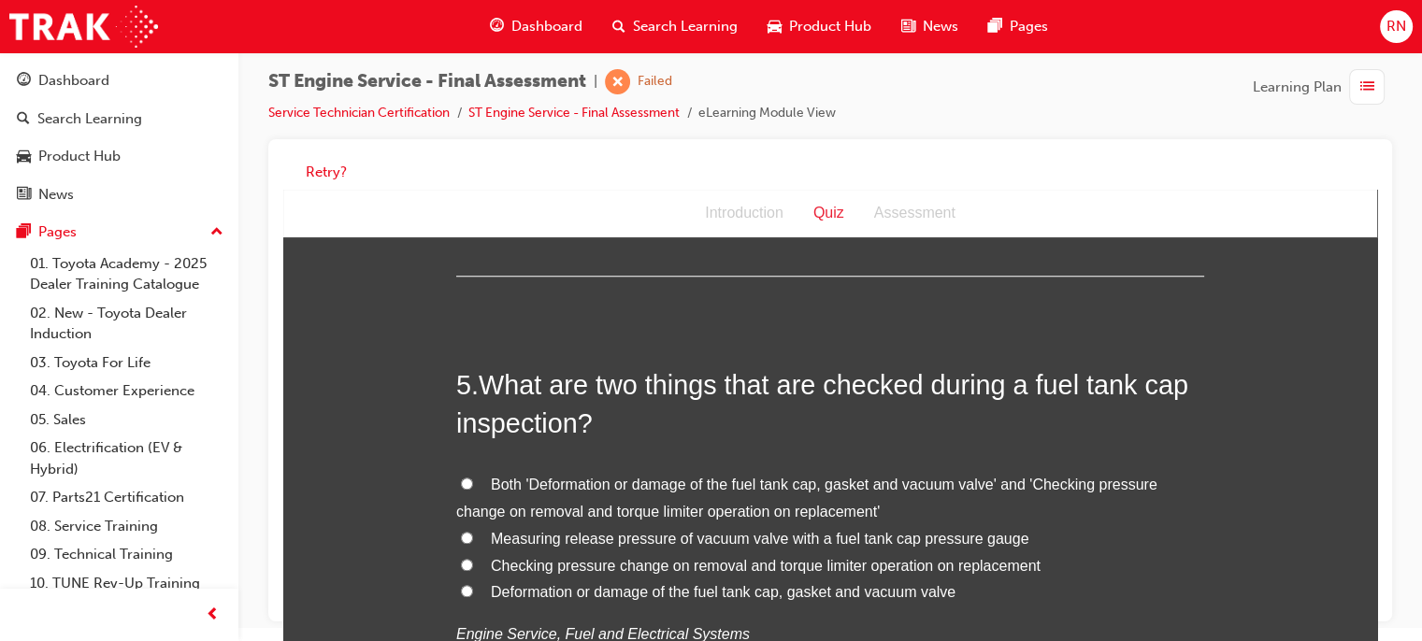
scroll to position [1731, 0]
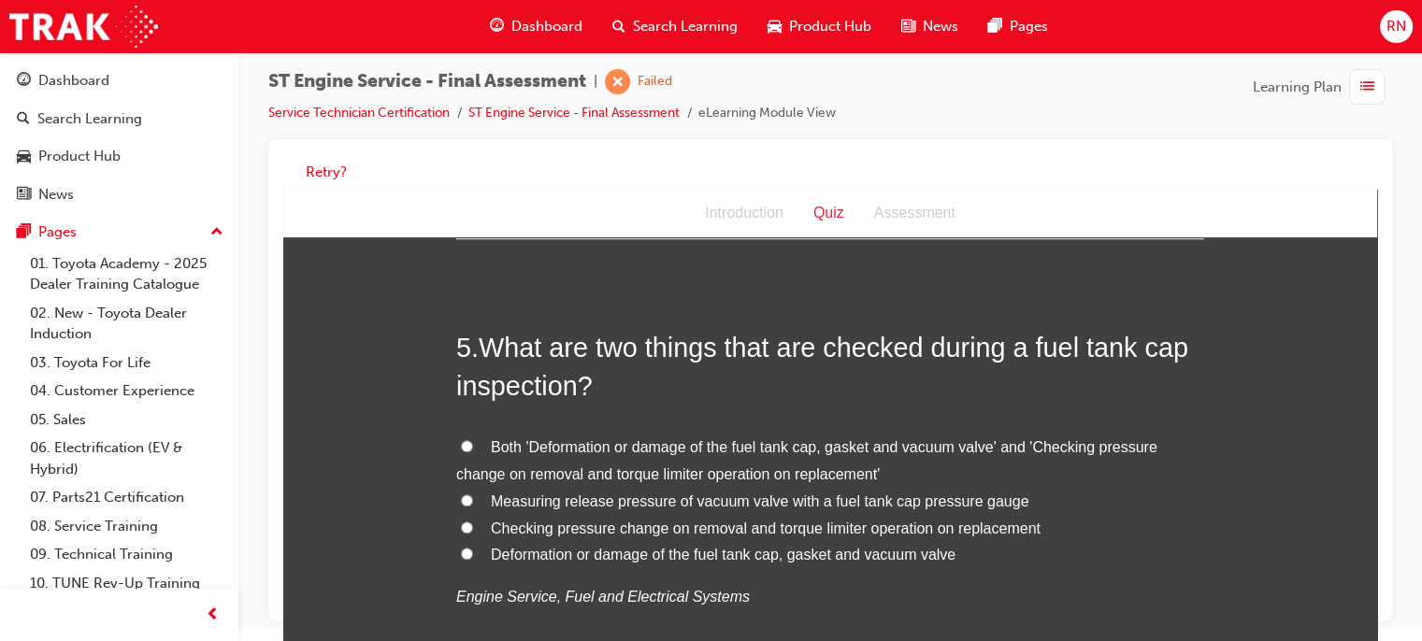
click at [610, 556] on span "Deformation or damage of the fuel tank cap, gasket and vacuum valve" at bounding box center [723, 555] width 465 height 16
click at [473, 556] on input "Deformation or damage of the fuel tank cap, gasket and vacuum valve" at bounding box center [467, 554] width 12 height 12
click at [745, 504] on span "Measuring release pressure of vacuum valve with a fuel tank cap pressure gauge" at bounding box center [760, 502] width 538 height 16
click at [473, 504] on input "Measuring release pressure of vacuum valve with a fuel tank cap pressure gauge" at bounding box center [467, 501] width 12 height 12
click at [456, 503] on label "Measuring release pressure of vacuum valve with a fuel tank cap pressure gauge" at bounding box center [830, 502] width 748 height 27
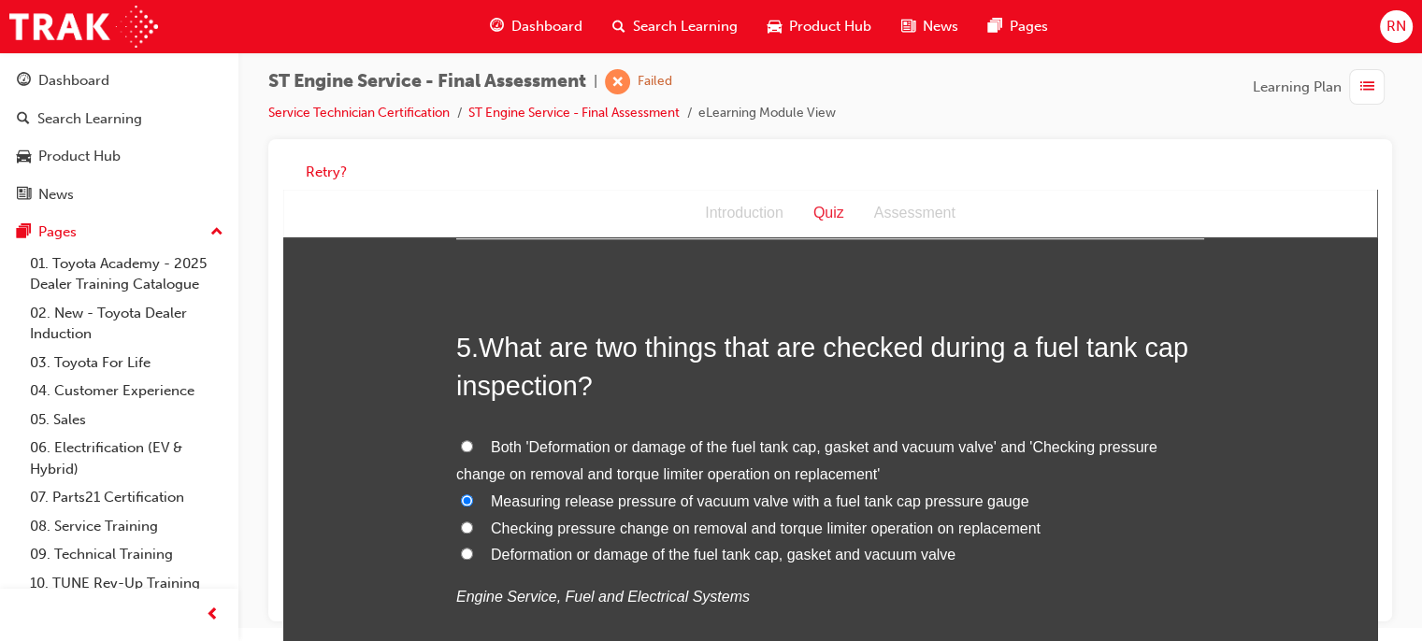
click at [461, 503] on input "Measuring release pressure of vacuum valve with a fuel tank cap pressure gauge" at bounding box center [467, 501] width 12 height 12
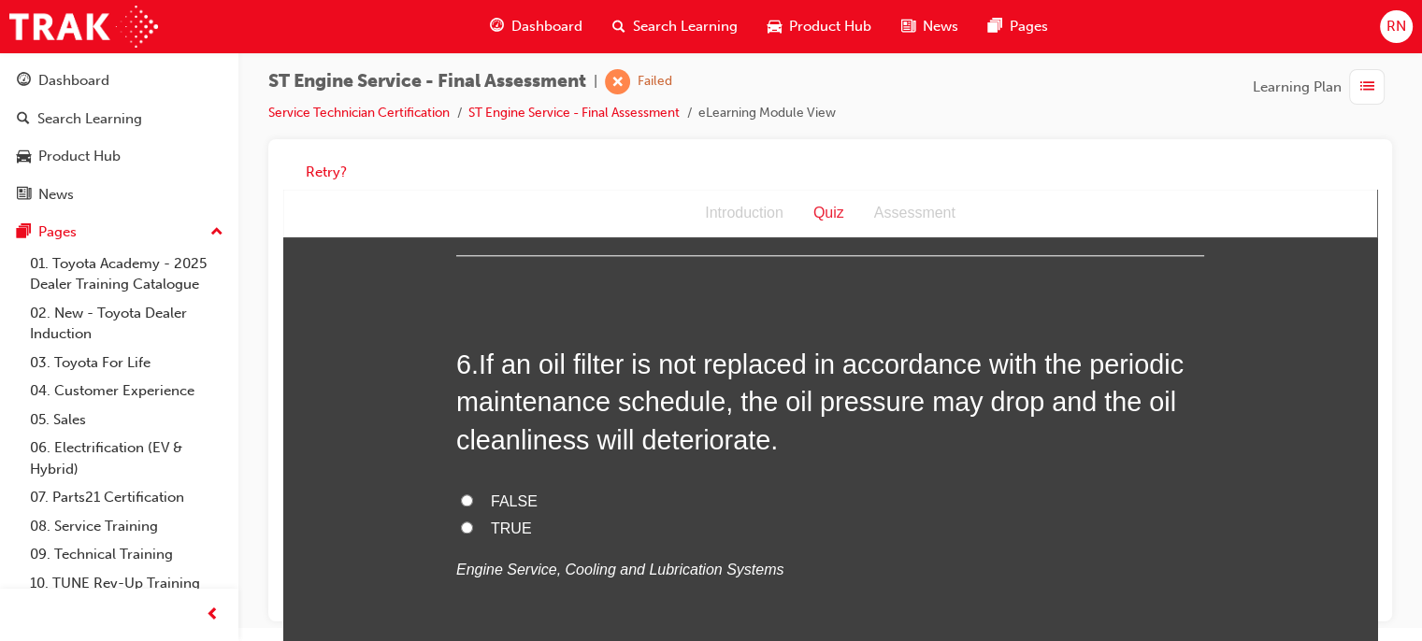
scroll to position [2180, 0]
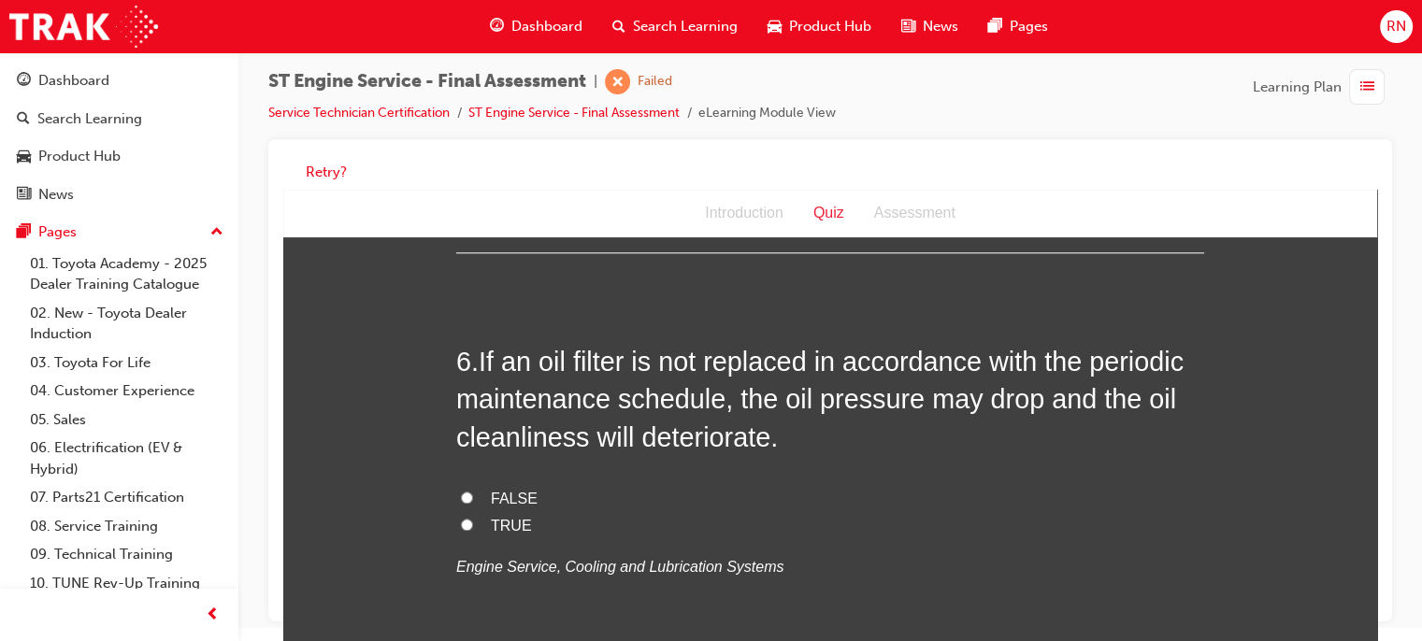
click at [497, 524] on span "TRUE" at bounding box center [511, 526] width 41 height 16
click at [473, 524] on input "TRUE" at bounding box center [467, 525] width 12 height 12
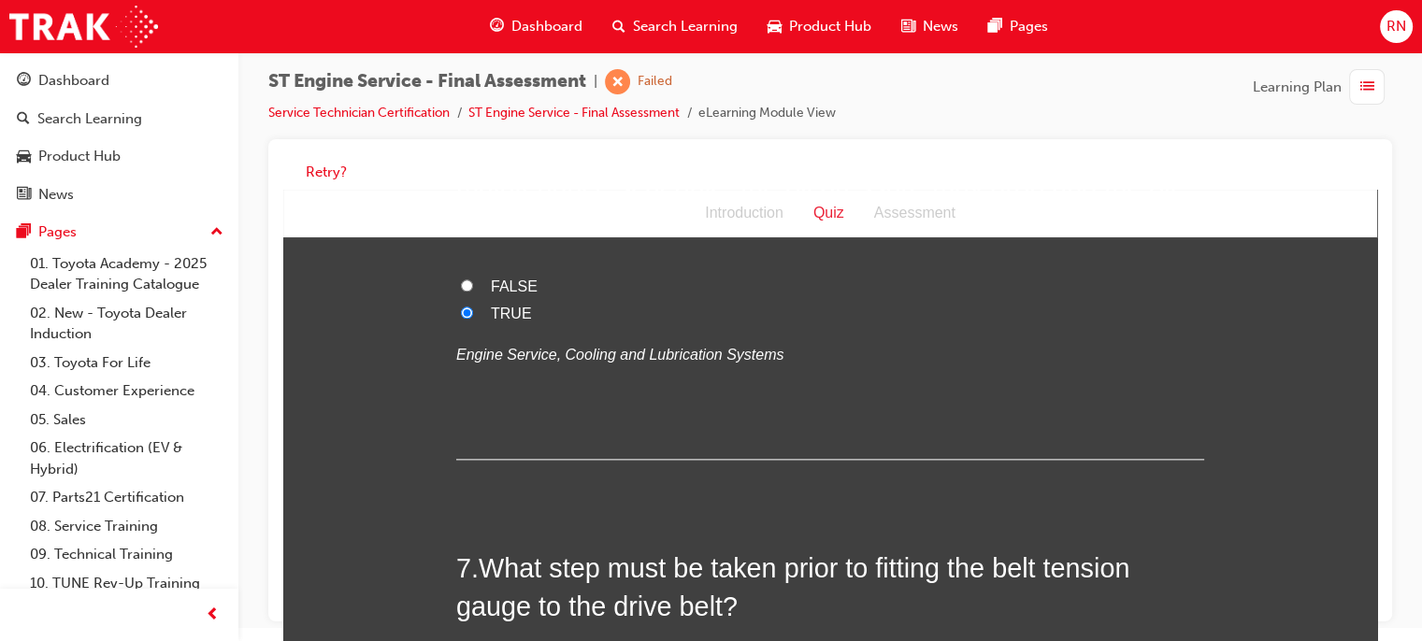
scroll to position [2554, 0]
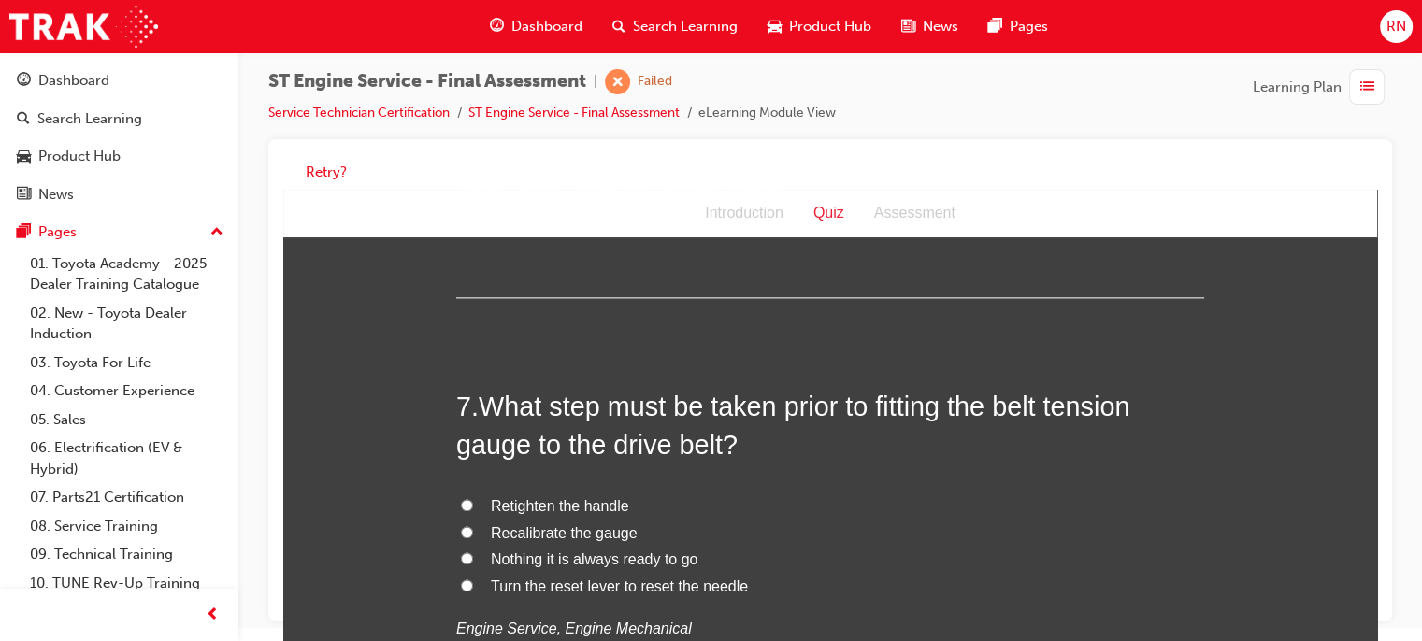
click at [461, 531] on input "Recalibrate the gauge" at bounding box center [467, 532] width 12 height 12
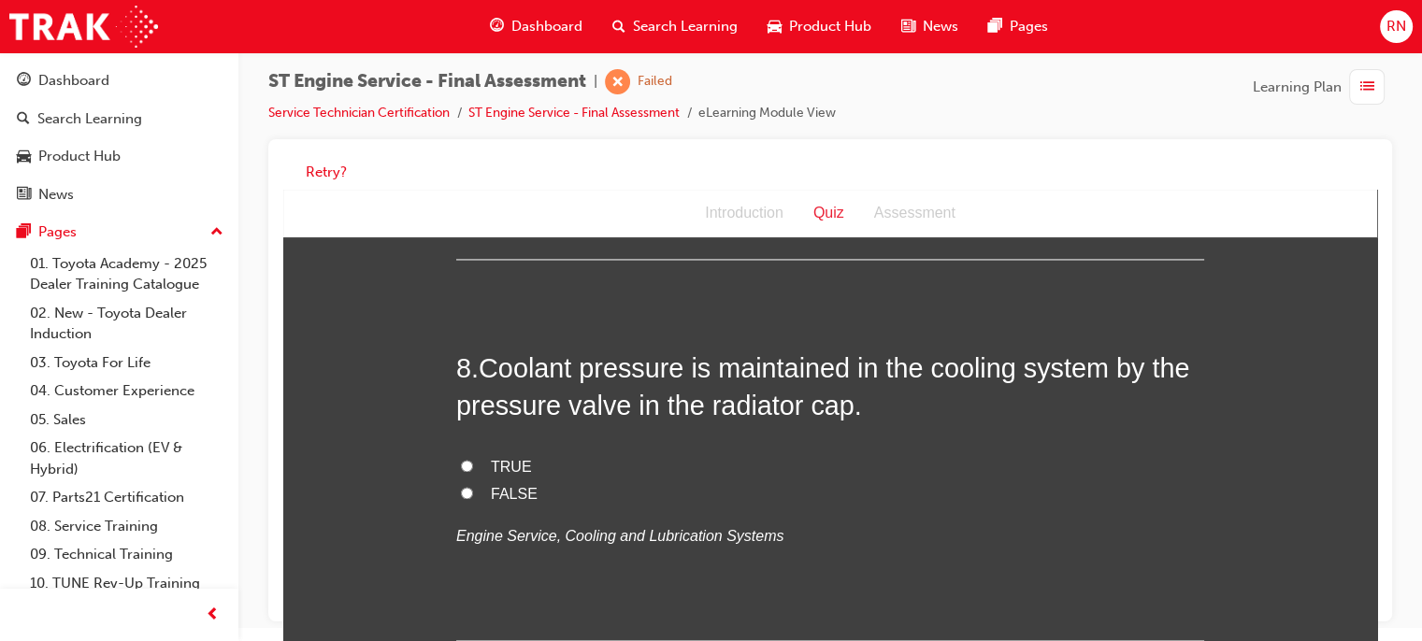
scroll to position [3090, 0]
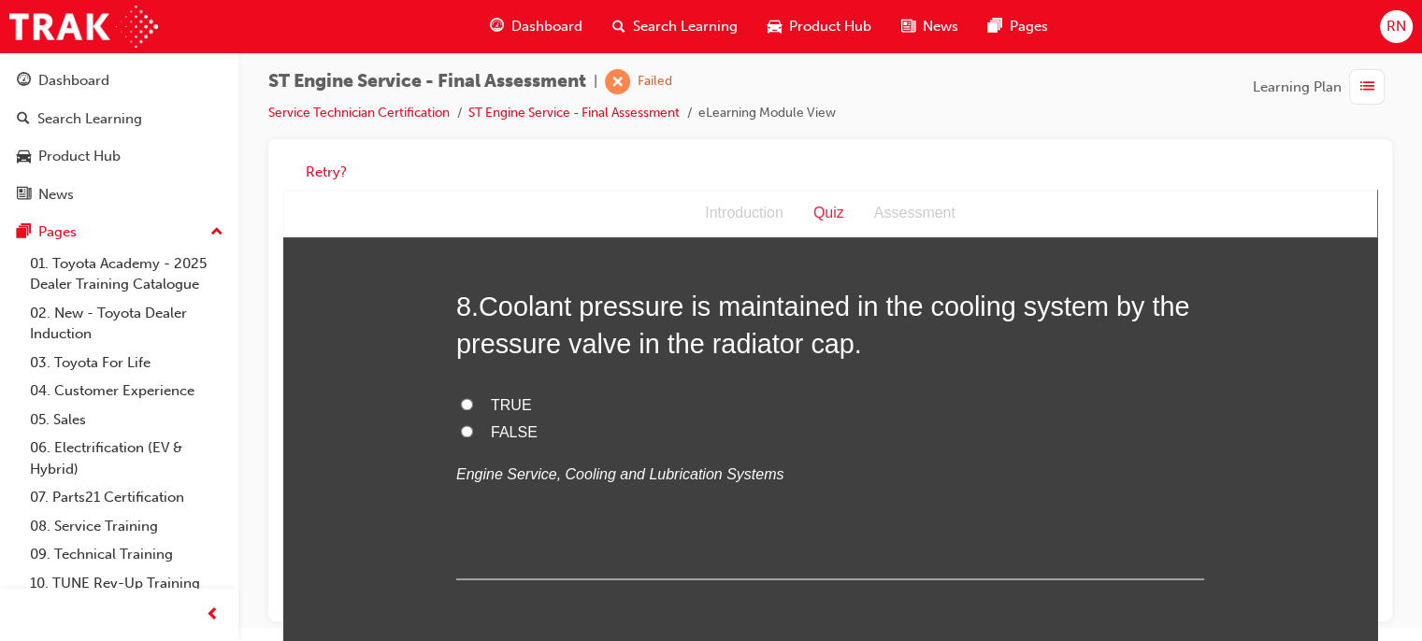
click at [461, 401] on input "TRUE" at bounding box center [467, 404] width 12 height 12
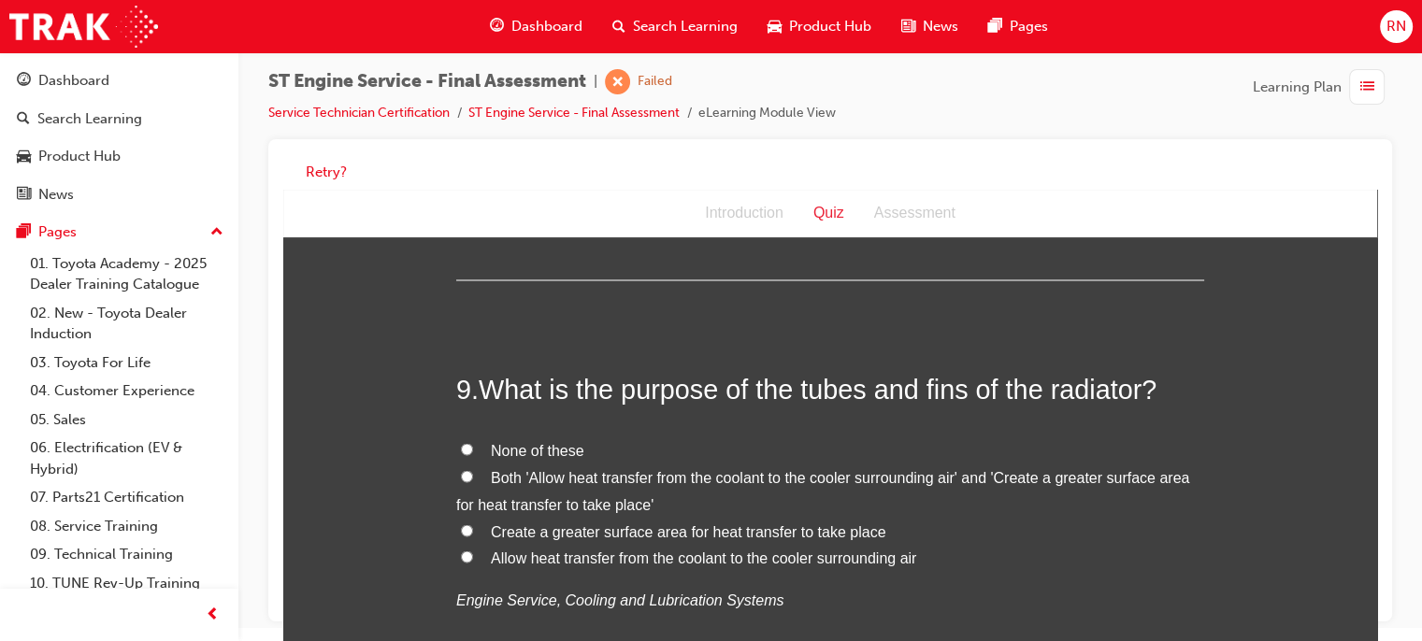
scroll to position [3414, 0]
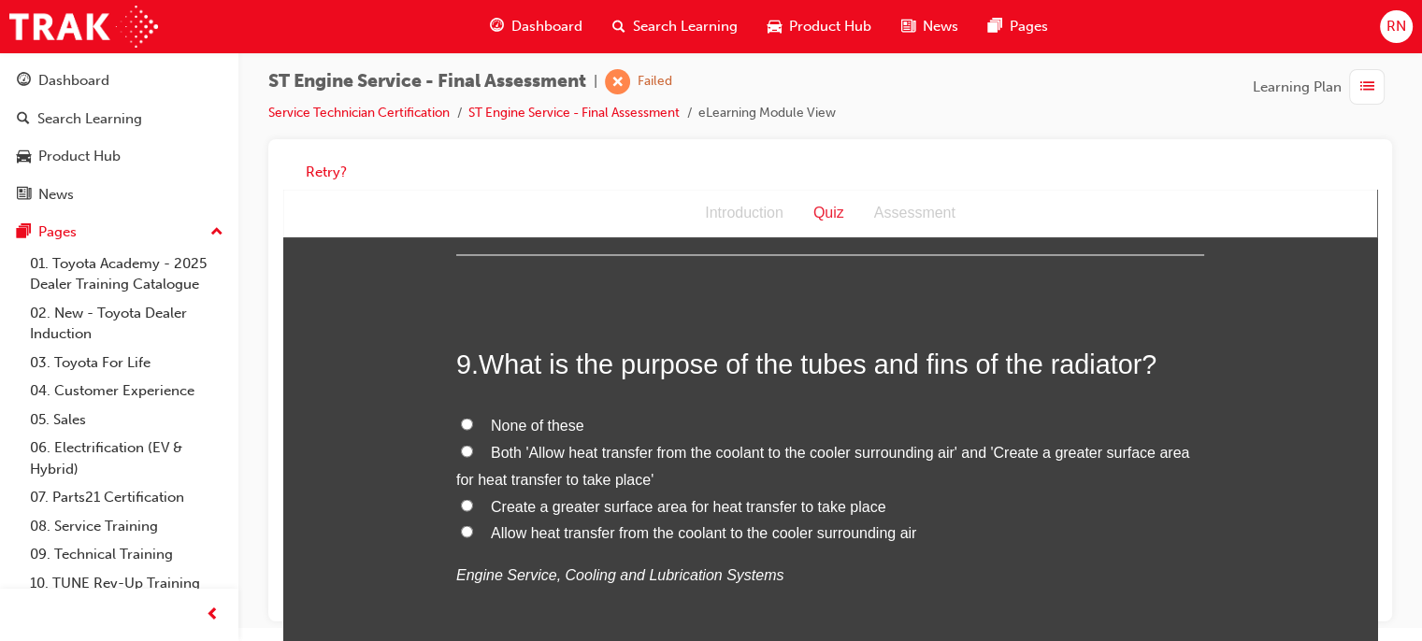
click at [640, 502] on span "Create a greater surface area for heat transfer to take place" at bounding box center [688, 506] width 395 height 16
click at [473, 502] on input "Create a greater surface area for heat transfer to take place" at bounding box center [467, 505] width 12 height 12
click at [587, 534] on span "Allow heat transfer from the coolant to the cooler surrounding air" at bounding box center [703, 532] width 425 height 16
click at [473, 534] on input "Allow heat transfer from the coolant to the cooler surrounding air" at bounding box center [467, 531] width 12 height 12
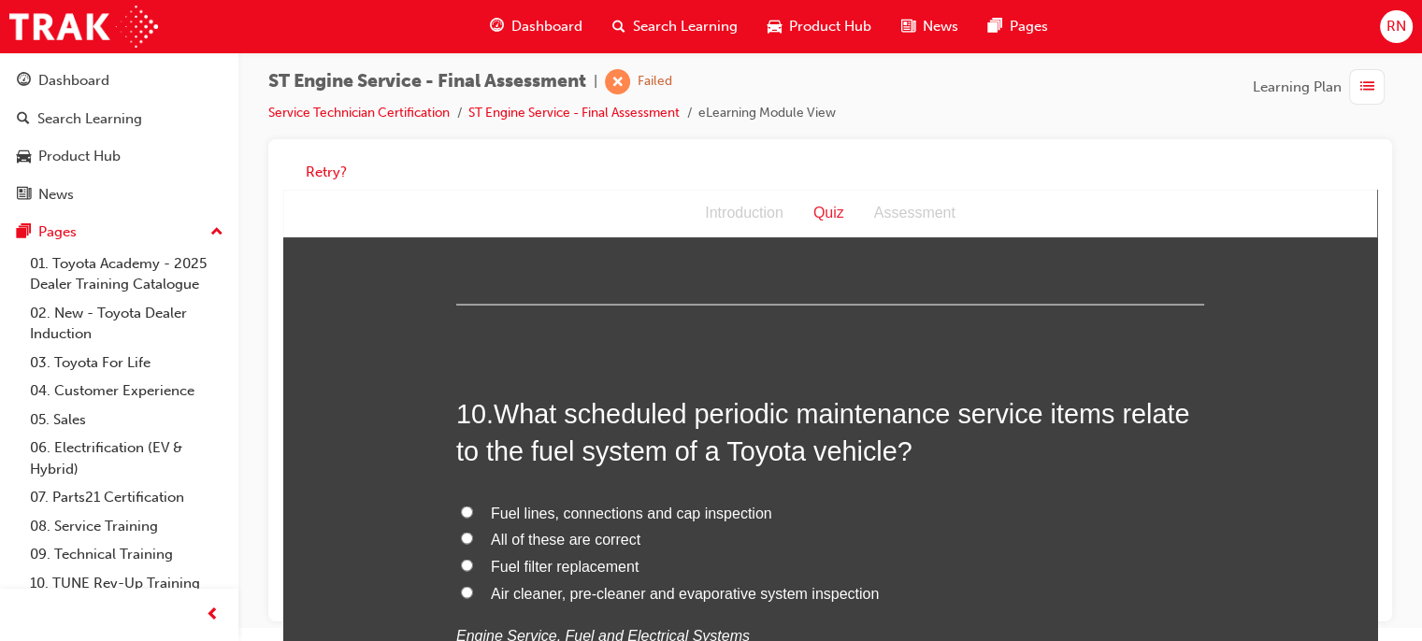
scroll to position [3826, 0]
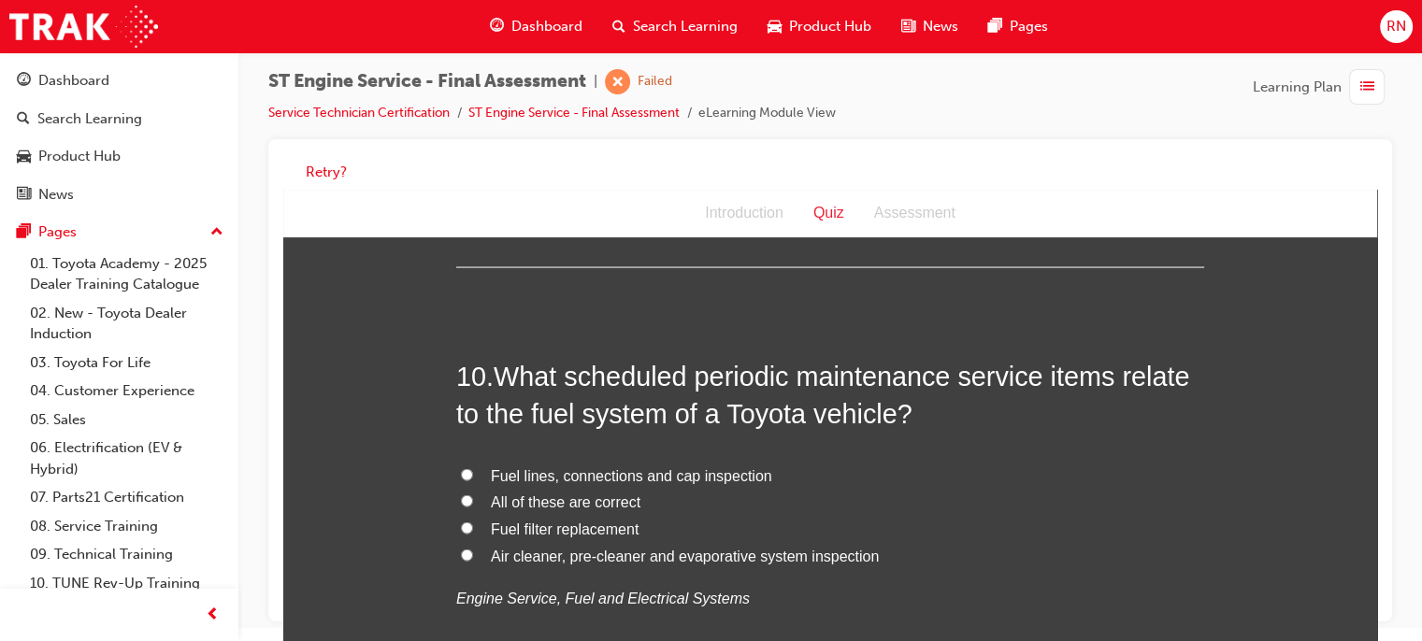
click at [576, 524] on span "Fuel filter replacement" at bounding box center [565, 530] width 148 height 16
click at [473, 524] on input "Fuel filter replacement" at bounding box center [467, 529] width 12 height 12
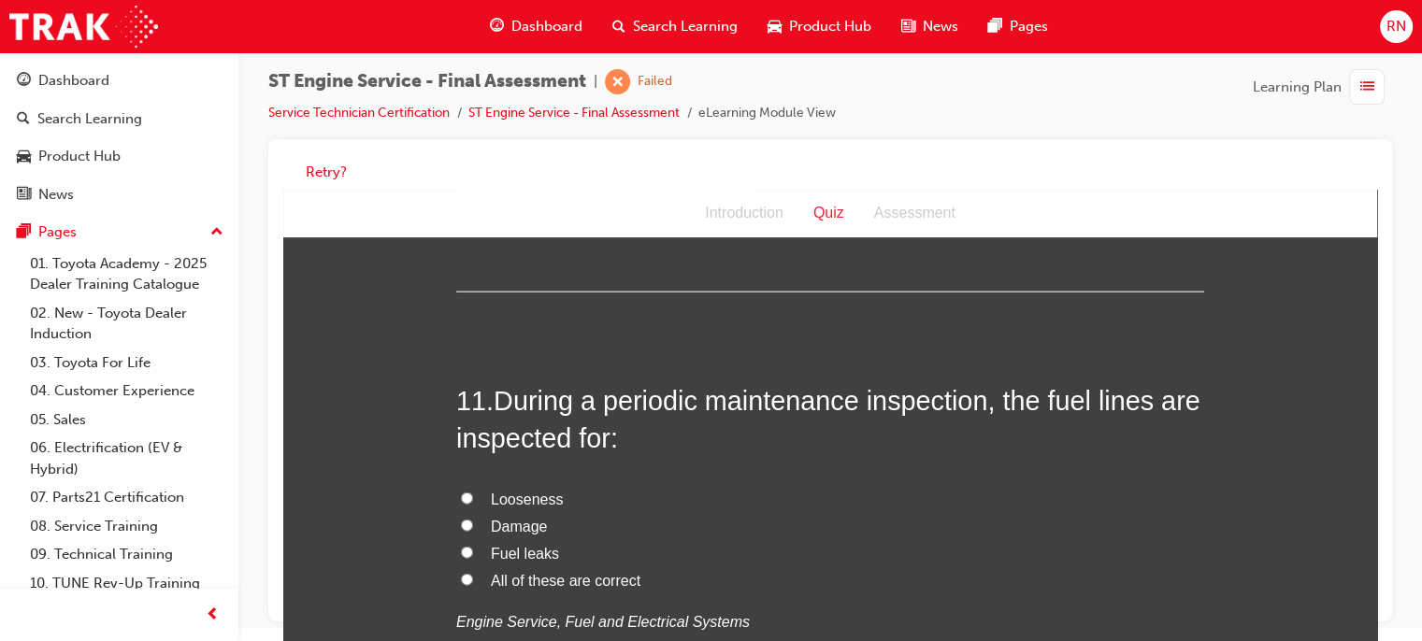
scroll to position [4274, 0]
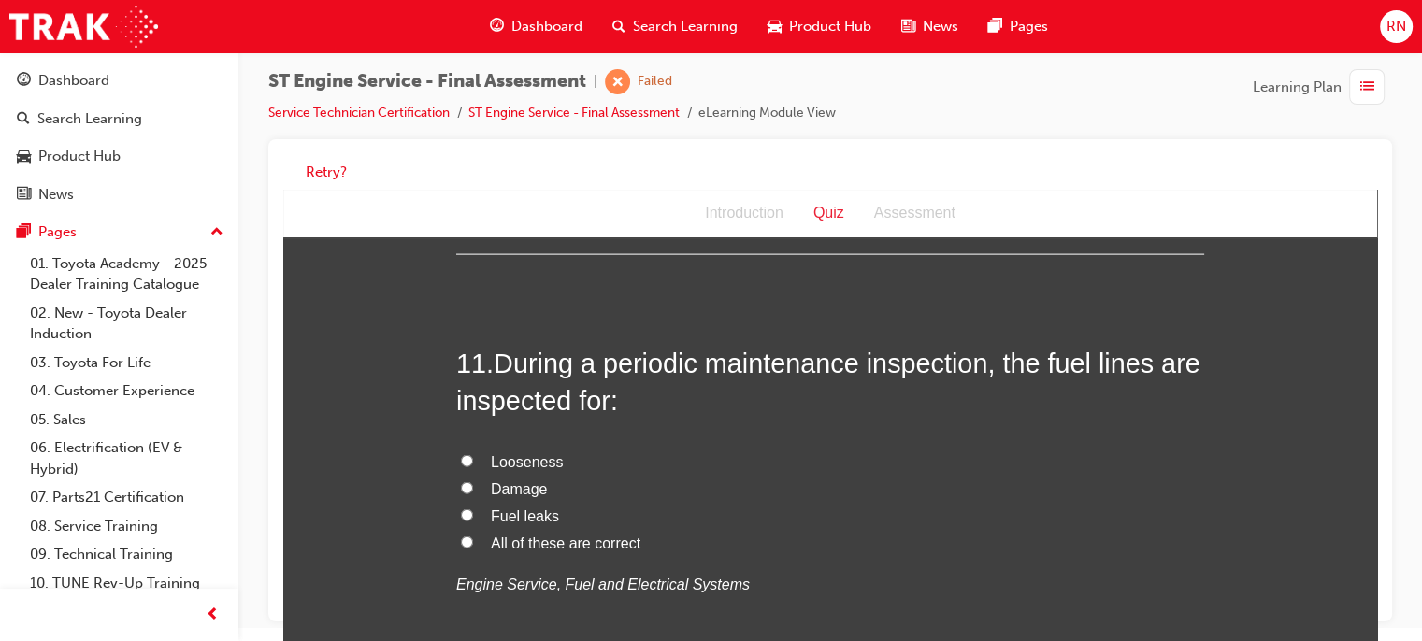
click at [512, 512] on span "Fuel leaks" at bounding box center [525, 517] width 68 height 16
click at [473, 512] on input "Fuel leaks" at bounding box center [467, 516] width 12 height 12
click at [511, 485] on span "Damage" at bounding box center [519, 489] width 56 height 16
click at [473, 485] on input "Damage" at bounding box center [467, 488] width 12 height 12
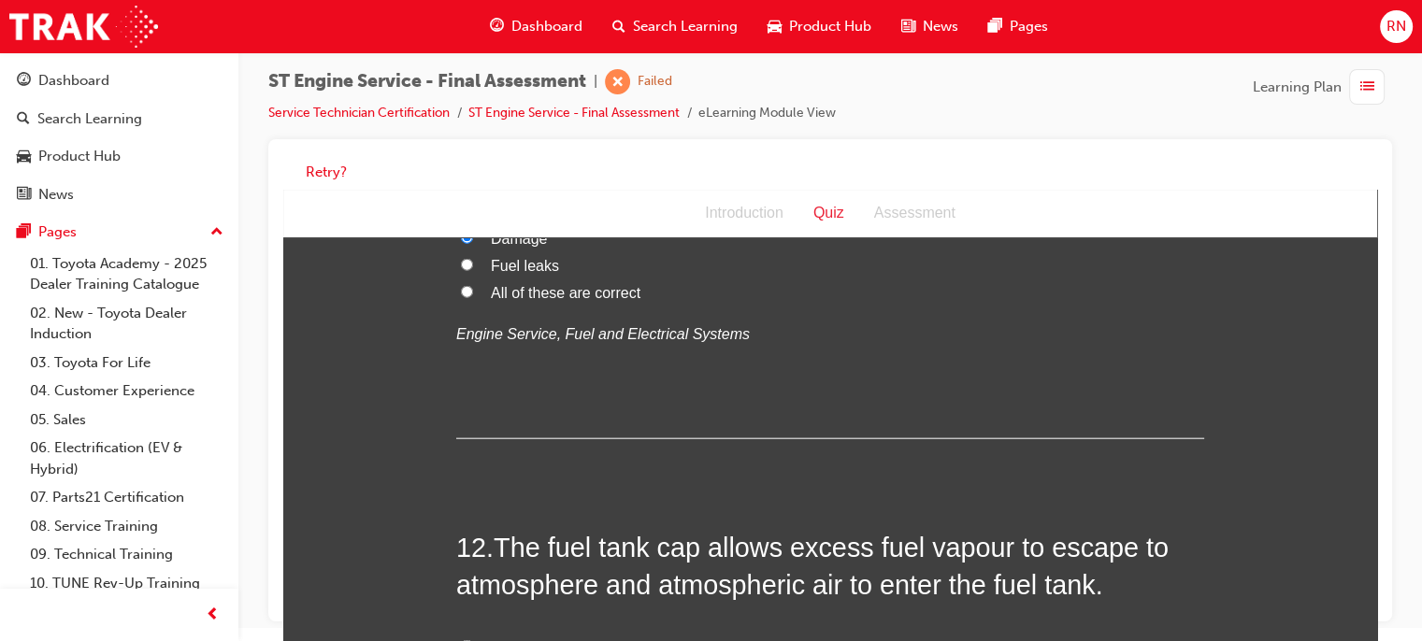
scroll to position [4674, 0]
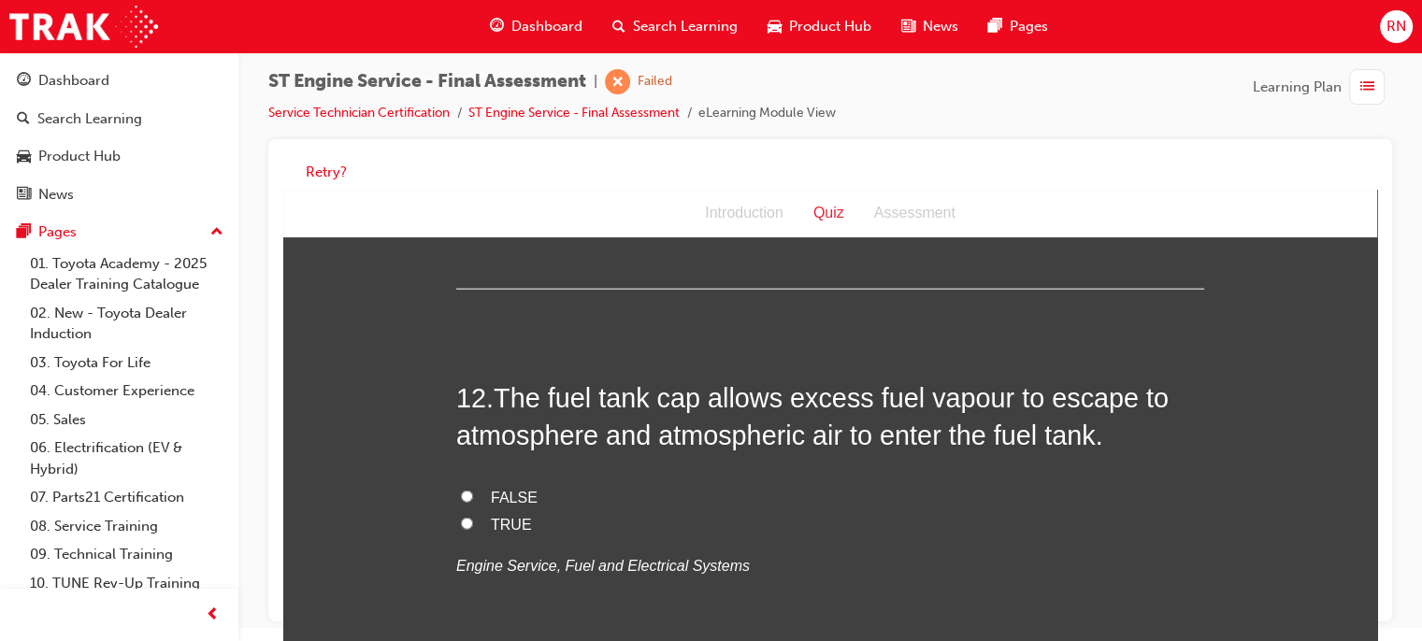
click at [461, 522] on input "TRUE" at bounding box center [467, 524] width 12 height 12
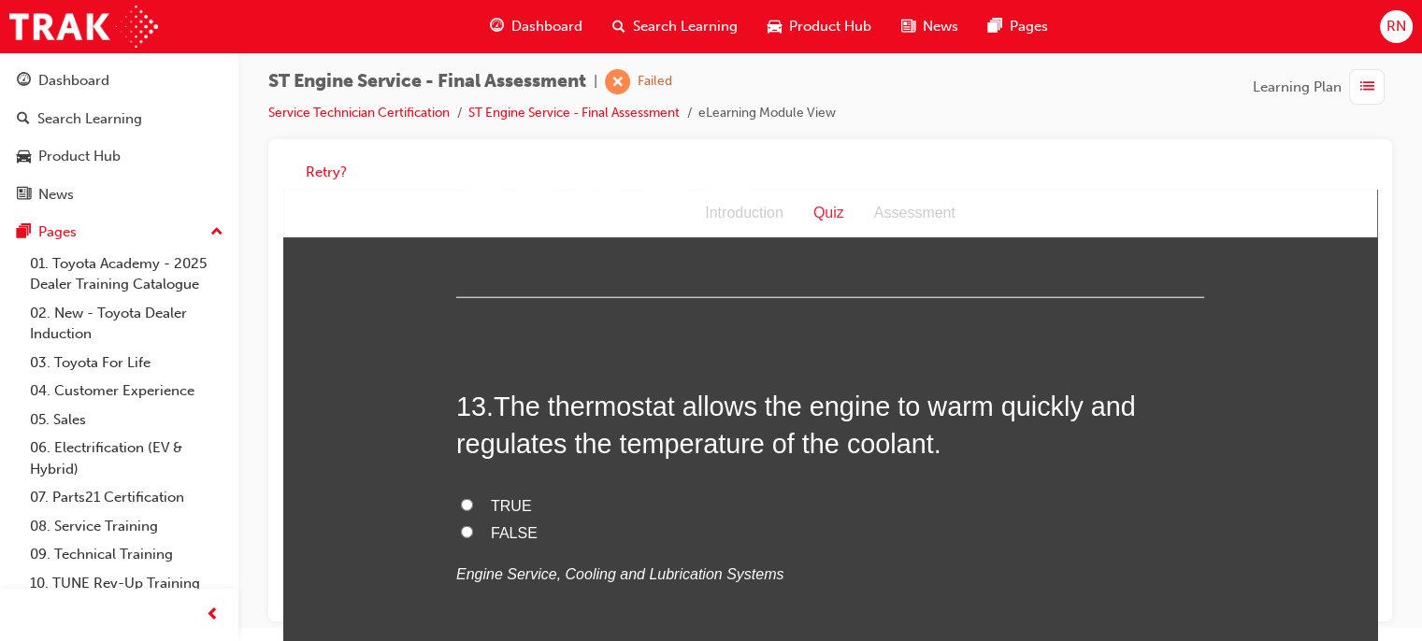
scroll to position [5085, 0]
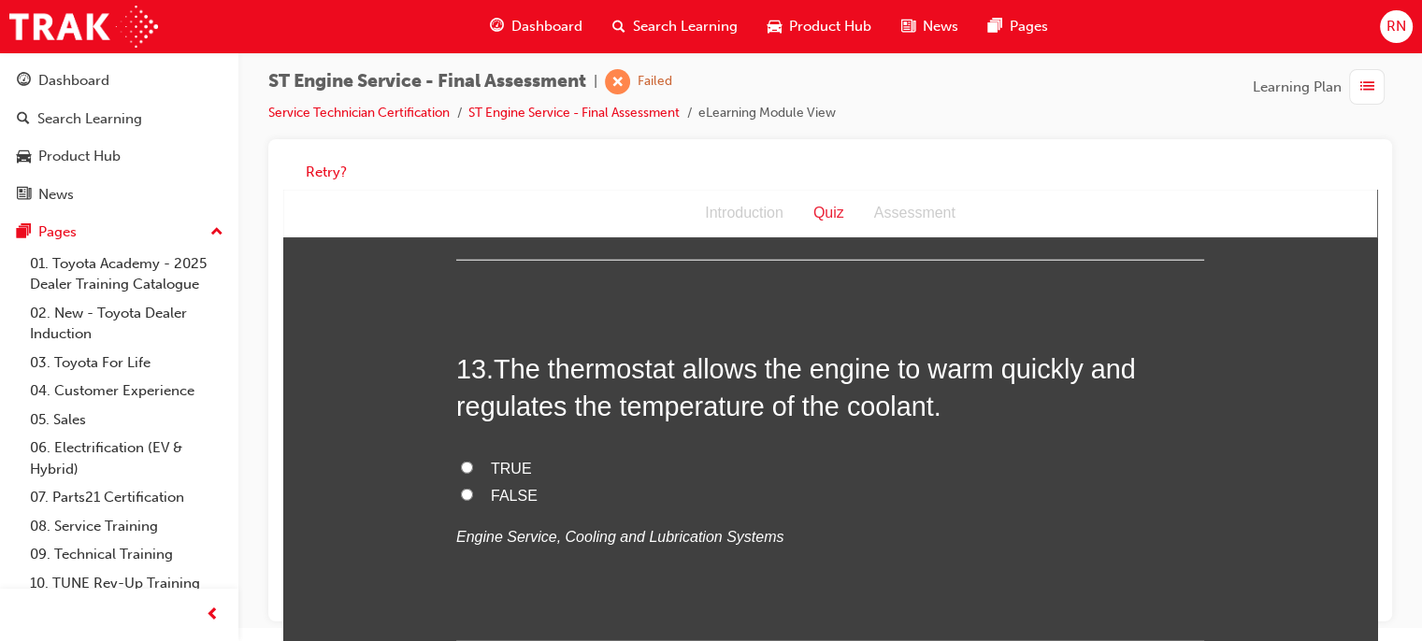
click at [494, 462] on span "TRUE" at bounding box center [511, 469] width 41 height 16
click at [473, 462] on input "TRUE" at bounding box center [467, 468] width 12 height 12
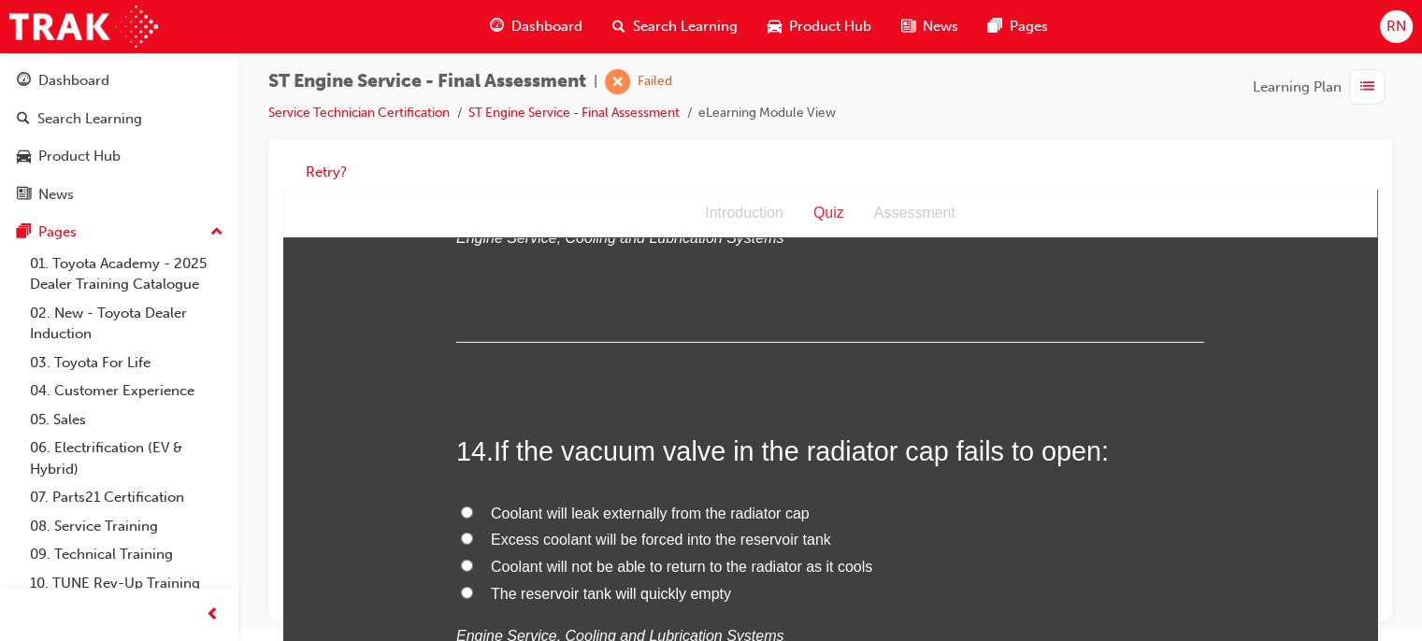
scroll to position [5446, 0]
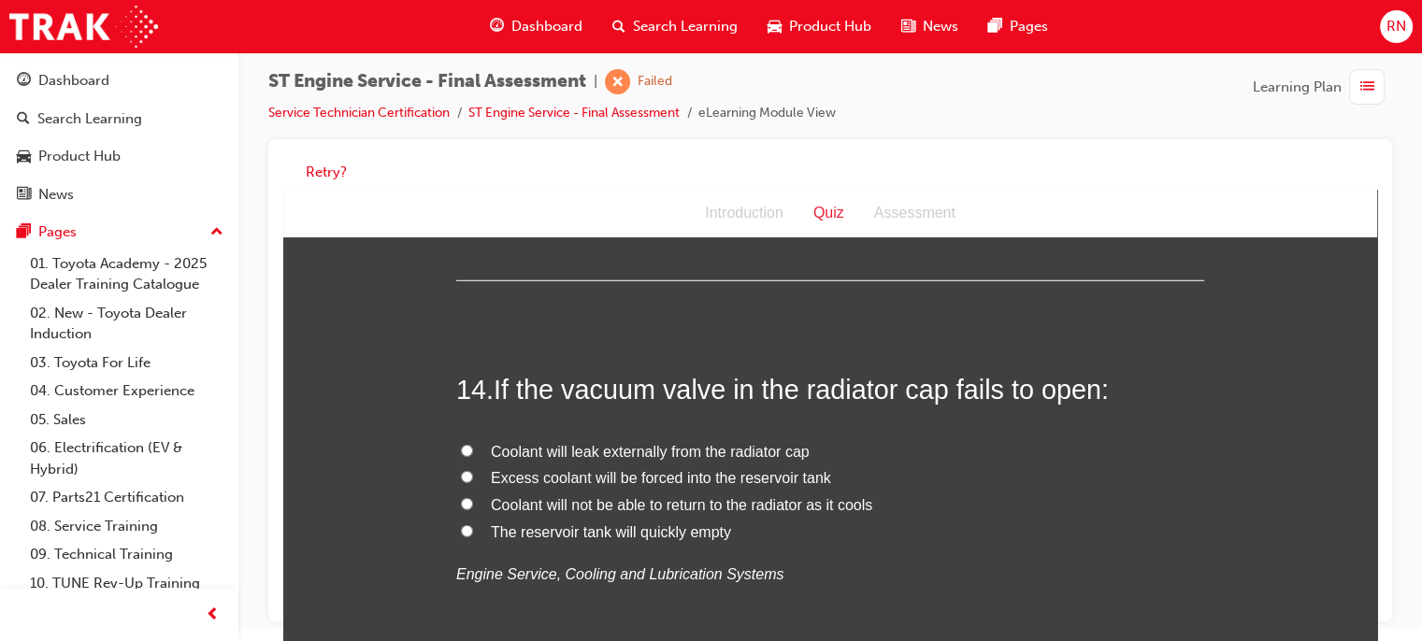
click at [651, 501] on span "Coolant will not be able to return to the radiator as it cools" at bounding box center [681, 505] width 381 height 16
click at [473, 501] on input "Coolant will not be able to return to the radiator as it cools" at bounding box center [467, 504] width 12 height 12
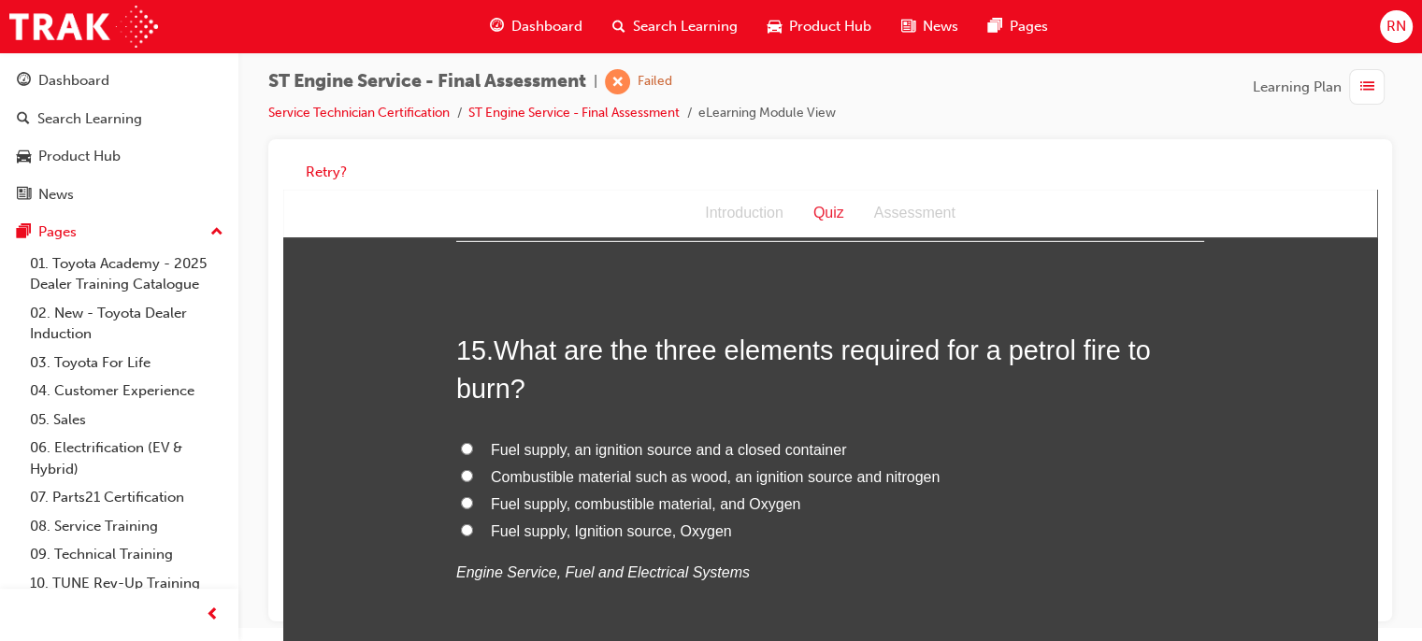
scroll to position [5920, 0]
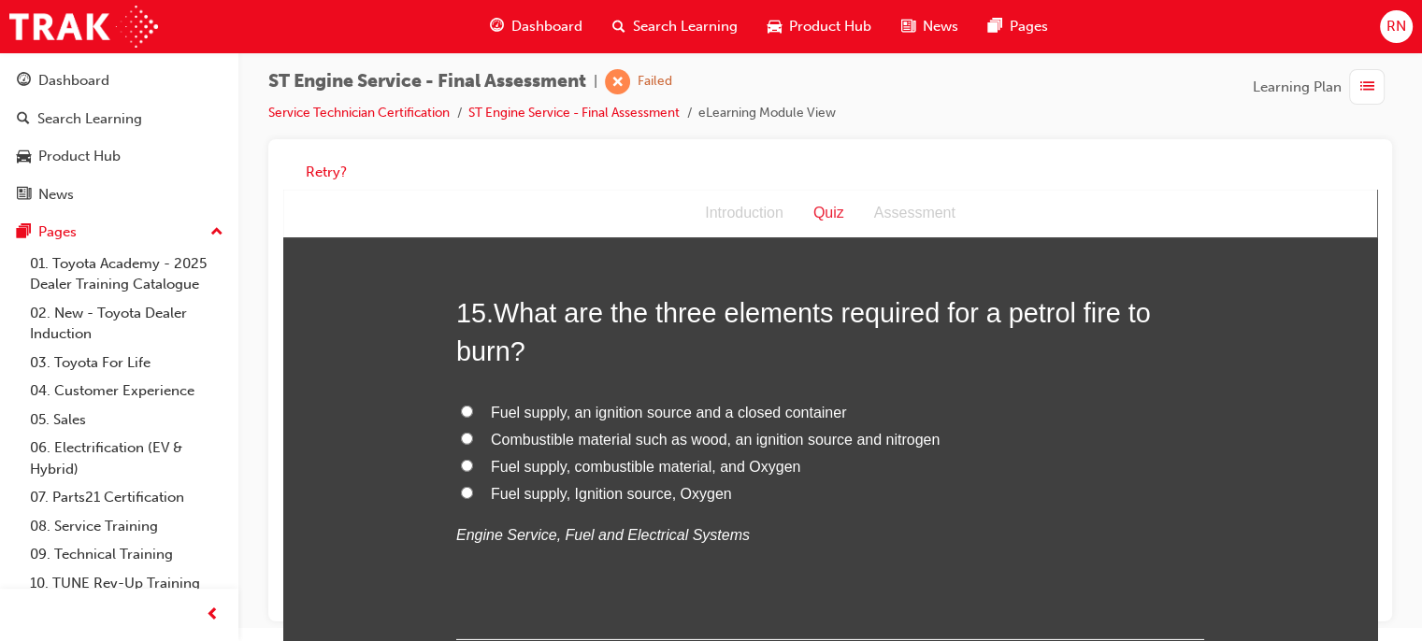
click at [613, 492] on span "Fuel supply, Ignition source, Oxygen" at bounding box center [611, 494] width 241 height 16
click at [473, 492] on input "Fuel supply, Ignition source, Oxygen" at bounding box center [467, 493] width 12 height 12
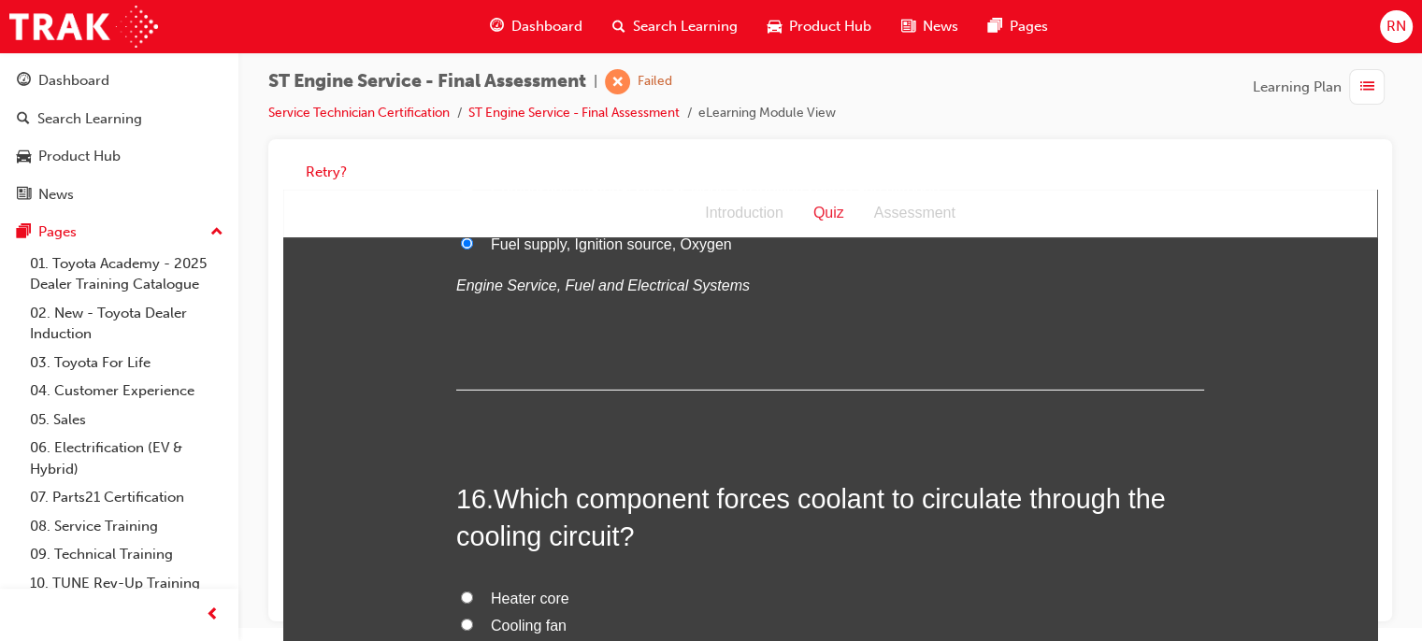
scroll to position [6244, 0]
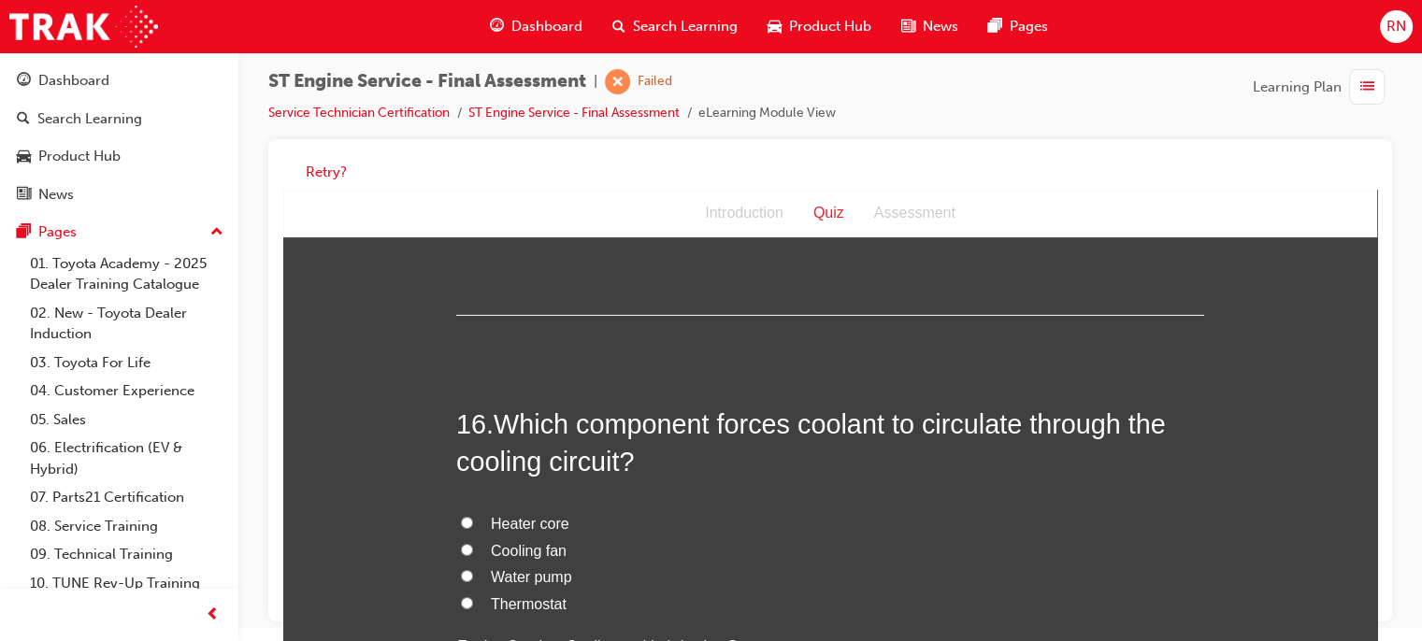
click at [516, 571] on span "Water pump" at bounding box center [531, 577] width 81 height 16
click at [473, 571] on input "Water pump" at bounding box center [467, 576] width 12 height 12
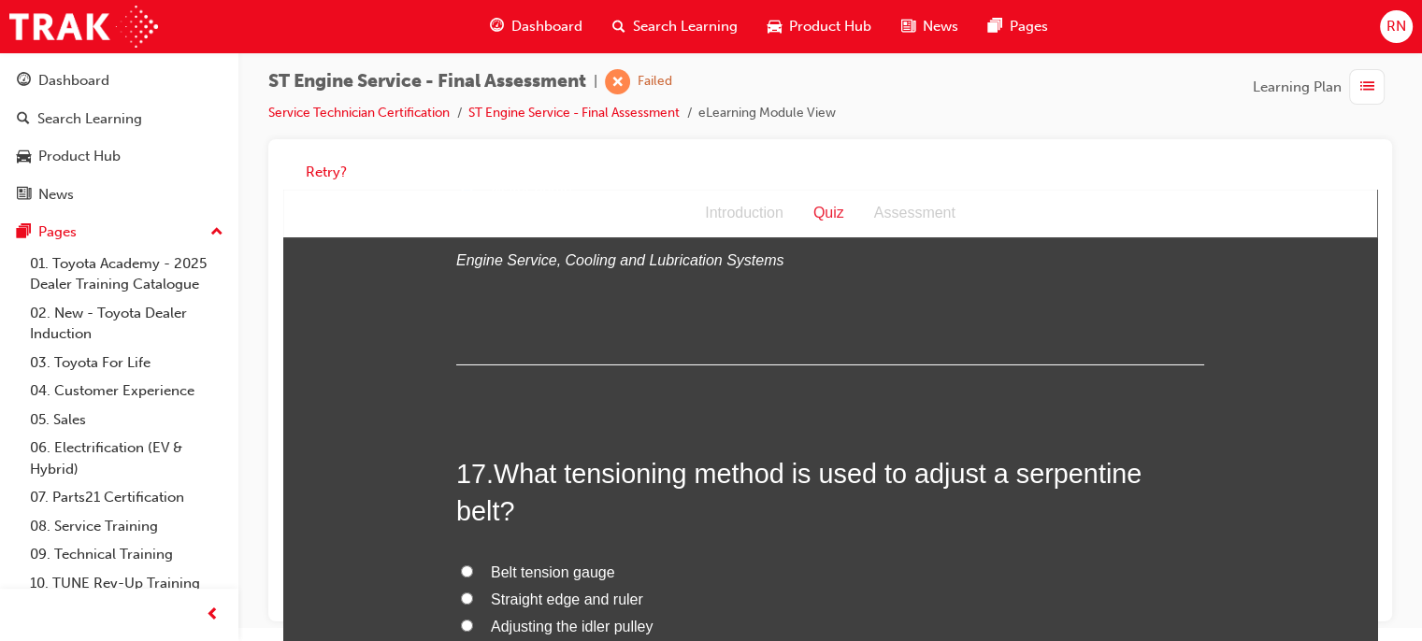
scroll to position [6717, 0]
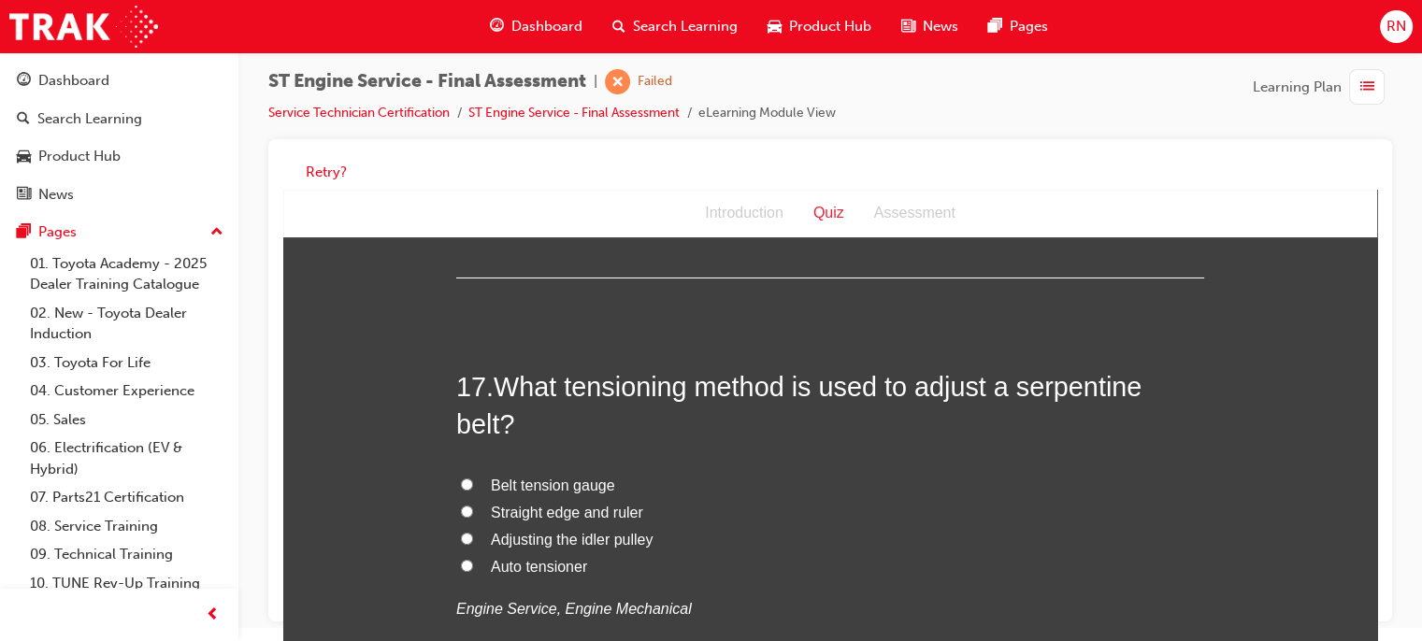
click at [520, 481] on span "Belt tension gauge" at bounding box center [553, 486] width 124 height 16
click at [473, 481] on input "Belt tension gauge" at bounding box center [467, 485] width 12 height 12
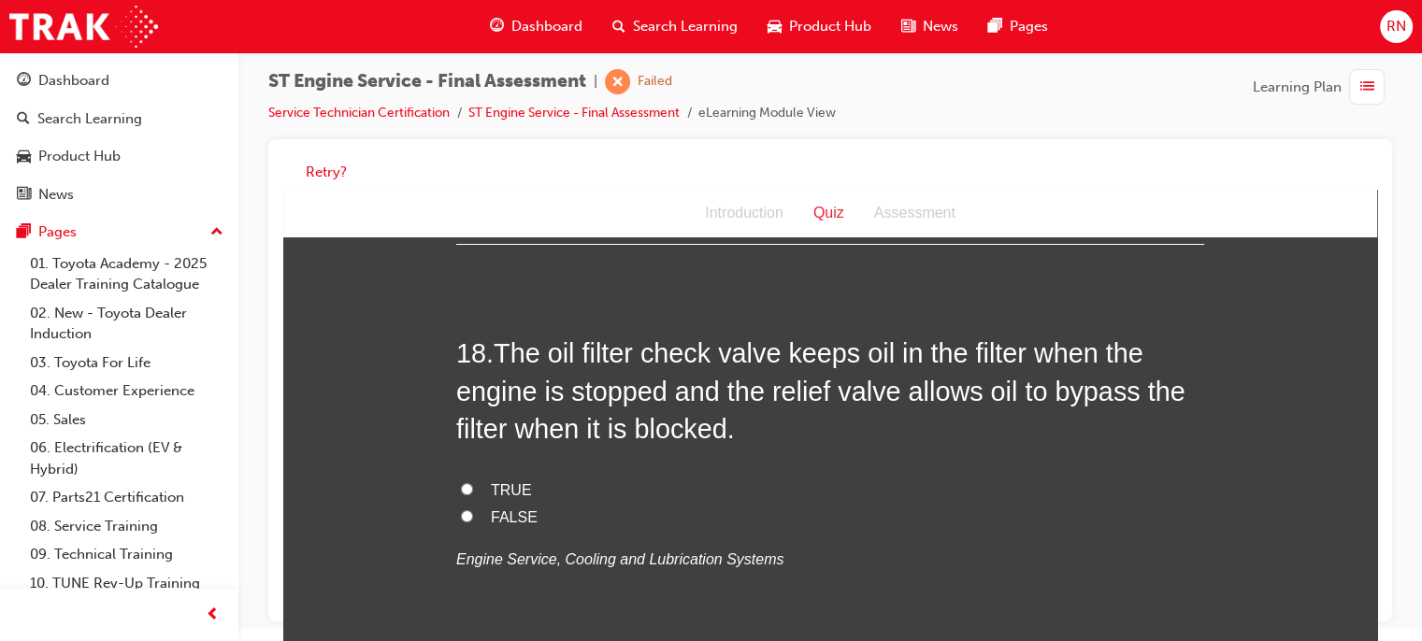
scroll to position [7203, 0]
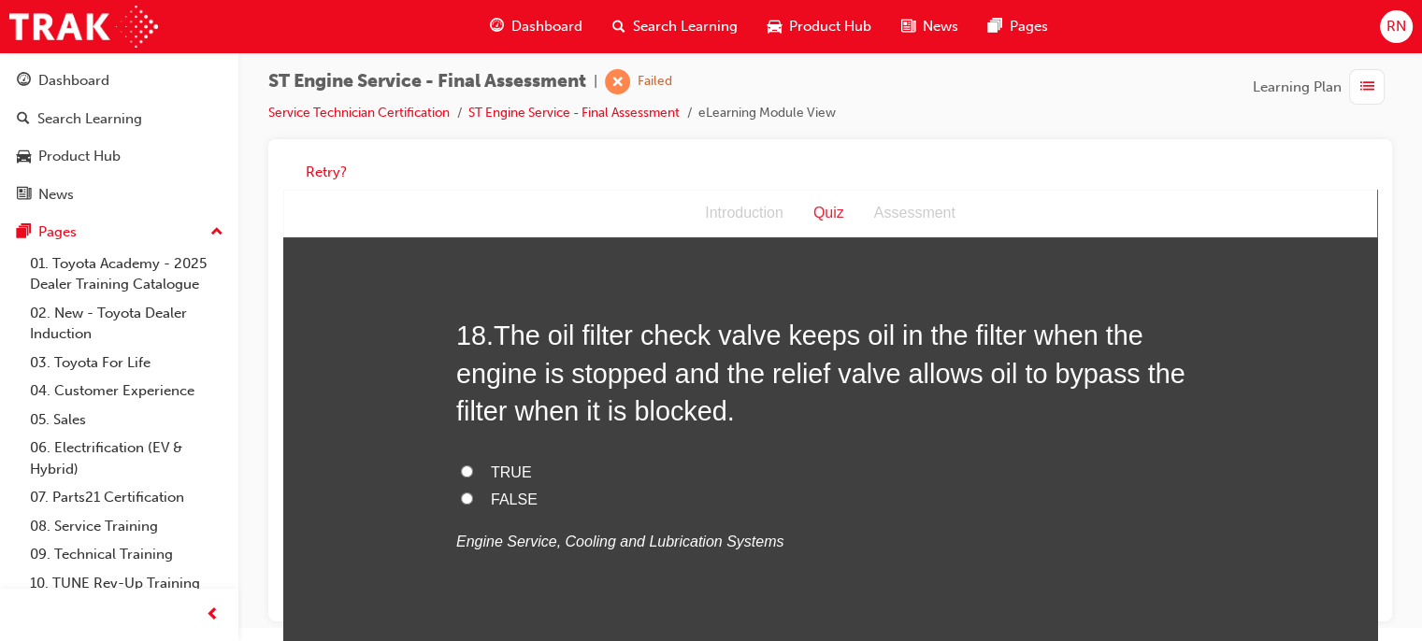
click at [462, 493] on input "FALSE" at bounding box center [467, 499] width 12 height 12
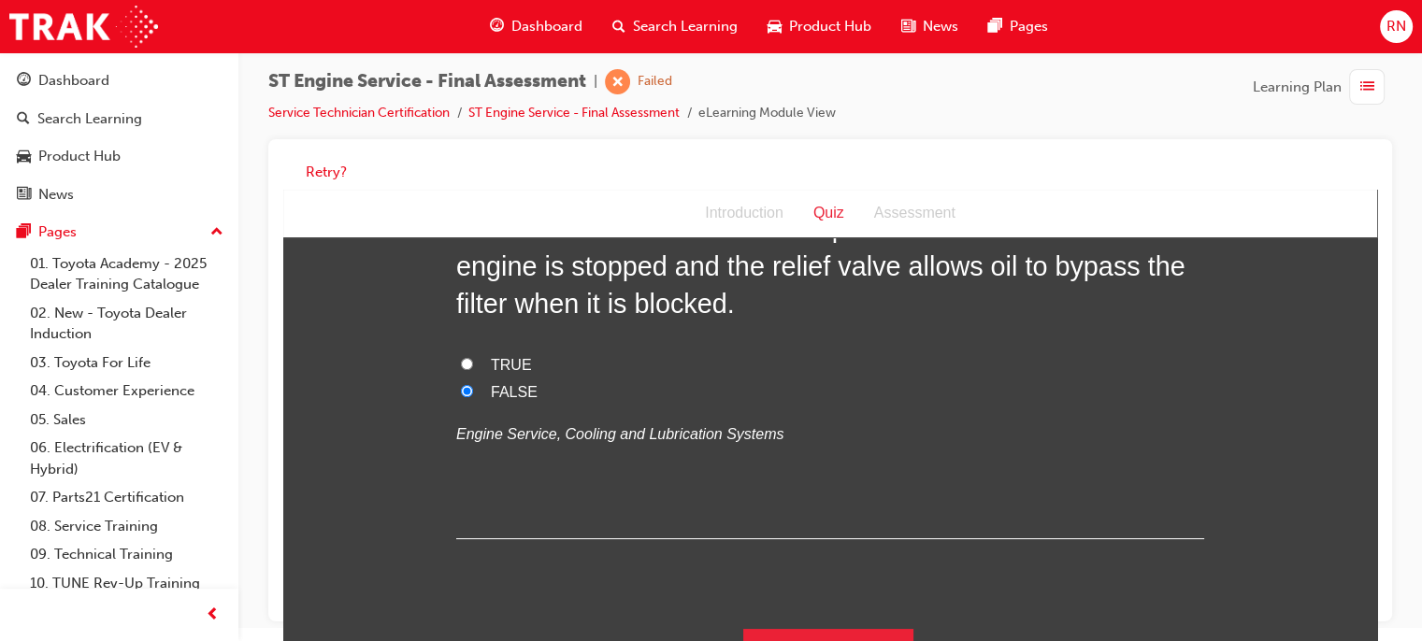
scroll to position [7345, 0]
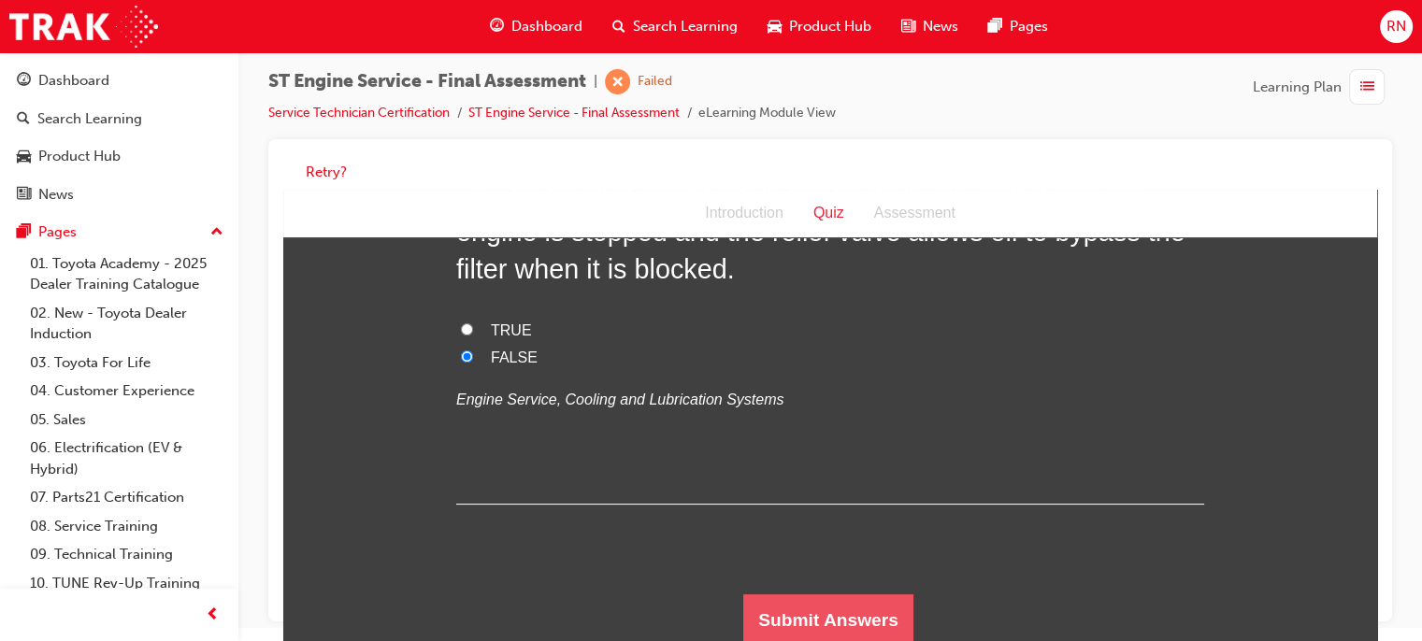
click at [815, 596] on button "Submit Answers" at bounding box center [828, 621] width 170 height 52
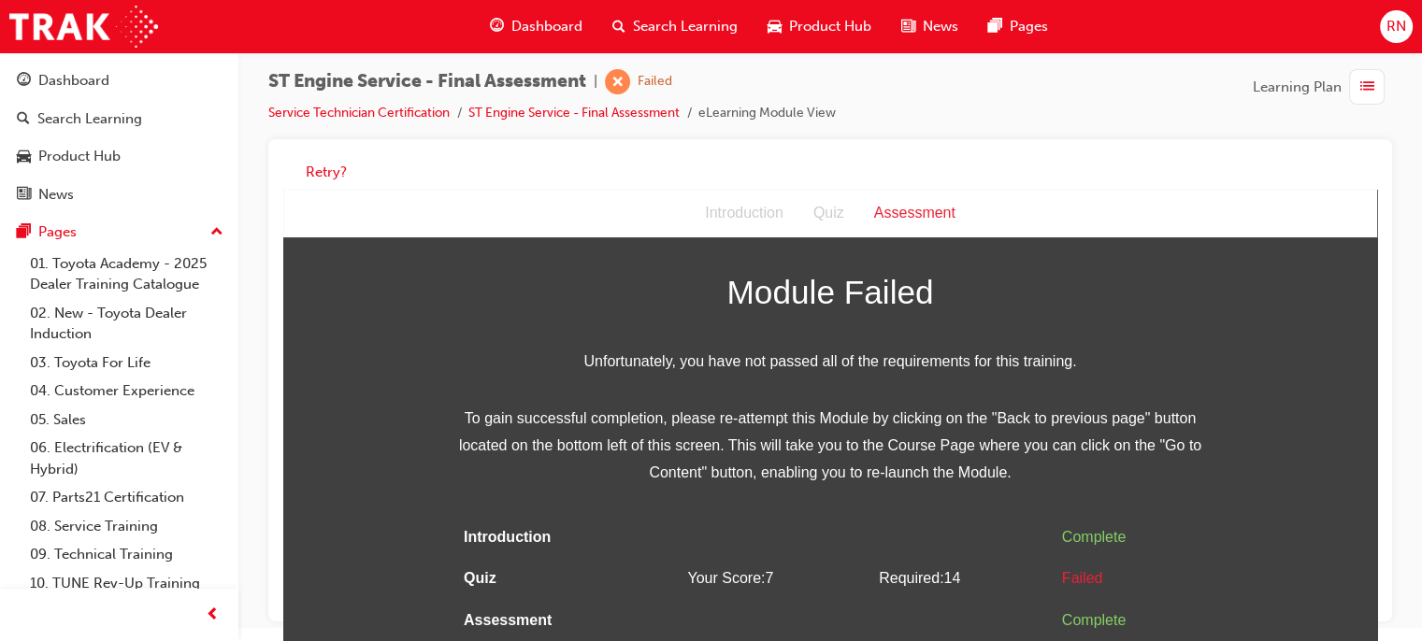
scroll to position [0, 0]
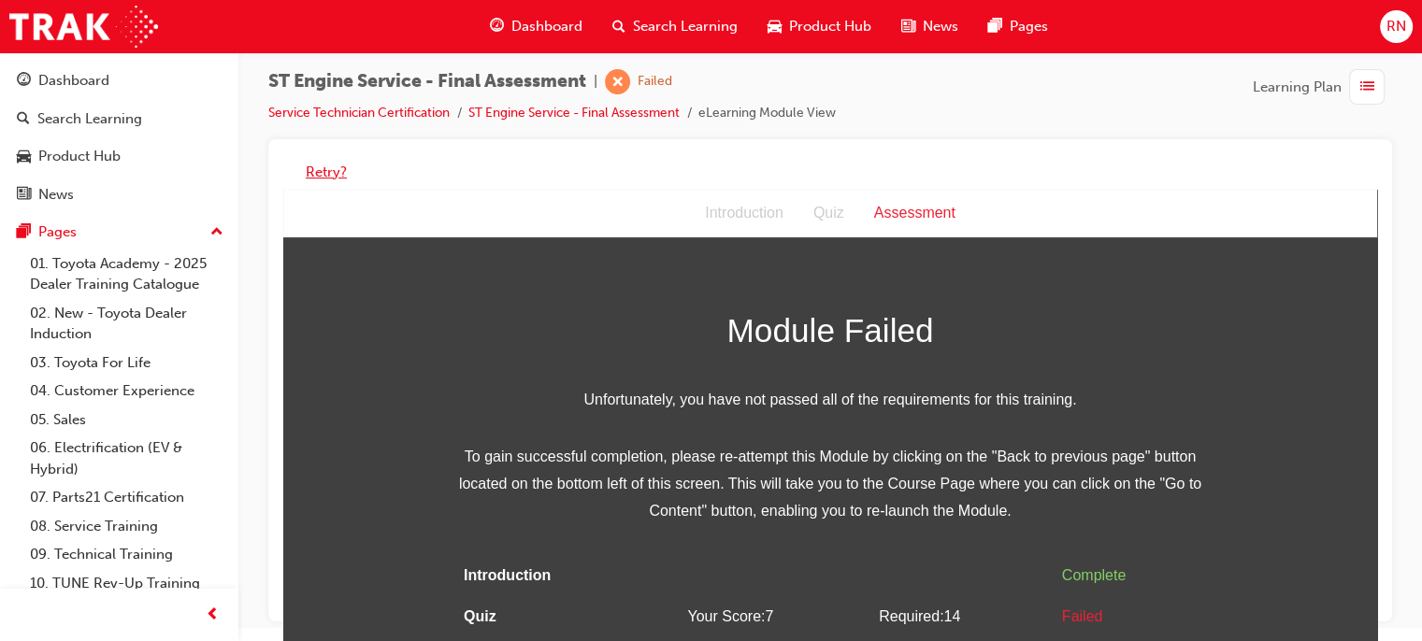
click at [325, 176] on button "Retry?" at bounding box center [326, 173] width 41 height 22
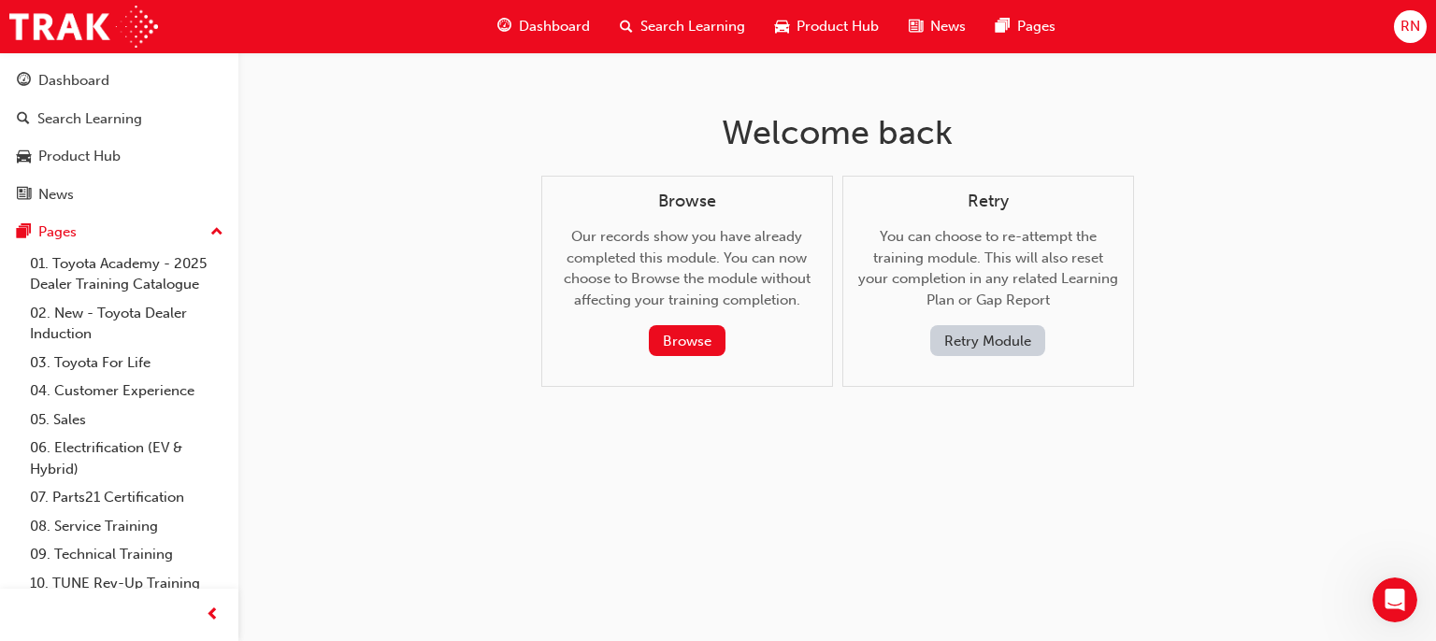
click at [991, 348] on button "Retry Module" at bounding box center [987, 340] width 115 height 31
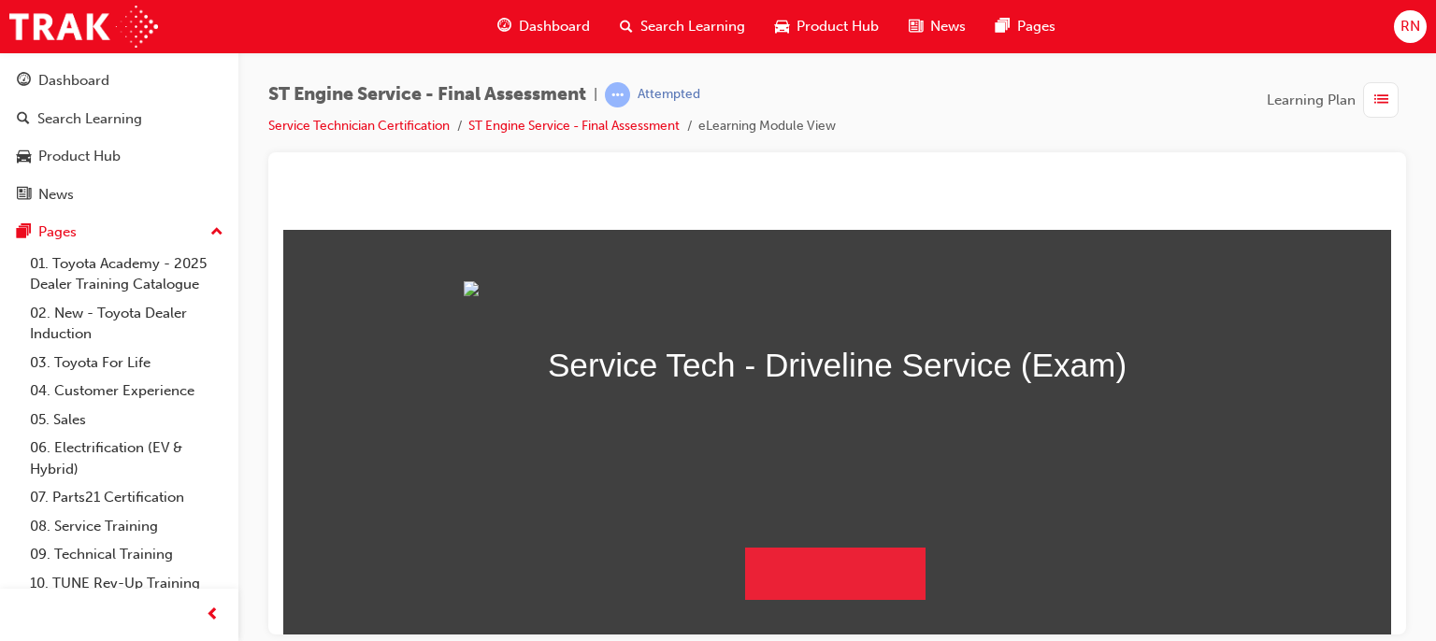
scroll to position [170, 0]
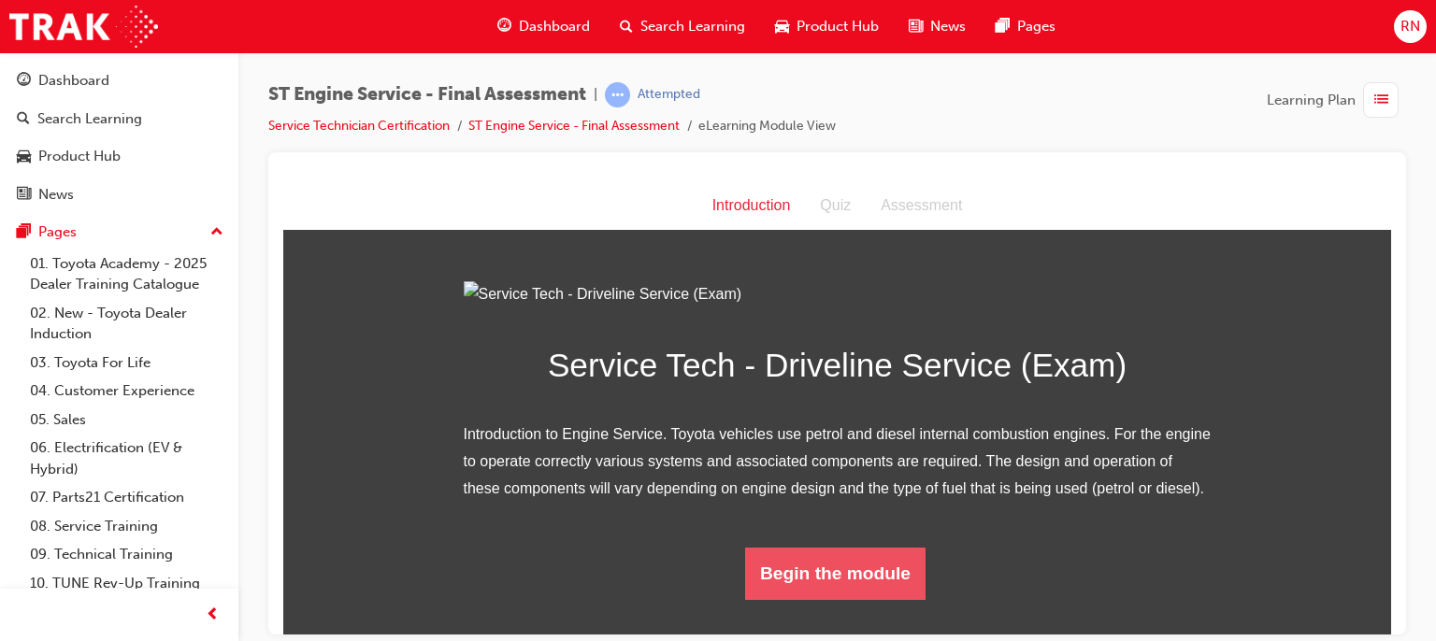
click at [855, 590] on button "Begin the module" at bounding box center [835, 573] width 180 height 52
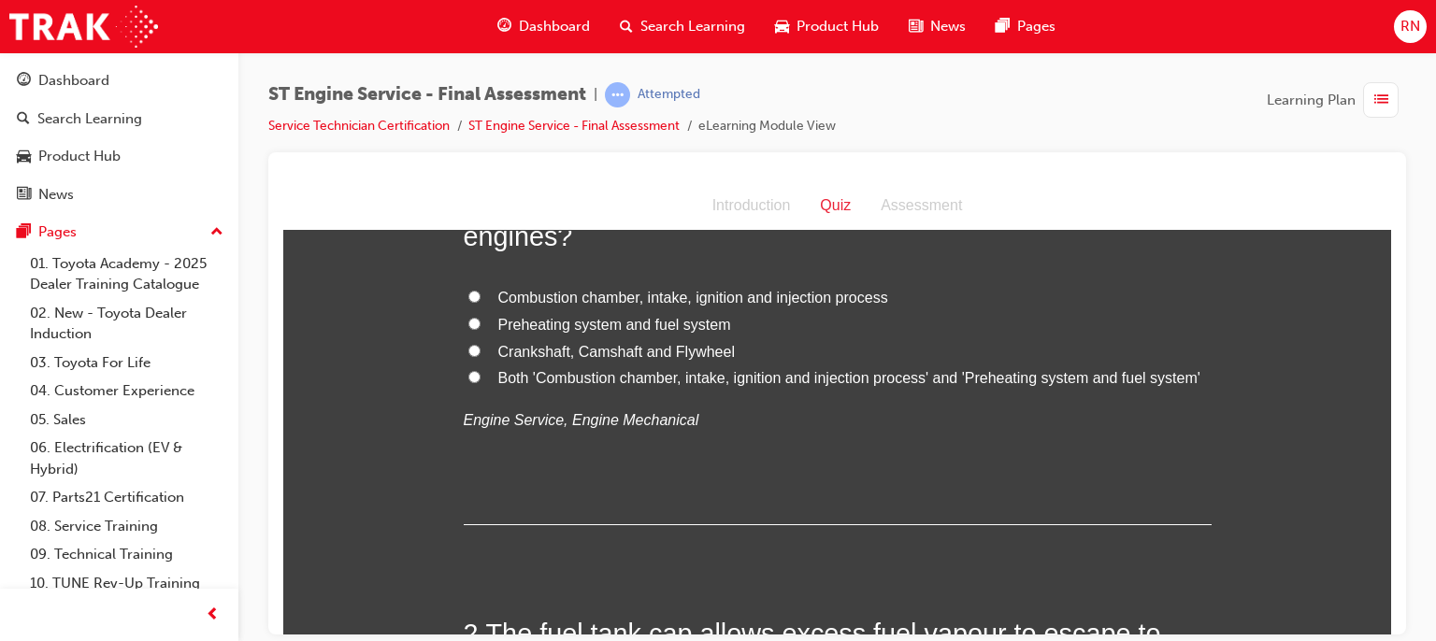
scroll to position [0, 0]
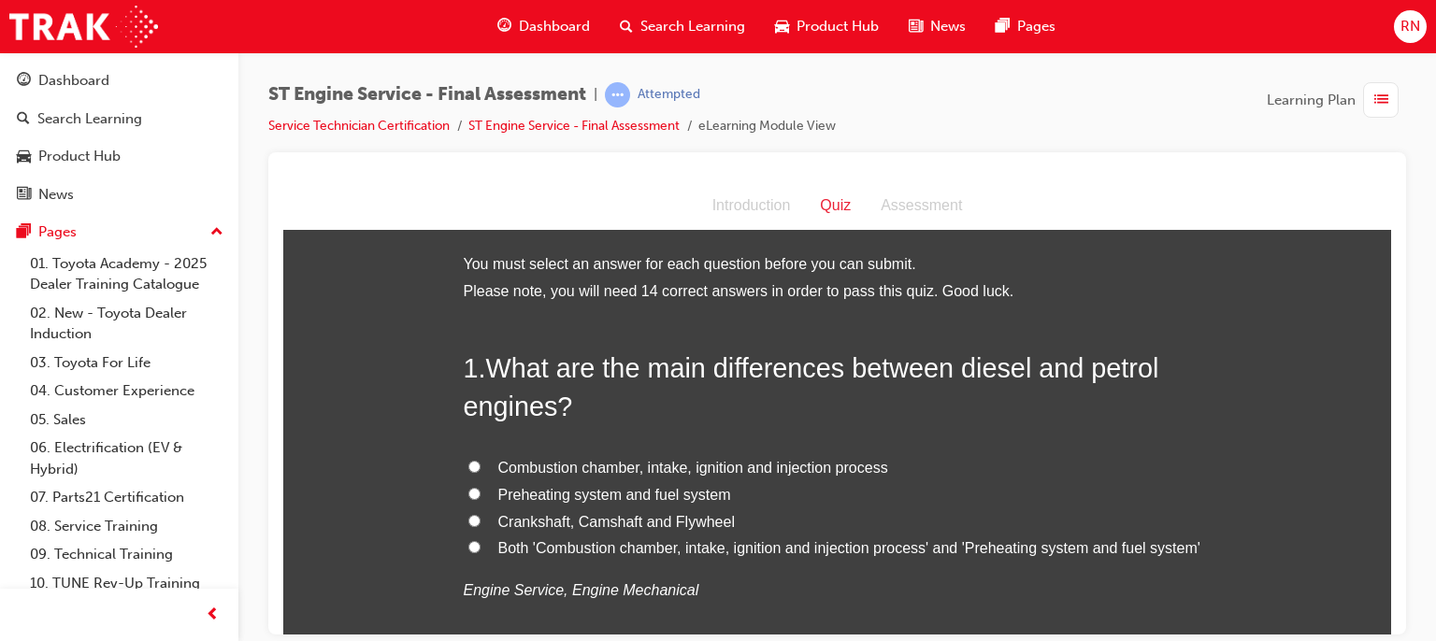
click at [643, 490] on span "Preheating system and fuel system" at bounding box center [614, 494] width 233 height 16
click at [481, 490] on input "Preheating system and fuel system" at bounding box center [474, 493] width 12 height 12
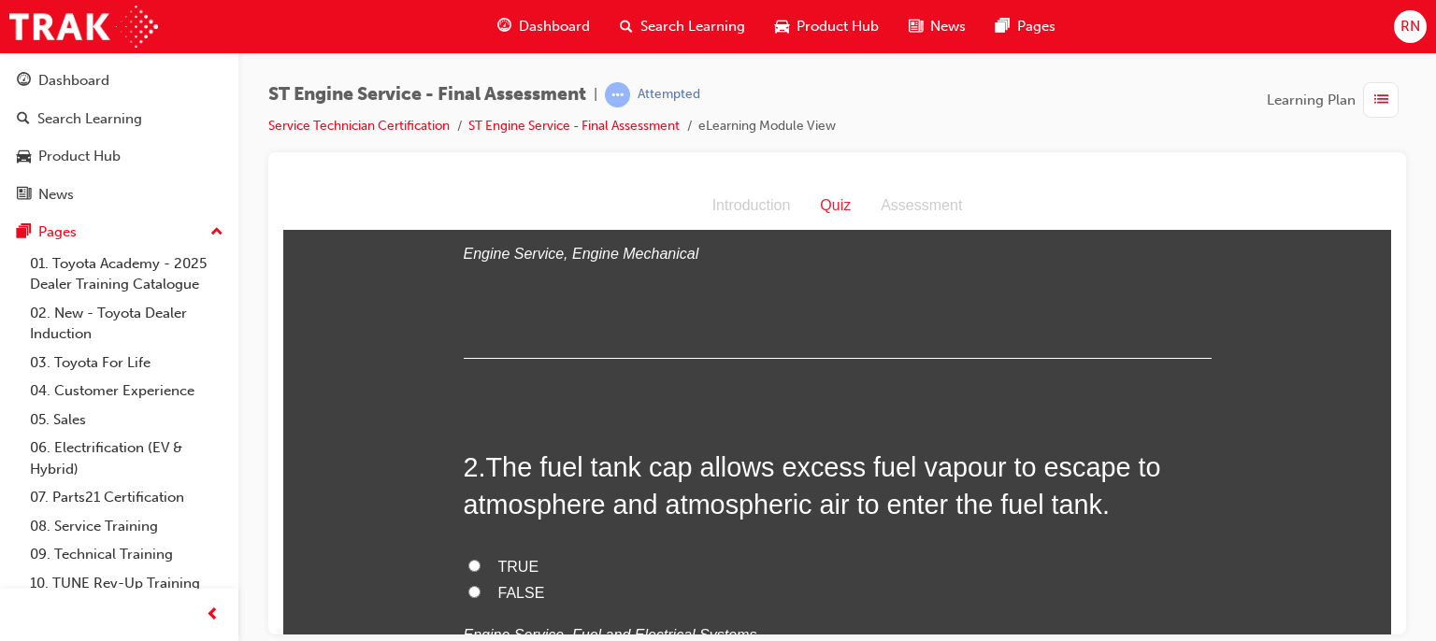
scroll to position [449, 0]
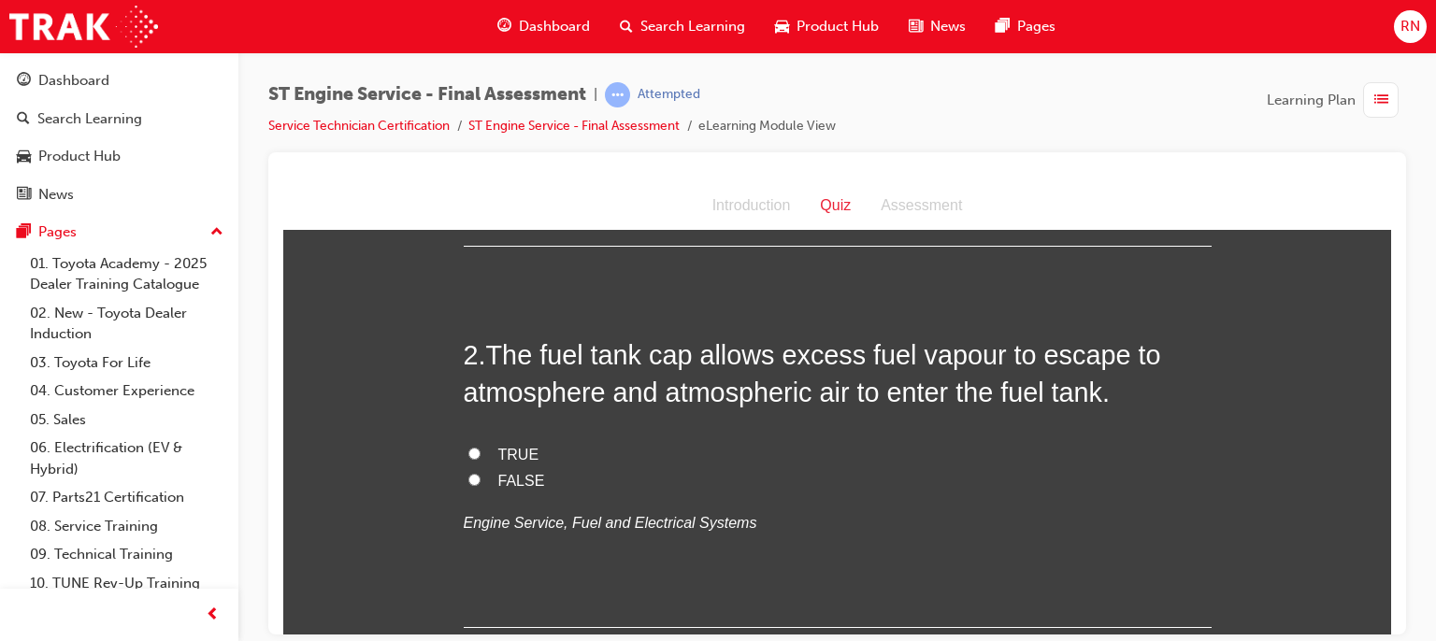
click at [498, 454] on span "TRUE" at bounding box center [518, 454] width 41 height 16
click at [481, 454] on input "TRUE" at bounding box center [474, 453] width 12 height 12
click at [482, 478] on label "FALSE" at bounding box center [838, 480] width 748 height 27
click at [481, 478] on input "FALSE" at bounding box center [474, 479] width 12 height 12
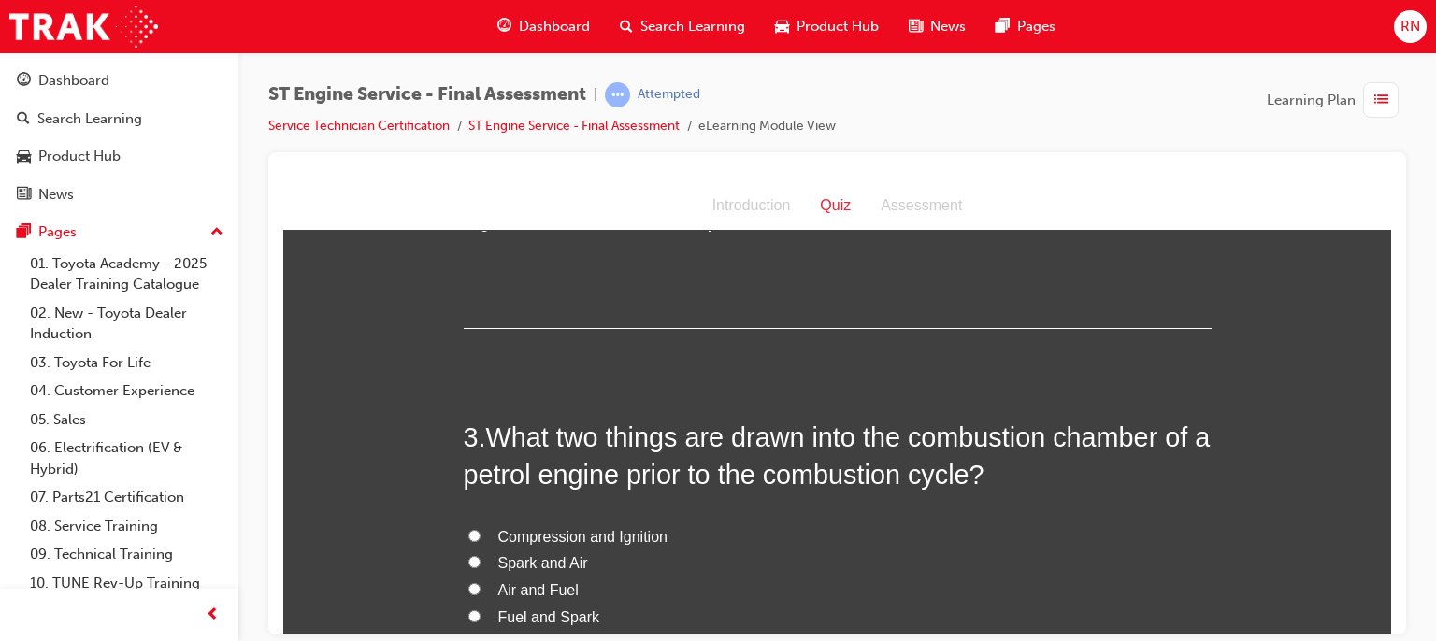
scroll to position [810, 0]
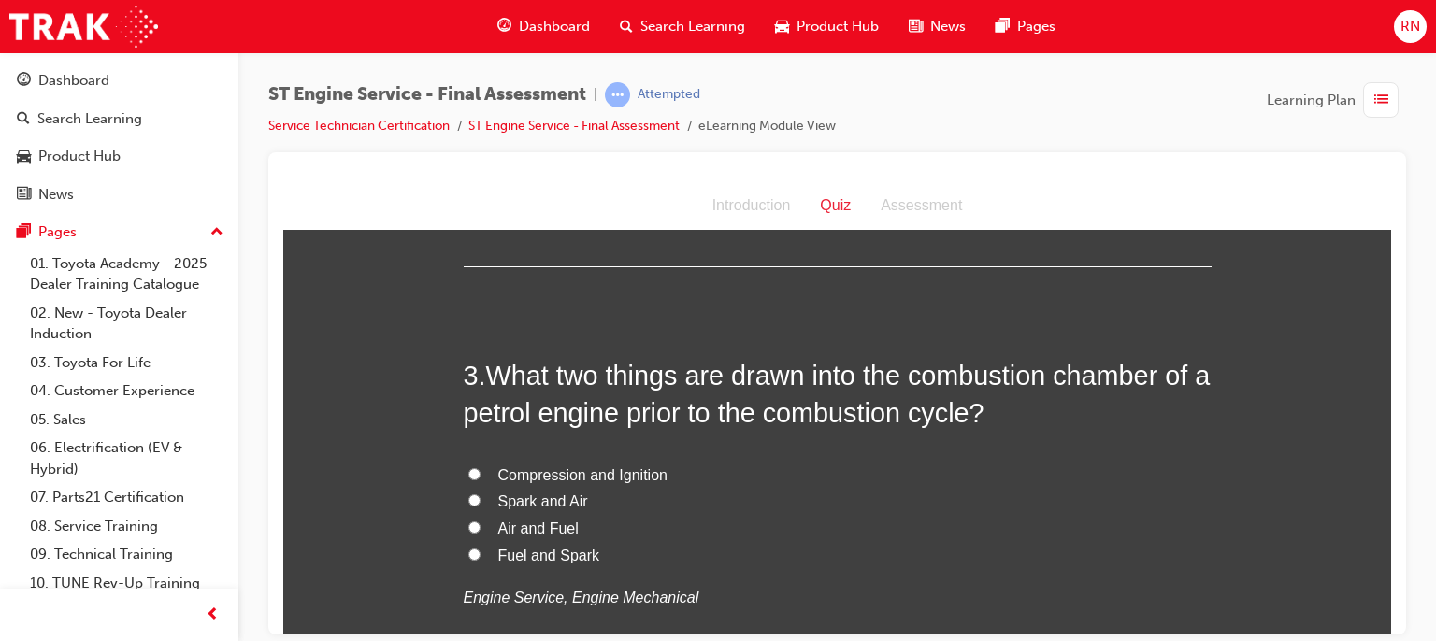
click at [515, 506] on span "Spark and Air" at bounding box center [543, 501] width 90 height 16
click at [481, 506] on input "Spark and Air" at bounding box center [474, 500] width 12 height 12
click at [509, 558] on span "Fuel and Spark" at bounding box center [549, 555] width 102 height 16
click at [481, 558] on input "Fuel and Spark" at bounding box center [474, 554] width 12 height 12
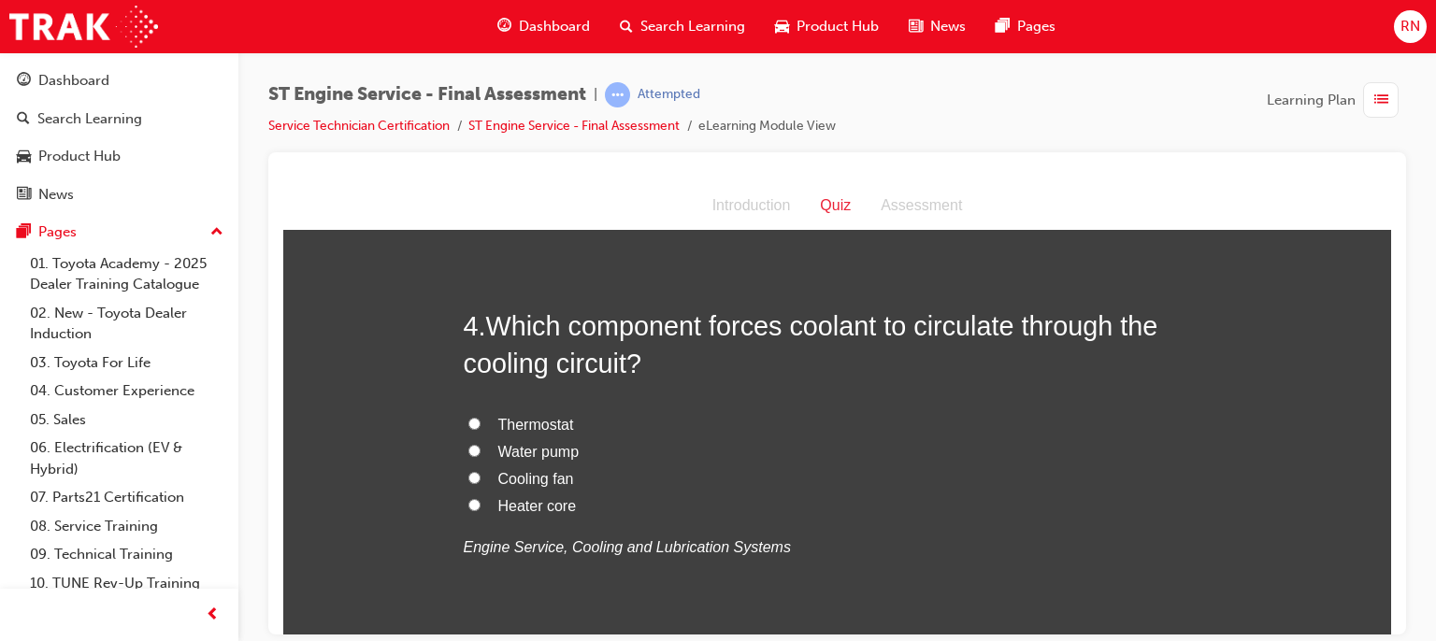
scroll to position [1296, 0]
click at [519, 447] on span "Water pump" at bounding box center [538, 450] width 81 height 16
click at [481, 447] on input "Water pump" at bounding box center [474, 449] width 12 height 12
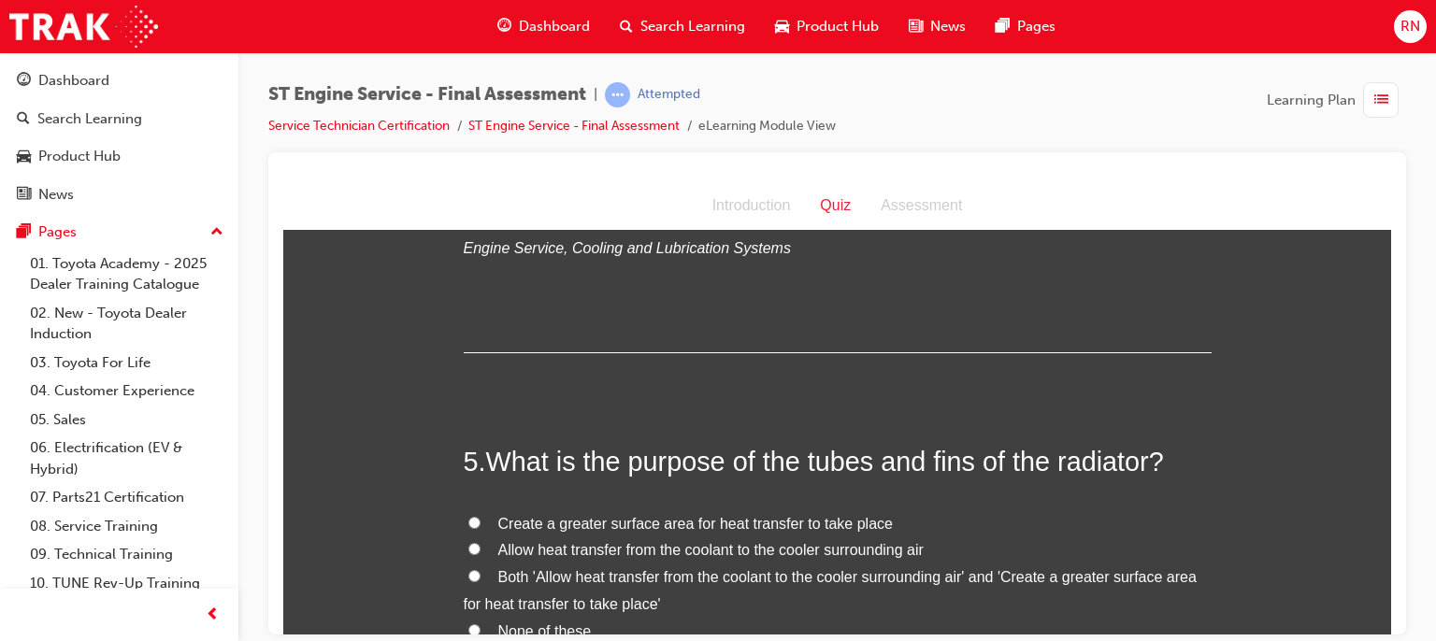
scroll to position [1632, 0]
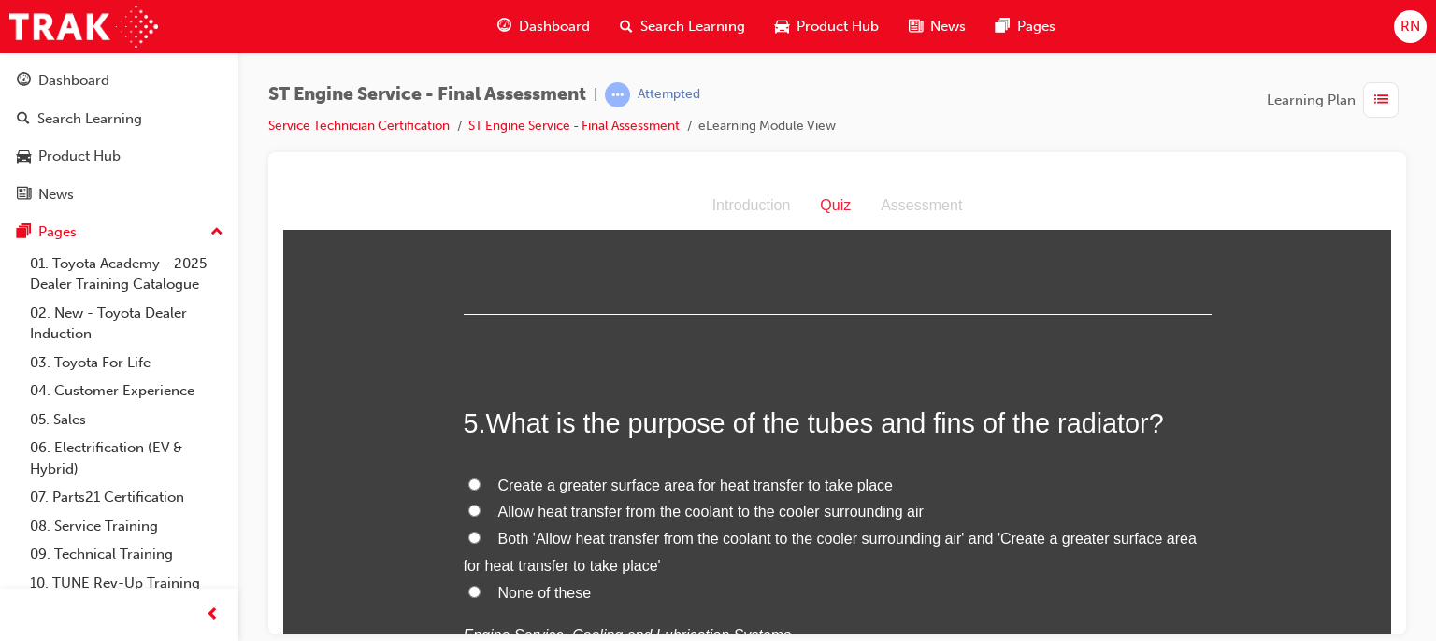
click at [840, 510] on span "Allow heat transfer from the coolant to the cooler surrounding air" at bounding box center [710, 511] width 425 height 16
click at [481, 510] on input "Allow heat transfer from the coolant to the cooler surrounding air" at bounding box center [474, 510] width 12 height 12
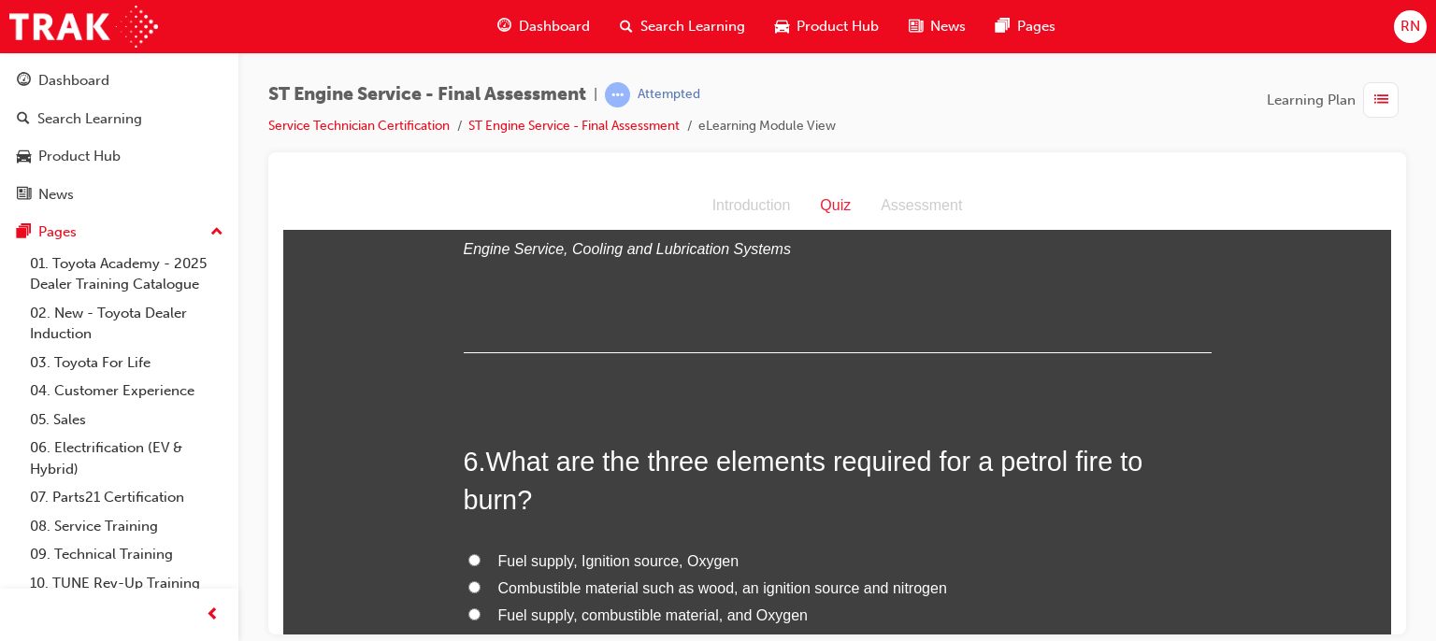
scroll to position [2105, 0]
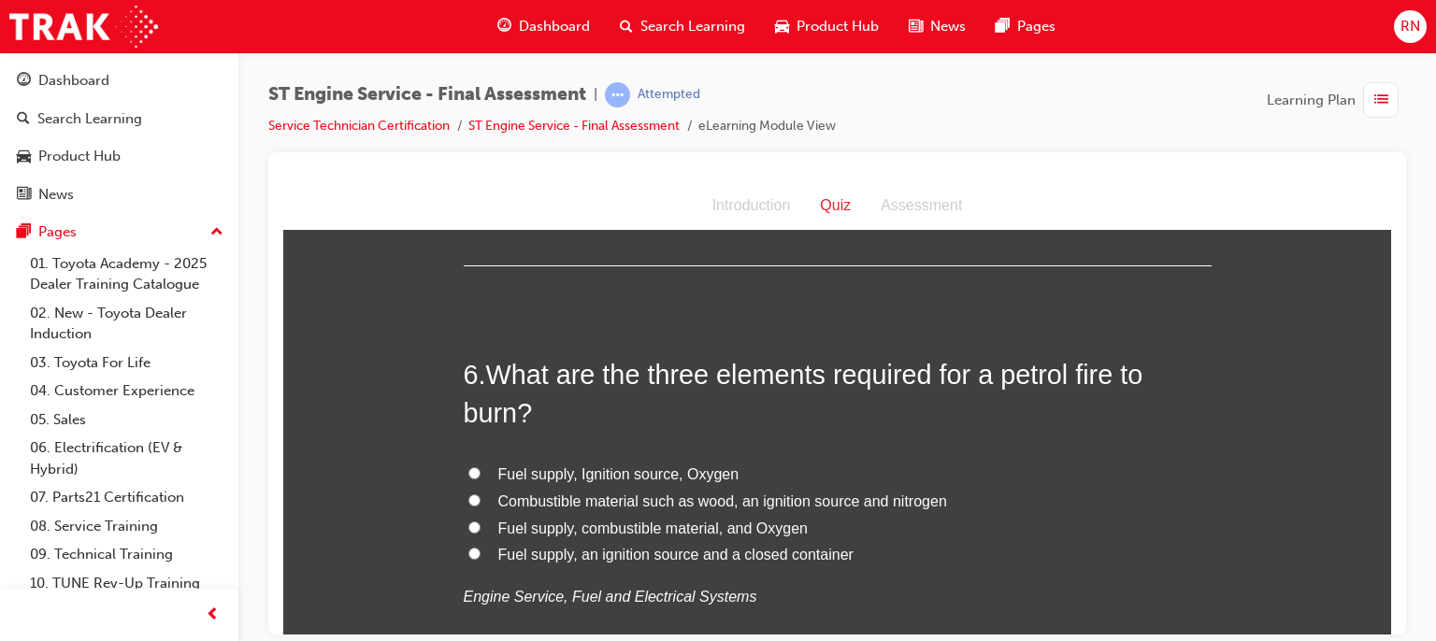
click at [596, 480] on span "Fuel supply, Ignition source, Oxygen" at bounding box center [618, 474] width 241 height 16
click at [481, 479] on input "Fuel supply, Ignition source, Oxygen" at bounding box center [474, 473] width 12 height 12
click at [596, 480] on span "Fuel supply, Ignition source, Oxygen" at bounding box center [618, 474] width 241 height 16
click at [481, 479] on input "Fuel supply, Ignition source, Oxygen" at bounding box center [474, 473] width 12 height 12
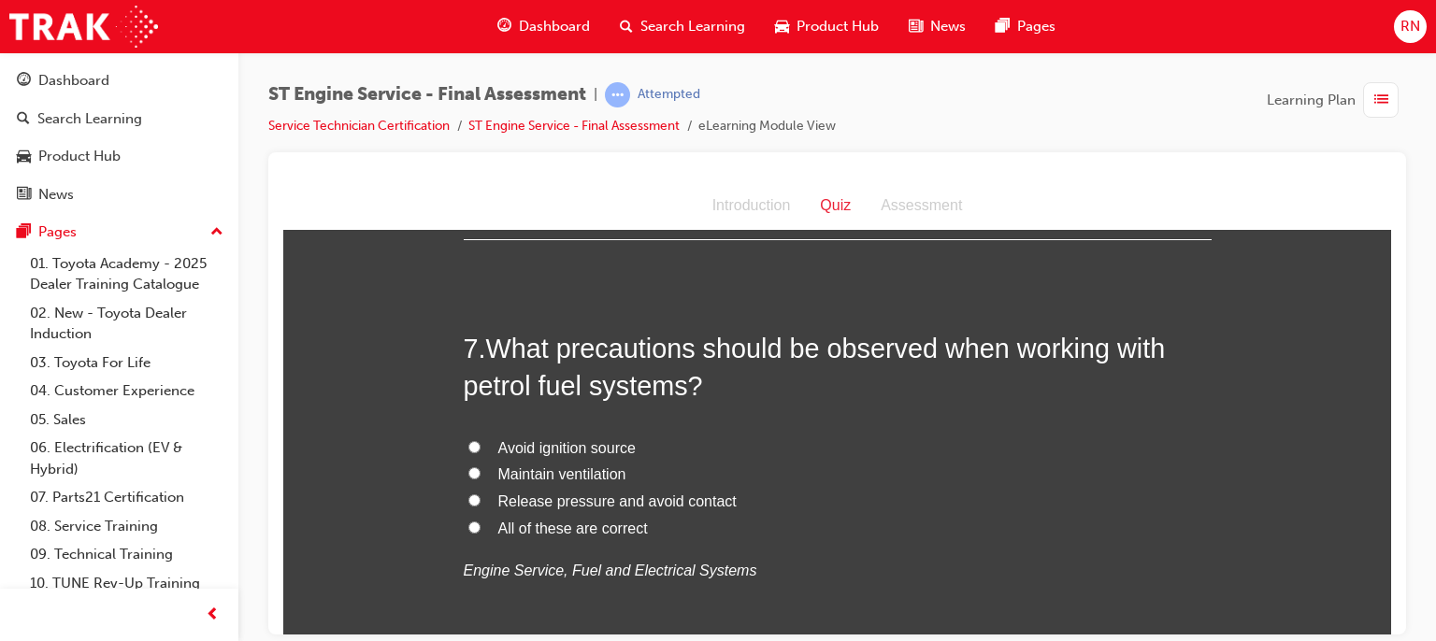
scroll to position [2605, 0]
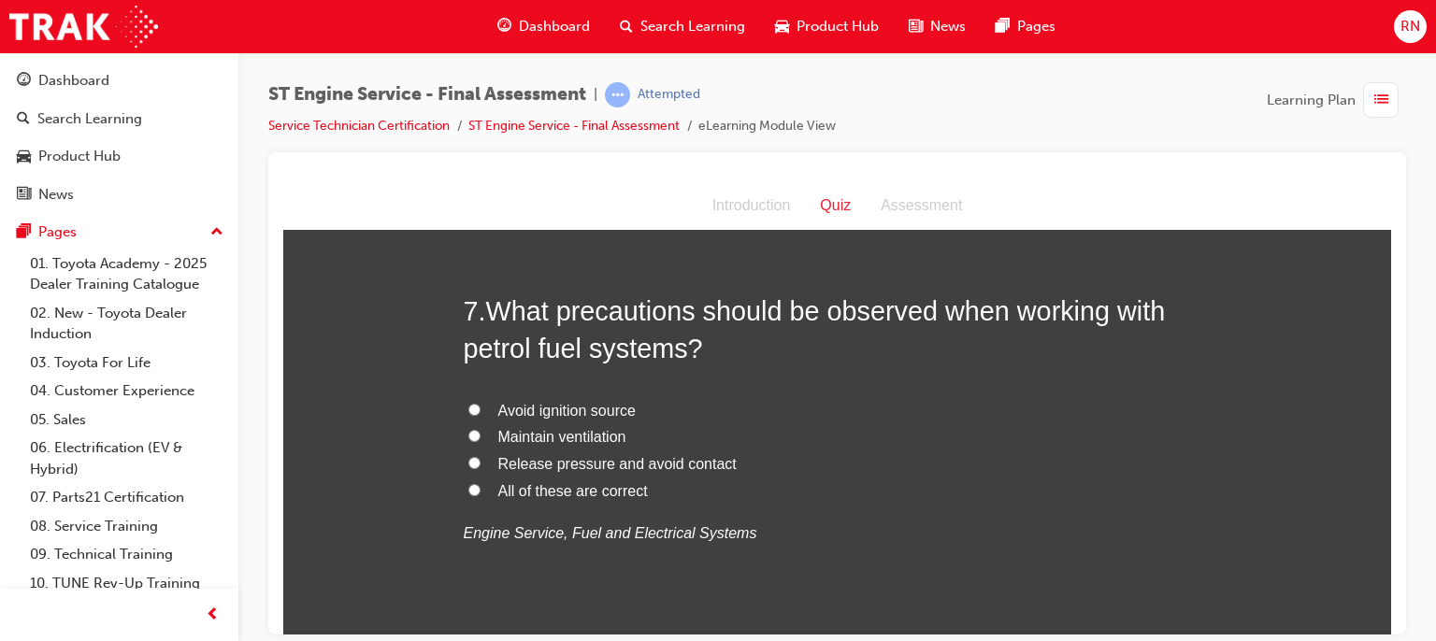
click at [550, 433] on span "Maintain ventilation" at bounding box center [562, 436] width 128 height 16
click at [481, 433] on input "Maintain ventilation" at bounding box center [474, 435] width 12 height 12
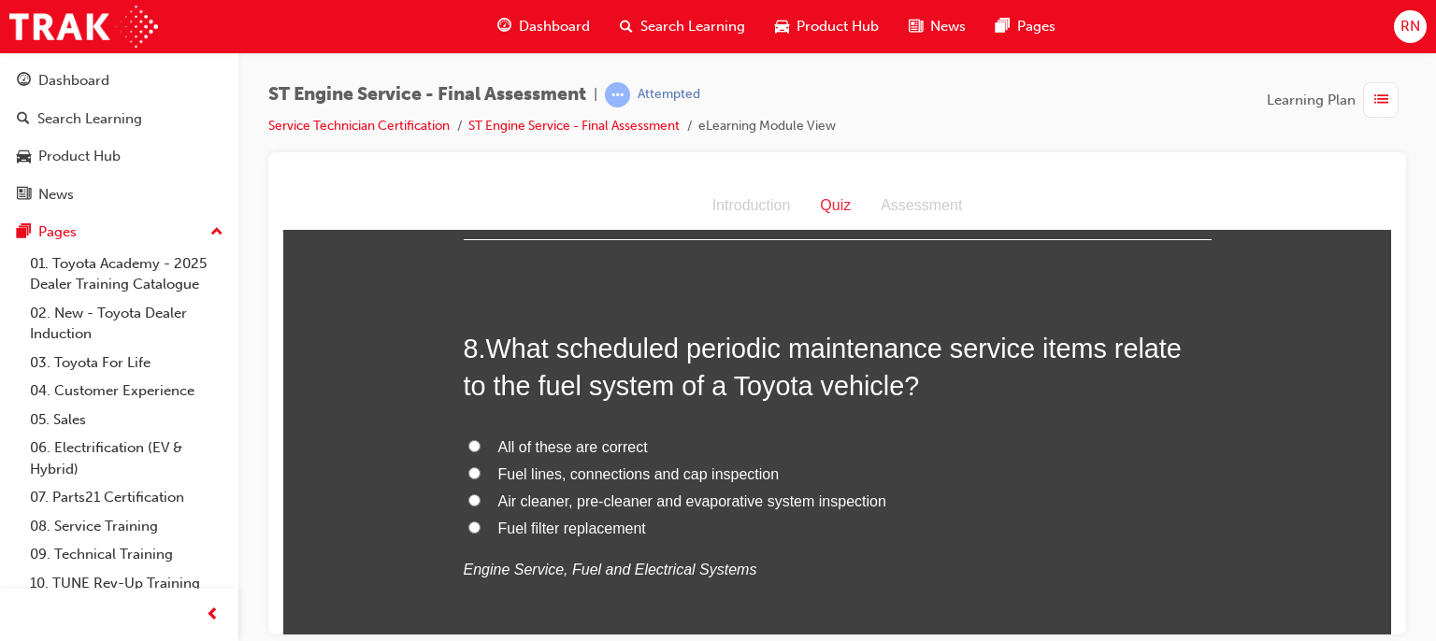
scroll to position [3078, 0]
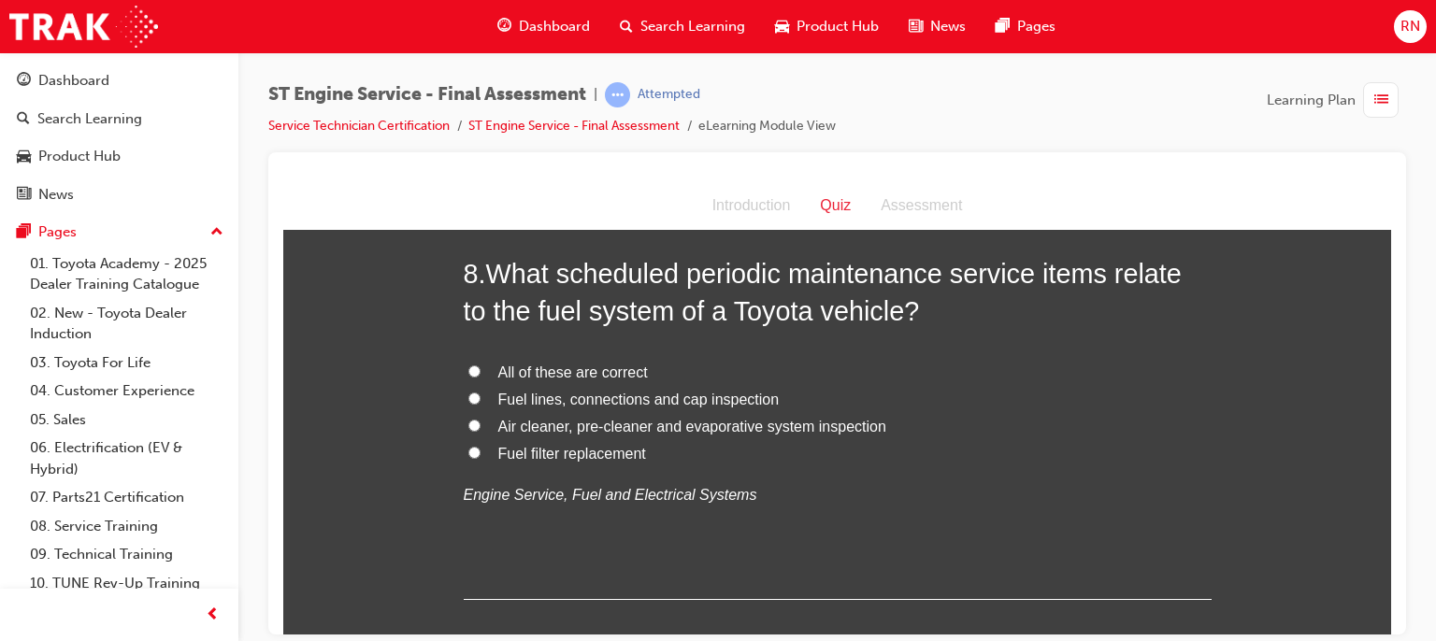
click at [542, 452] on span "Fuel filter replacement" at bounding box center [572, 453] width 148 height 16
click at [481, 452] on input "Fuel filter replacement" at bounding box center [474, 452] width 12 height 12
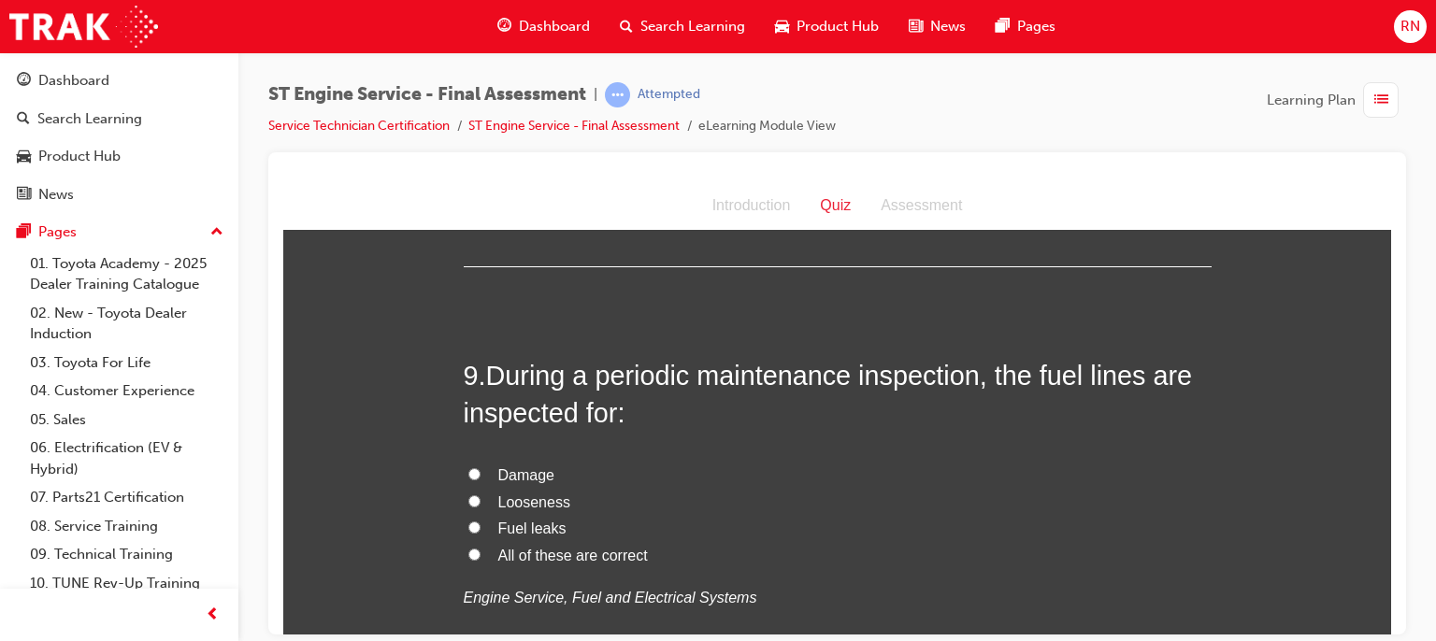
scroll to position [3414, 0]
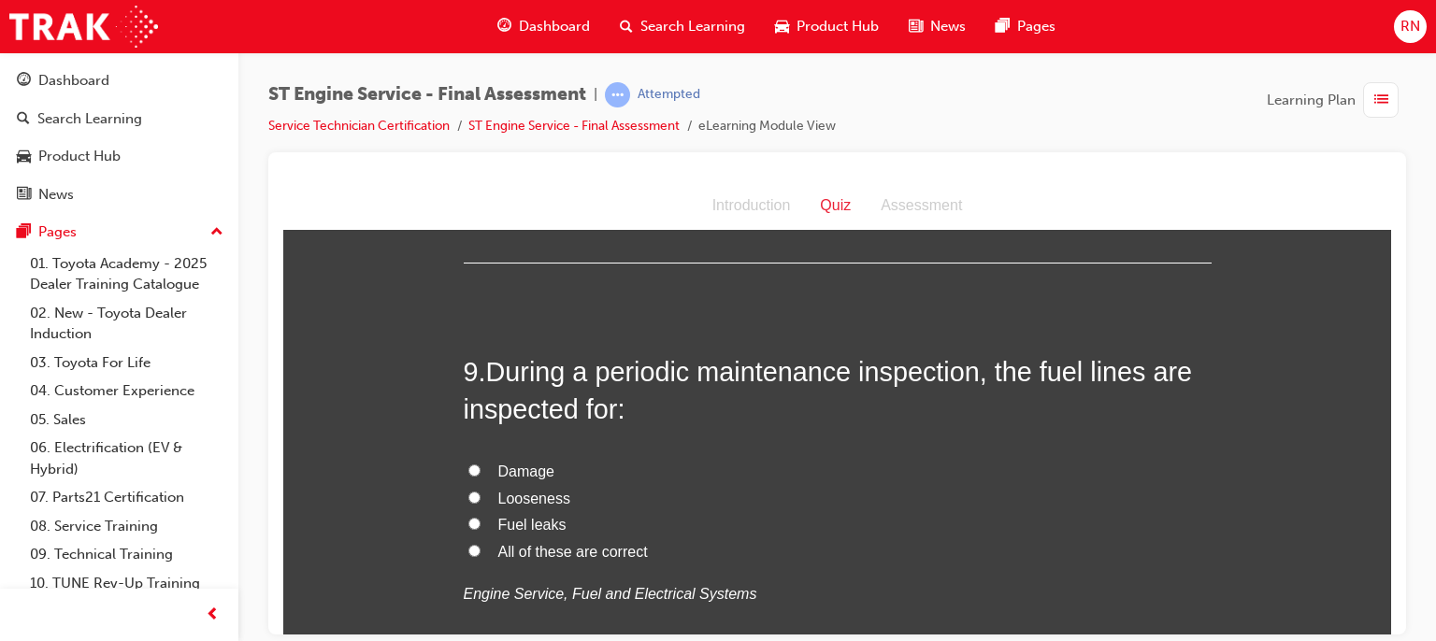
click at [522, 468] on span "Damage" at bounding box center [526, 471] width 56 height 16
click at [481, 468] on input "Damage" at bounding box center [474, 470] width 12 height 12
click at [568, 543] on span "All of these are correct" at bounding box center [573, 551] width 150 height 16
click at [481, 544] on input "All of these are correct" at bounding box center [474, 550] width 12 height 12
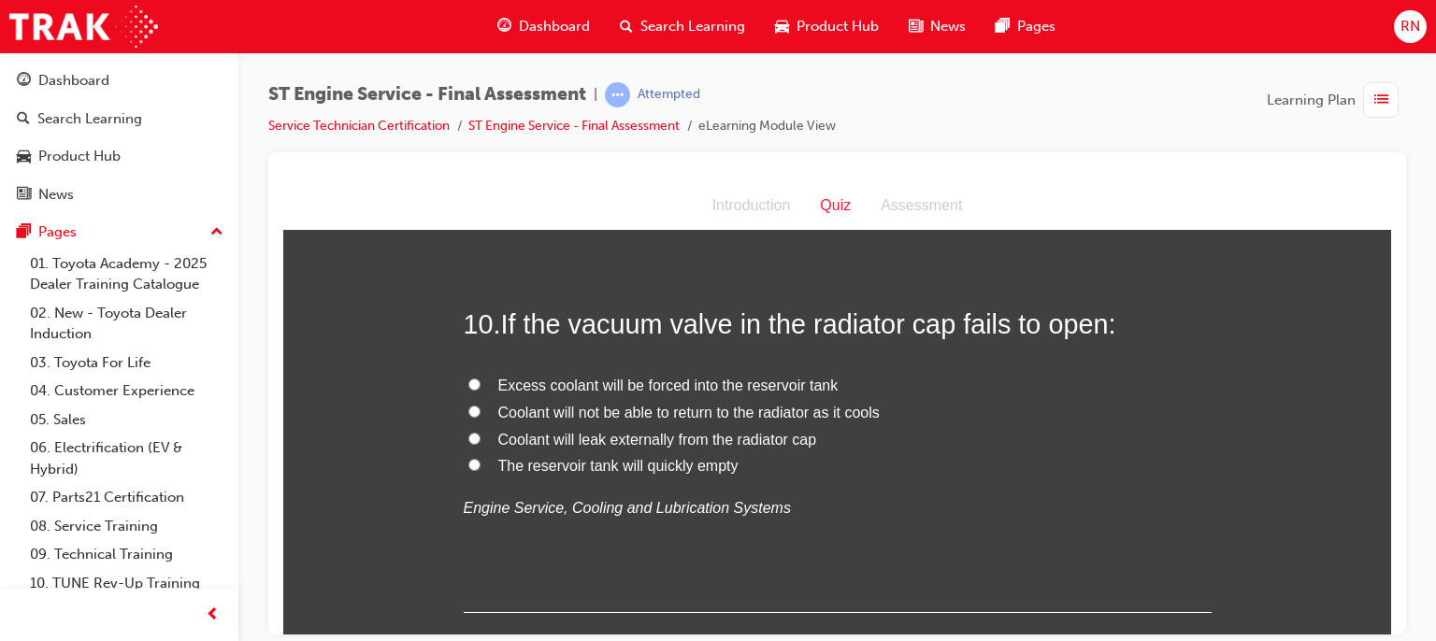
scroll to position [3926, 0]
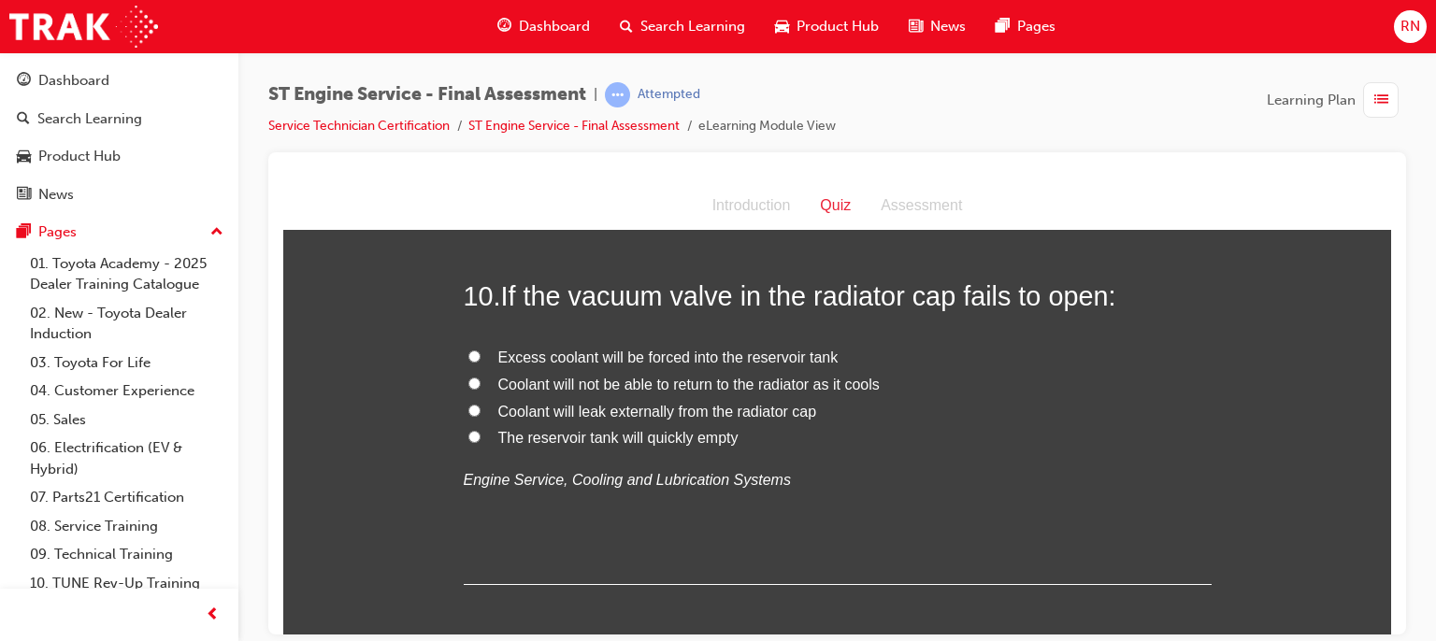
click at [653, 384] on span "Coolant will not be able to return to the radiator as it cools" at bounding box center [688, 384] width 381 height 16
click at [481, 384] on input "Coolant will not be able to return to the radiator as it cools" at bounding box center [474, 383] width 12 height 12
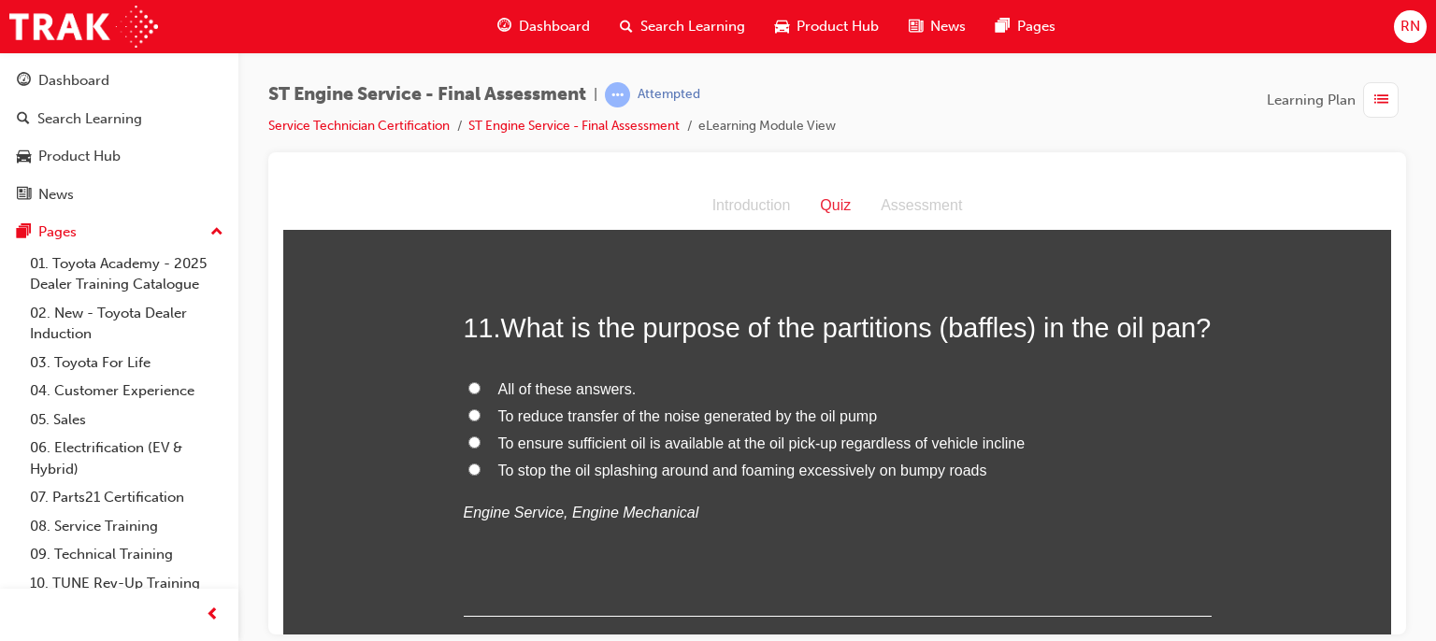
scroll to position [4300, 0]
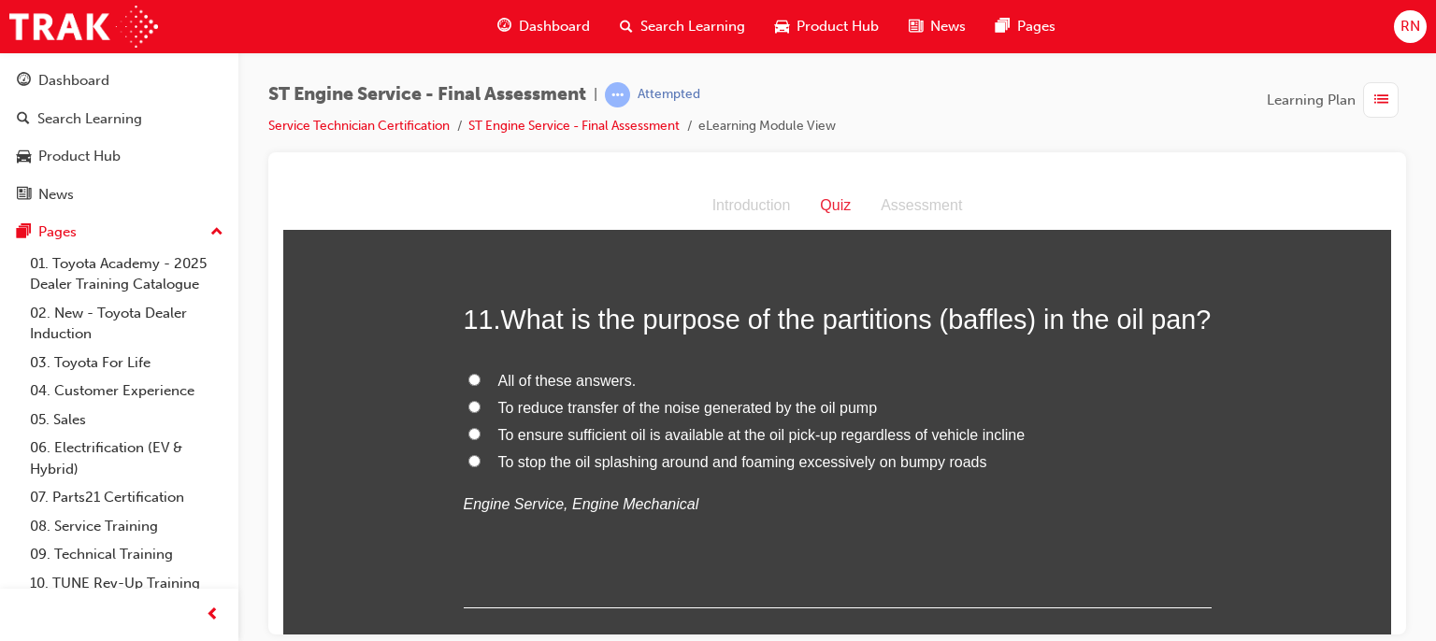
click at [680, 415] on span "To reduce transfer of the noise generated by the oil pump" at bounding box center [688, 407] width 380 height 16
click at [481, 412] on input "To reduce transfer of the noise generated by the oil pump" at bounding box center [474, 406] width 12 height 12
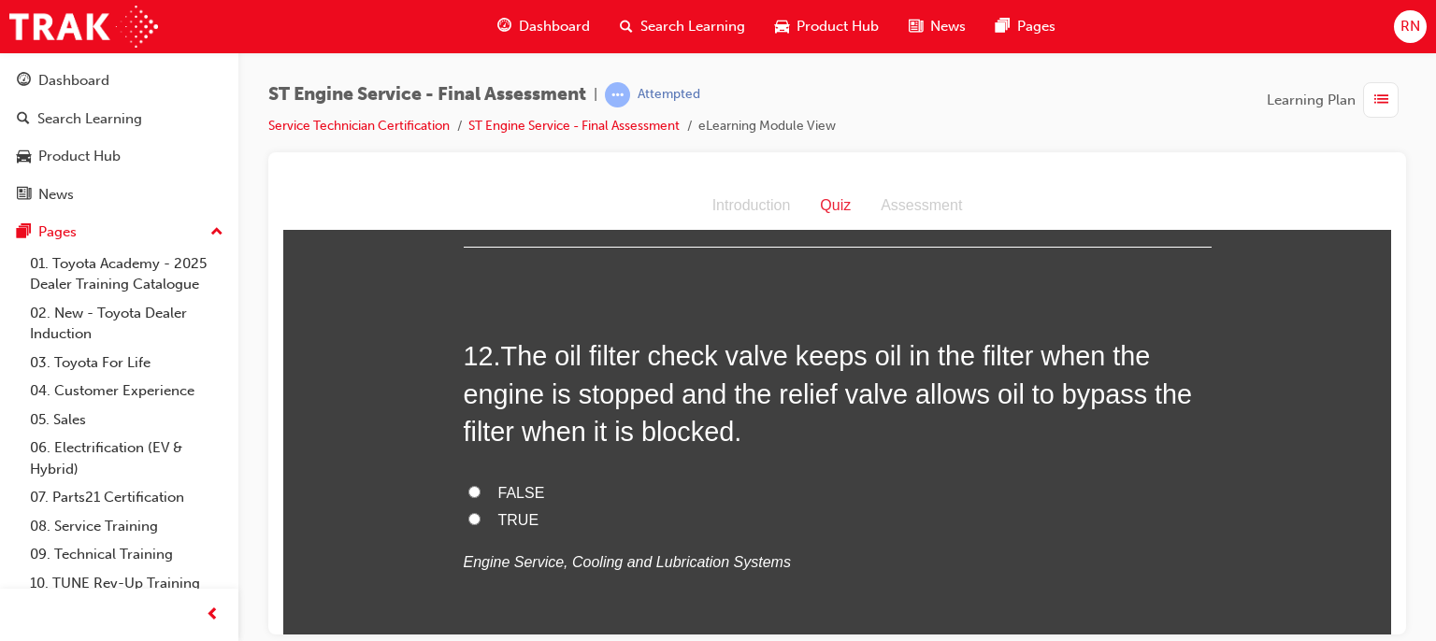
scroll to position [4673, 0]
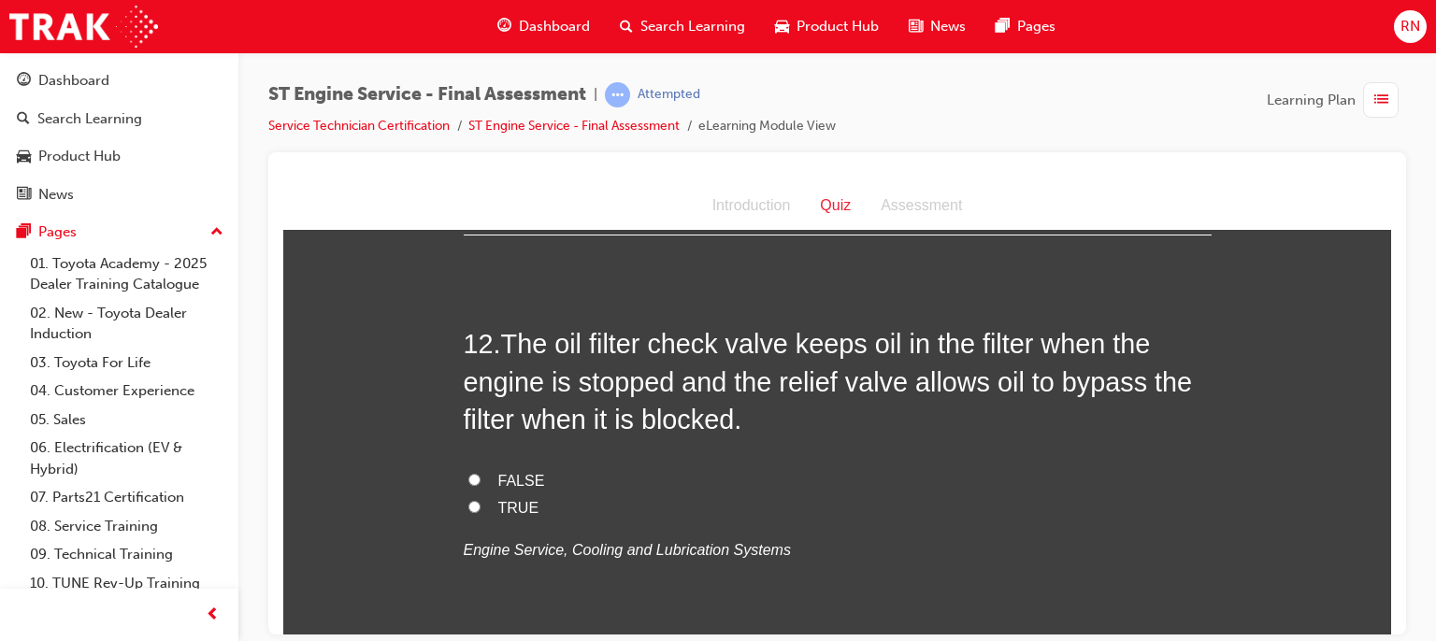
click at [500, 488] on span "FALSE" at bounding box center [521, 480] width 47 height 16
click at [481, 485] on input "FALSE" at bounding box center [474, 479] width 12 height 12
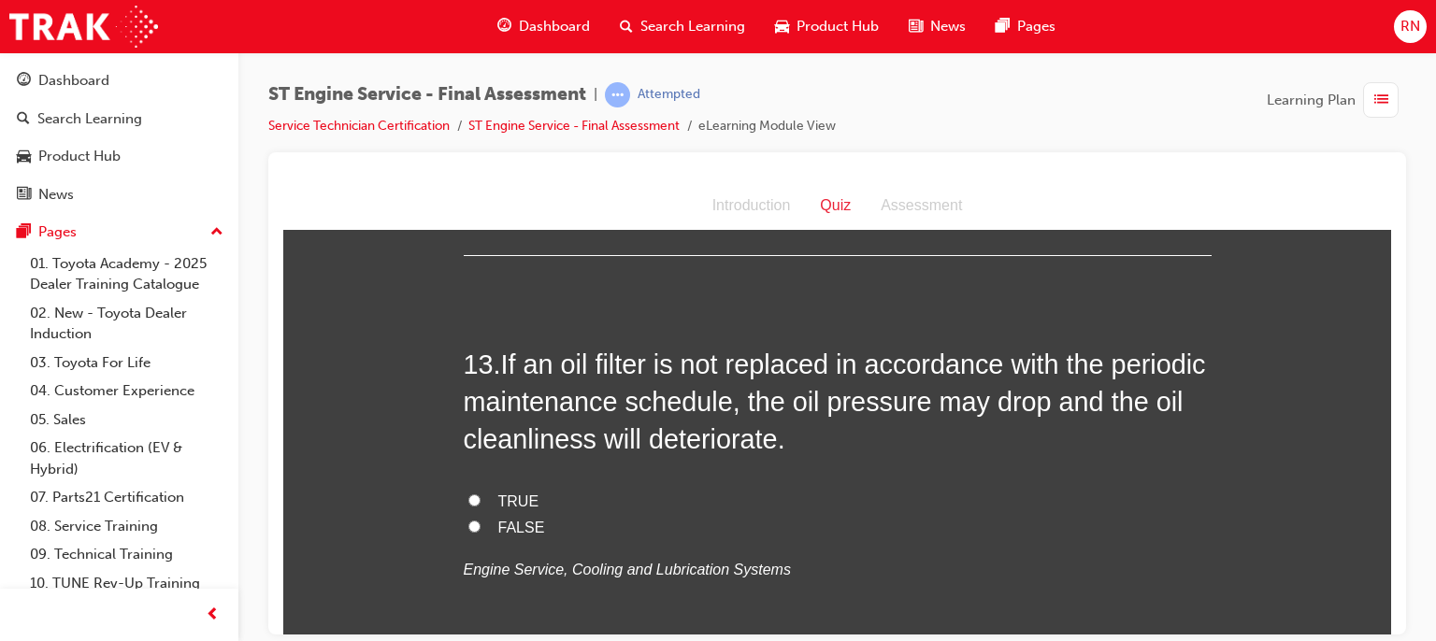
scroll to position [5109, 0]
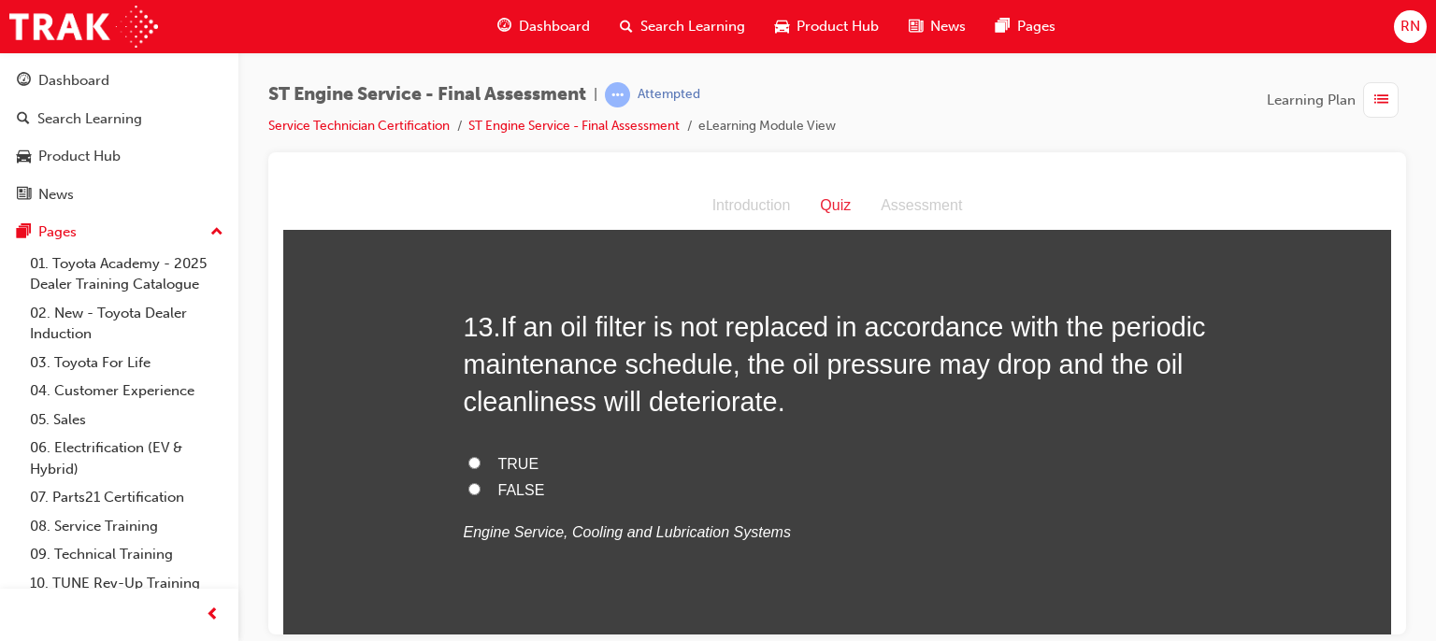
click at [484, 504] on label "FALSE" at bounding box center [838, 490] width 748 height 27
click at [481, 495] on input "FALSE" at bounding box center [474, 488] width 12 height 12
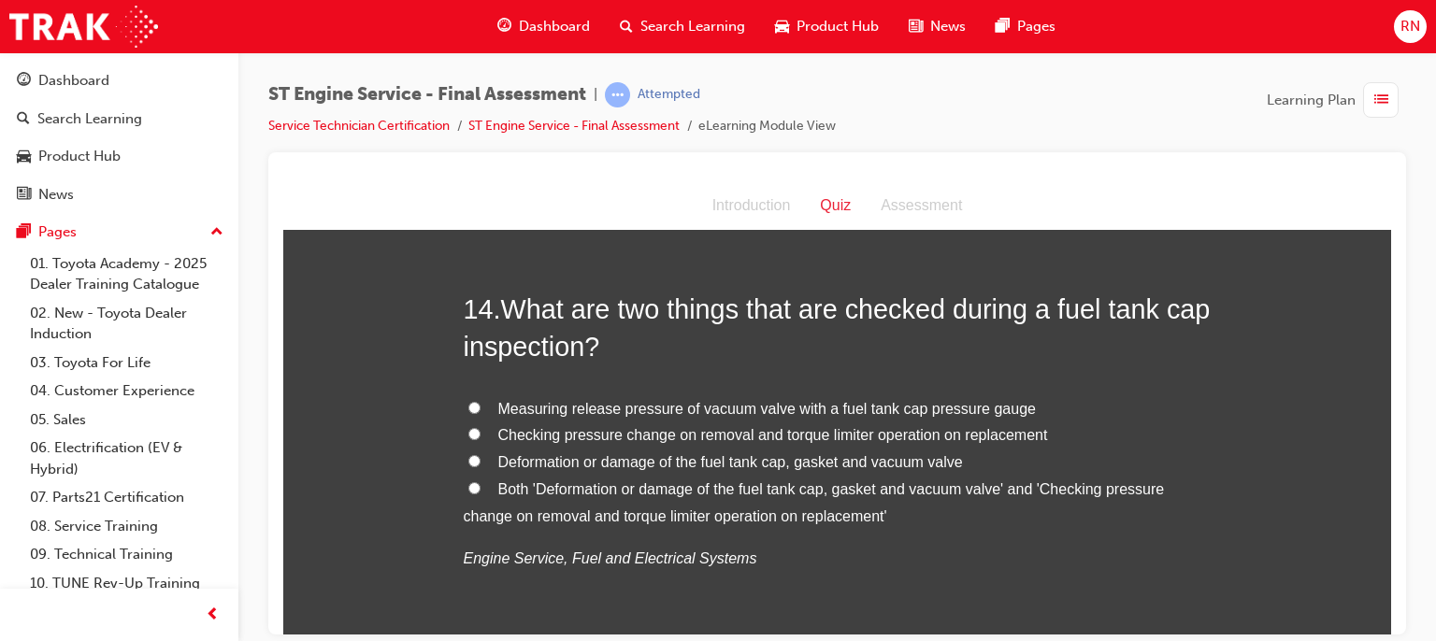
scroll to position [5583, 0]
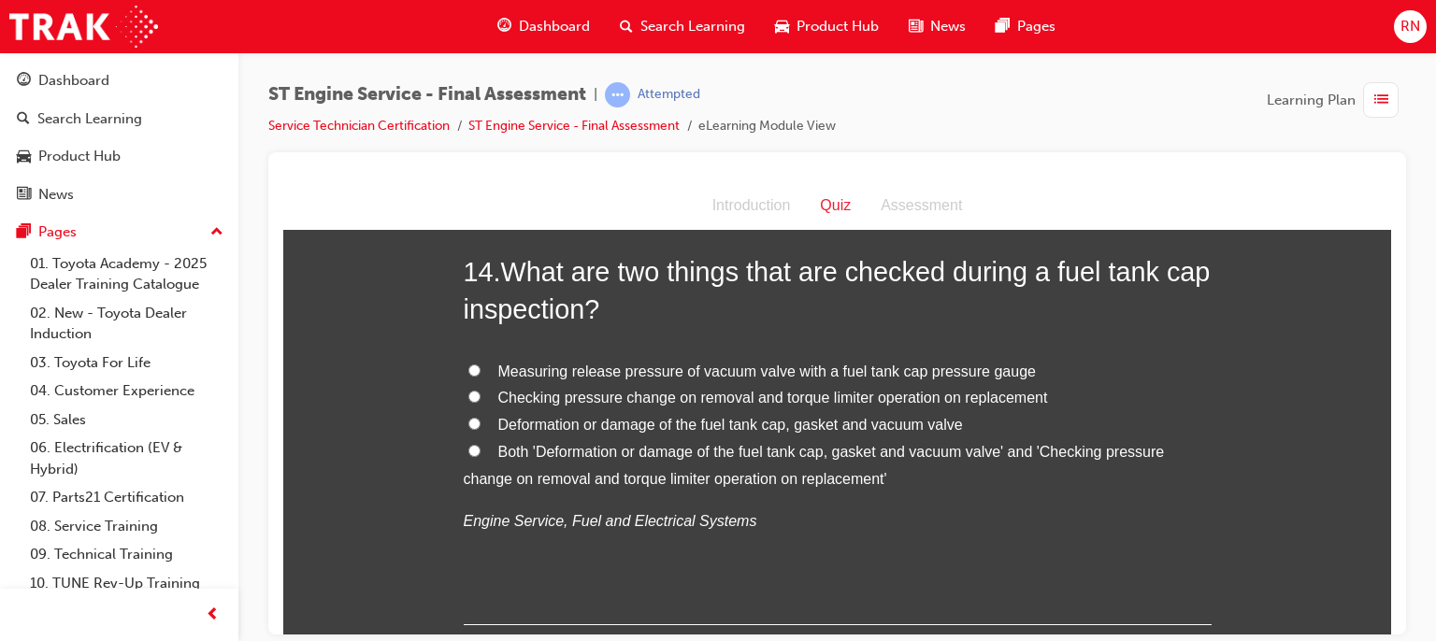
click at [774, 432] on span "Deformation or damage of the fuel tank cap, gasket and vacuum valve" at bounding box center [730, 424] width 465 height 16
click at [481, 429] on input "Deformation or damage of the fuel tank cap, gasket and vacuum valve" at bounding box center [474, 423] width 12 height 12
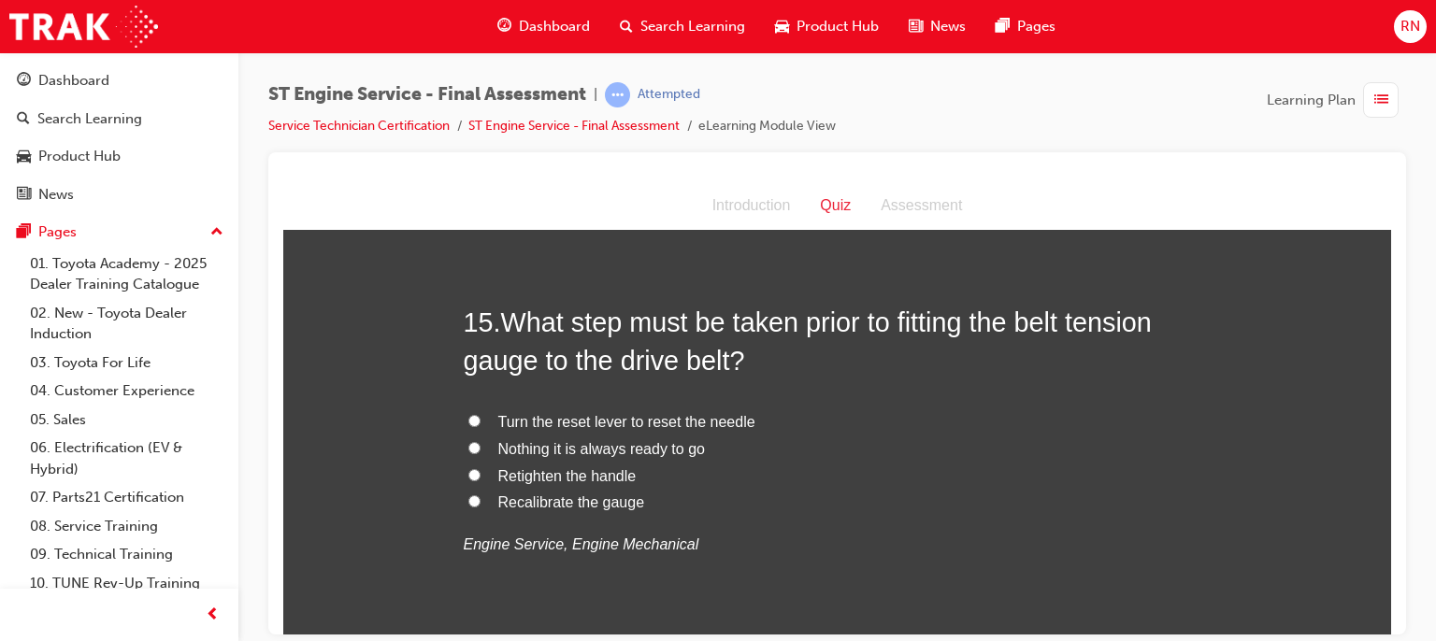
scroll to position [6032, 0]
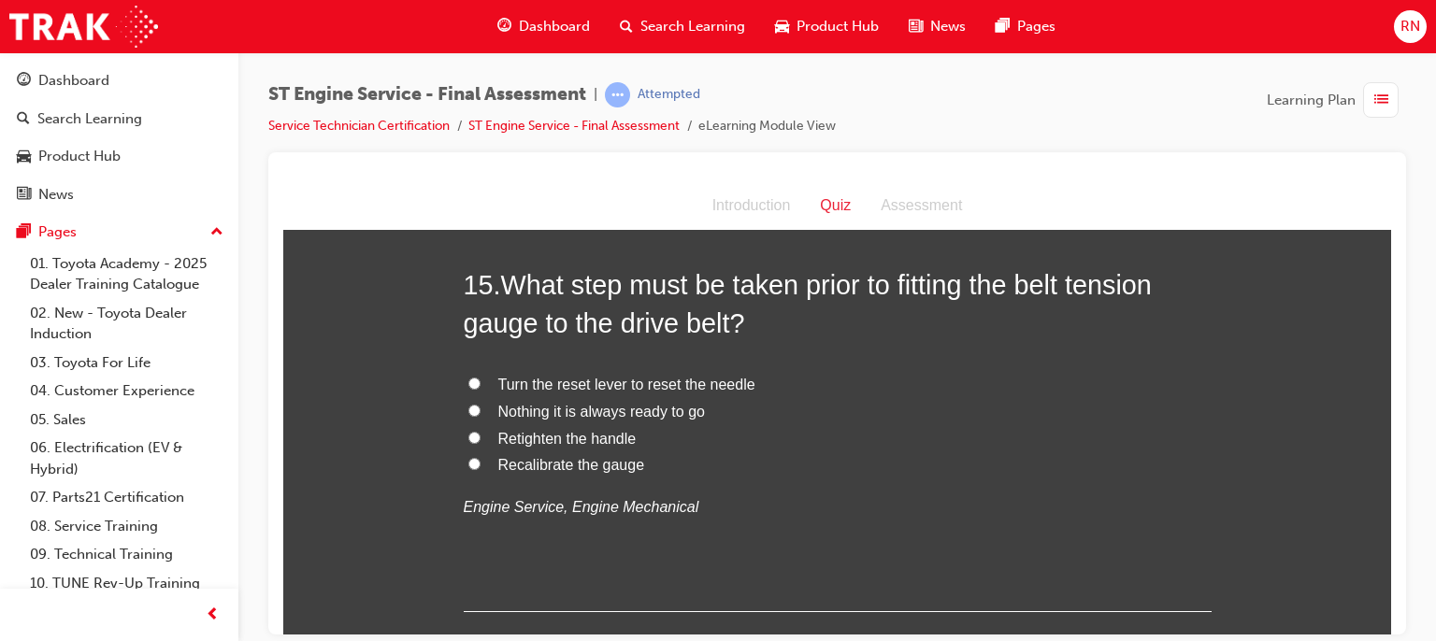
click at [557, 392] on span "Turn the reset lever to reset the needle" at bounding box center [626, 384] width 257 height 16
click at [481, 389] on input "Turn the reset lever to reset the needle" at bounding box center [474, 383] width 12 height 12
click at [1391, 625] on div at bounding box center [837, 393] width 1138 height 482
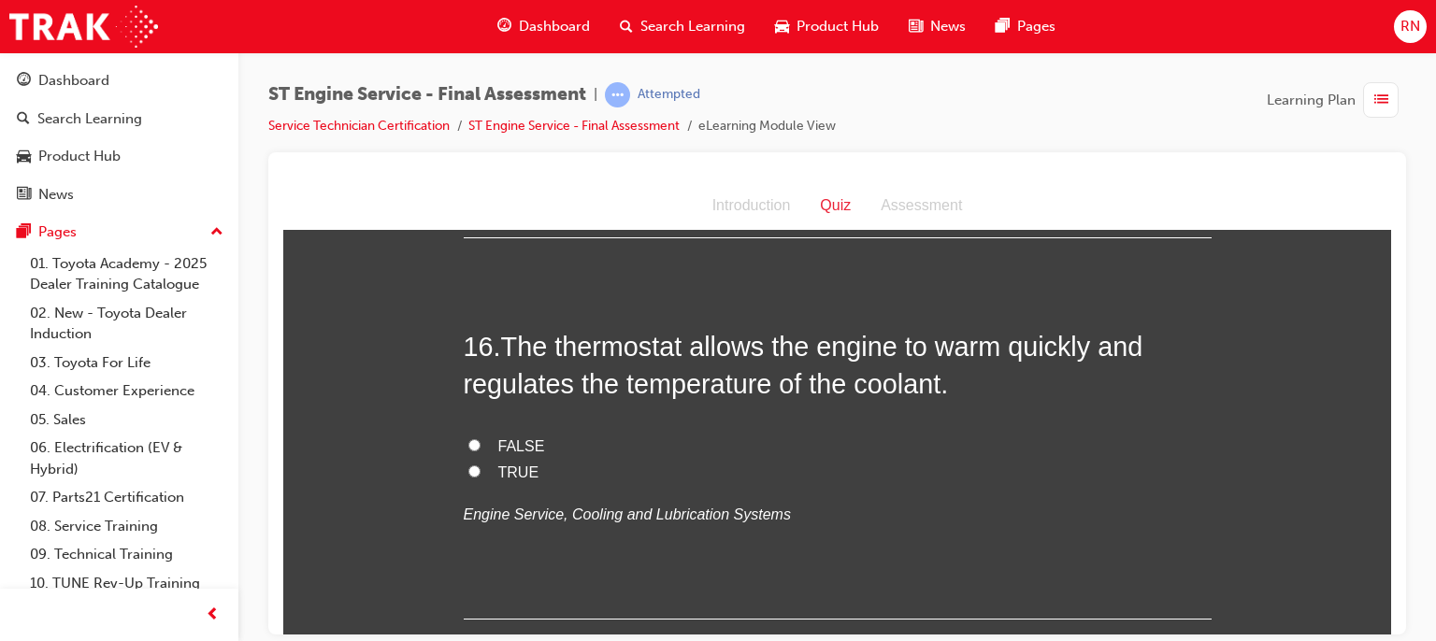
scroll to position [6430, 0]
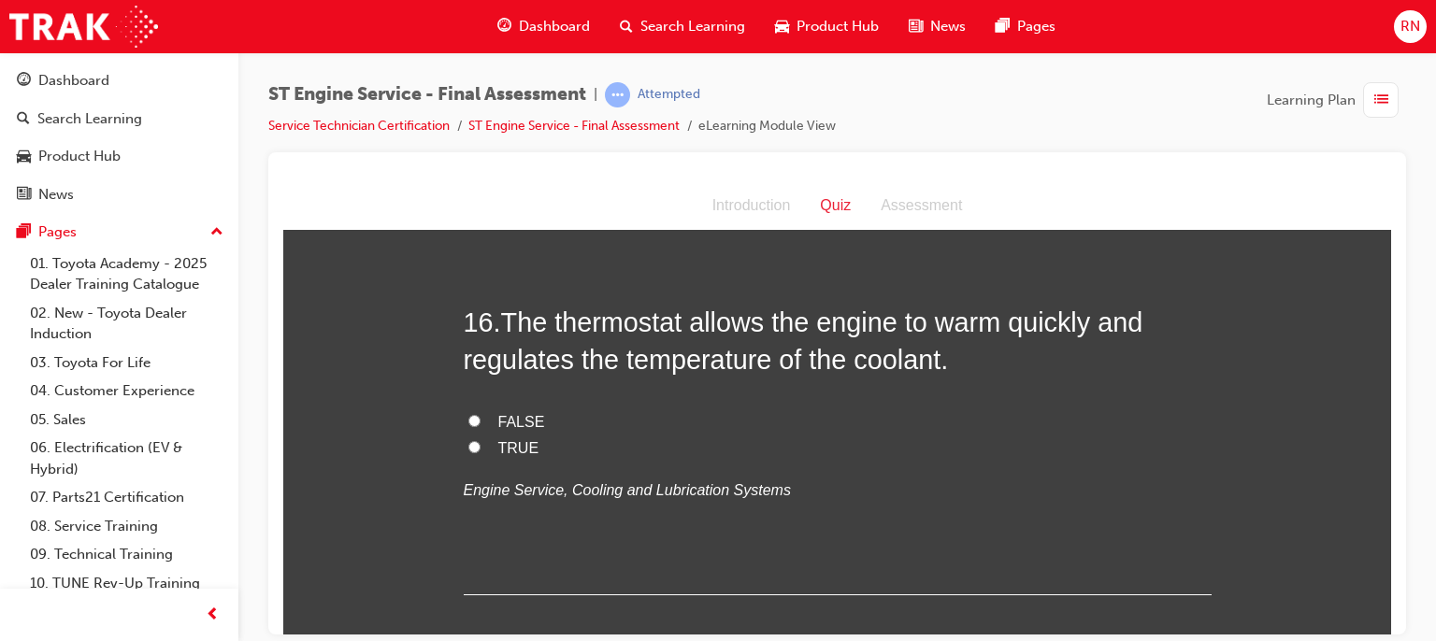
click at [498, 455] on span "TRUE" at bounding box center [518, 447] width 41 height 16
click at [481, 452] on input "TRUE" at bounding box center [474, 446] width 12 height 12
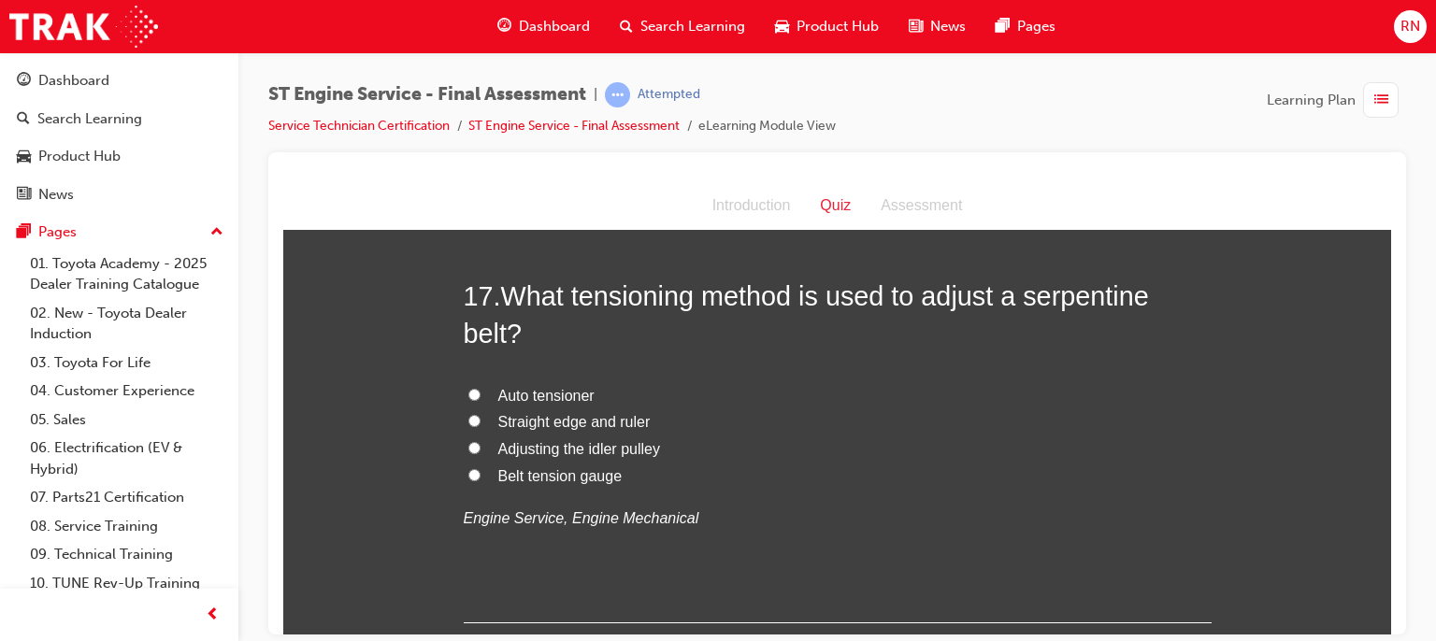
scroll to position [6855, 0]
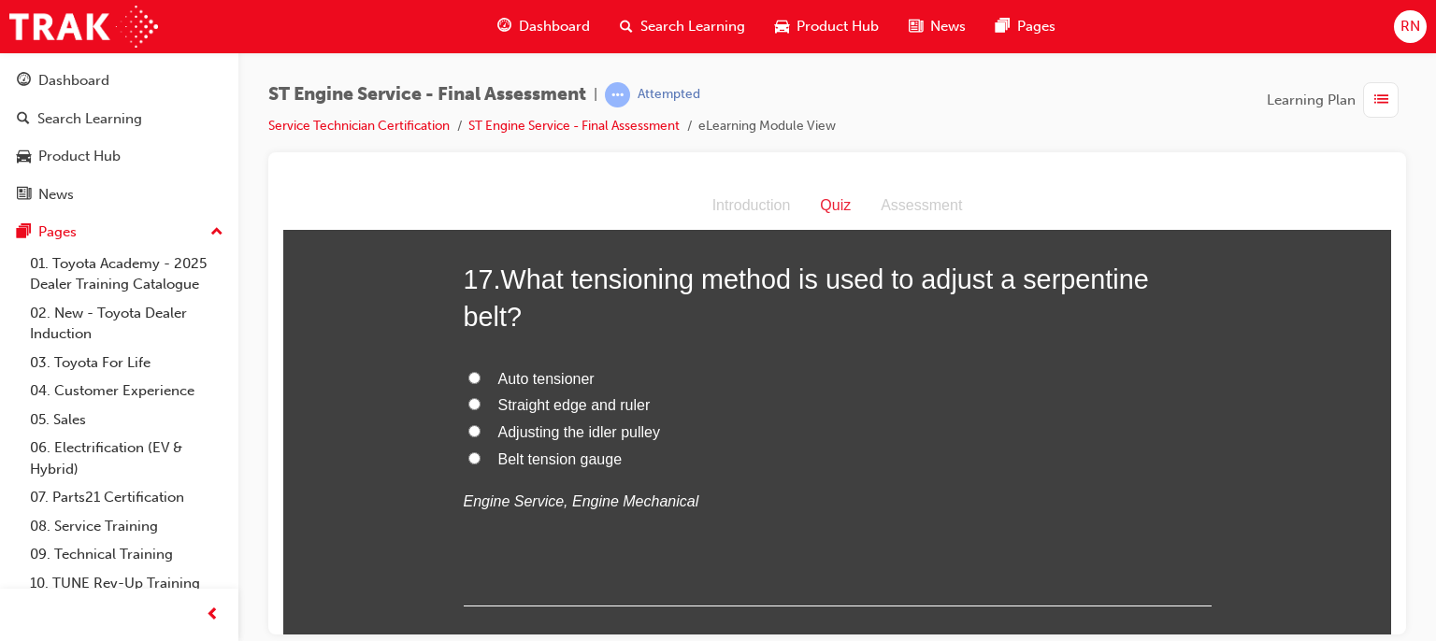
click at [559, 467] on span "Belt tension gauge" at bounding box center [560, 459] width 124 height 16
click at [481, 464] on input "Belt tension gauge" at bounding box center [474, 458] width 12 height 12
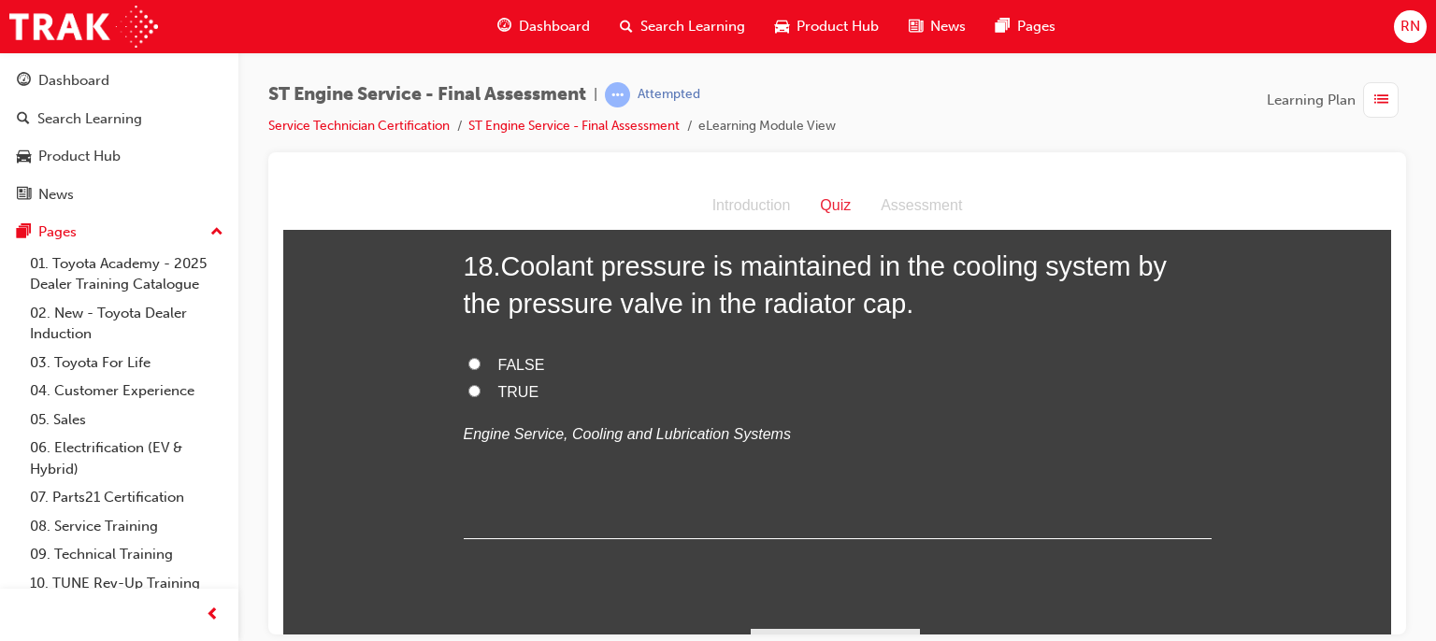
scroll to position [7315, 0]
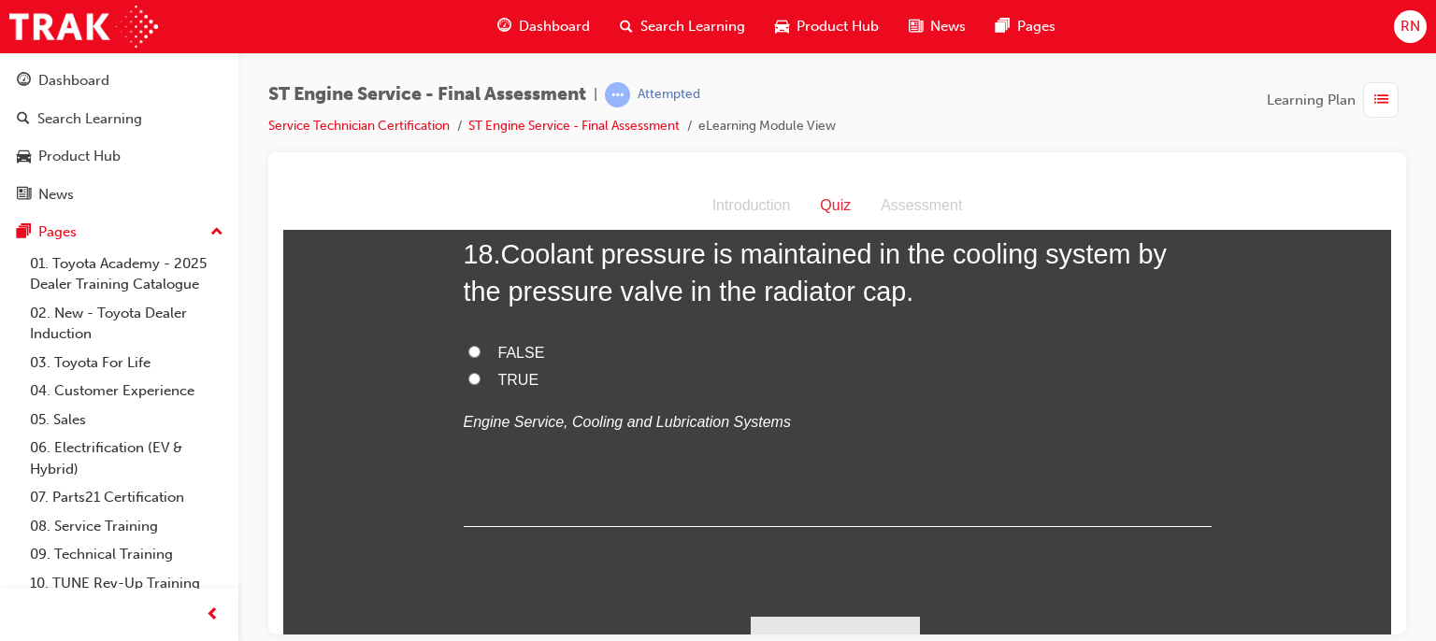
click at [502, 387] on span "TRUE" at bounding box center [518, 379] width 41 height 16
click at [481, 384] on input "TRUE" at bounding box center [474, 378] width 12 height 12
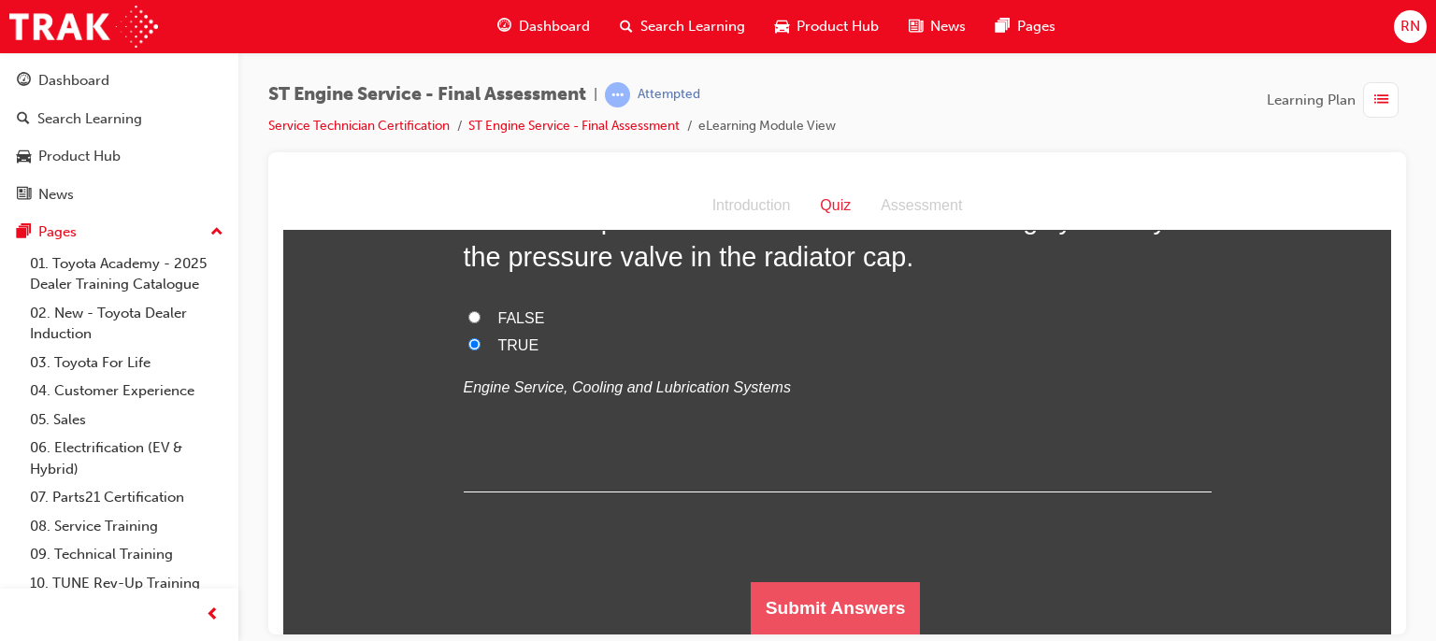
click at [879, 620] on button "Submit Answers" at bounding box center [836, 608] width 170 height 52
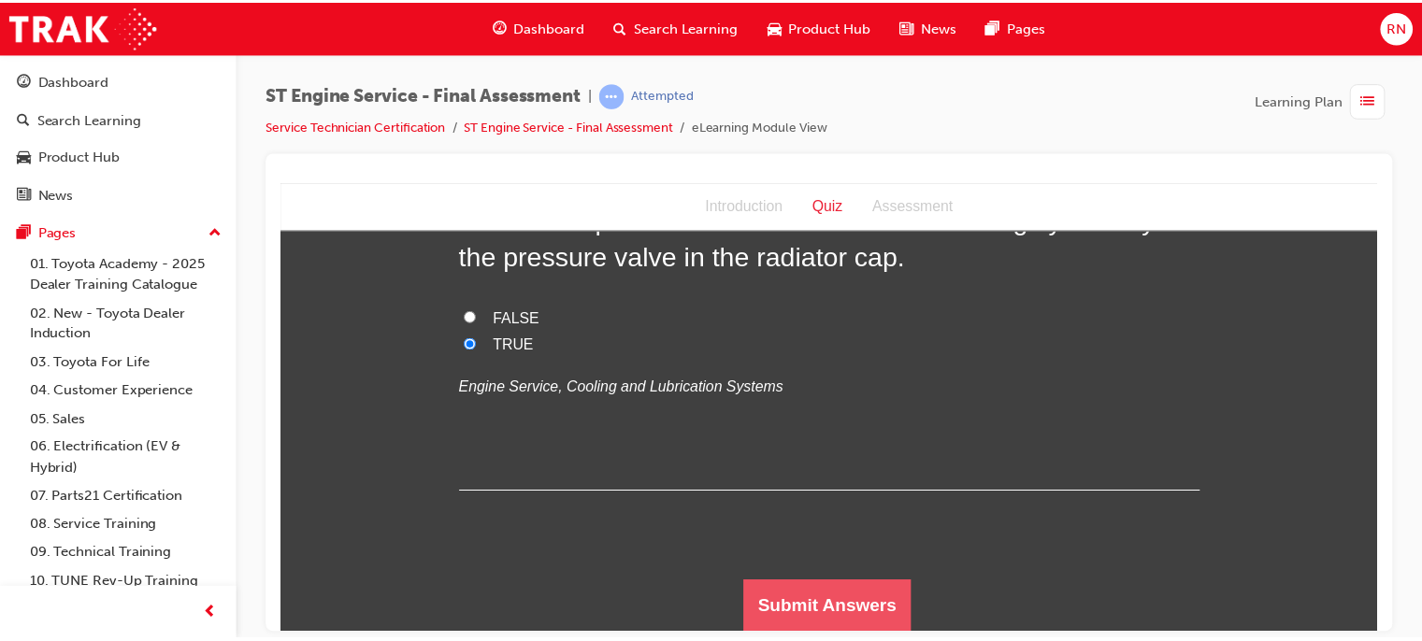
scroll to position [0, 0]
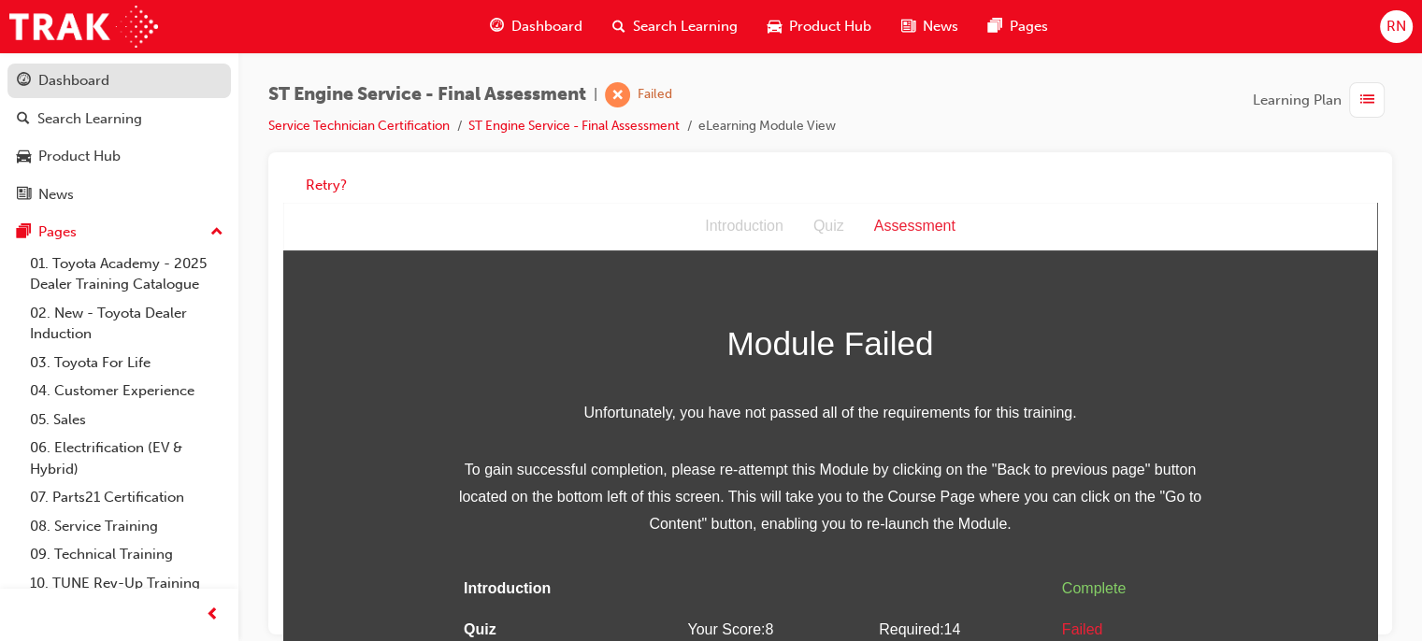
click at [77, 78] on div "Dashboard" at bounding box center [73, 81] width 71 height 22
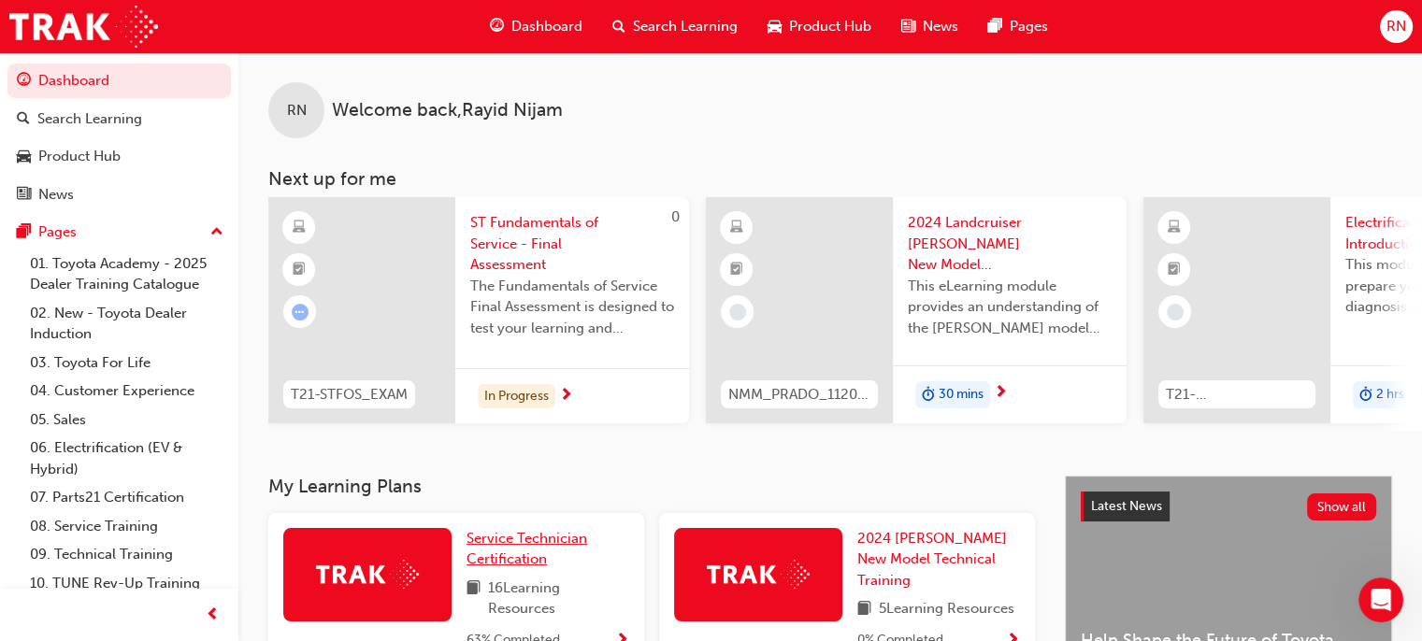
click at [491, 561] on span "Service Technician Certification" at bounding box center [527, 549] width 121 height 38
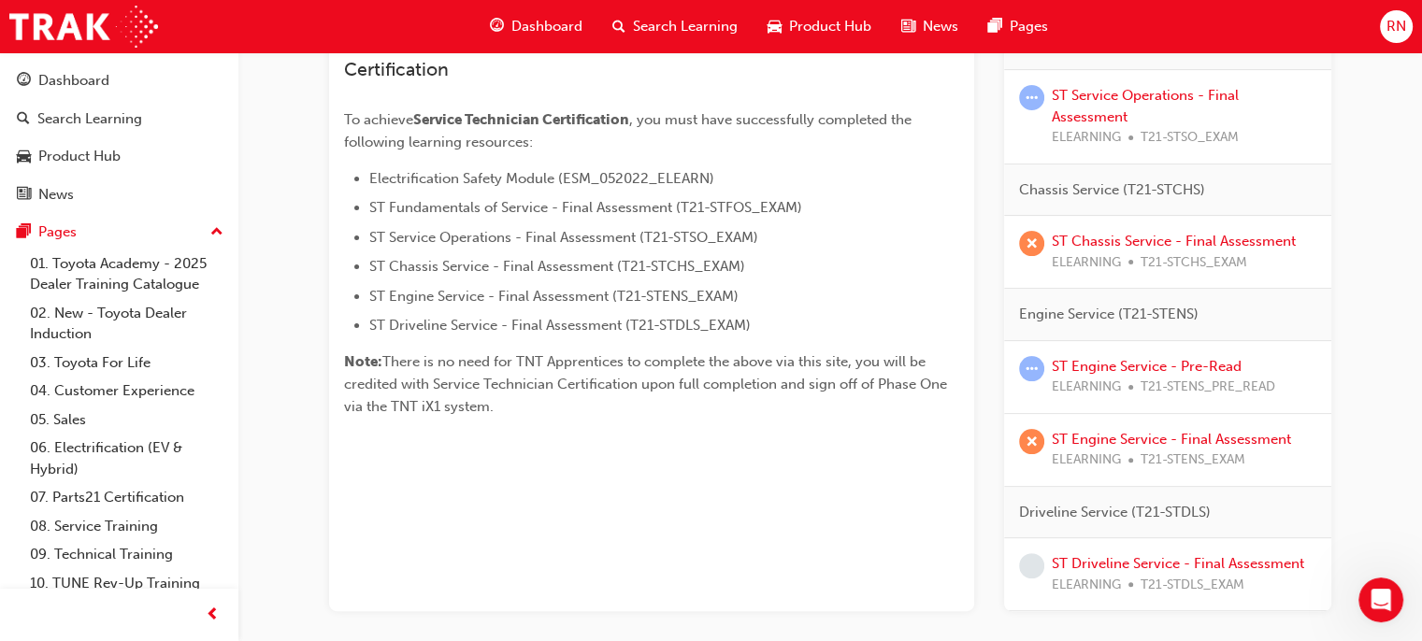
scroll to position [431, 0]
